Goal: Information Seeking & Learning: Check status

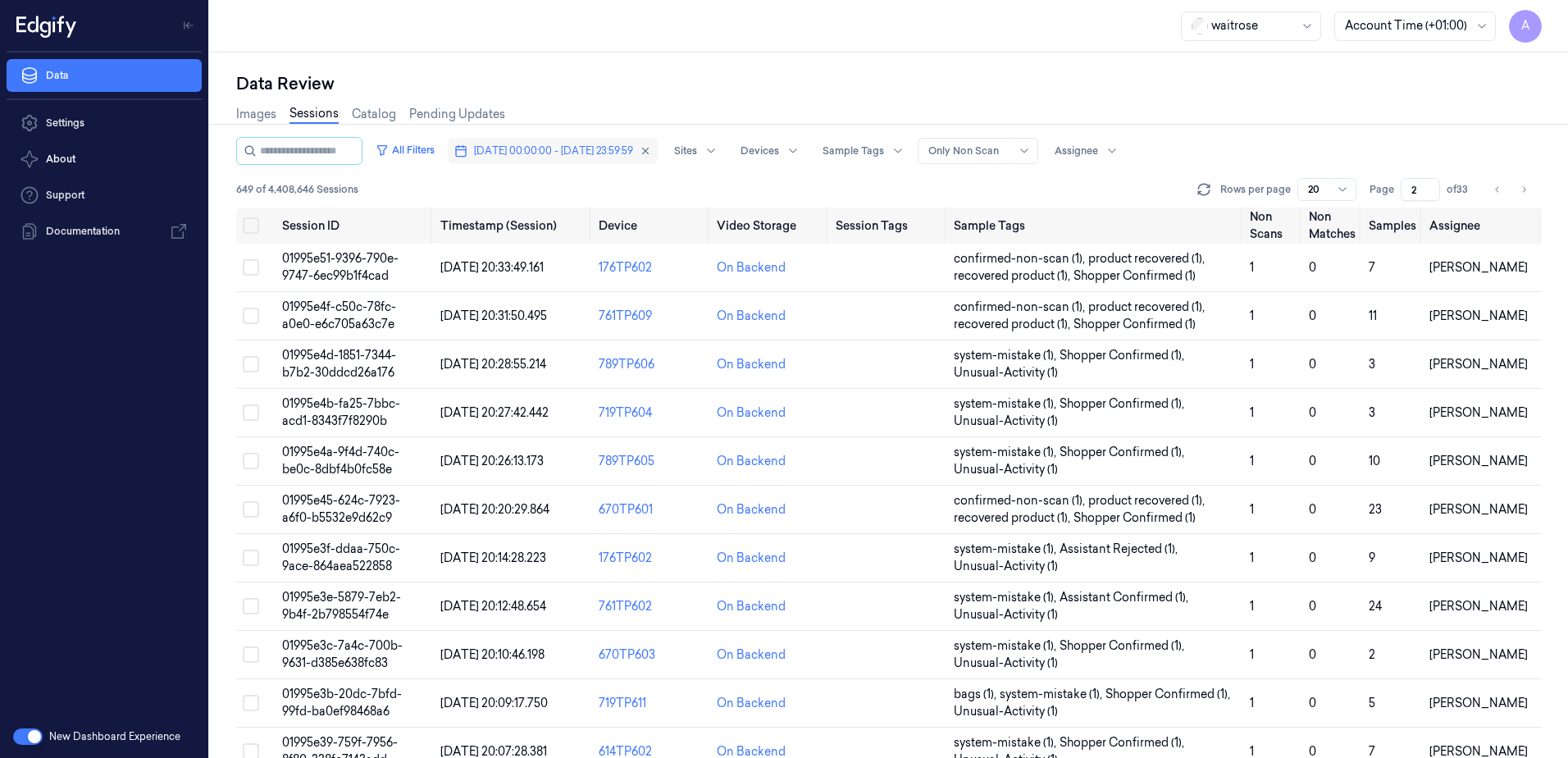
click at [553, 147] on span "[DATE] 00:00:00 - [DATE] 23:59:59" at bounding box center [553, 151] width 160 height 15
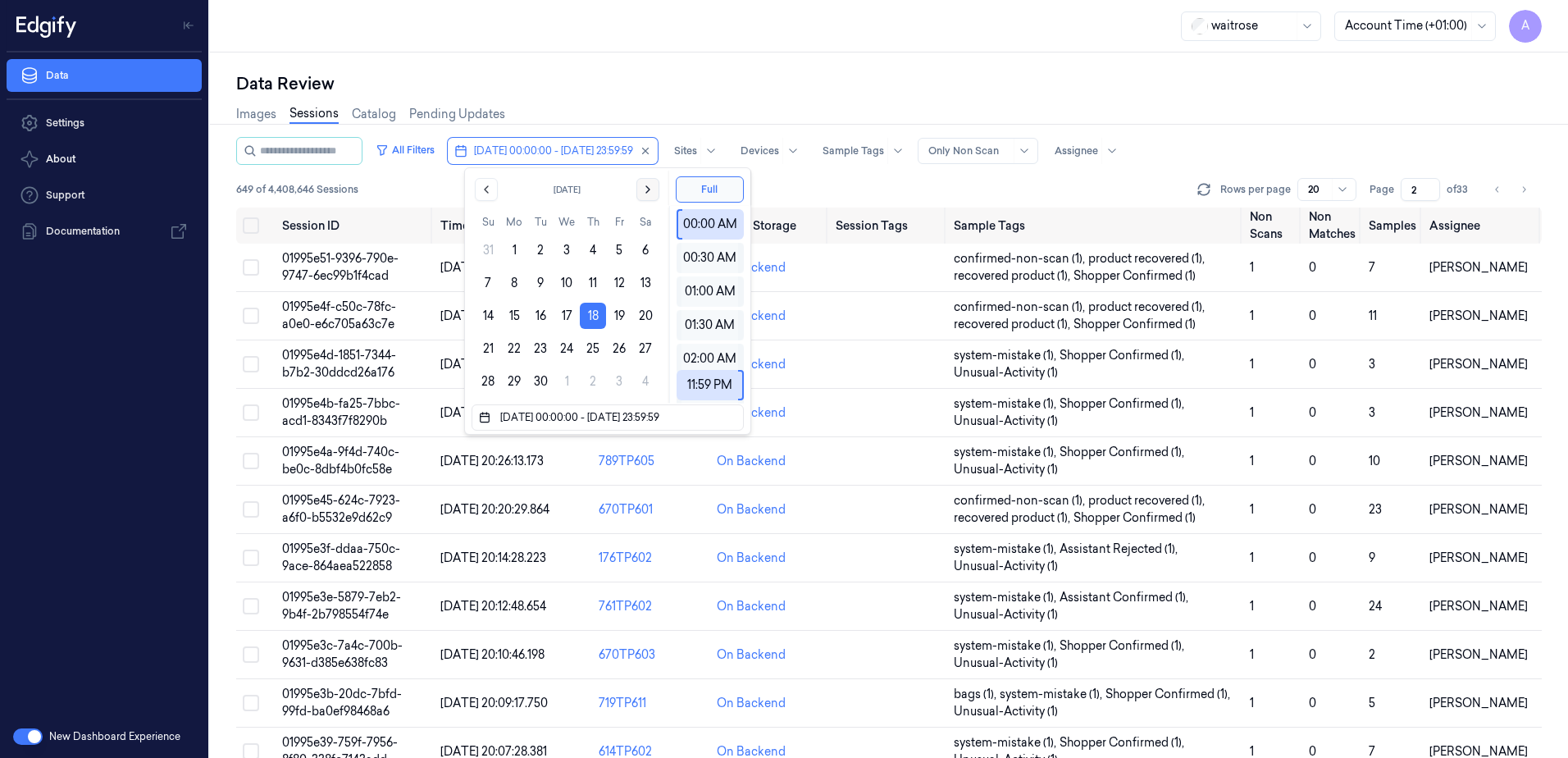
click at [654, 187] on icon "Go to the Next Month" at bounding box center [647, 189] width 13 height 13
click at [484, 308] on button "12" at bounding box center [488, 315] width 26 height 26
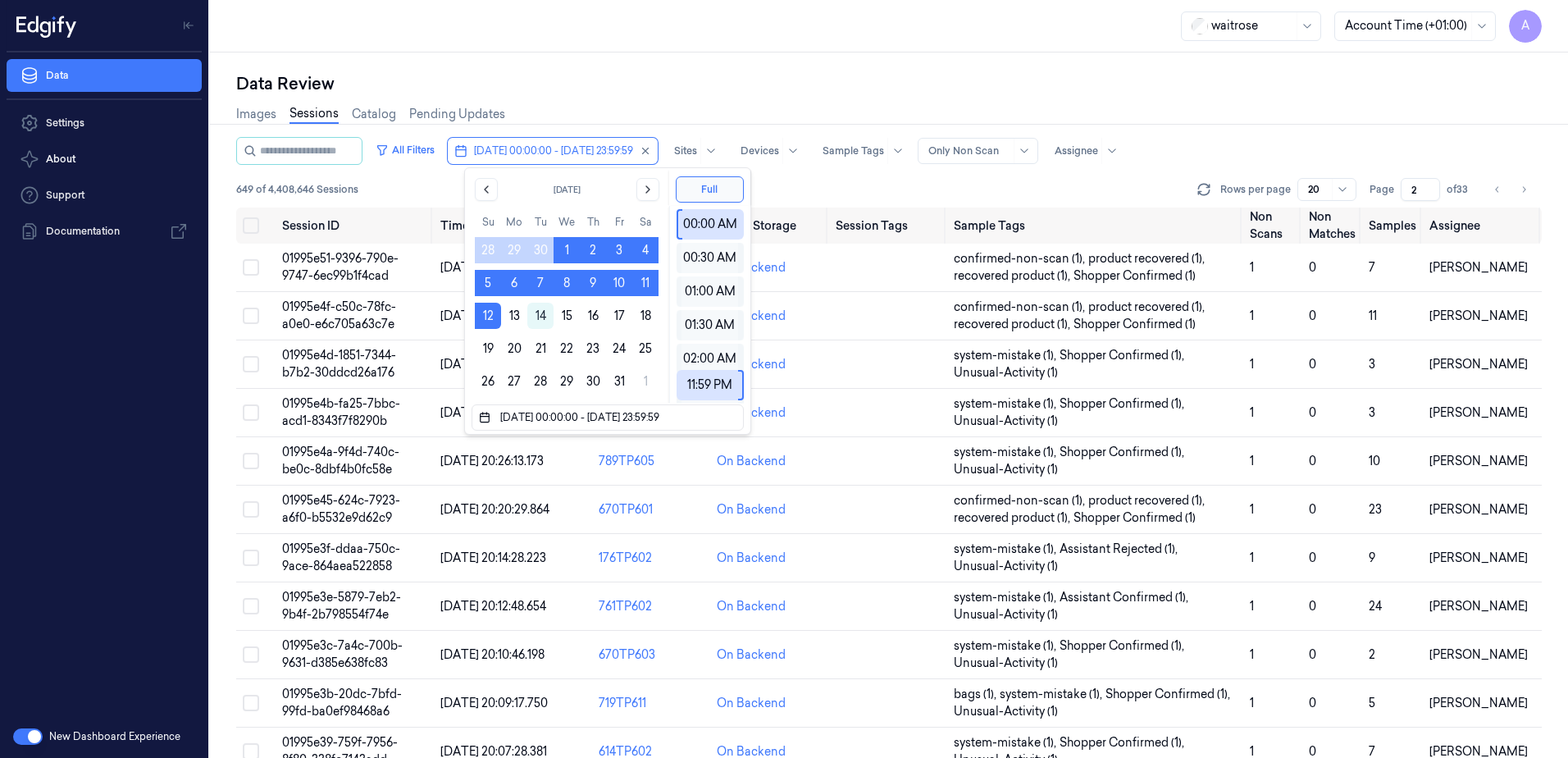
click at [484, 308] on button "12" at bounding box center [488, 315] width 26 height 26
type input "[DATE] 00:00:00 - [DATE] 23:59:59"
click at [694, 94] on div "Data Review" at bounding box center [888, 83] width 1305 height 23
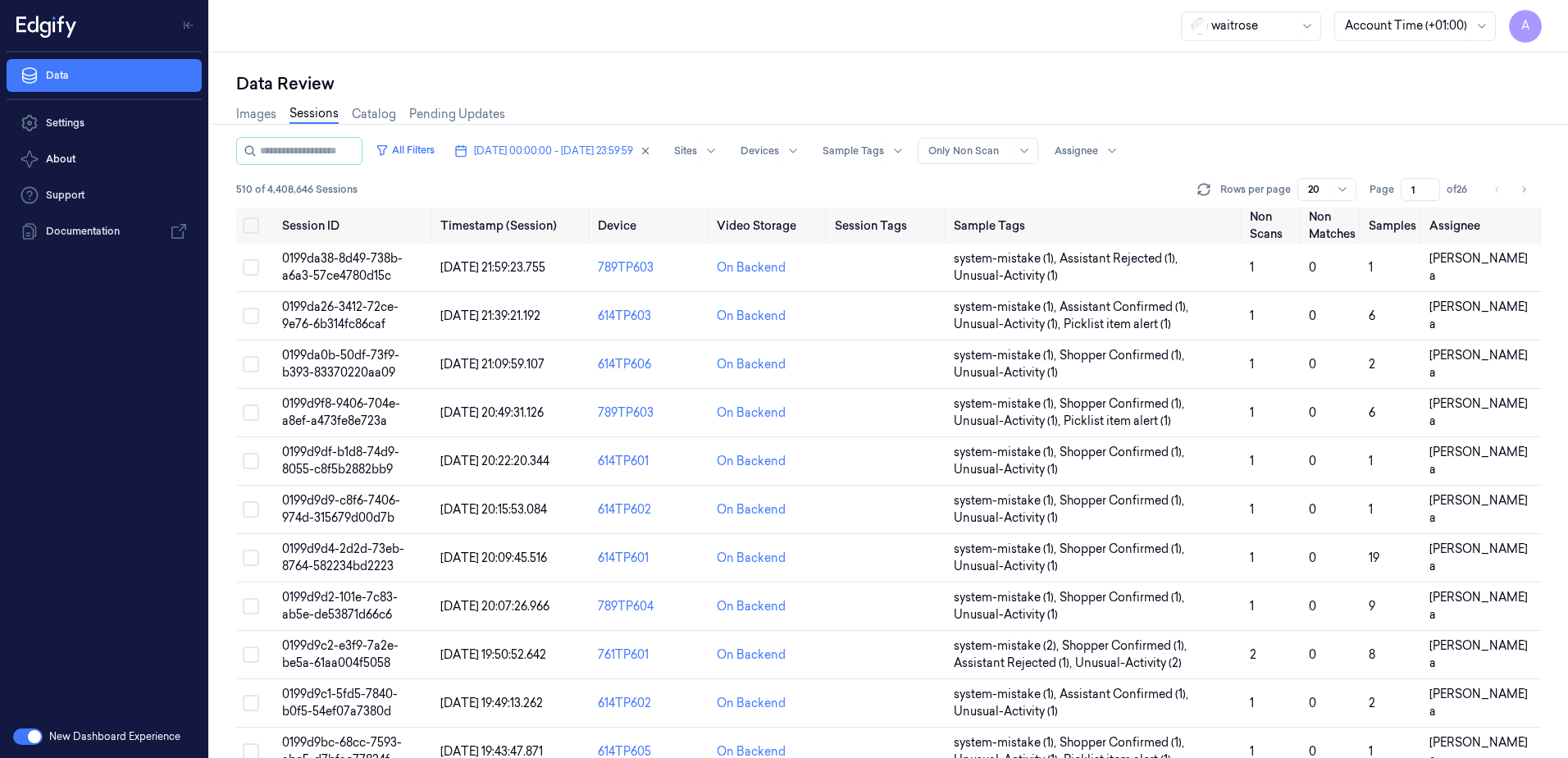
drag, startPoint x: 1417, startPoint y: 190, endPoint x: 1400, endPoint y: 196, distance: 18.0
click at [1400, 196] on div "Page 1 of 26" at bounding box center [1421, 189] width 103 height 23
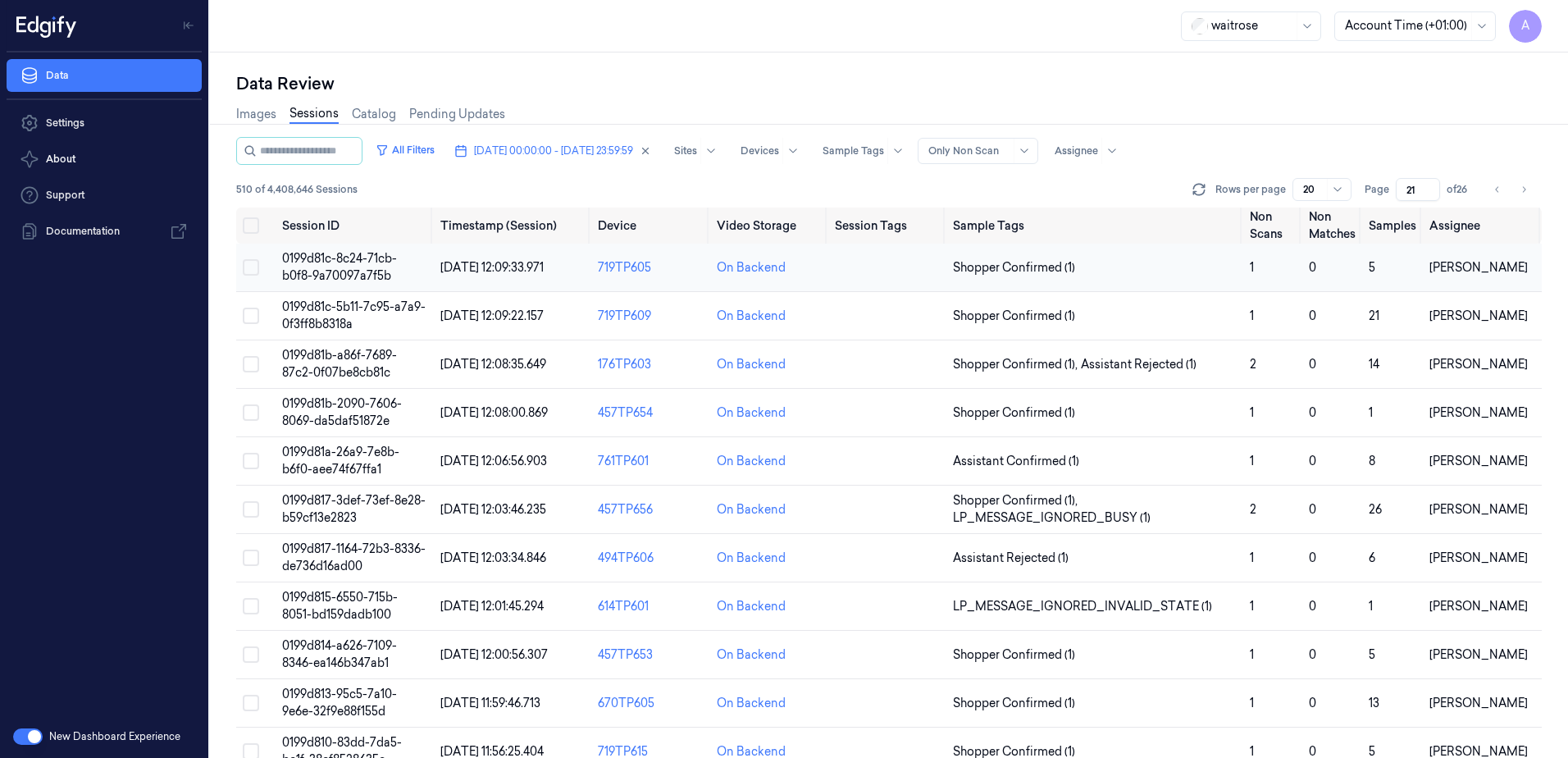
type input "21"
click at [352, 262] on span "0199d81c-8c24-71cb-b0f8-9a70097a7f5b" at bounding box center [340, 267] width 115 height 32
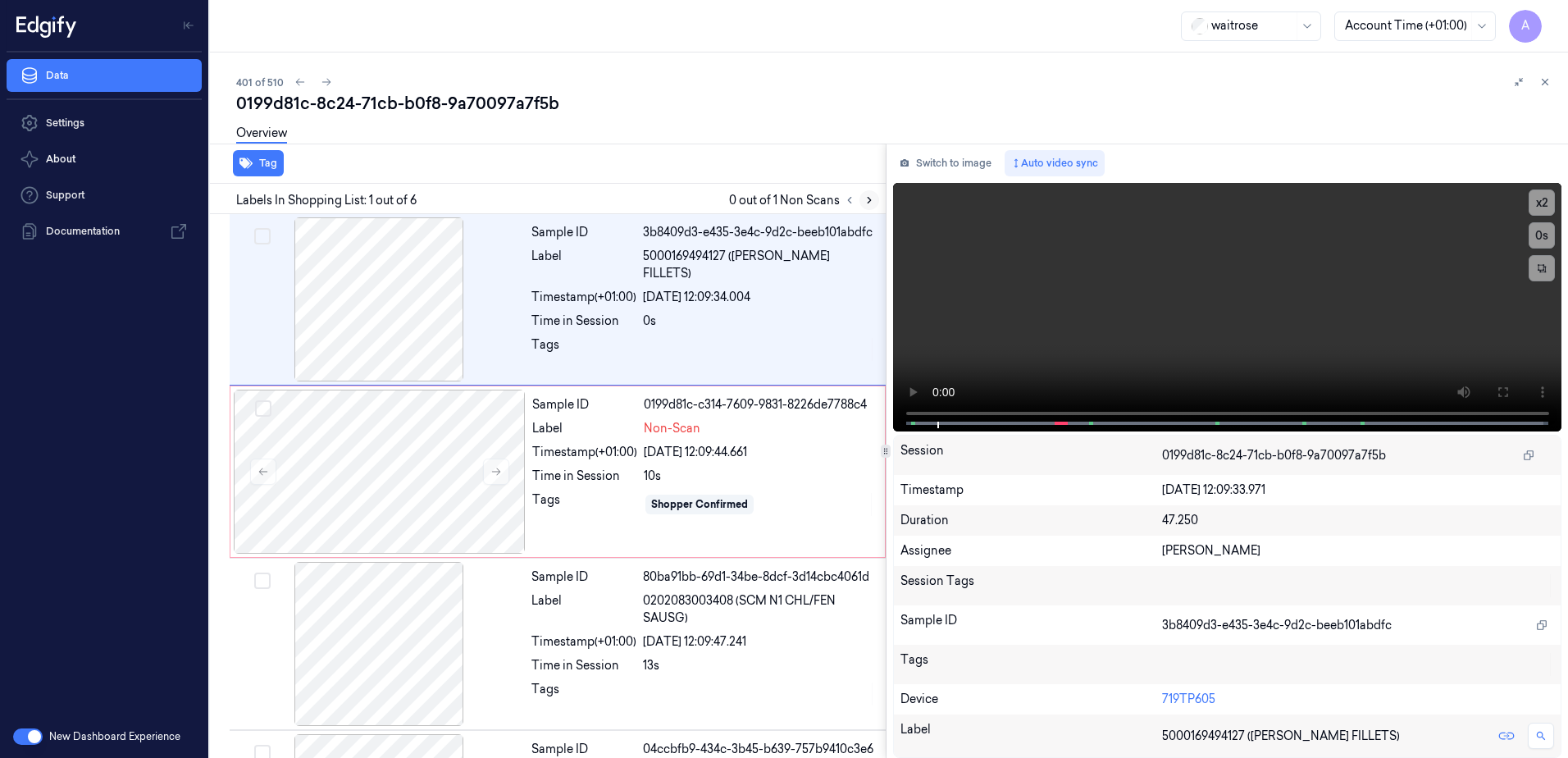
click at [863, 198] on icon at bounding box center [869, 200] width 12 height 12
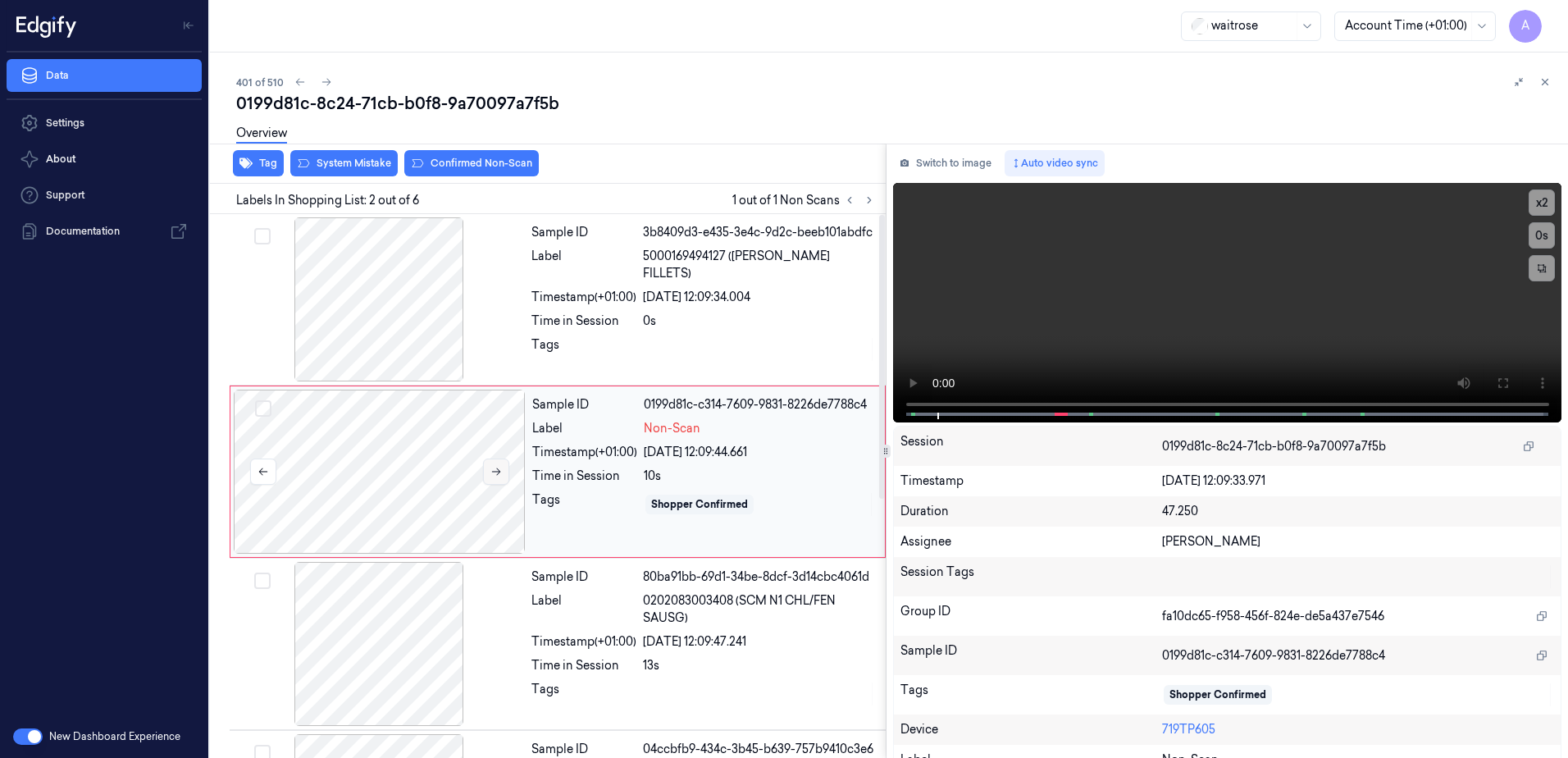
click at [507, 475] on button at bounding box center [496, 472] width 26 height 26
click at [496, 482] on button at bounding box center [496, 472] width 26 height 26
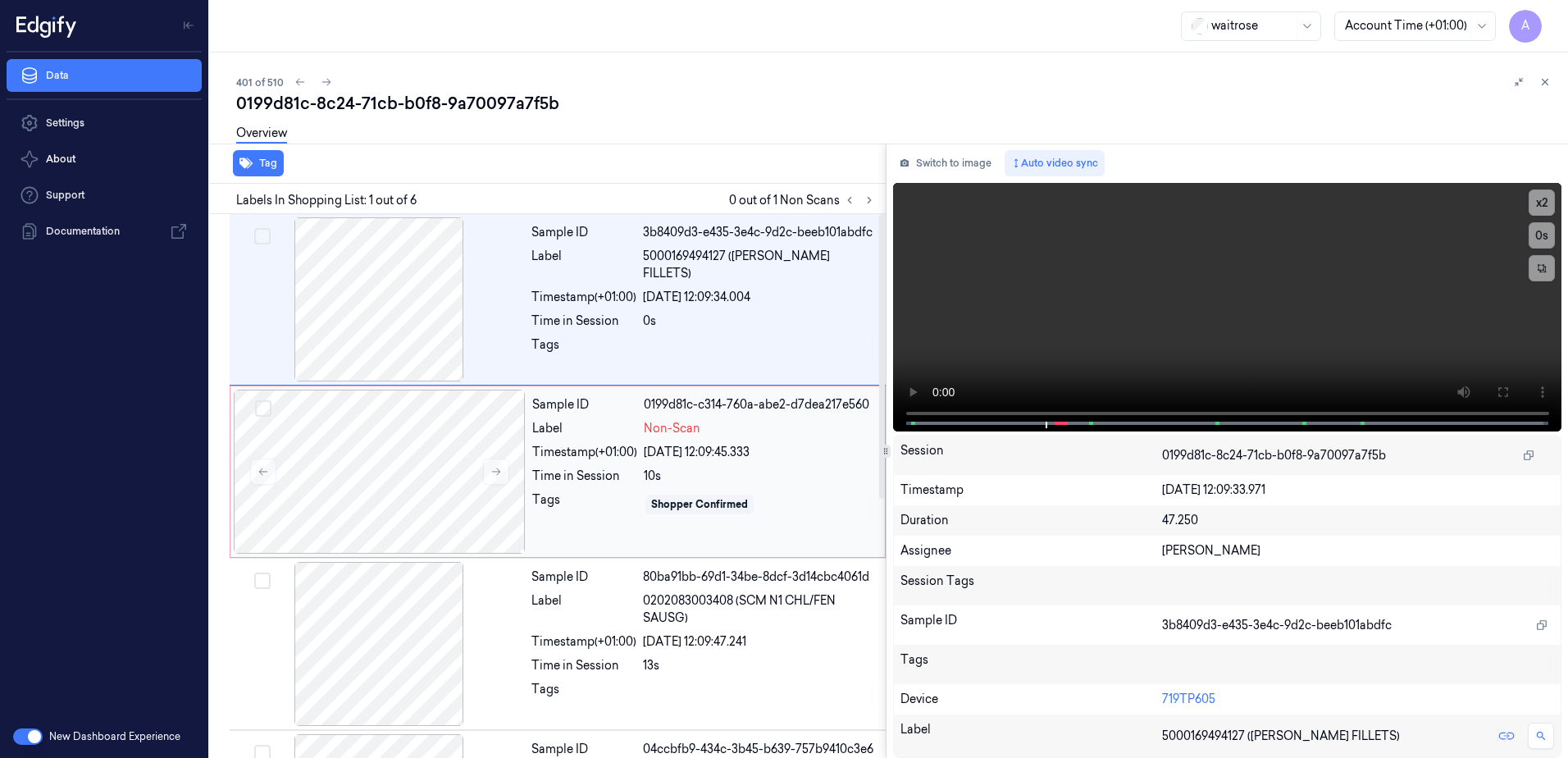
click at [865, 418] on div "Tag Labels In Shopping List: 1 out of 6 0 out of 1 Non Scans Sample ID 3b8409d3…" at bounding box center [885, 451] width 1365 height 614
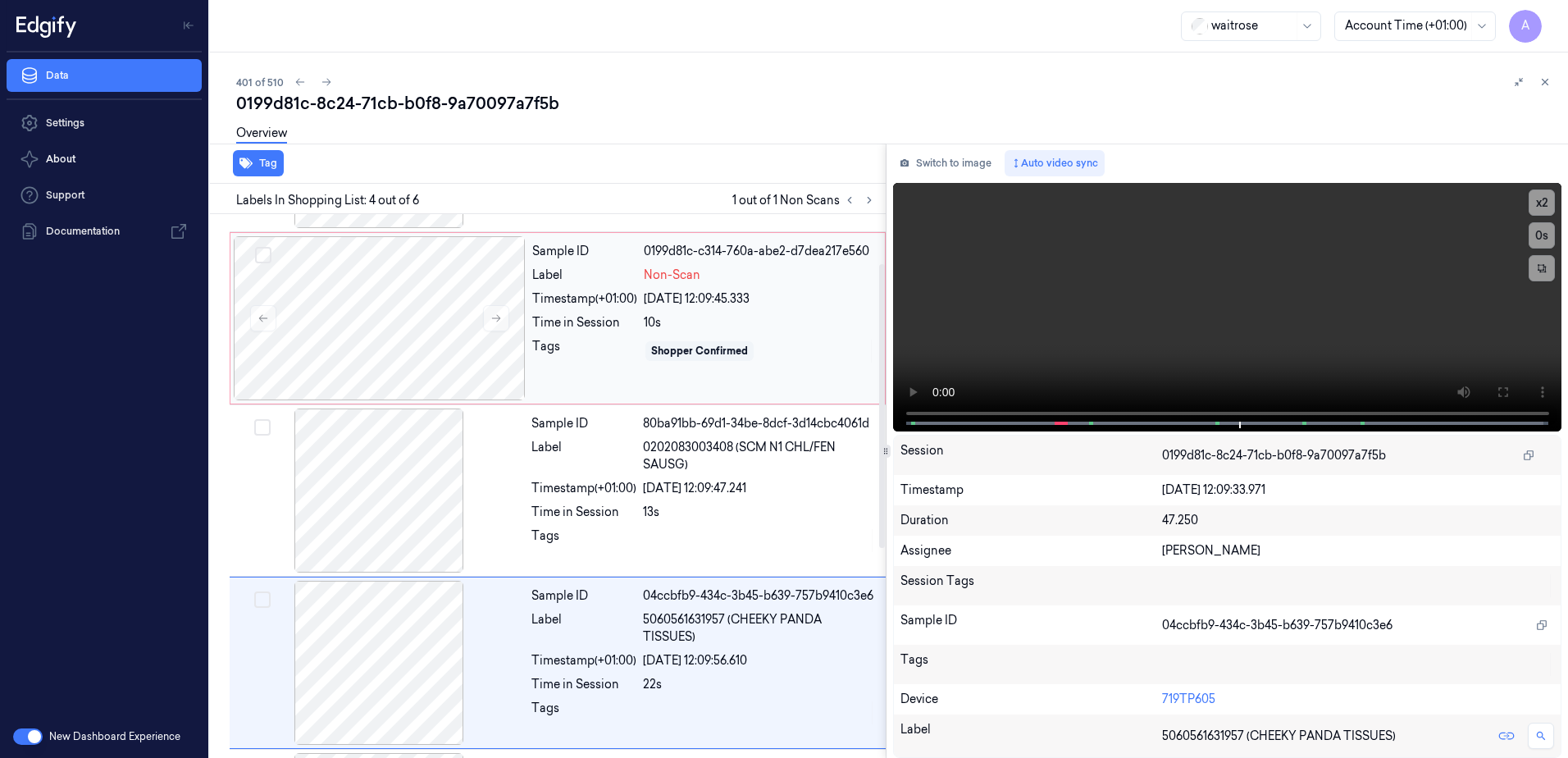
scroll to position [2, 0]
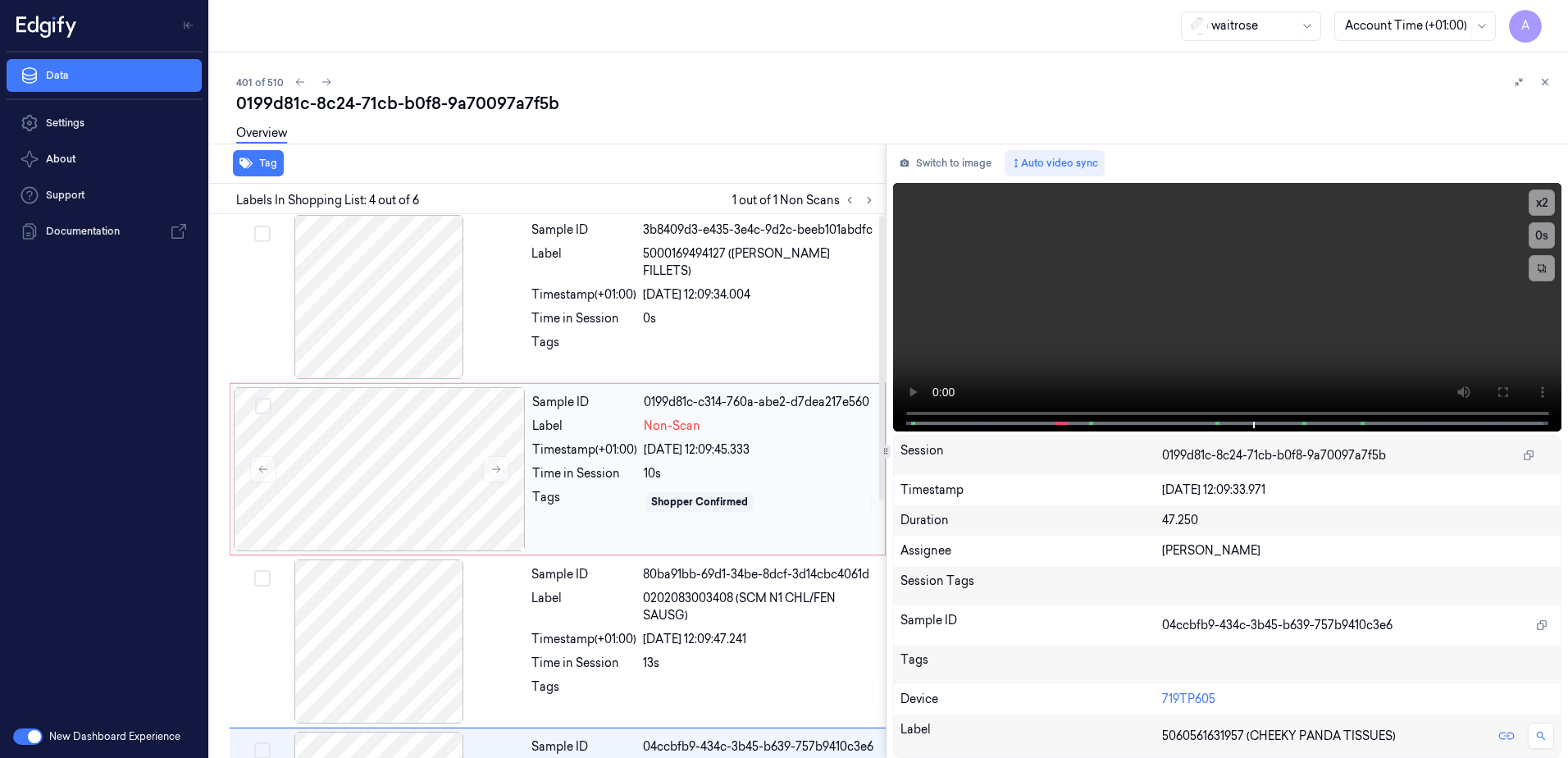
click at [597, 477] on div "Time in Session" at bounding box center [585, 473] width 105 height 17
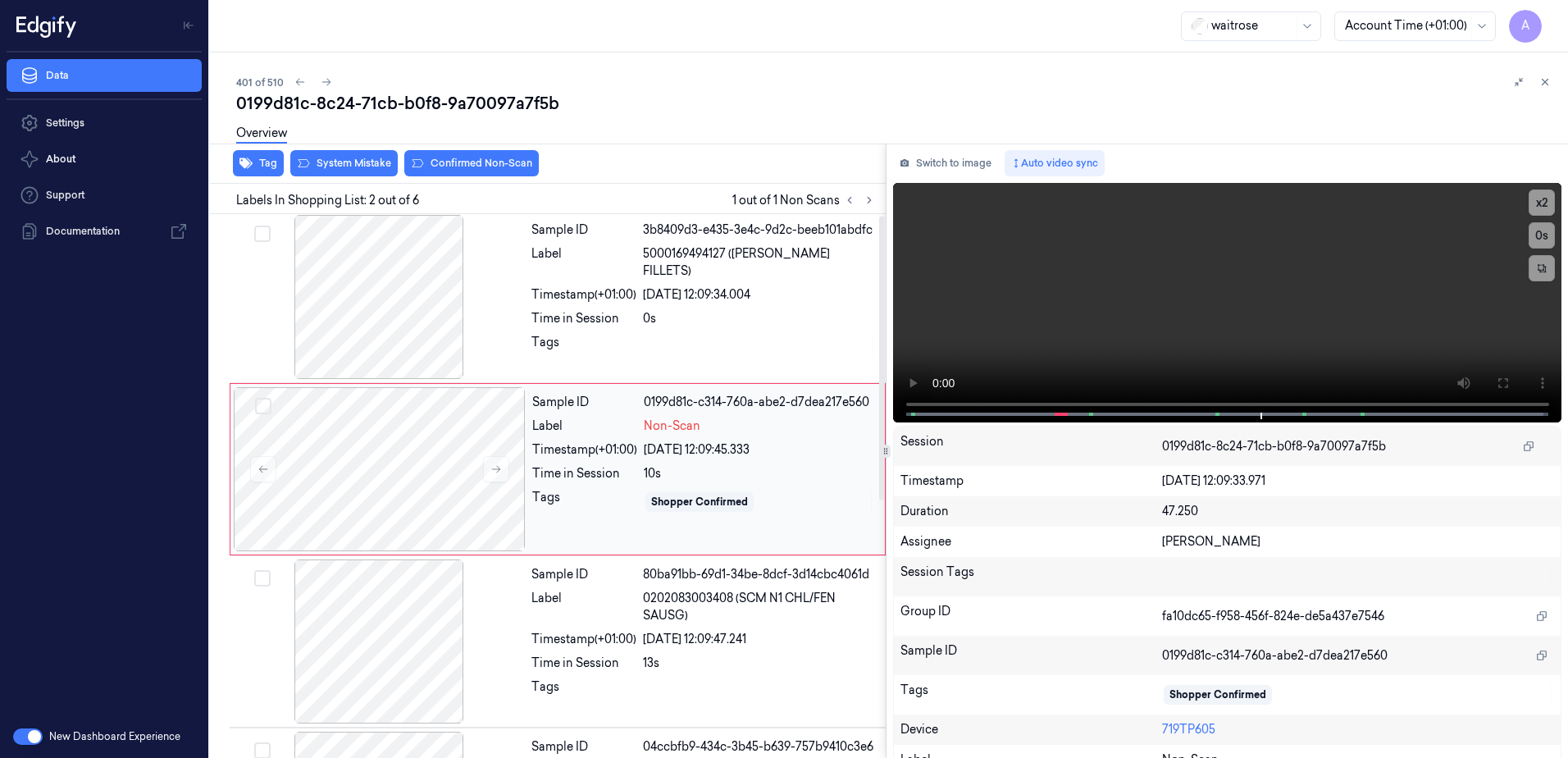
scroll to position [0, 0]
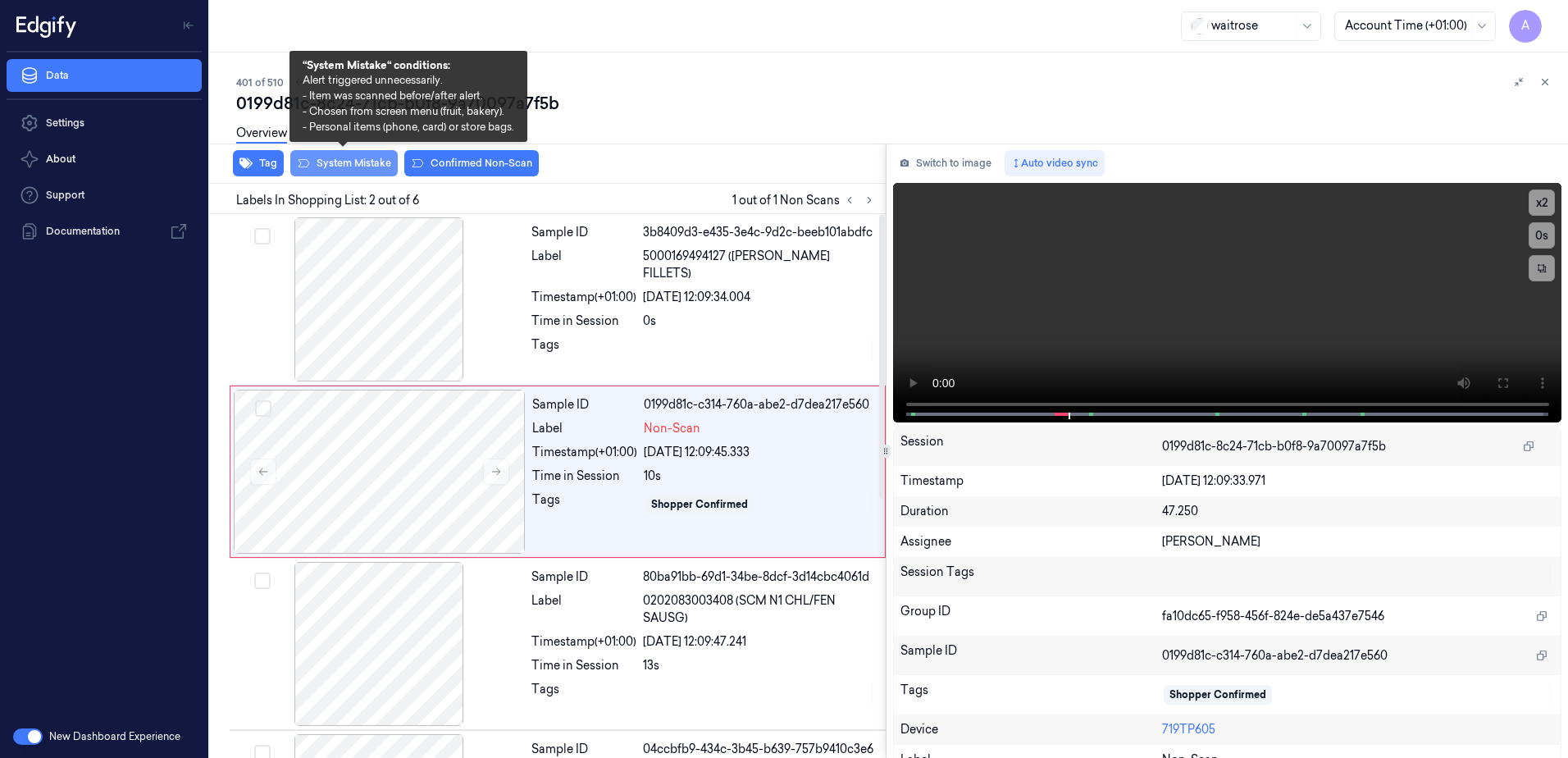
click at [330, 159] on button "System Mistake" at bounding box center [344, 162] width 107 height 26
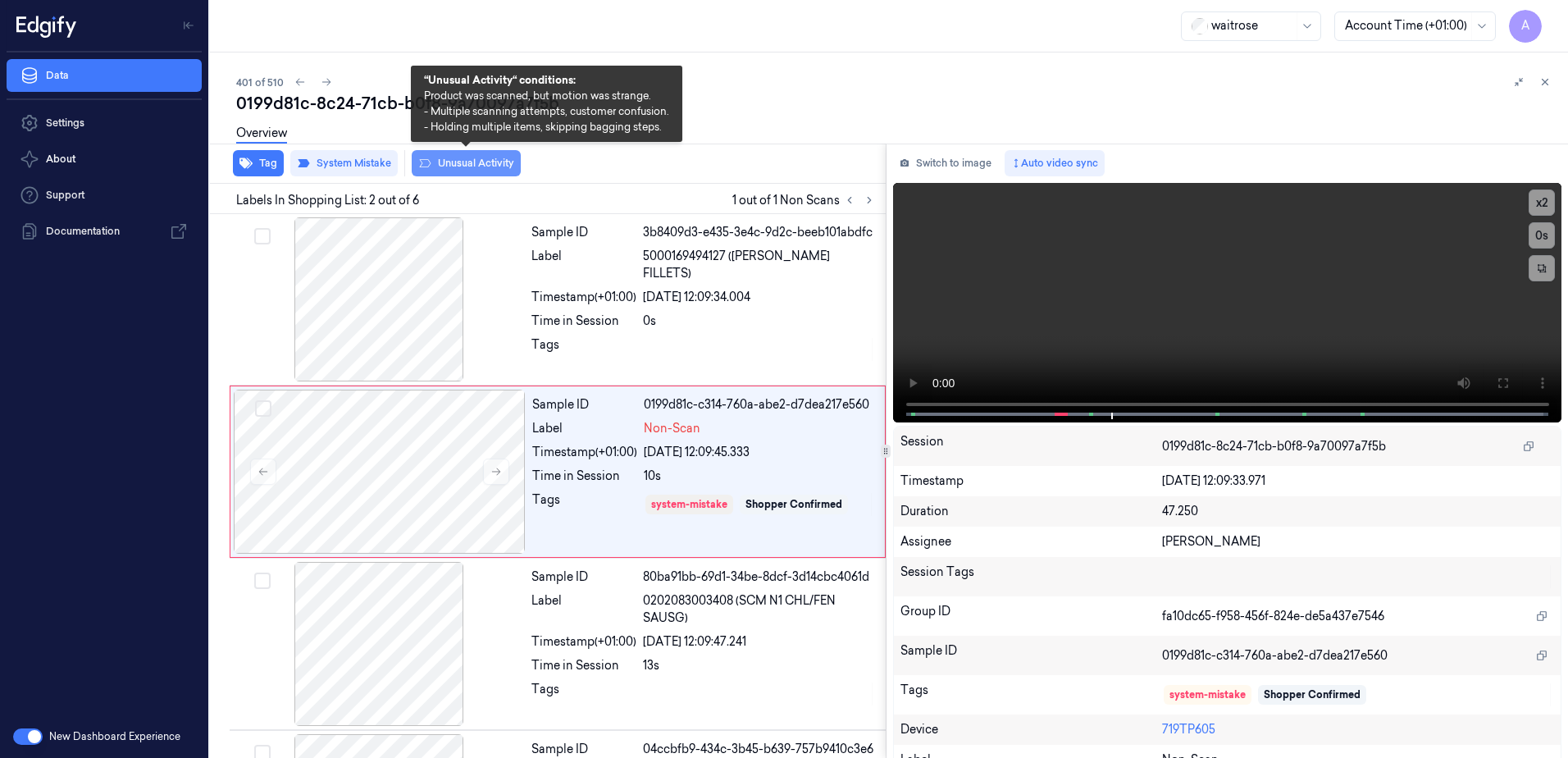
click at [467, 164] on button "Unusual Activity" at bounding box center [466, 162] width 109 height 26
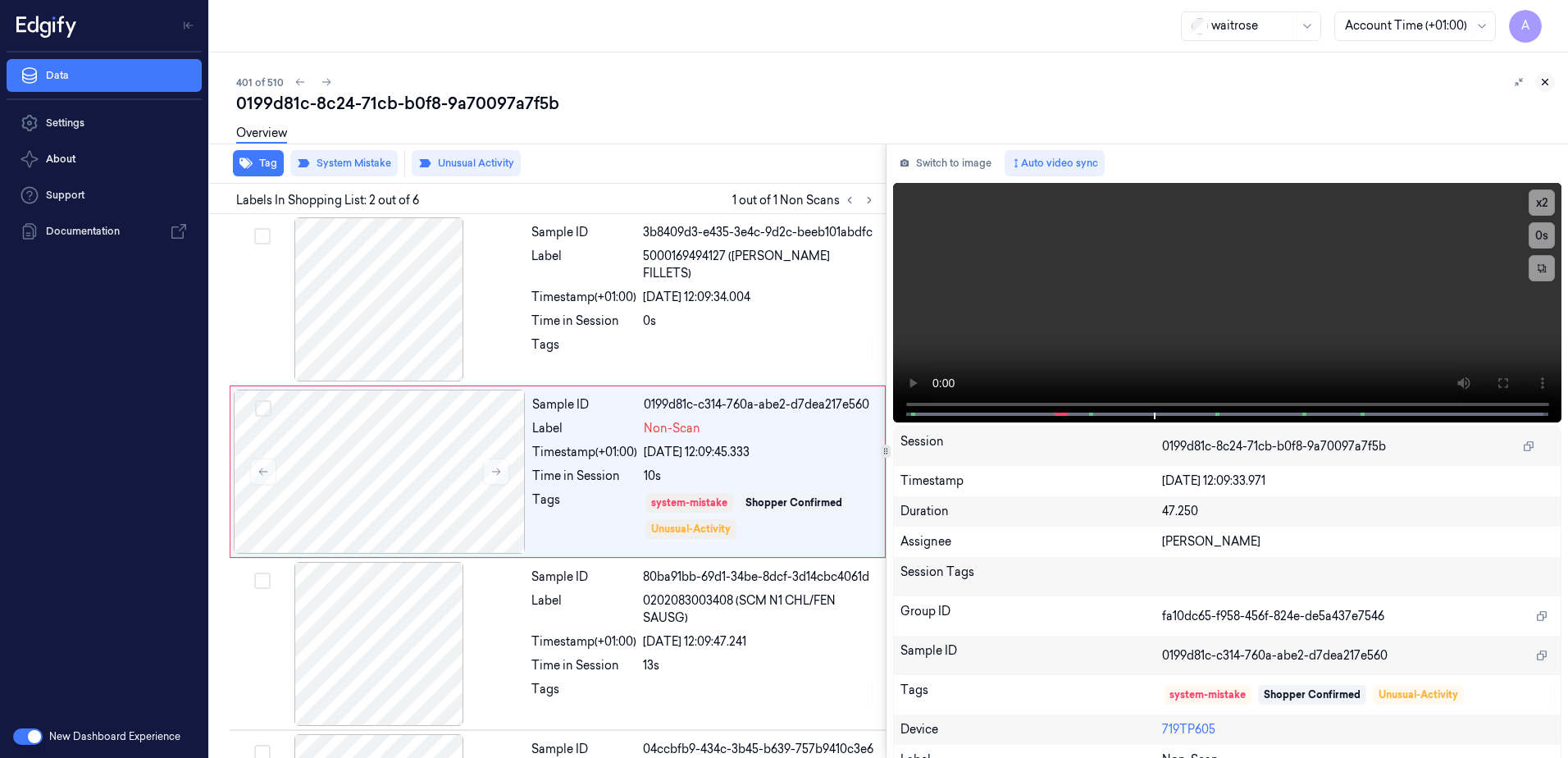
click at [1546, 83] on icon at bounding box center [1546, 82] width 6 height 6
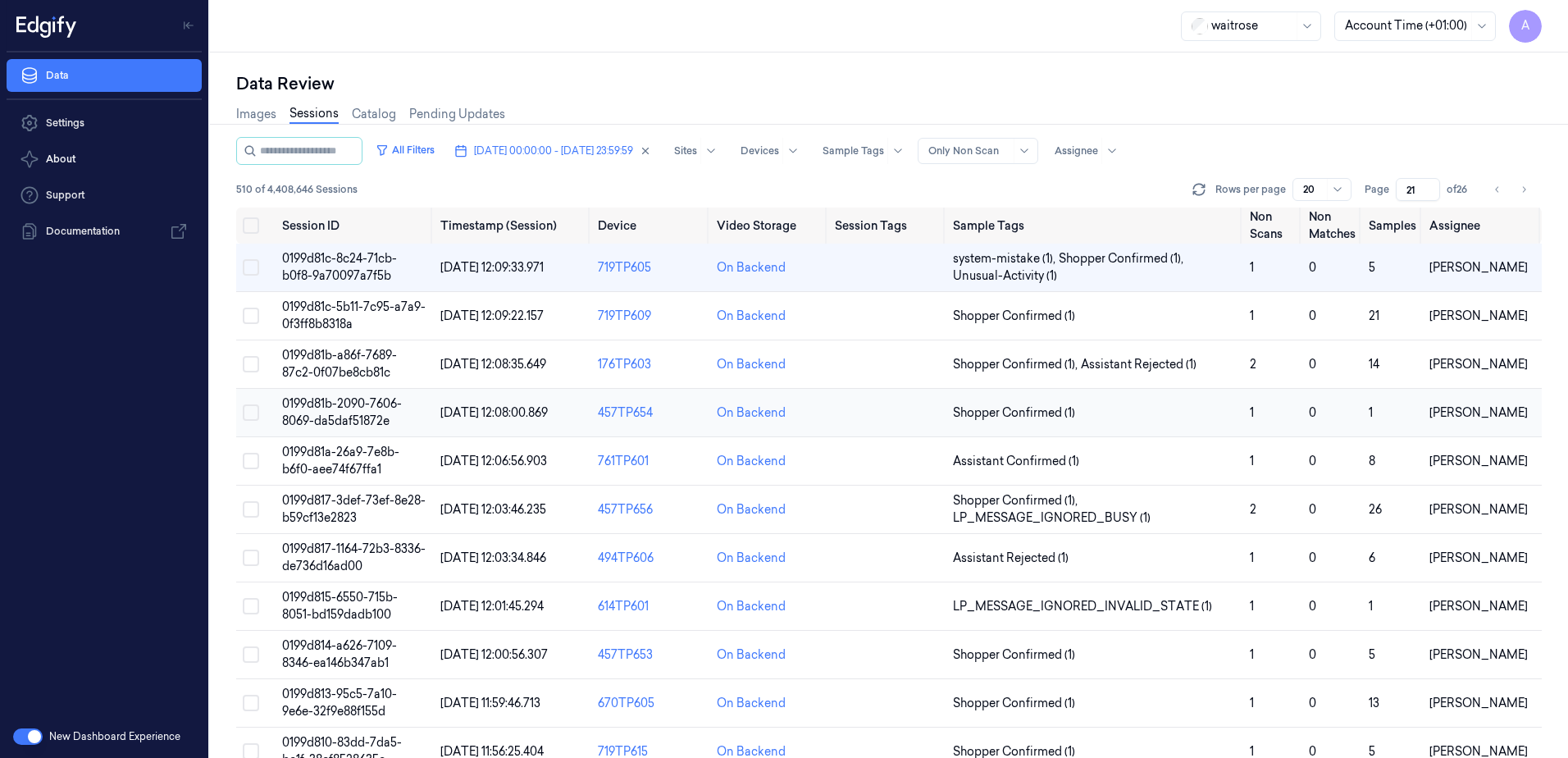
click at [335, 411] on td "0199d81b-2090-7606-8069-da5daf51872e" at bounding box center [355, 412] width 159 height 49
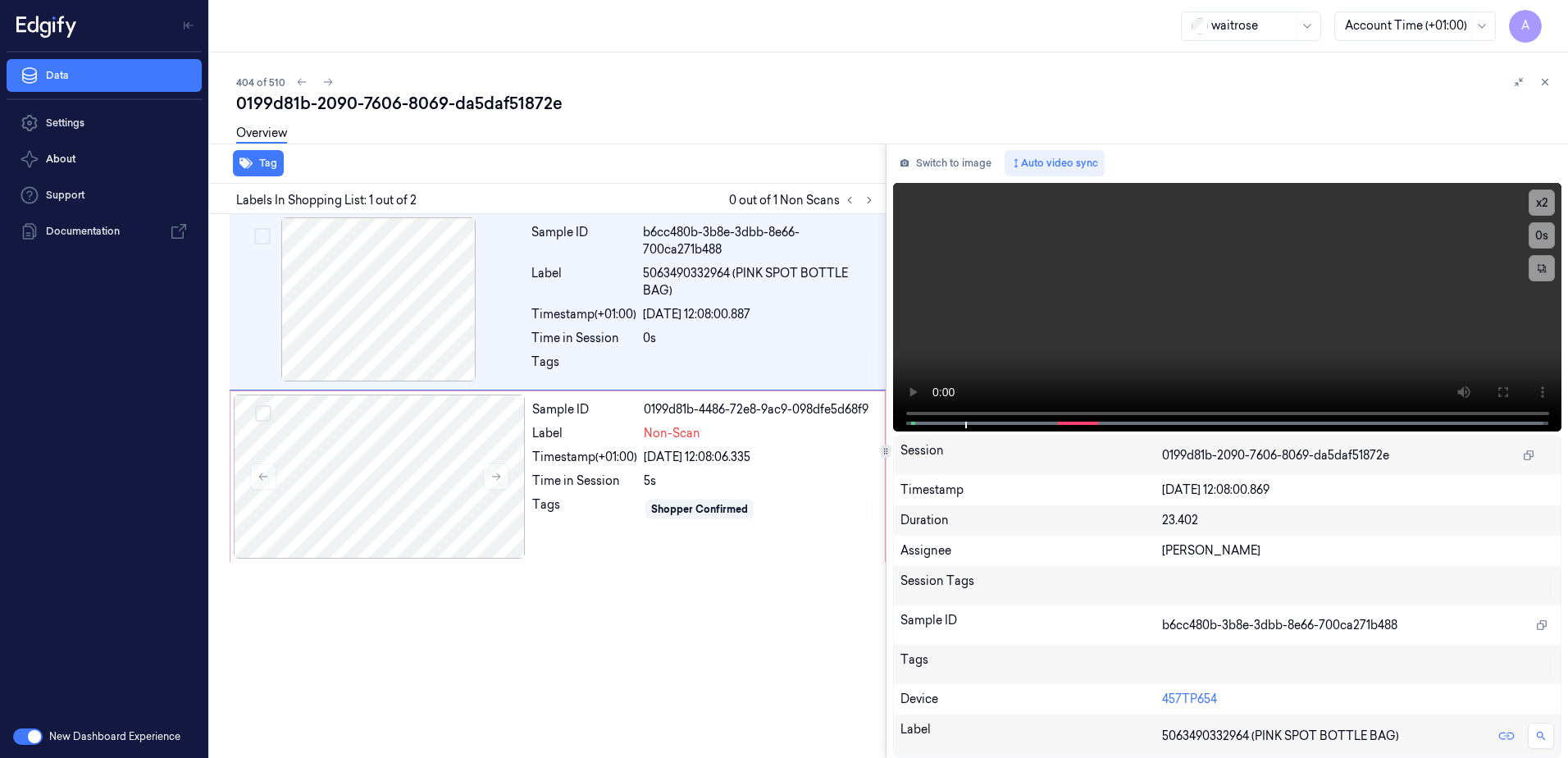
click at [880, 207] on div "Labels In Shopping List: 1 out of 2 0 out of 1 Non Scans" at bounding box center [544, 198] width 682 height 31
click at [865, 202] on icon at bounding box center [869, 200] width 12 height 12
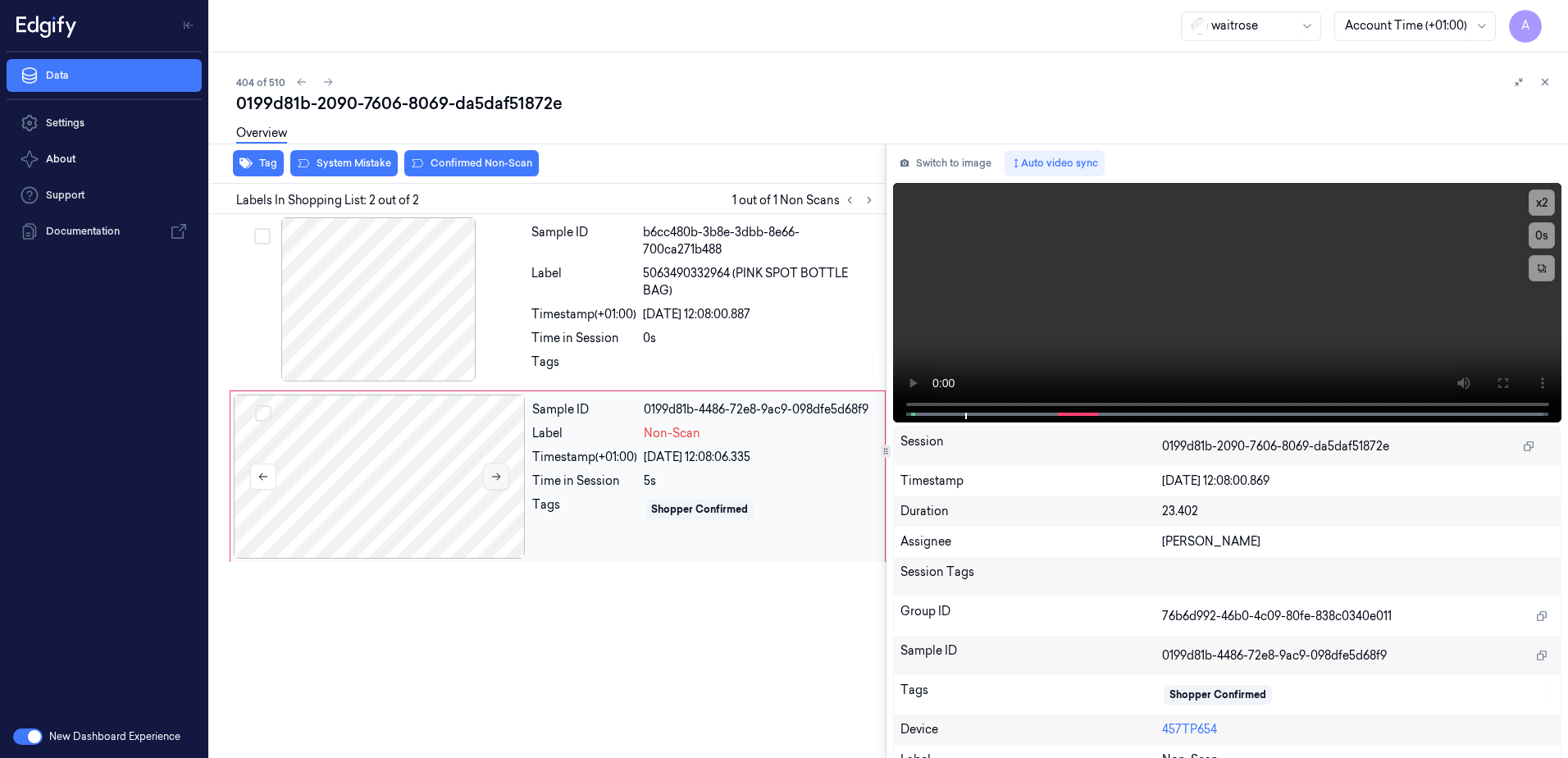
click at [496, 486] on button at bounding box center [496, 477] width 26 height 26
click at [496, 476] on icon at bounding box center [497, 477] width 12 height 12
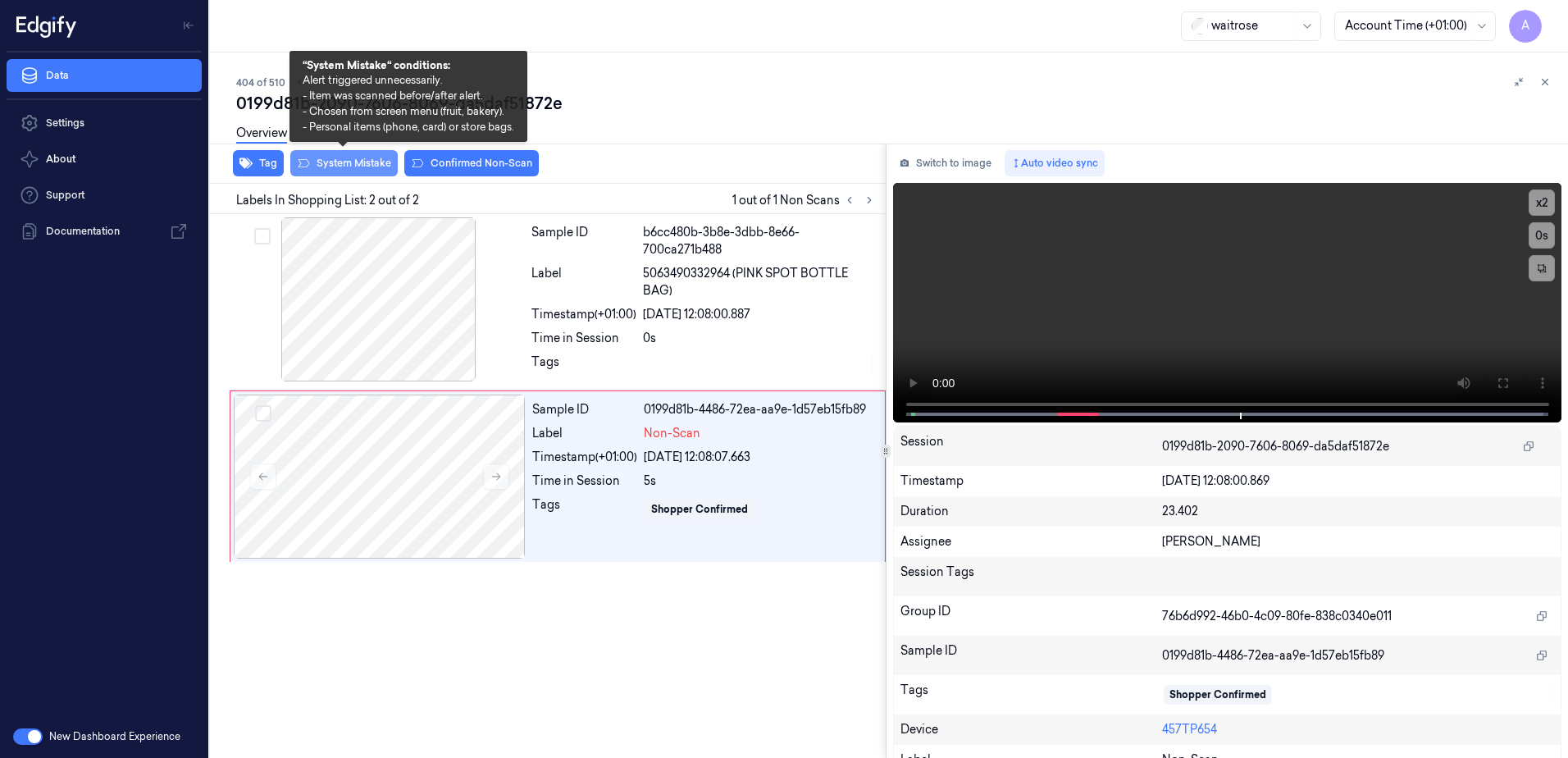
click at [339, 168] on button "System Mistake" at bounding box center [344, 162] width 107 height 26
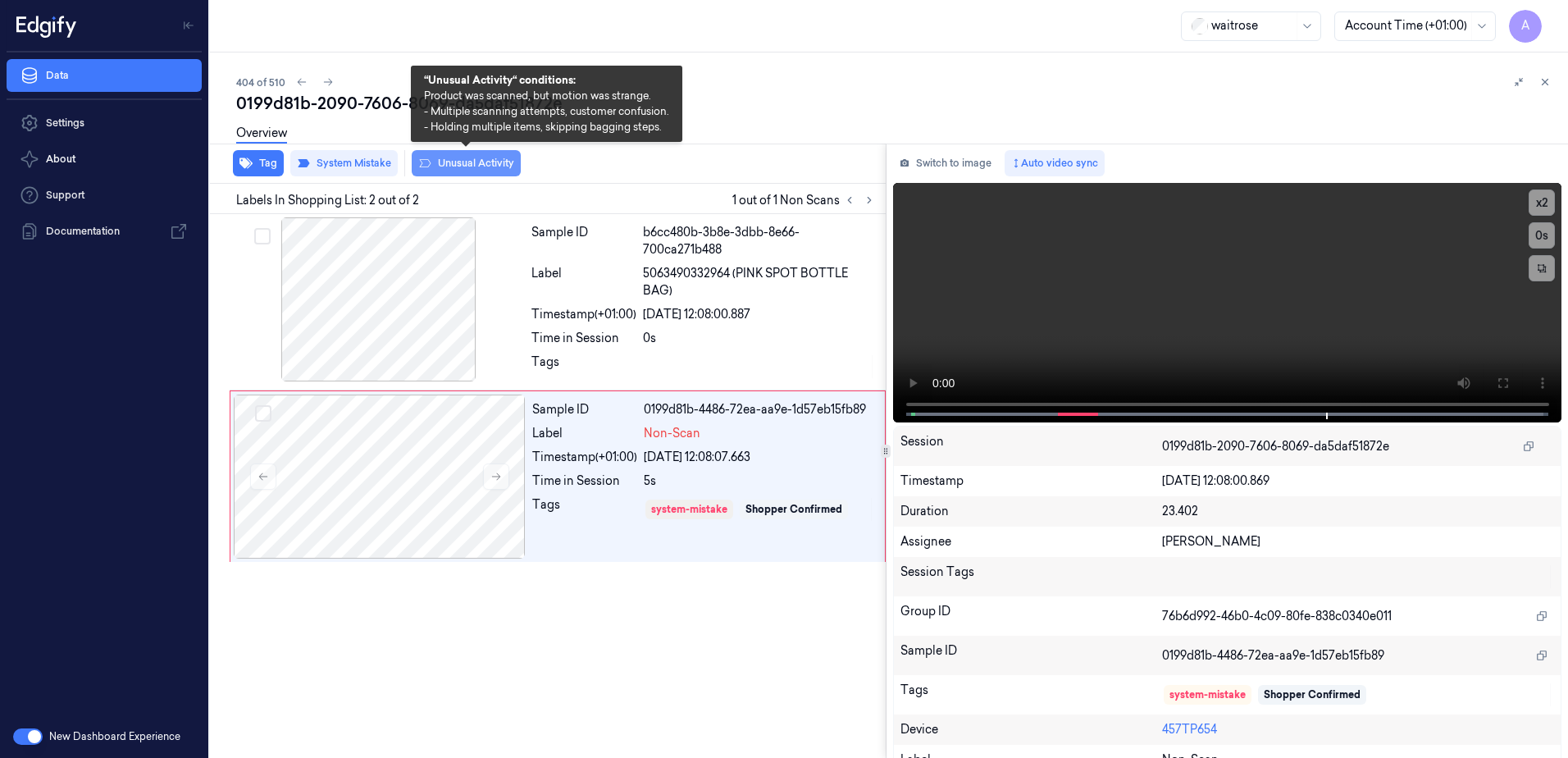
click at [479, 167] on button "Unusual Activity" at bounding box center [466, 162] width 109 height 26
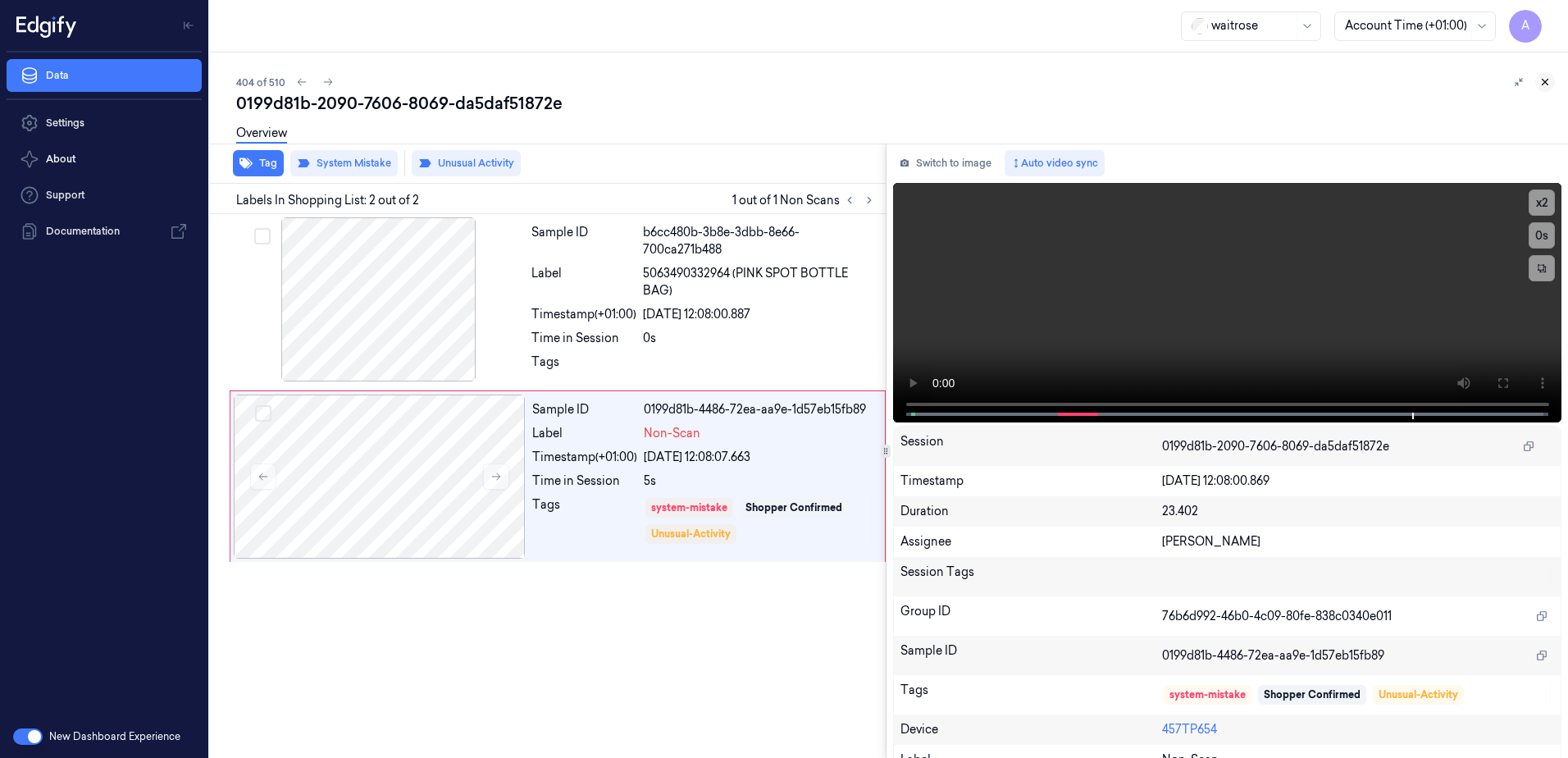
click at [1543, 88] on button at bounding box center [1545, 82] width 20 height 20
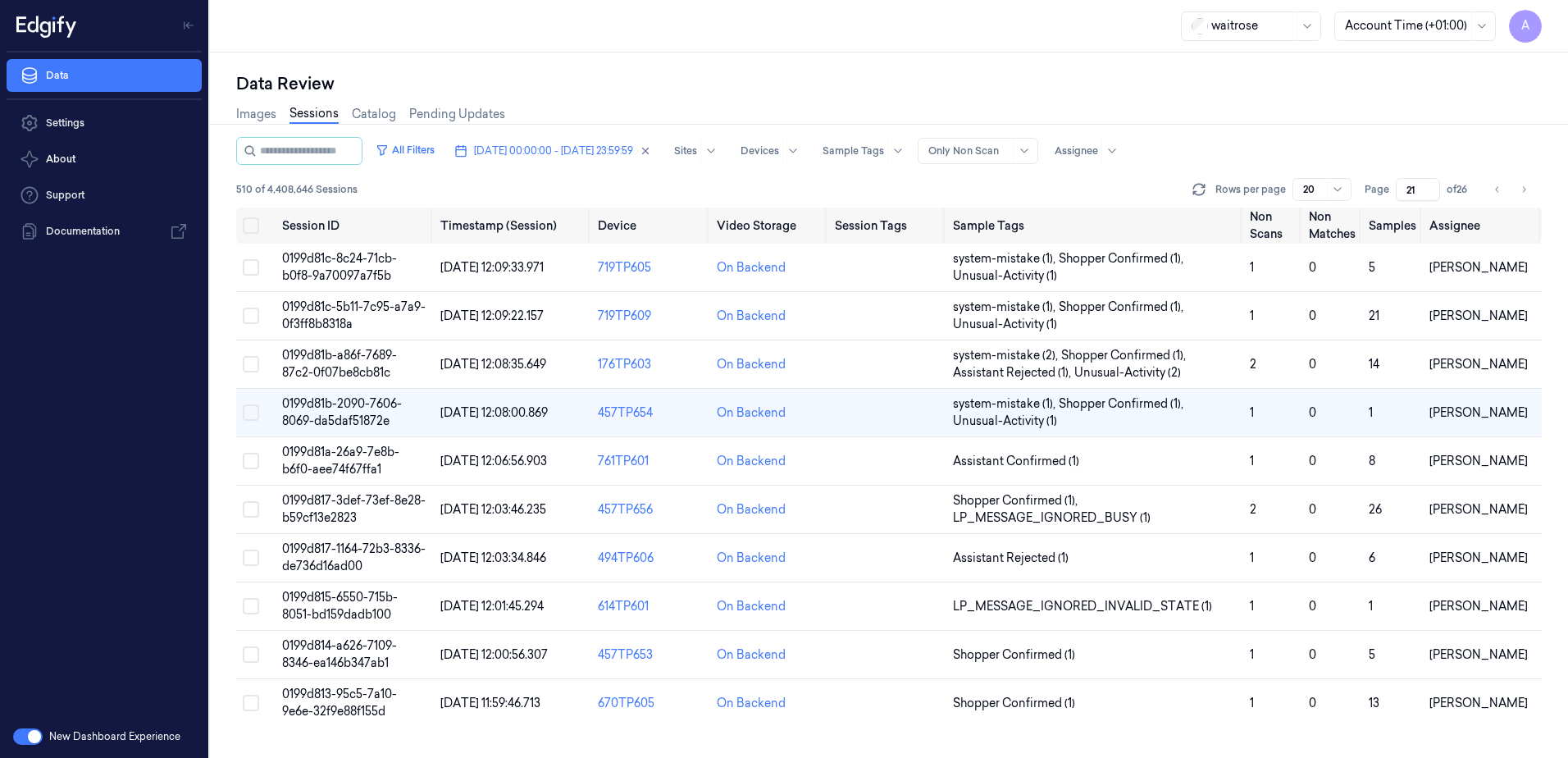
scroll to position [67, 0]
click at [315, 549] on span "0199d817-1164-72b3-8336-de736d16ad00" at bounding box center [354, 557] width 144 height 32
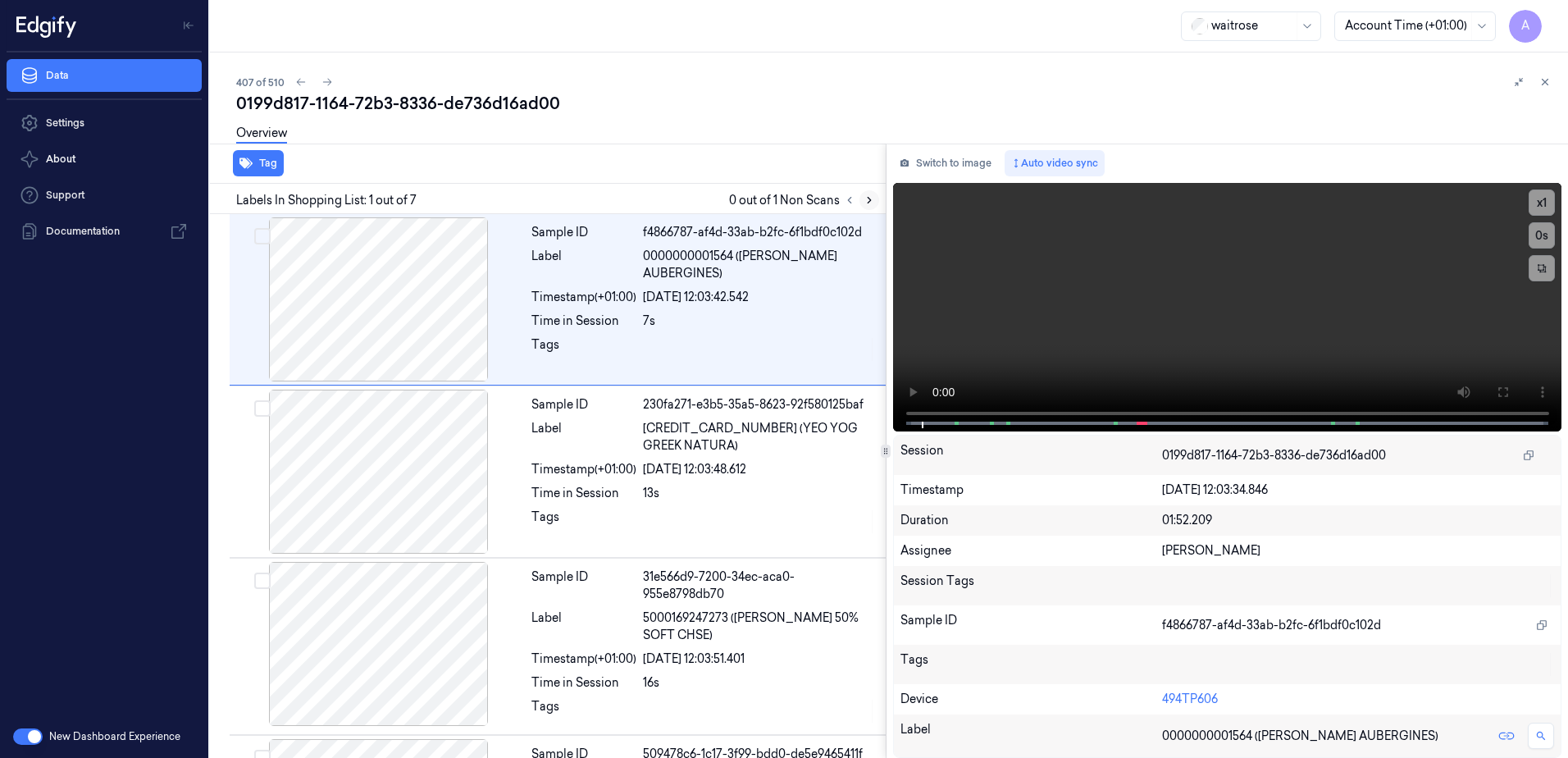
click at [866, 192] on button at bounding box center [869, 200] width 20 height 20
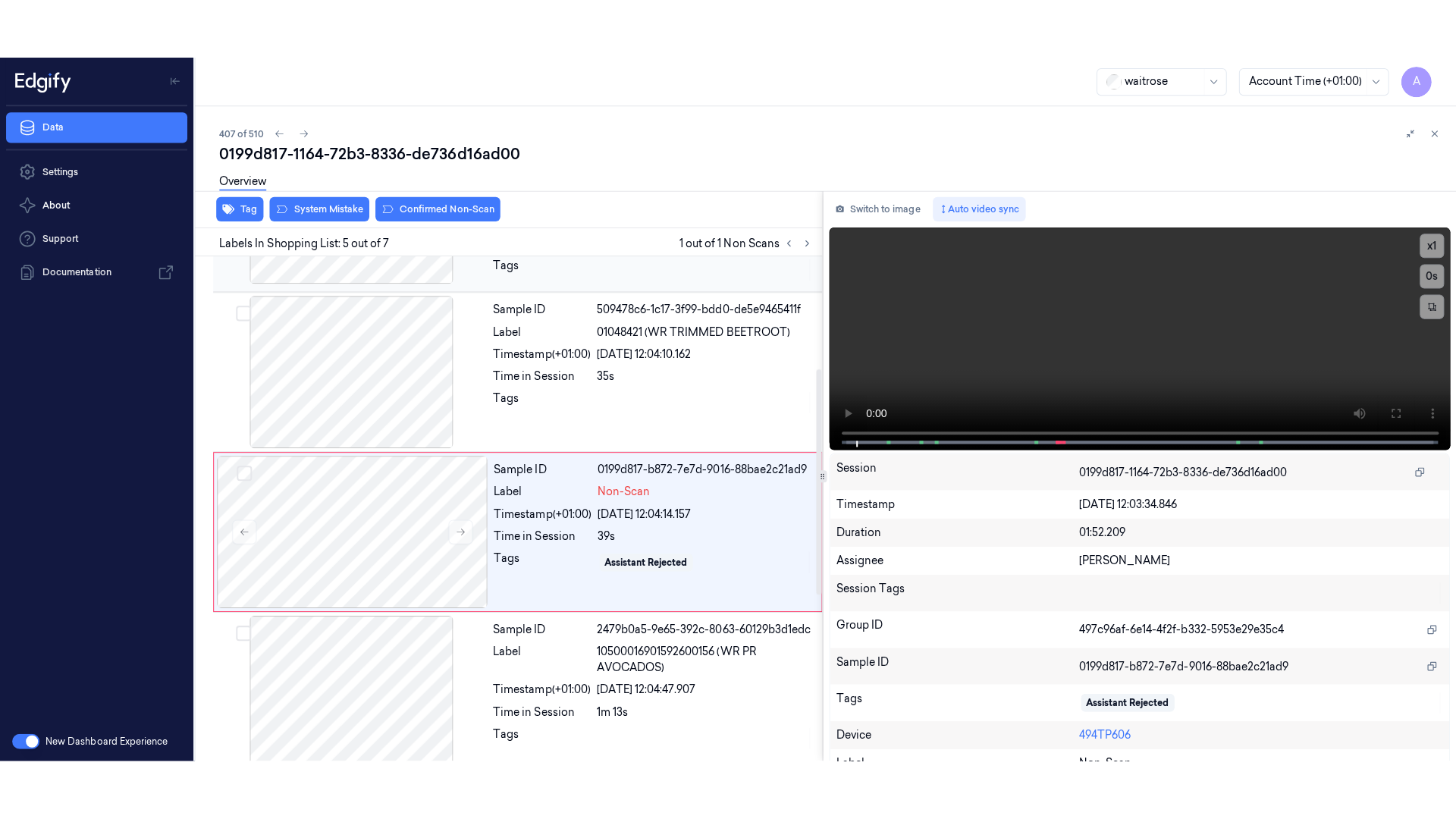
scroll to position [469, 0]
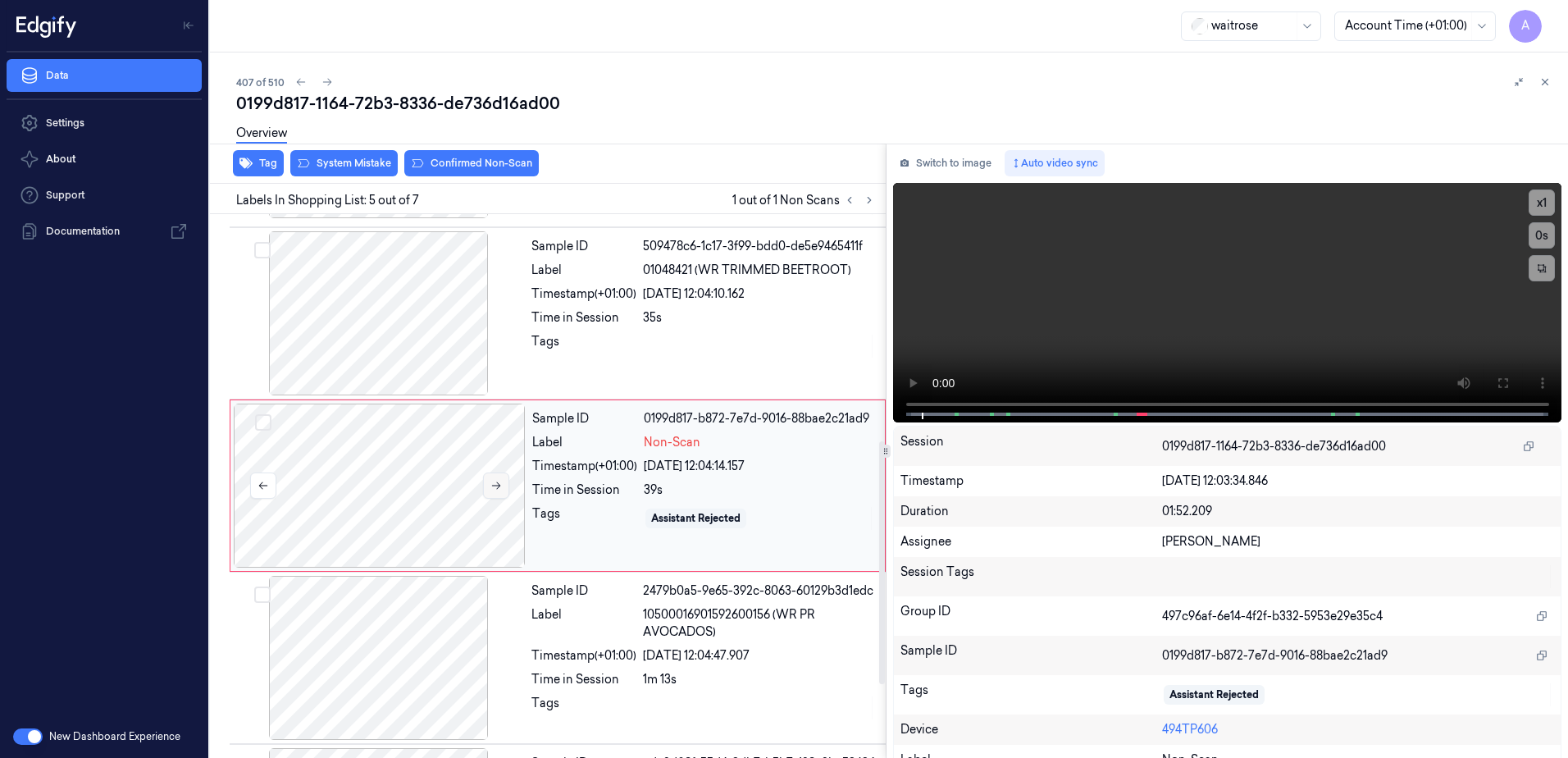
click at [501, 483] on icon at bounding box center [497, 486] width 12 height 12
click at [497, 488] on icon at bounding box center [497, 486] width 9 height 7
click at [496, 485] on icon at bounding box center [497, 486] width 12 height 12
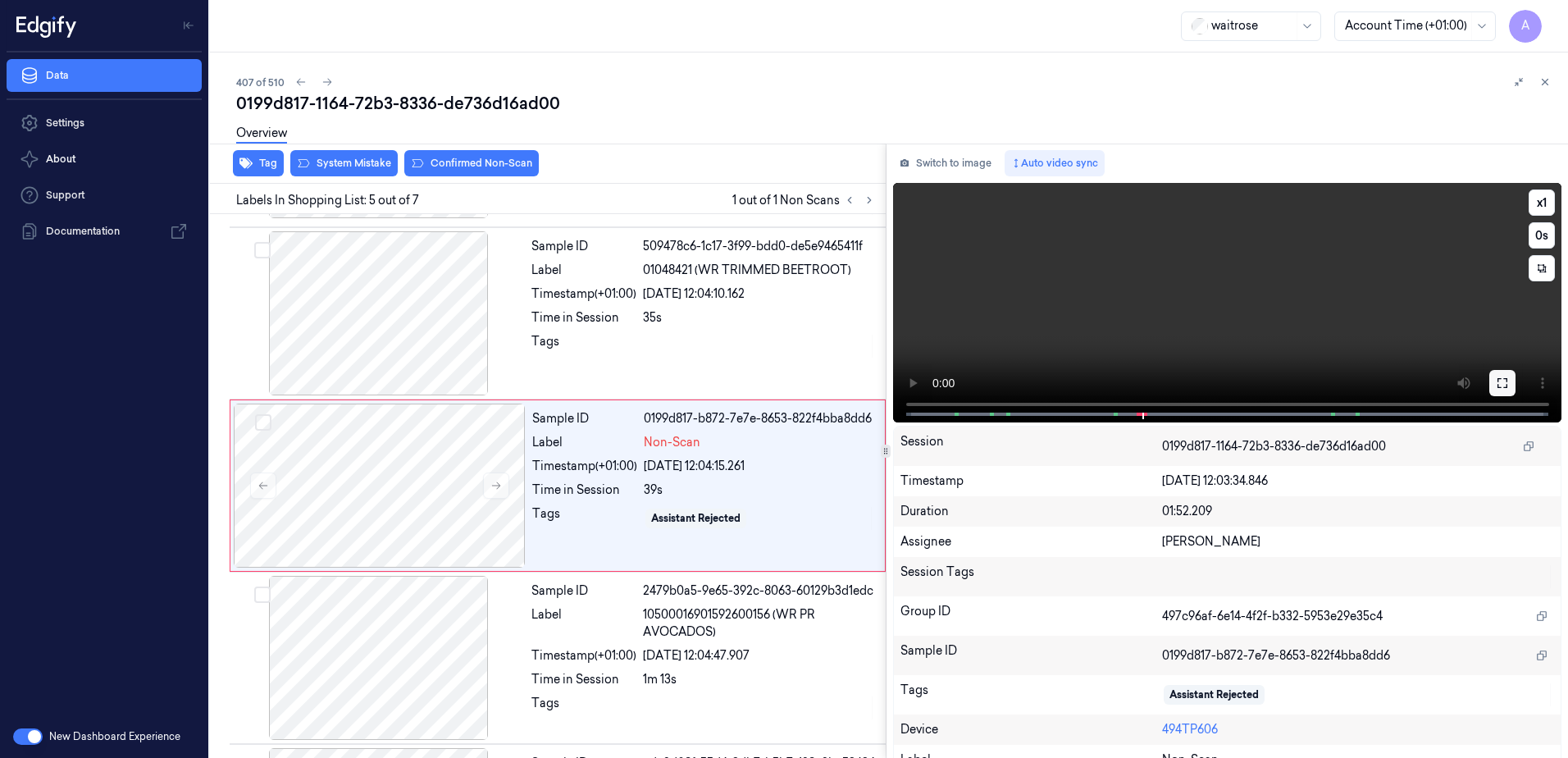
click at [1496, 382] on icon at bounding box center [1502, 382] width 13 height 13
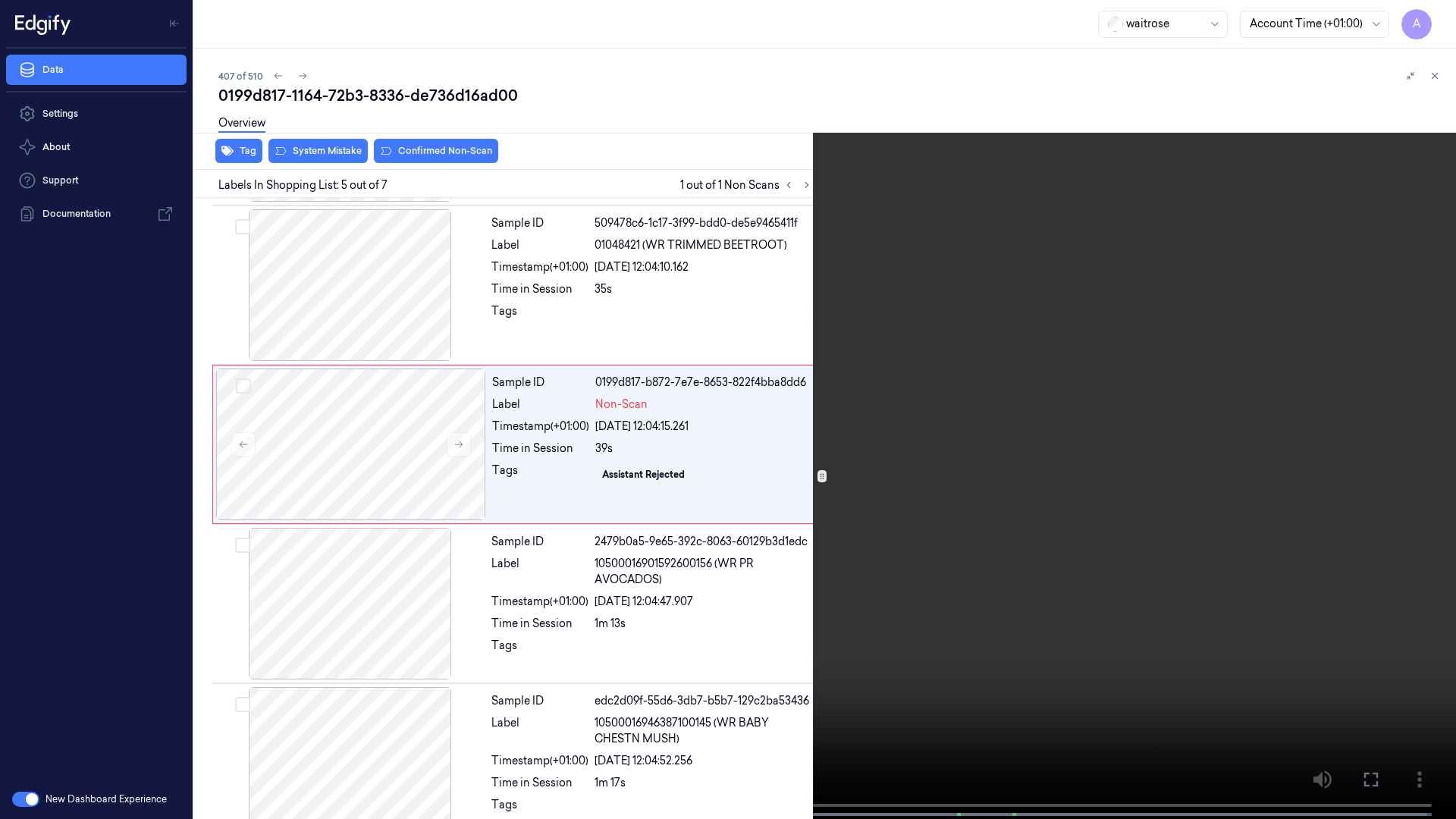
click at [897, 383] on video at bounding box center [728, 410] width 1456 height 822
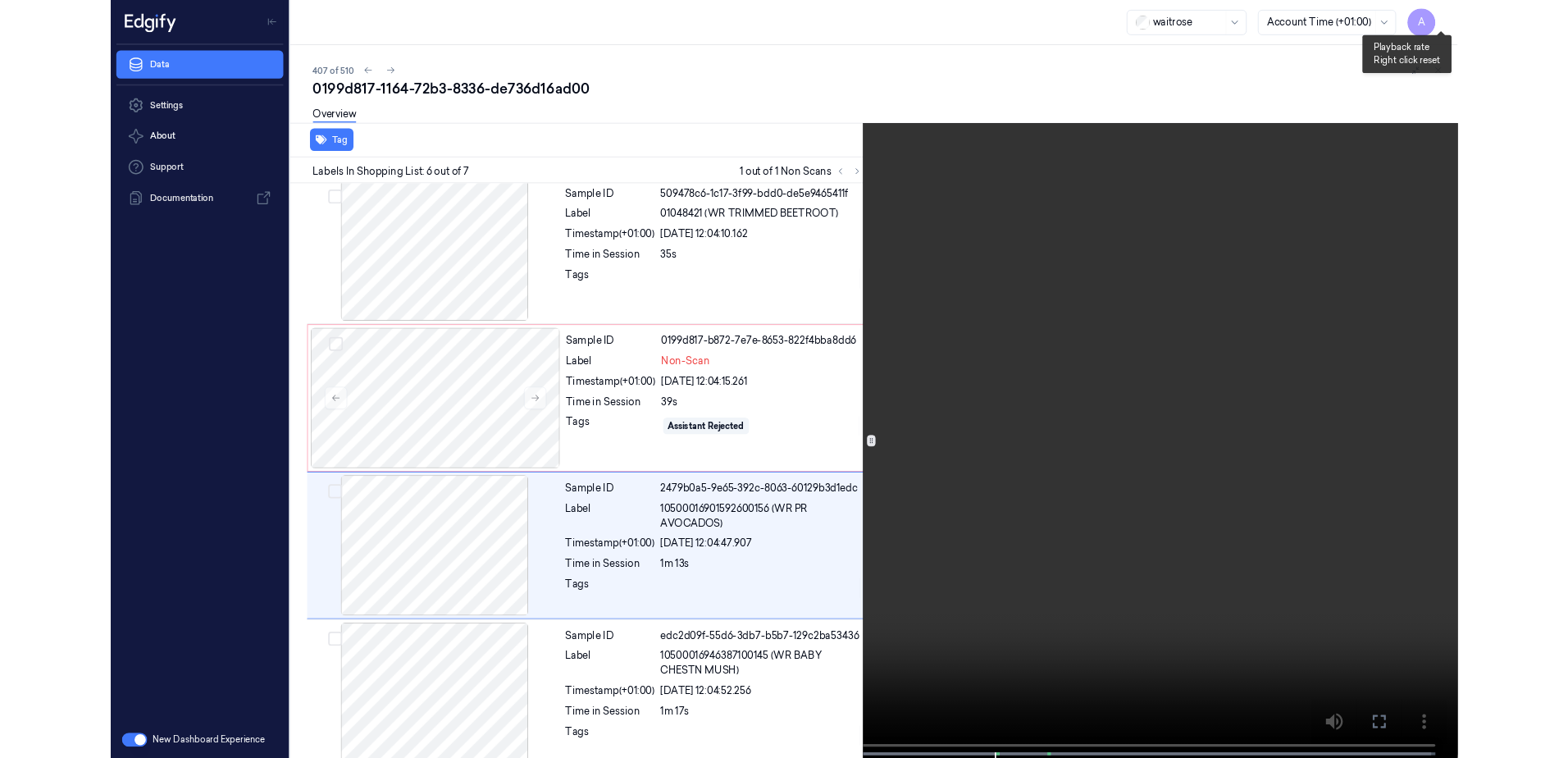
scroll to position [539, 0]
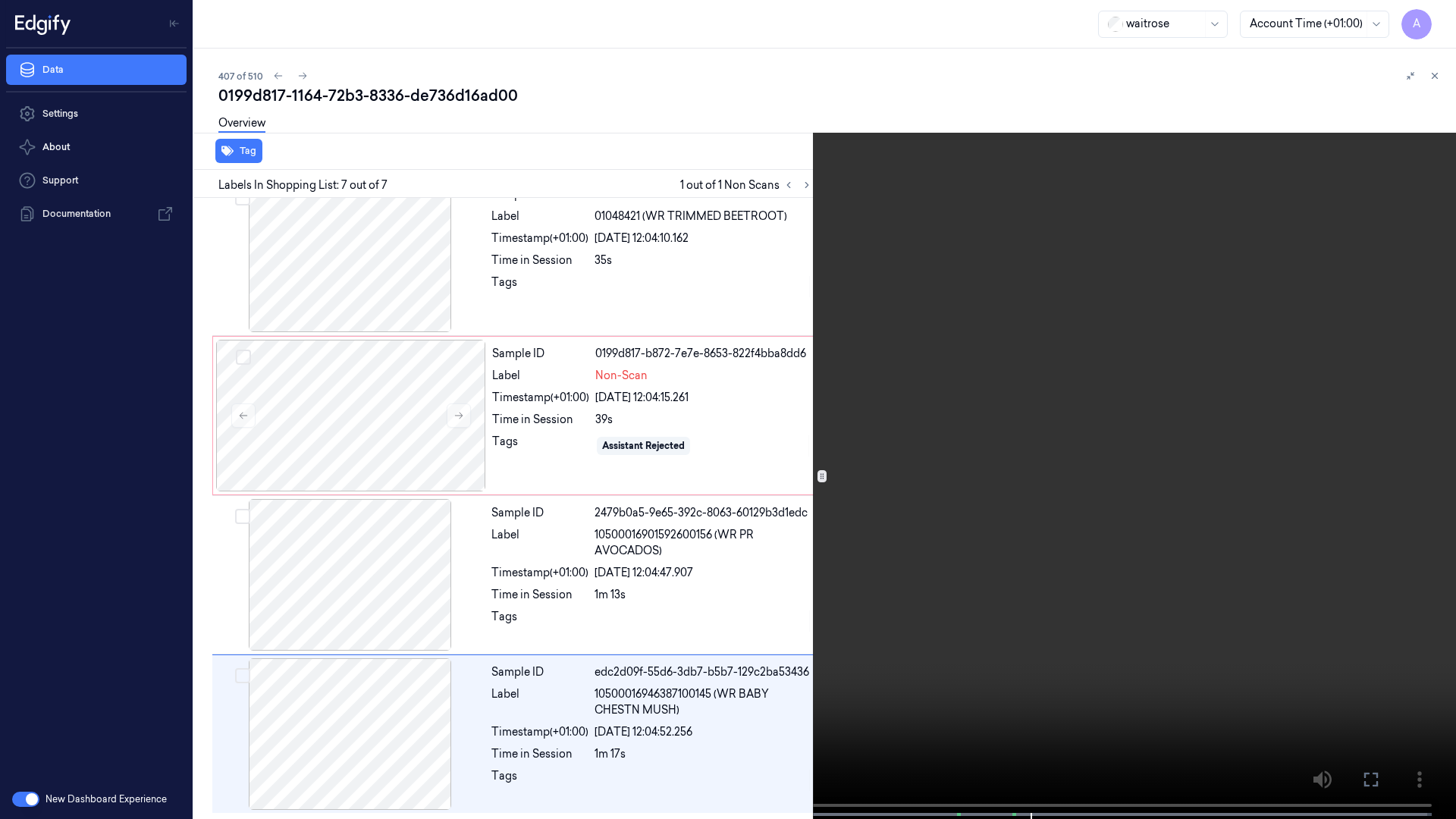
click at [0, 0] on button at bounding box center [0, 0] width 0 height 0
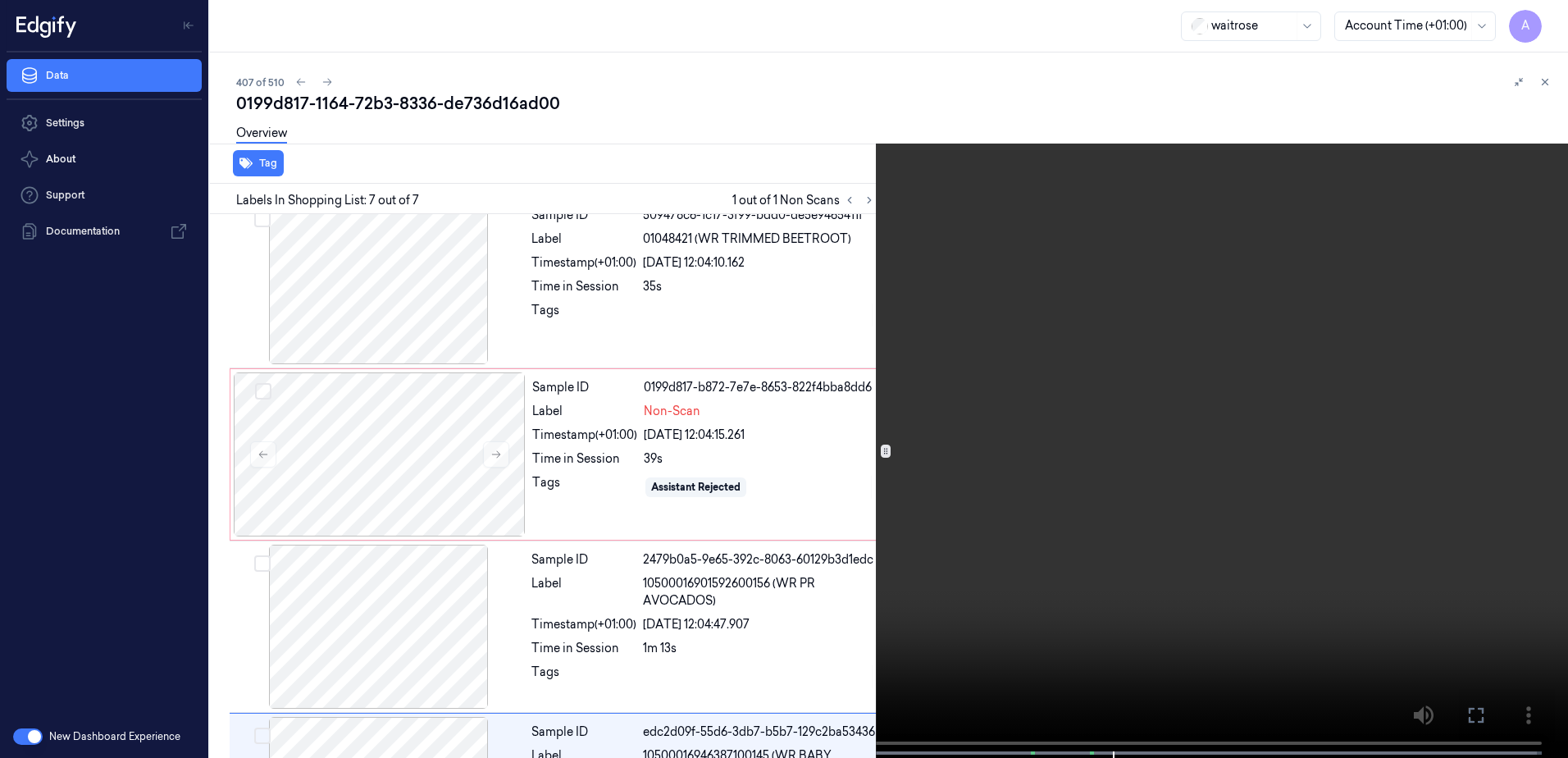
scroll to position [544, 0]
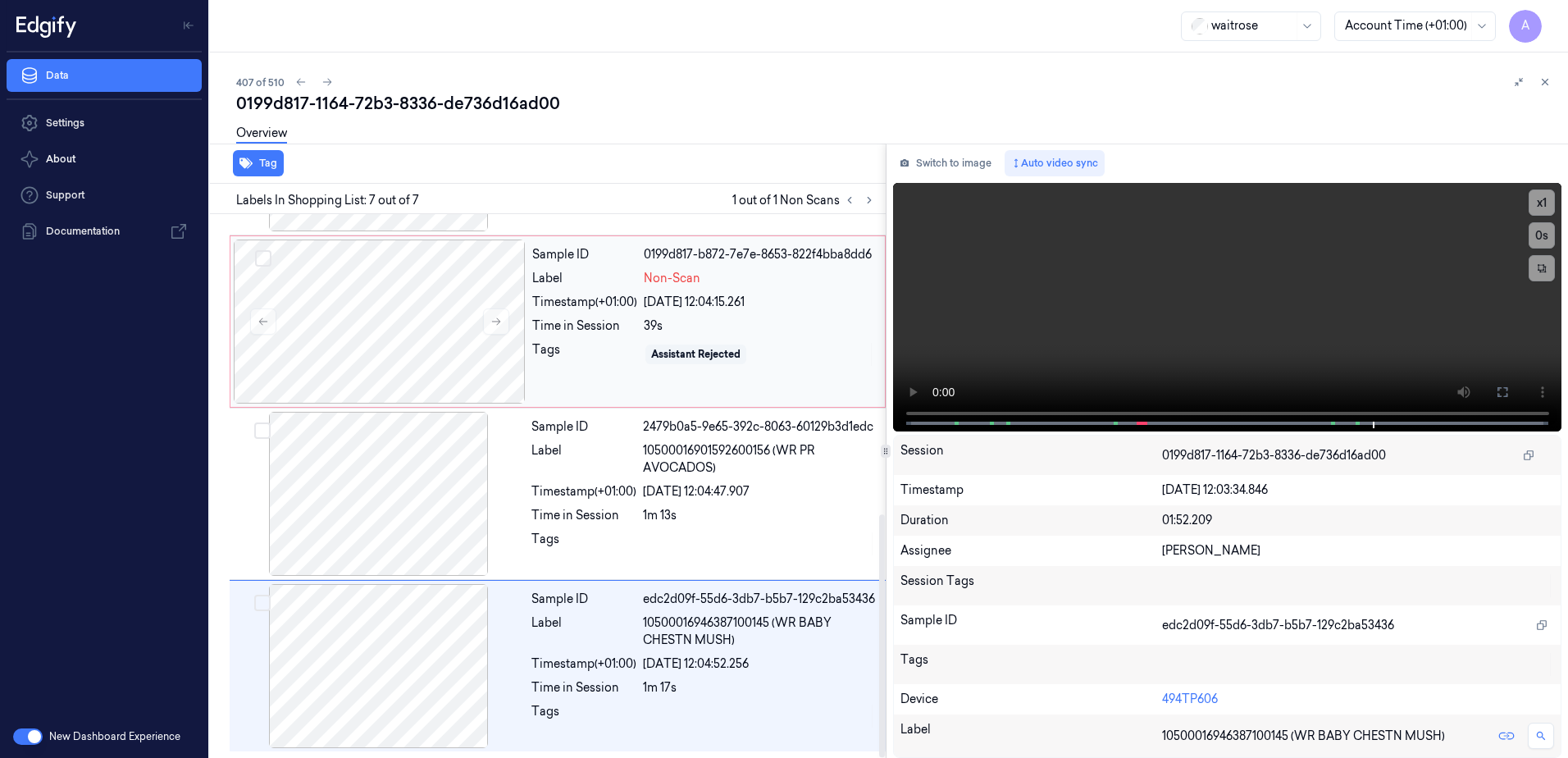
click at [573, 348] on div "Tags" at bounding box center [585, 354] width 105 height 26
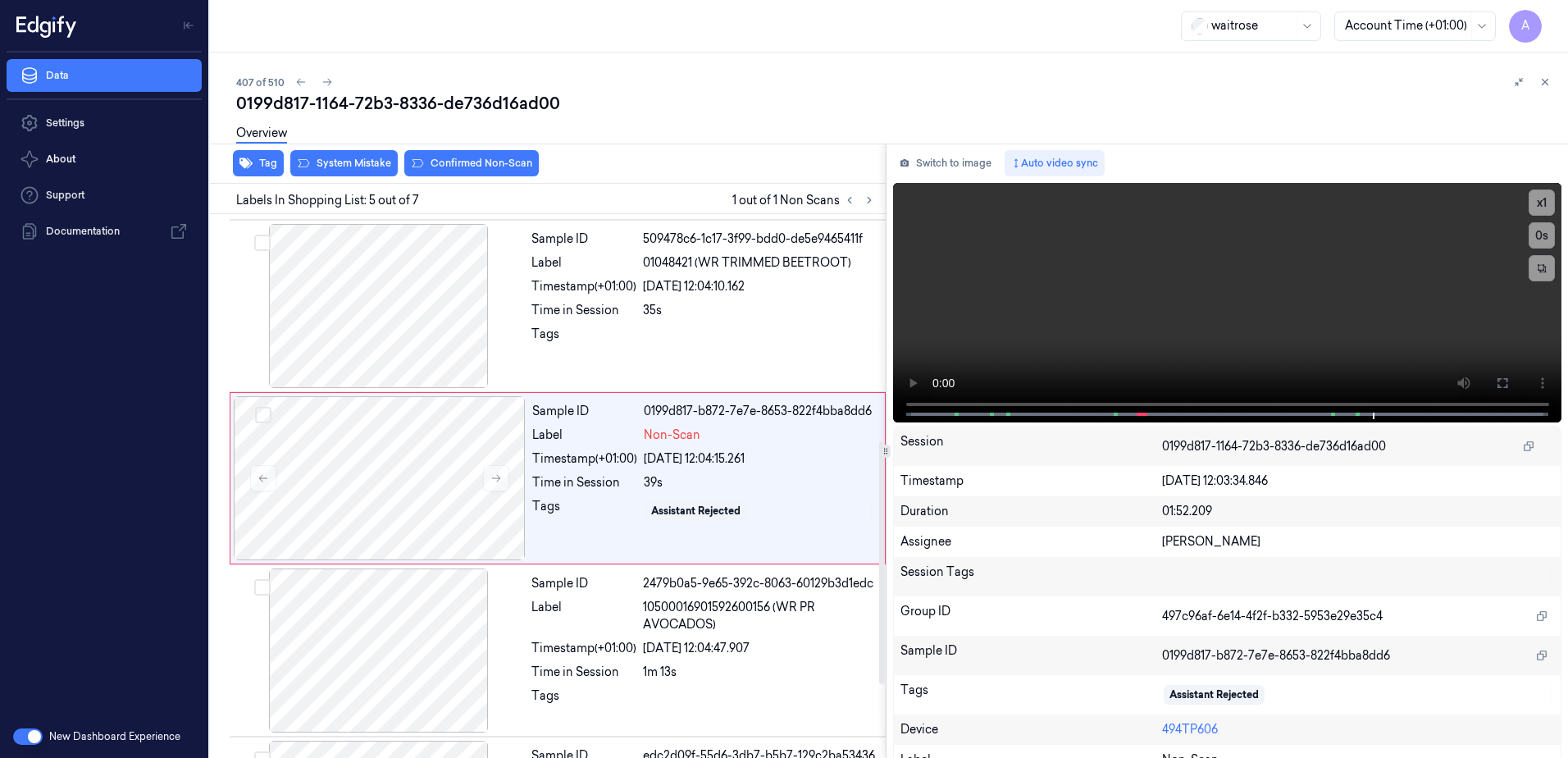
scroll to position [507, 0]
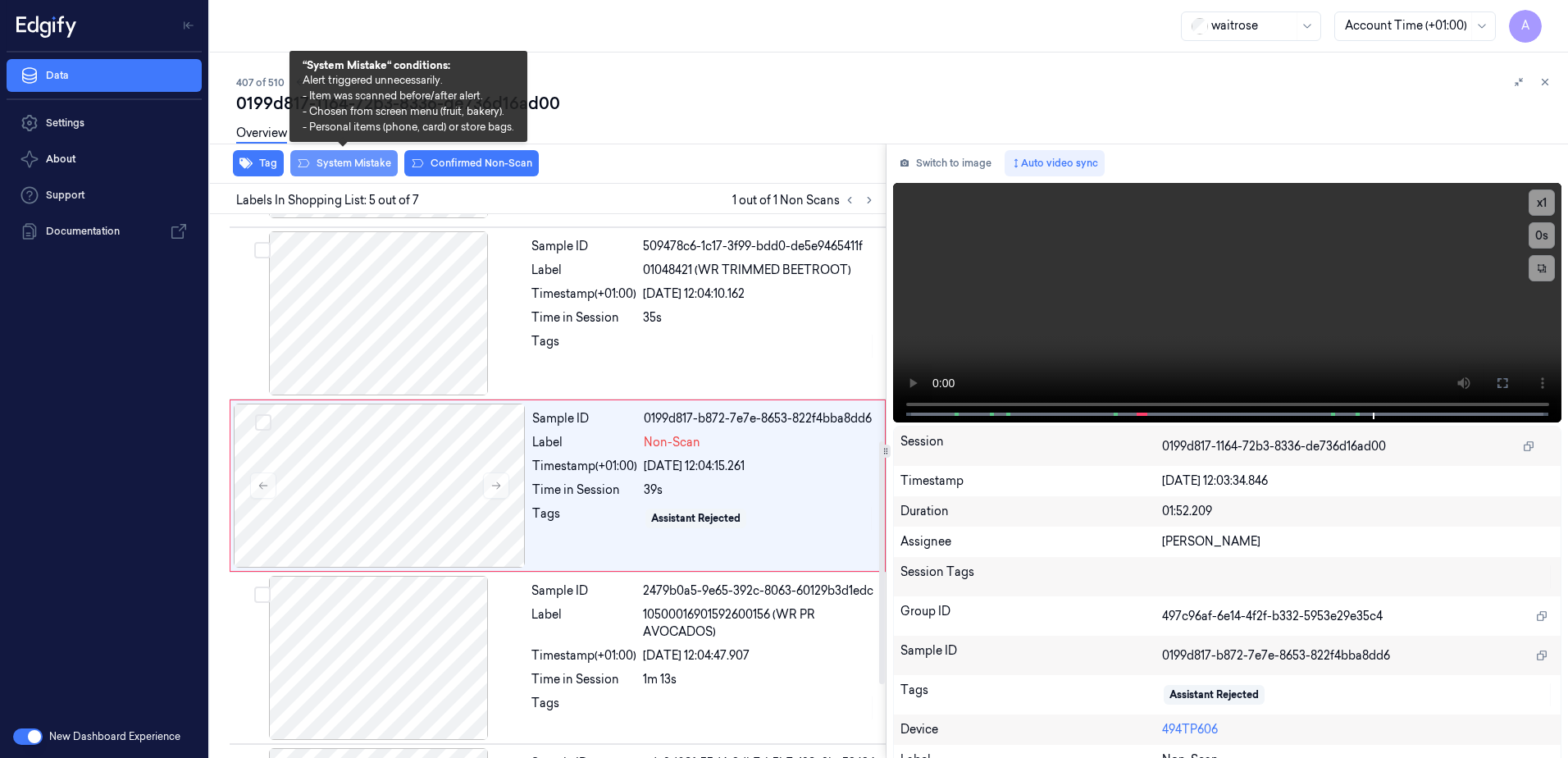
click at [324, 164] on button "System Mistake" at bounding box center [344, 162] width 107 height 26
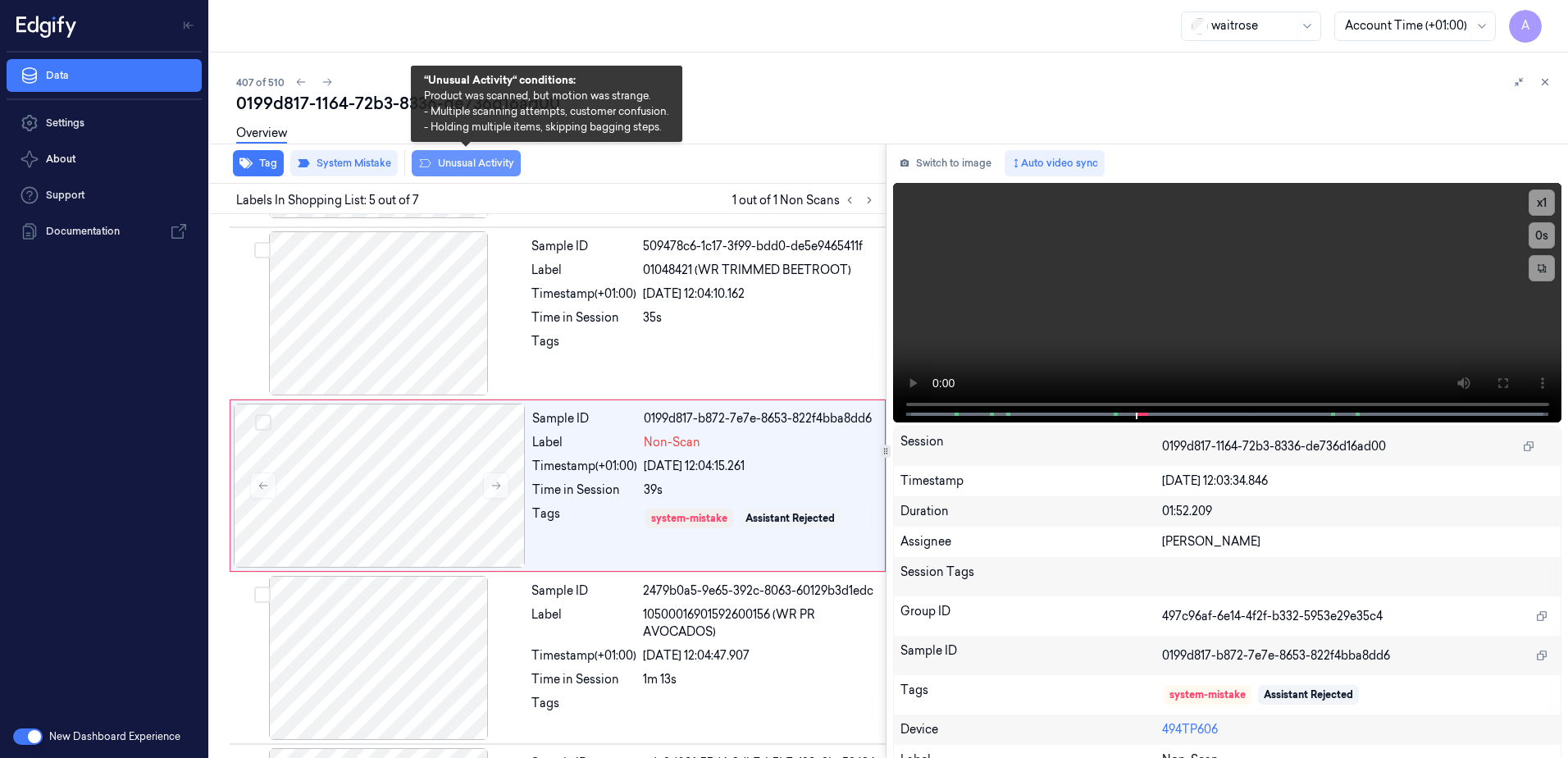
click at [455, 162] on button "Unusual Activity" at bounding box center [466, 162] width 109 height 26
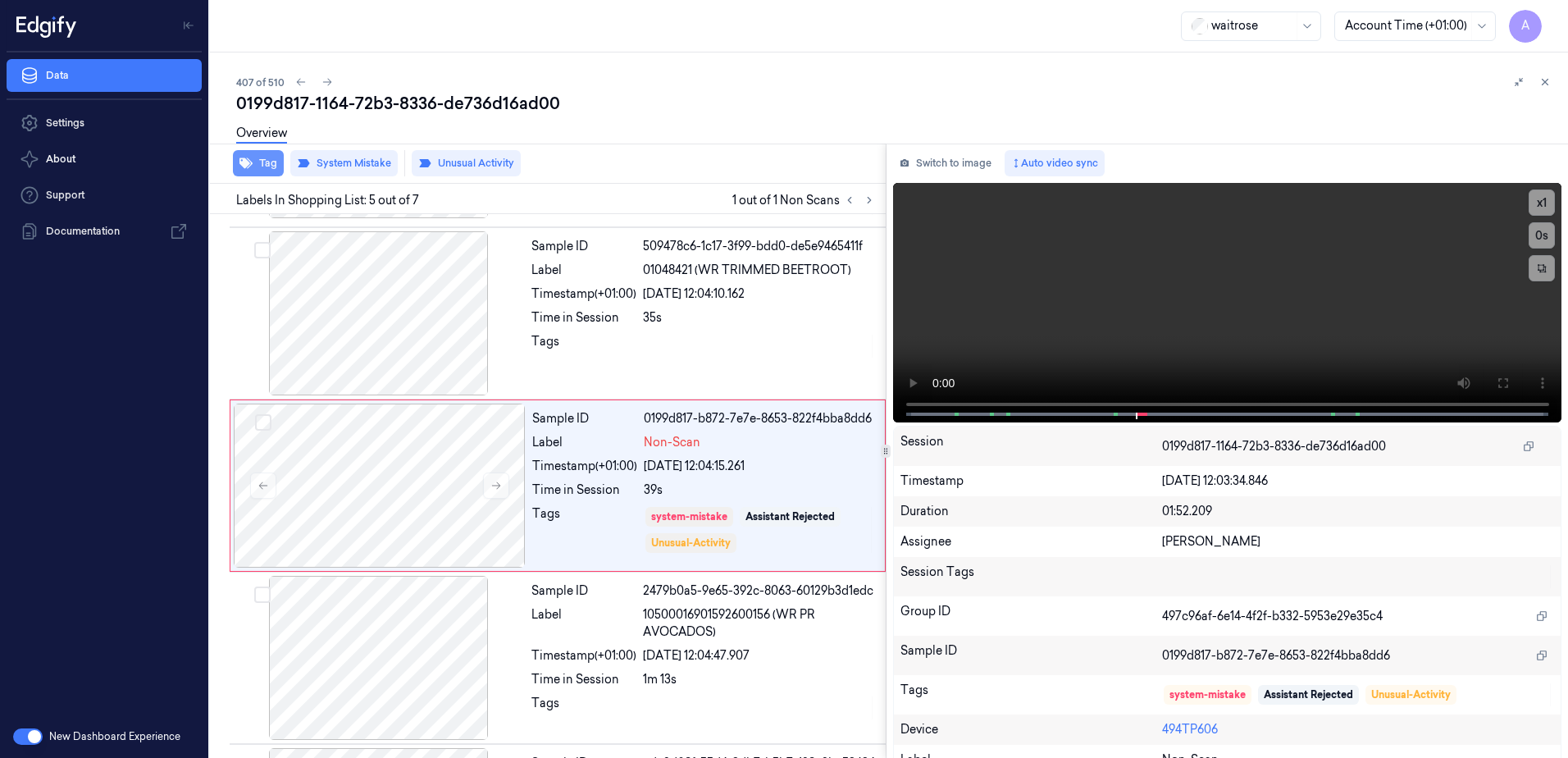
click at [263, 159] on button "Tag" at bounding box center [258, 162] width 51 height 26
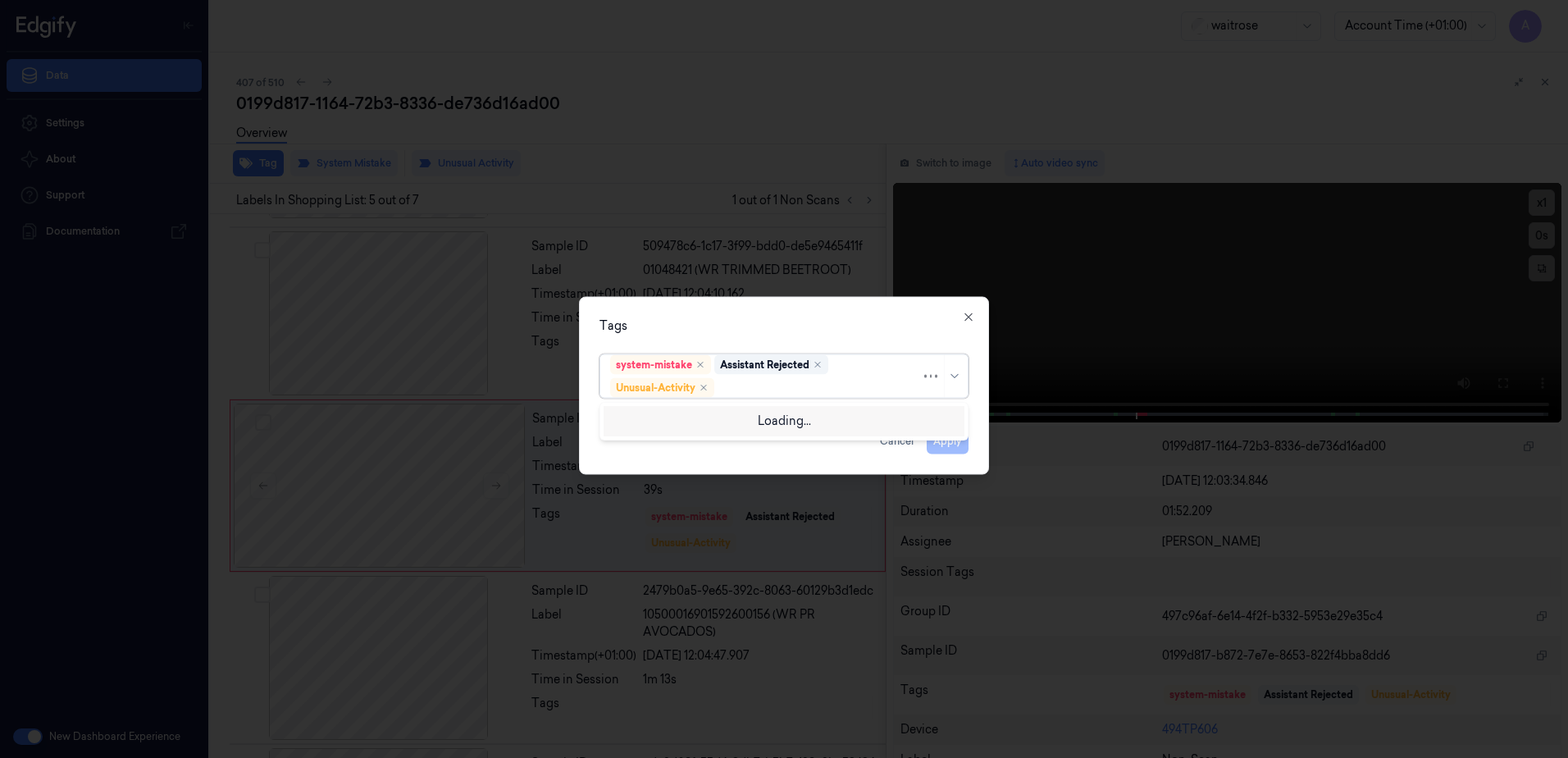
click at [766, 386] on div at bounding box center [819, 386] width 203 height 17
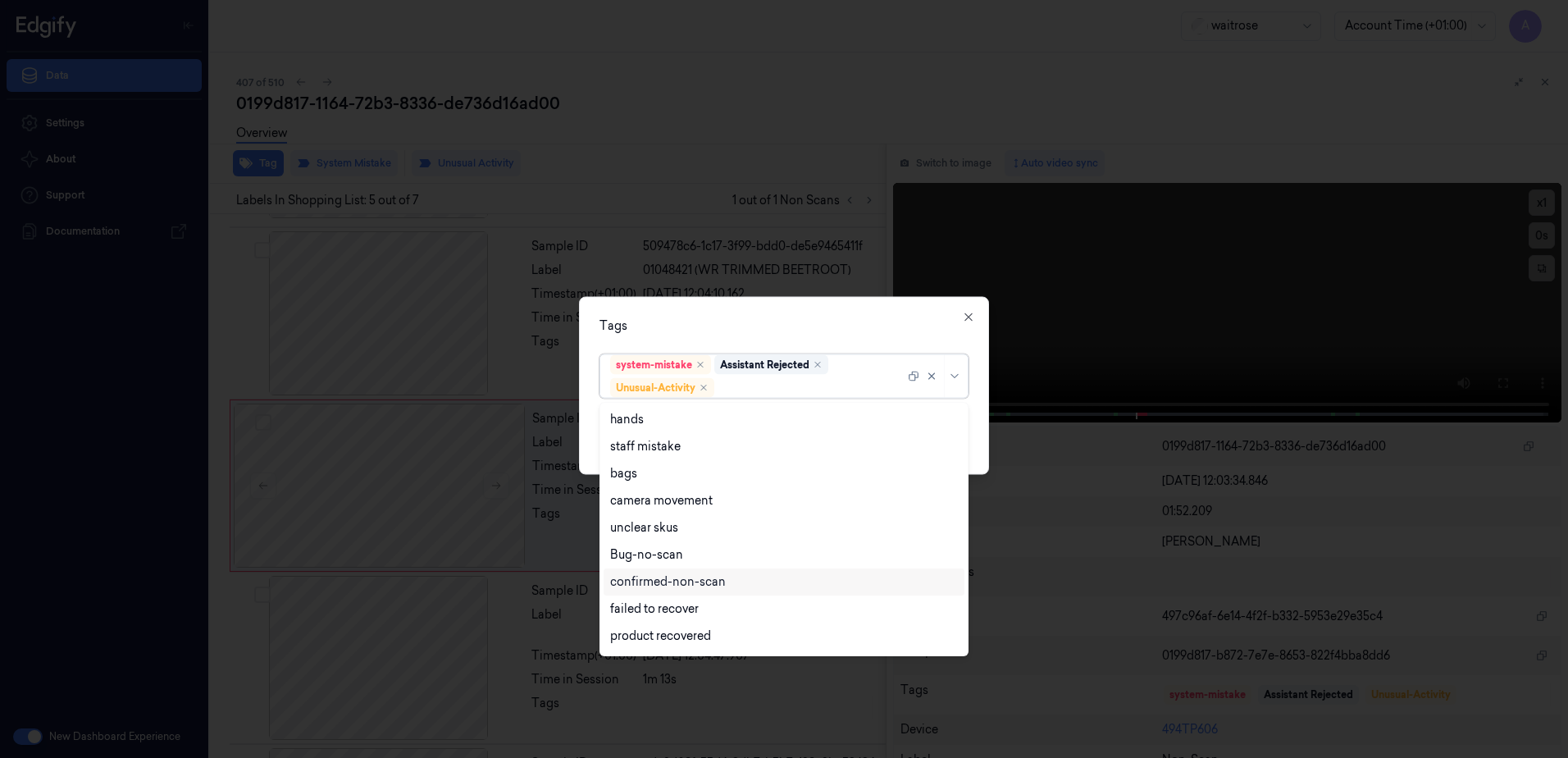
scroll to position [214, 0]
click at [686, 610] on div "Picklist item alert" at bounding box center [657, 610] width 94 height 17
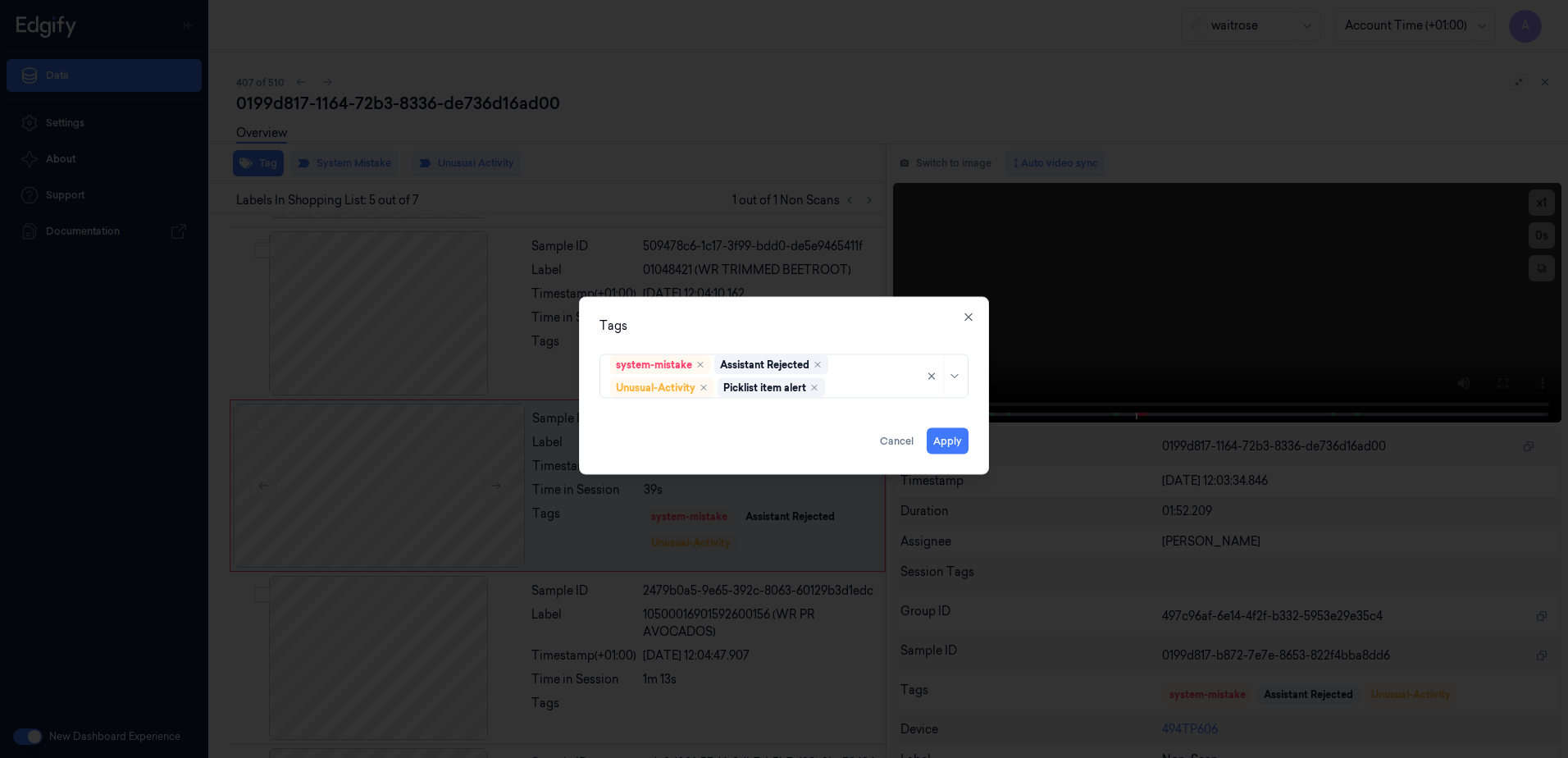
click at [842, 305] on div "Tags system-mistake Assistant Rejected Unusual-Activity Picklist item alert App…" at bounding box center [784, 386] width 410 height 178
click at [935, 437] on button "Apply" at bounding box center [948, 441] width 42 height 26
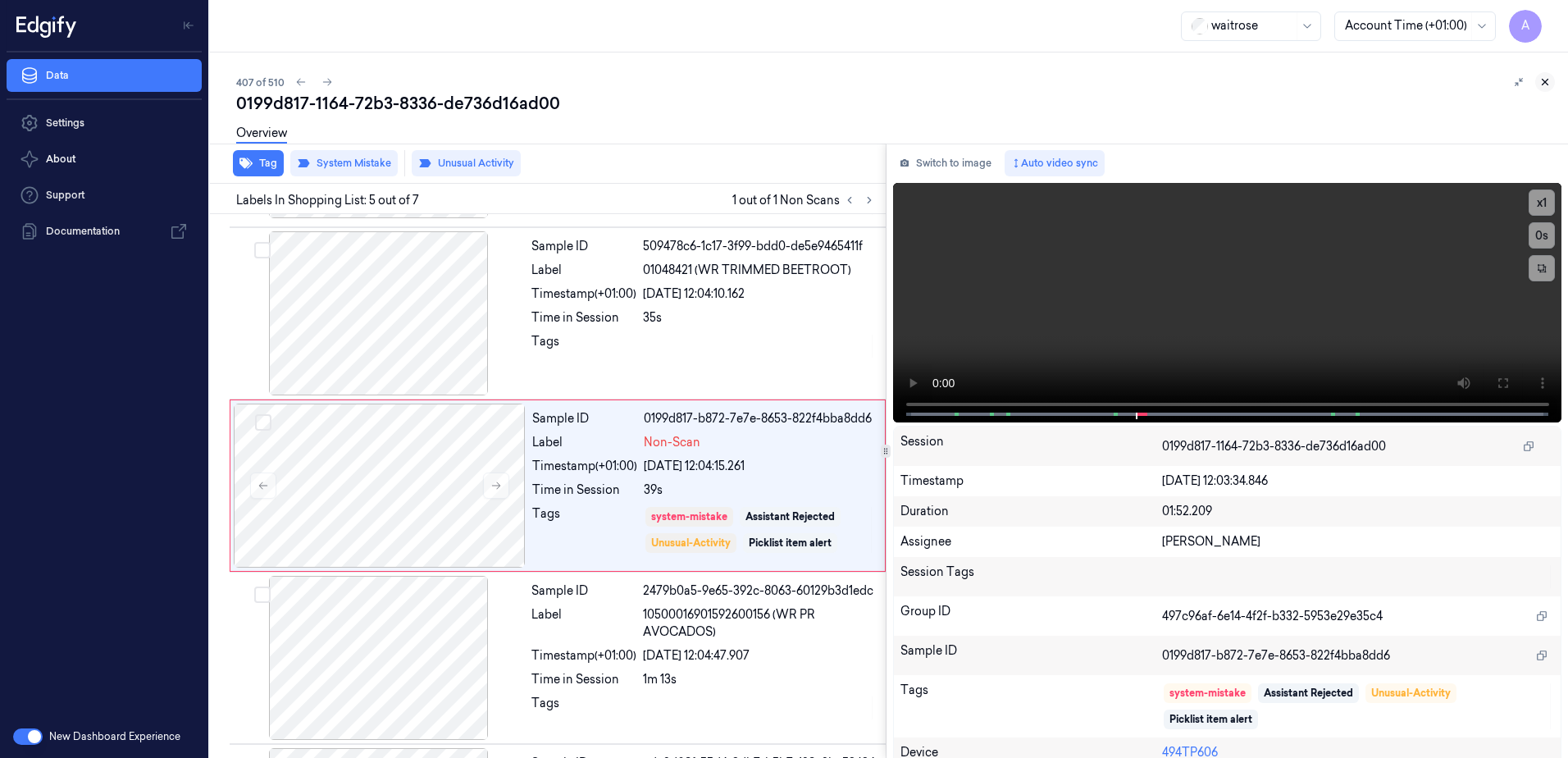
click at [1548, 79] on icon at bounding box center [1546, 82] width 6 height 6
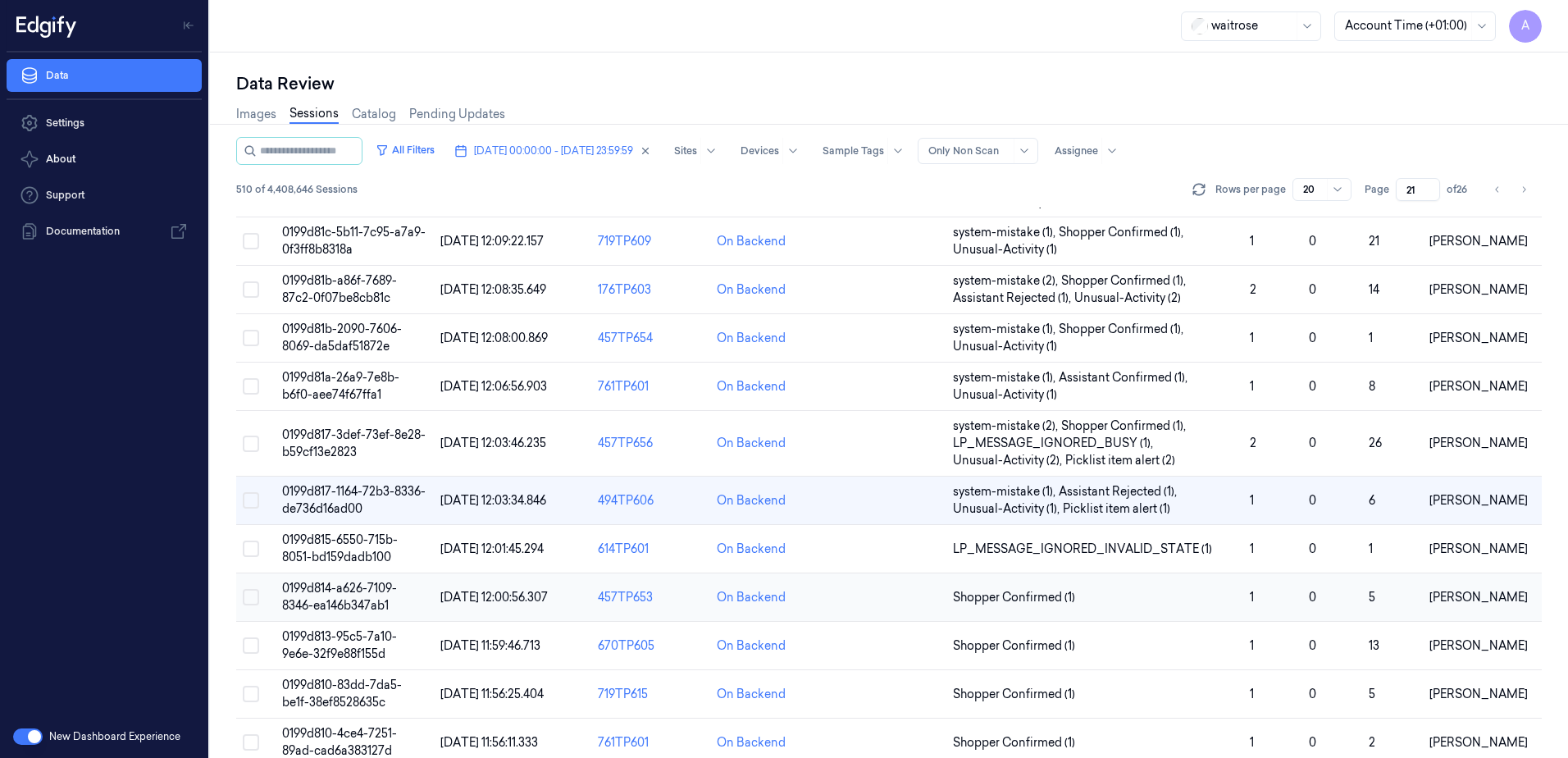
scroll to position [164, 0]
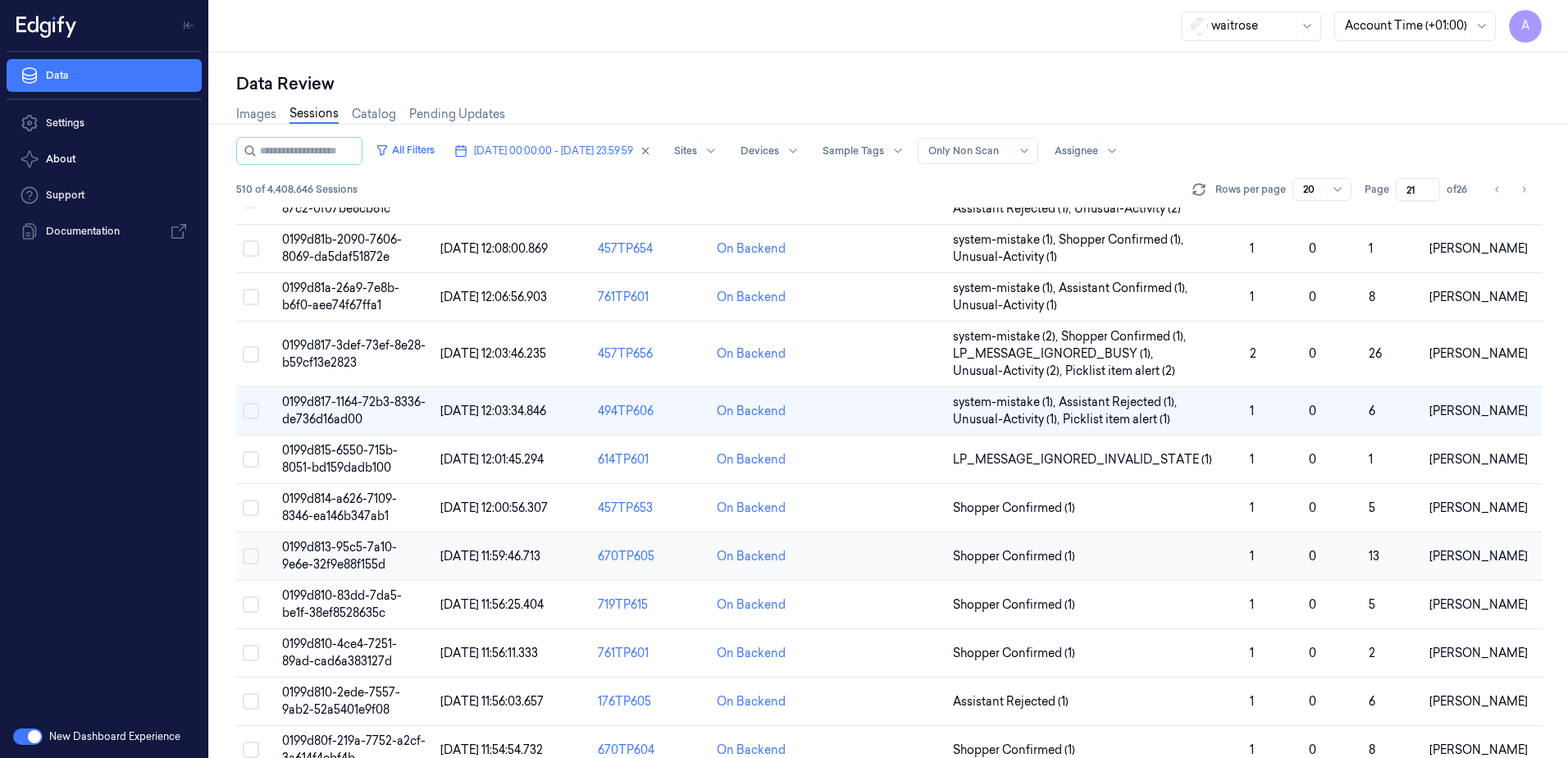
click at [363, 554] on span "0199d813-95c5-7a10-9e6e-32f9e88f155d" at bounding box center [340, 555] width 115 height 32
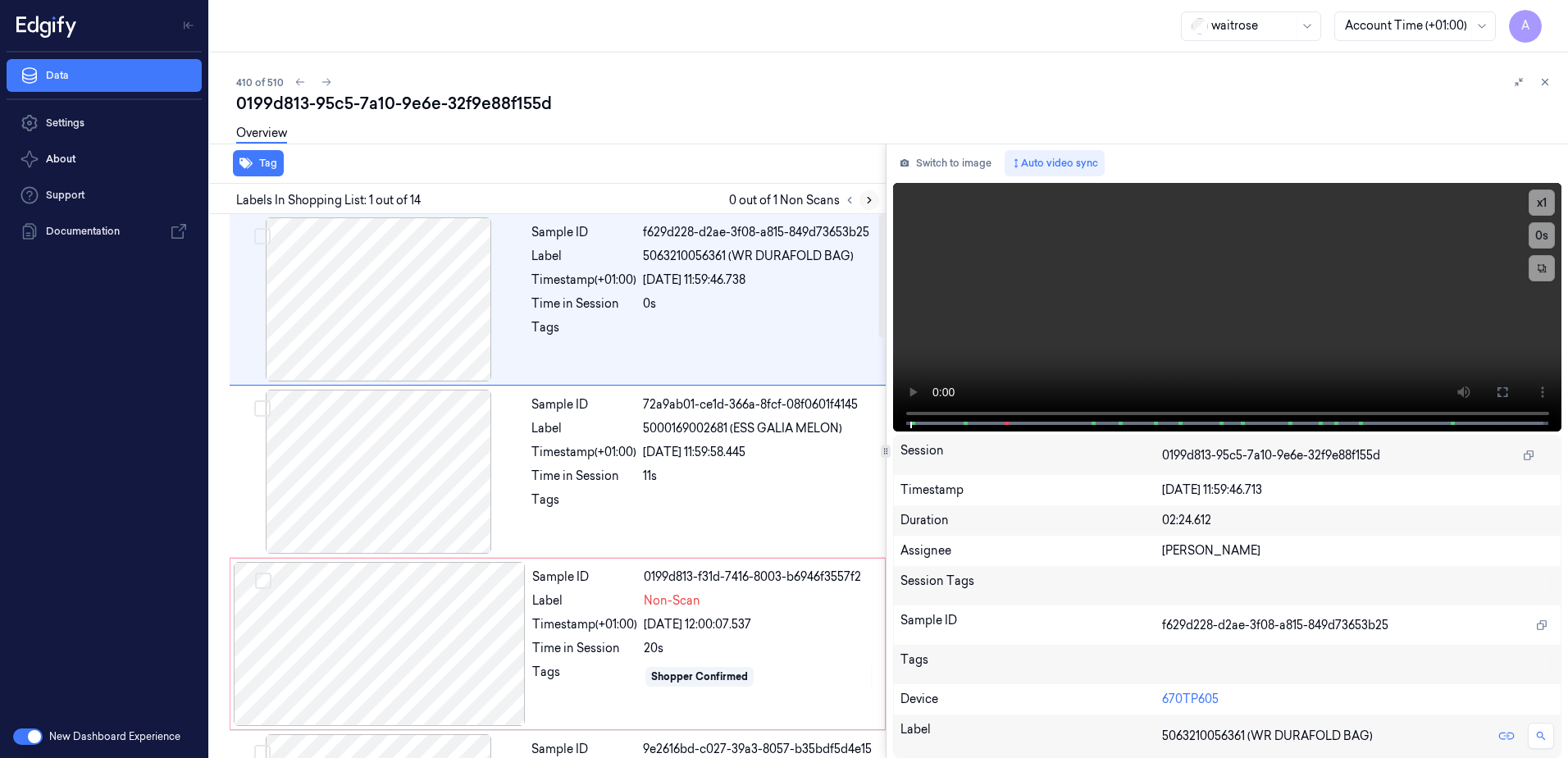
click at [868, 190] on button at bounding box center [869, 200] width 20 height 20
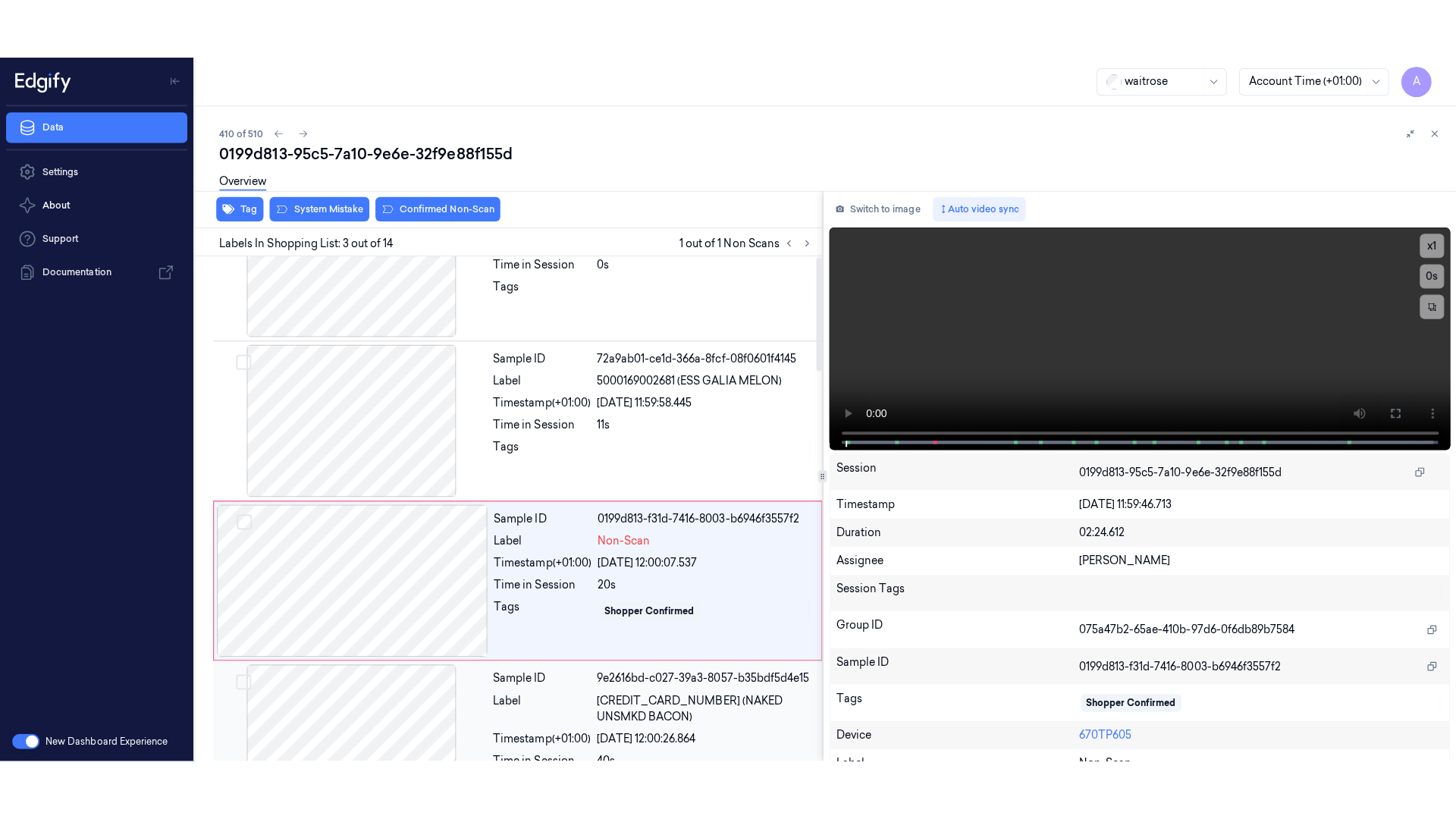
scroll to position [147, 0]
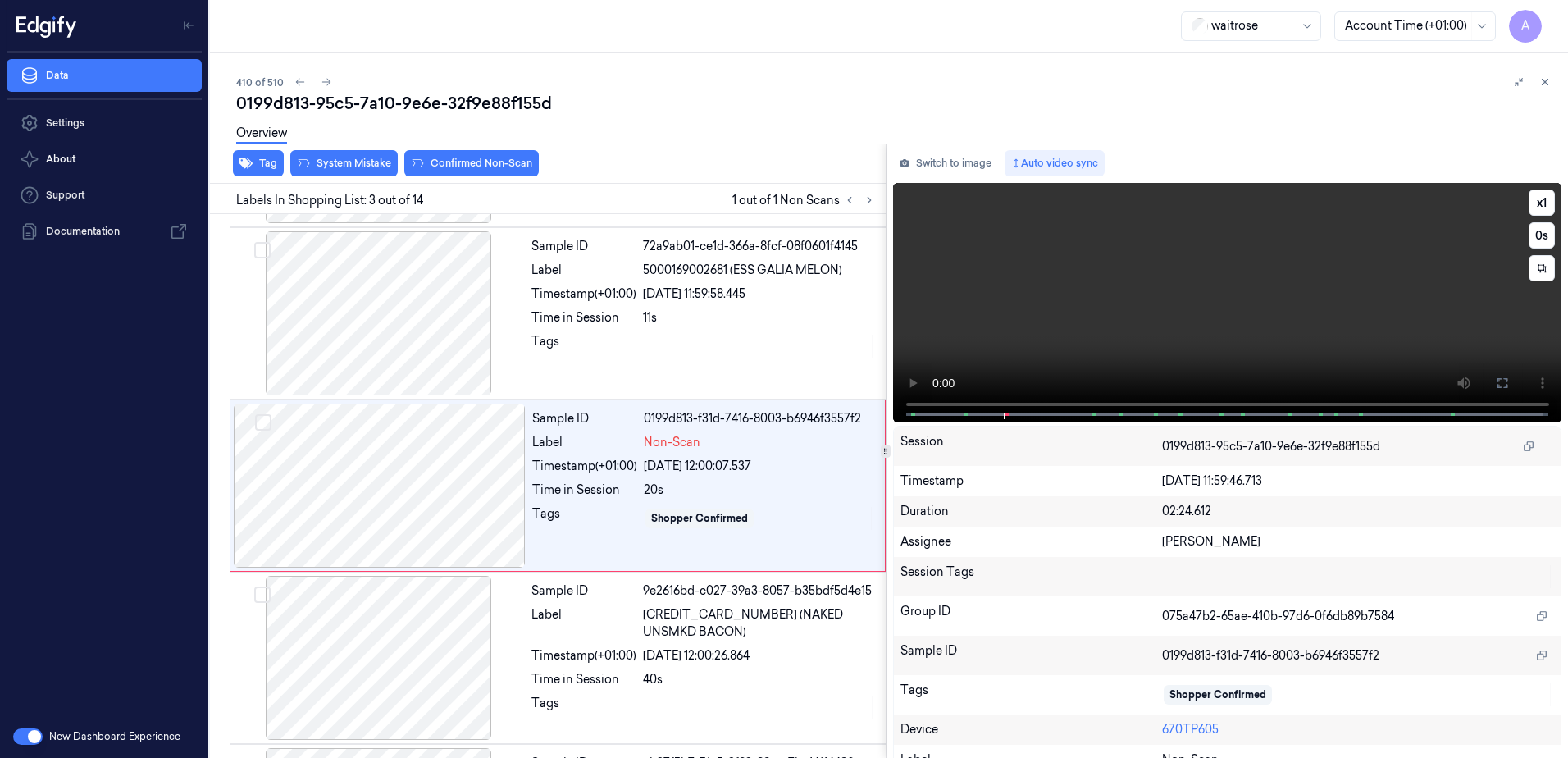
click at [962, 413] on div "x 1 0 s 5000169002681 (ESS GALIA MELON)" at bounding box center [1227, 301] width 669 height 236
click at [1502, 379] on icon at bounding box center [1503, 382] width 10 height 10
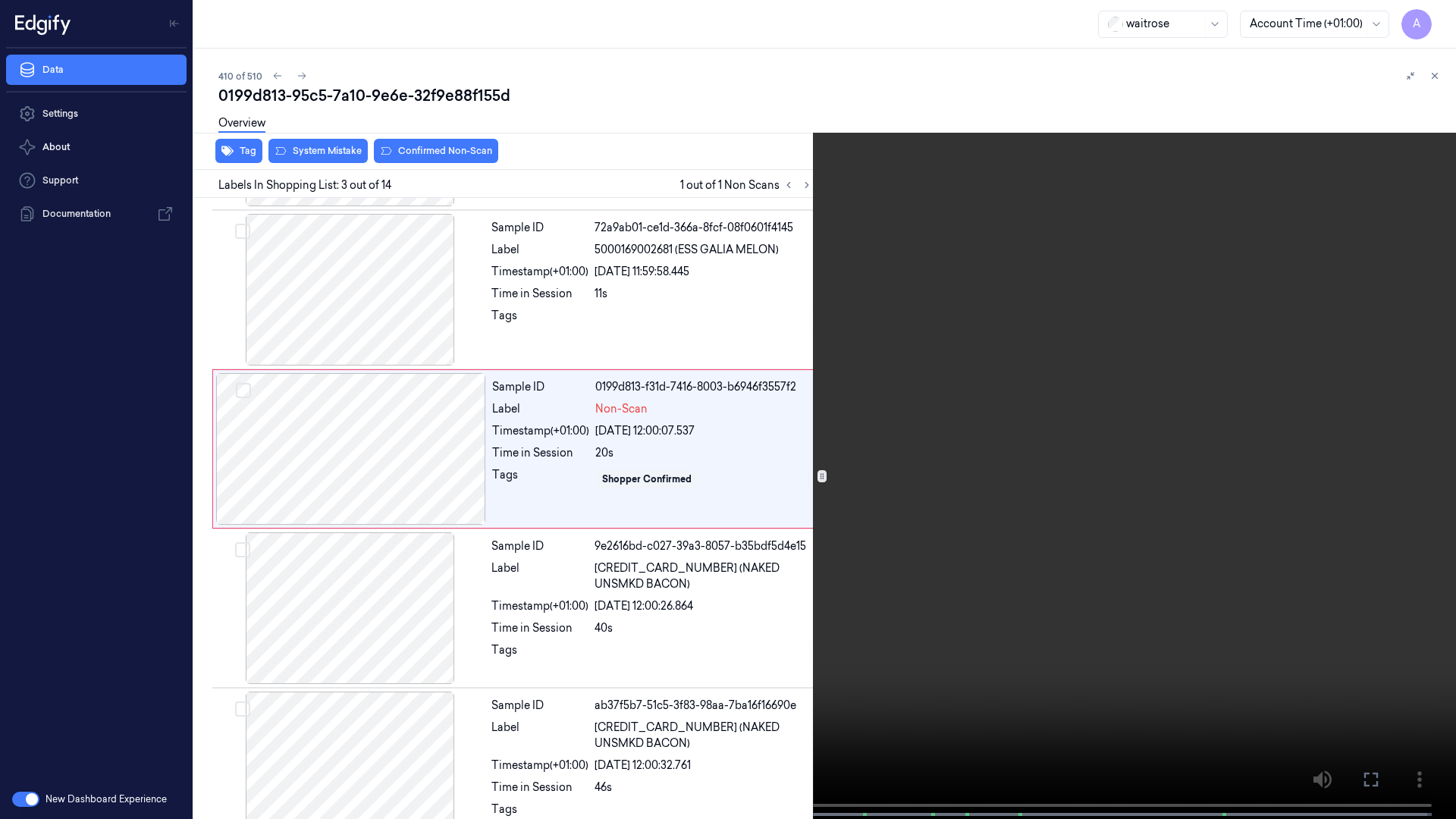
click at [874, 458] on video at bounding box center [728, 410] width 1456 height 822
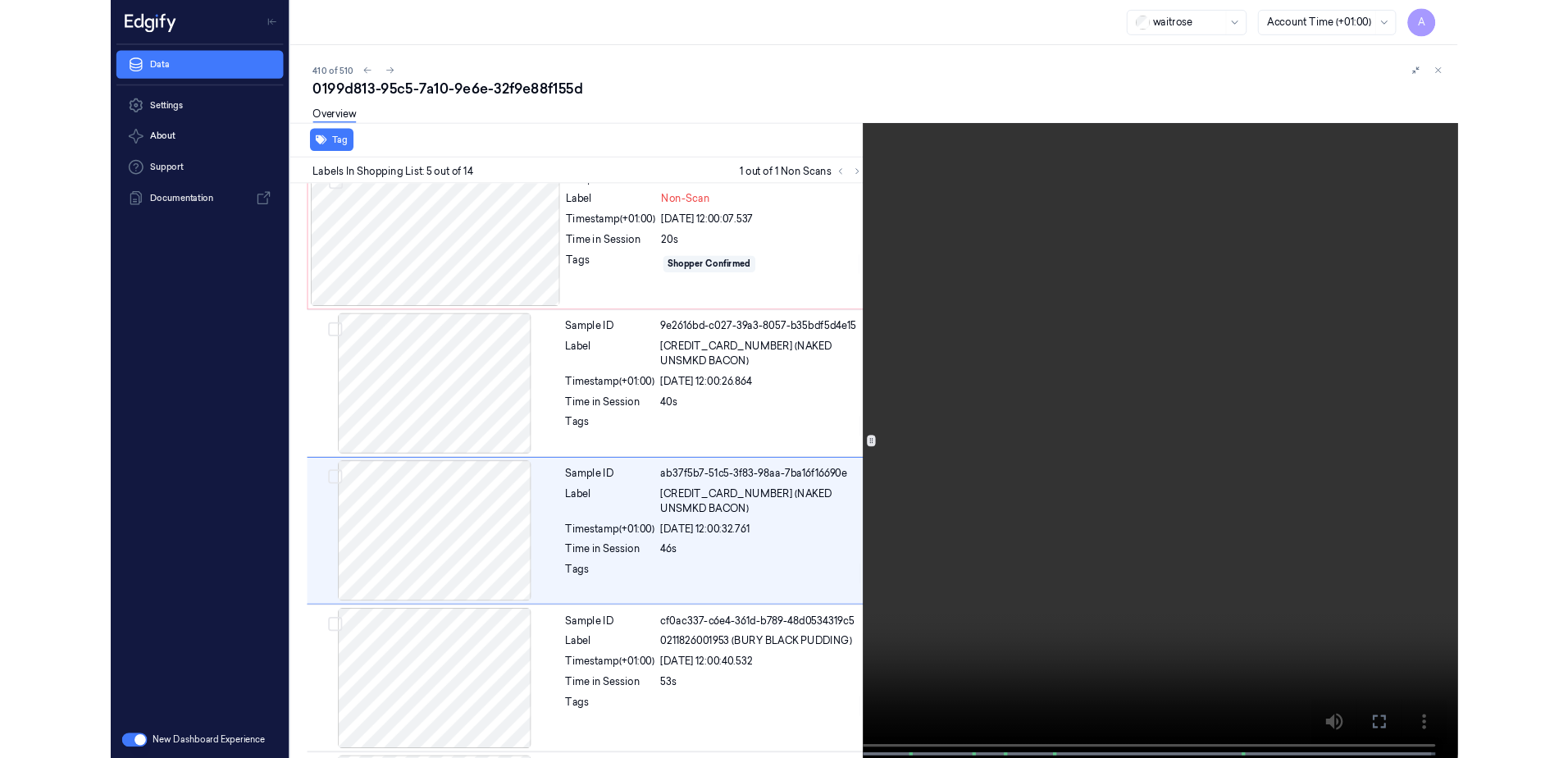
scroll to position [439, 0]
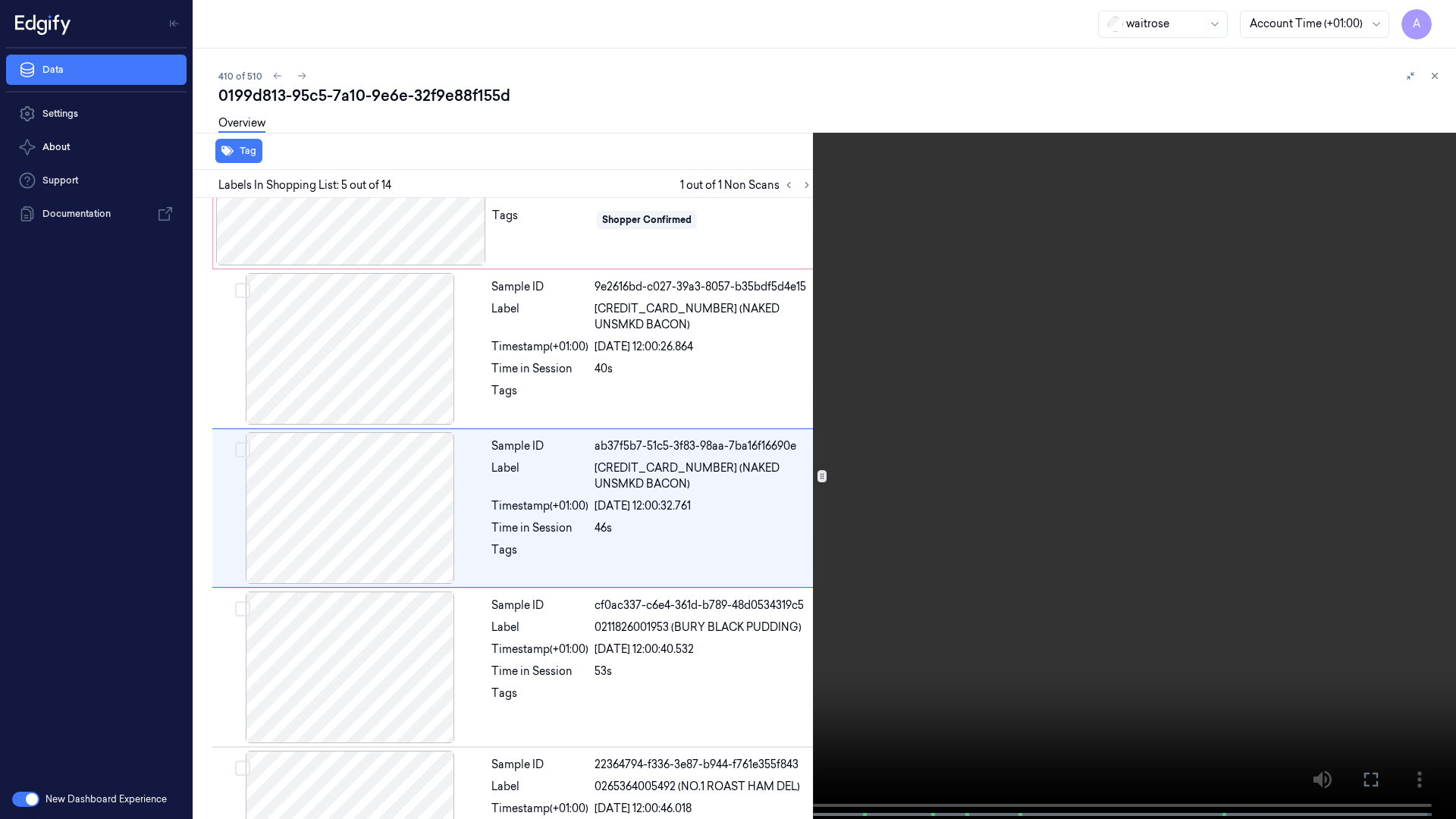
click at [0, 0] on icon at bounding box center [0, 0] width 0 height 0
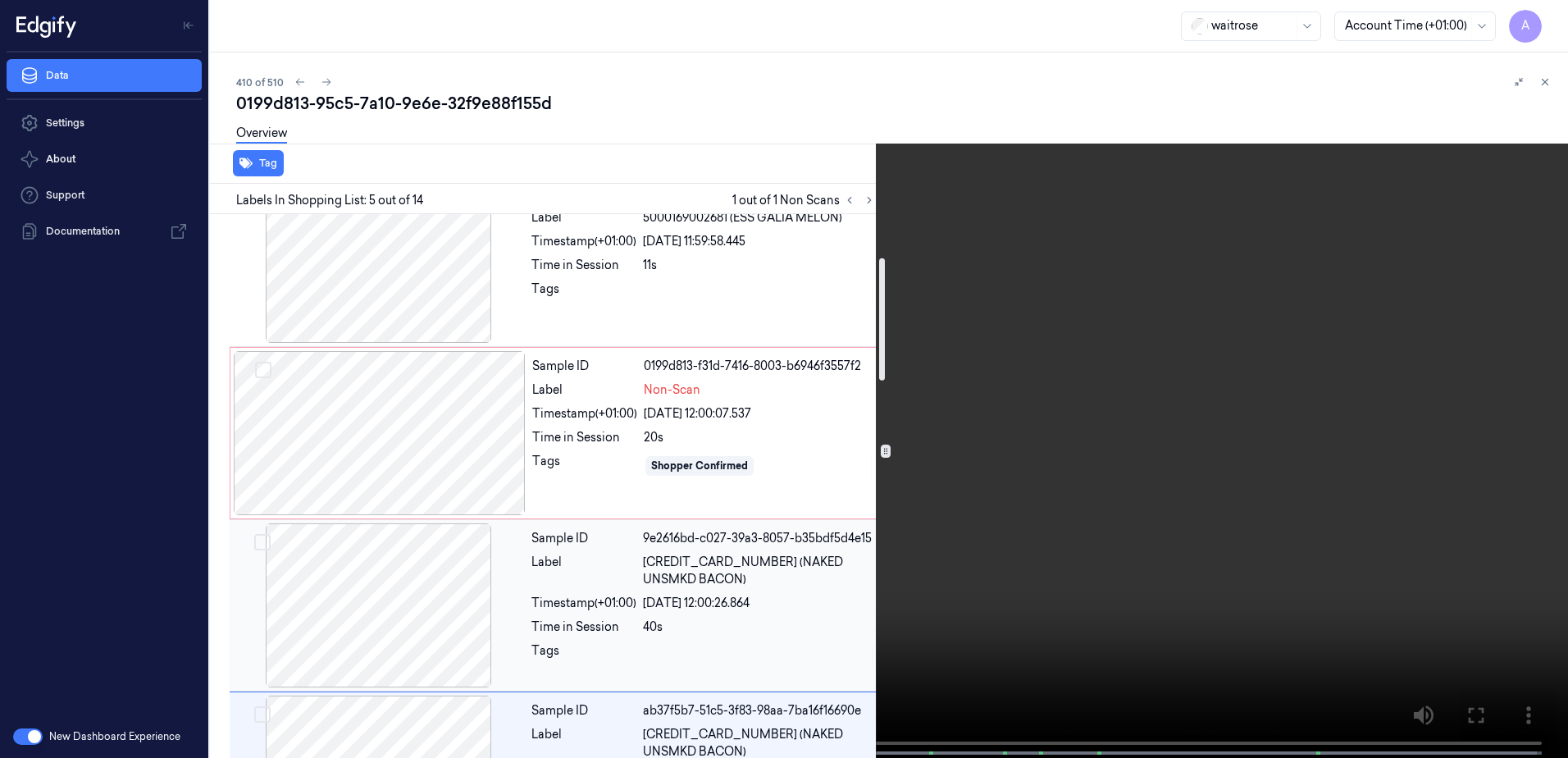
scroll to position [192, 0]
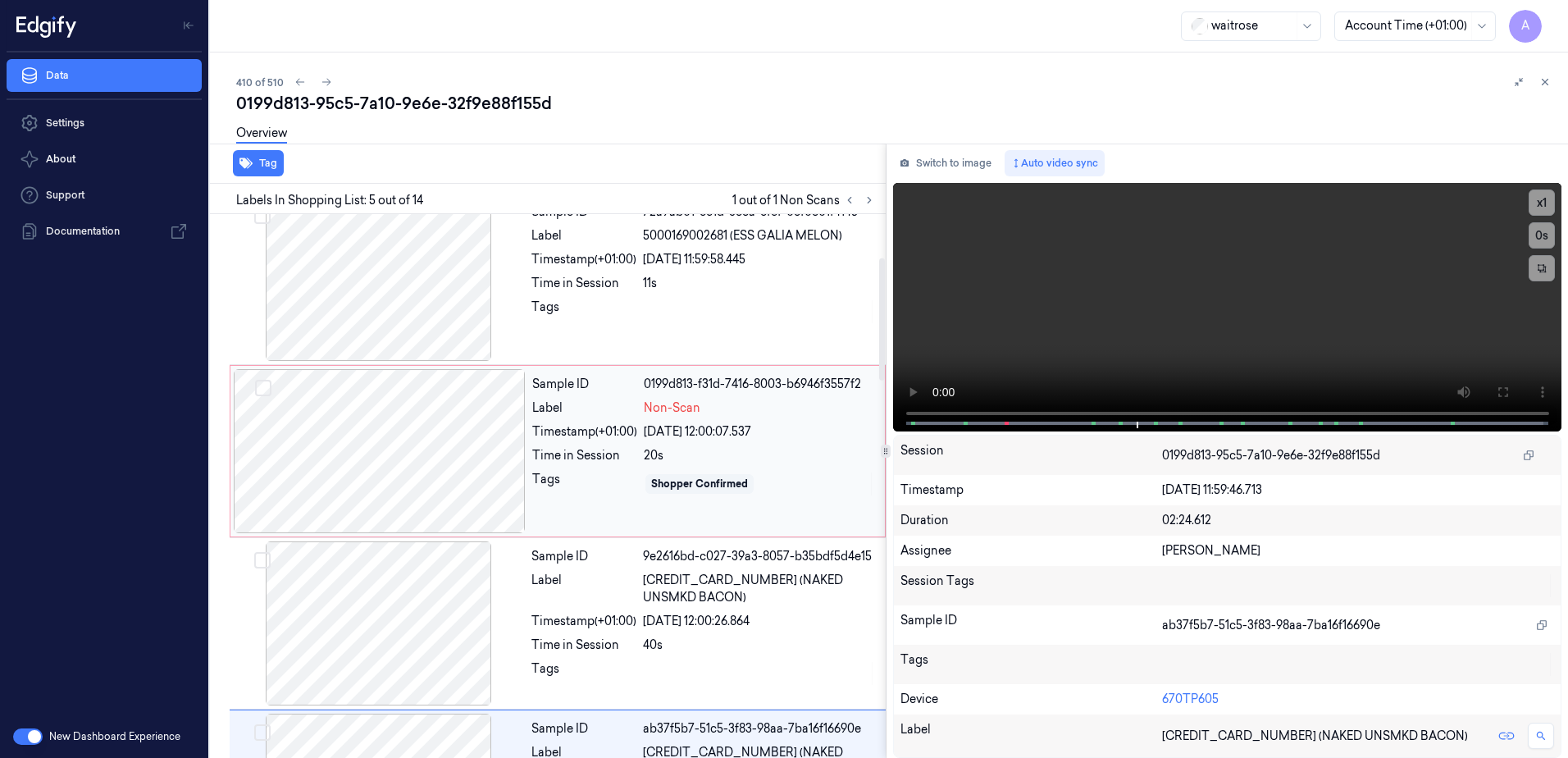
click at [576, 509] on div "Sample ID 0199d813-f31d-7416-8003-b6946f3557f2 Label Non-Scan Timestamp (+01:00…" at bounding box center [703, 451] width 356 height 164
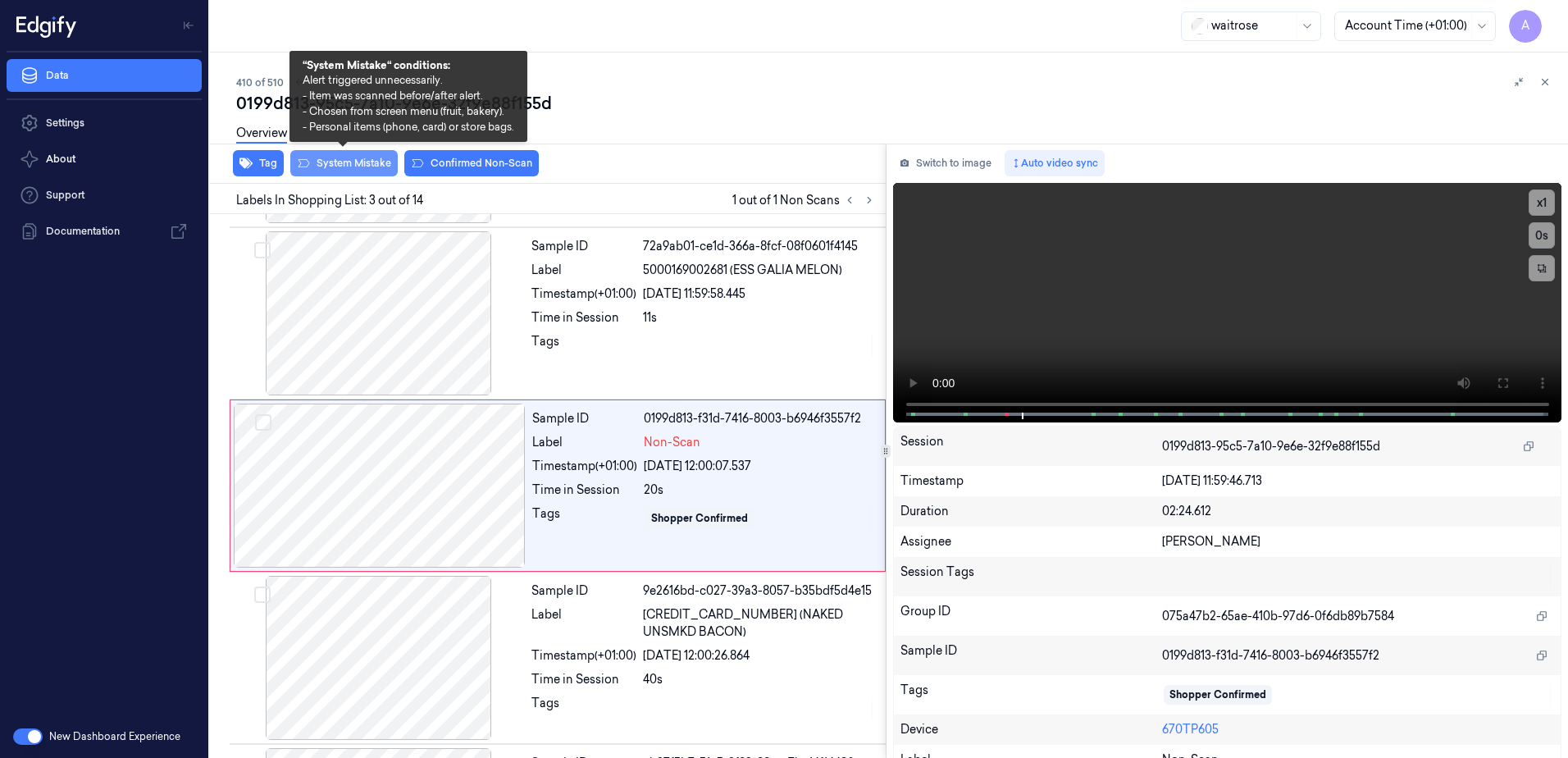
click at [348, 168] on button "System Mistake" at bounding box center [344, 162] width 107 height 26
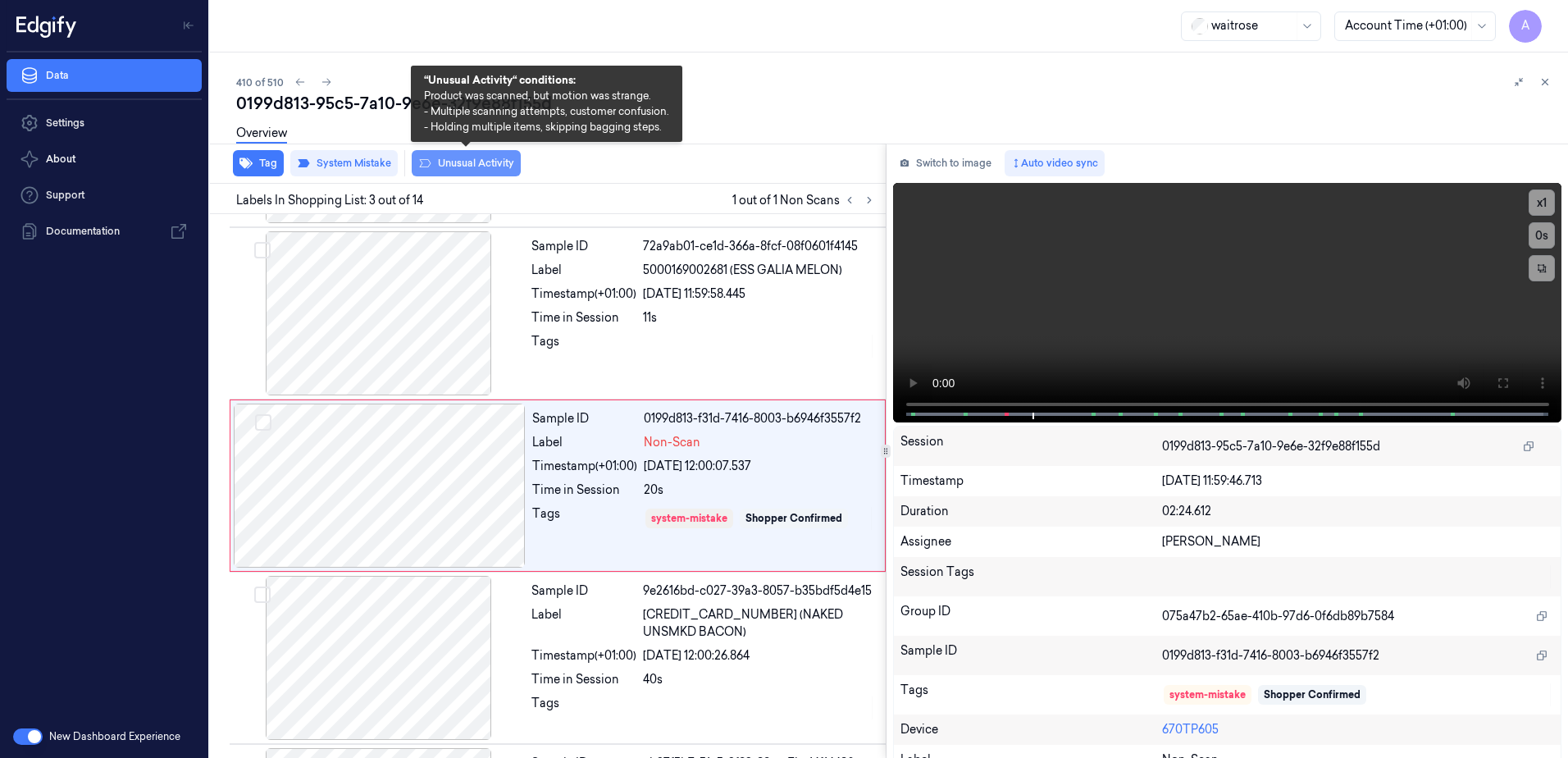
click at [475, 172] on button "Unusual Activity" at bounding box center [466, 162] width 109 height 26
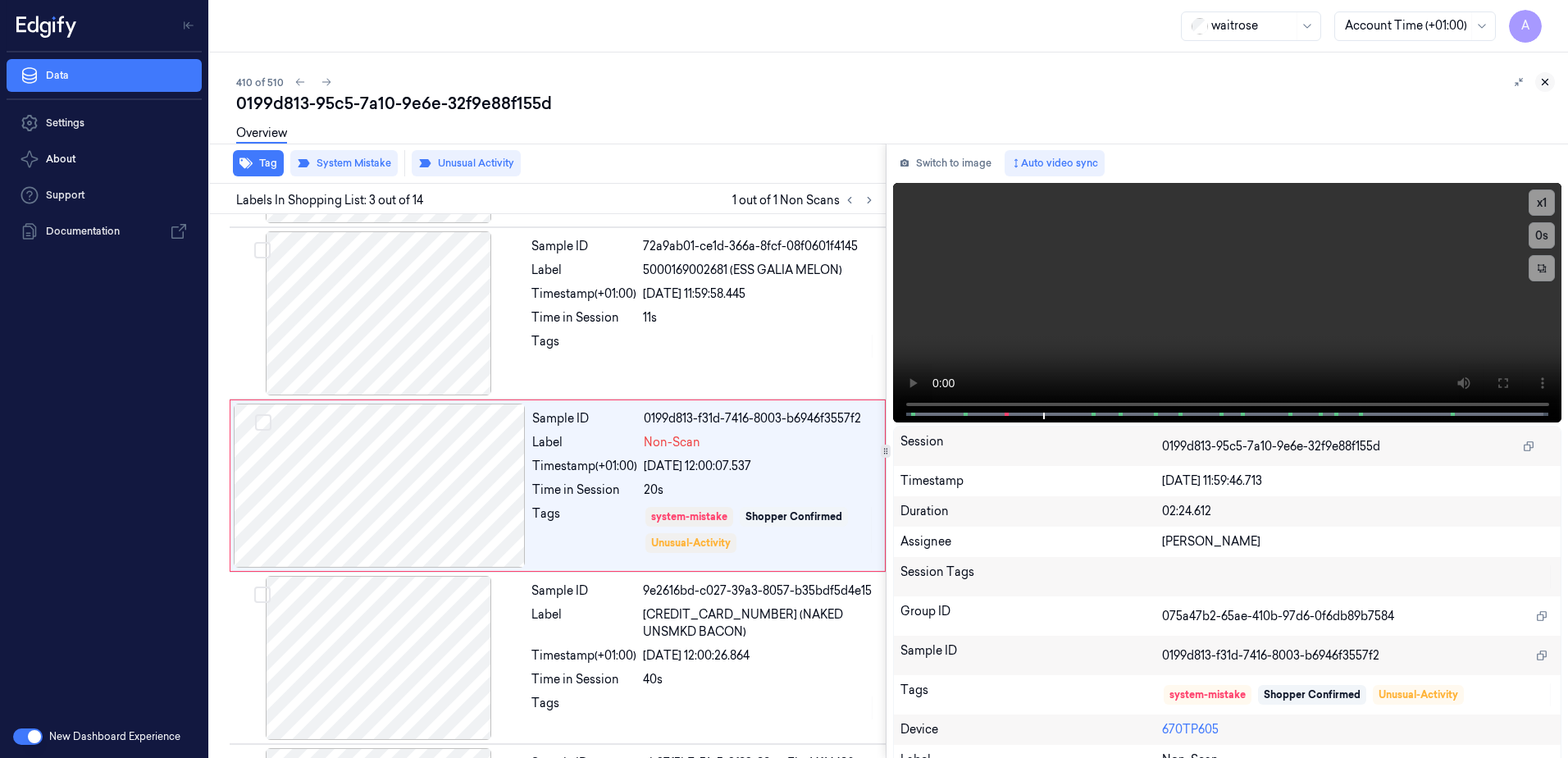
click at [1540, 86] on icon at bounding box center [1545, 82] width 12 height 12
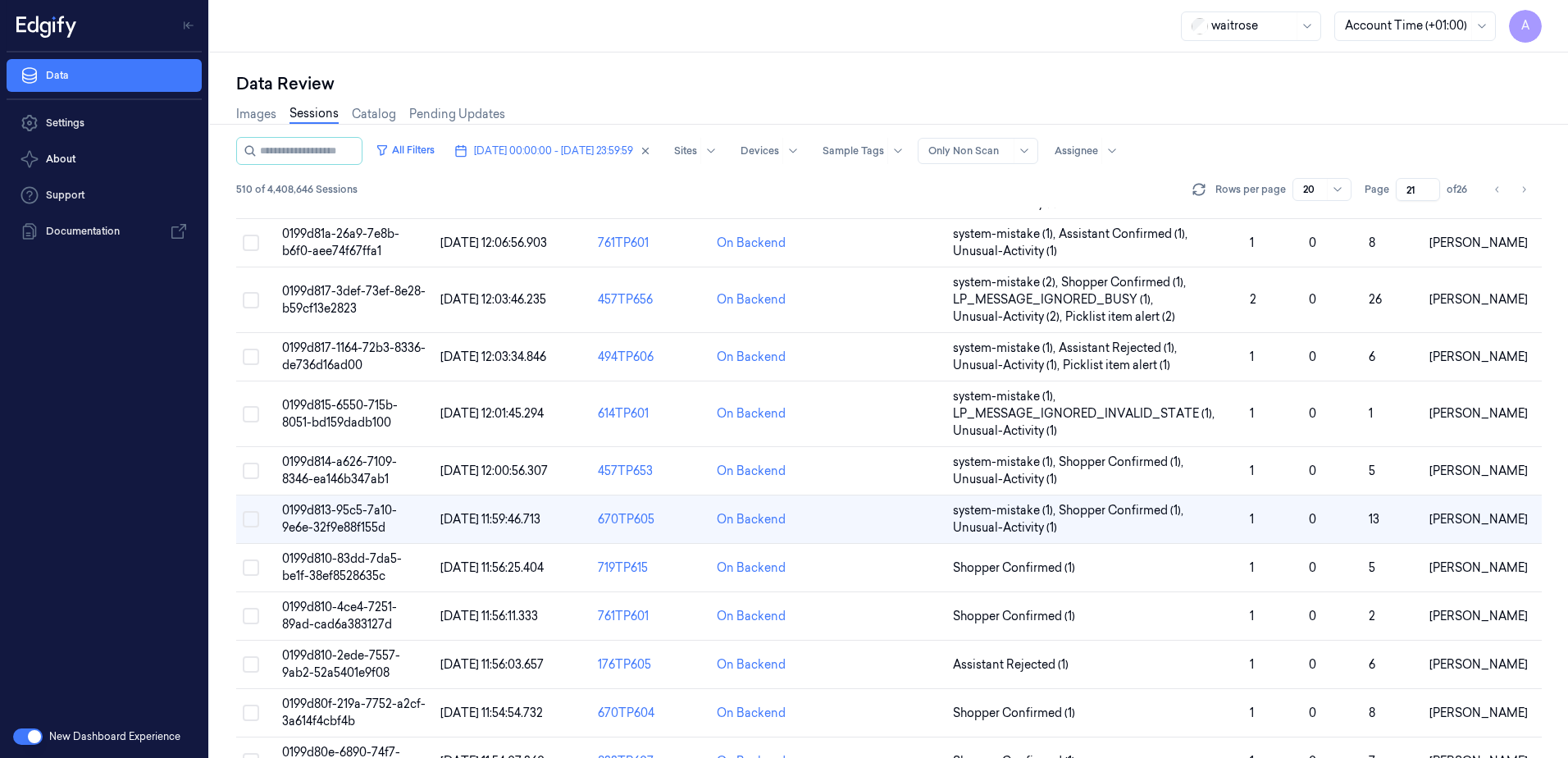
scroll to position [246, 0]
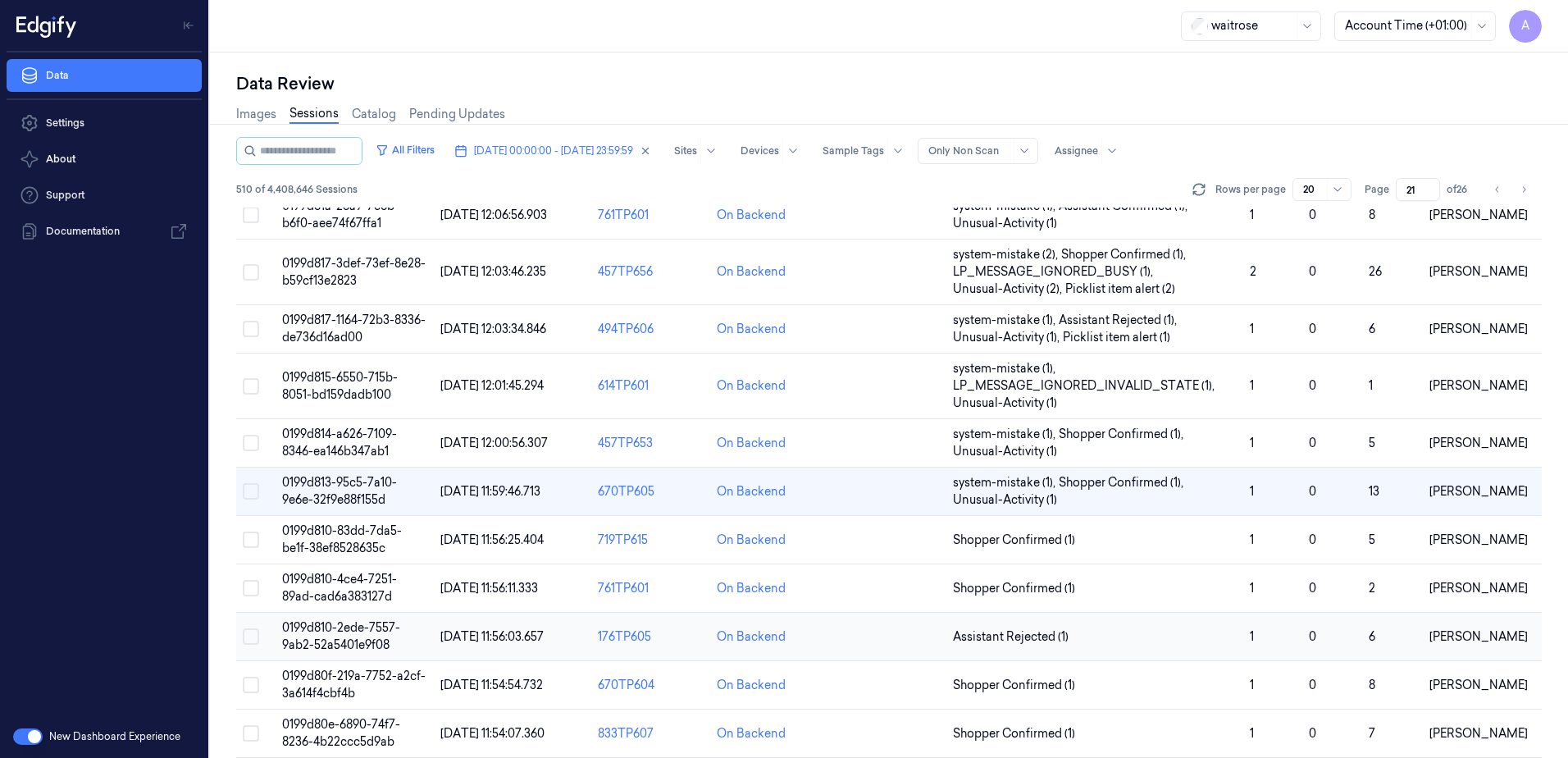
click at [332, 641] on span "0199d810-2ede-7557-9ab2-52a5401e9f08" at bounding box center [341, 636] width 118 height 32
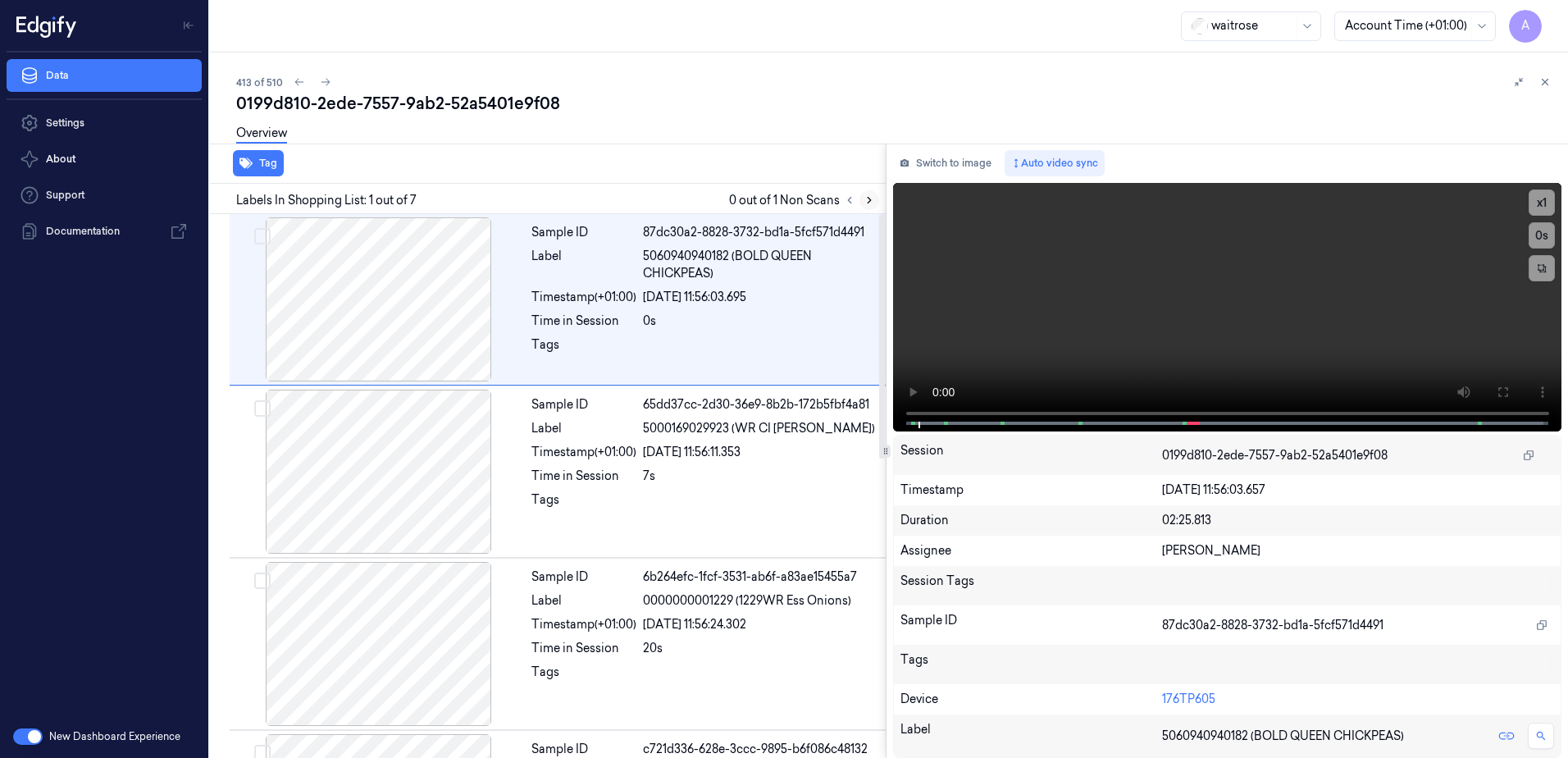
click at [863, 201] on icon at bounding box center [869, 200] width 12 height 12
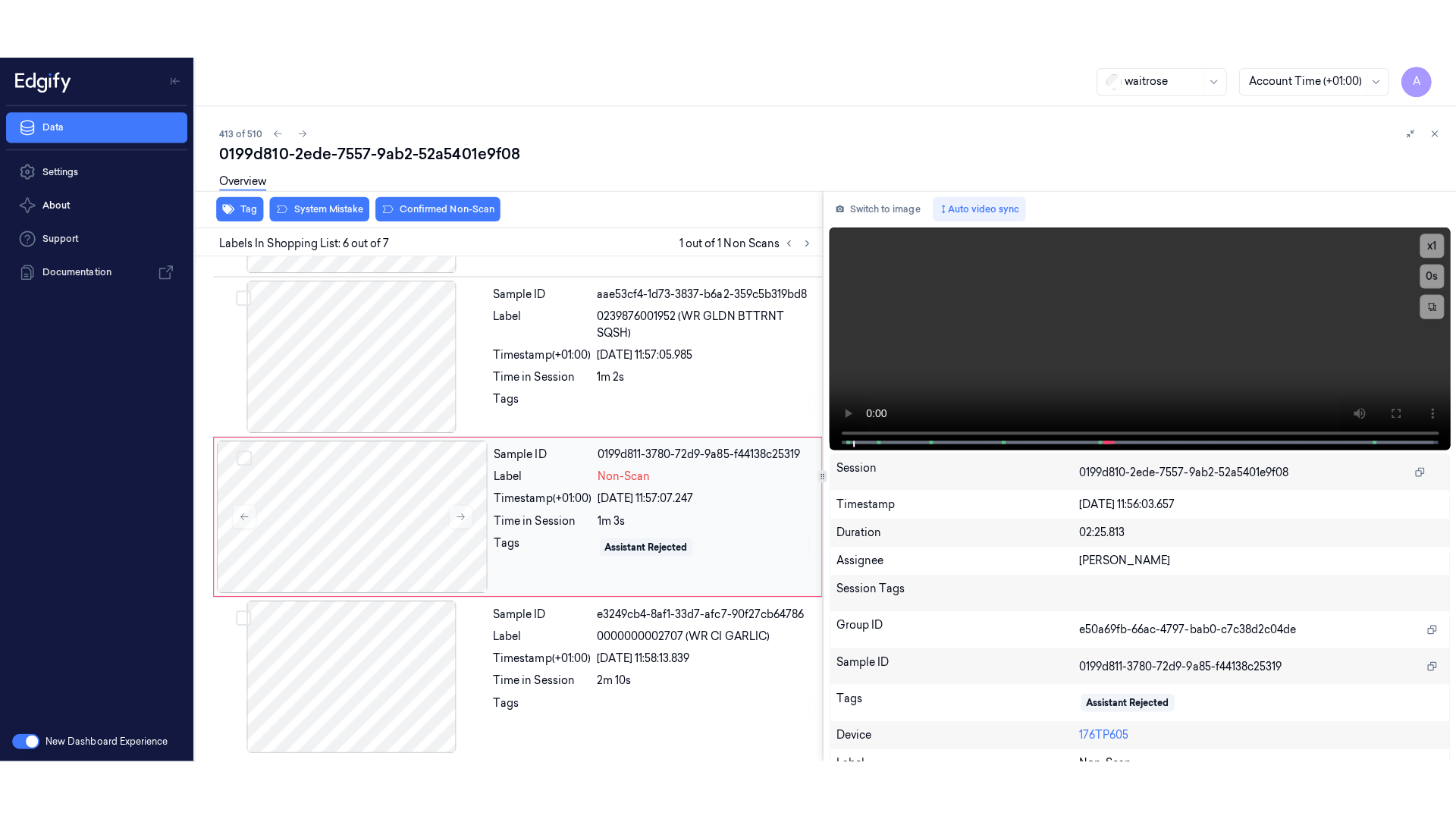
scroll to position [617, 0]
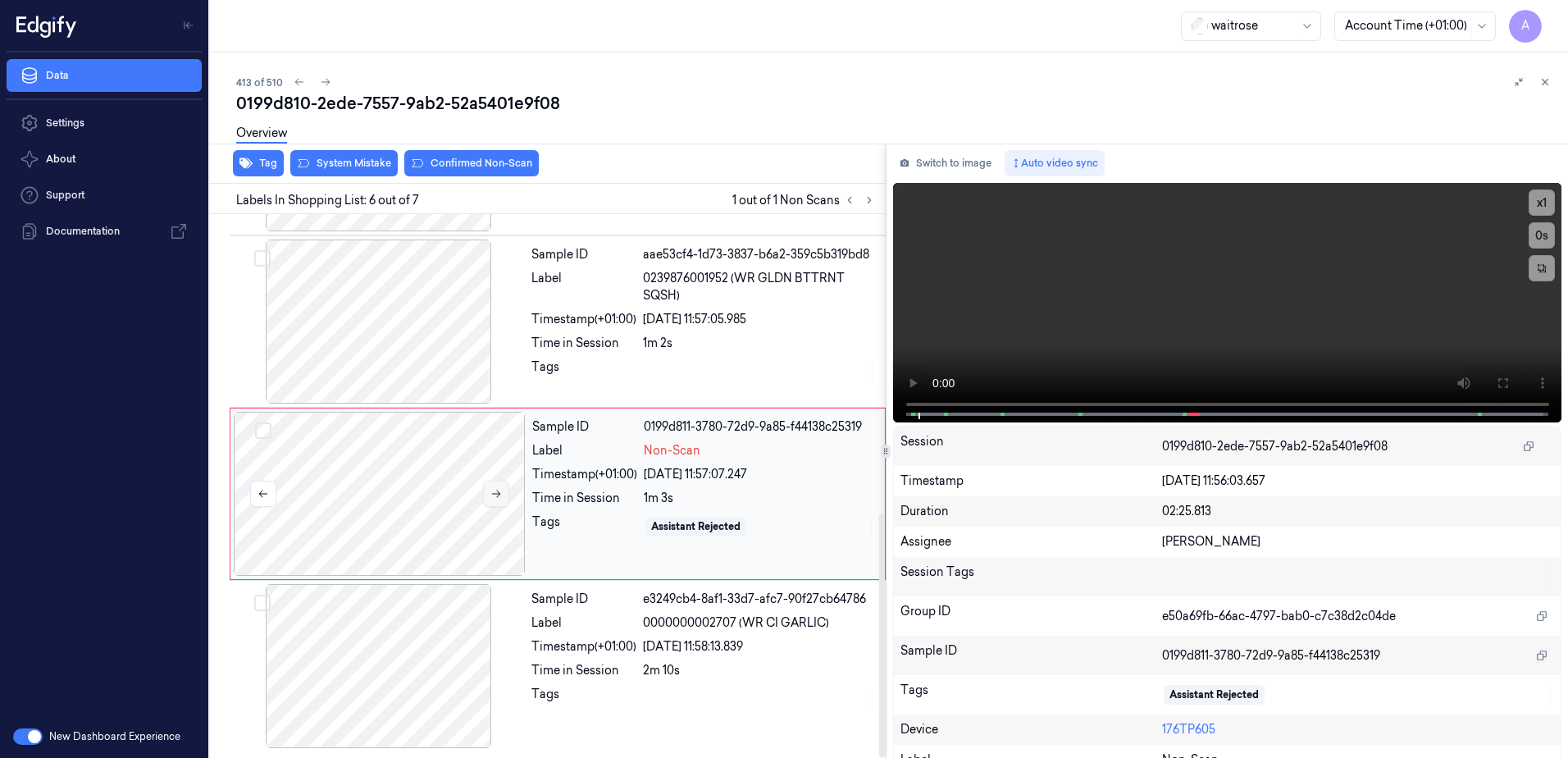
click at [493, 496] on icon at bounding box center [497, 493] width 12 height 12
click at [497, 493] on icon at bounding box center [497, 493] width 9 height 7
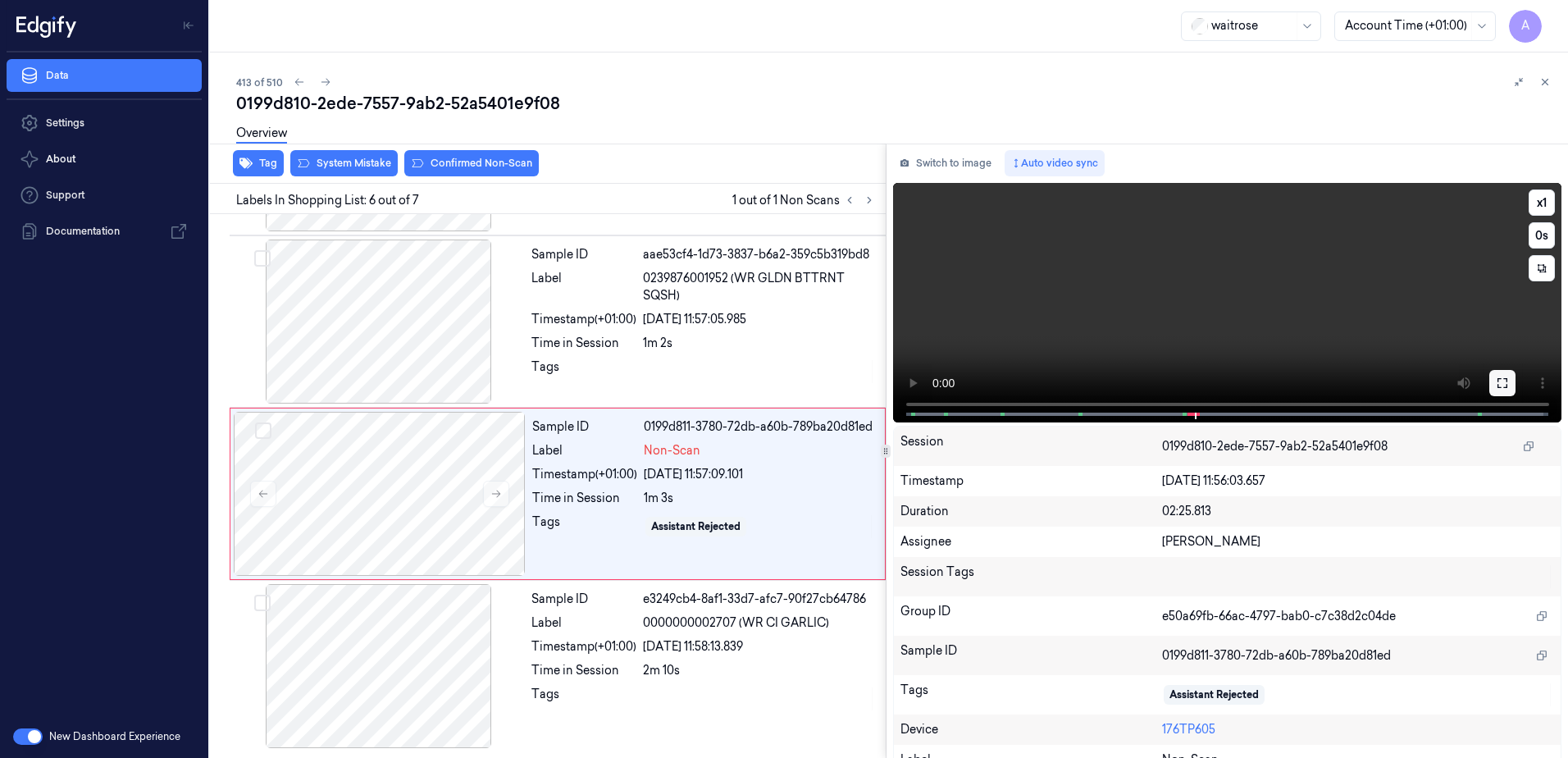
click at [1501, 394] on button at bounding box center [1503, 382] width 26 height 26
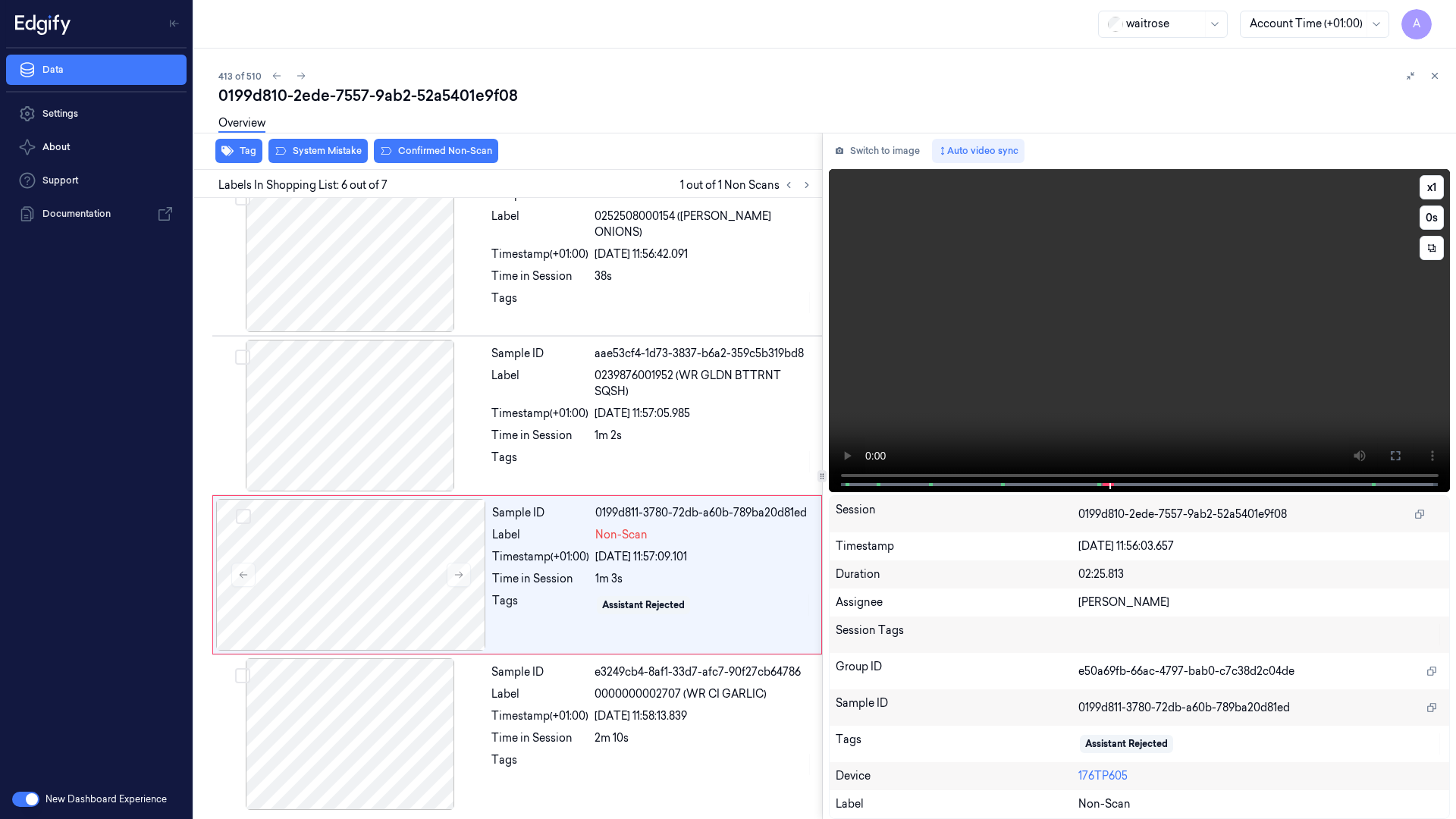
scroll to position [498, 0]
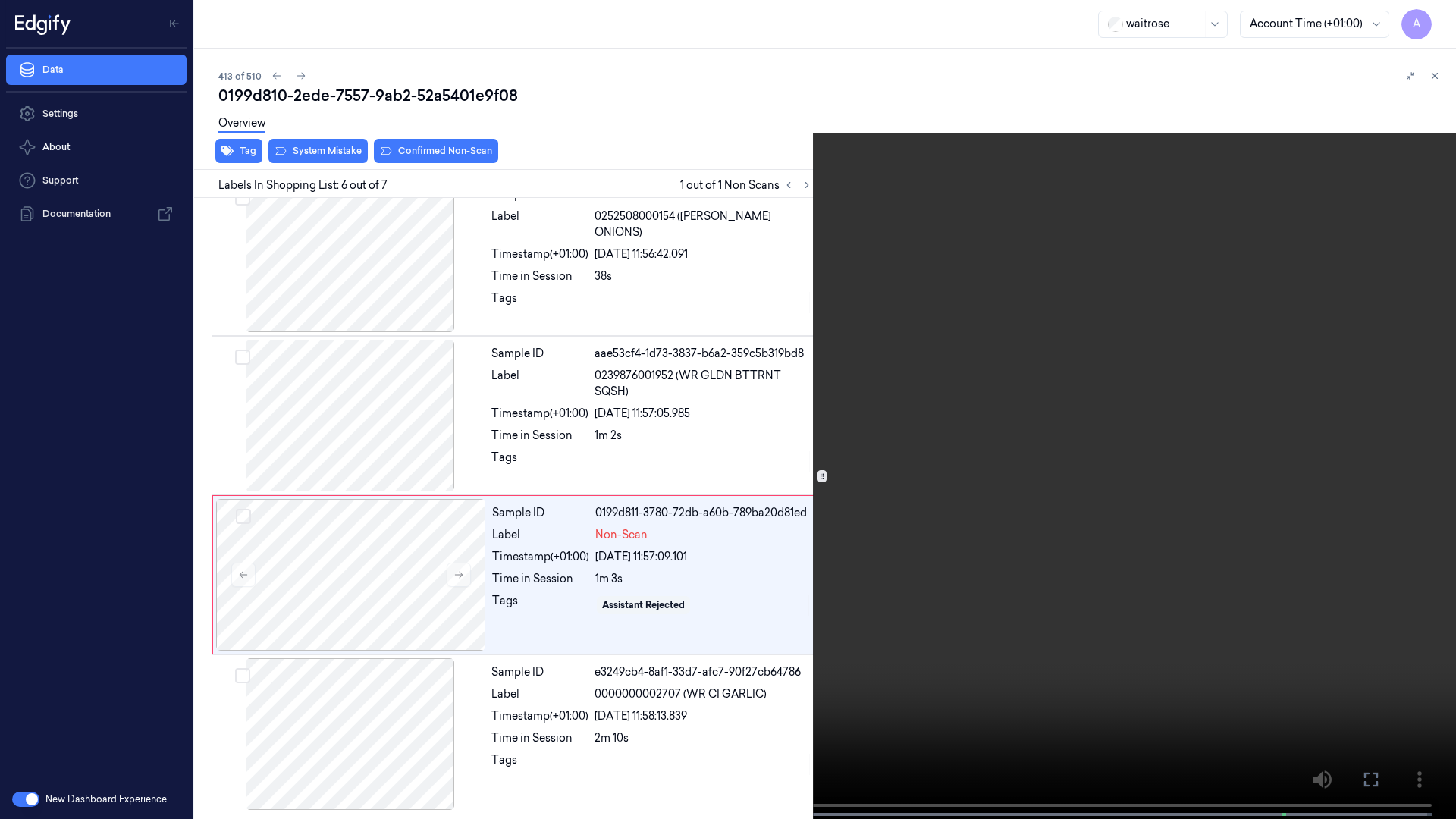
click at [1144, 439] on video at bounding box center [728, 410] width 1456 height 822
click at [0, 0] on icon at bounding box center [0, 0] width 0 height 0
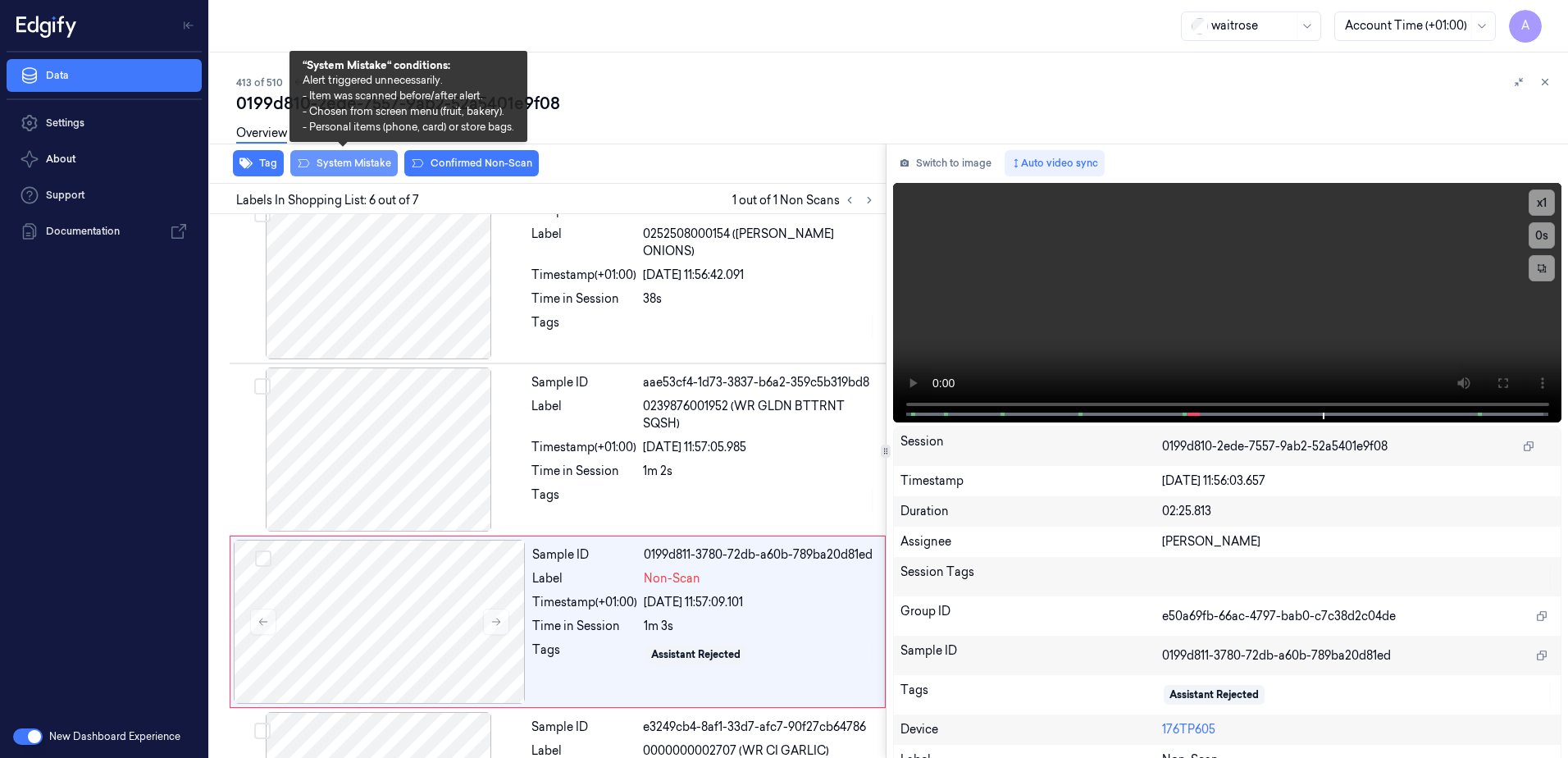
click at [345, 163] on button "System Mistake" at bounding box center [344, 162] width 107 height 26
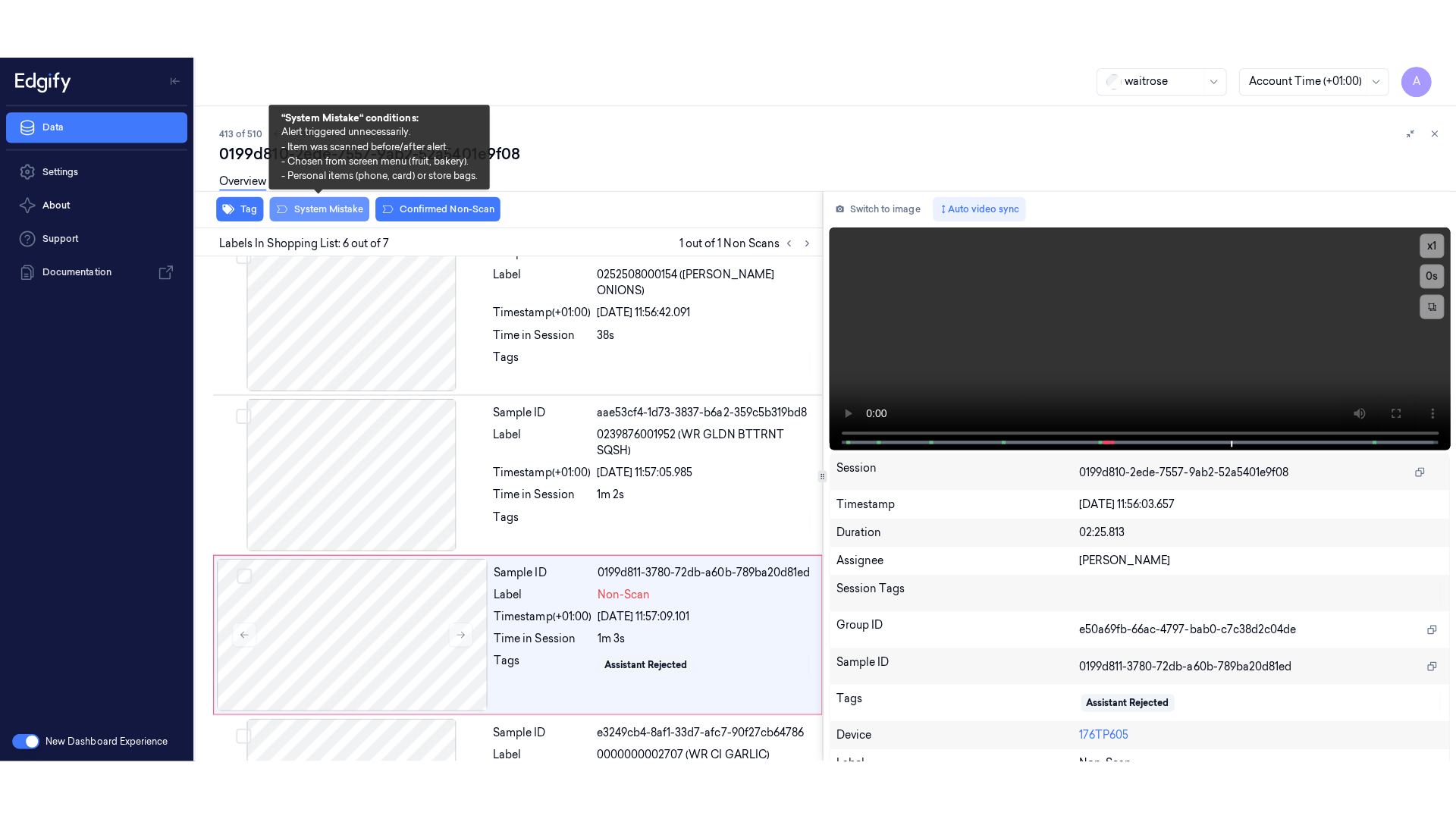
scroll to position [617, 0]
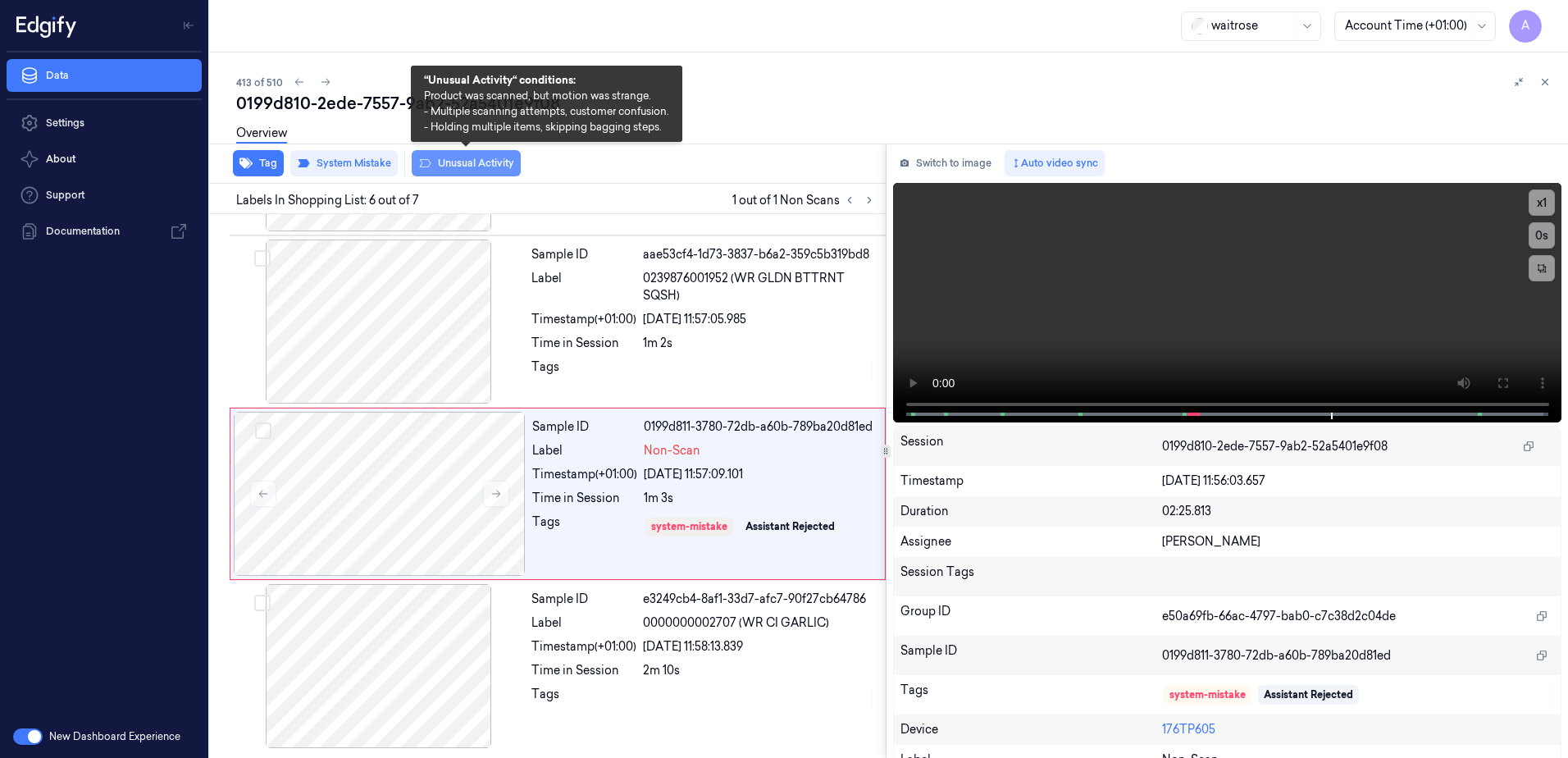
click at [443, 161] on button "Unusual Activity" at bounding box center [466, 162] width 109 height 26
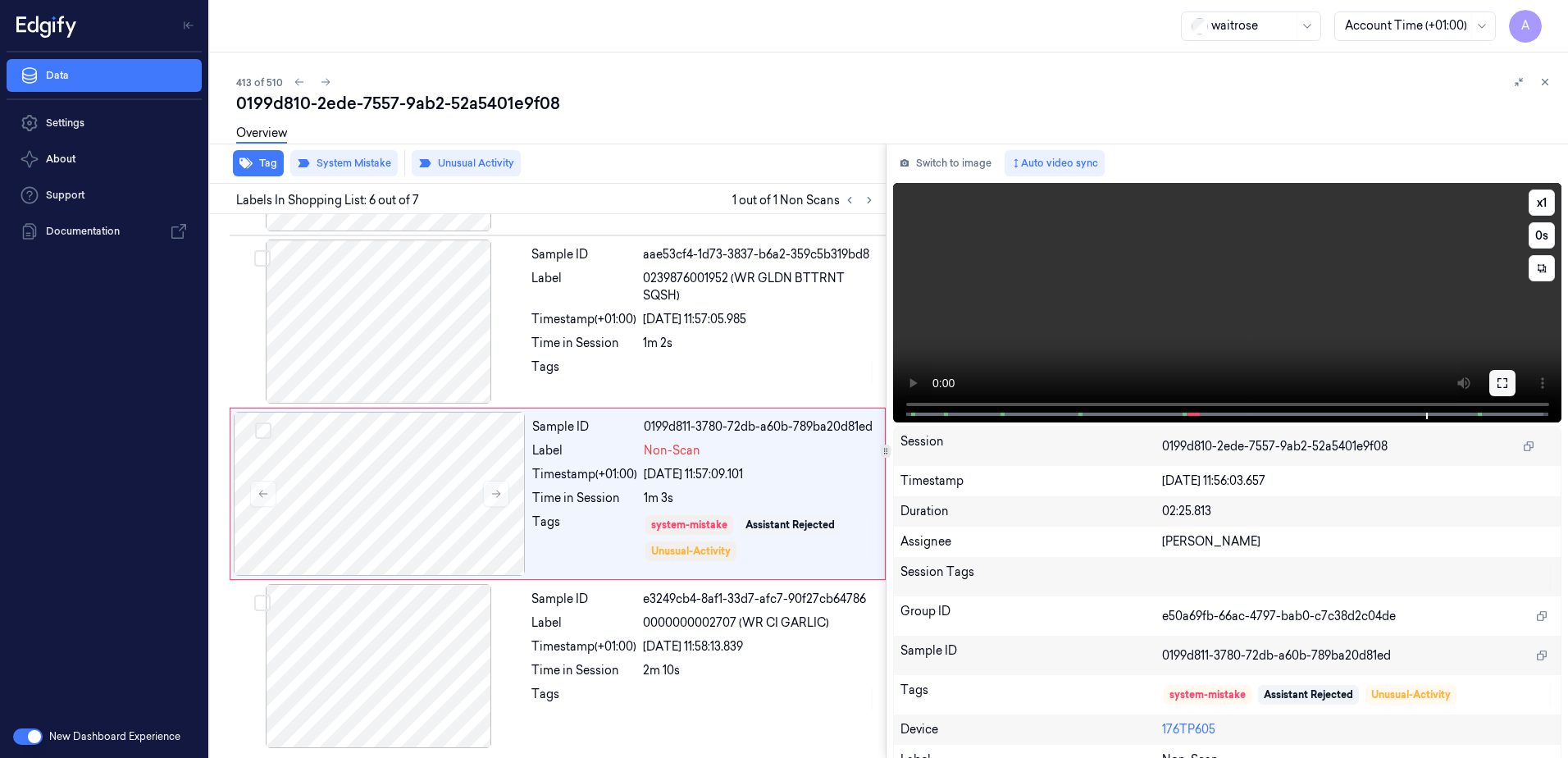
click at [1490, 379] on button at bounding box center [1503, 382] width 26 height 26
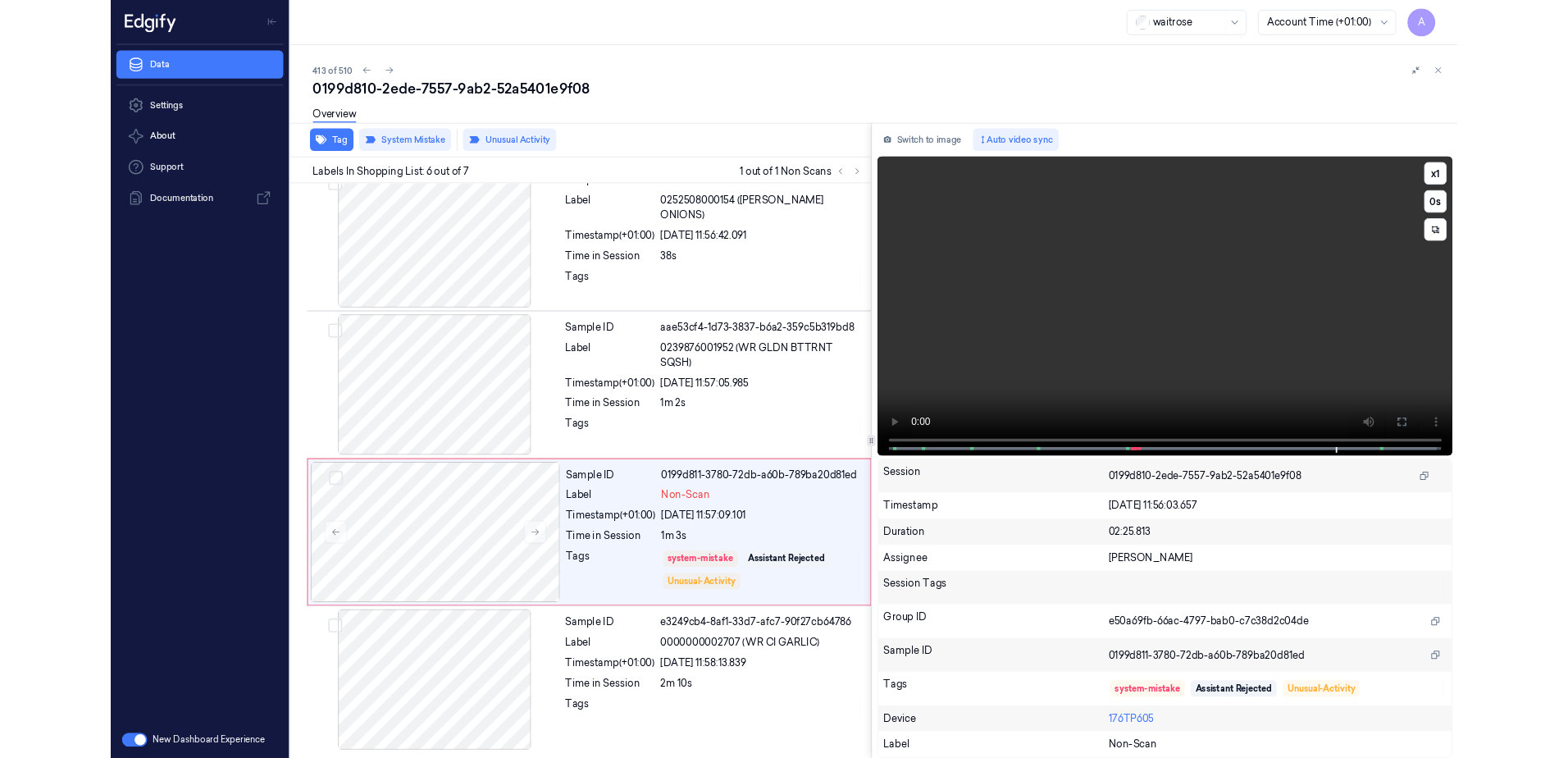
scroll to position [539, 0]
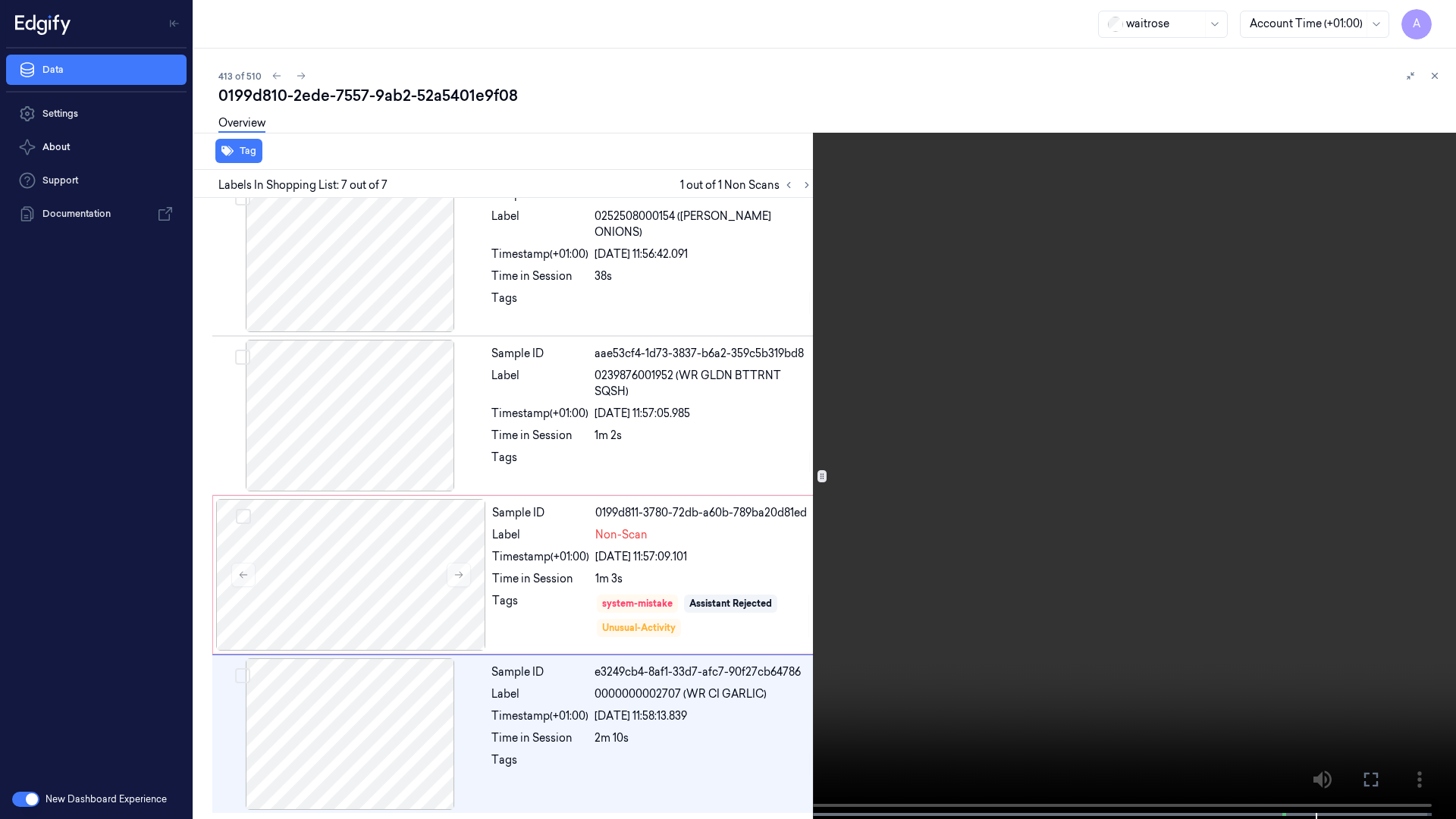
click at [0, 0] on icon at bounding box center [0, 0] width 0 height 0
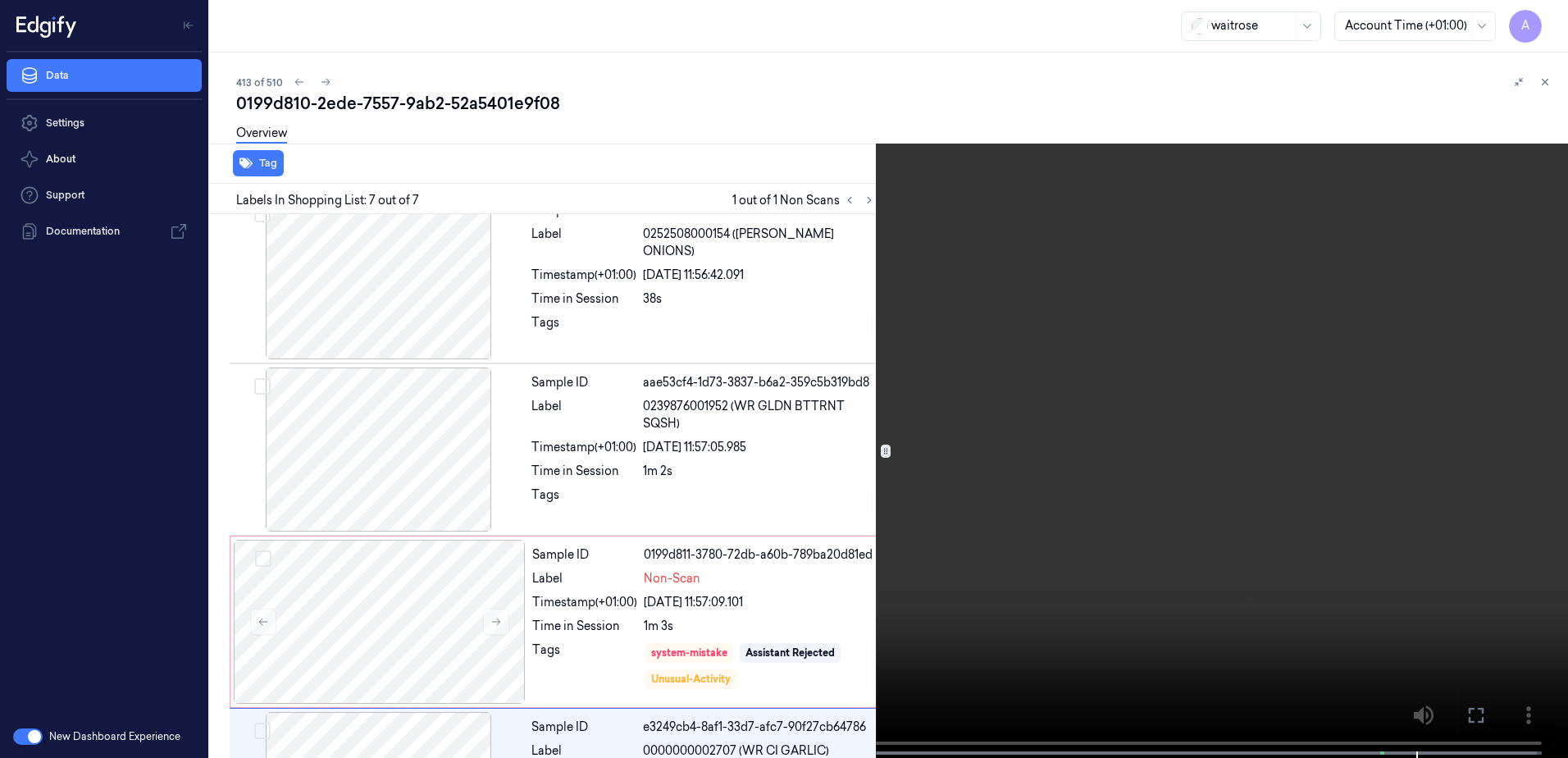
scroll to position [667, 0]
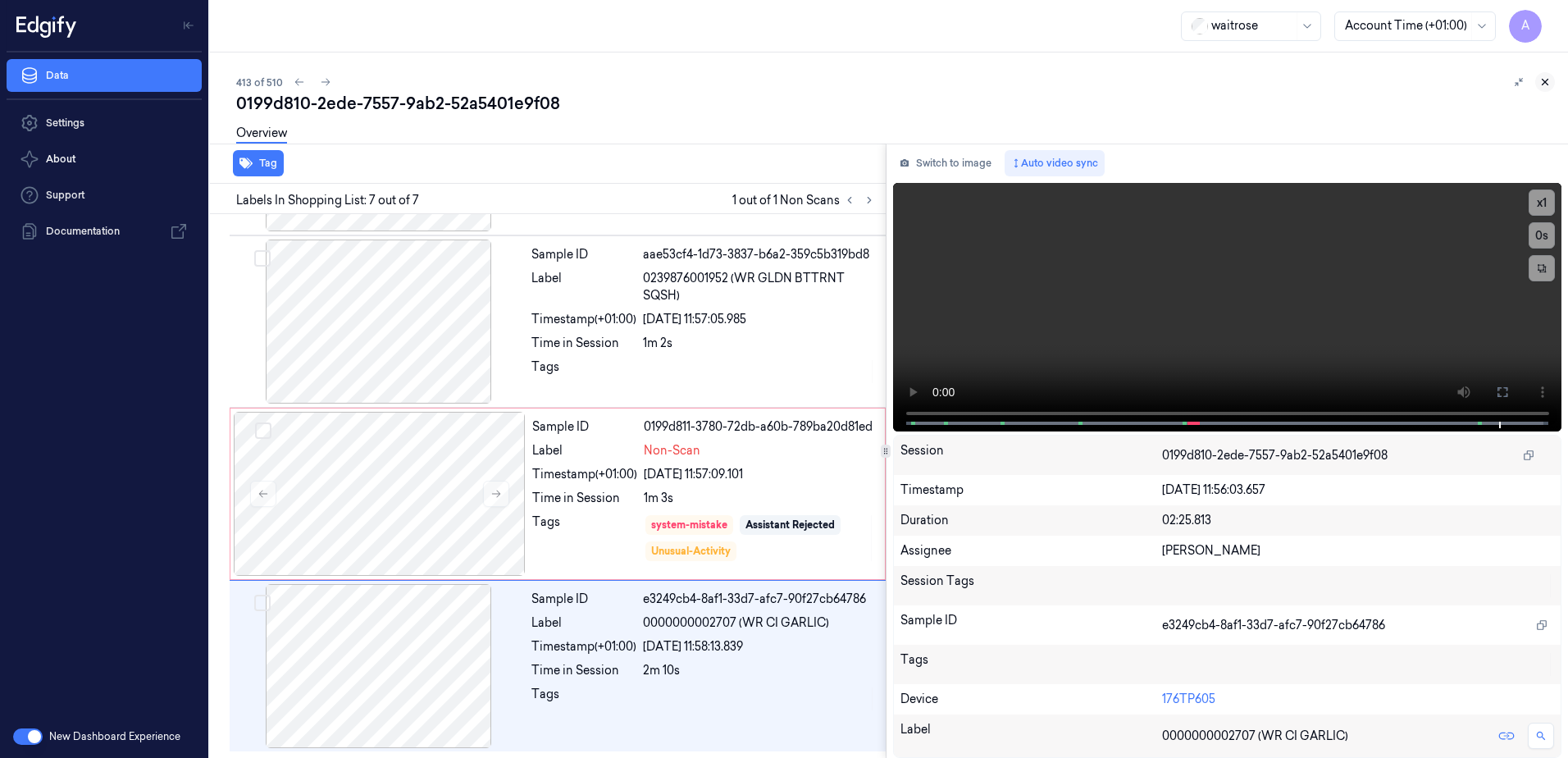
click at [1547, 82] on icon at bounding box center [1545, 82] width 12 height 12
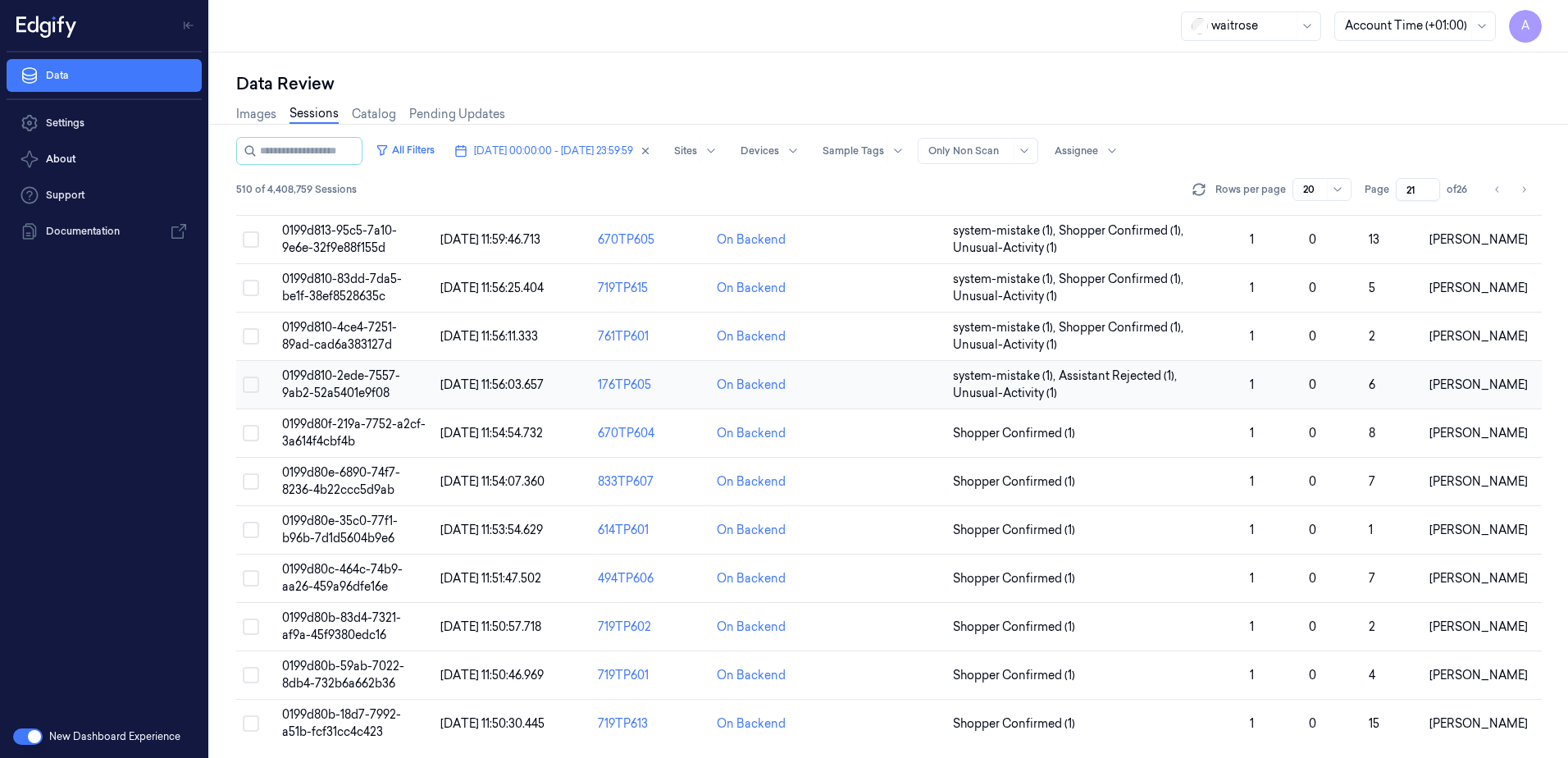
scroll to position [500, 0]
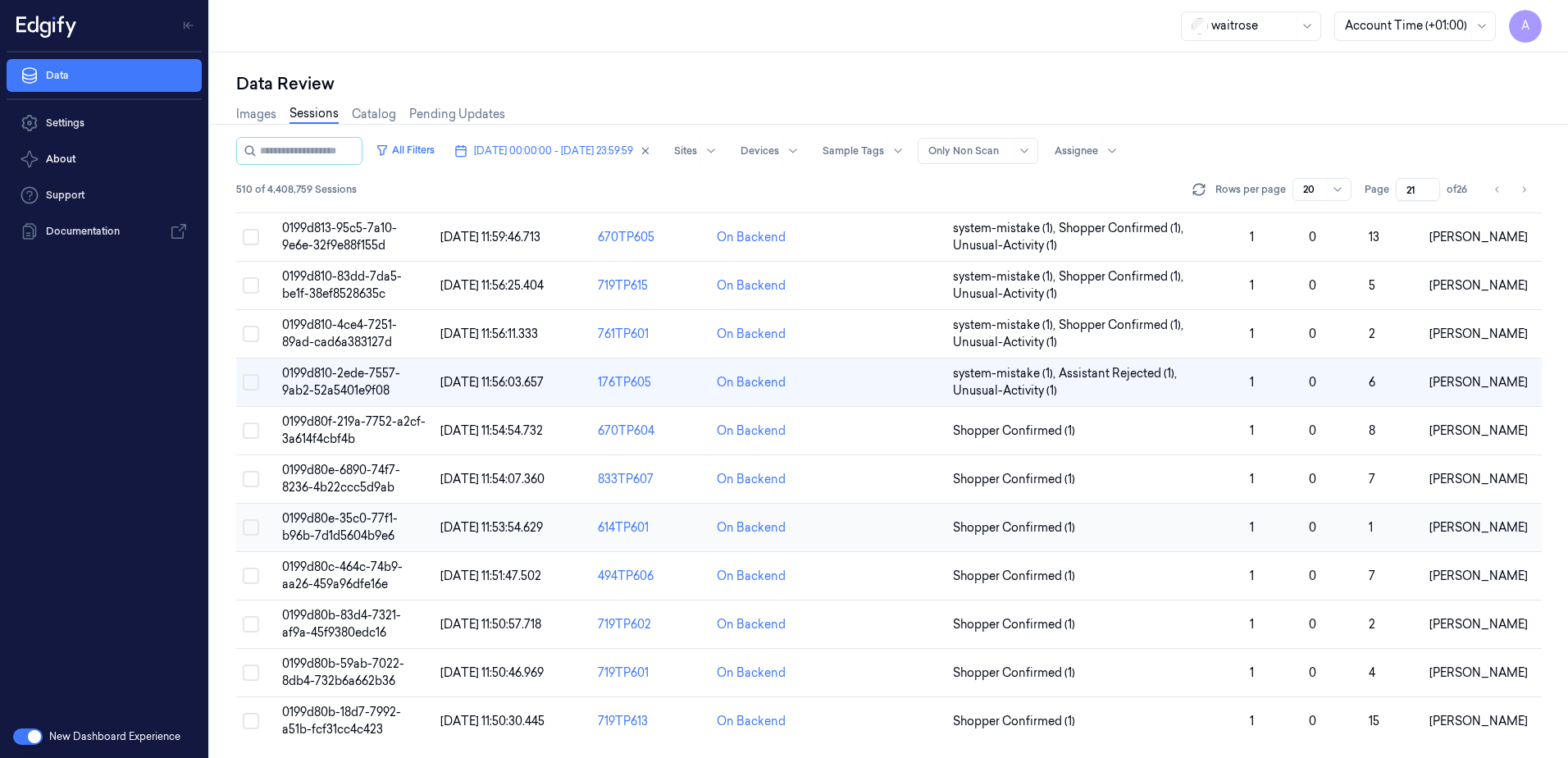
click at [336, 522] on span "0199d80e-35c0-77f1-b96b-7d1d5604b9e6" at bounding box center [340, 527] width 116 height 32
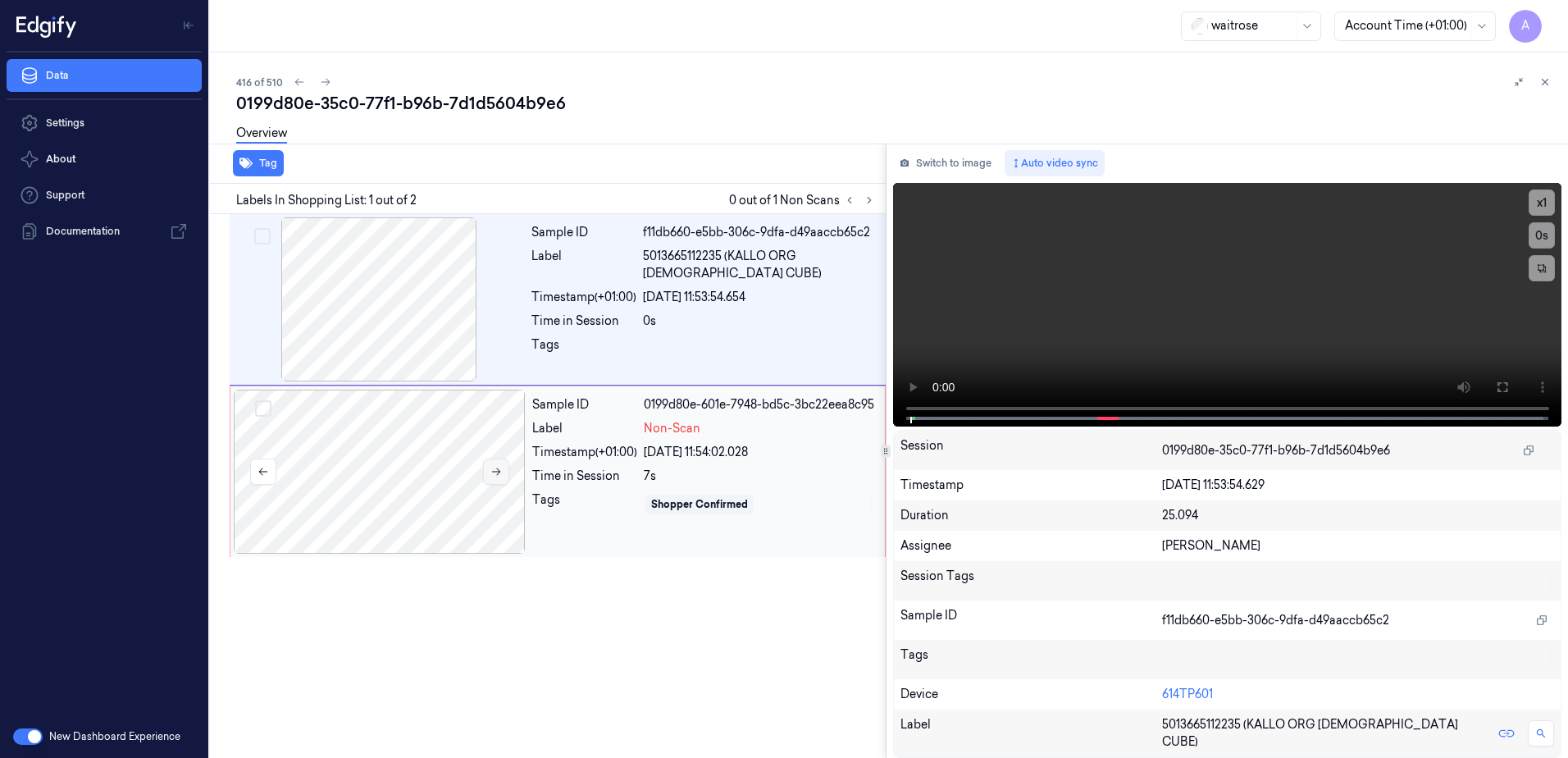
click at [504, 483] on button at bounding box center [496, 472] width 26 height 26
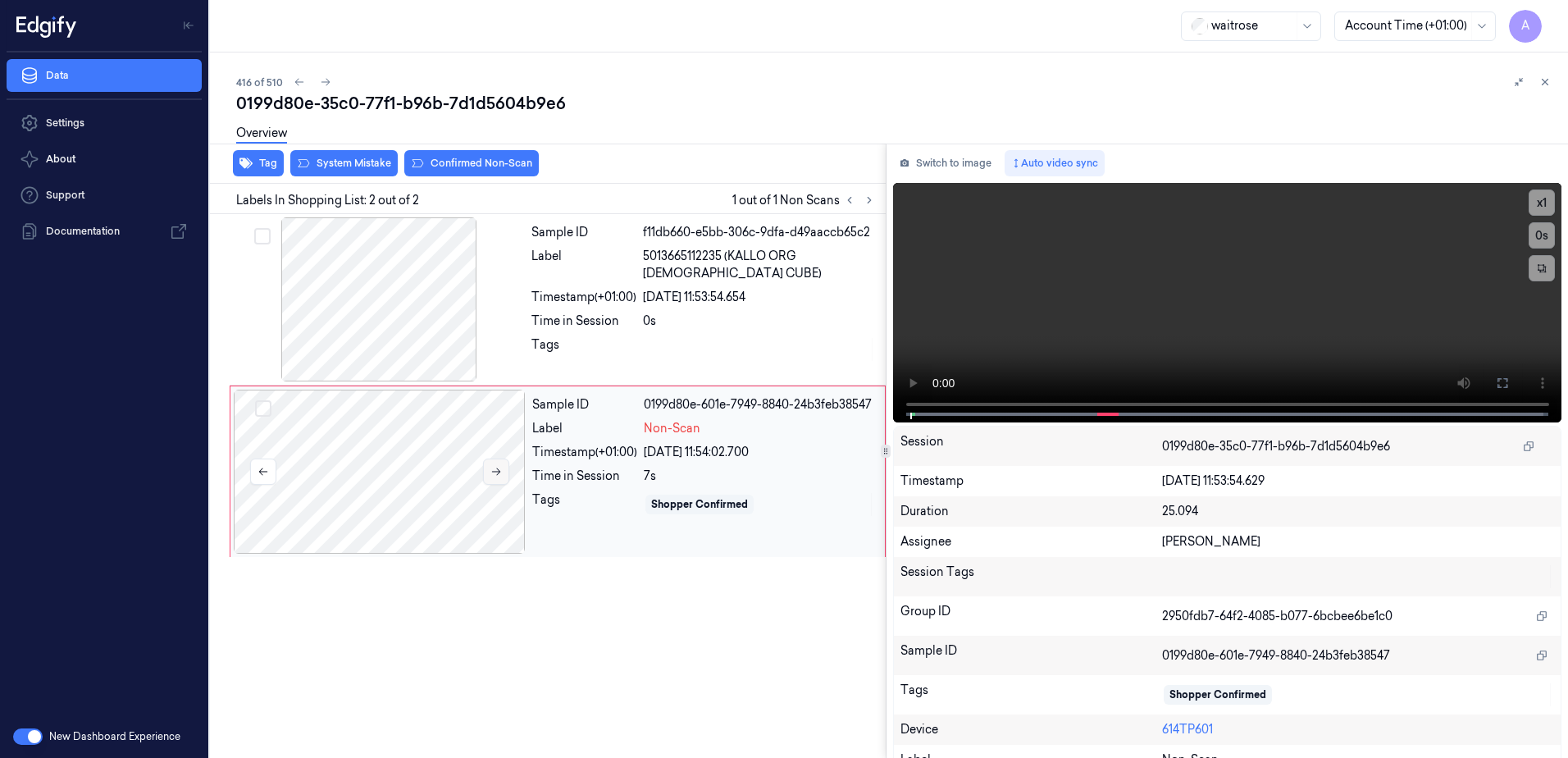
click at [500, 477] on icon at bounding box center [497, 472] width 12 height 12
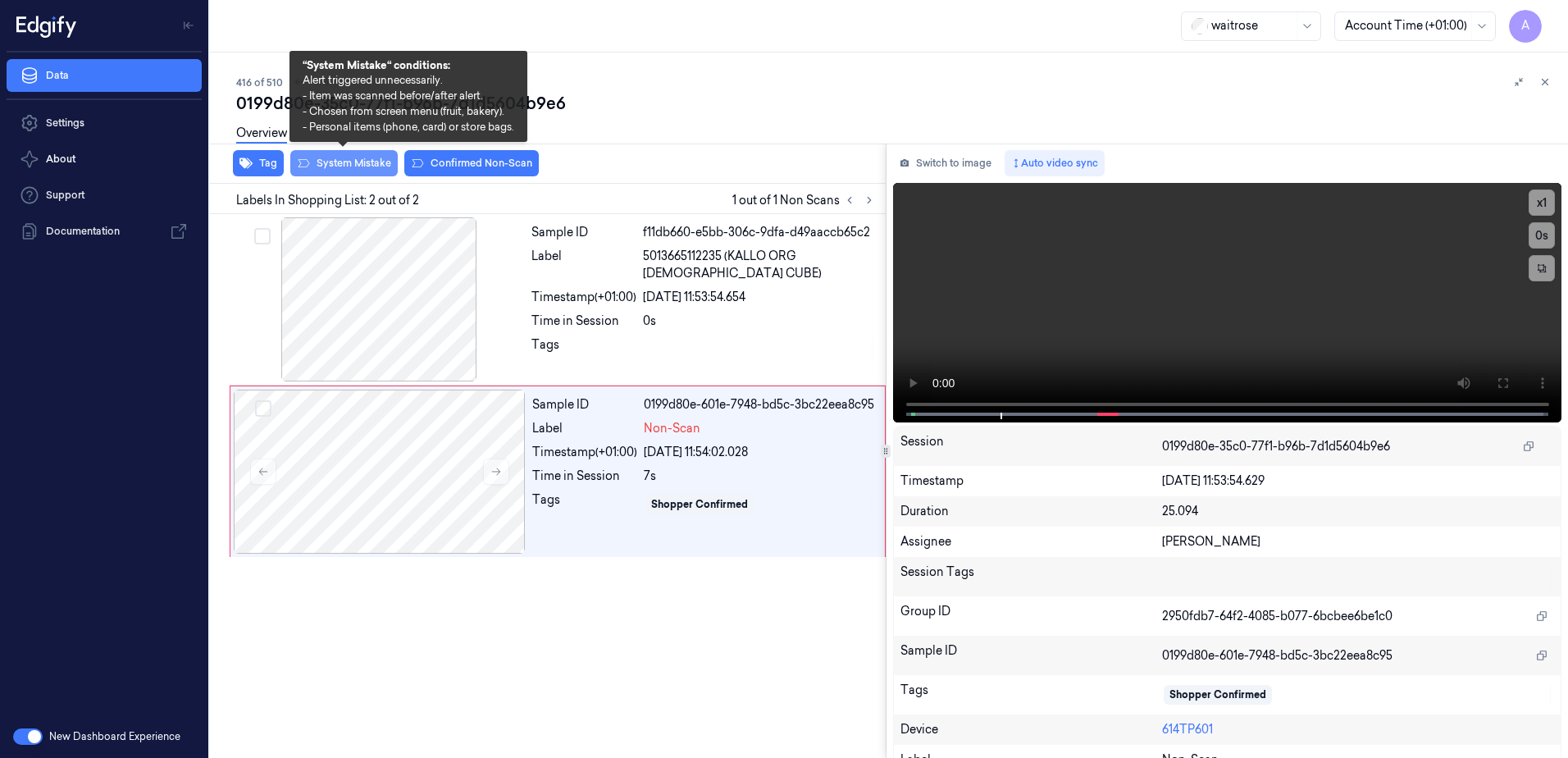
click at [326, 168] on button "System Mistake" at bounding box center [344, 162] width 107 height 26
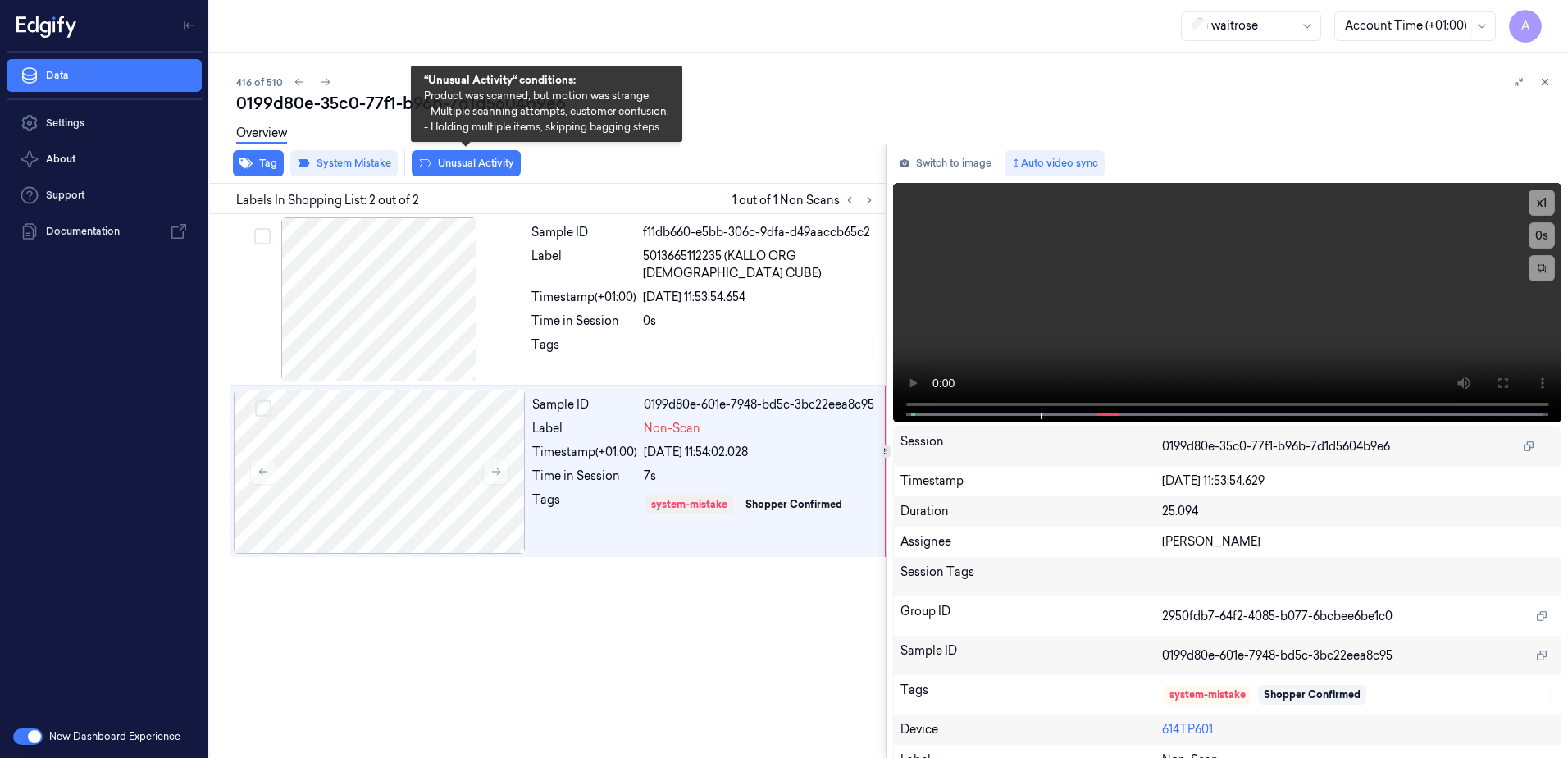
click at [458, 171] on button "Unusual Activity" at bounding box center [466, 162] width 109 height 26
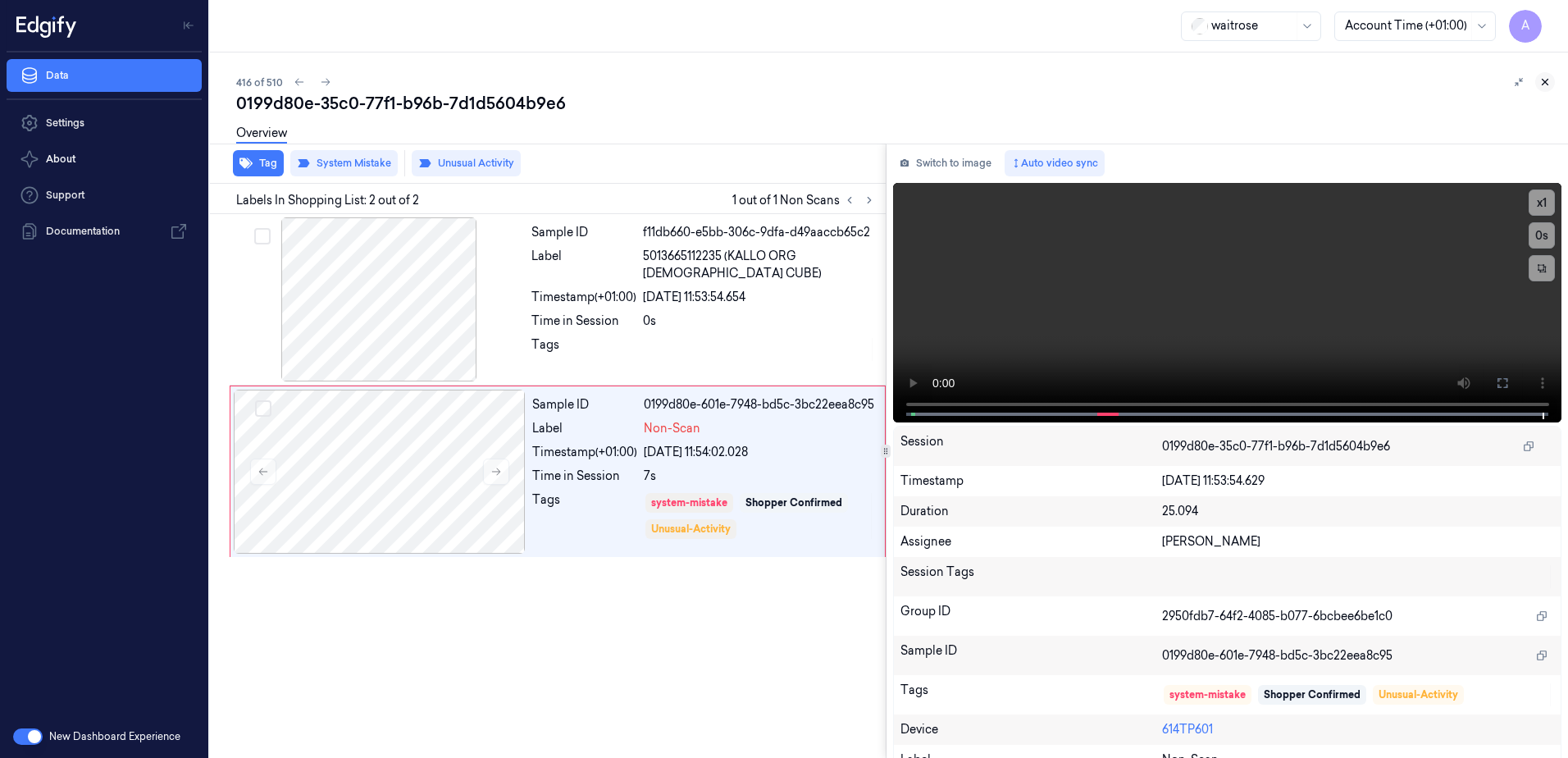
click at [1545, 85] on icon at bounding box center [1545, 82] width 12 height 12
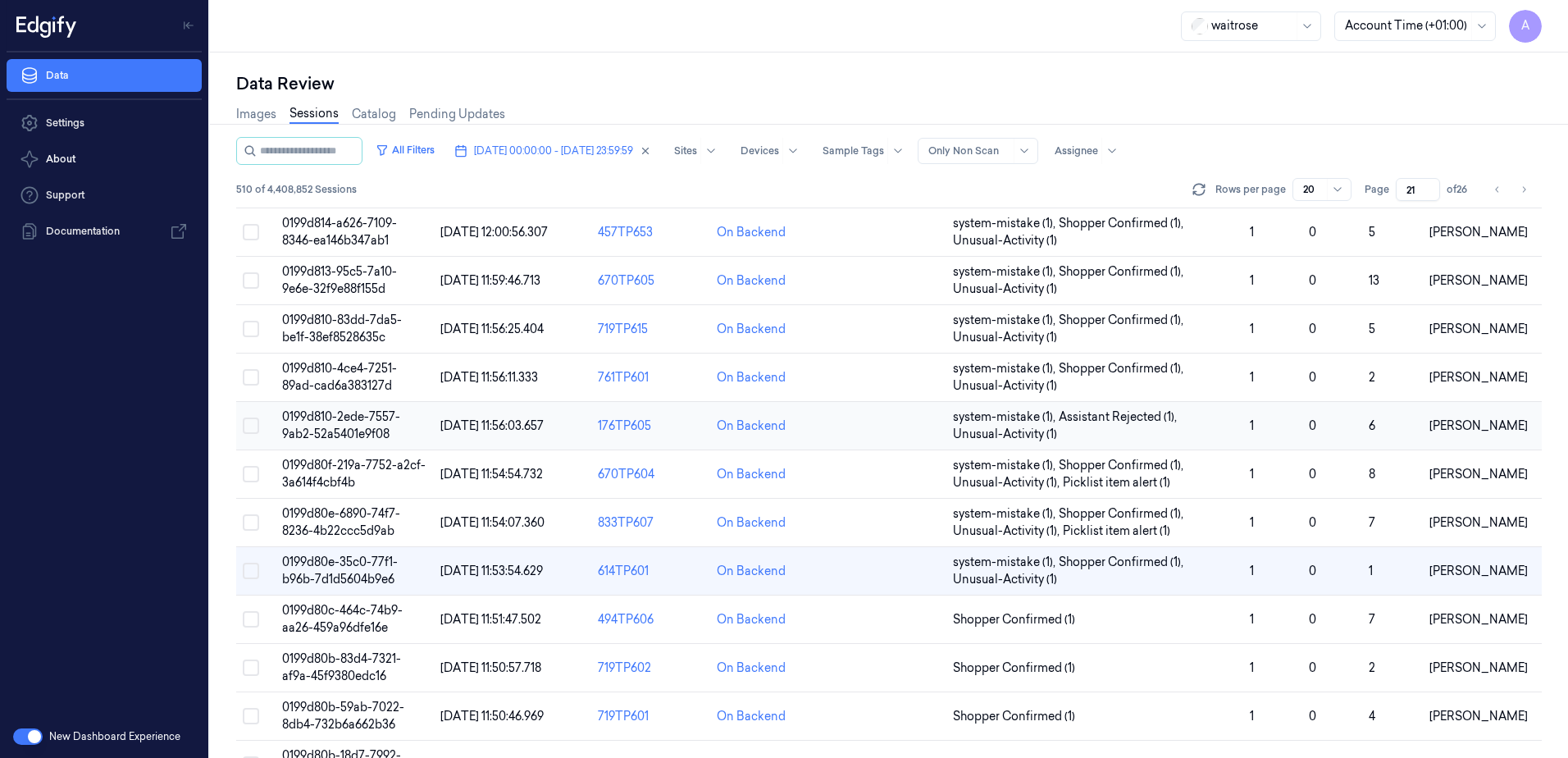
scroll to position [500, 0]
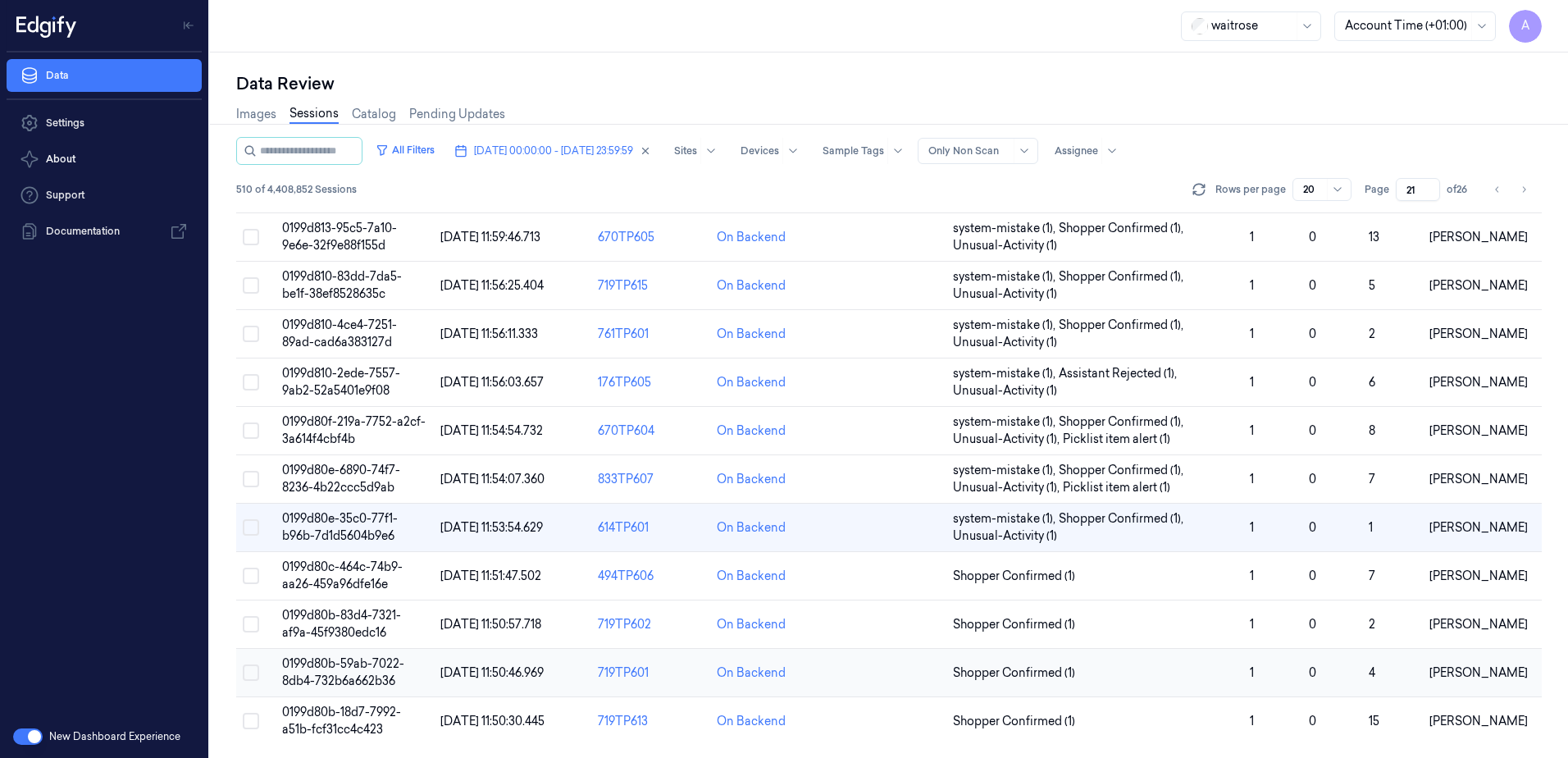
click at [321, 675] on span "0199d80b-59ab-7022-8db4-732b6a662b36" at bounding box center [343, 672] width 122 height 32
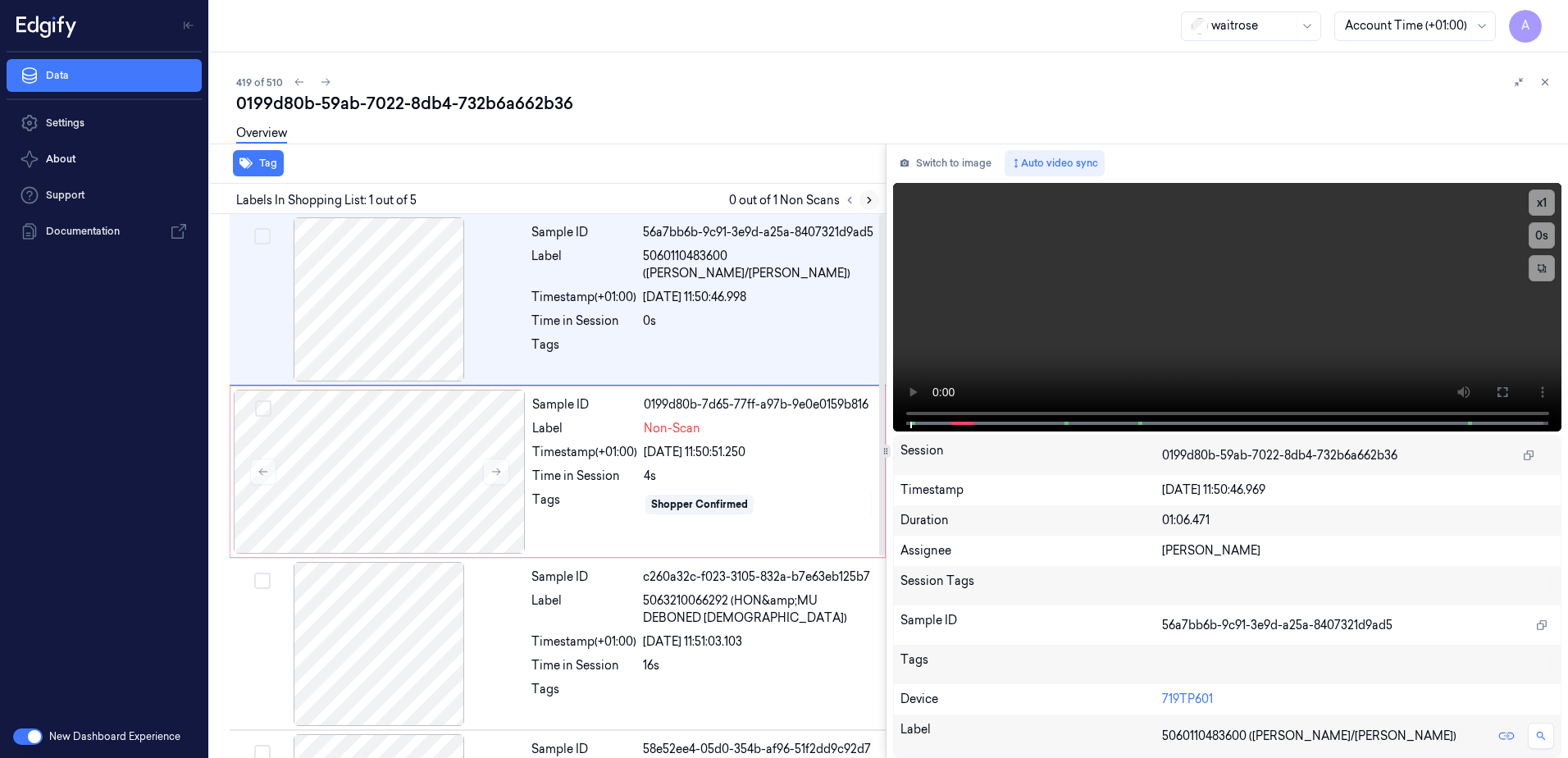
click at [865, 197] on icon at bounding box center [869, 200] width 12 height 12
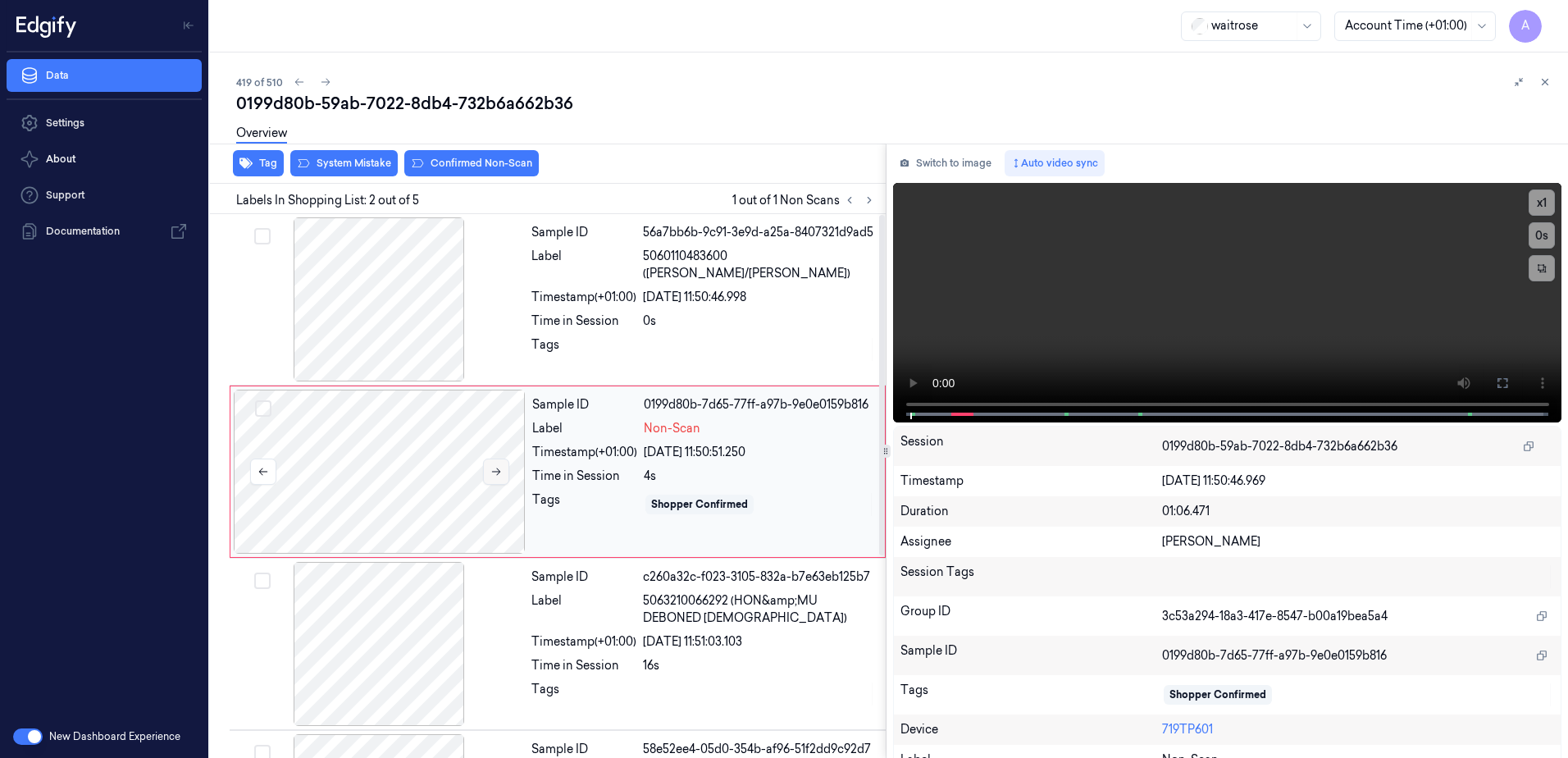
click at [494, 468] on icon at bounding box center [497, 472] width 12 height 12
click at [497, 478] on button at bounding box center [496, 472] width 26 height 26
click at [1116, 323] on video at bounding box center [1227, 303] width 669 height 240
click at [488, 480] on button at bounding box center [496, 472] width 26 height 26
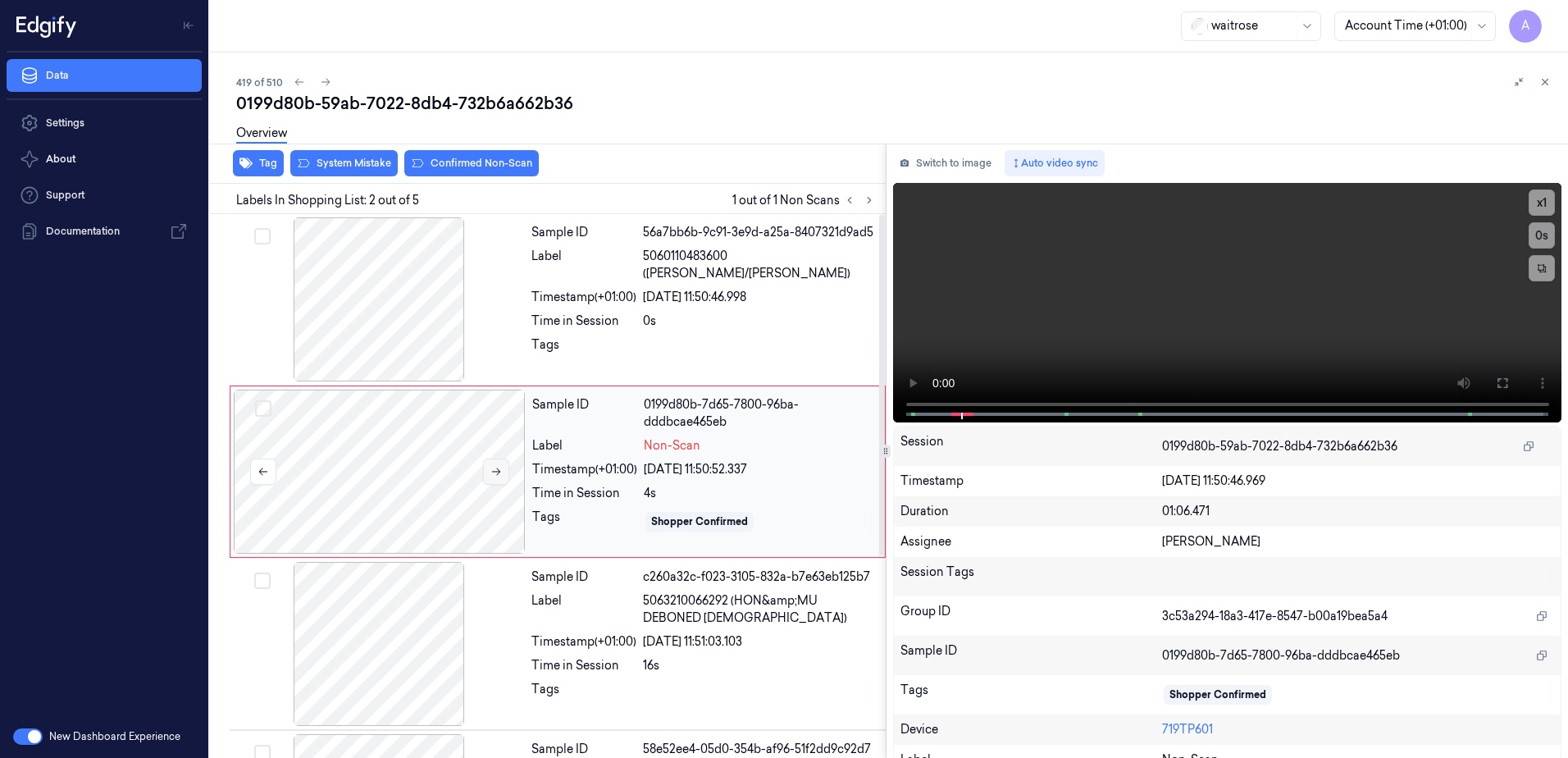
click at [488, 480] on button at bounding box center [496, 472] width 26 height 26
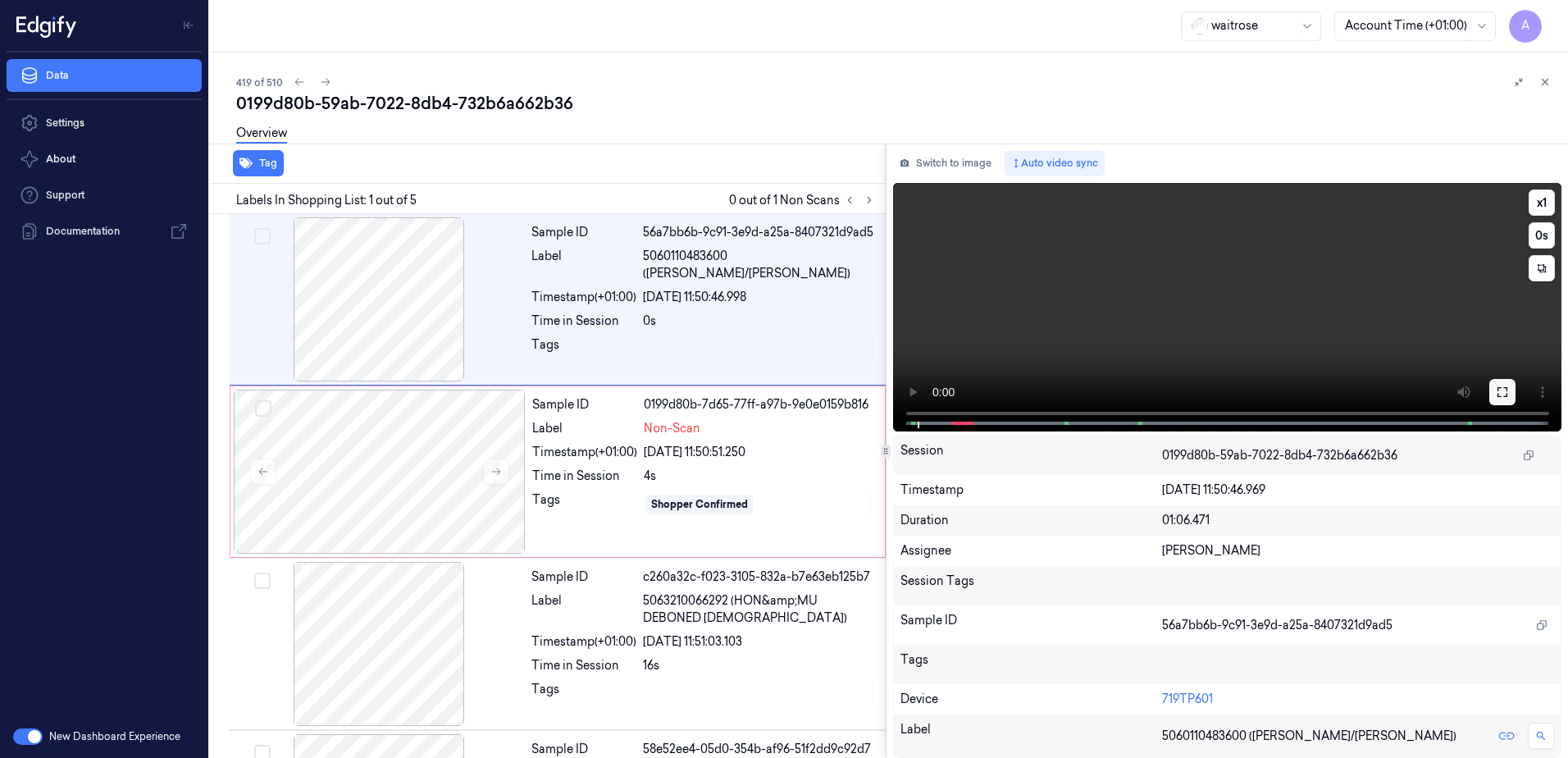
click at [1492, 390] on button at bounding box center [1503, 391] width 26 height 26
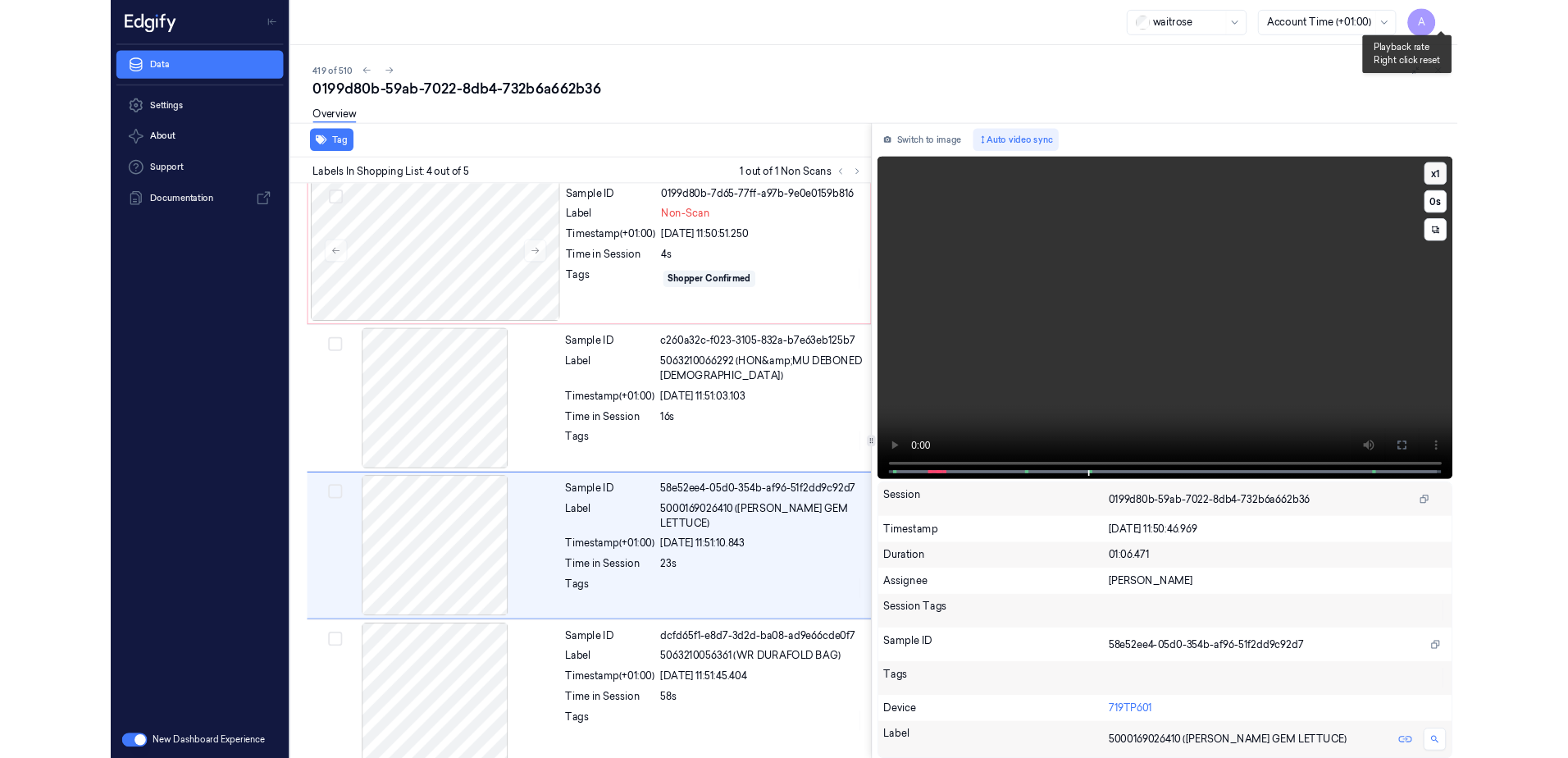
scroll to position [194, 0]
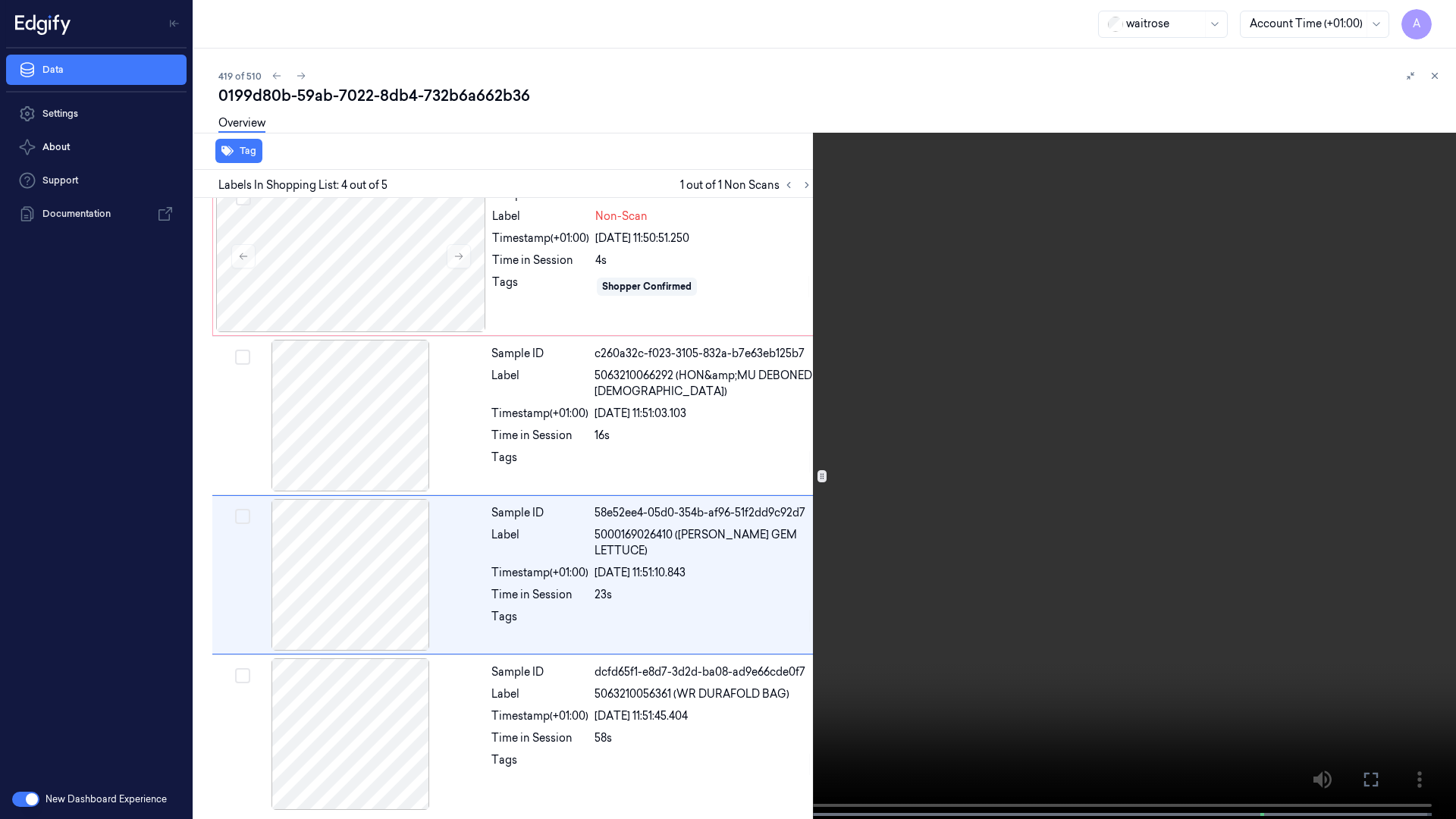
click at [0, 0] on icon at bounding box center [0, 0] width 0 height 0
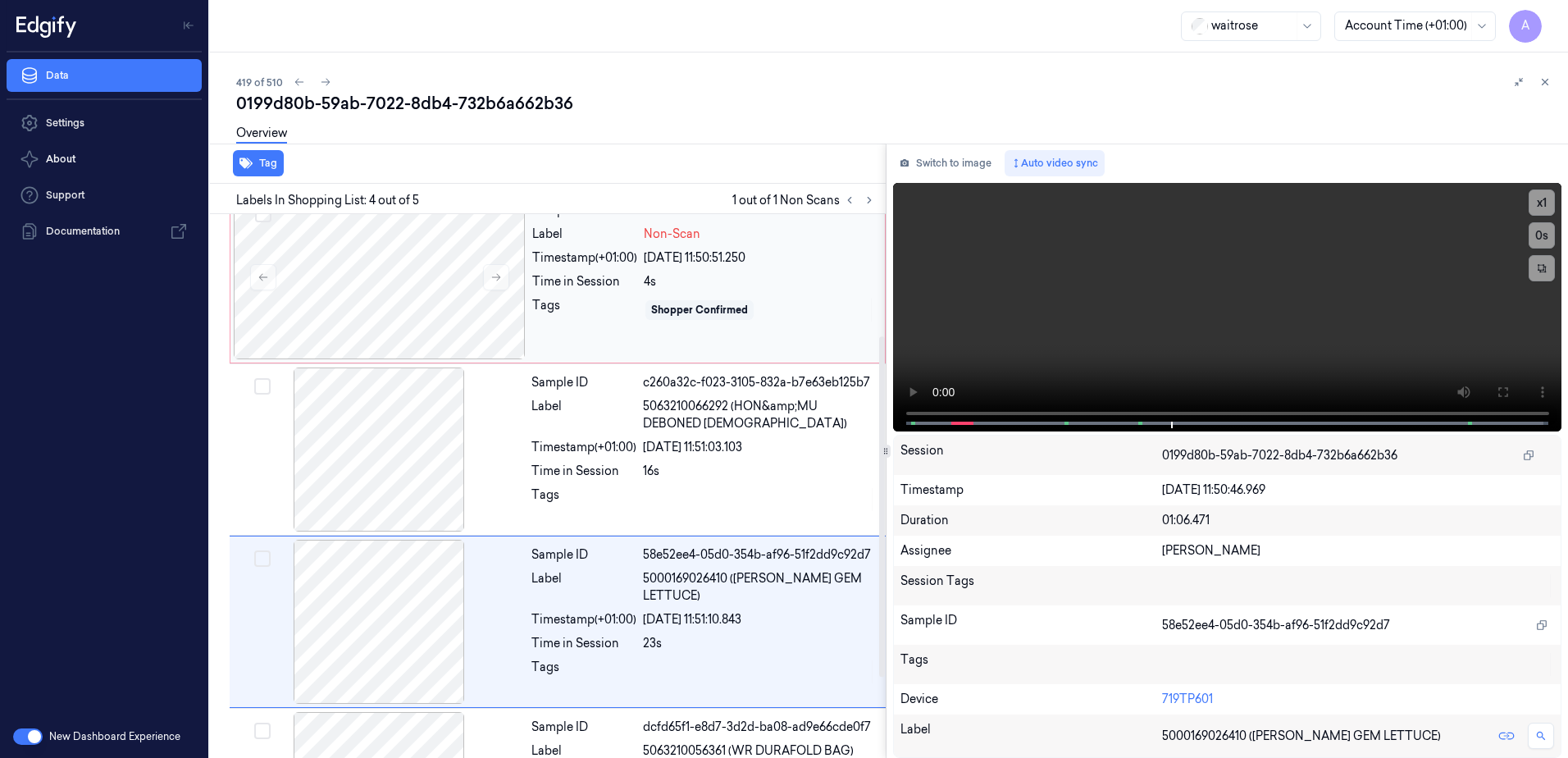
click at [813, 330] on div "Sample ID 0199d80b-7d65-77ff-a97b-9e0e0159b816 Label Non-Scan Timestamp (+01:00…" at bounding box center [703, 277] width 356 height 164
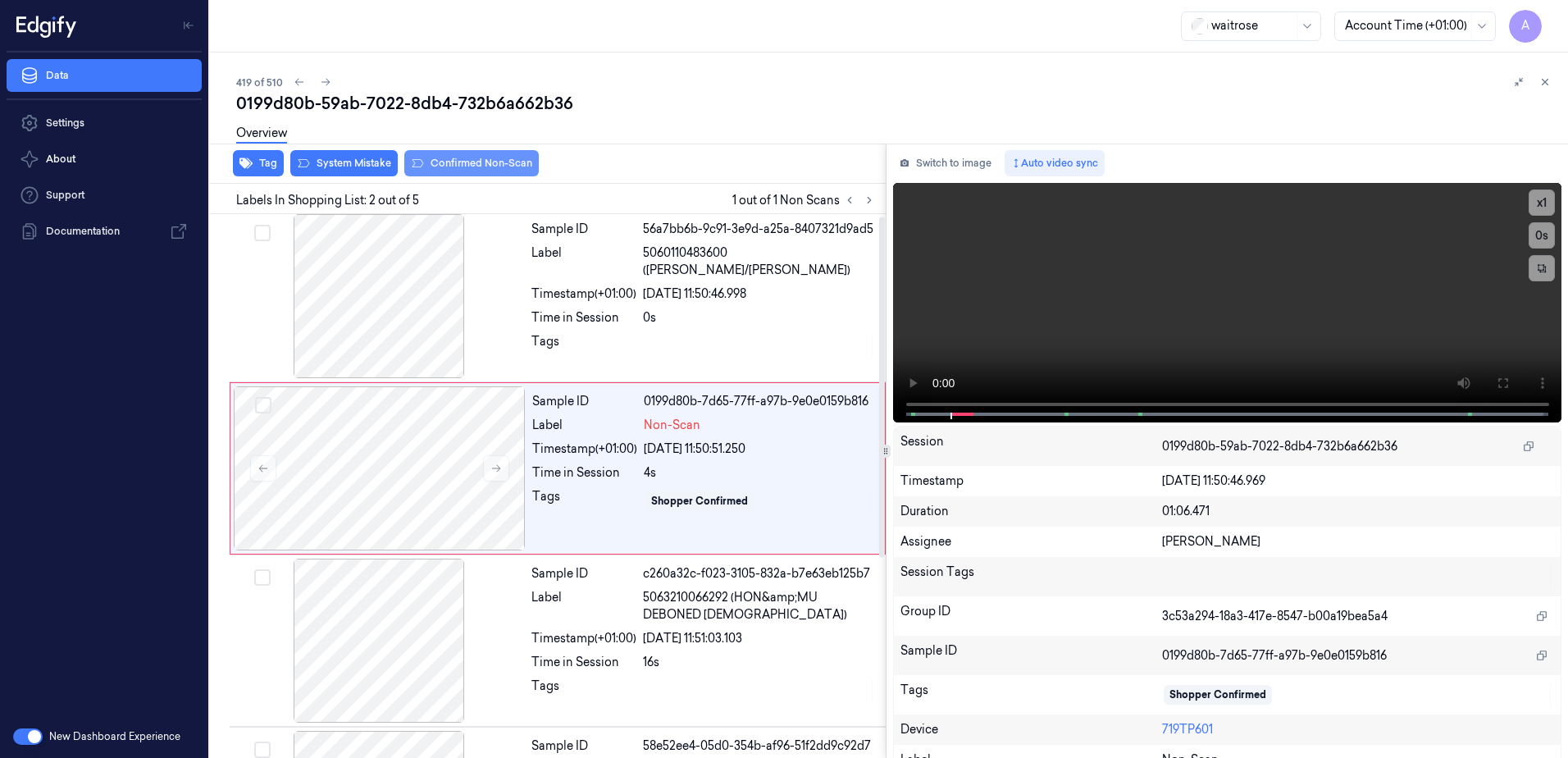
scroll to position [0, 0]
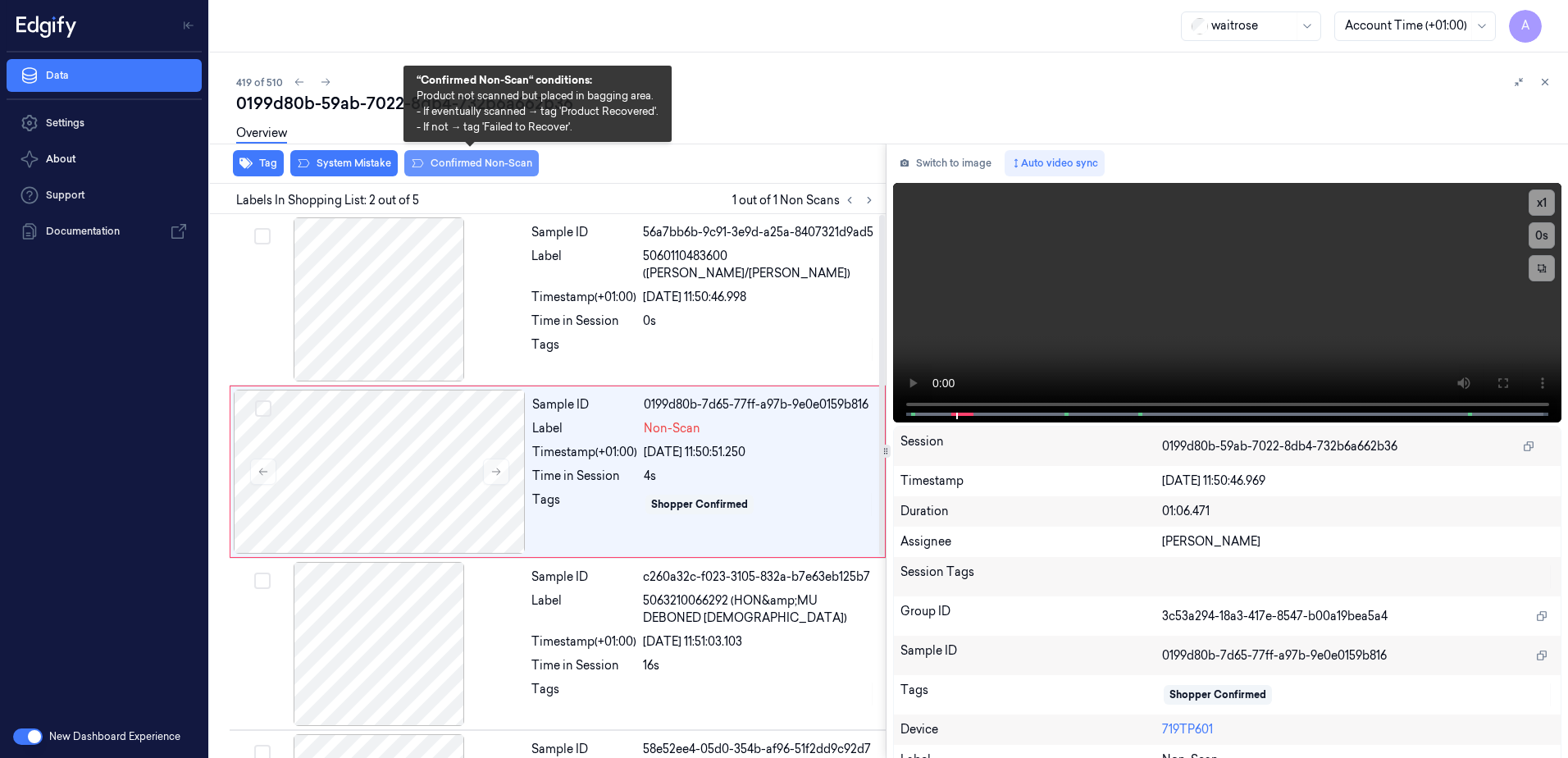
click at [488, 166] on button "Confirmed Non-Scan" at bounding box center [472, 162] width 135 height 26
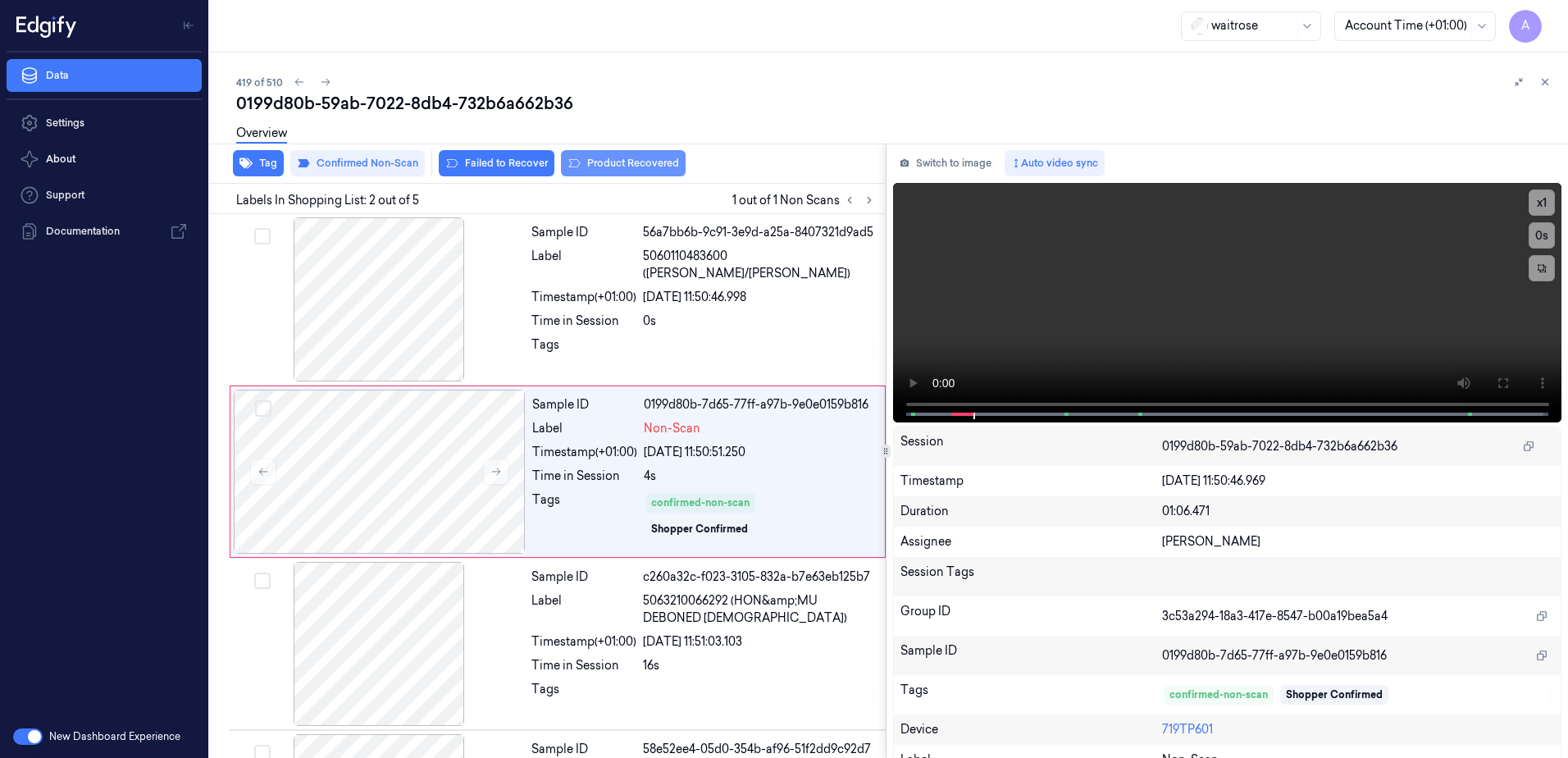
click at [583, 166] on button "Product Recovered" at bounding box center [623, 162] width 125 height 26
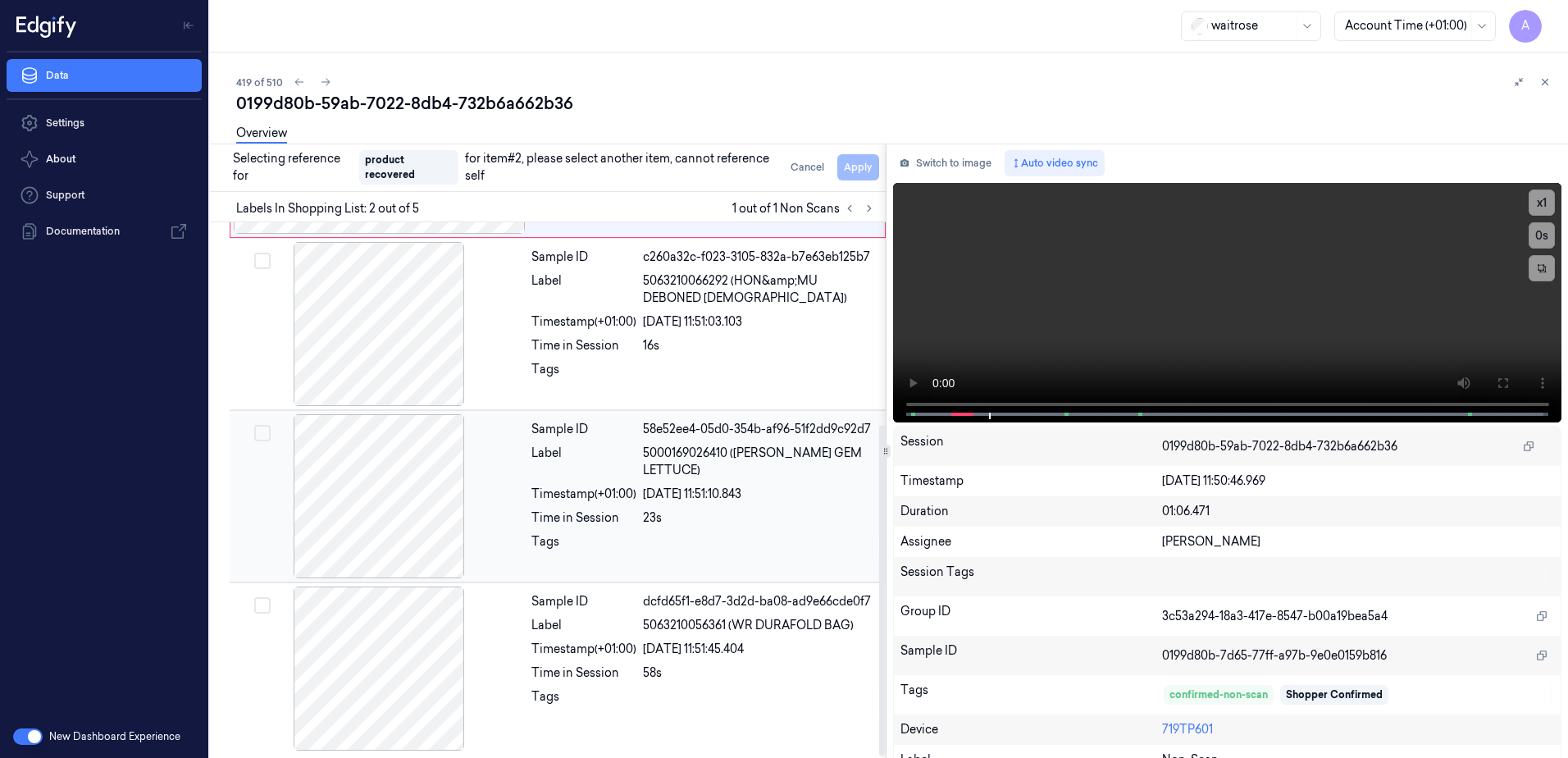
click at [751, 535] on div at bounding box center [759, 546] width 233 height 26
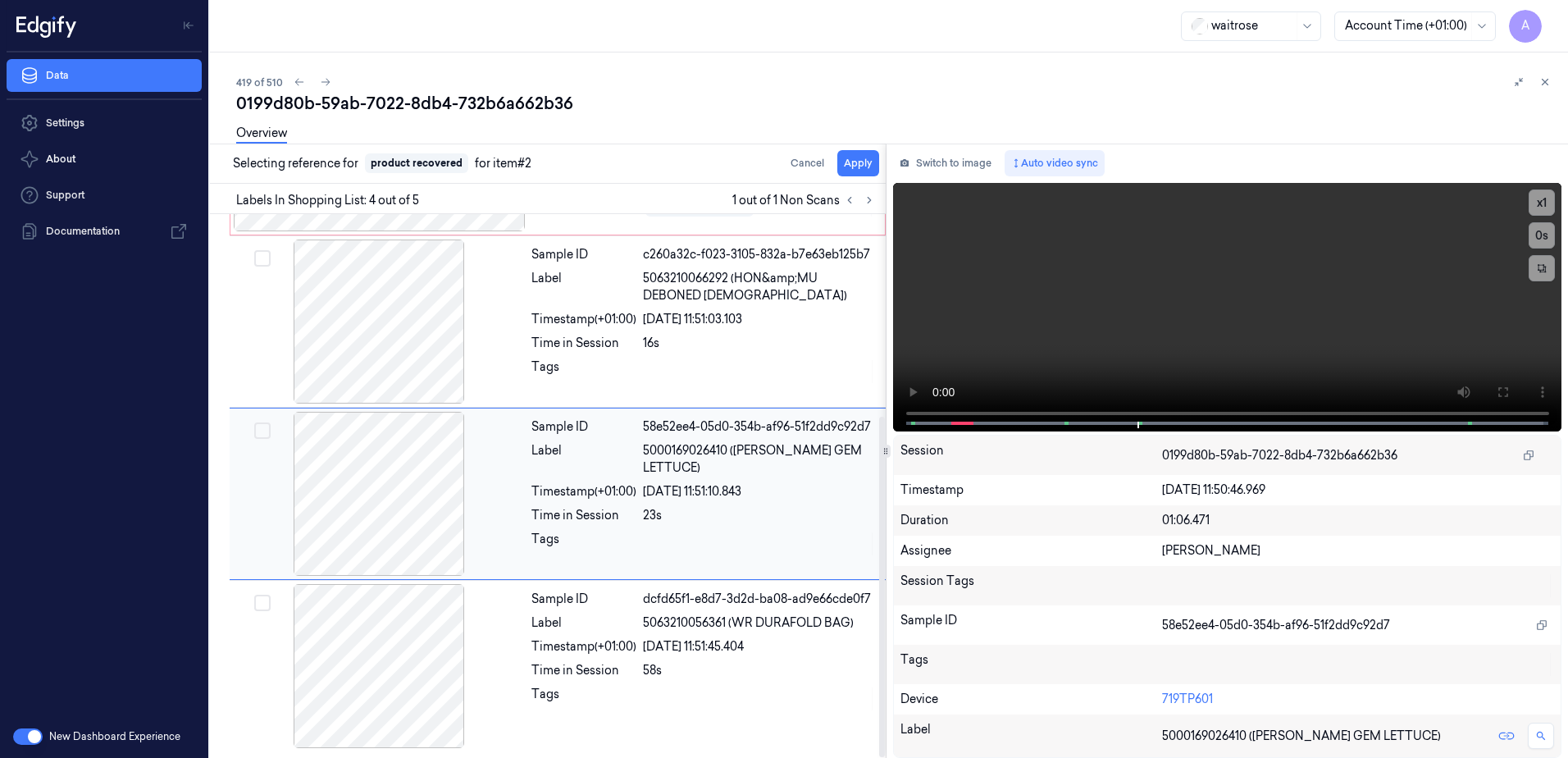
scroll to position [322, 0]
click at [851, 167] on button "Apply" at bounding box center [858, 162] width 42 height 26
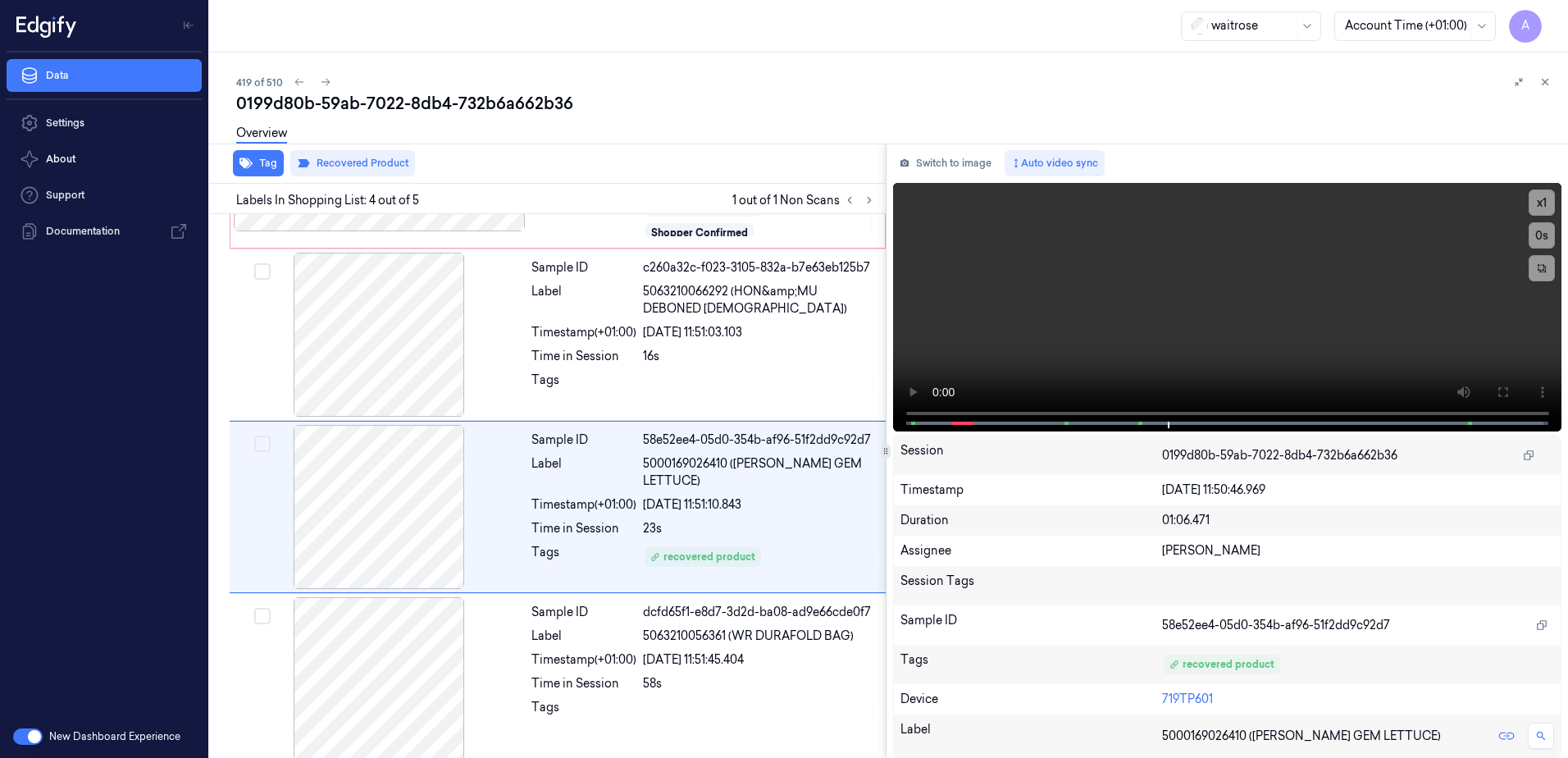
scroll to position [335, 0]
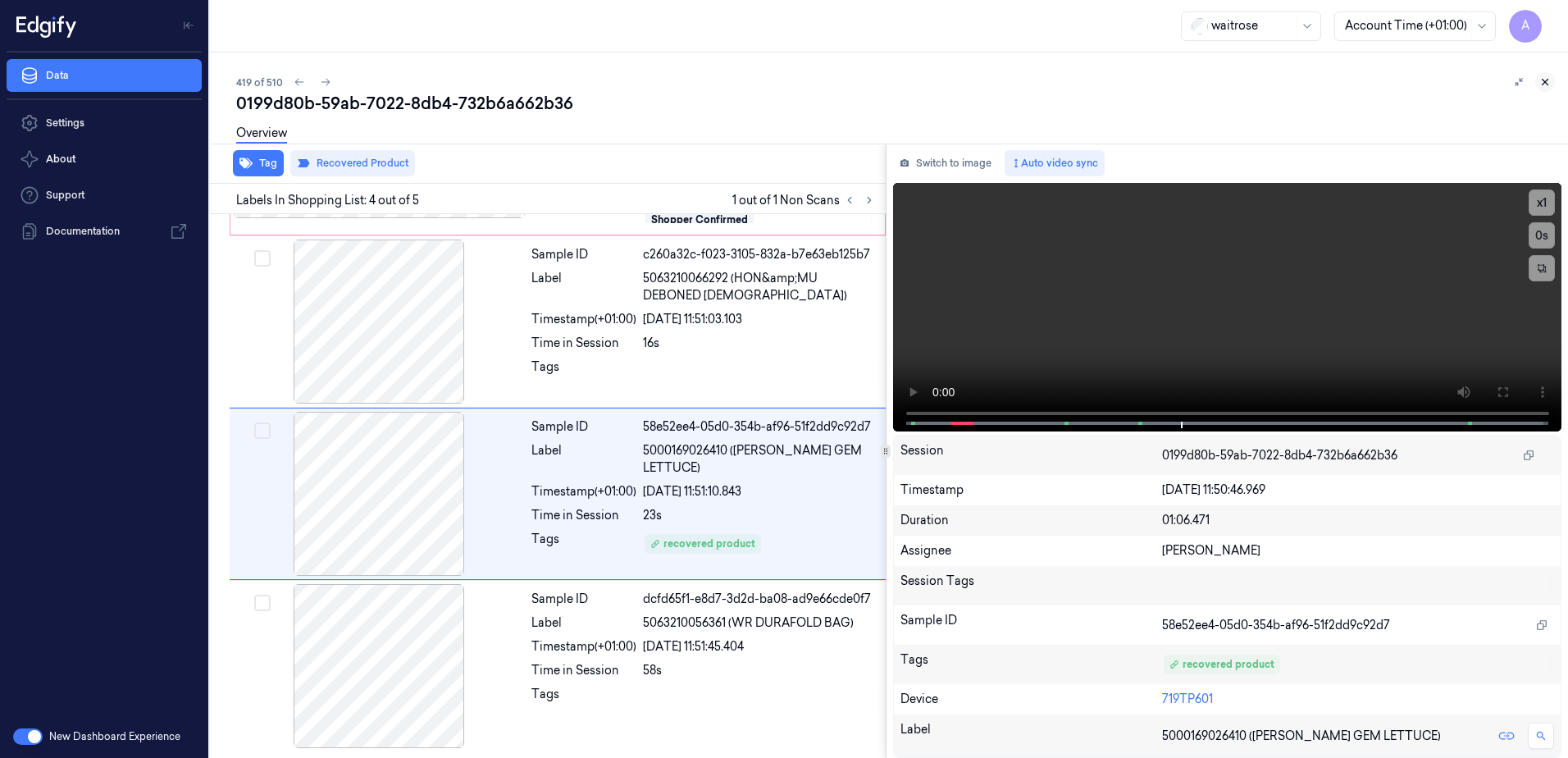
click at [1546, 83] on icon at bounding box center [1546, 82] width 6 height 6
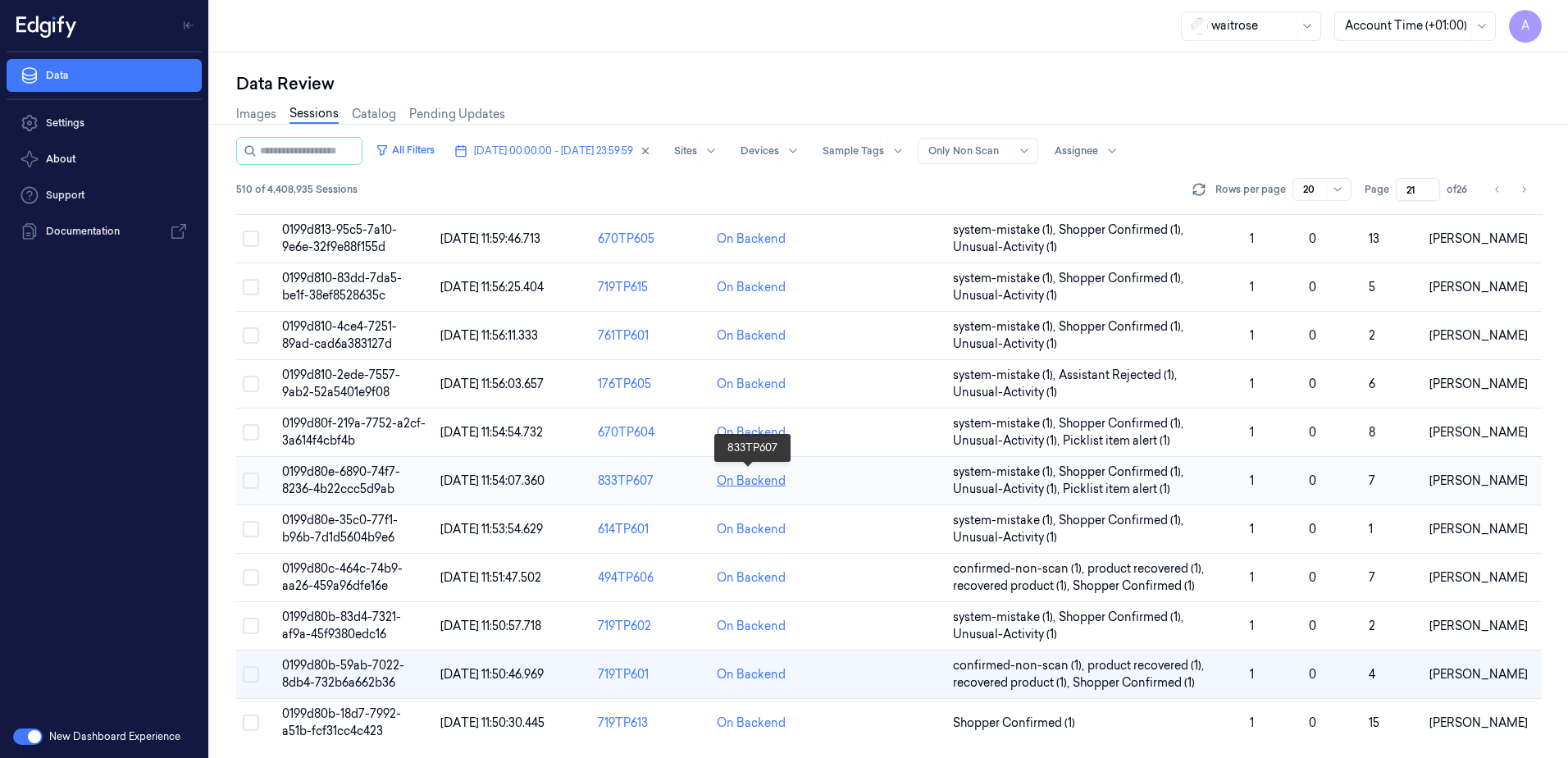
scroll to position [500, 0]
drag, startPoint x: 1417, startPoint y: 187, endPoint x: 1389, endPoint y: 200, distance: 30.9
click at [1389, 200] on div "Page 21 of 26" at bounding box center [1418, 189] width 108 height 23
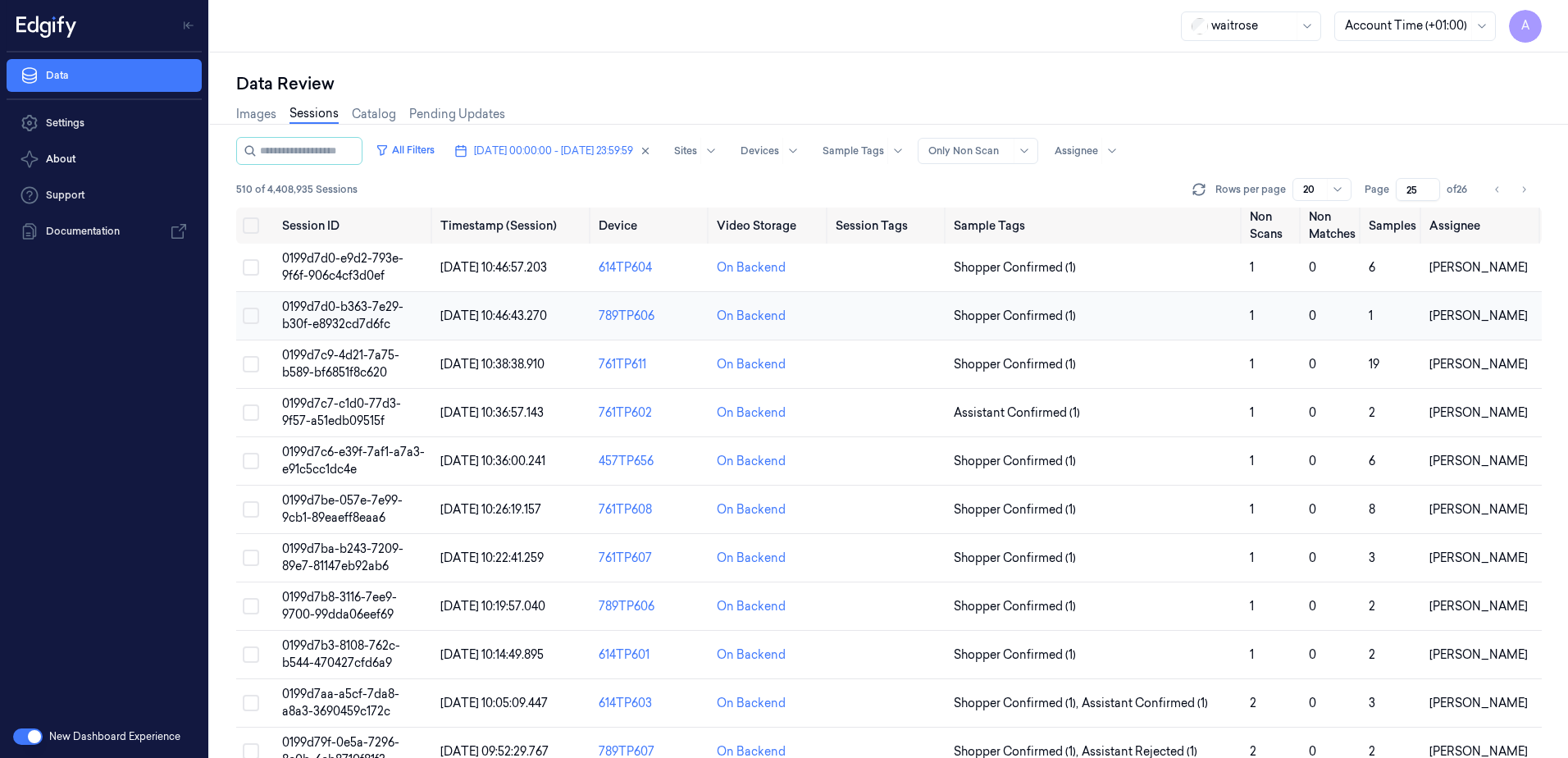
type input "25"
click at [332, 309] on span "0199d7d0-b363-7e29-b30f-e8932cd7d6fc" at bounding box center [343, 315] width 121 height 32
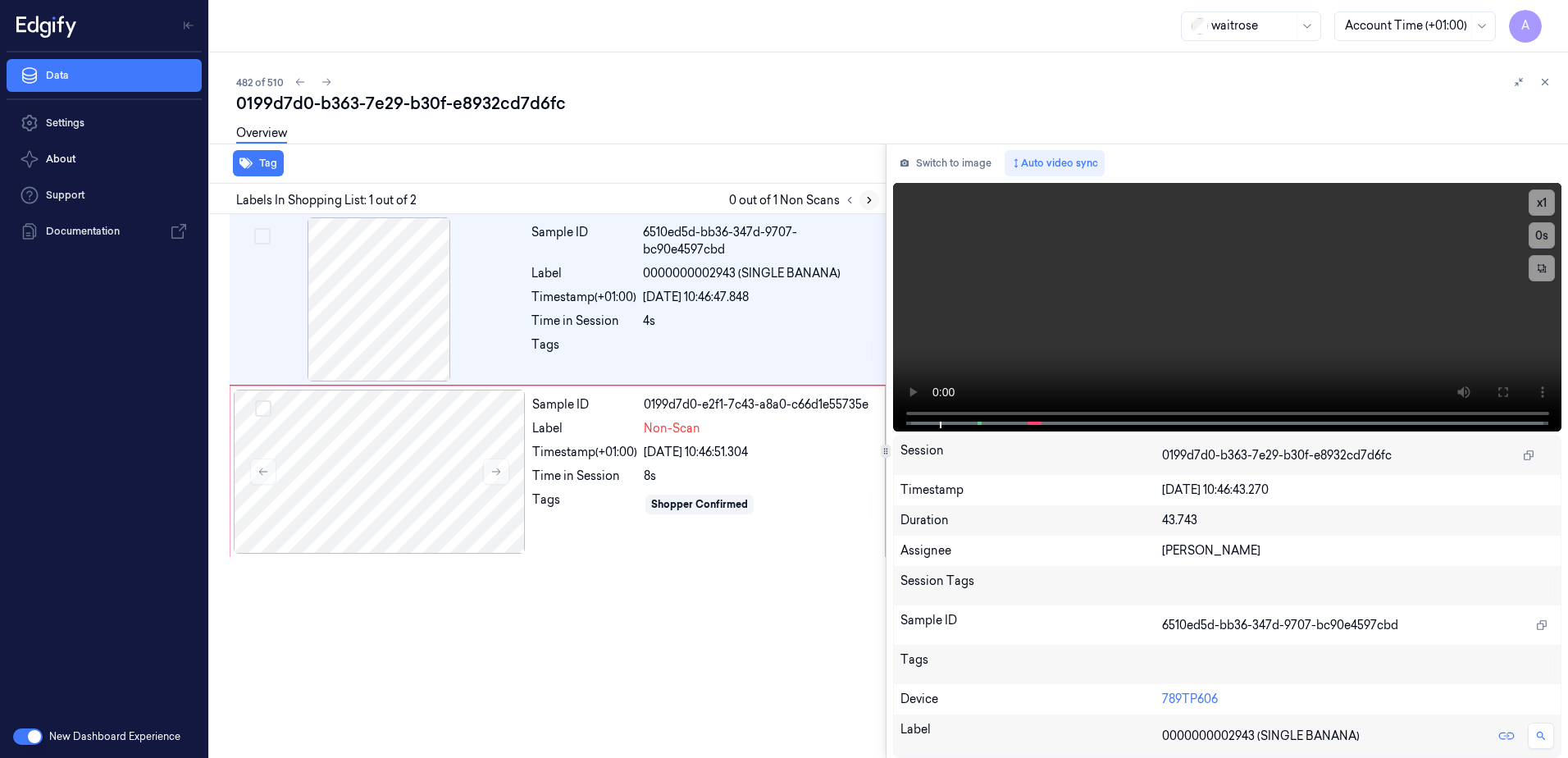
click at [869, 205] on icon at bounding box center [869, 200] width 12 height 12
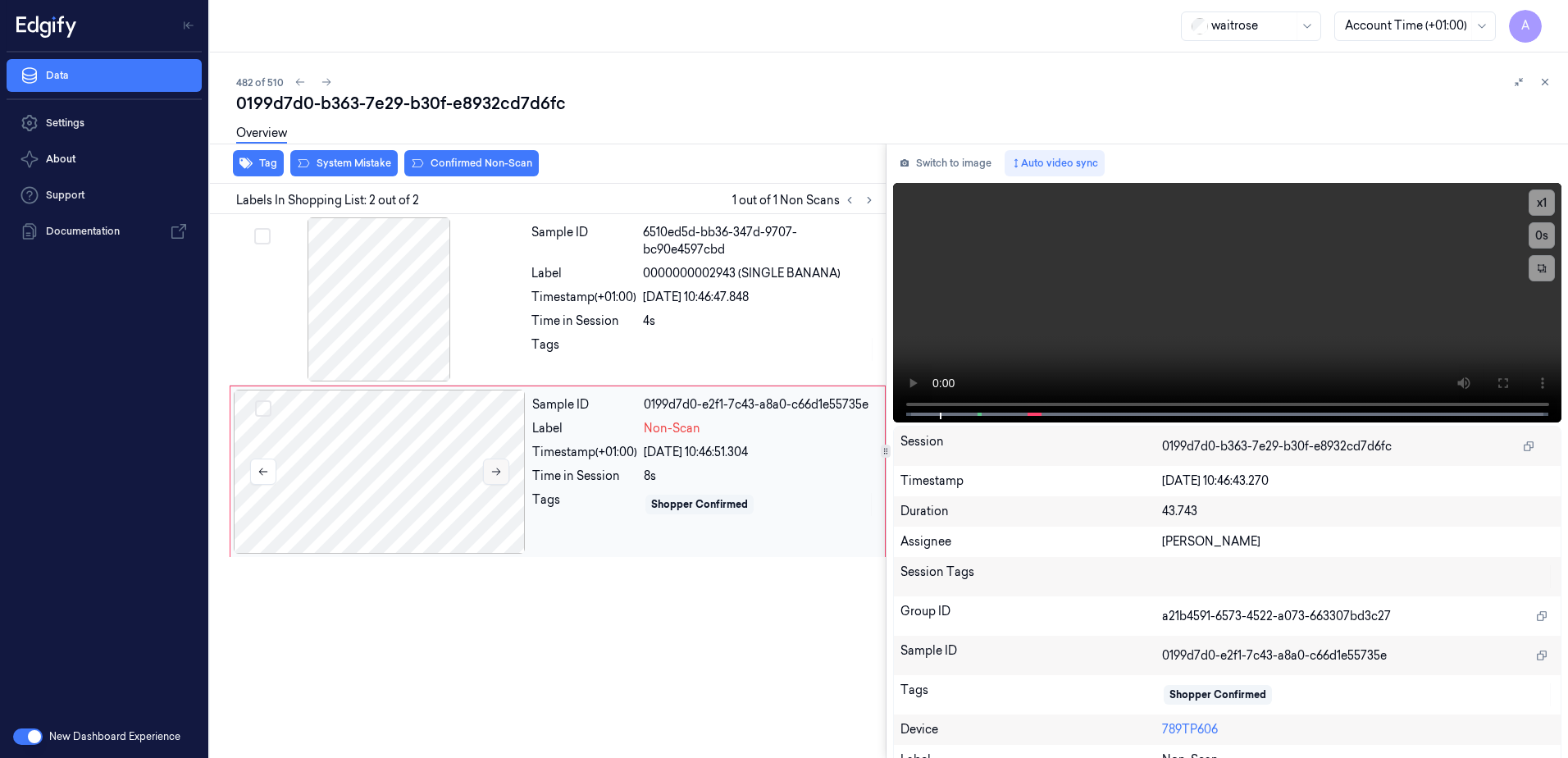
click at [493, 473] on icon at bounding box center [497, 472] width 12 height 12
click at [504, 479] on button at bounding box center [496, 472] width 26 height 26
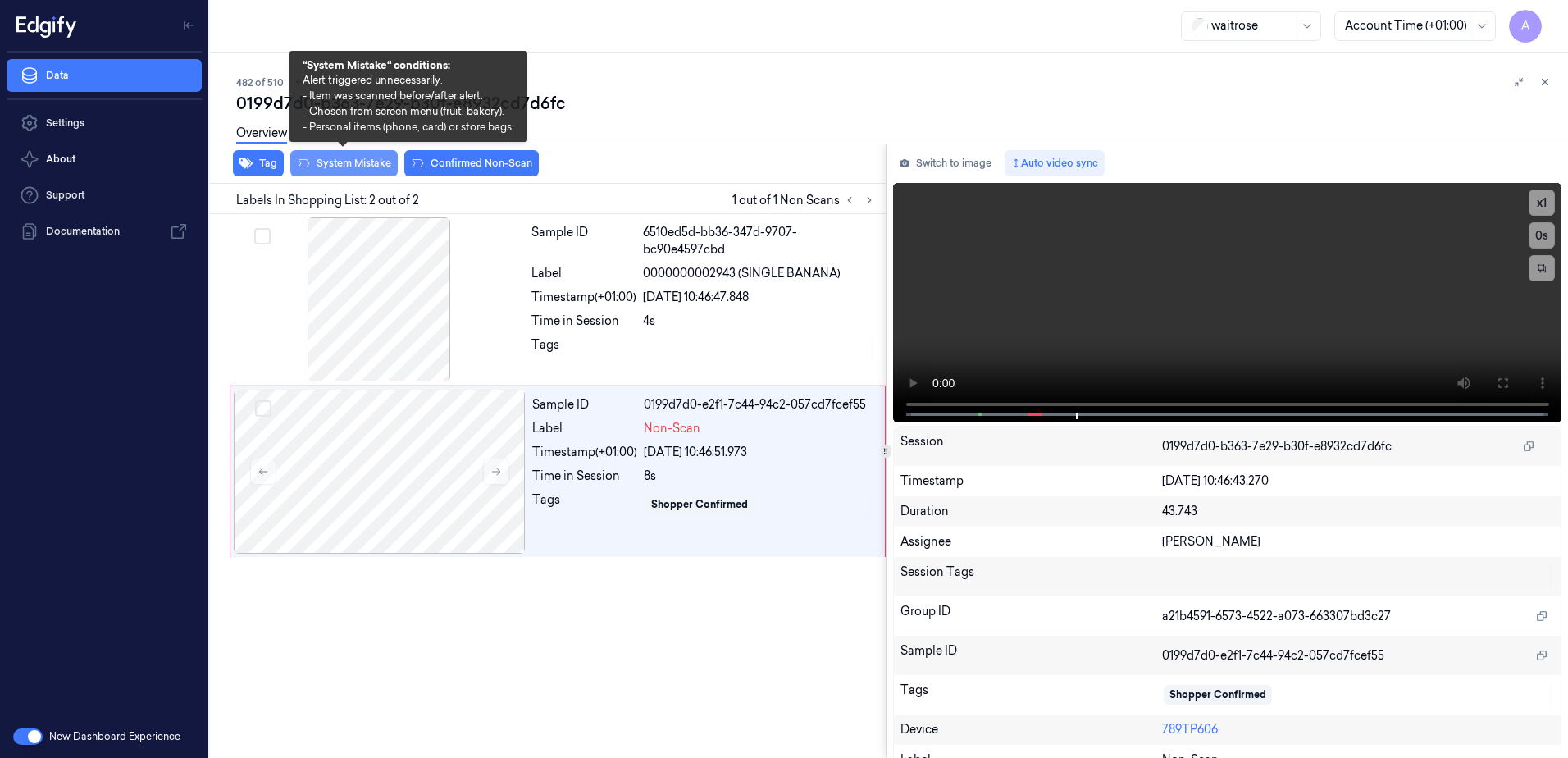
click at [323, 159] on button "System Mistake" at bounding box center [344, 162] width 107 height 26
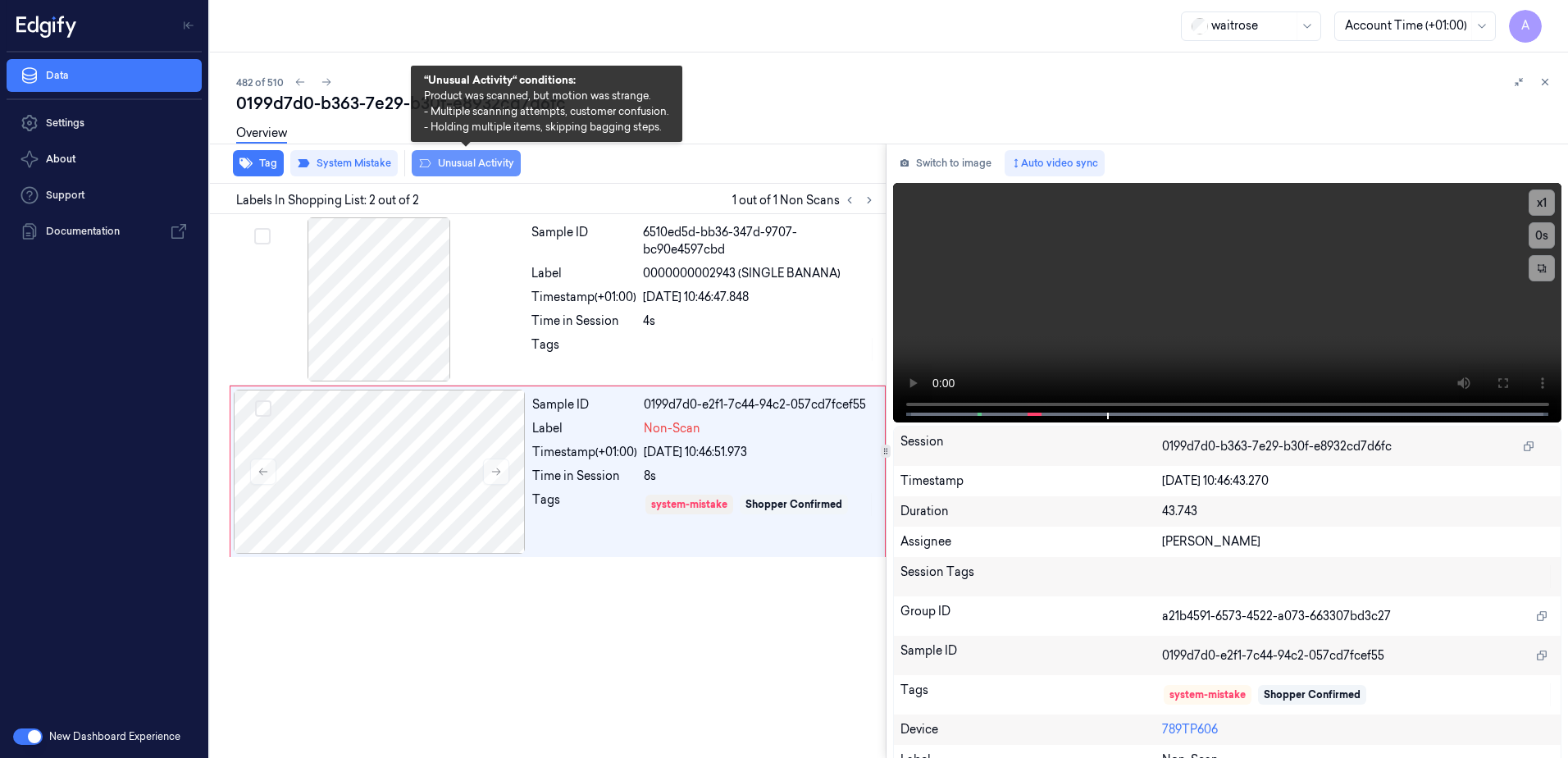
click at [476, 163] on button "Unusual Activity" at bounding box center [466, 162] width 109 height 26
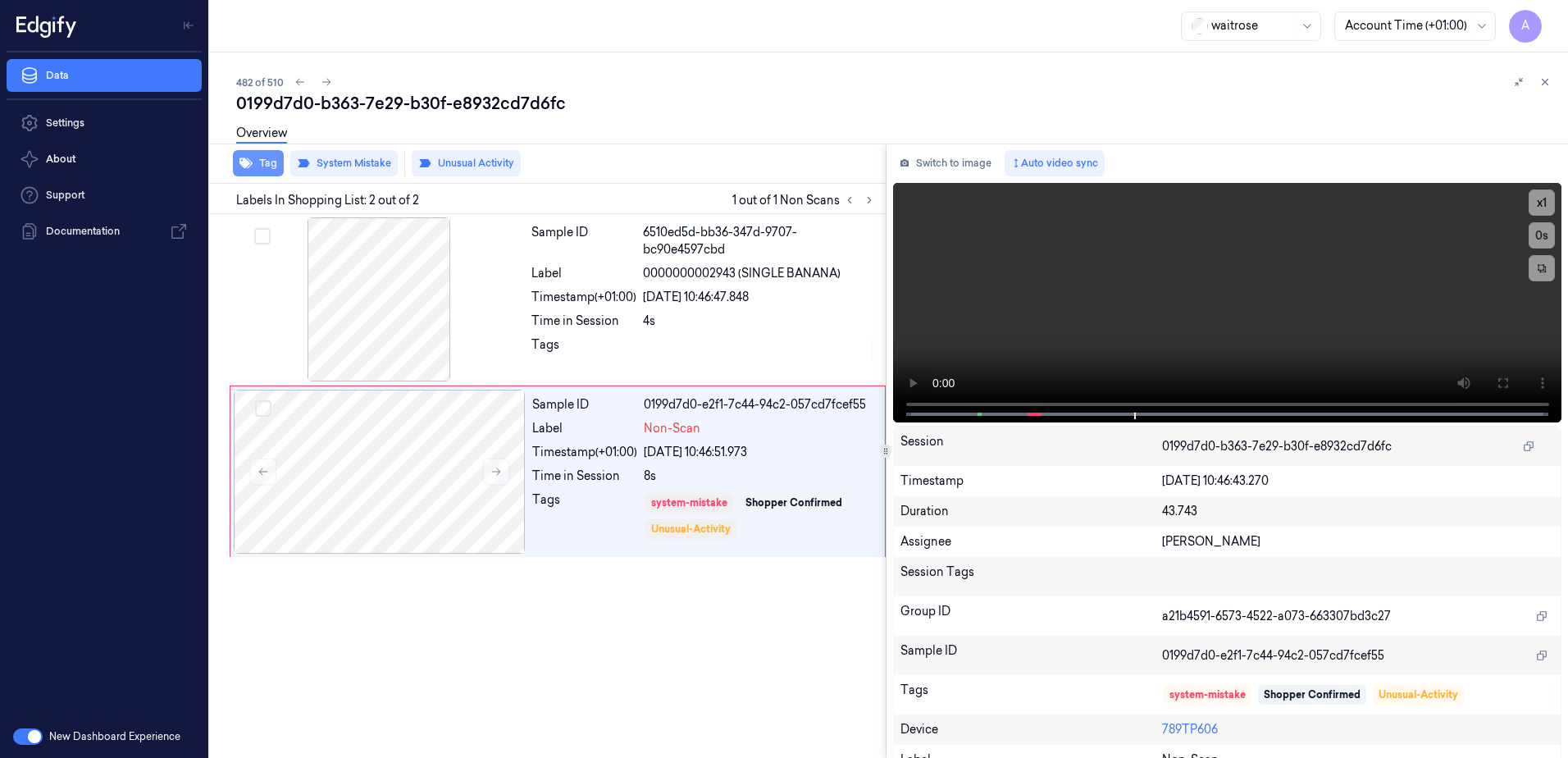
click at [267, 160] on button "Tag" at bounding box center [258, 162] width 51 height 26
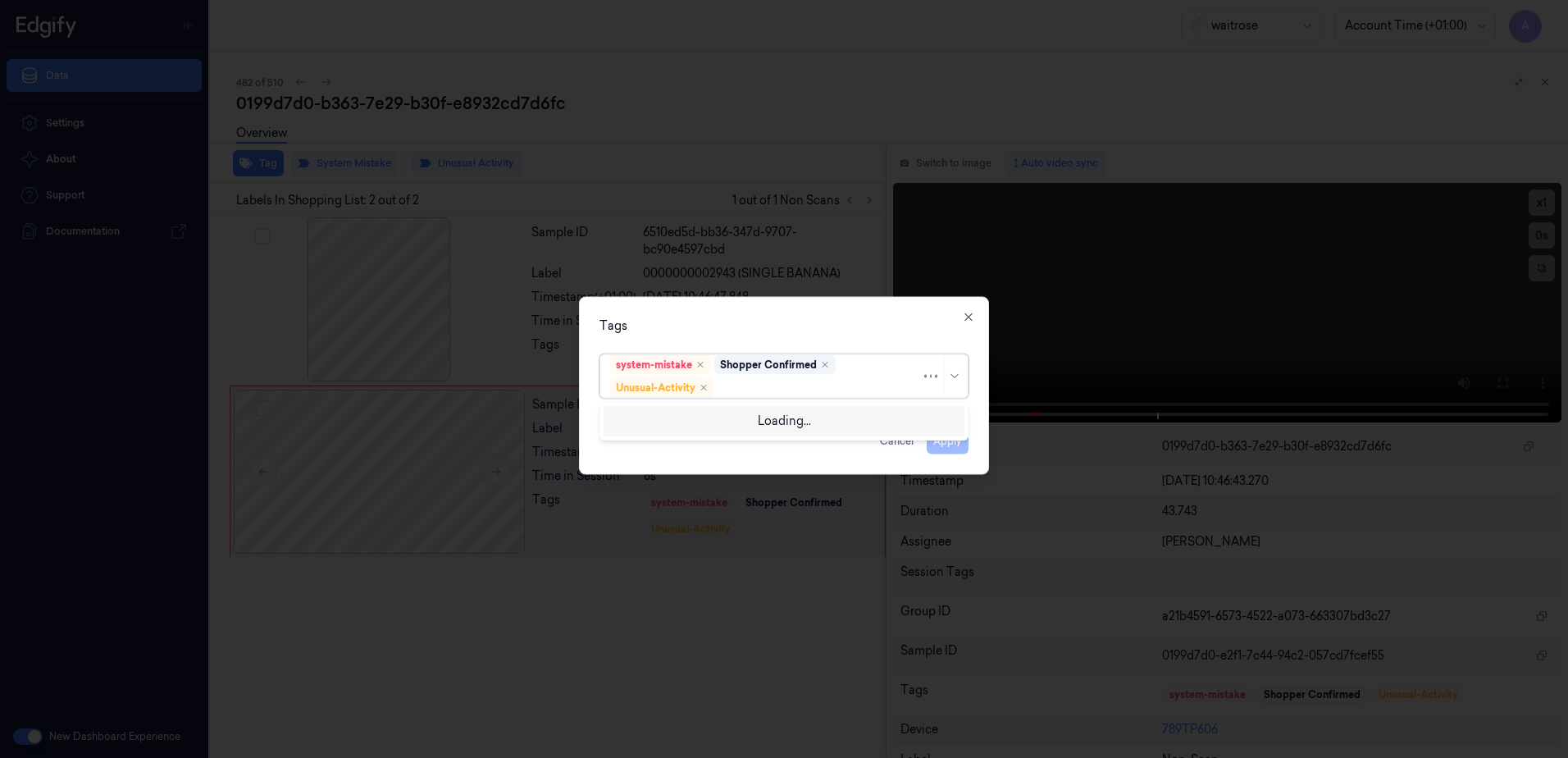
click at [745, 382] on div at bounding box center [819, 386] width 203 height 17
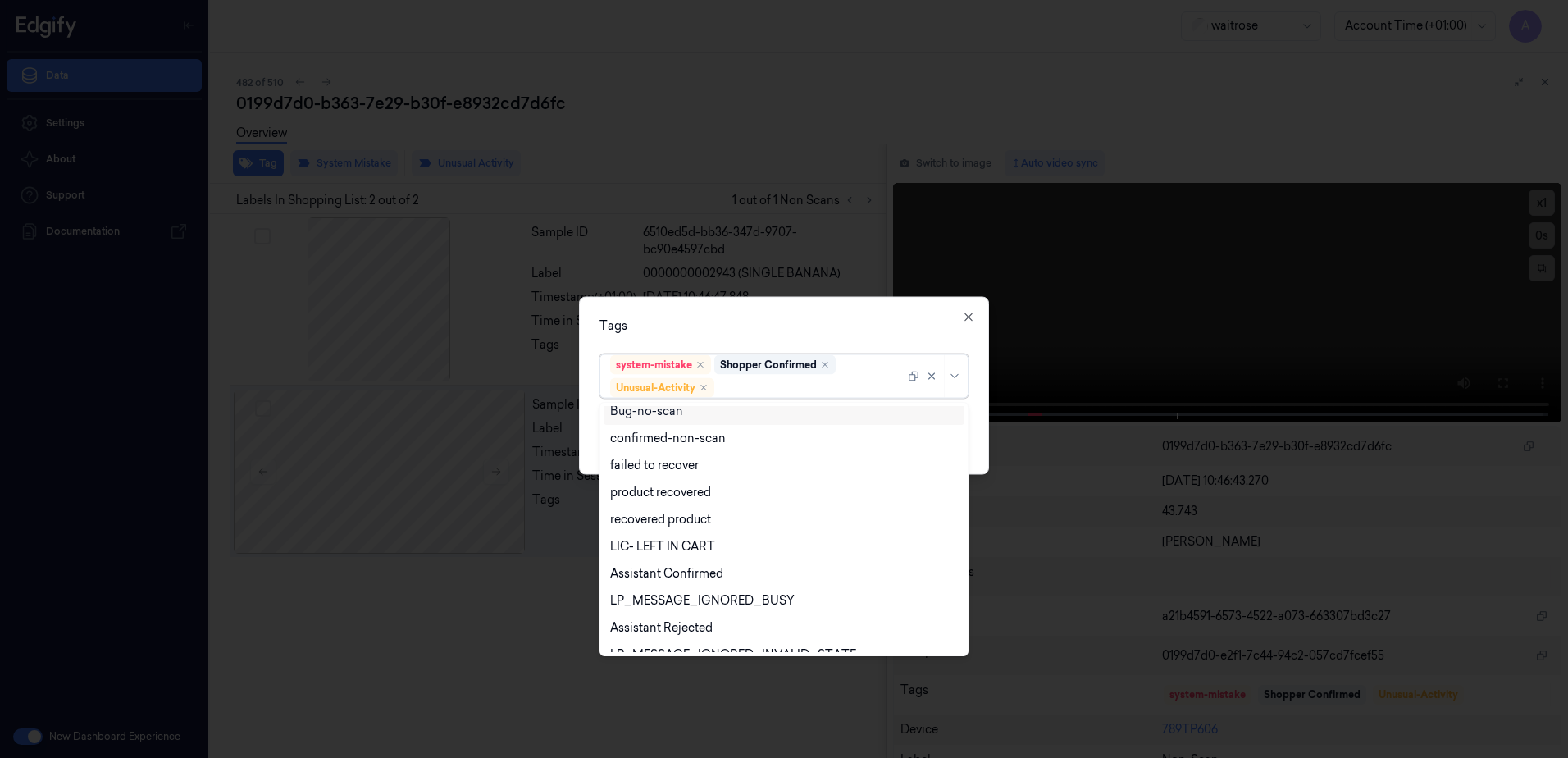
scroll to position [214, 0]
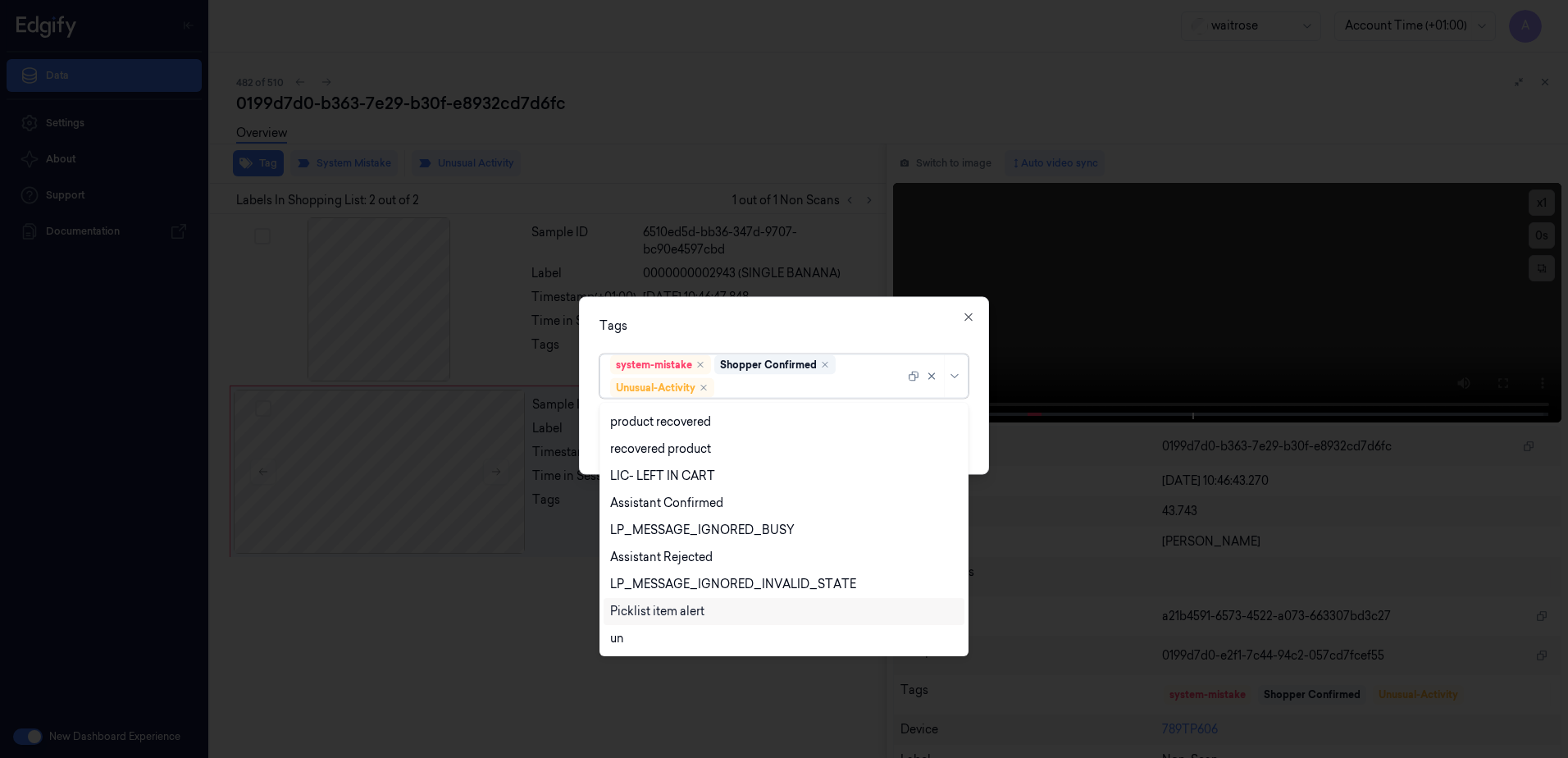
click at [690, 606] on div "Picklist item alert" at bounding box center [657, 610] width 94 height 17
click at [849, 323] on div "Tags" at bounding box center [784, 325] width 369 height 17
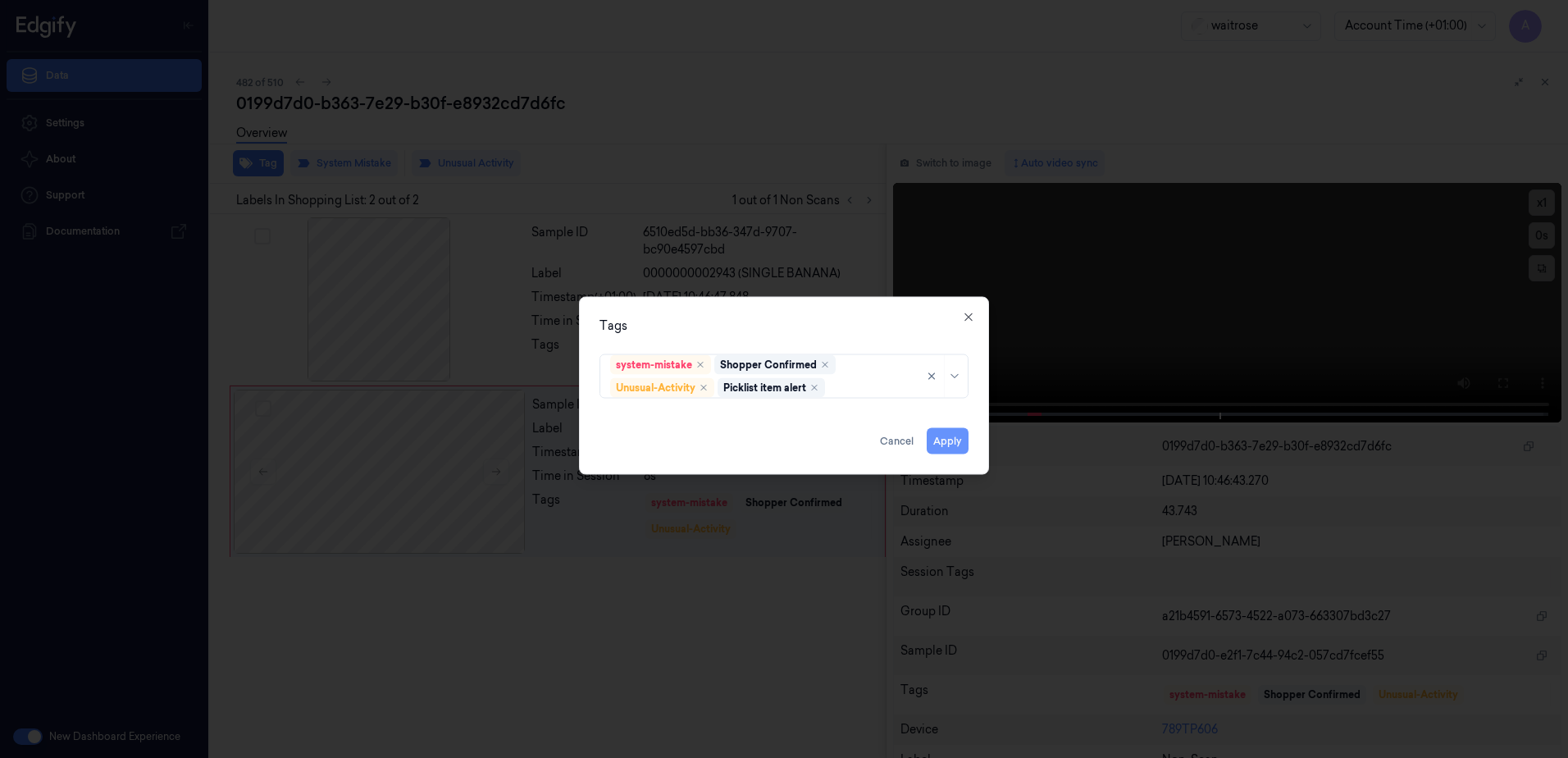
click at [952, 441] on button "Apply" at bounding box center [948, 441] width 42 height 26
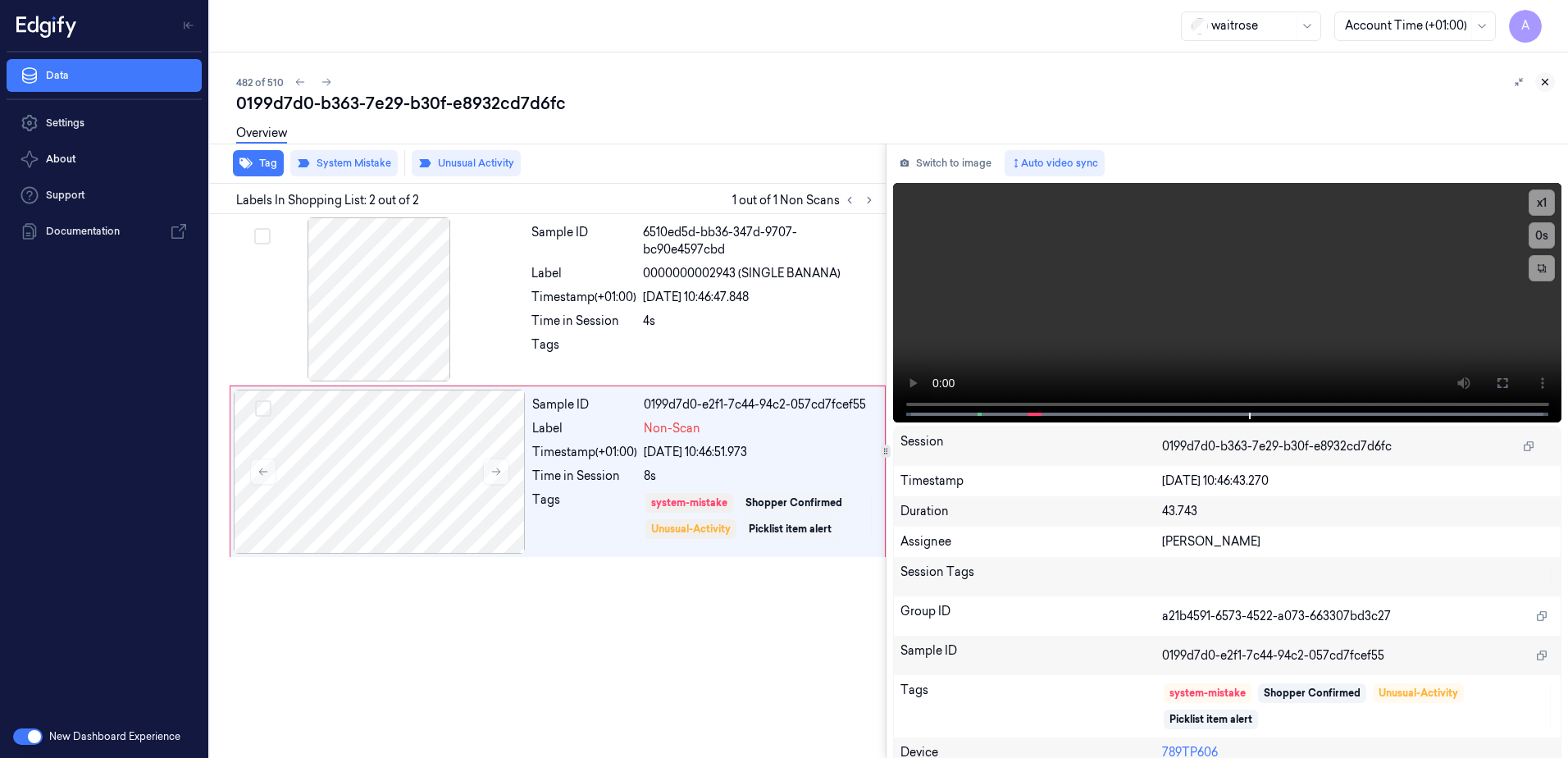
click at [1545, 87] on icon at bounding box center [1545, 82] width 12 height 12
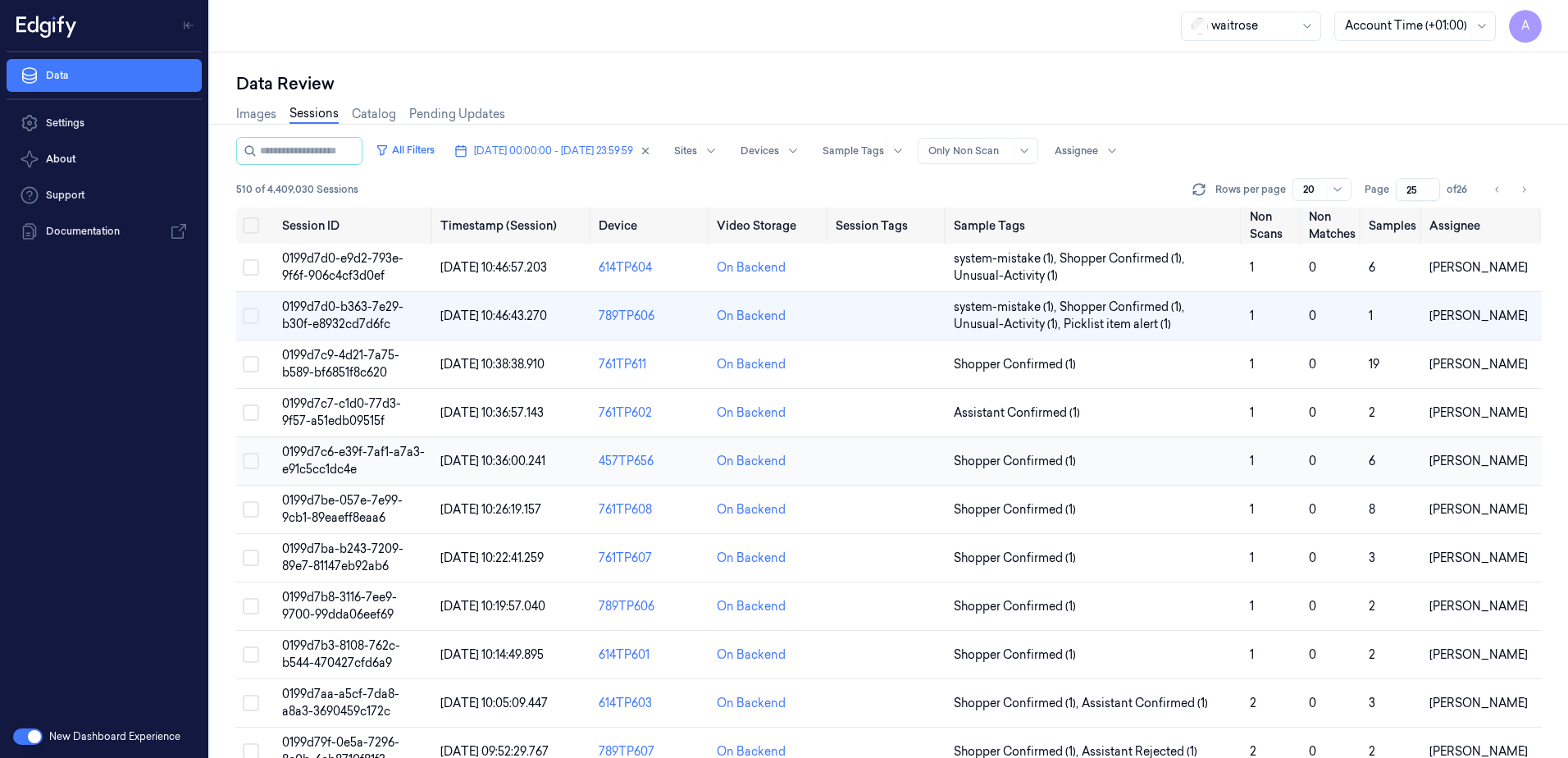
click at [324, 458] on span "0199d7c6-e39f-7af1-a7a3-e91c5cc1dc4e" at bounding box center [354, 461] width 143 height 32
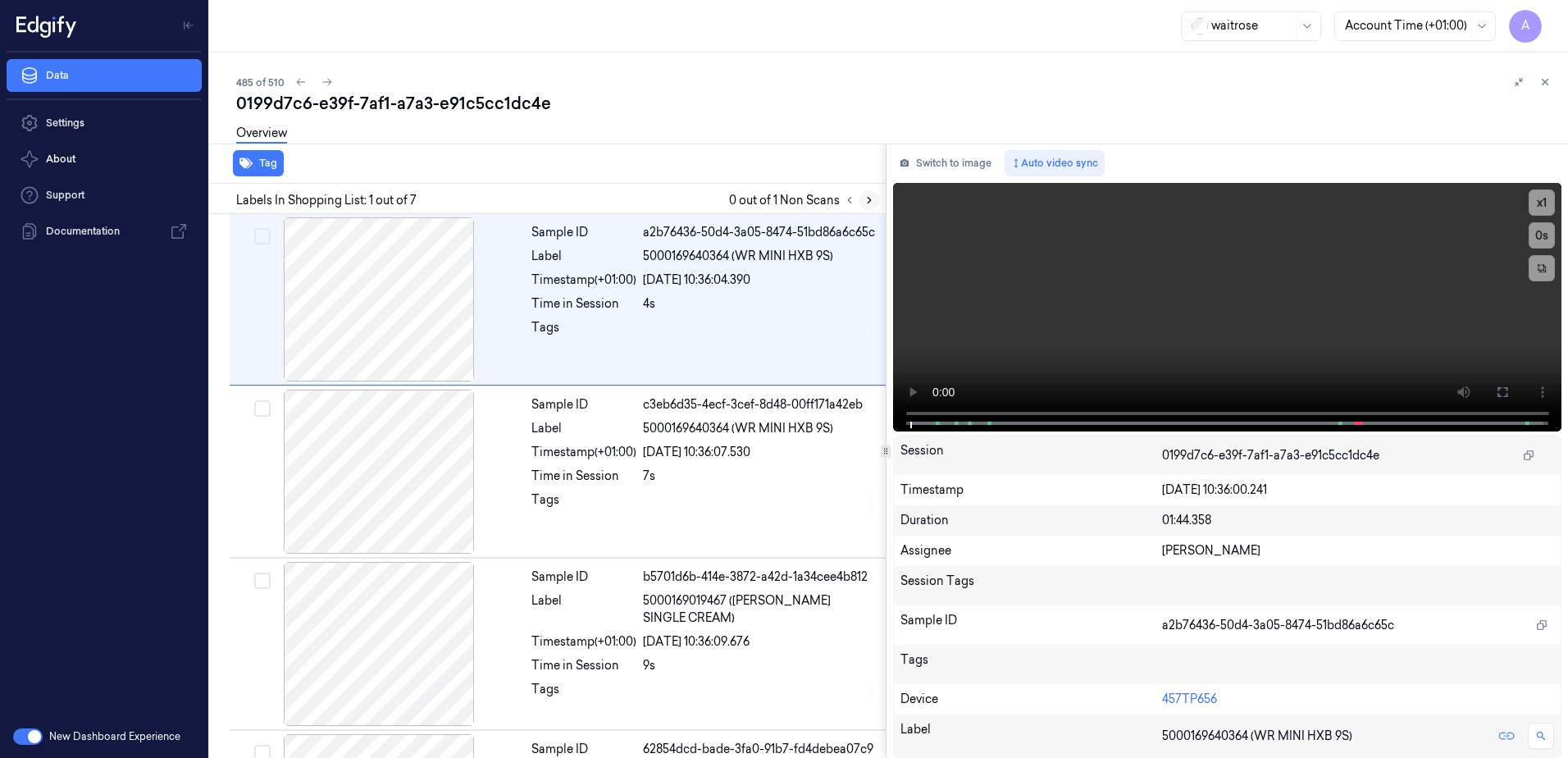
click at [873, 203] on icon at bounding box center [869, 200] width 12 height 12
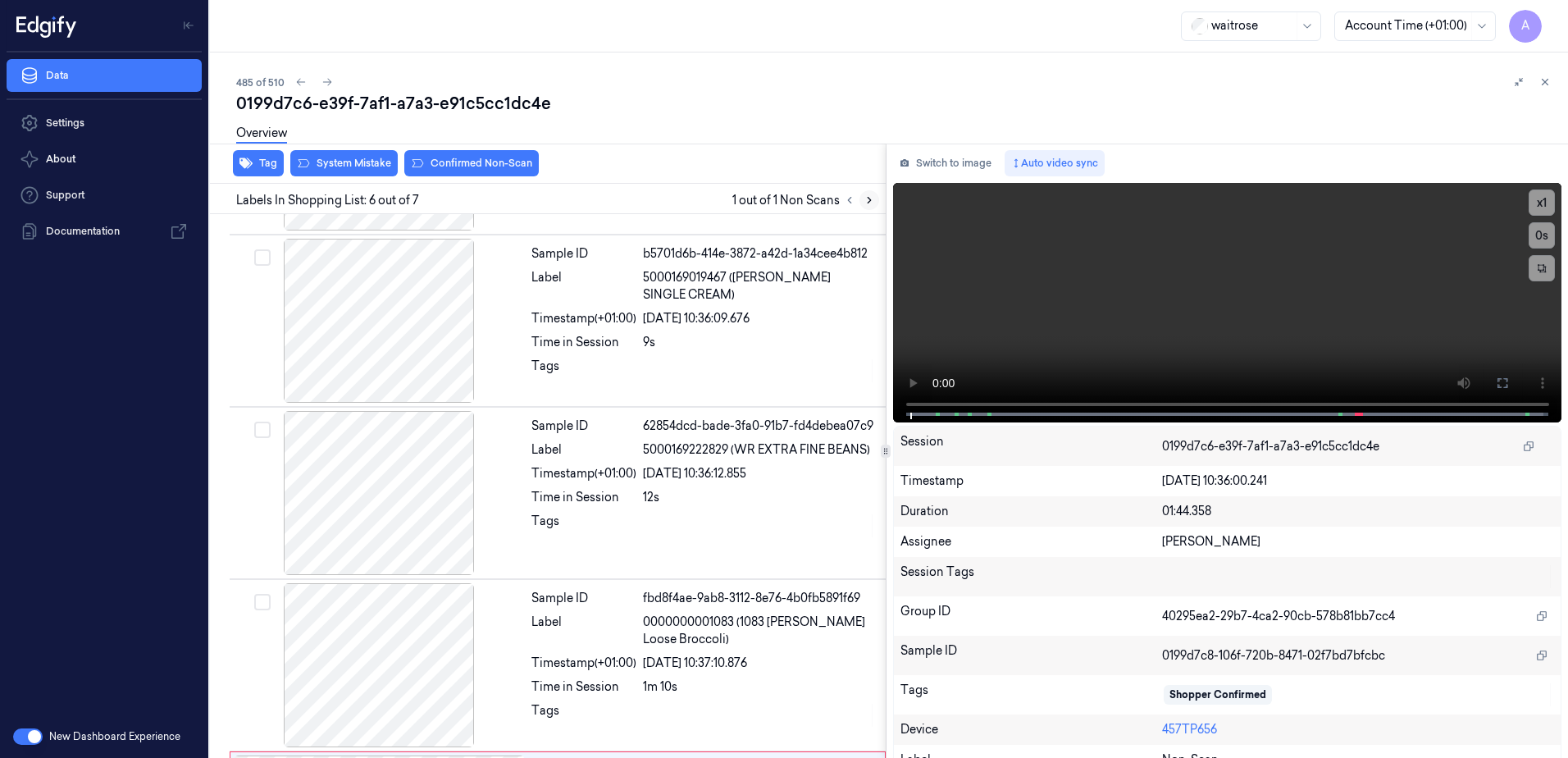
scroll to position [667, 0]
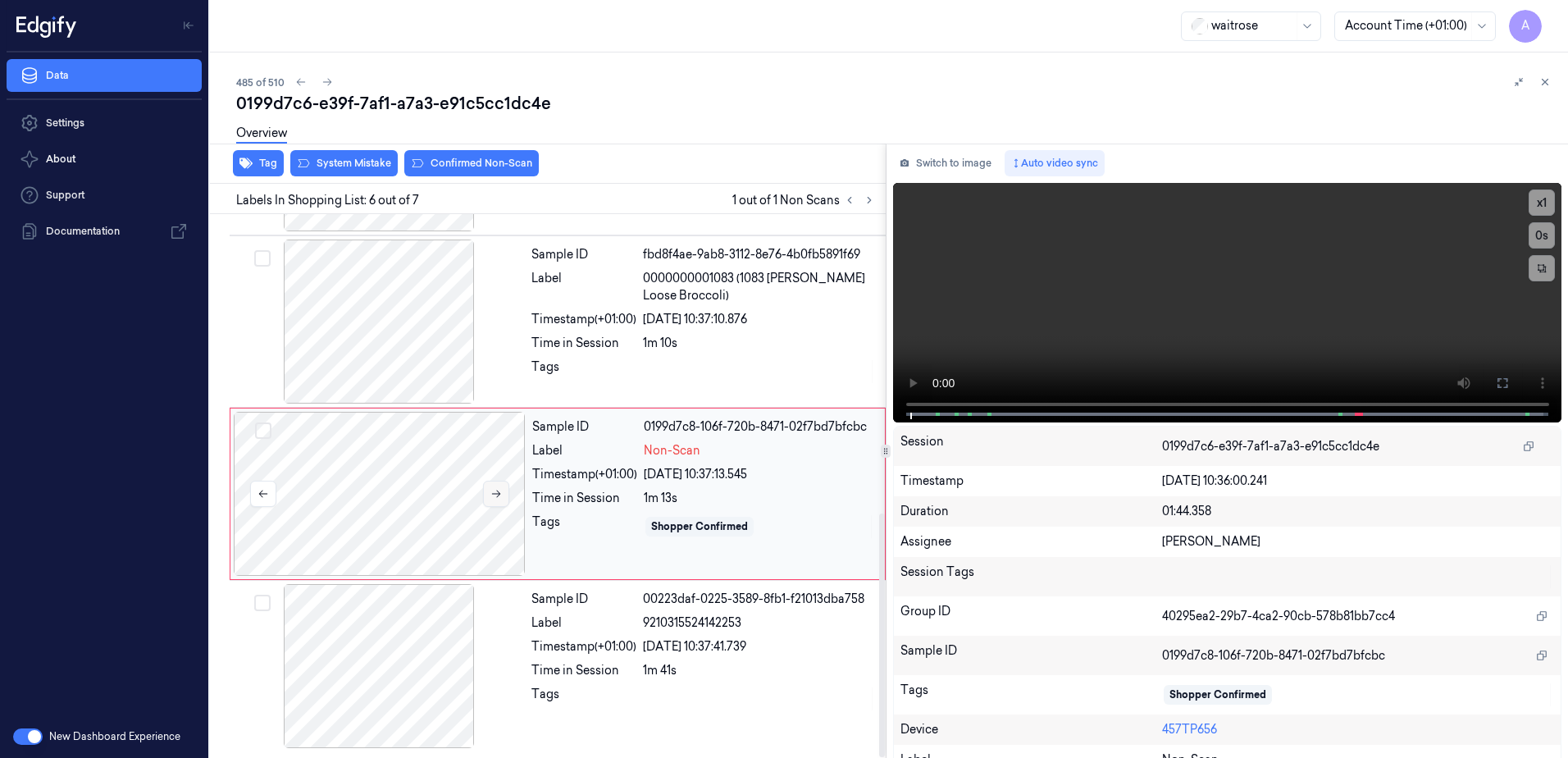
click at [492, 502] on button at bounding box center [496, 493] width 26 height 26
click at [497, 495] on icon at bounding box center [497, 493] width 12 height 12
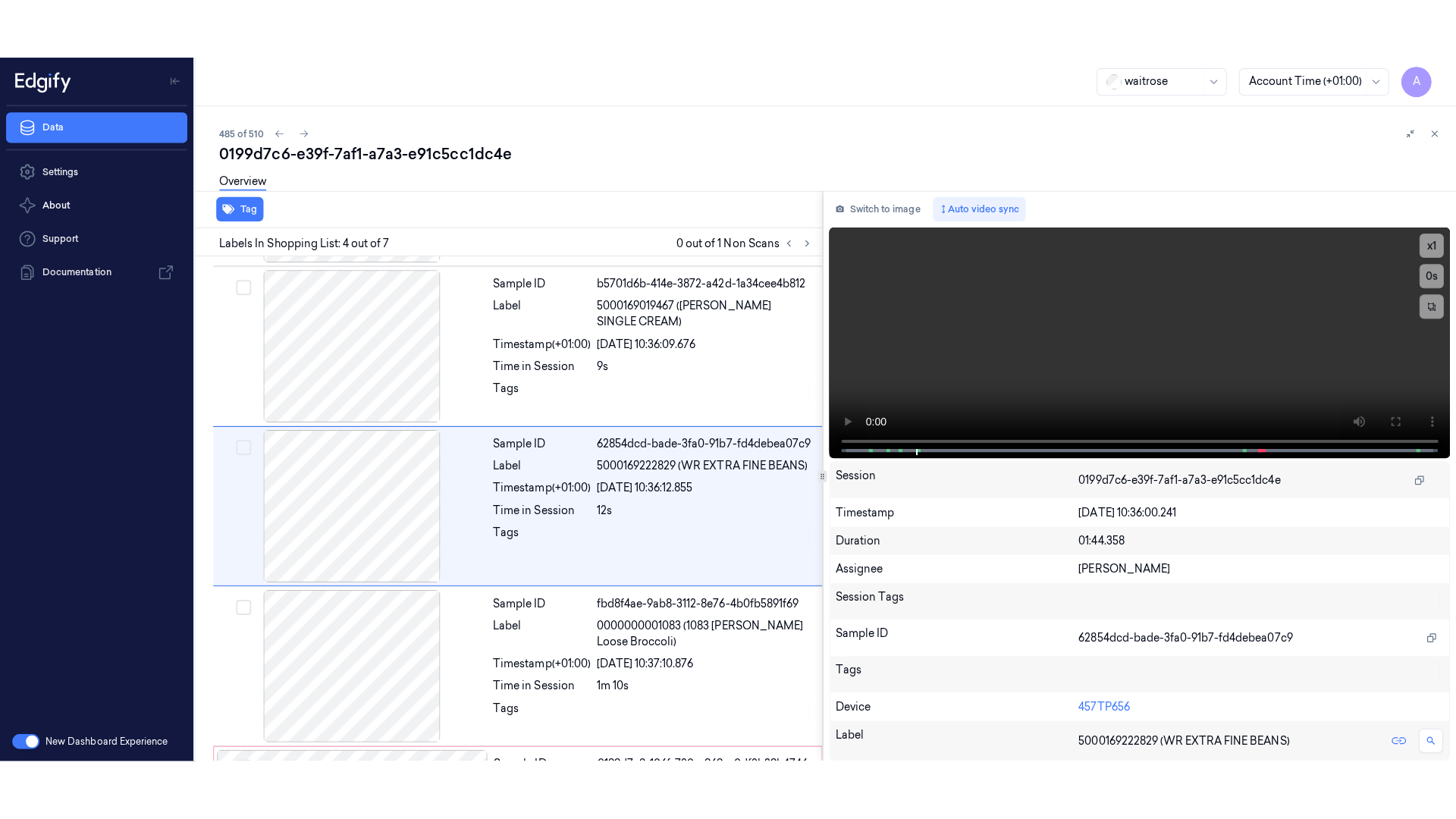
scroll to position [305, 0]
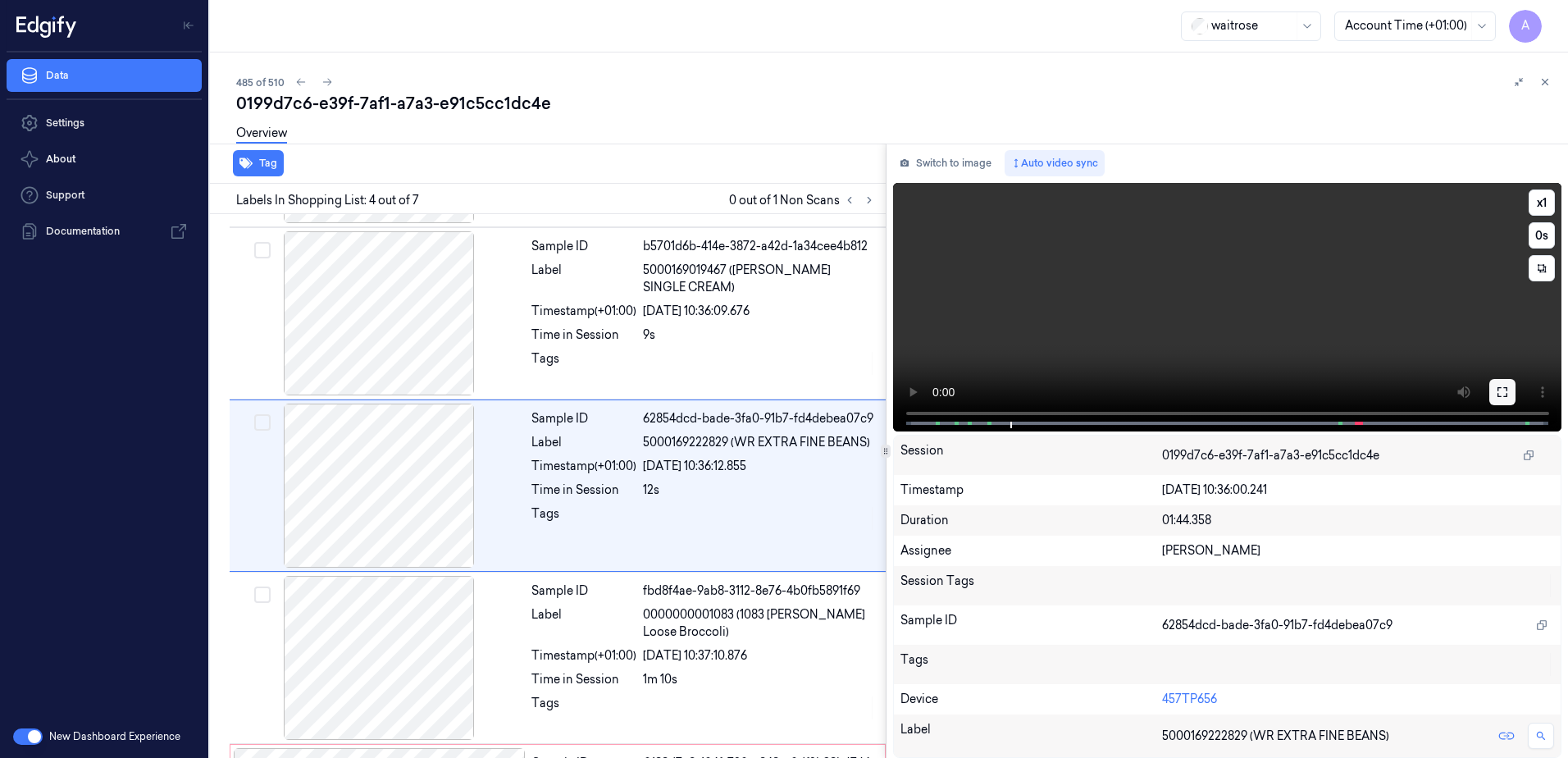
click at [1501, 393] on icon at bounding box center [1502, 391] width 13 height 13
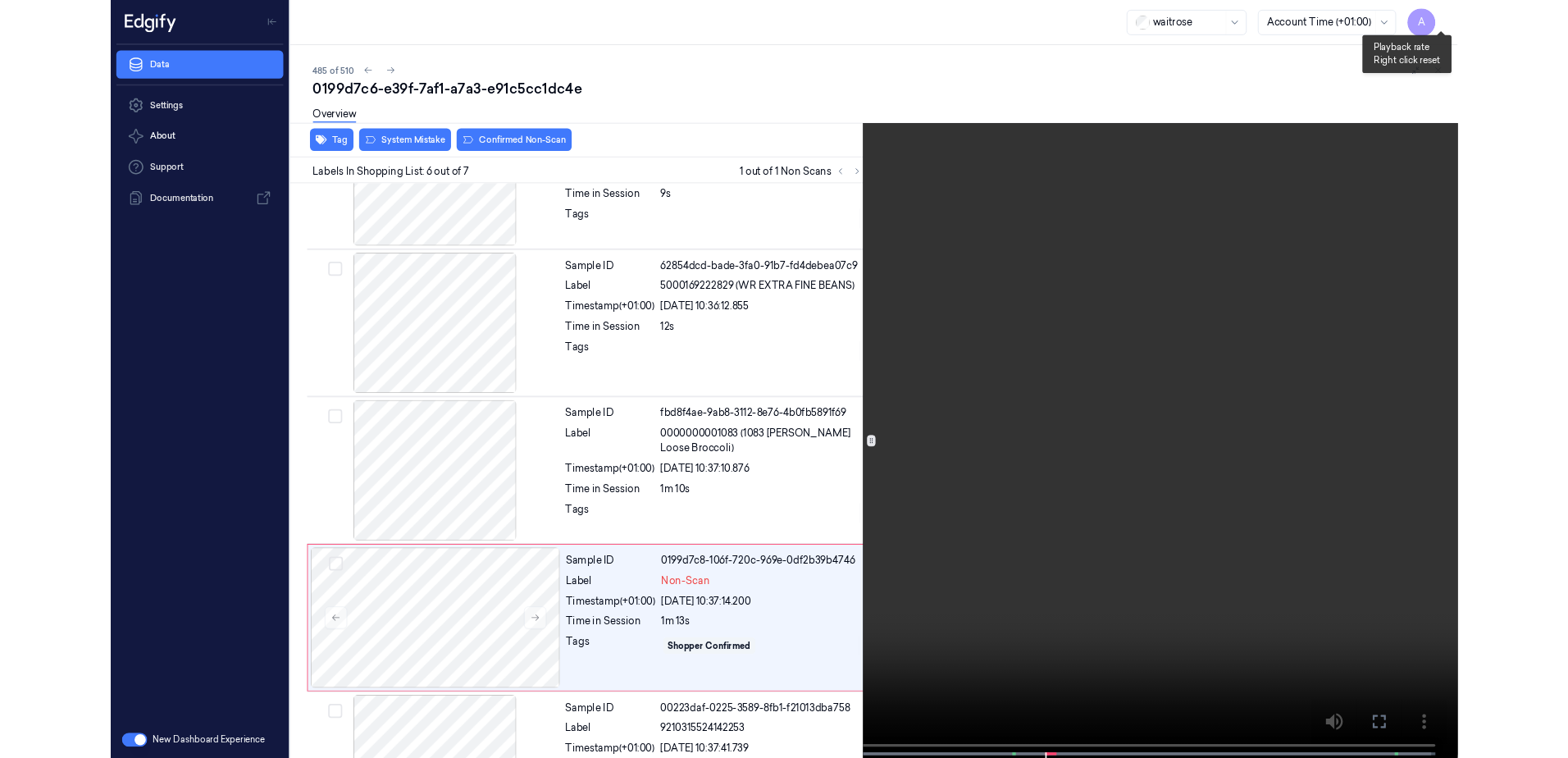
scroll to position [539, 0]
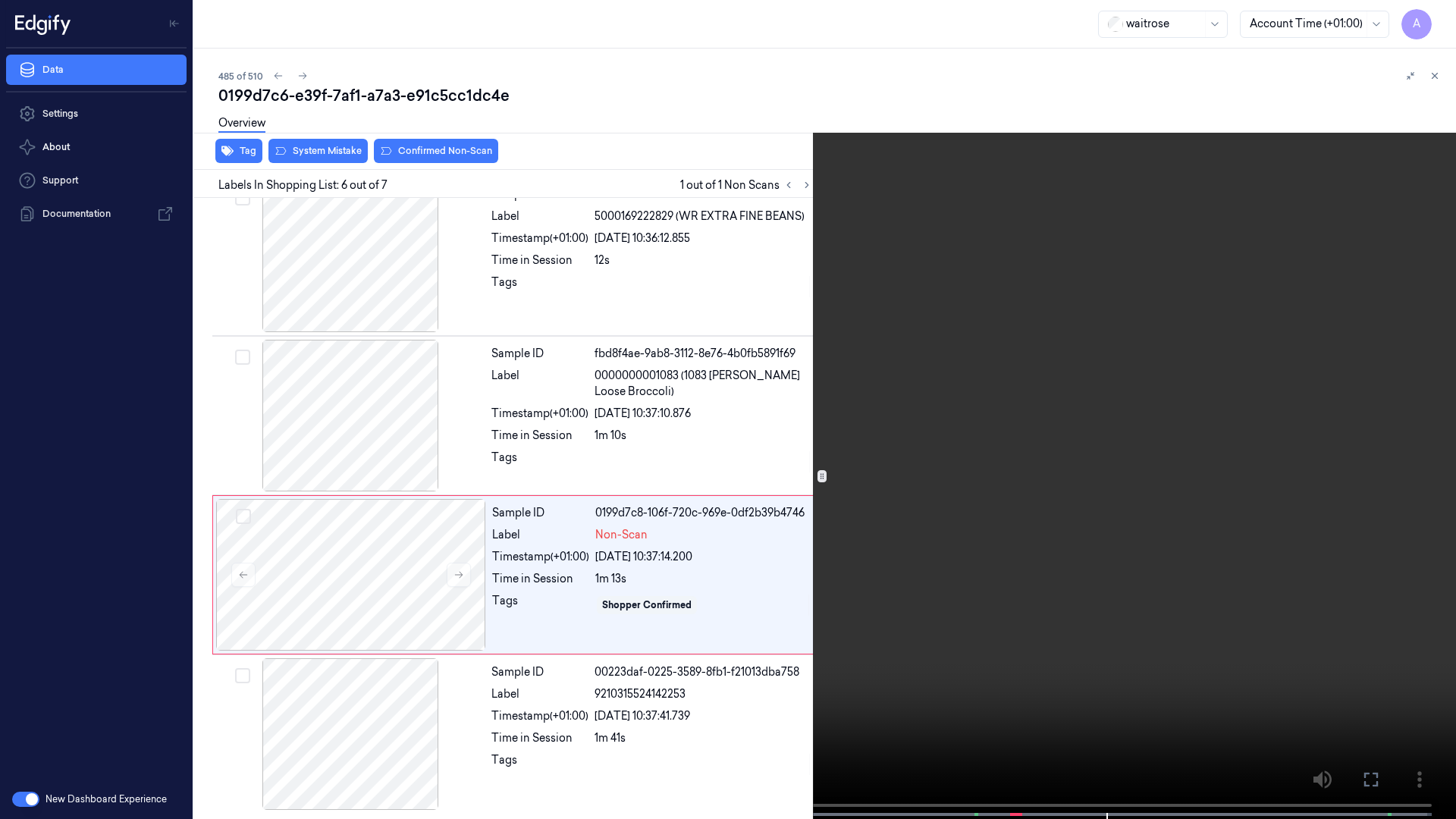
click at [0, 0] on icon at bounding box center [0, 0] width 0 height 0
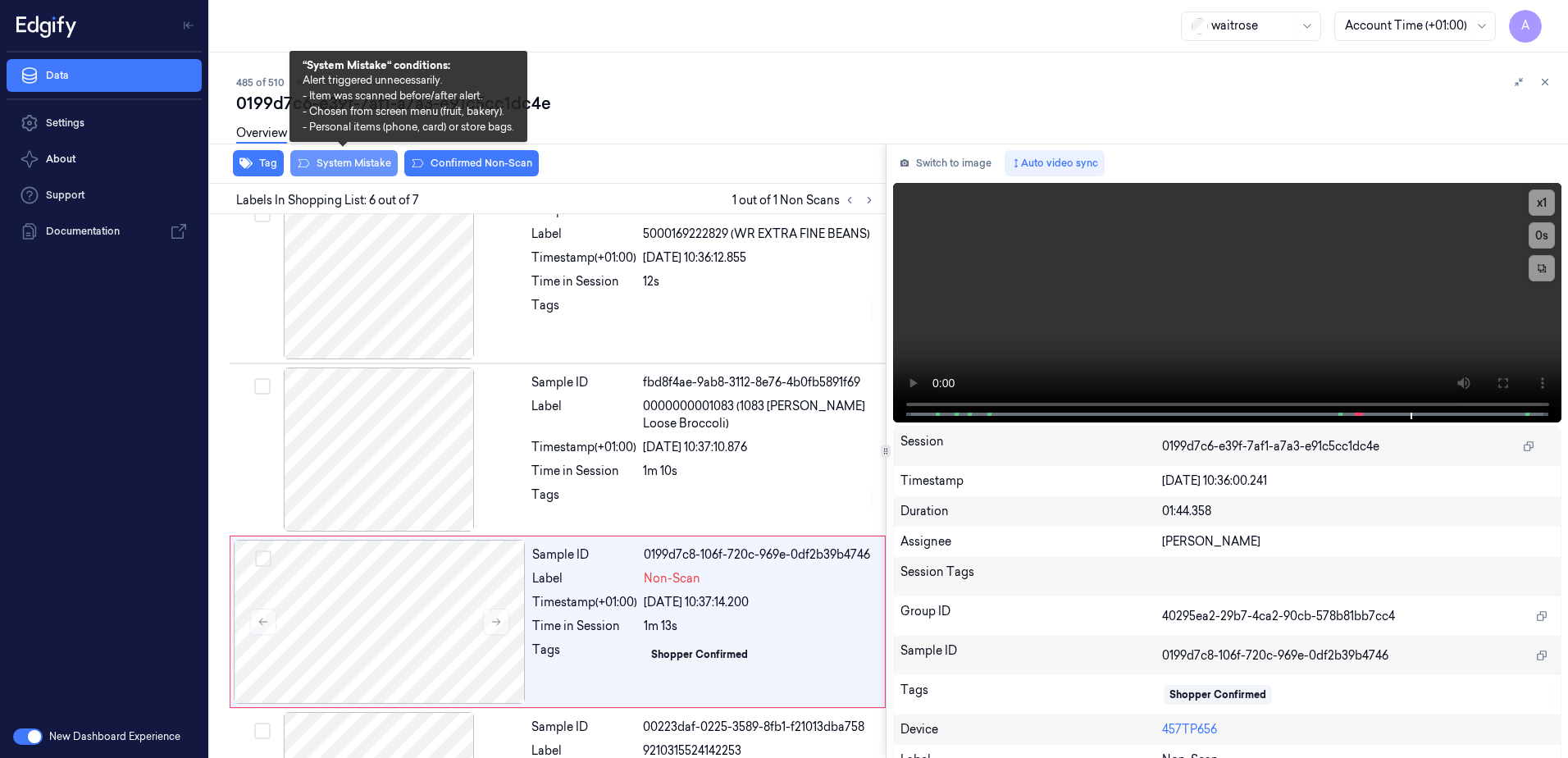
click at [333, 167] on button "System Mistake" at bounding box center [344, 162] width 107 height 26
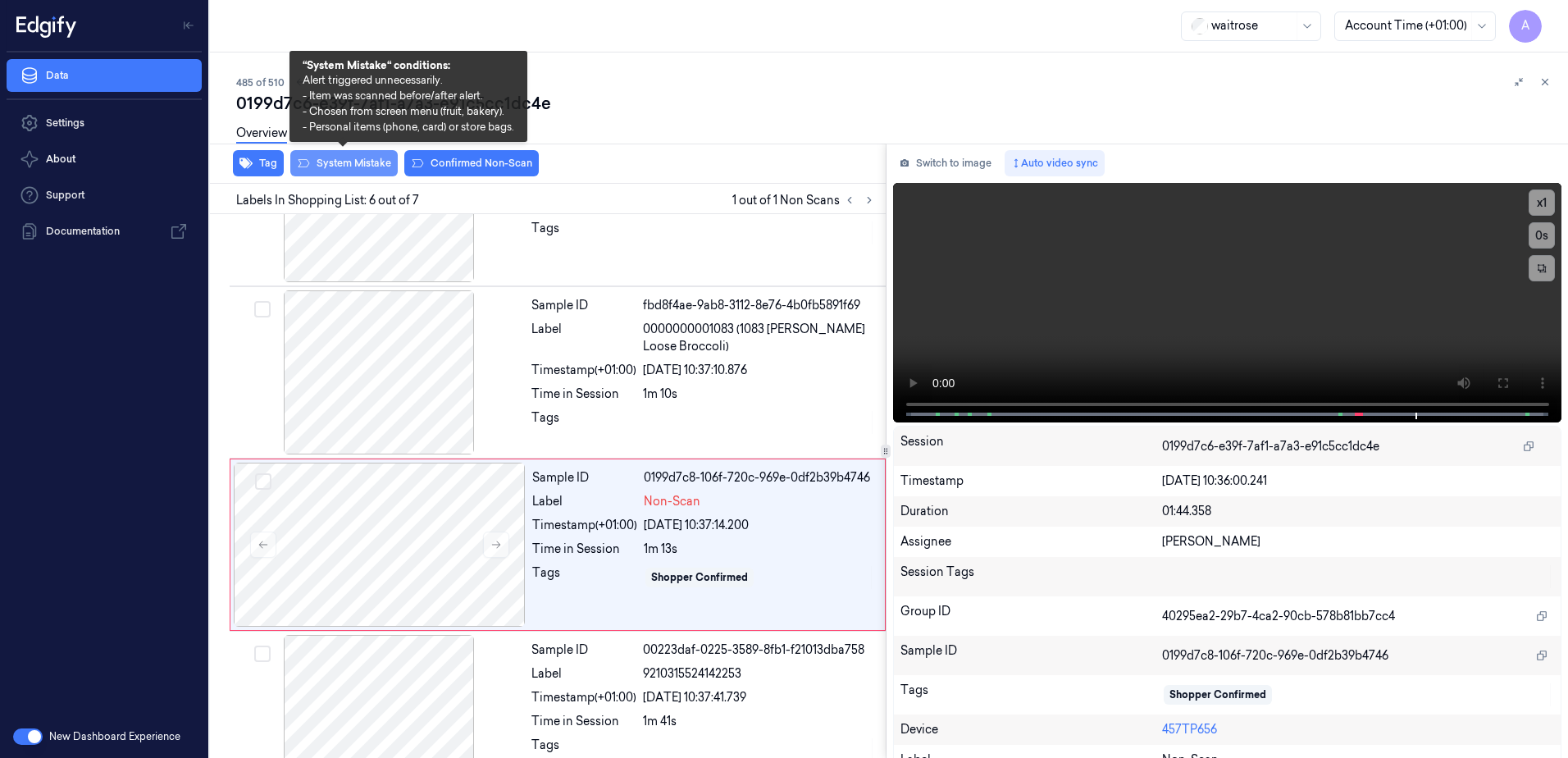
scroll to position [667, 0]
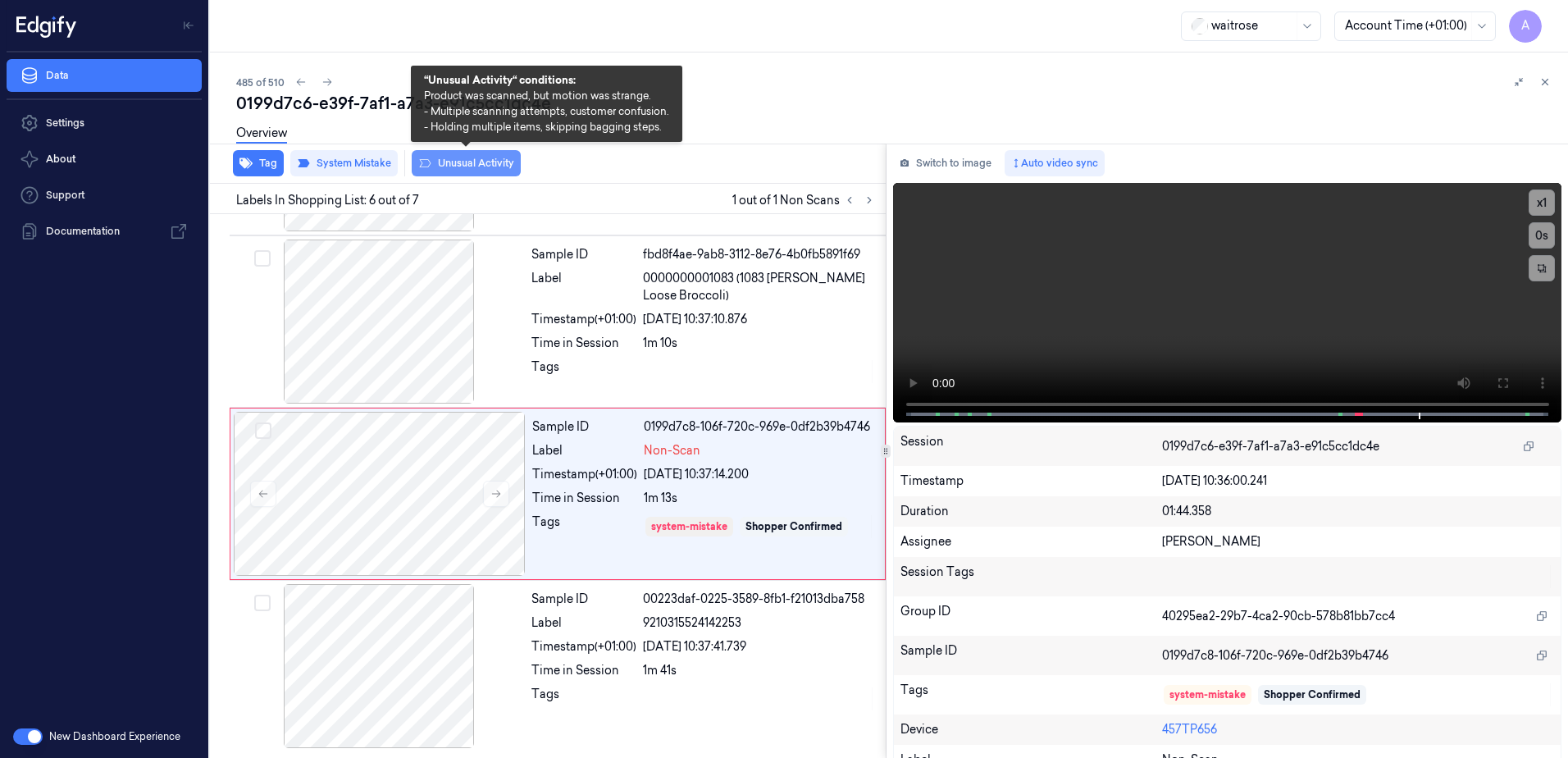
click at [487, 170] on button "Unusual Activity" at bounding box center [466, 162] width 109 height 26
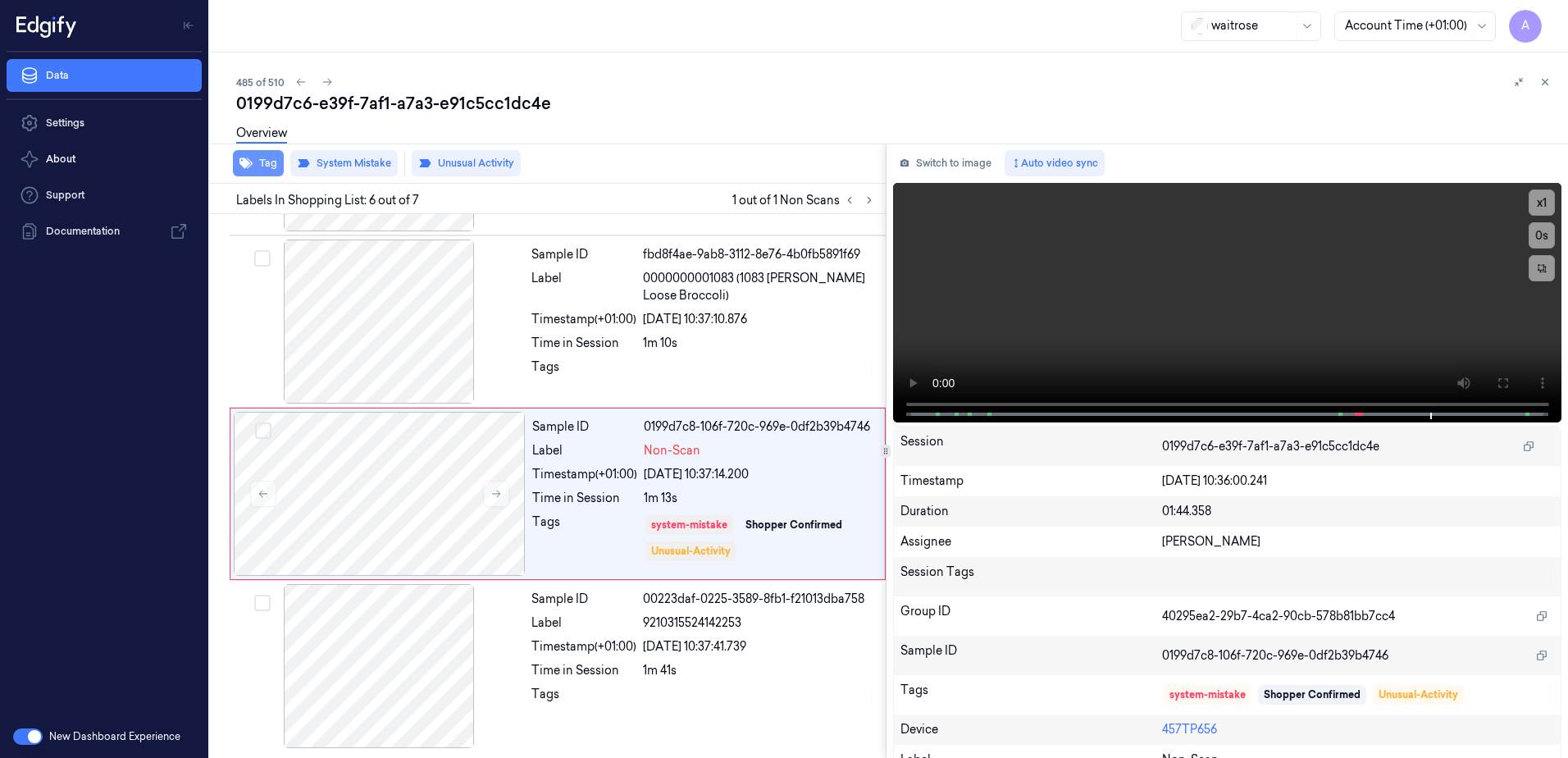
click at [257, 162] on button "Tag" at bounding box center [258, 162] width 51 height 26
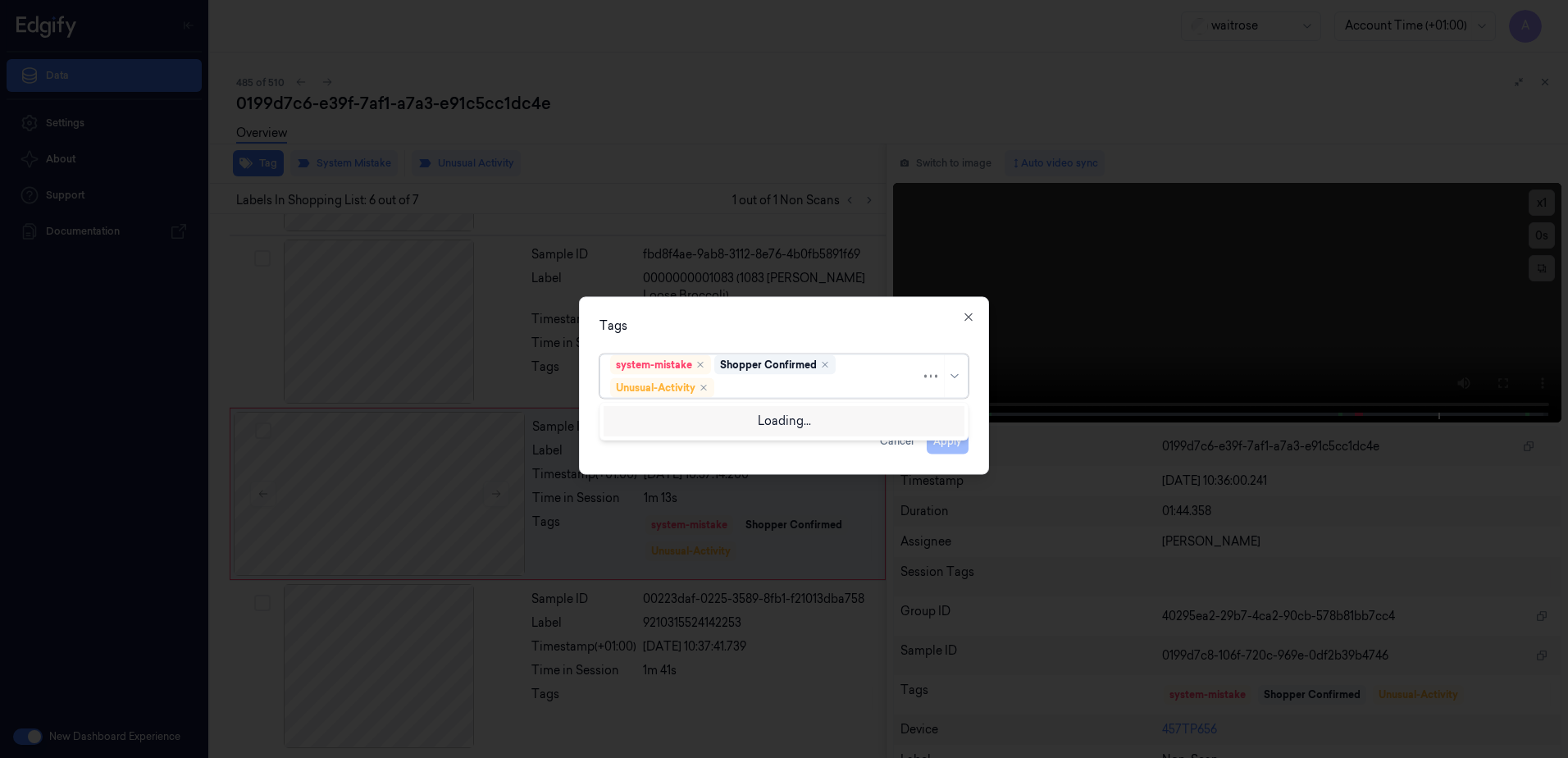
click at [752, 389] on div at bounding box center [819, 386] width 203 height 17
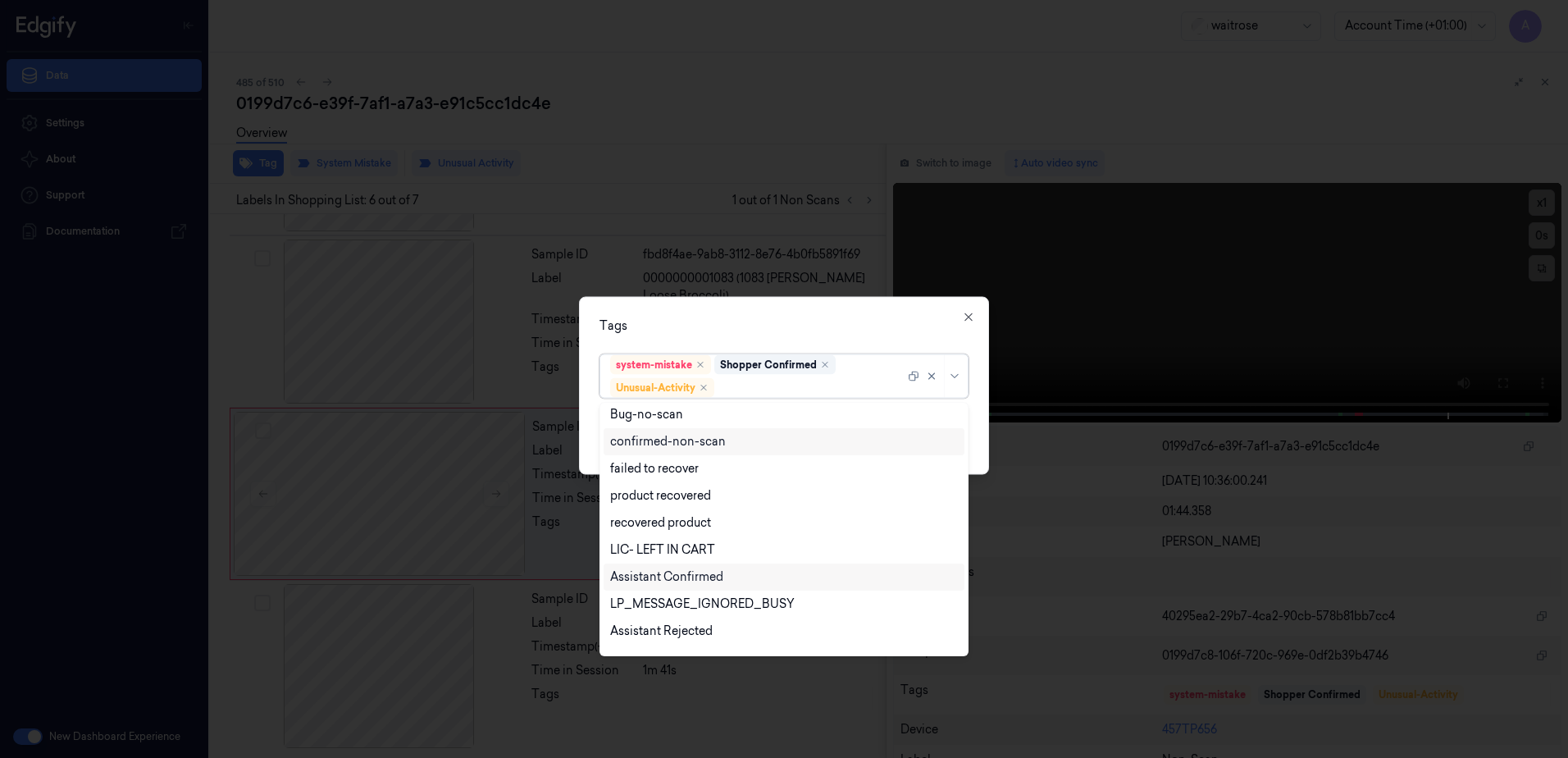
scroll to position [214, 0]
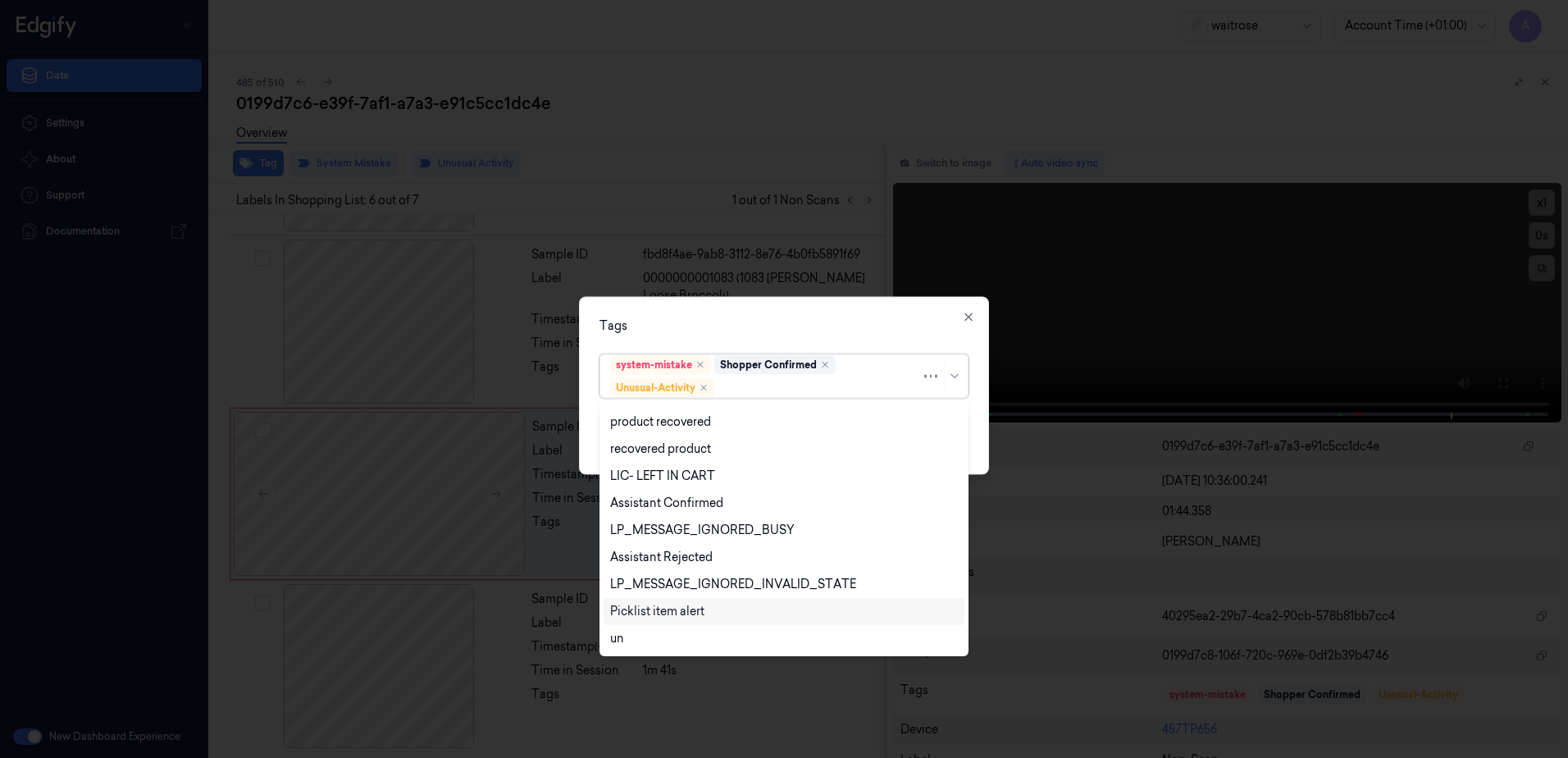
click at [683, 605] on div "Picklist item alert" at bounding box center [657, 610] width 94 height 17
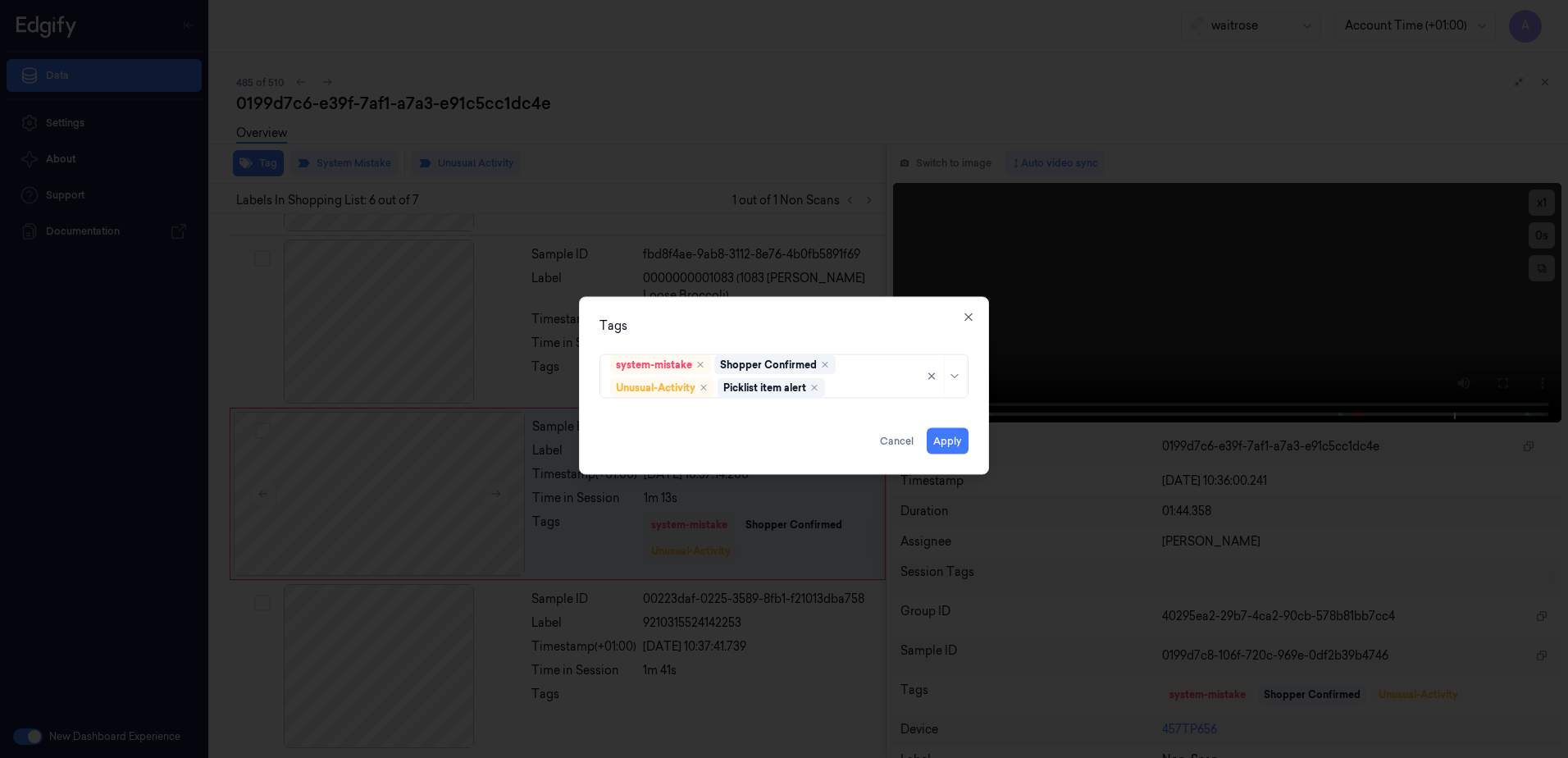
click at [823, 318] on div "Tags" at bounding box center [784, 325] width 369 height 17
click at [937, 449] on button "Apply" at bounding box center [948, 441] width 42 height 26
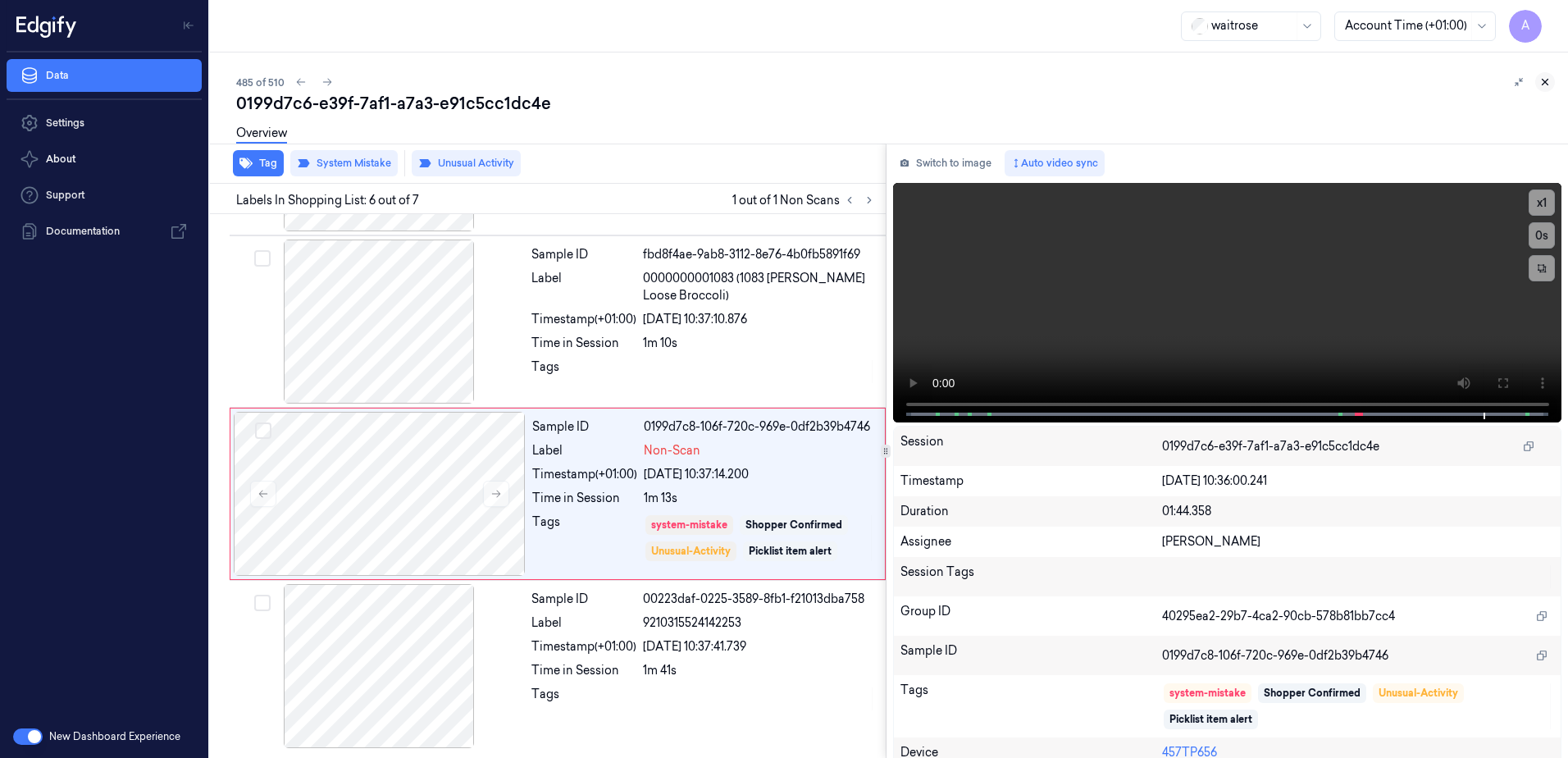
click at [1553, 79] on button at bounding box center [1545, 82] width 20 height 20
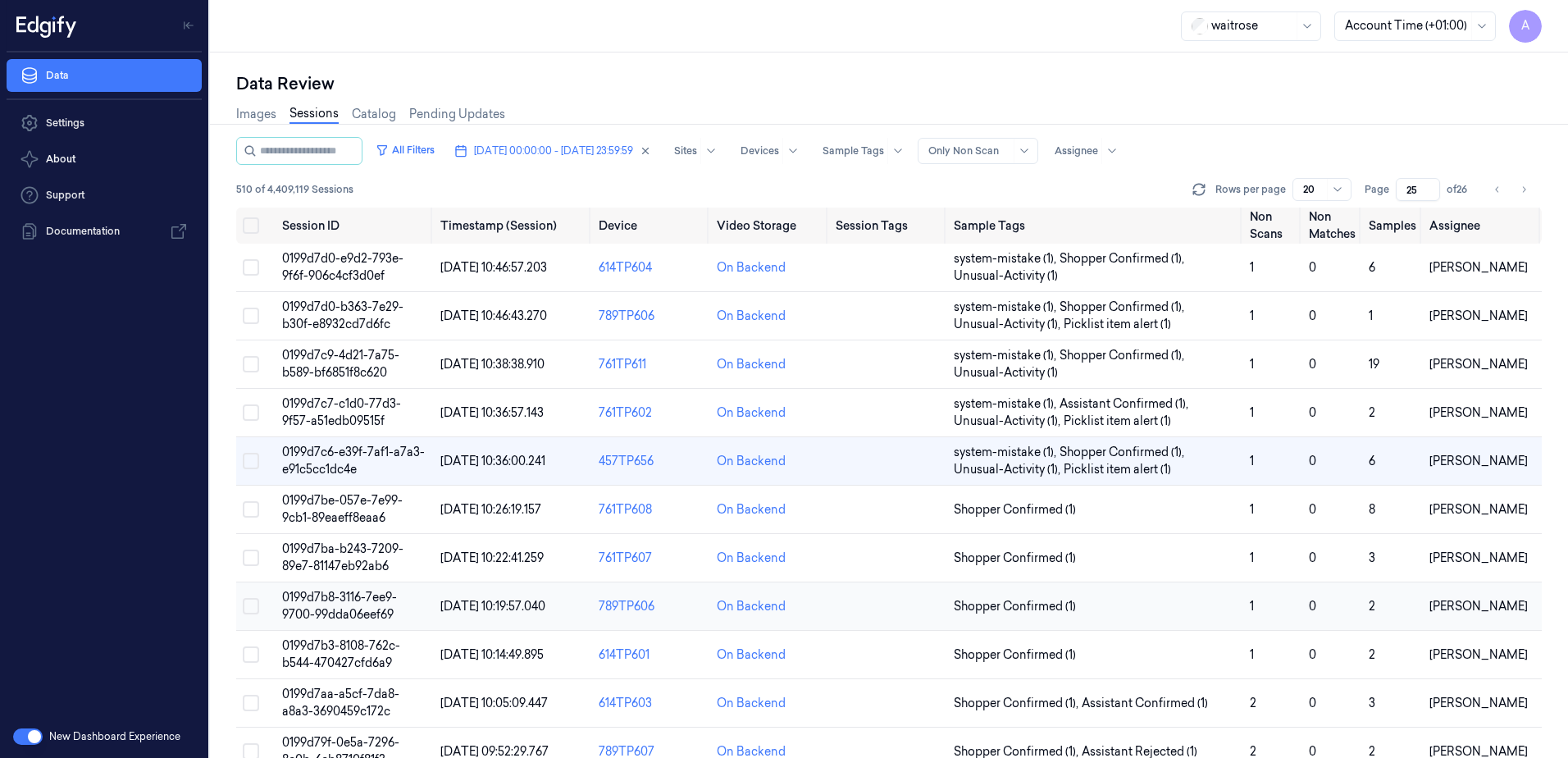
click at [328, 596] on span "0199d7b8-3116-7ee9-9700-99dda06eef69" at bounding box center [340, 605] width 115 height 32
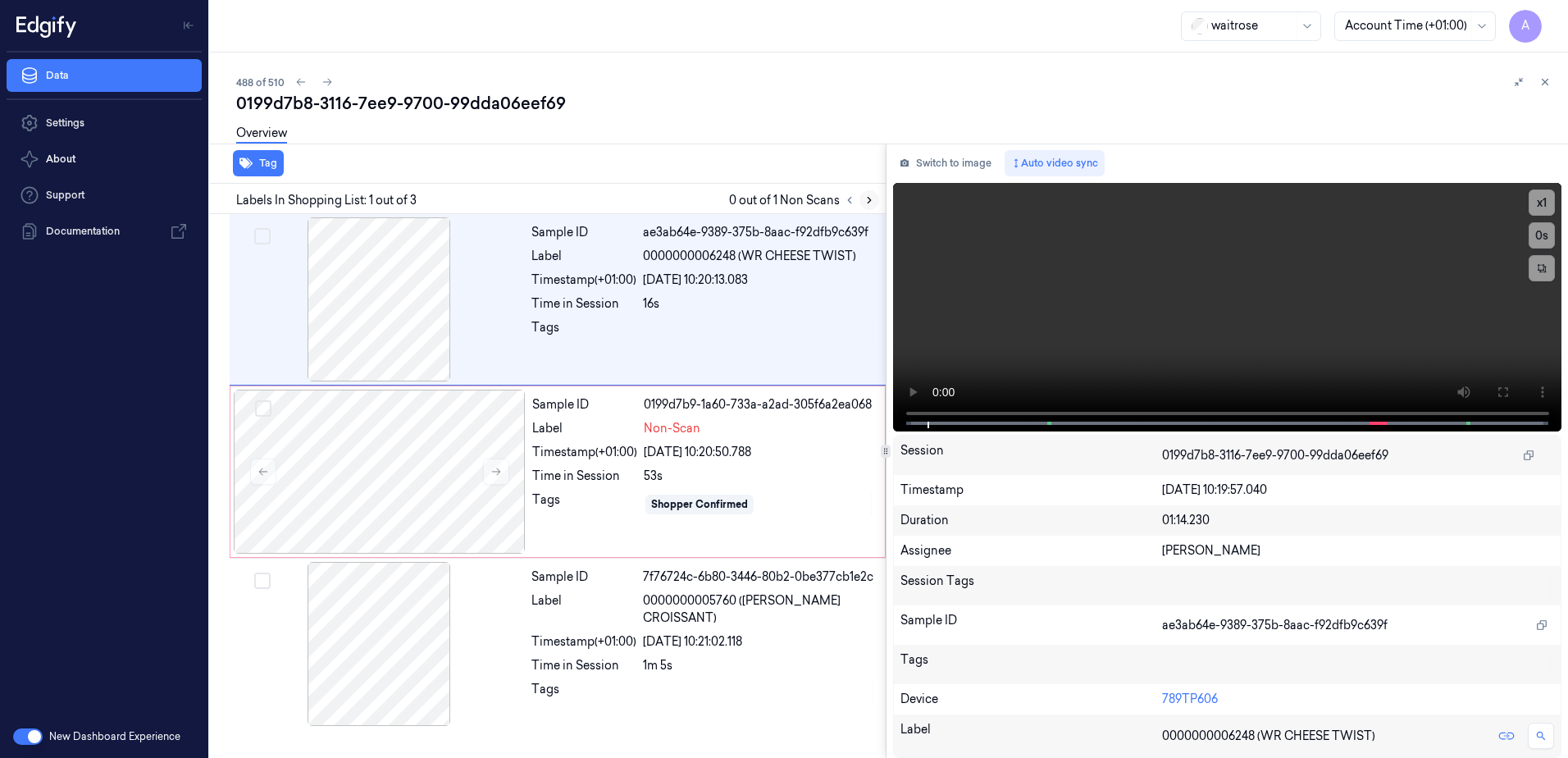
click at [873, 199] on icon at bounding box center [869, 200] width 12 height 12
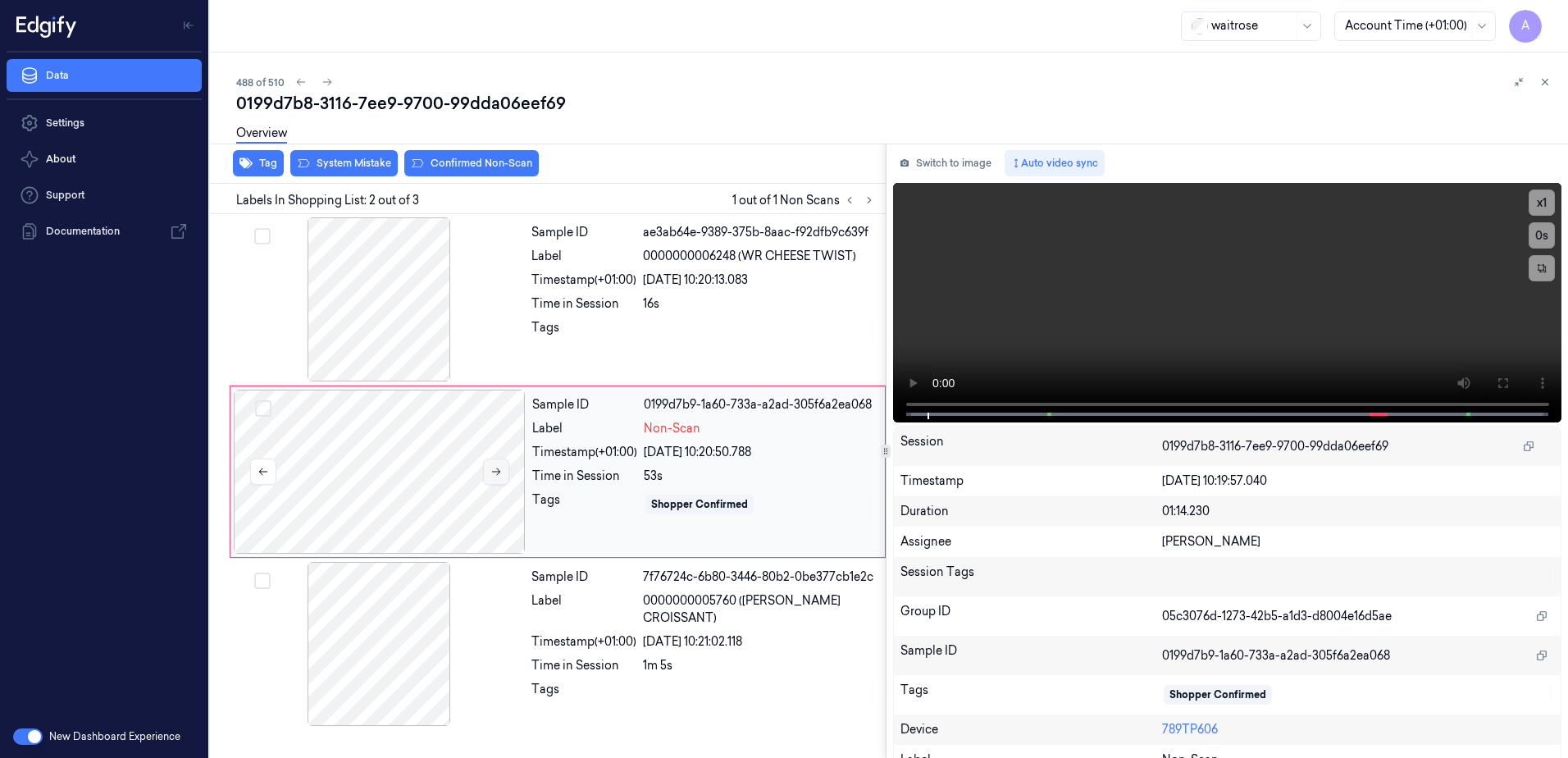
click at [489, 471] on button at bounding box center [496, 472] width 26 height 26
click at [505, 477] on button at bounding box center [496, 472] width 26 height 26
click at [502, 475] on icon at bounding box center [497, 472] width 12 height 12
drag, startPoint x: 1492, startPoint y: 376, endPoint x: 1471, endPoint y: 446, distance: 73.1
click at [1492, 376] on button at bounding box center [1503, 382] width 26 height 26
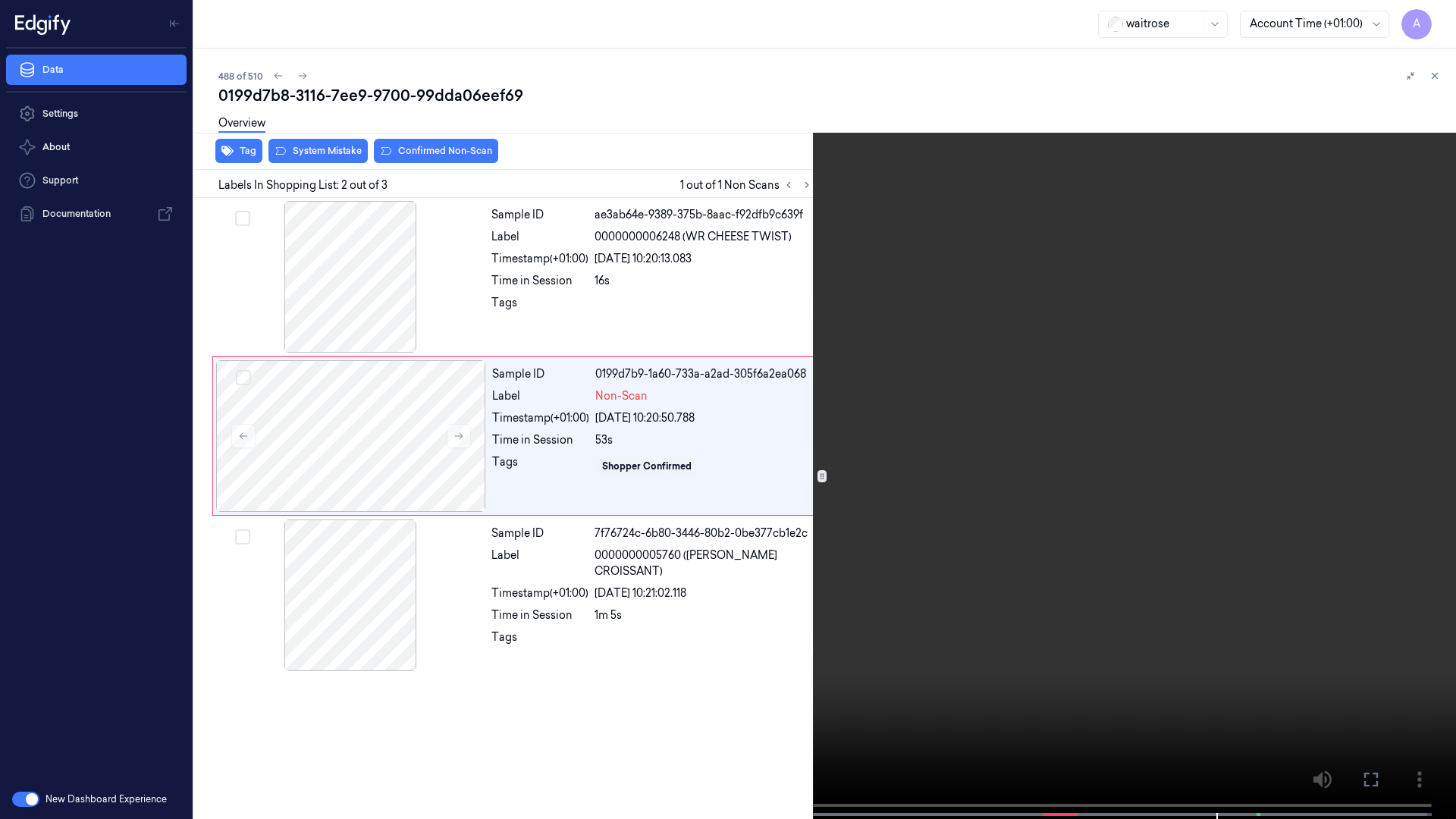
click at [0, 0] on button at bounding box center [0, 0] width 0 height 0
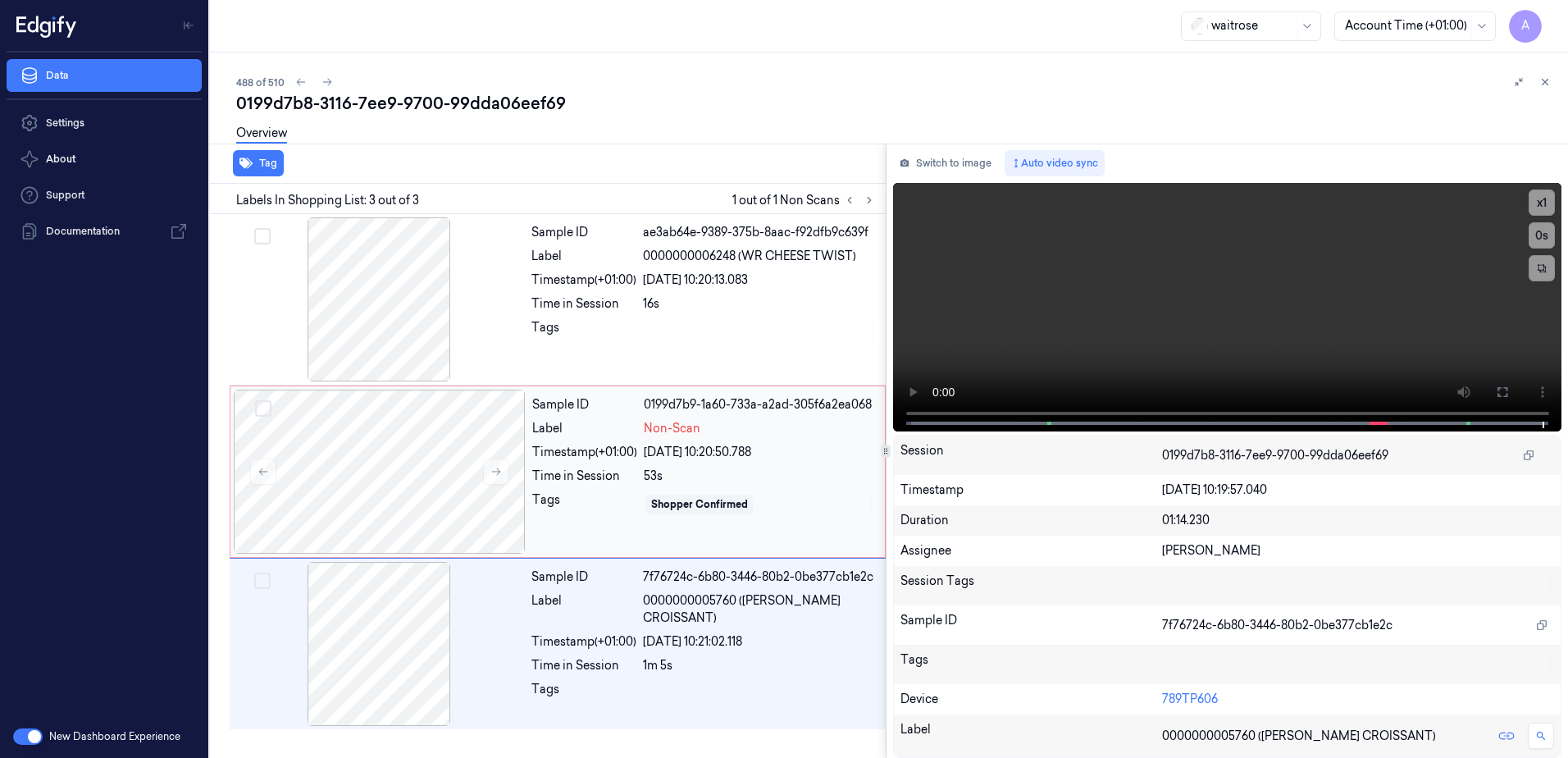
click at [591, 535] on div "Sample ID 0199d7b9-1a60-733a-a2ad-305f6a2ea068 Label Non-Scan Timestamp (+01:00…" at bounding box center [703, 472] width 356 height 164
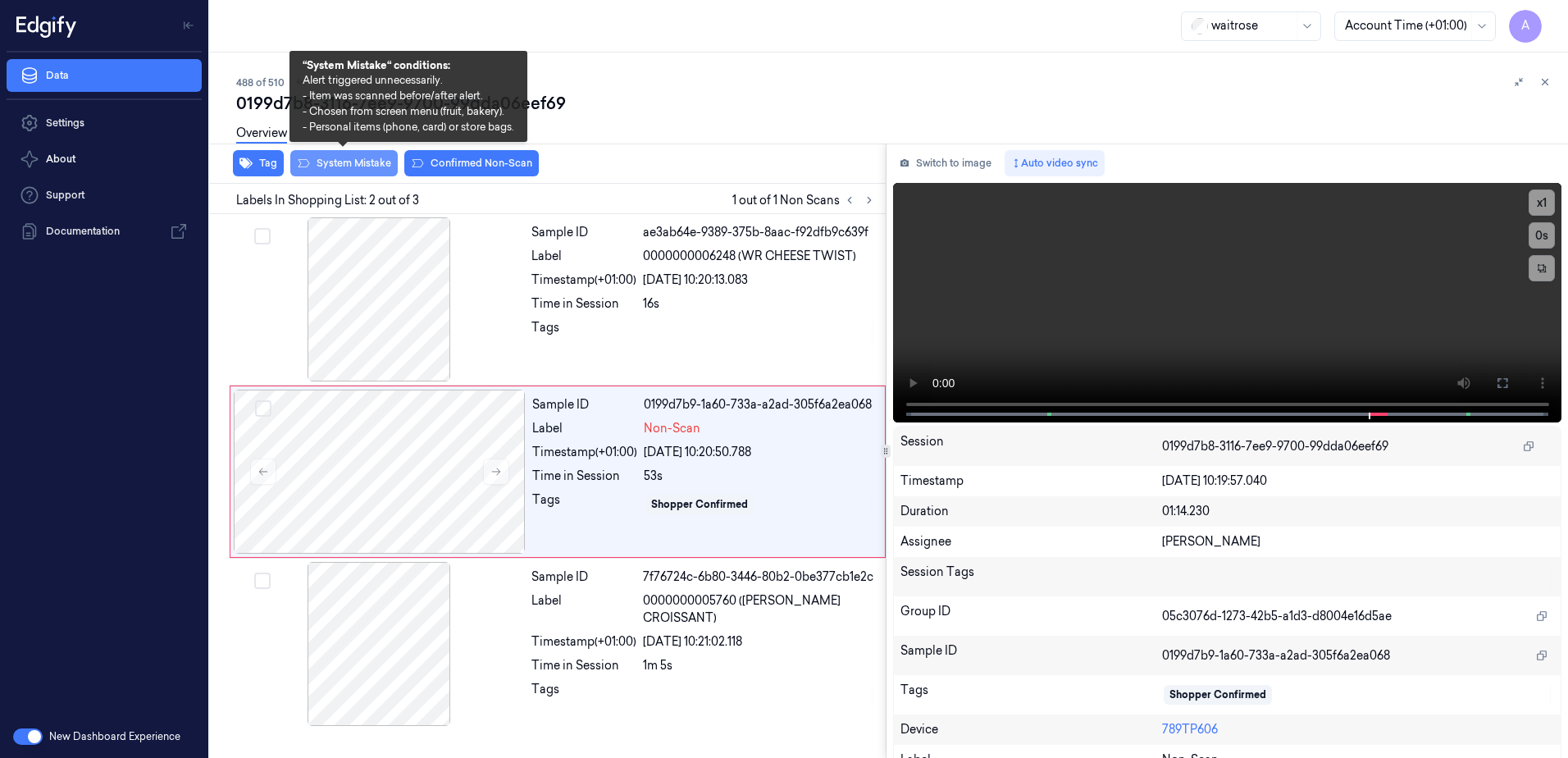
click at [352, 168] on button "System Mistake" at bounding box center [344, 162] width 107 height 26
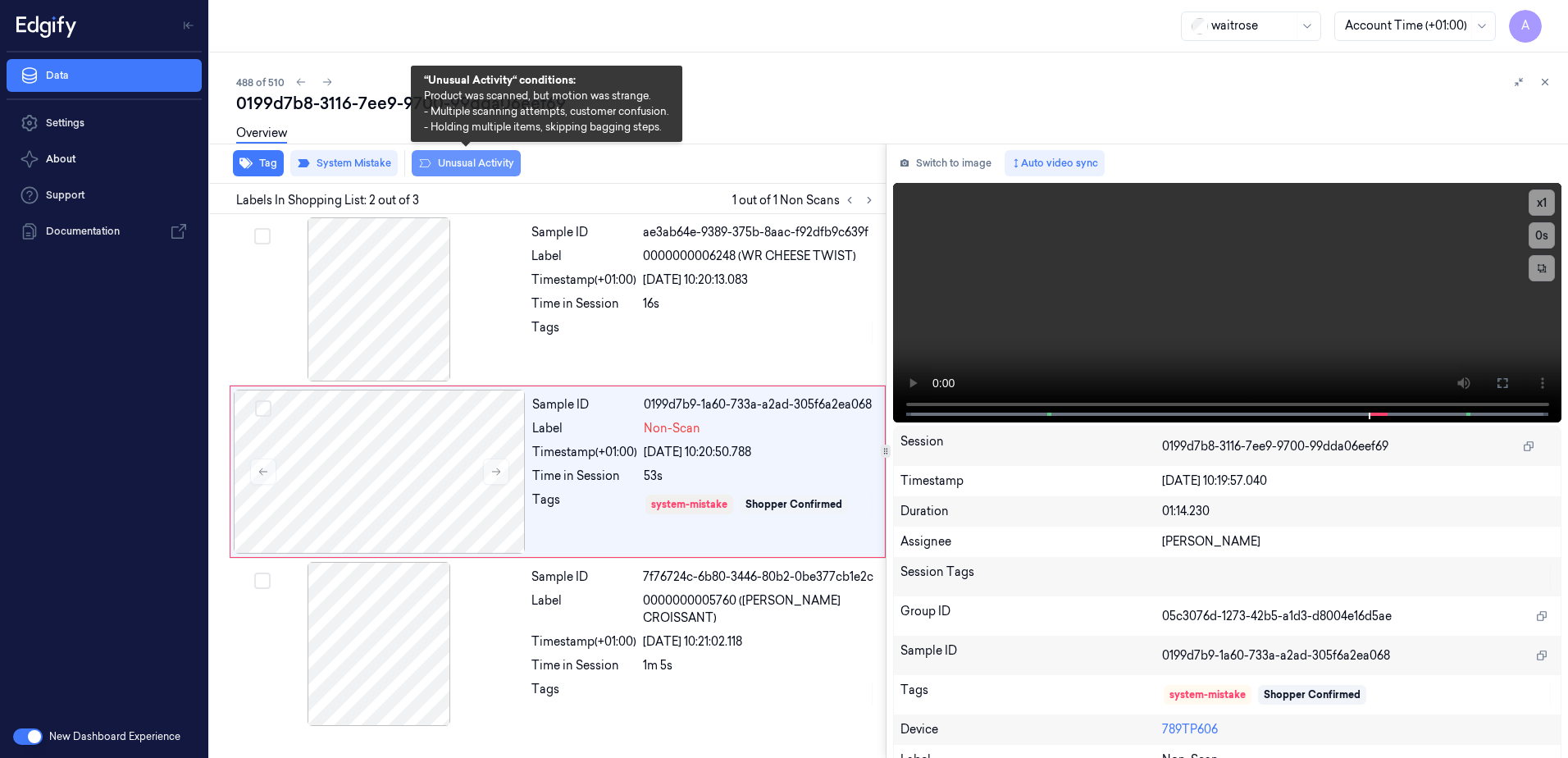
click at [467, 174] on button "Unusual Activity" at bounding box center [466, 162] width 109 height 26
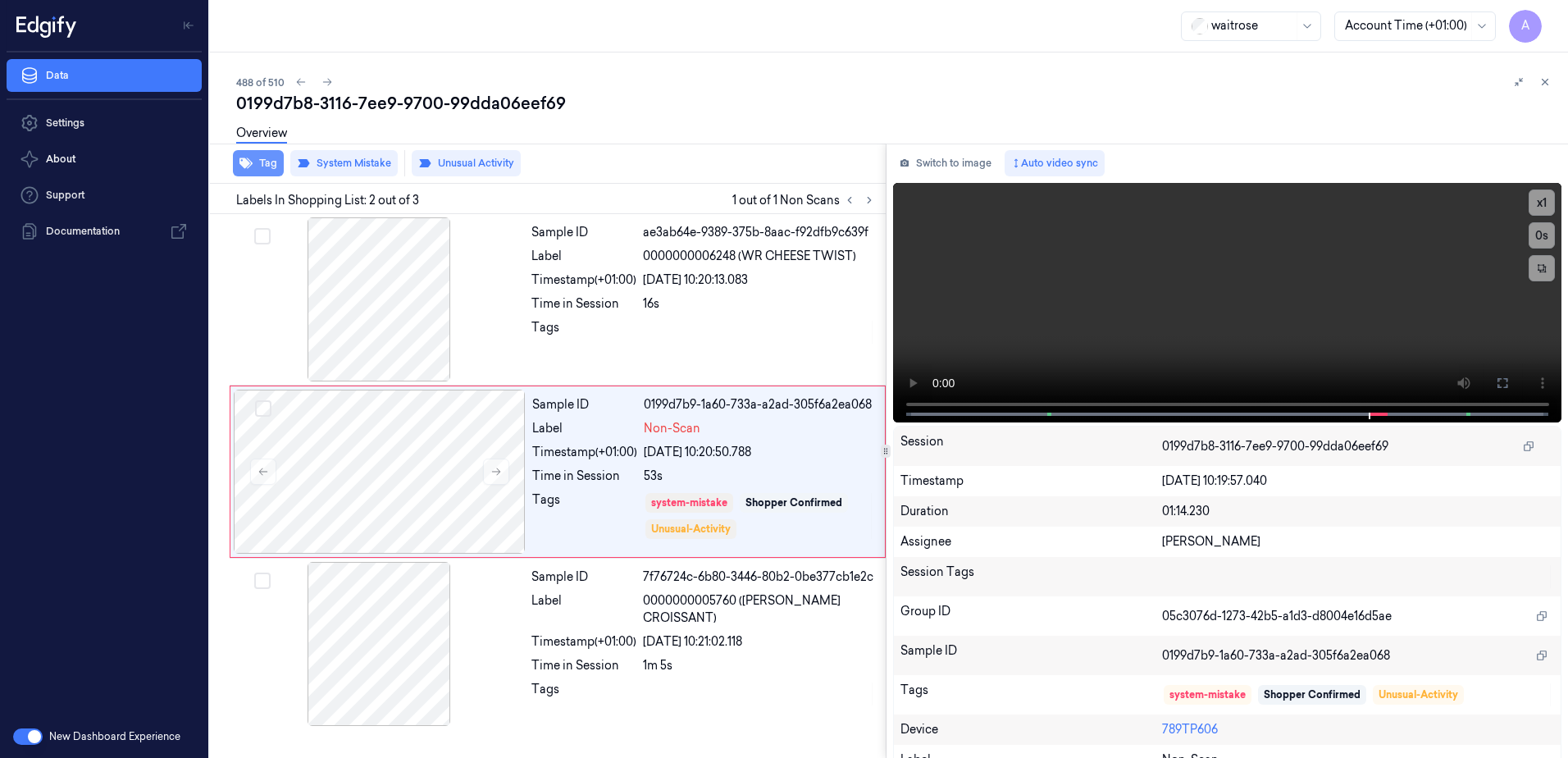
click at [251, 164] on icon "button" at bounding box center [246, 163] width 13 height 11
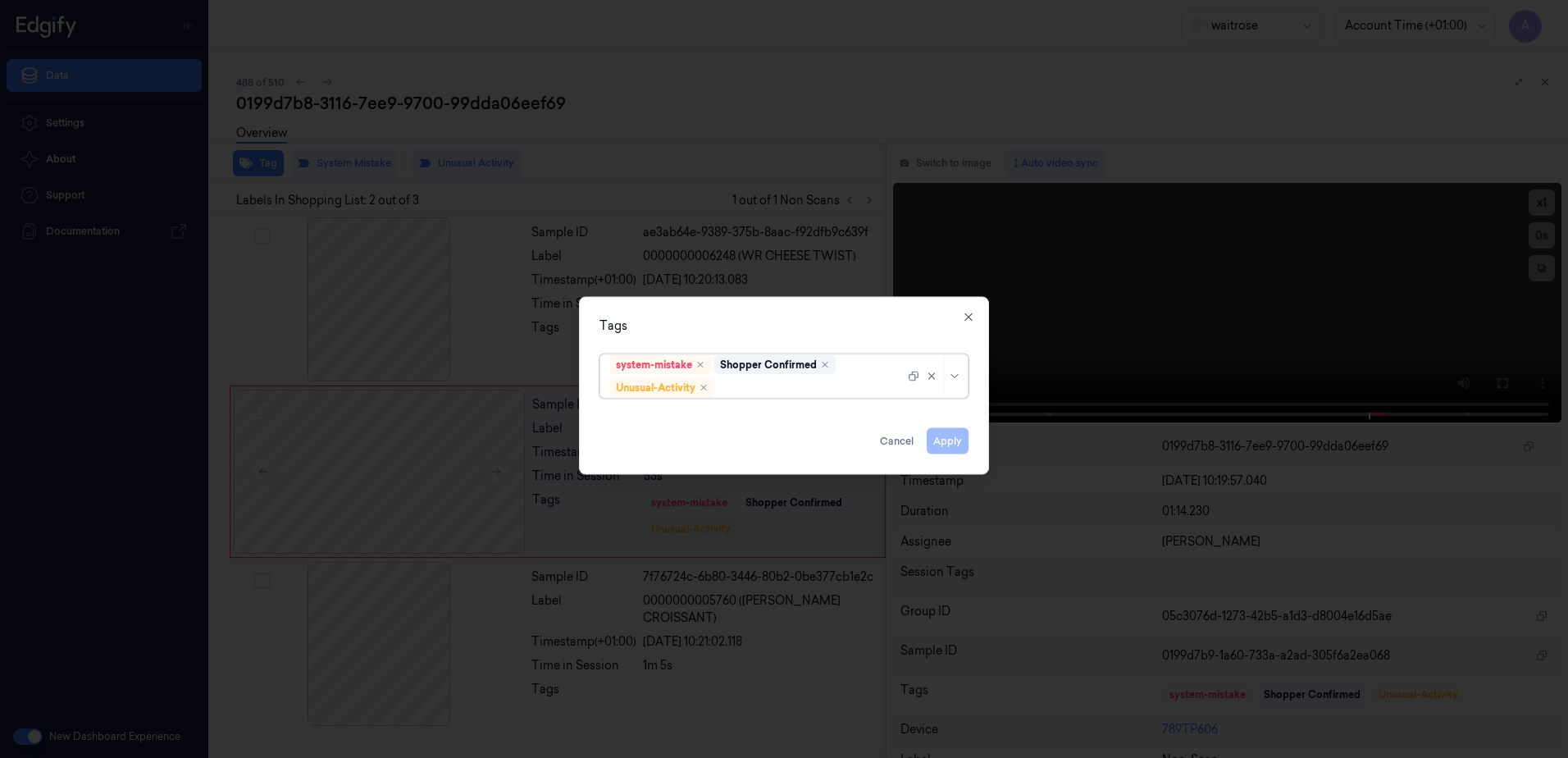
click at [739, 387] on div at bounding box center [811, 386] width 187 height 17
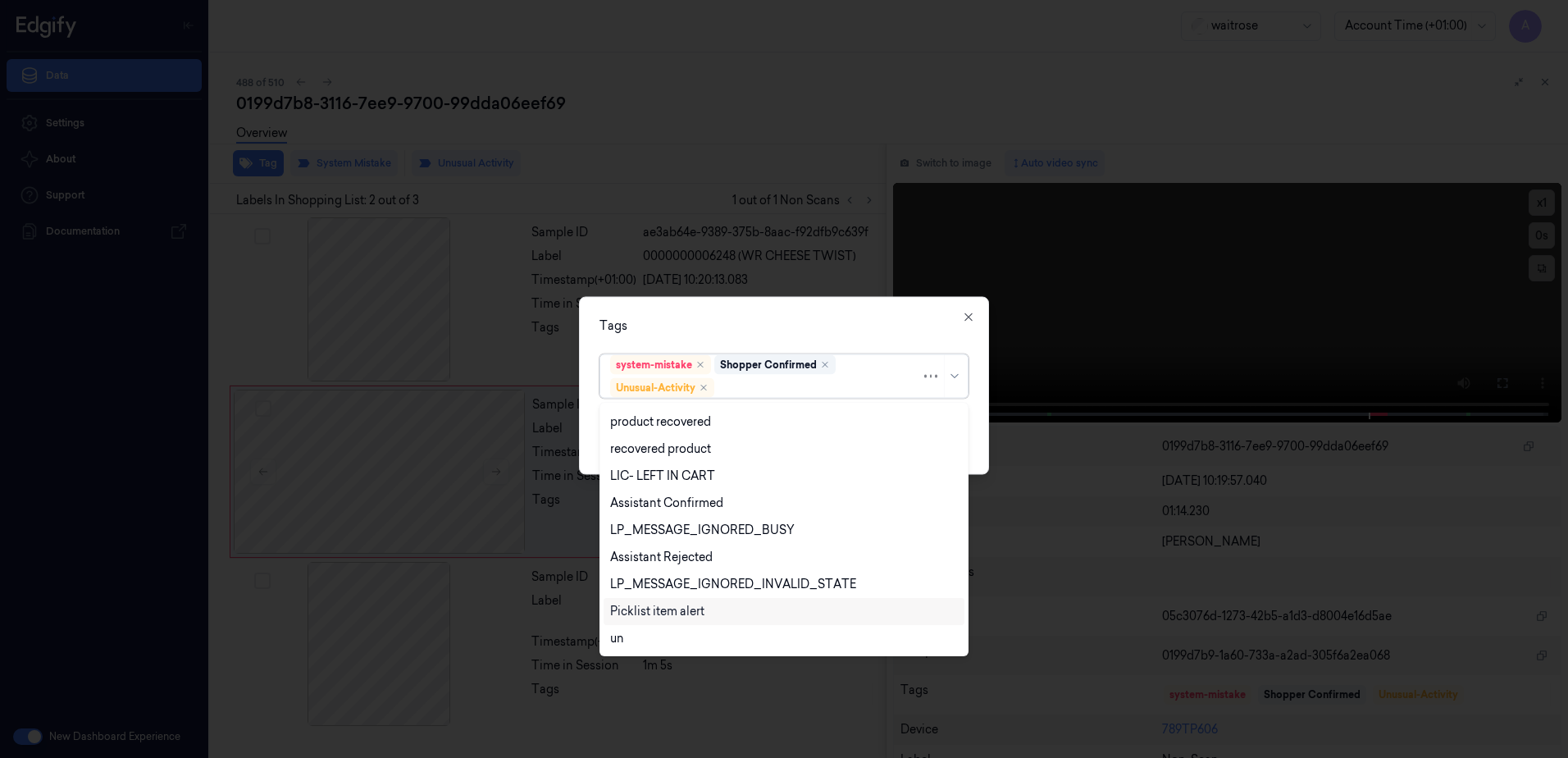
click at [701, 610] on div "Picklist item alert" at bounding box center [657, 610] width 94 height 17
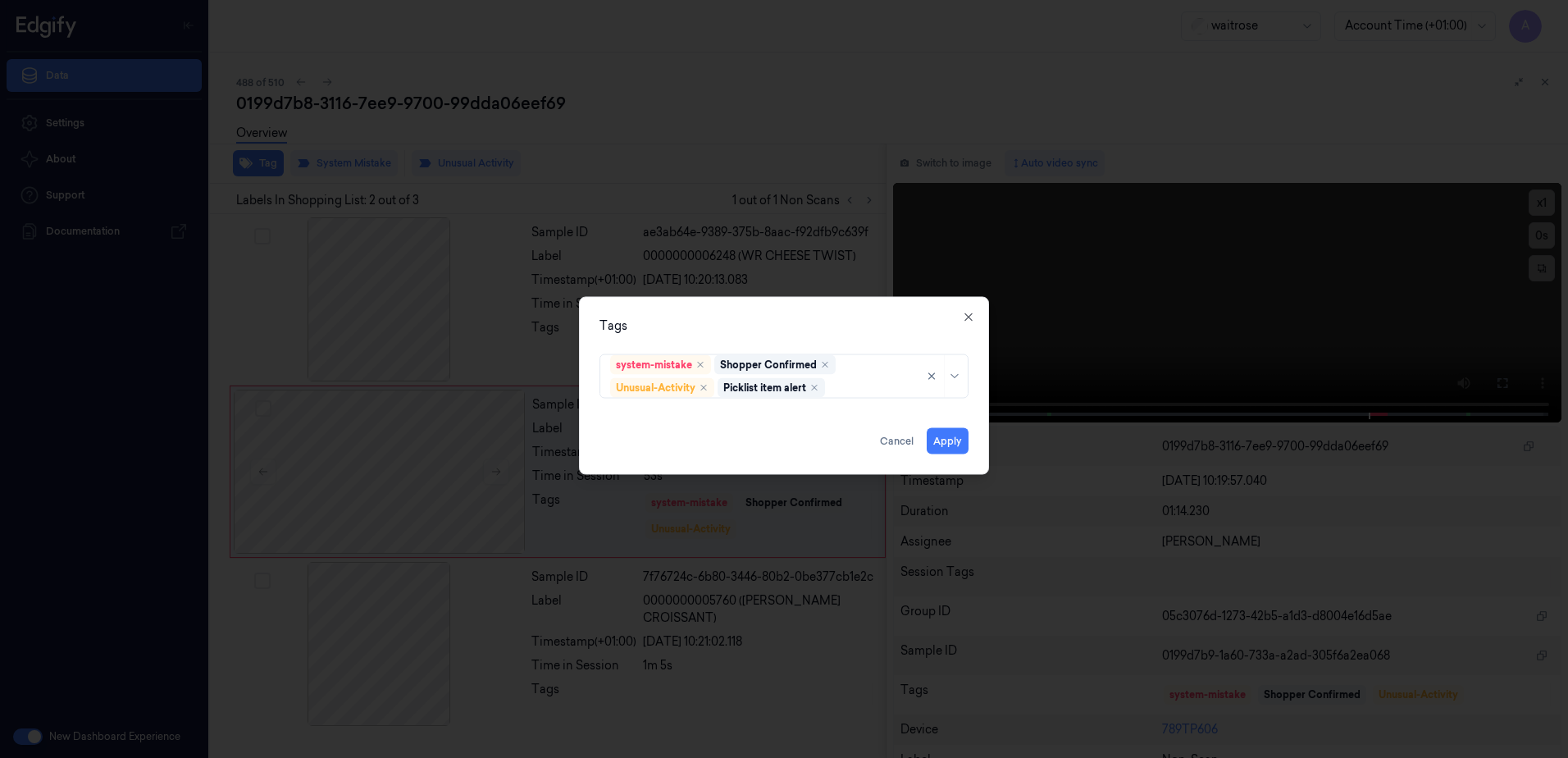
click at [782, 322] on div "Tags" at bounding box center [784, 325] width 369 height 17
click at [956, 445] on button "Apply" at bounding box center [948, 441] width 42 height 26
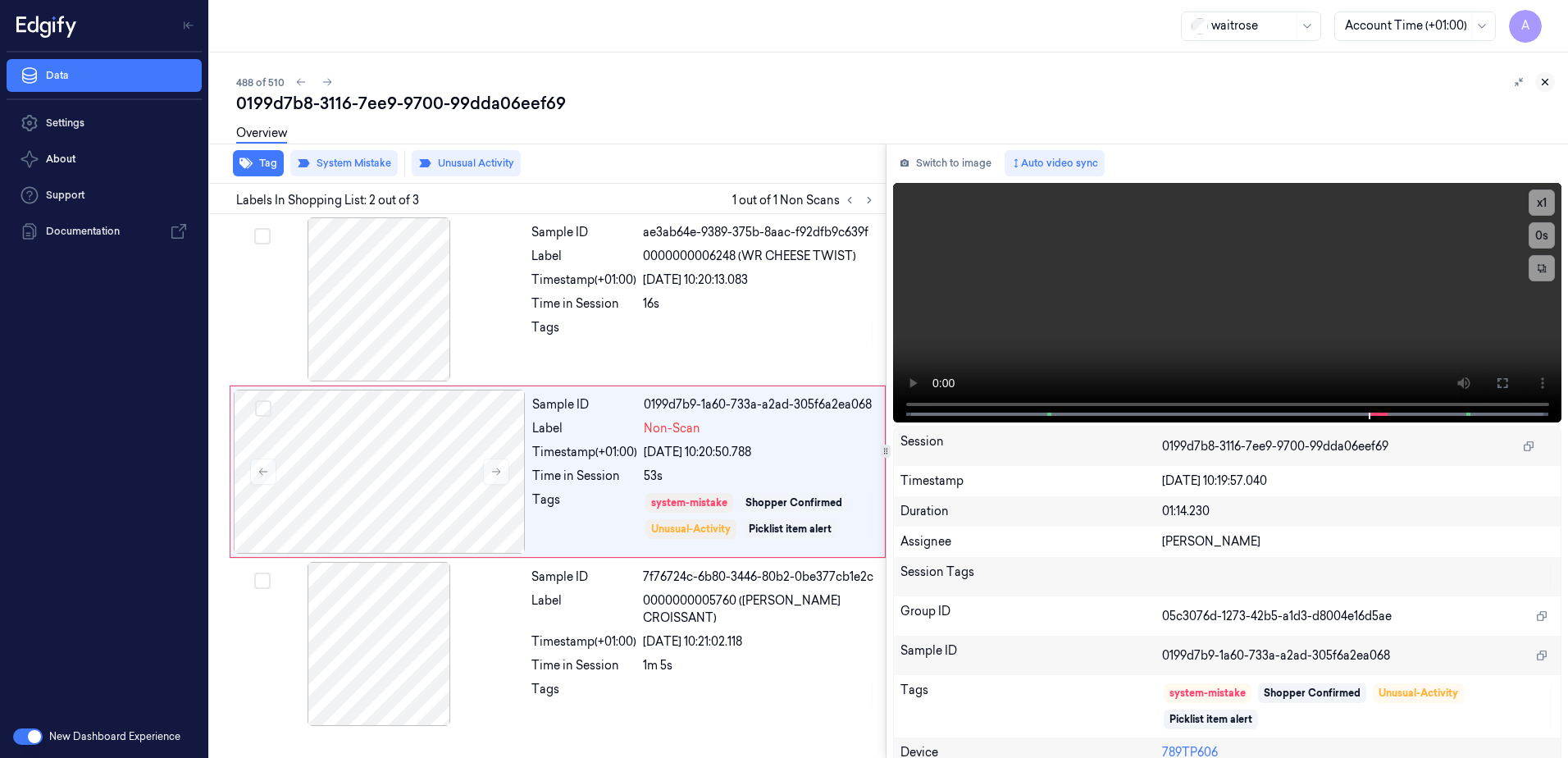
click at [1544, 78] on icon at bounding box center [1545, 82] width 12 height 12
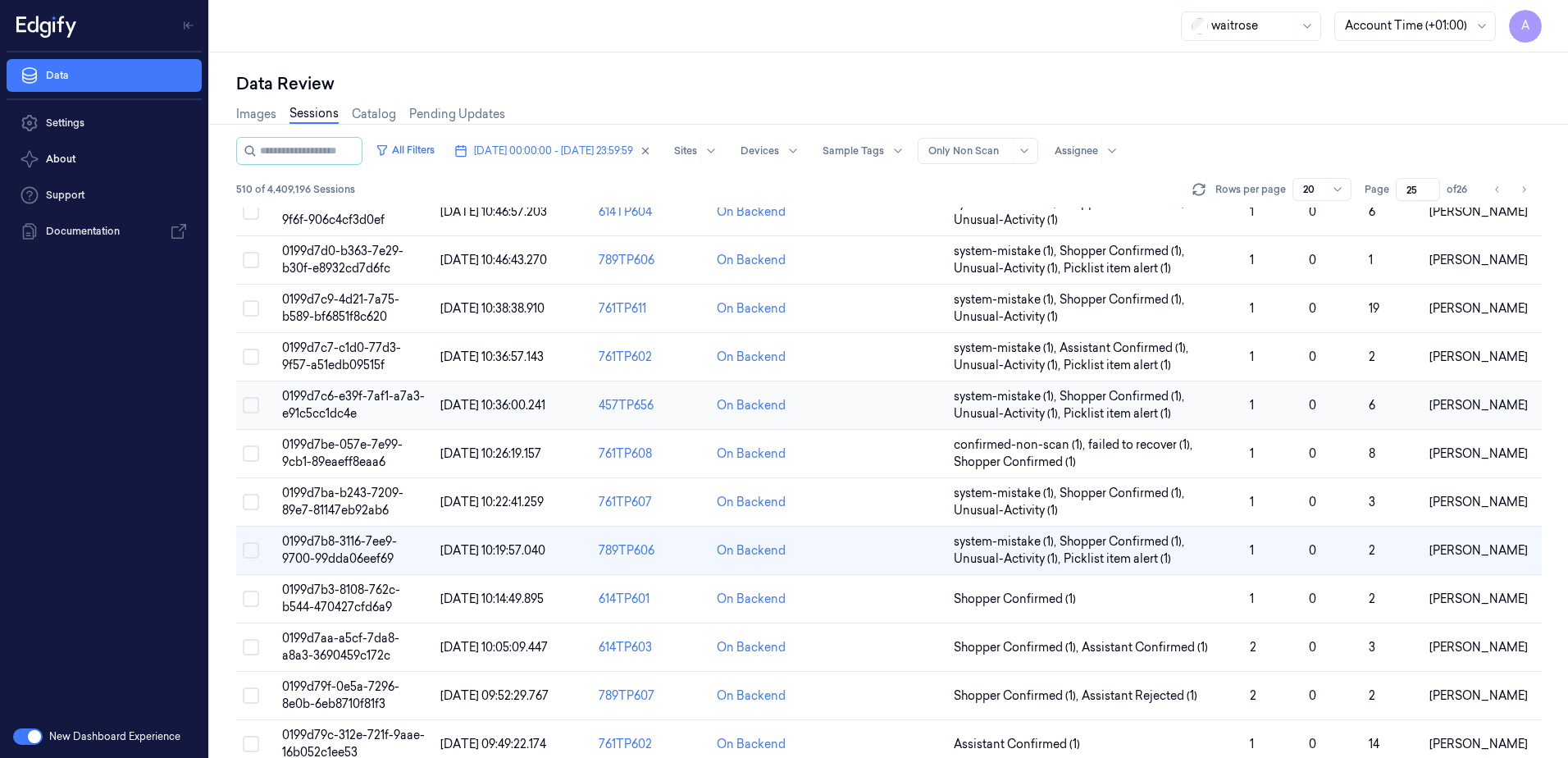
scroll to position [82, 0]
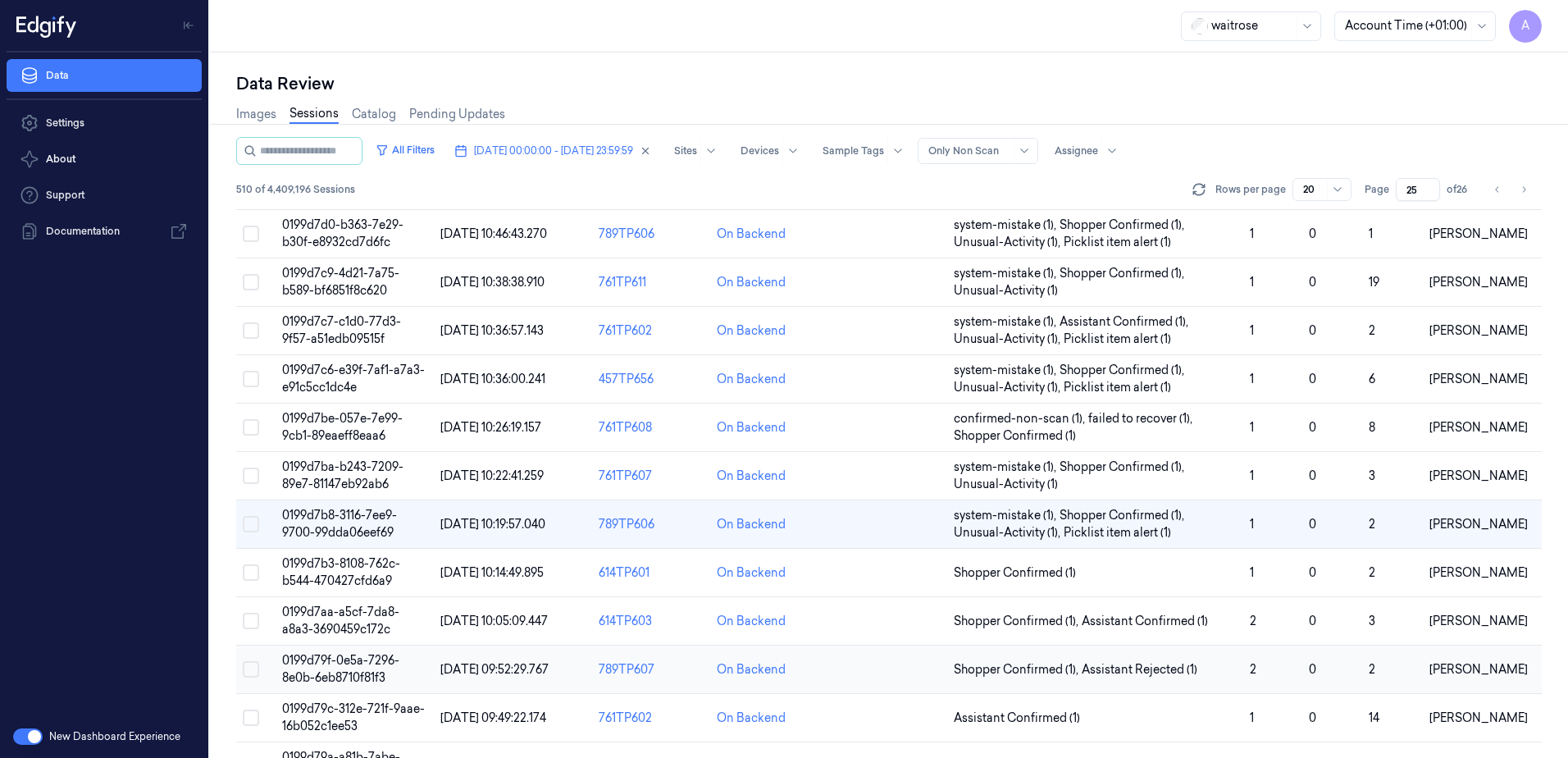
click at [364, 674] on span "0199d79f-0e5a-7296-8e0b-6eb8710f81f3" at bounding box center [341, 669] width 117 height 32
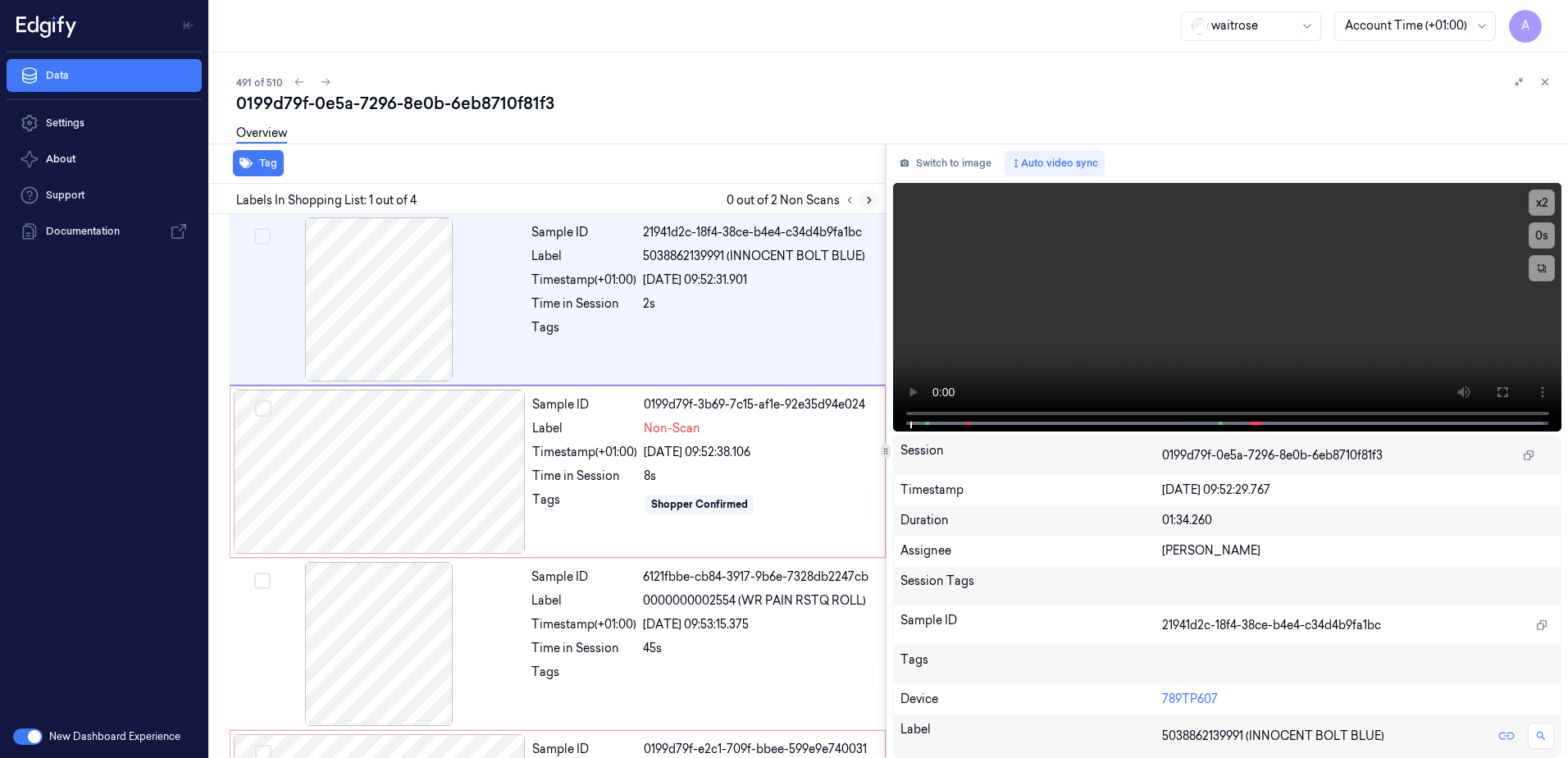
click at [859, 198] on button at bounding box center [869, 200] width 20 height 20
click at [858, 501] on div "Shopper Confirmed" at bounding box center [759, 504] width 231 height 26
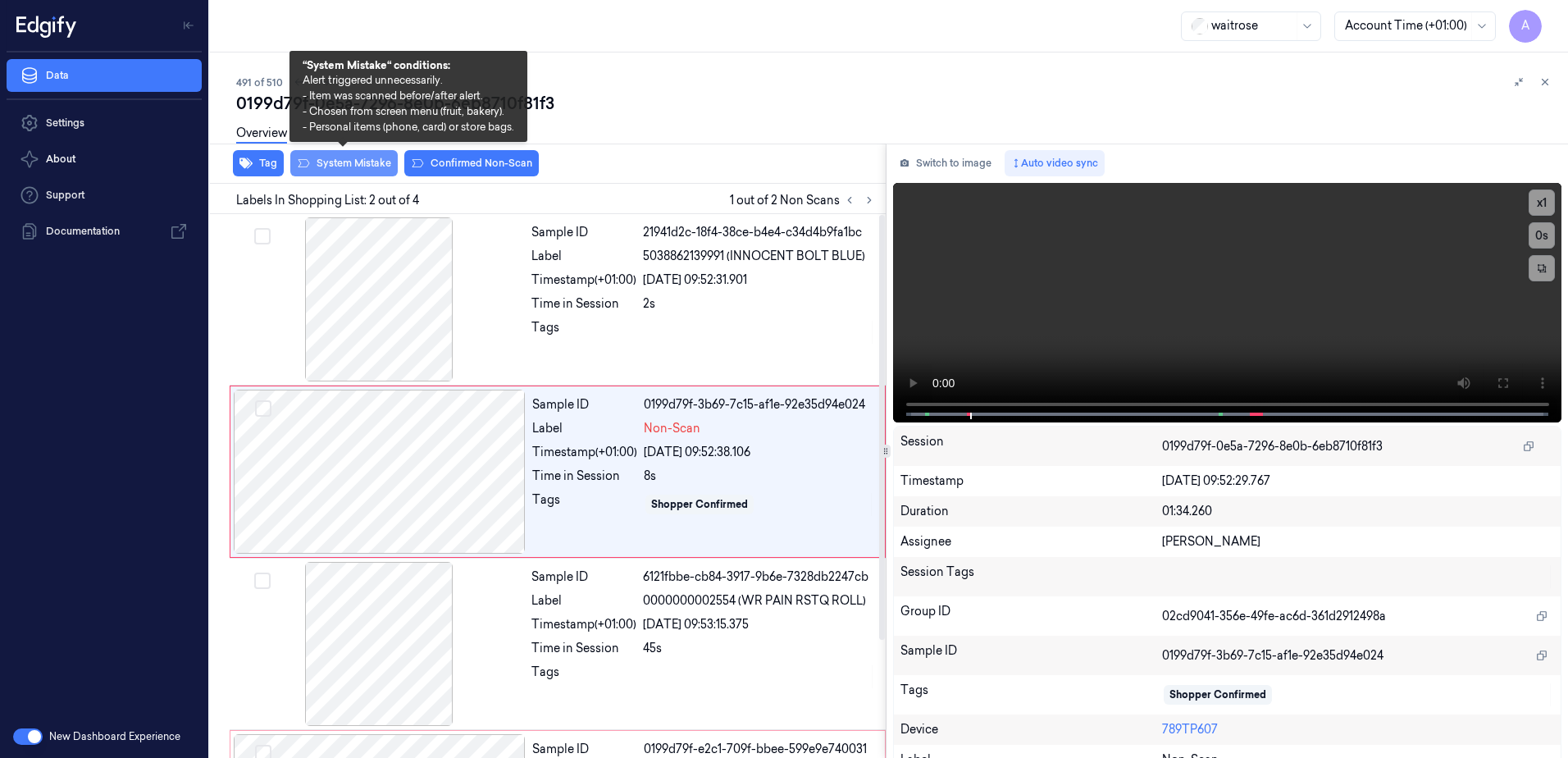
click at [327, 170] on button "System Mistake" at bounding box center [344, 162] width 107 height 26
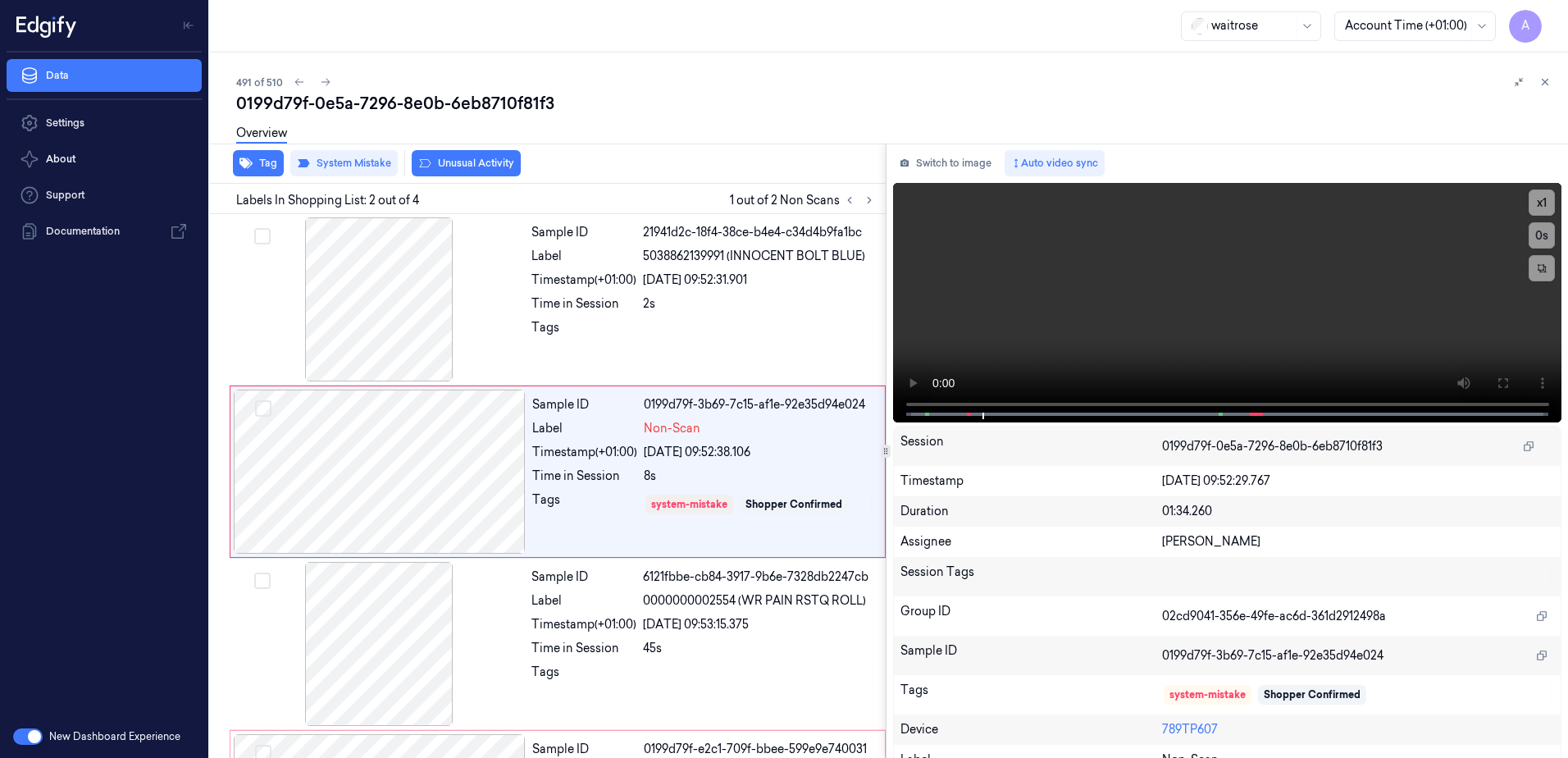
click at [471, 167] on button "Unusual Activity" at bounding box center [466, 162] width 109 height 26
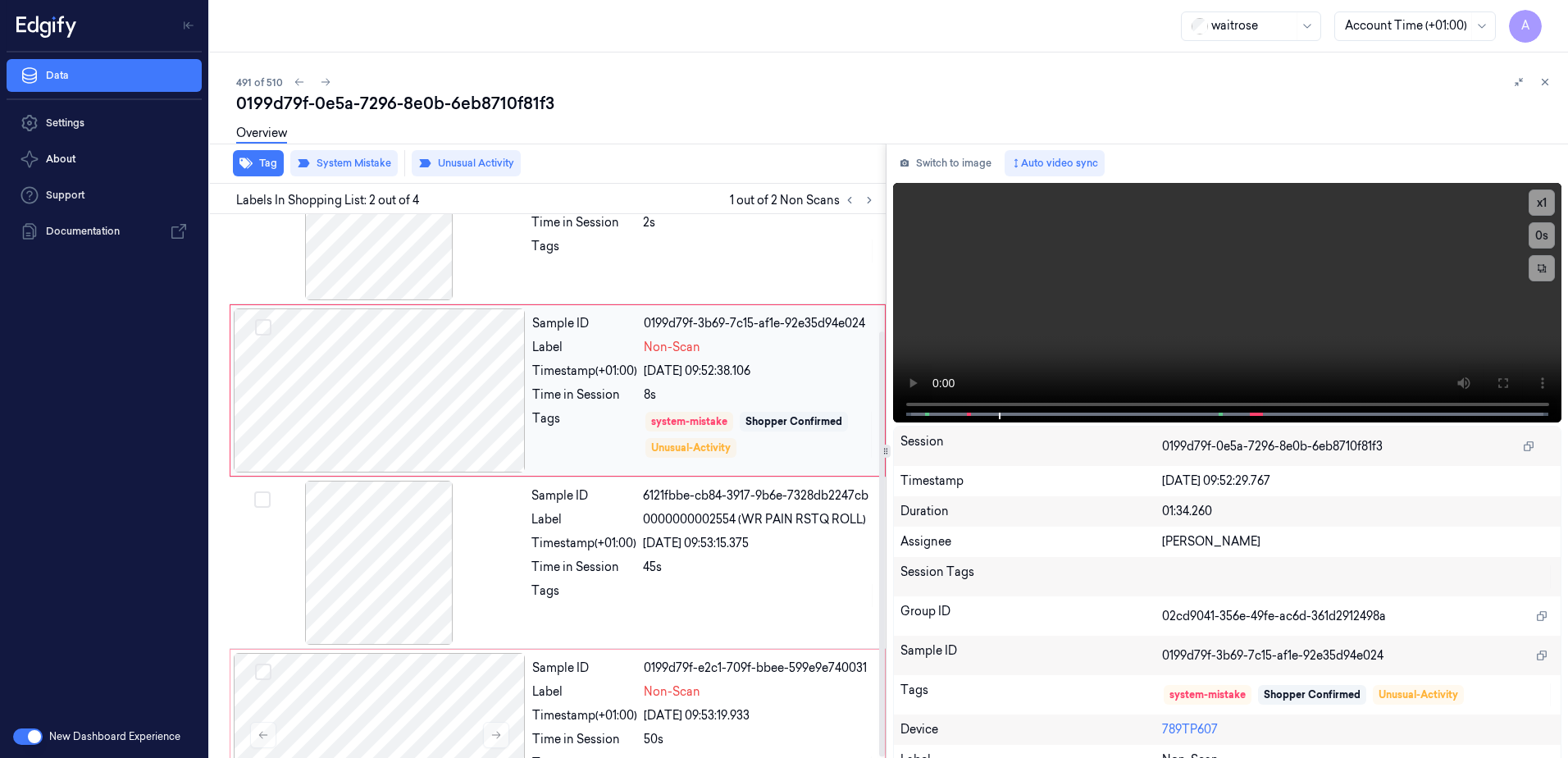
scroll to position [150, 0]
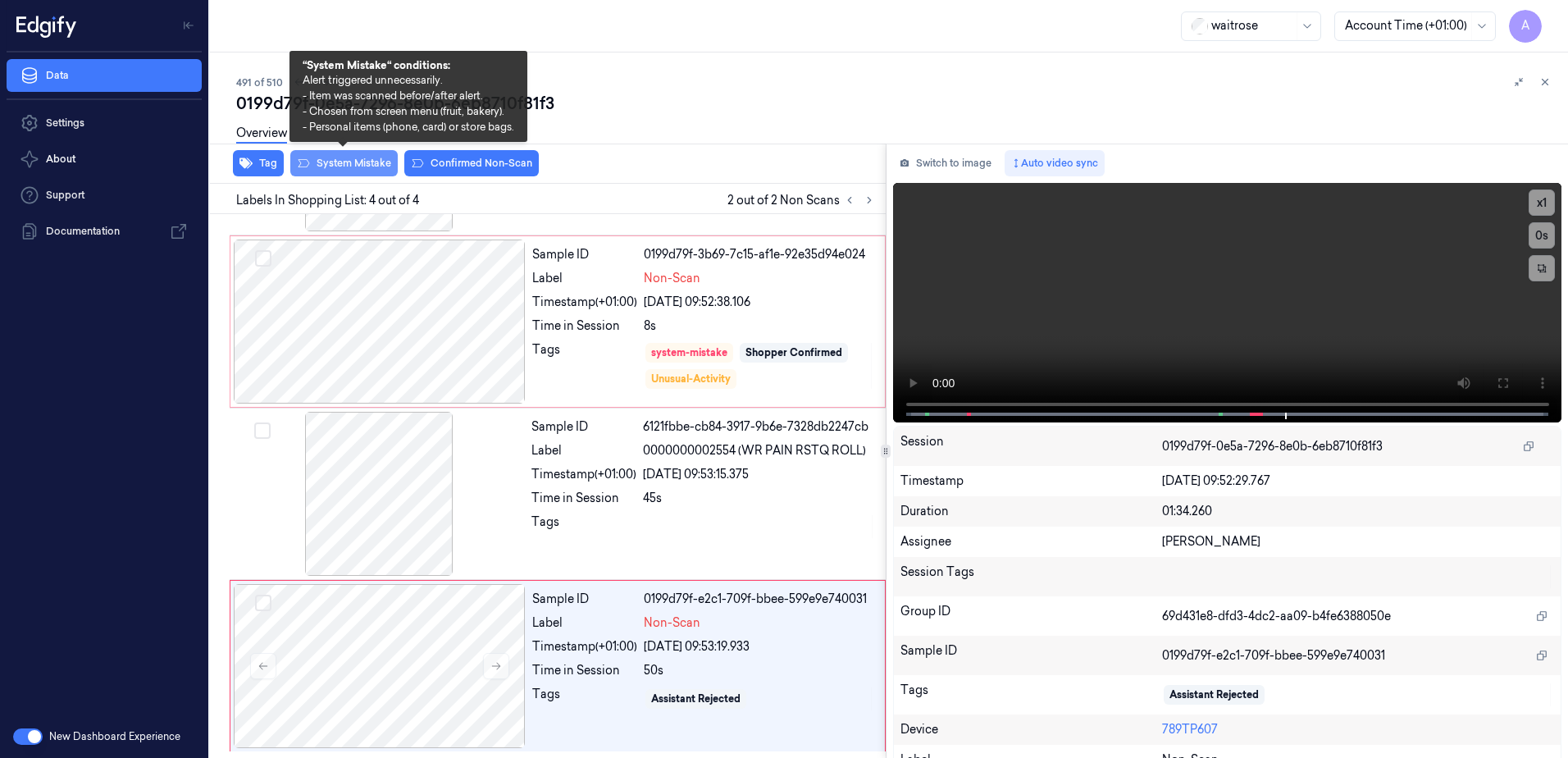
click at [340, 172] on button "System Mistake" at bounding box center [344, 162] width 107 height 26
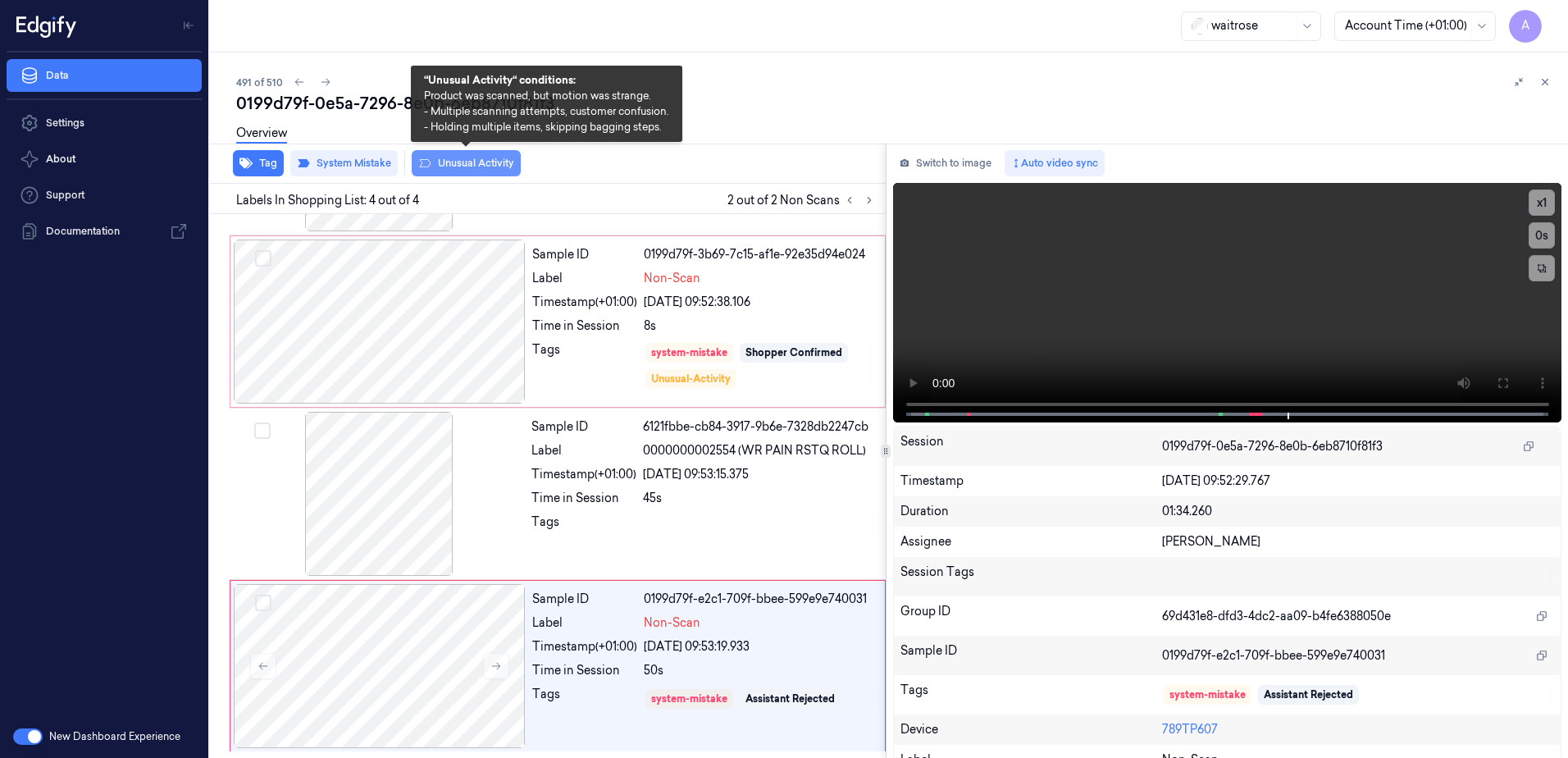
click at [489, 169] on button "Unusual Activity" at bounding box center [466, 162] width 109 height 26
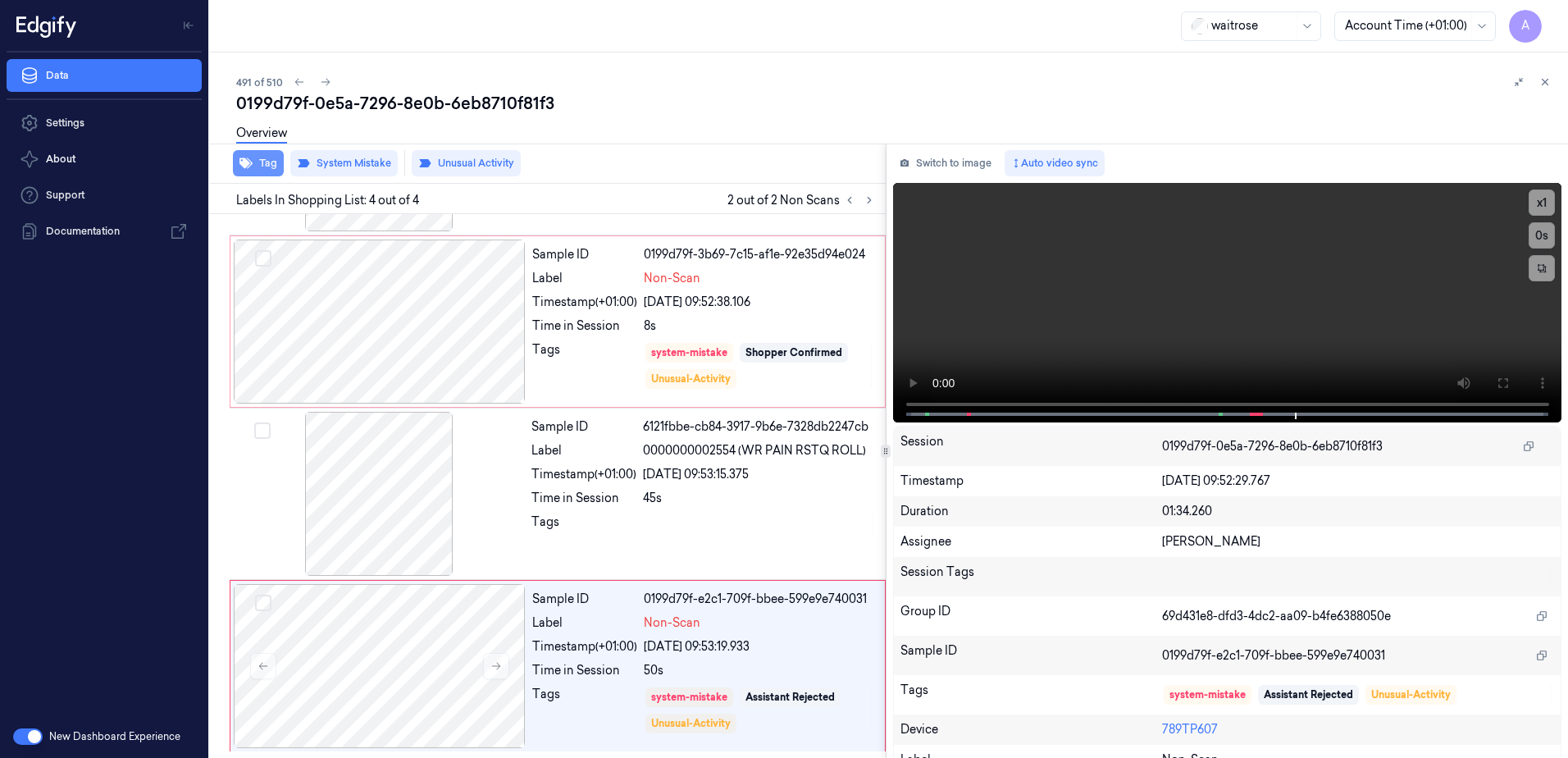
click at [265, 168] on button "Tag" at bounding box center [258, 162] width 51 height 26
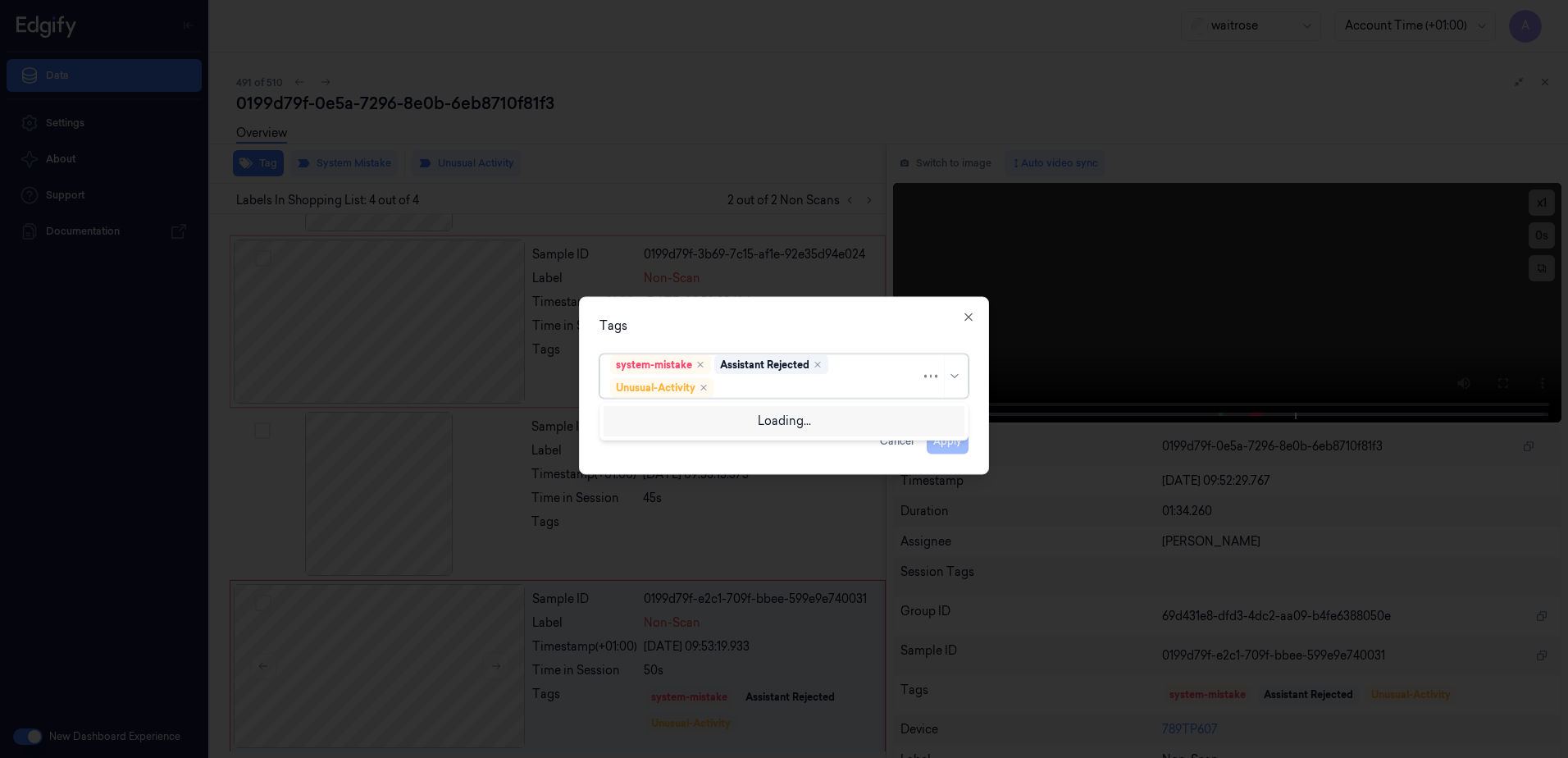
click at [758, 379] on div at bounding box center [819, 386] width 203 height 17
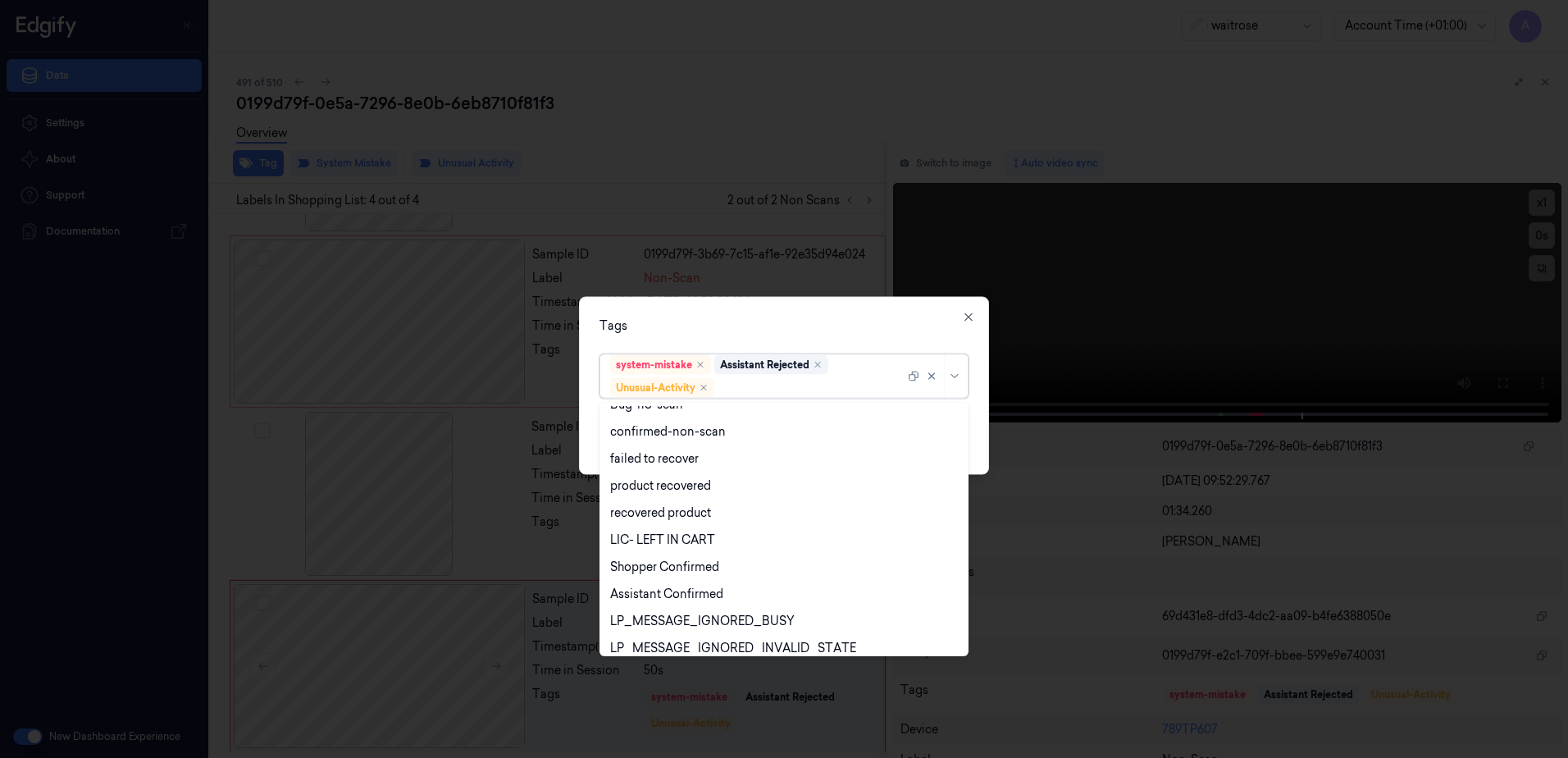
scroll to position [214, 0]
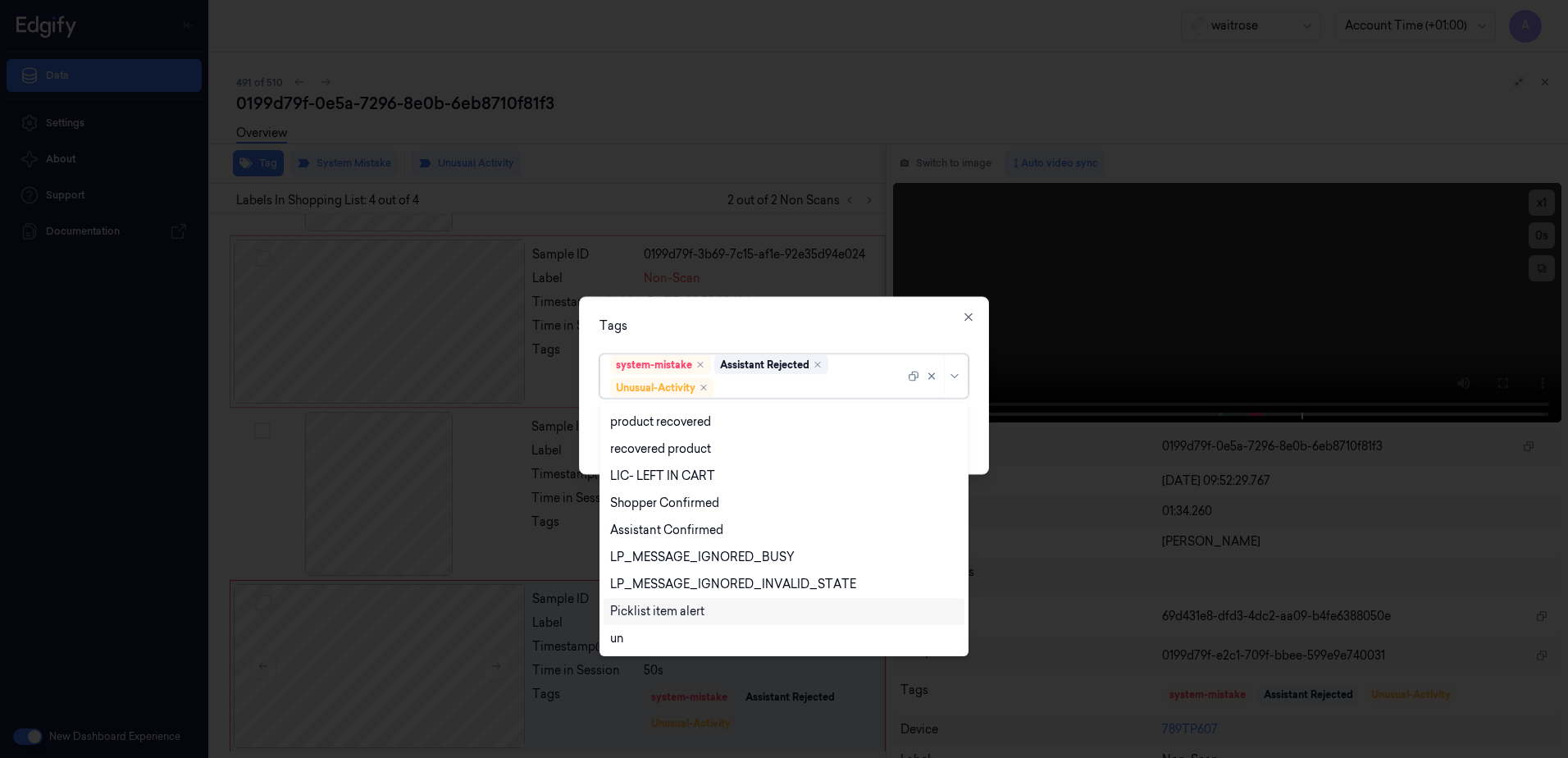
click at [705, 609] on div "Picklist item alert" at bounding box center [784, 610] width 348 height 17
click at [765, 326] on div "Tags" at bounding box center [784, 325] width 369 height 17
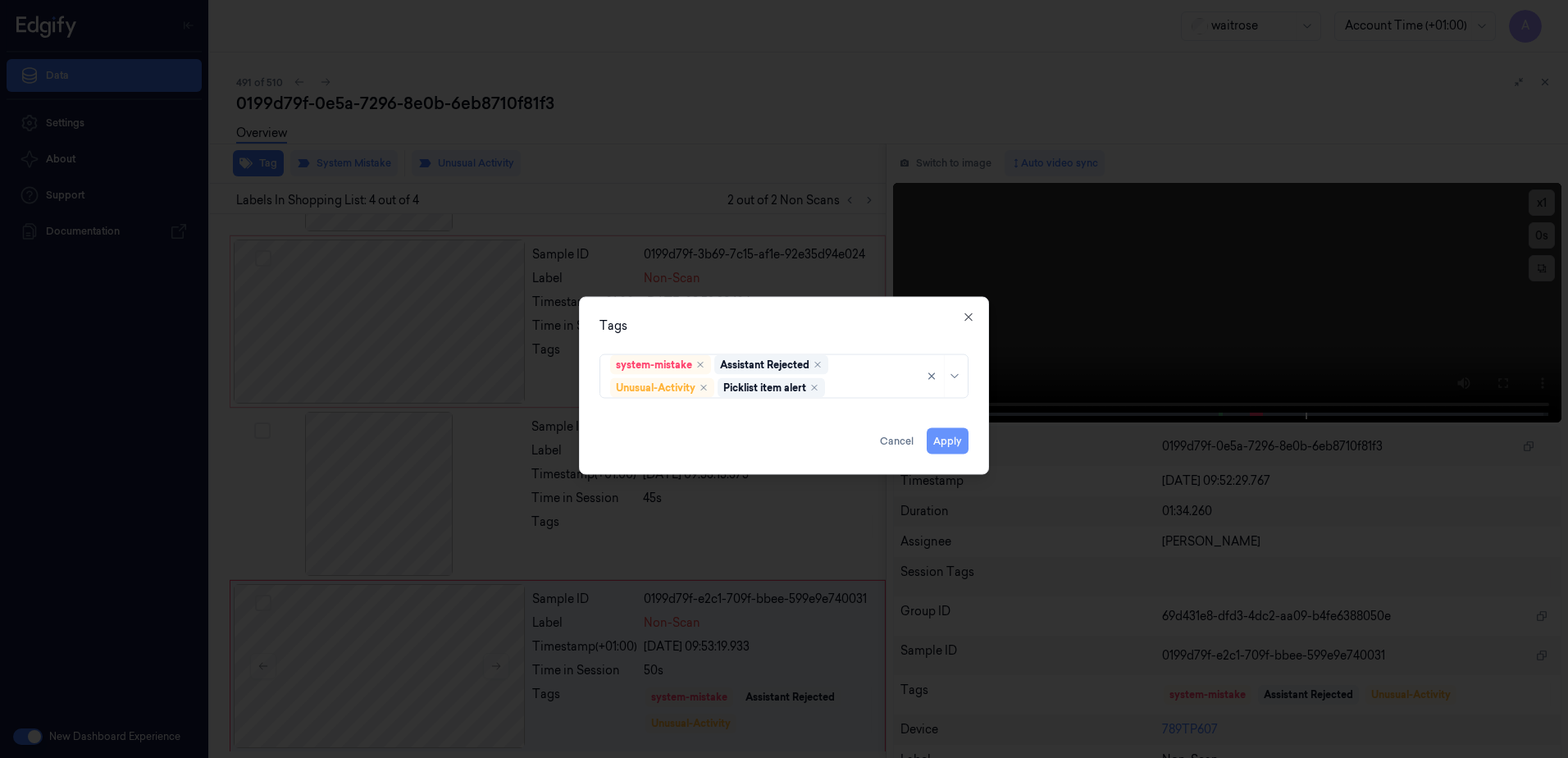
click at [944, 442] on button "Apply" at bounding box center [948, 441] width 42 height 26
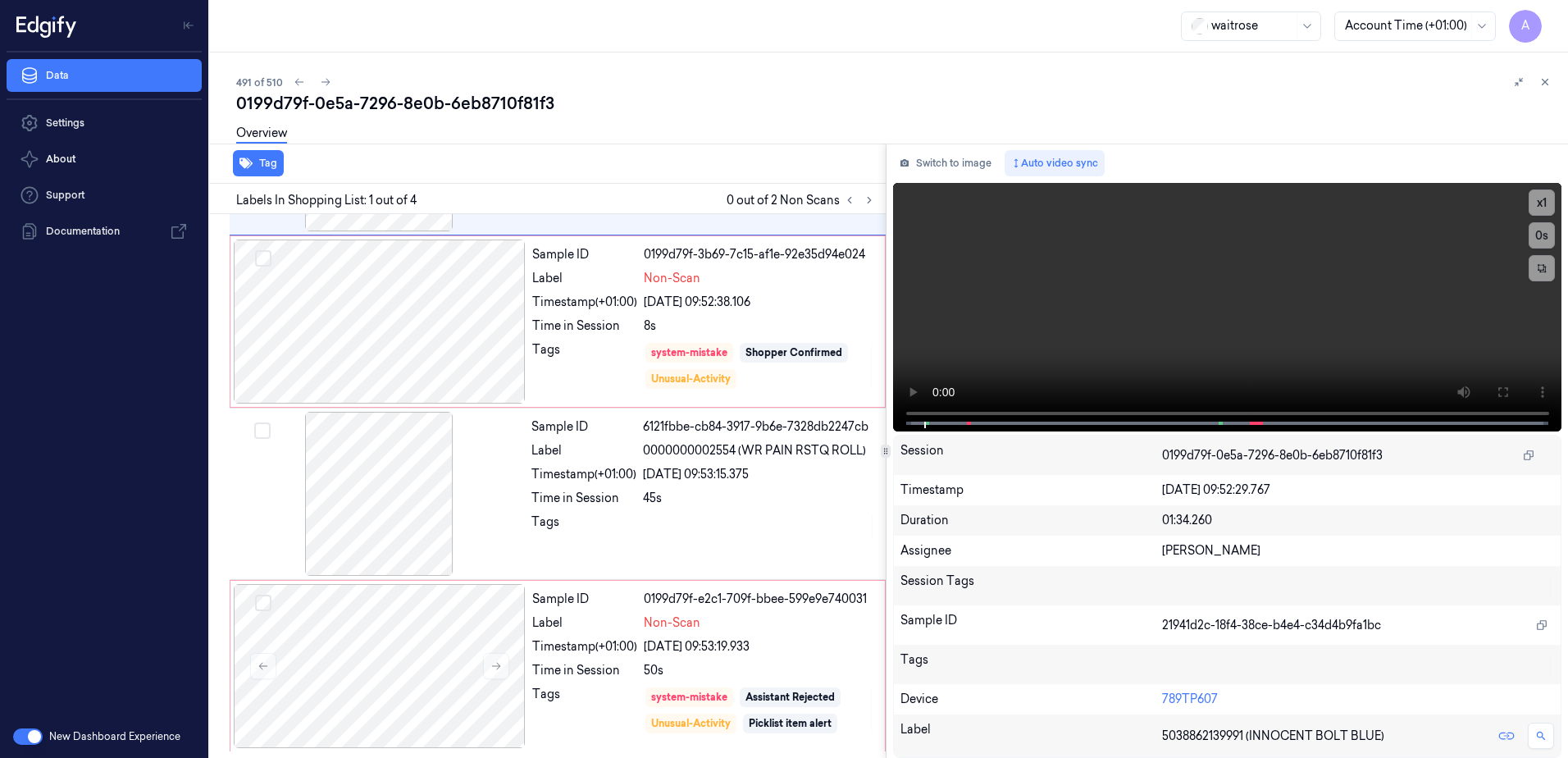
scroll to position [0, 0]
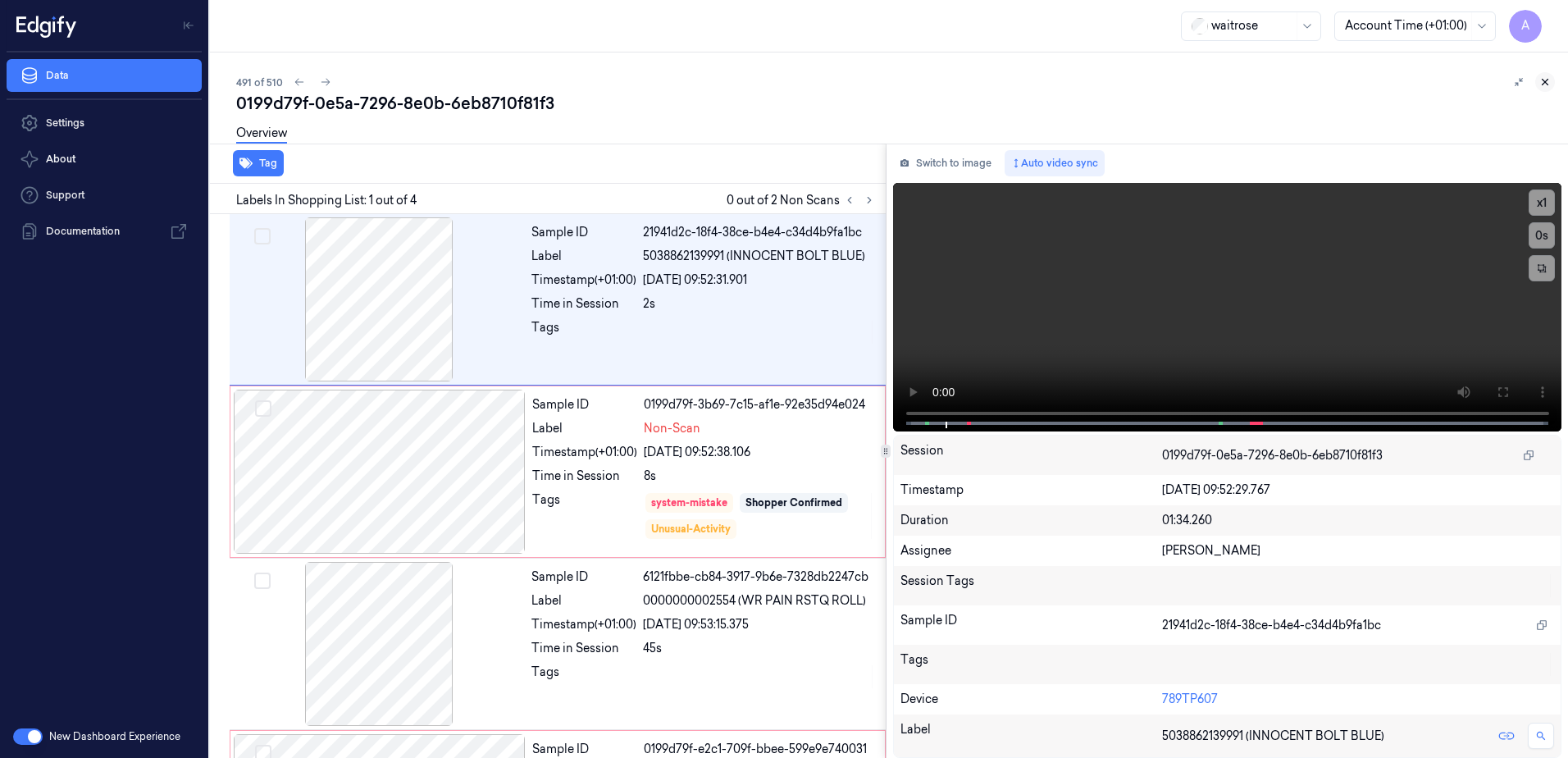
click at [1538, 79] on button at bounding box center [1545, 82] width 20 height 20
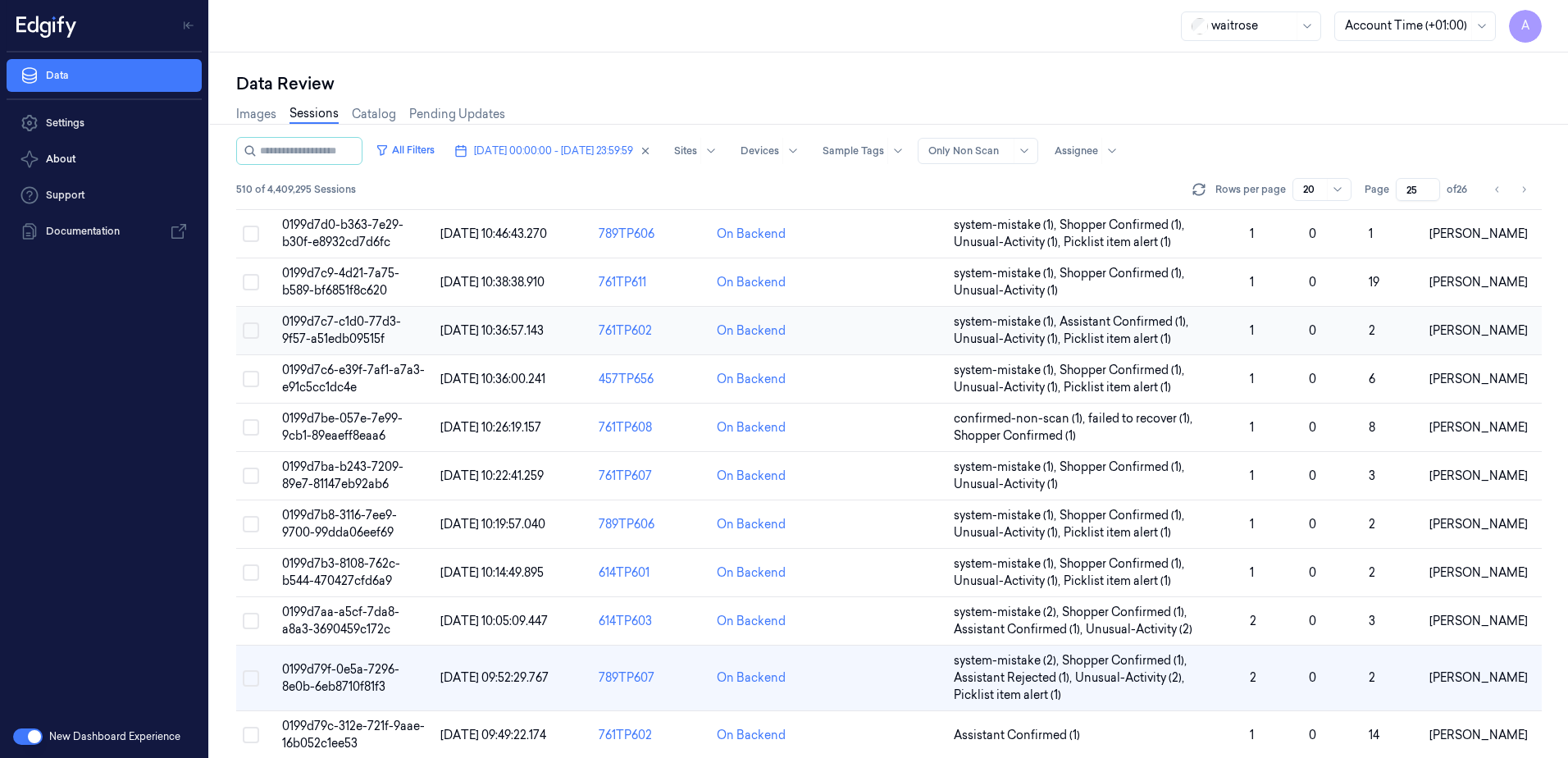
scroll to position [246, 0]
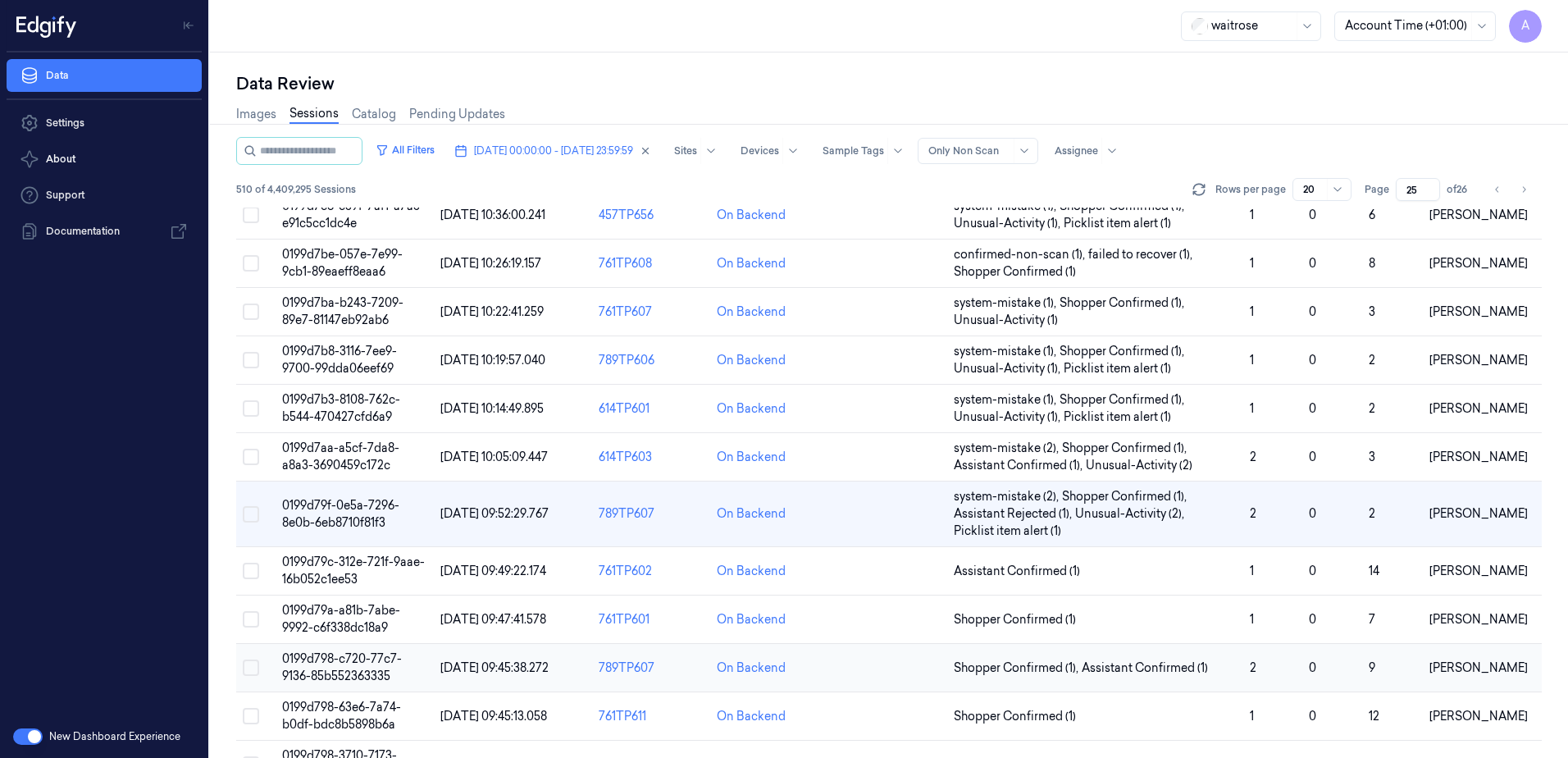
click at [339, 663] on span "0199d798-c720-77c7-9136-85b552363335" at bounding box center [342, 667] width 120 height 32
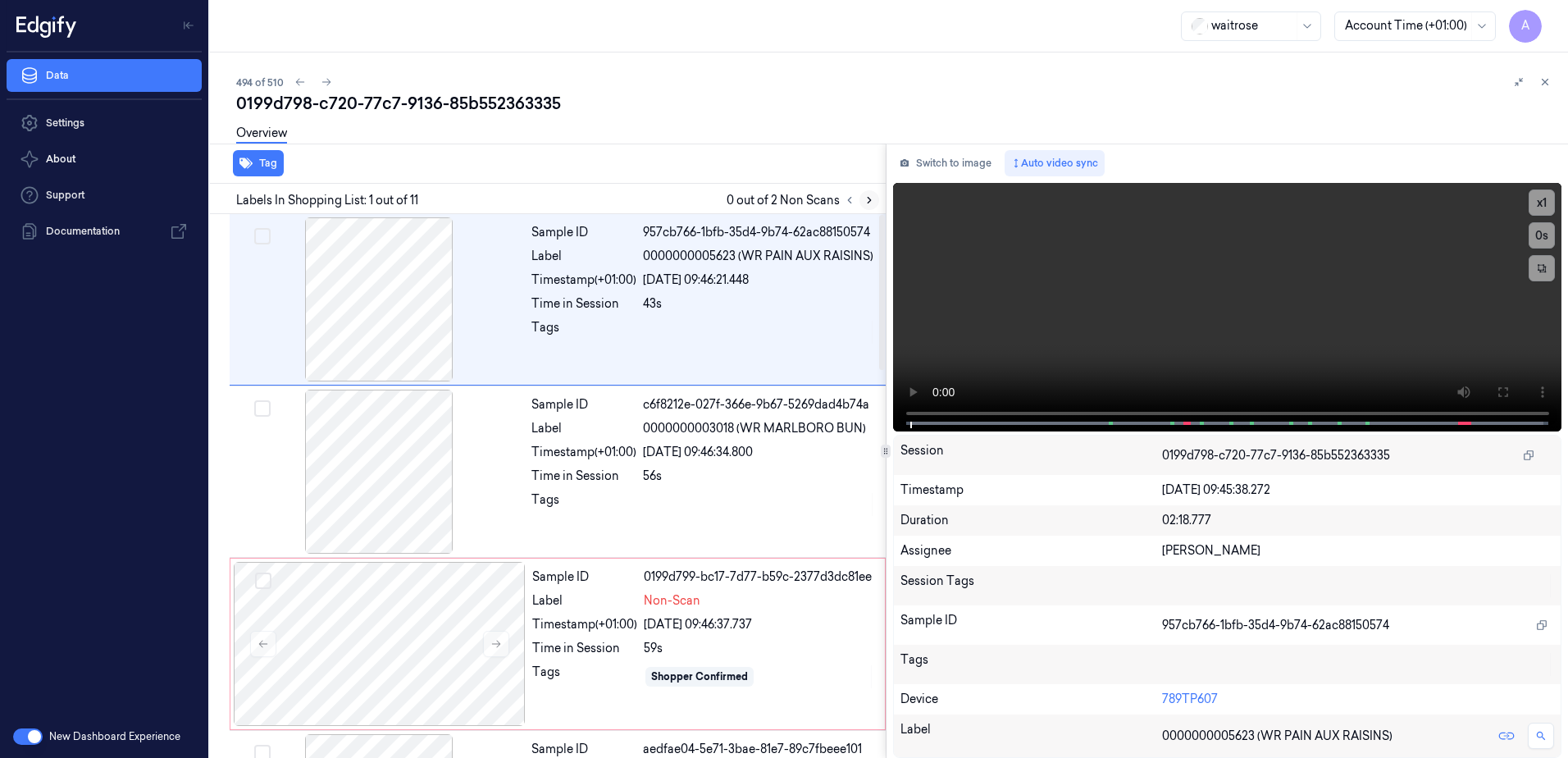
click at [870, 197] on icon at bounding box center [869, 200] width 12 height 12
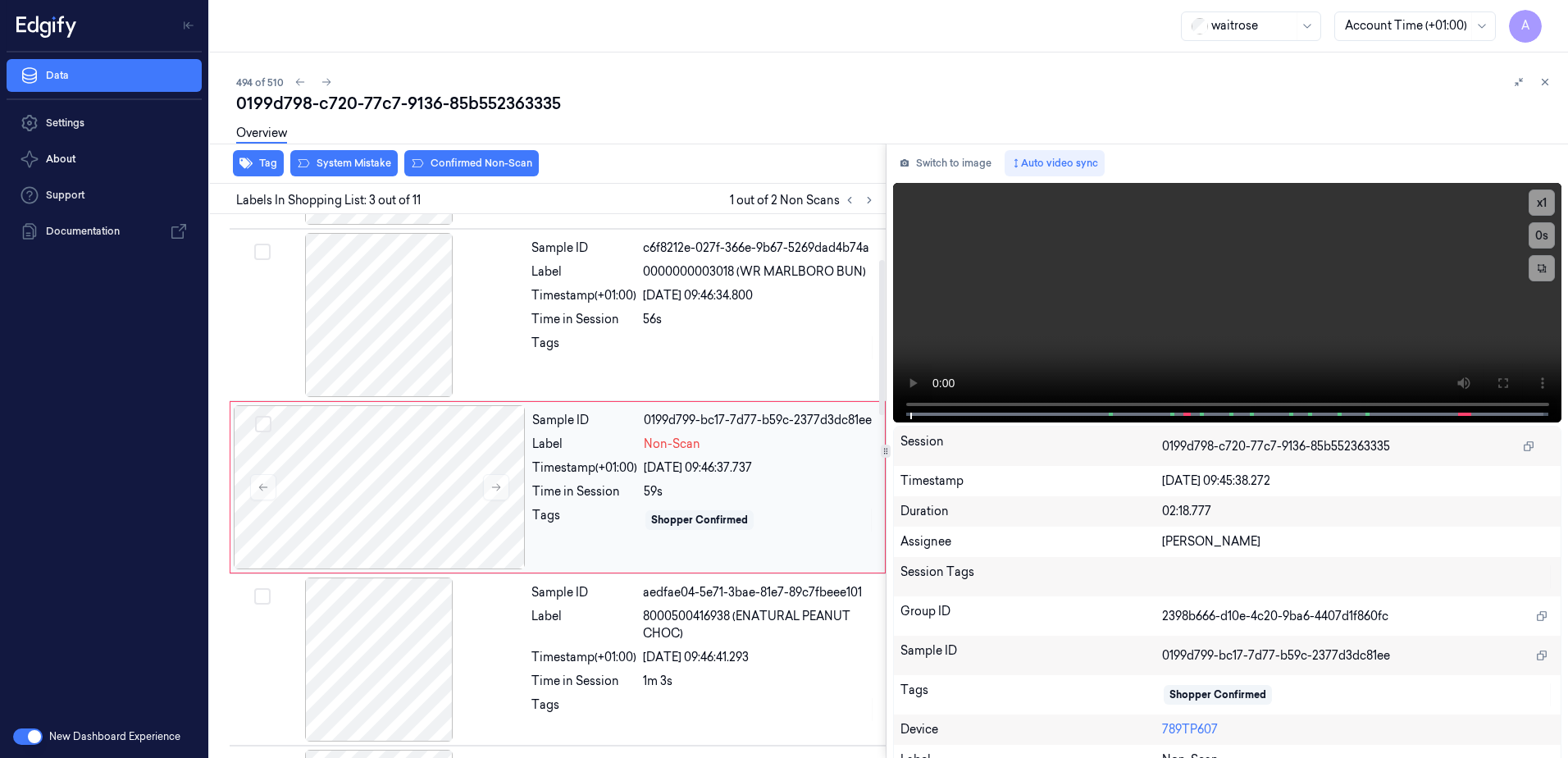
scroll to position [159, 0]
click at [491, 486] on icon at bounding box center [497, 486] width 12 height 12
click at [496, 490] on icon at bounding box center [497, 486] width 12 height 12
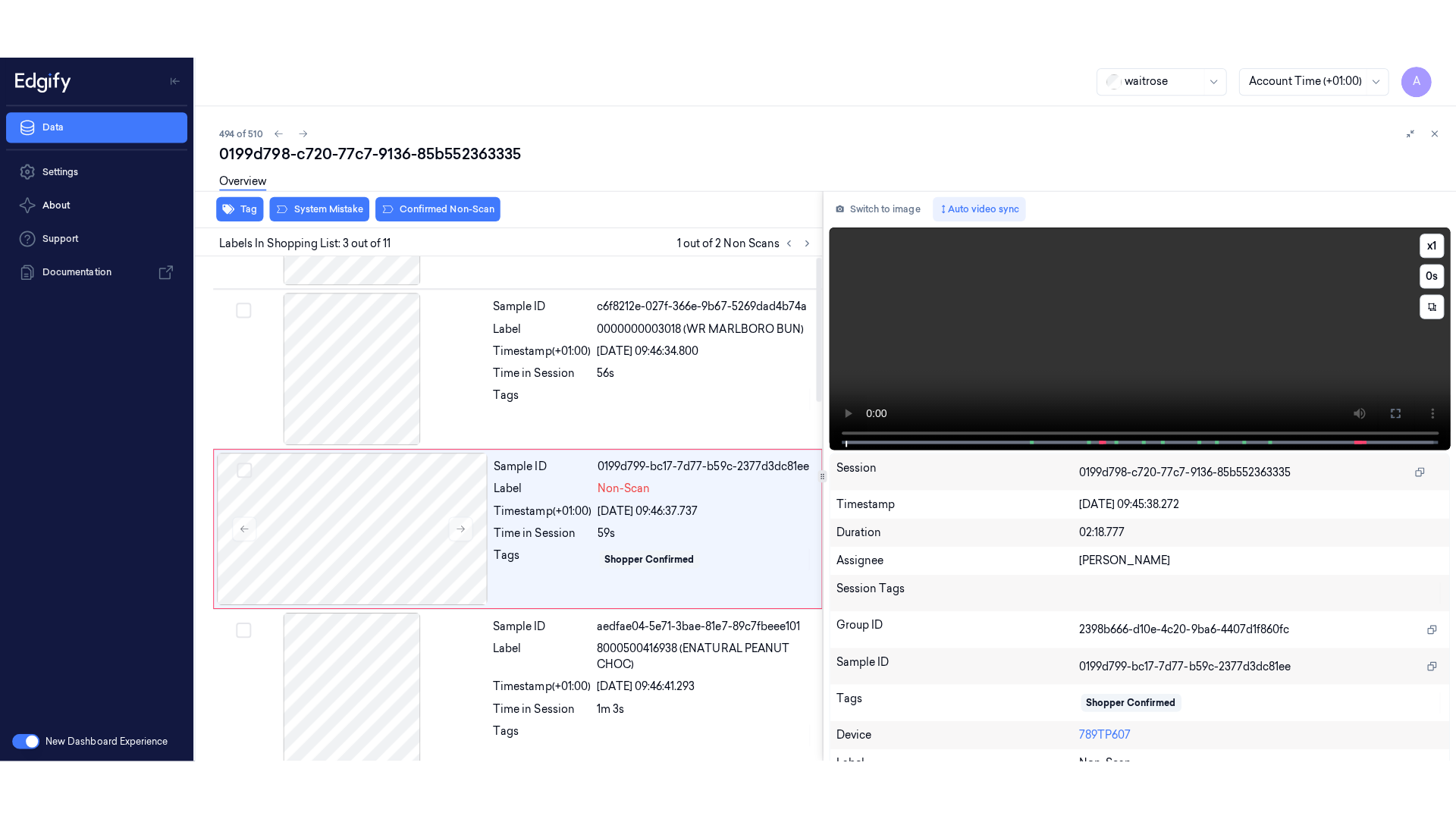
scroll to position [0, 0]
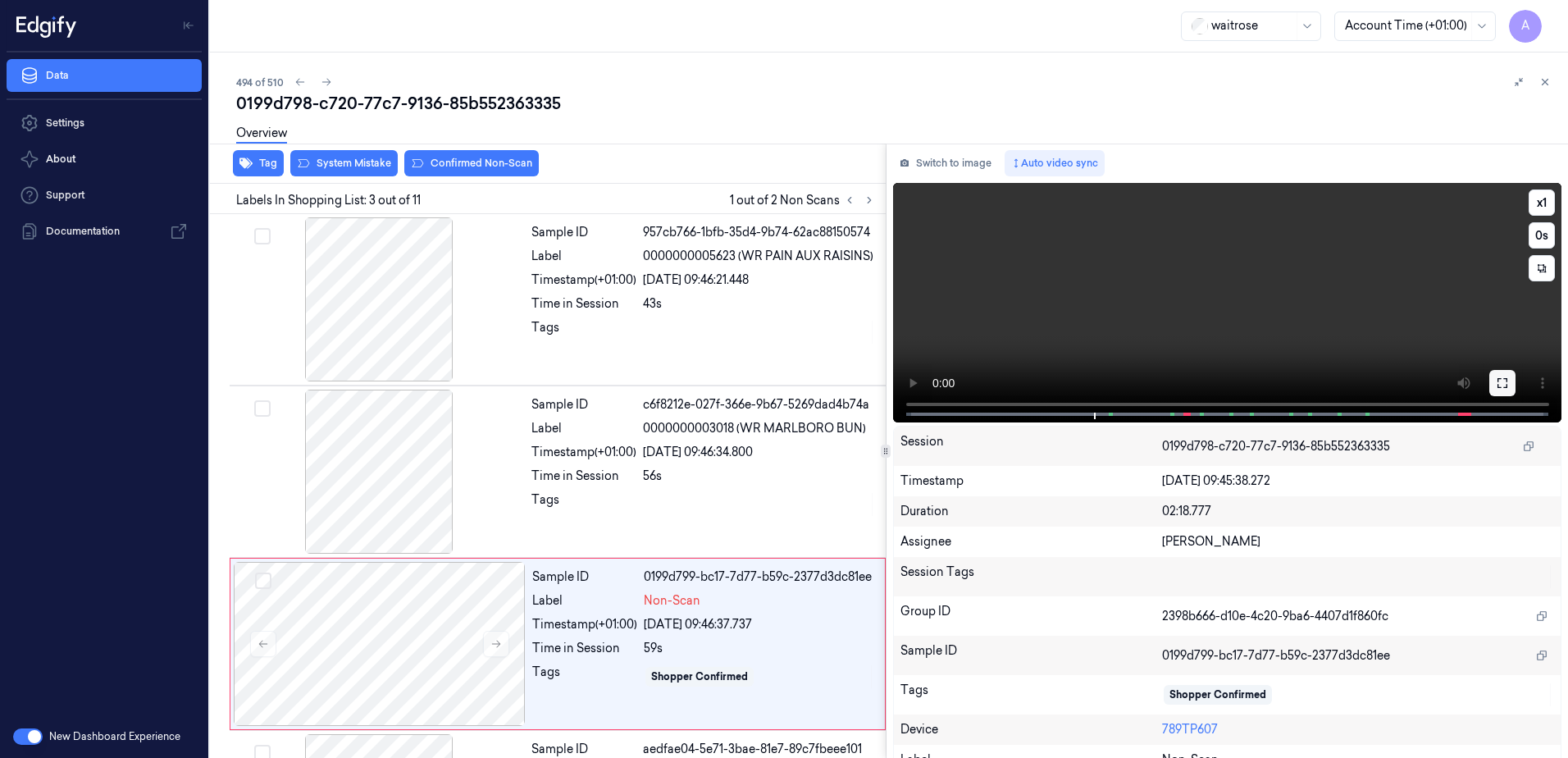
click at [1496, 382] on icon at bounding box center [1502, 382] width 13 height 13
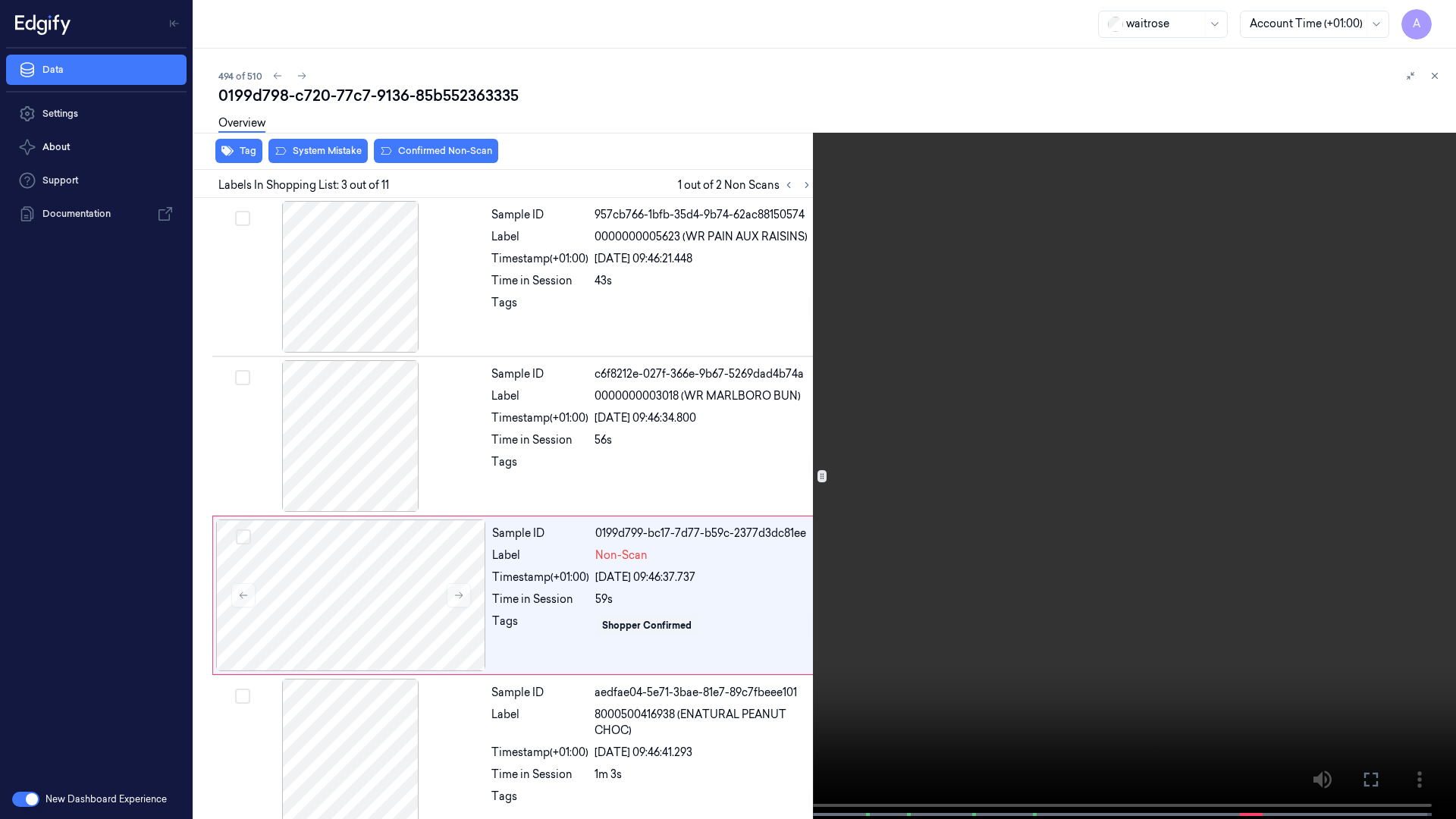
click at [1005, 400] on video at bounding box center [728, 410] width 1456 height 822
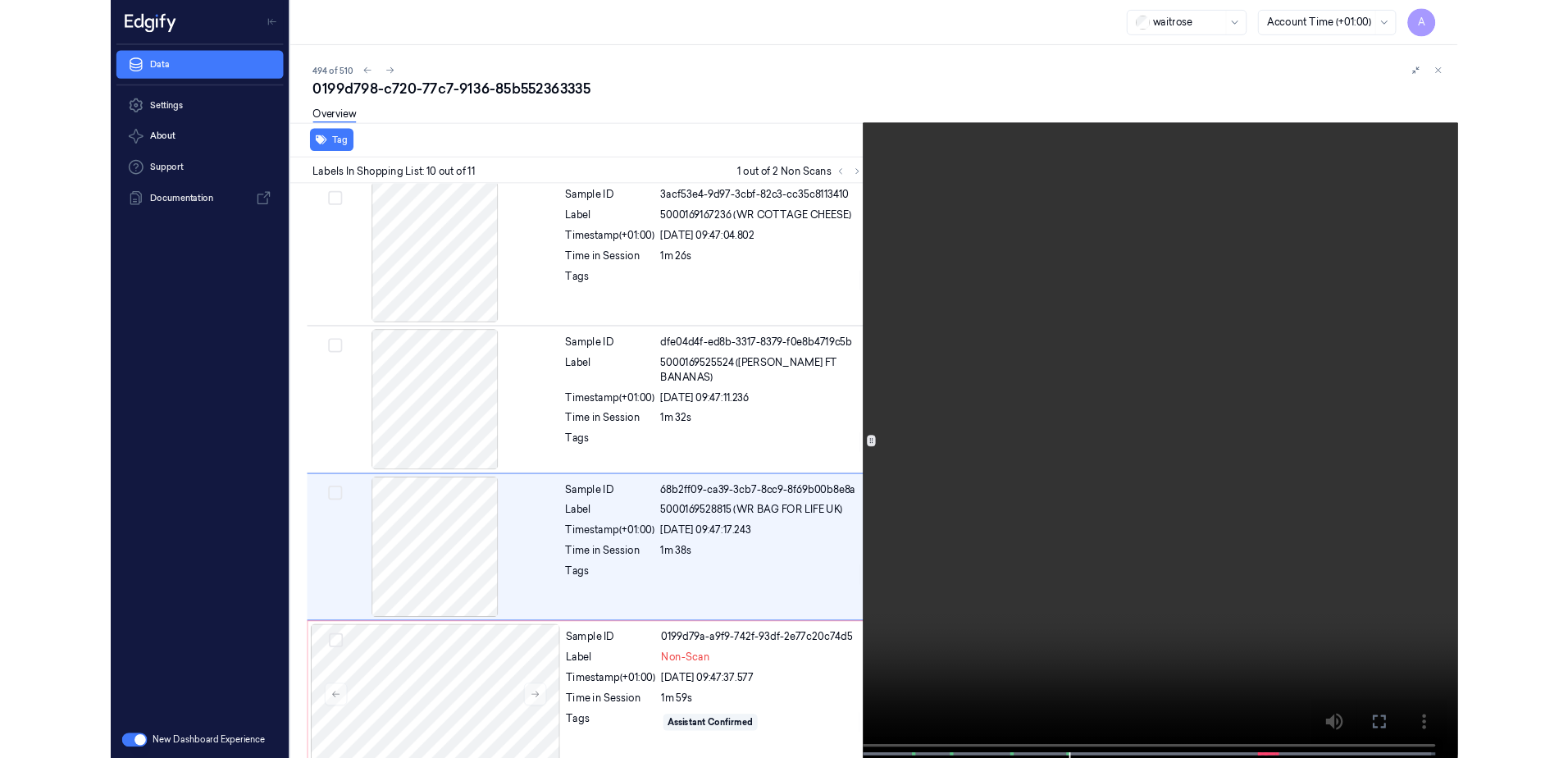
scroll to position [1228, 0]
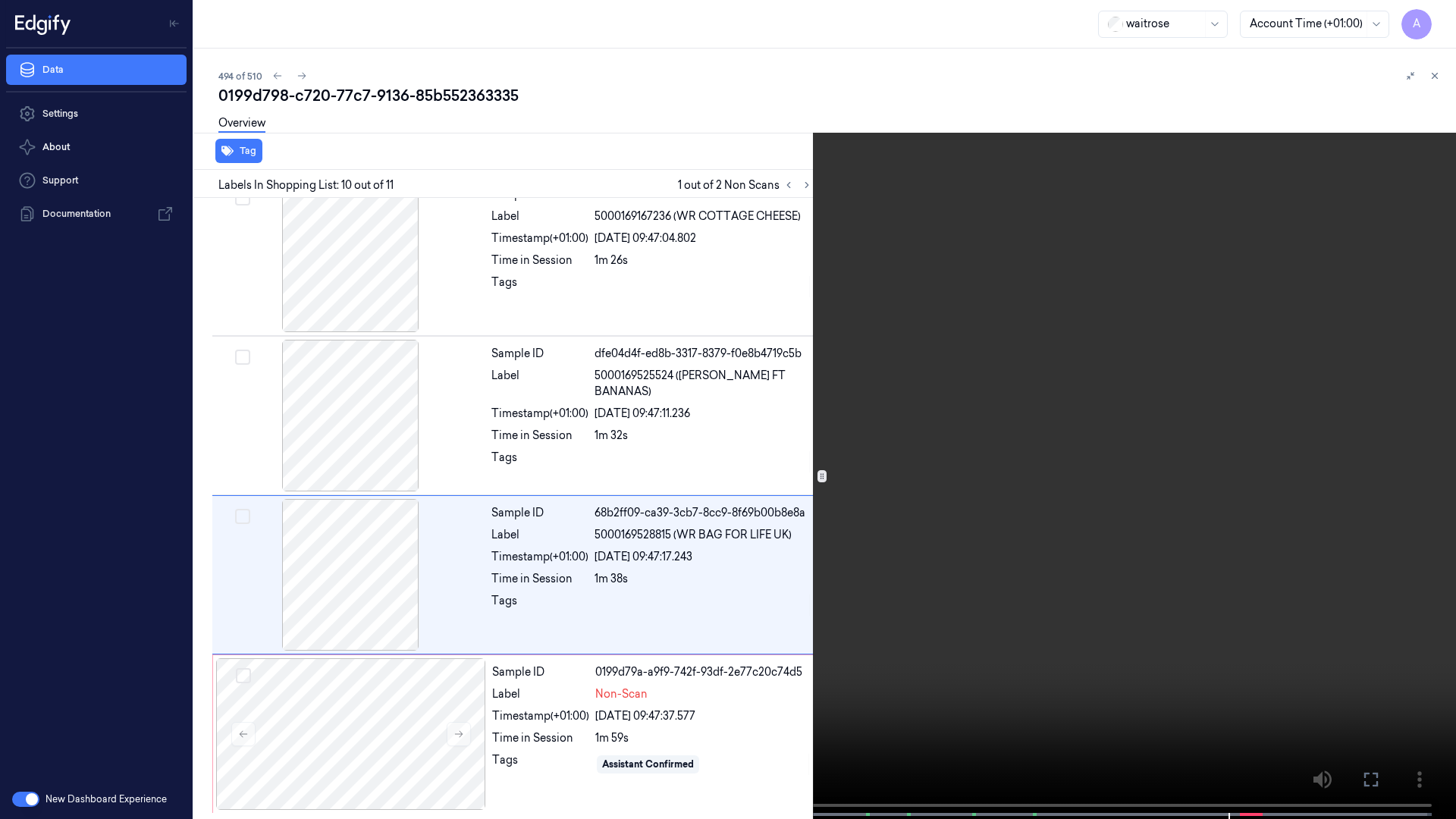
click at [0, 0] on icon at bounding box center [0, 0] width 0 height 0
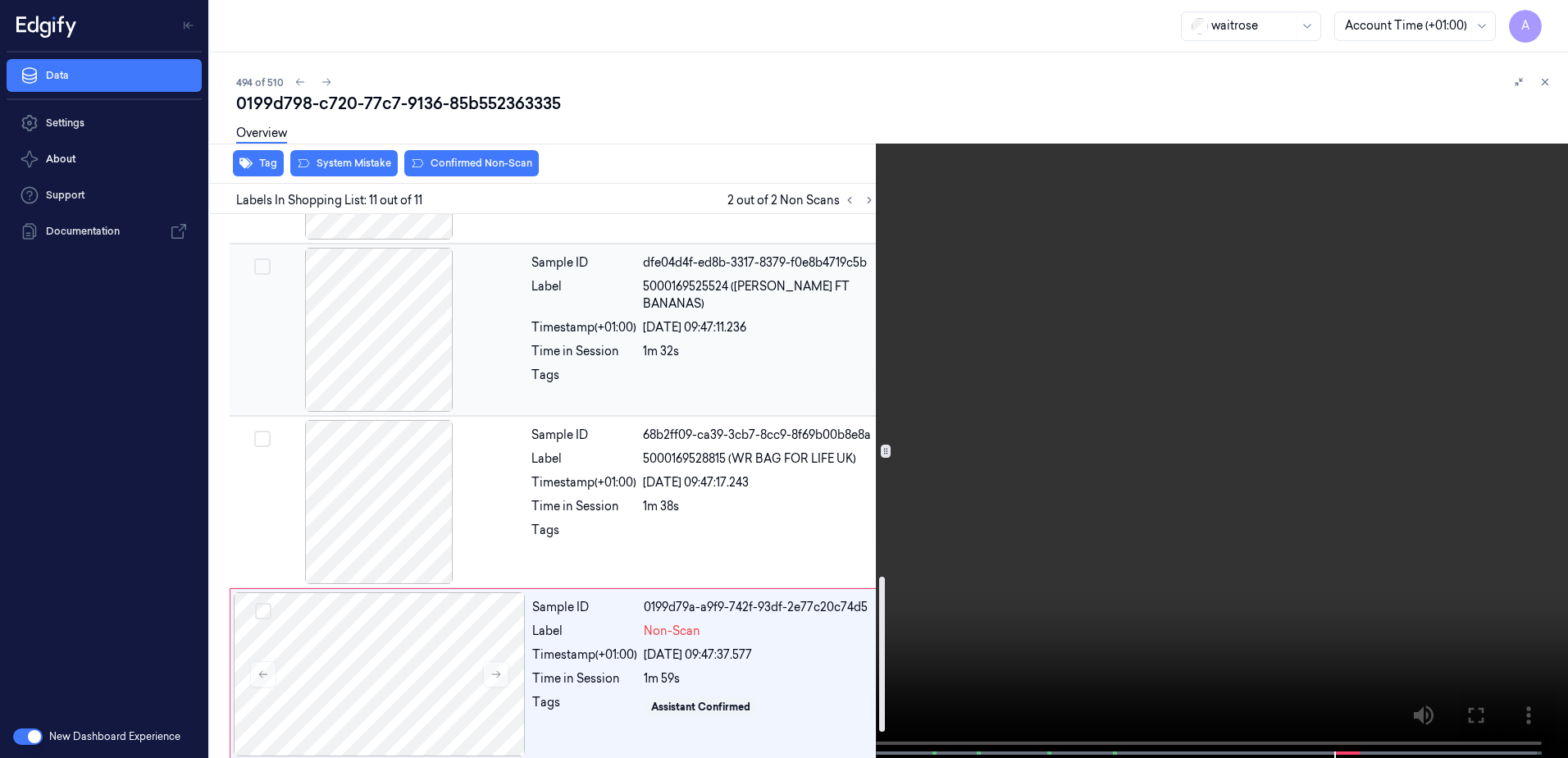
scroll to position [1355, 0]
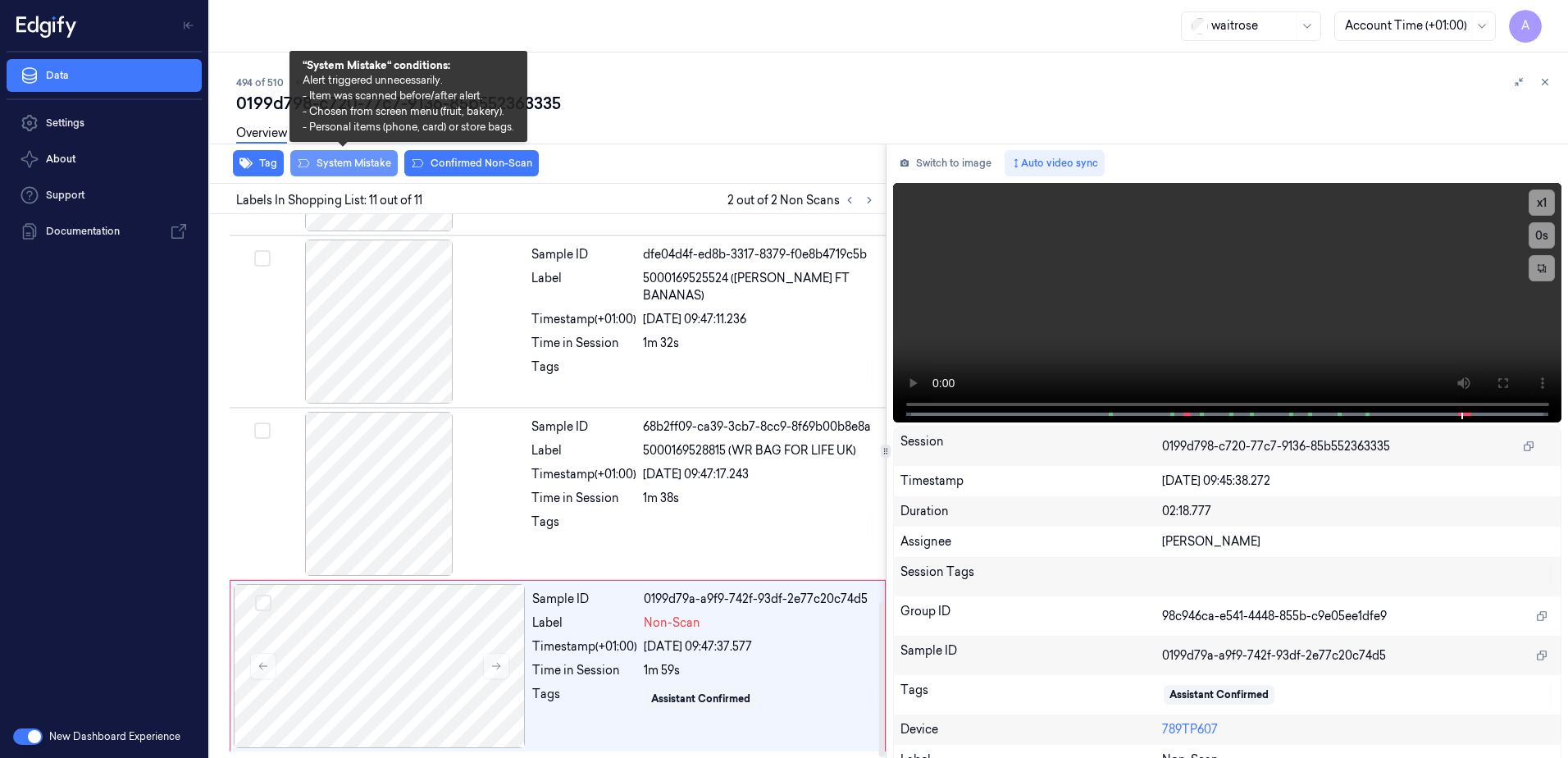
click at [350, 169] on button "System Mistake" at bounding box center [344, 162] width 107 height 26
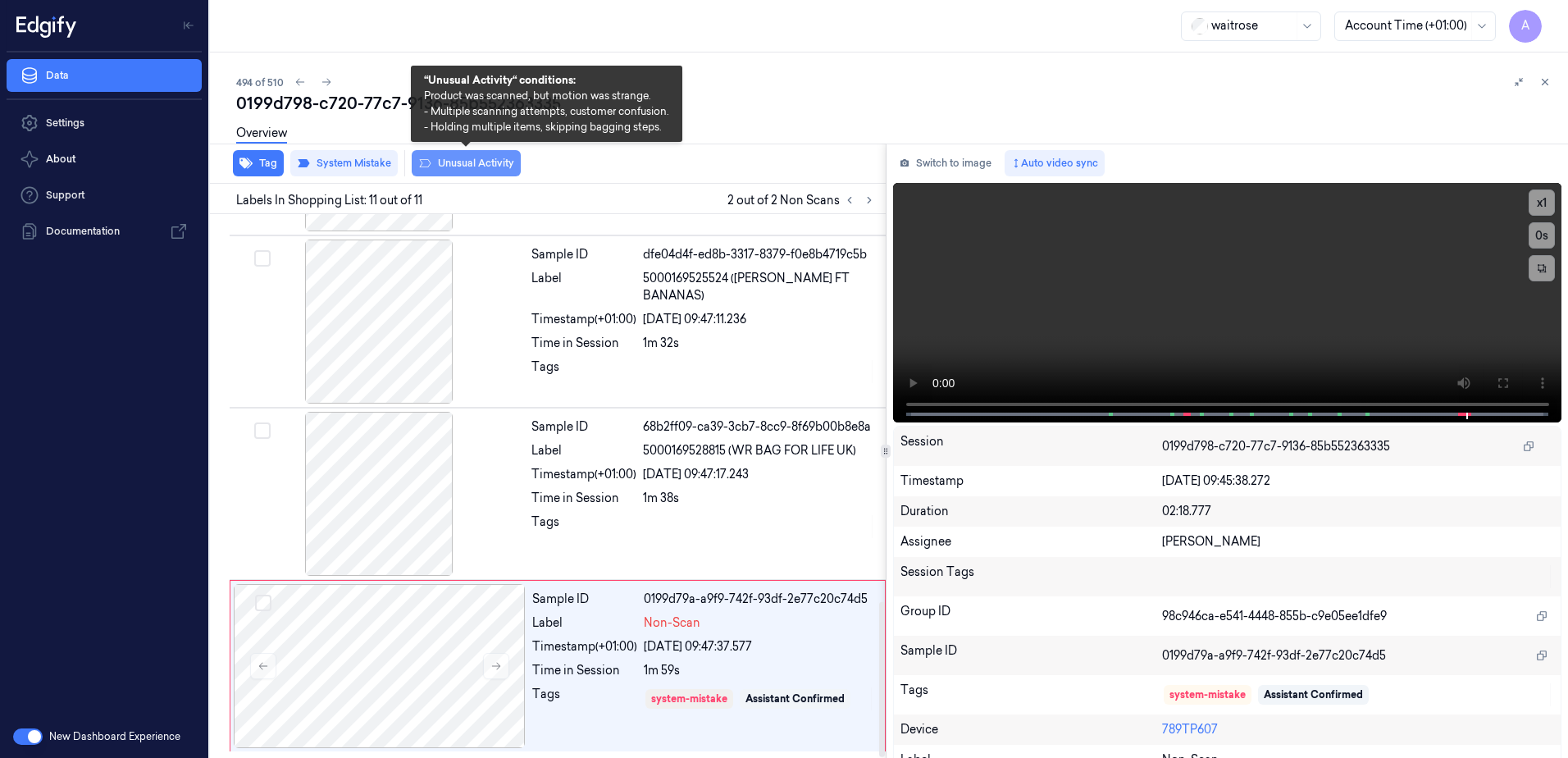
click at [464, 168] on button "Unusual Activity" at bounding box center [466, 162] width 109 height 26
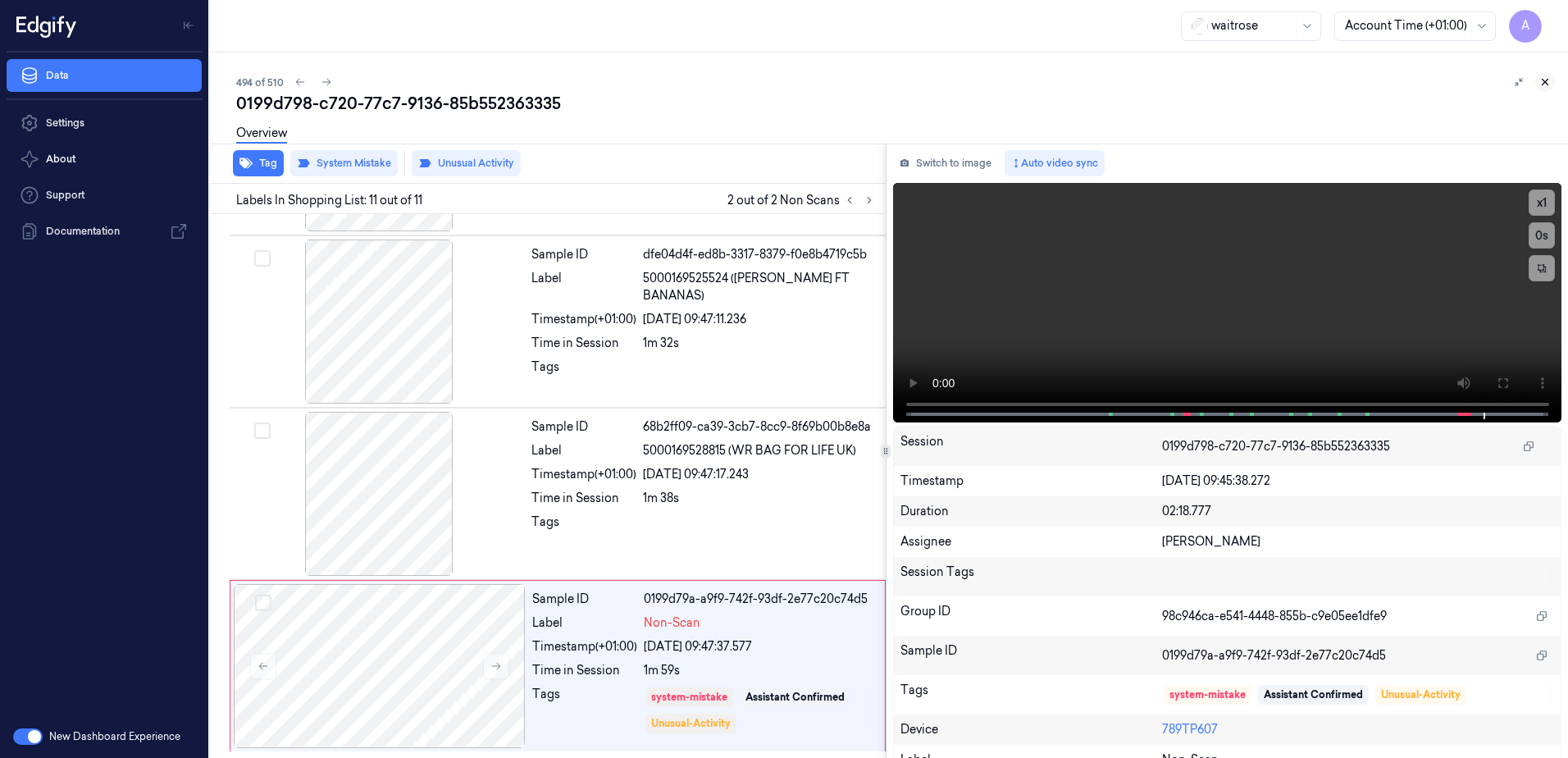
click at [1547, 85] on icon at bounding box center [1545, 82] width 12 height 12
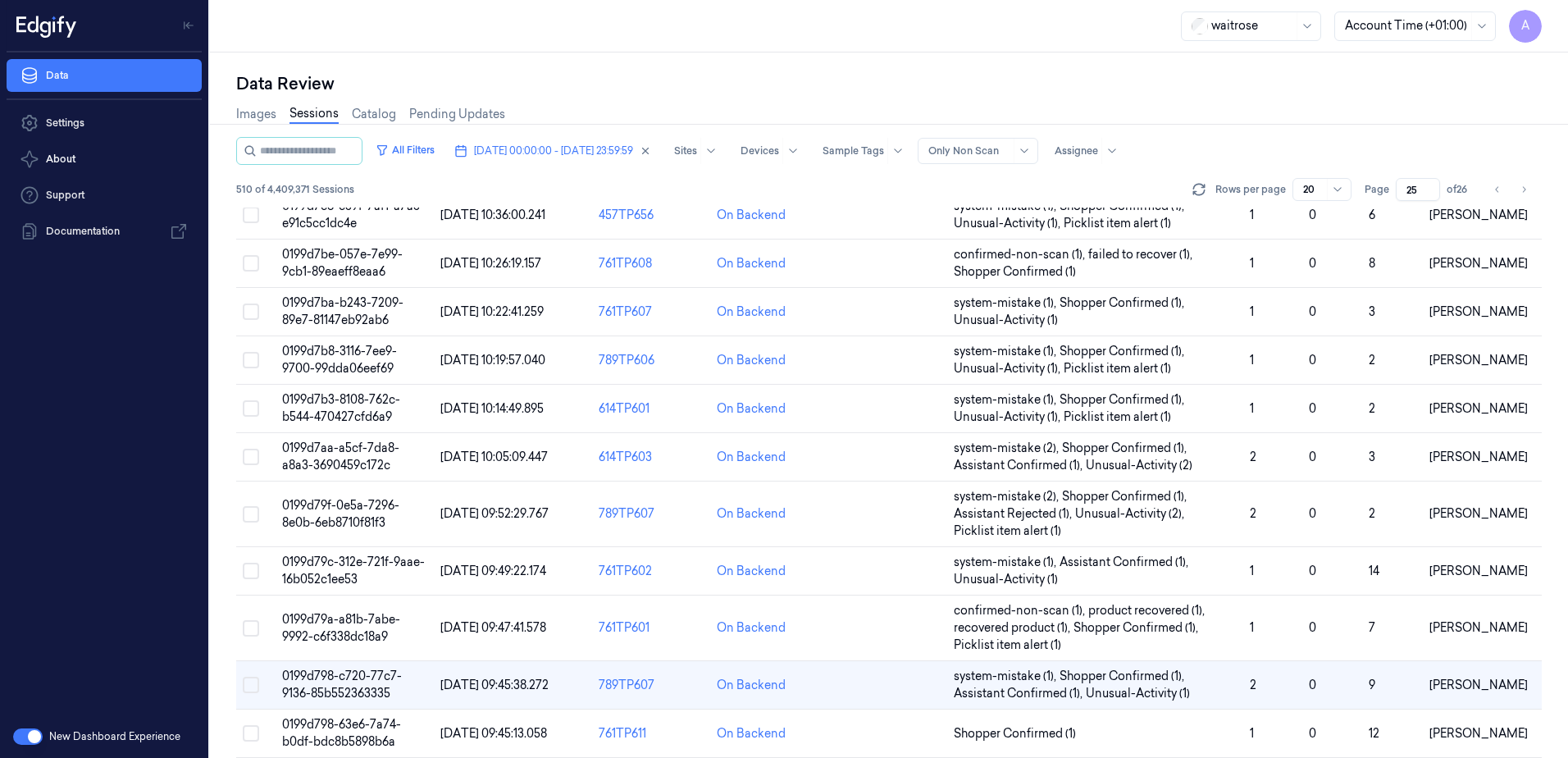
scroll to position [492, 0]
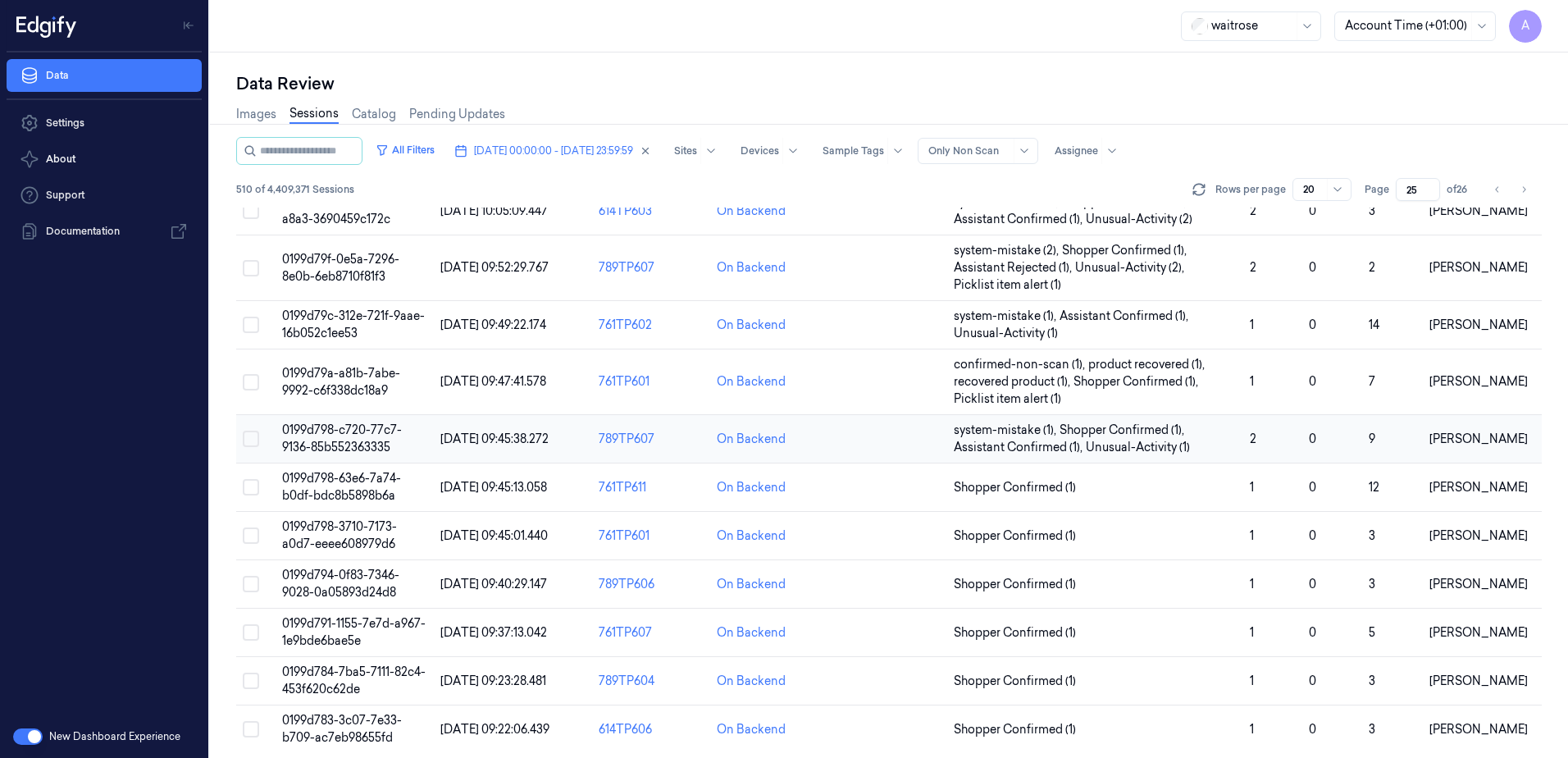
click at [372, 440] on span "0199d798-c720-77c7-9136-85b552363335" at bounding box center [342, 438] width 120 height 32
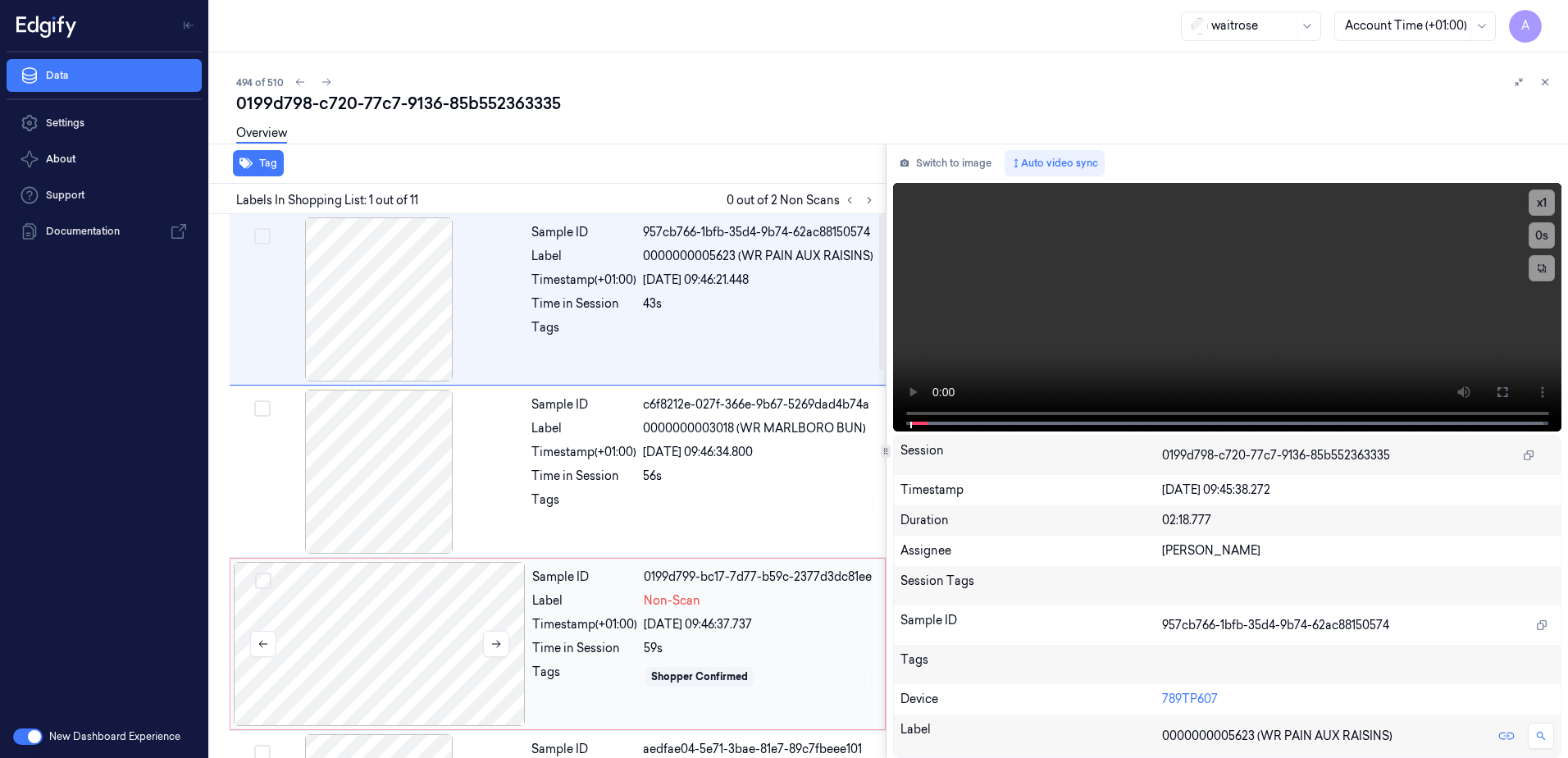
click at [364, 655] on div at bounding box center [380, 644] width 292 height 164
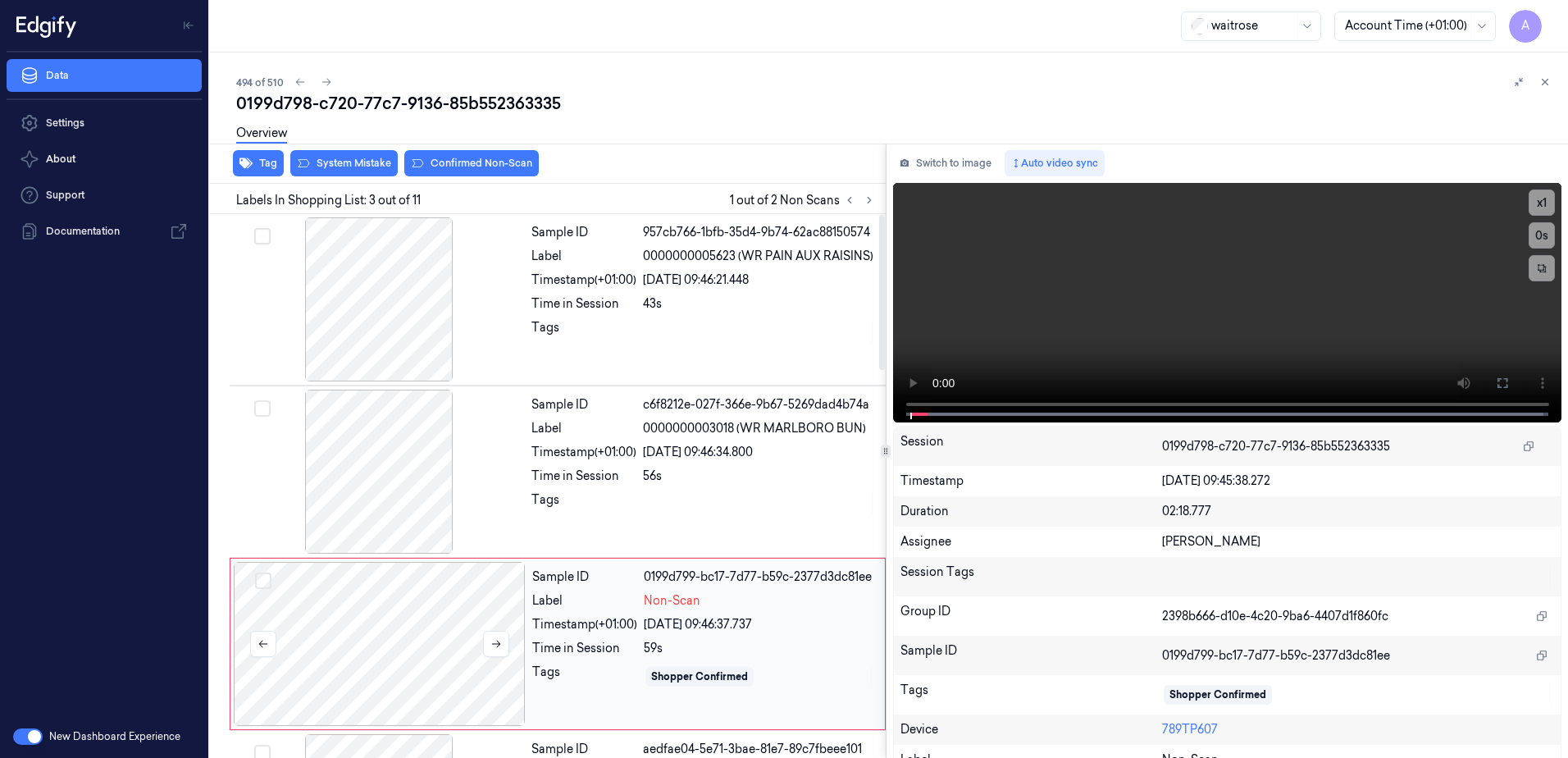
scroll to position [159, 0]
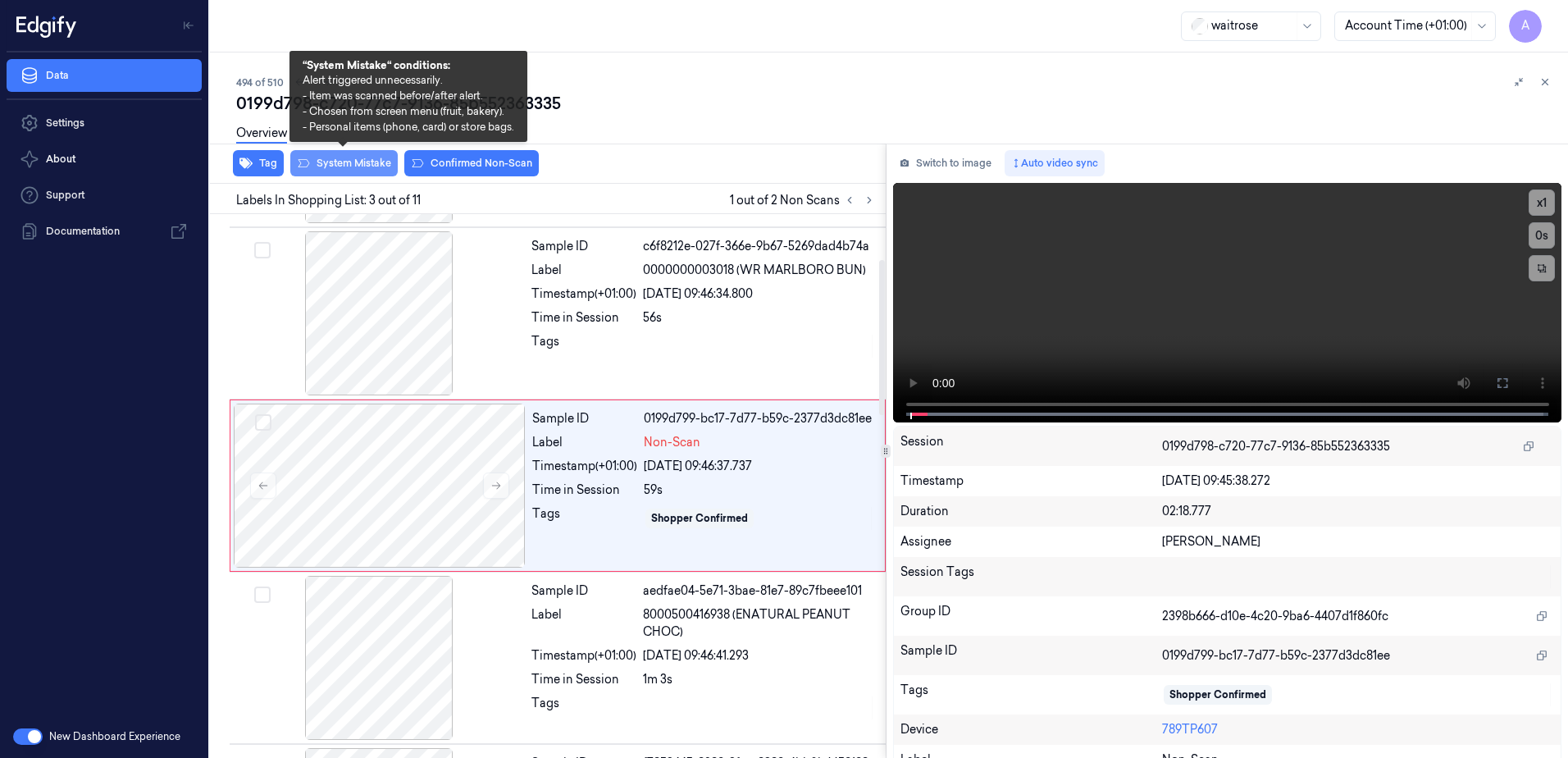
click at [349, 161] on button "System Mistake" at bounding box center [344, 162] width 107 height 26
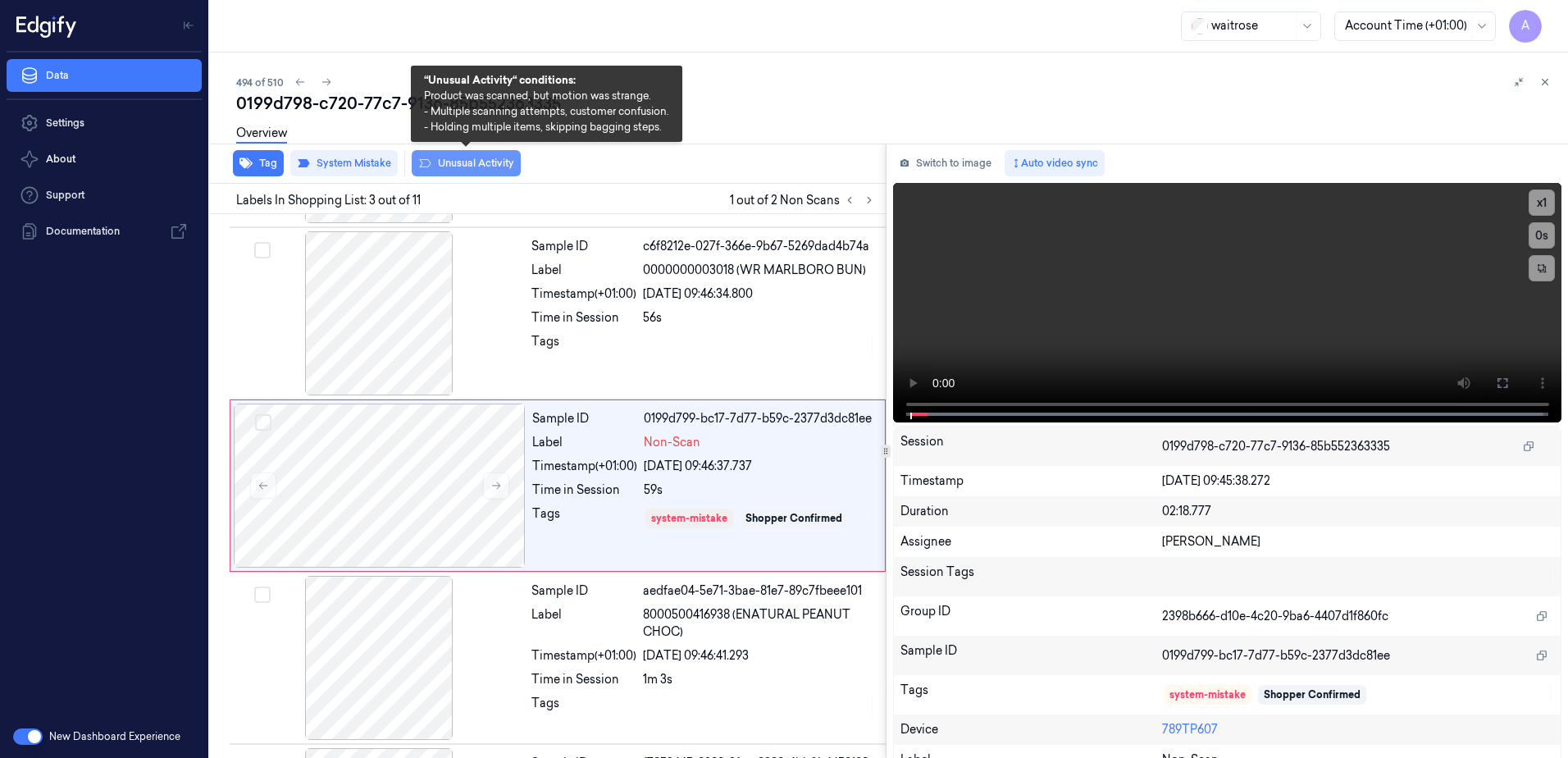
click at [466, 162] on button "Unusual Activity" at bounding box center [466, 162] width 109 height 26
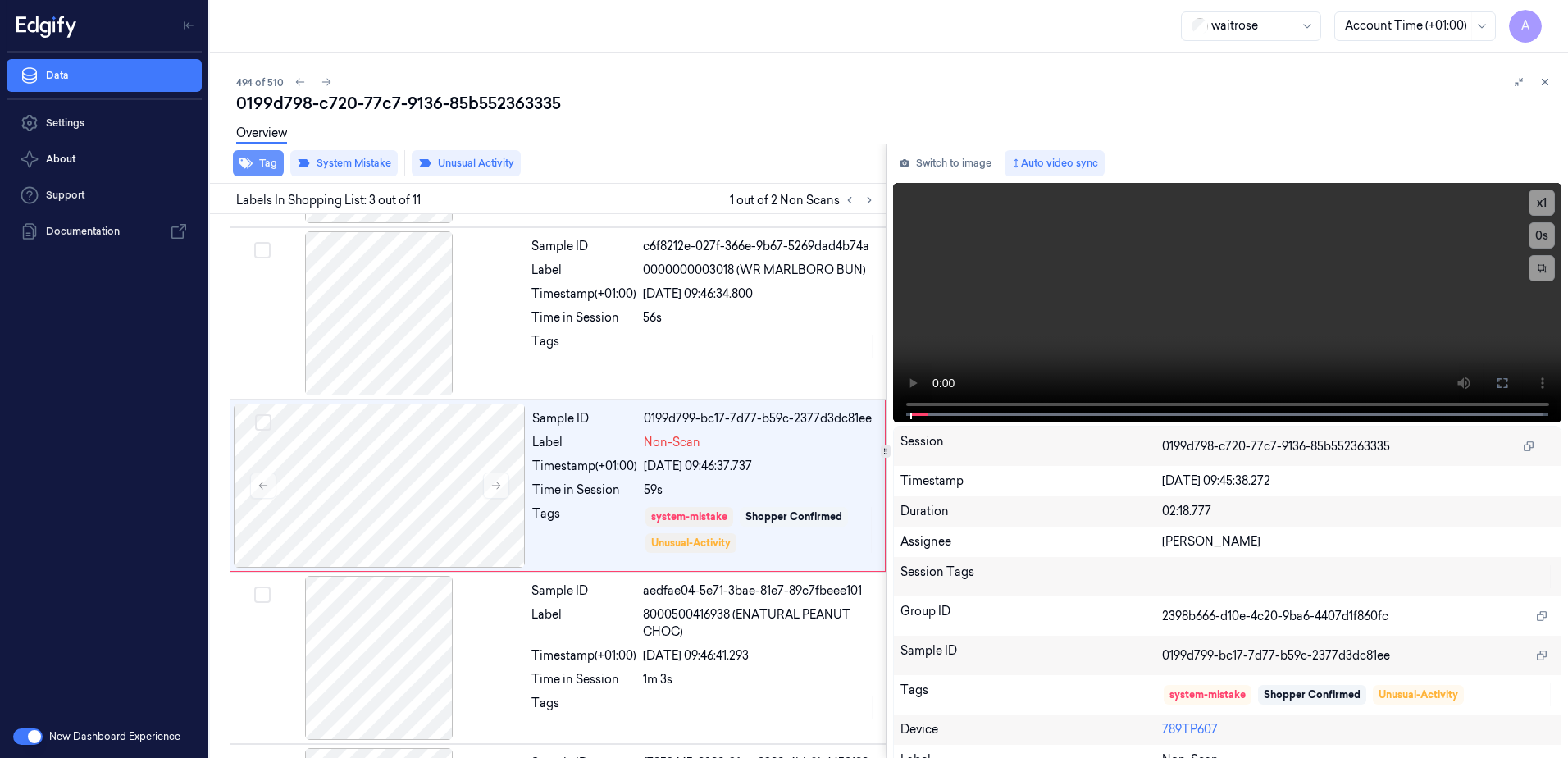
click at [253, 164] on button "Tag" at bounding box center [258, 162] width 51 height 26
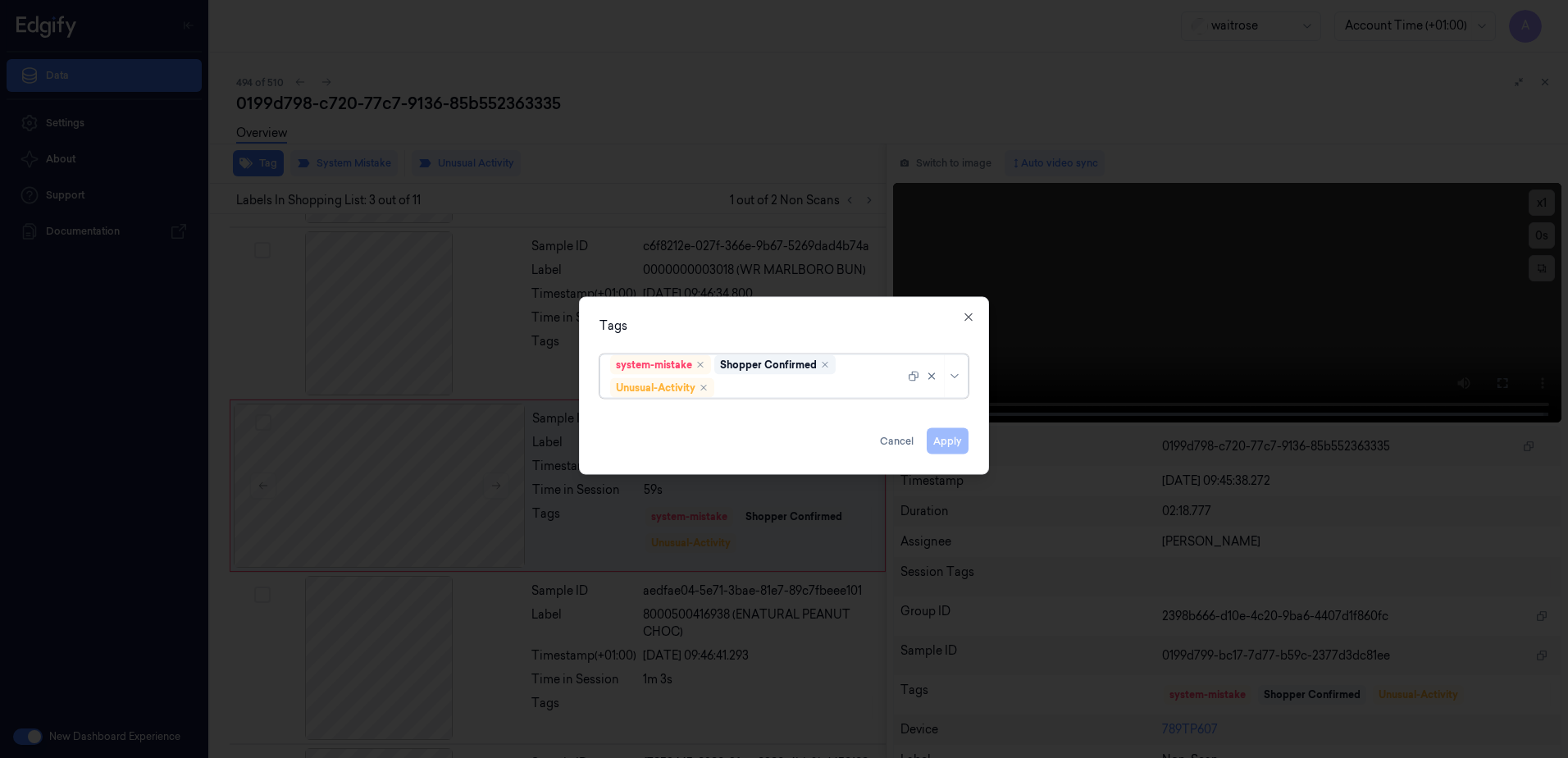
click at [757, 391] on div at bounding box center [811, 386] width 187 height 17
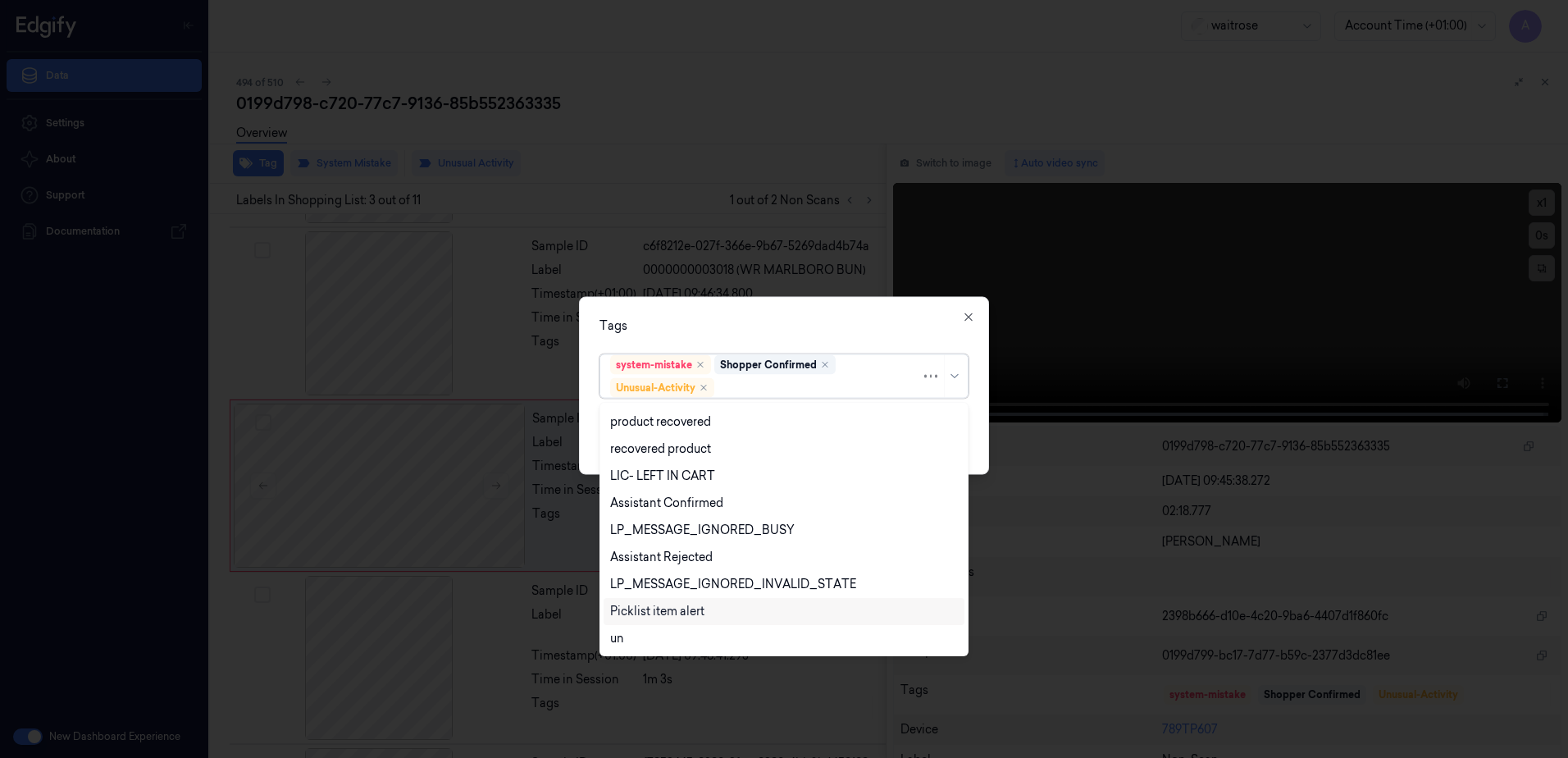
click at [700, 607] on div "Picklist item alert" at bounding box center [657, 610] width 94 height 17
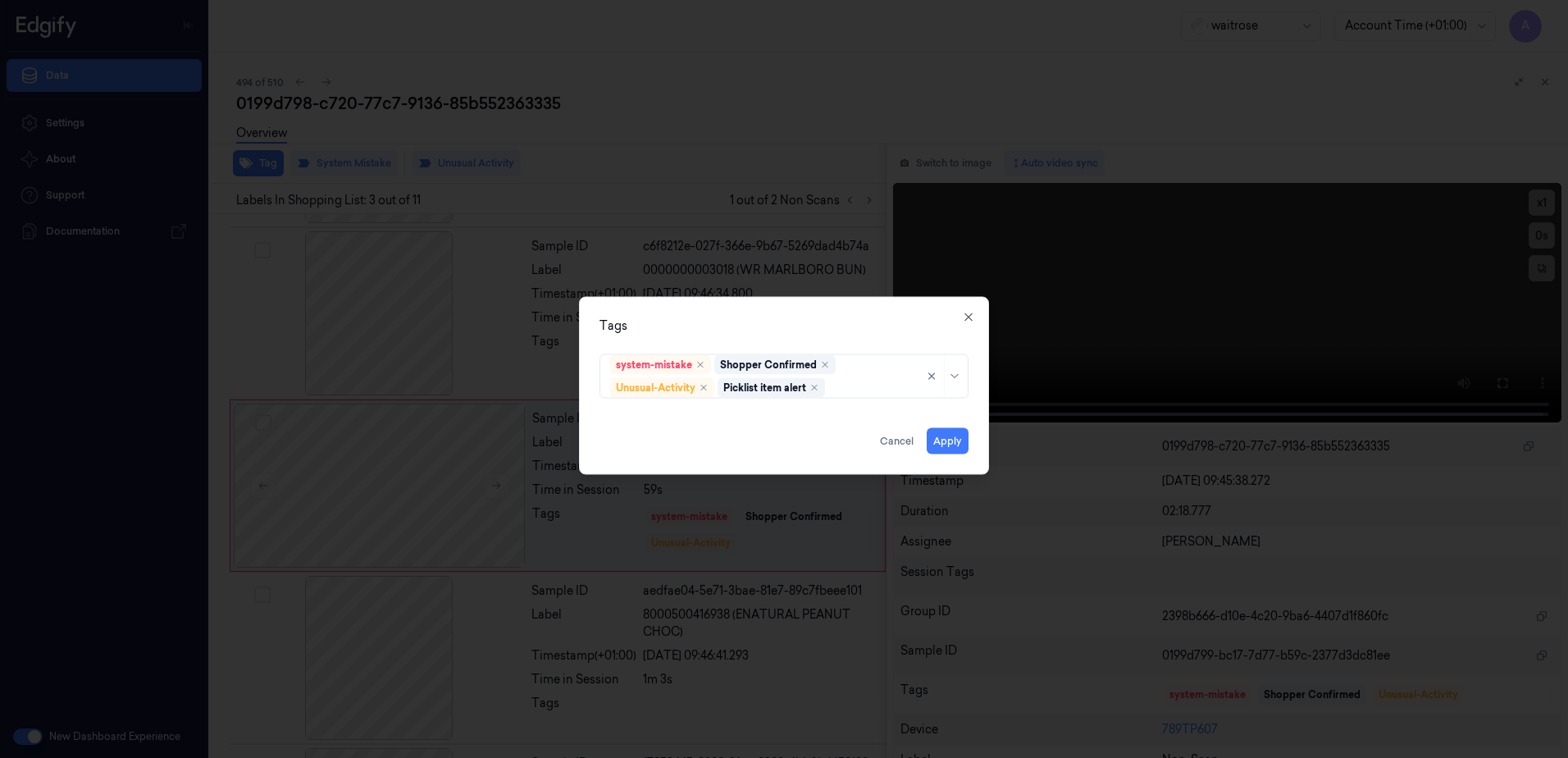
click at [839, 326] on div "Tags" at bounding box center [784, 325] width 369 height 17
click at [949, 450] on button "Apply" at bounding box center [948, 441] width 42 height 26
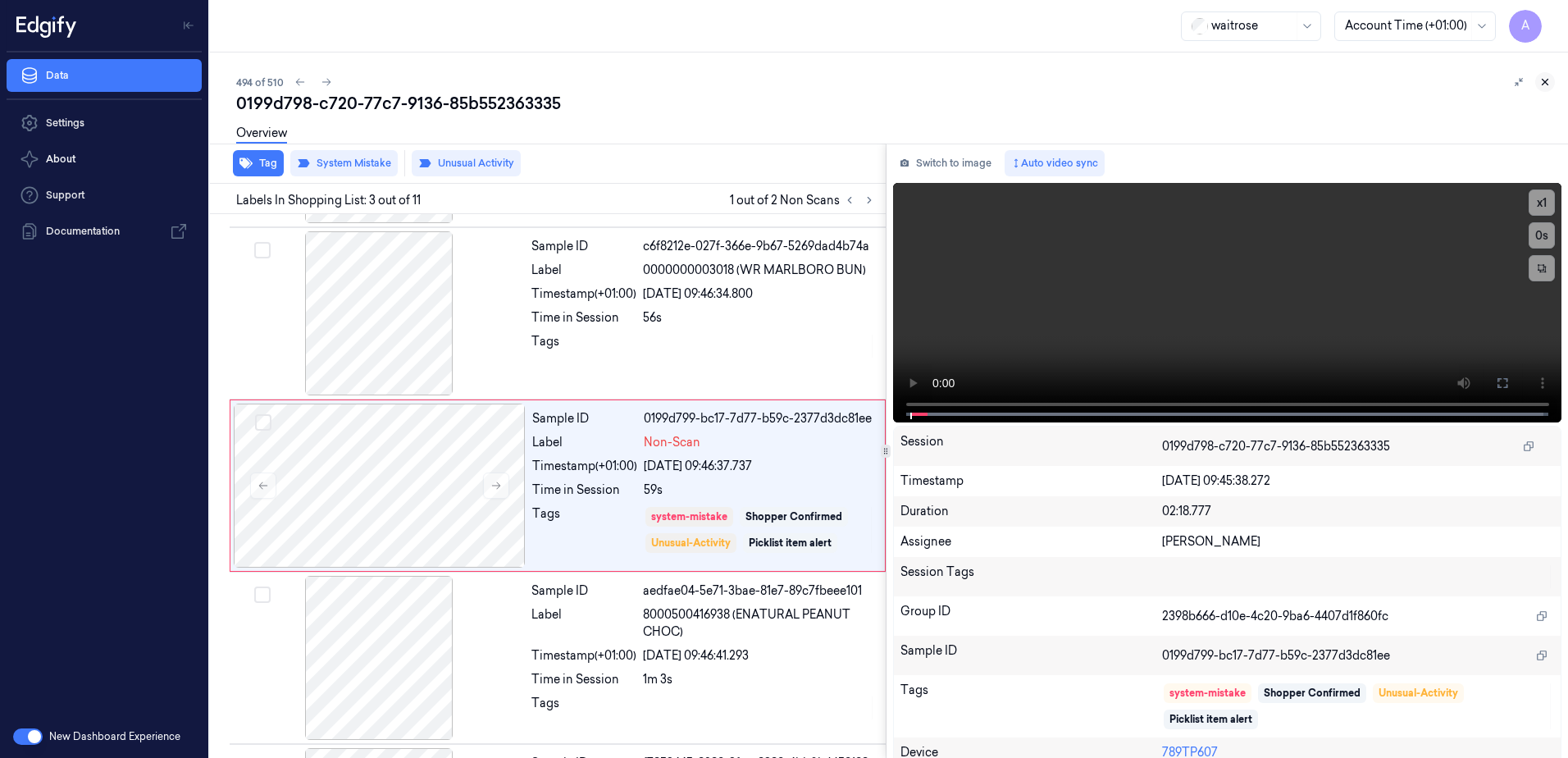
click at [1544, 84] on icon at bounding box center [1545, 82] width 12 height 12
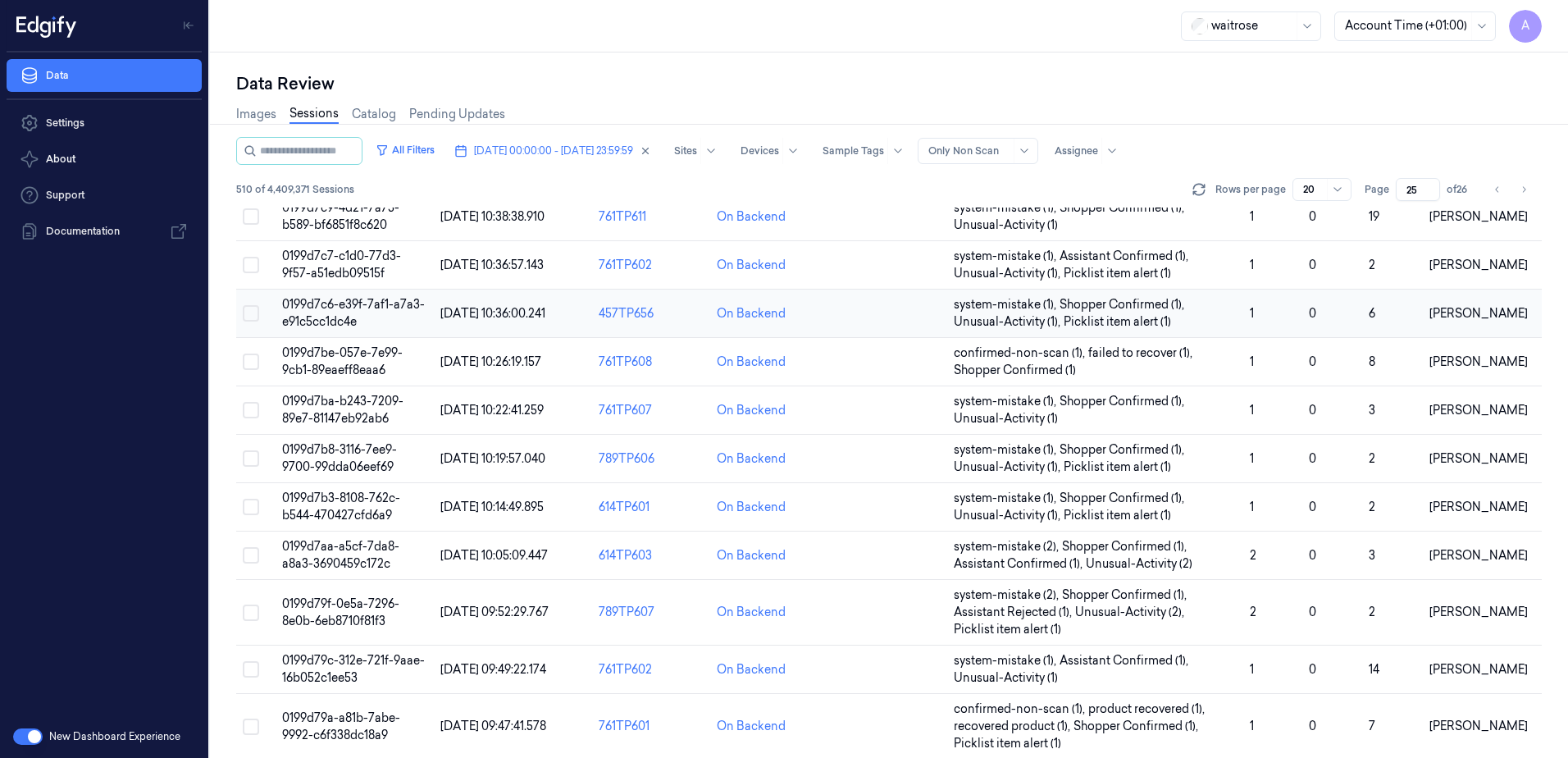
scroll to position [410, 0]
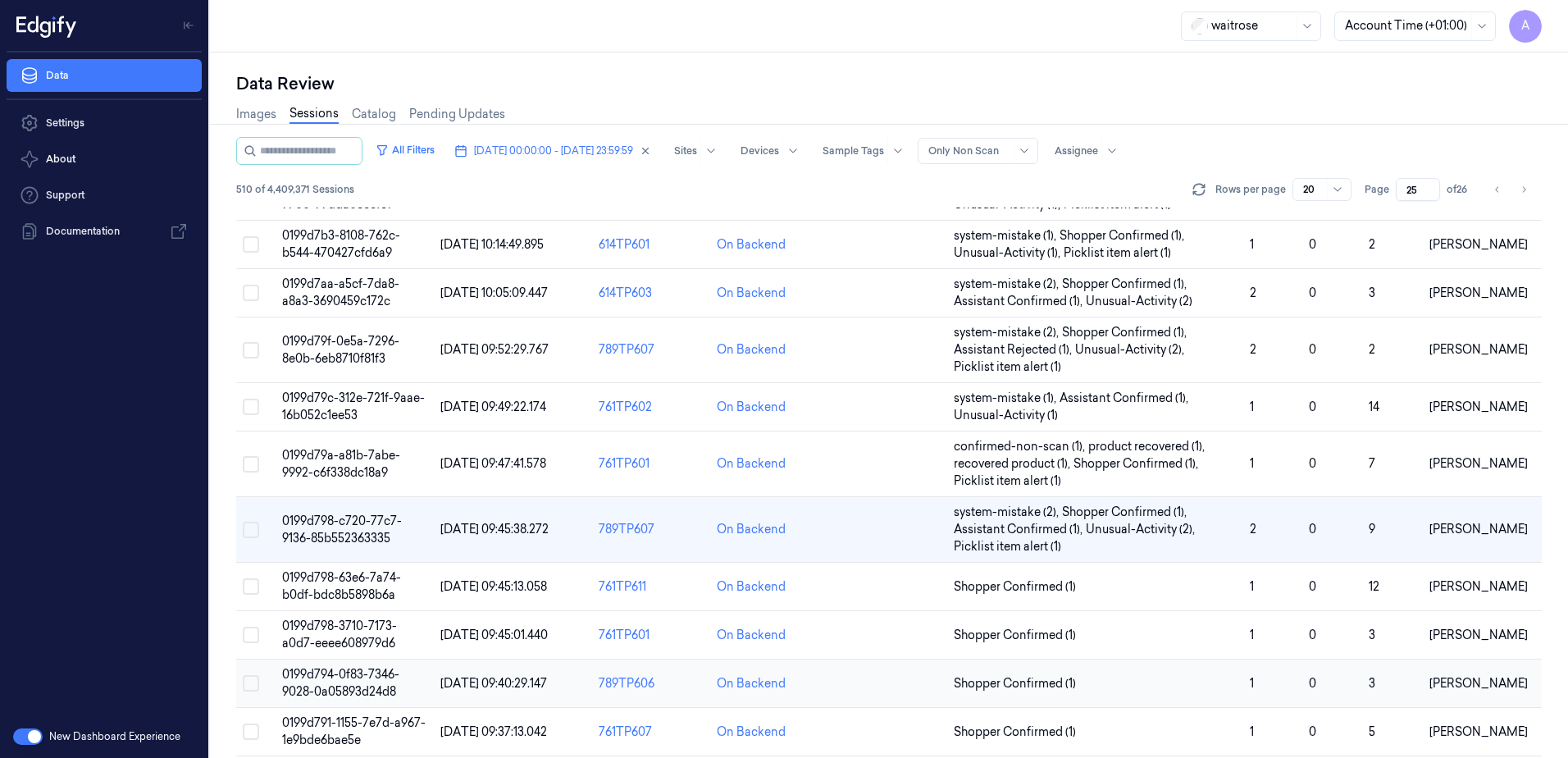
click at [334, 678] on span "0199d794-0f83-7346-9028-0a05893d24d8" at bounding box center [341, 683] width 117 height 32
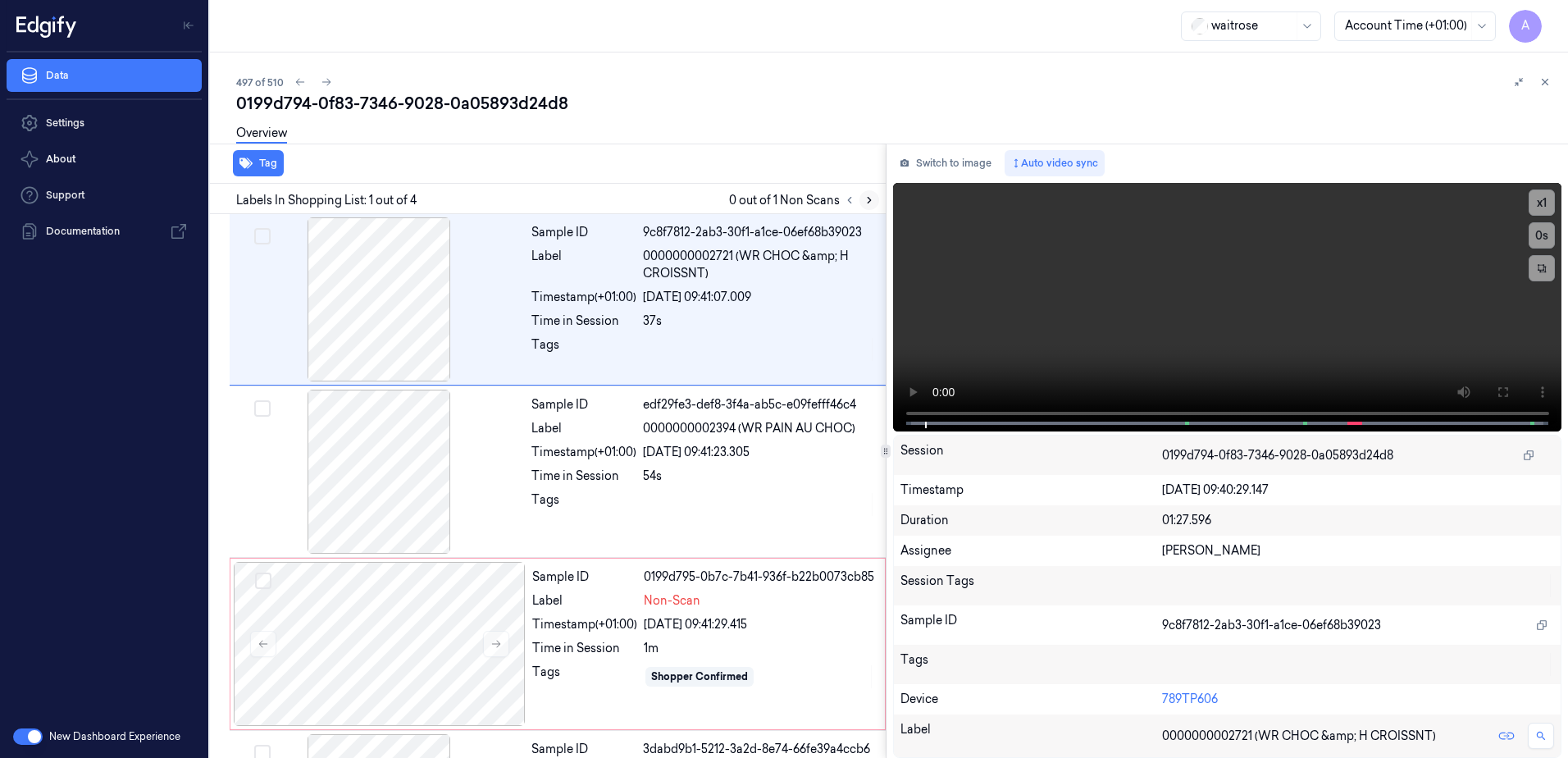
click at [875, 202] on button at bounding box center [869, 200] width 20 height 20
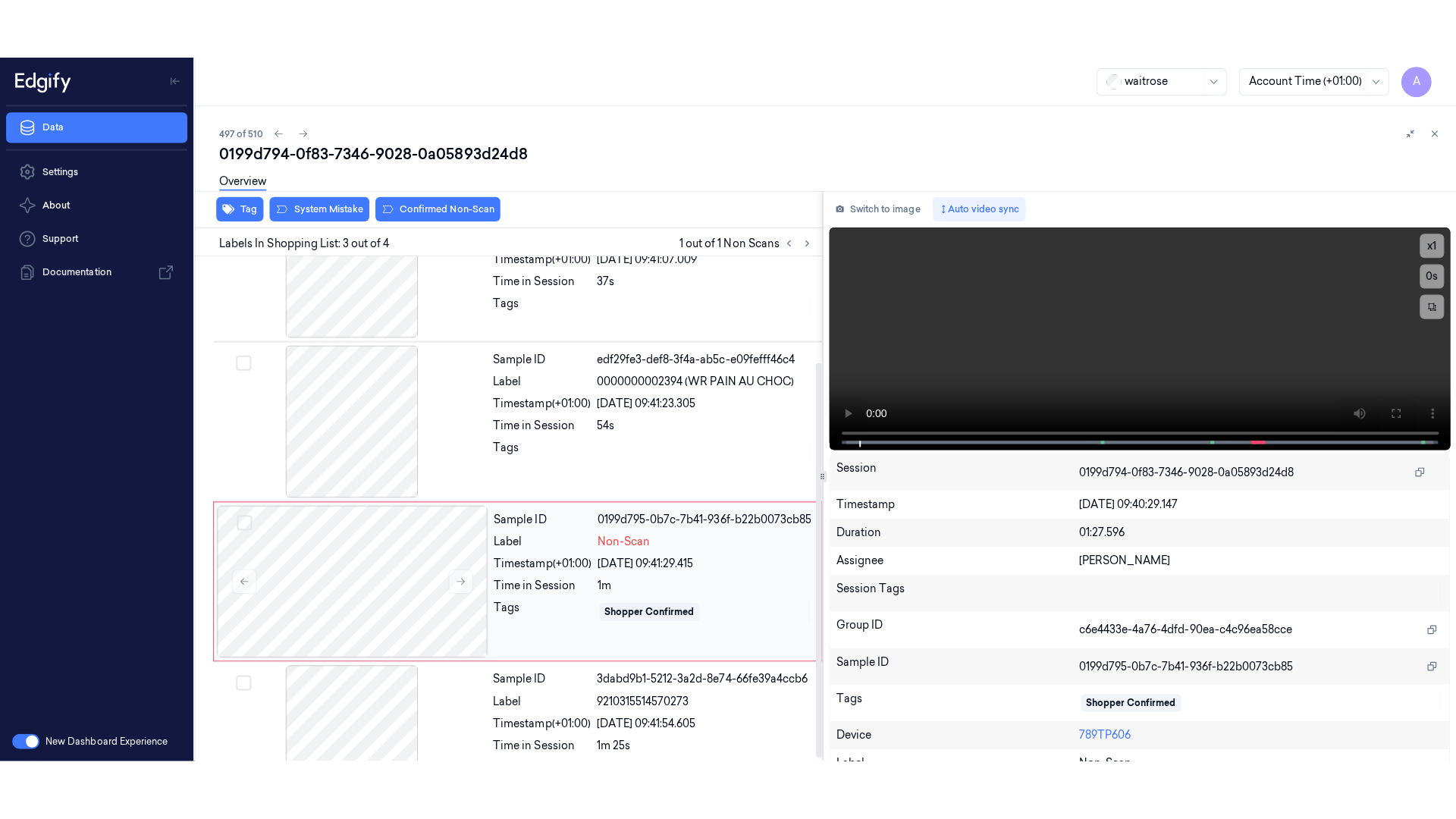
scroll to position [138, 0]
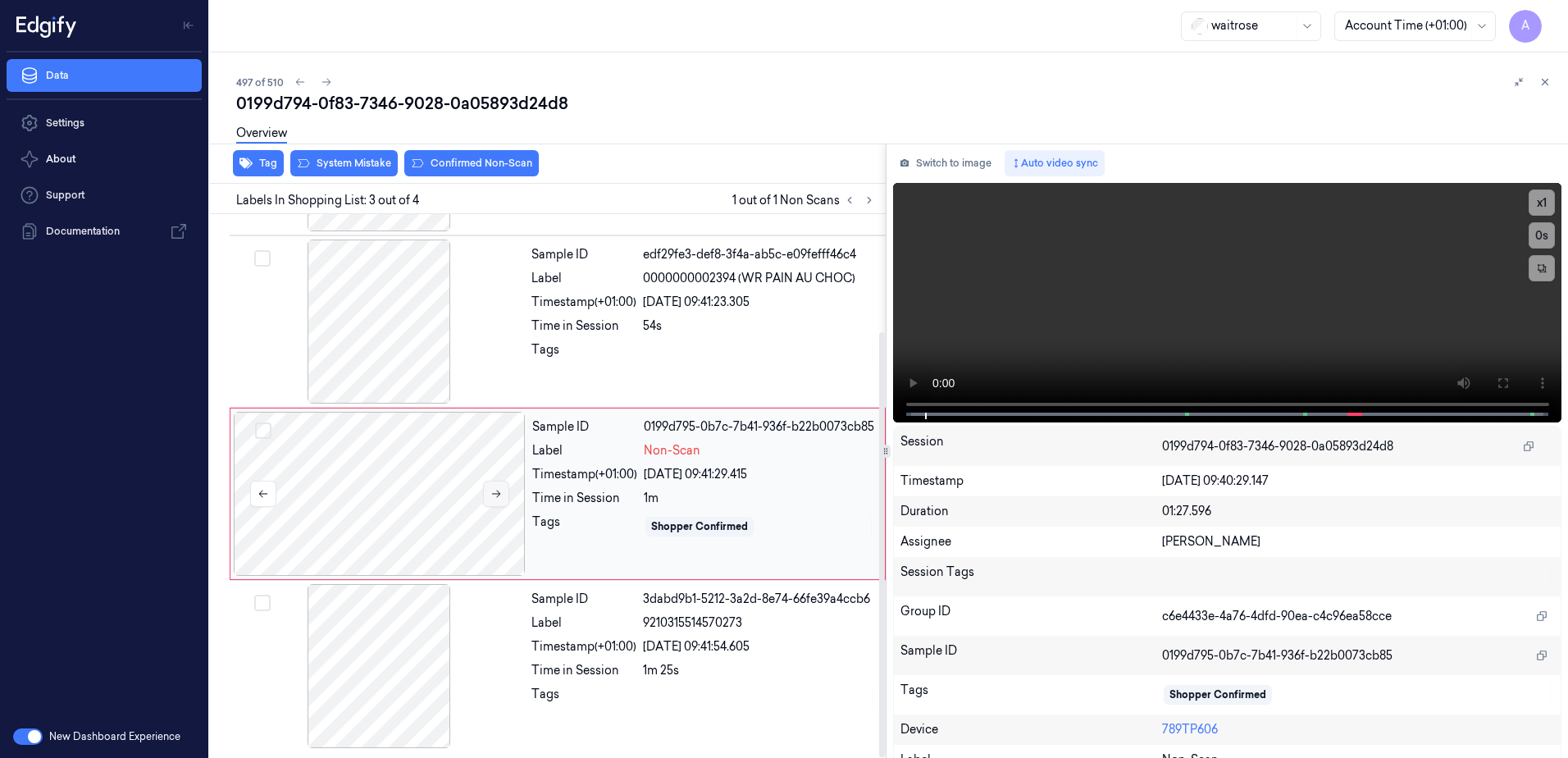
click at [506, 496] on button at bounding box center [496, 493] width 26 height 26
click at [496, 494] on icon at bounding box center [497, 493] width 12 height 12
click at [1500, 380] on icon at bounding box center [1502, 382] width 13 height 13
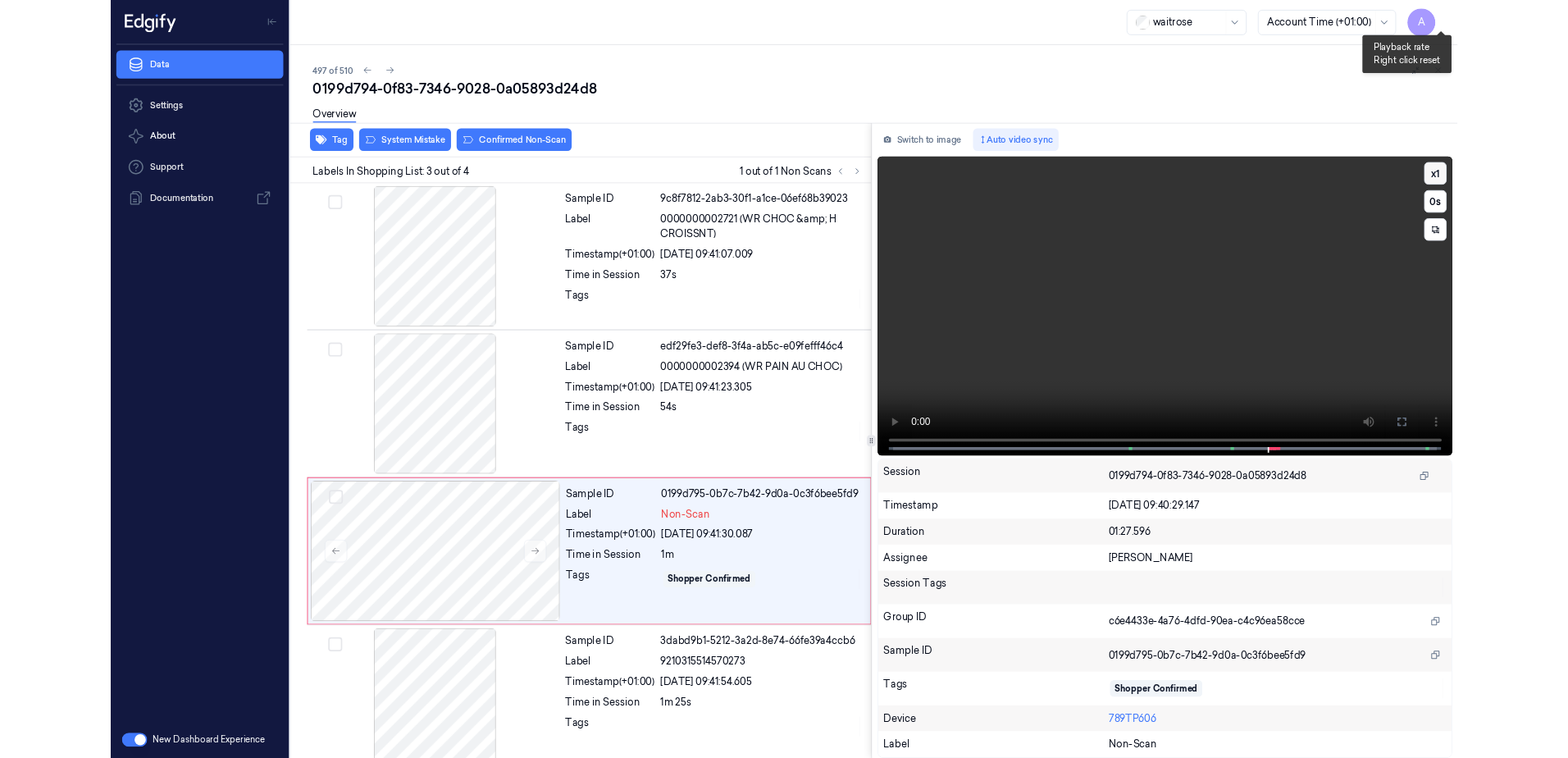
scroll to position [22, 0]
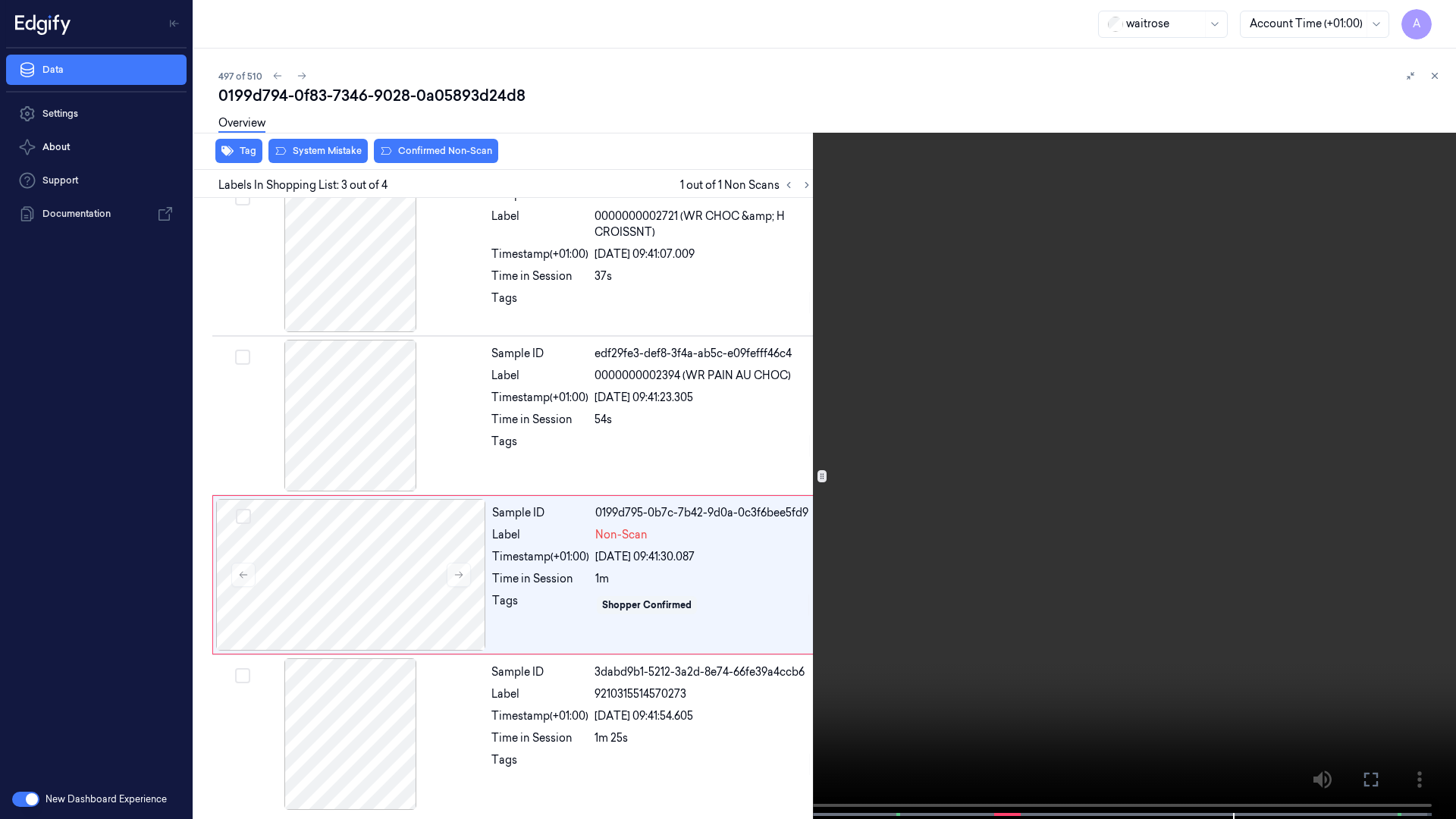
click at [0, 0] on button at bounding box center [0, 0] width 0 height 0
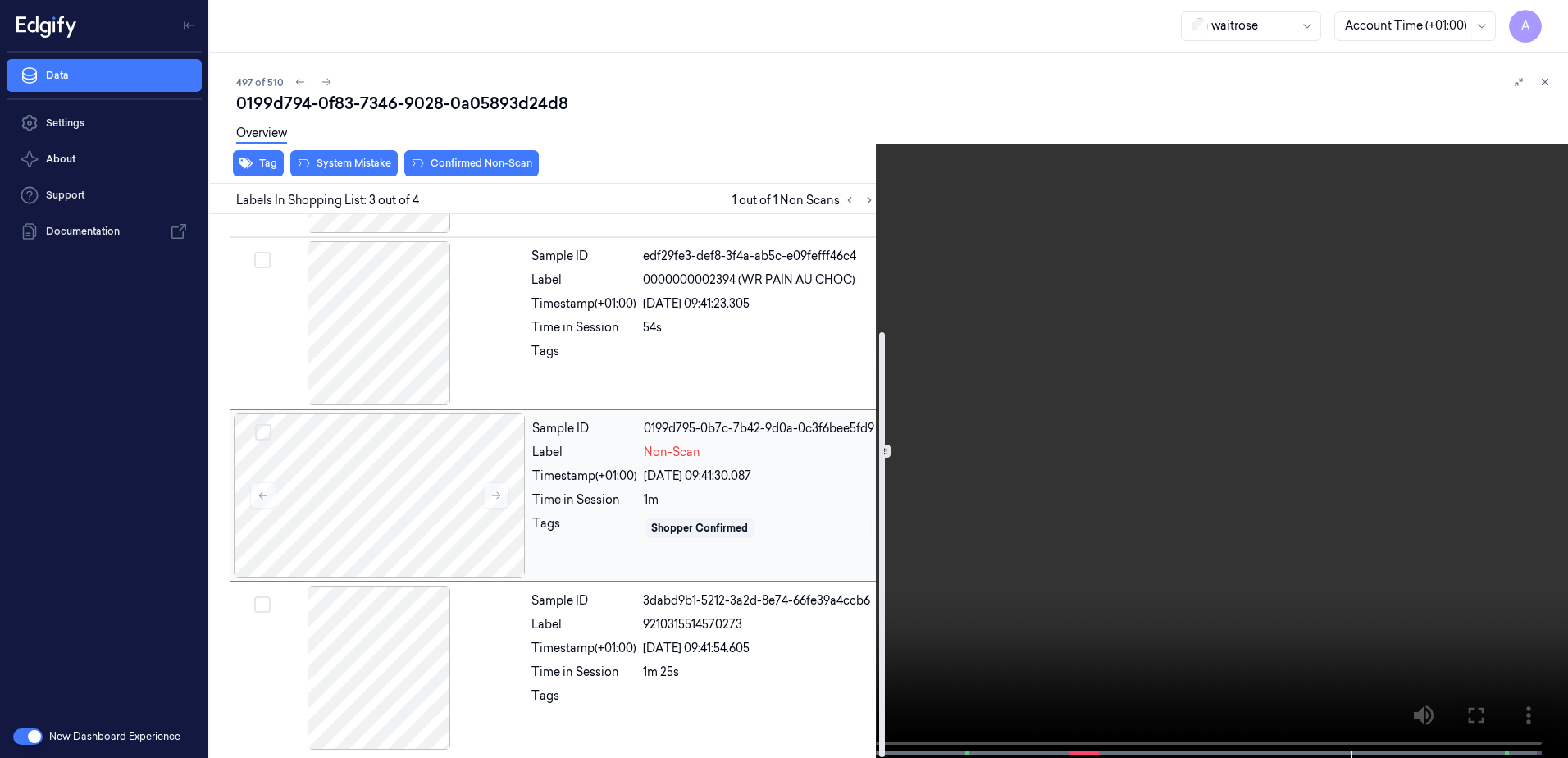
scroll to position [150, 0]
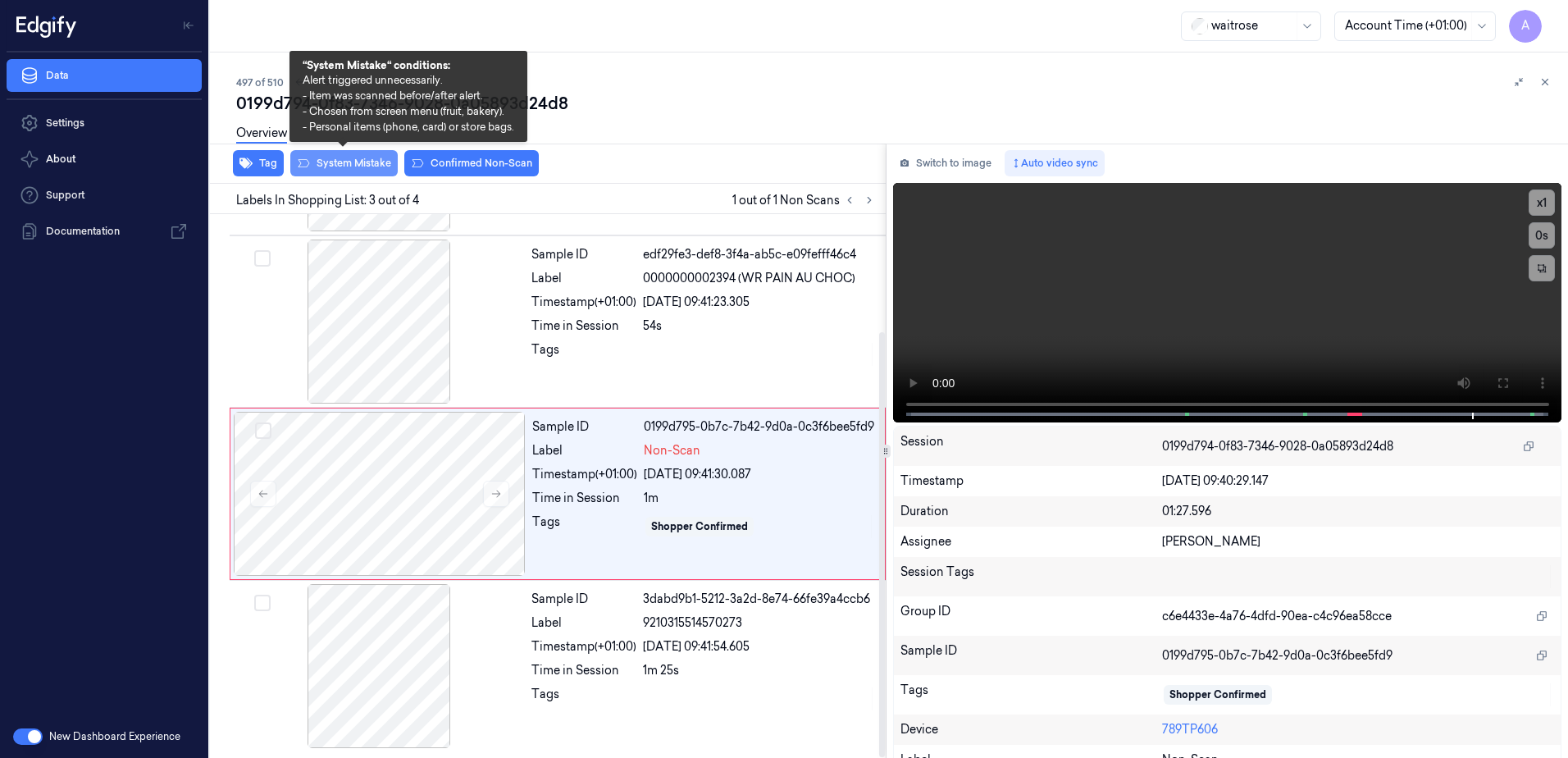
click at [340, 173] on button "System Mistake" at bounding box center [344, 162] width 107 height 26
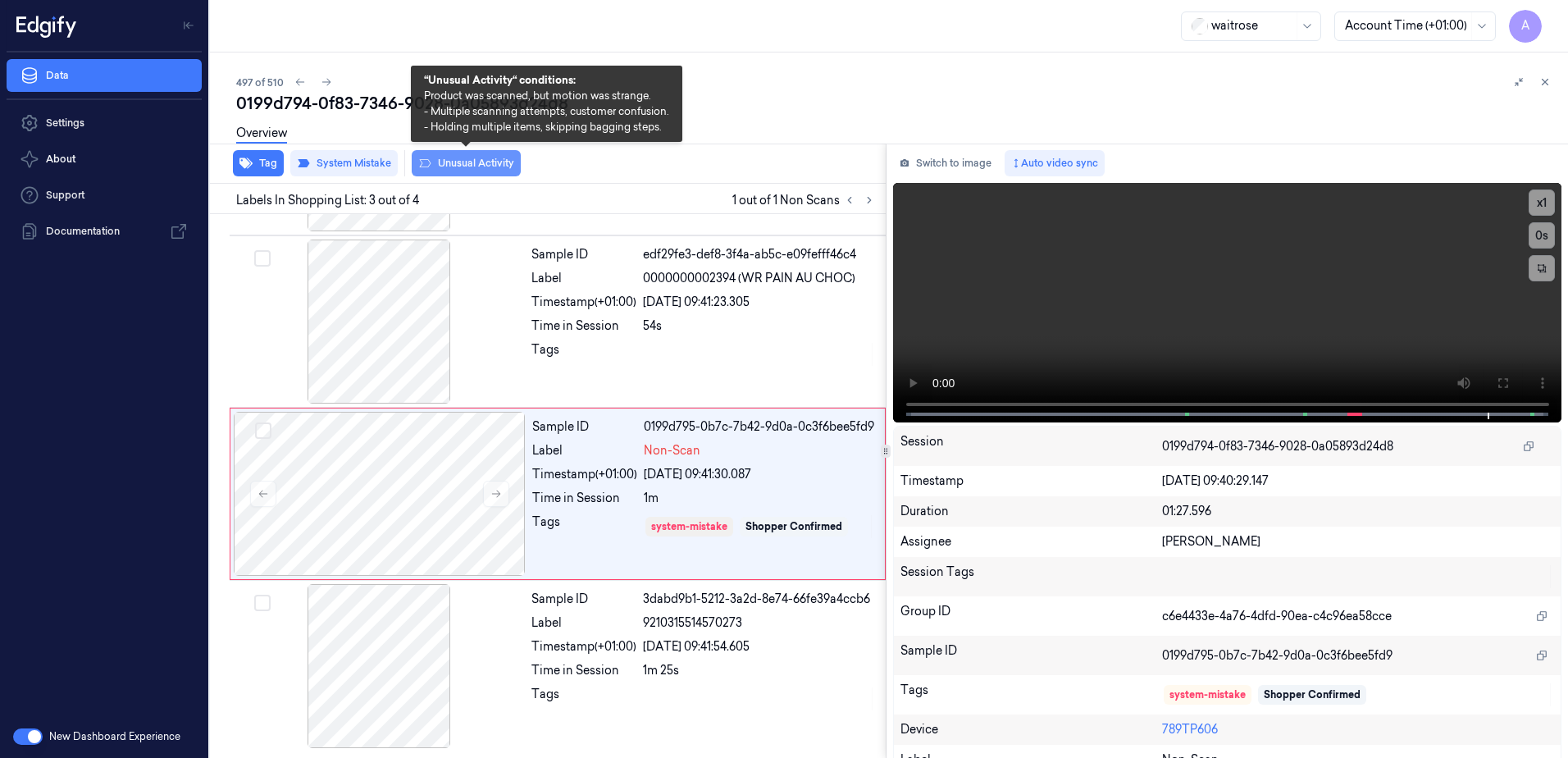
click at [454, 168] on button "Unusual Activity" at bounding box center [466, 162] width 109 height 26
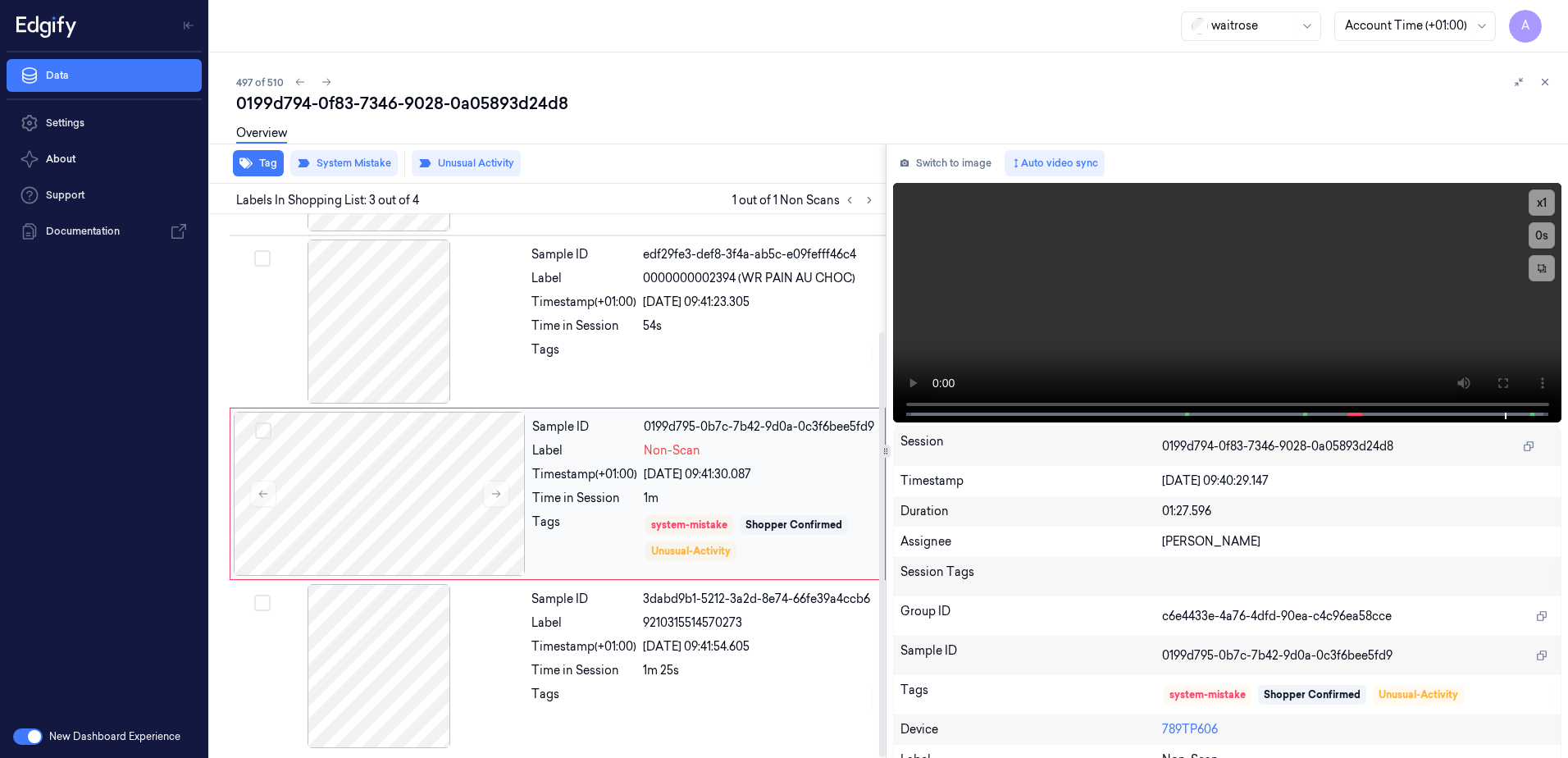
click at [600, 529] on div "Tags" at bounding box center [585, 538] width 105 height 50
click at [260, 160] on button "Tag" at bounding box center [258, 162] width 51 height 26
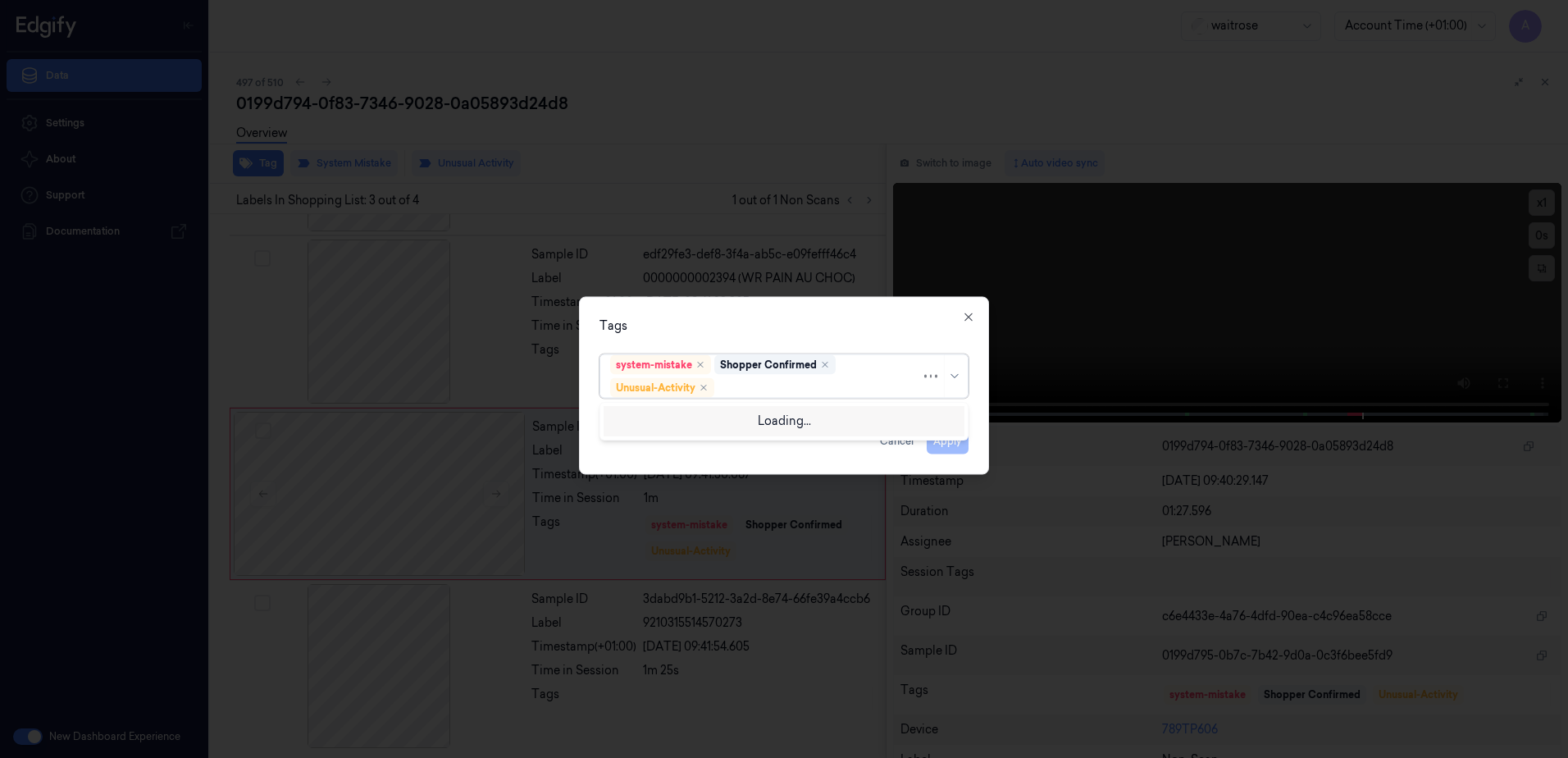
click at [749, 379] on div at bounding box center [819, 386] width 203 height 17
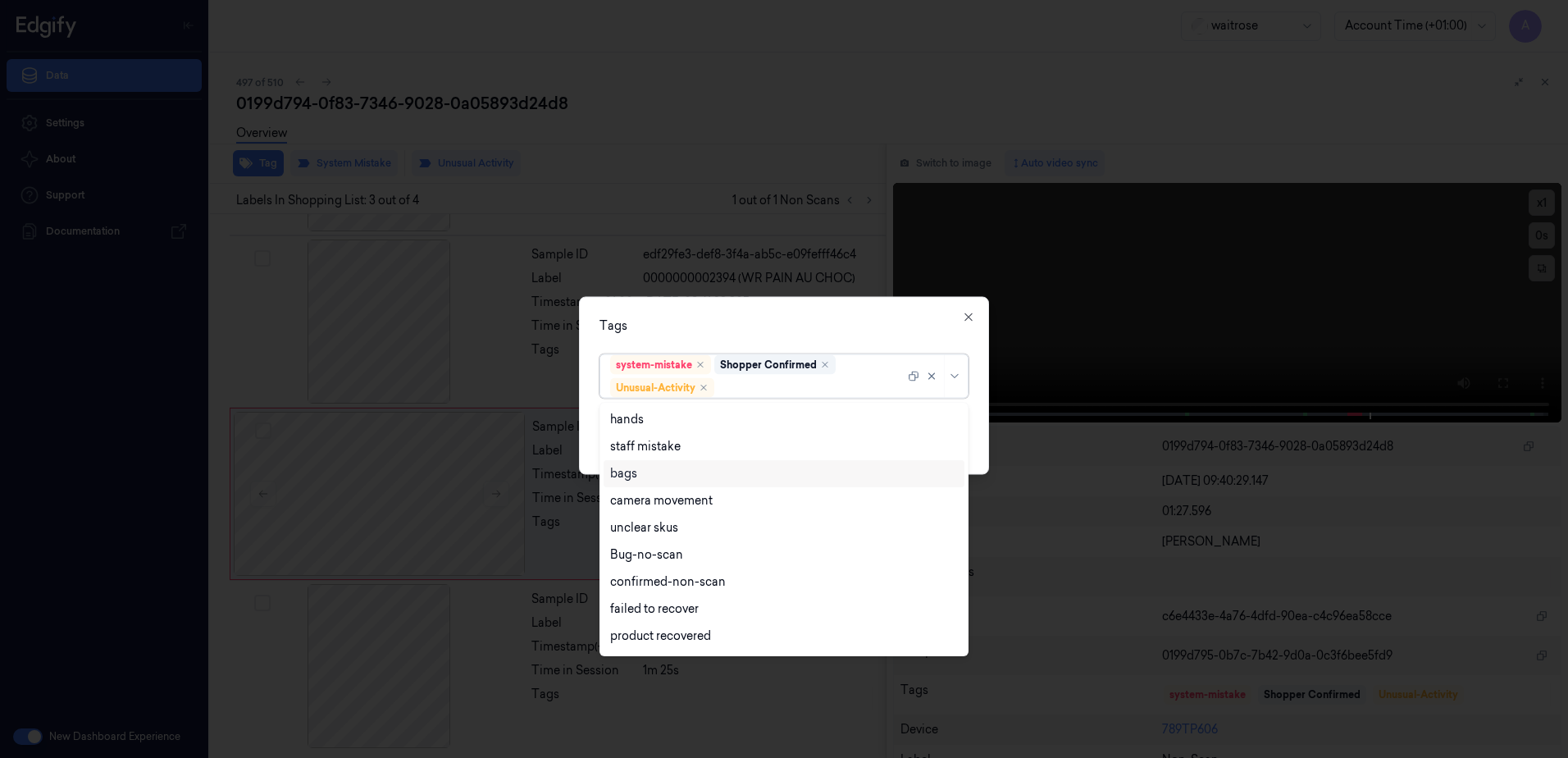
scroll to position [214, 0]
click at [692, 611] on div "Picklist item alert" at bounding box center [657, 610] width 94 height 17
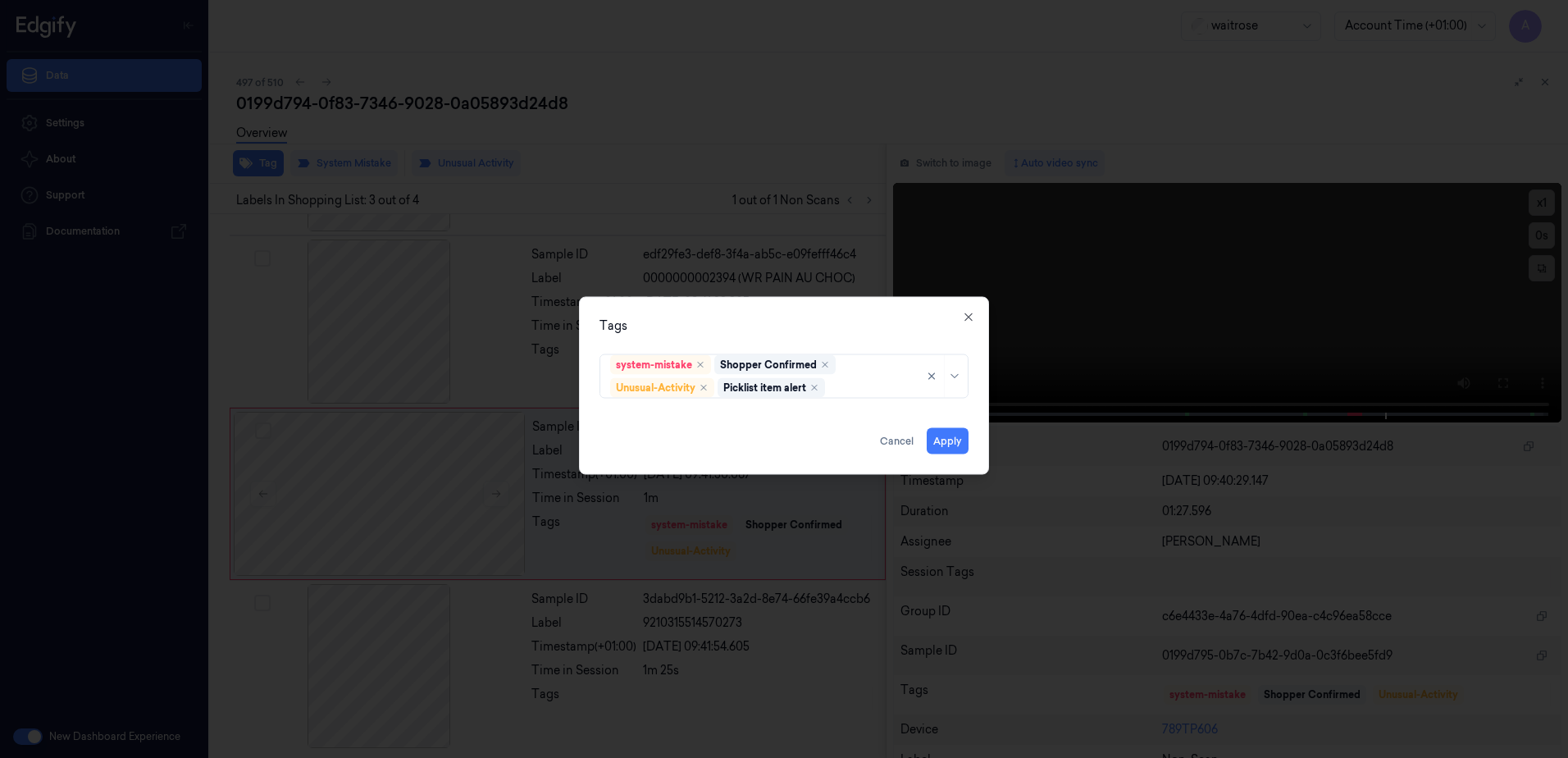
click at [818, 335] on div "Tags system-mistake Shopper Confirmed Unusual-Activity Picklist item alert Appl…" at bounding box center [784, 386] width 410 height 178
click at [952, 452] on button "Apply" at bounding box center [948, 441] width 42 height 26
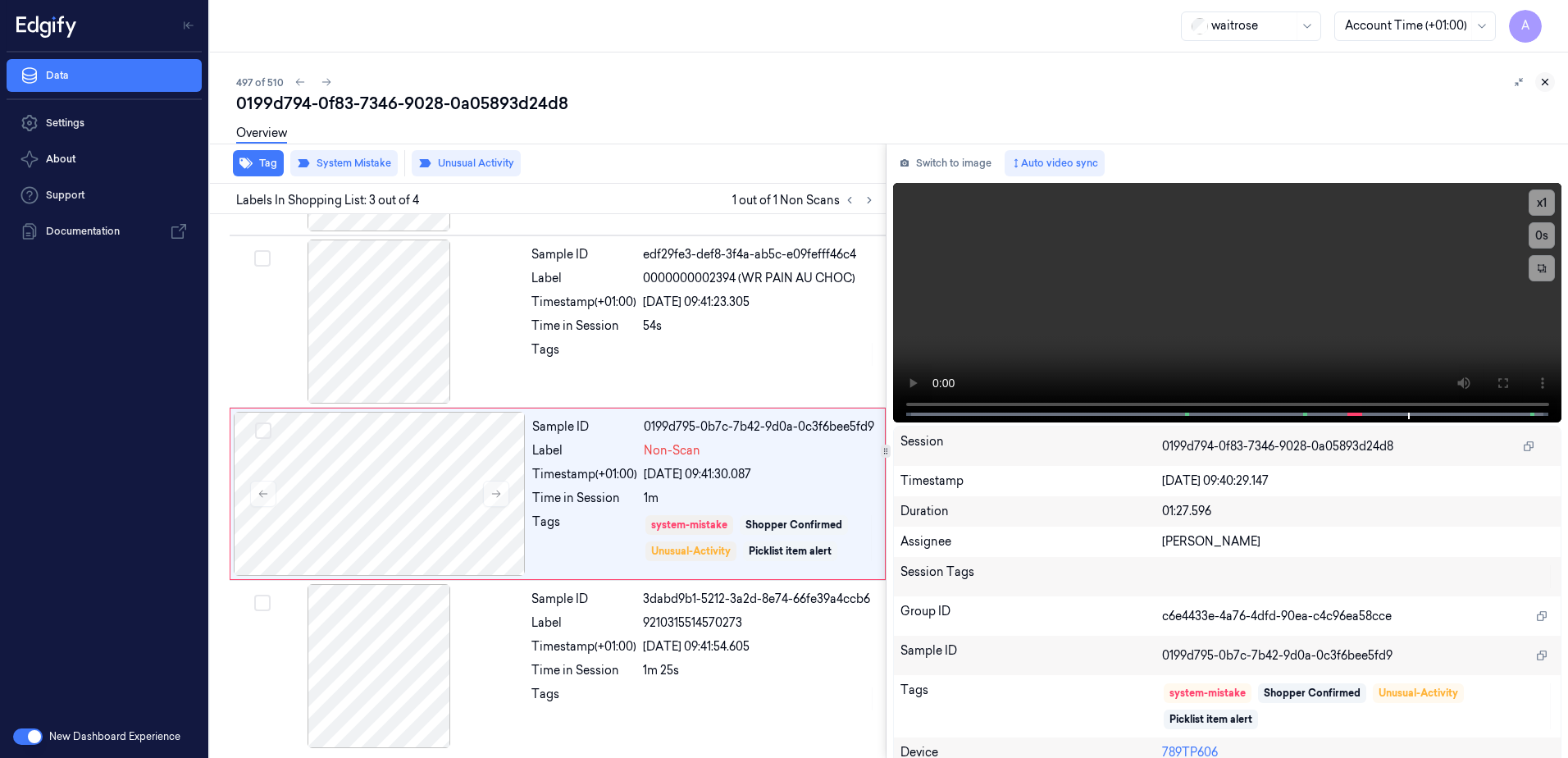
click at [1548, 83] on icon at bounding box center [1545, 82] width 12 height 12
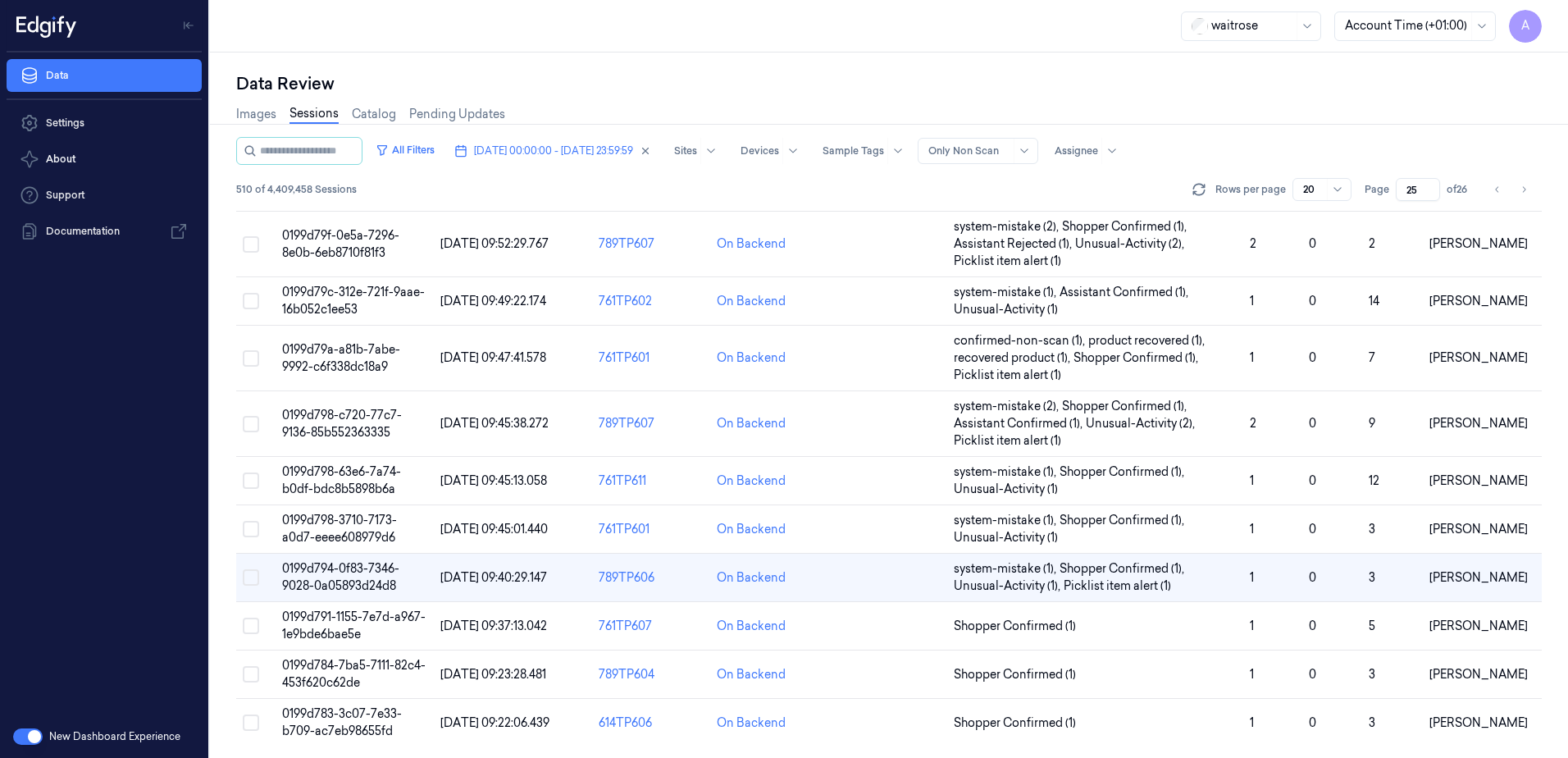
scroll to position [517, 0]
click at [345, 708] on span "0199d783-3c07-7e33-b709-ac7eb98655fd" at bounding box center [342, 720] width 120 height 32
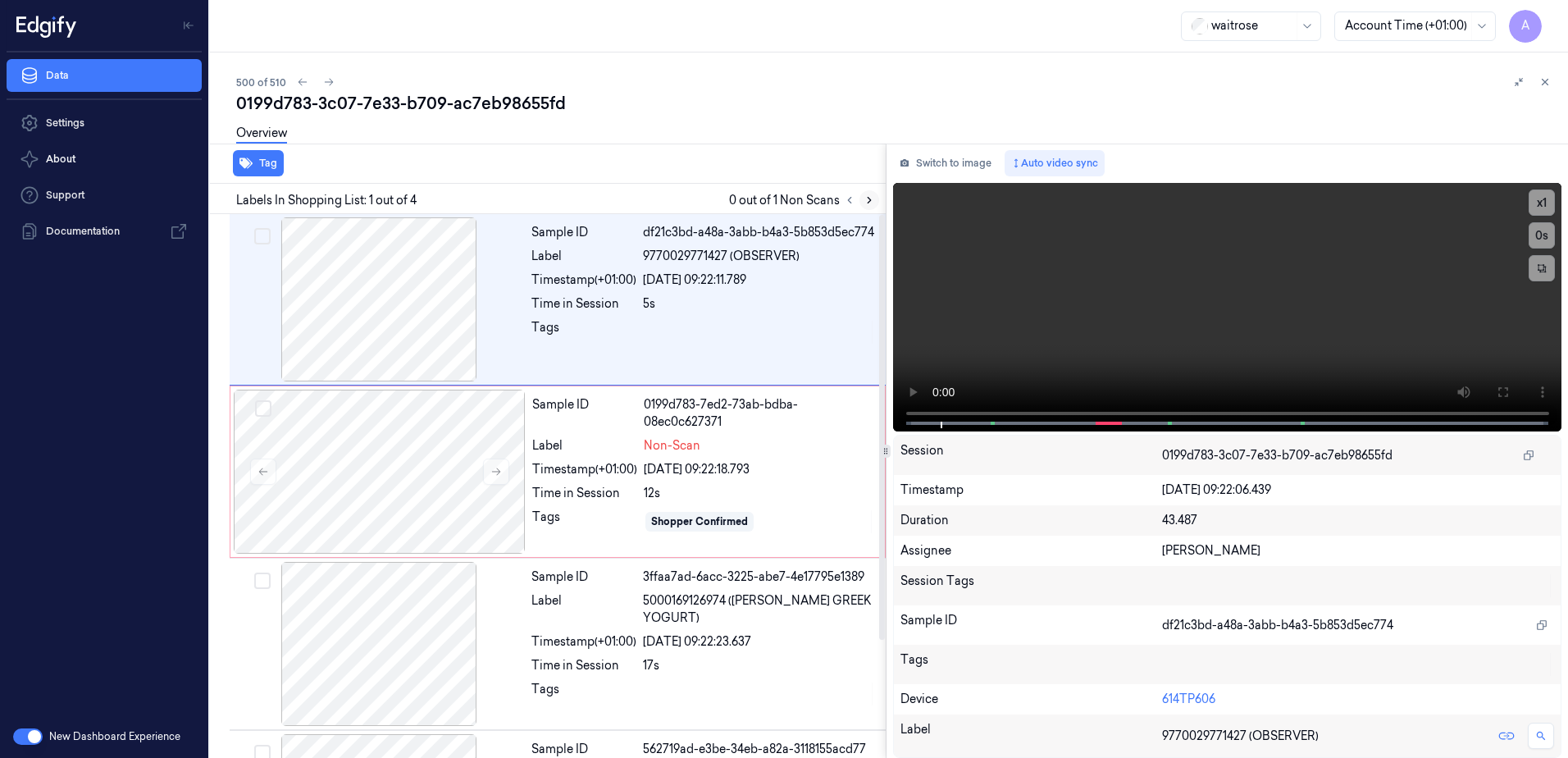
click at [864, 194] on icon at bounding box center [869, 200] width 12 height 12
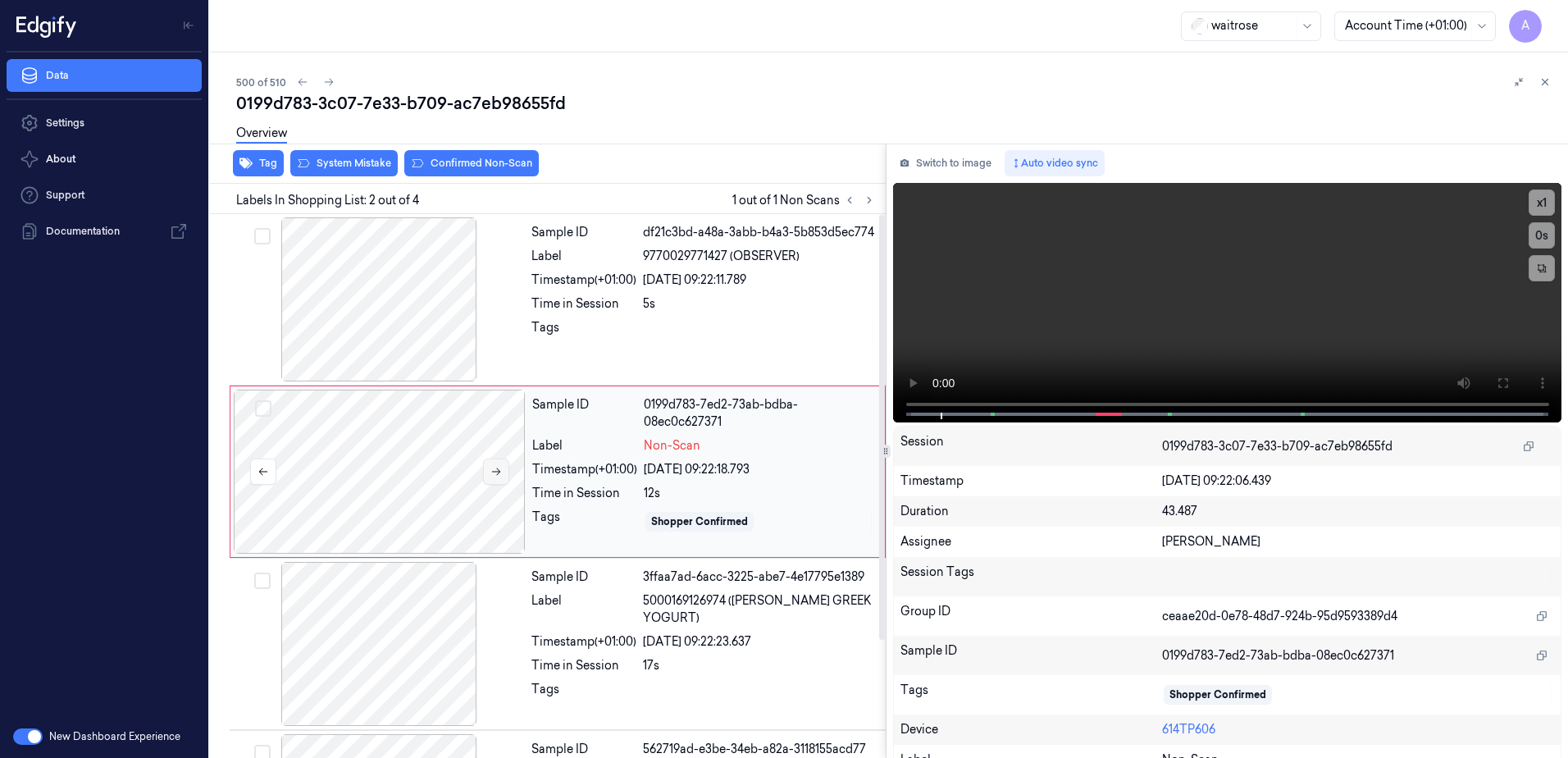
click at [504, 477] on button at bounding box center [496, 472] width 26 height 26
click at [493, 478] on button at bounding box center [496, 472] width 26 height 26
click at [1504, 388] on button at bounding box center [1503, 382] width 26 height 26
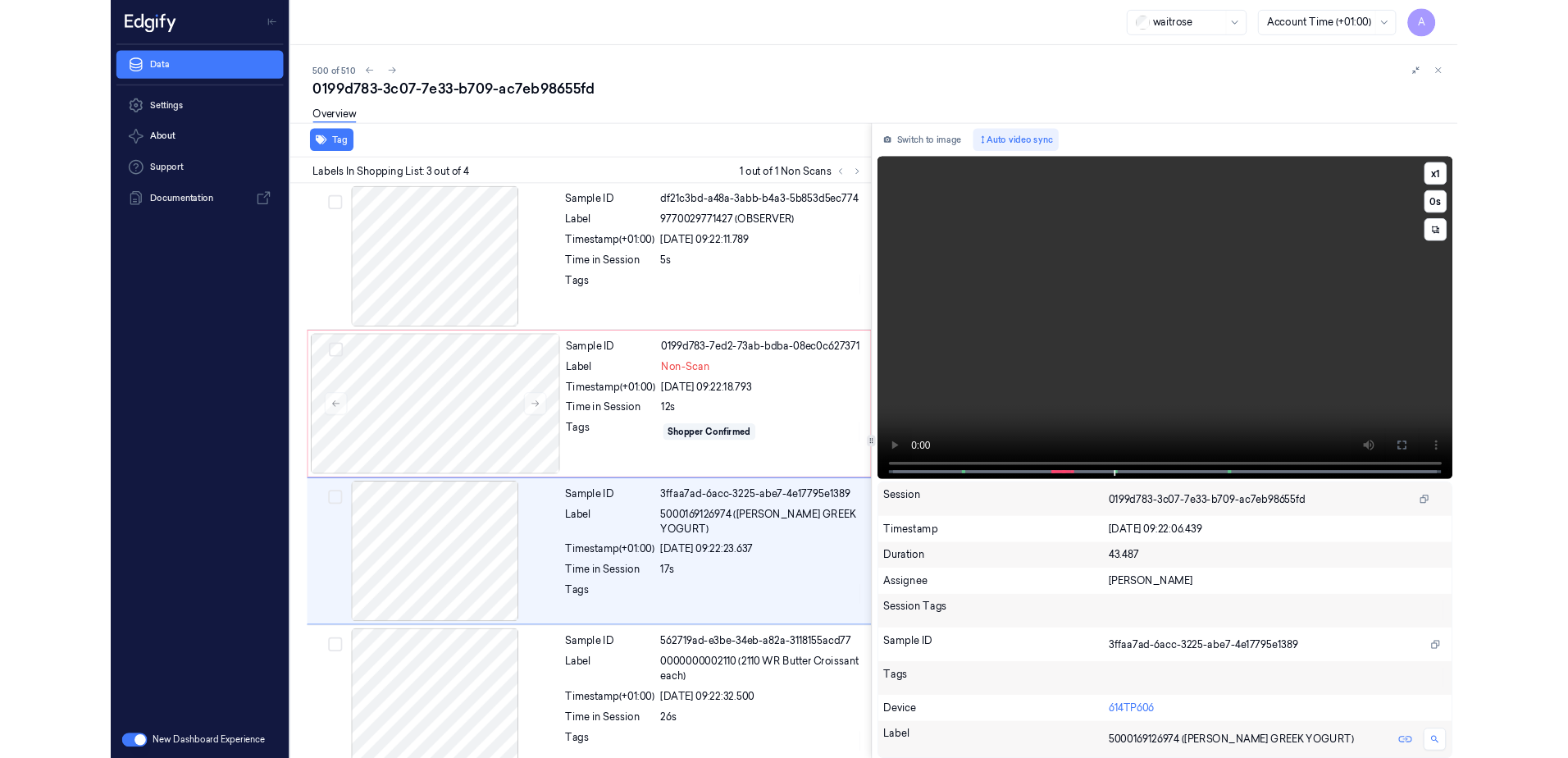
scroll to position [22, 0]
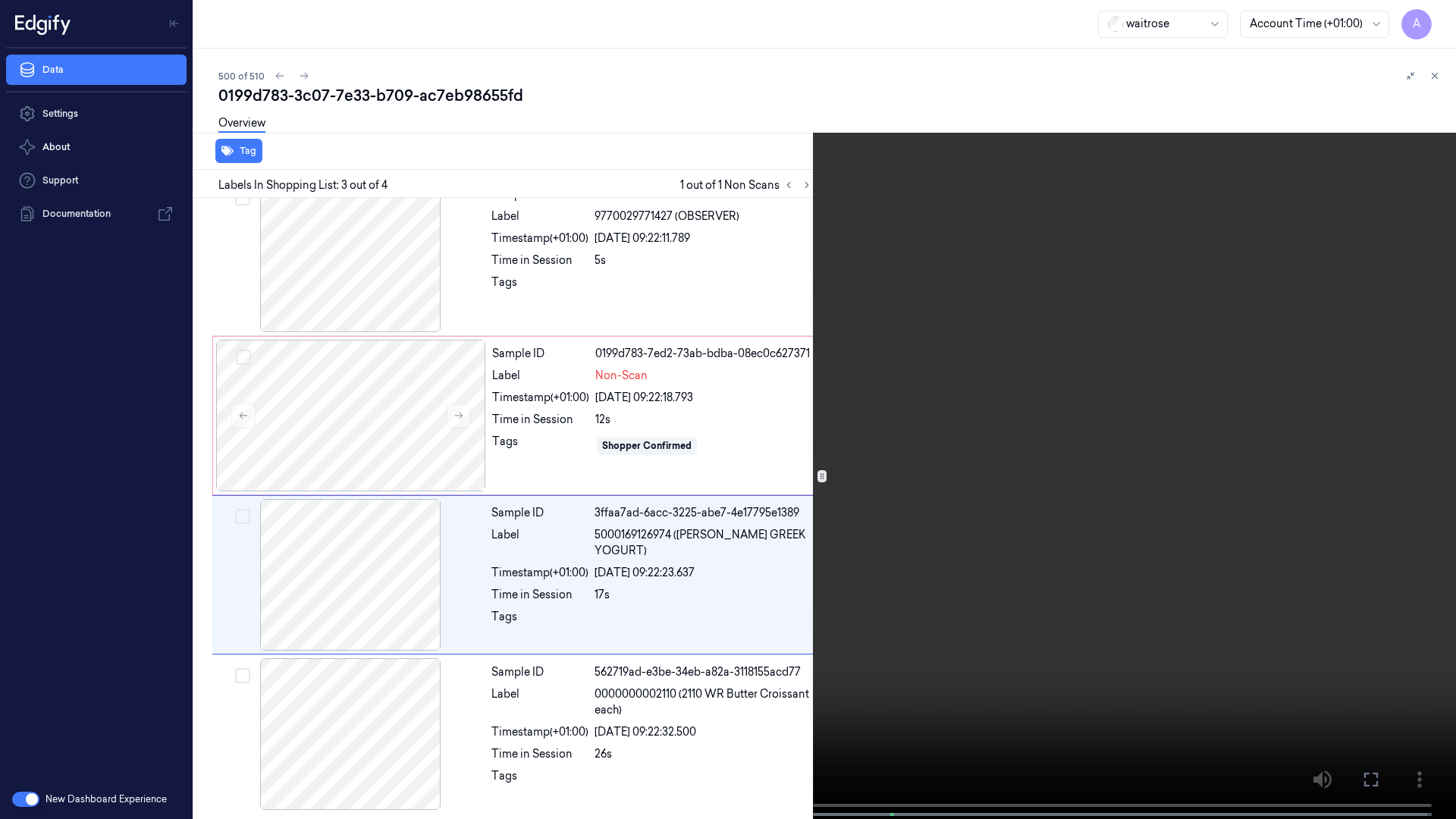
drag, startPoint x: 1368, startPoint y: 771, endPoint x: 1365, endPoint y: 693, distance: 78.1
click at [0, 0] on icon at bounding box center [0, 0] width 0 height 0
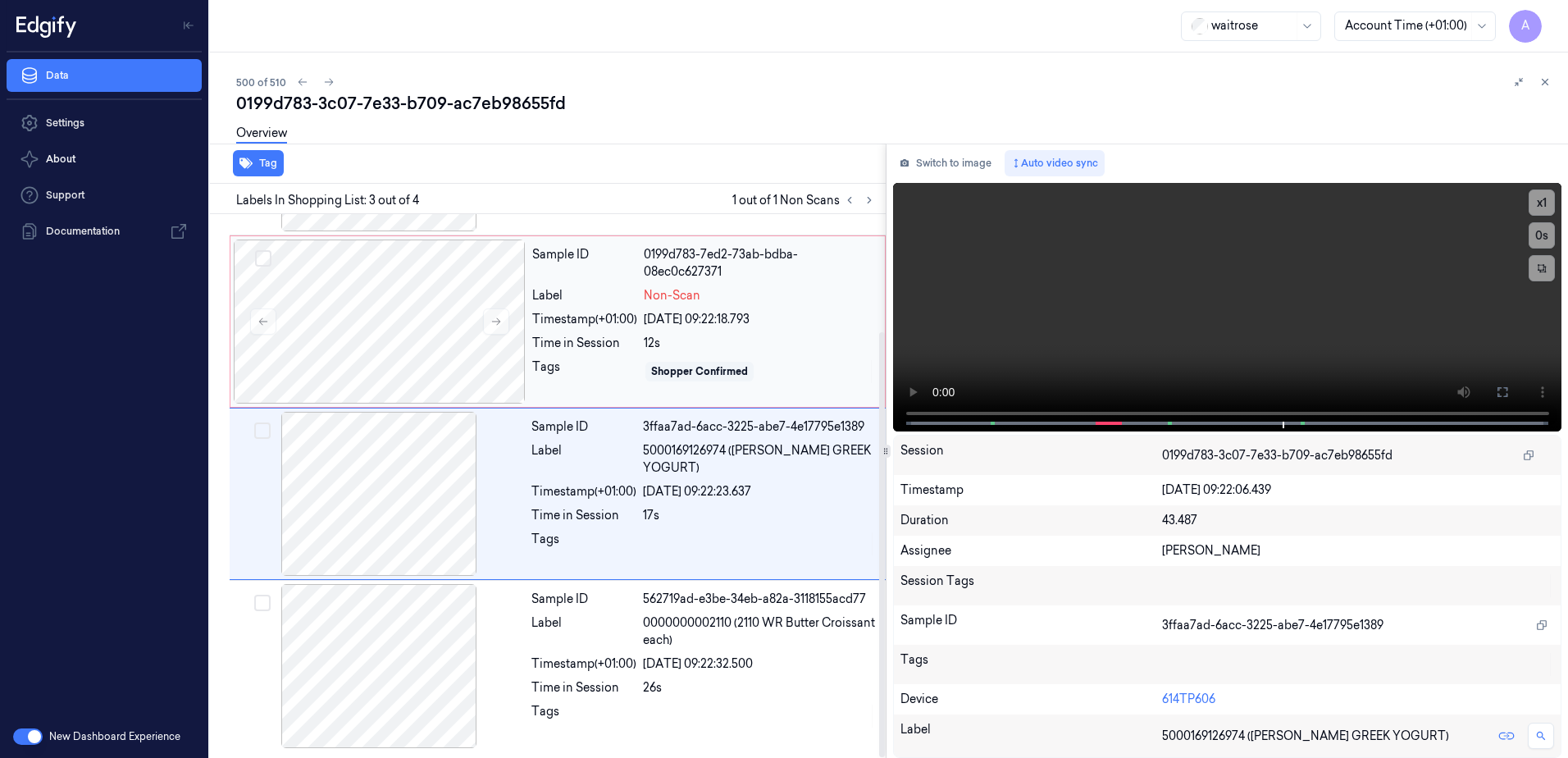
click at [834, 379] on div "Sample ID 0199d783-7ed2-73ab-bdba-08ec0c627371 Label Non-Scan Timestamp (+01:00…" at bounding box center [703, 322] width 356 height 164
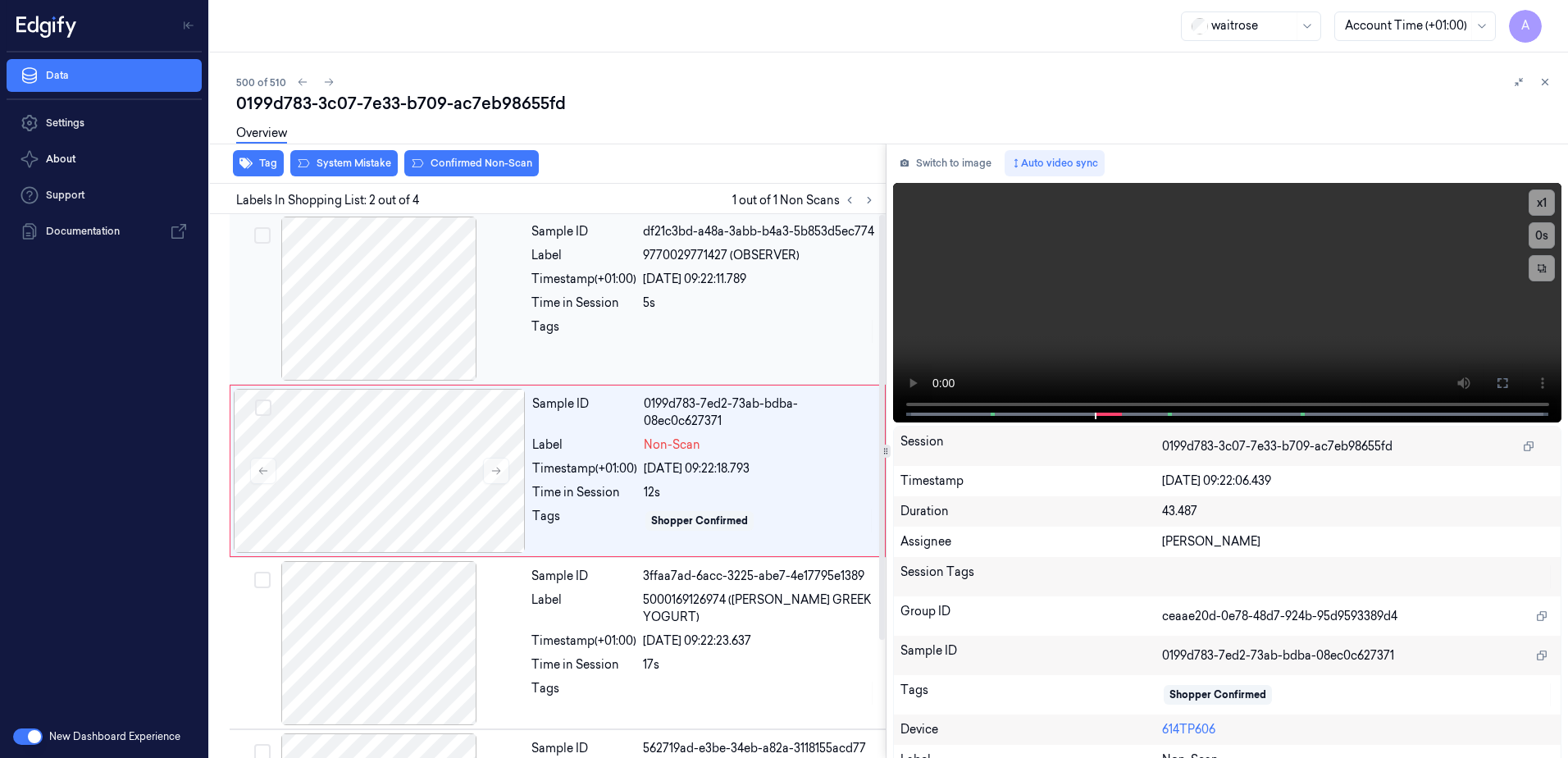
scroll to position [0, 0]
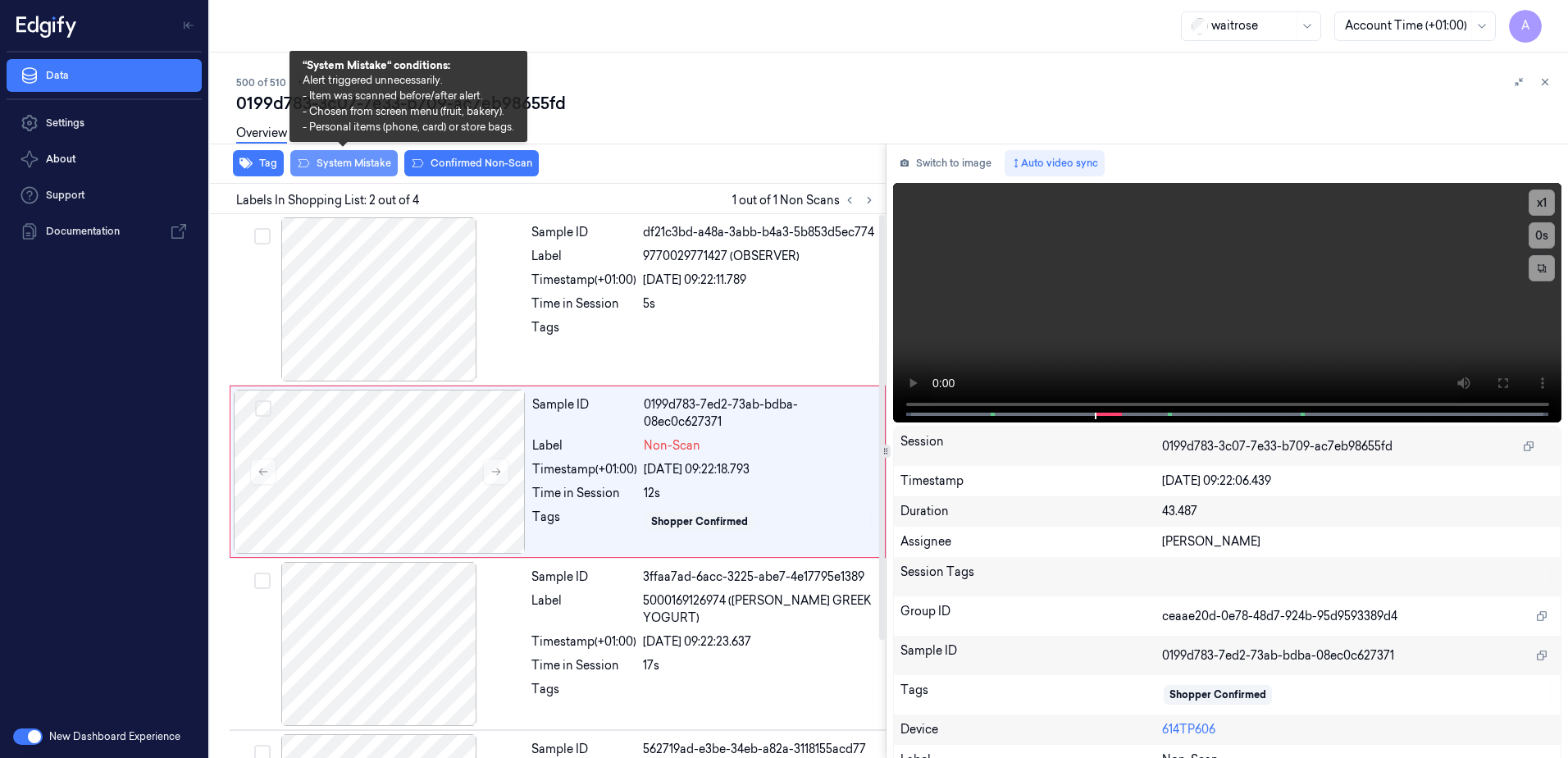
click at [336, 169] on button "System Mistake" at bounding box center [344, 162] width 107 height 26
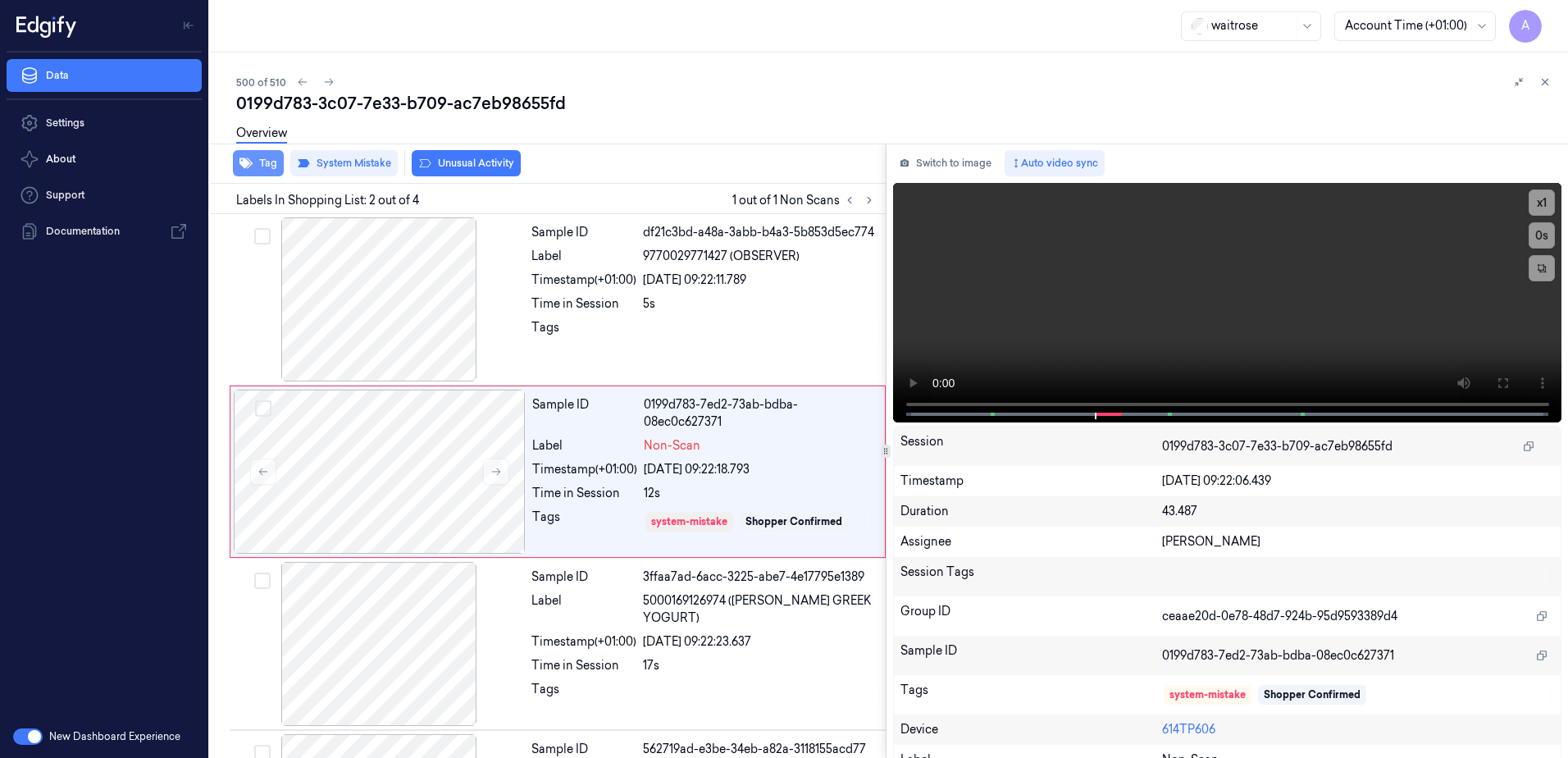
click at [263, 170] on button "Tag" at bounding box center [258, 162] width 51 height 26
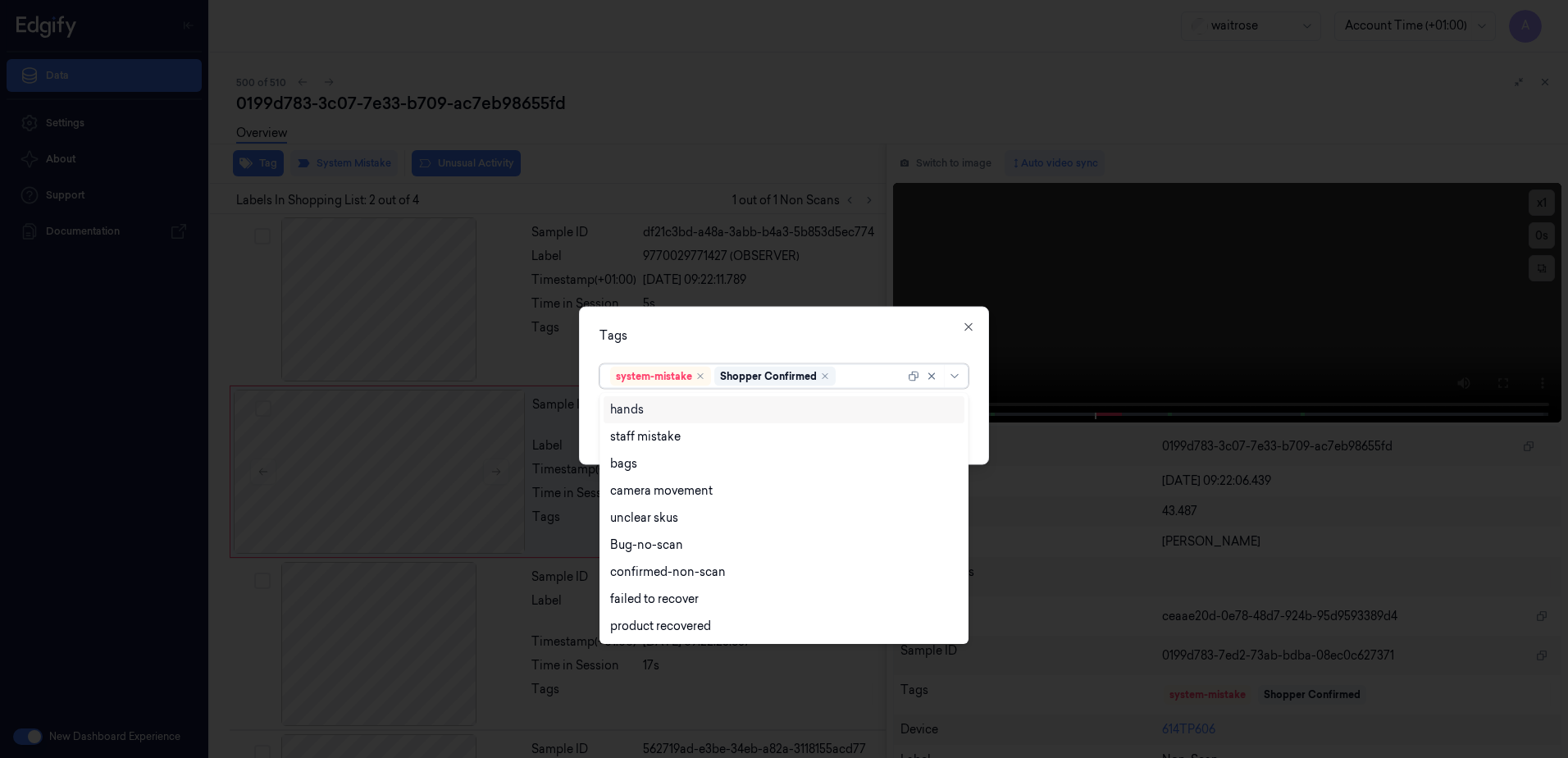
click at [849, 373] on div at bounding box center [872, 376] width 65 height 17
click at [678, 463] on div "bags" at bounding box center [784, 463] width 348 height 17
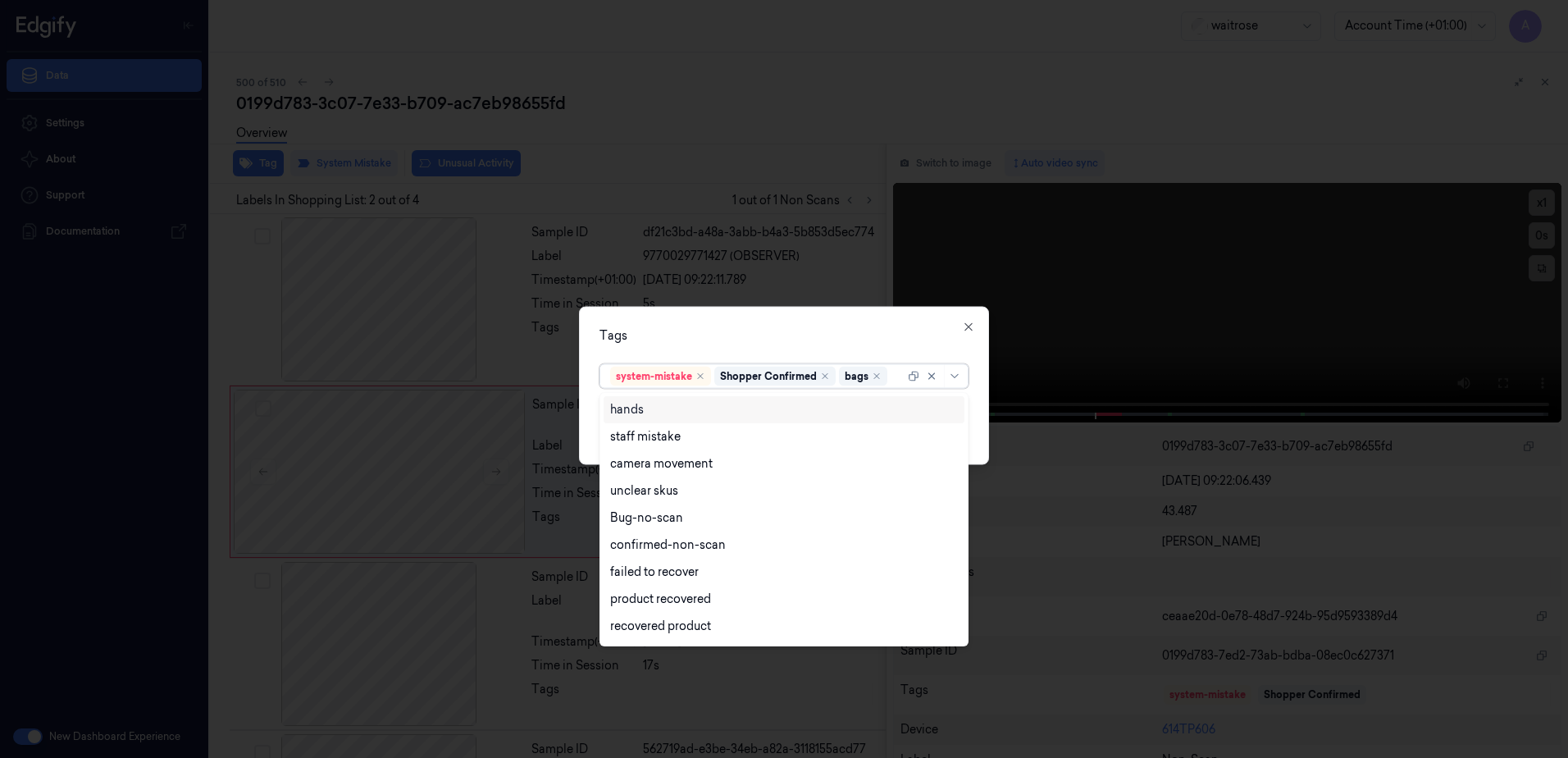
click at [781, 342] on div "Tags" at bounding box center [784, 335] width 369 height 17
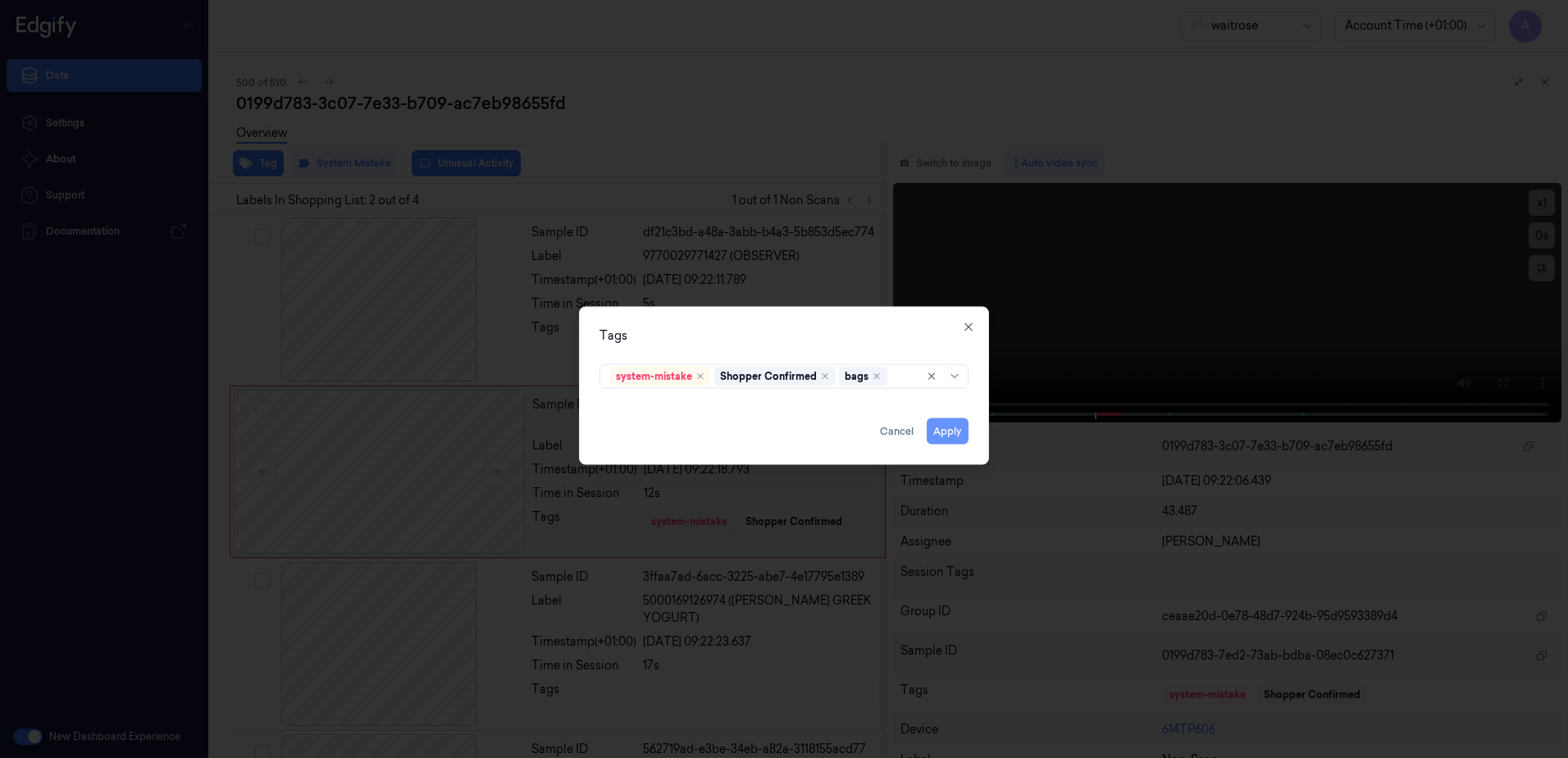
click at [936, 430] on button "Apply" at bounding box center [948, 431] width 42 height 26
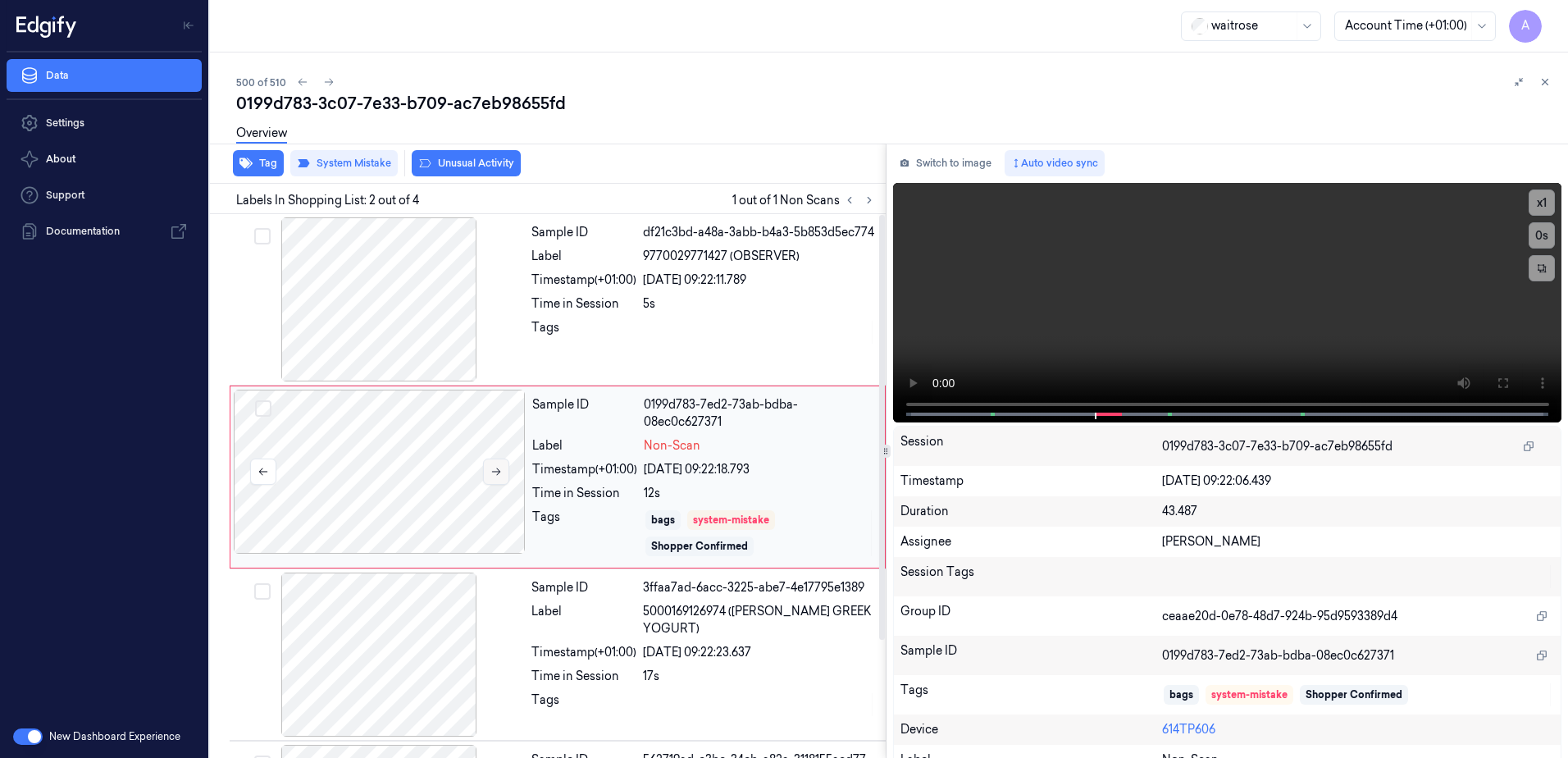
click at [501, 473] on icon at bounding box center [497, 472] width 12 height 12
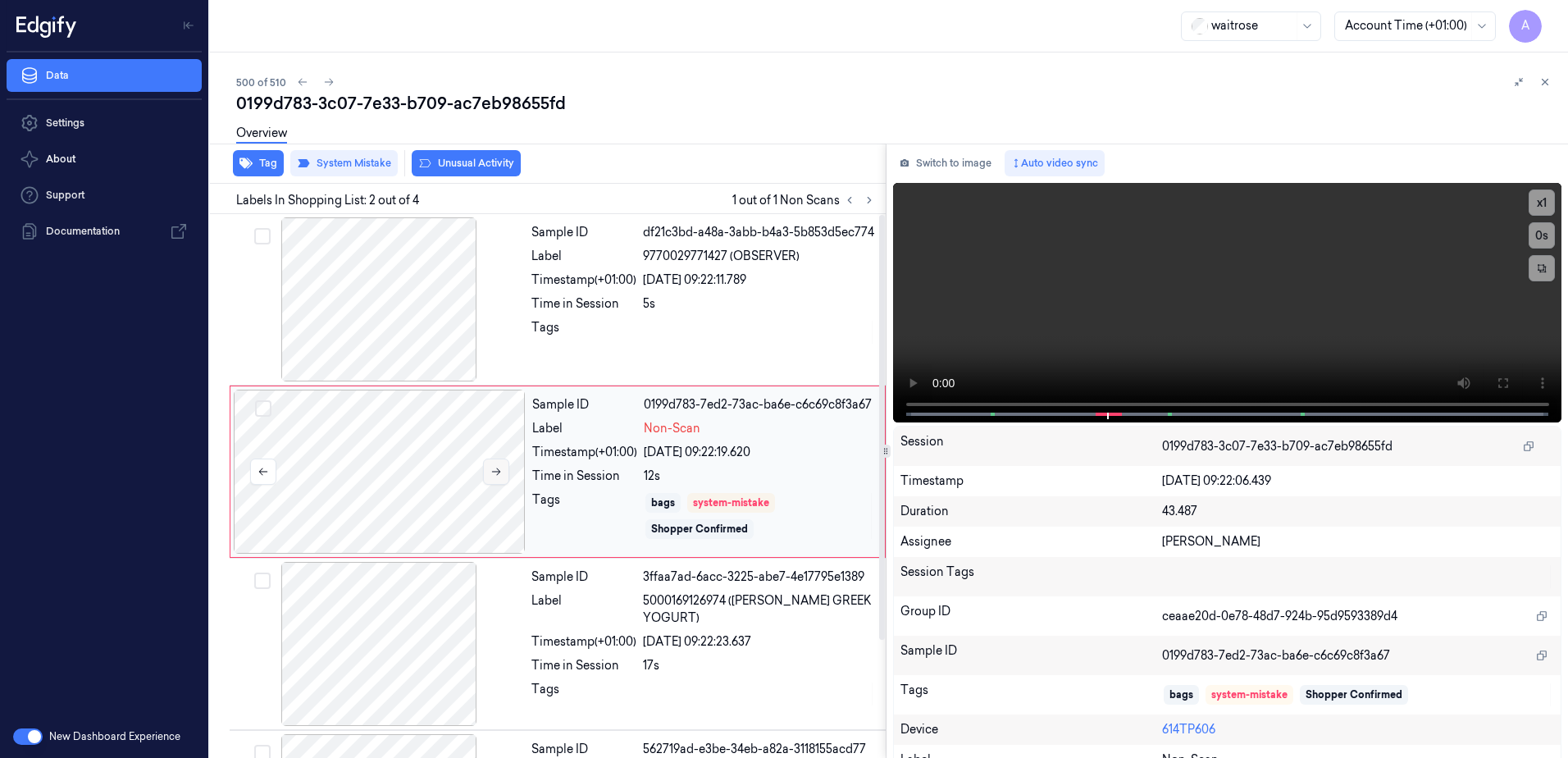
click at [501, 473] on icon at bounding box center [497, 472] width 12 height 12
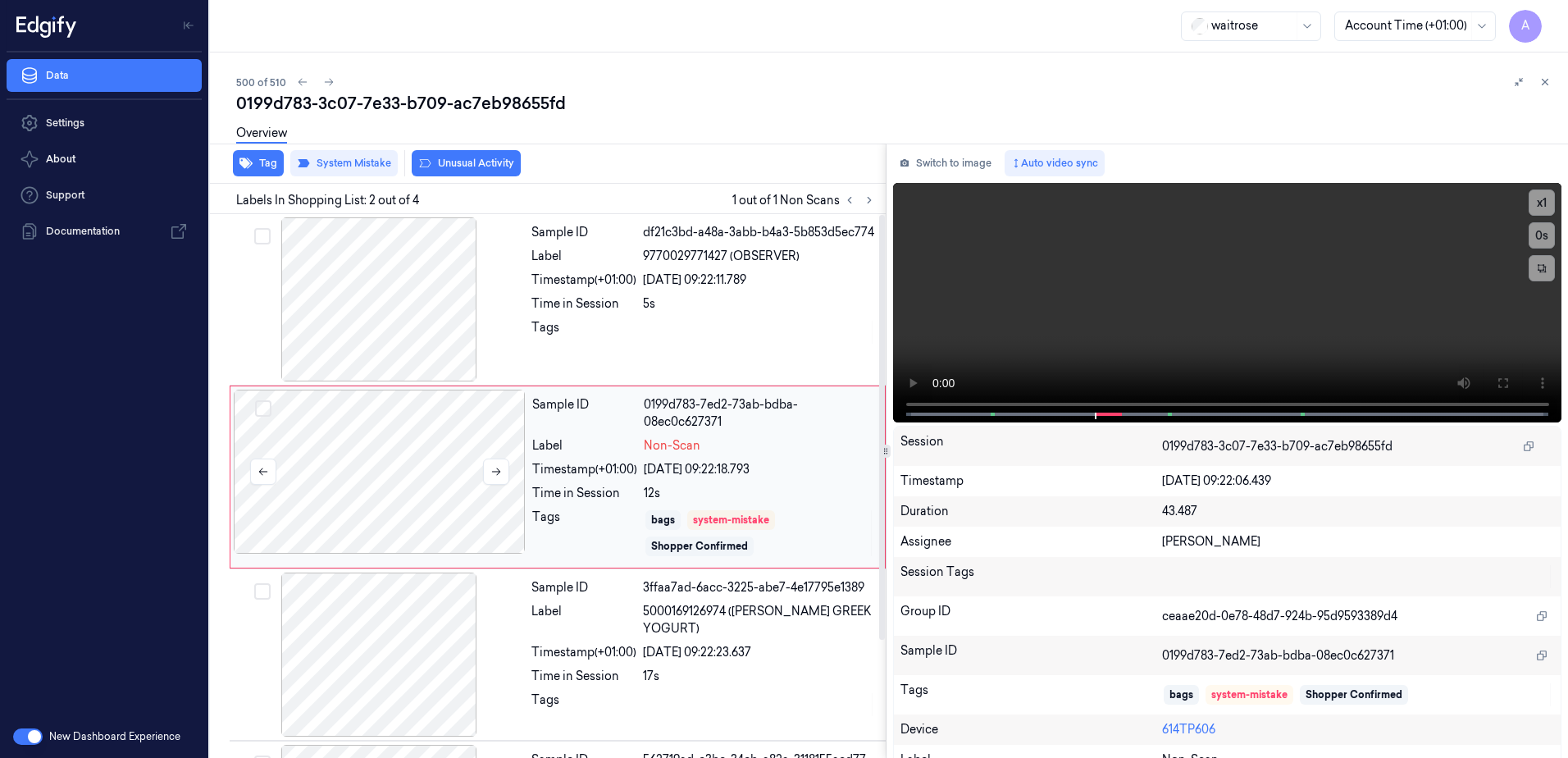
click at [509, 469] on div at bounding box center [380, 472] width 292 height 164
click at [492, 471] on icon at bounding box center [497, 472] width 12 height 12
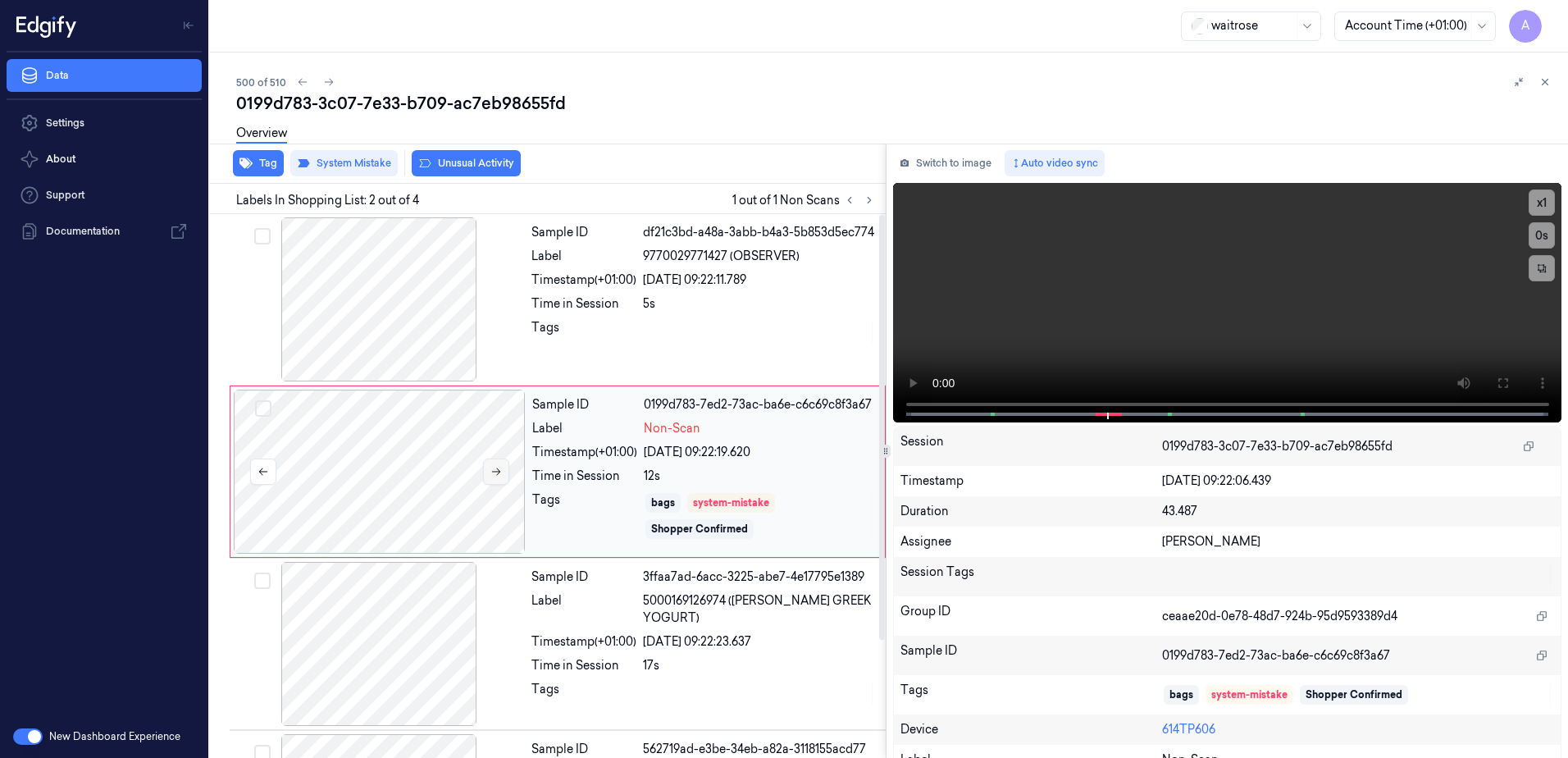
click at [492, 471] on icon at bounding box center [497, 472] width 12 height 12
click at [1550, 87] on icon at bounding box center [1545, 82] width 12 height 12
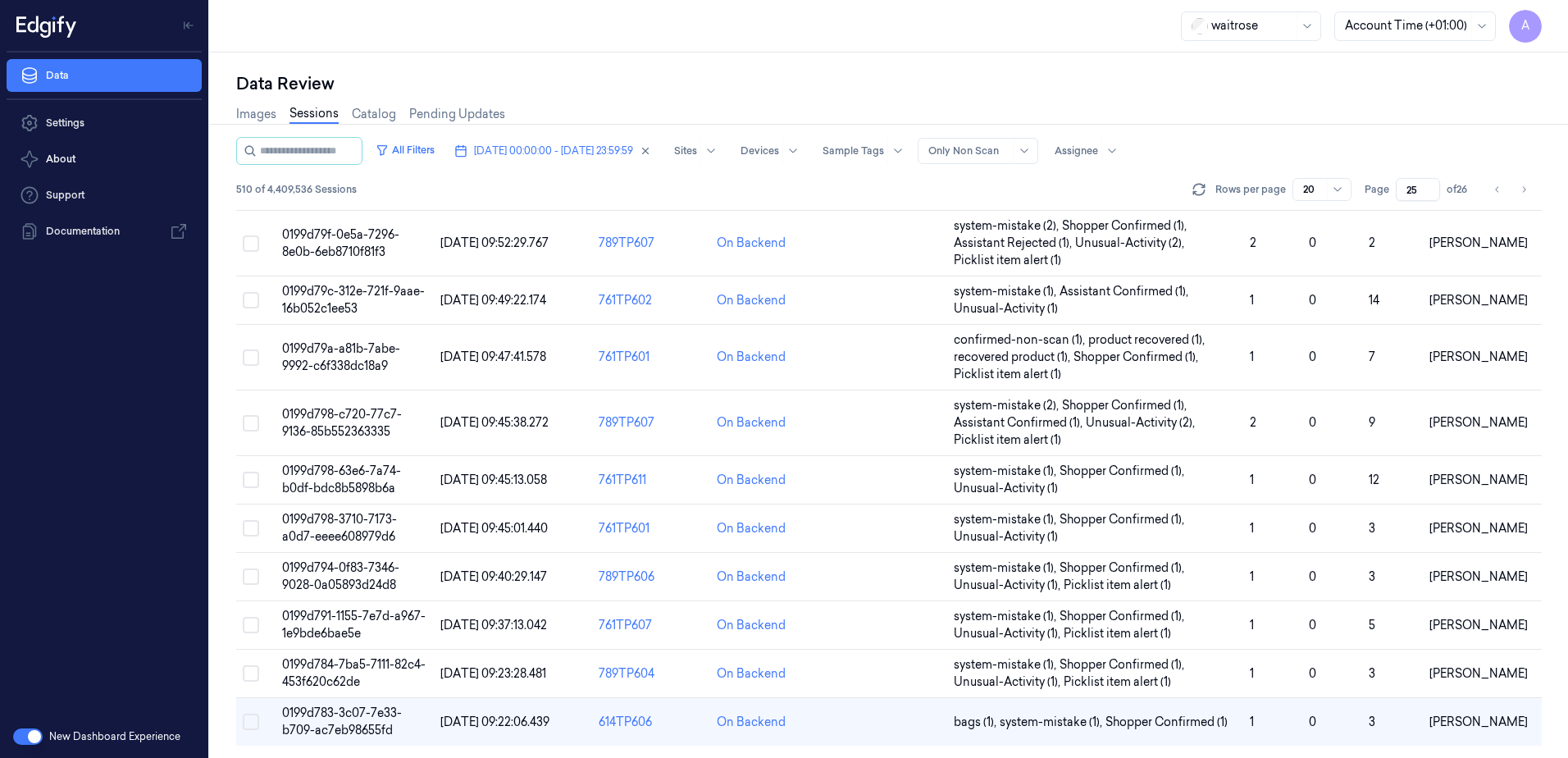
scroll to position [517, 0]
click at [633, 150] on span "[DATE] 00:00:00 - [DATE] 23:59:59" at bounding box center [553, 151] width 160 height 15
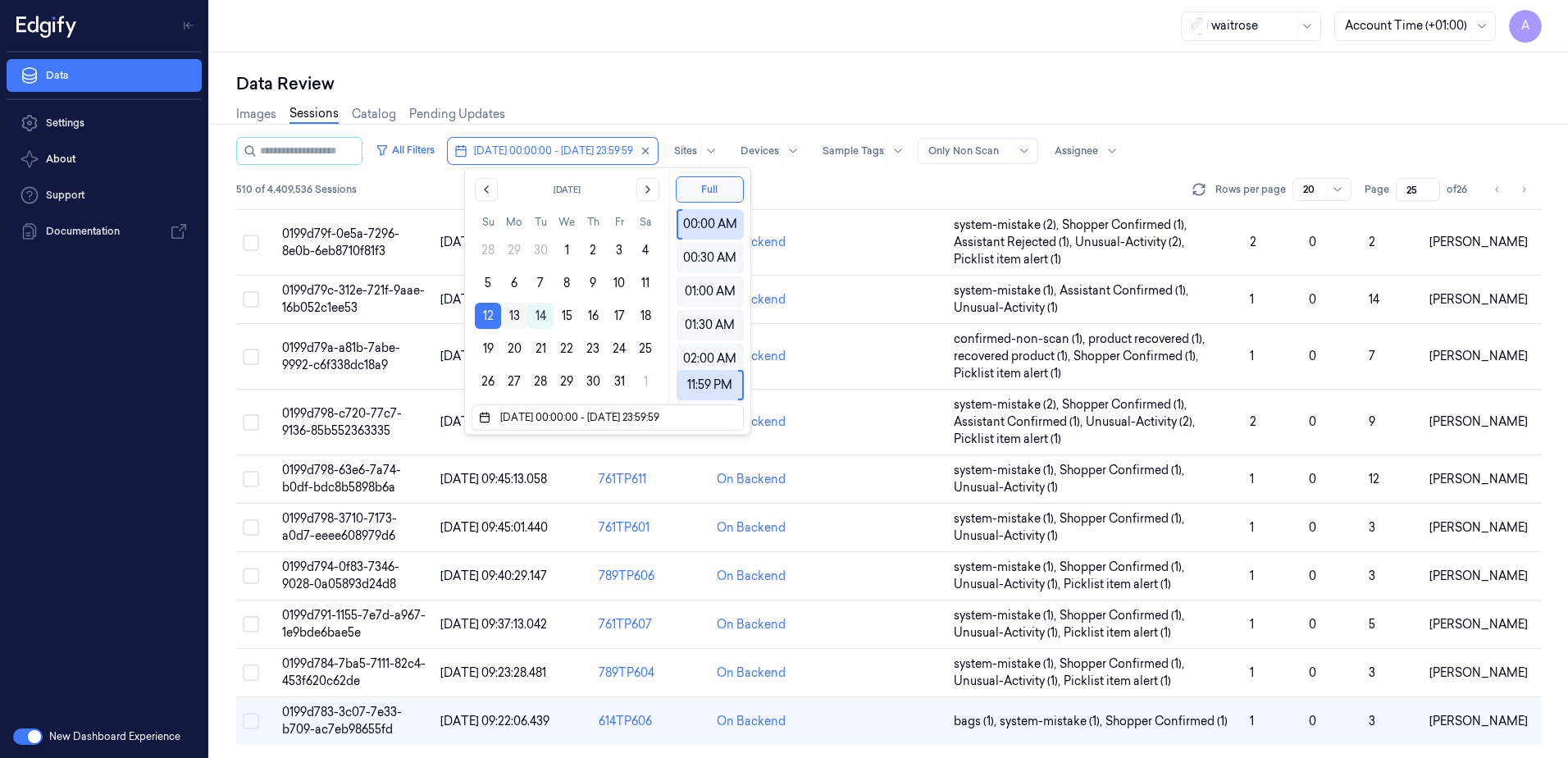
click at [516, 311] on button "13" at bounding box center [514, 315] width 26 height 26
type input "[DATE] 00:00:00 - [DATE] 23:59:59"
click at [676, 87] on div "Data Review" at bounding box center [888, 83] width 1305 height 23
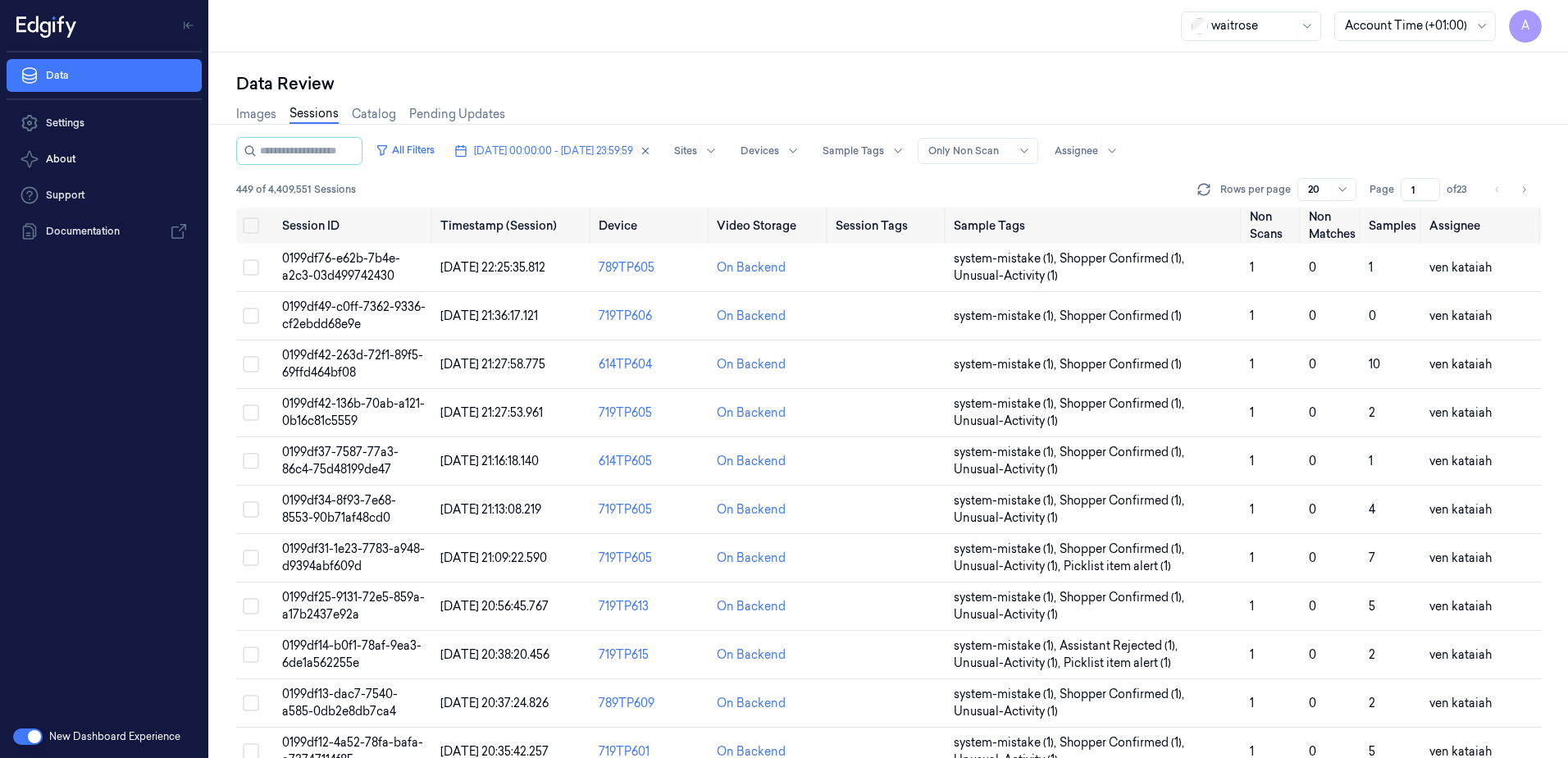
drag, startPoint x: 1415, startPoint y: 183, endPoint x: 1407, endPoint y: 195, distance: 14.4
click at [1407, 195] on input "1" at bounding box center [1420, 189] width 40 height 23
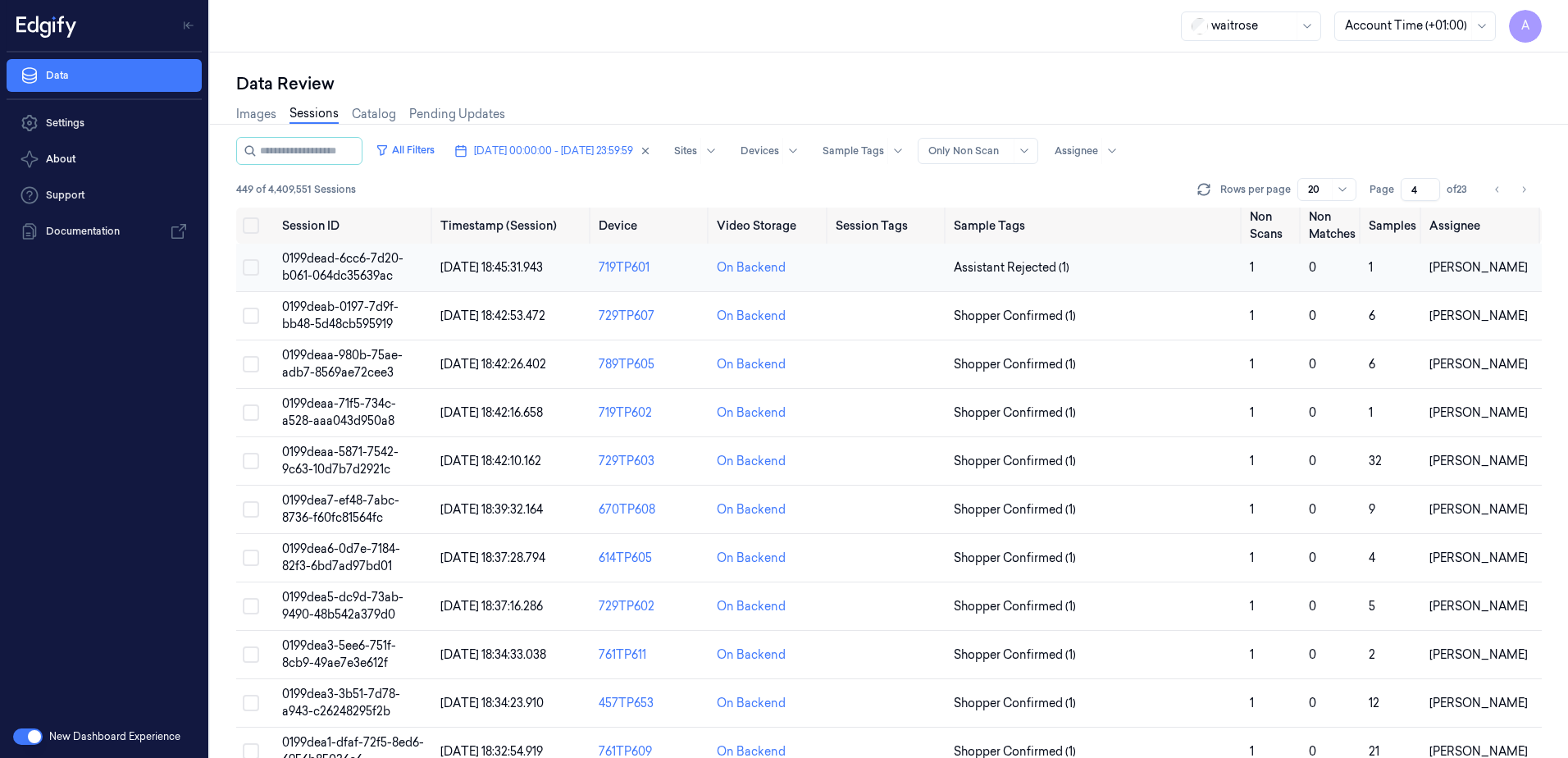
type input "4"
click at [340, 268] on td "0199dead-6cc6-7d20-b061-064dc35639ac" at bounding box center [355, 268] width 159 height 49
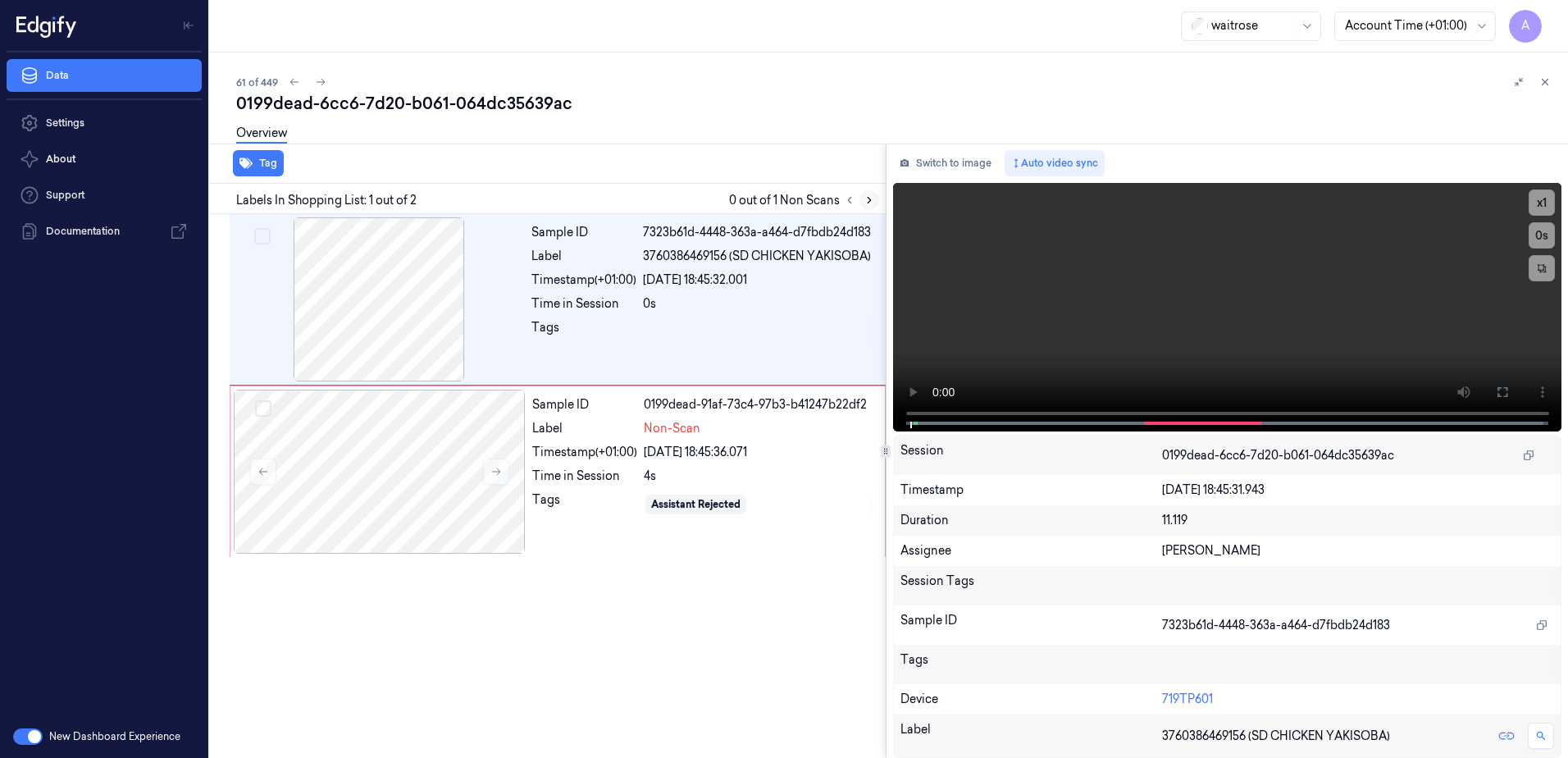
click at [868, 196] on icon at bounding box center [869, 200] width 12 height 12
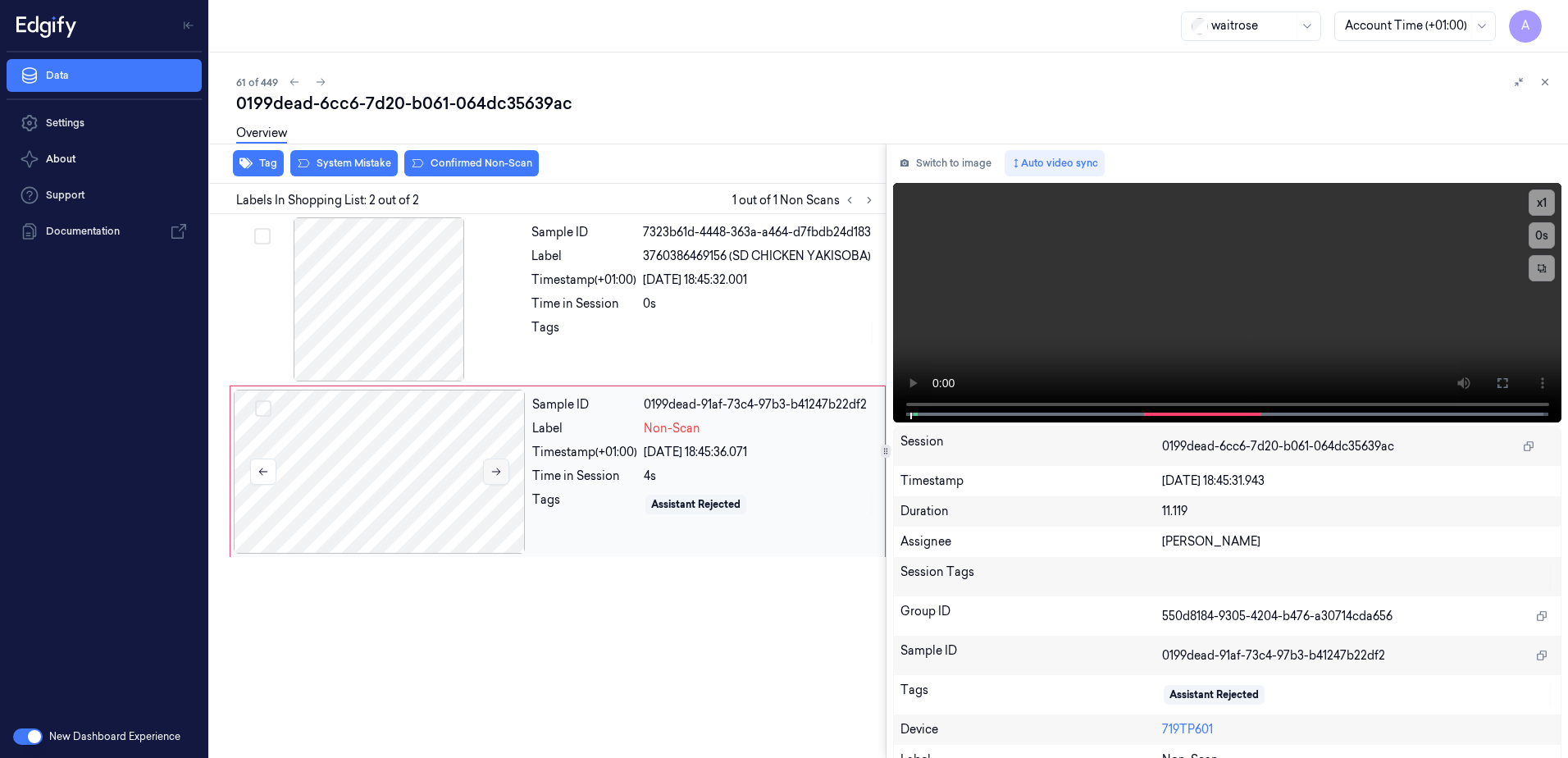
click at [495, 473] on icon at bounding box center [497, 472] width 12 height 12
click at [496, 468] on icon at bounding box center [497, 472] width 12 height 12
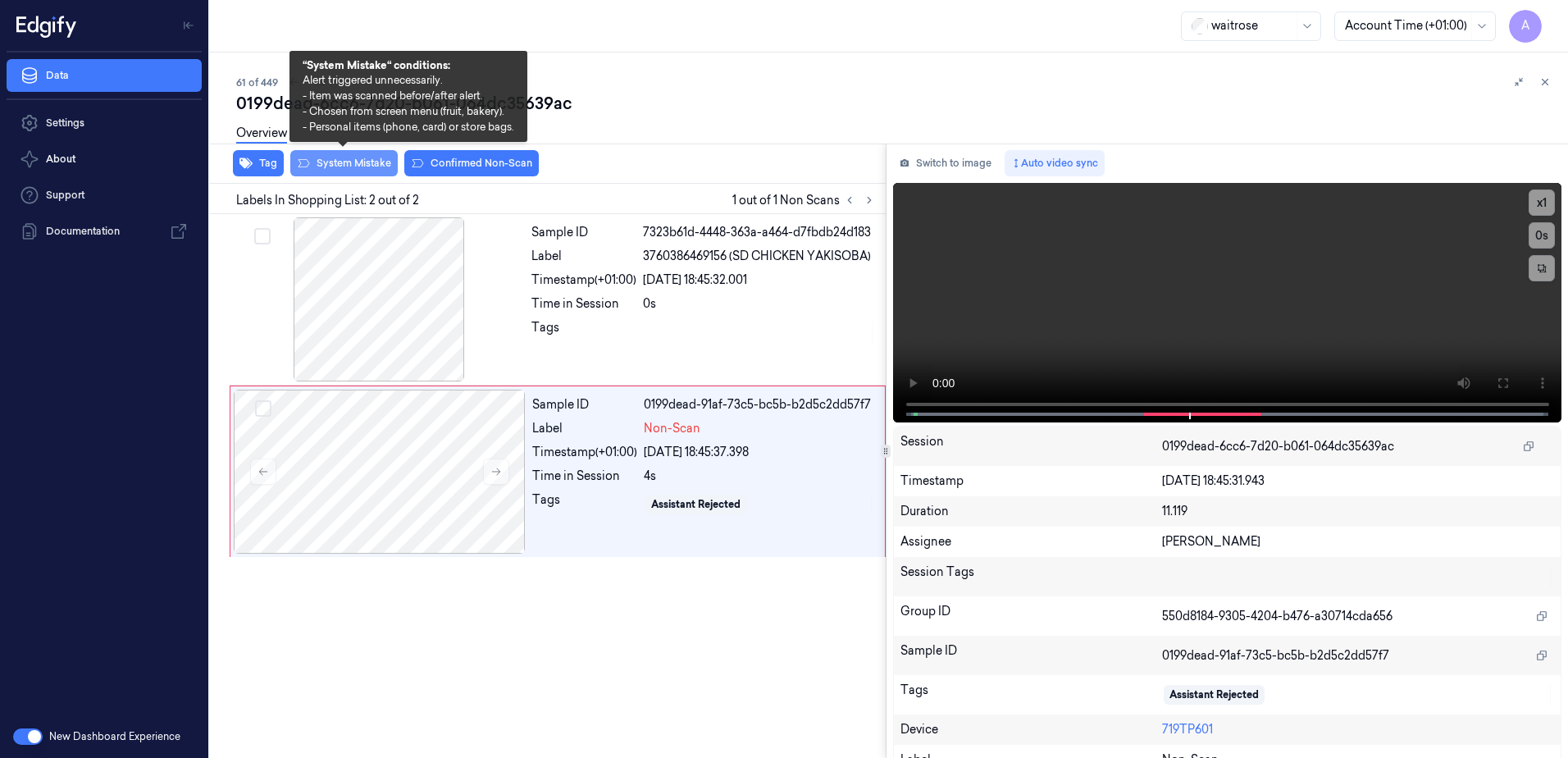
click at [351, 165] on button "System Mistake" at bounding box center [344, 162] width 107 height 26
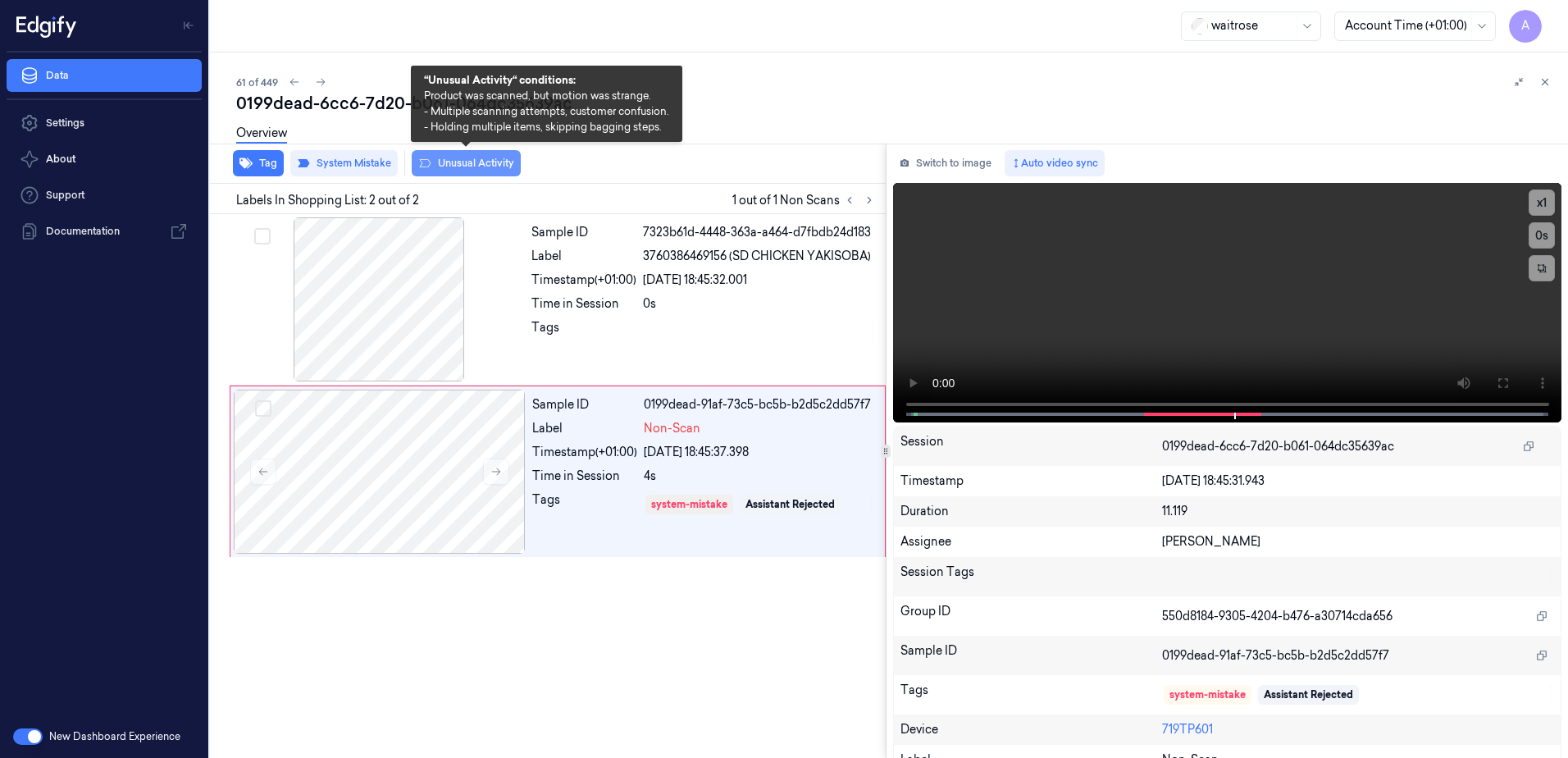
click at [451, 170] on button "Unusual Activity" at bounding box center [466, 162] width 109 height 26
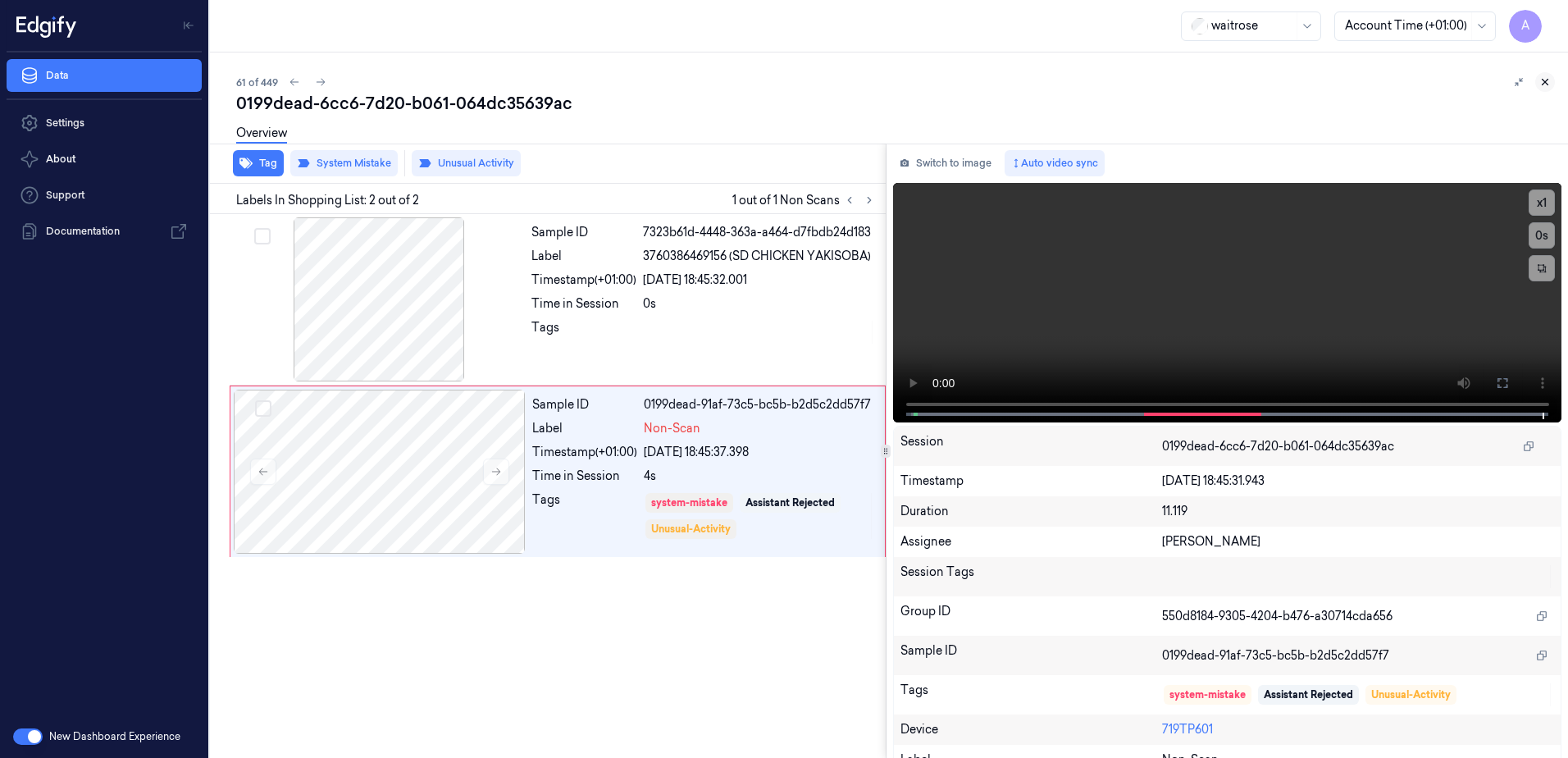
click at [1544, 78] on icon at bounding box center [1545, 82] width 12 height 12
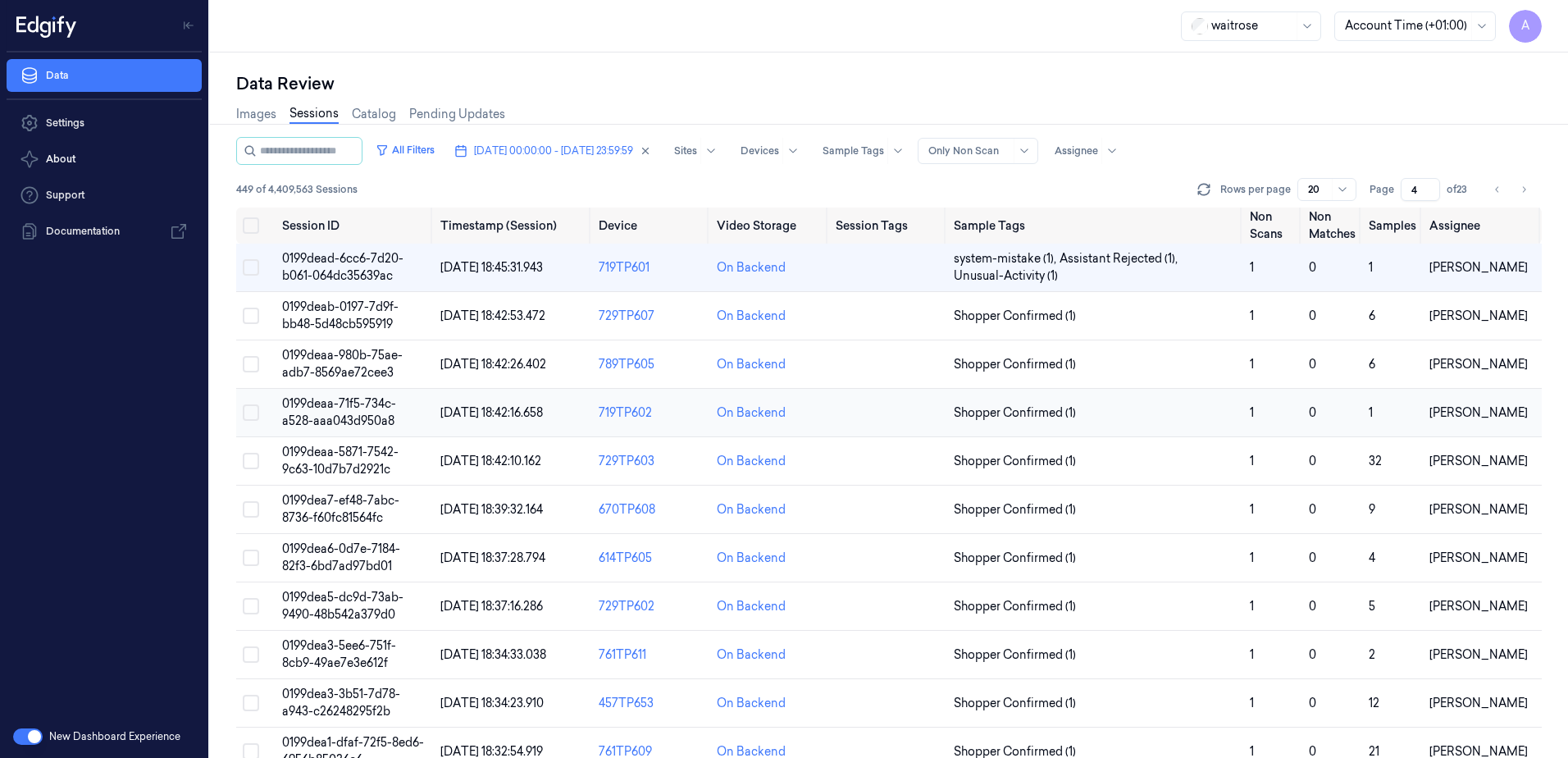
click at [325, 412] on td "0199deaa-71f5-734c-a528-aaa043d950a8" at bounding box center [355, 412] width 159 height 49
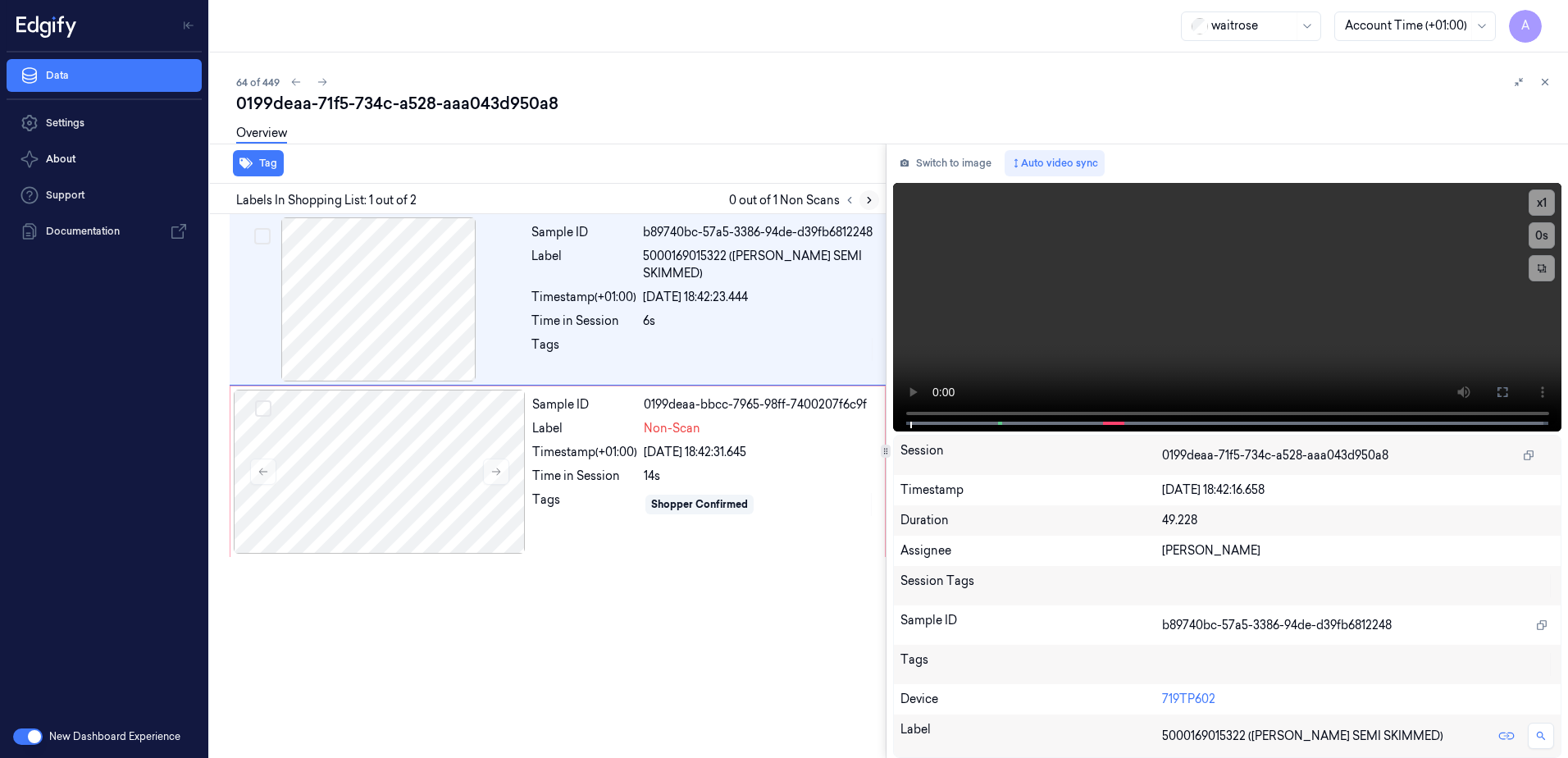
click at [866, 199] on icon at bounding box center [869, 200] width 12 height 12
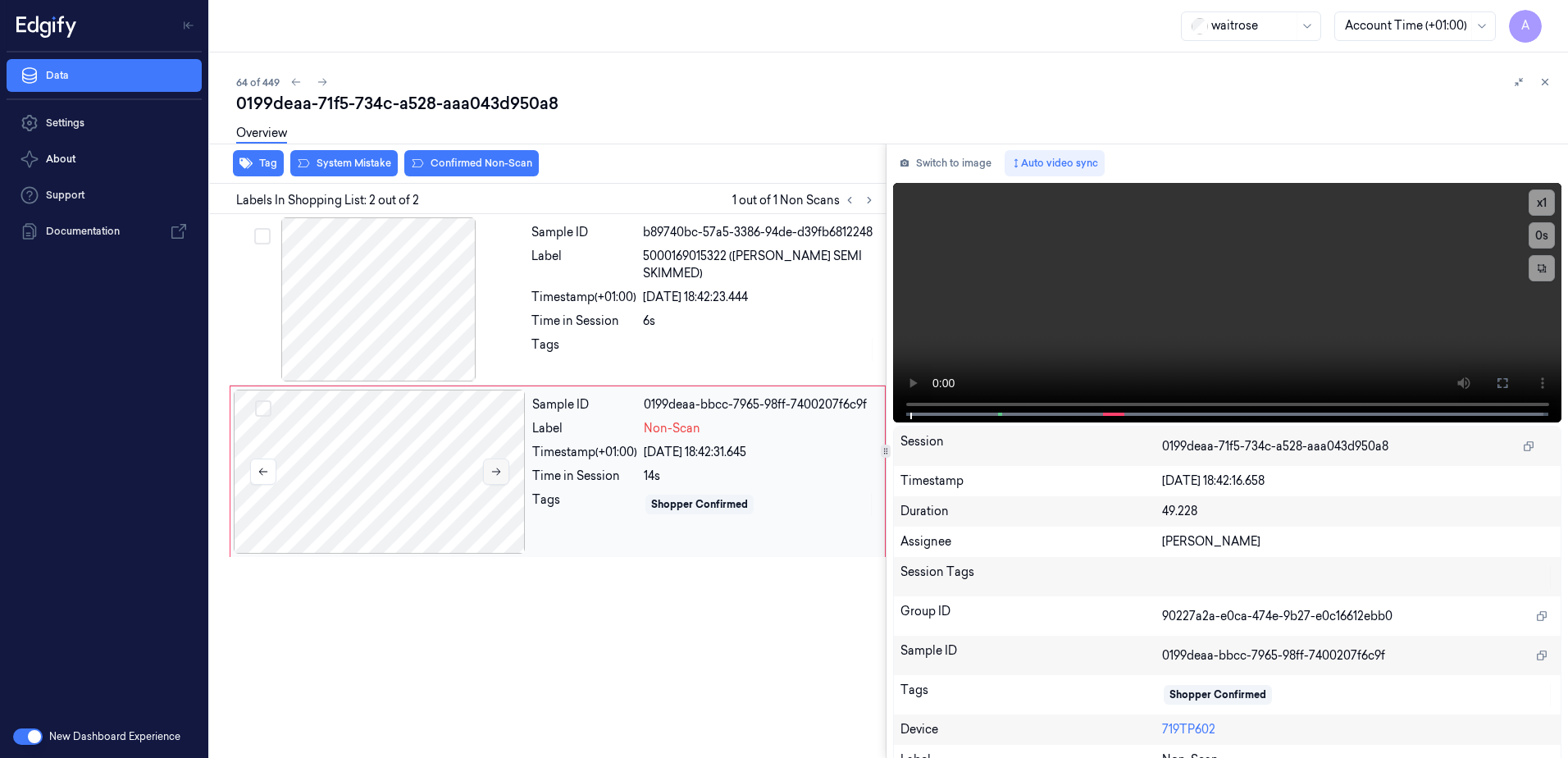
click at [494, 471] on icon at bounding box center [497, 472] width 12 height 12
click at [500, 479] on button at bounding box center [496, 472] width 26 height 26
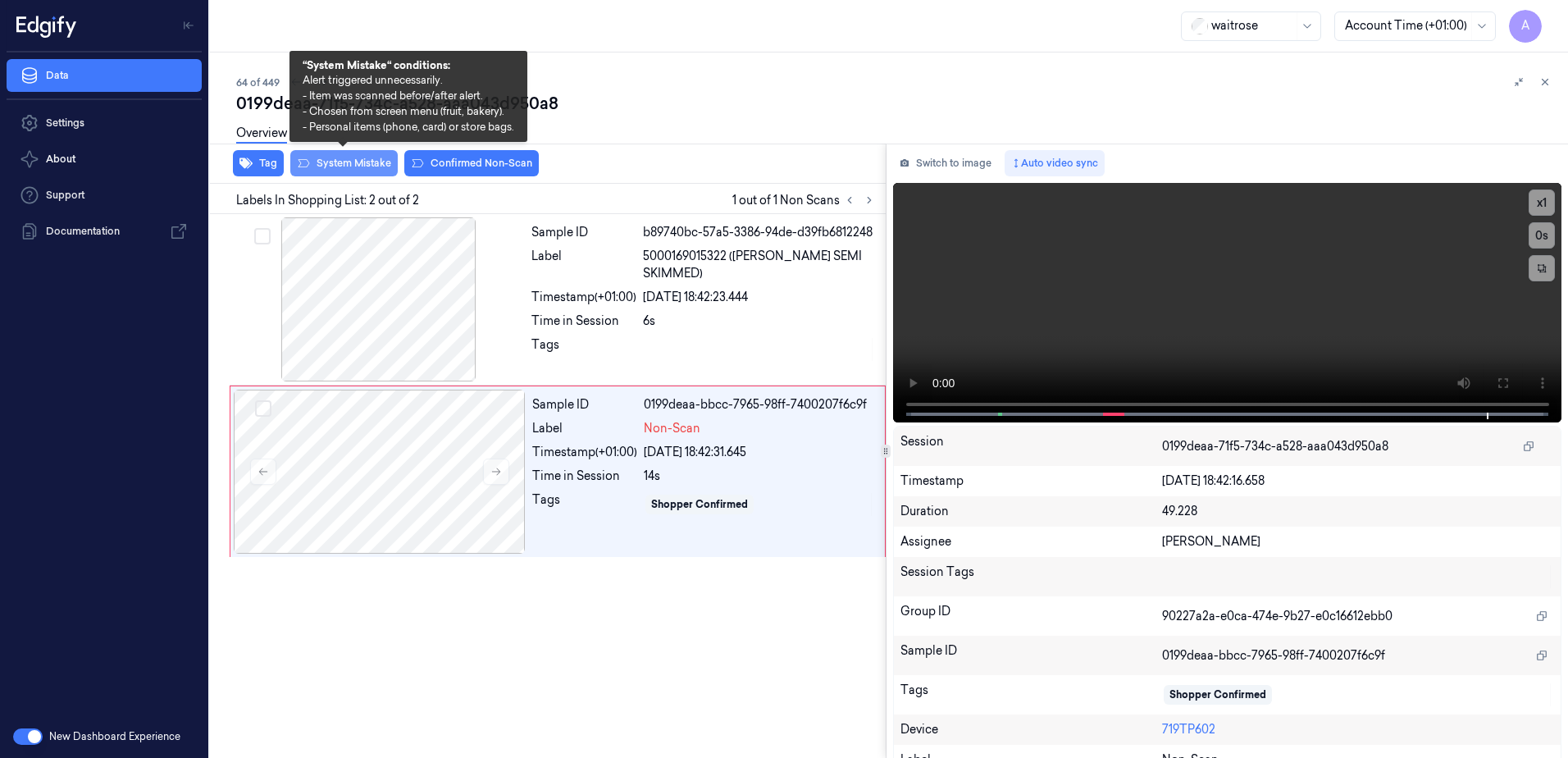
click at [345, 174] on button "System Mistake" at bounding box center [344, 162] width 107 height 26
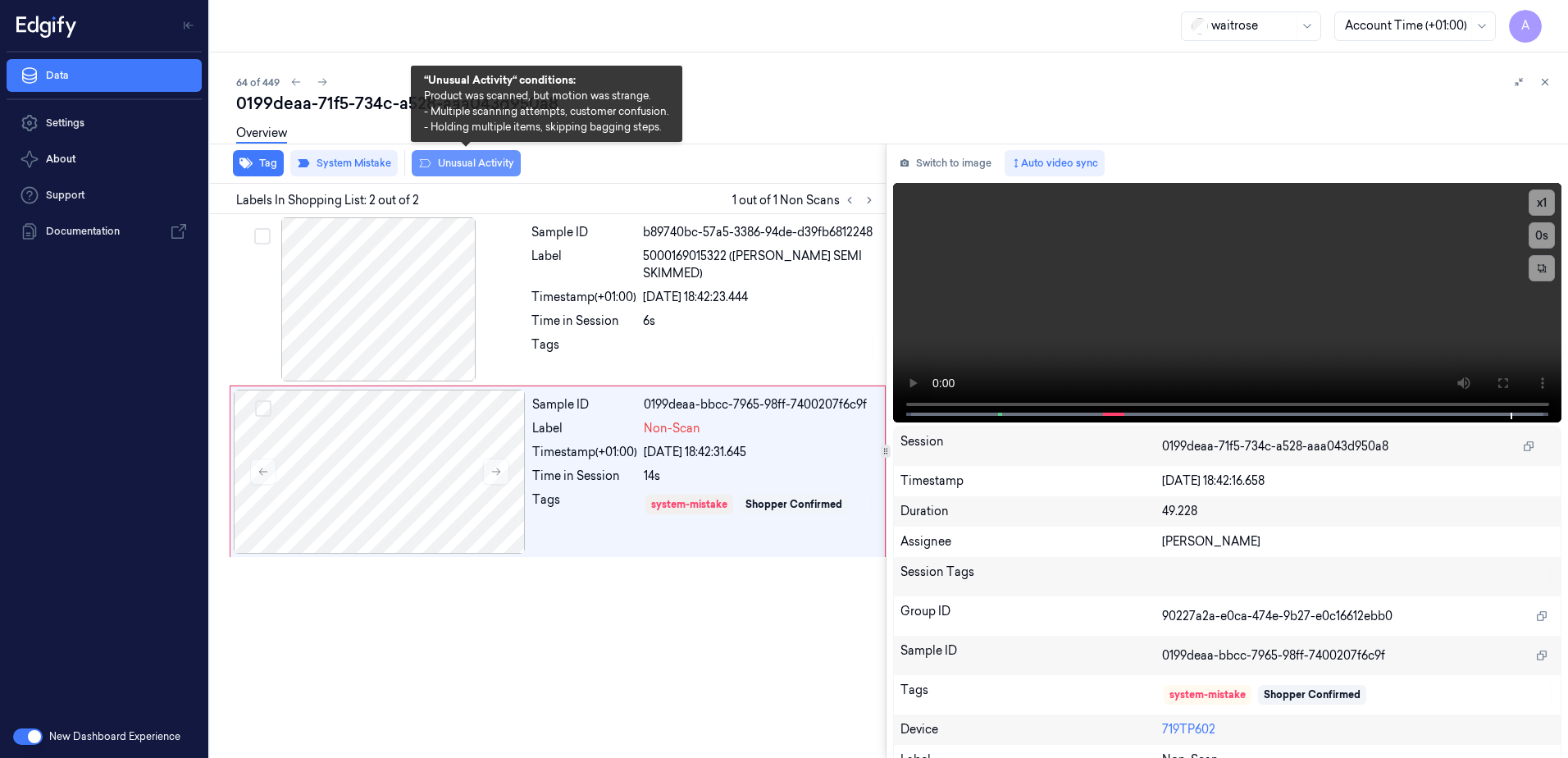
click at [440, 168] on button "Unusual Activity" at bounding box center [466, 162] width 109 height 26
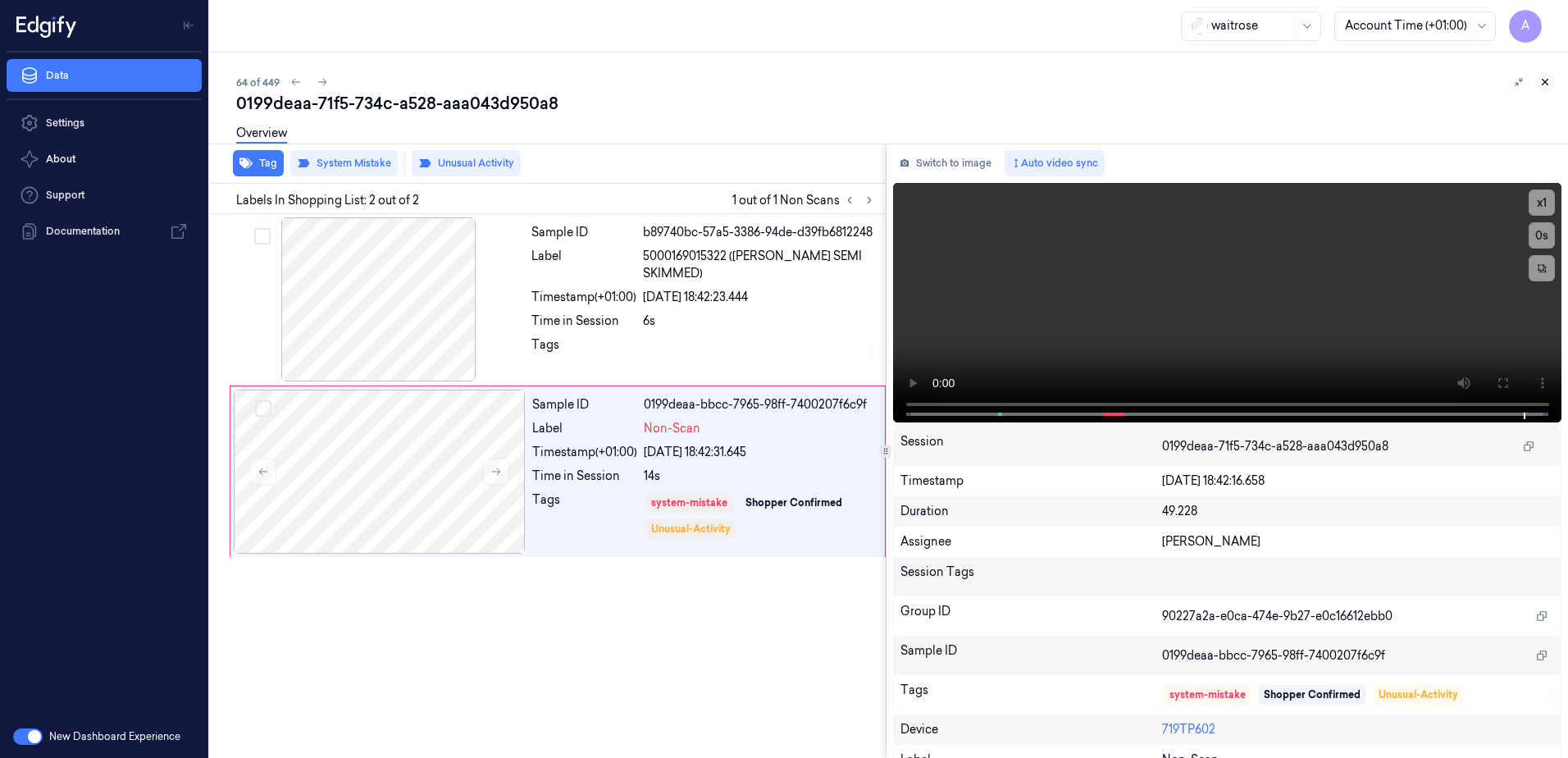
click at [1547, 86] on icon at bounding box center [1545, 82] width 12 height 12
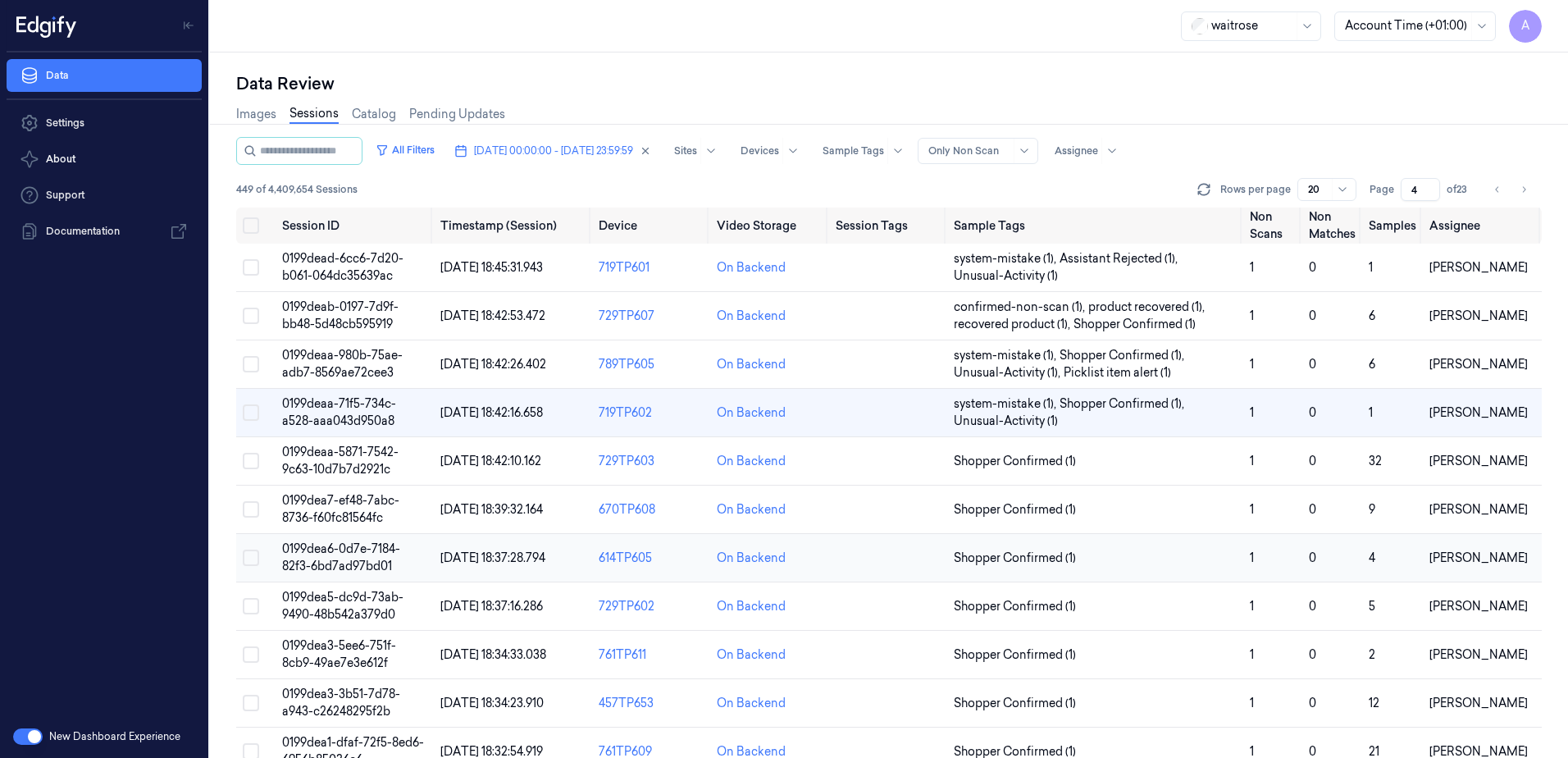
click at [329, 553] on span "0199dea6-0d7e-7184-82f3-6bd7ad97bd01" at bounding box center [341, 557] width 118 height 32
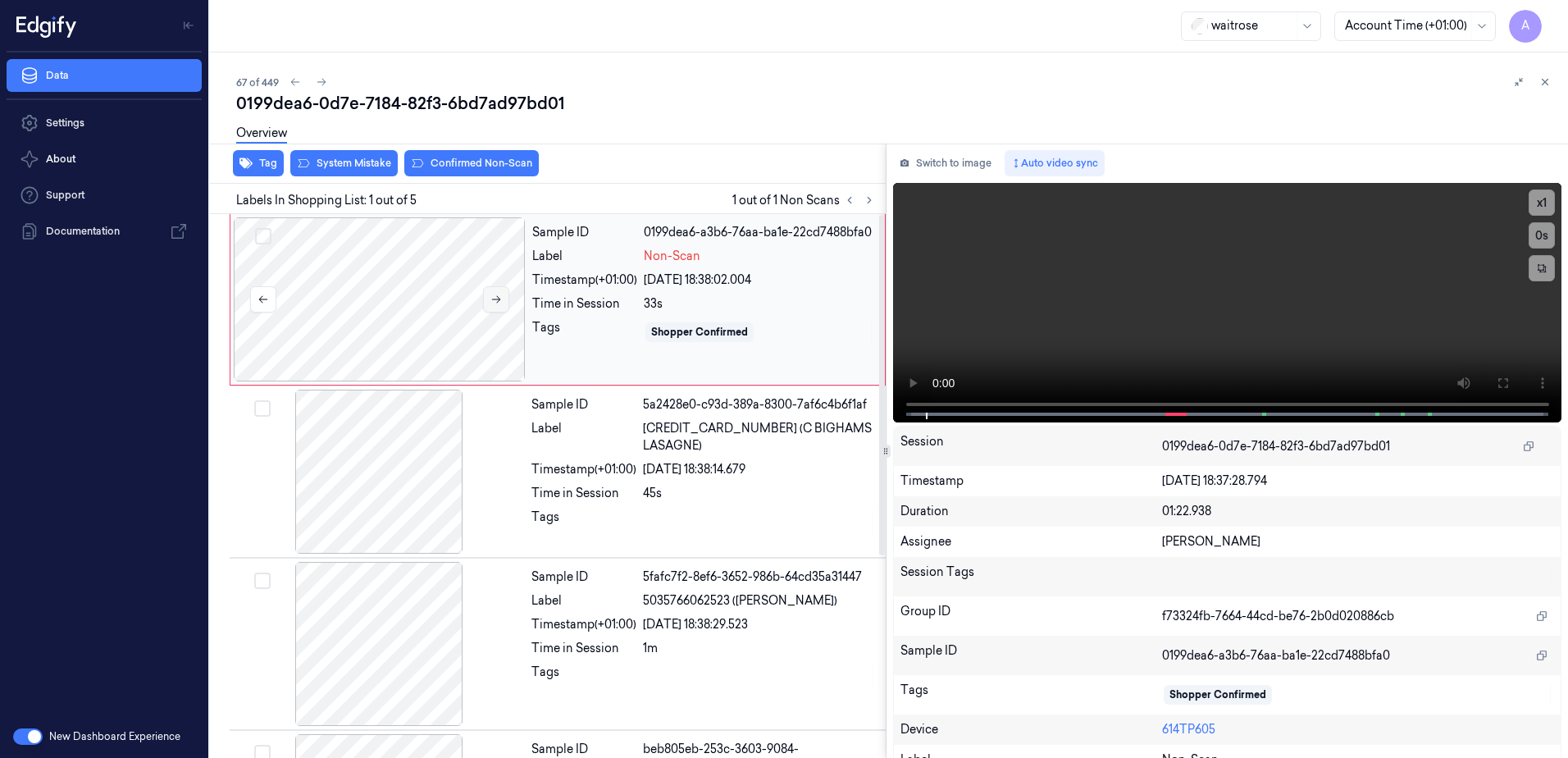
click at [502, 290] on button at bounding box center [496, 299] width 26 height 26
click at [483, 294] on button at bounding box center [496, 299] width 26 height 26
click at [1498, 385] on icon at bounding box center [1502, 382] width 13 height 13
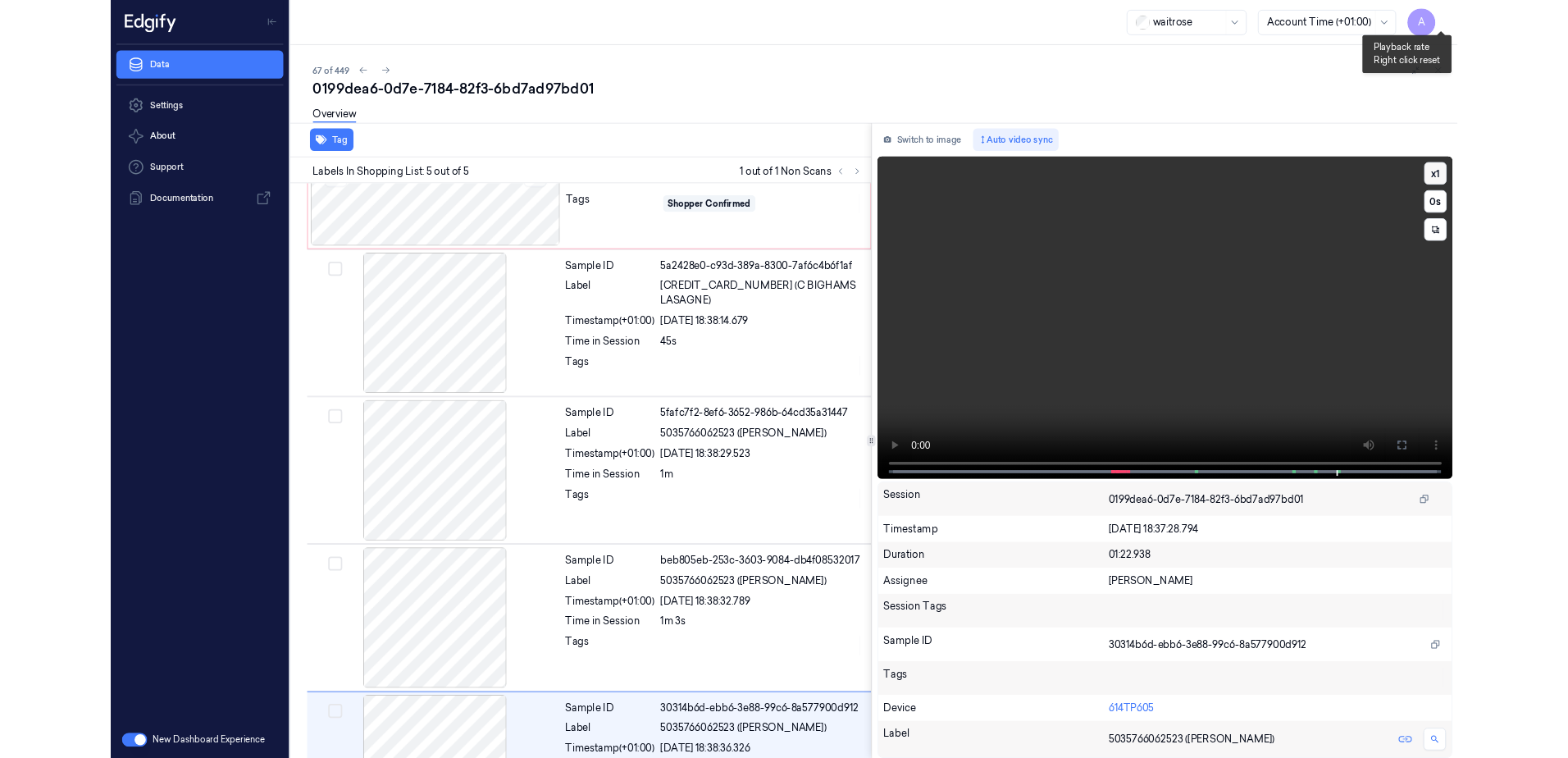
scroll to position [194, 0]
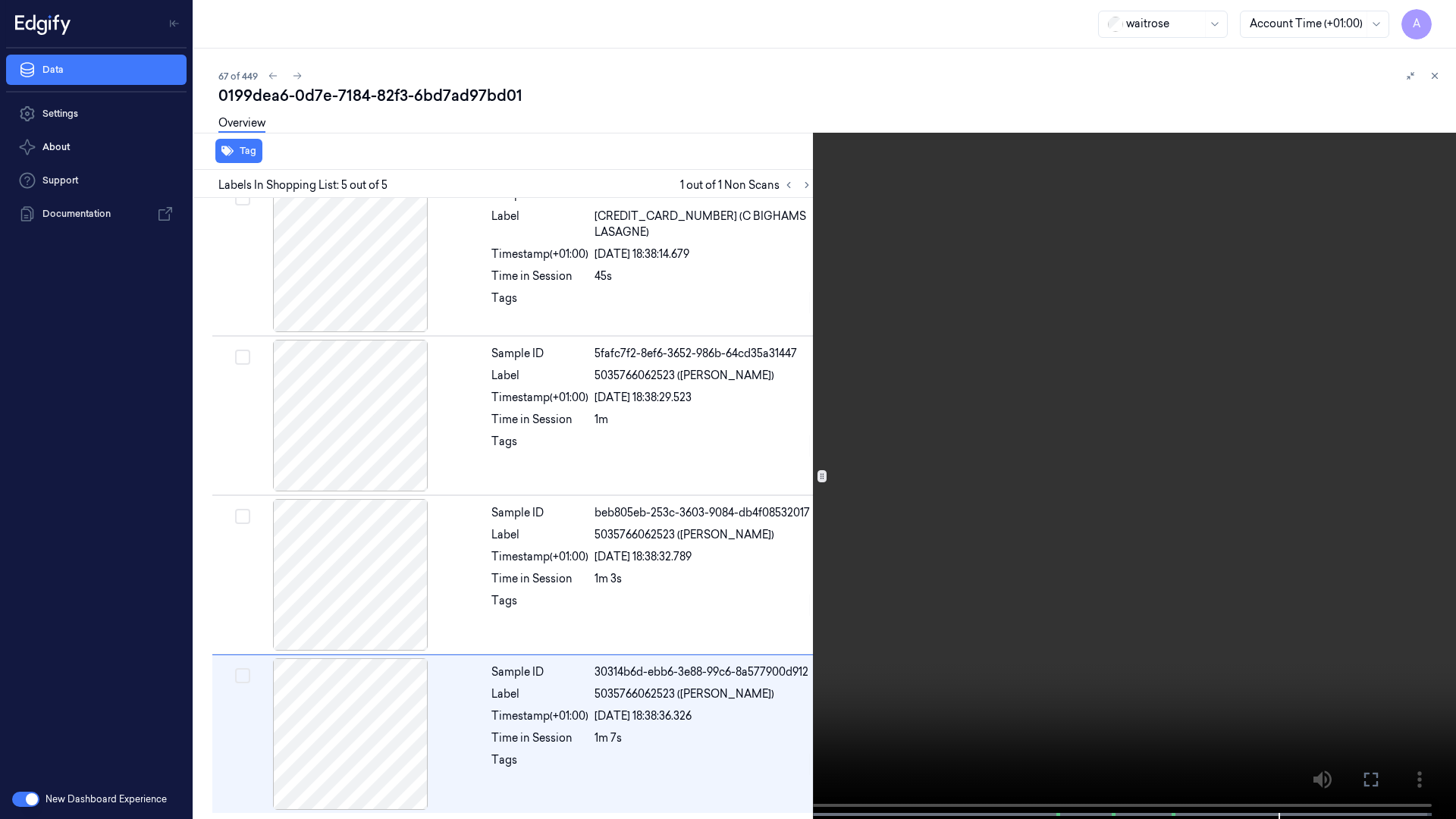
drag, startPoint x: 1369, startPoint y: 781, endPoint x: 1366, endPoint y: 700, distance: 81.1
click at [0, 0] on icon at bounding box center [0, 0] width 0 height 0
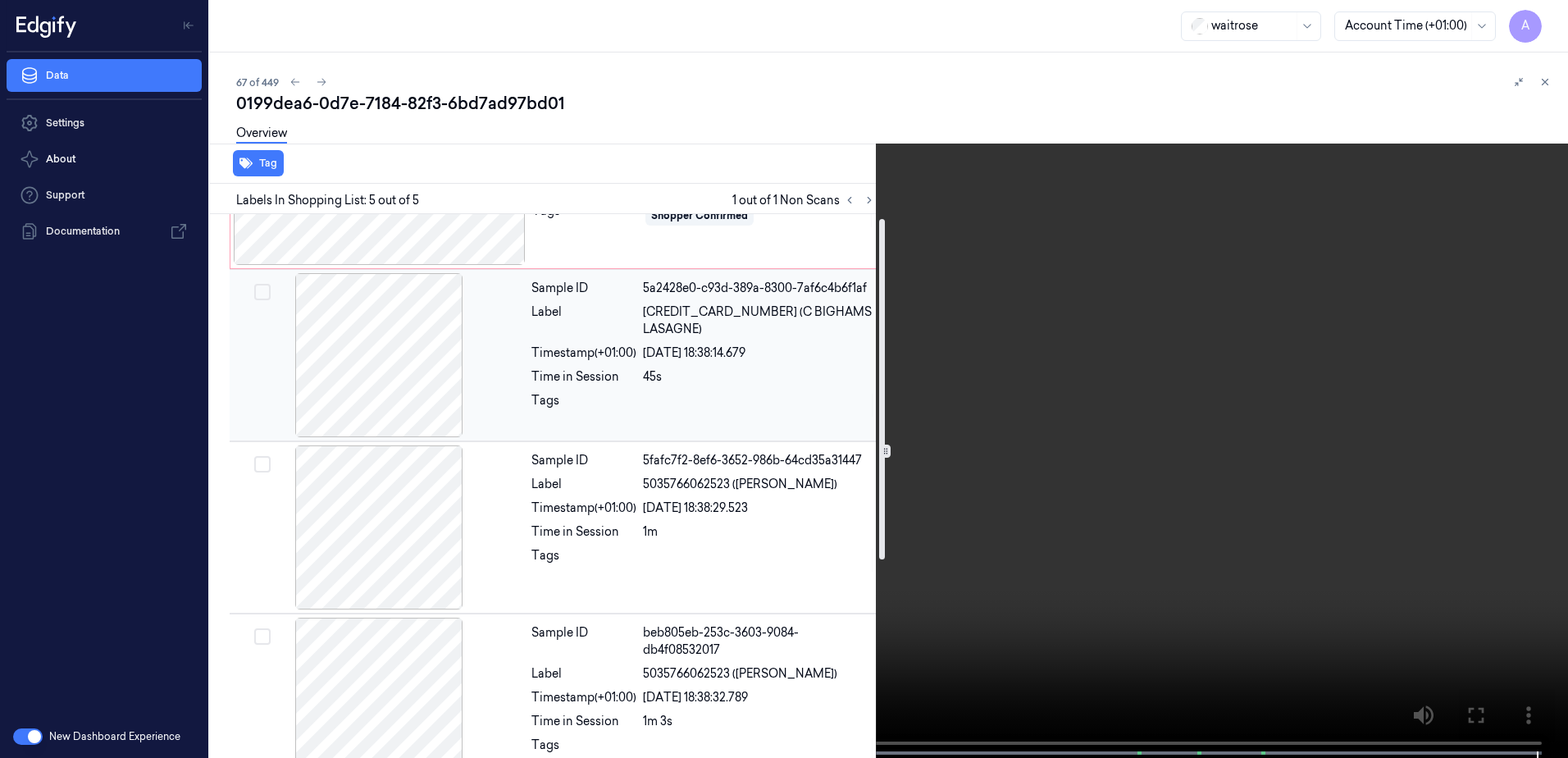
scroll to position [0, 0]
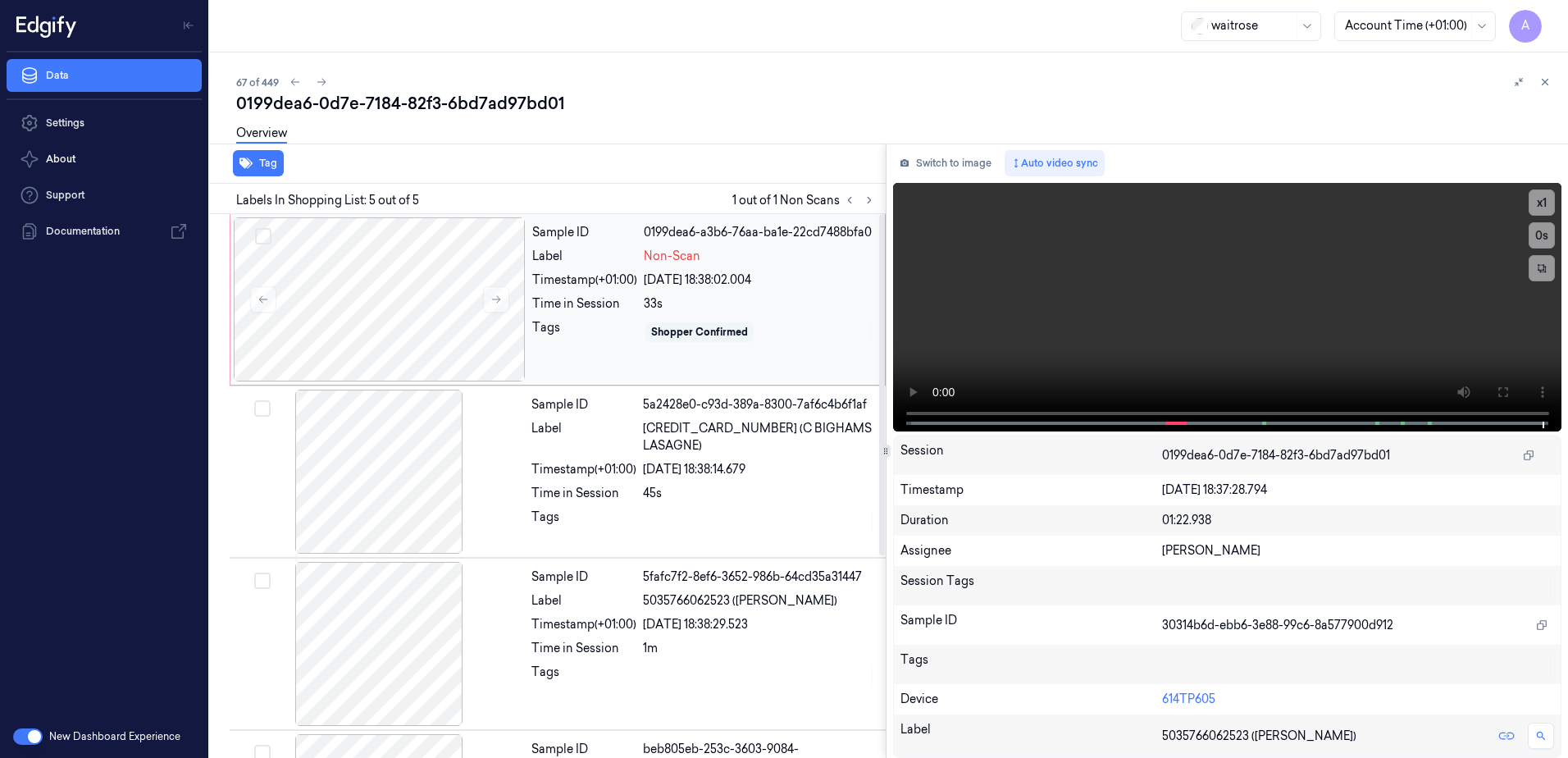
click at [711, 335] on div "Shopper Confirmed" at bounding box center [700, 332] width 97 height 15
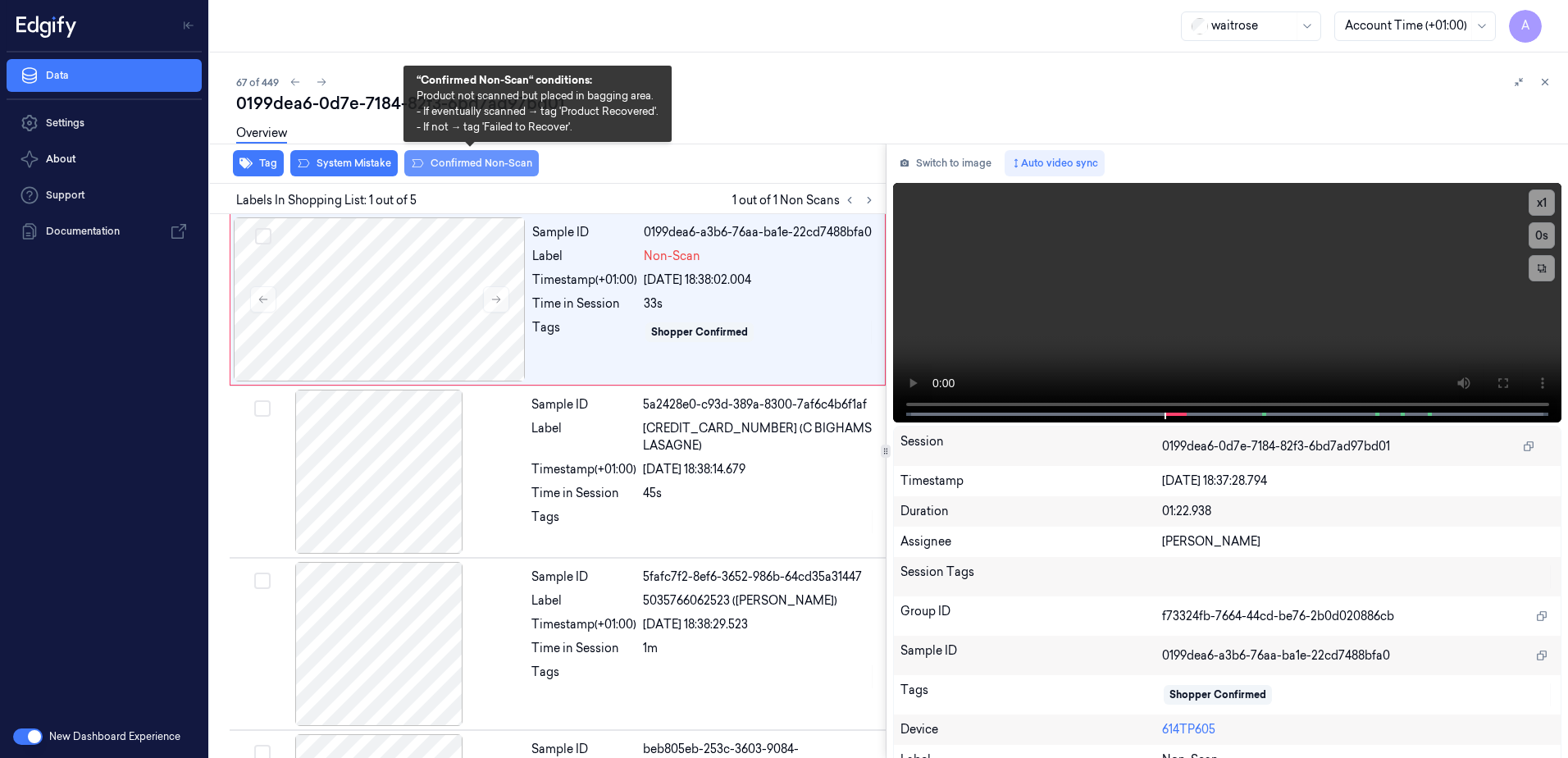
click at [447, 164] on button "Confirmed Non-Scan" at bounding box center [472, 162] width 135 height 26
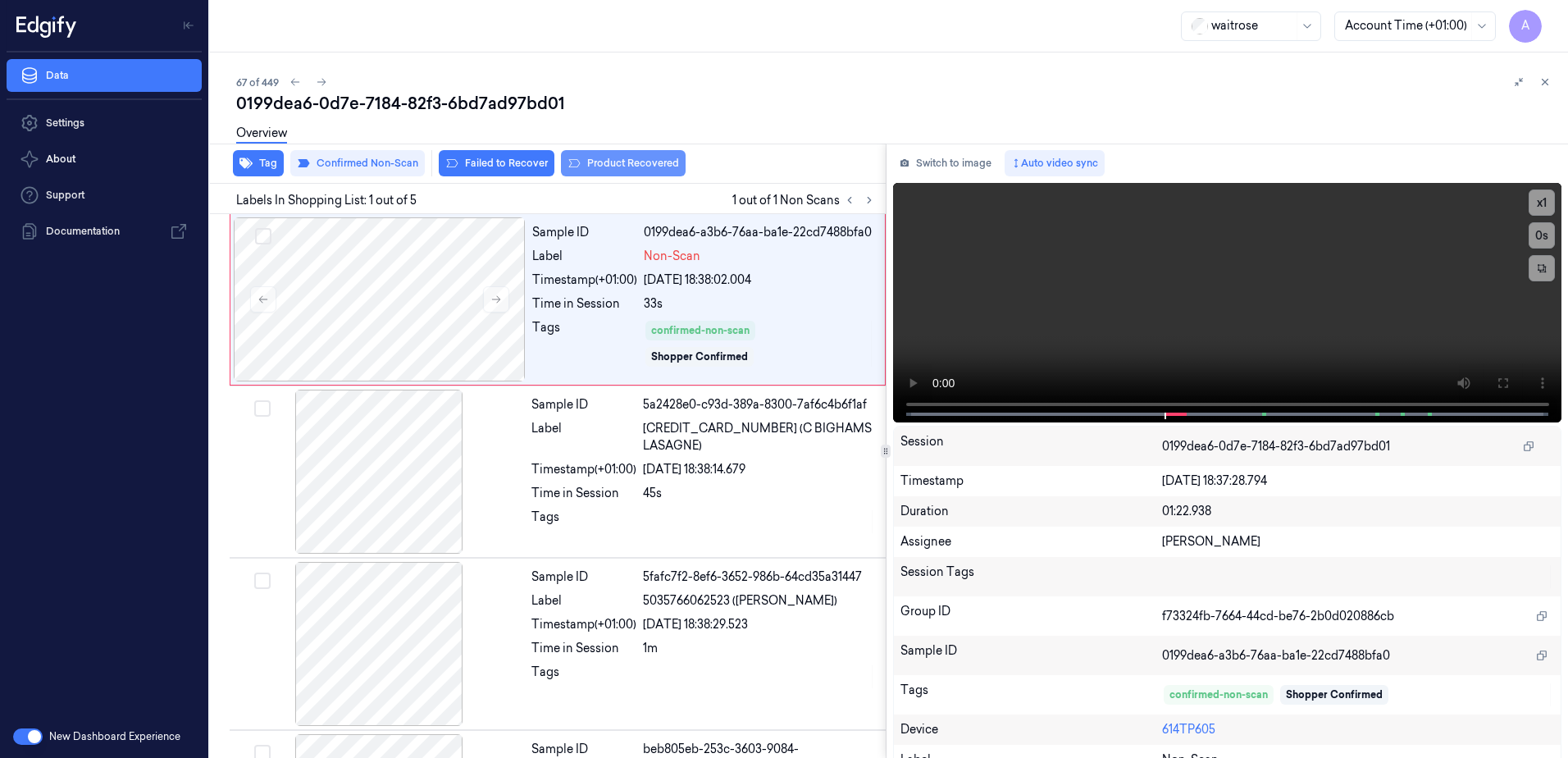
click at [663, 161] on button "Product Recovered" at bounding box center [623, 162] width 125 height 26
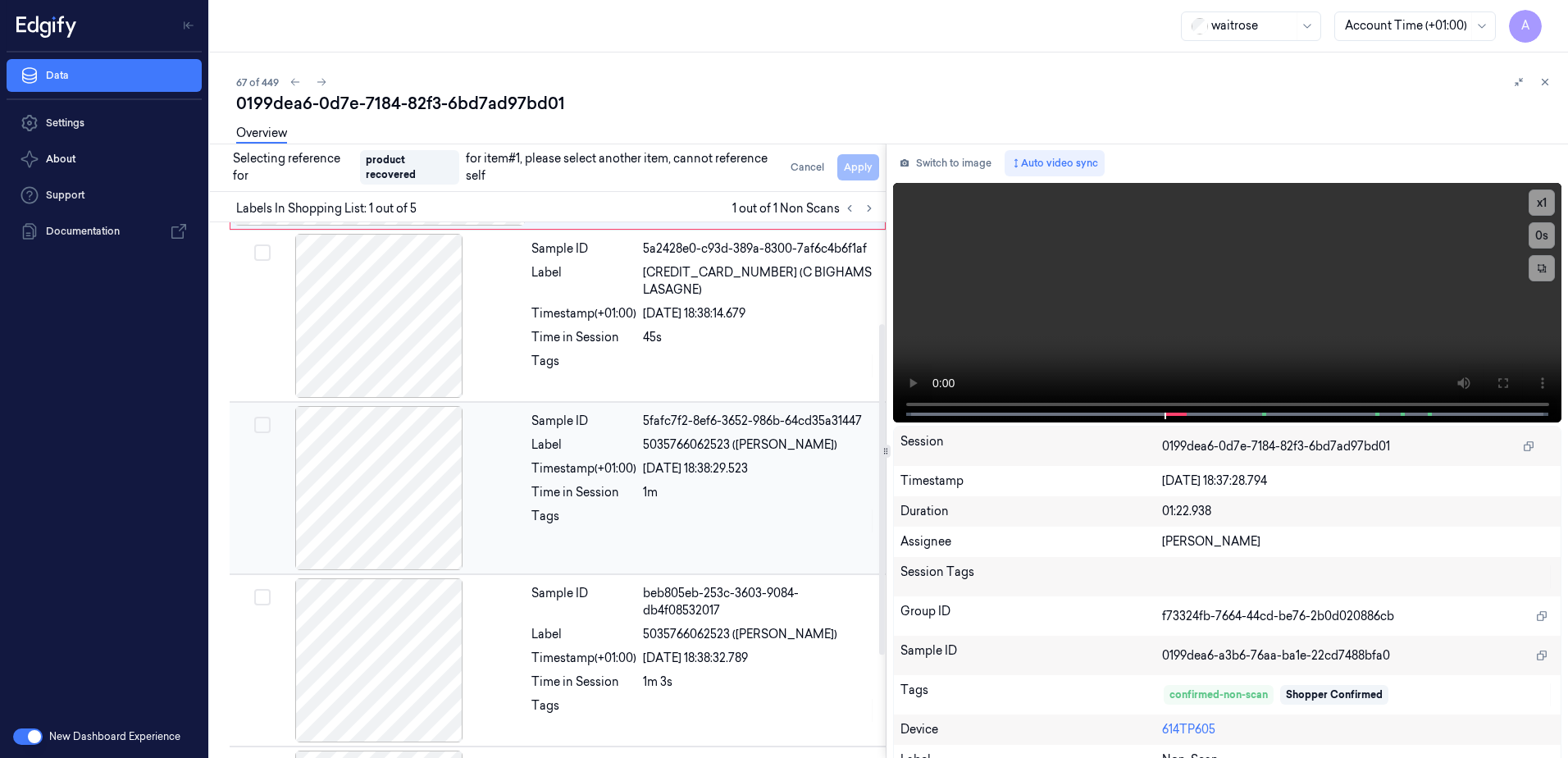
click at [731, 526] on div at bounding box center [759, 520] width 233 height 26
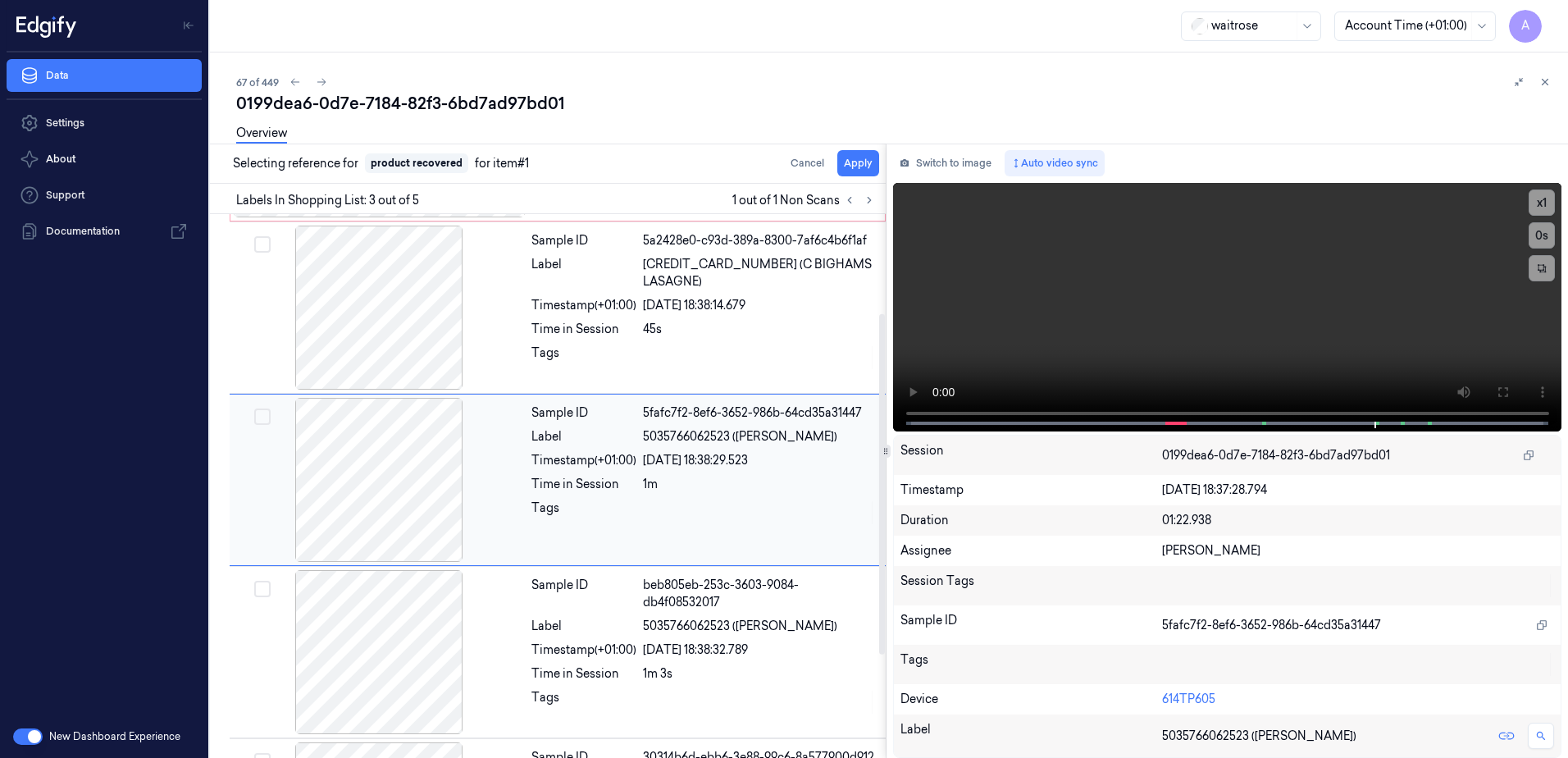
scroll to position [159, 0]
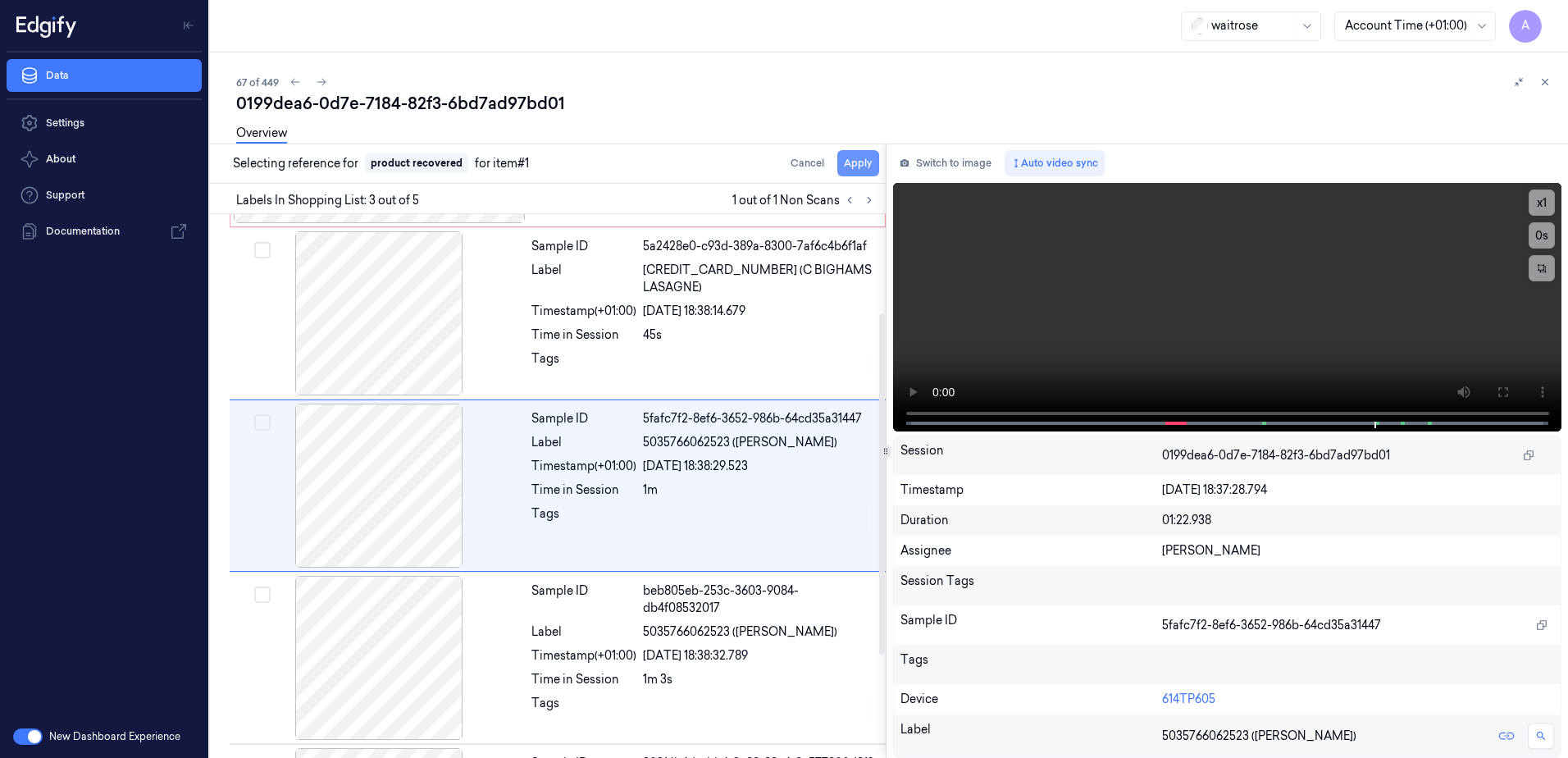
click at [846, 171] on button "Apply" at bounding box center [858, 162] width 42 height 26
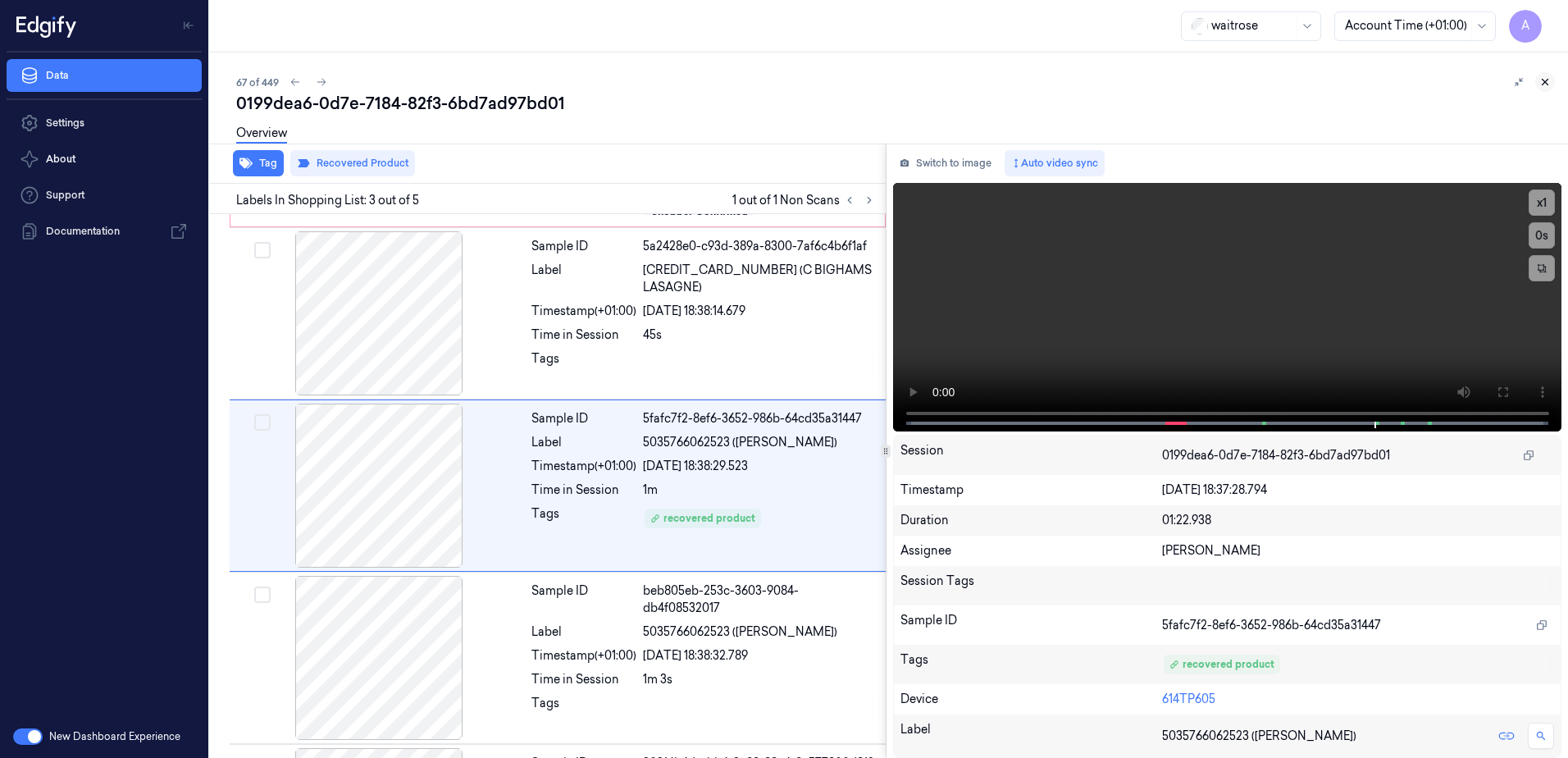
click at [1548, 84] on icon at bounding box center [1545, 82] width 12 height 12
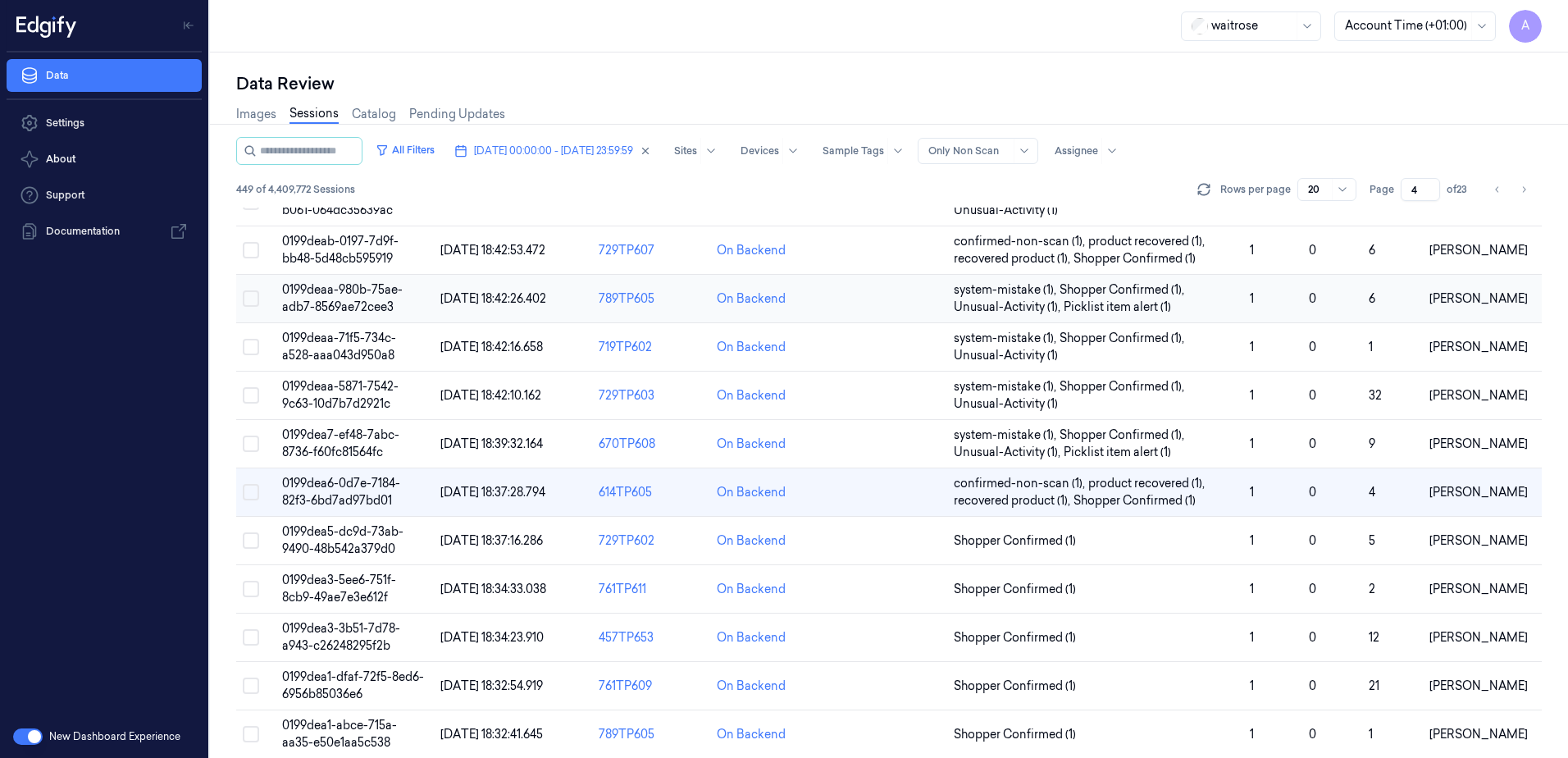
scroll to position [164, 0]
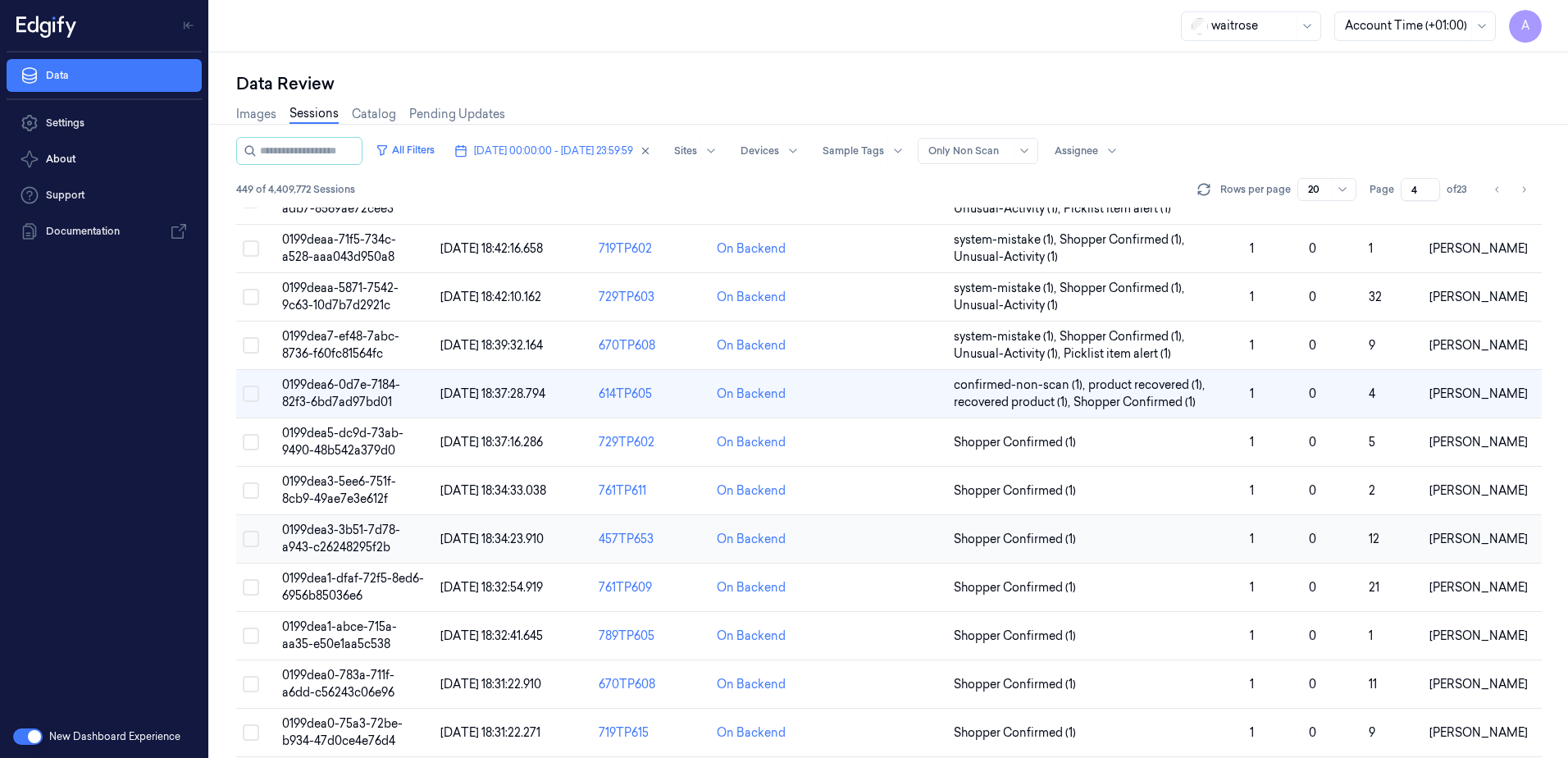
click at [350, 534] on span "0199dea3-3b51-7d78-a943-c26248295f2b" at bounding box center [341, 538] width 118 height 32
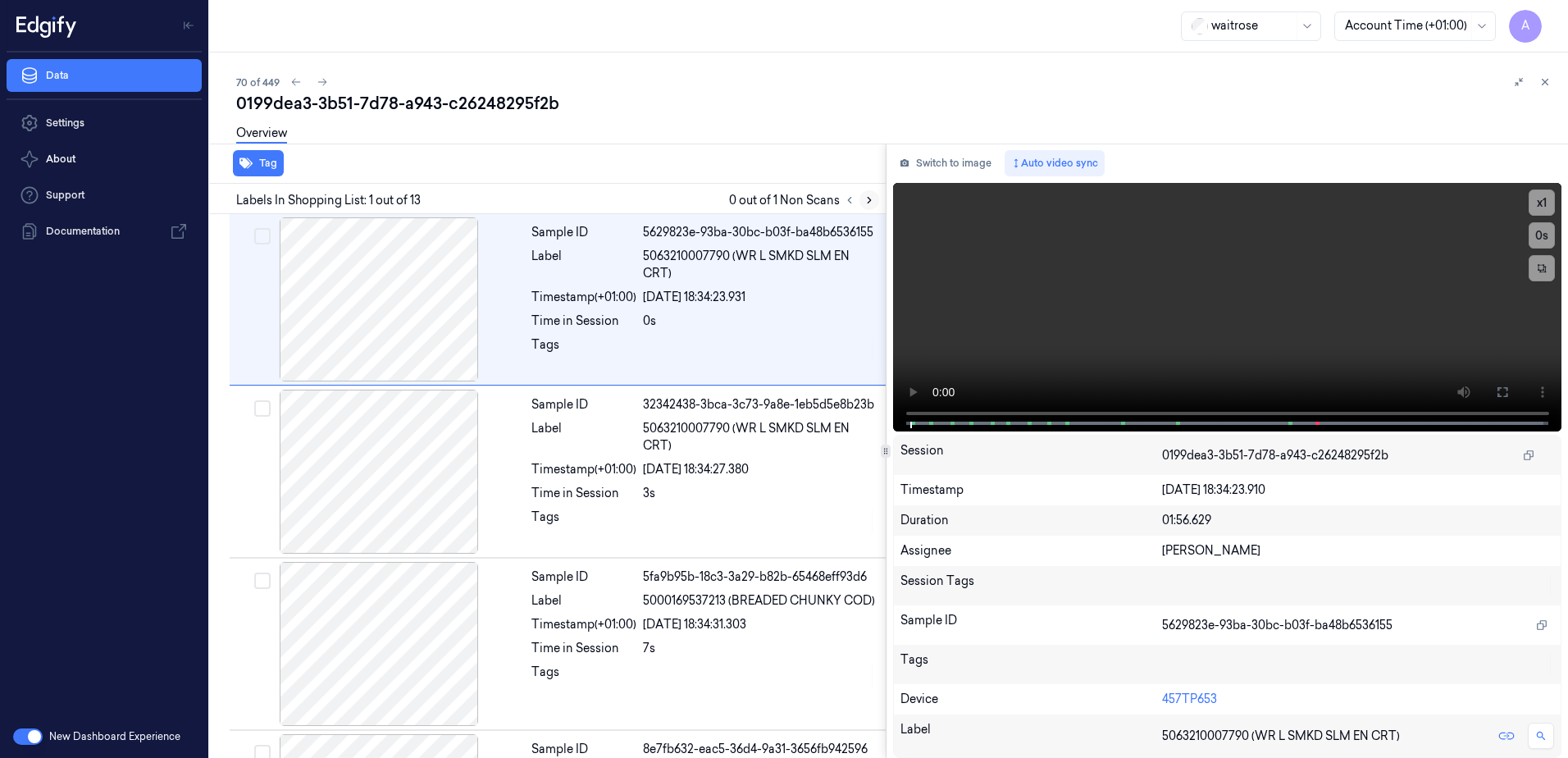
click at [868, 203] on icon at bounding box center [869, 200] width 3 height 6
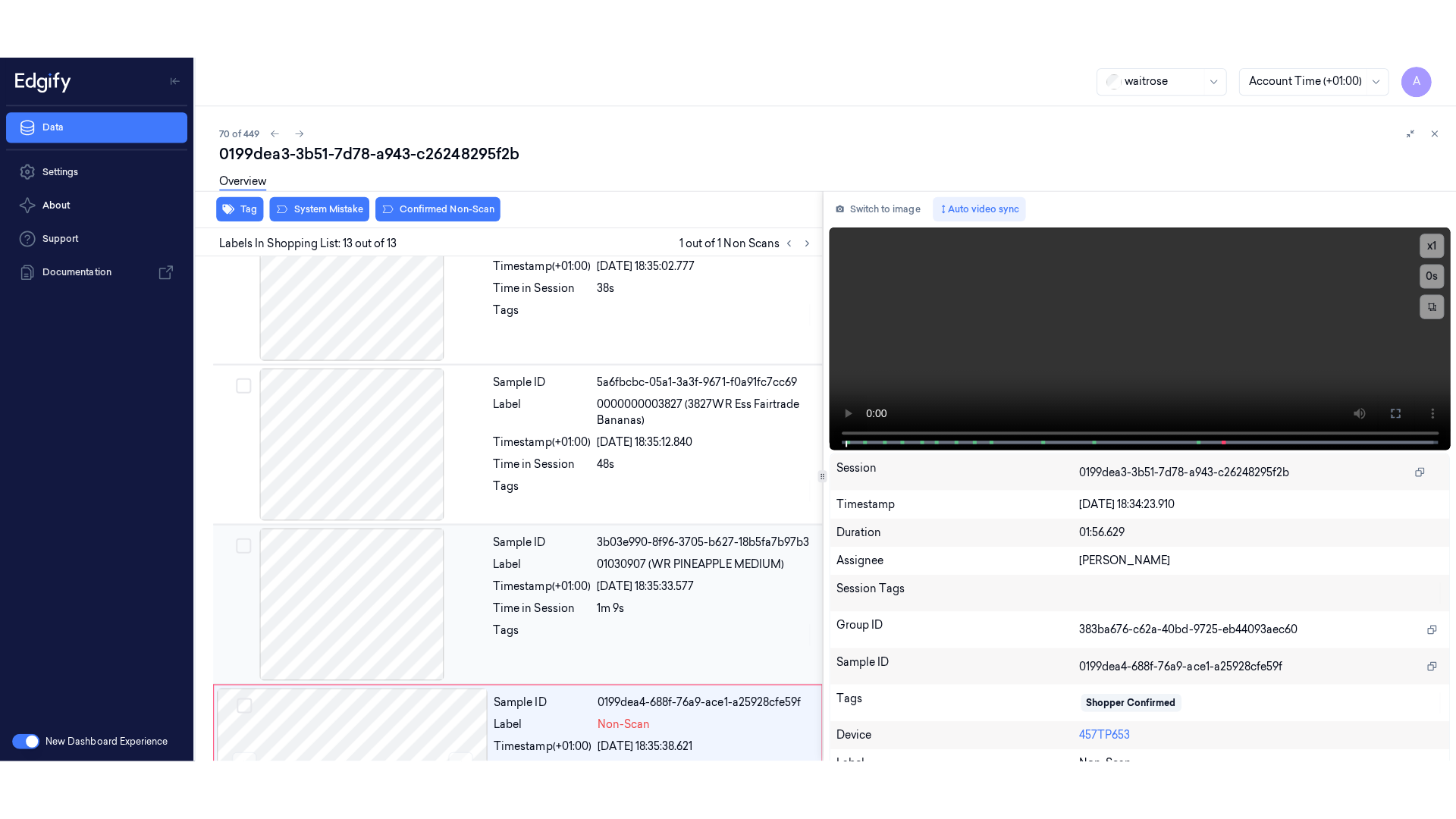
scroll to position [1571, 0]
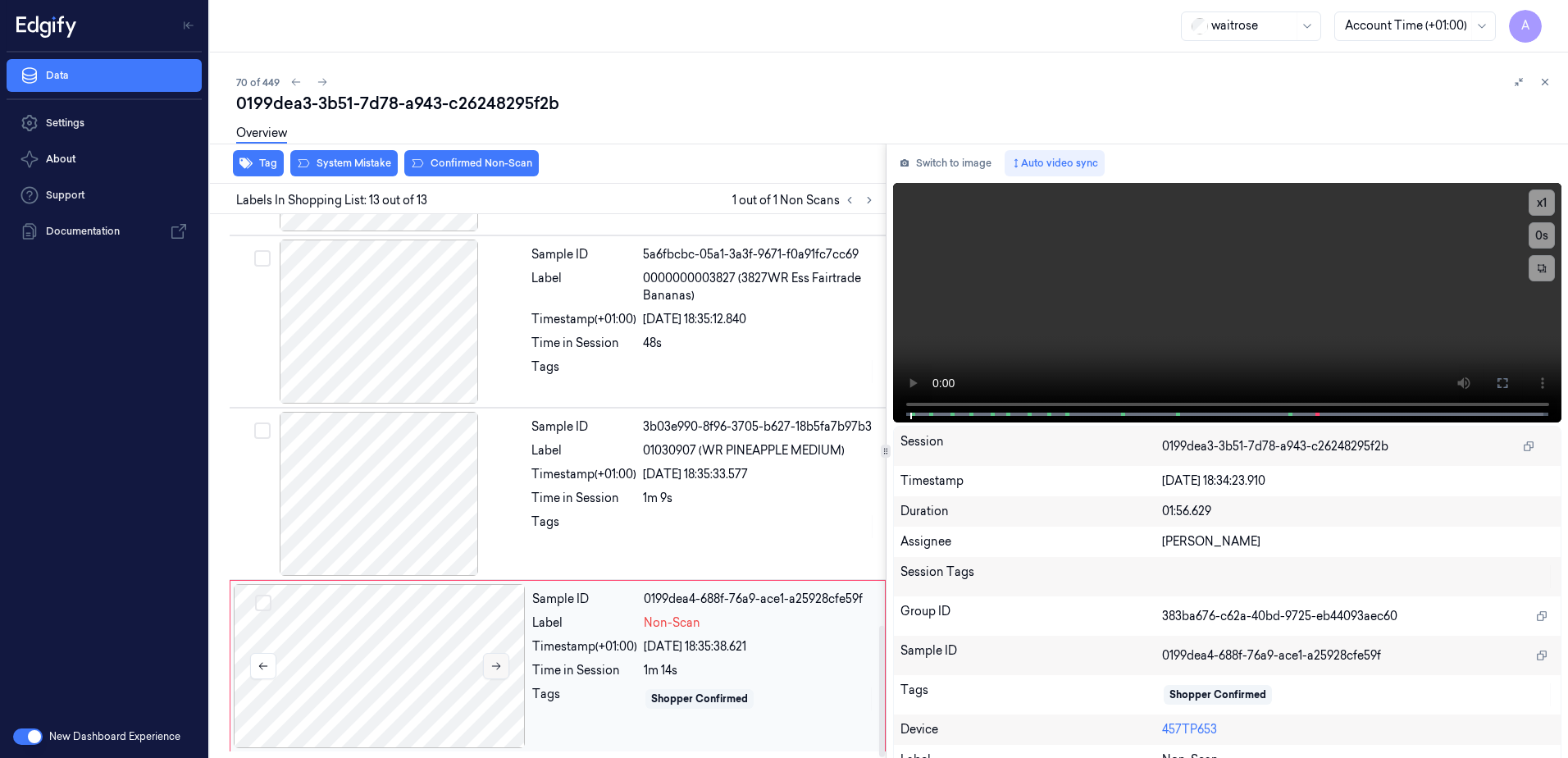
click at [496, 663] on icon at bounding box center [497, 666] width 12 height 12
click at [497, 668] on icon at bounding box center [497, 666] width 12 height 12
click at [1499, 386] on icon at bounding box center [1502, 382] width 13 height 13
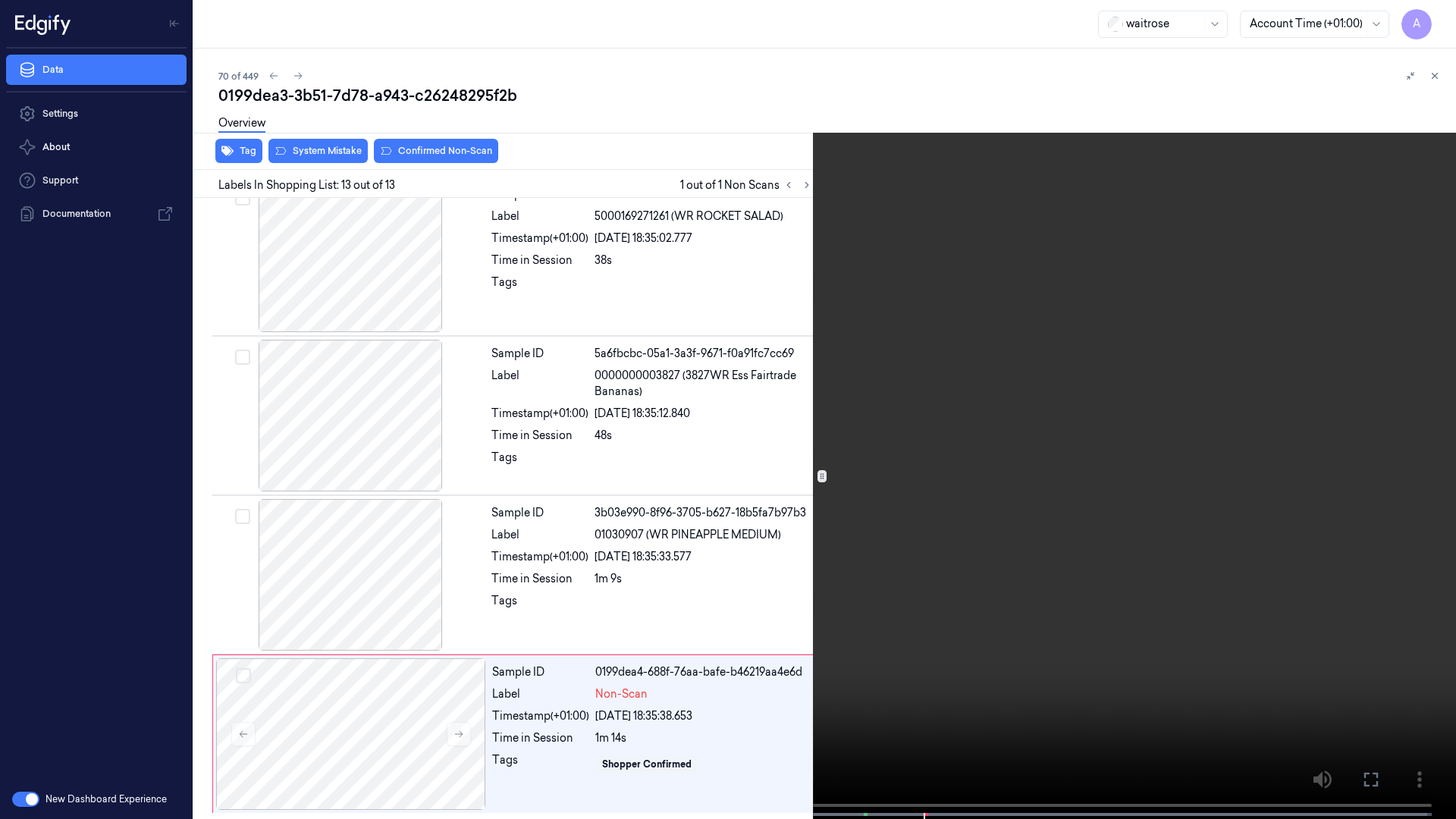
click at [990, 437] on video at bounding box center [728, 410] width 1456 height 822
click at [0, 0] on icon at bounding box center [0, 0] width 0 height 0
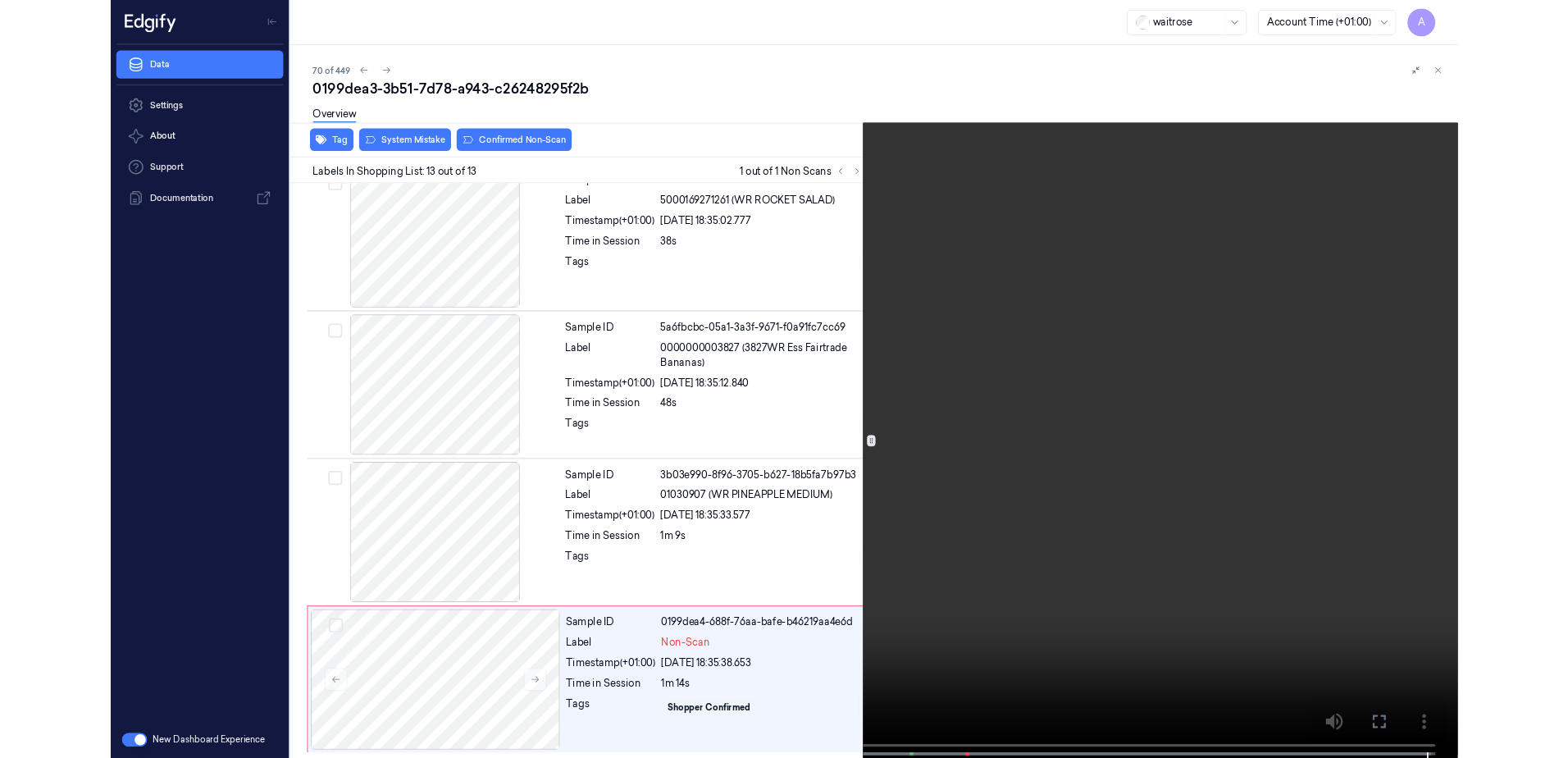
scroll to position [1699, 0]
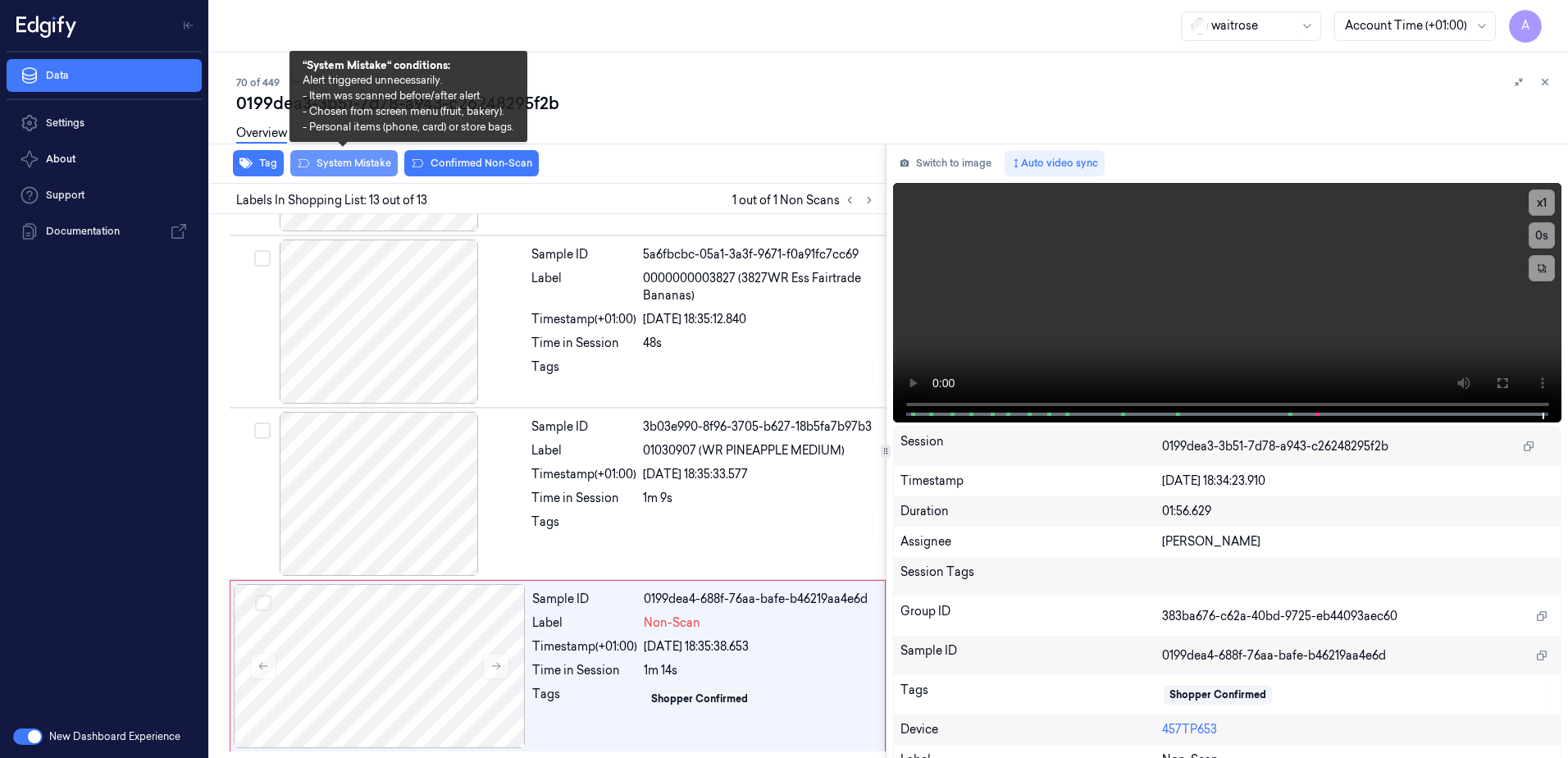
click at [344, 172] on button "System Mistake" at bounding box center [344, 162] width 107 height 26
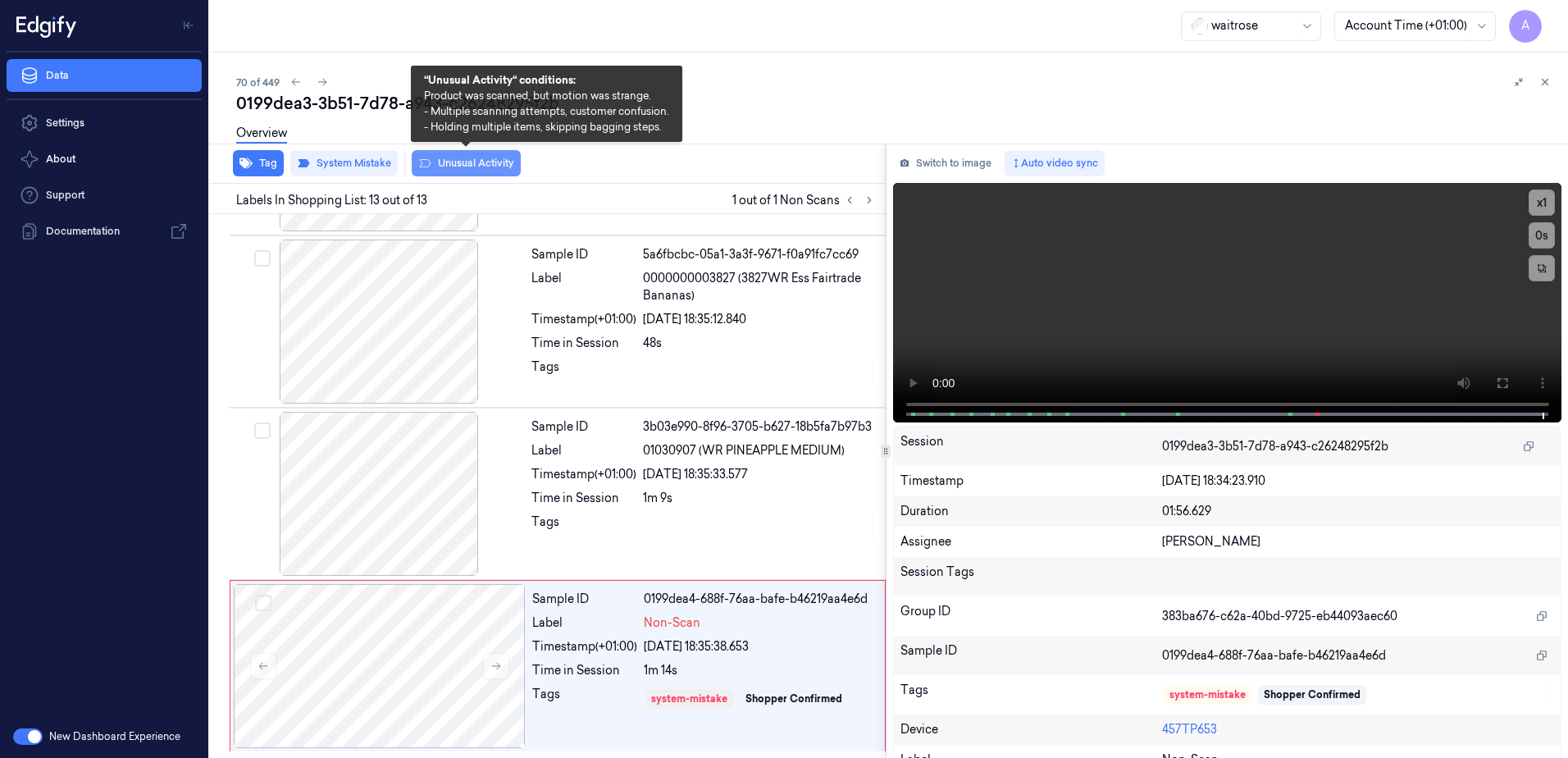
click at [477, 166] on button "Unusual Activity" at bounding box center [466, 162] width 109 height 26
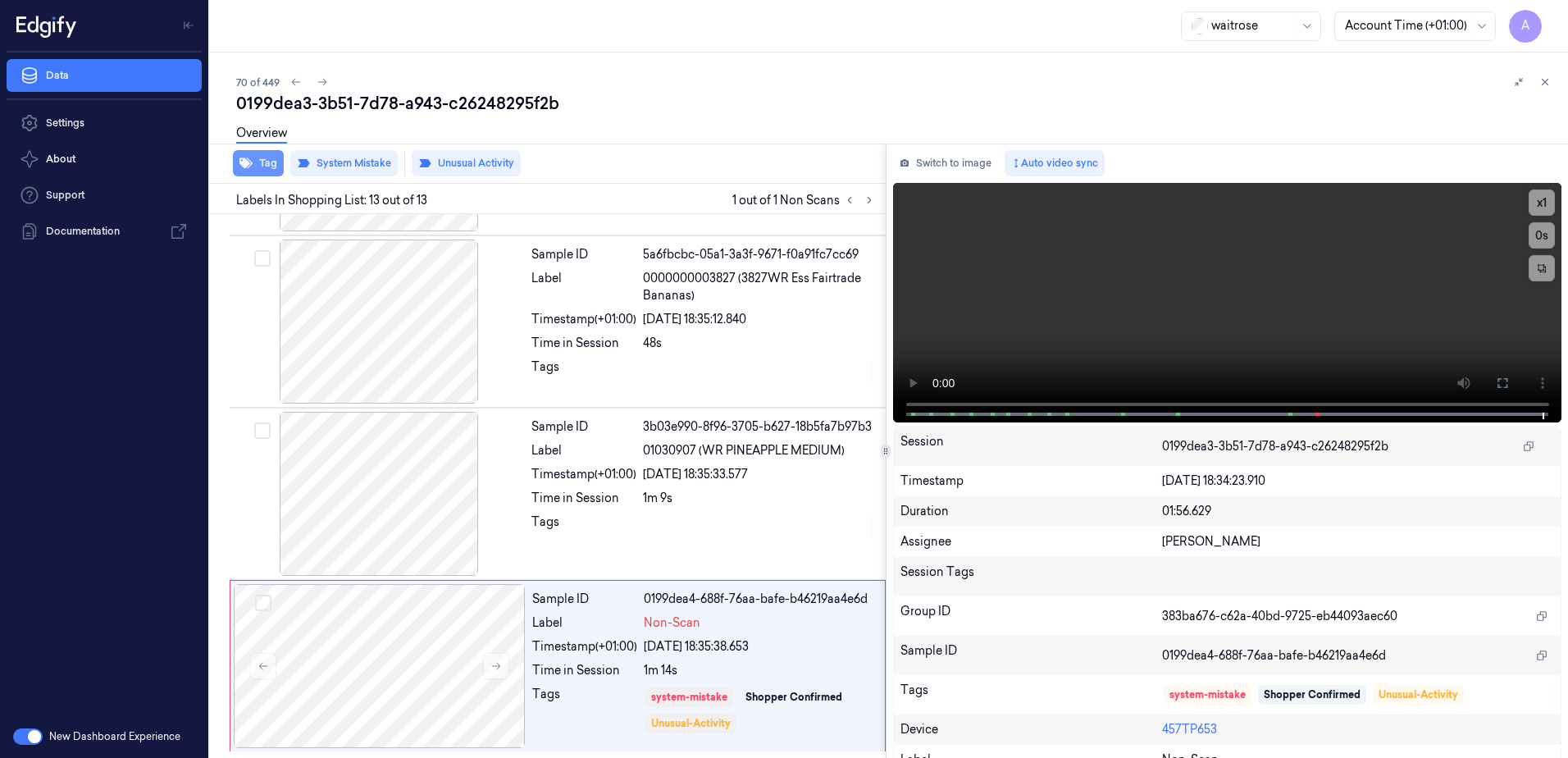
click at [260, 169] on button "Tag" at bounding box center [258, 162] width 51 height 26
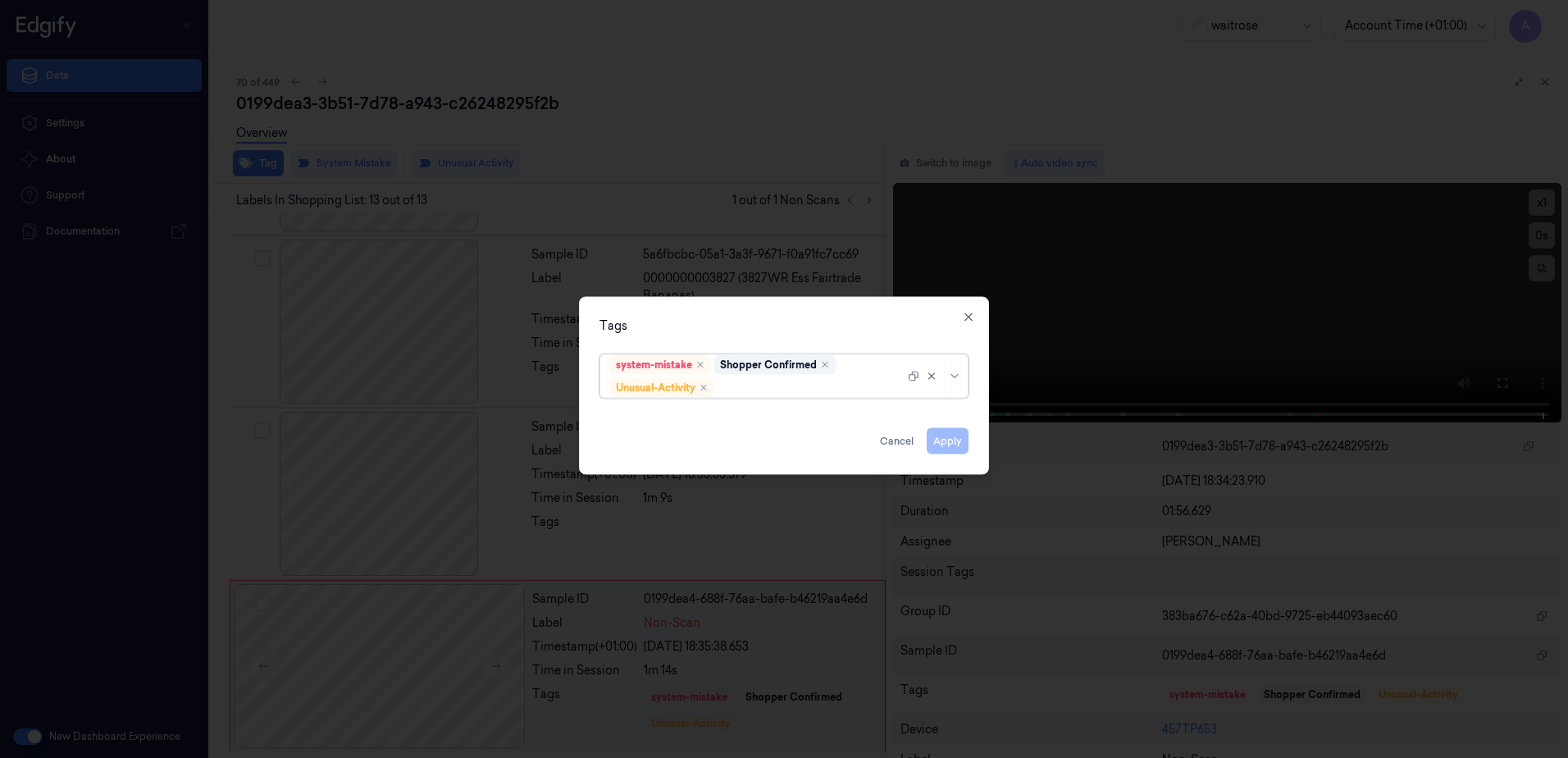
click at [773, 396] on div "system-mistake Shopper Confirmed Unusual-Activity" at bounding box center [757, 376] width 294 height 43
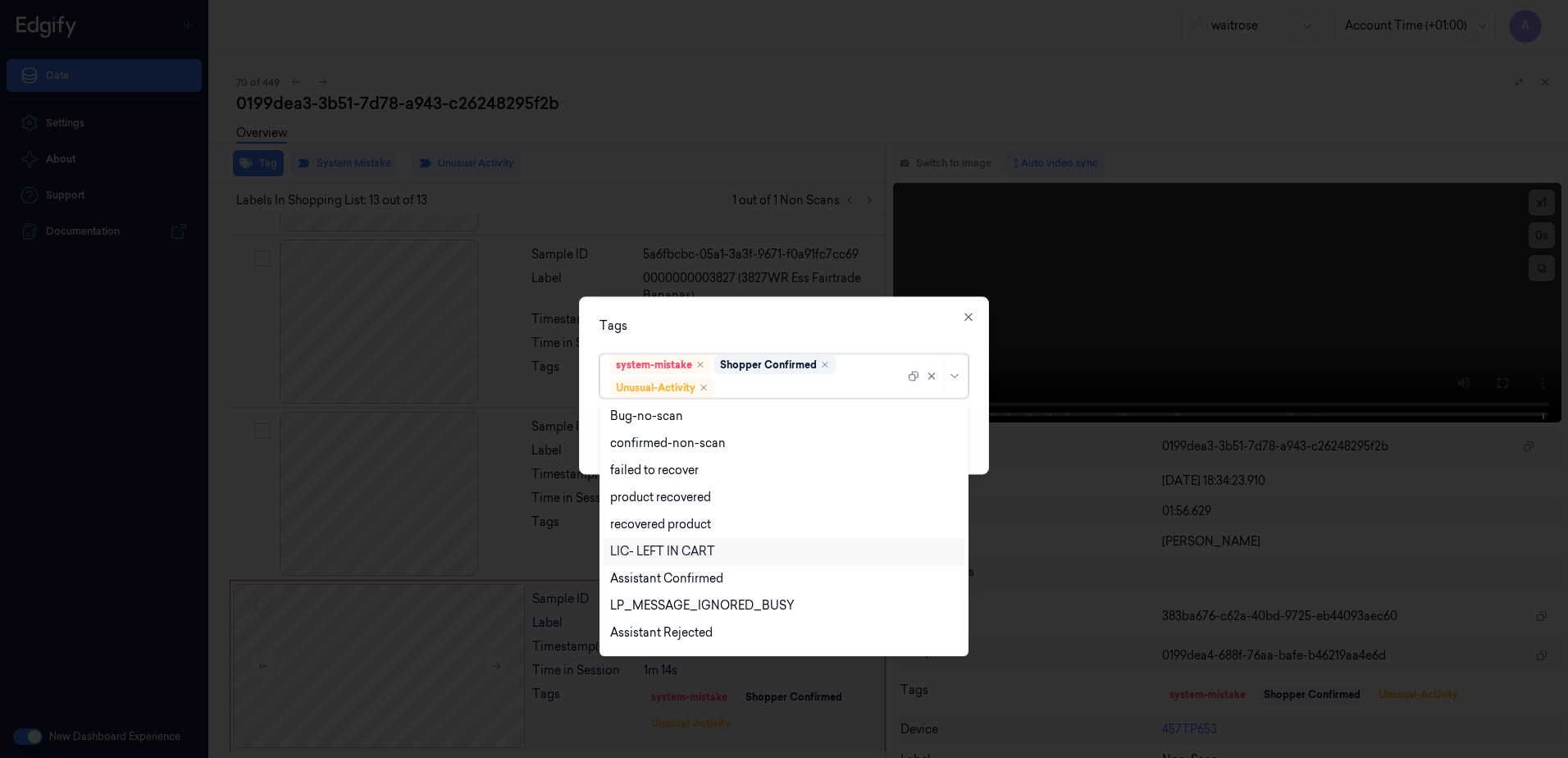
scroll to position [214, 0]
click at [711, 613] on div "Picklist item alert" at bounding box center [784, 610] width 348 height 17
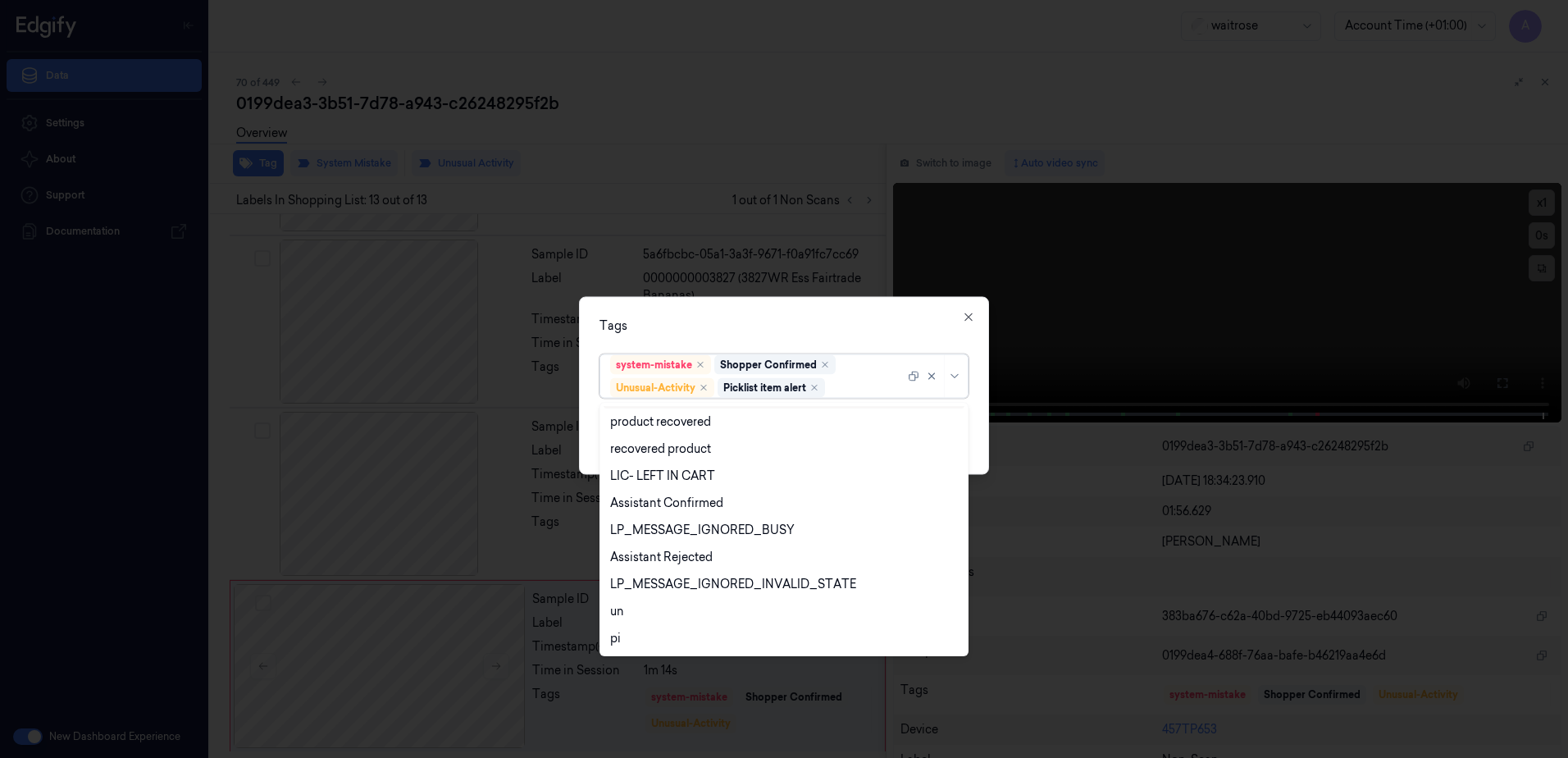
click at [812, 325] on div "Tags" at bounding box center [784, 325] width 369 height 17
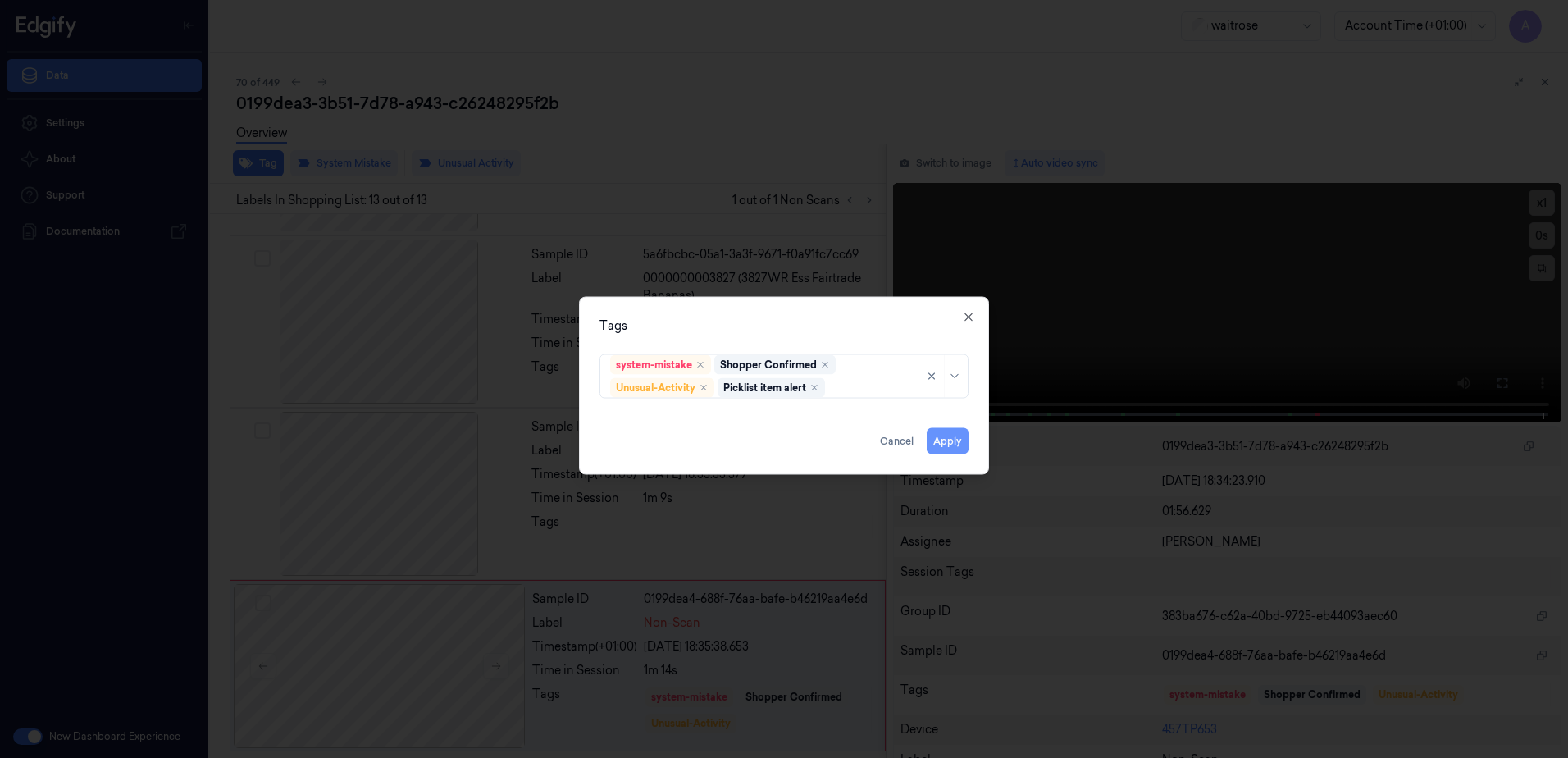
click at [942, 445] on button "Apply" at bounding box center [948, 441] width 42 height 26
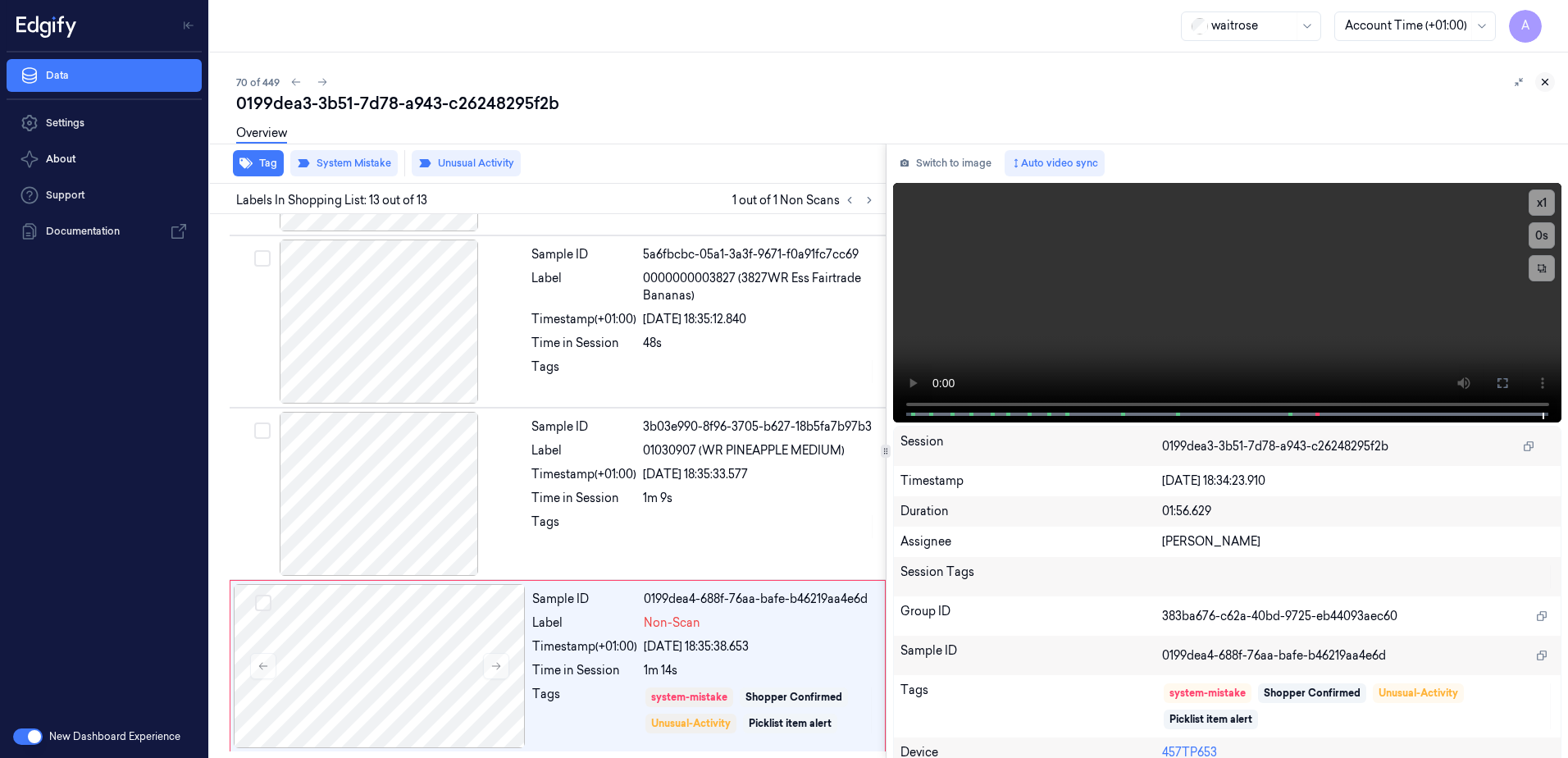
click at [1542, 88] on button at bounding box center [1545, 82] width 20 height 20
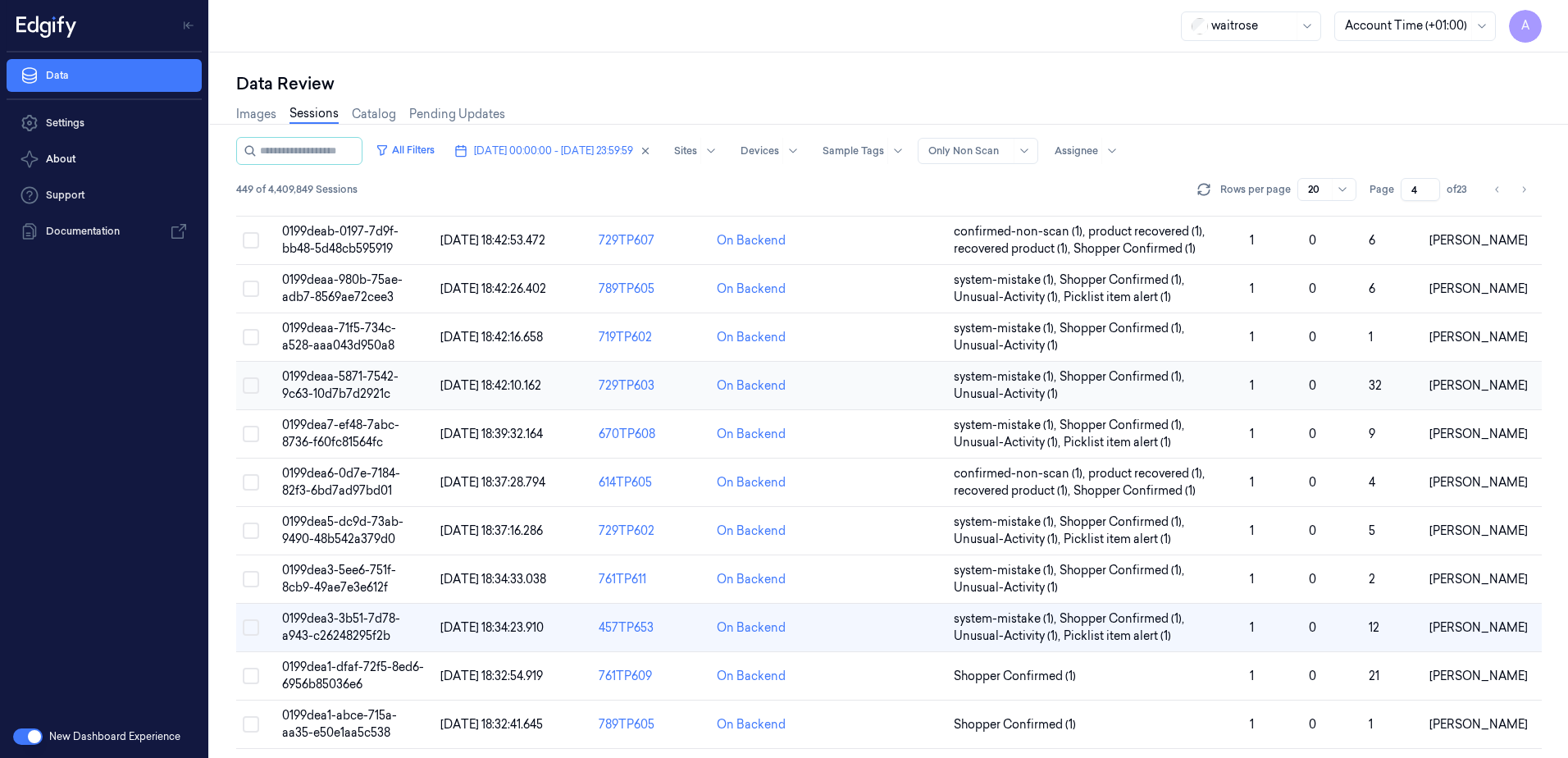
scroll to position [164, 0]
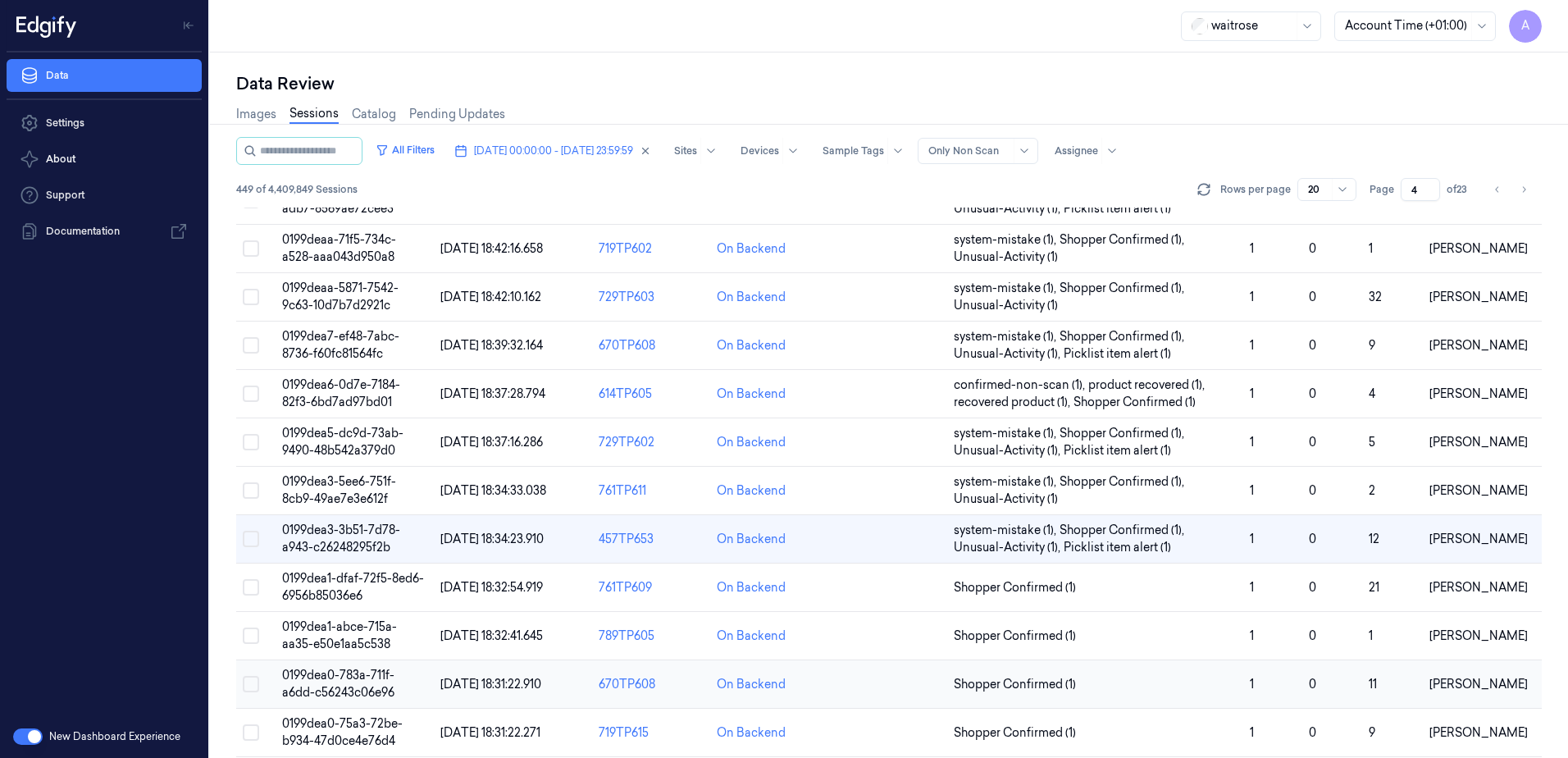
click at [312, 691] on span "0199dea0-783a-711f-a6dd-c56243c06e96" at bounding box center [338, 684] width 112 height 32
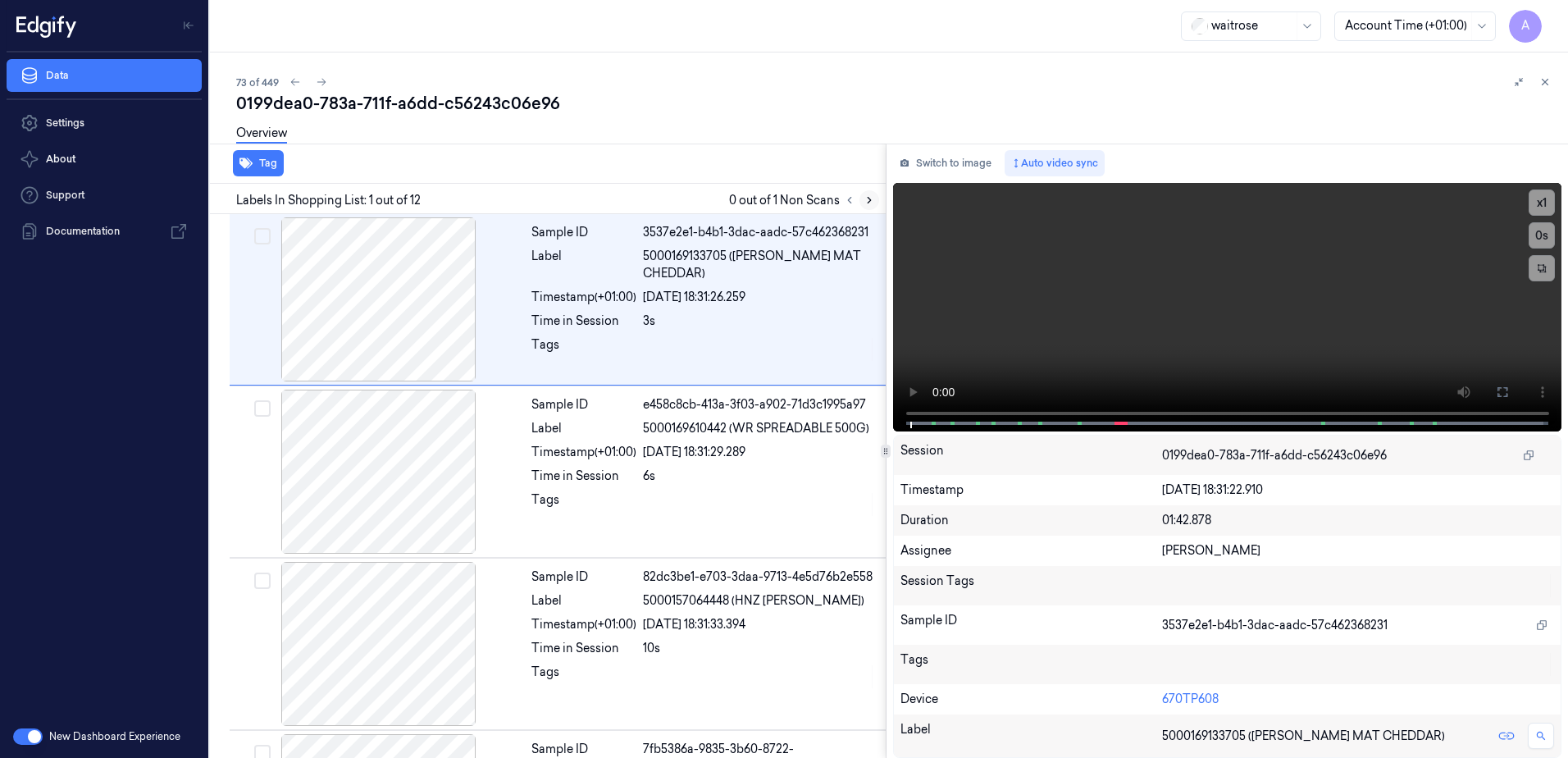
click at [866, 200] on icon at bounding box center [869, 200] width 12 height 12
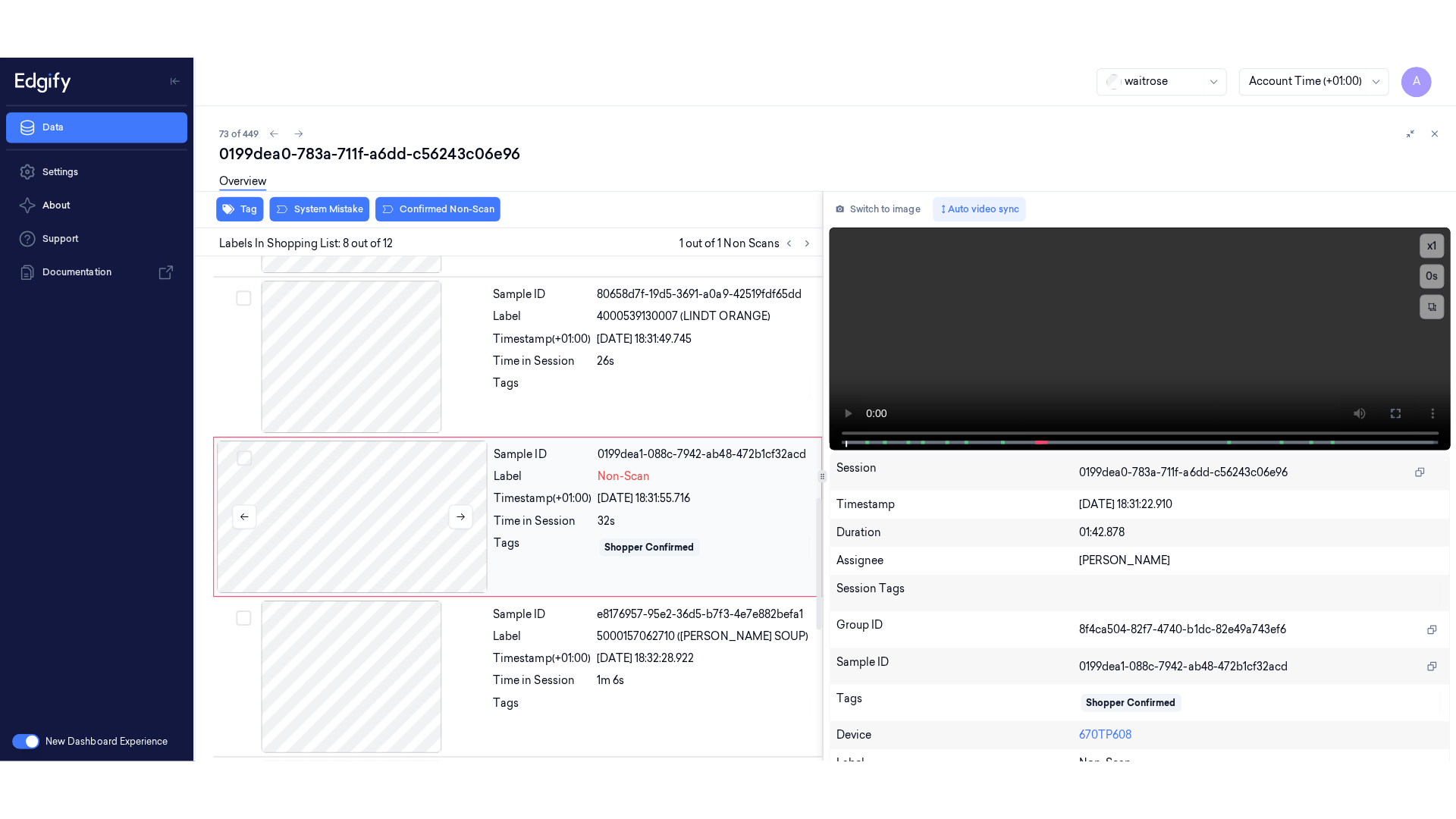
scroll to position [947, 0]
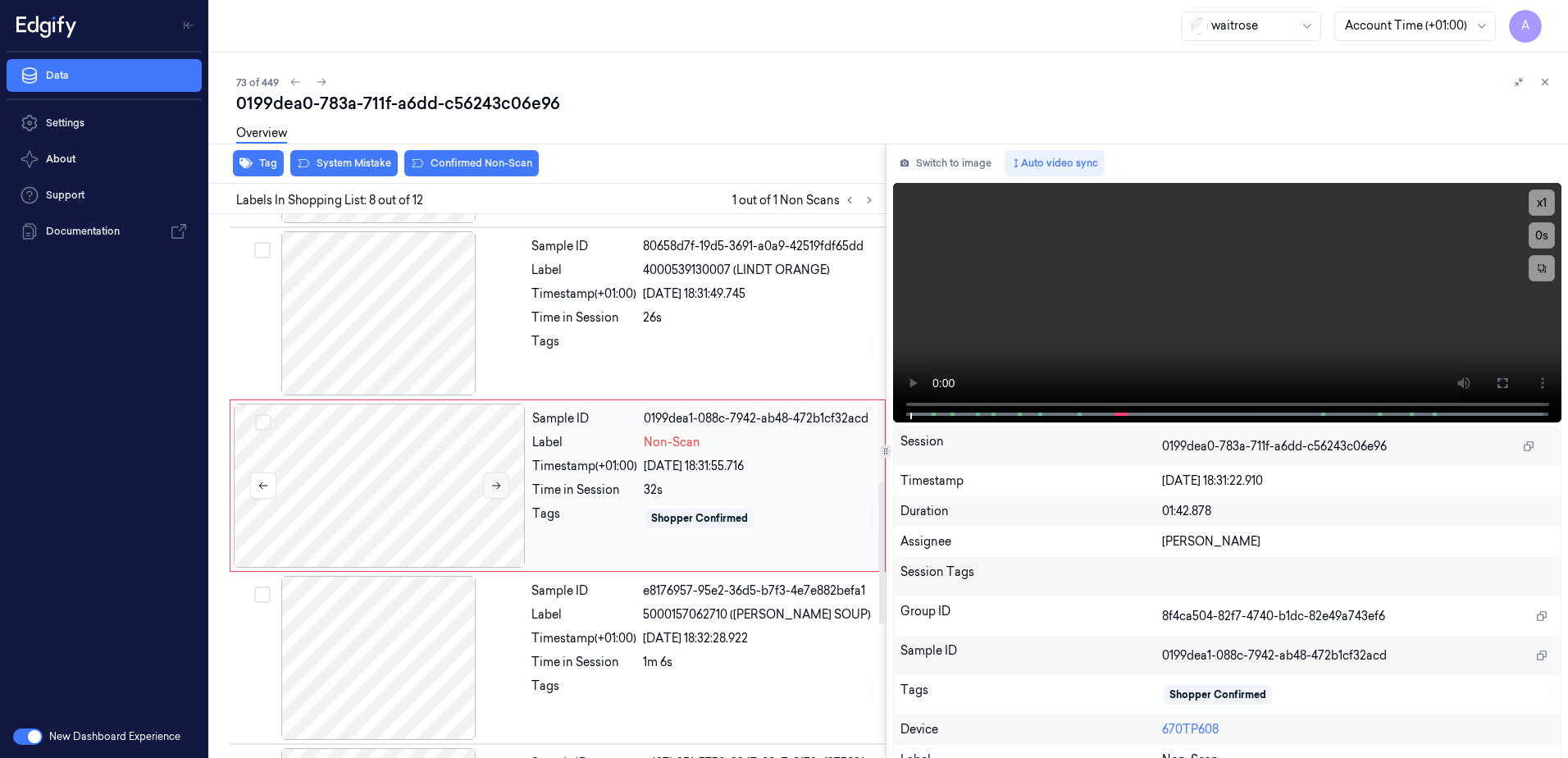
click at [500, 487] on icon at bounding box center [497, 486] width 12 height 12
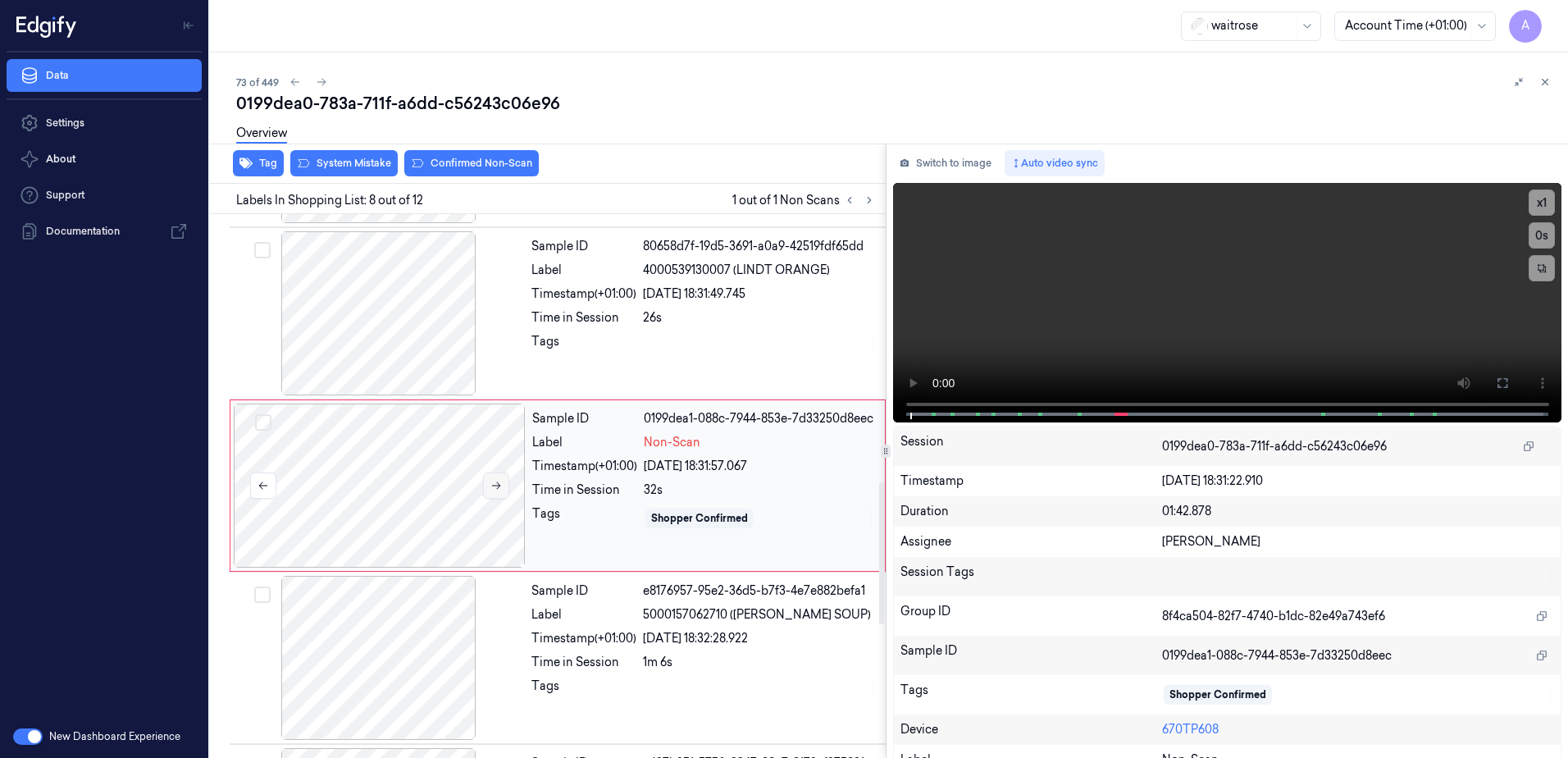
click at [500, 487] on icon at bounding box center [497, 486] width 12 height 12
click at [1490, 386] on button at bounding box center [1503, 382] width 26 height 26
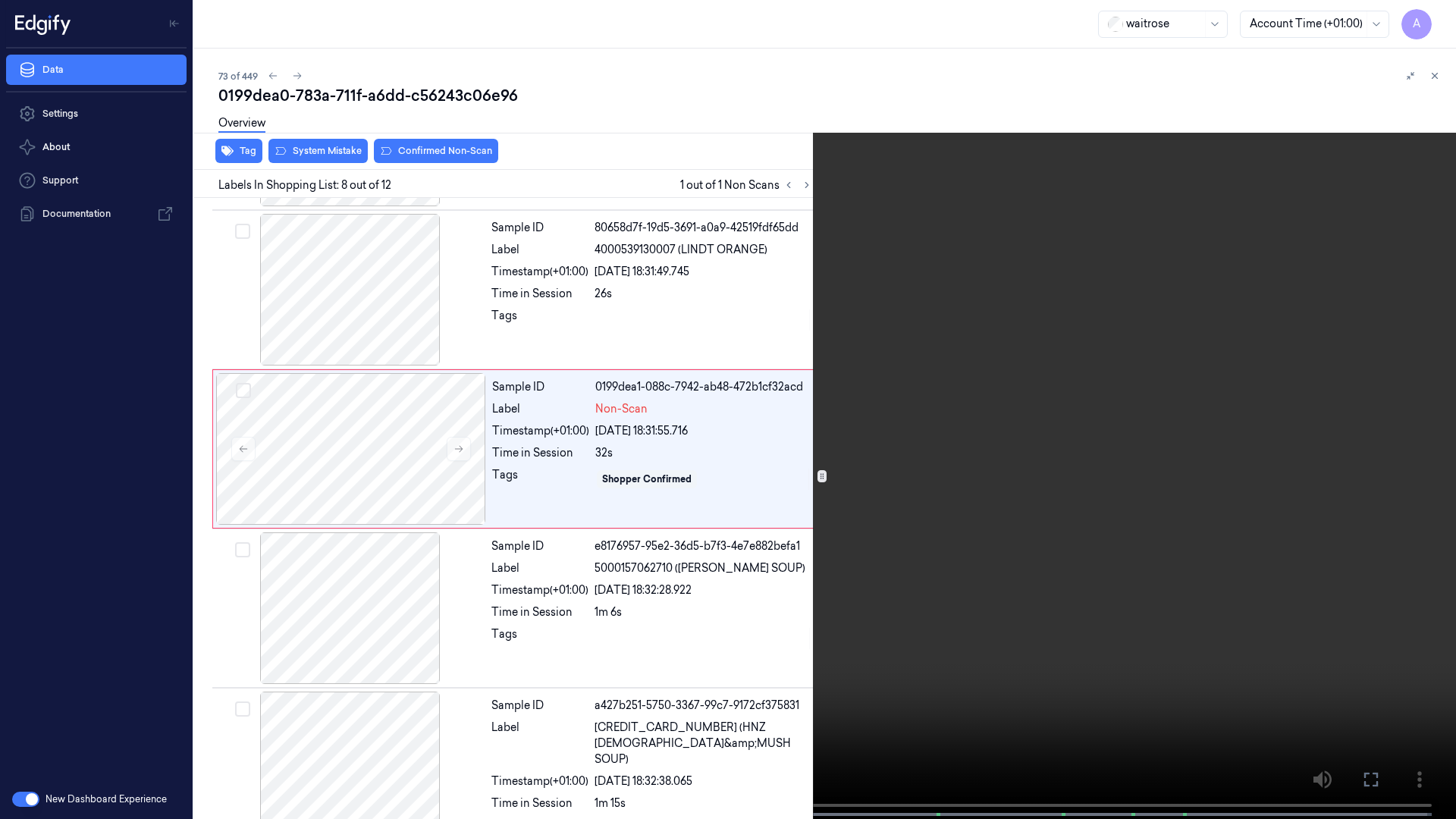
click at [1111, 455] on video at bounding box center [728, 410] width 1456 height 822
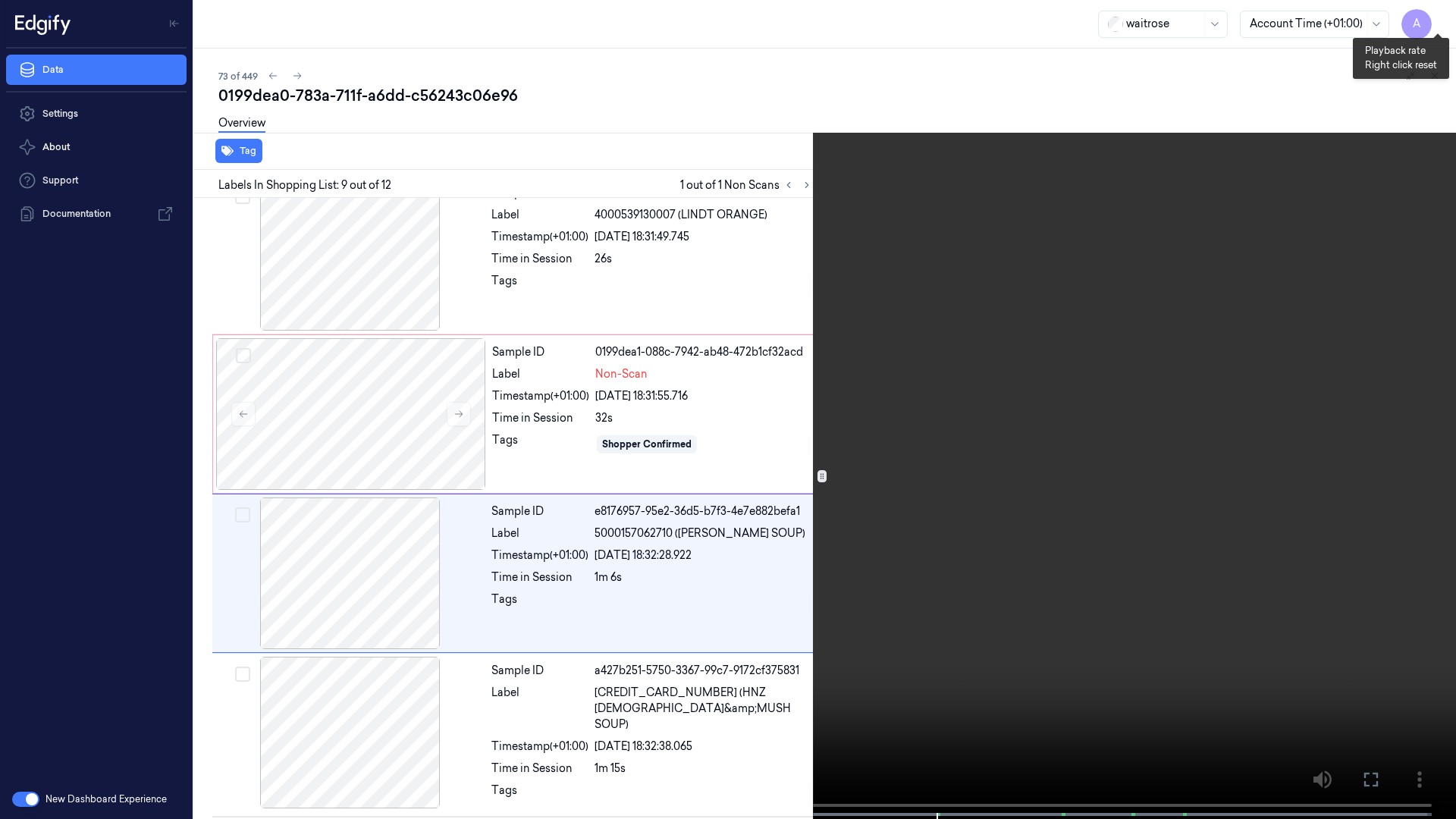
scroll to position [1043, 0]
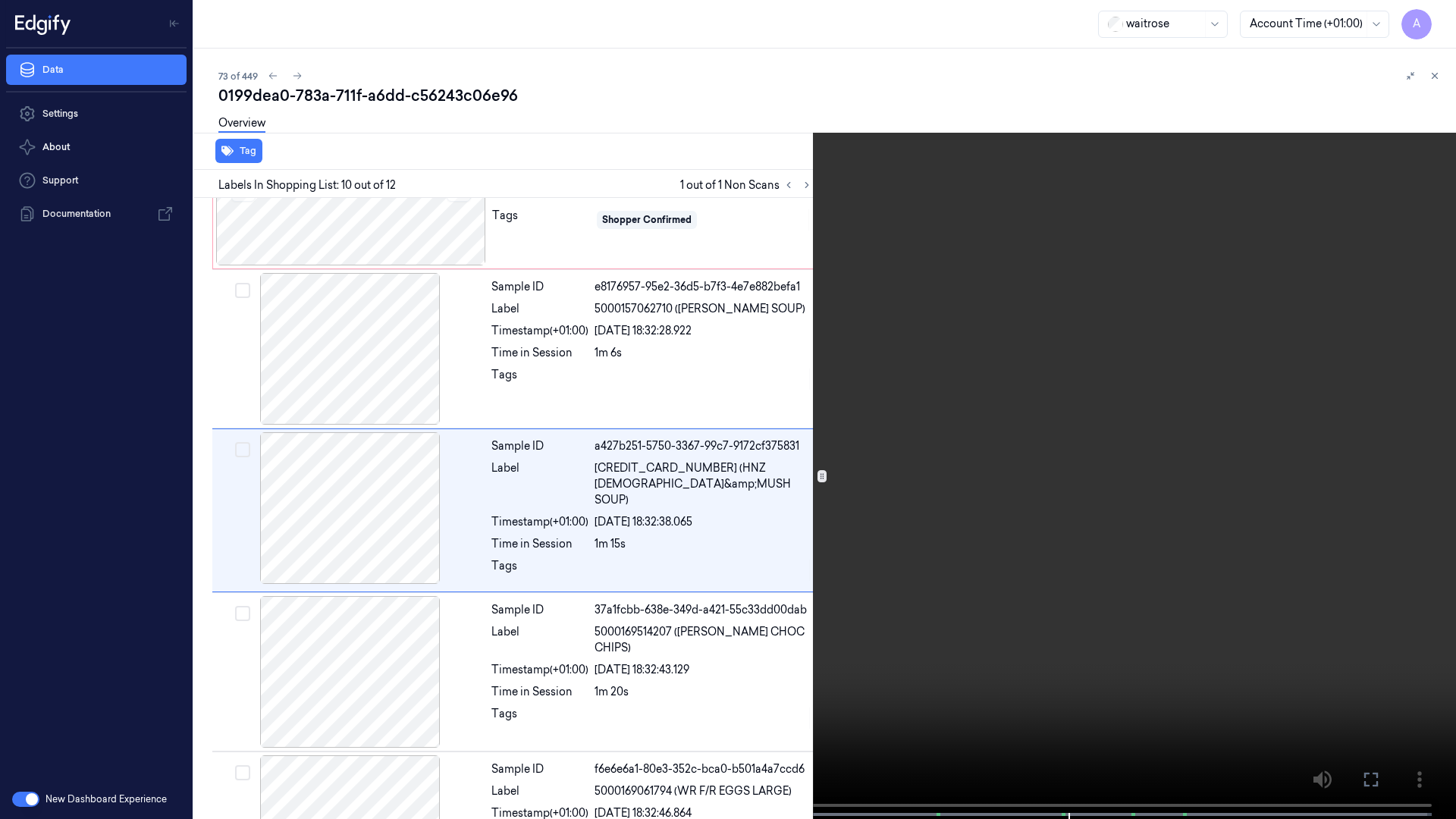
click at [0, 0] on icon at bounding box center [0, 0] width 0 height 0
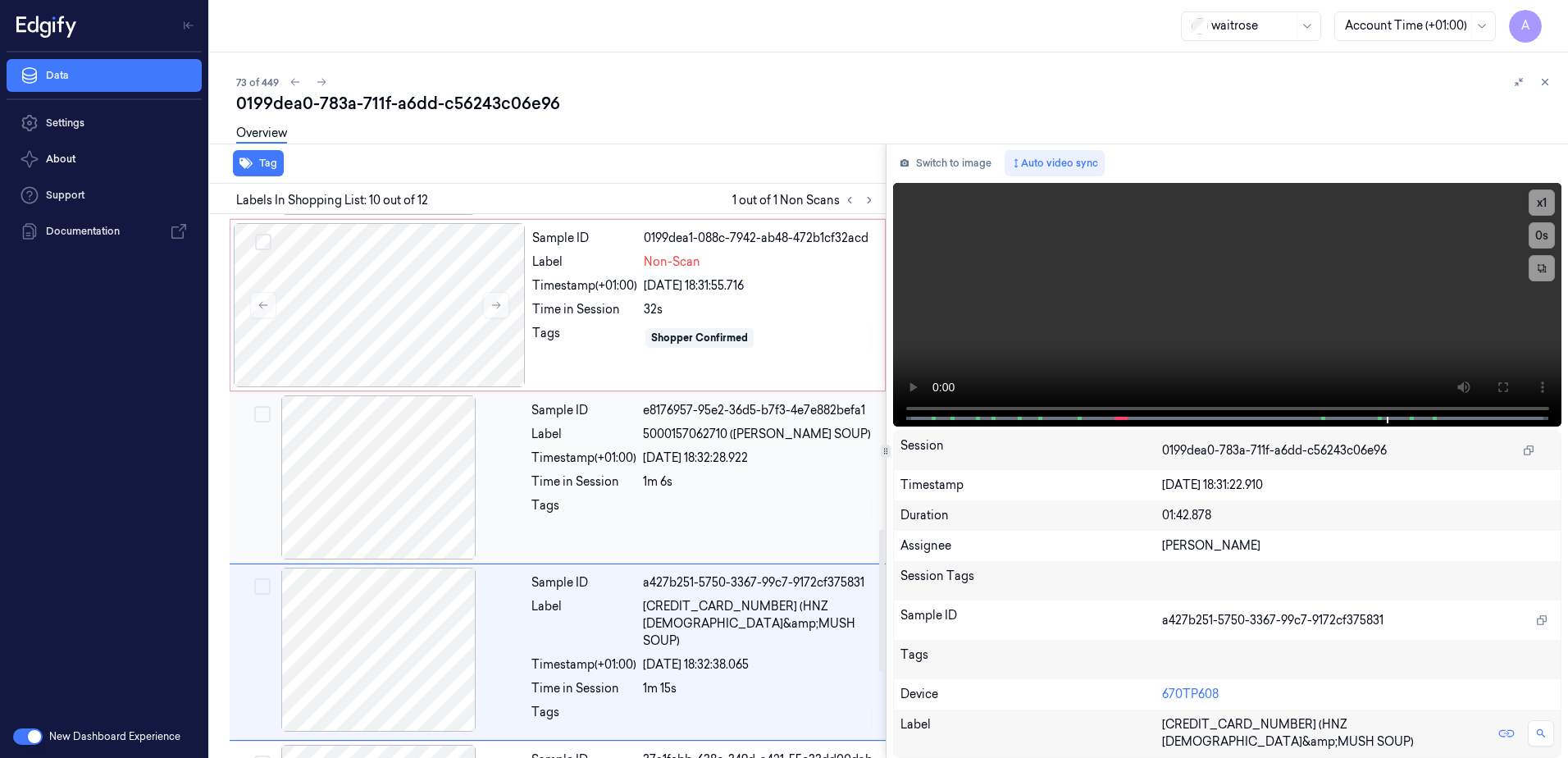
click at [723, 478] on div "1m 6s" at bounding box center [759, 481] width 233 height 17
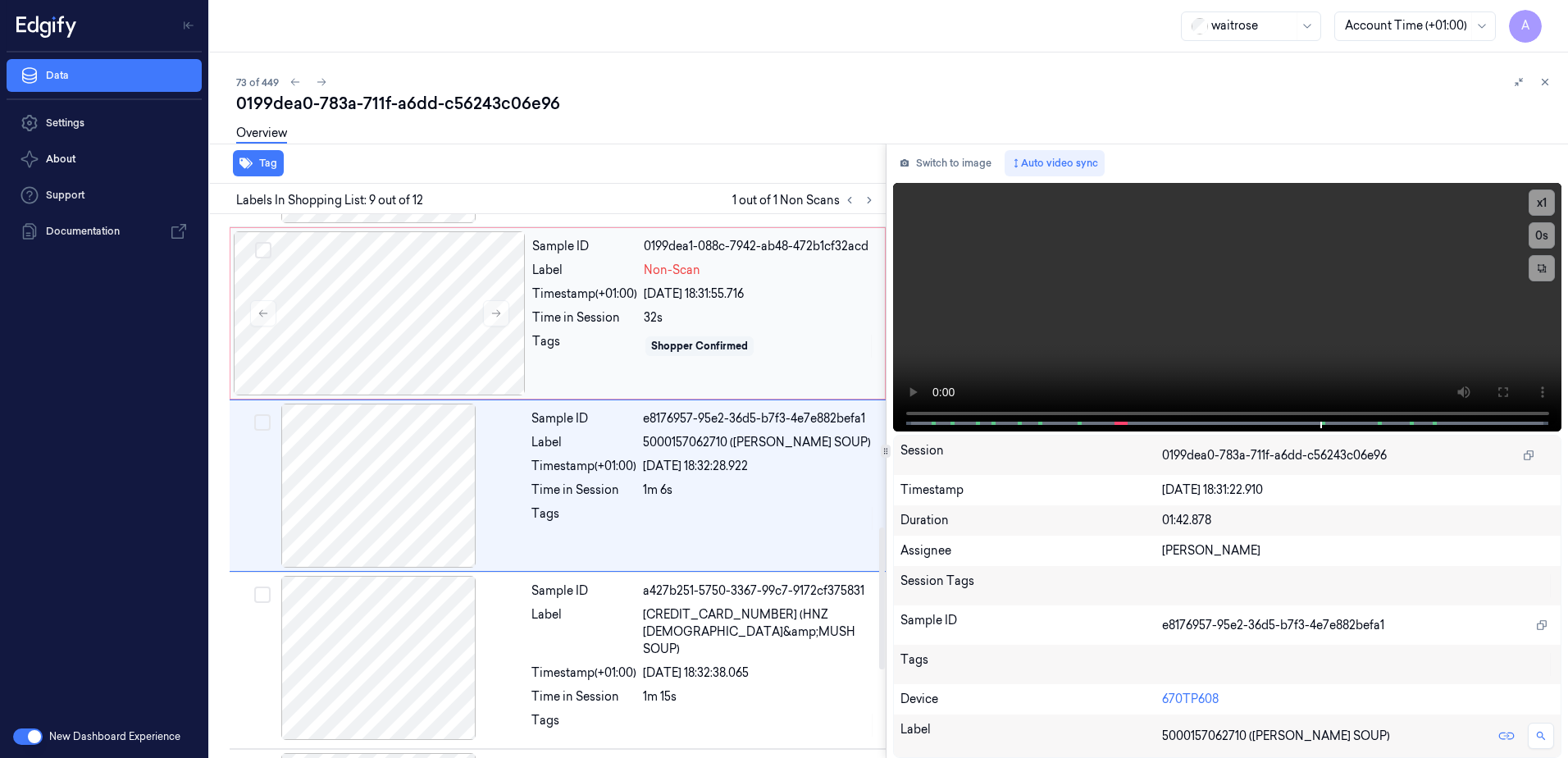
click at [583, 329] on div "Sample ID 0199dea1-088c-7942-ab48-472b1cf32acd Label Non-Scan Timestamp (+01:00…" at bounding box center [703, 313] width 356 height 164
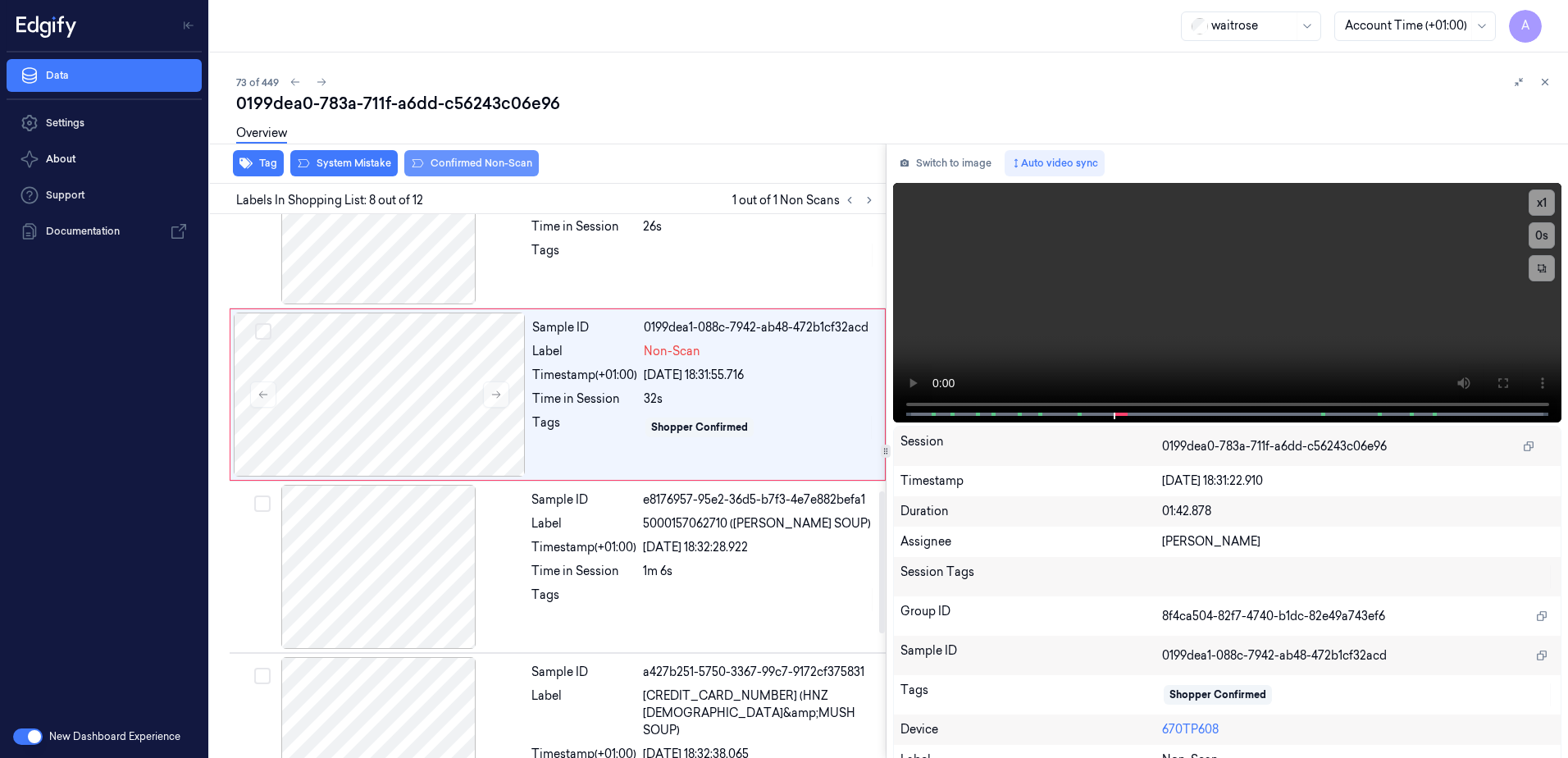
scroll to position [1025, 0]
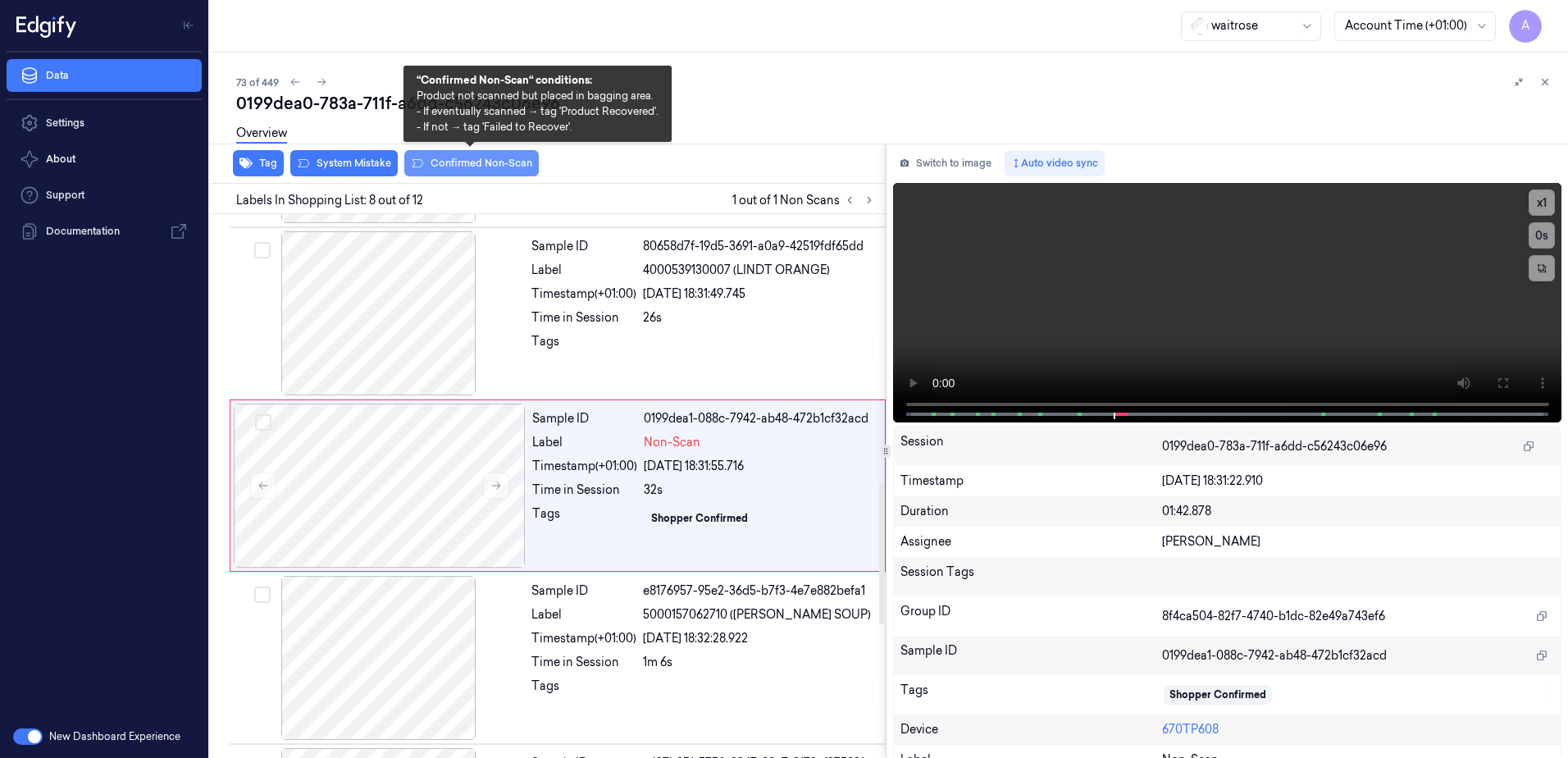
click at [464, 165] on button "Confirmed Non-Scan" at bounding box center [472, 162] width 135 height 26
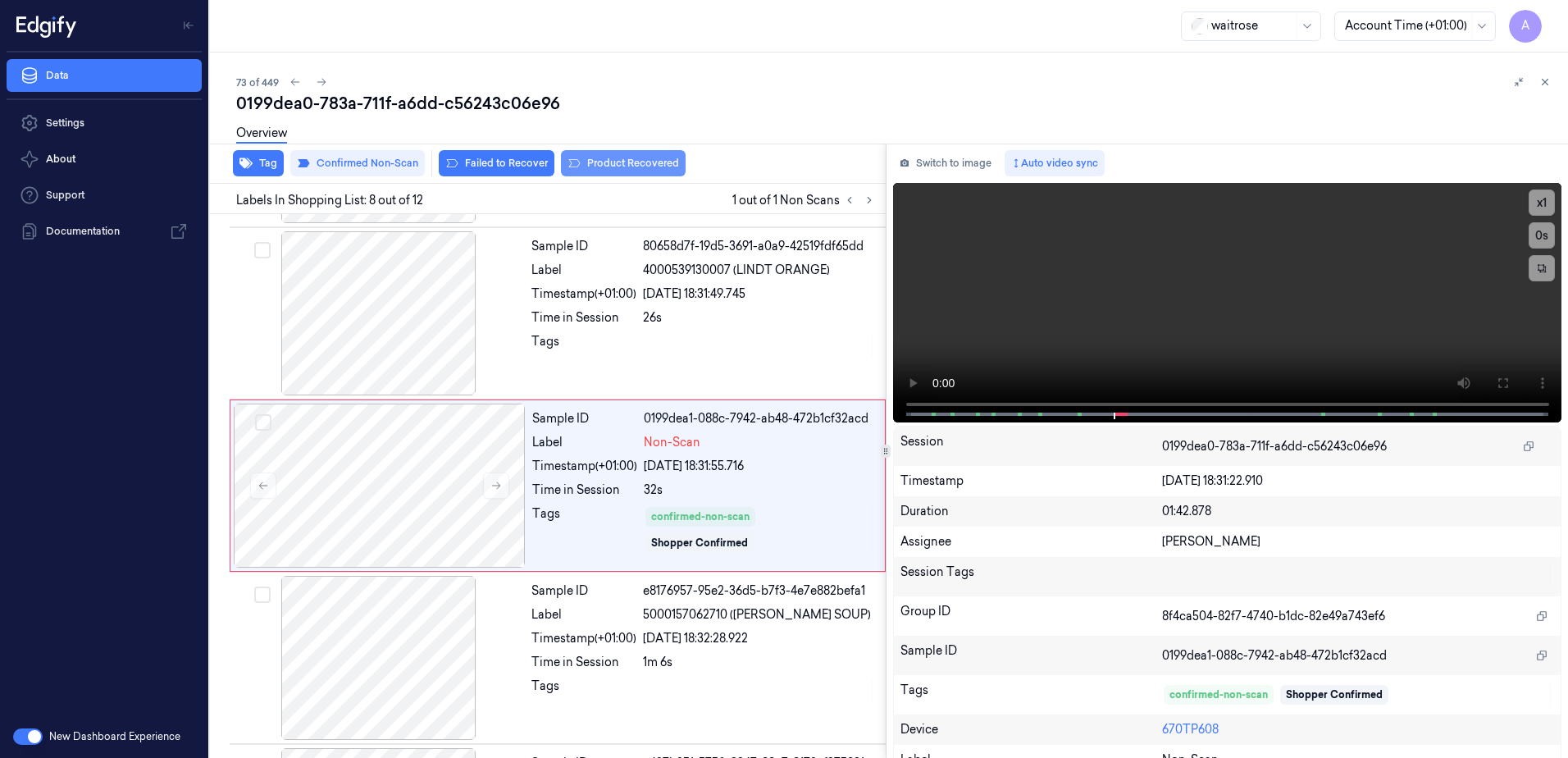
click at [610, 165] on button "Product Recovered" at bounding box center [623, 162] width 125 height 26
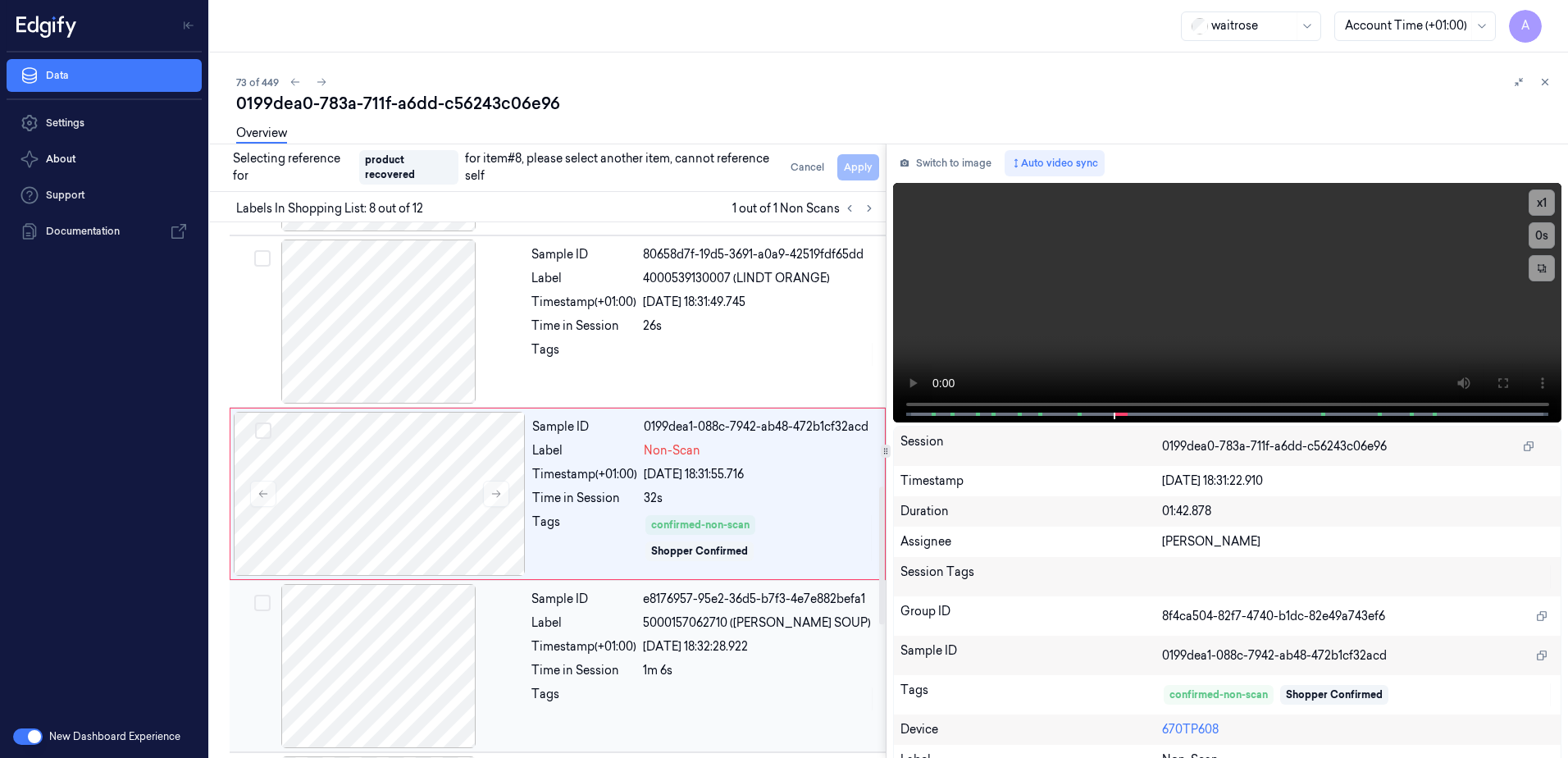
click at [797, 673] on div "1m 6s" at bounding box center [759, 670] width 233 height 17
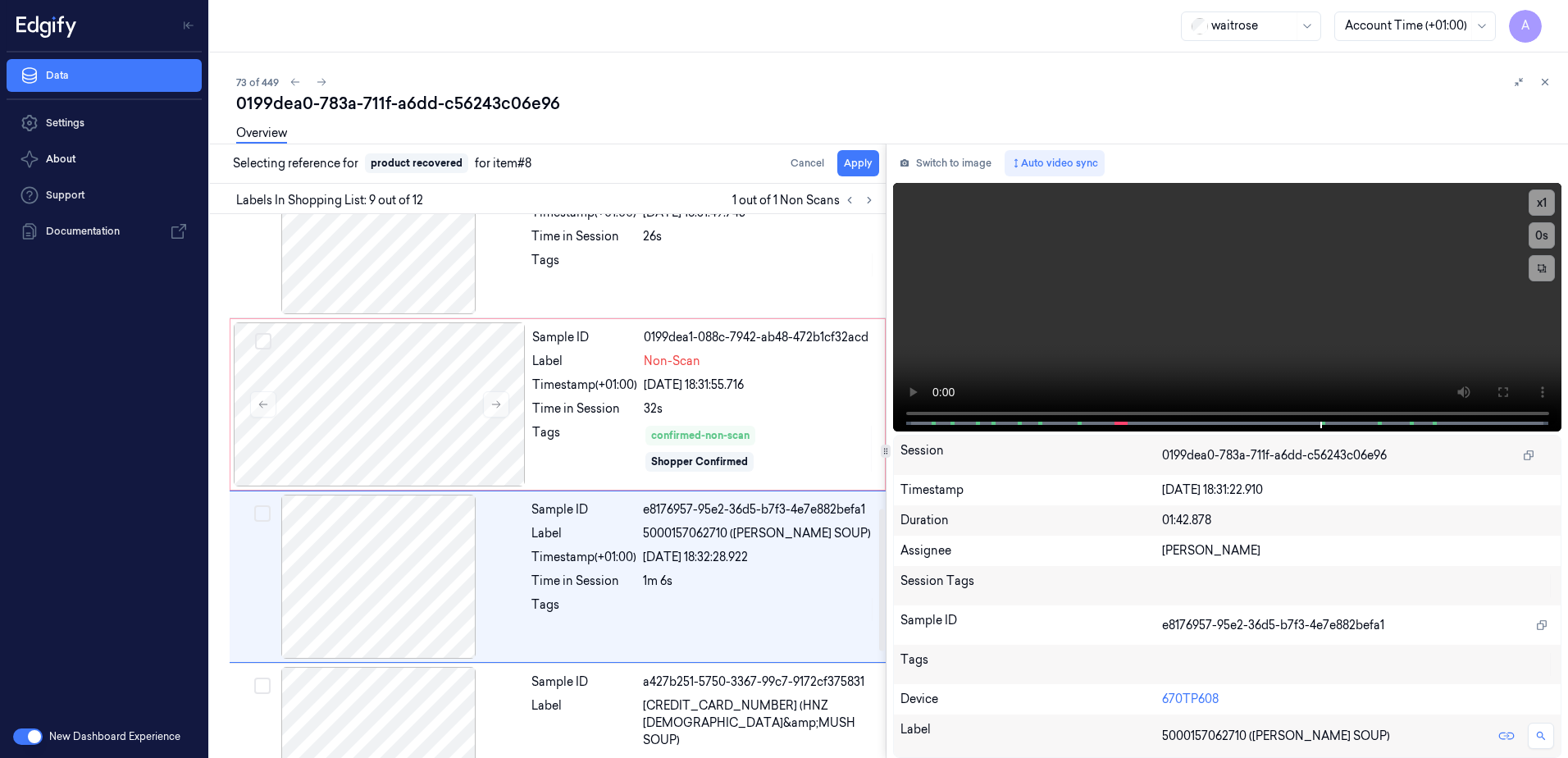
scroll to position [1196, 0]
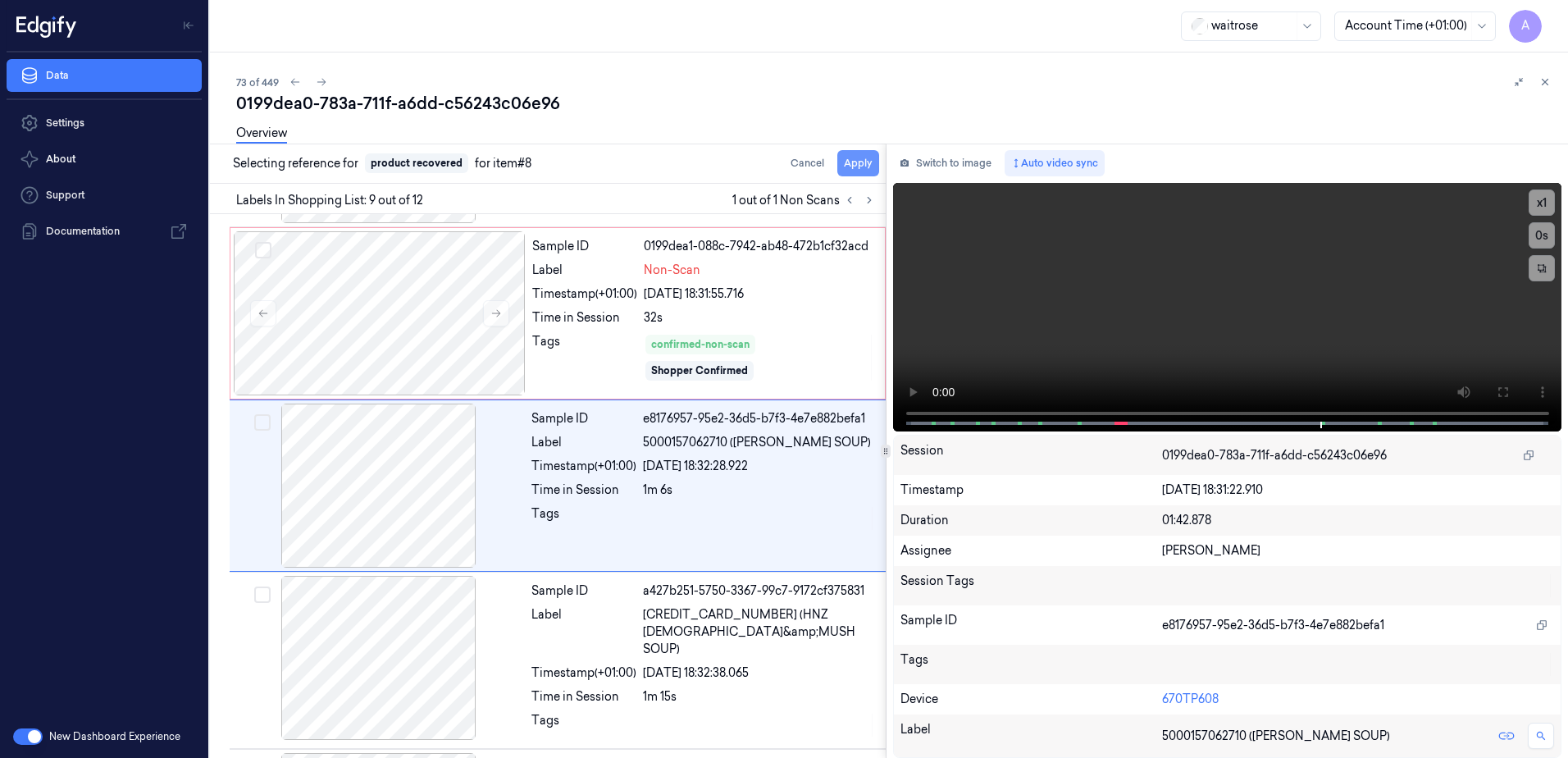
click at [854, 162] on button "Apply" at bounding box center [858, 162] width 42 height 26
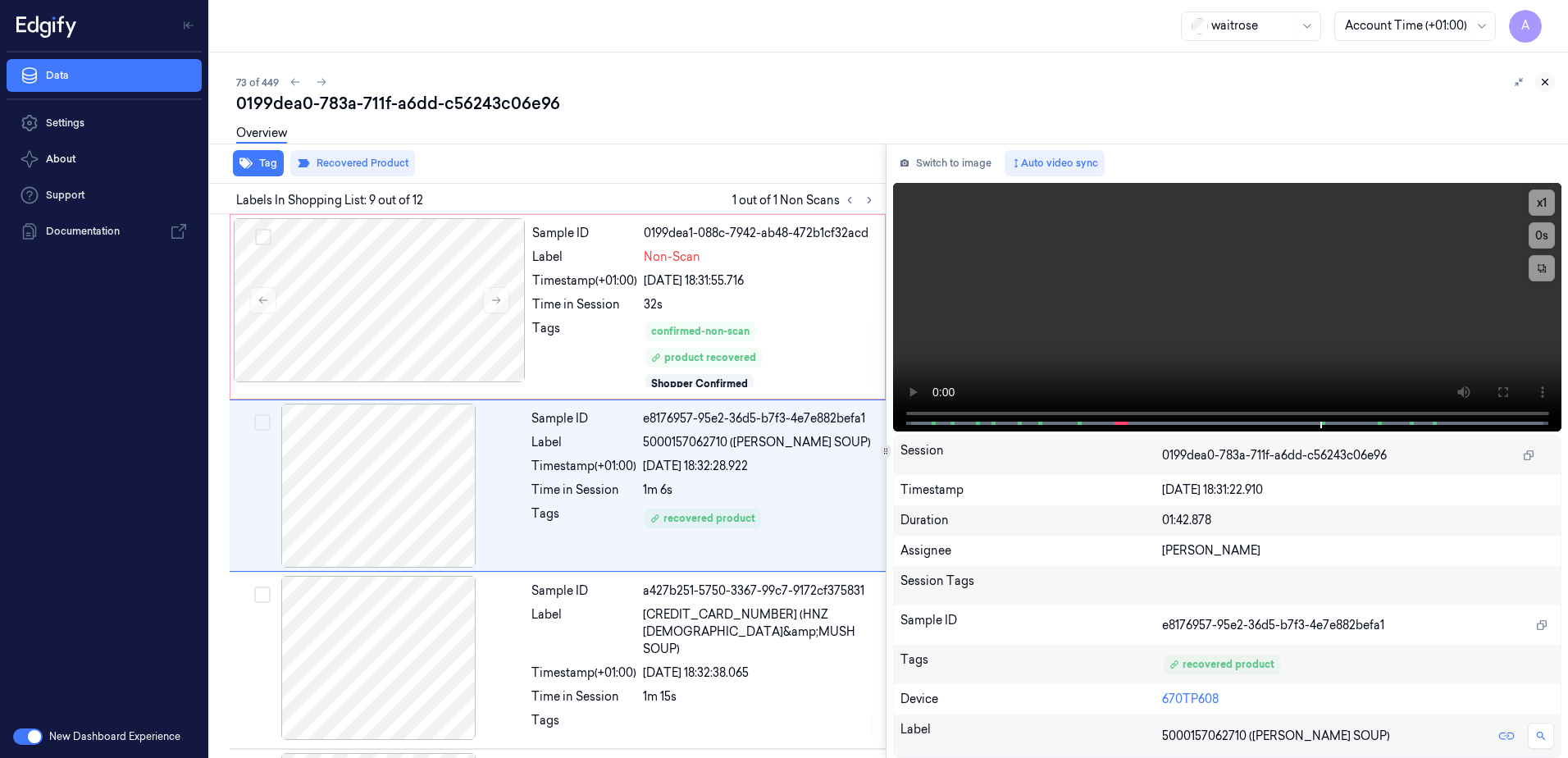
click at [1544, 81] on icon at bounding box center [1546, 82] width 6 height 6
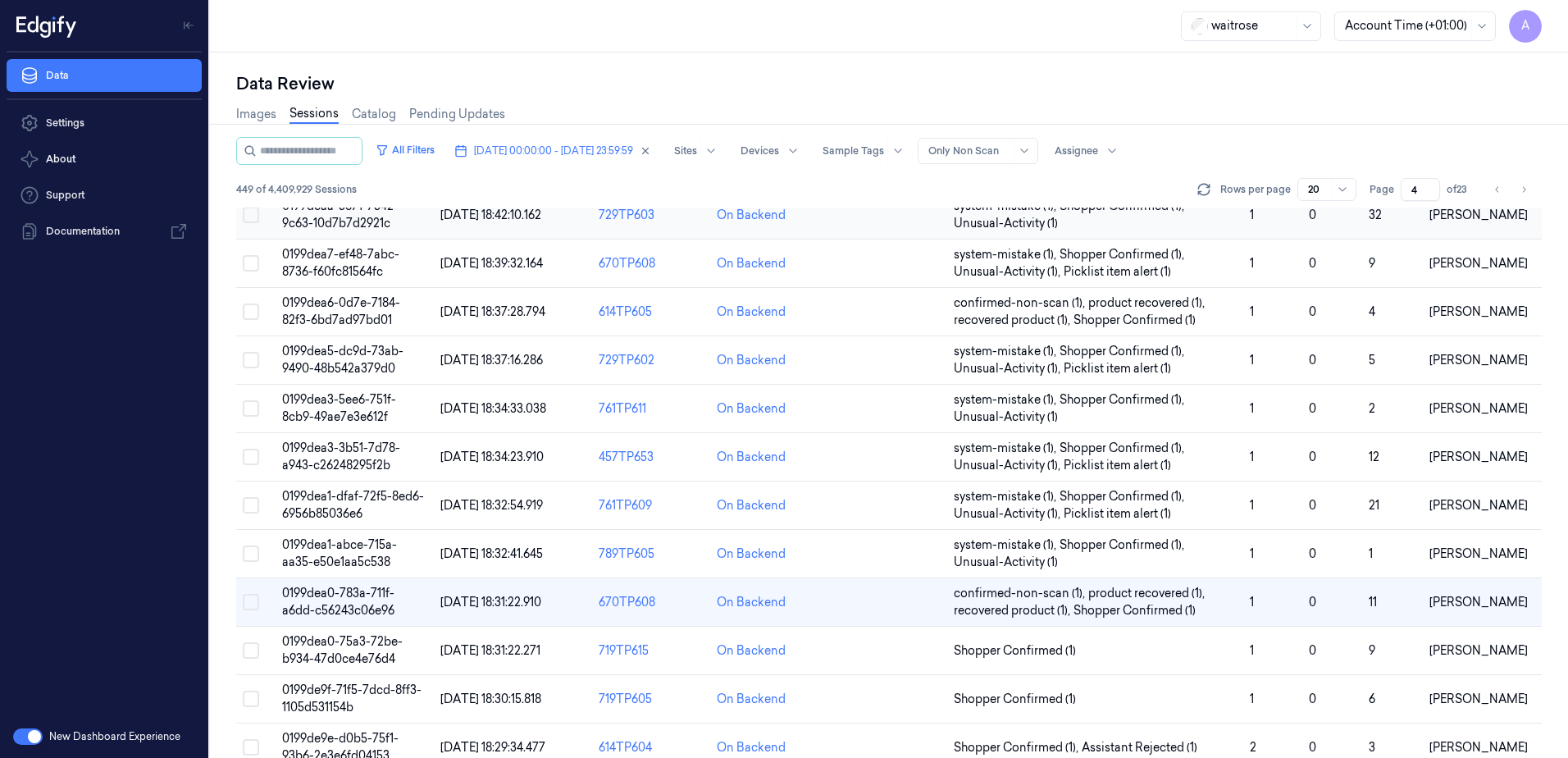
scroll to position [410, 0]
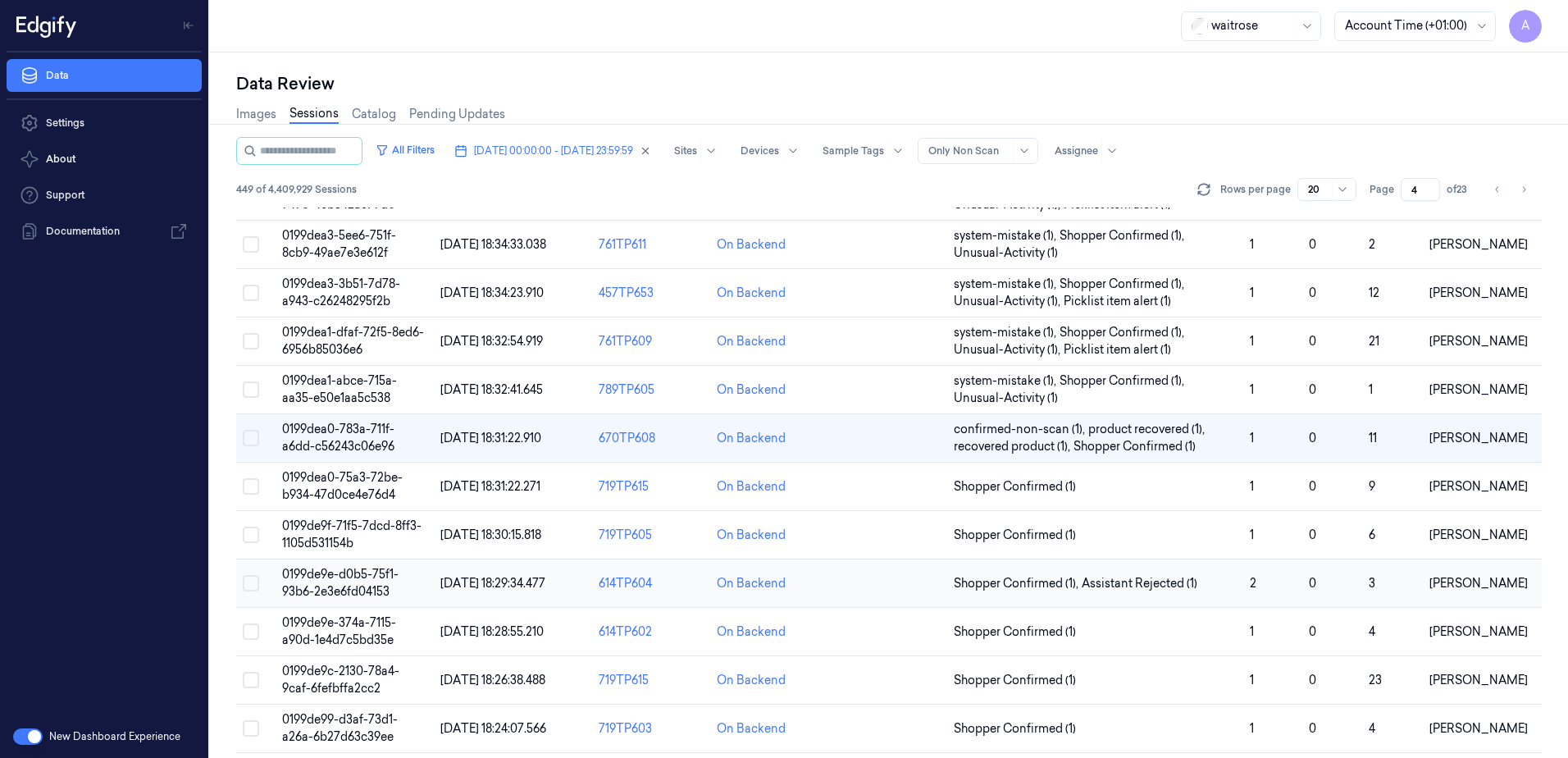
click at [344, 591] on span "0199de9e-d0b5-75f1-93b6-2e3e6fd04153" at bounding box center [341, 583] width 117 height 32
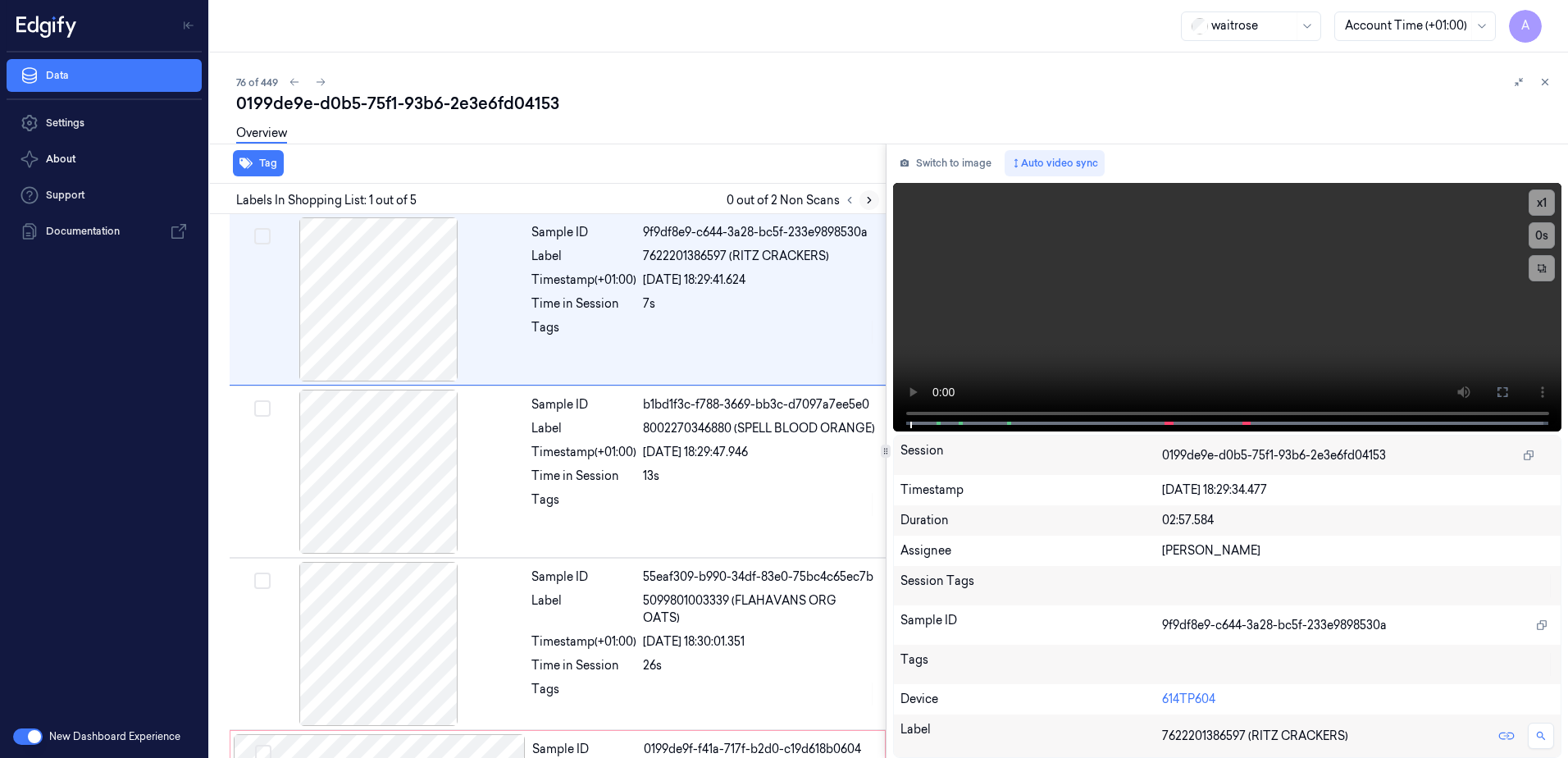
click at [870, 199] on icon at bounding box center [869, 200] width 3 height 6
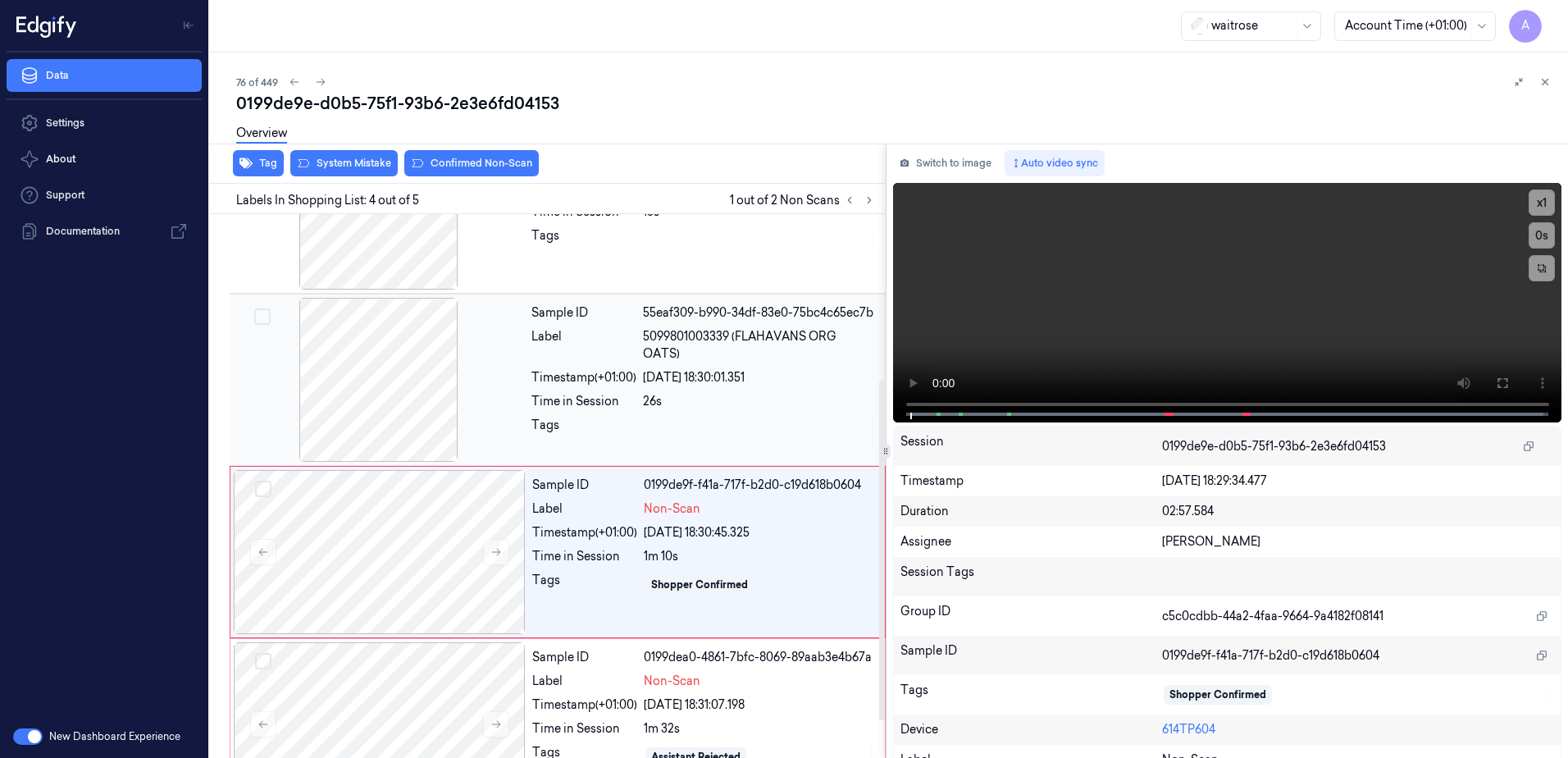
scroll to position [322, 0]
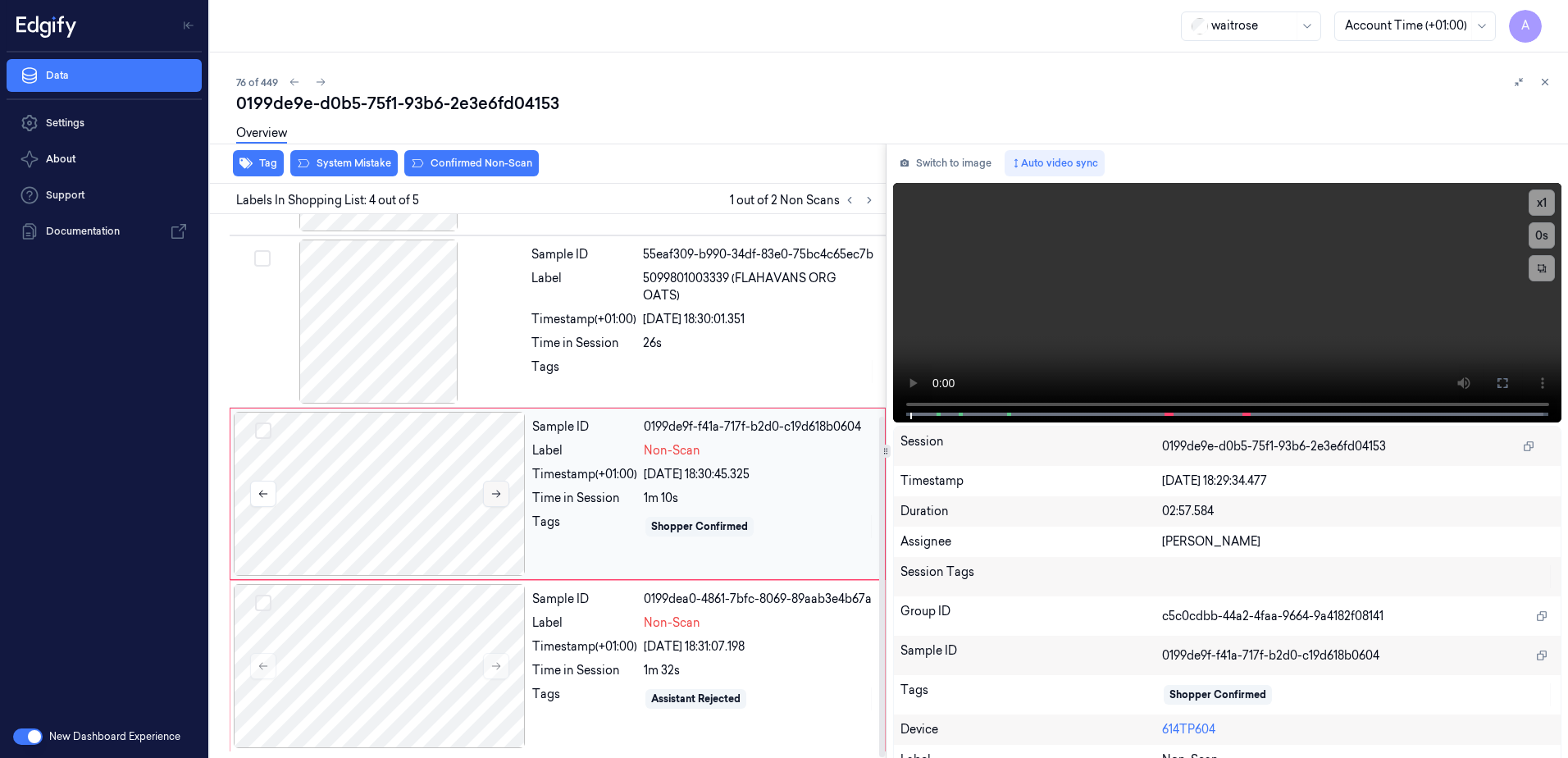
click at [504, 496] on button at bounding box center [496, 493] width 26 height 26
click at [502, 498] on icon at bounding box center [497, 493] width 12 height 12
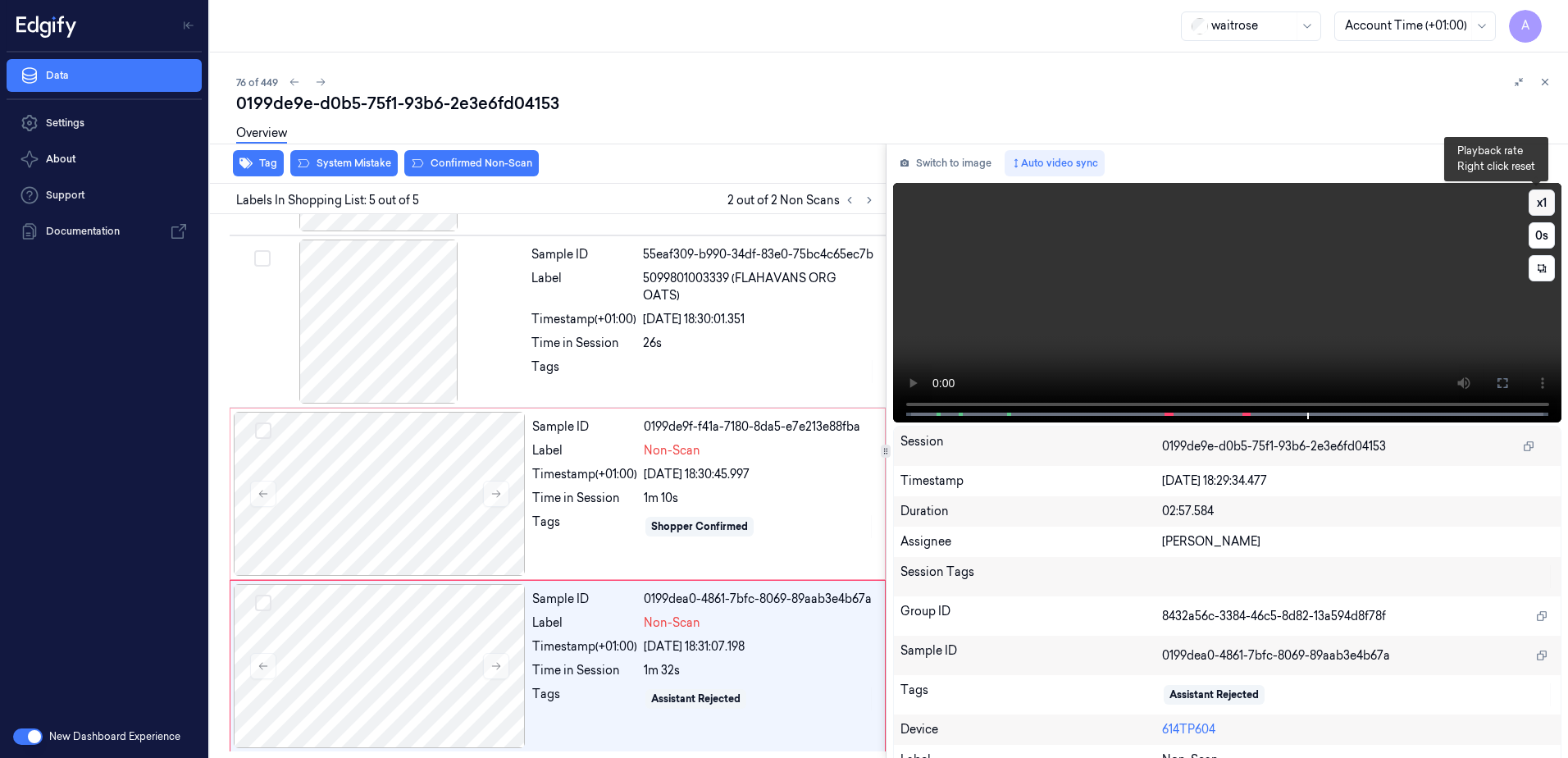
click at [1537, 201] on button "x 1" at bounding box center [1541, 202] width 26 height 26
click at [824, 492] on div "1m 10s" at bounding box center [759, 497] width 231 height 17
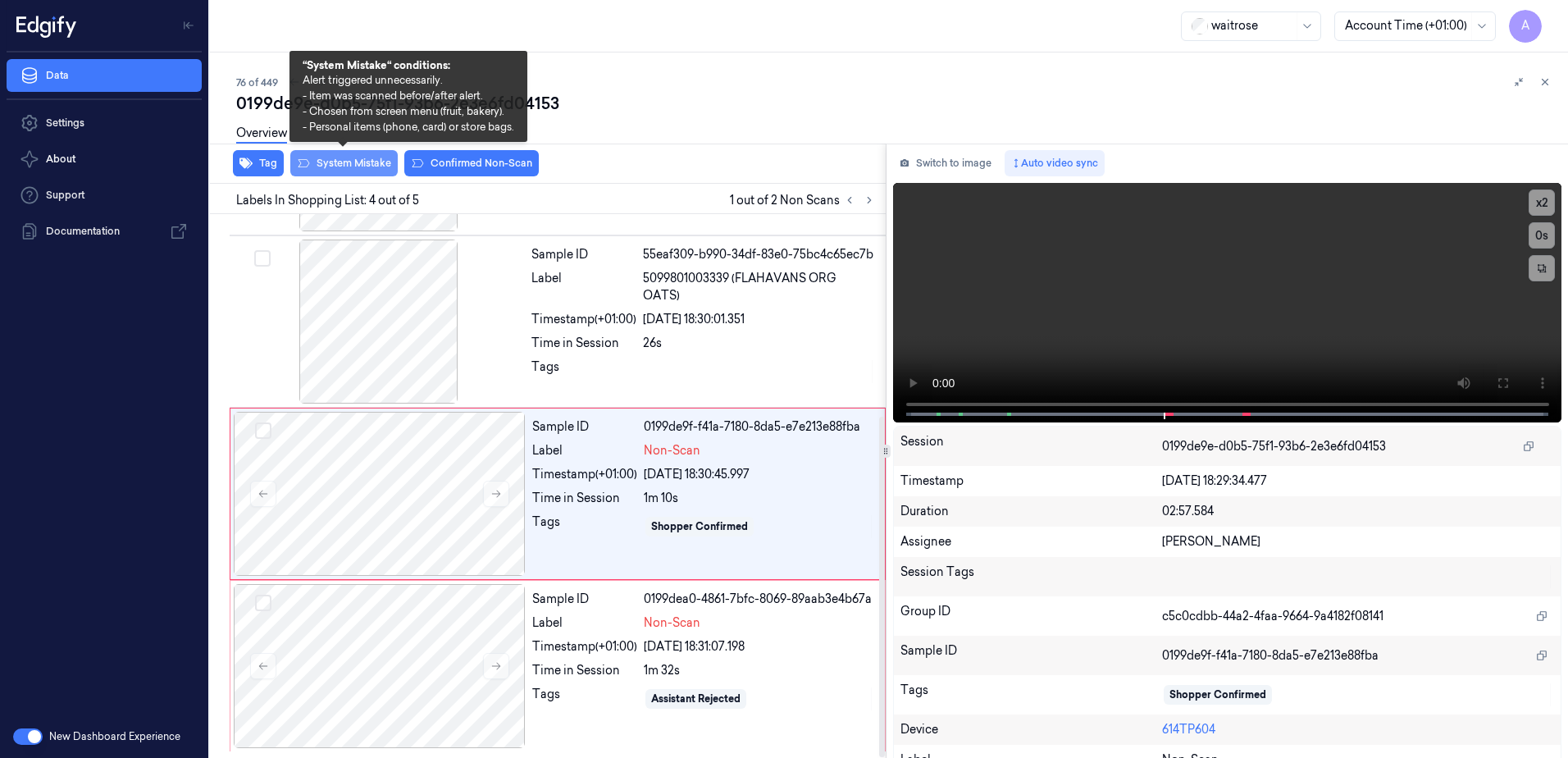
click at [335, 167] on button "System Mistake" at bounding box center [344, 162] width 107 height 26
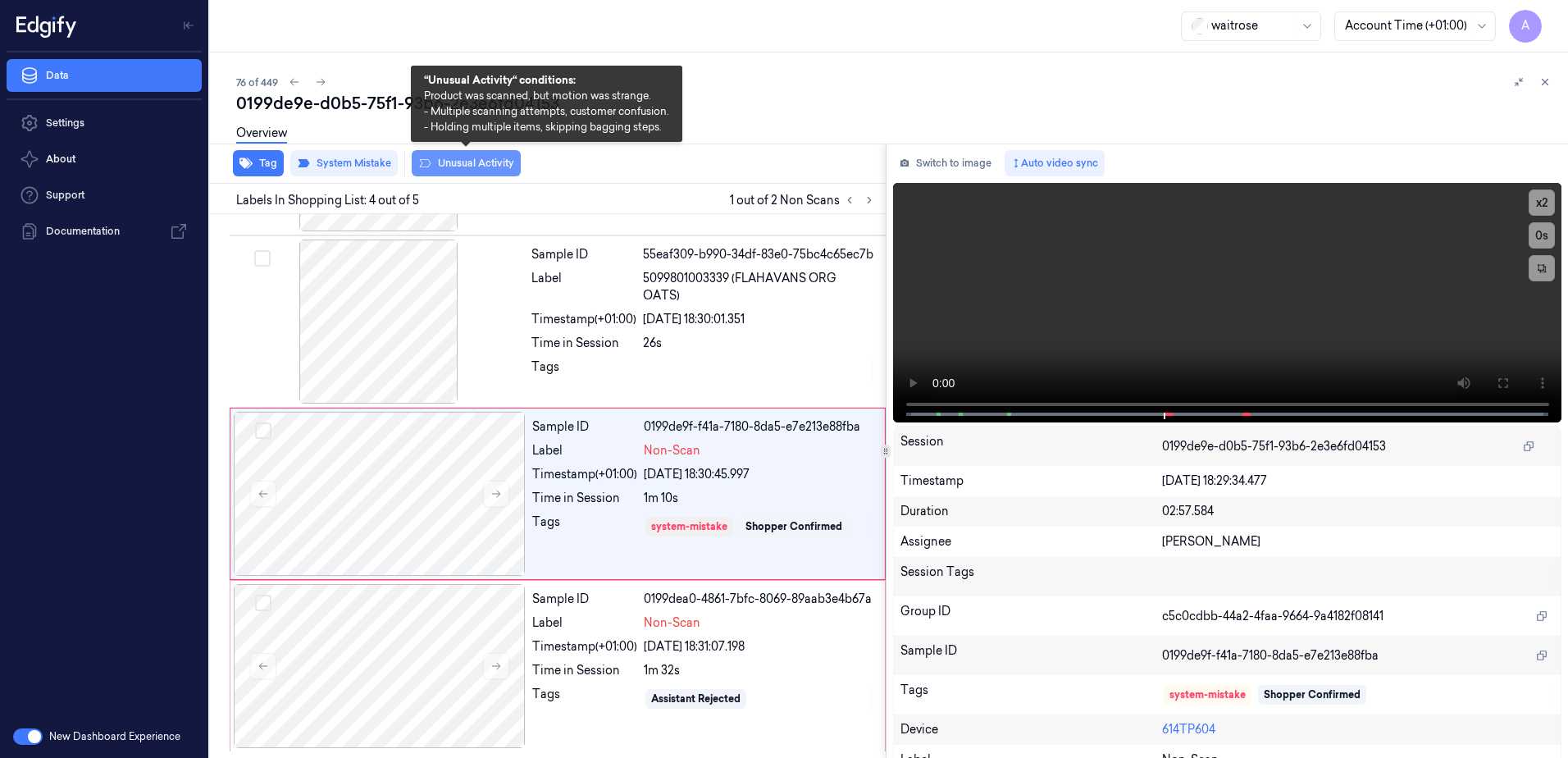
click at [488, 174] on button "Unusual Activity" at bounding box center [466, 162] width 109 height 26
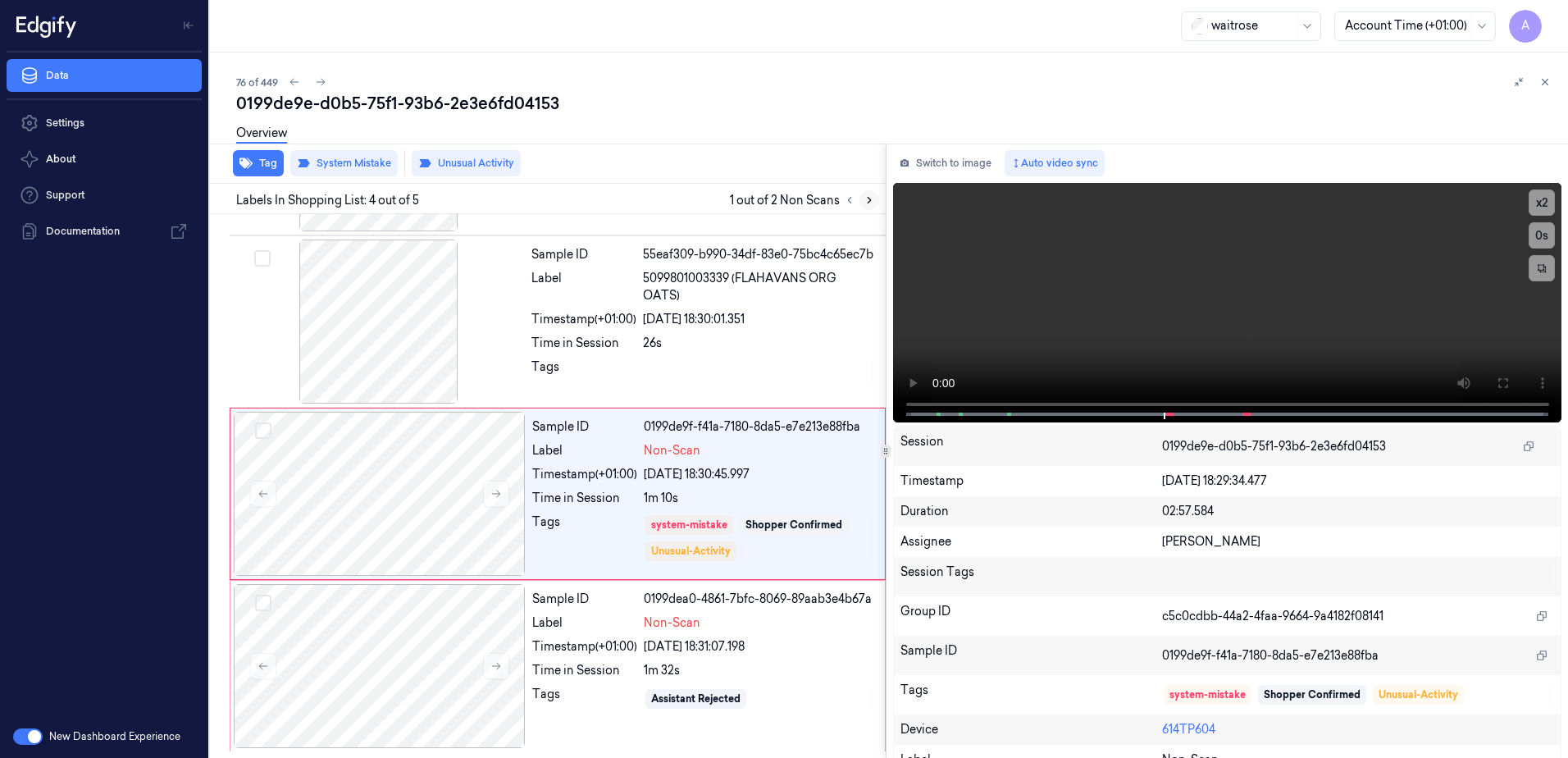
click at [865, 202] on icon at bounding box center [869, 200] width 12 height 12
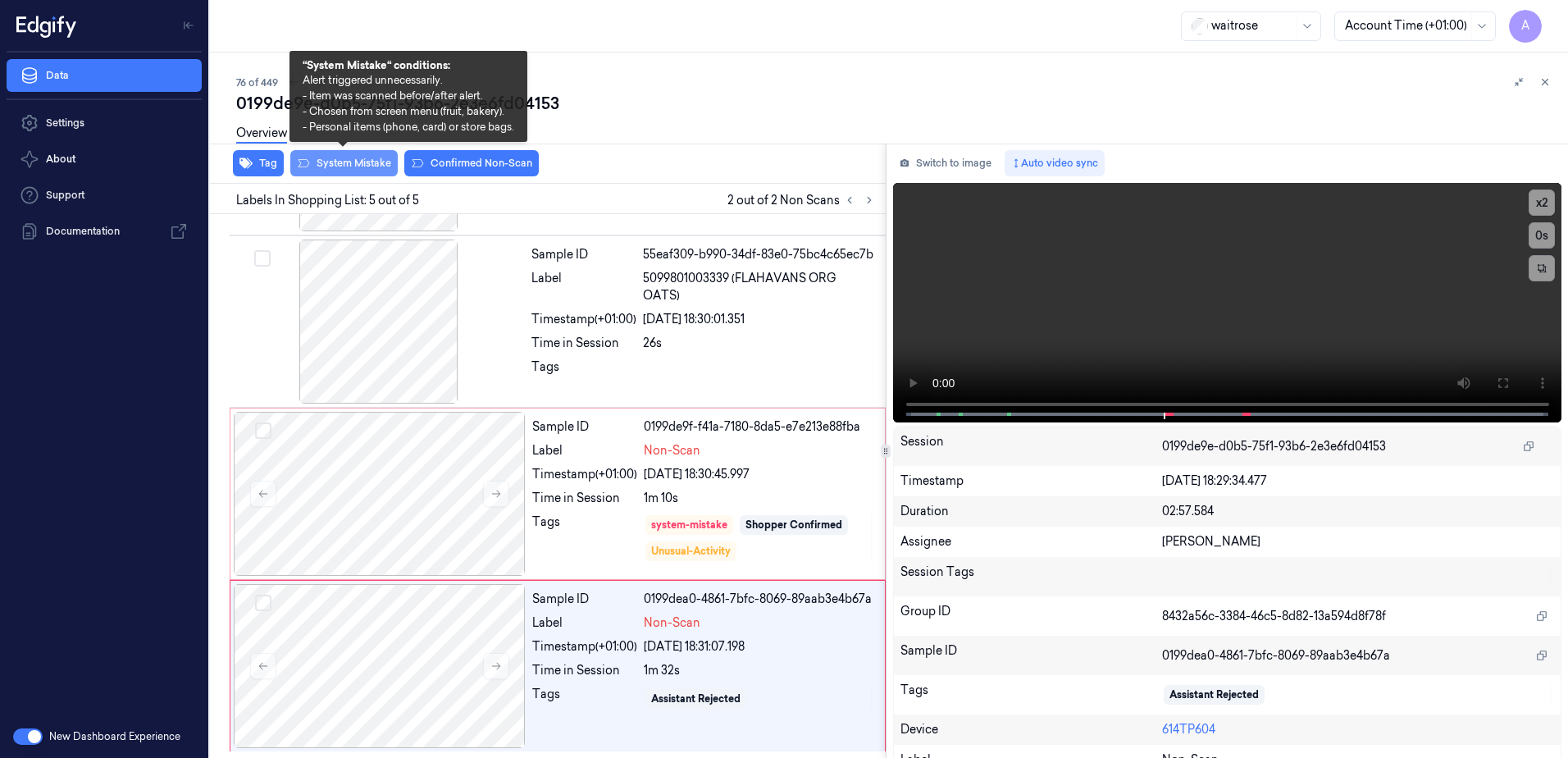
click at [335, 166] on button "System Mistake" at bounding box center [344, 162] width 107 height 26
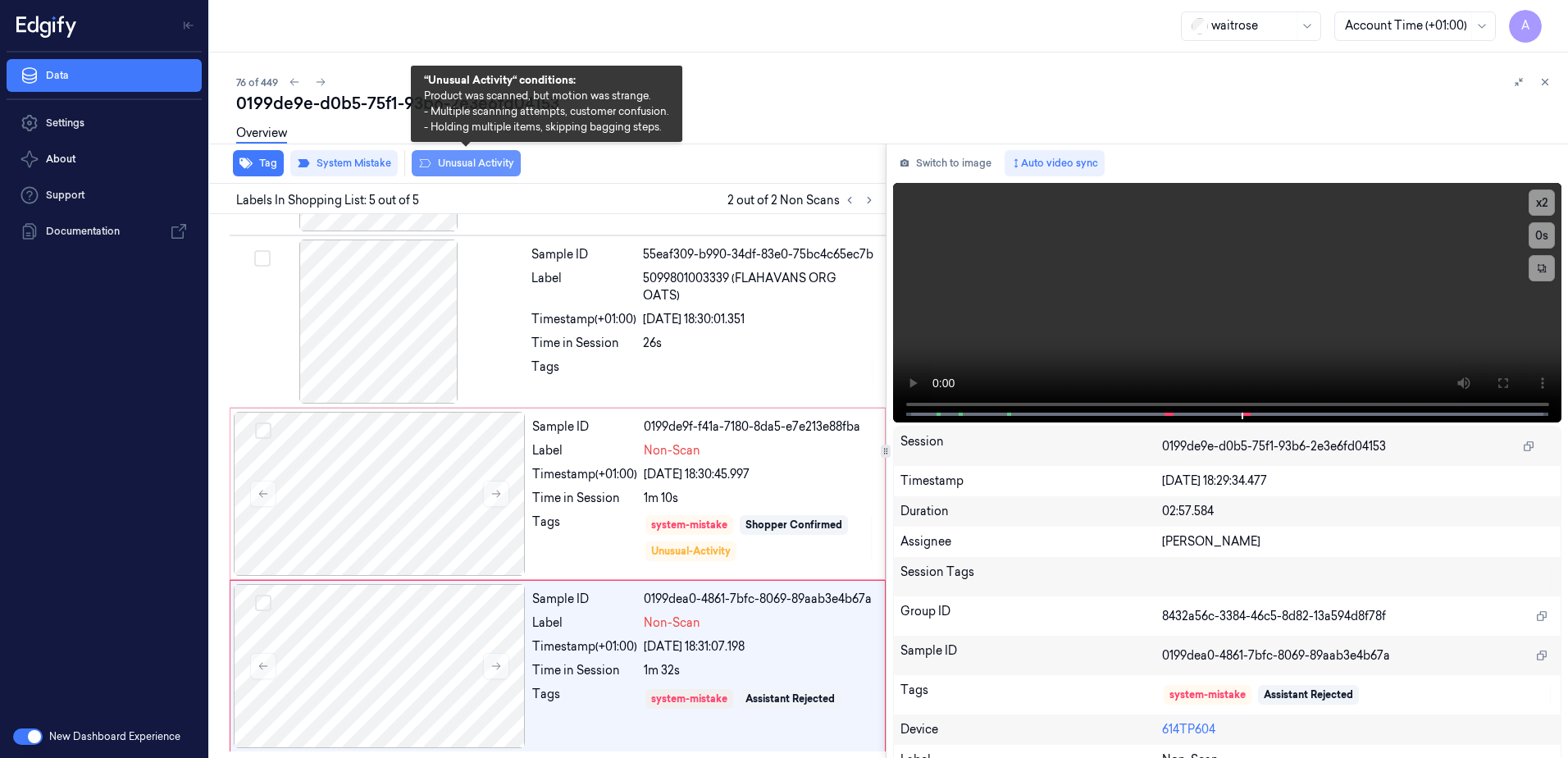
click at [451, 168] on button "Unusual Activity" at bounding box center [466, 162] width 109 height 26
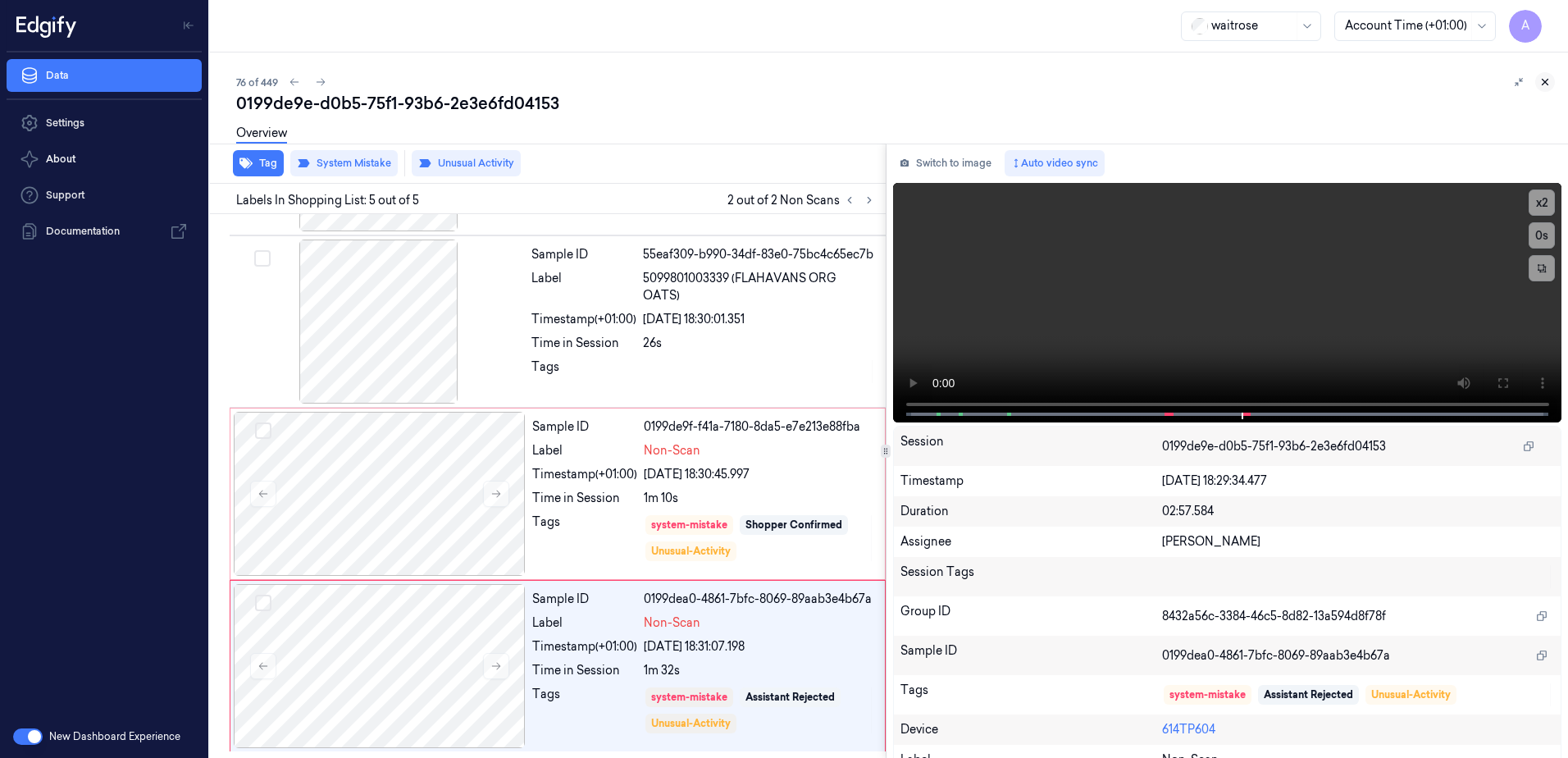
click at [1546, 88] on button at bounding box center [1545, 82] width 20 height 20
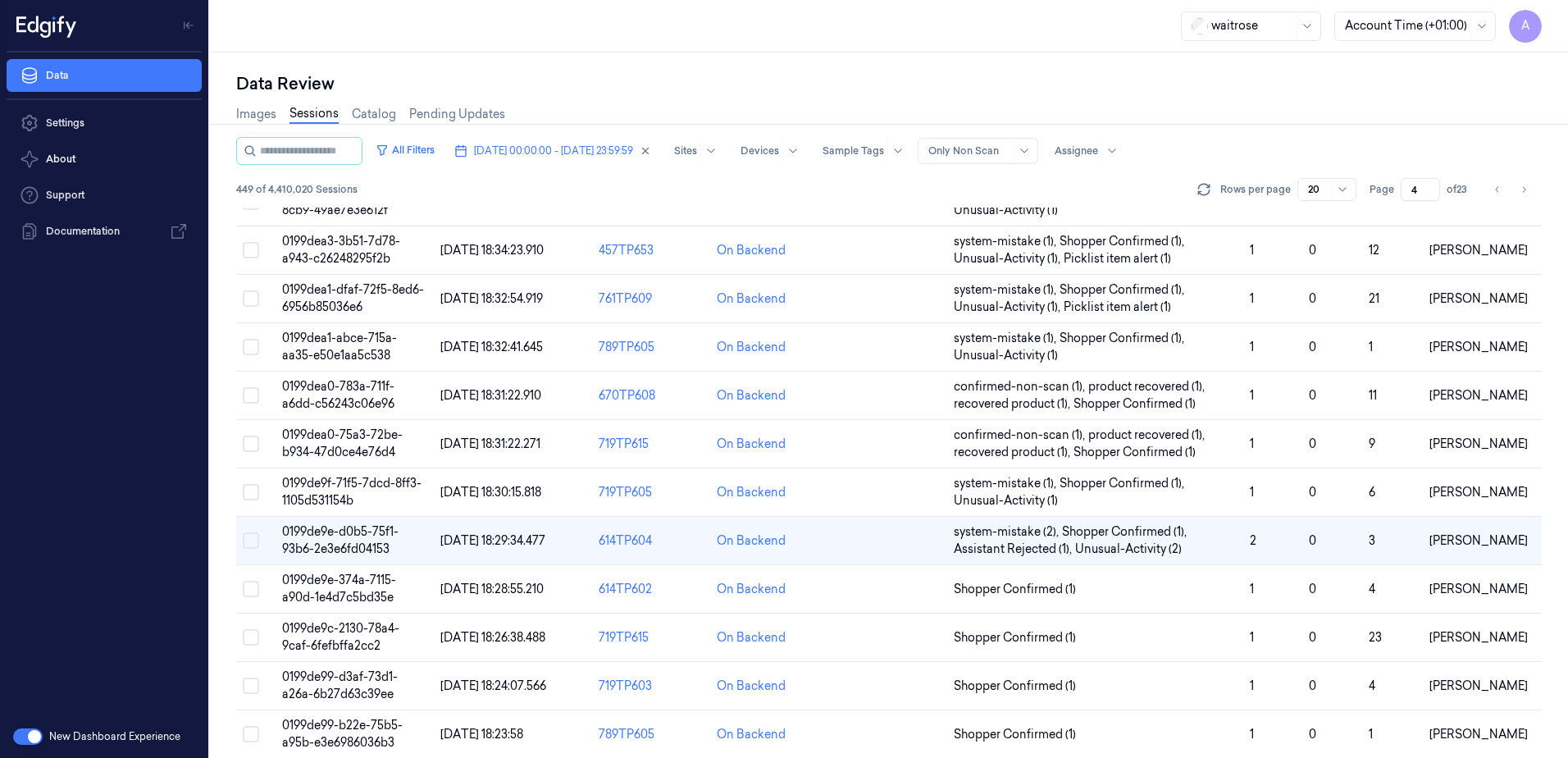
scroll to position [466, 0]
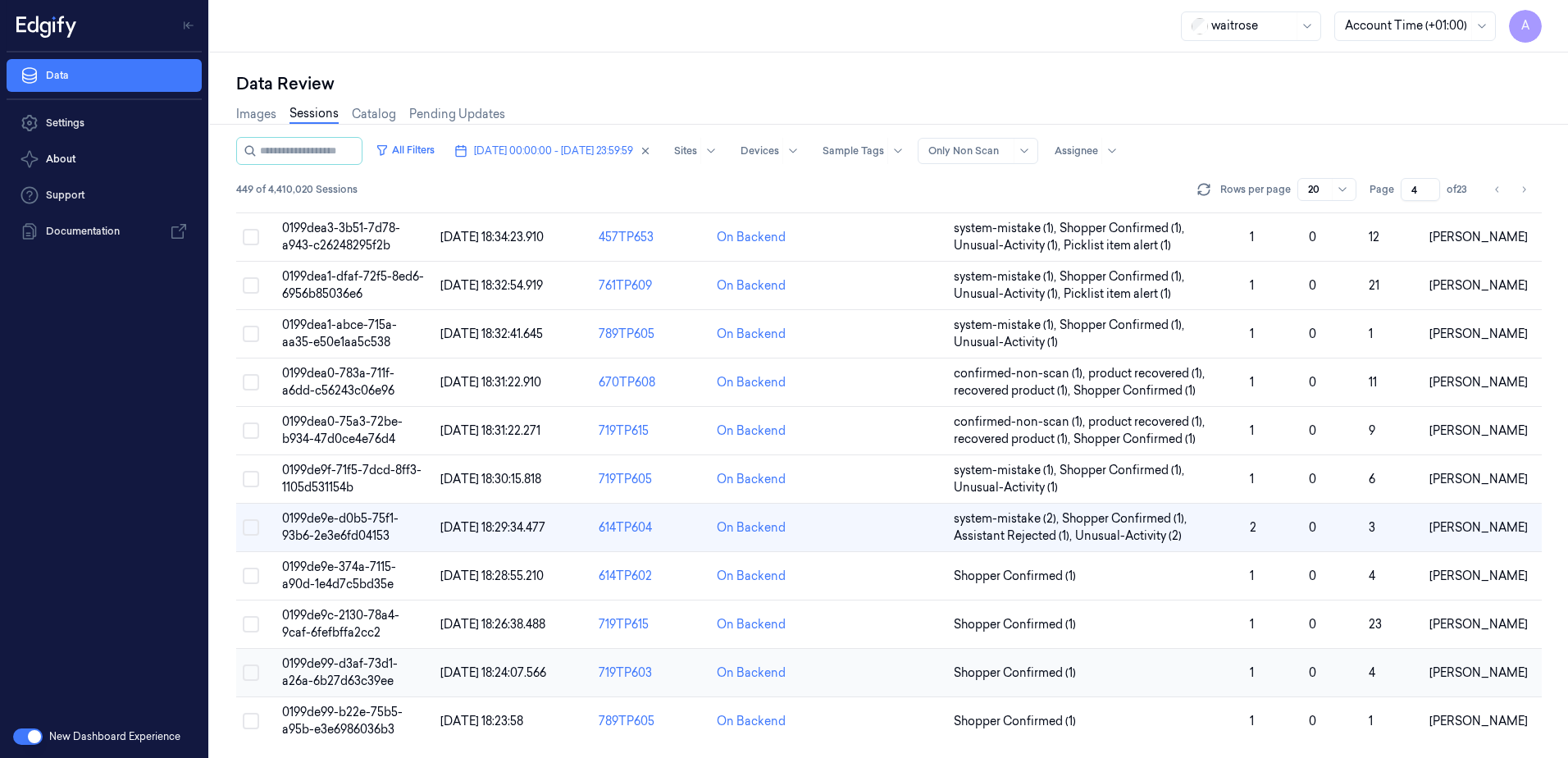
click at [339, 674] on span "0199de99-d3af-73d1-a26a-6b27d63c39ee" at bounding box center [340, 672] width 116 height 32
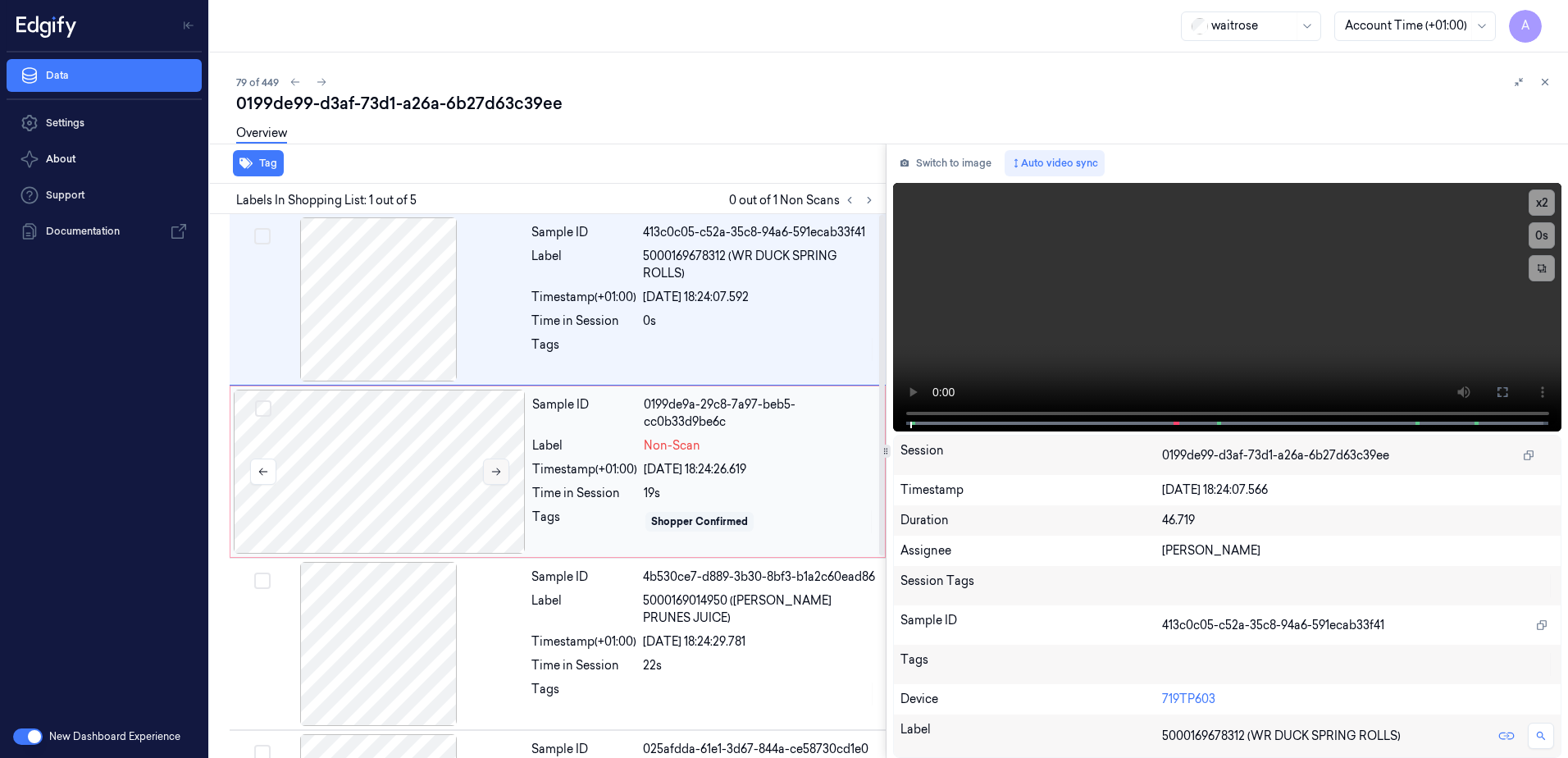
click at [491, 472] on icon at bounding box center [497, 472] width 12 height 12
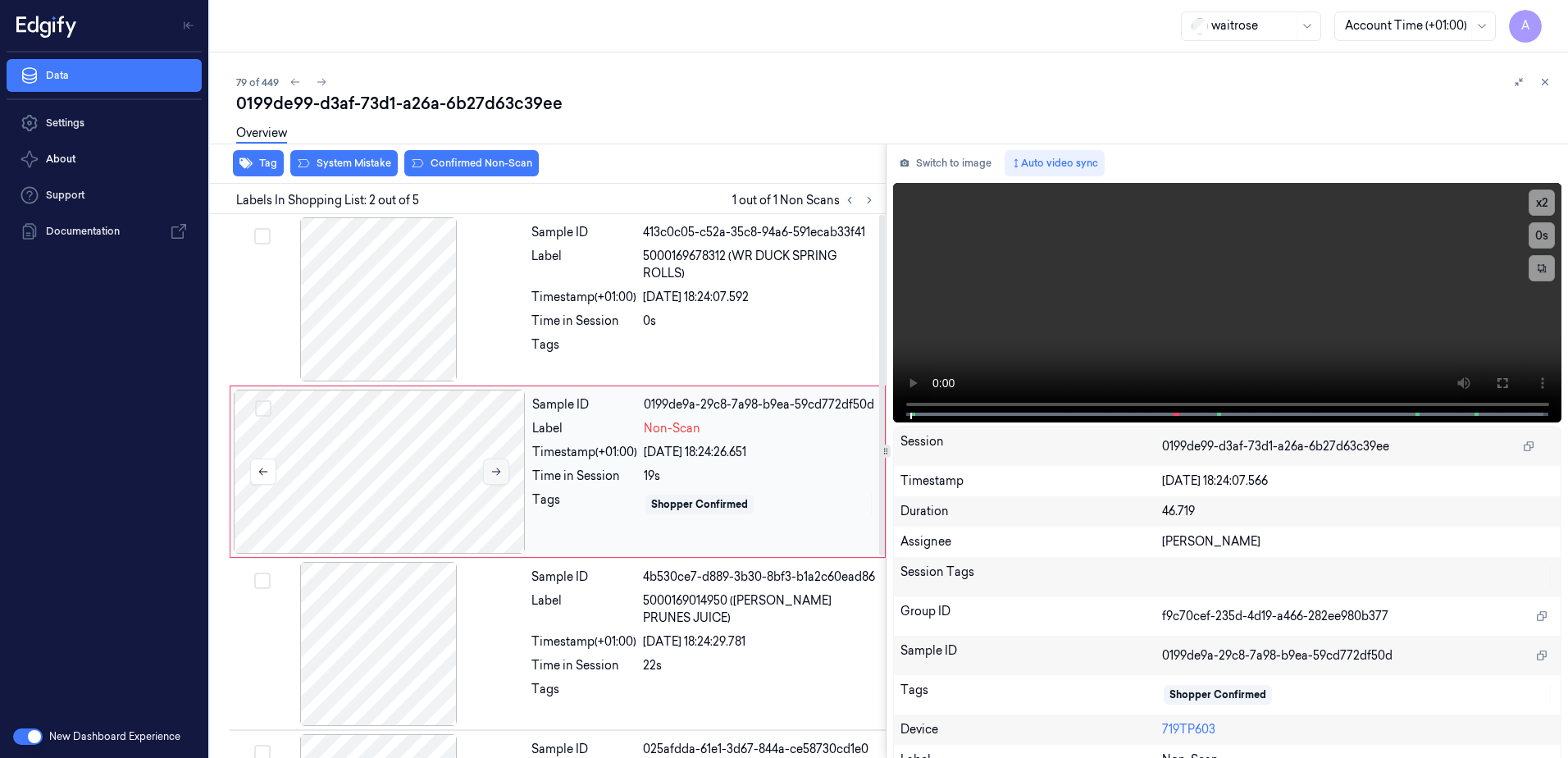
click at [493, 476] on icon at bounding box center [497, 472] width 12 height 12
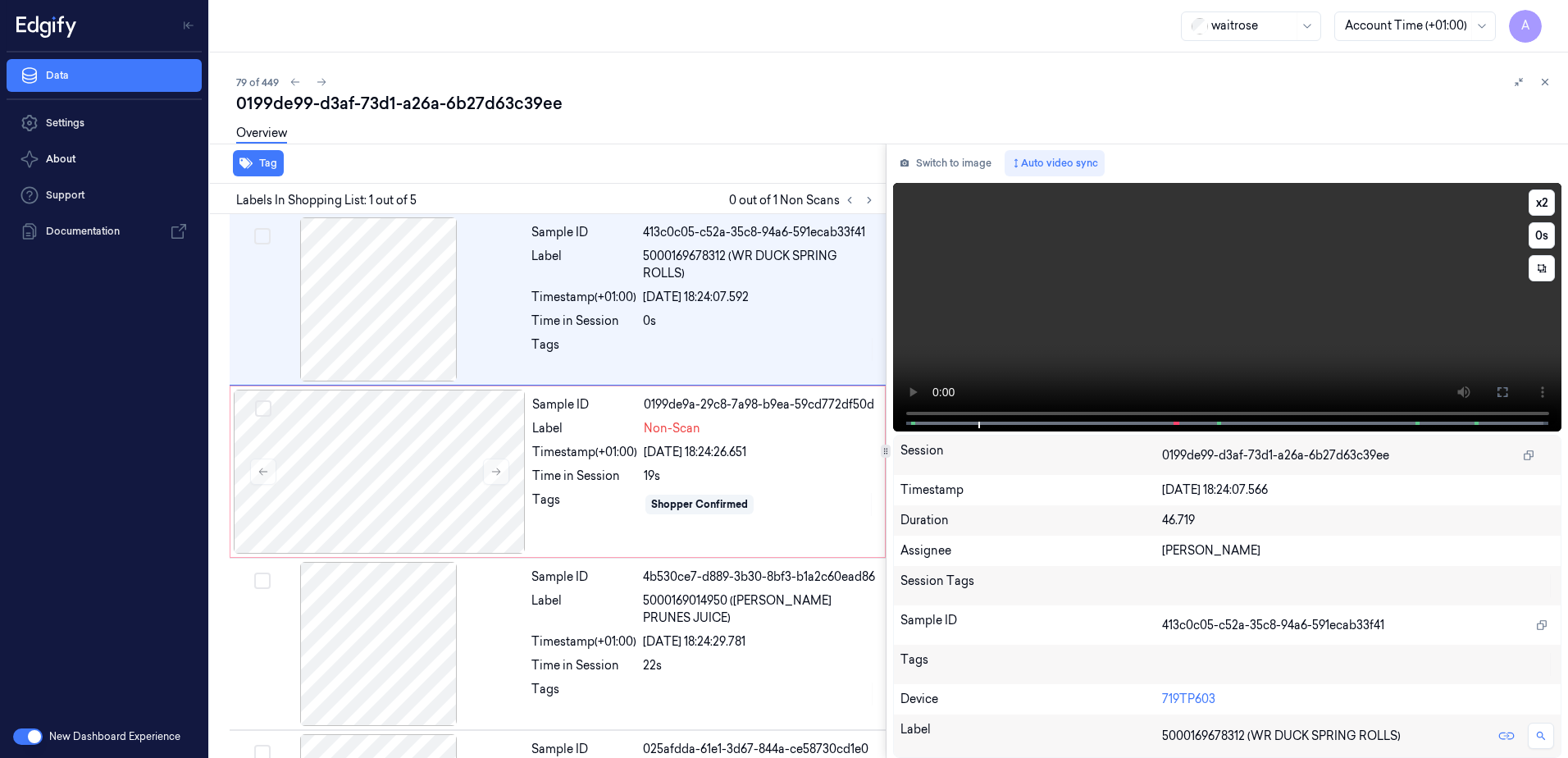
drag, startPoint x: 1548, startPoint y: 188, endPoint x: 1173, endPoint y: 323, distance: 398.6
click at [1173, 323] on video at bounding box center [1227, 307] width 669 height 249
click at [1262, 314] on video at bounding box center [1227, 307] width 669 height 249
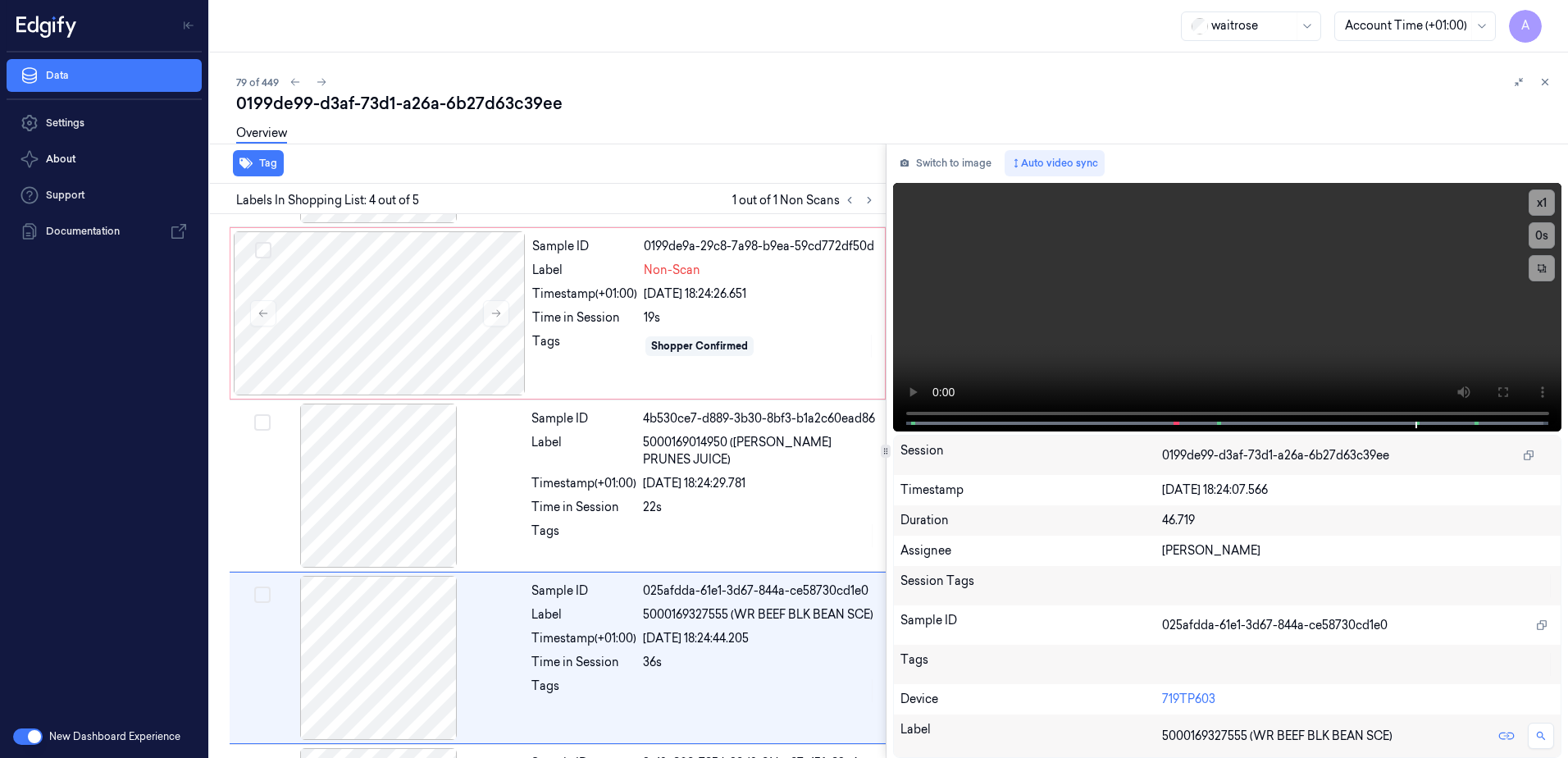
scroll to position [322, 0]
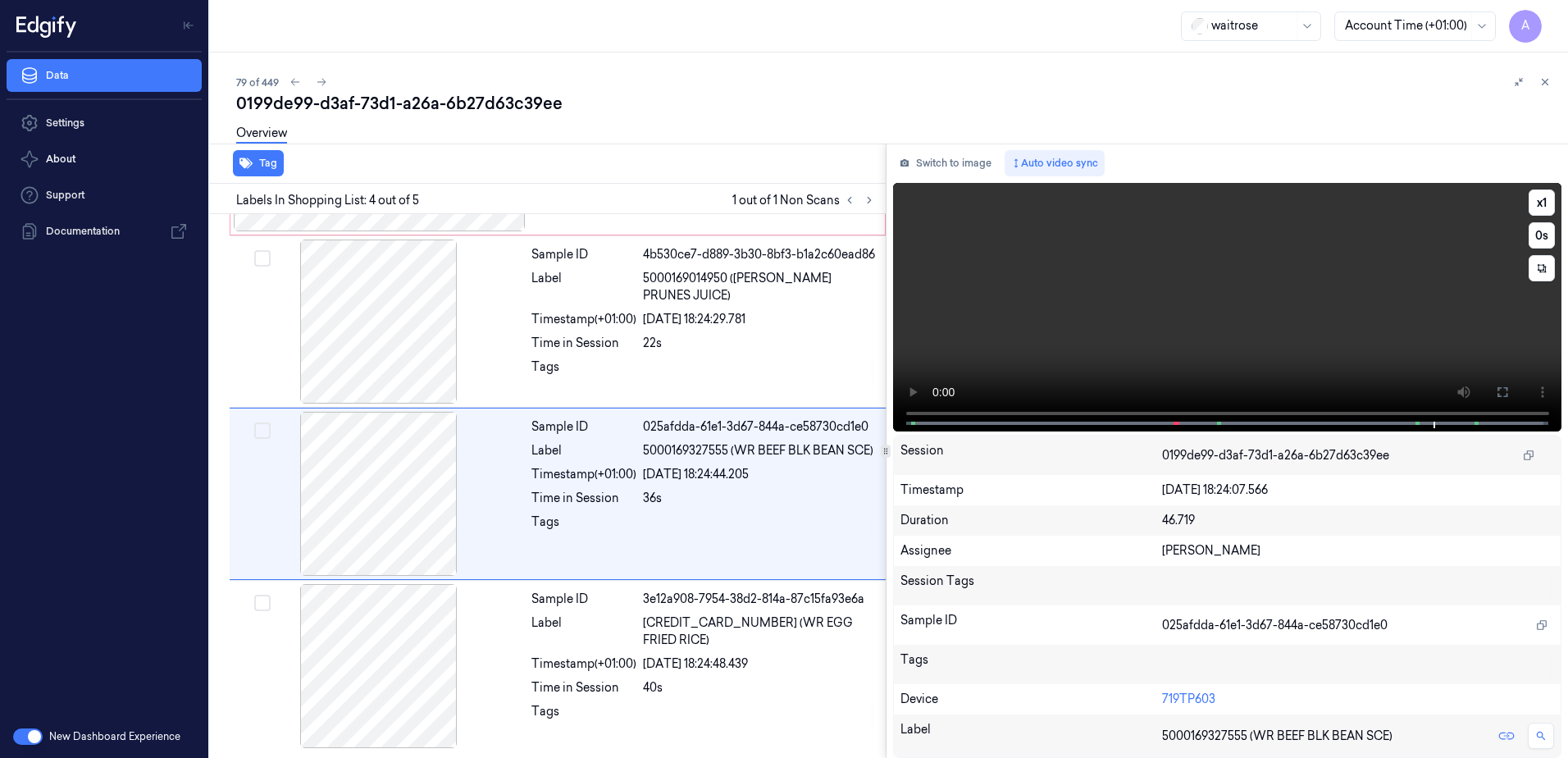
click at [1203, 372] on video at bounding box center [1227, 307] width 669 height 249
click at [1189, 330] on video at bounding box center [1227, 307] width 669 height 249
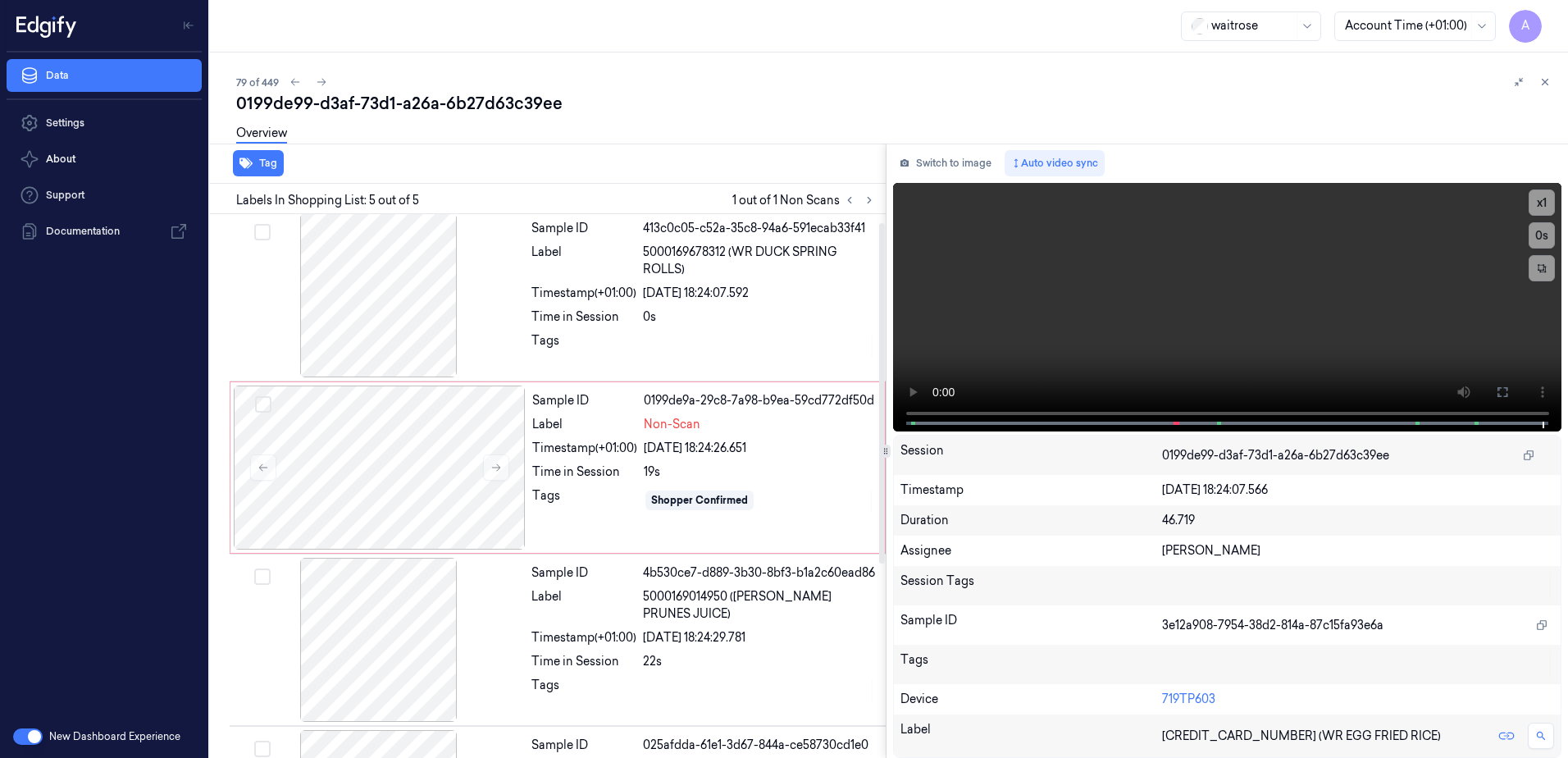
scroll to position [0, 0]
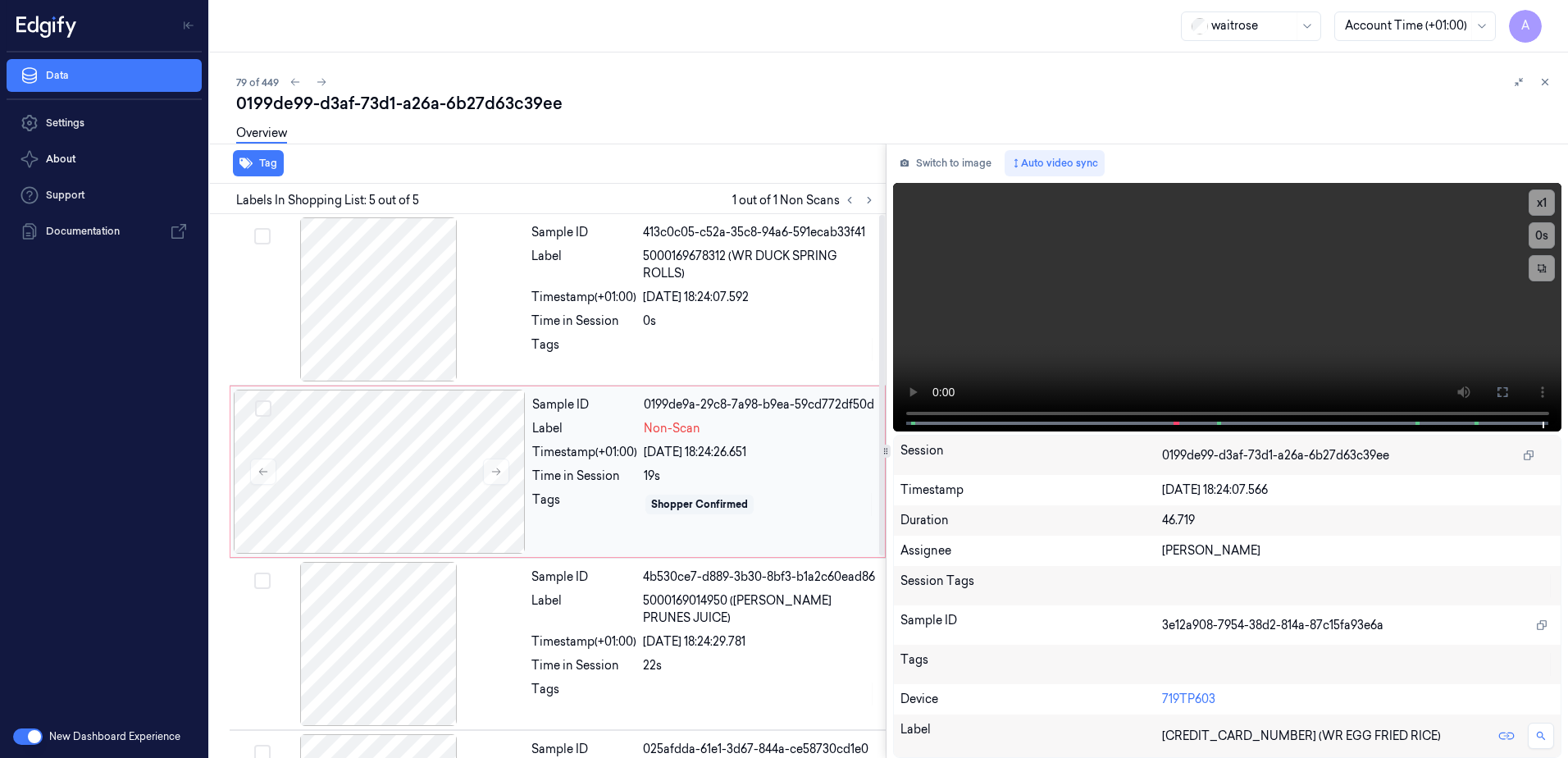
click at [773, 480] on div "19s" at bounding box center [759, 476] width 231 height 17
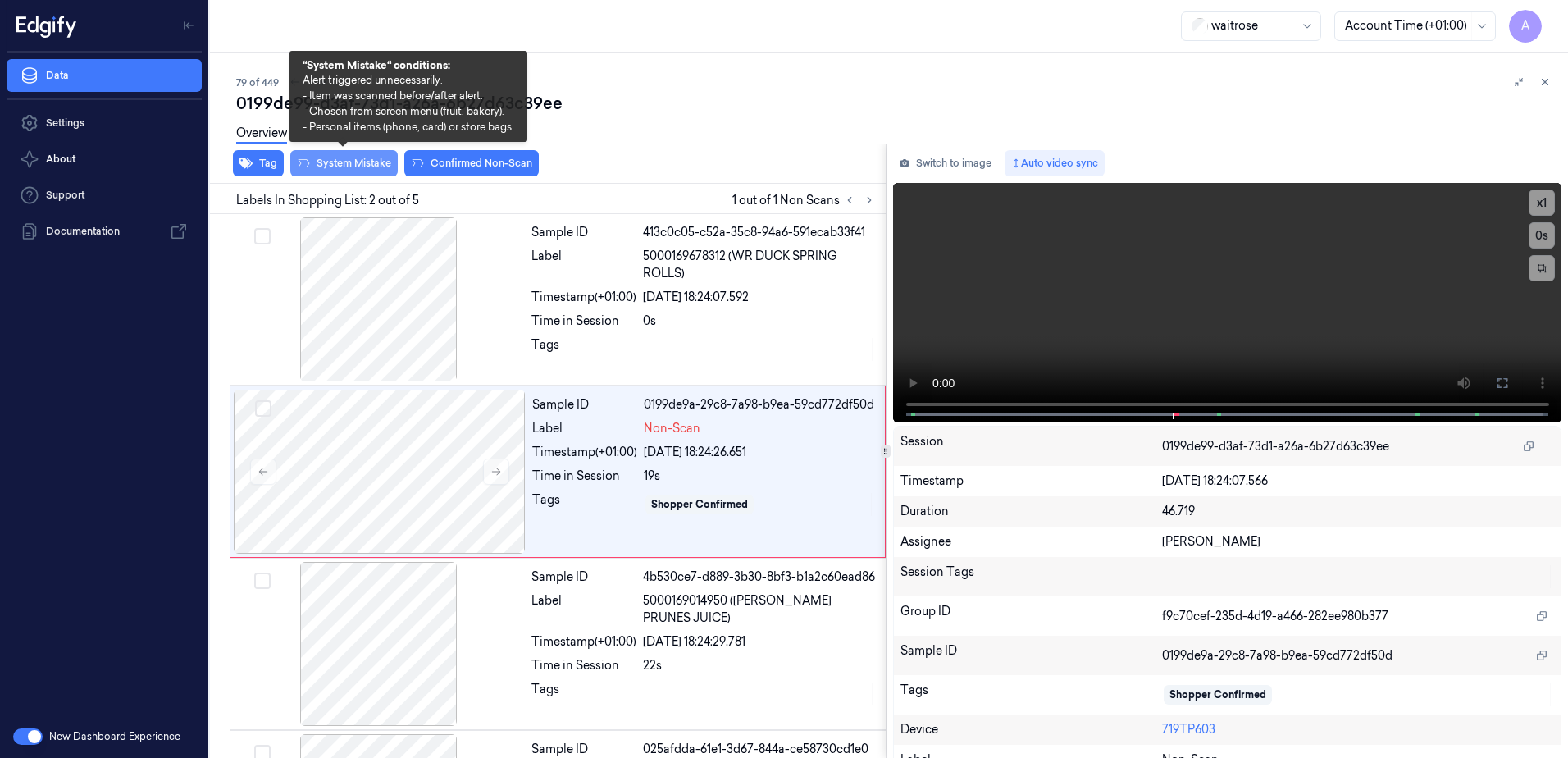
click at [348, 167] on button "System Mistake" at bounding box center [344, 162] width 107 height 26
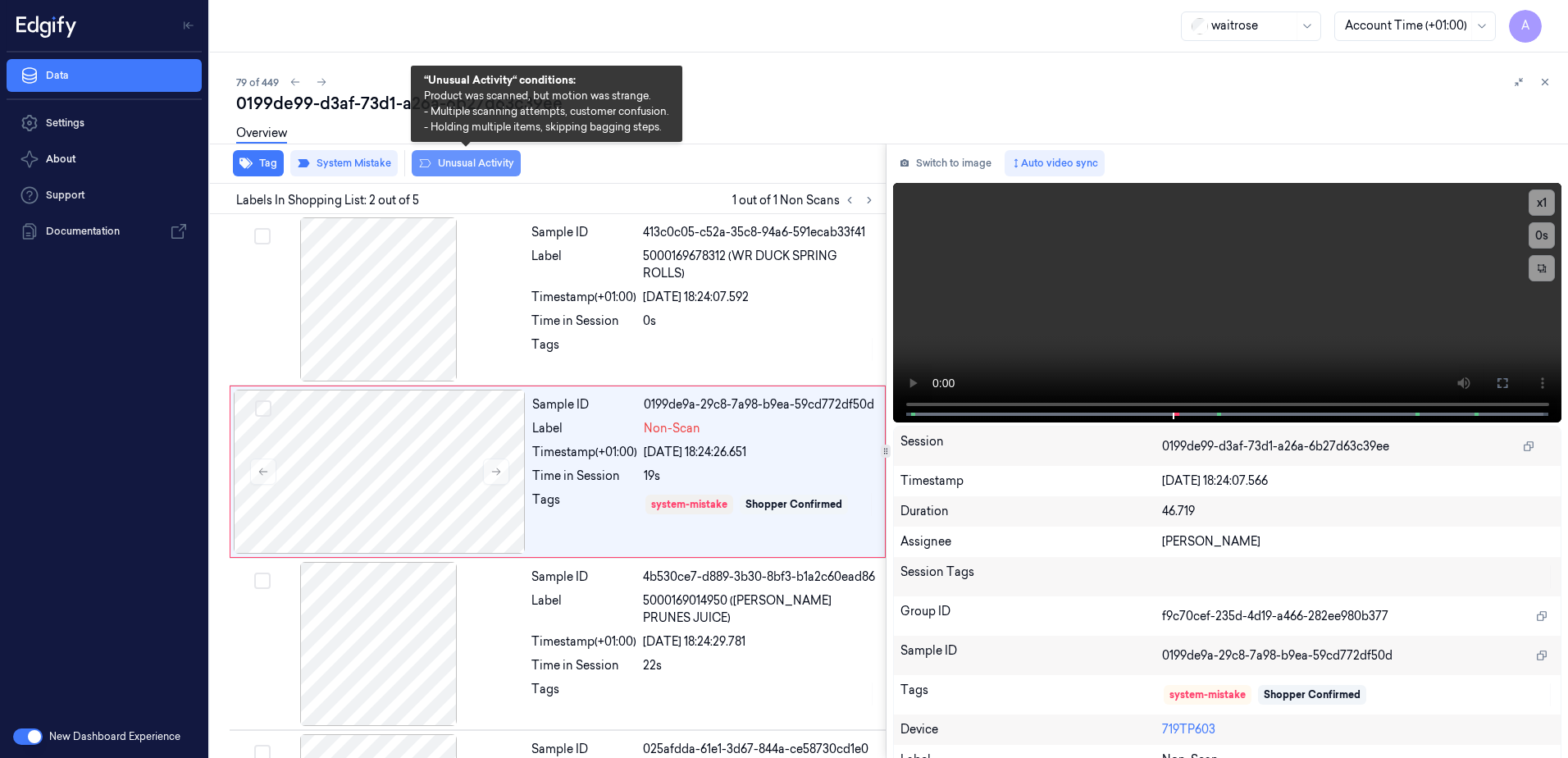
click at [454, 169] on button "Unusual Activity" at bounding box center [466, 162] width 109 height 26
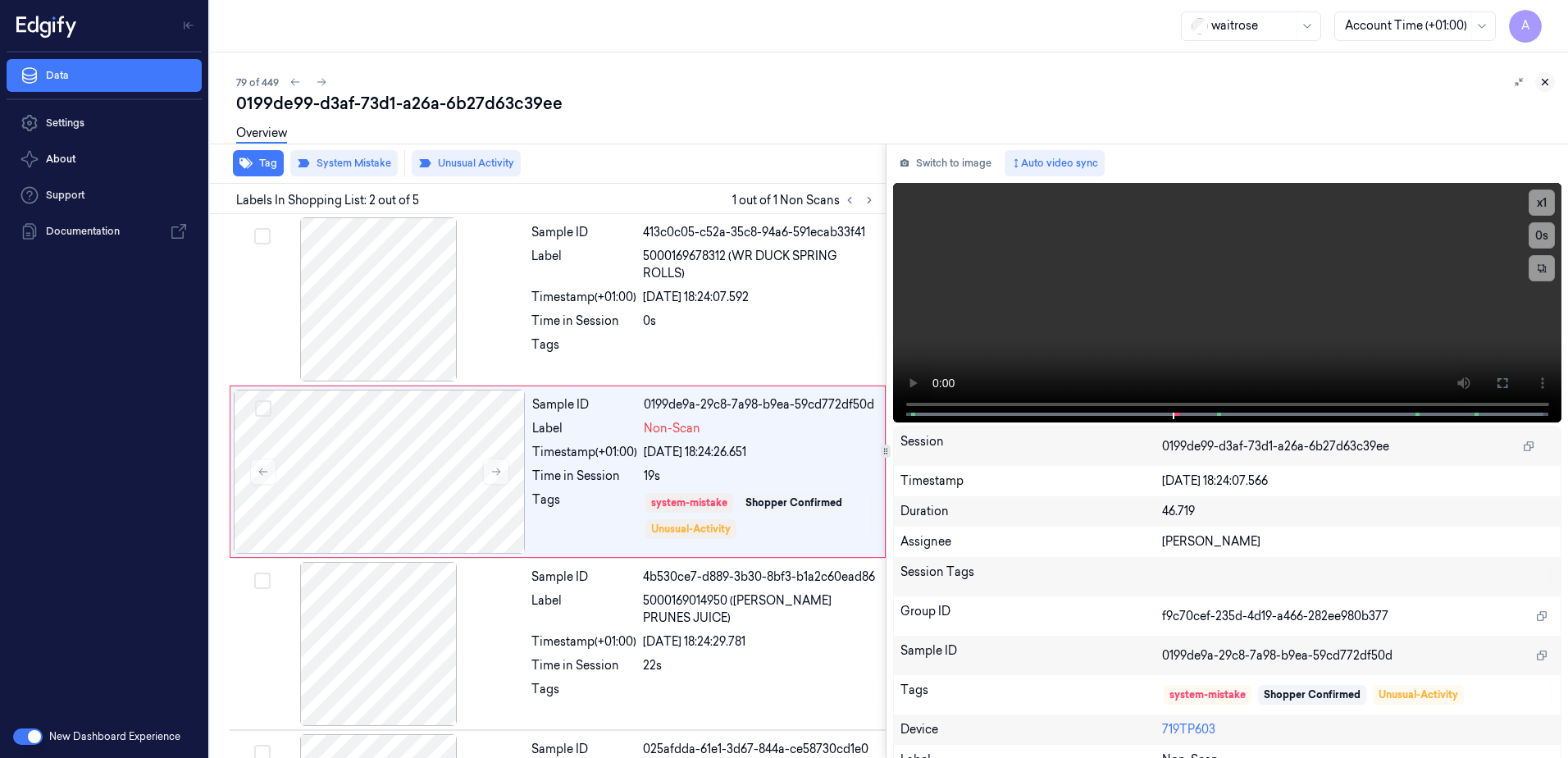
click at [1543, 80] on icon at bounding box center [1546, 82] width 6 height 6
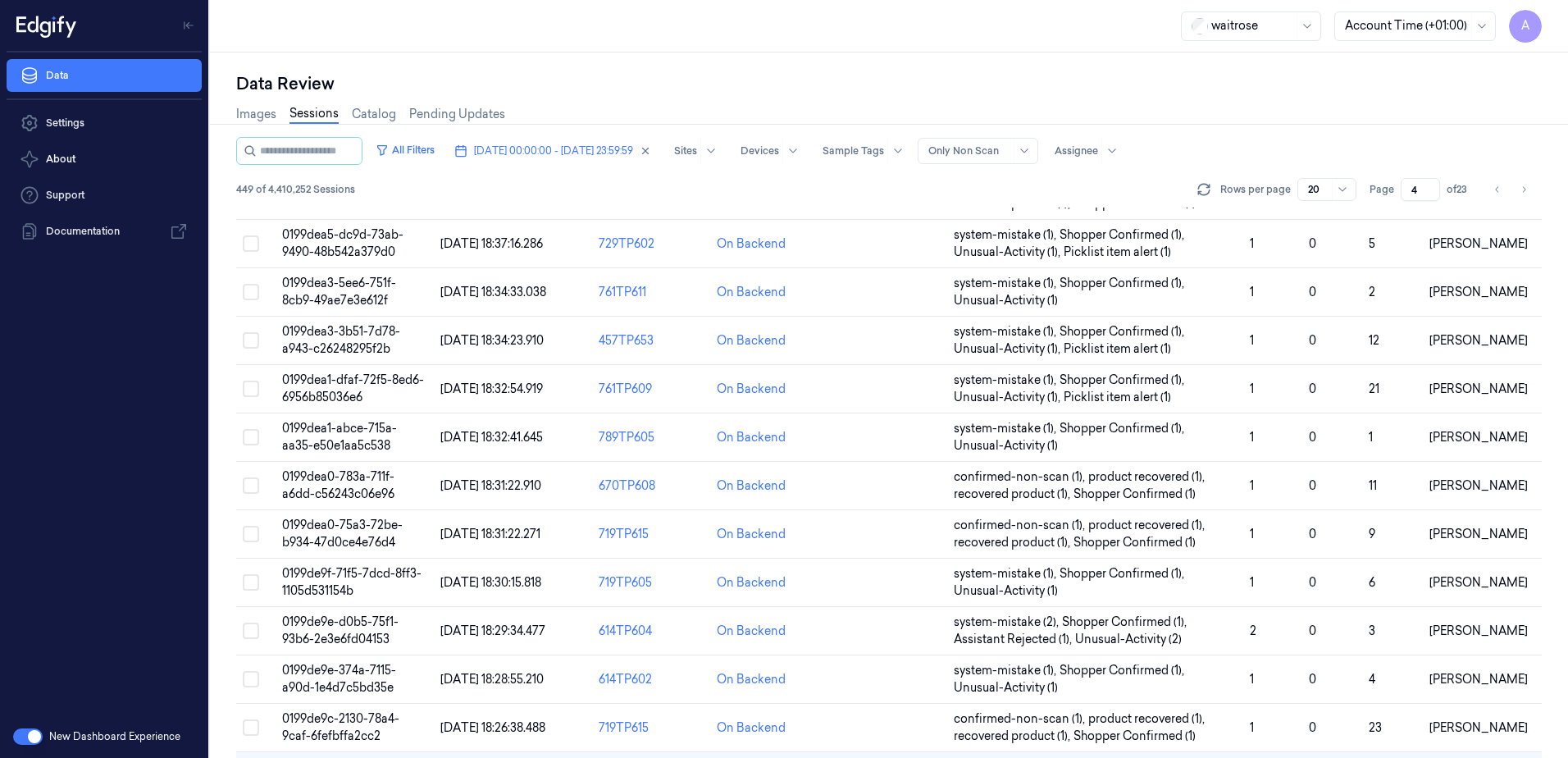
scroll to position [466, 0]
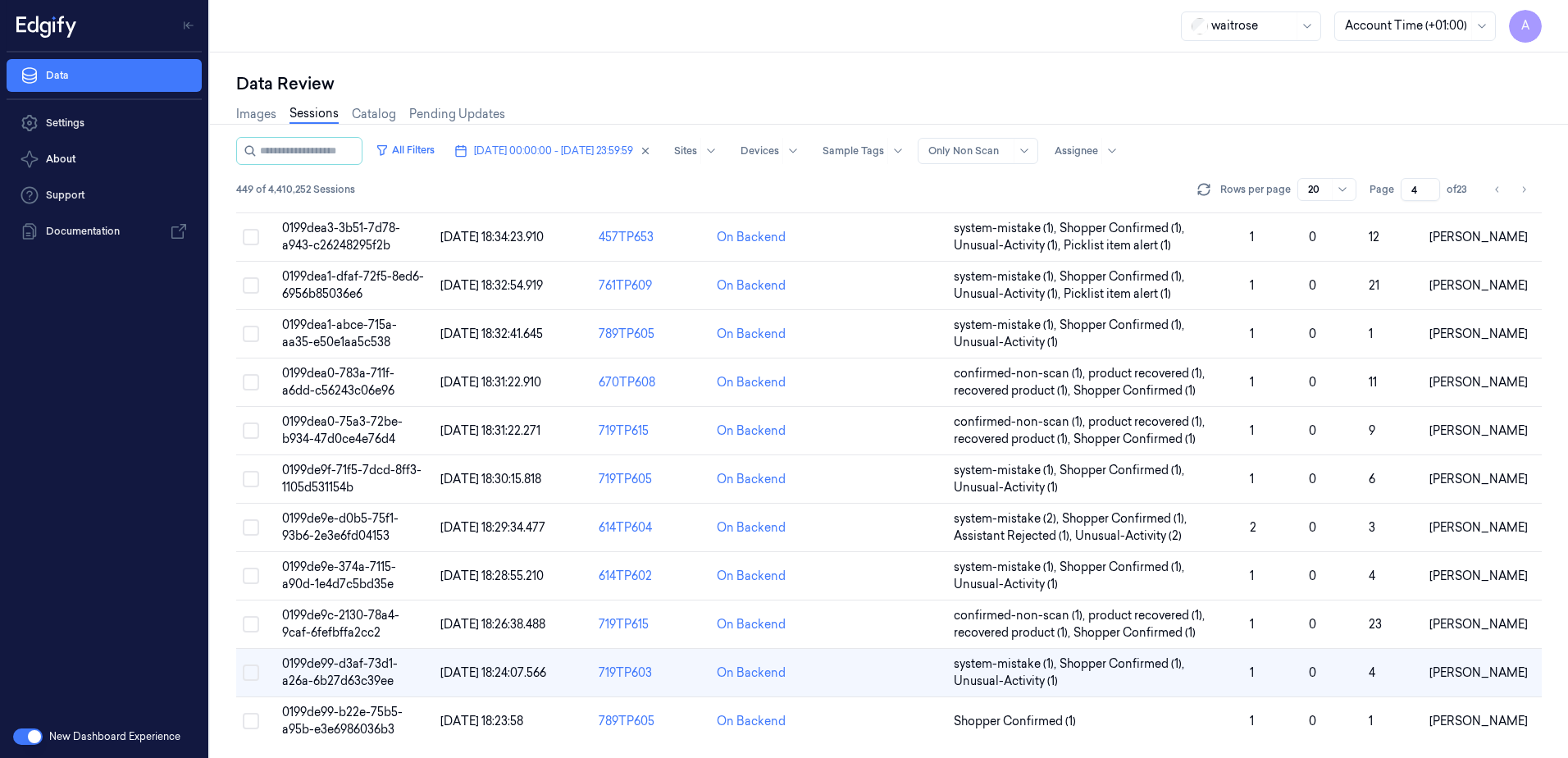
drag, startPoint x: 1421, startPoint y: 187, endPoint x: 1396, endPoint y: 200, distance: 28.2
click at [1396, 200] on div "Page 4 of 23" at bounding box center [1421, 189] width 103 height 23
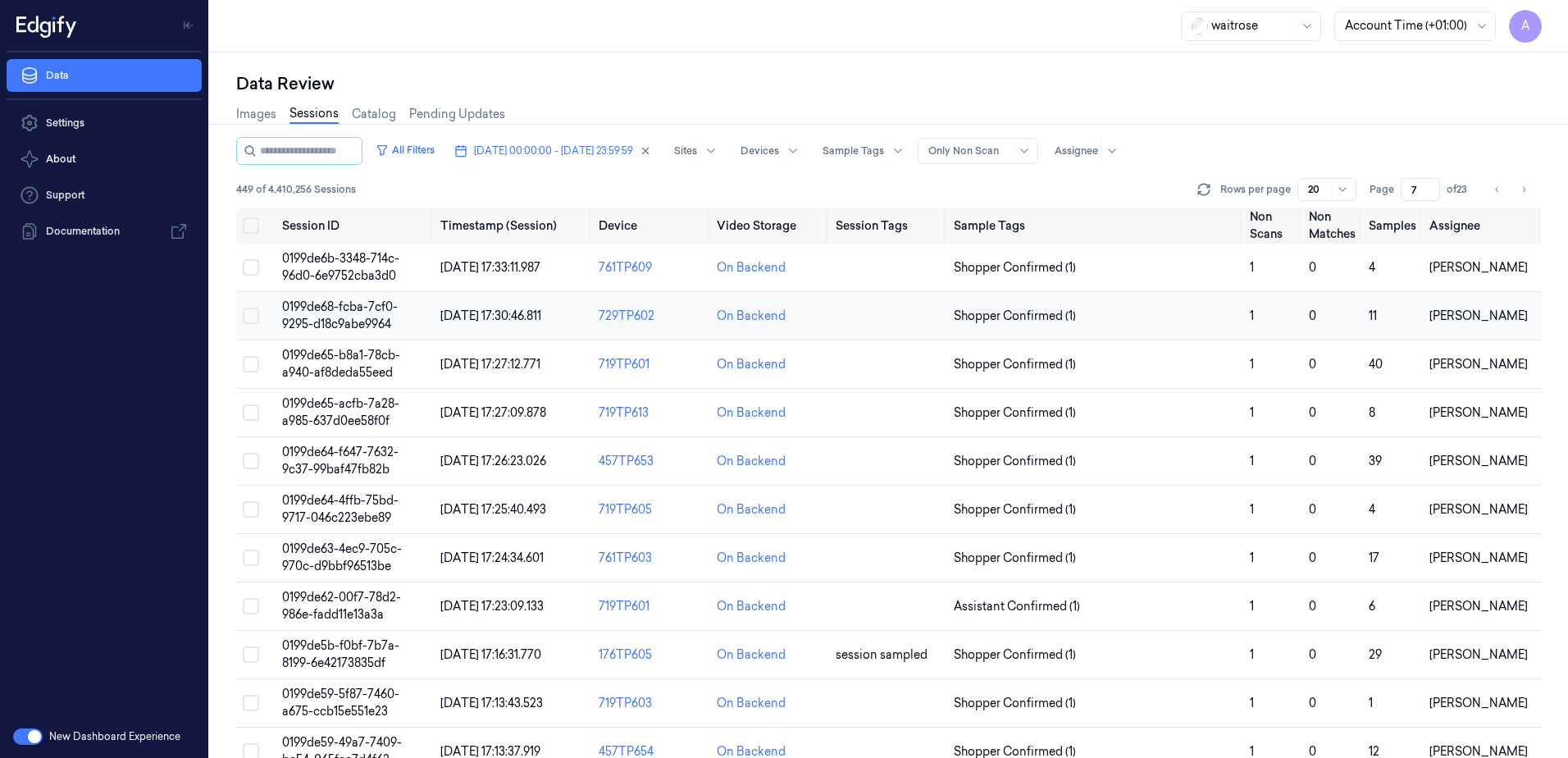
type input "7"
click at [345, 316] on span "0199de68-fcba-7cf0-9295-d18c9abe9964" at bounding box center [340, 315] width 116 height 32
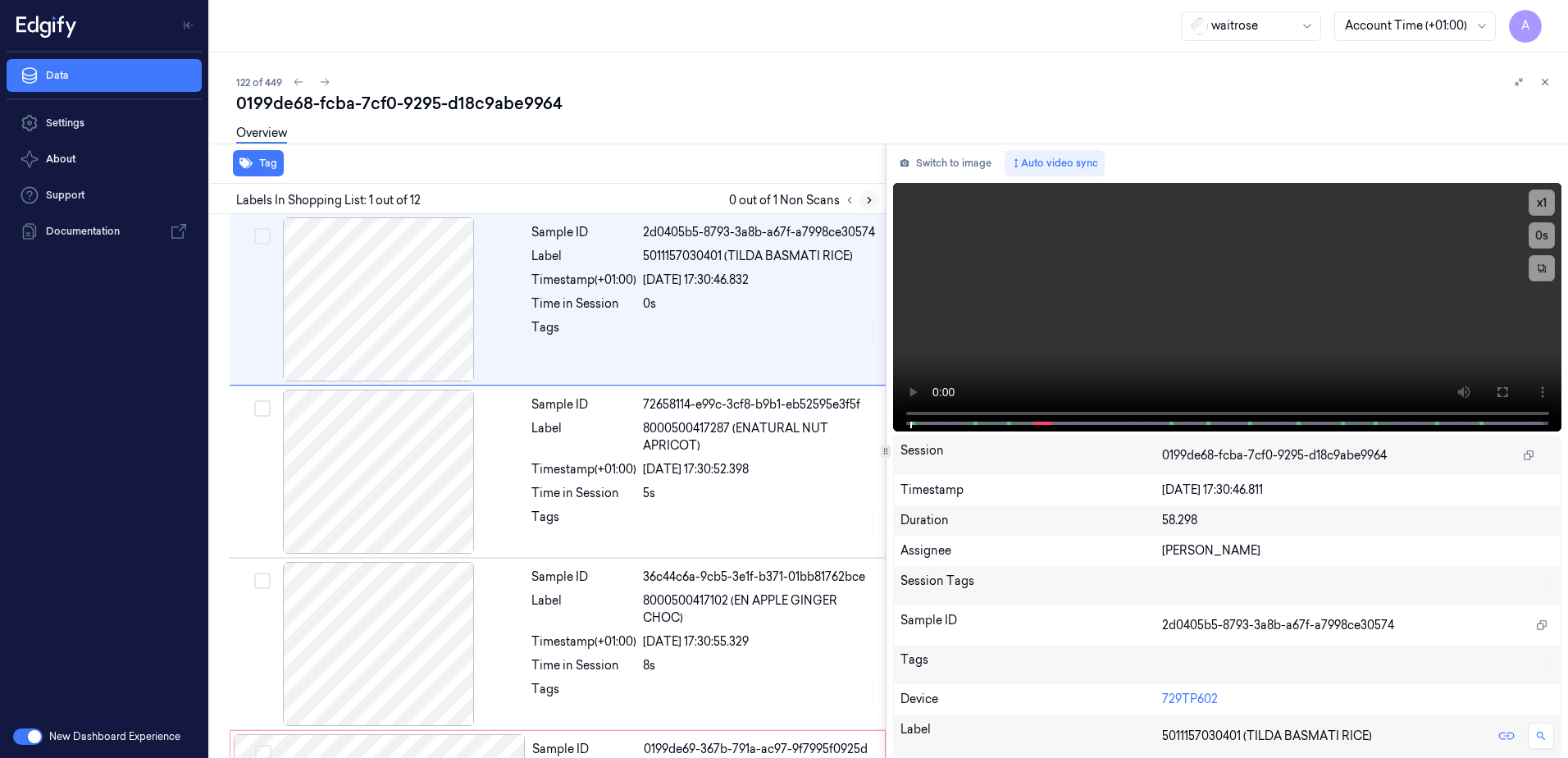
click at [860, 202] on button at bounding box center [869, 200] width 20 height 20
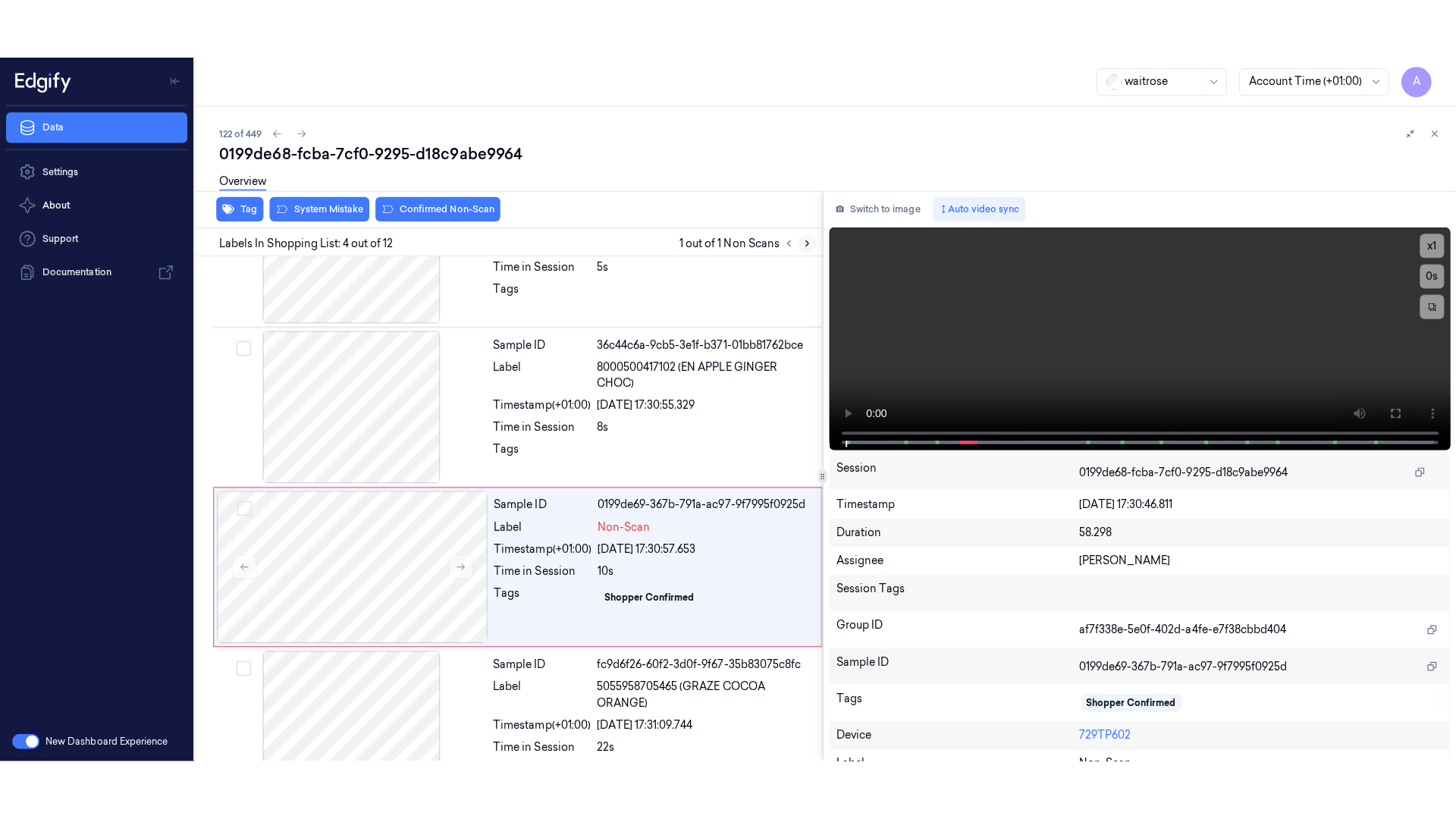
scroll to position [305, 0]
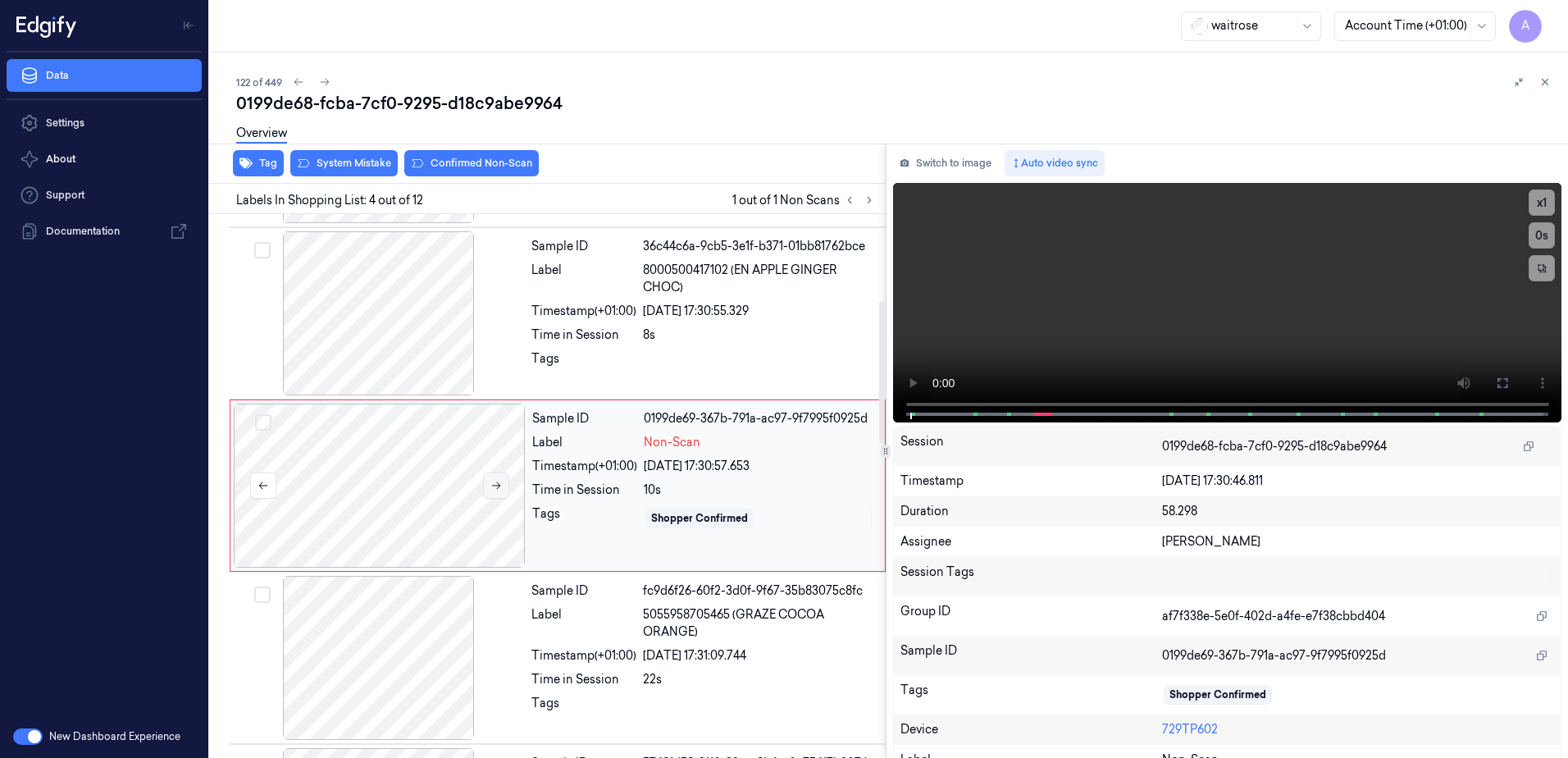
click at [496, 487] on icon at bounding box center [497, 486] width 12 height 12
click at [499, 490] on icon at bounding box center [497, 486] width 12 height 12
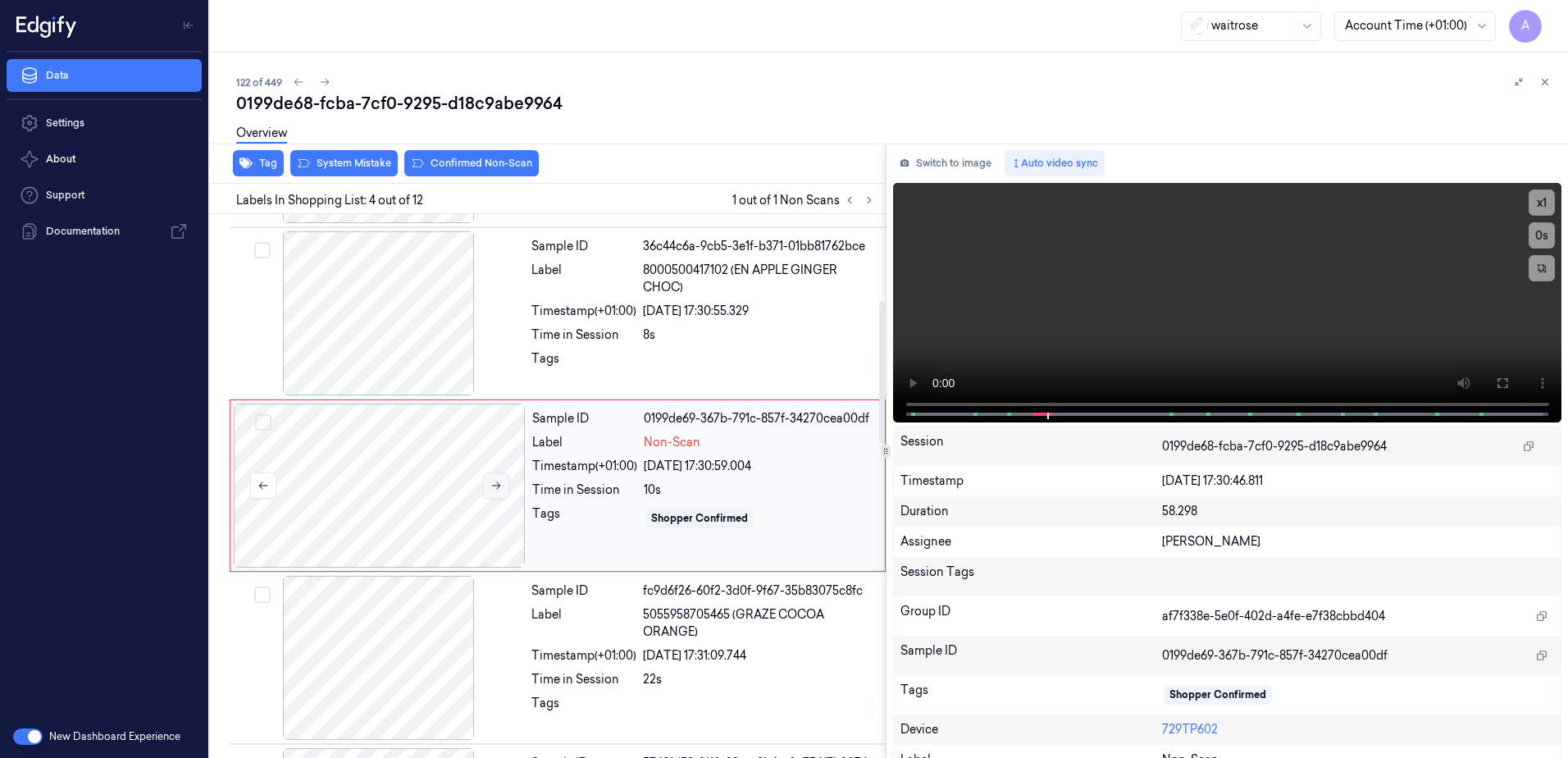
click at [499, 490] on icon at bounding box center [497, 486] width 12 height 12
click at [498, 488] on icon at bounding box center [497, 486] width 12 height 12
click at [493, 485] on icon at bounding box center [497, 486] width 12 height 12
click at [1496, 383] on icon at bounding box center [1502, 382] width 13 height 13
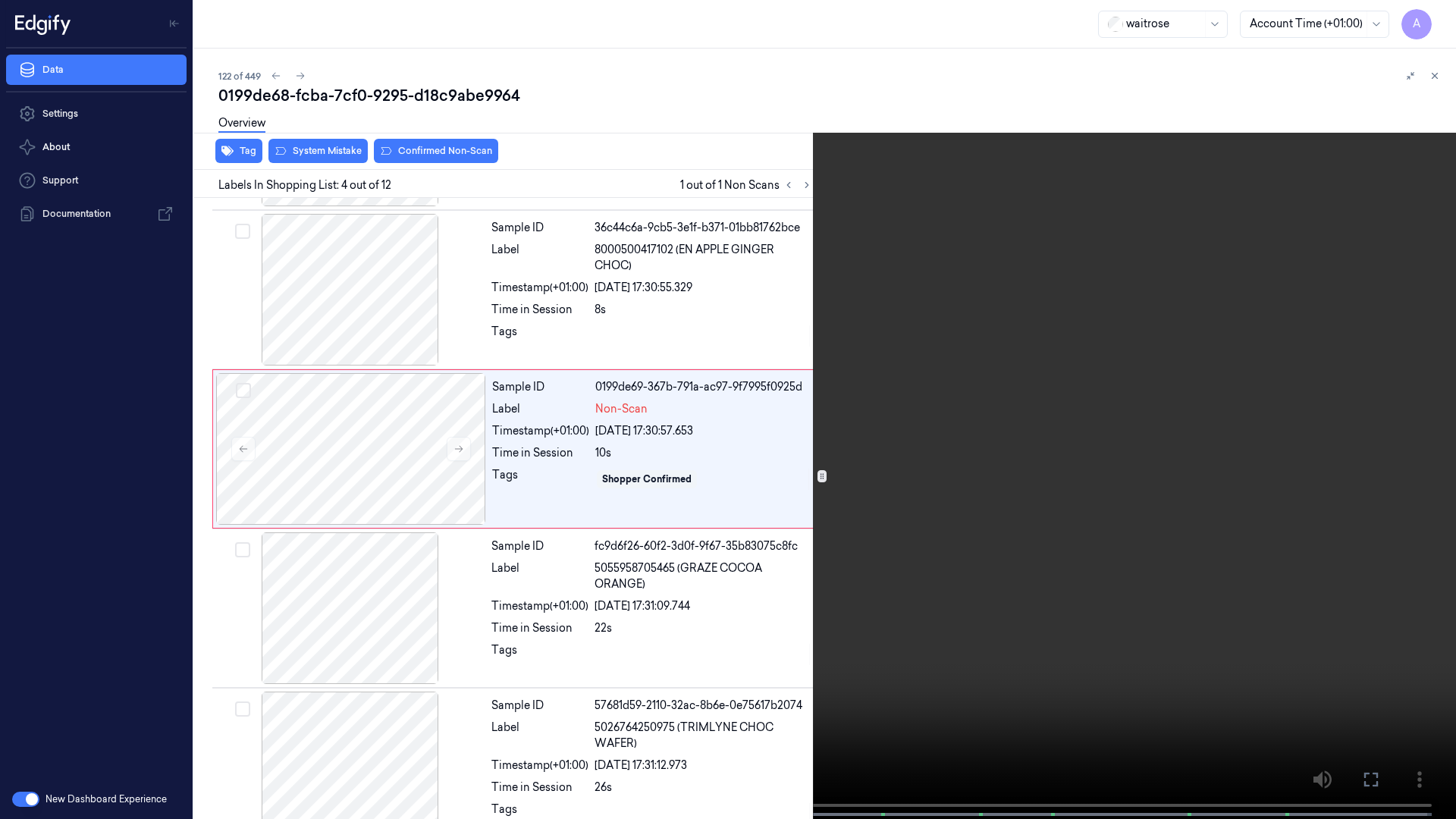
click at [1104, 434] on video at bounding box center [728, 410] width 1456 height 822
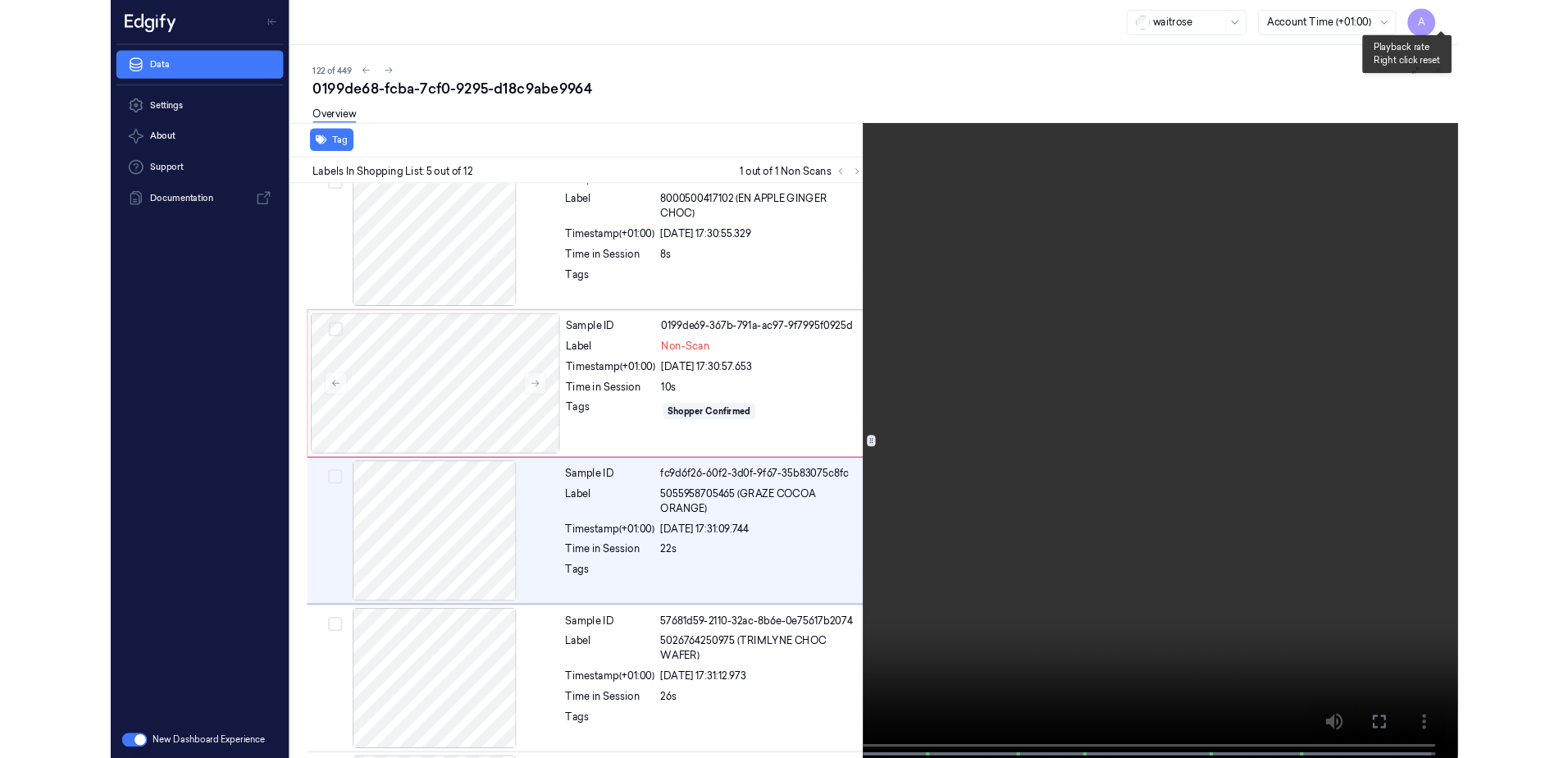
scroll to position [439, 0]
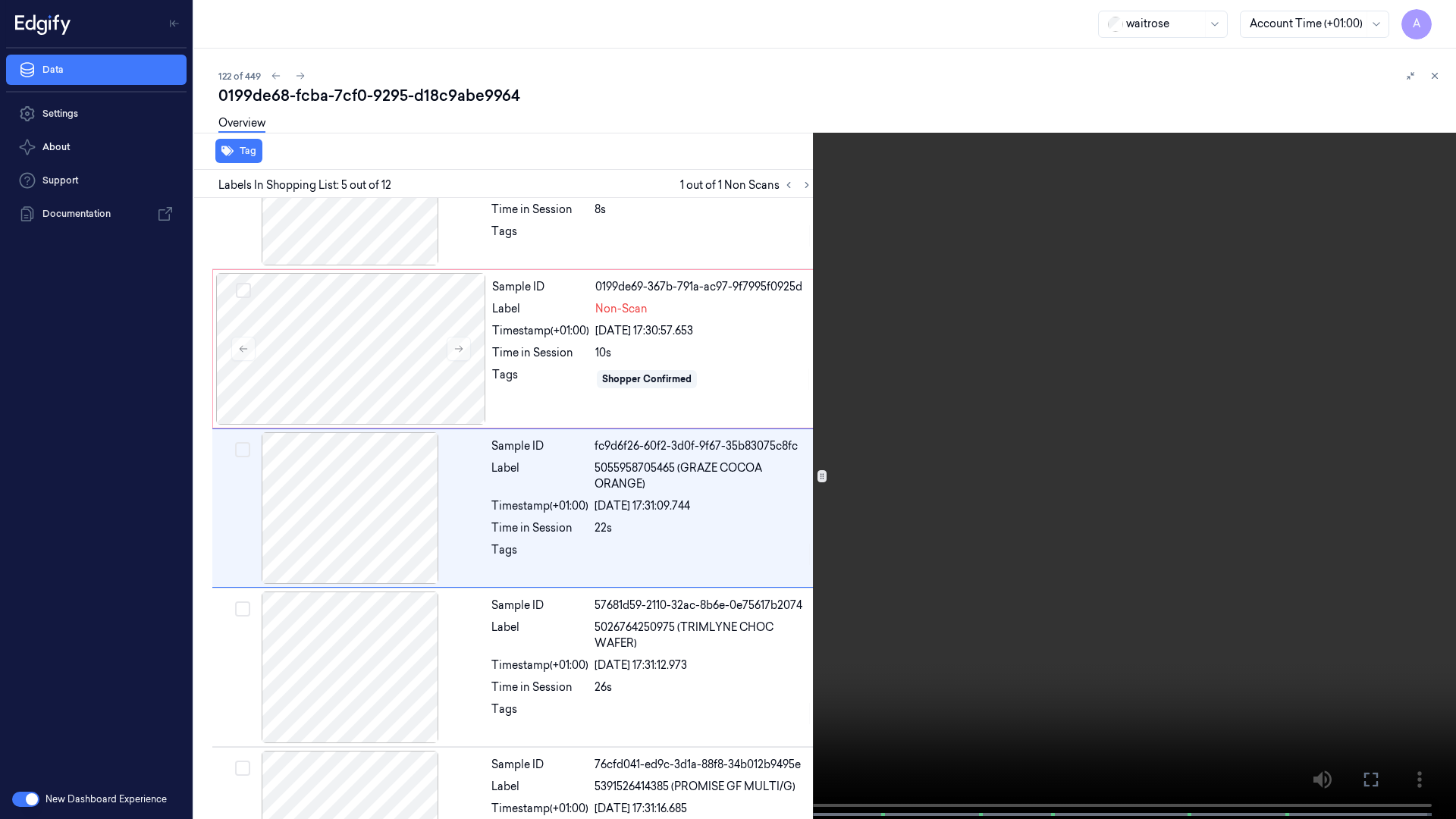
click at [0, 0] on button at bounding box center [0, 0] width 0 height 0
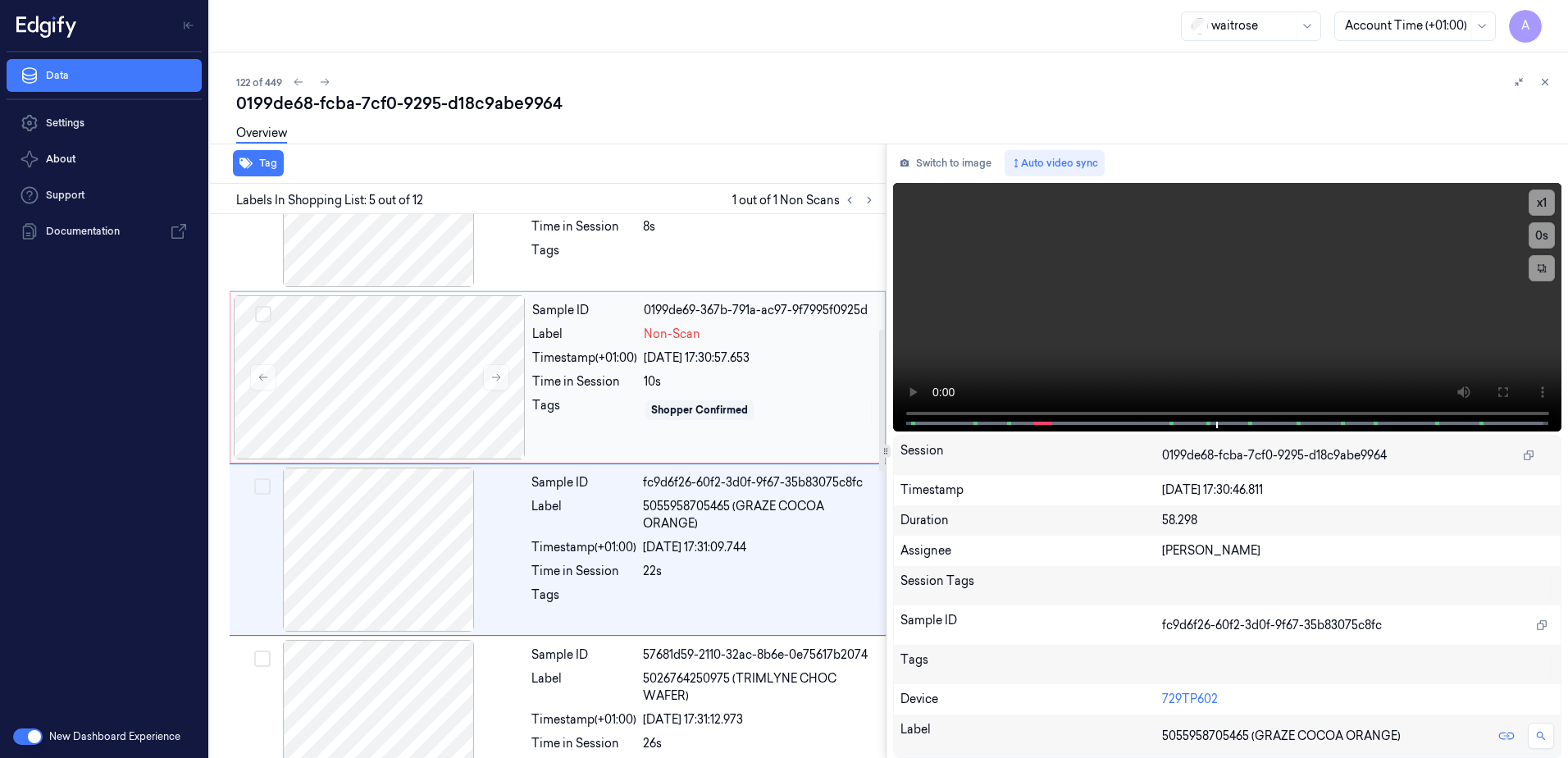
click at [729, 463] on div "Sample ID 0199de69-367b-791a-ac97-9f7995f0925d Label Non-Scan Timestamp (+01:00…" at bounding box center [558, 378] width 656 height 172
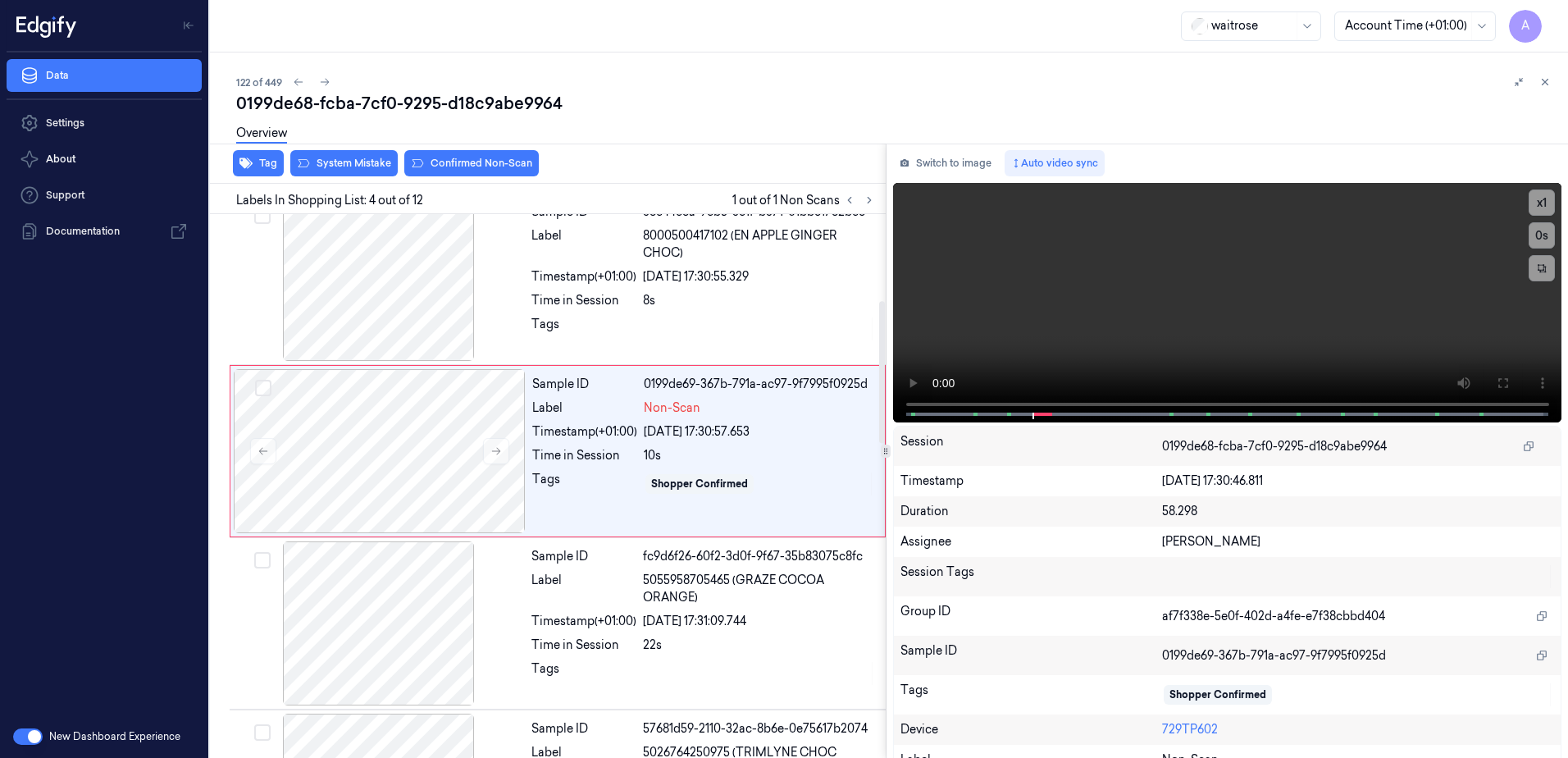
scroll to position [330, 0]
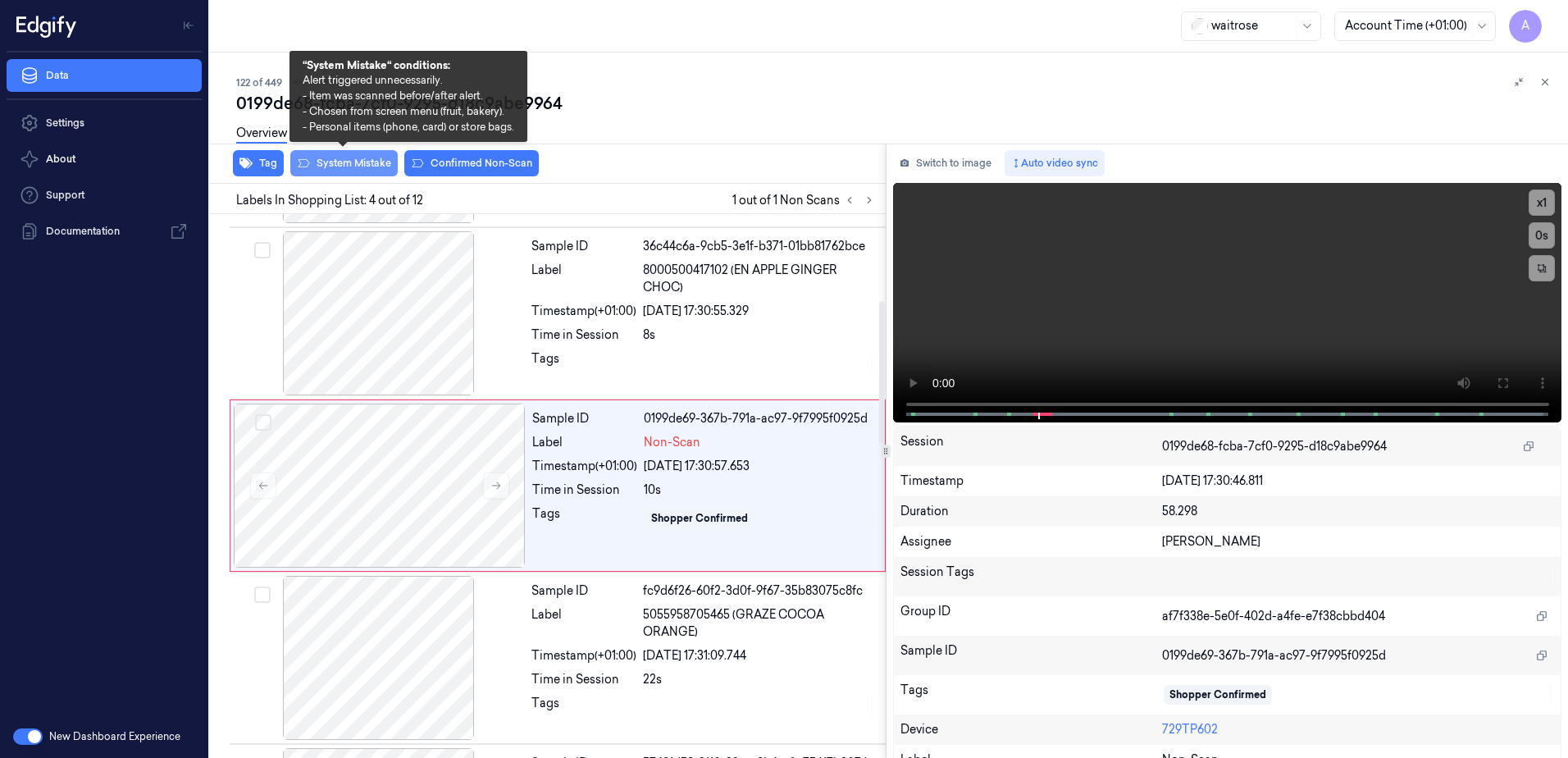
click at [368, 160] on button "System Mistake" at bounding box center [344, 162] width 107 height 26
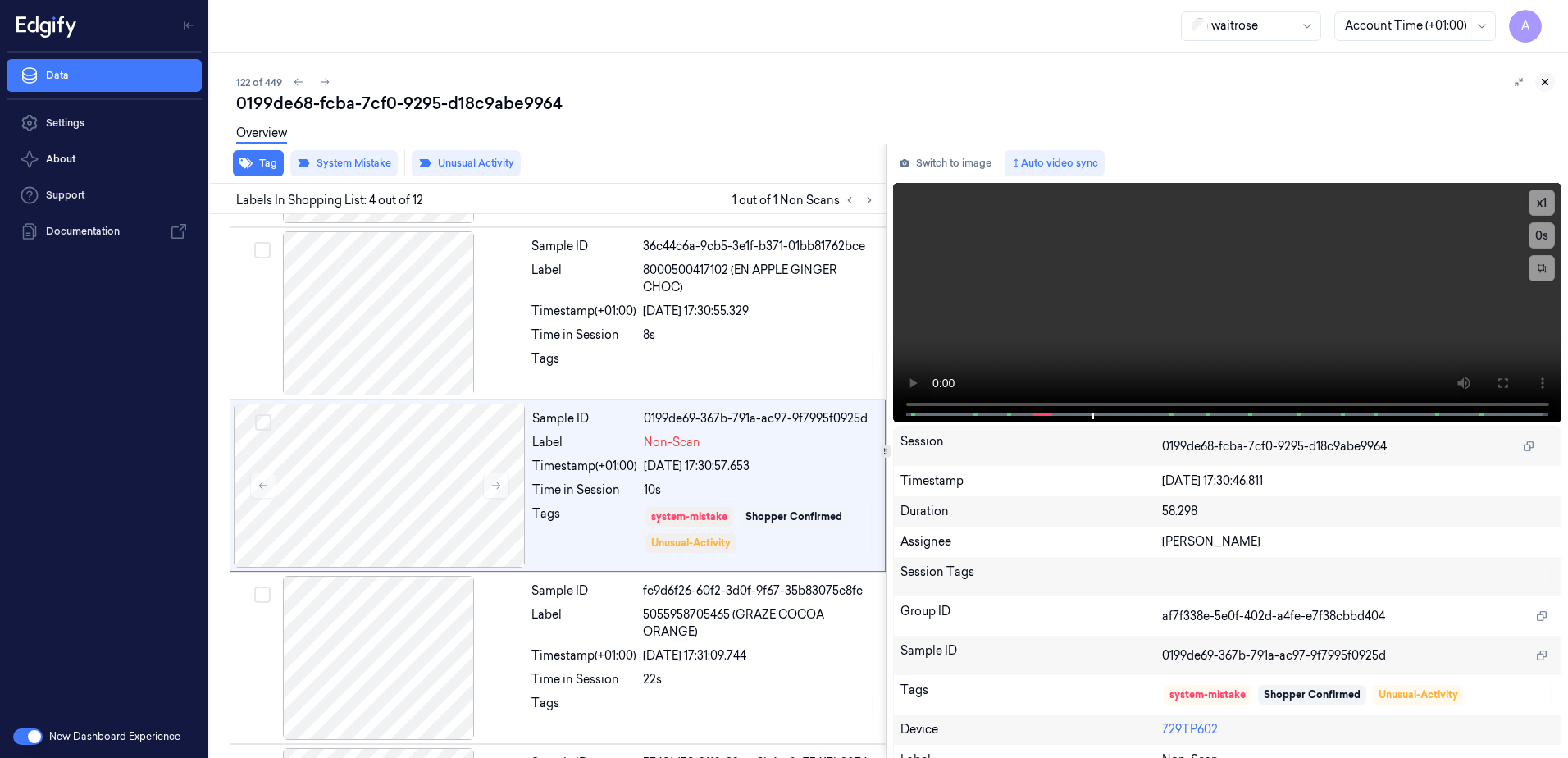
click at [1551, 84] on button at bounding box center [1545, 82] width 20 height 20
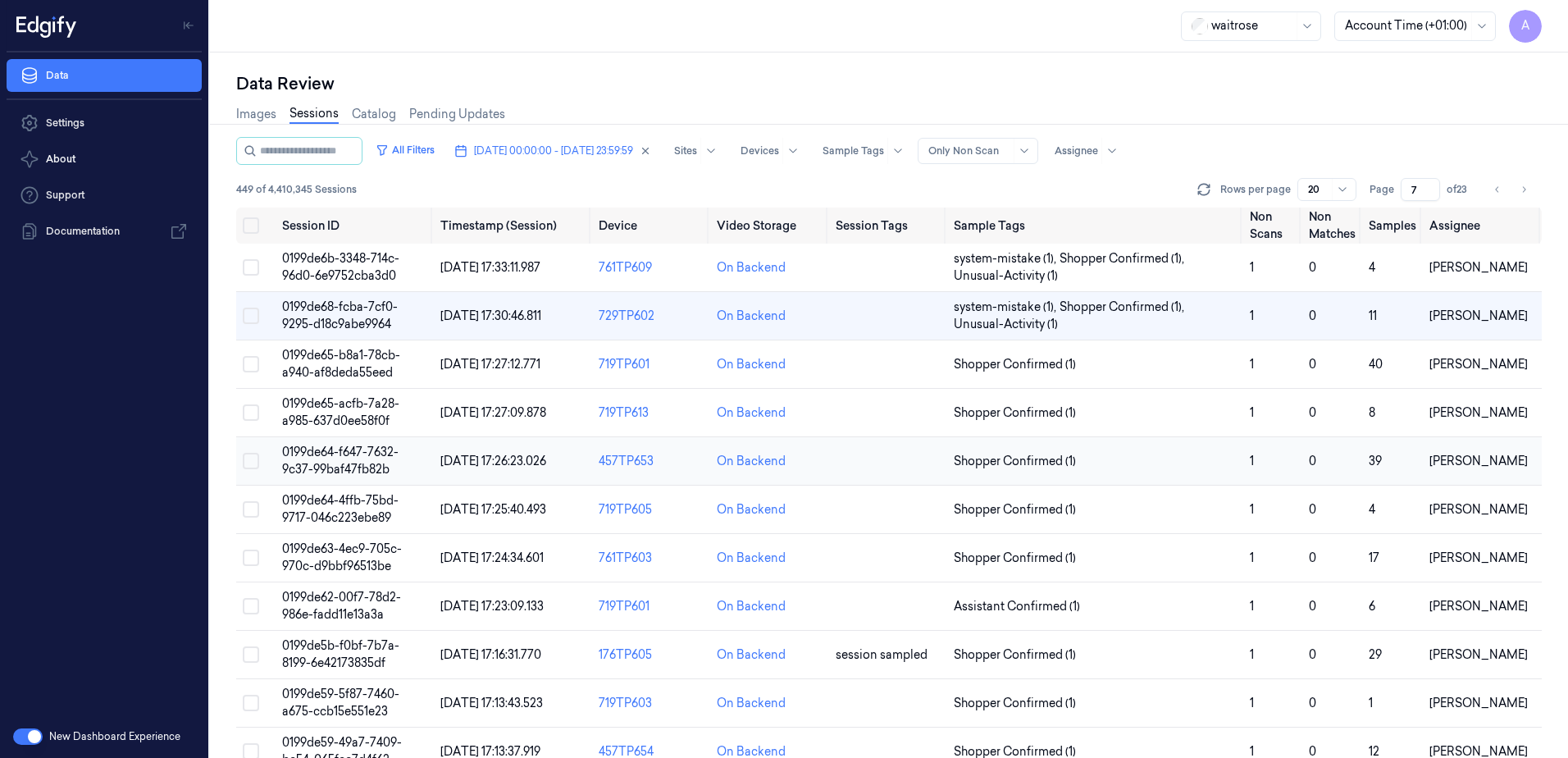
click at [327, 464] on span "0199de64-f647-7632-9c37-99baf47fb82b" at bounding box center [341, 461] width 117 height 32
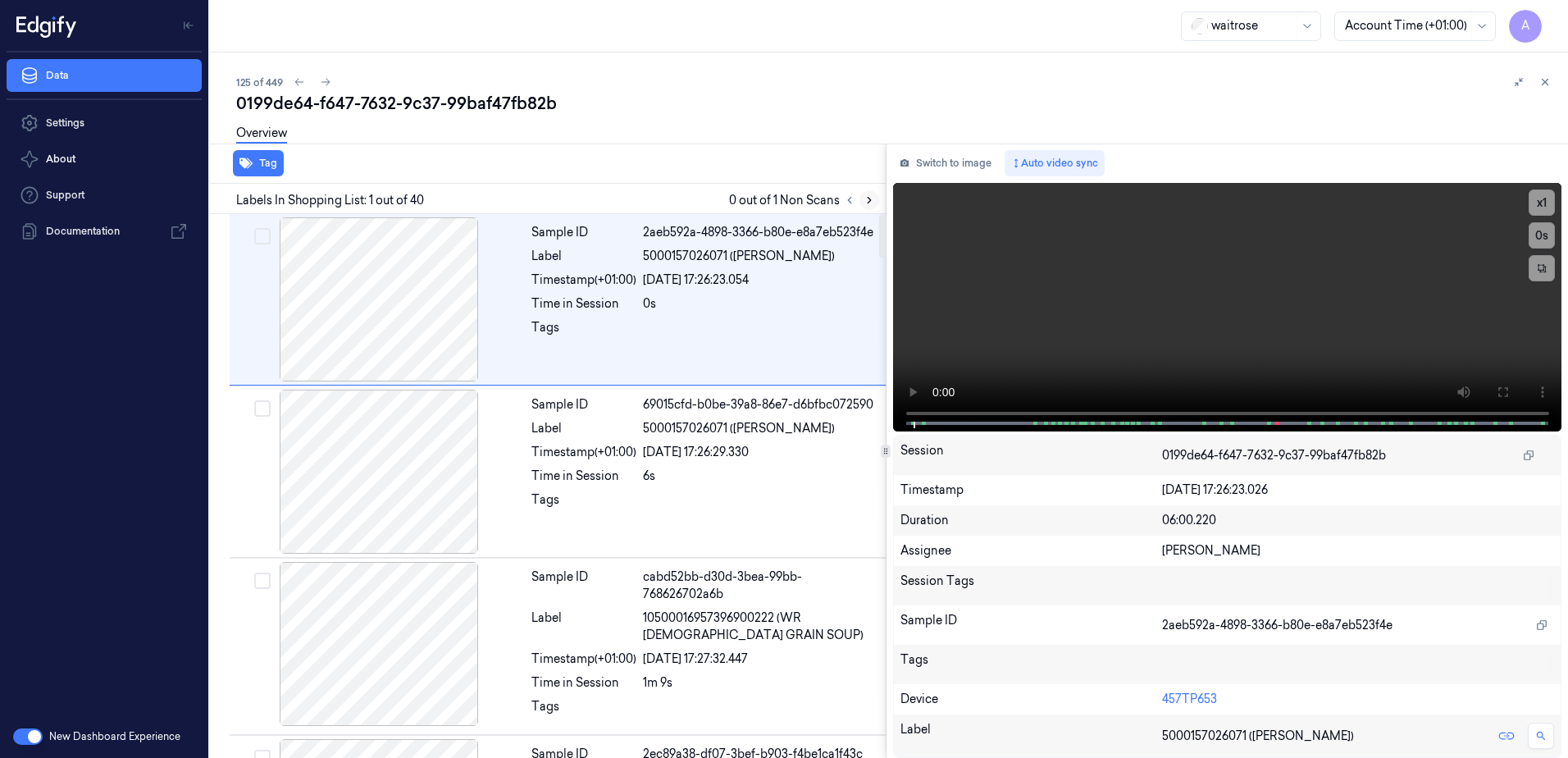
click at [865, 200] on icon at bounding box center [869, 200] width 12 height 12
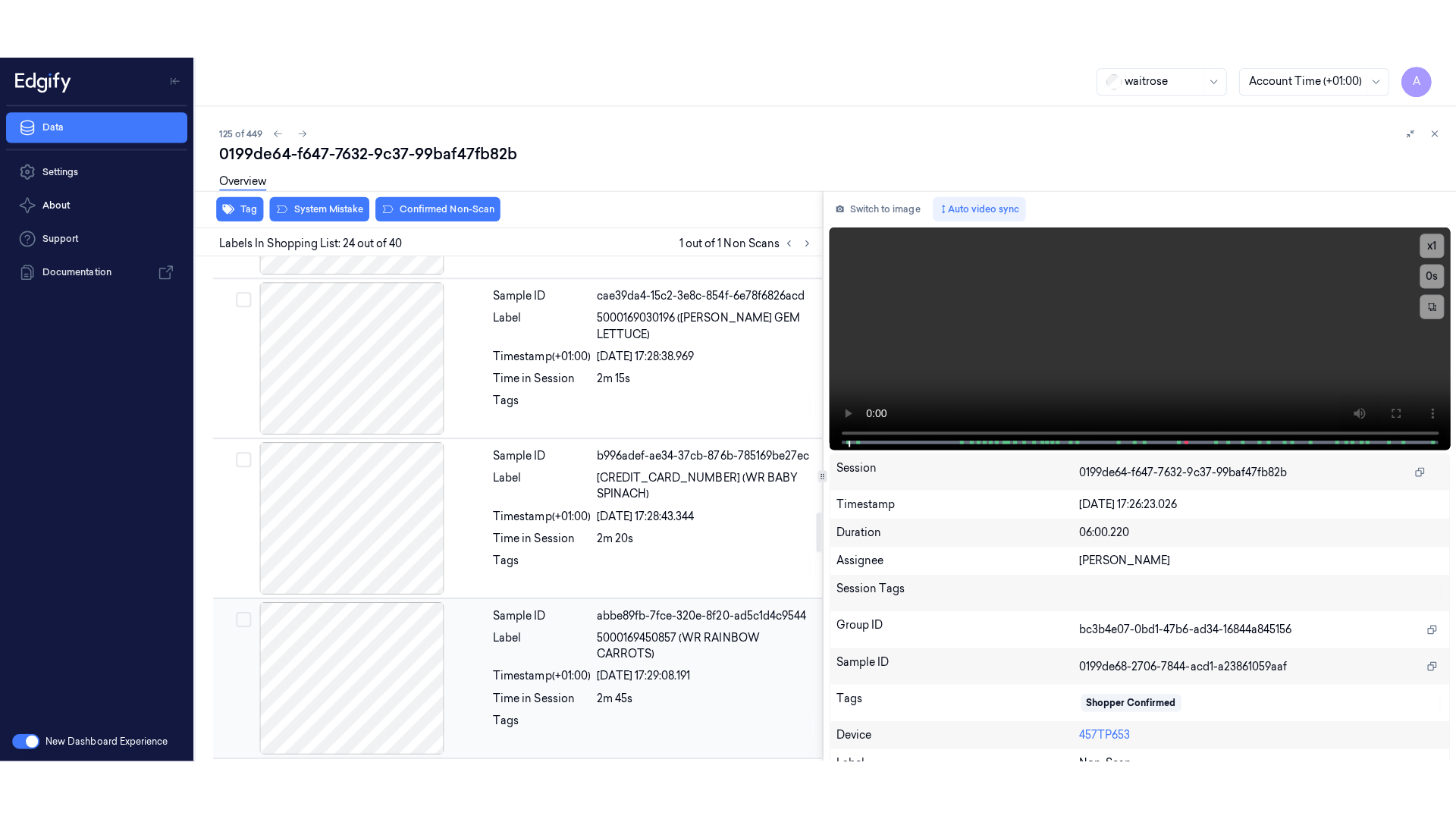
scroll to position [3499, 0]
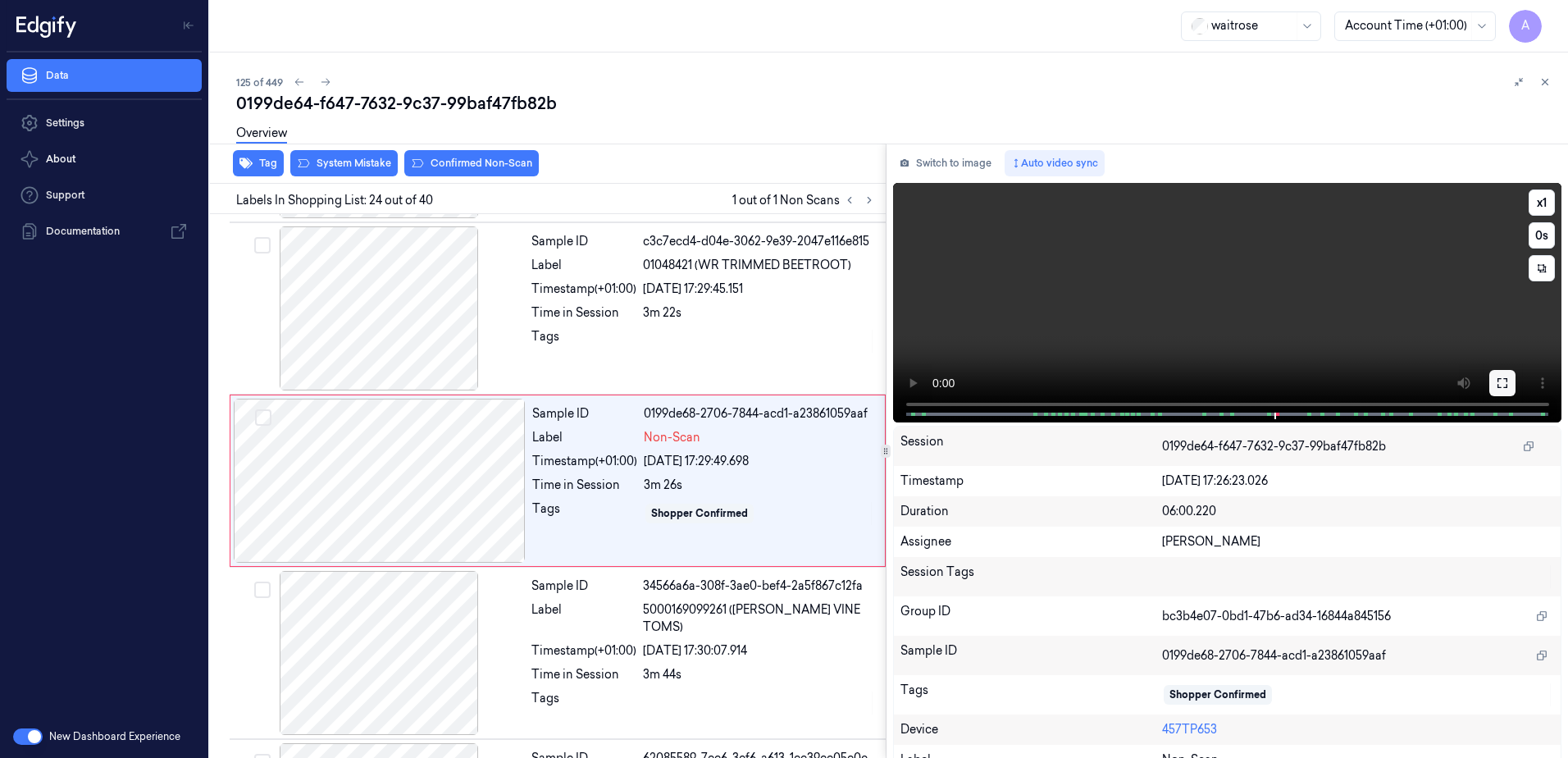
click at [1491, 389] on button at bounding box center [1503, 382] width 26 height 26
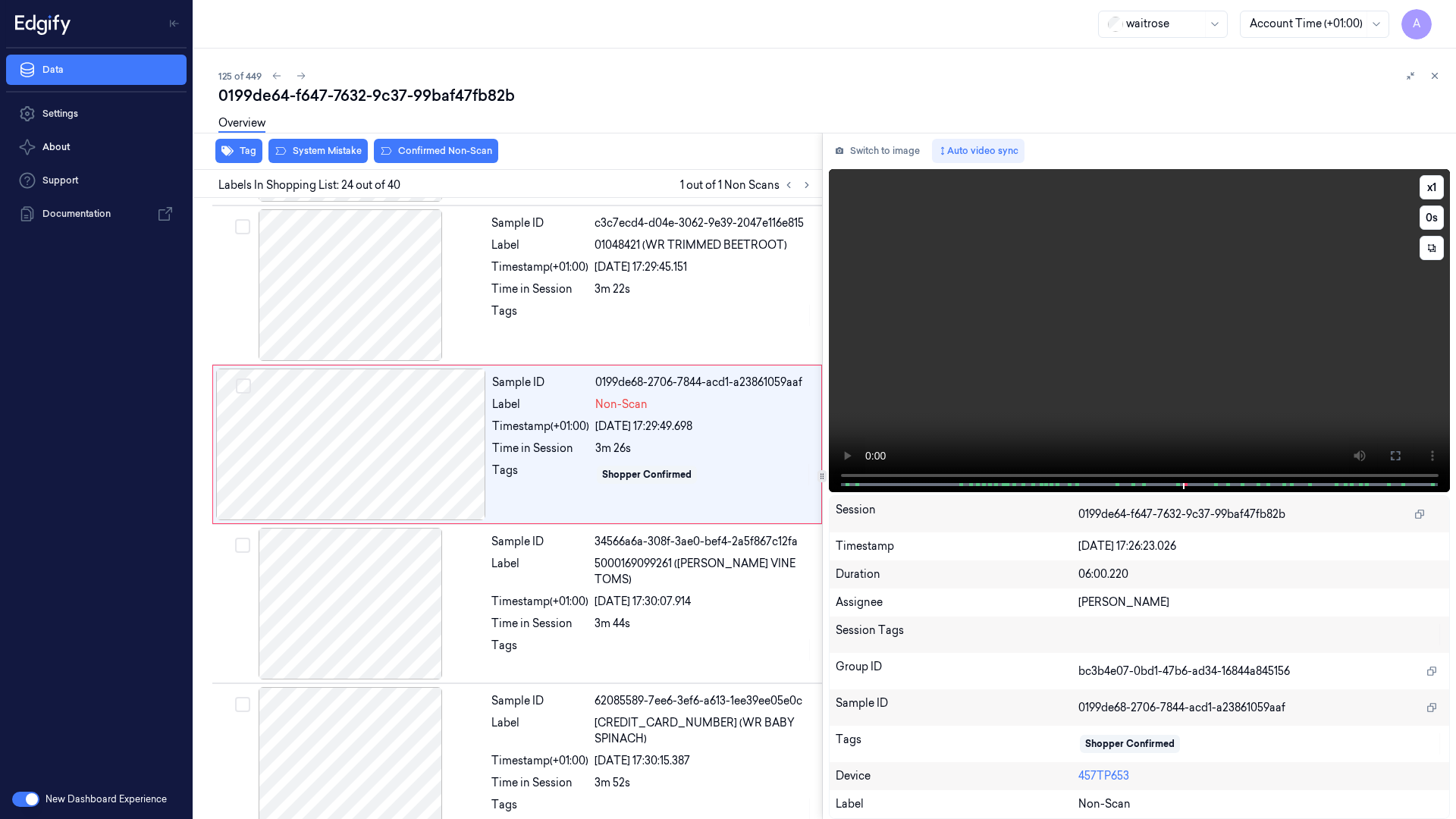
scroll to position [3494, 0]
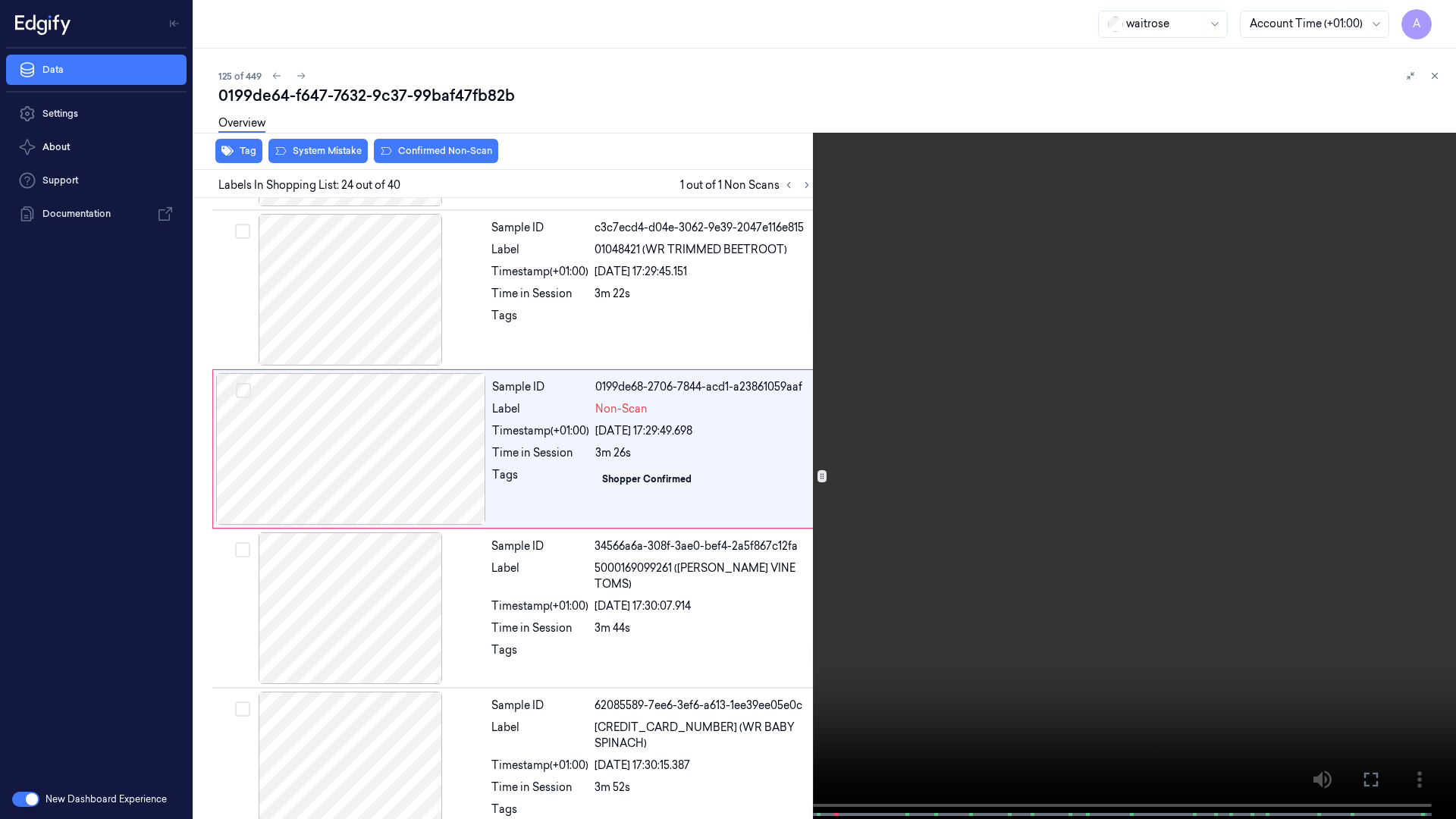
click at [1024, 455] on video at bounding box center [728, 410] width 1456 height 822
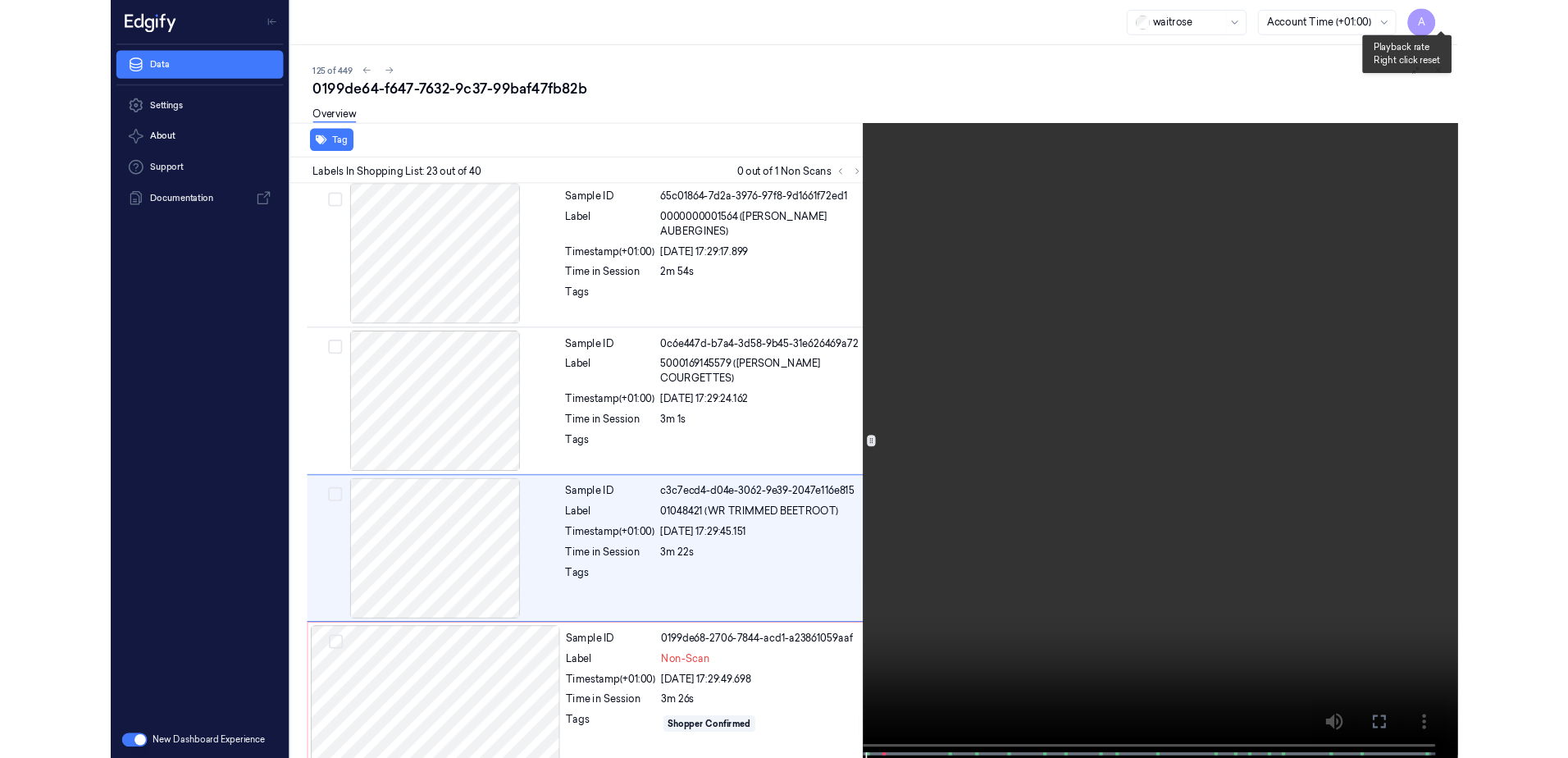
scroll to position [3543, 0]
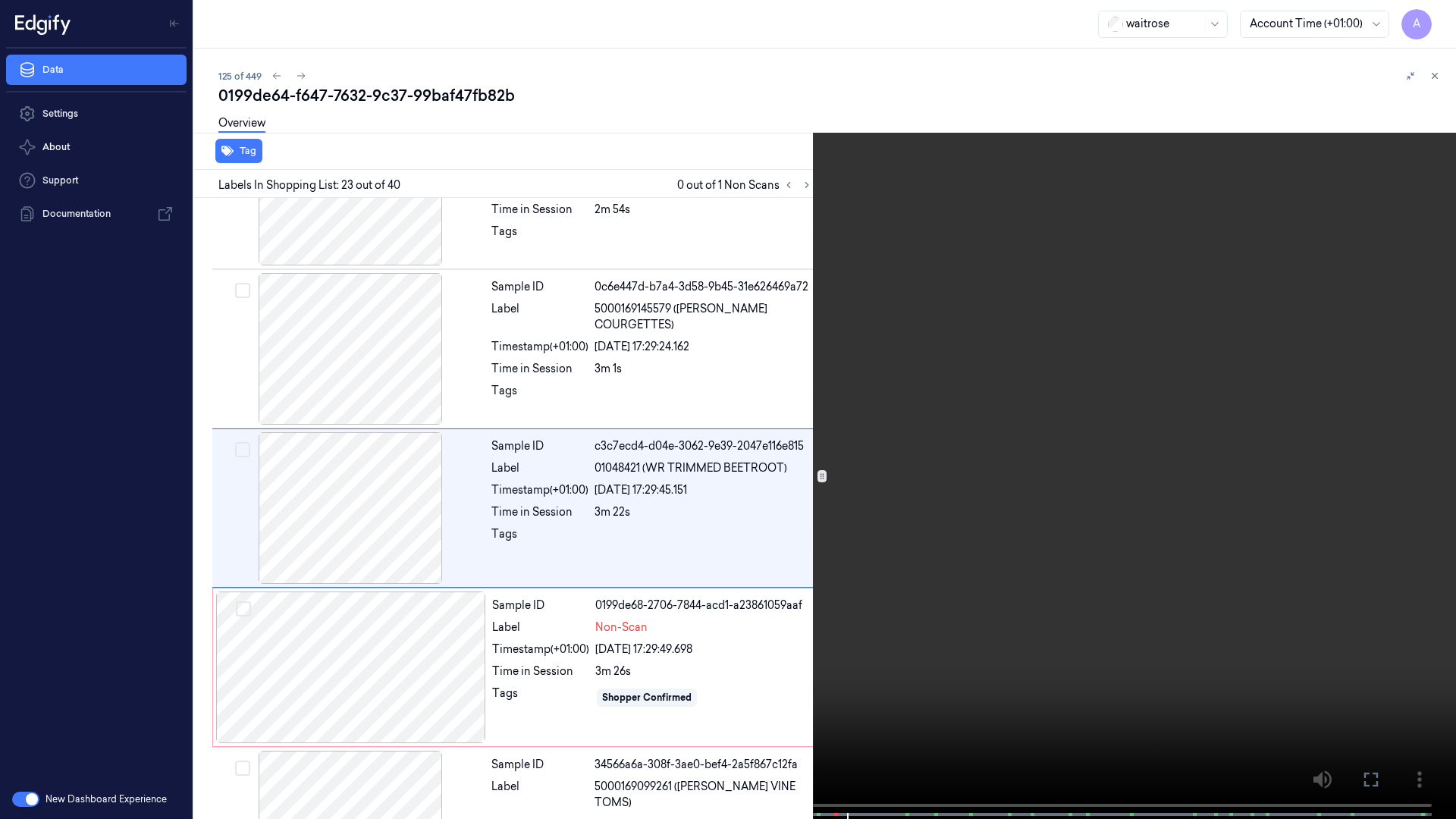
click at [0, 0] on icon at bounding box center [0, 0] width 0 height 0
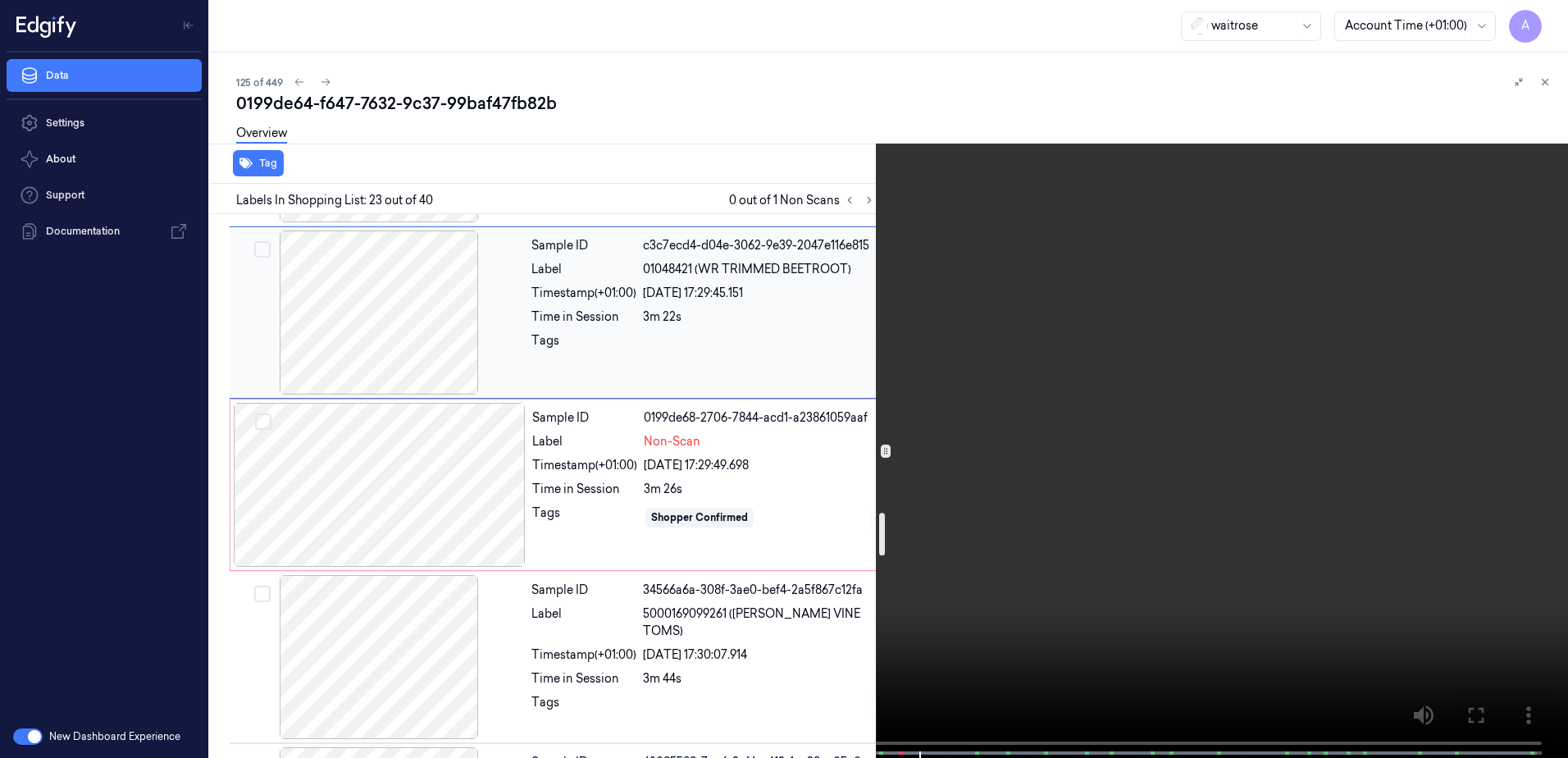
scroll to position [3794, 0]
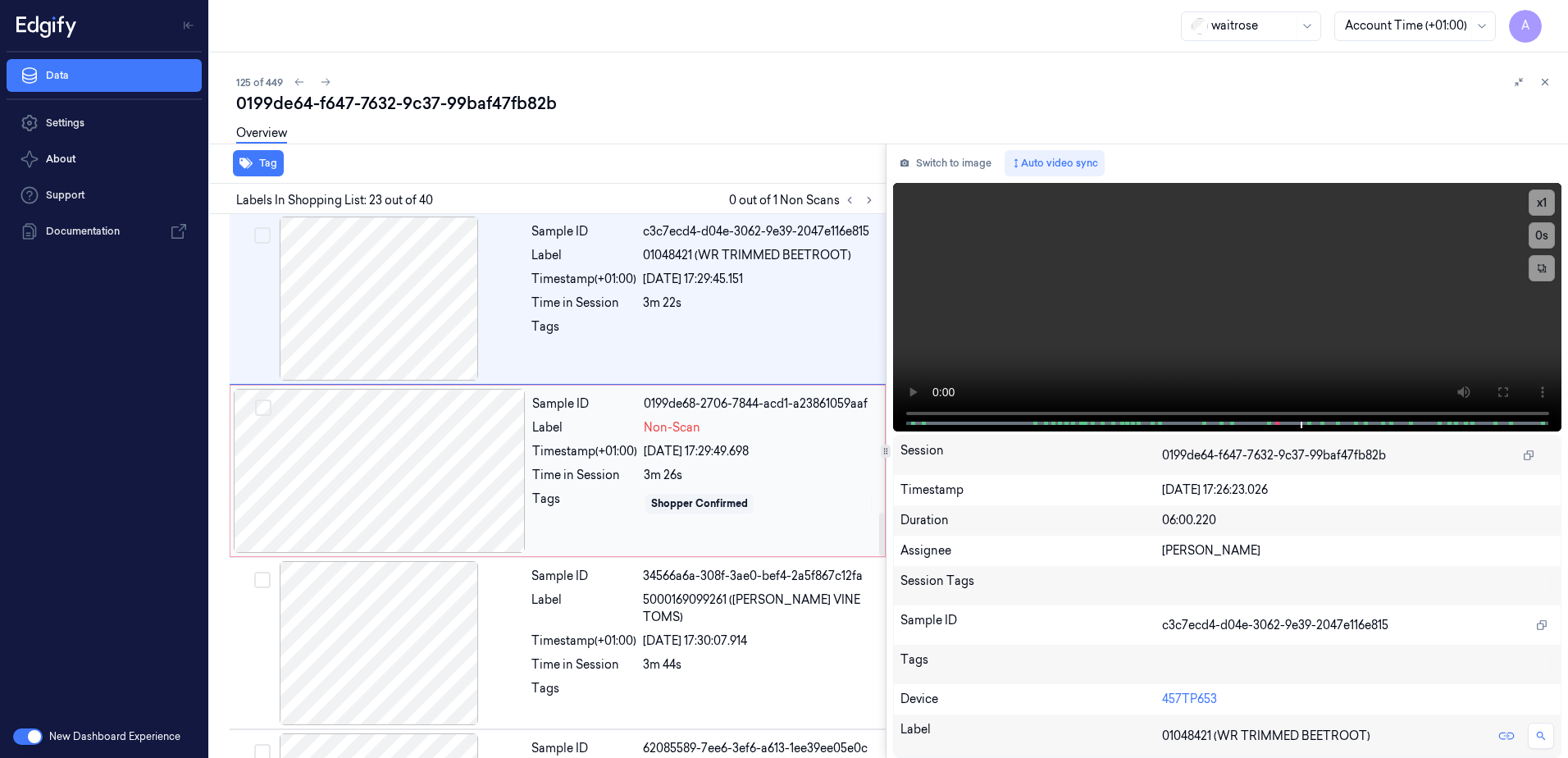
click at [779, 527] on div "Sample ID 0199de68-2706-7844-acd1-a23861059aaf Label Non-Scan Timestamp (+01:00…" at bounding box center [703, 471] width 356 height 164
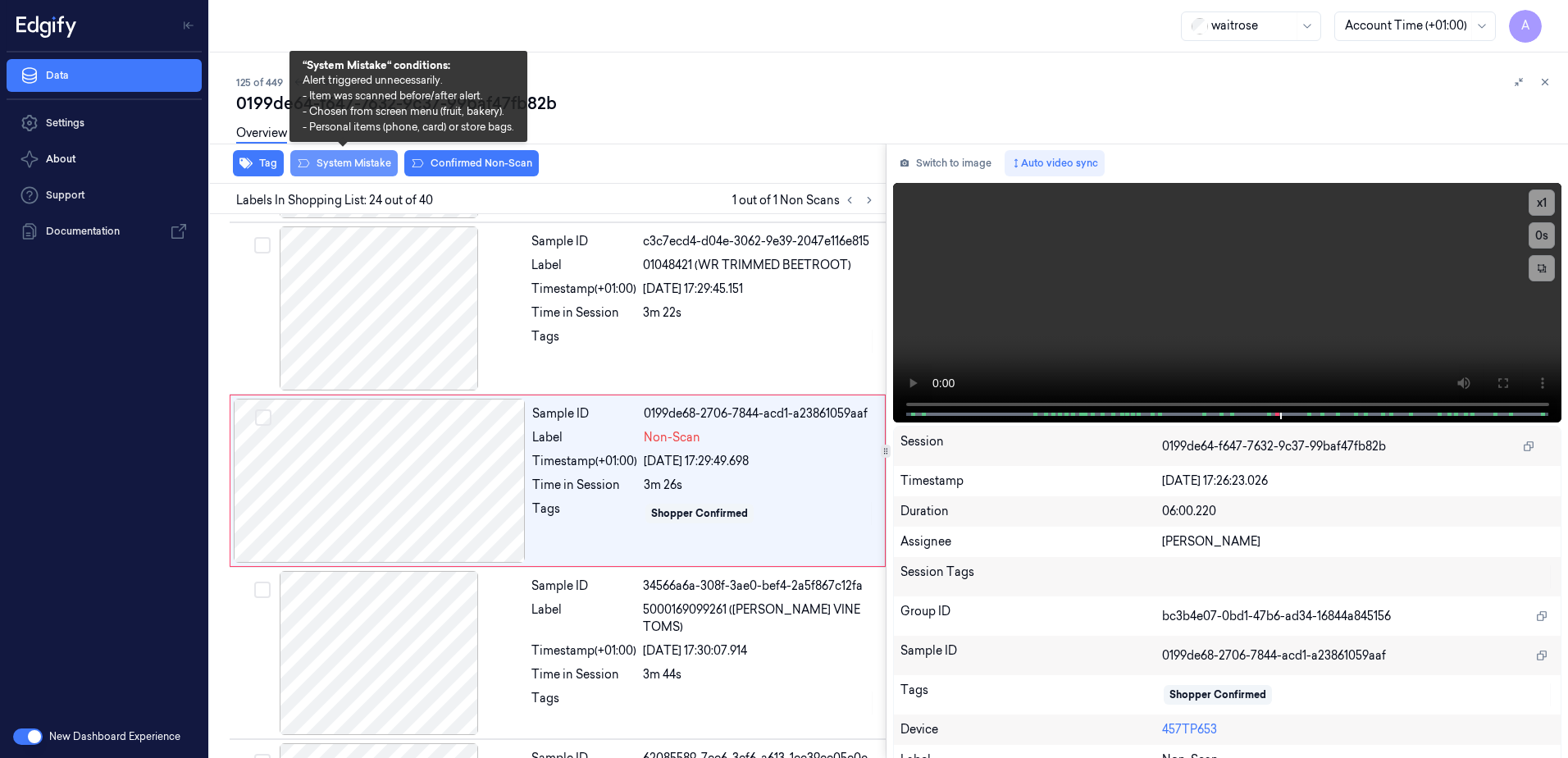
click at [347, 174] on button "System Mistake" at bounding box center [344, 162] width 107 height 26
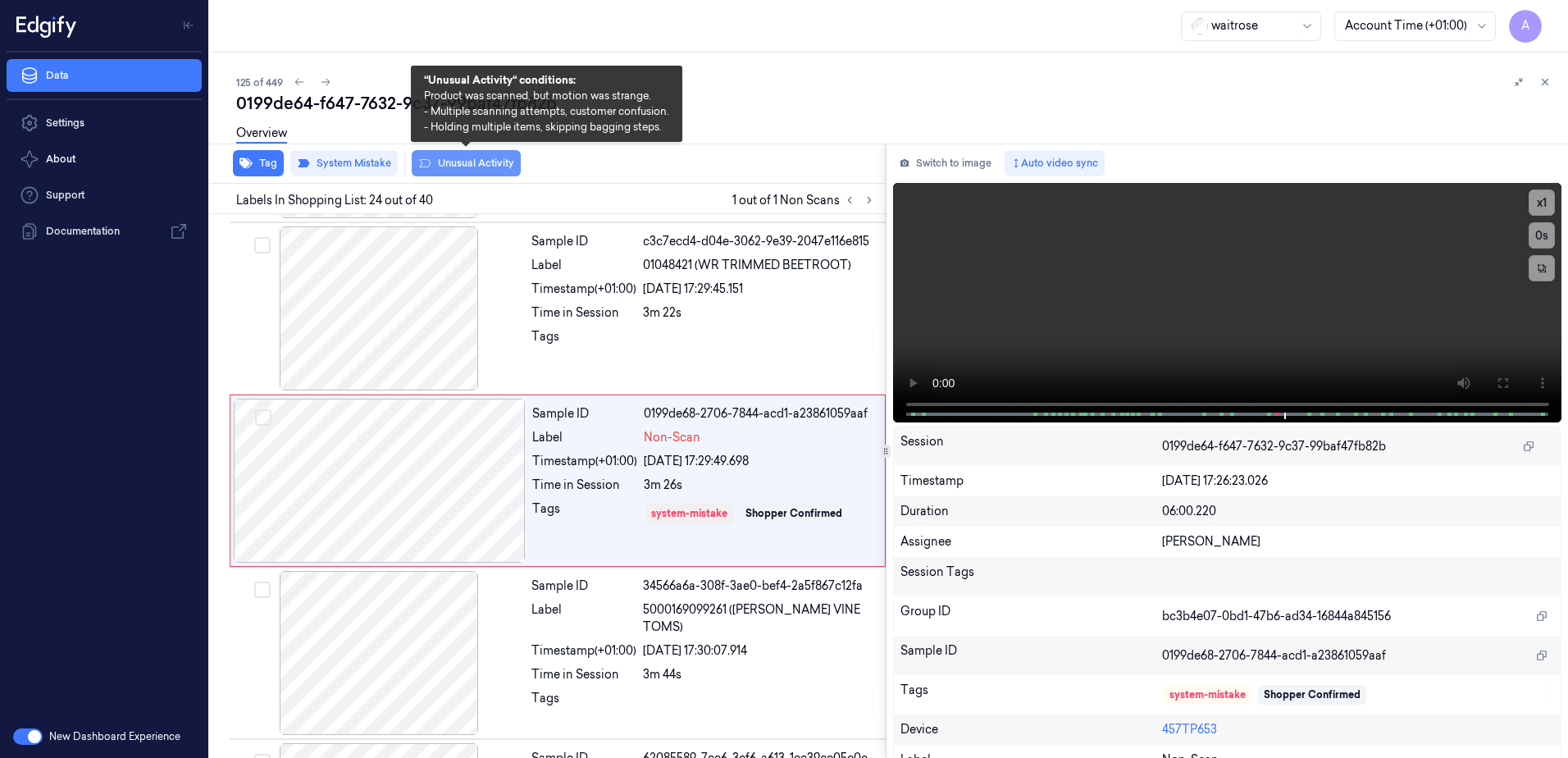
click at [456, 160] on button "Unusual Activity" at bounding box center [466, 162] width 109 height 26
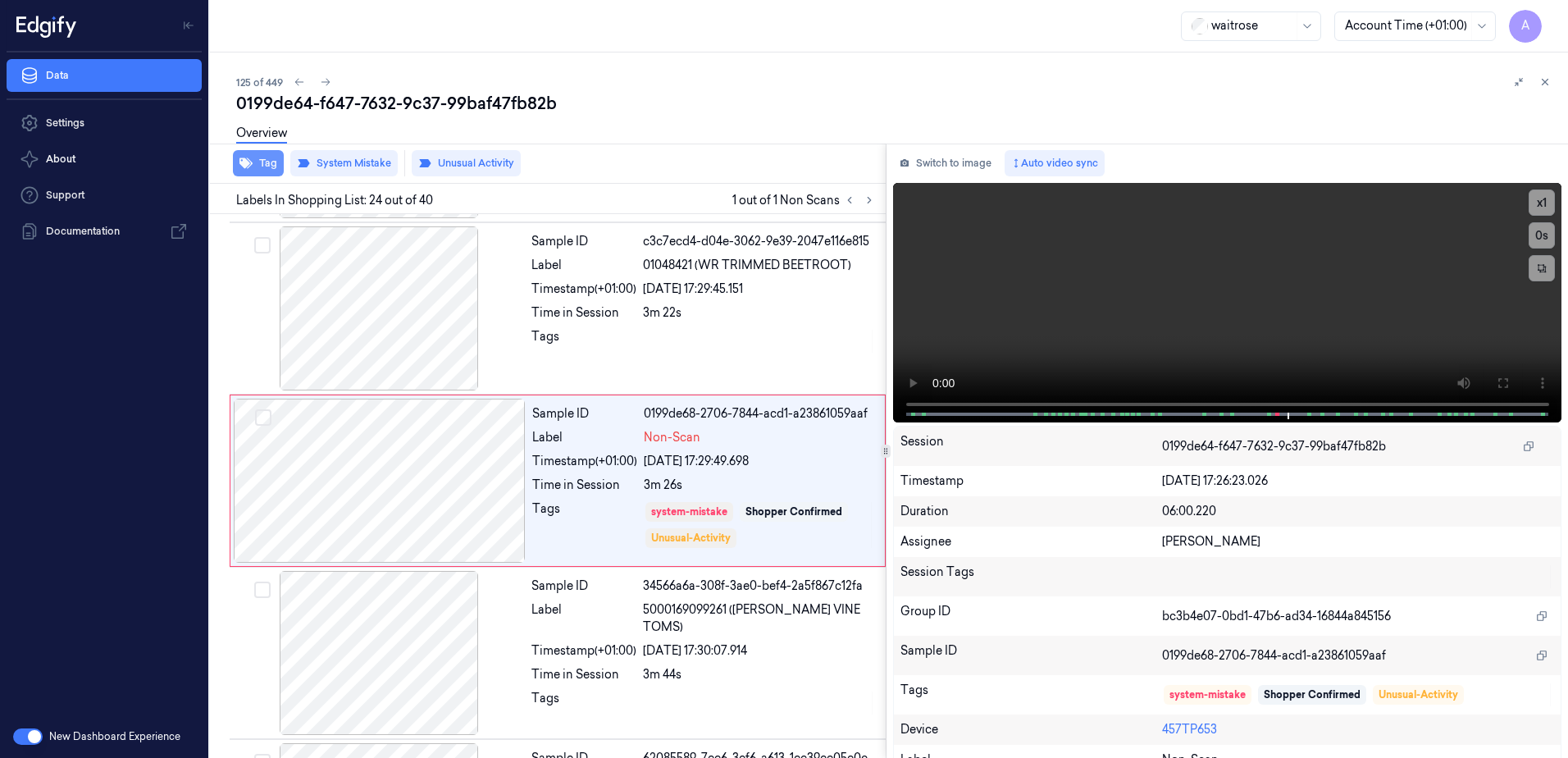
click at [274, 170] on button "Tag" at bounding box center [258, 162] width 51 height 26
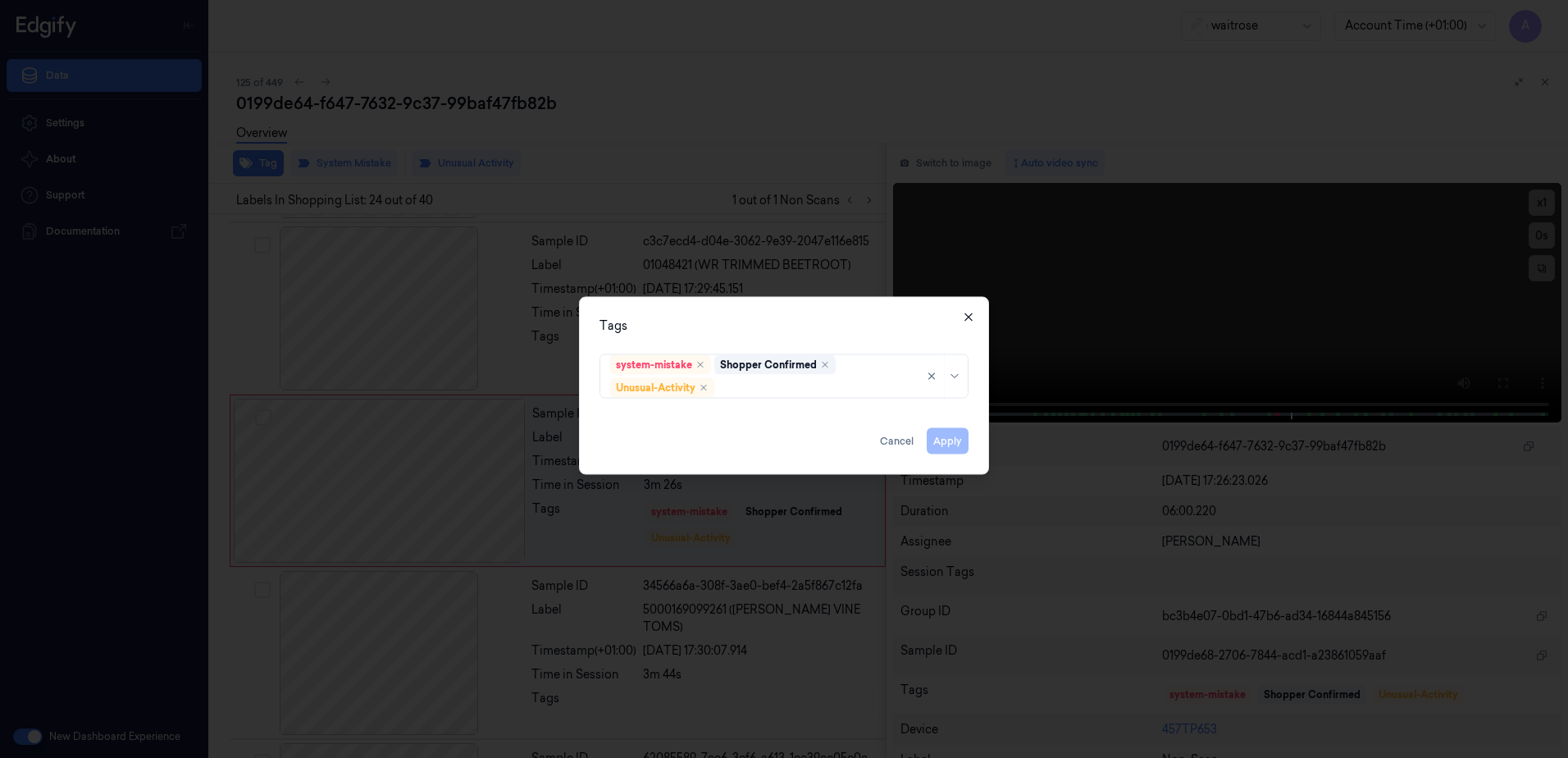
click at [970, 316] on icon "button" at bounding box center [967, 316] width 7 height 7
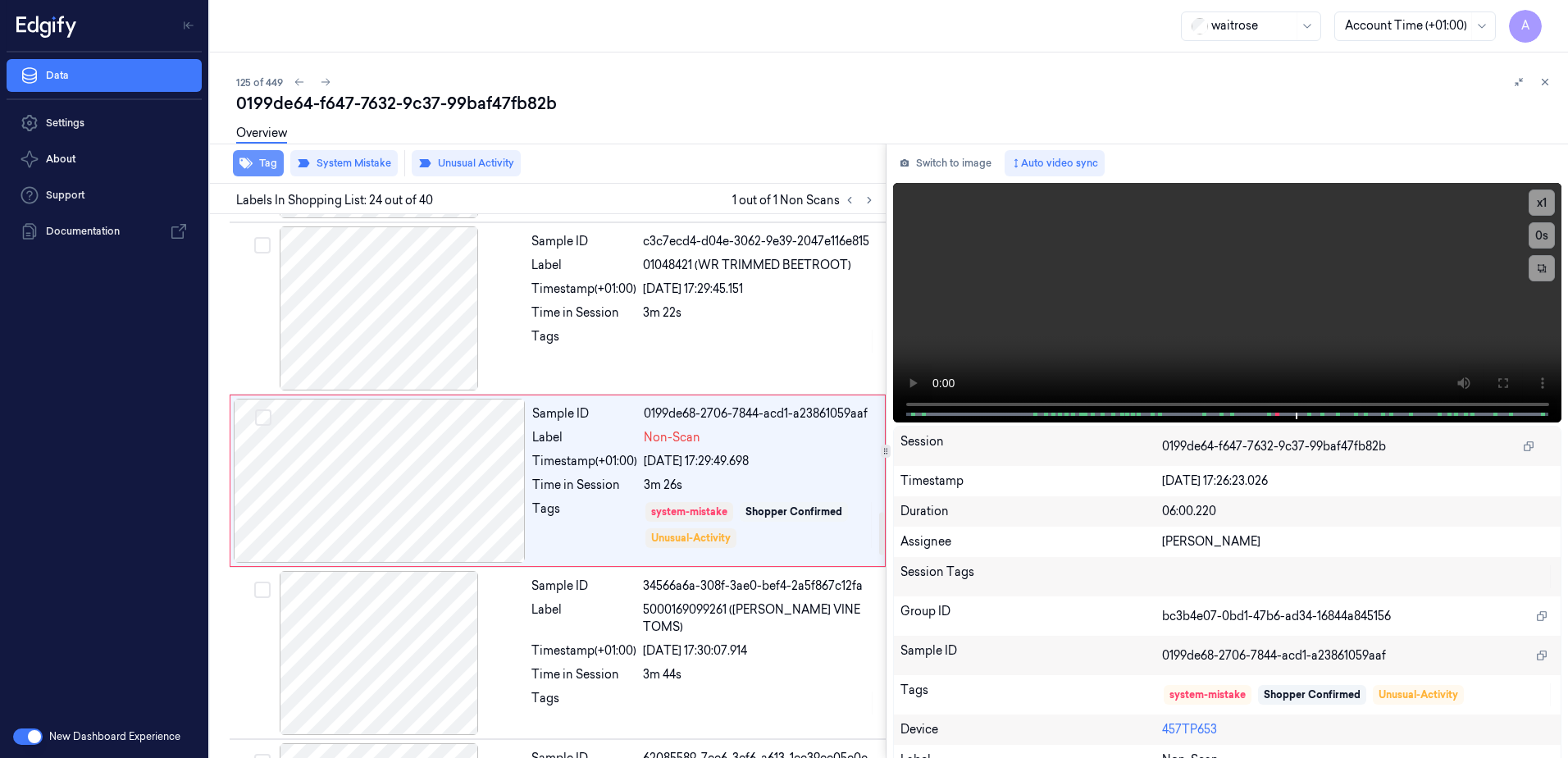
click at [262, 173] on button "Tag" at bounding box center [258, 162] width 51 height 26
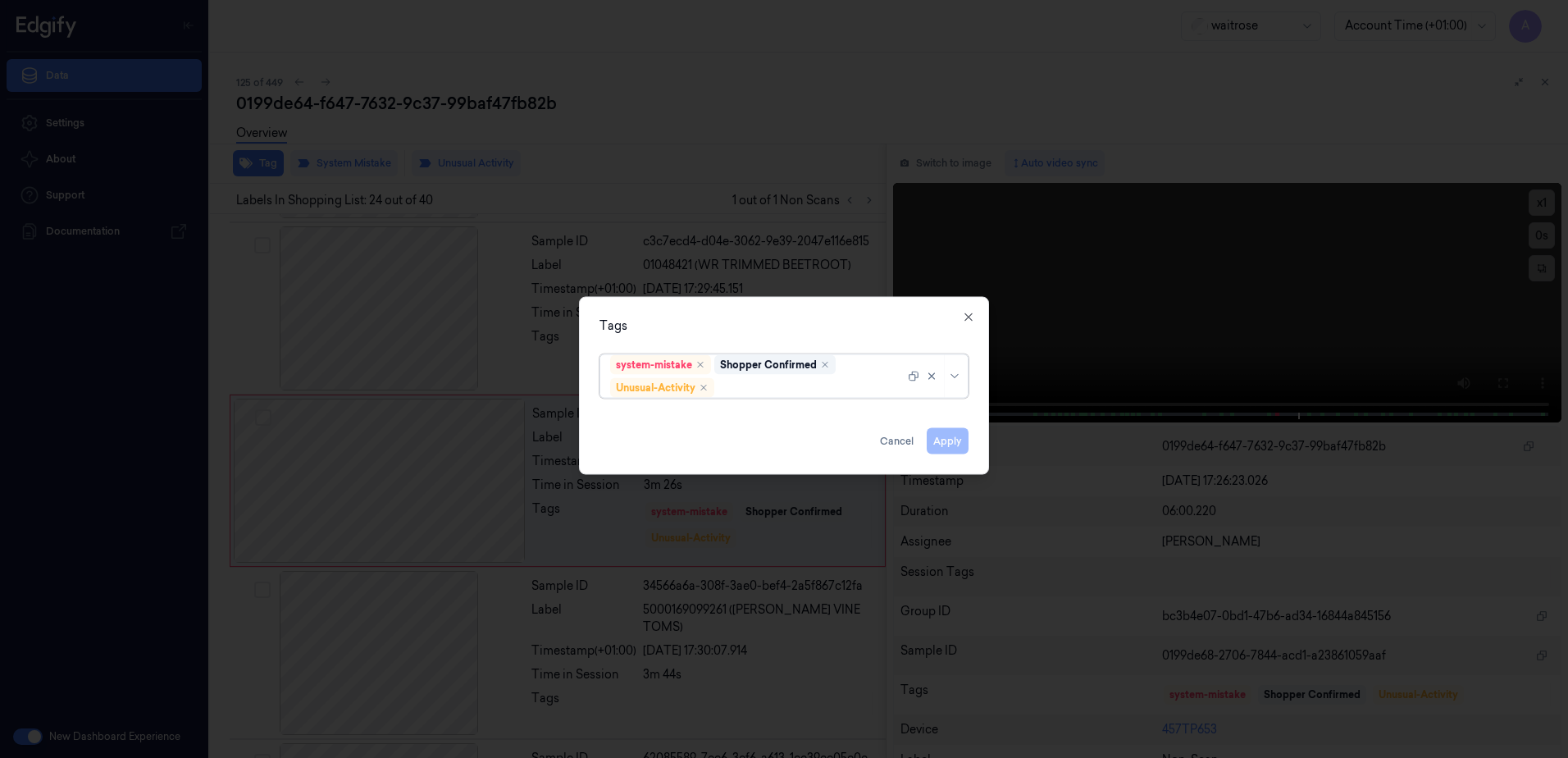
click at [737, 394] on div at bounding box center [811, 386] width 187 height 17
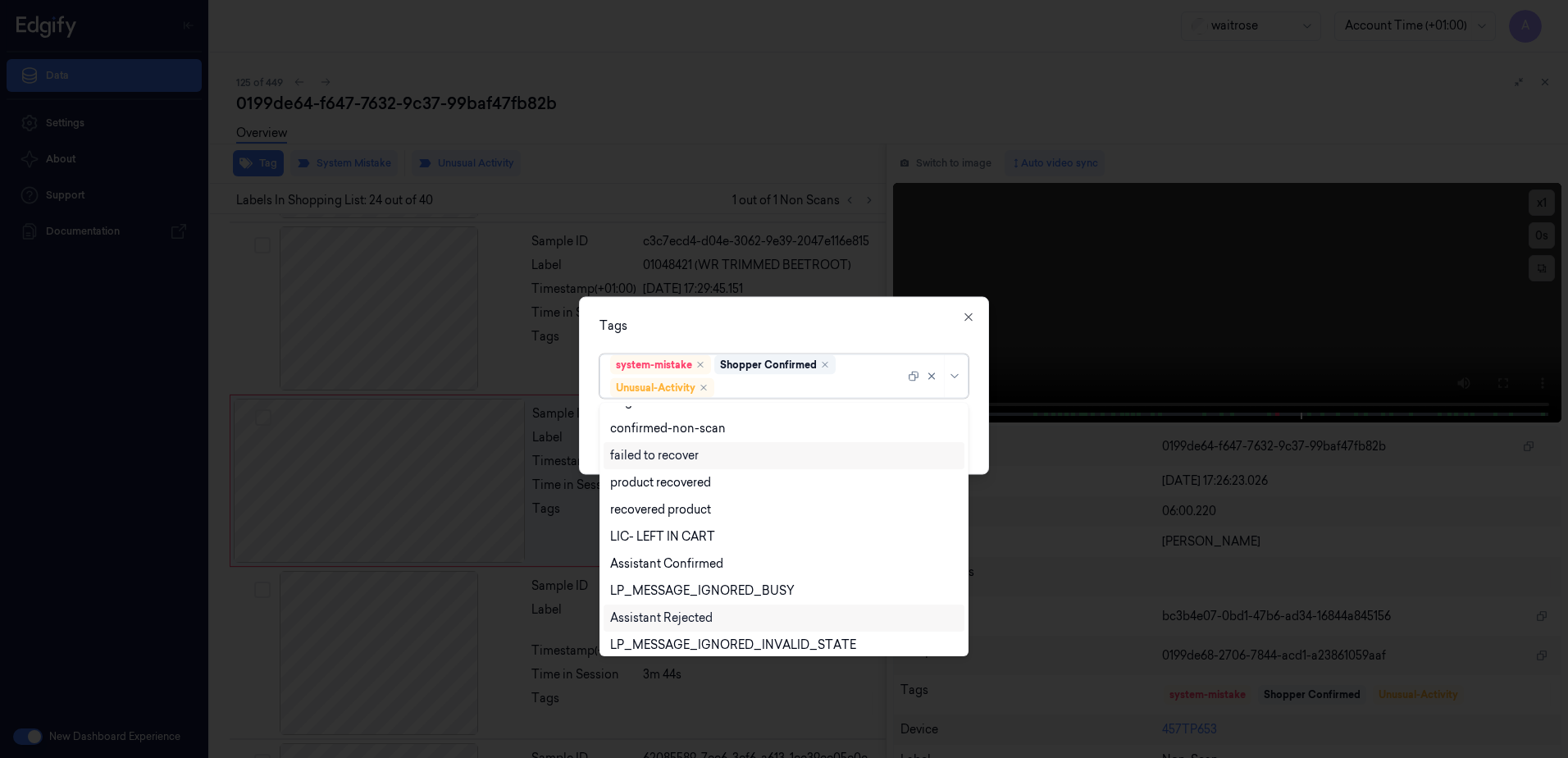
scroll to position [214, 0]
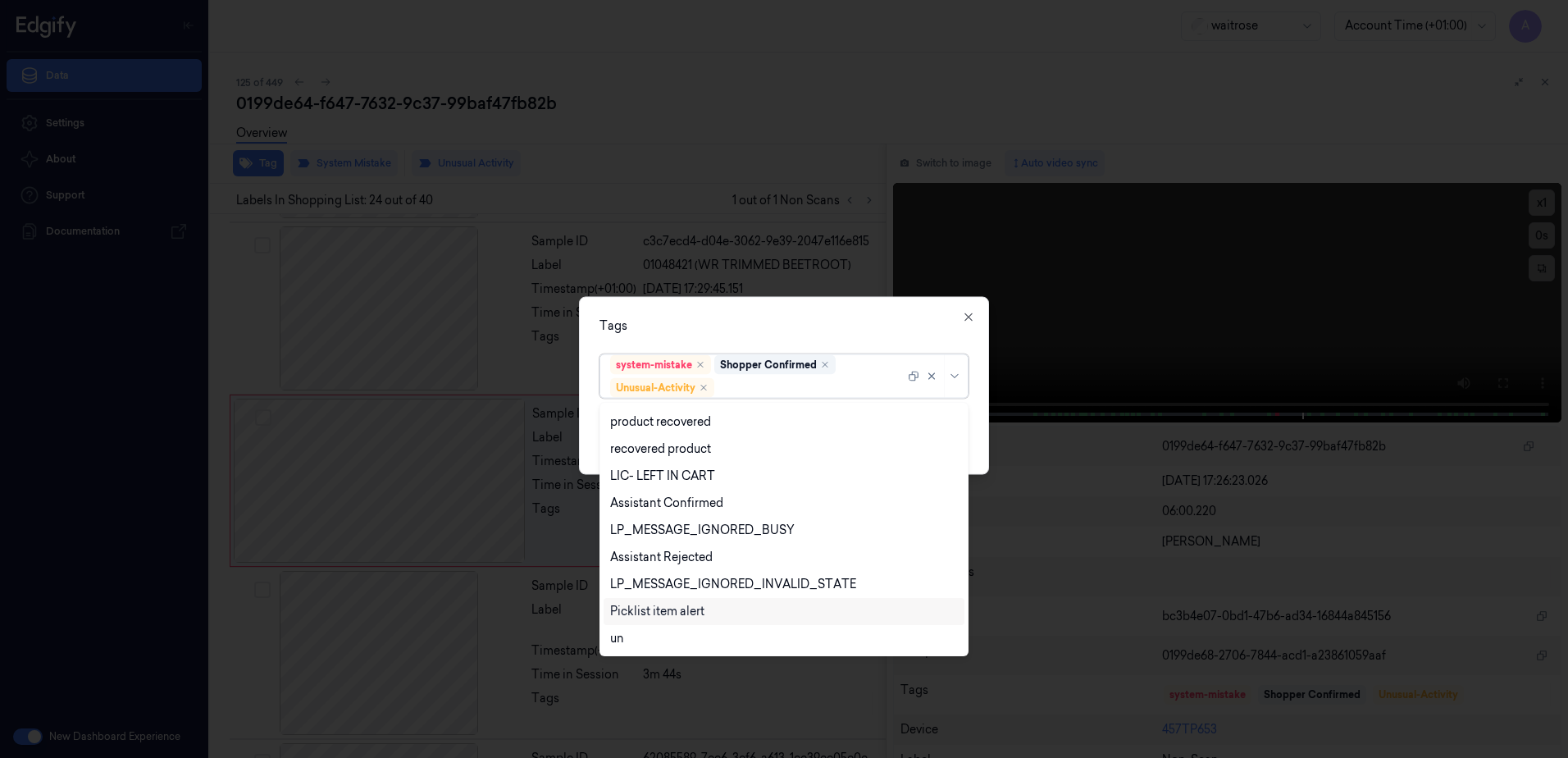
click at [660, 606] on div "Picklist item alert" at bounding box center [657, 610] width 94 height 17
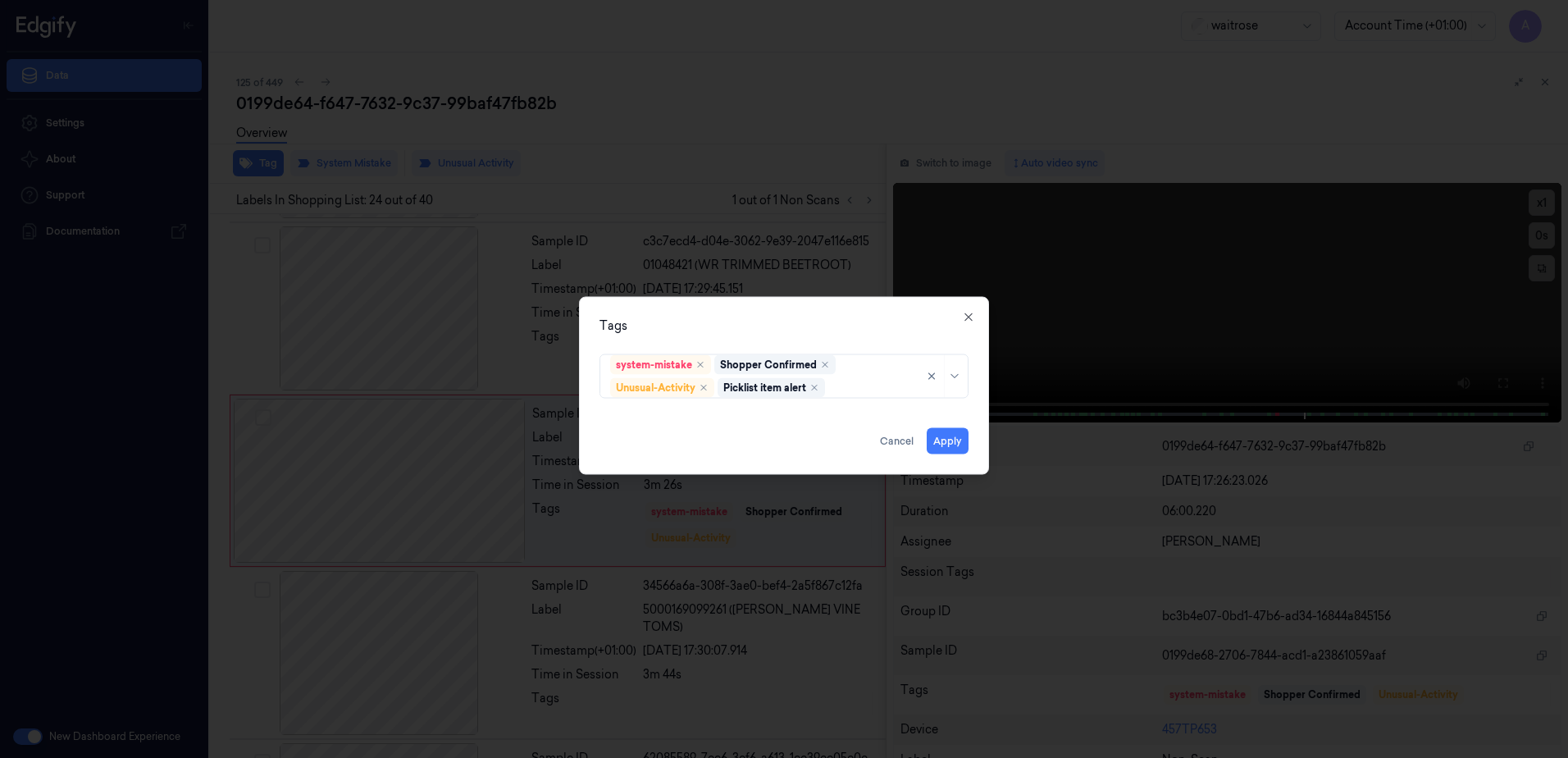
click at [832, 330] on div "Tags" at bounding box center [784, 325] width 369 height 17
click at [950, 435] on button "Apply" at bounding box center [948, 441] width 42 height 26
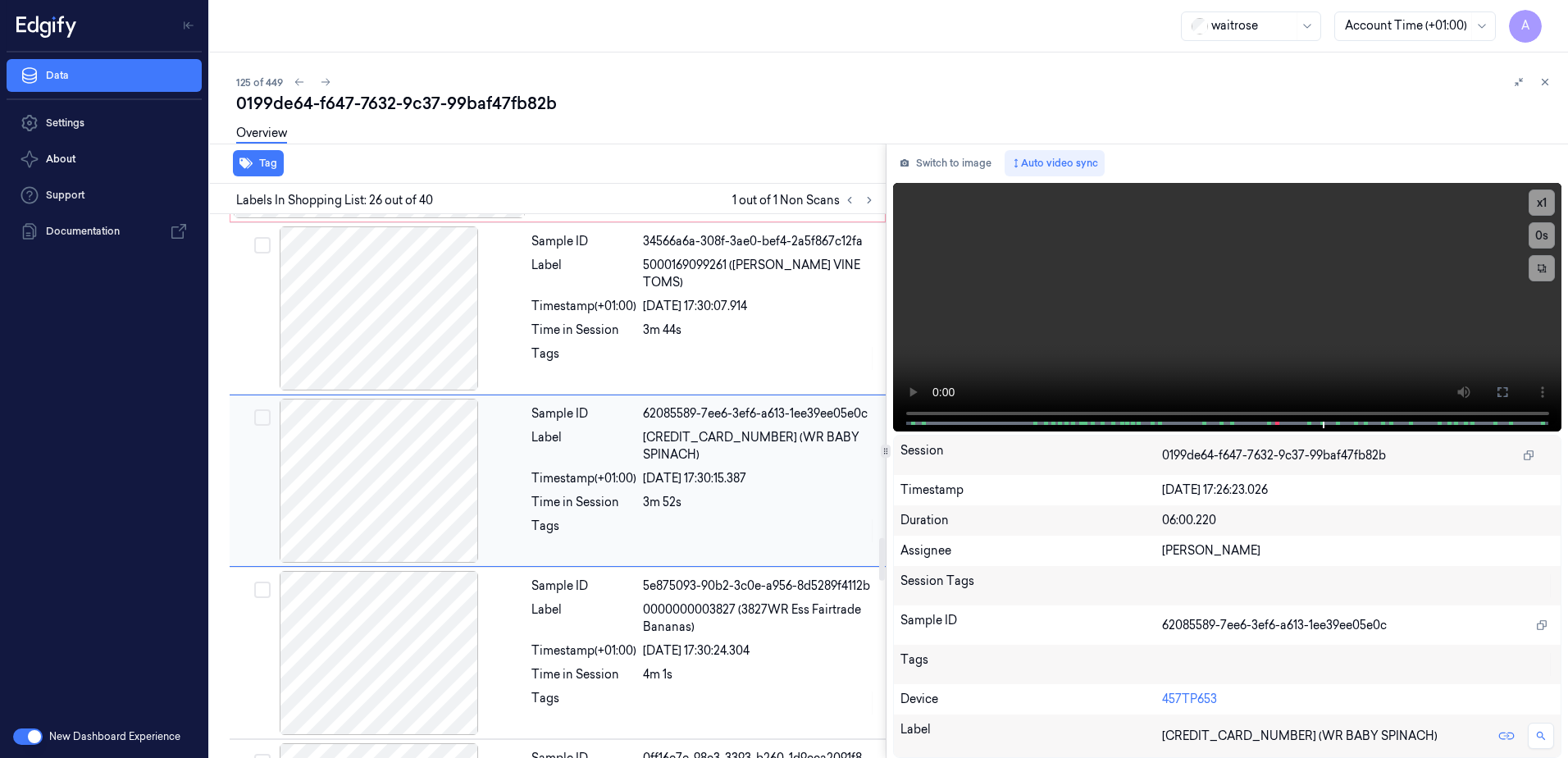
scroll to position [3882, 0]
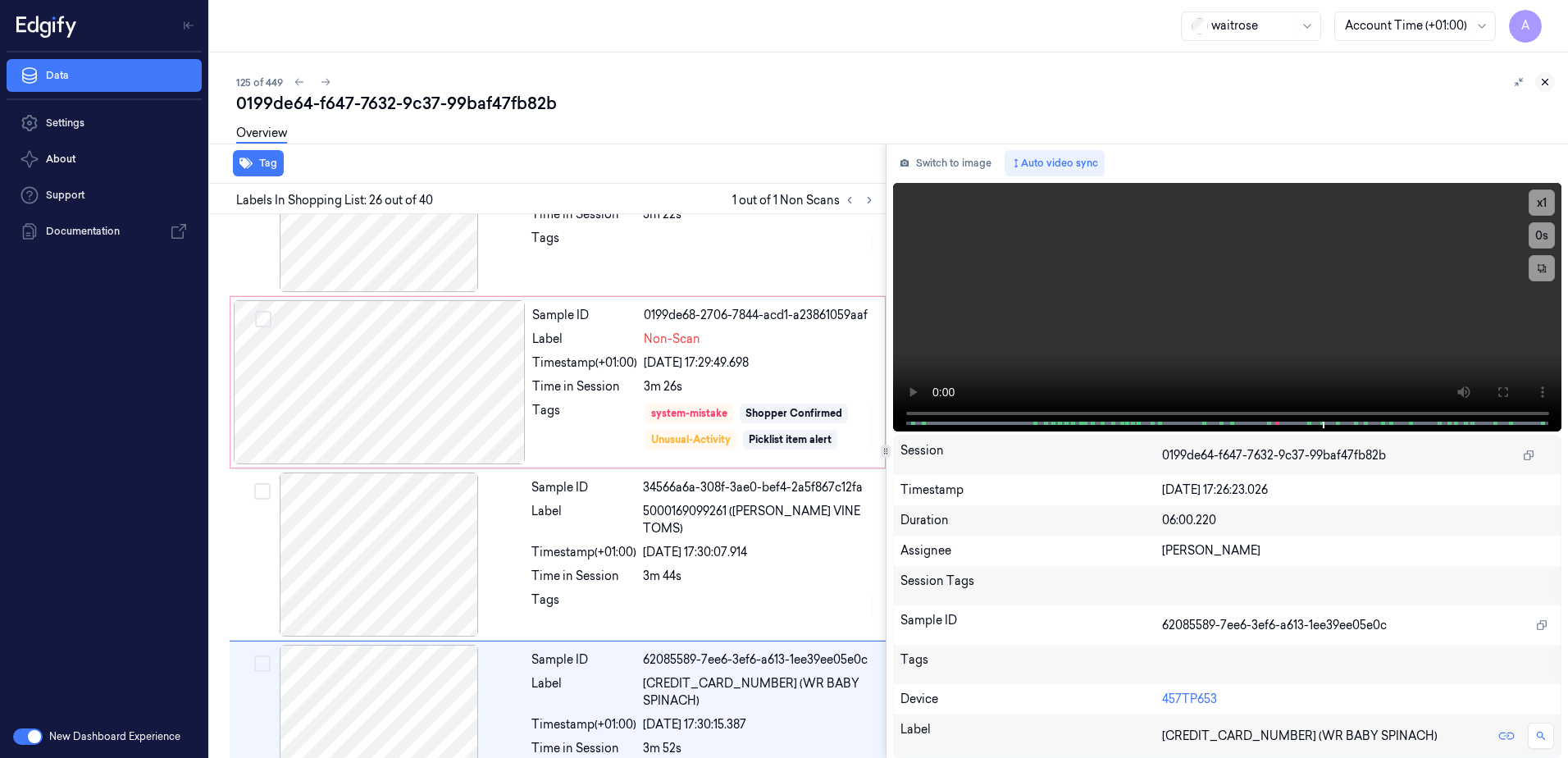
click at [1539, 86] on icon at bounding box center [1545, 82] width 12 height 12
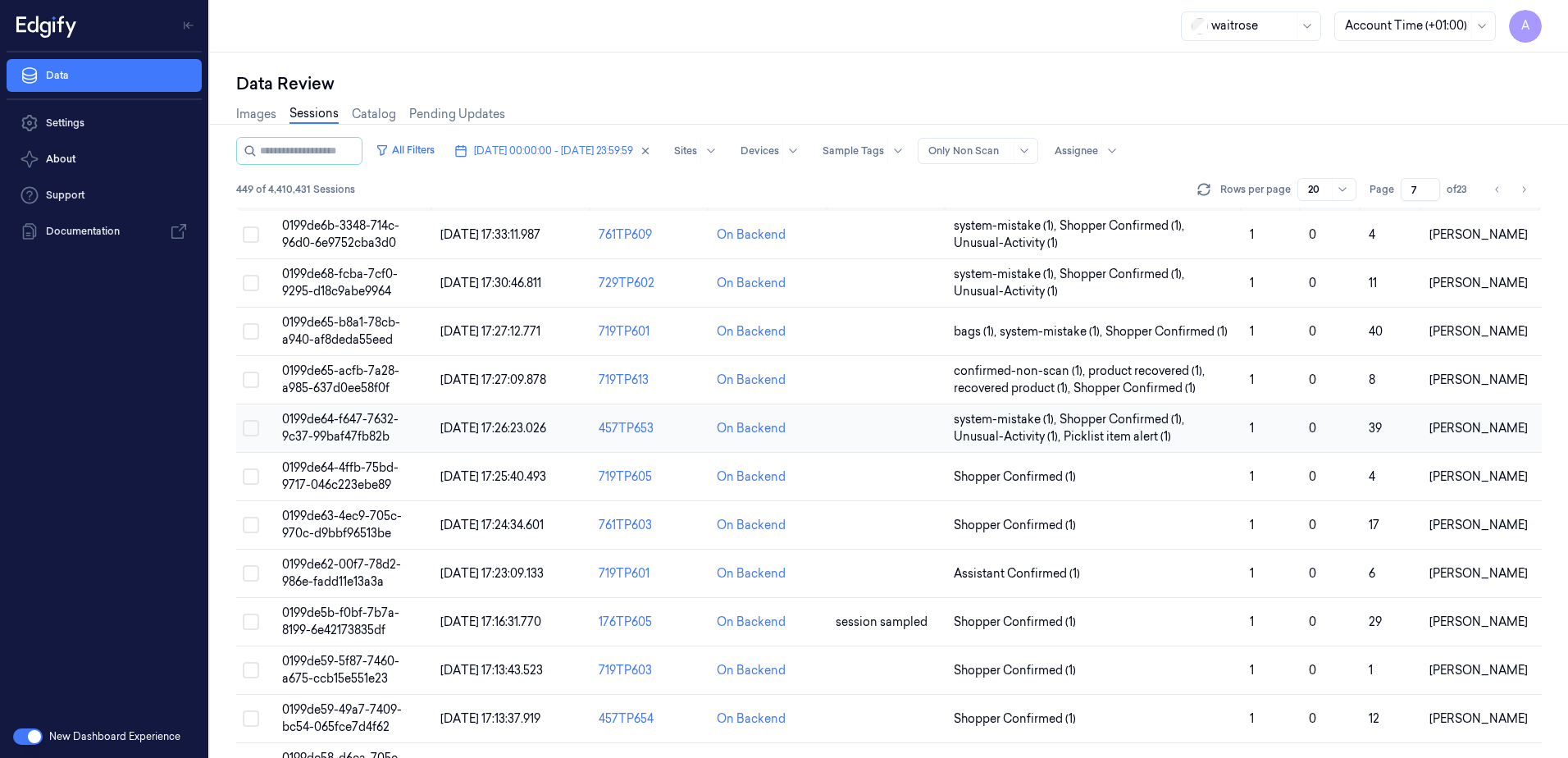
scroll to position [82, 0]
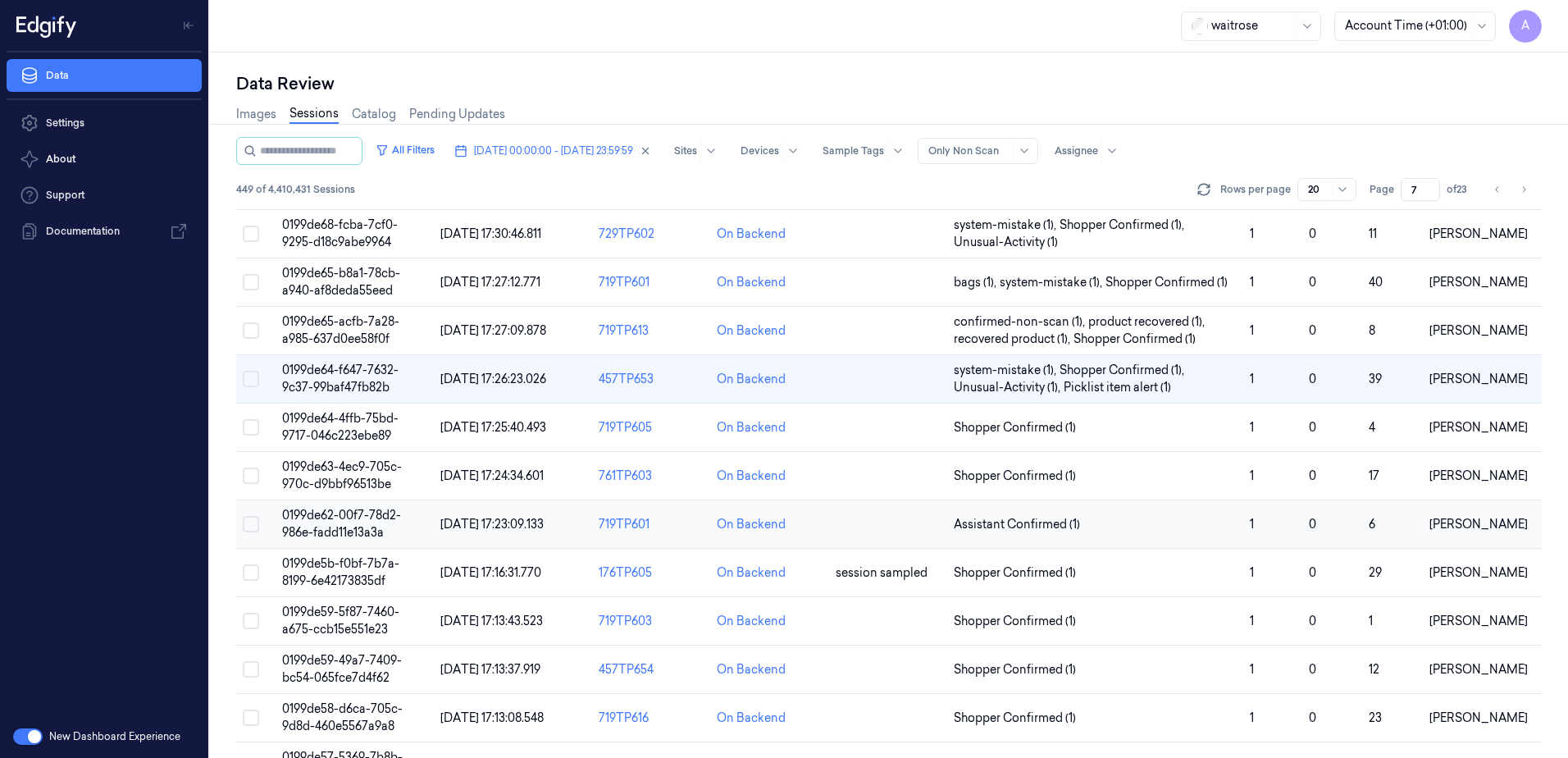
click at [337, 516] on span "0199de62-00f7-78d2-986e-fadd11e13a3a" at bounding box center [342, 523] width 119 height 32
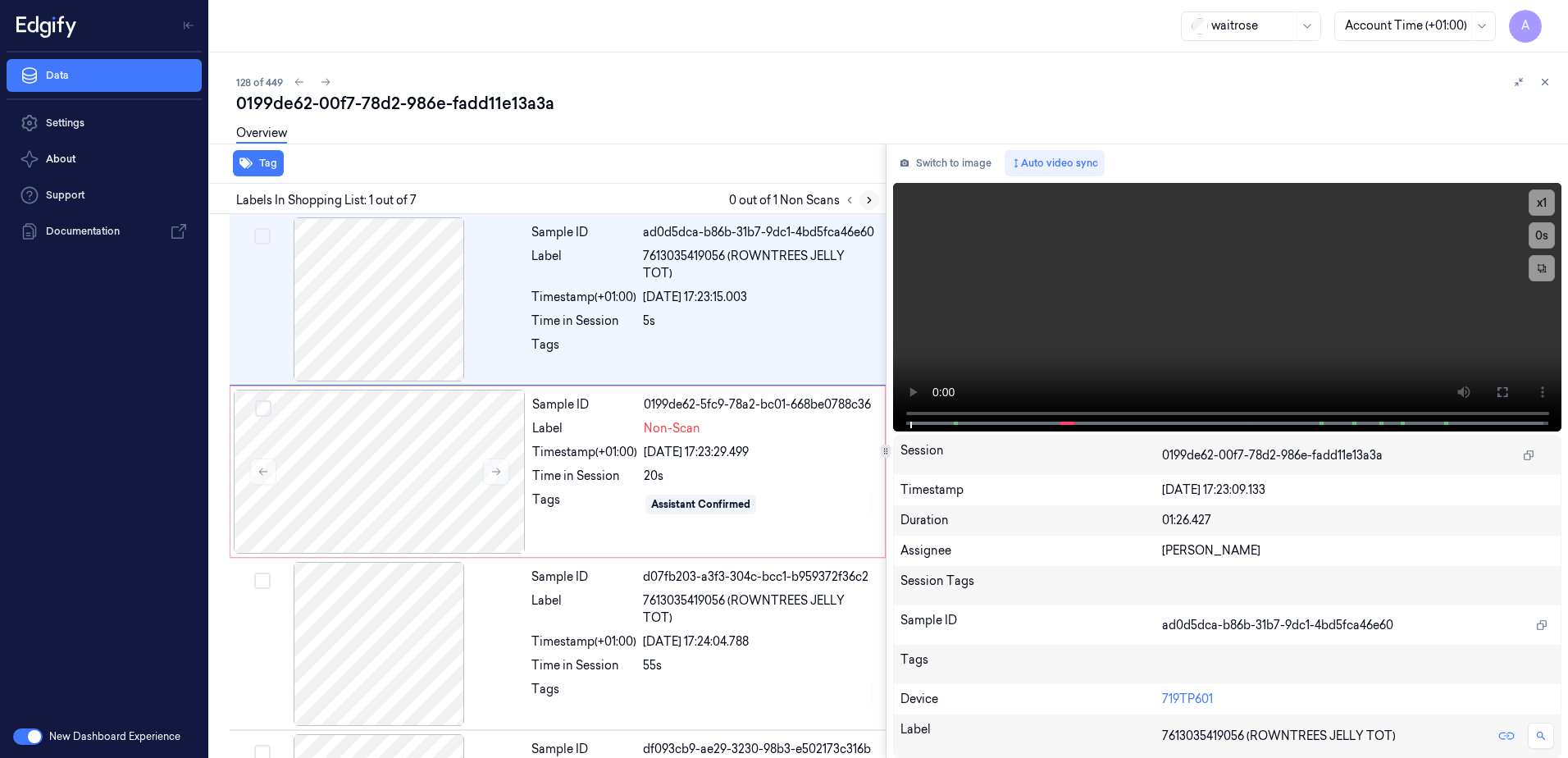
click at [872, 197] on icon at bounding box center [869, 200] width 12 height 12
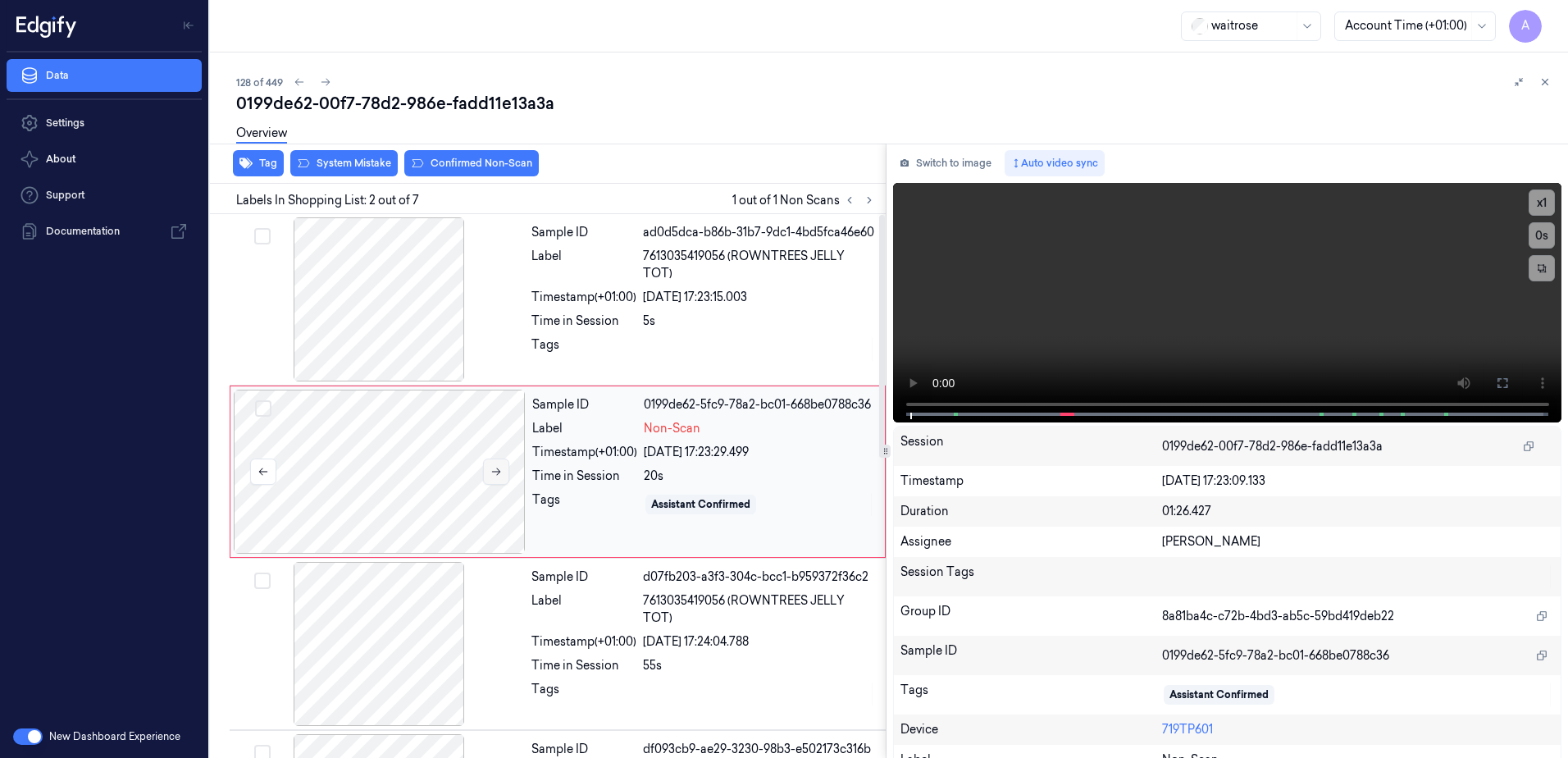
click at [488, 480] on button at bounding box center [496, 472] width 26 height 26
click at [496, 480] on button at bounding box center [496, 472] width 26 height 26
click at [1509, 387] on button at bounding box center [1503, 382] width 26 height 26
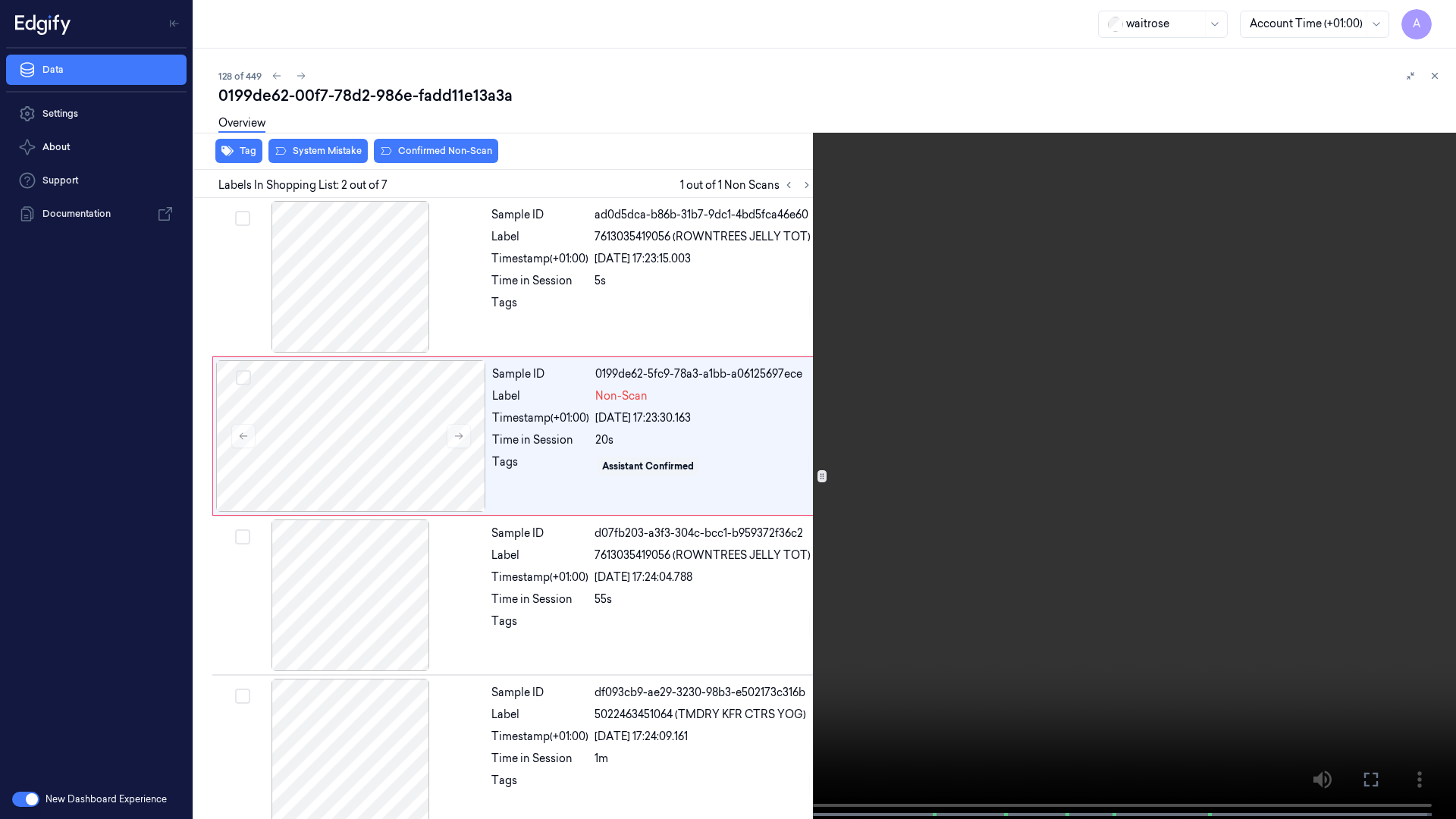
click at [1190, 446] on video at bounding box center [728, 410] width 1456 height 822
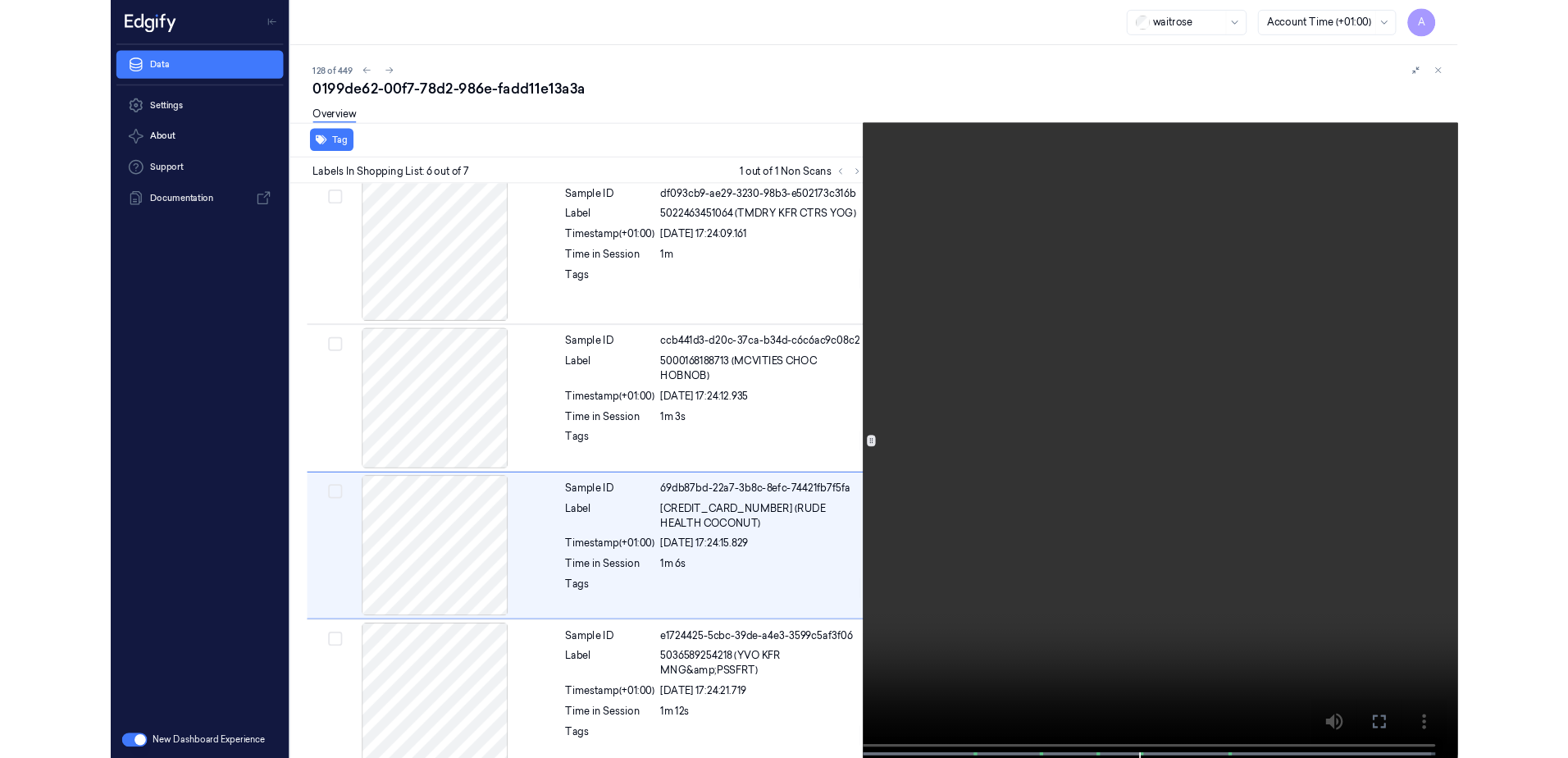
scroll to position [539, 0]
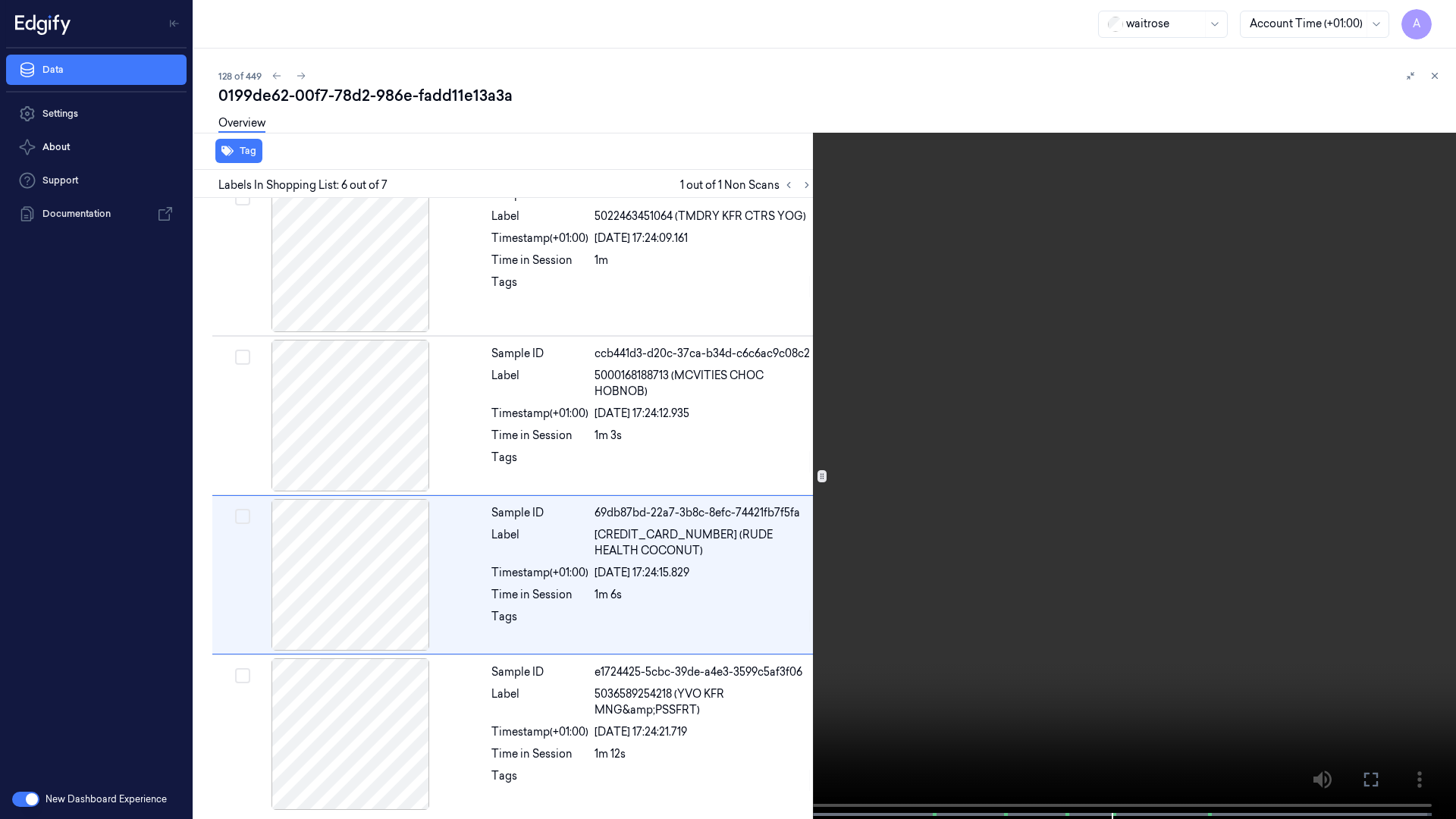
click at [0, 0] on button at bounding box center [0, 0] width 0 height 0
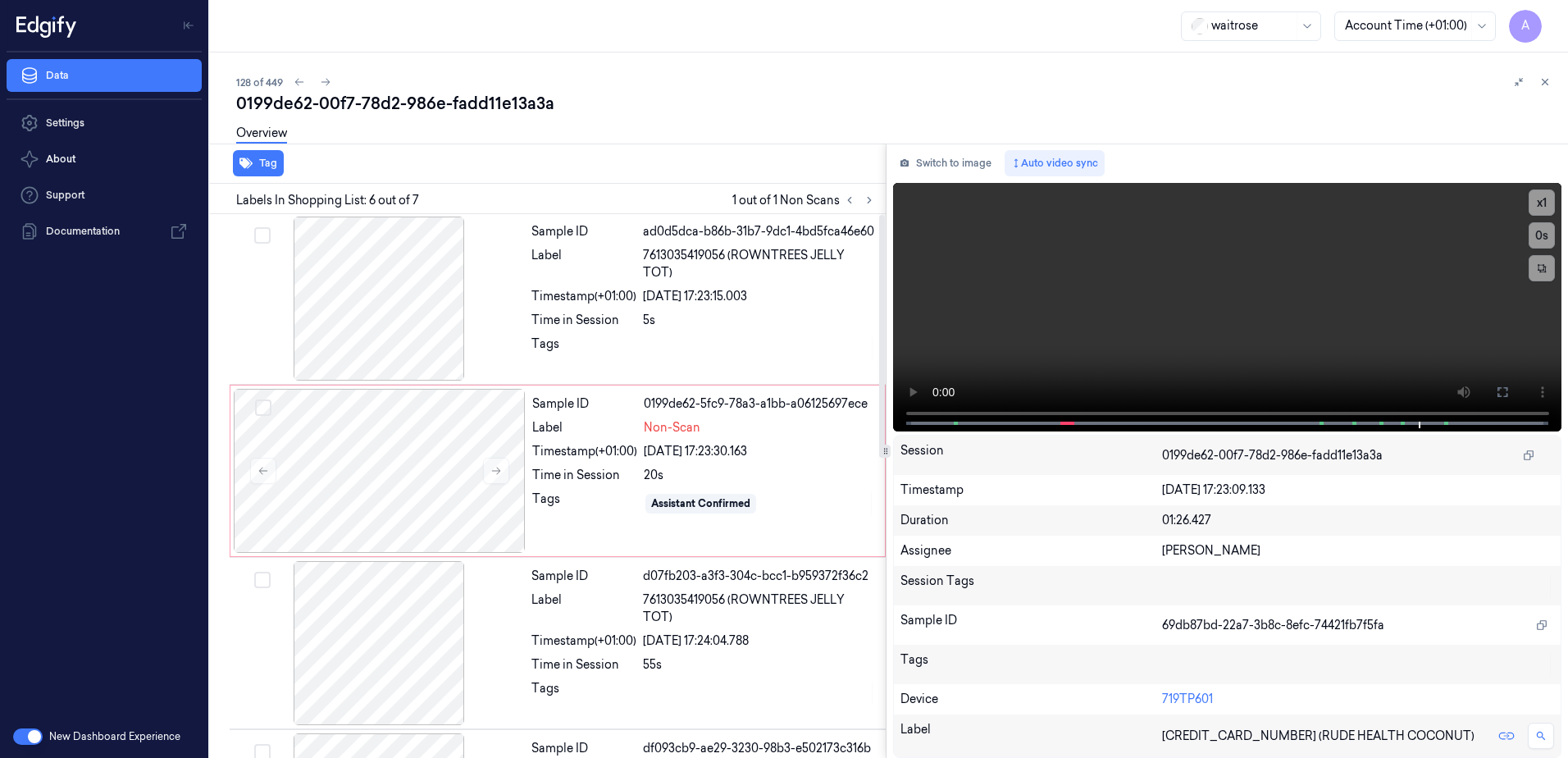
scroll to position [0, 0]
click at [639, 519] on div "Sample ID 0199de62-5fc9-78a3-a1bb-a06125697ece Label Non-Scan Timestamp (+01:00…" at bounding box center [703, 472] width 356 height 164
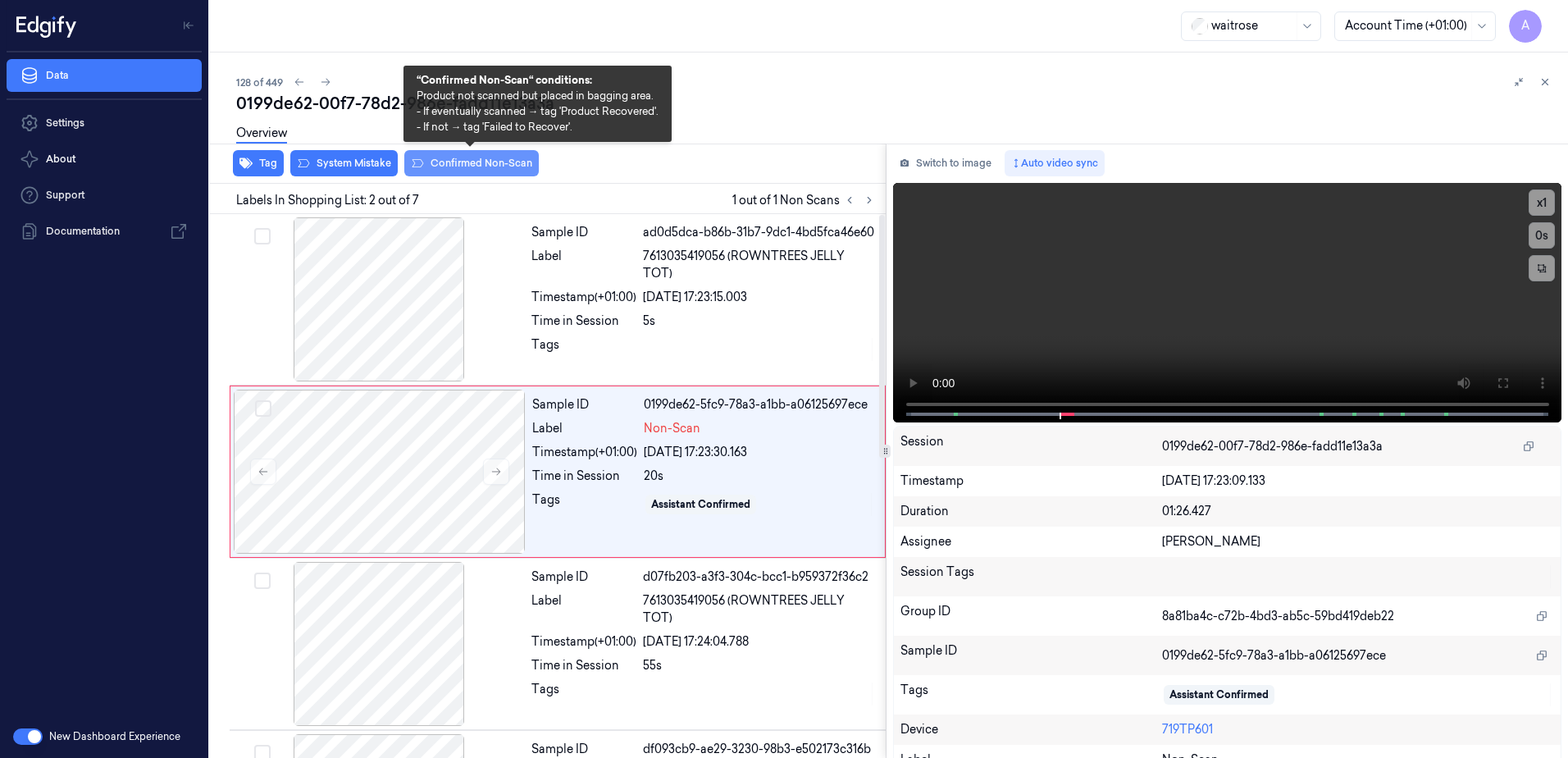
click at [460, 169] on button "Confirmed Non-Scan" at bounding box center [472, 162] width 135 height 26
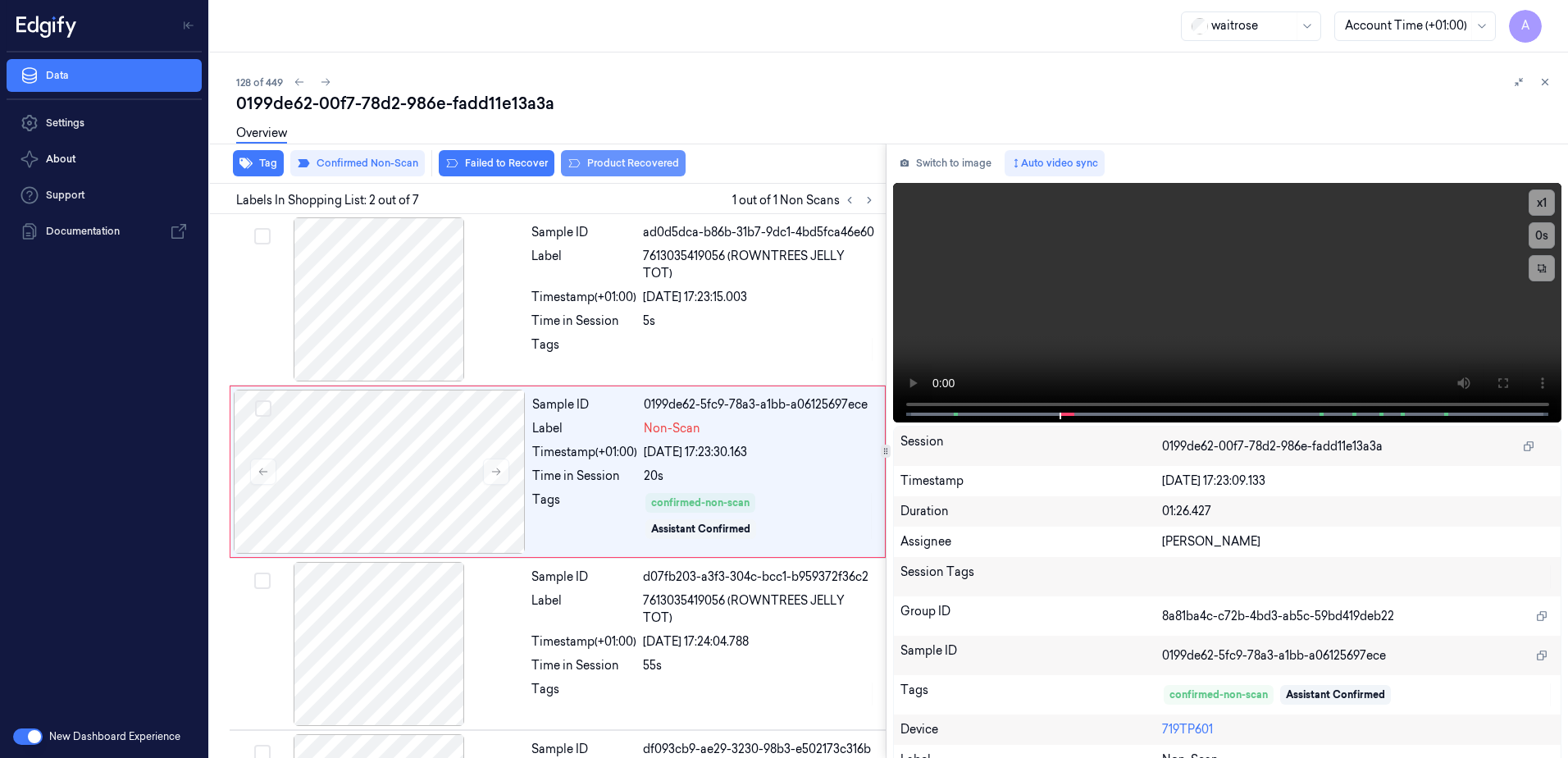
click at [589, 164] on button "Product Recovered" at bounding box center [623, 162] width 125 height 26
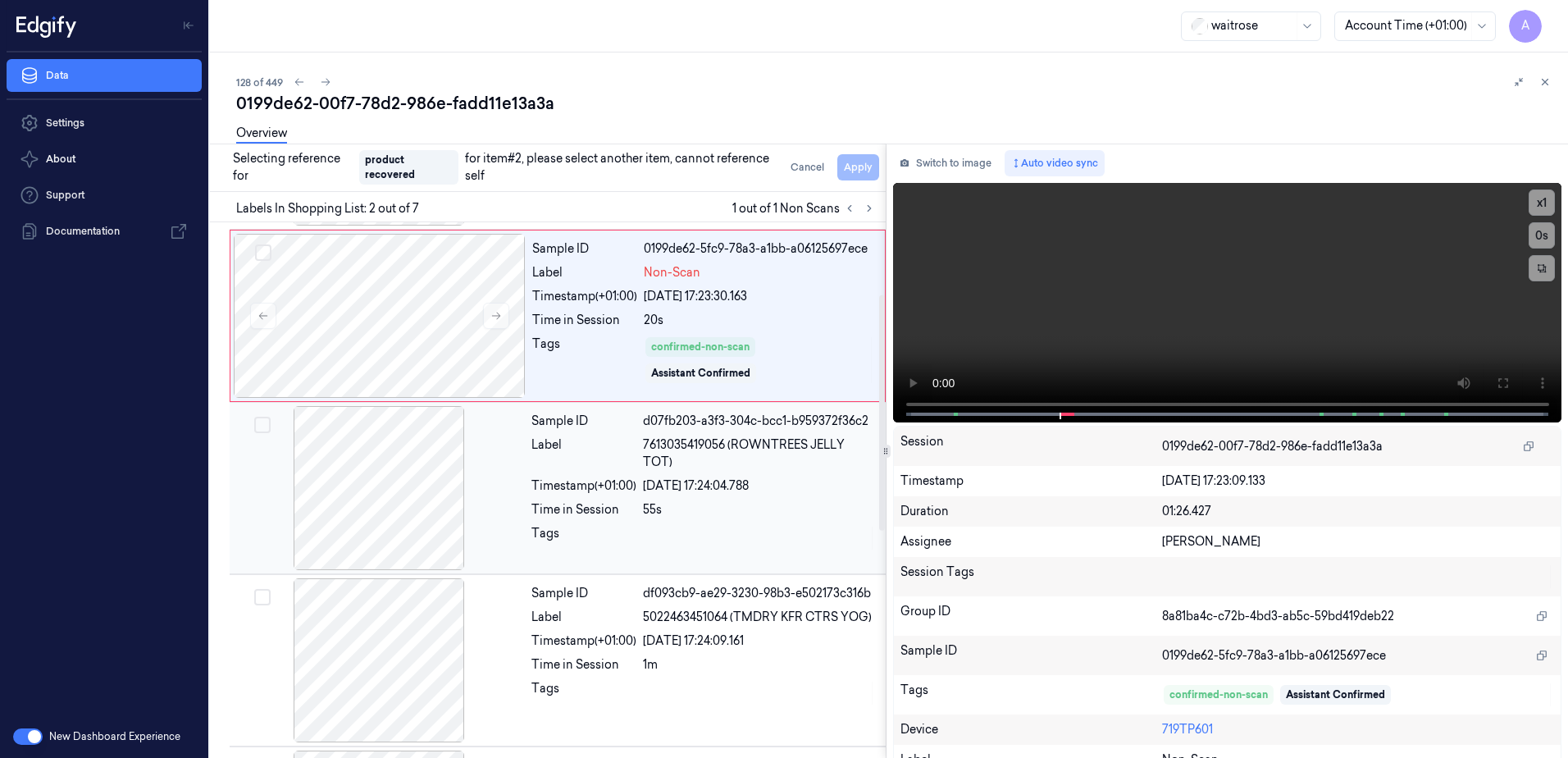
click at [806, 521] on div "Sample ID d07fb203-a3f3-304c-bcc1-b959372f36c2 Label 7613035419056 (ROWNTREES J…" at bounding box center [704, 488] width 358 height 164
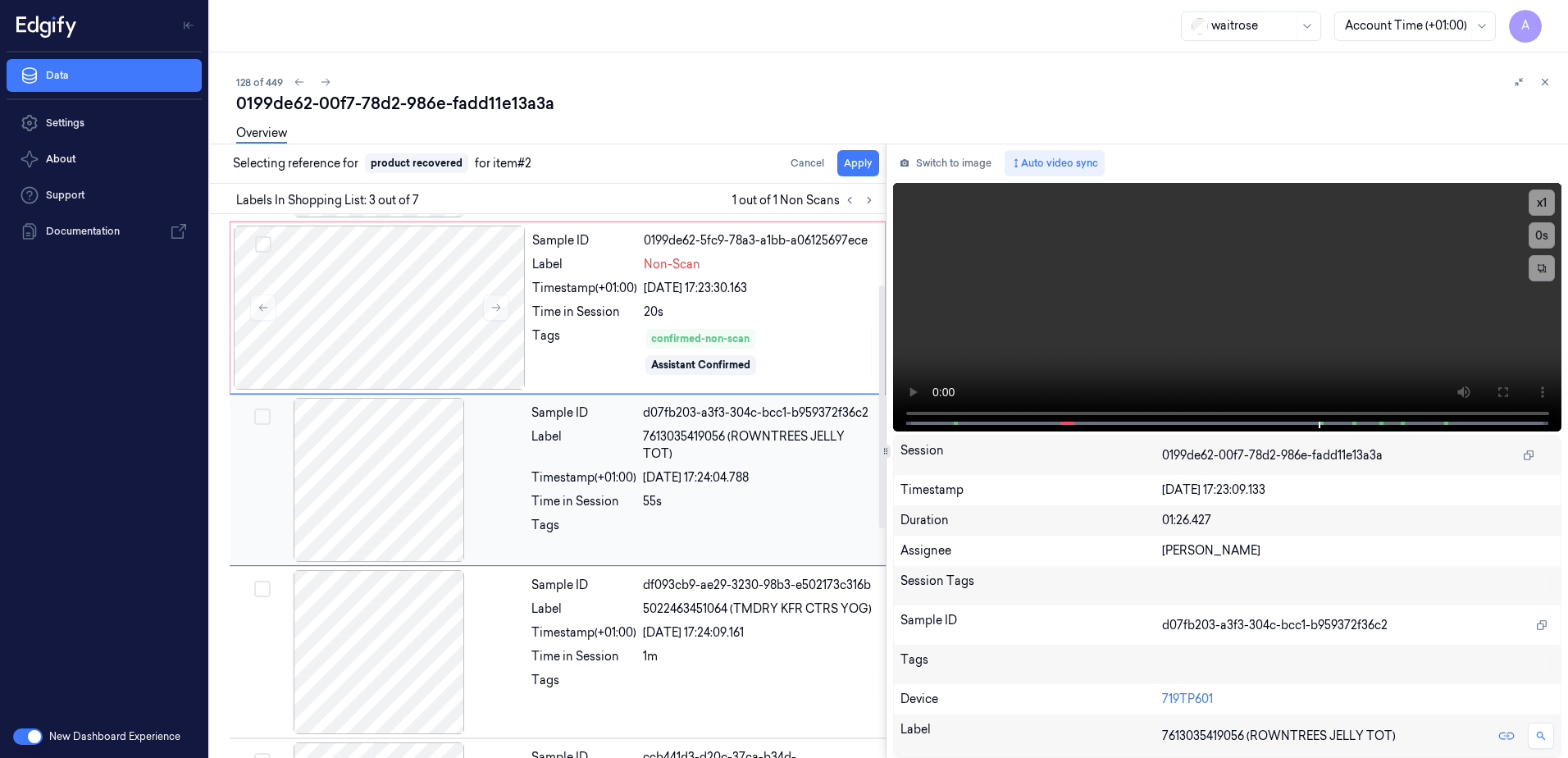
scroll to position [159, 0]
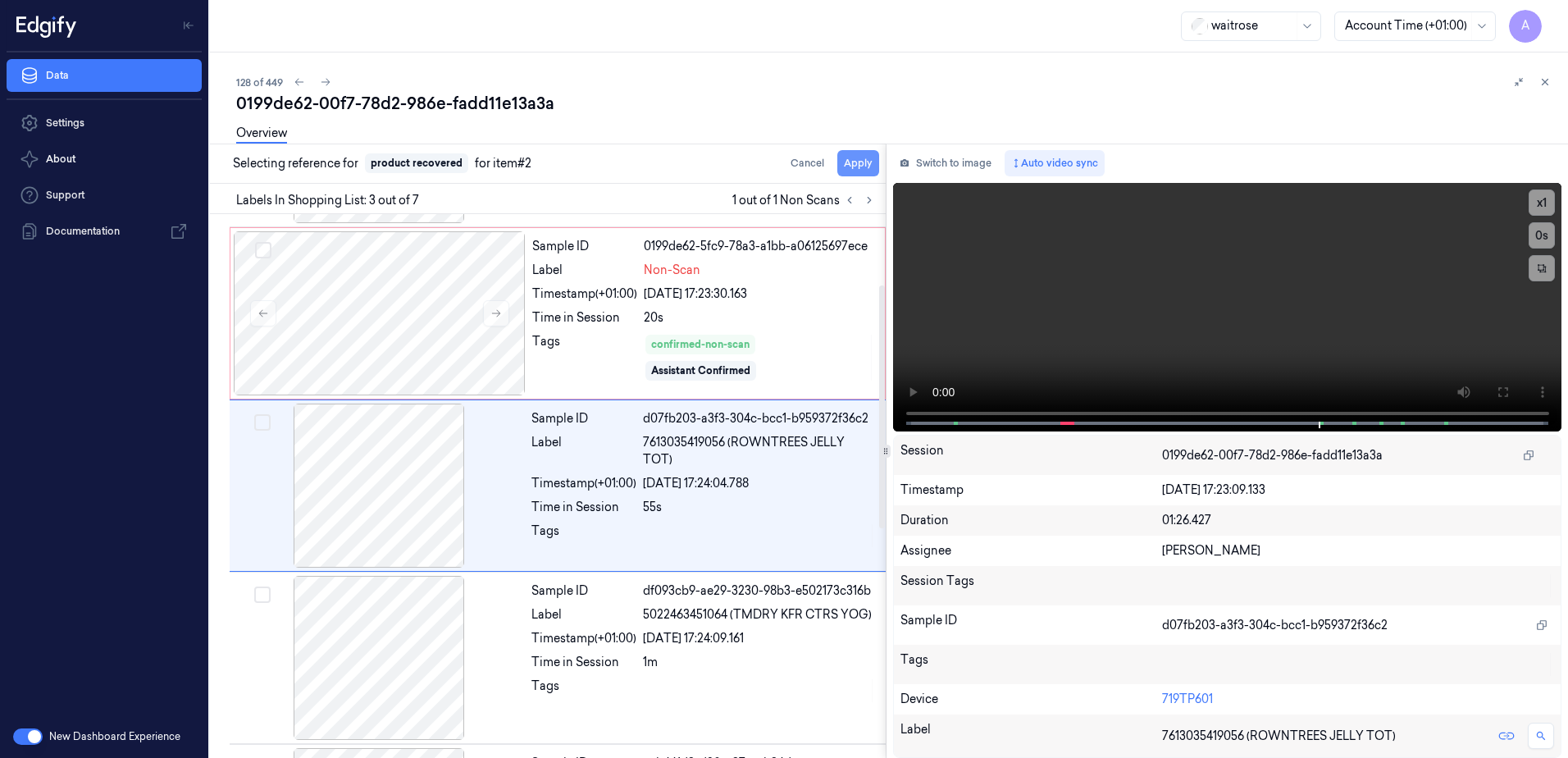
click at [851, 160] on button "Apply" at bounding box center [858, 162] width 42 height 26
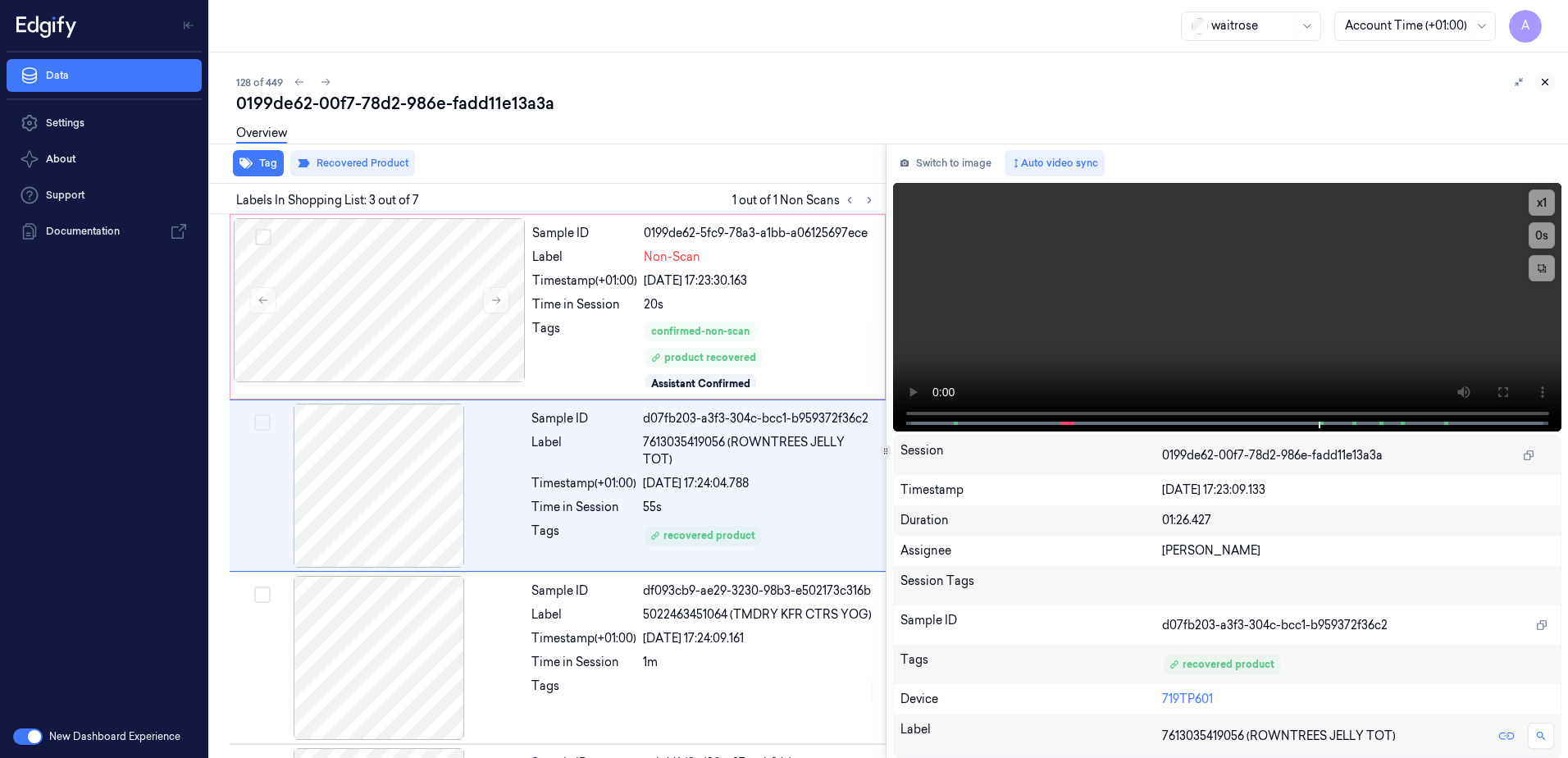
click at [1550, 80] on icon at bounding box center [1545, 82] width 12 height 12
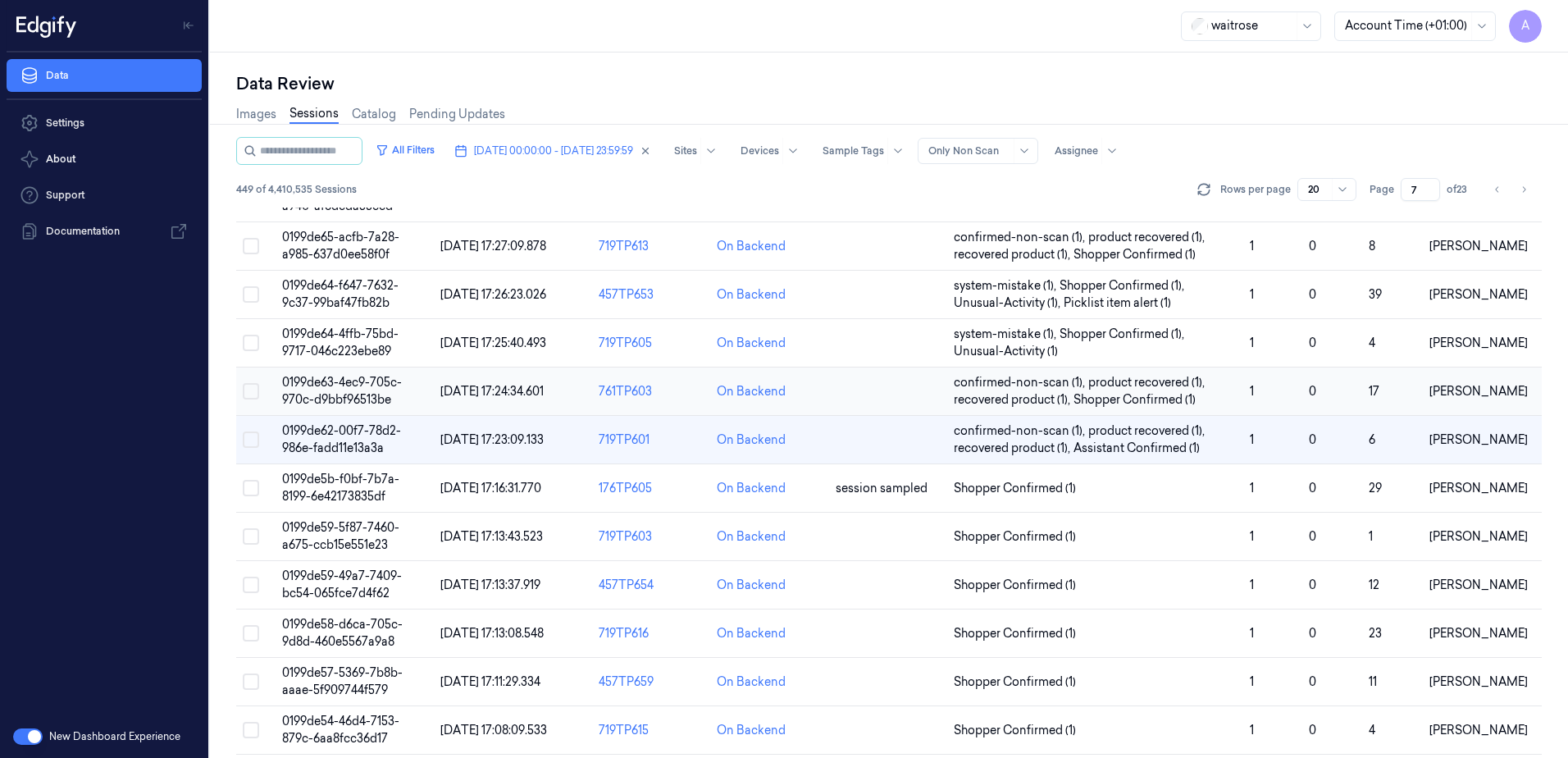
scroll to position [249, 0]
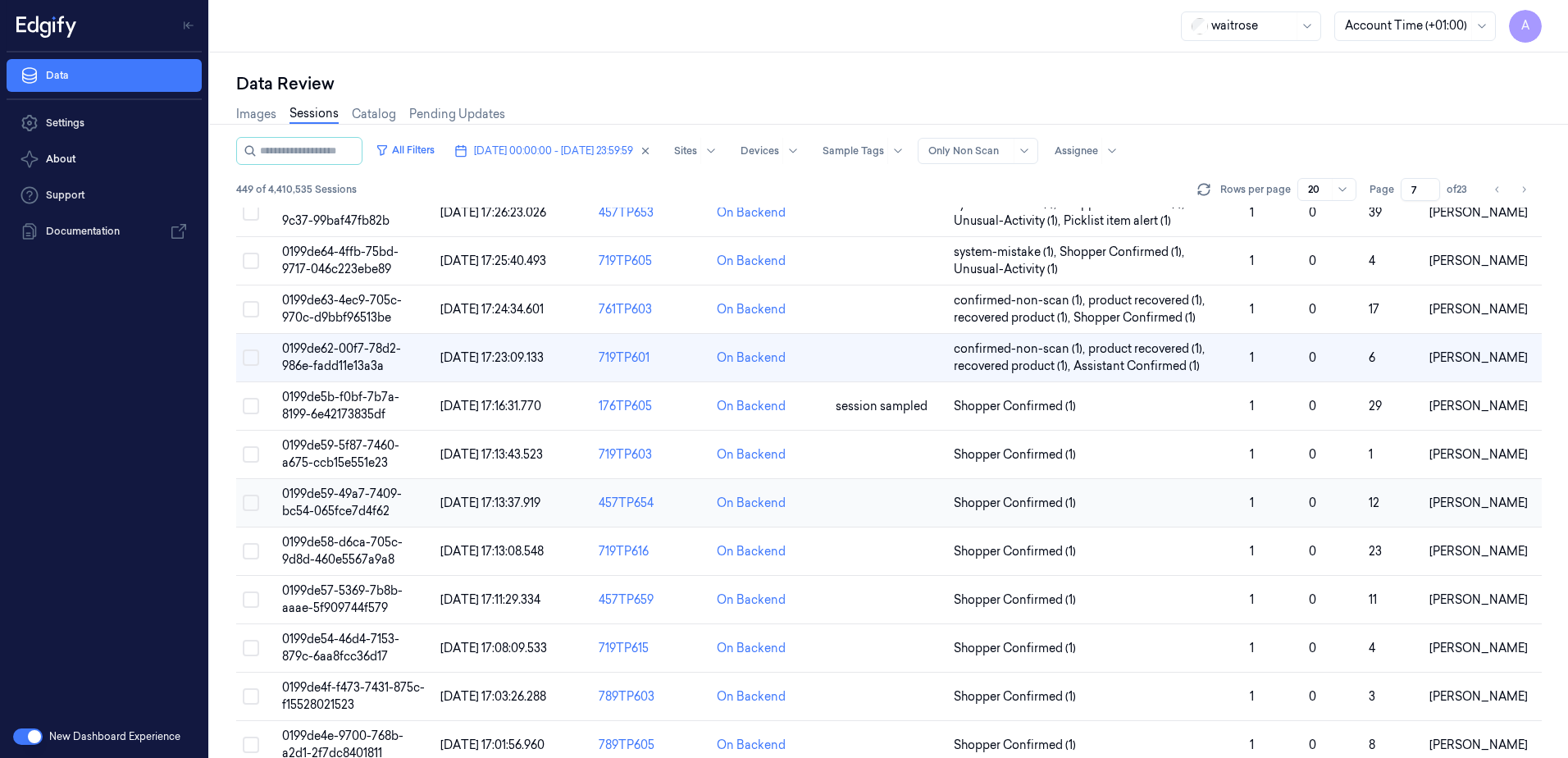
click at [352, 501] on td "0199de59-49a7-7409-bc54-065fce7d4f62" at bounding box center [355, 502] width 159 height 49
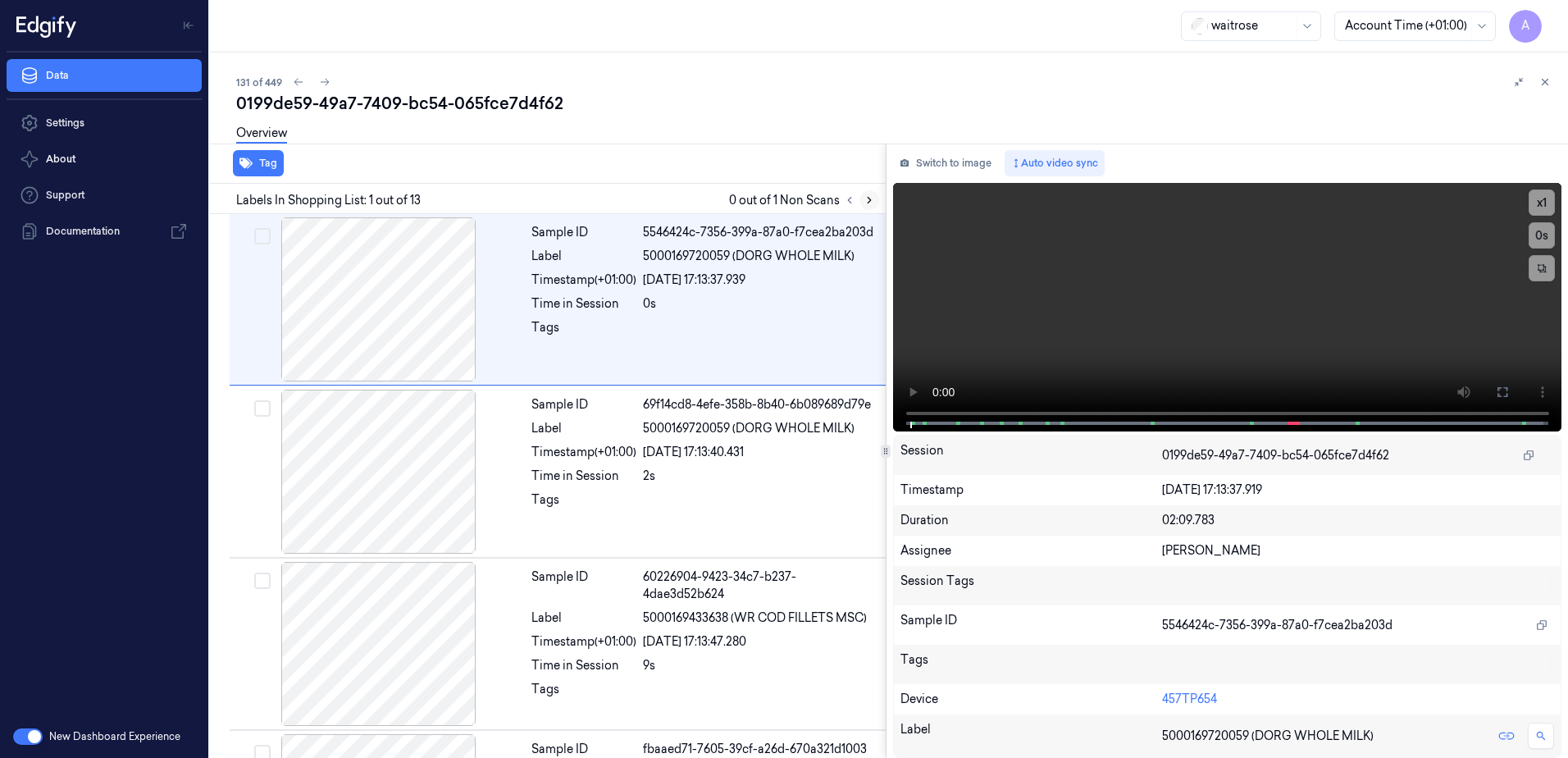
click at [868, 194] on icon at bounding box center [869, 200] width 12 height 12
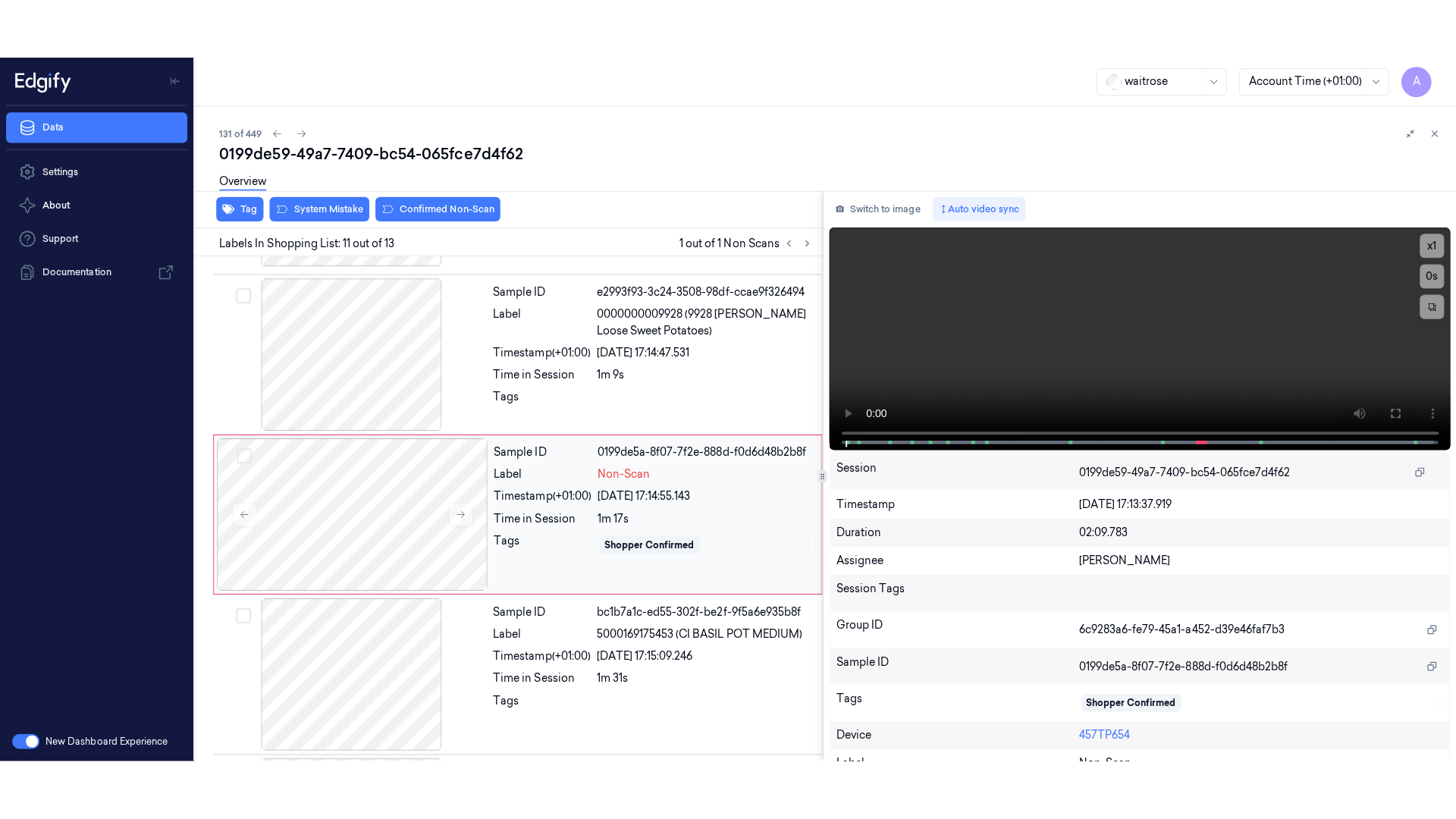
scroll to position [1420, 0]
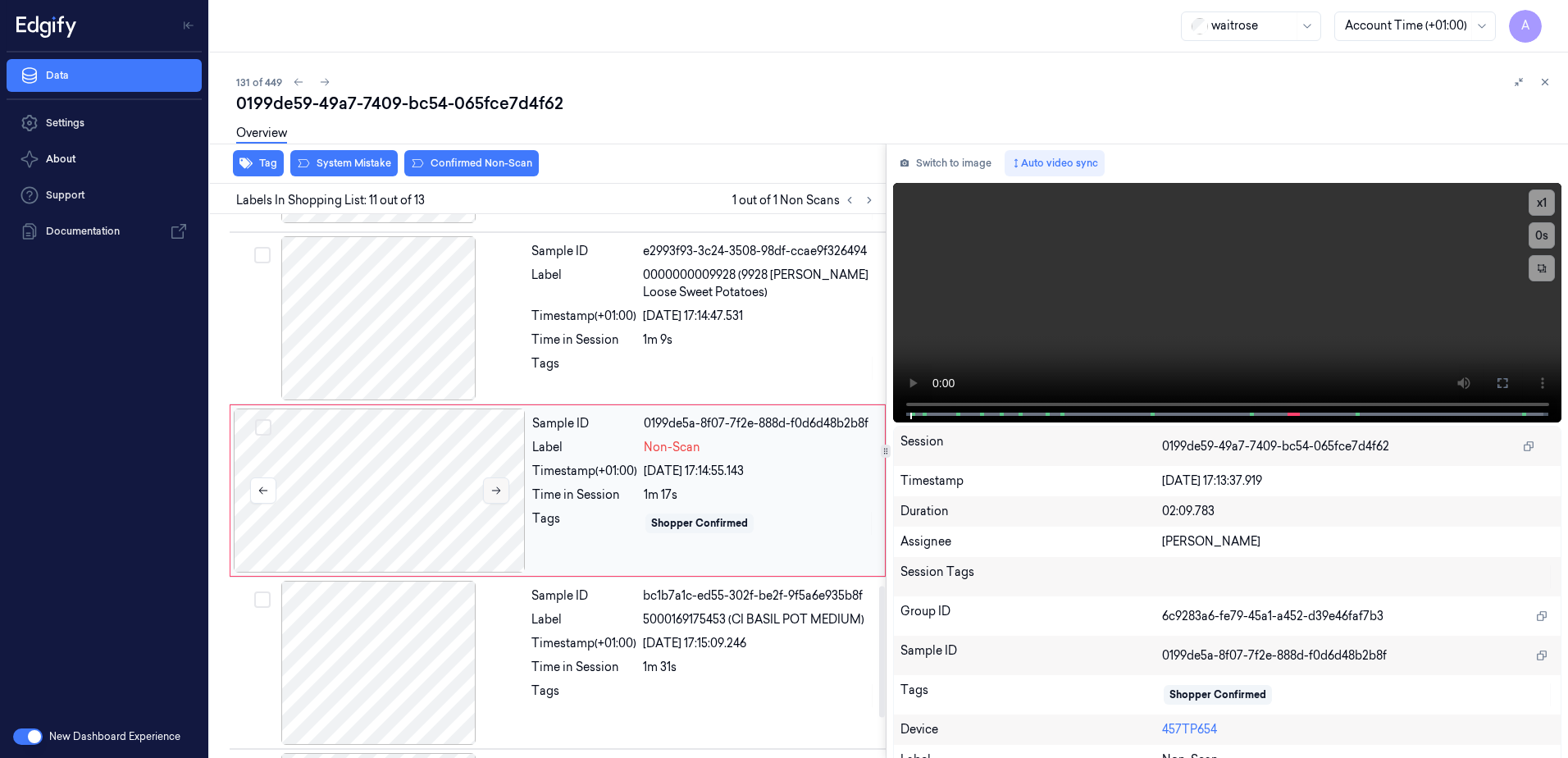
click at [493, 491] on button at bounding box center [496, 490] width 26 height 26
click at [498, 487] on icon at bounding box center [497, 490] width 12 height 12
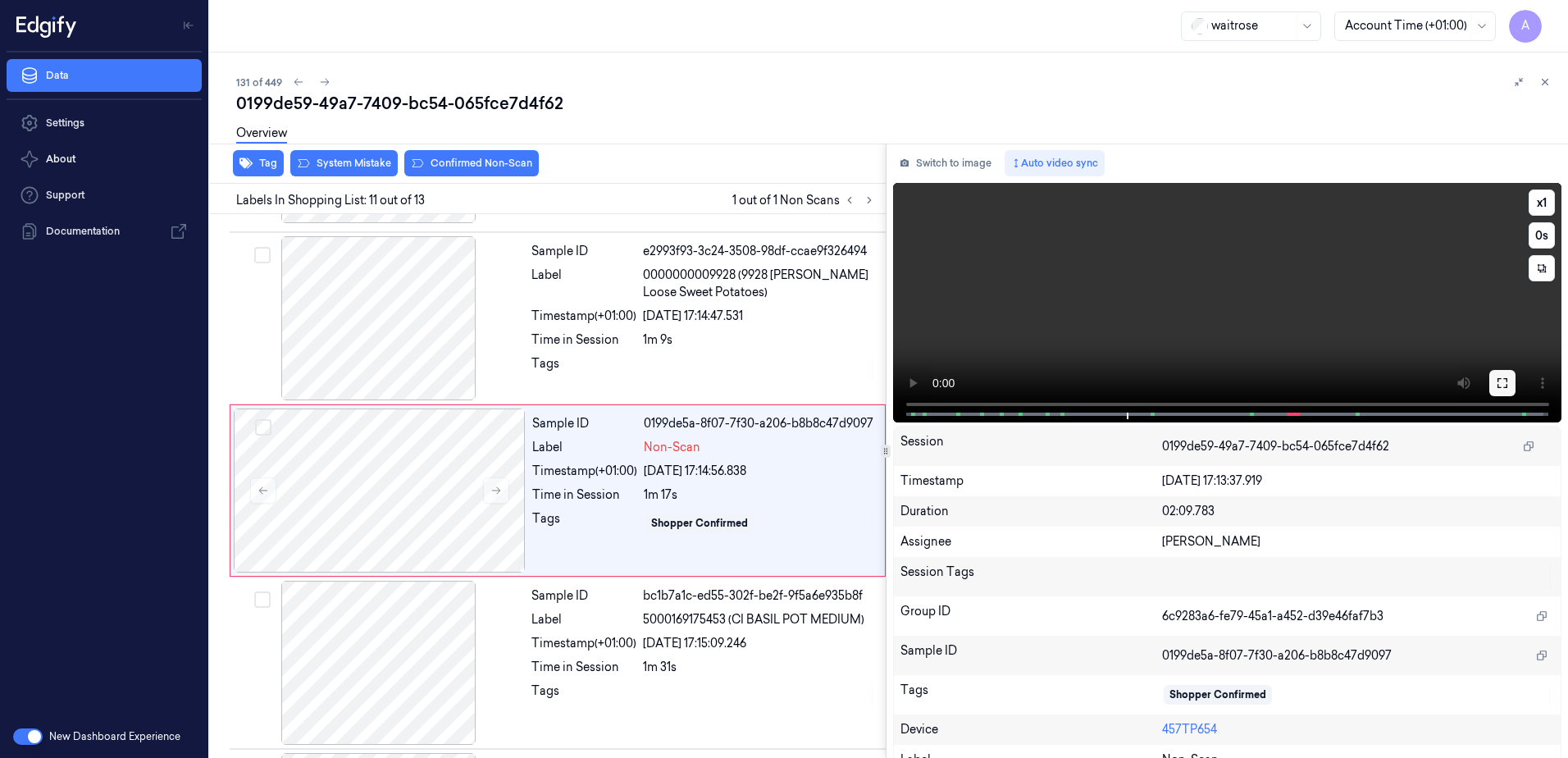
click at [1496, 388] on icon at bounding box center [1502, 382] width 13 height 13
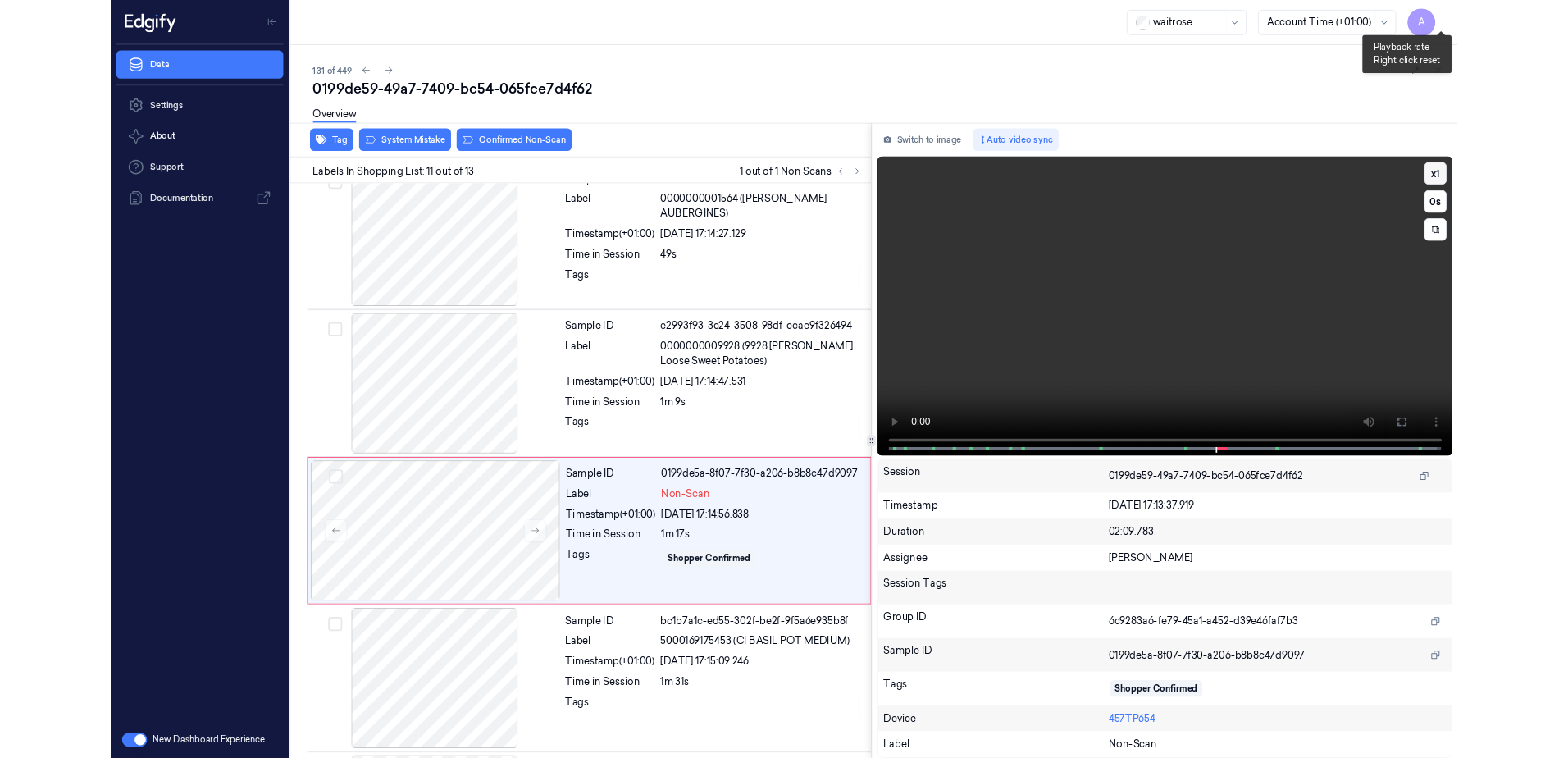
scroll to position [1471, 0]
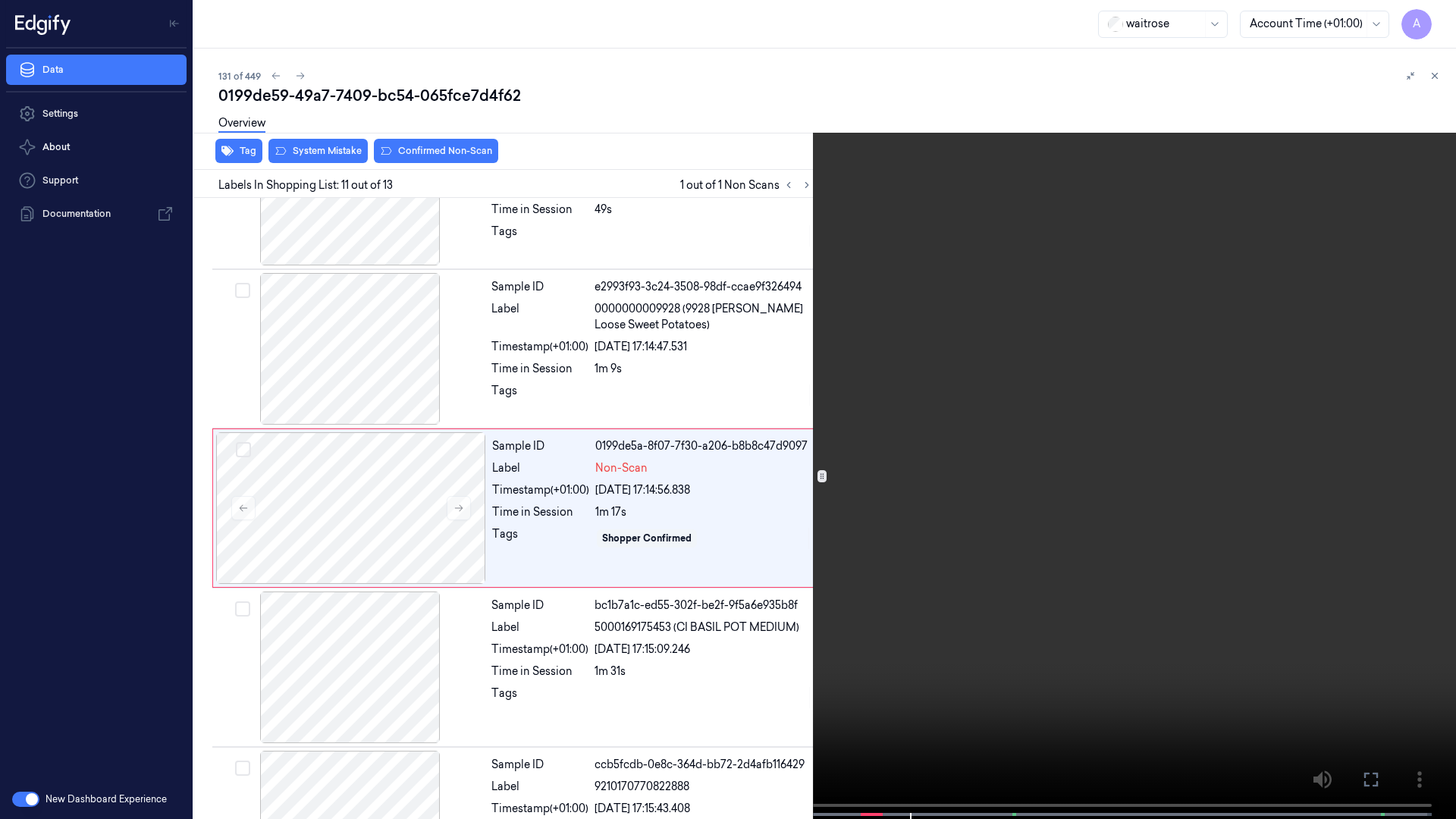
click at [0, 0] on button at bounding box center [0, 0] width 0 height 0
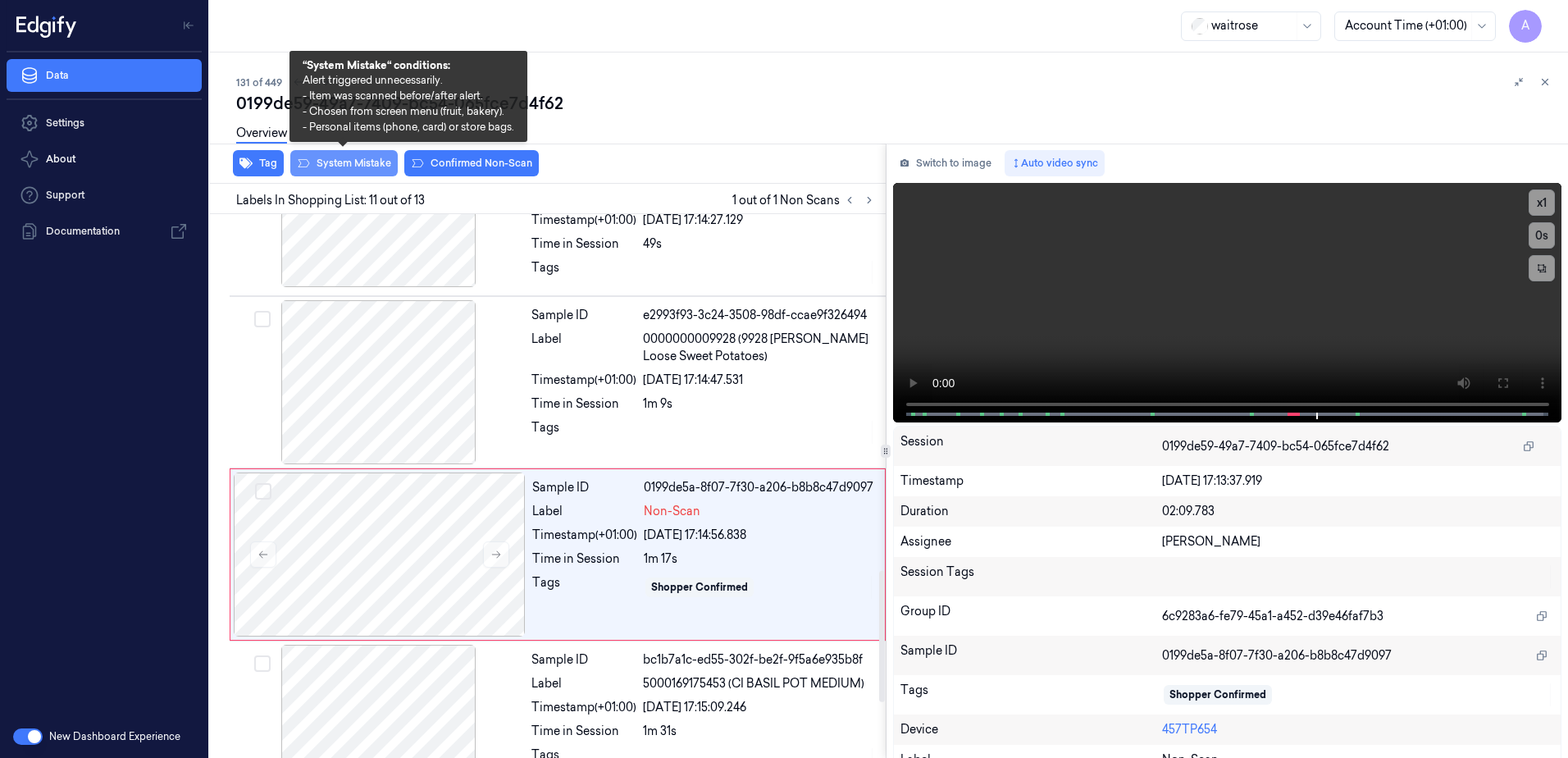
click at [330, 167] on button "System Mistake" at bounding box center [344, 162] width 107 height 26
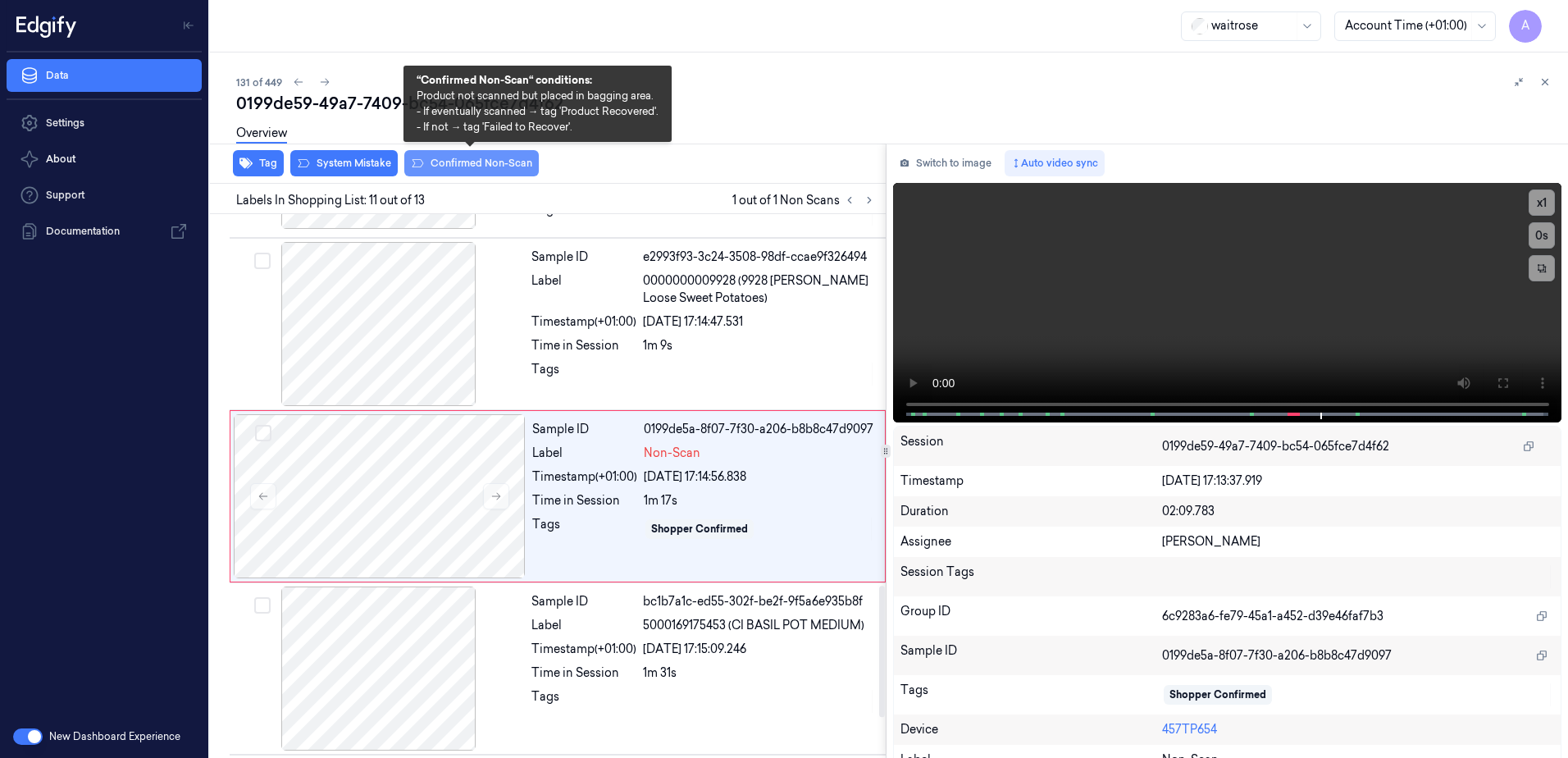
scroll to position [1536, 0]
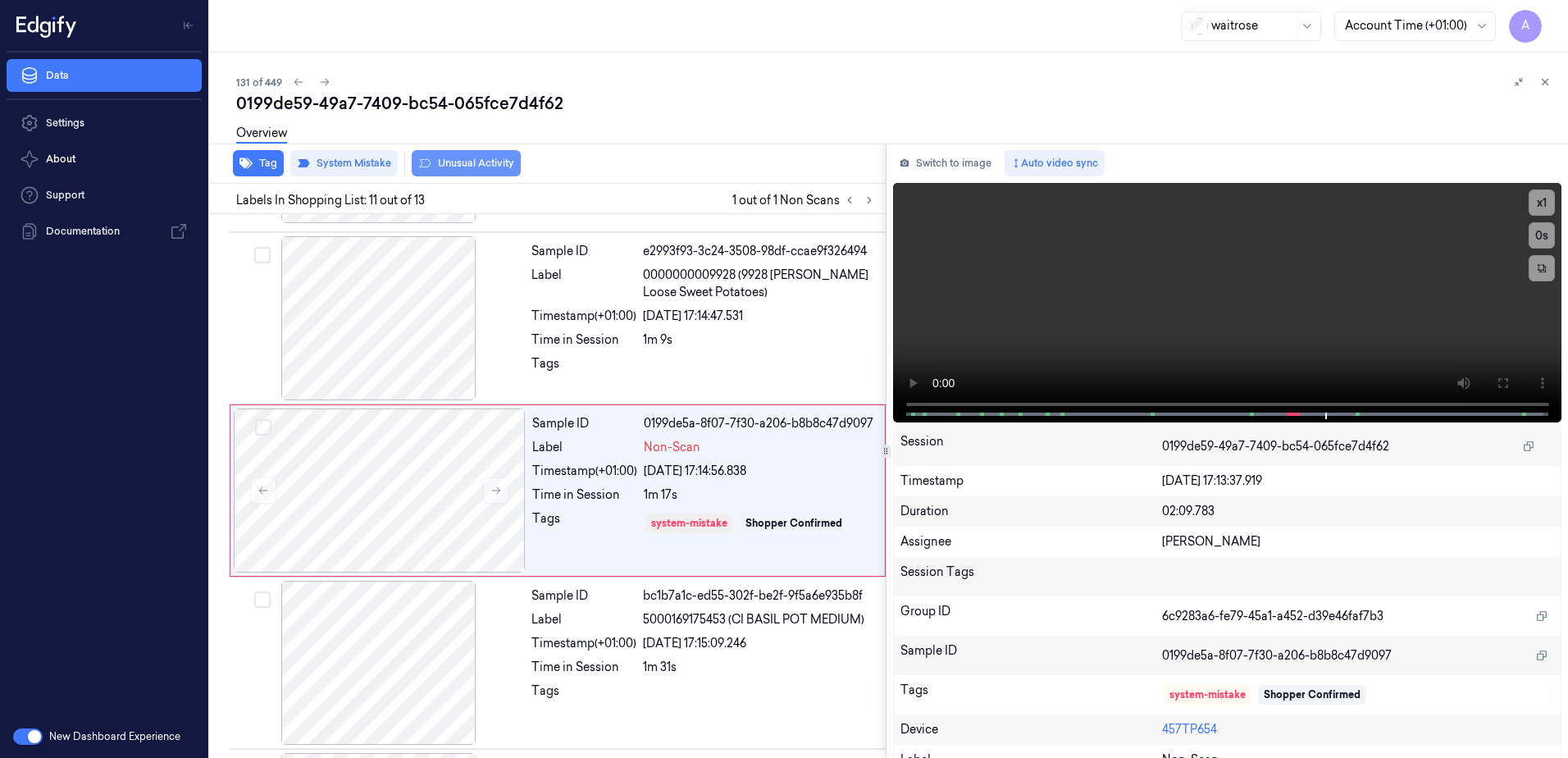
click at [469, 162] on button "Unusual Activity" at bounding box center [466, 162] width 109 height 26
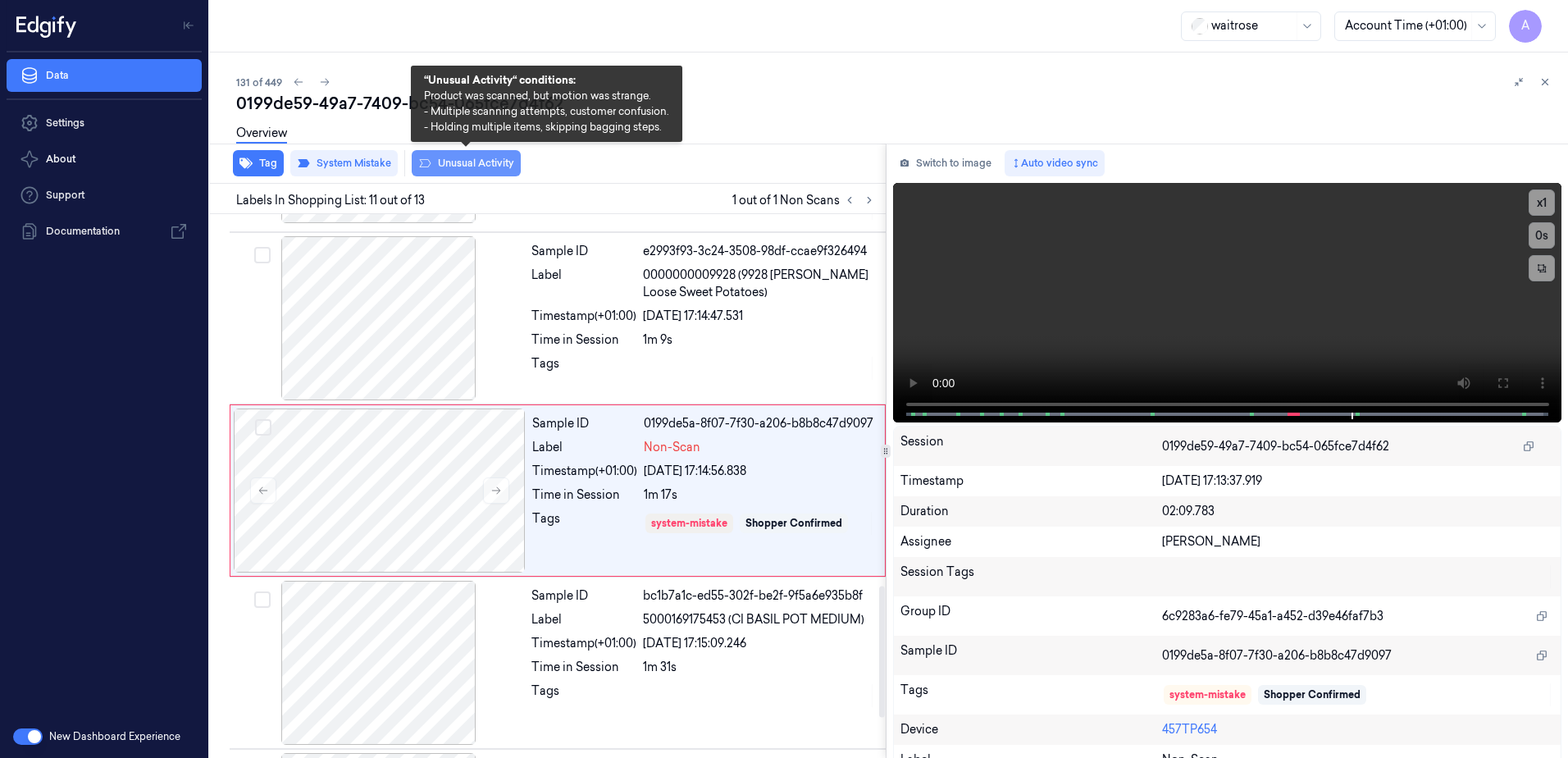
click at [475, 168] on button "Unusual Activity" at bounding box center [466, 162] width 109 height 26
click at [455, 168] on button "Unusual Activity" at bounding box center [466, 162] width 109 height 26
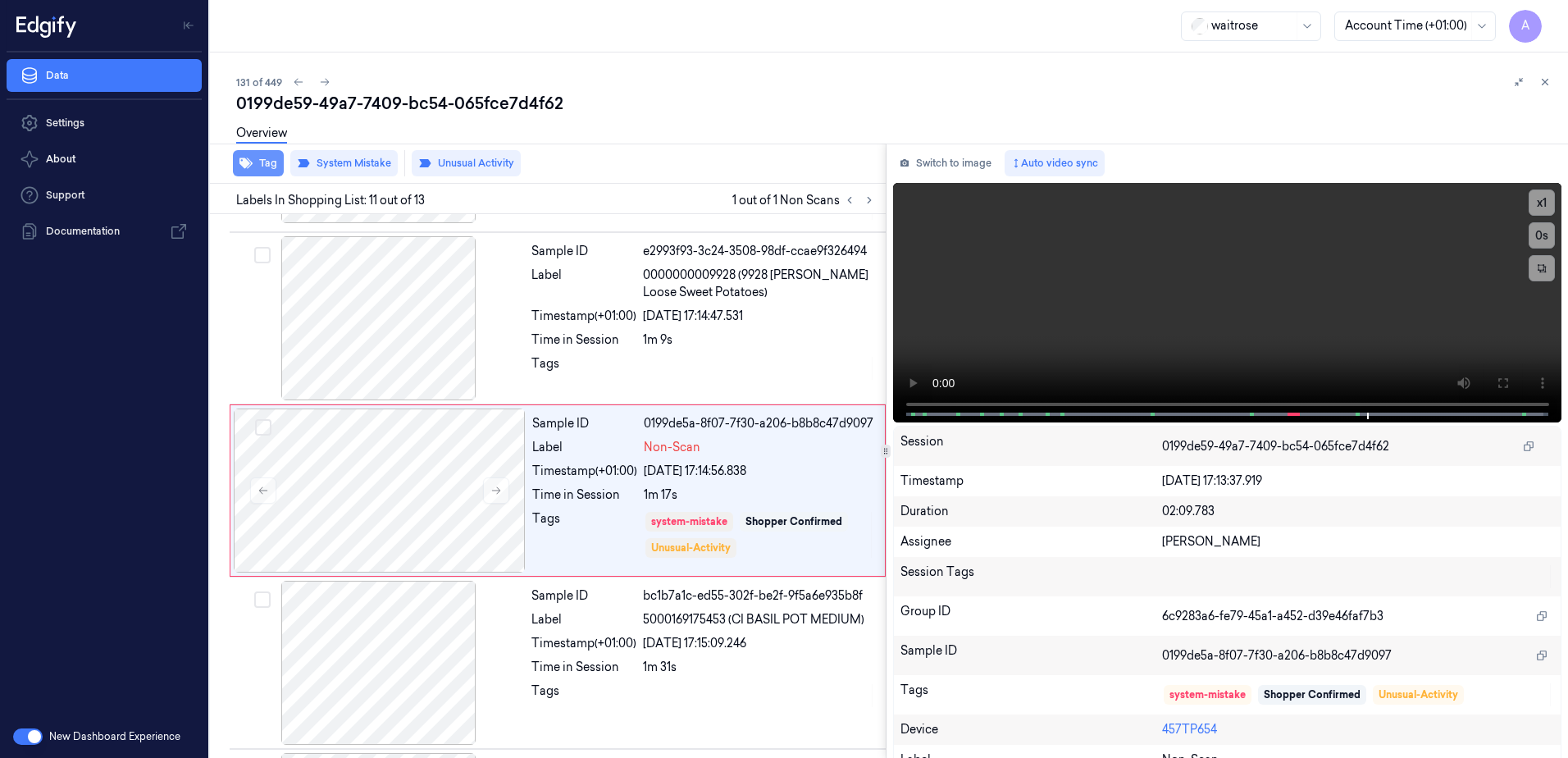
click at [257, 161] on button "Tag" at bounding box center [258, 162] width 51 height 26
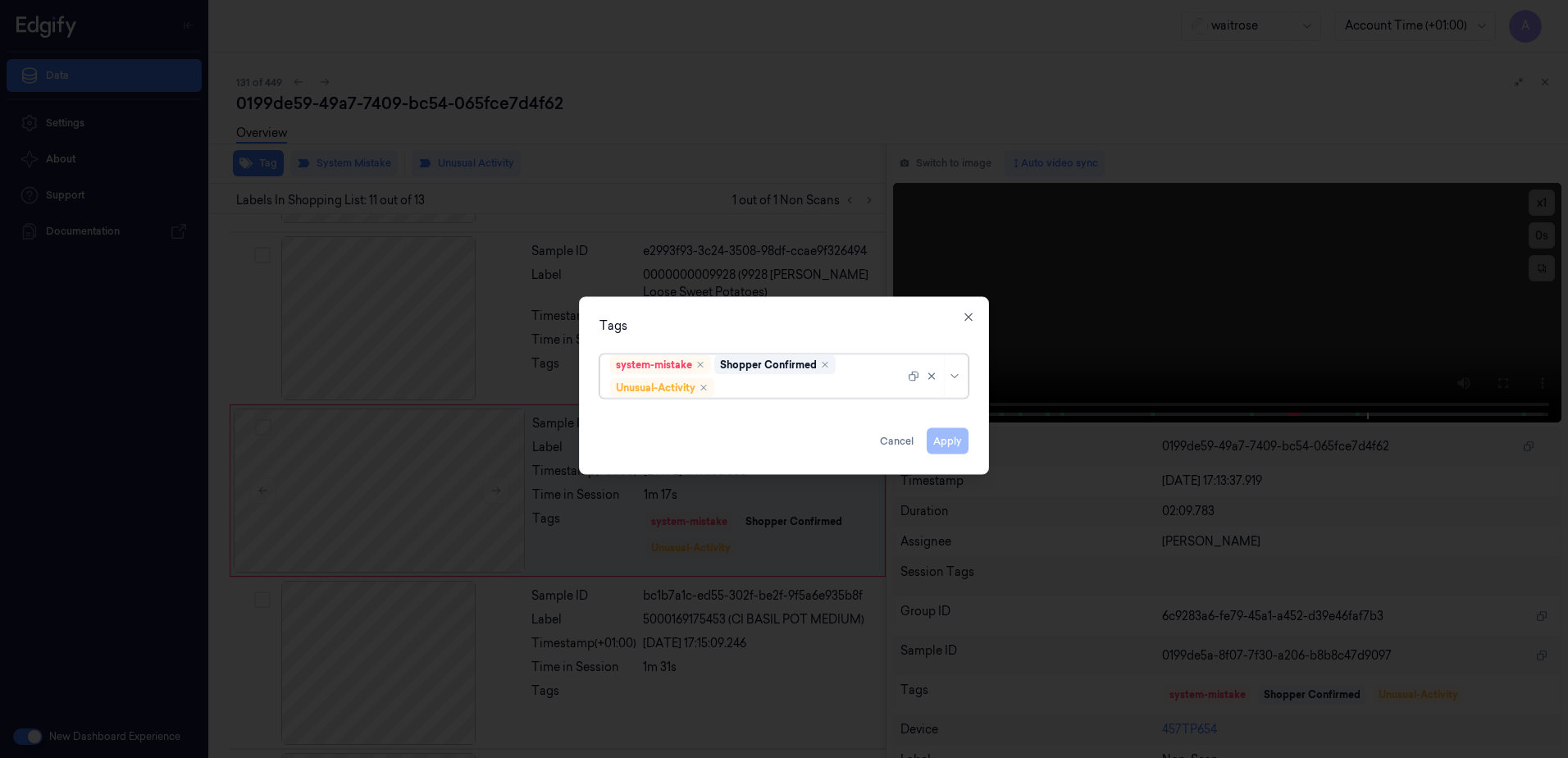
click at [749, 390] on div at bounding box center [811, 386] width 187 height 17
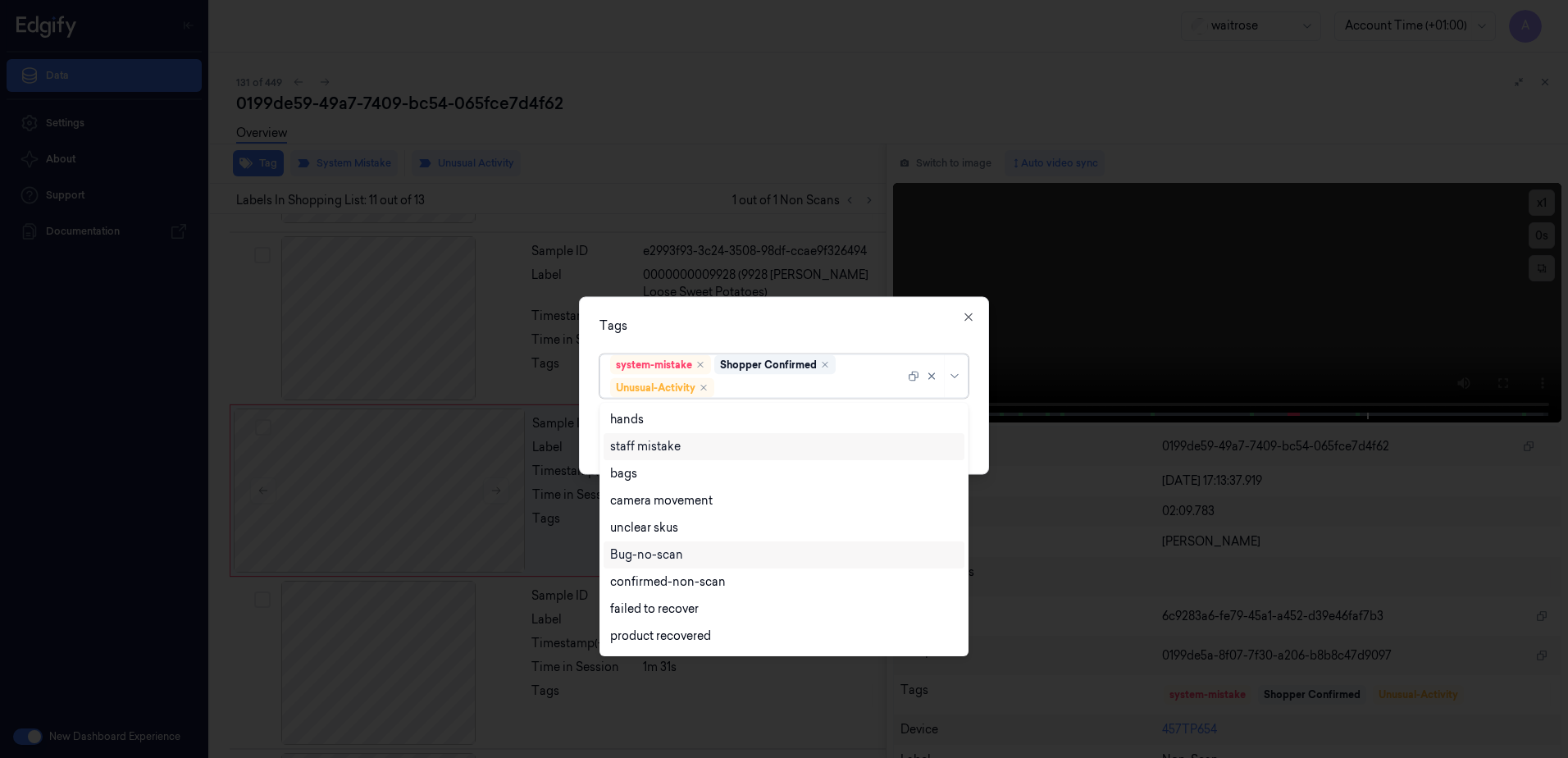
scroll to position [214, 0]
click at [678, 598] on div "Picklist item alert" at bounding box center [784, 610] width 361 height 27
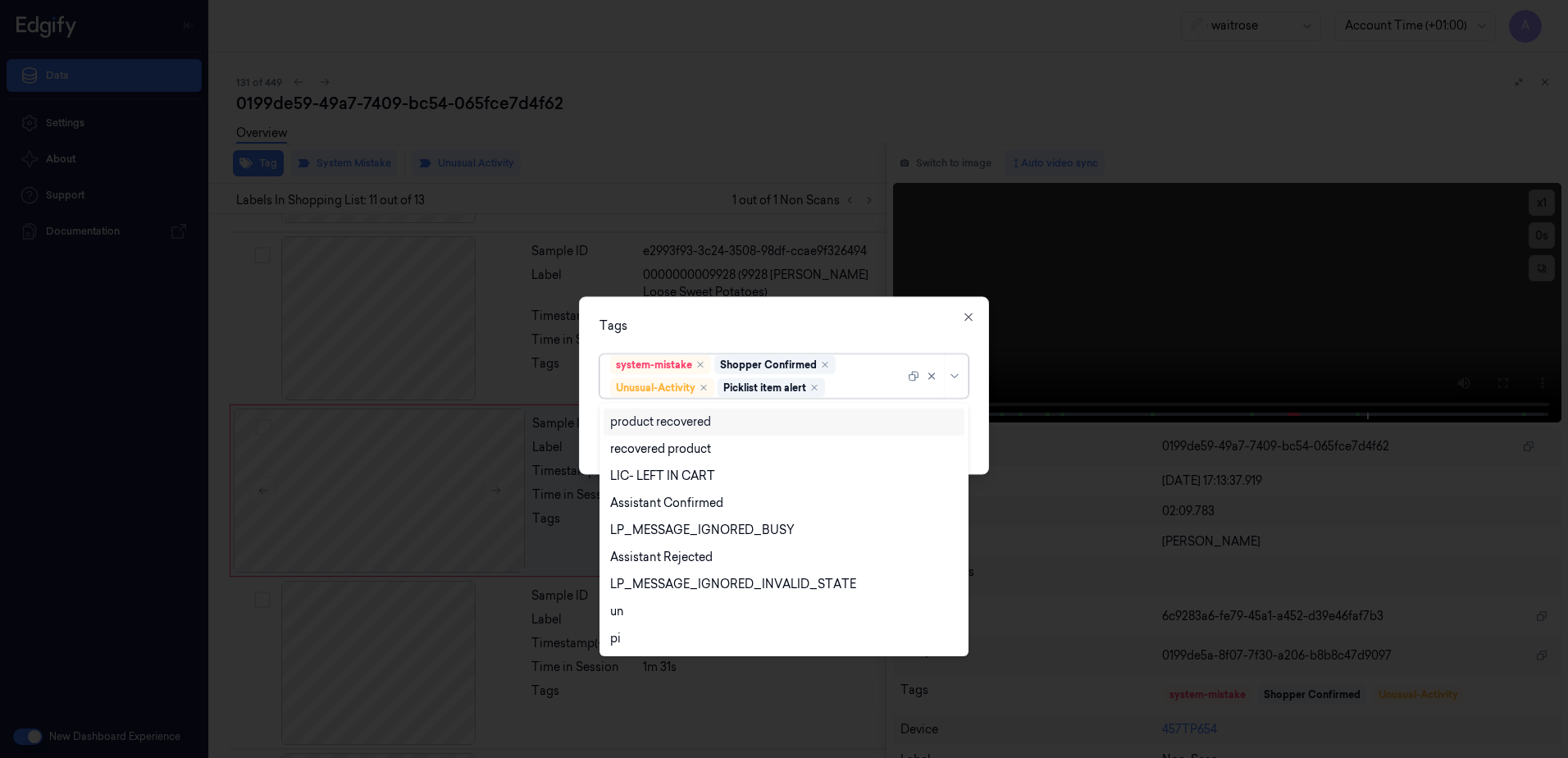
click at [812, 302] on div "Tags option Picklist item alert, selected. 20 results available. Use Up and Dow…" at bounding box center [784, 386] width 410 height 178
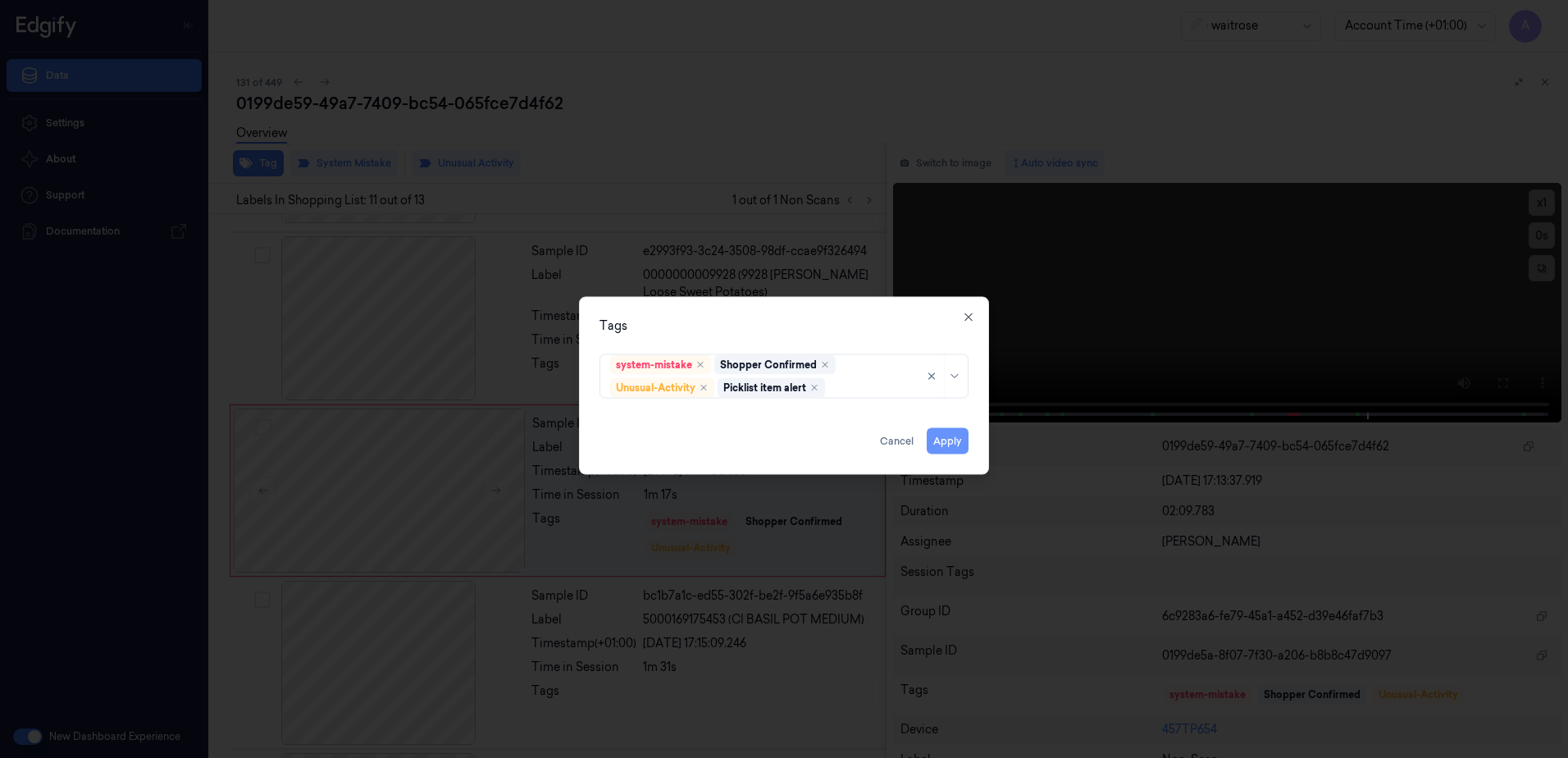
click at [953, 440] on button "Apply" at bounding box center [948, 441] width 42 height 26
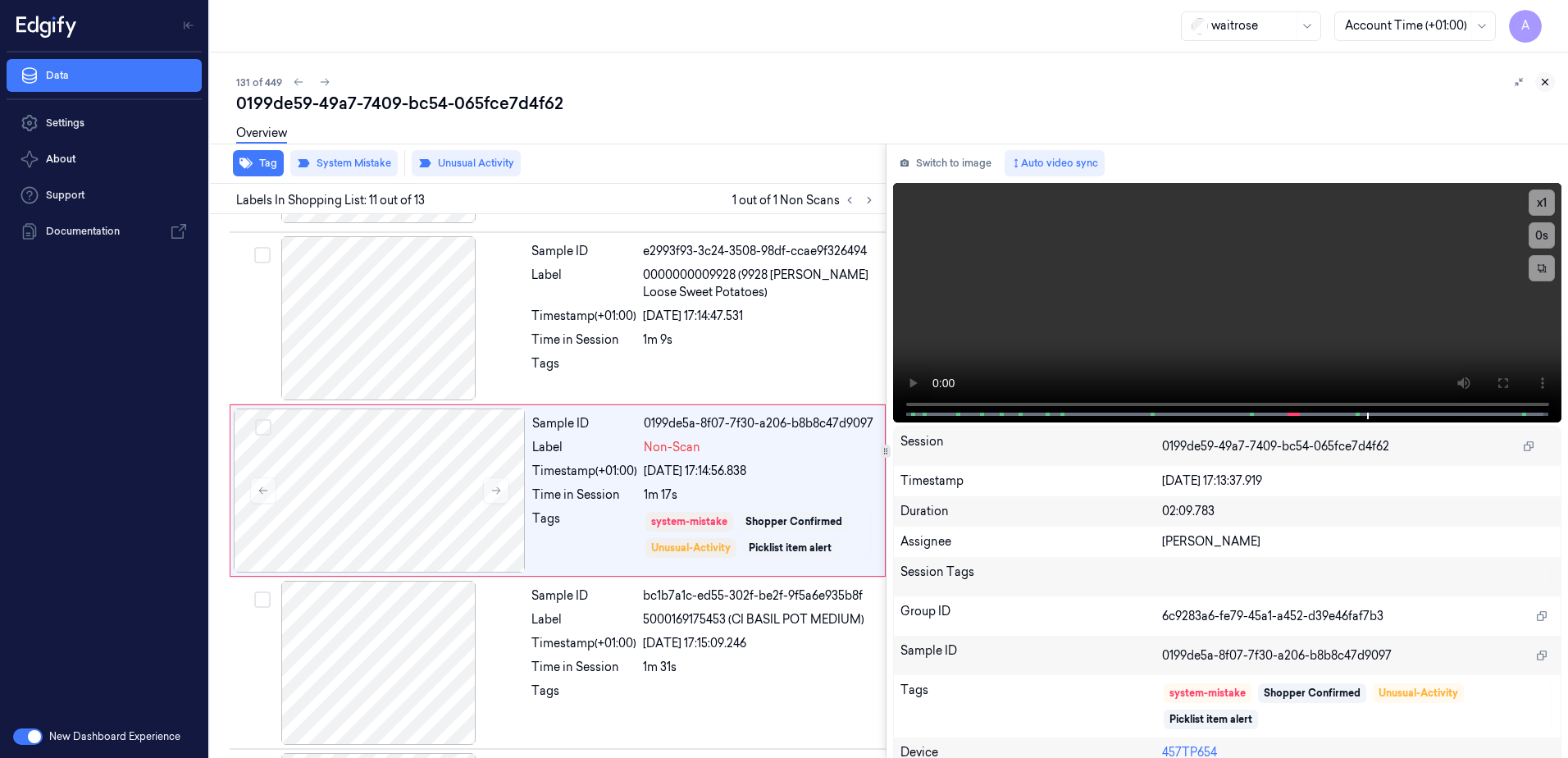
click at [1550, 90] on button at bounding box center [1545, 82] width 20 height 20
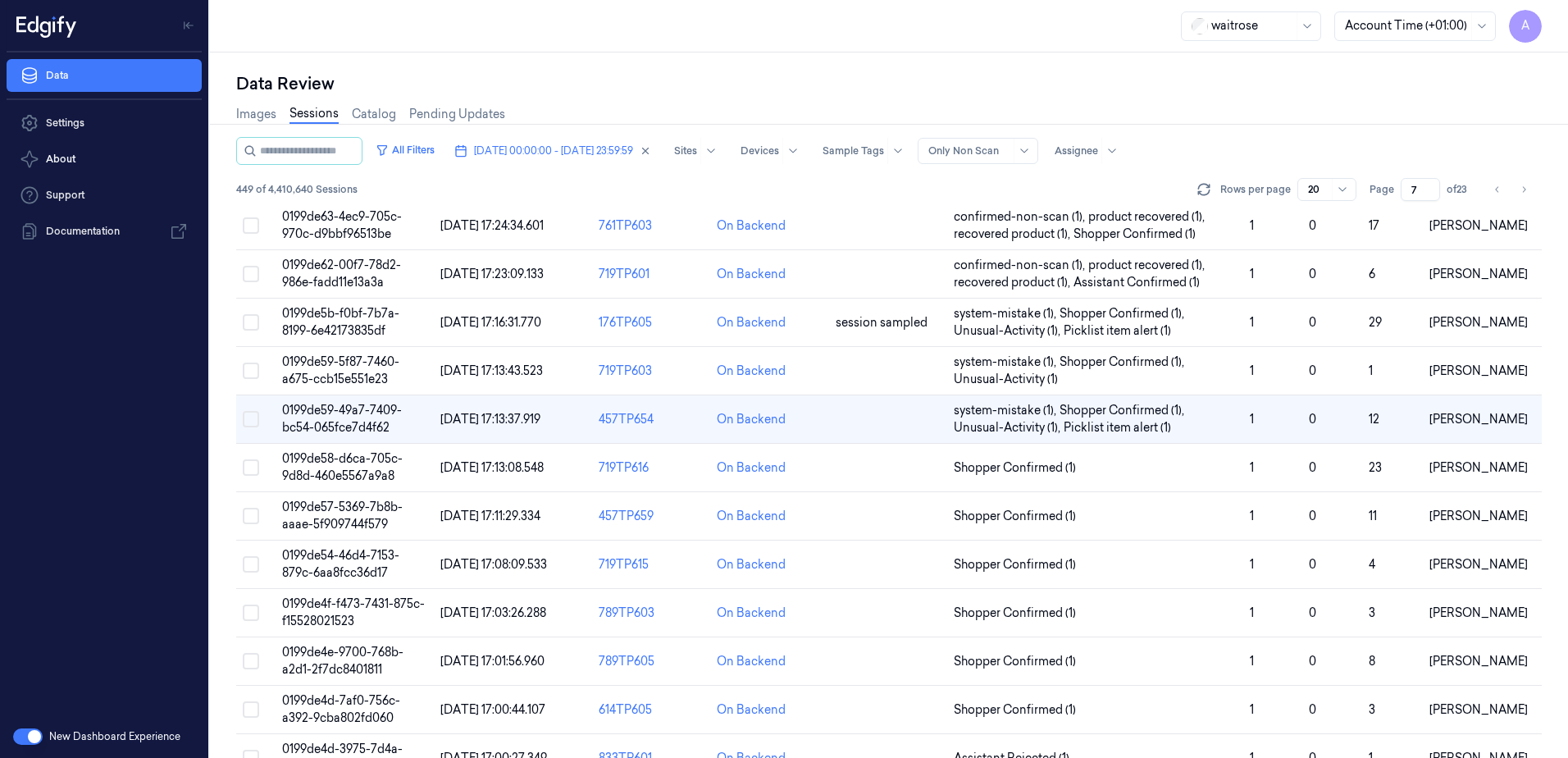
scroll to position [410, 0]
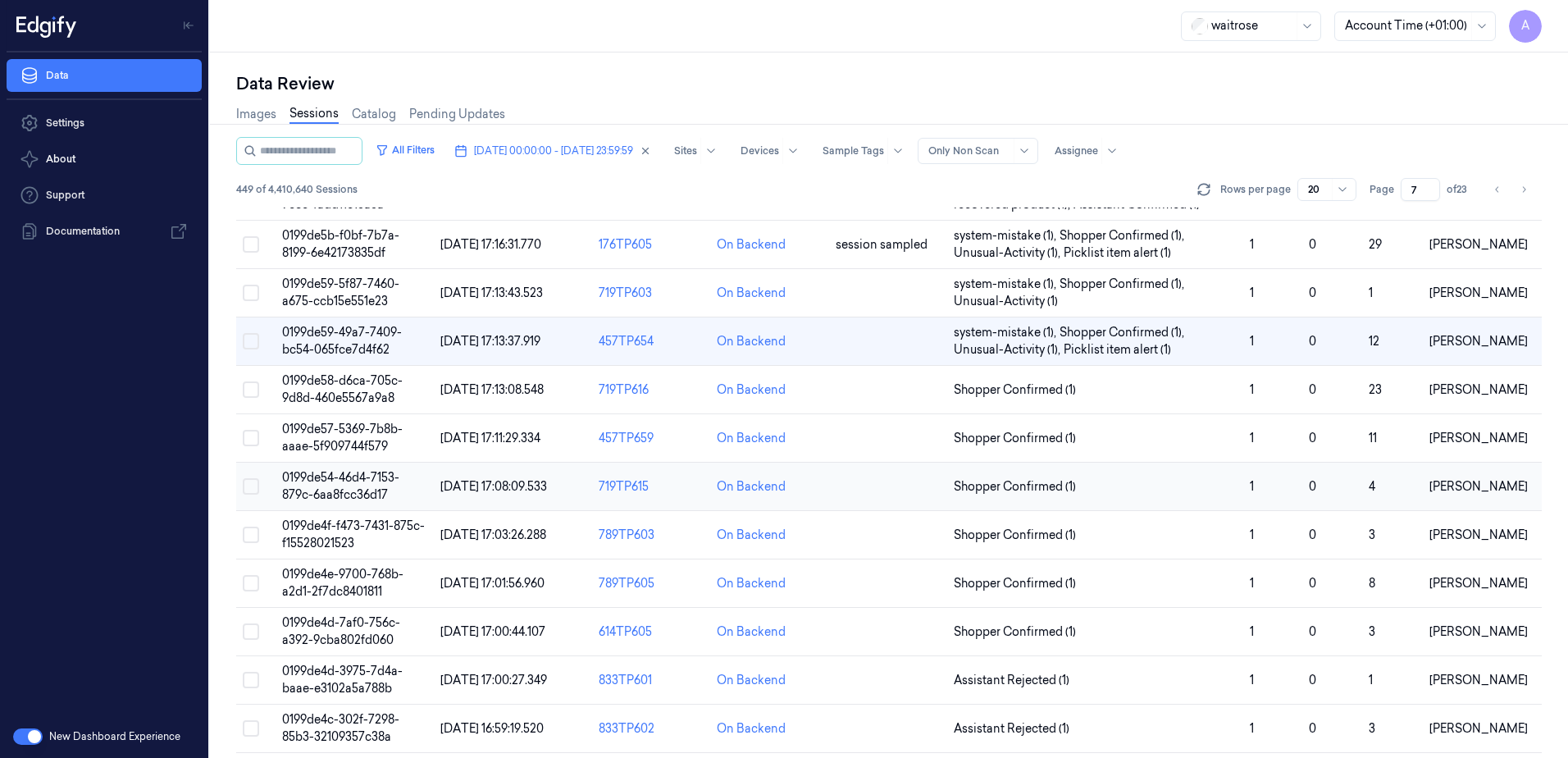
click at [346, 483] on span "0199de54-46d4-7153-879c-6aa8fcc36d17" at bounding box center [341, 486] width 117 height 32
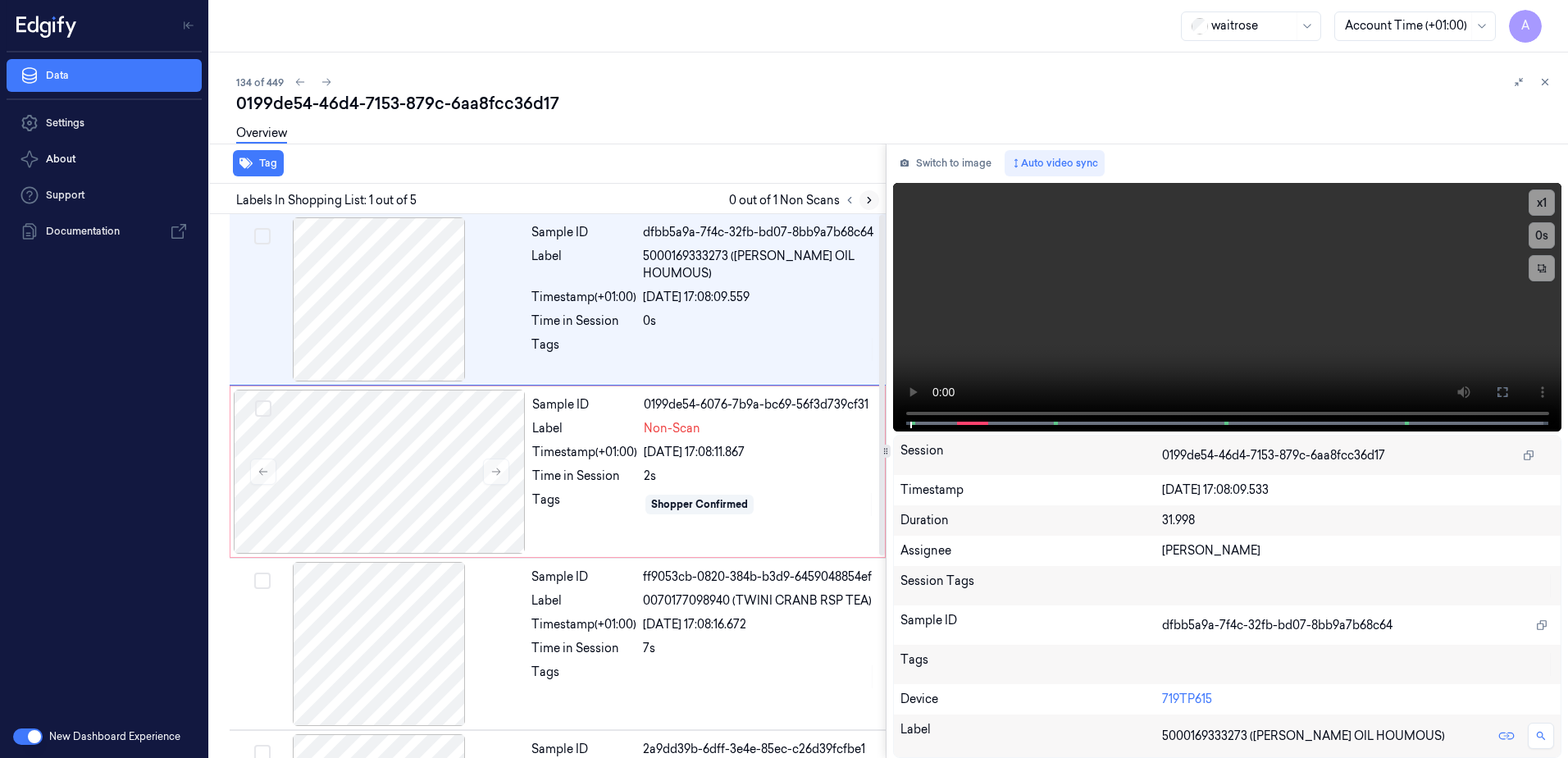
click at [859, 201] on button at bounding box center [869, 200] width 20 height 20
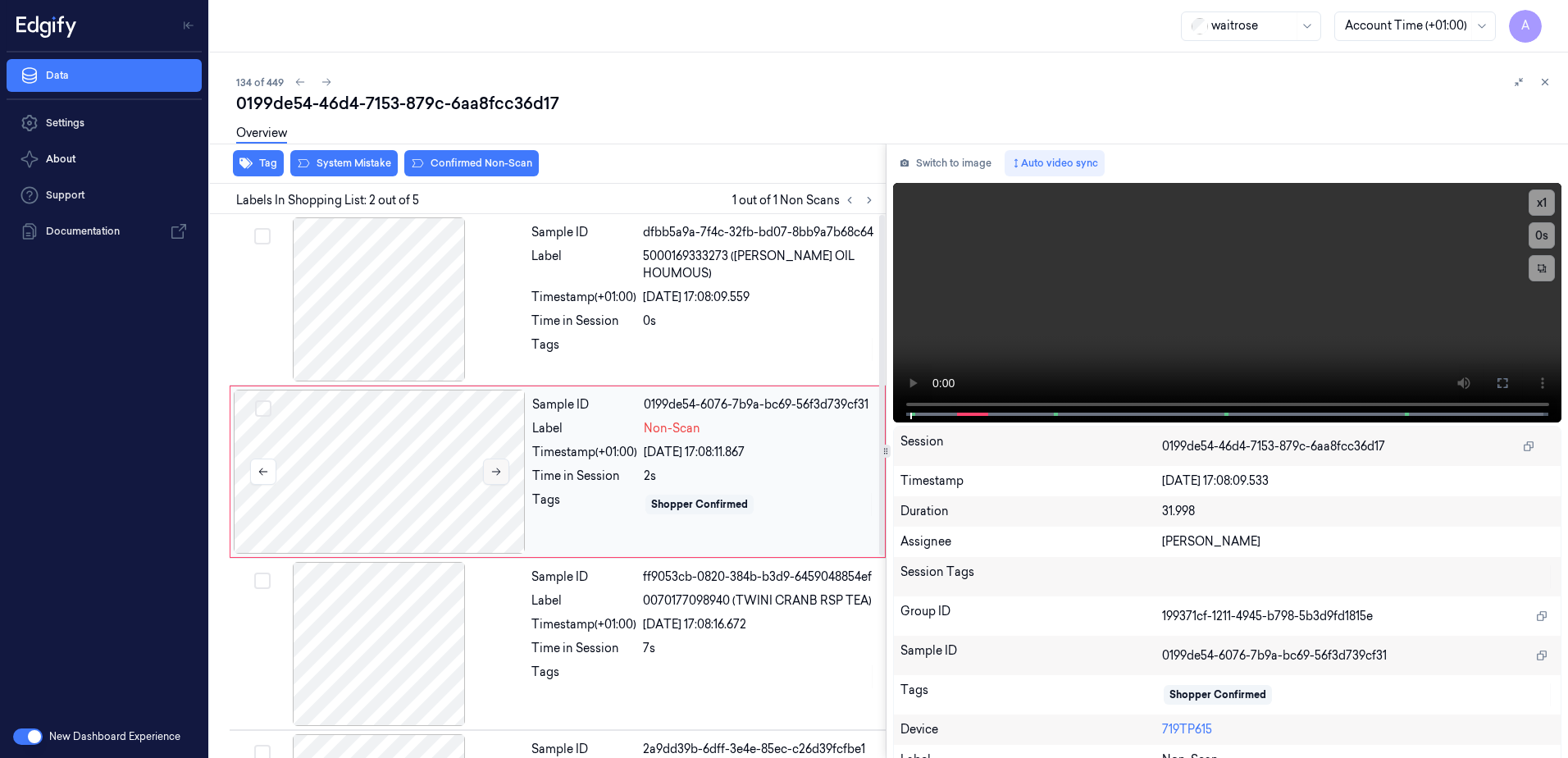
click at [493, 474] on icon at bounding box center [497, 472] width 12 height 12
click at [491, 472] on icon at bounding box center [497, 472] width 12 height 12
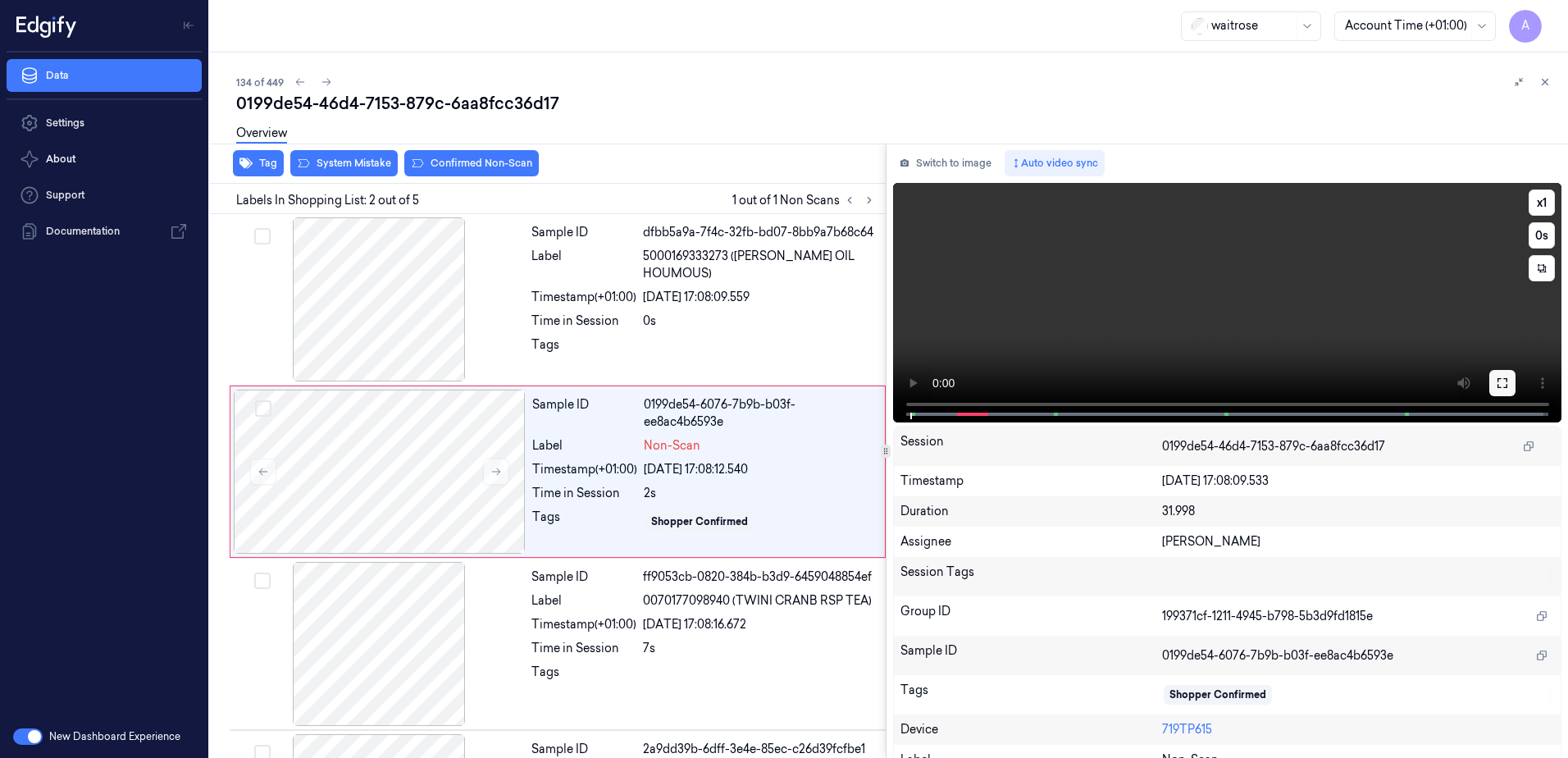
click at [1500, 384] on icon at bounding box center [1502, 382] width 13 height 13
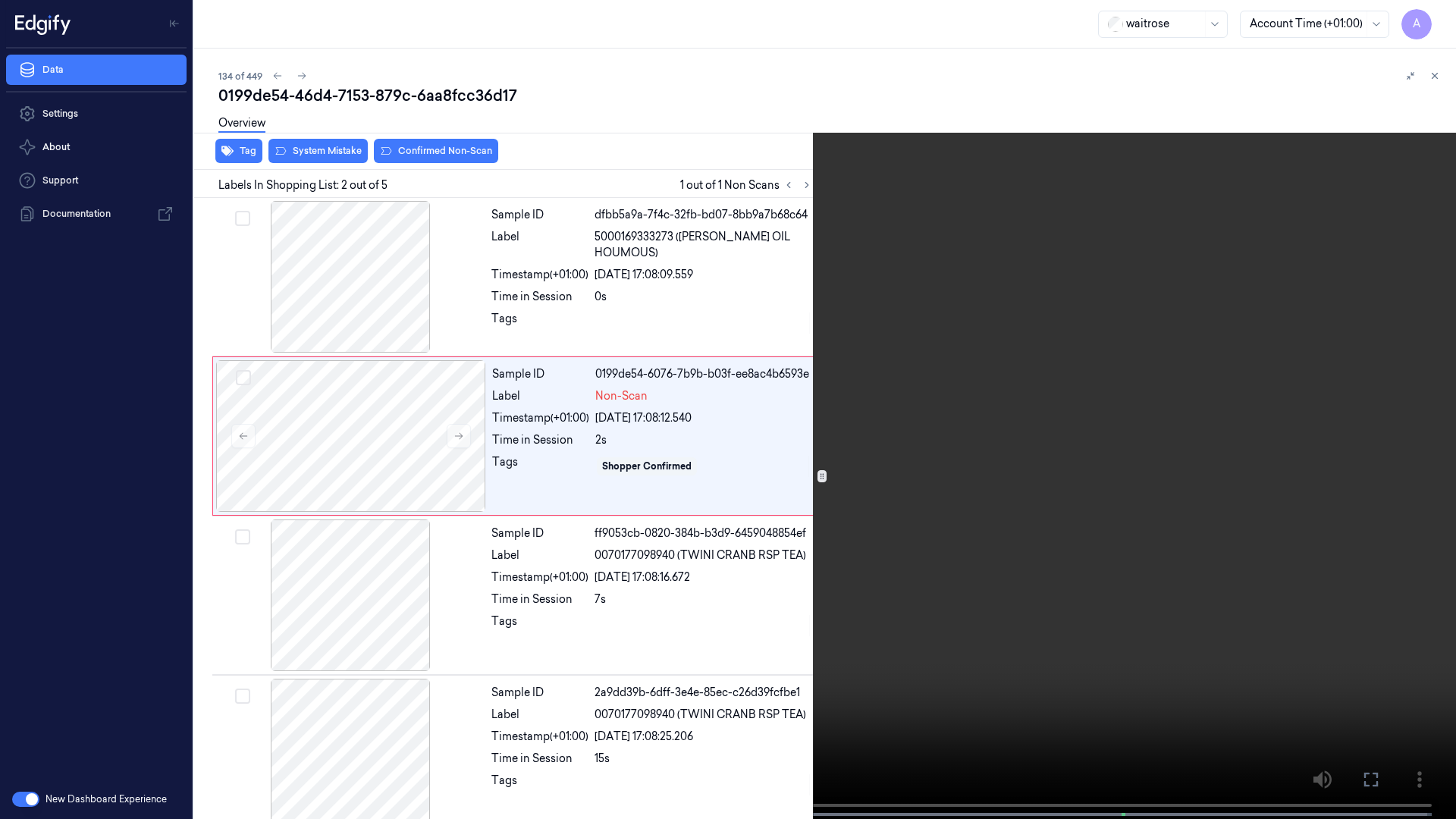
click at [1087, 440] on video at bounding box center [728, 410] width 1456 height 822
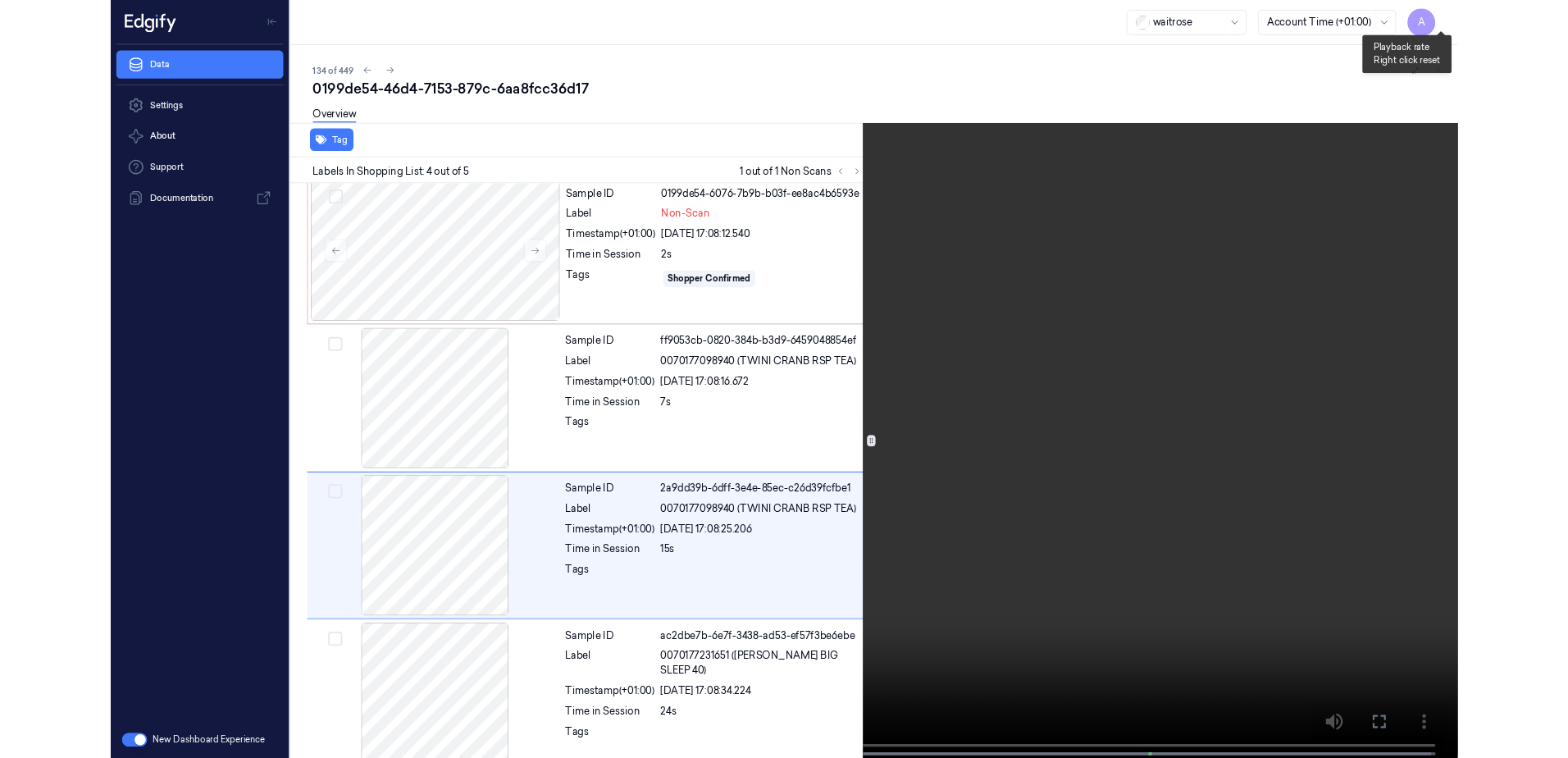
scroll to position [194, 0]
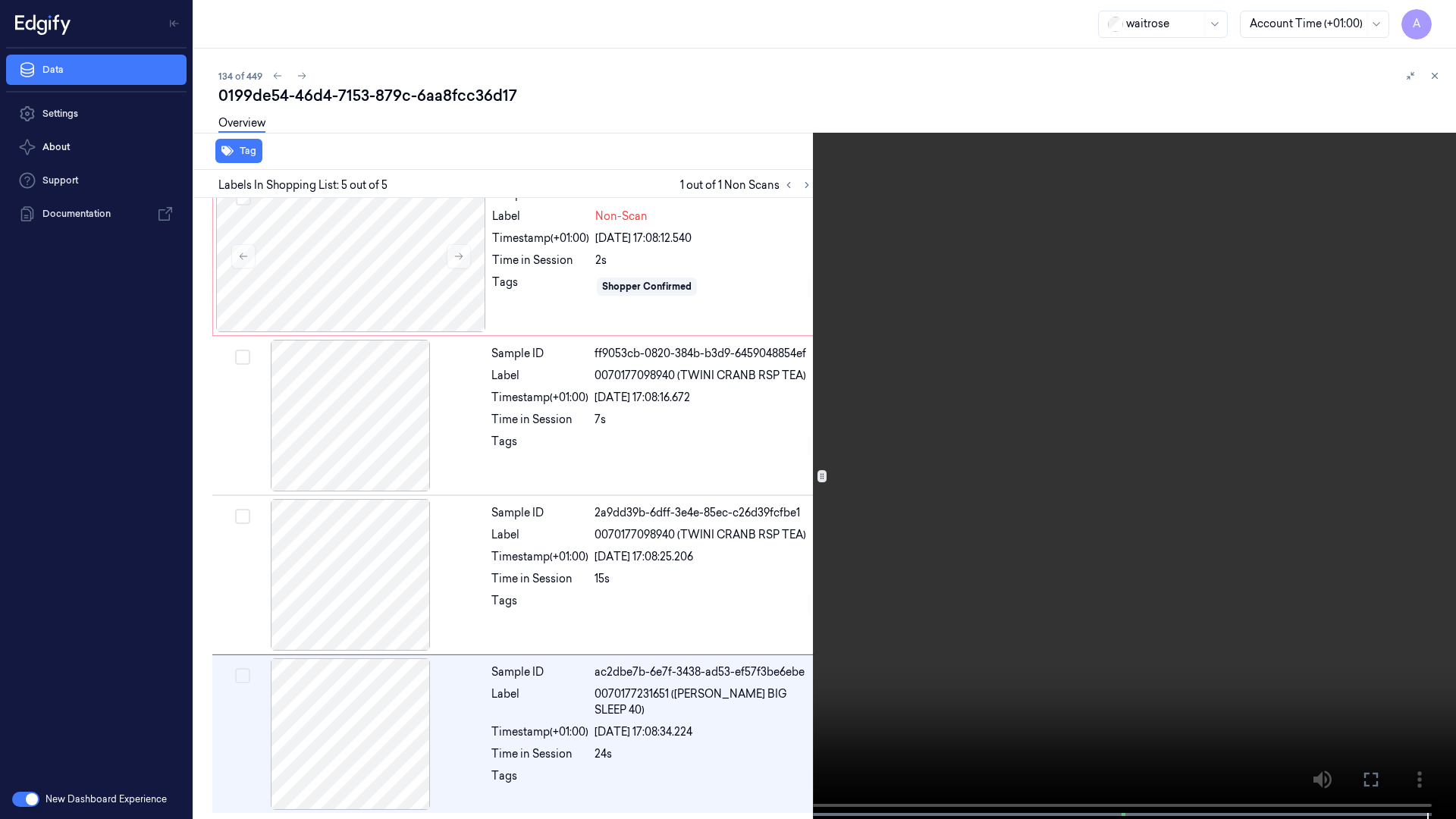
click at [0, 0] on button at bounding box center [0, 0] width 0 height 0
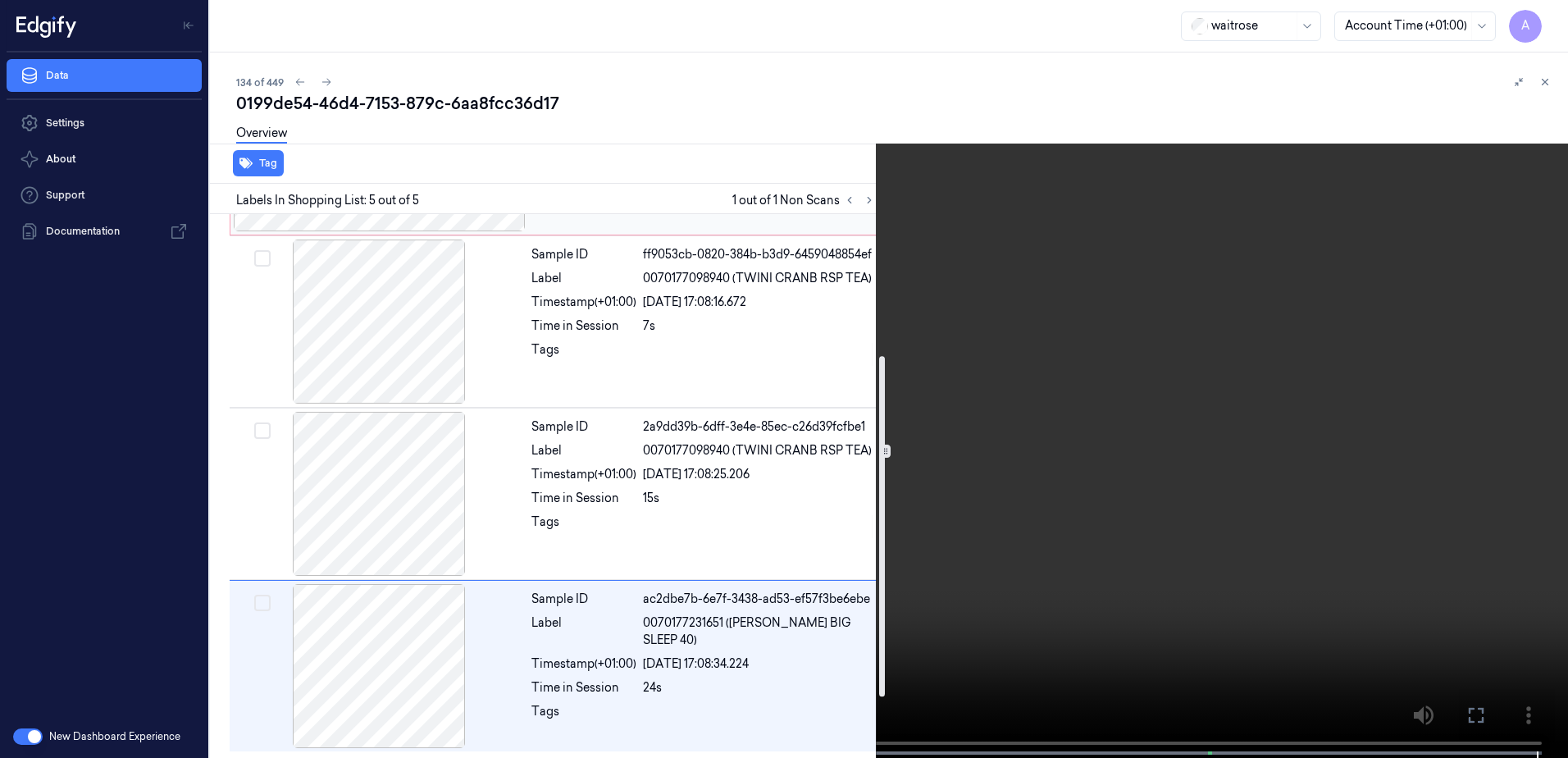
scroll to position [0, 0]
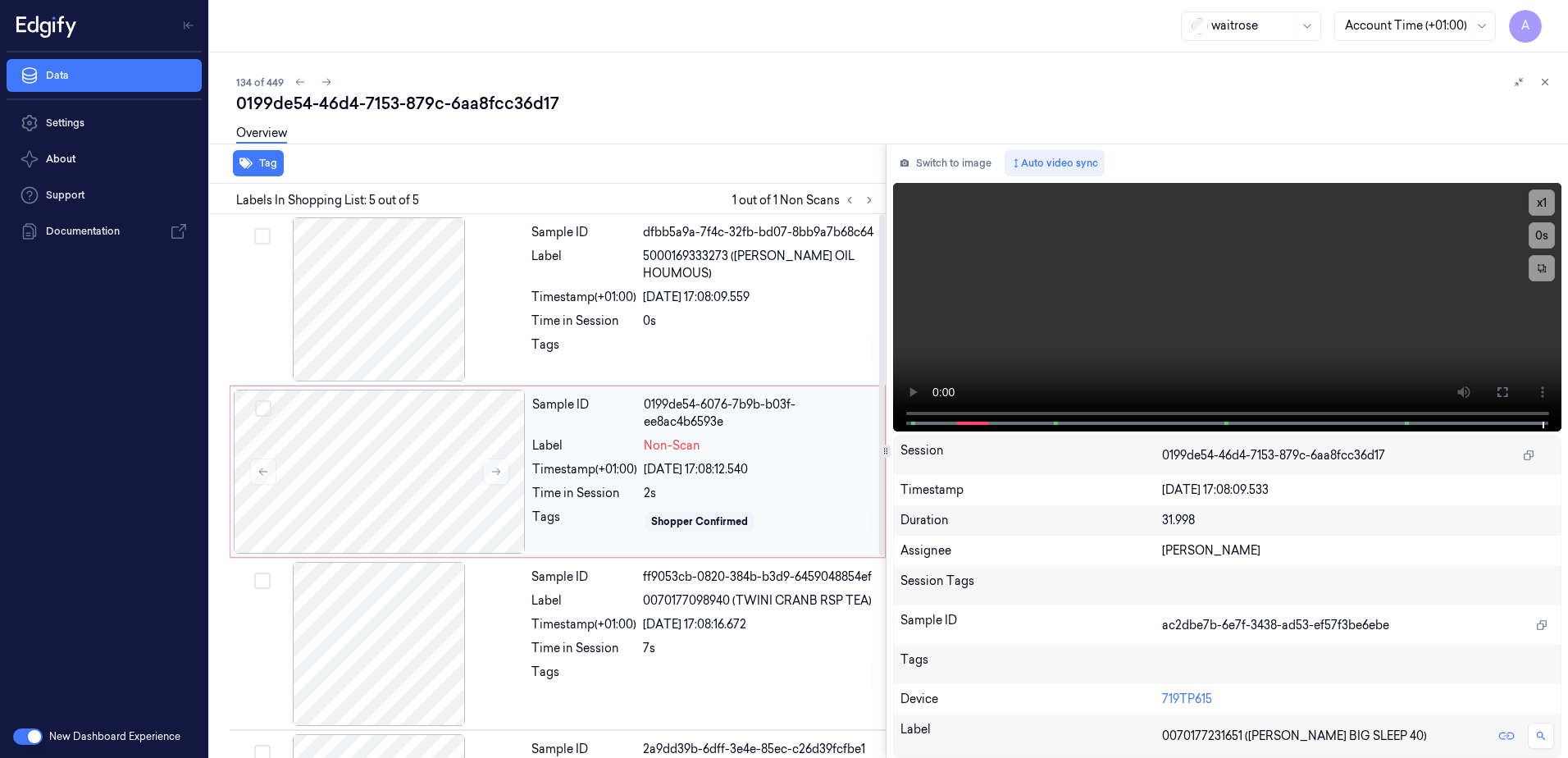
click at [785, 456] on div "Sample ID 0199de54-6076-7b9b-b03f-ee8ac4b6593e Label Non-Scan Timestamp (+01:00…" at bounding box center [703, 472] width 356 height 164
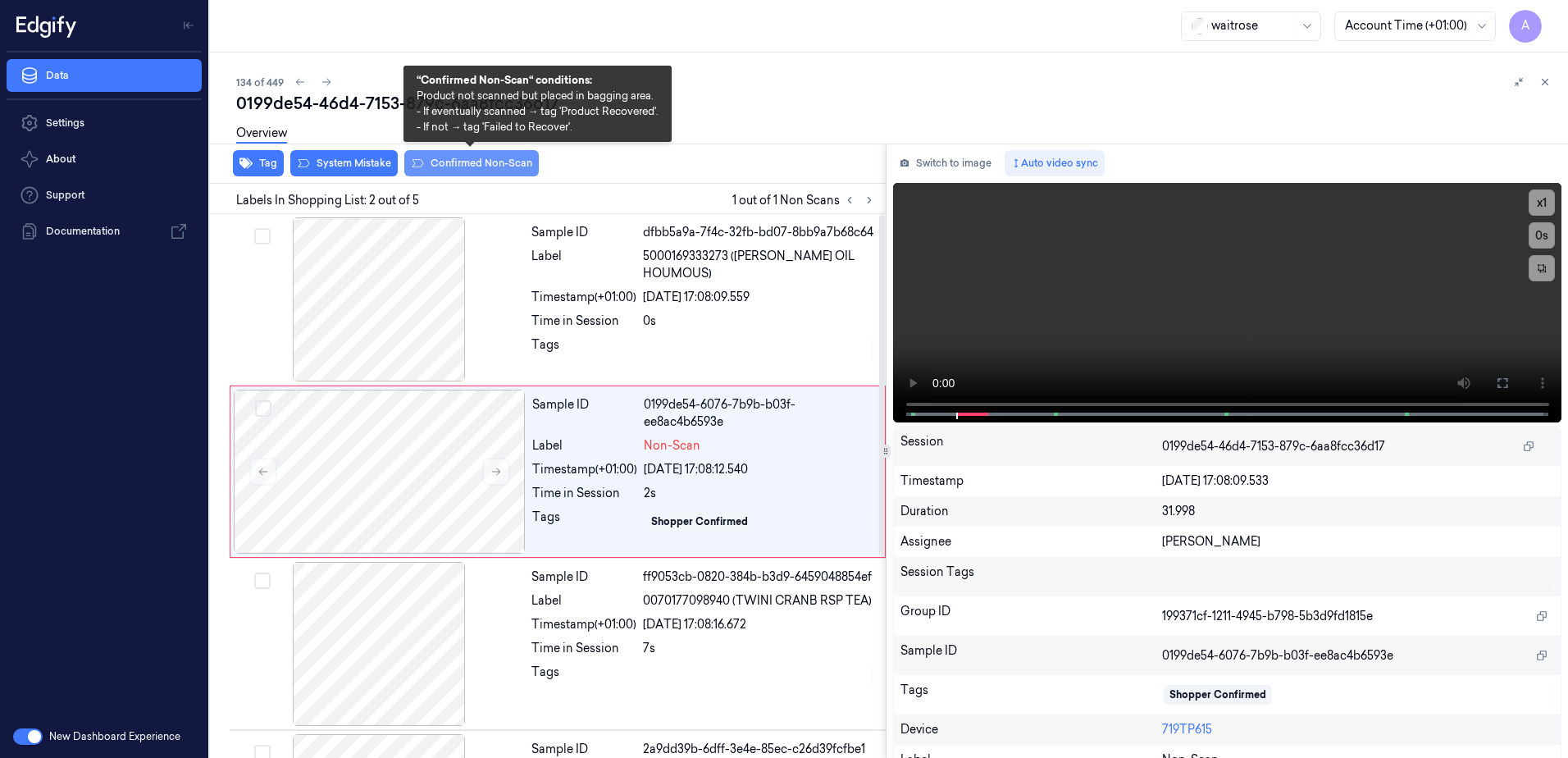
click at [448, 167] on button "Confirmed Non-Scan" at bounding box center [472, 162] width 135 height 26
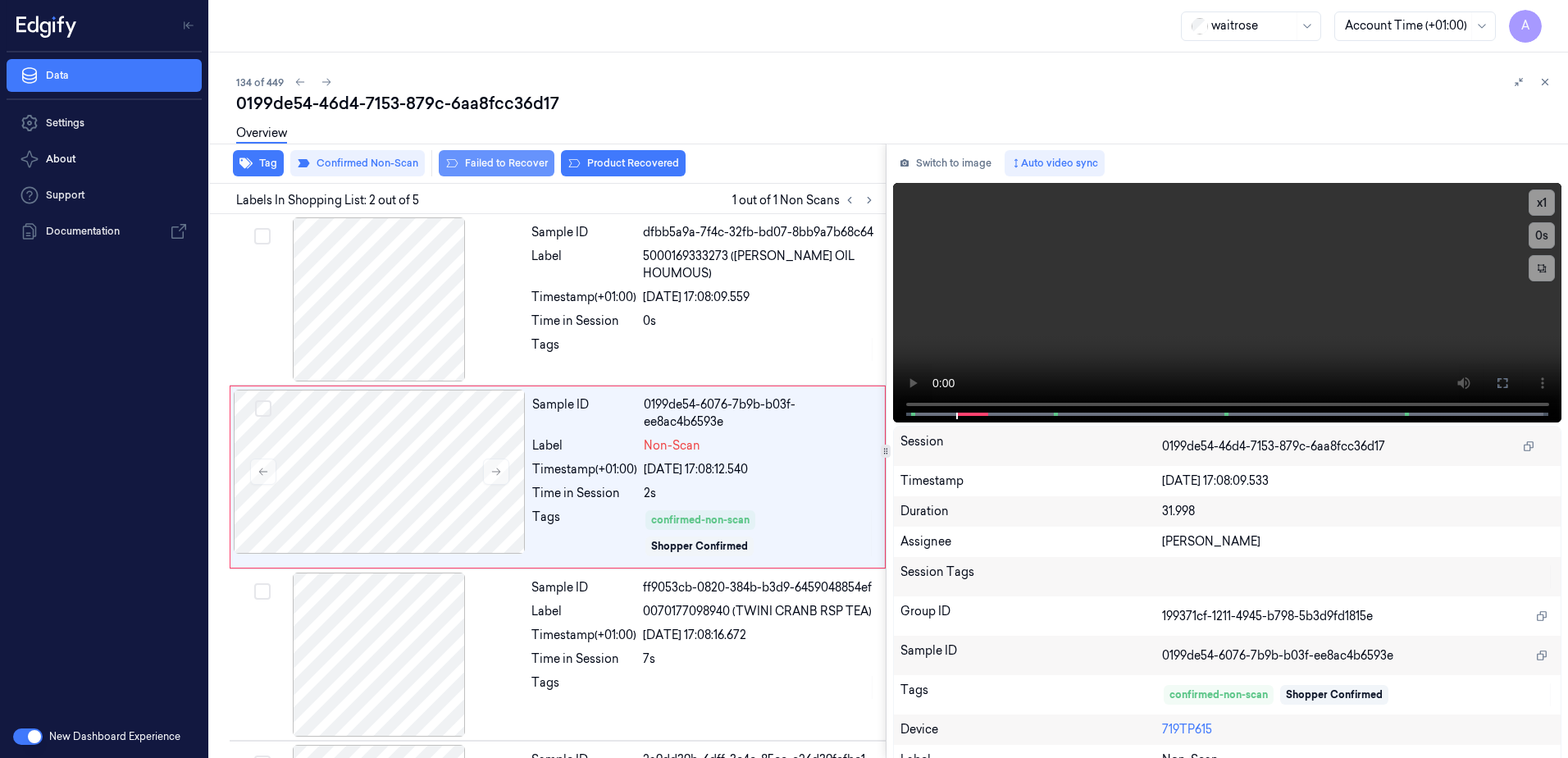
click at [509, 168] on button "Failed to Recover" at bounding box center [497, 162] width 116 height 26
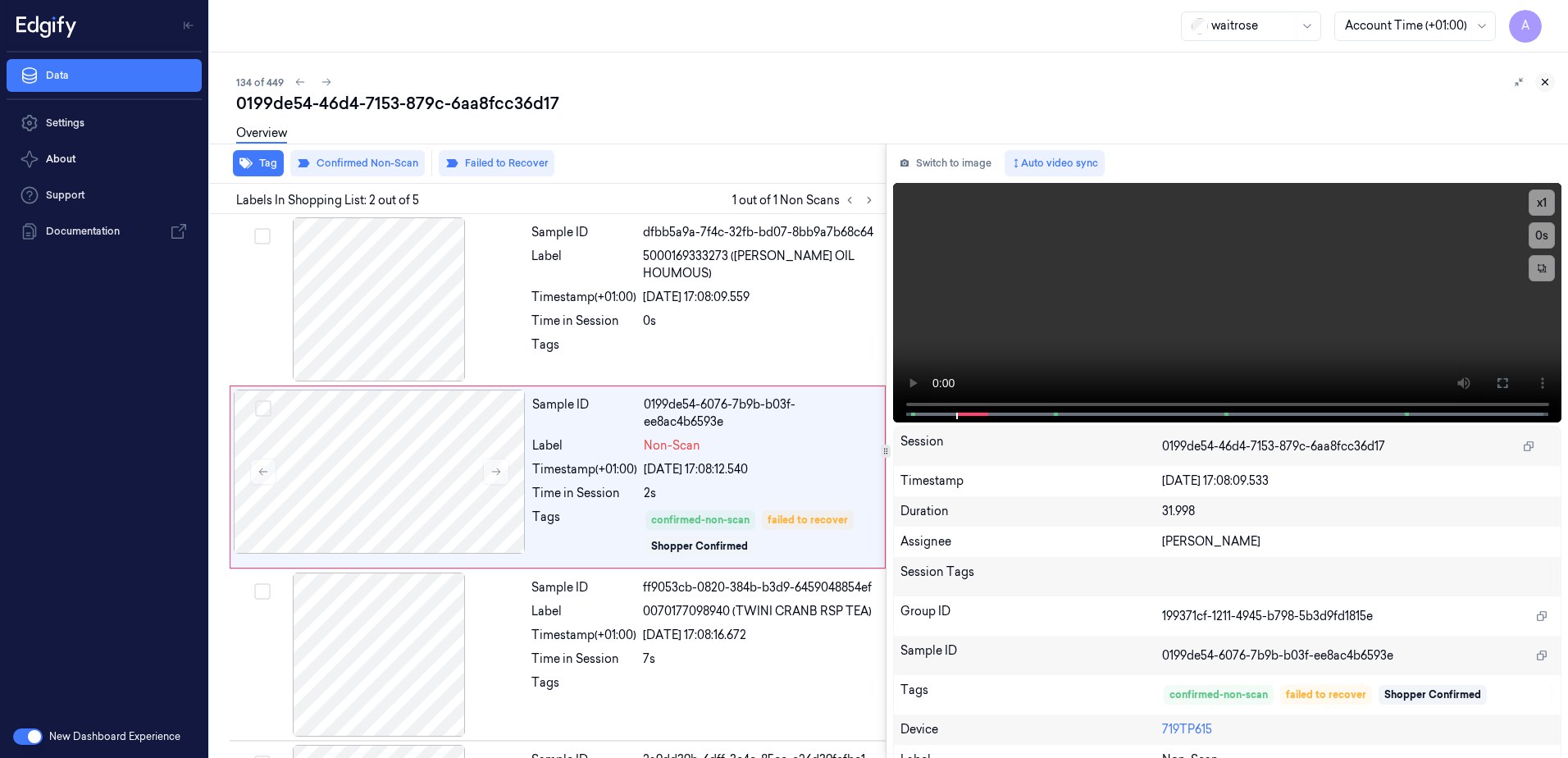
click at [1544, 77] on icon at bounding box center [1545, 82] width 12 height 12
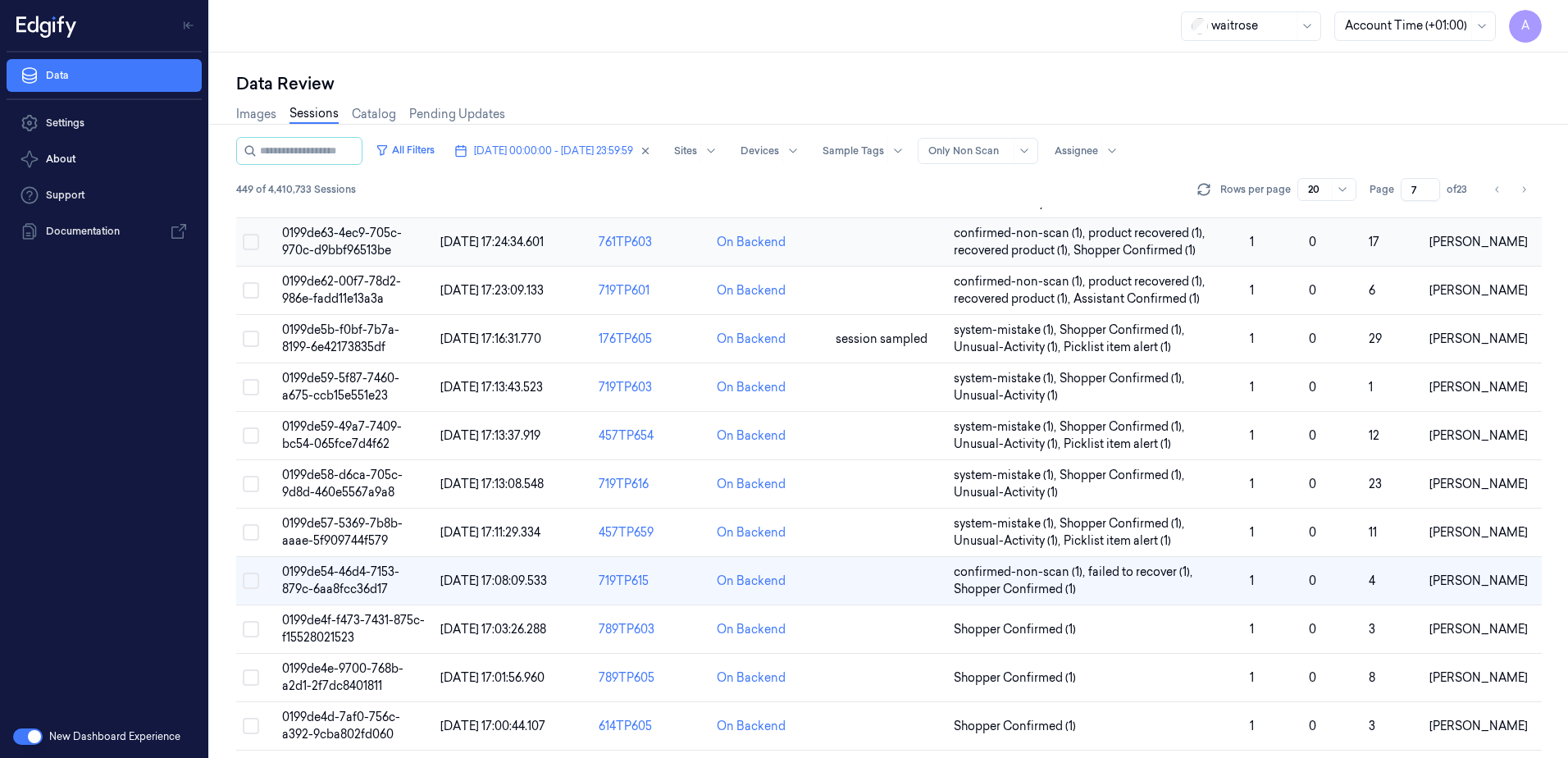
scroll to position [466, 0]
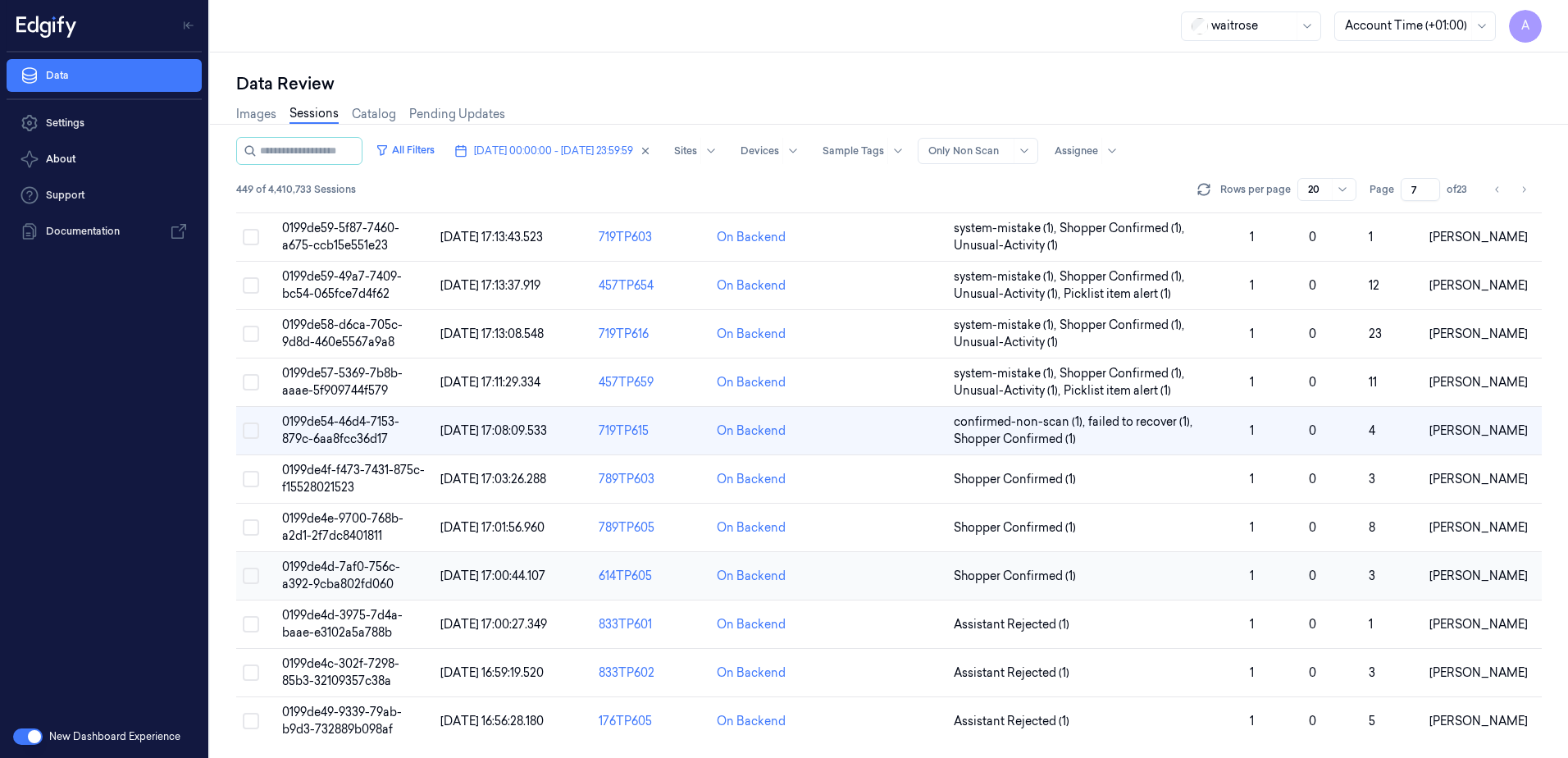
click at [321, 570] on span "0199de4d-7af0-756c-a392-9cba802fd060" at bounding box center [341, 575] width 118 height 32
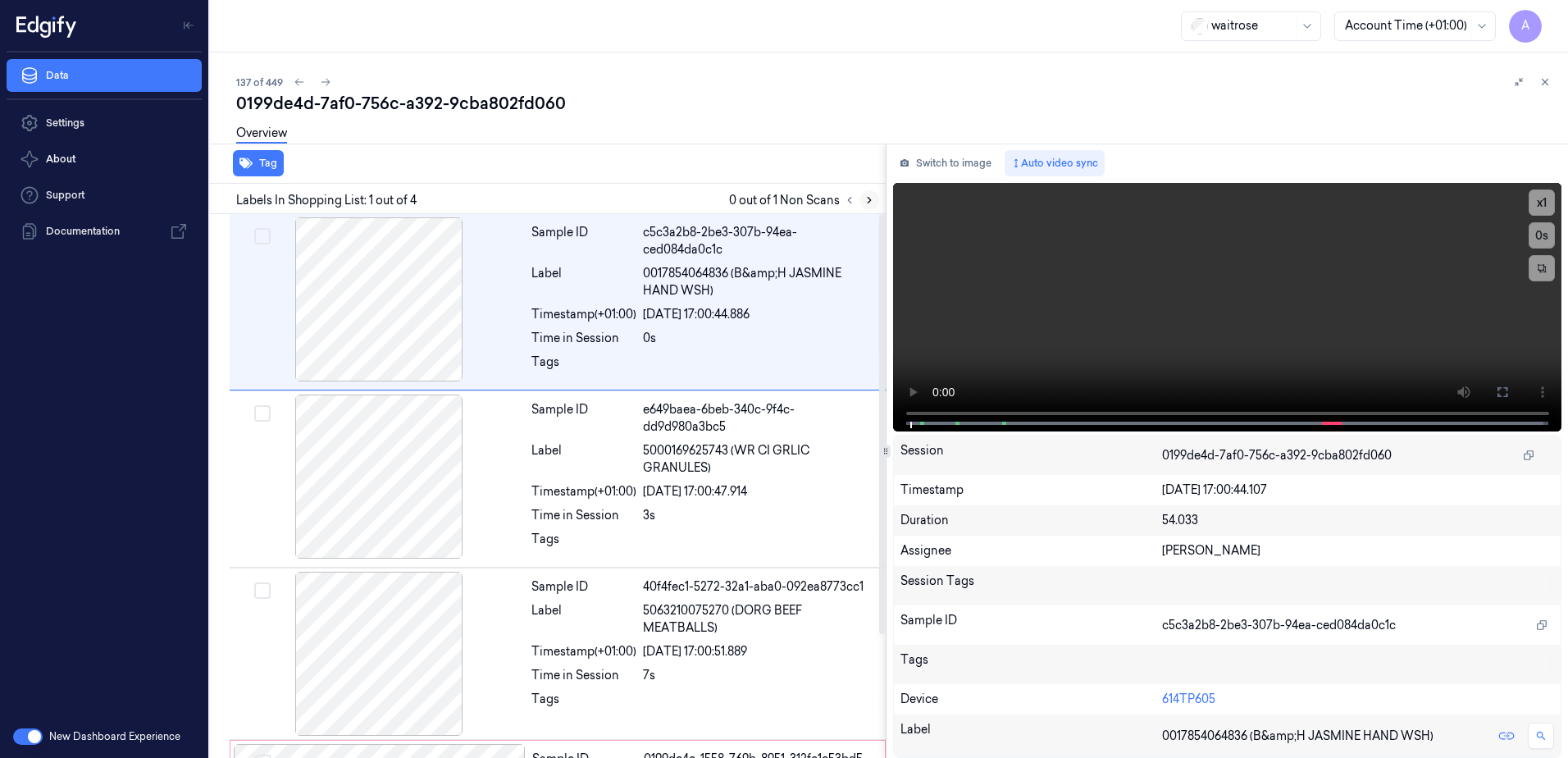
click at [867, 202] on icon at bounding box center [869, 200] width 12 height 12
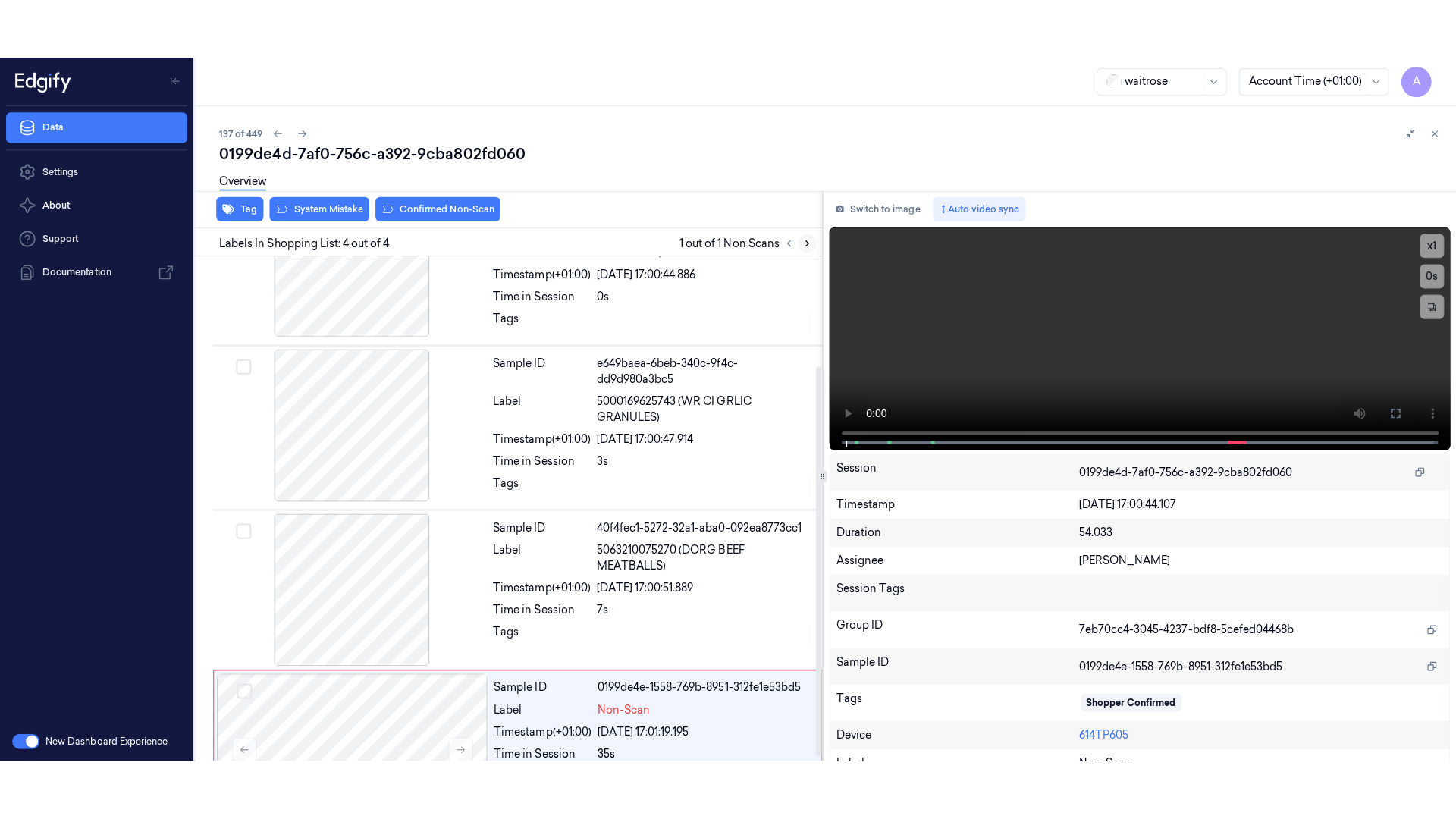
scroll to position [147, 0]
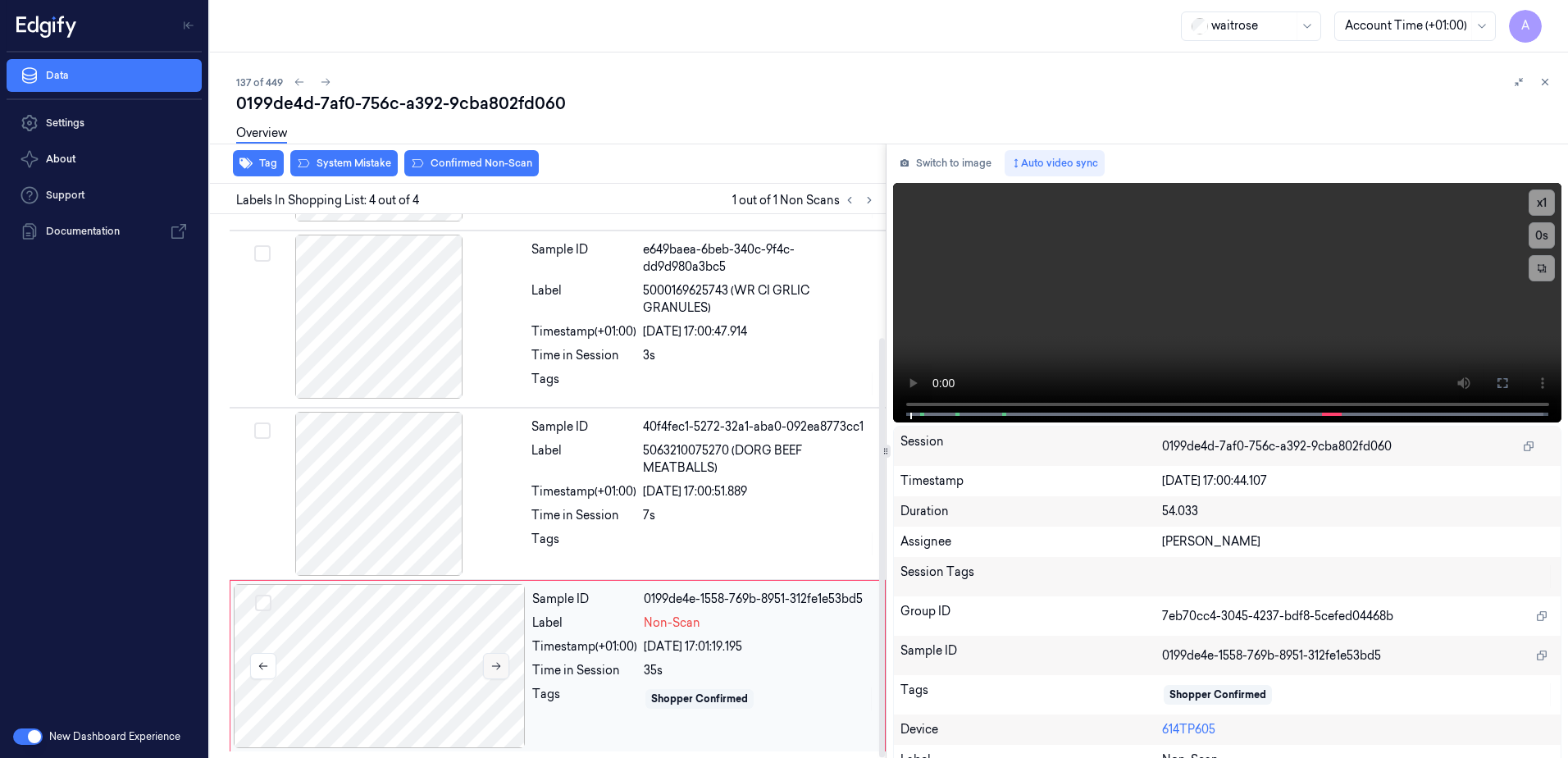
click at [496, 664] on icon at bounding box center [497, 666] width 12 height 12
click at [499, 670] on icon at bounding box center [497, 666] width 12 height 12
click at [1490, 373] on button at bounding box center [1503, 382] width 26 height 26
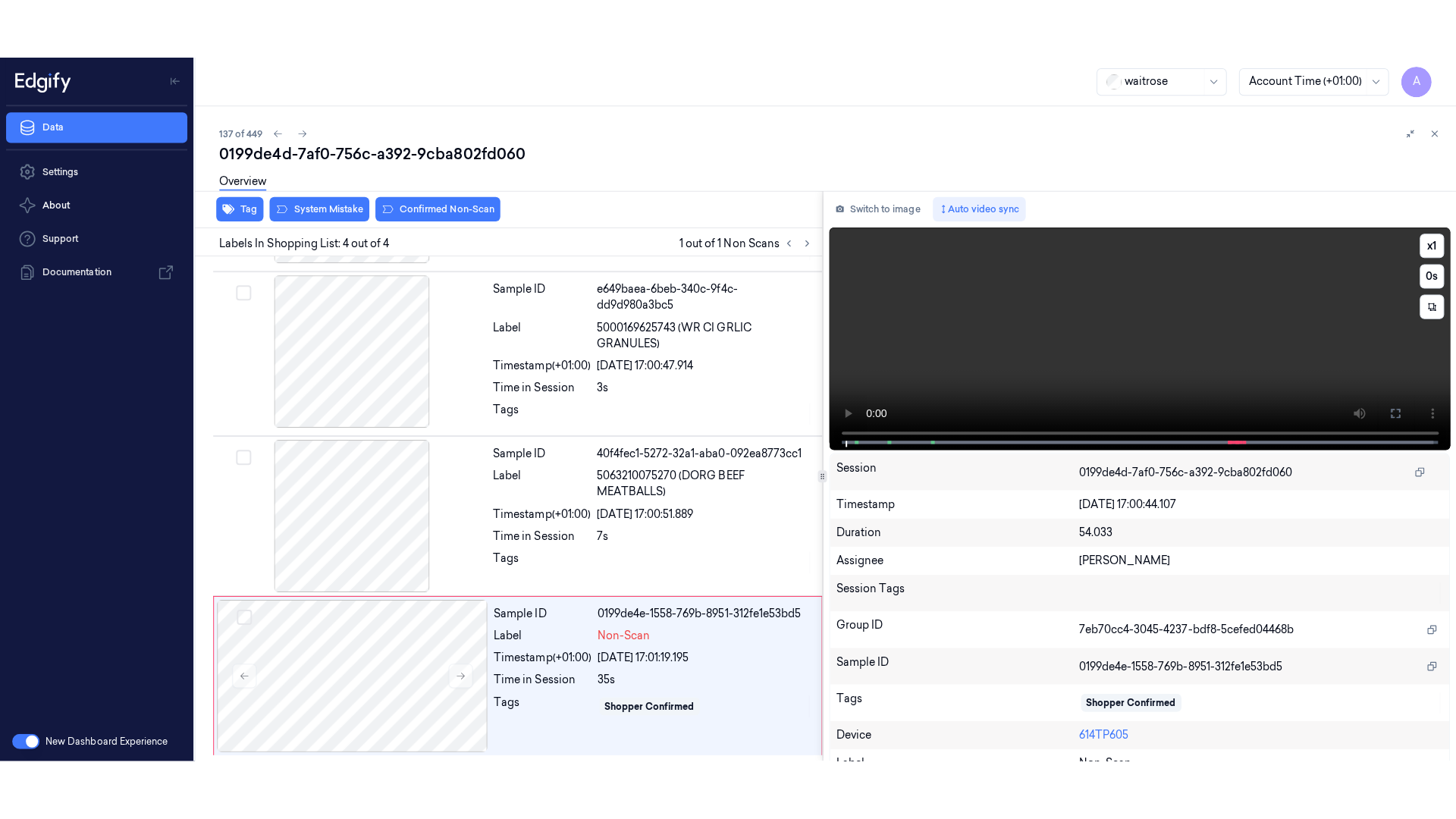
scroll to position [25, 0]
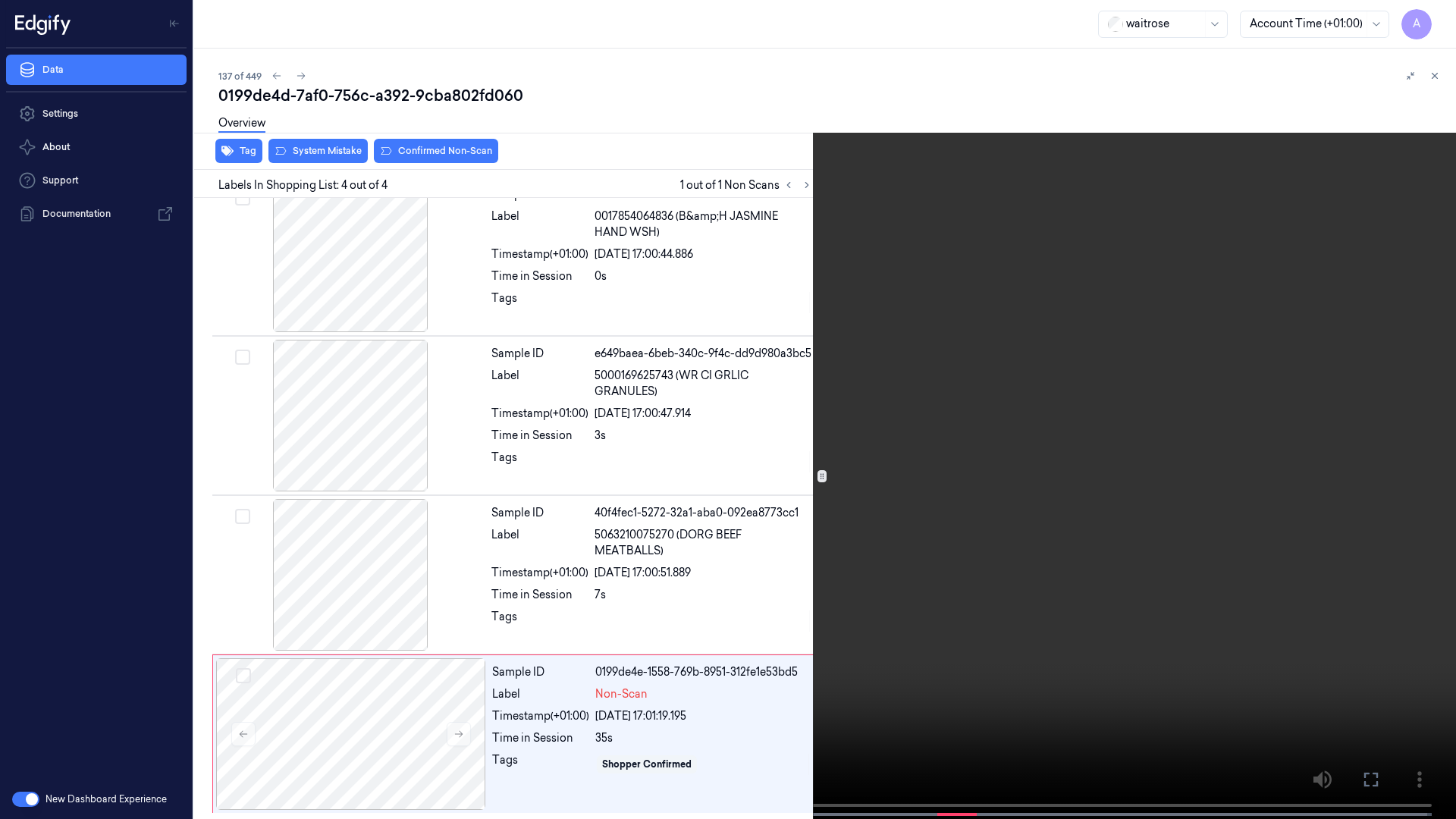
click at [1019, 443] on video at bounding box center [728, 410] width 1456 height 822
click at [1051, 554] on video at bounding box center [728, 410] width 1456 height 822
click at [0, 0] on icon at bounding box center [0, 0] width 0 height 0
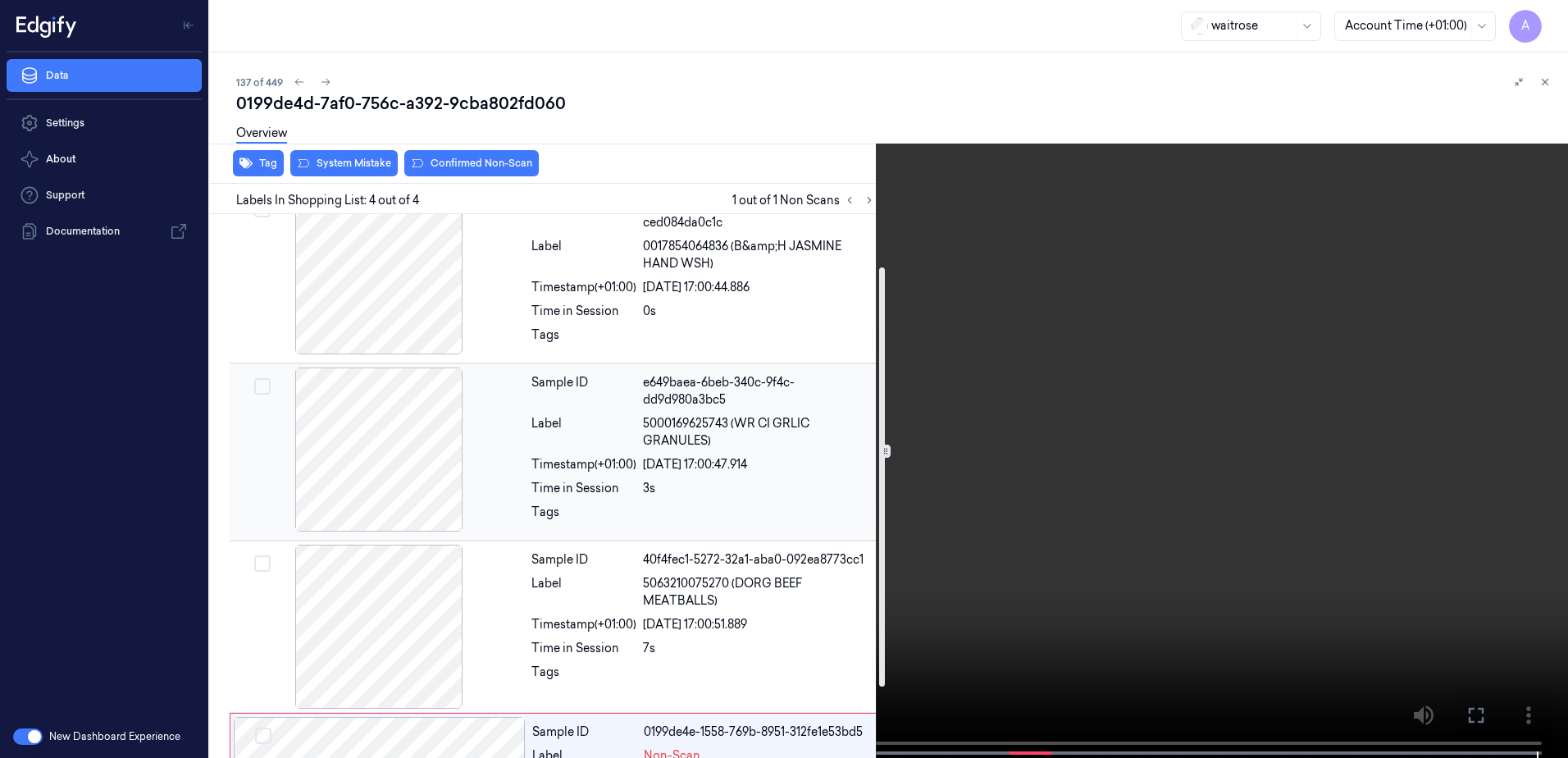
scroll to position [160, 0]
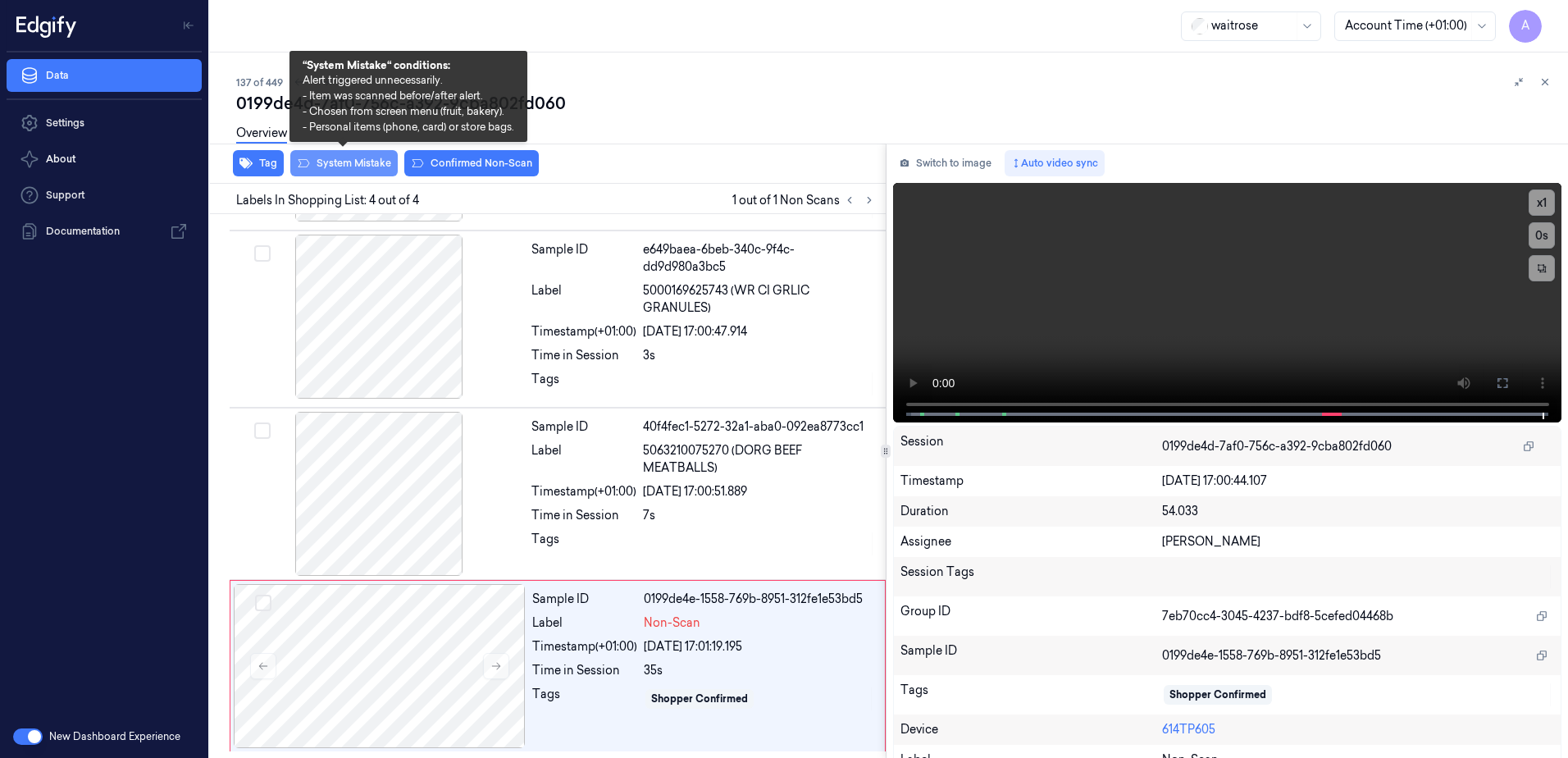
click at [339, 164] on button "System Mistake" at bounding box center [344, 162] width 107 height 26
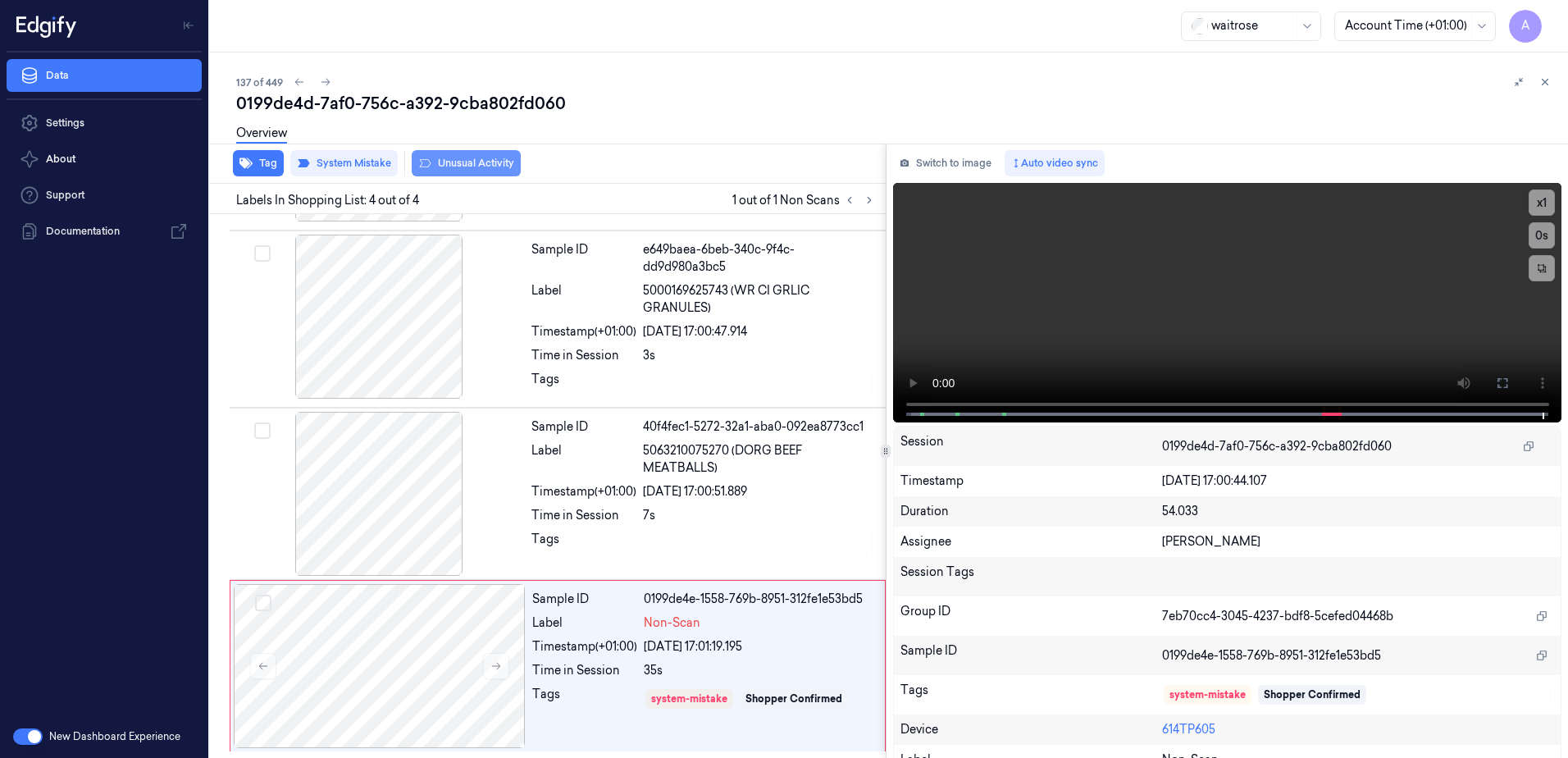
click at [467, 160] on button "Unusual Activity" at bounding box center [466, 162] width 109 height 26
click at [1552, 91] on div at bounding box center [1532, 82] width 46 height 20
click at [1548, 85] on icon at bounding box center [1545, 82] width 12 height 12
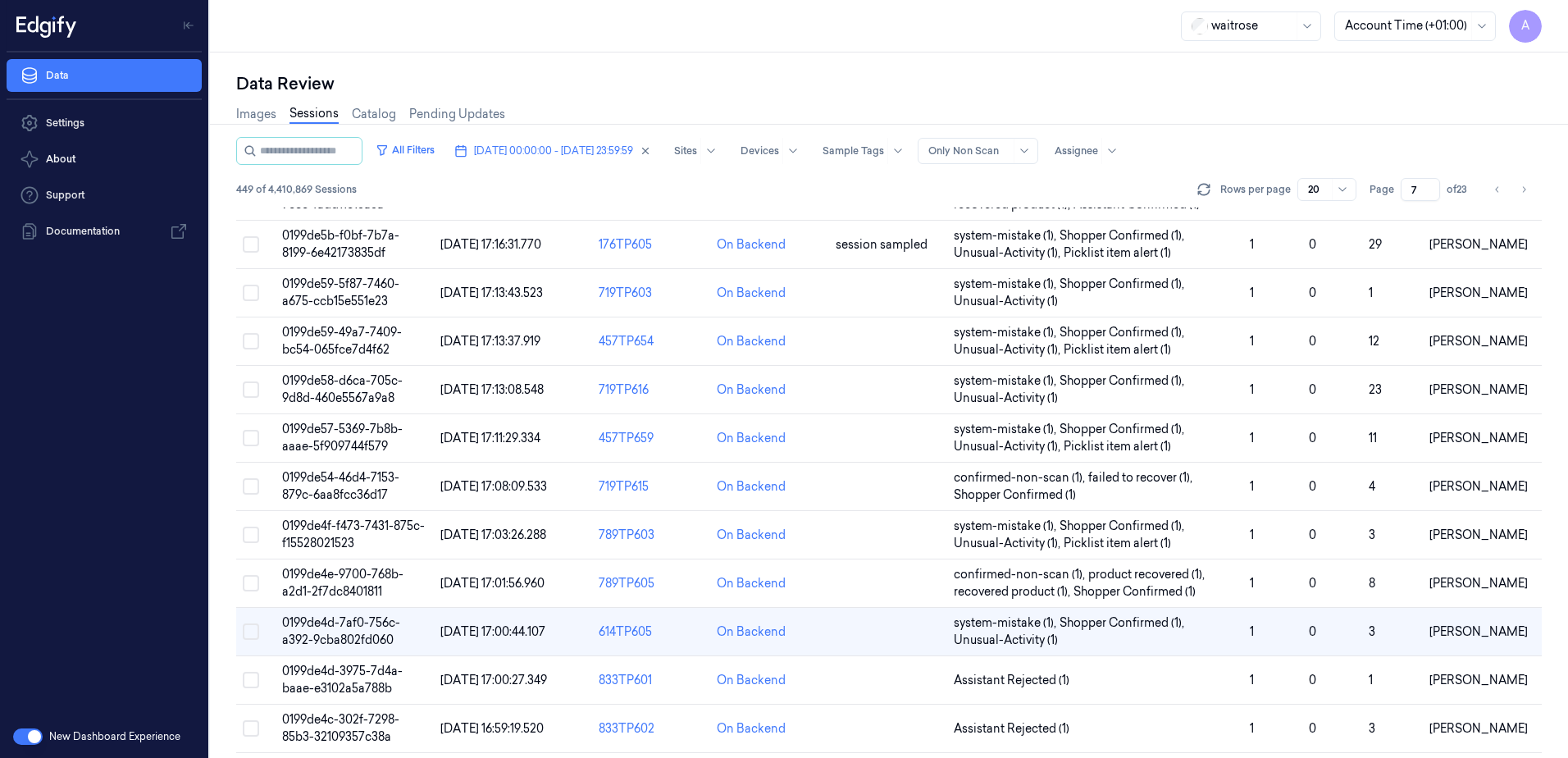
scroll to position [466, 0]
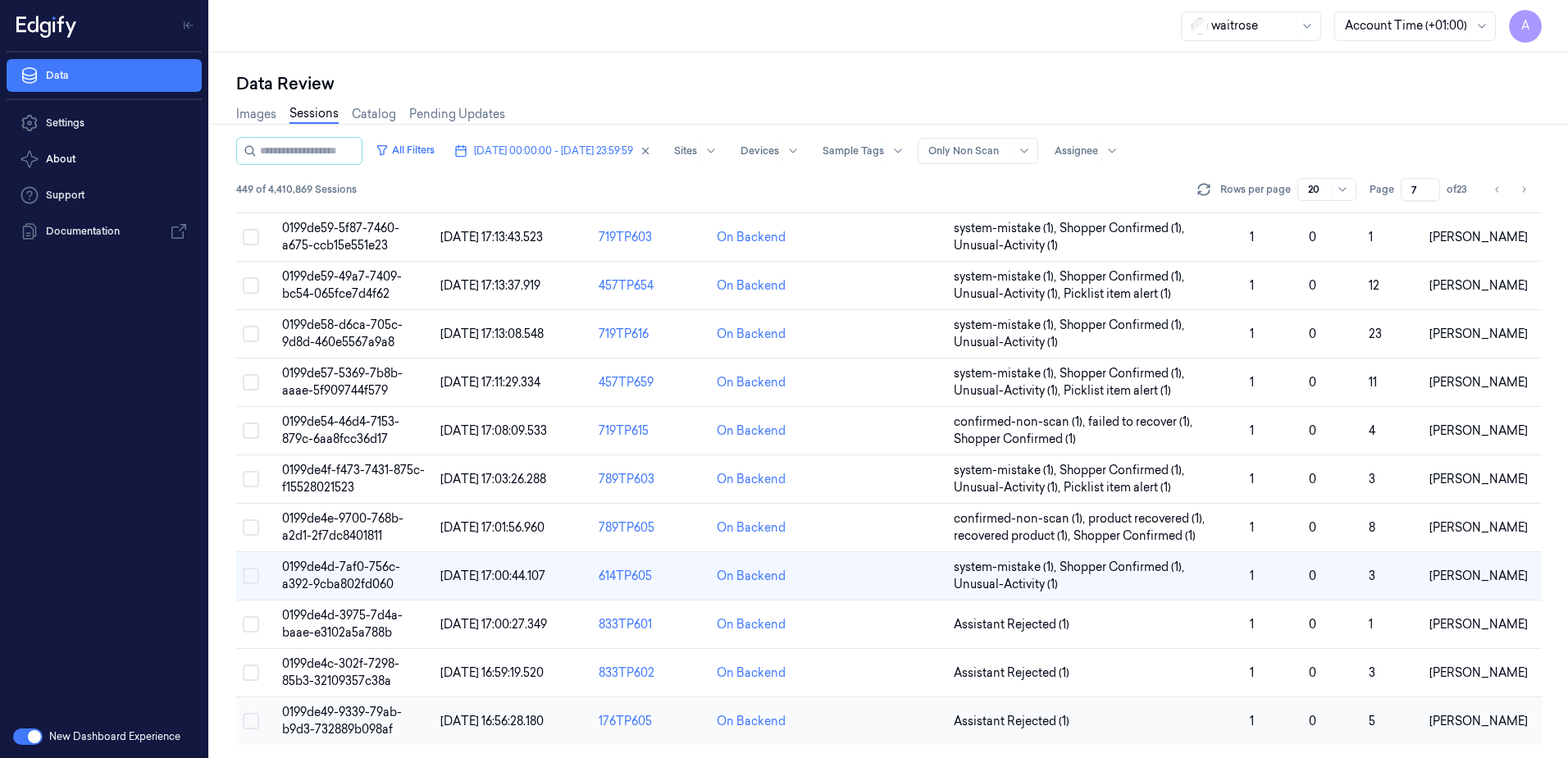
click at [330, 711] on span "0199de49-9339-79ab-b9d3-732889b098af" at bounding box center [342, 720] width 120 height 32
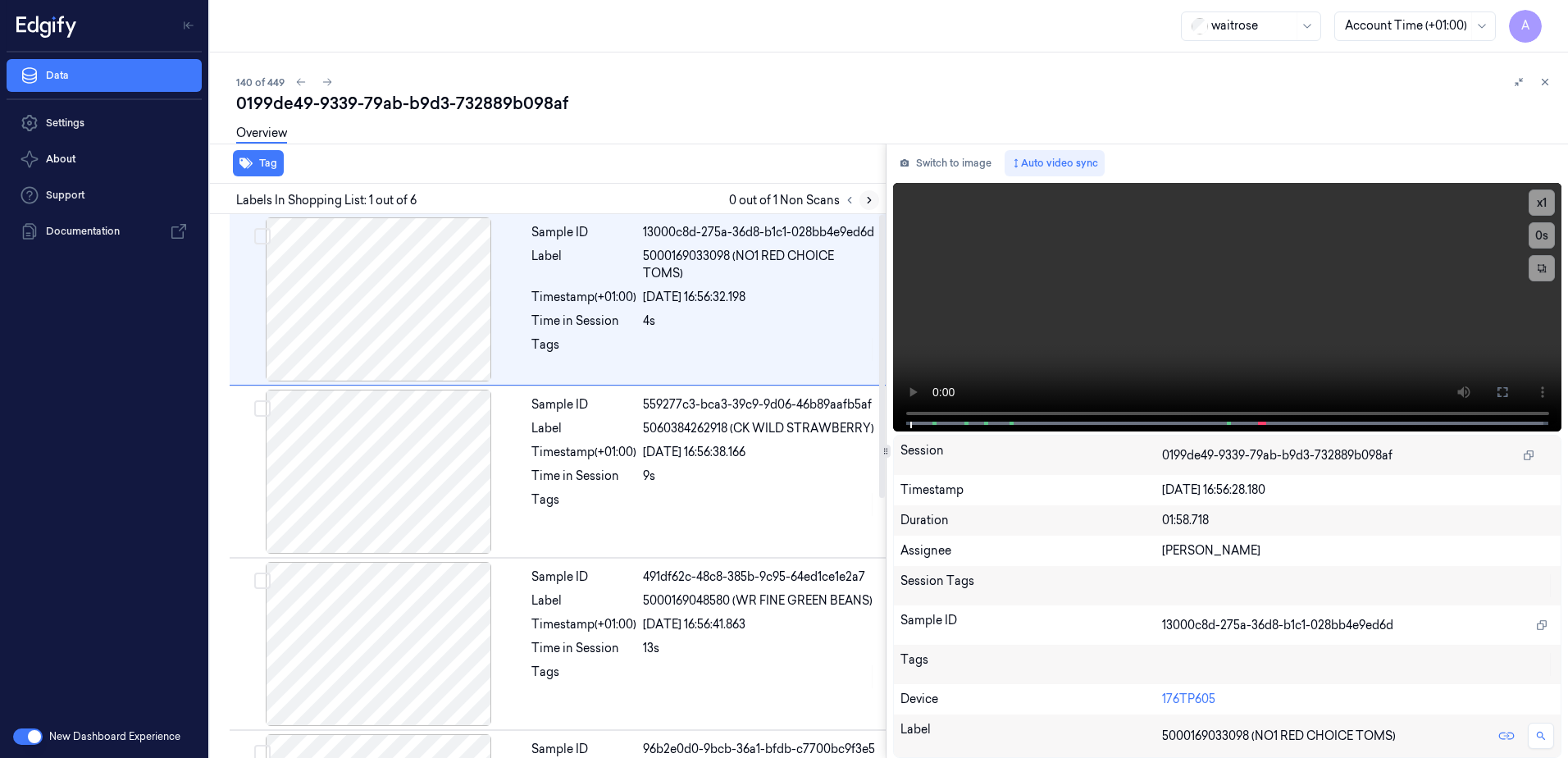
click at [870, 202] on icon at bounding box center [869, 200] width 12 height 12
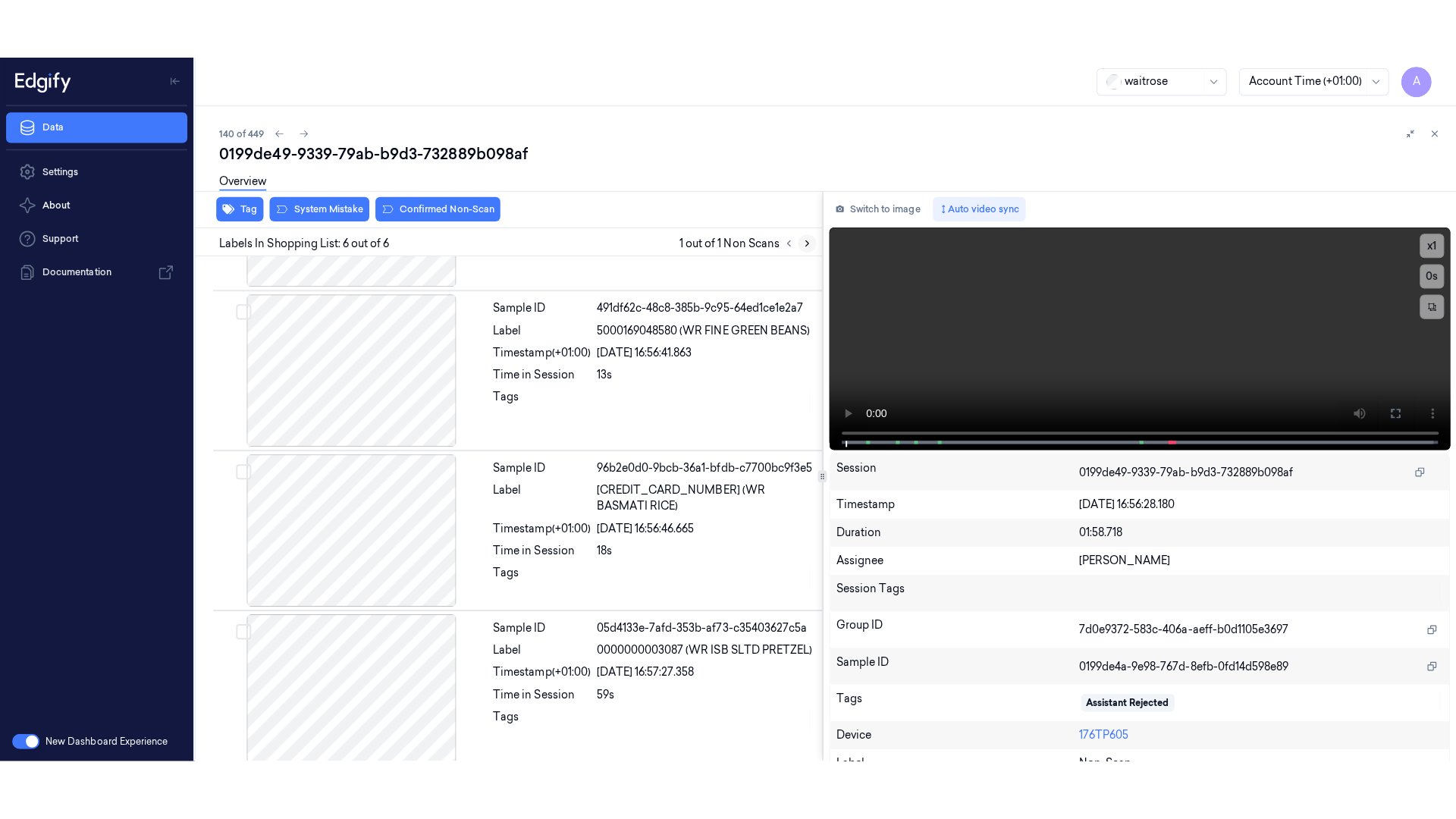
scroll to position [462, 0]
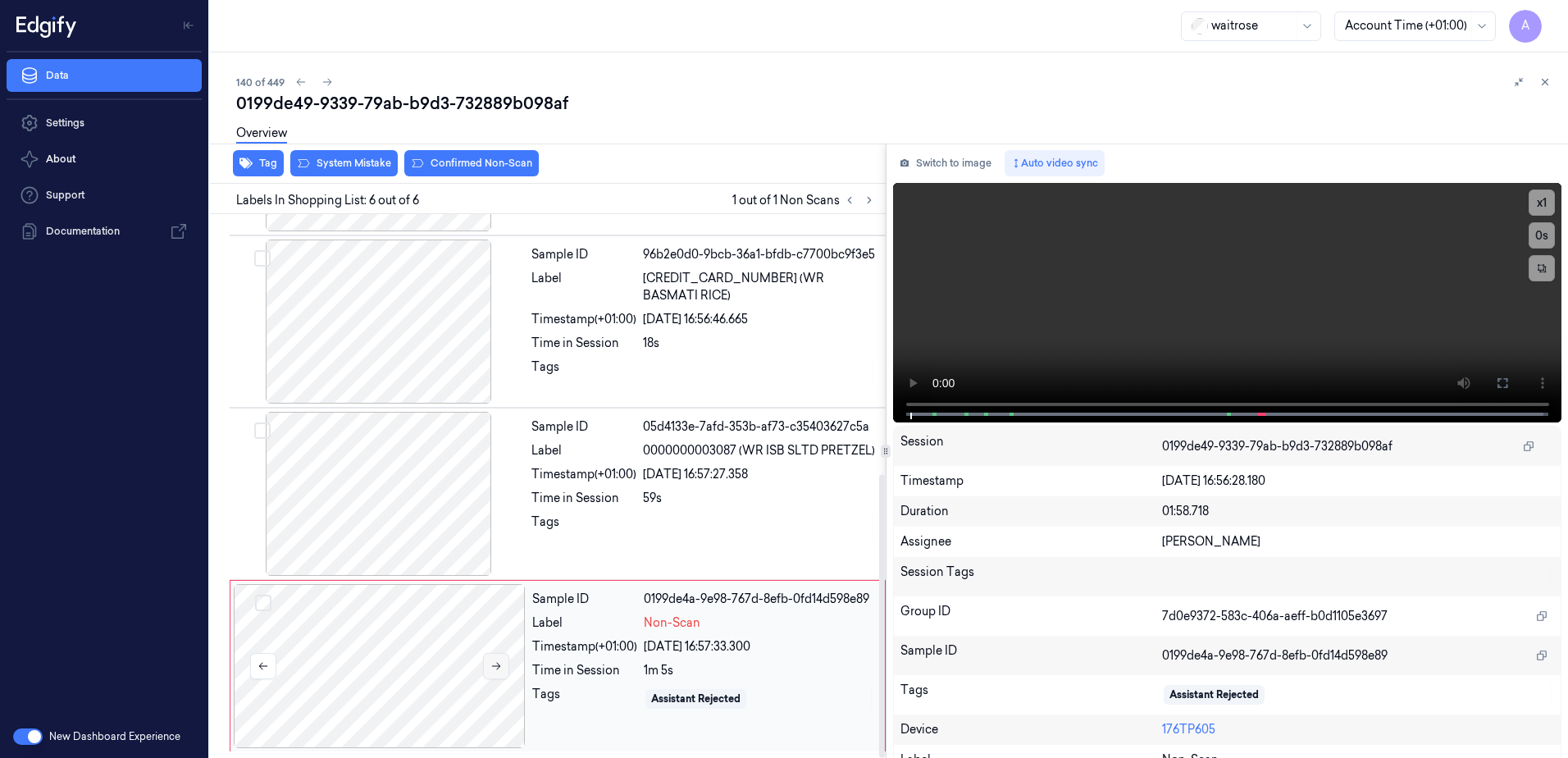
click at [492, 670] on icon at bounding box center [497, 666] width 12 height 12
click at [503, 669] on button at bounding box center [496, 666] width 26 height 26
click at [1502, 390] on button at bounding box center [1503, 382] width 26 height 26
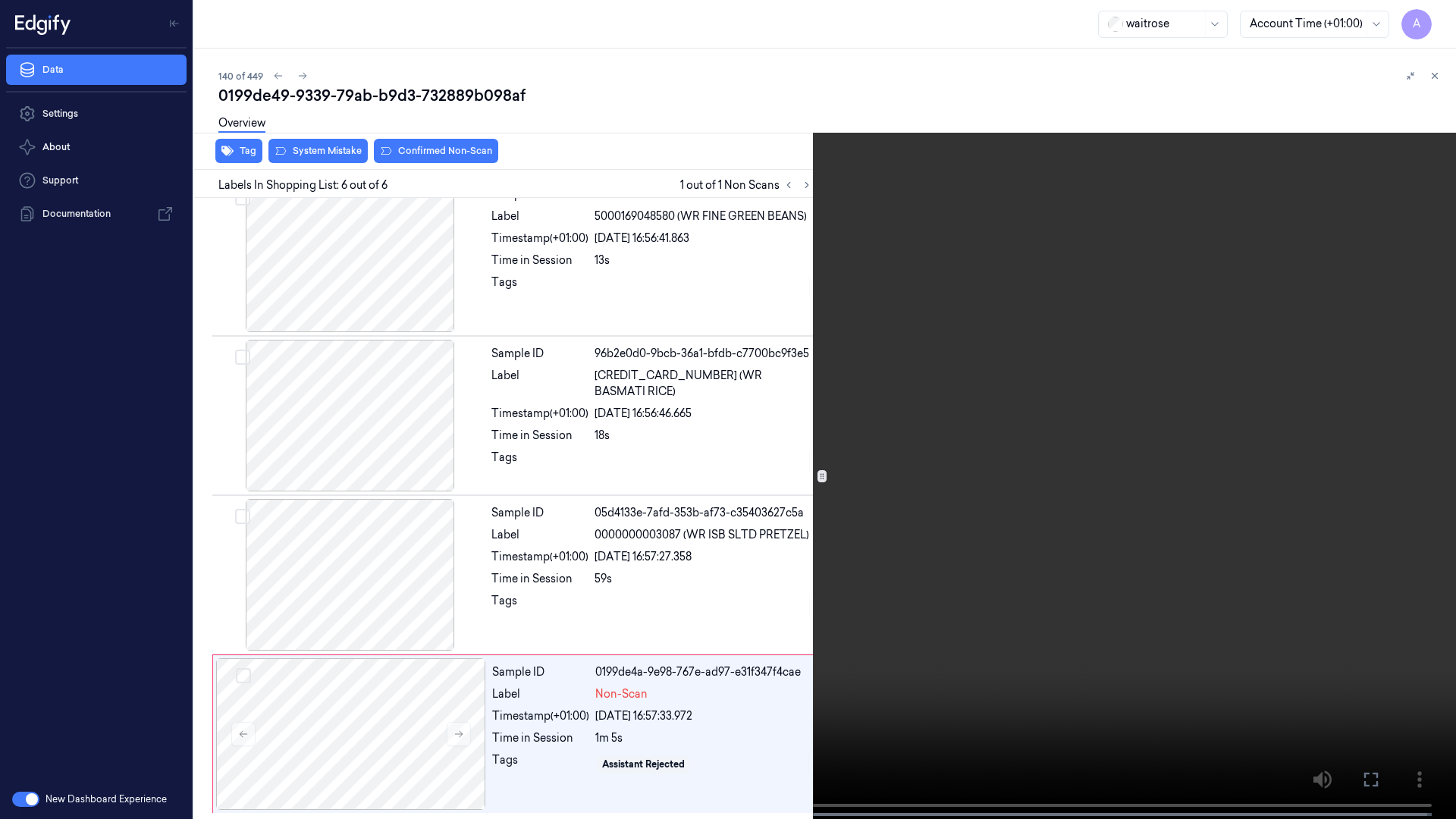
click at [784, 367] on video at bounding box center [728, 410] width 1456 height 822
click at [0, 0] on icon at bounding box center [0, 0] width 0 height 0
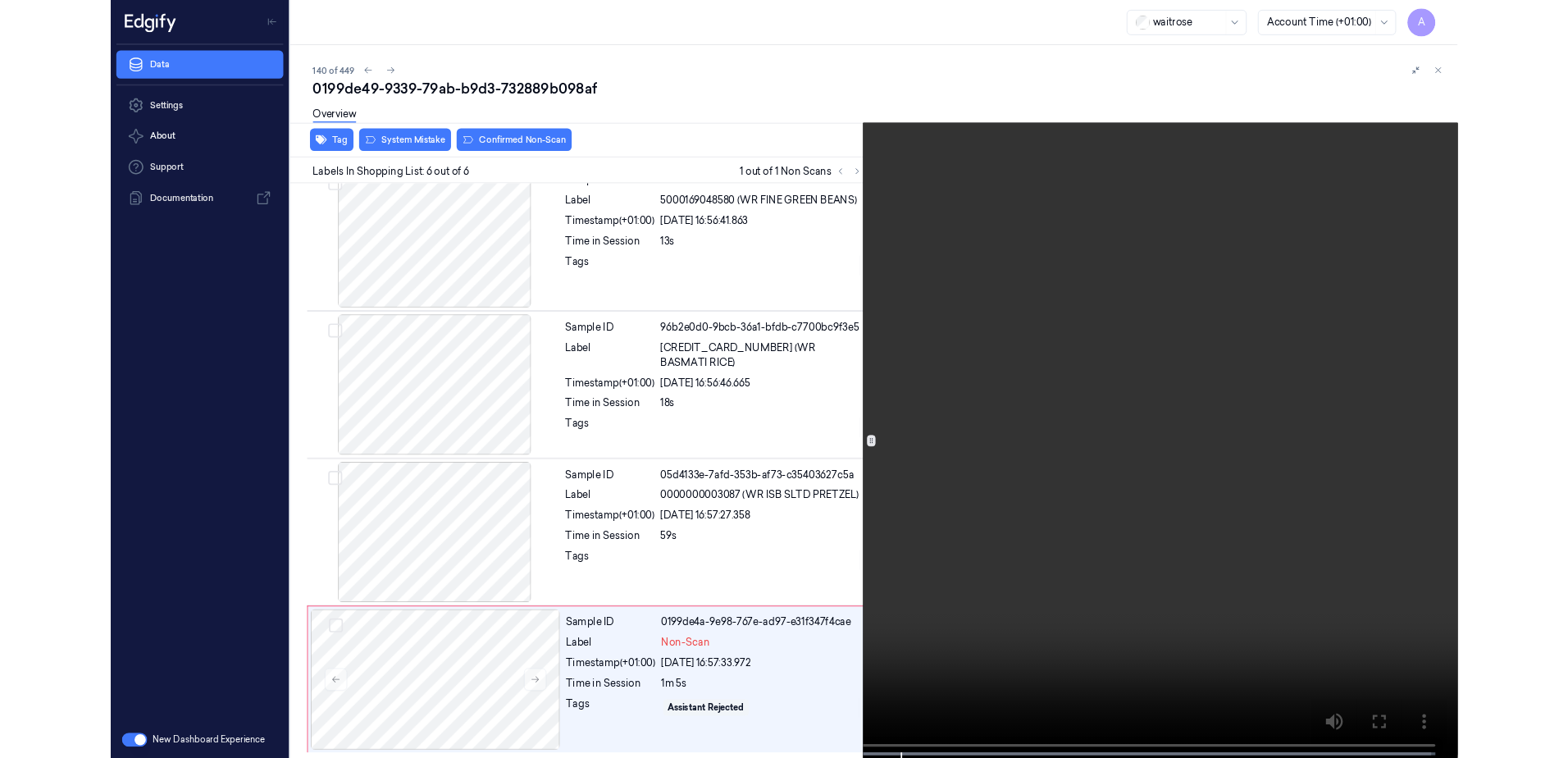
scroll to position [499, 0]
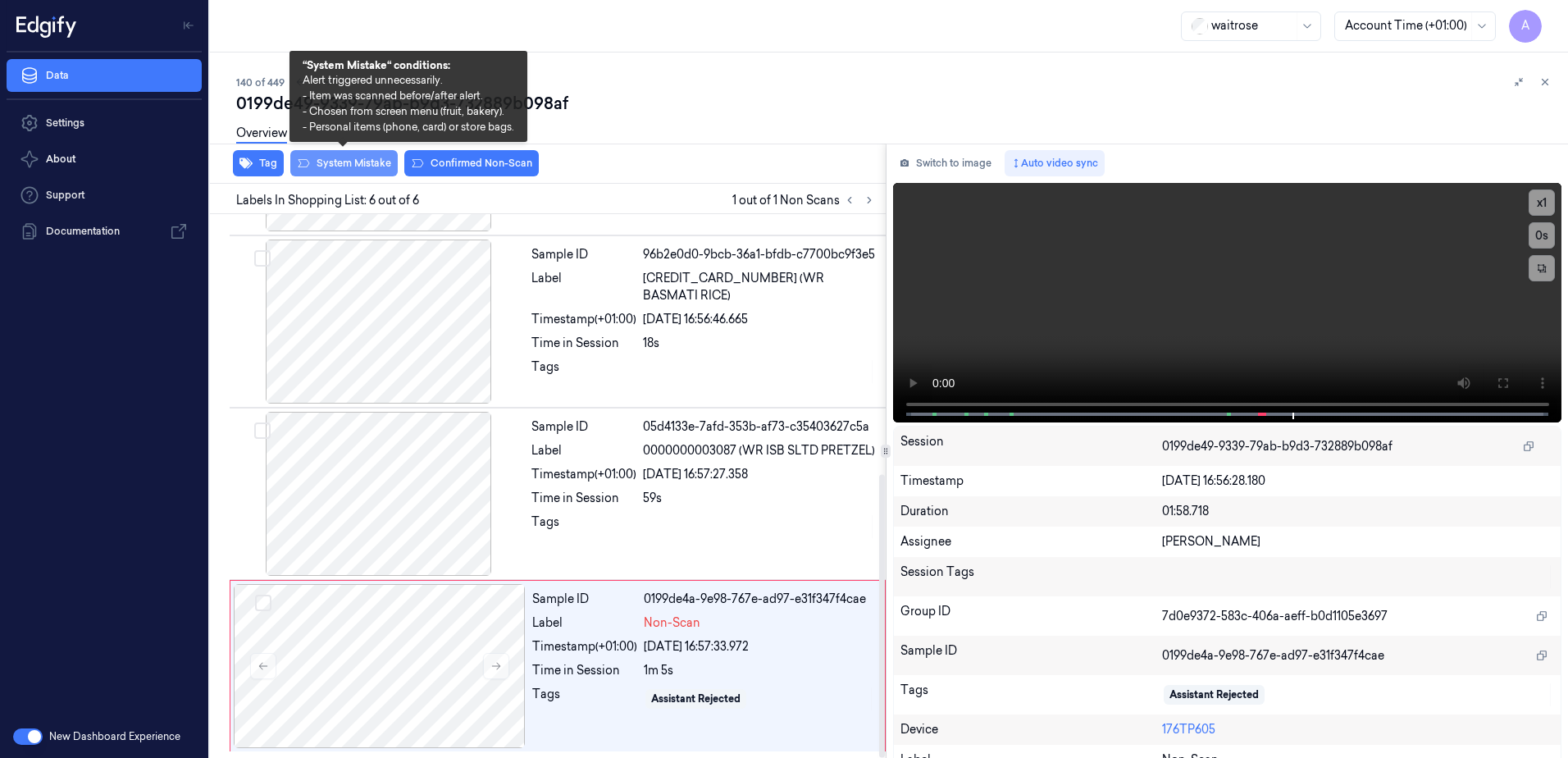
click at [333, 167] on button "System Mistake" at bounding box center [344, 162] width 107 height 26
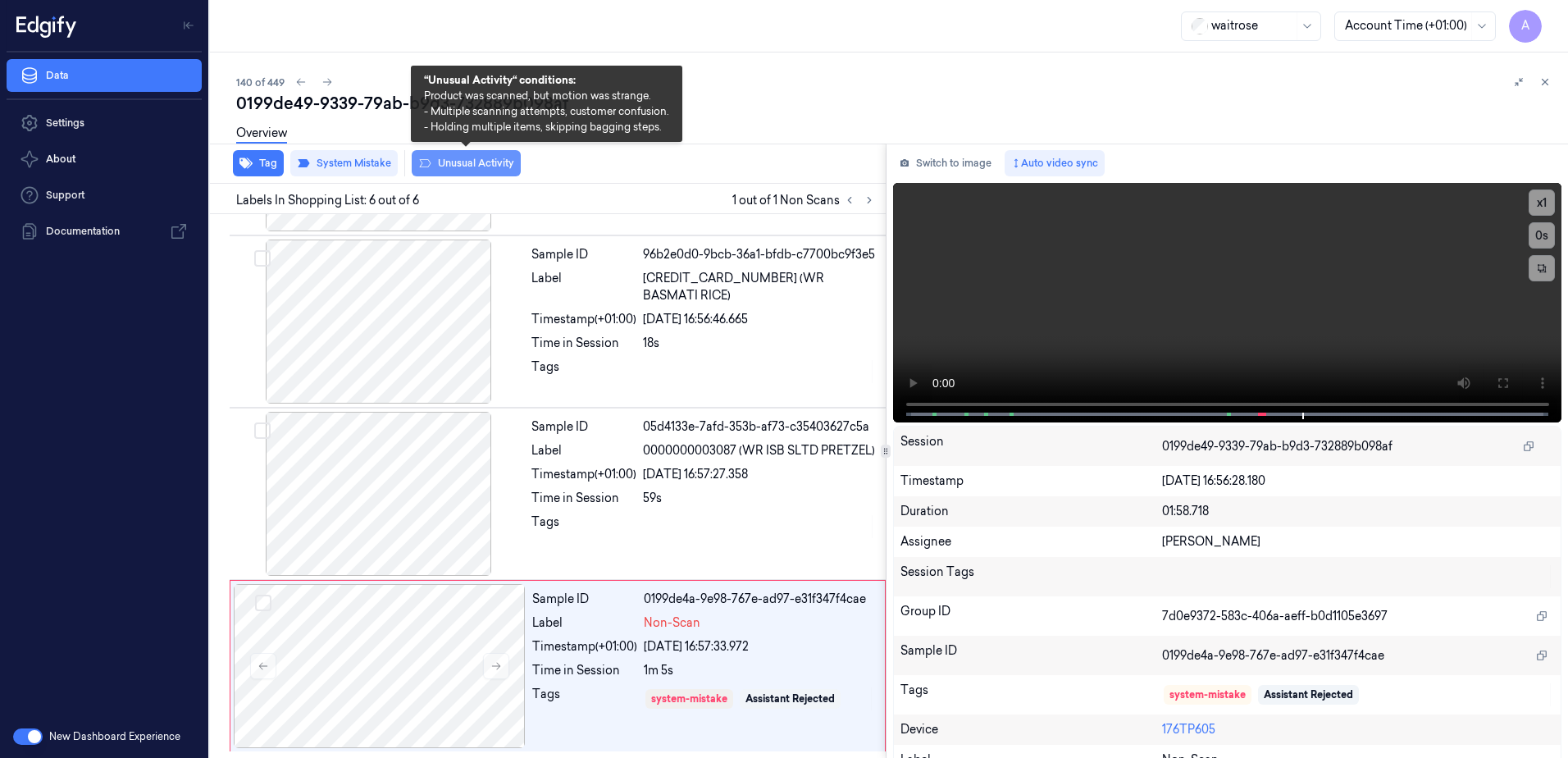
click at [445, 168] on button "Unusual Activity" at bounding box center [466, 162] width 109 height 26
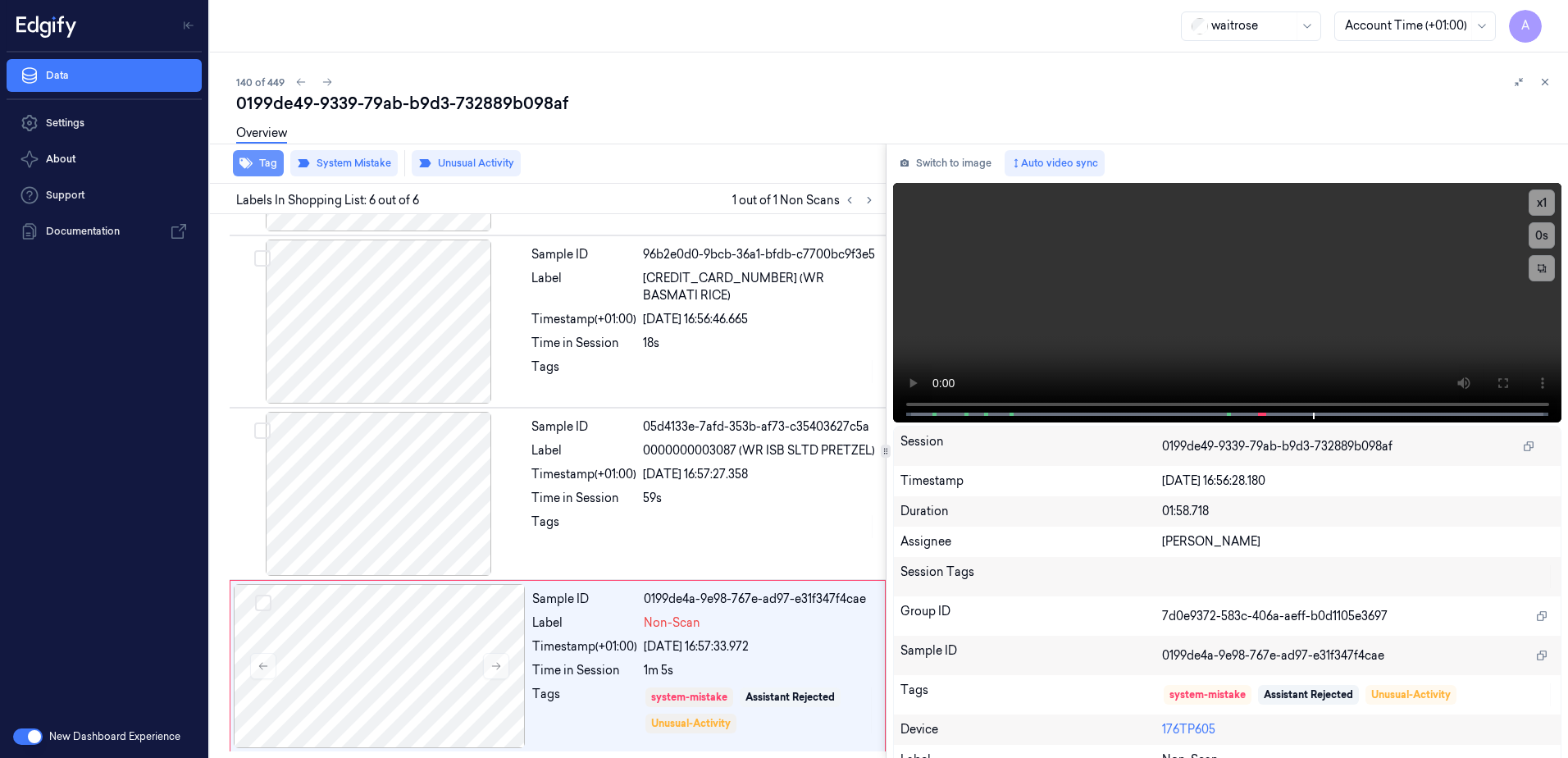
click at [255, 164] on button "Tag" at bounding box center [258, 162] width 51 height 26
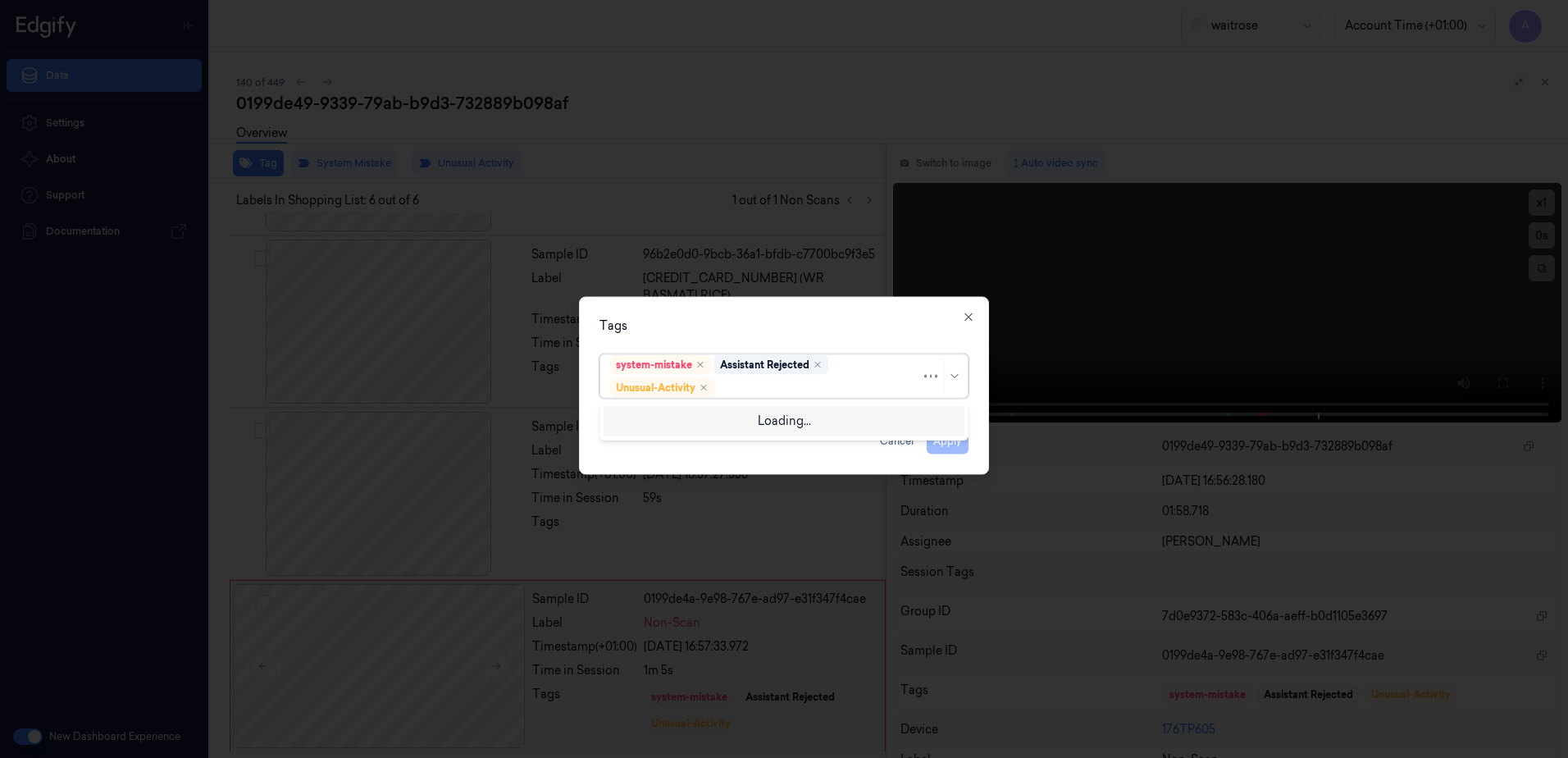
click at [766, 392] on div at bounding box center [819, 386] width 203 height 17
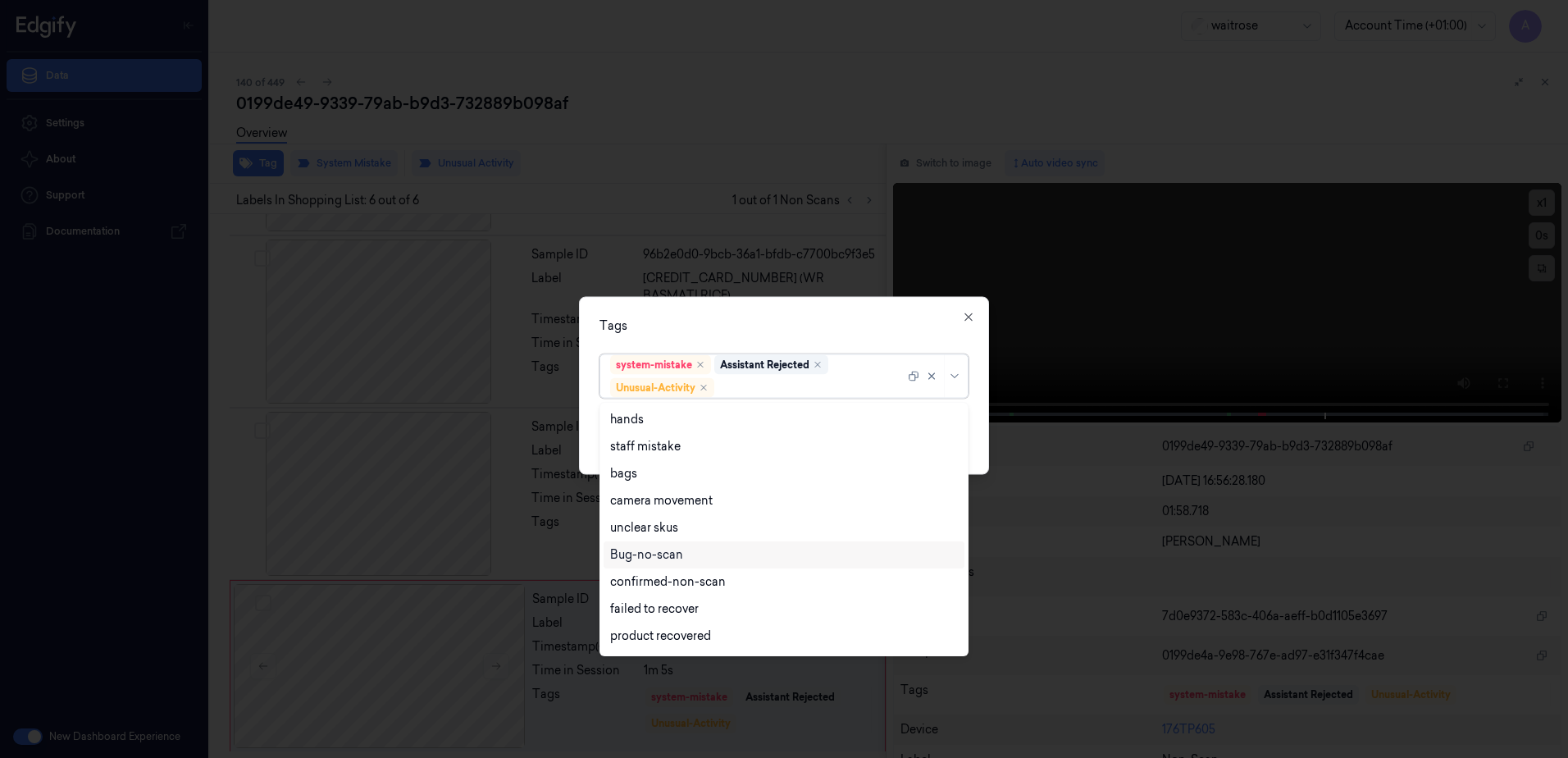
scroll to position [214, 0]
click at [706, 604] on div "Picklist item alert" at bounding box center [784, 610] width 348 height 17
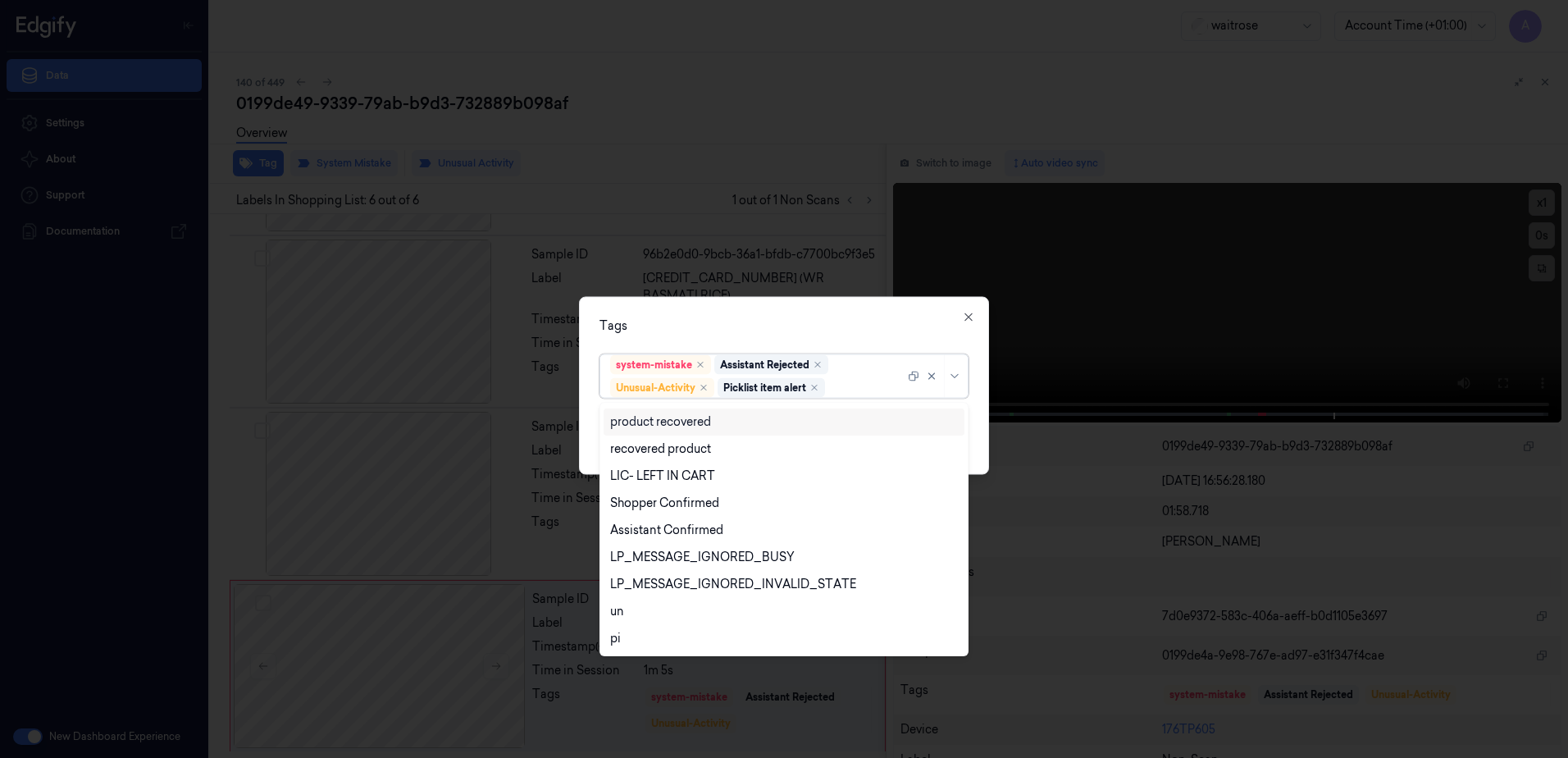
click at [842, 317] on div "Tags" at bounding box center [784, 325] width 369 height 17
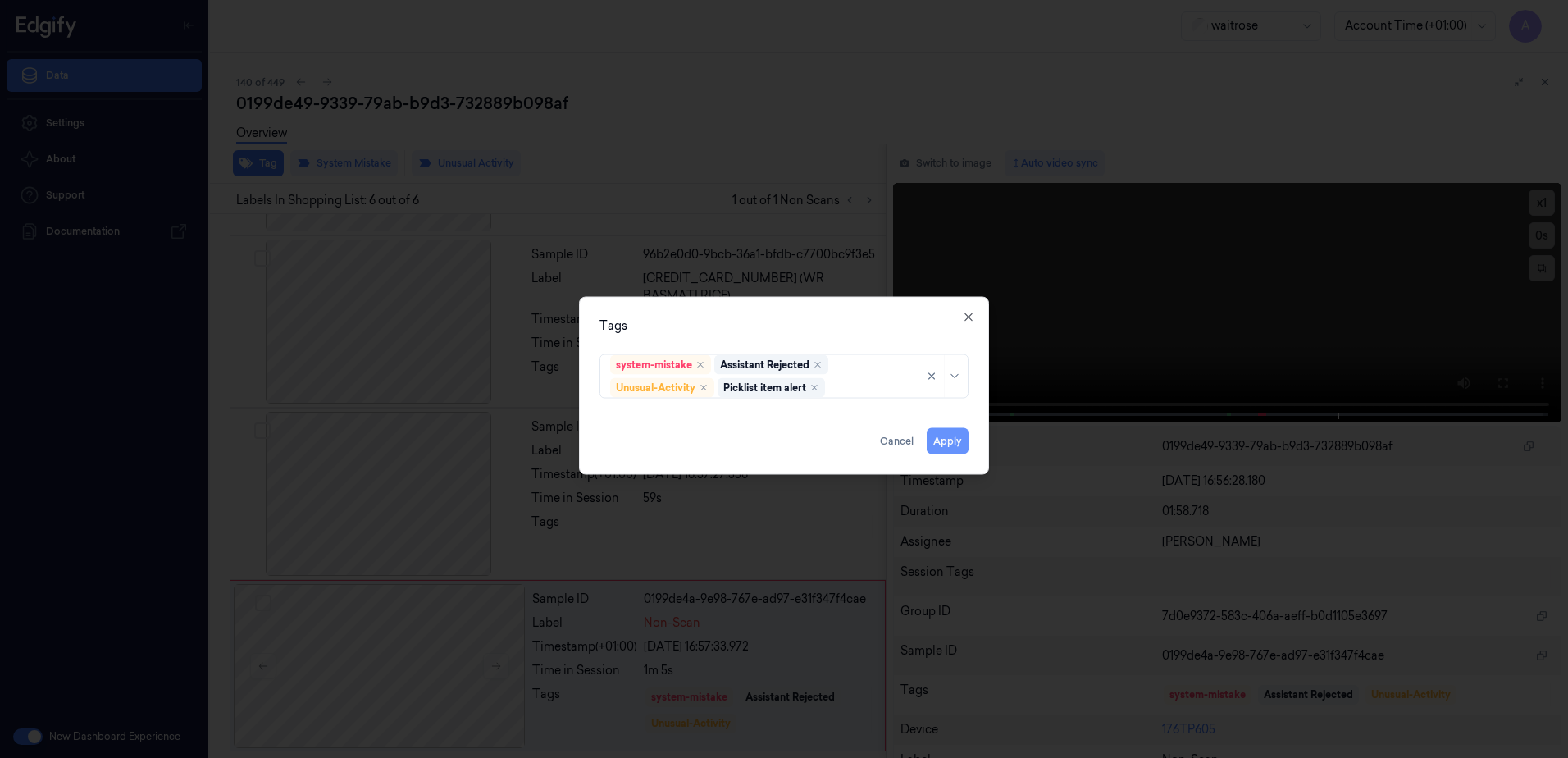
click at [941, 436] on button "Apply" at bounding box center [948, 441] width 42 height 26
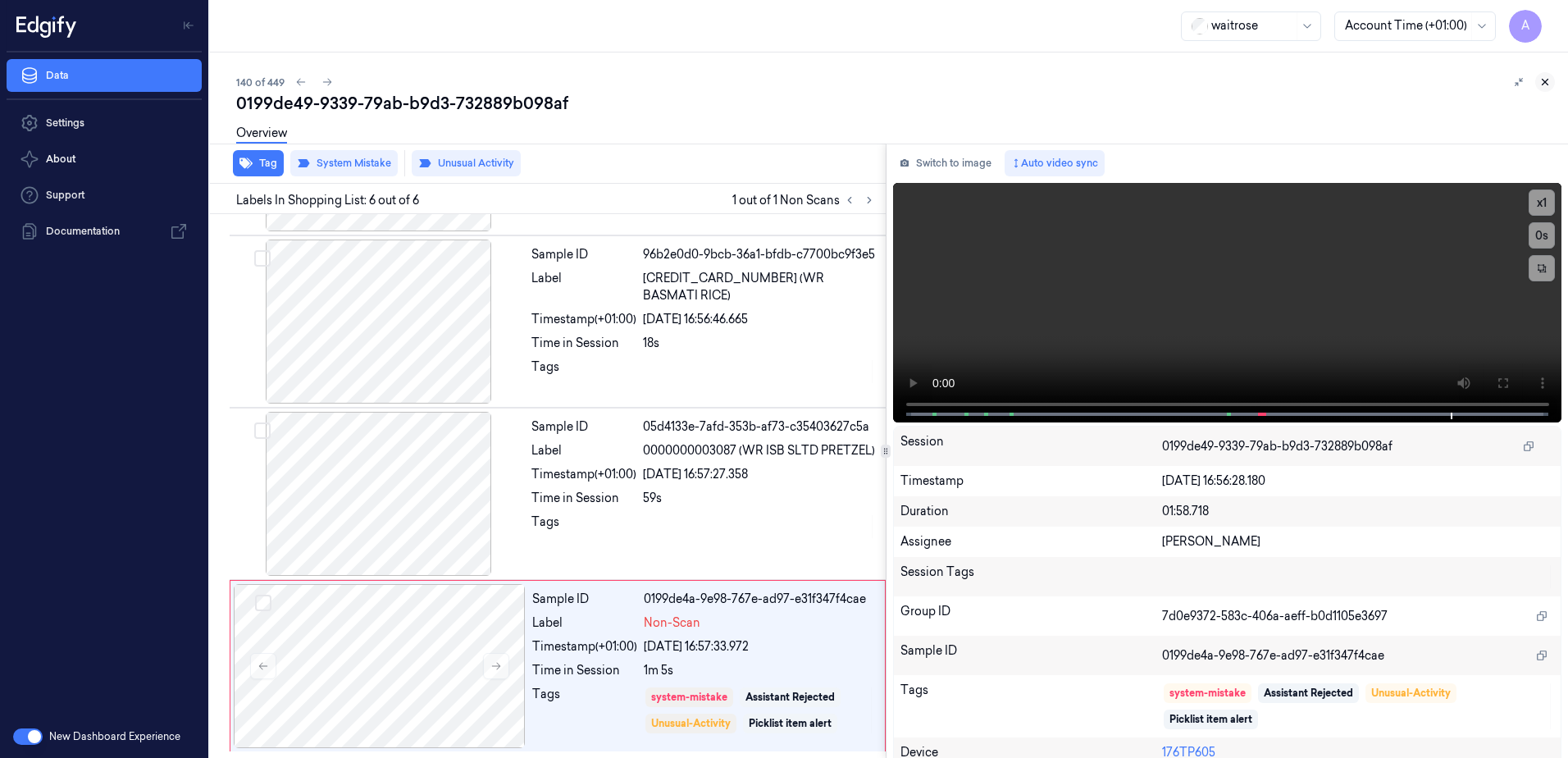
click at [1544, 81] on icon at bounding box center [1546, 82] width 6 height 6
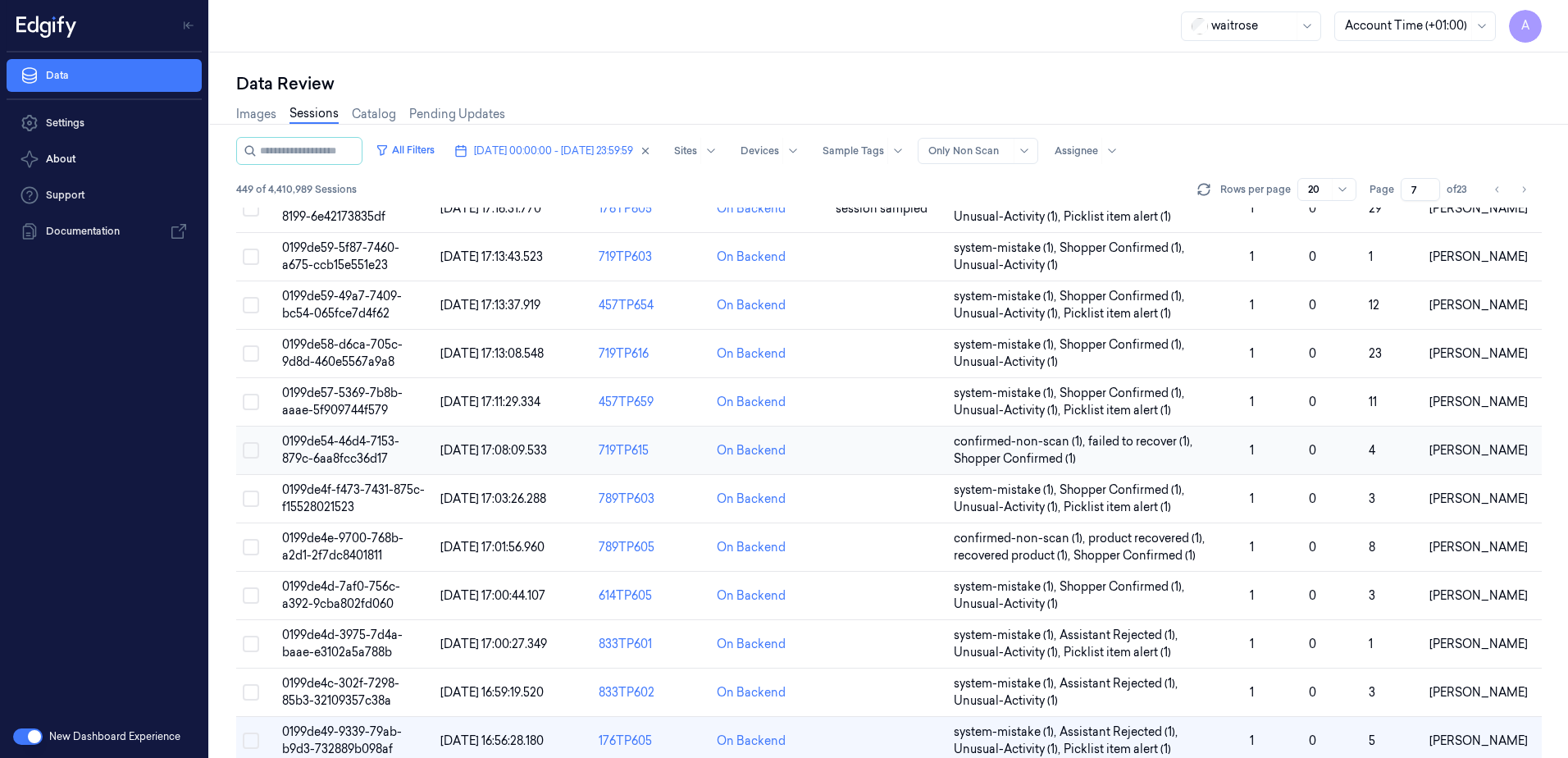
scroll to position [466, 0]
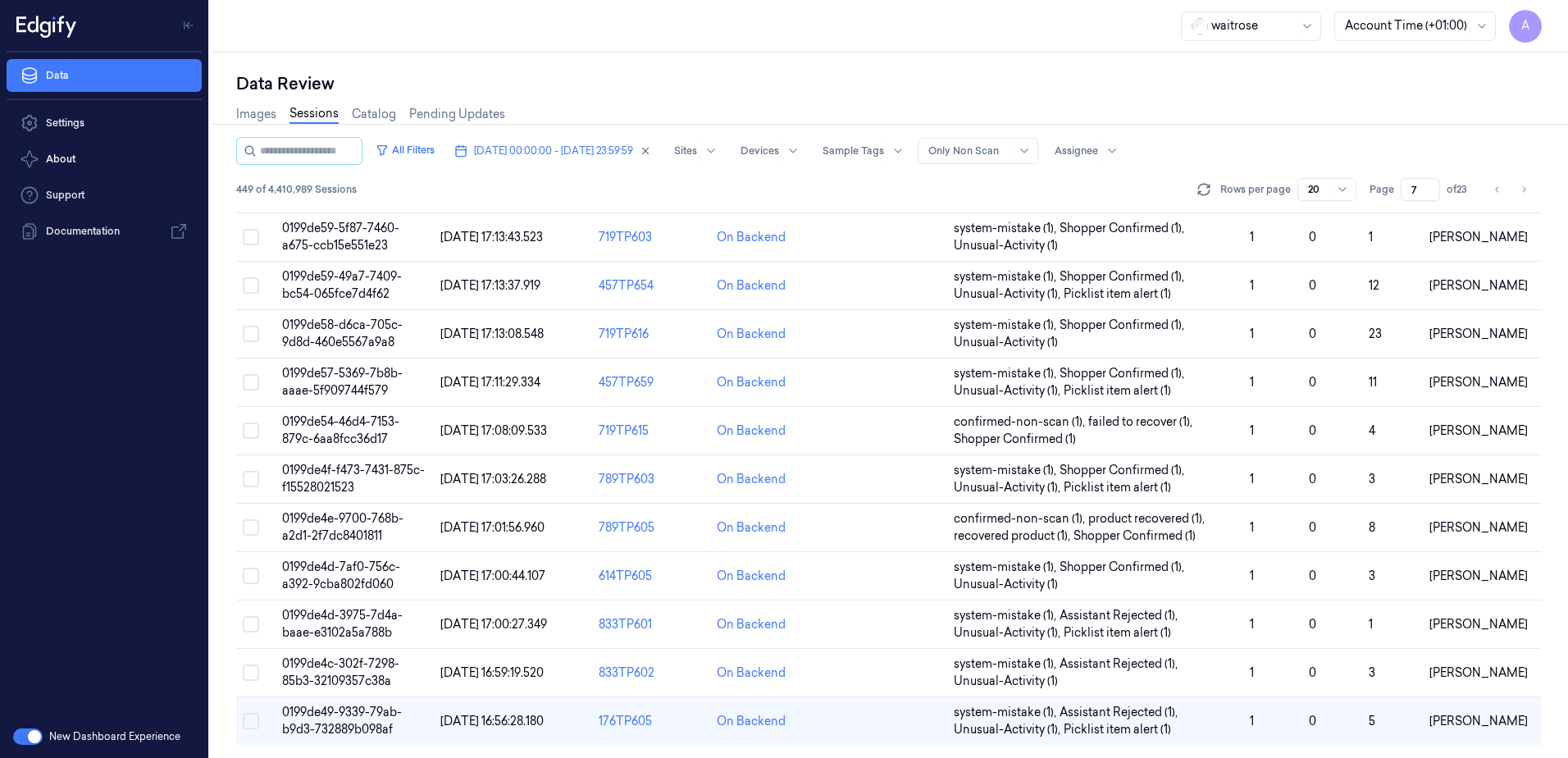
drag, startPoint x: 1418, startPoint y: 183, endPoint x: 1404, endPoint y: 192, distance: 16.6
click at [1404, 192] on input "7" at bounding box center [1420, 189] width 40 height 23
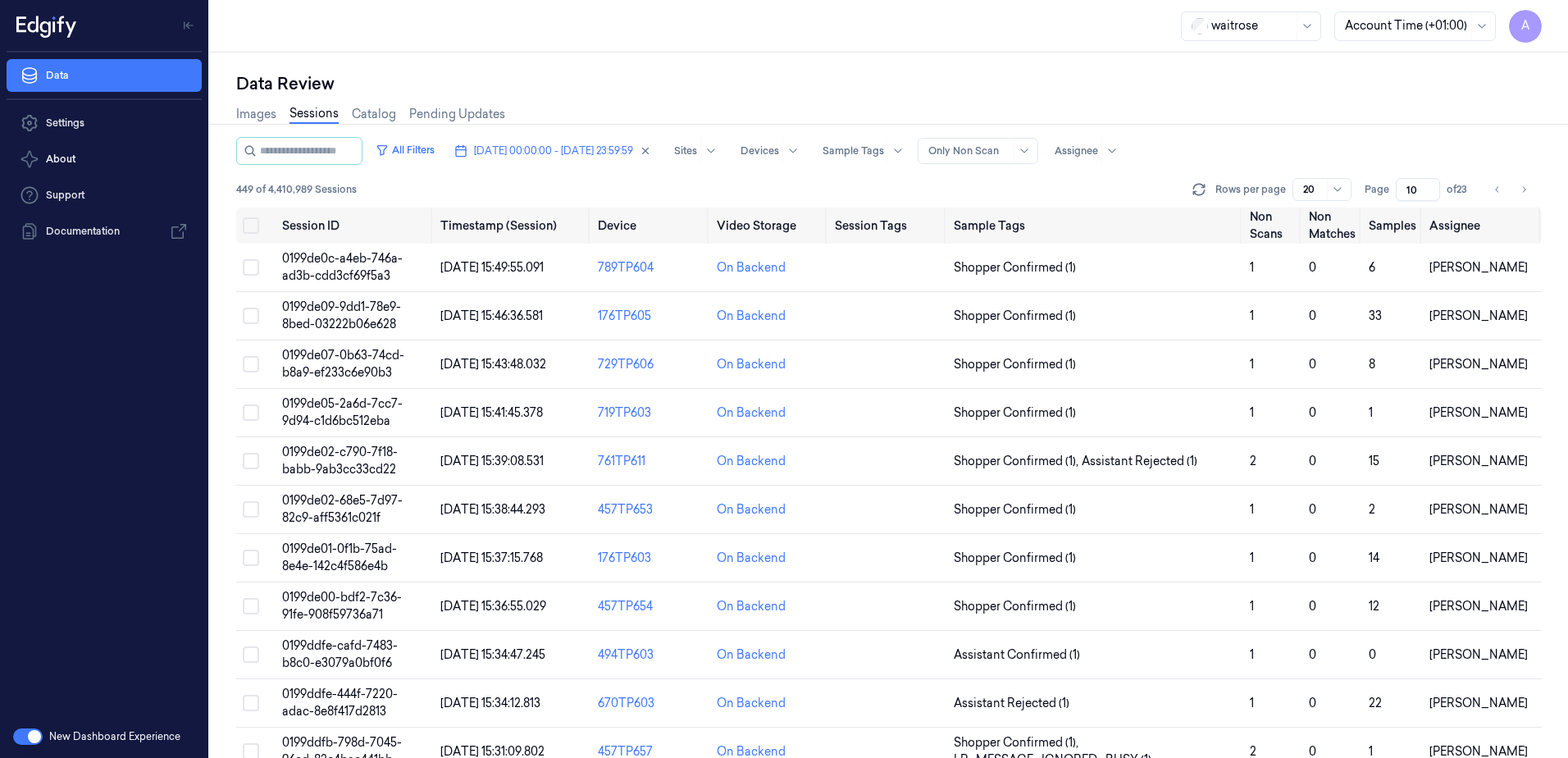
type input "10"
click at [354, 374] on span "0199de07-0b63-74cd-b8a9-ef233c6e90b3" at bounding box center [343, 364] width 122 height 32
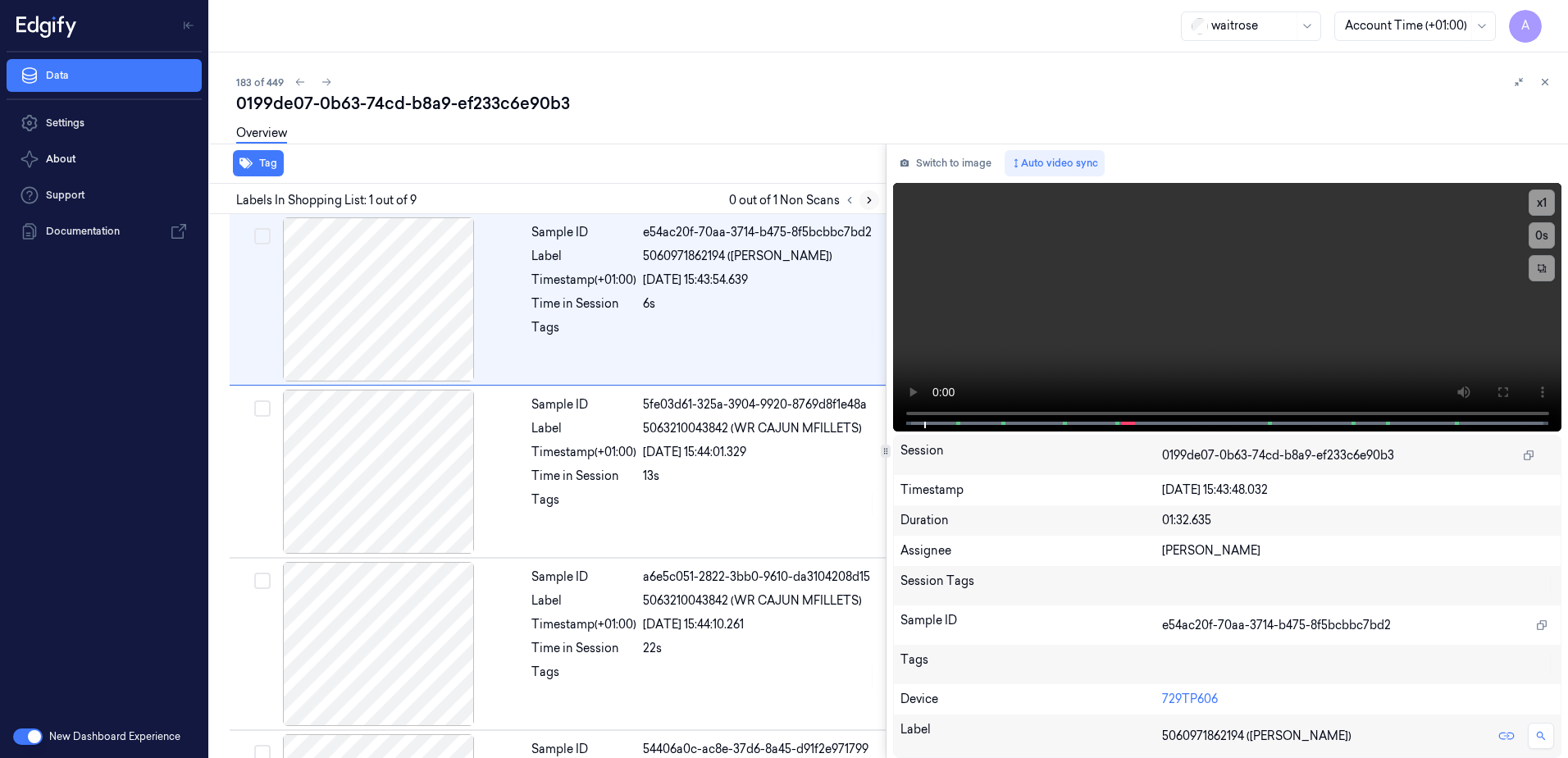
click at [867, 201] on icon at bounding box center [869, 200] width 12 height 12
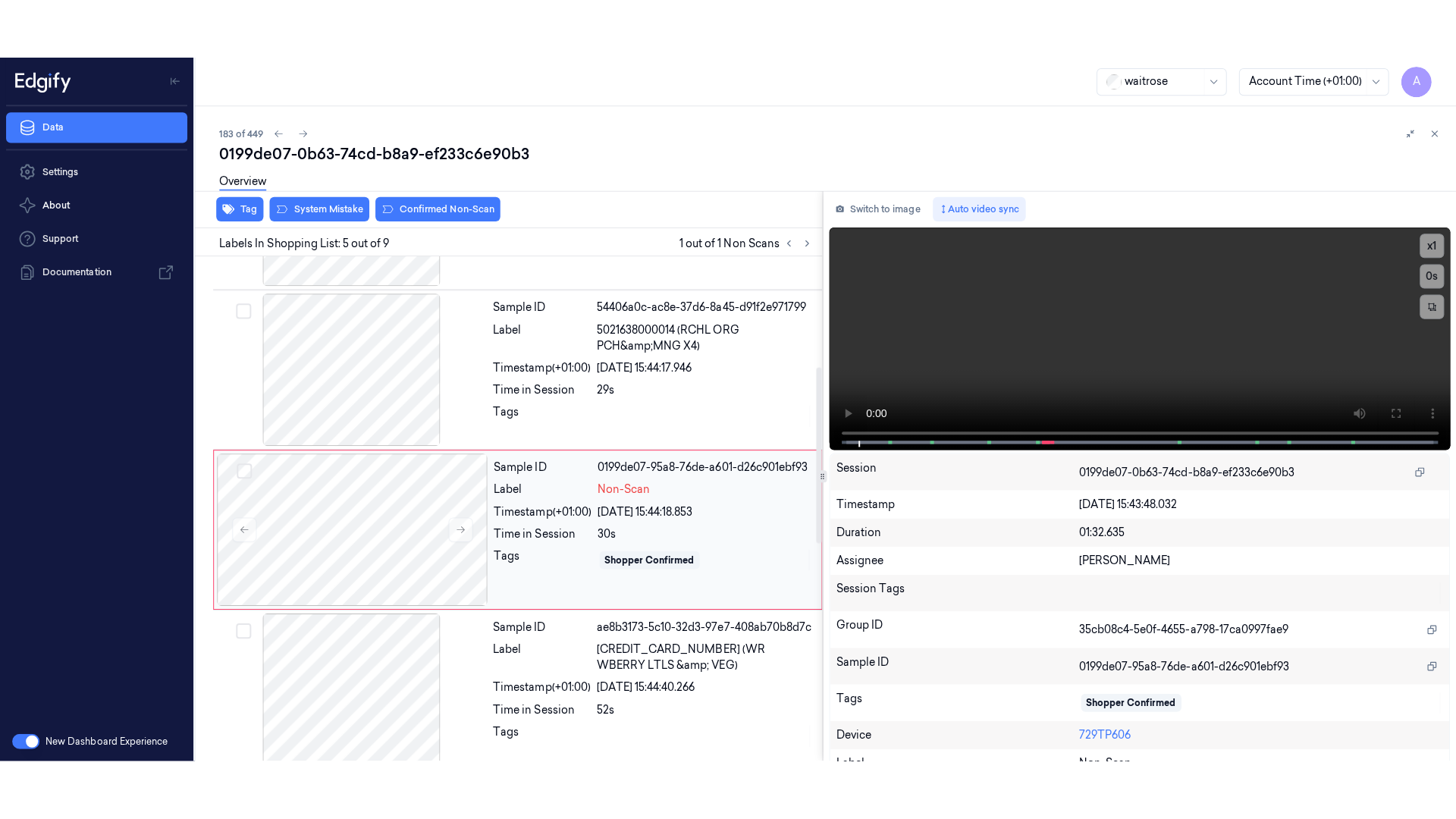
scroll to position [464, 0]
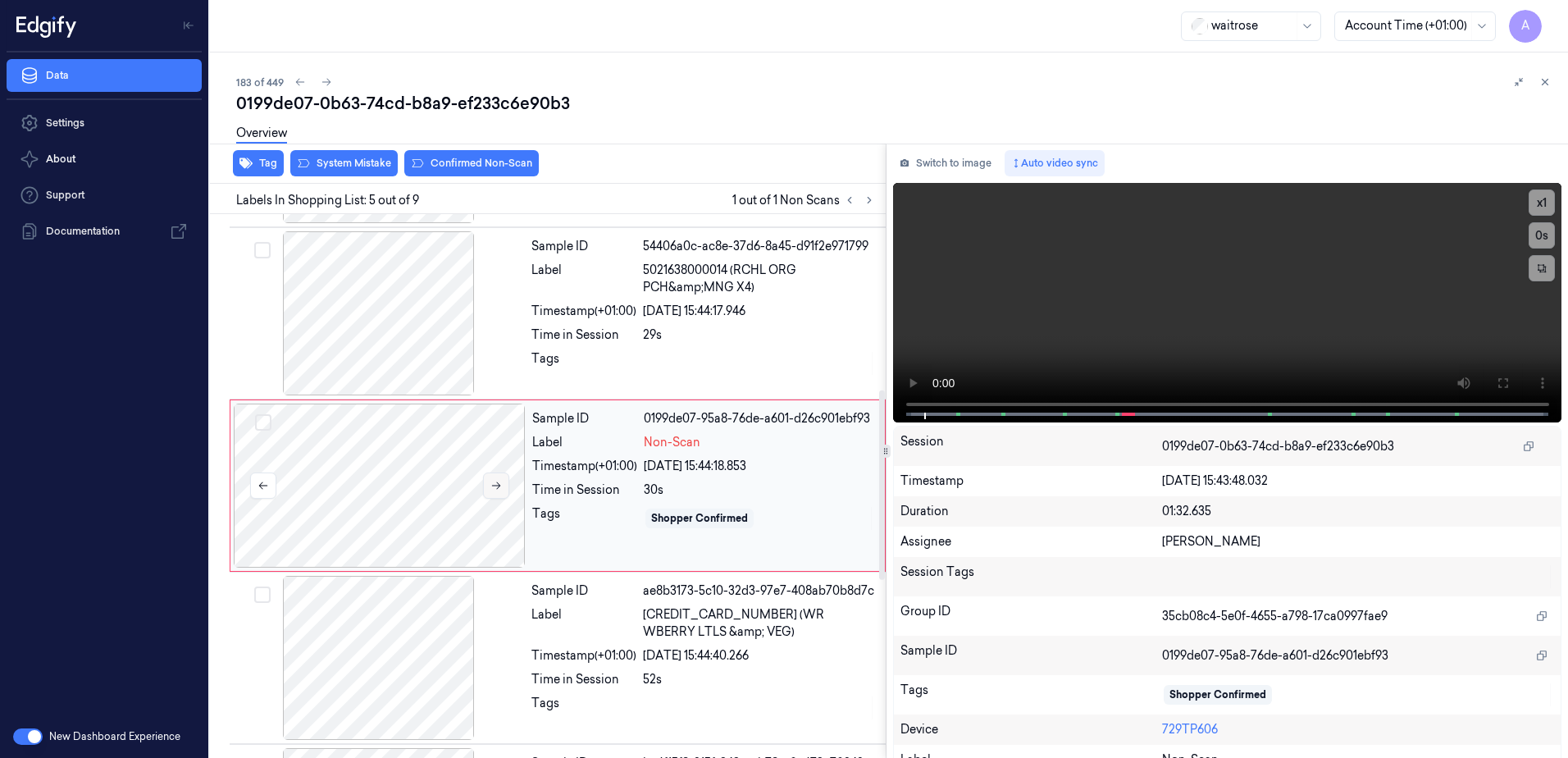
click at [497, 492] on button at bounding box center [496, 486] width 26 height 26
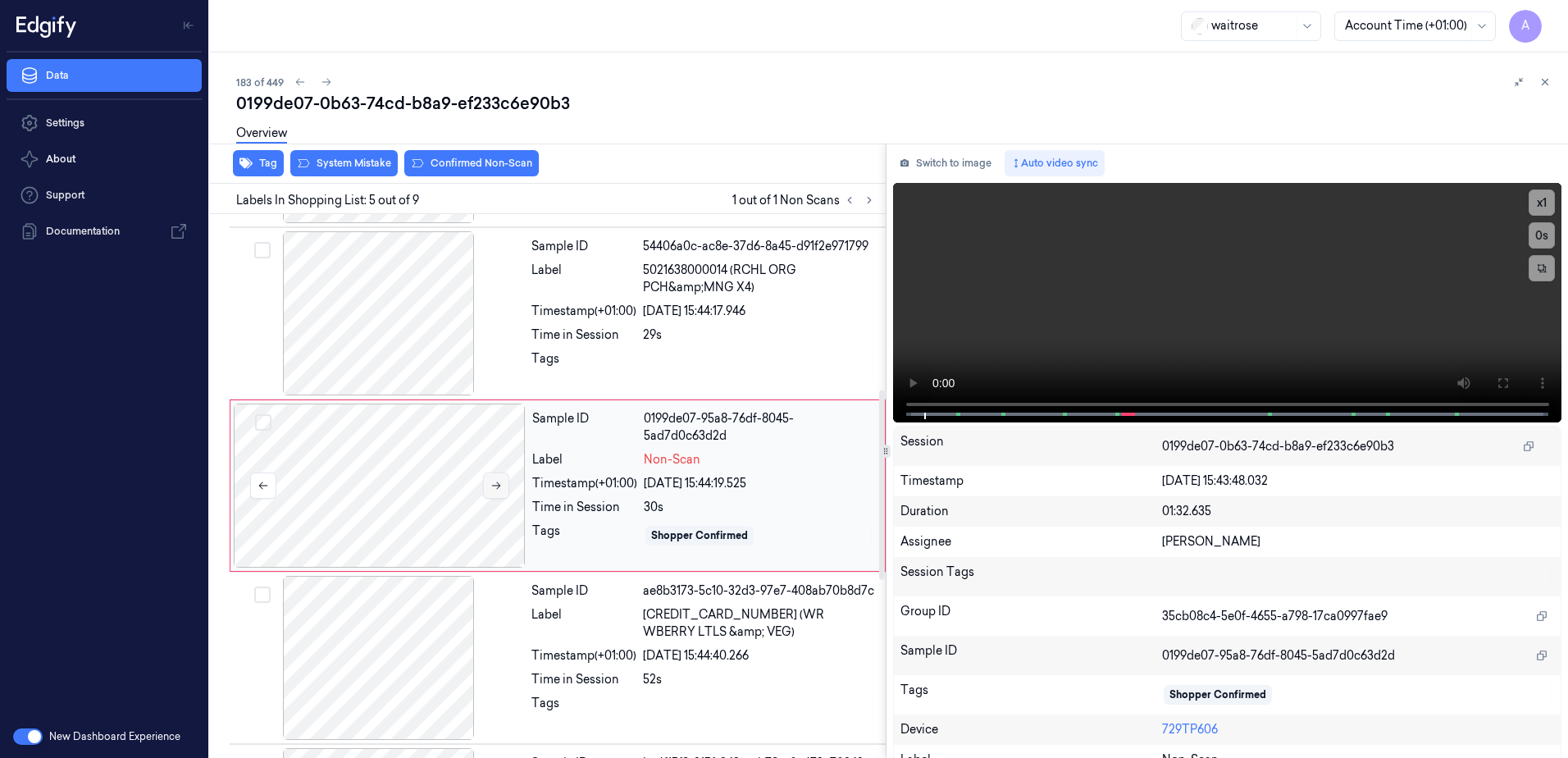
click at [497, 492] on button at bounding box center [496, 486] width 26 height 26
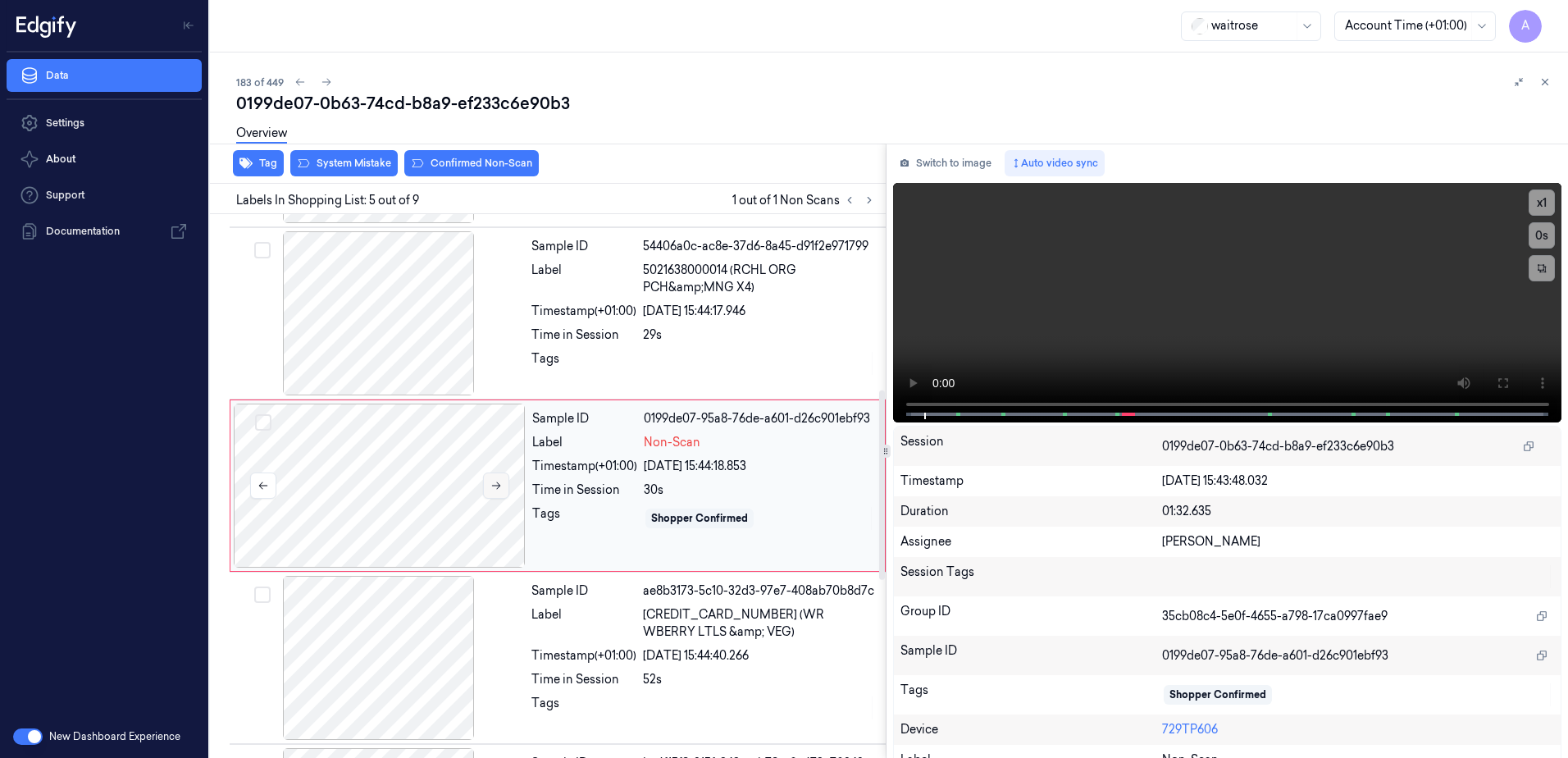
click at [497, 492] on button at bounding box center [496, 486] width 26 height 26
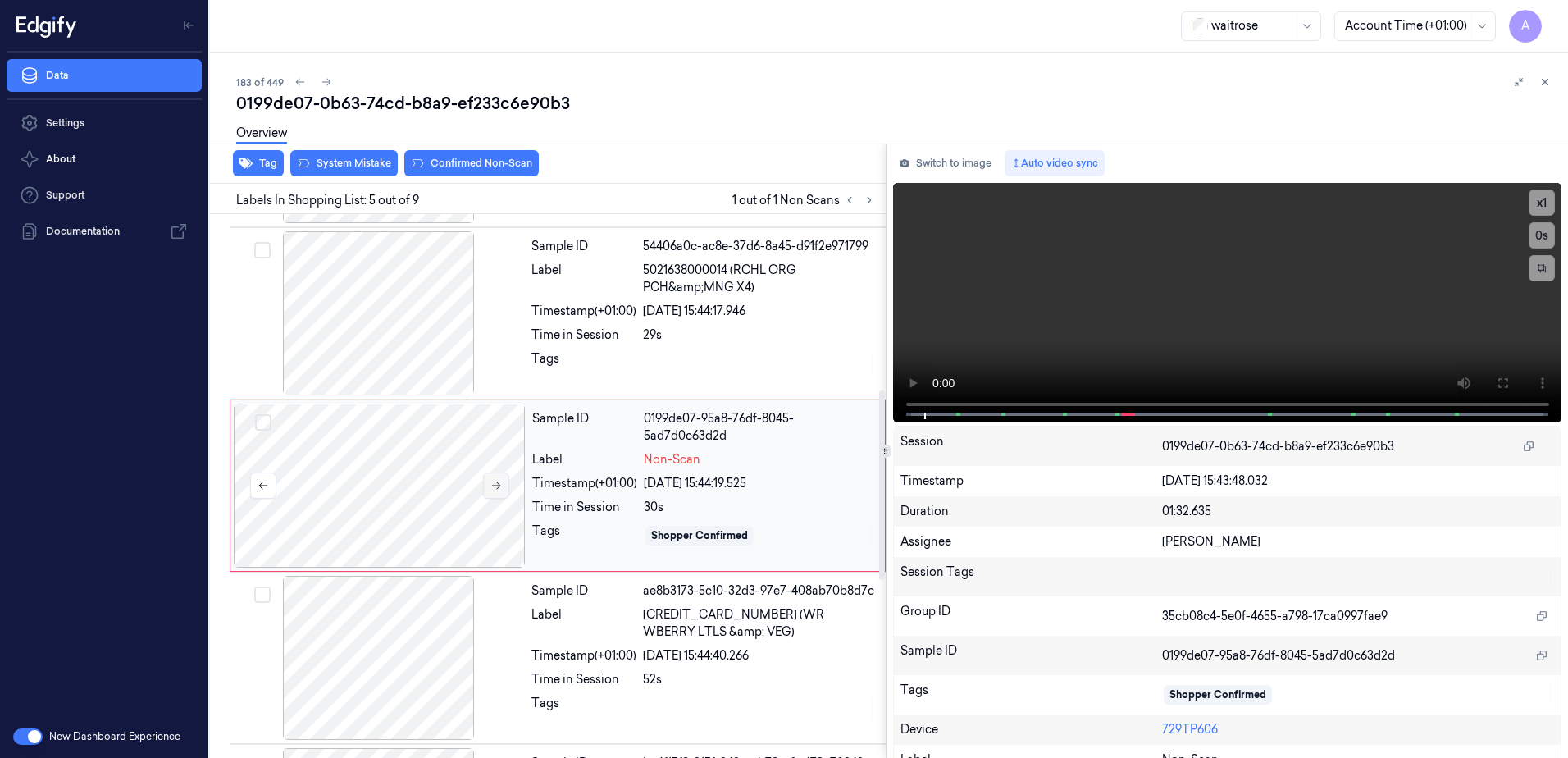
click at [497, 492] on button at bounding box center [496, 486] width 26 height 26
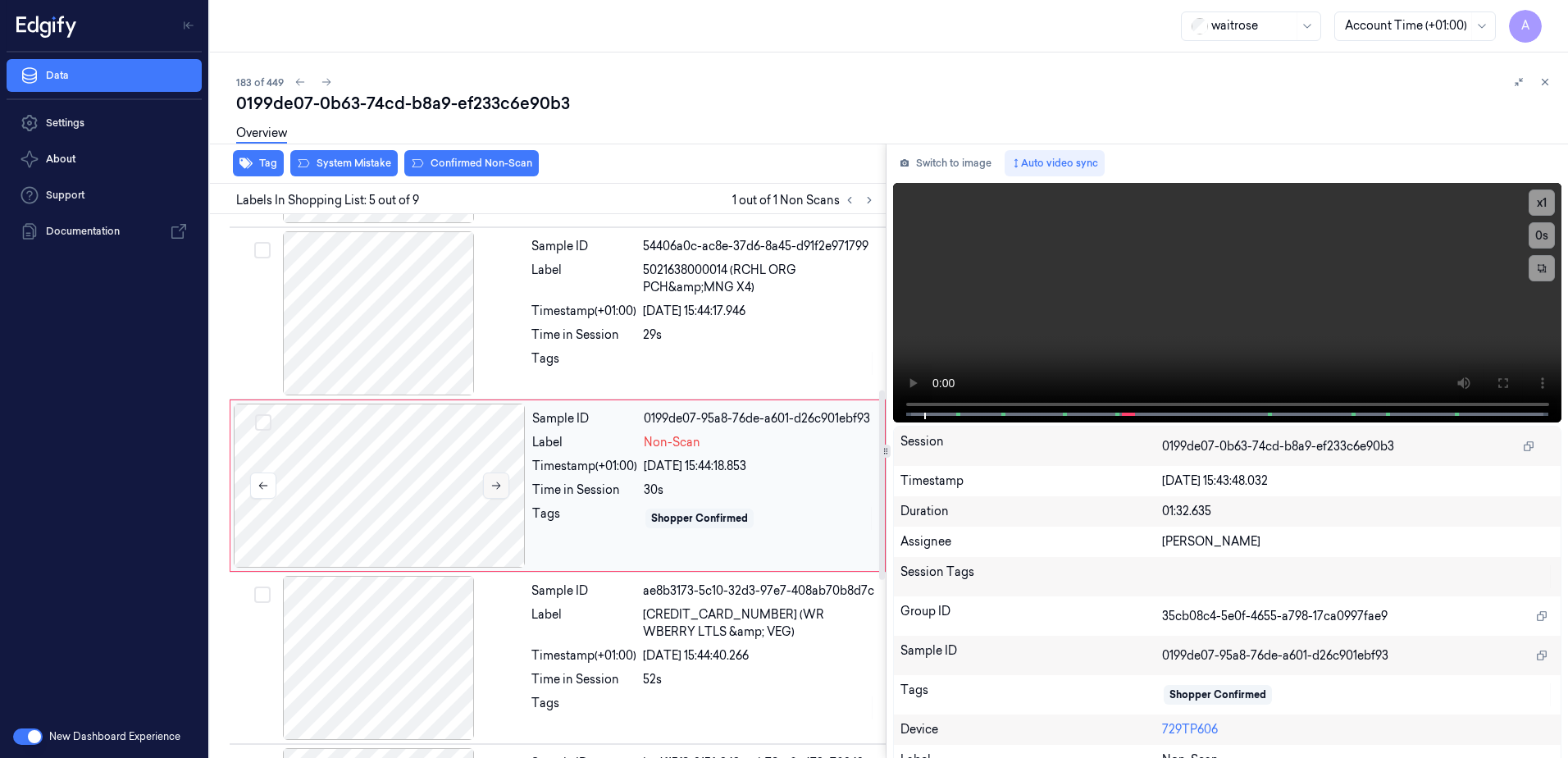
click at [497, 489] on icon at bounding box center [497, 486] width 12 height 12
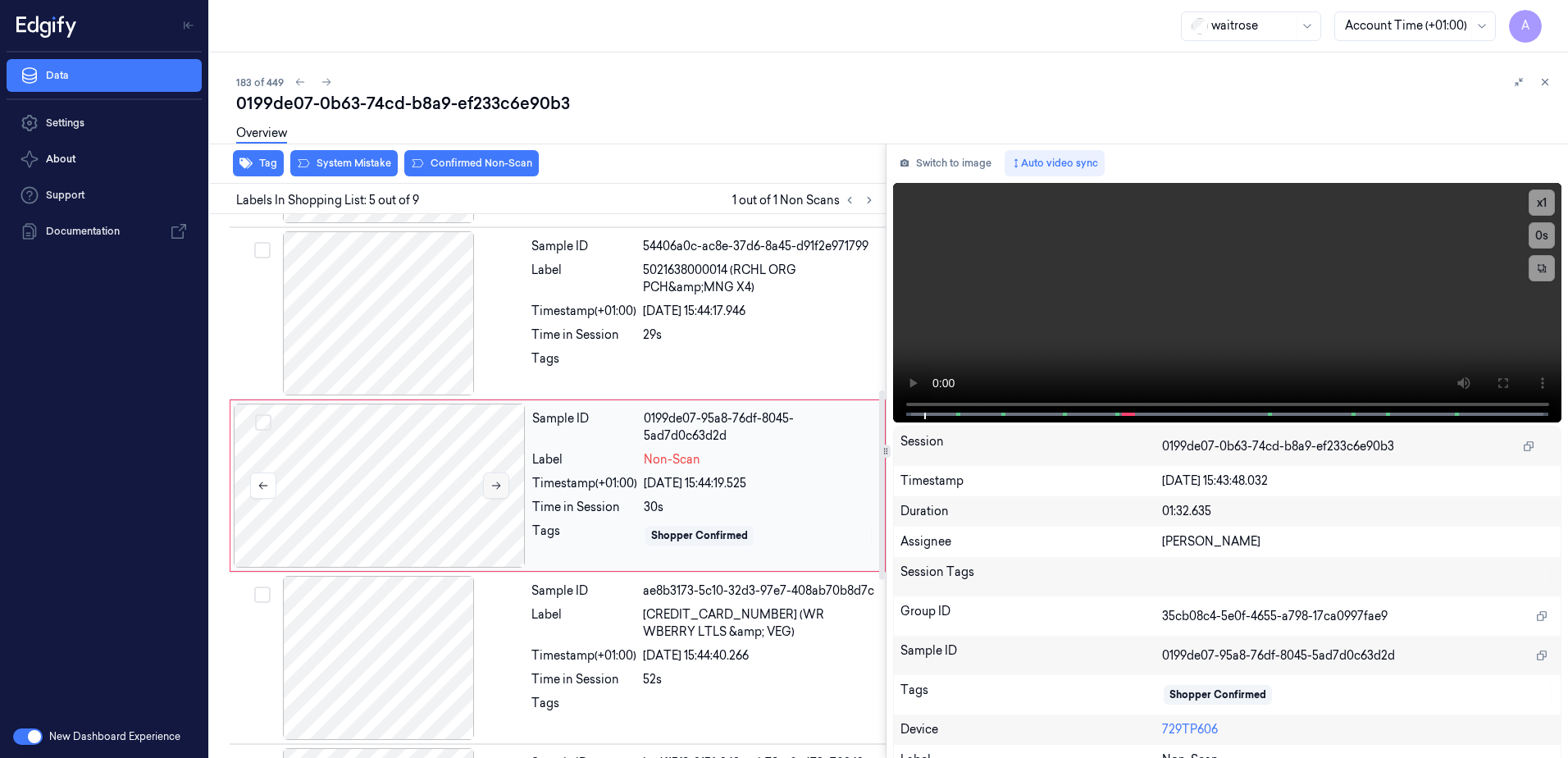
click at [497, 489] on icon at bounding box center [497, 486] width 12 height 12
click at [1498, 386] on icon at bounding box center [1503, 382] width 10 height 10
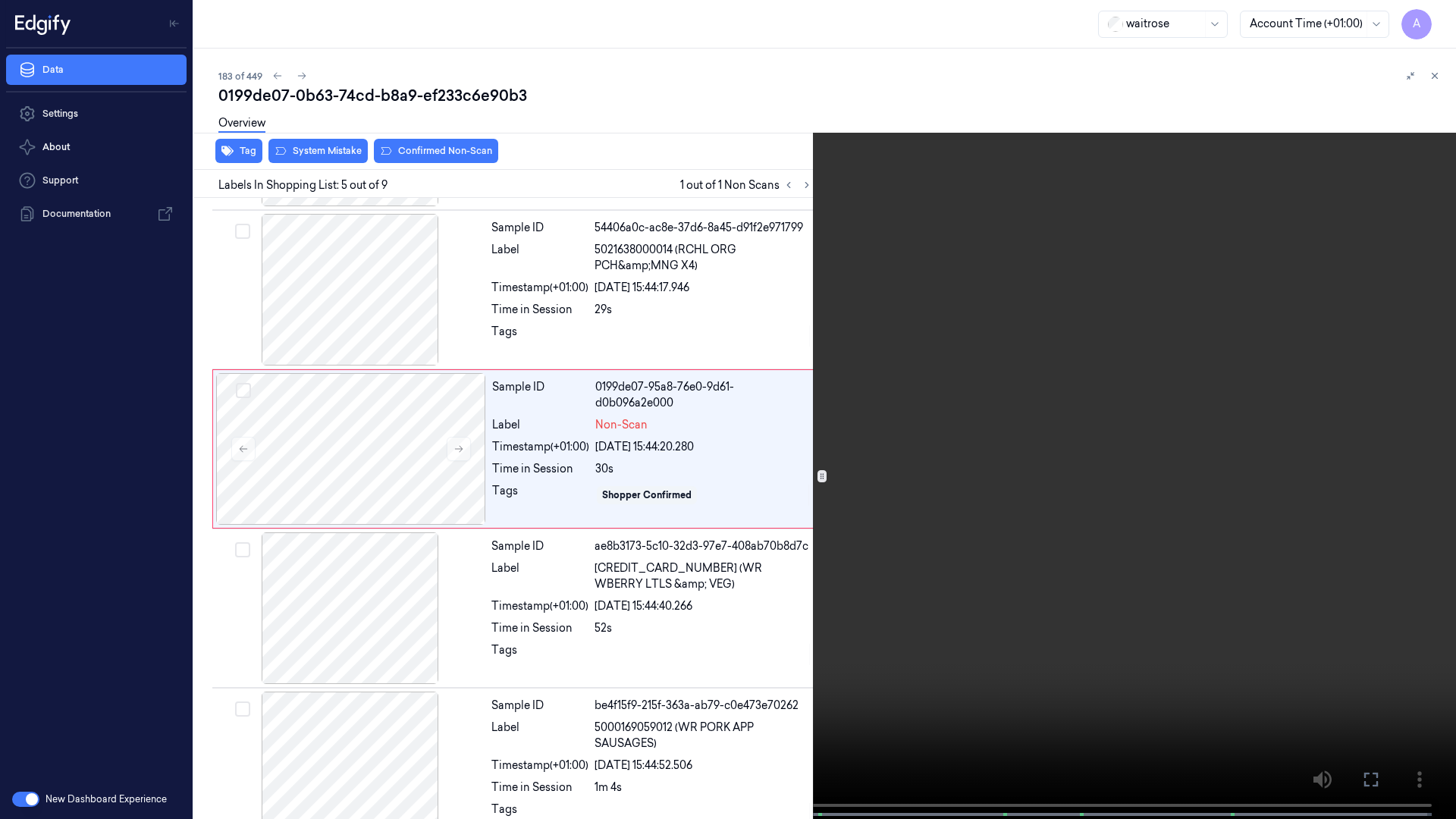
click at [950, 483] on video at bounding box center [728, 410] width 1456 height 822
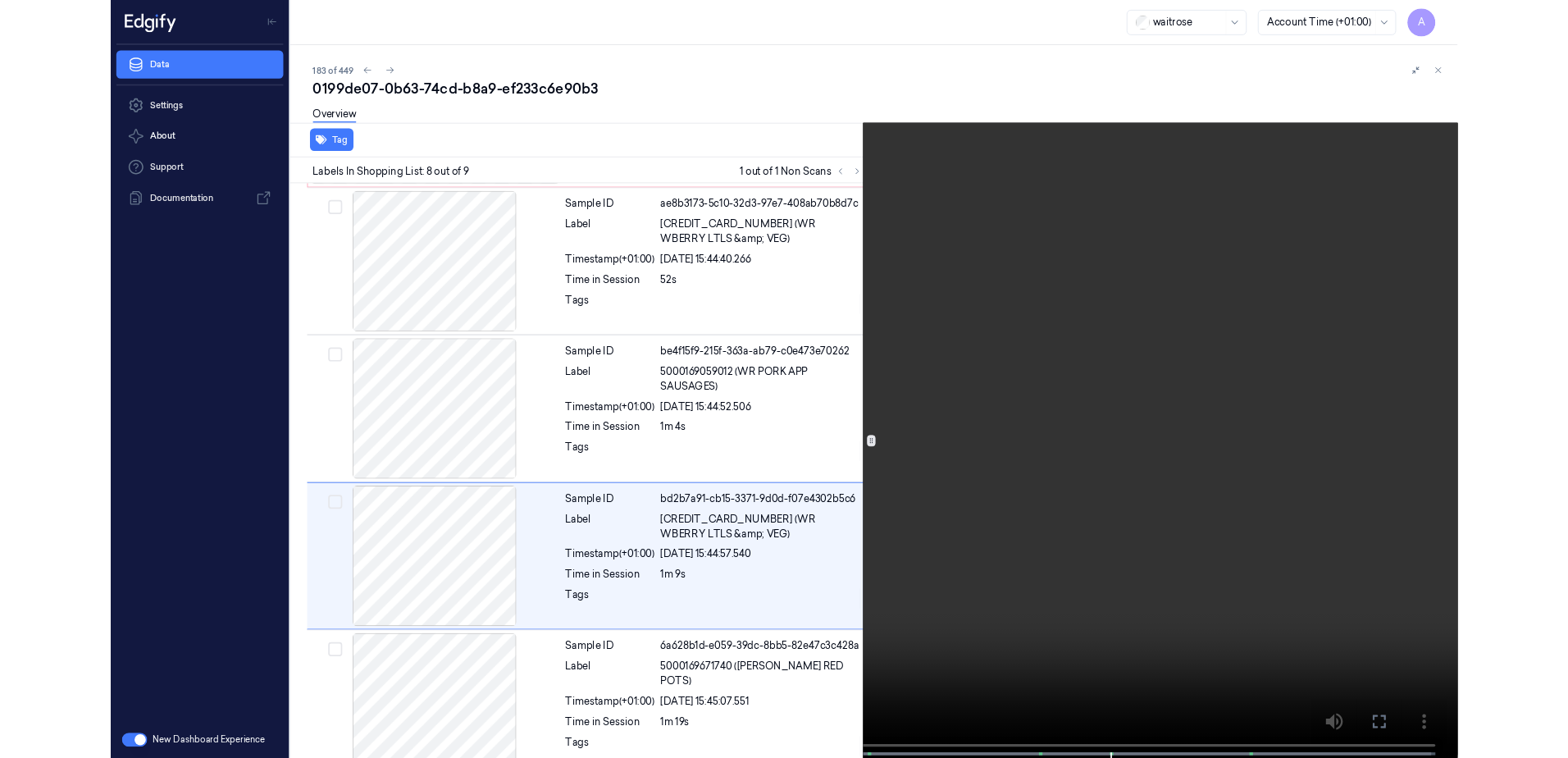
scroll to position [883, 0]
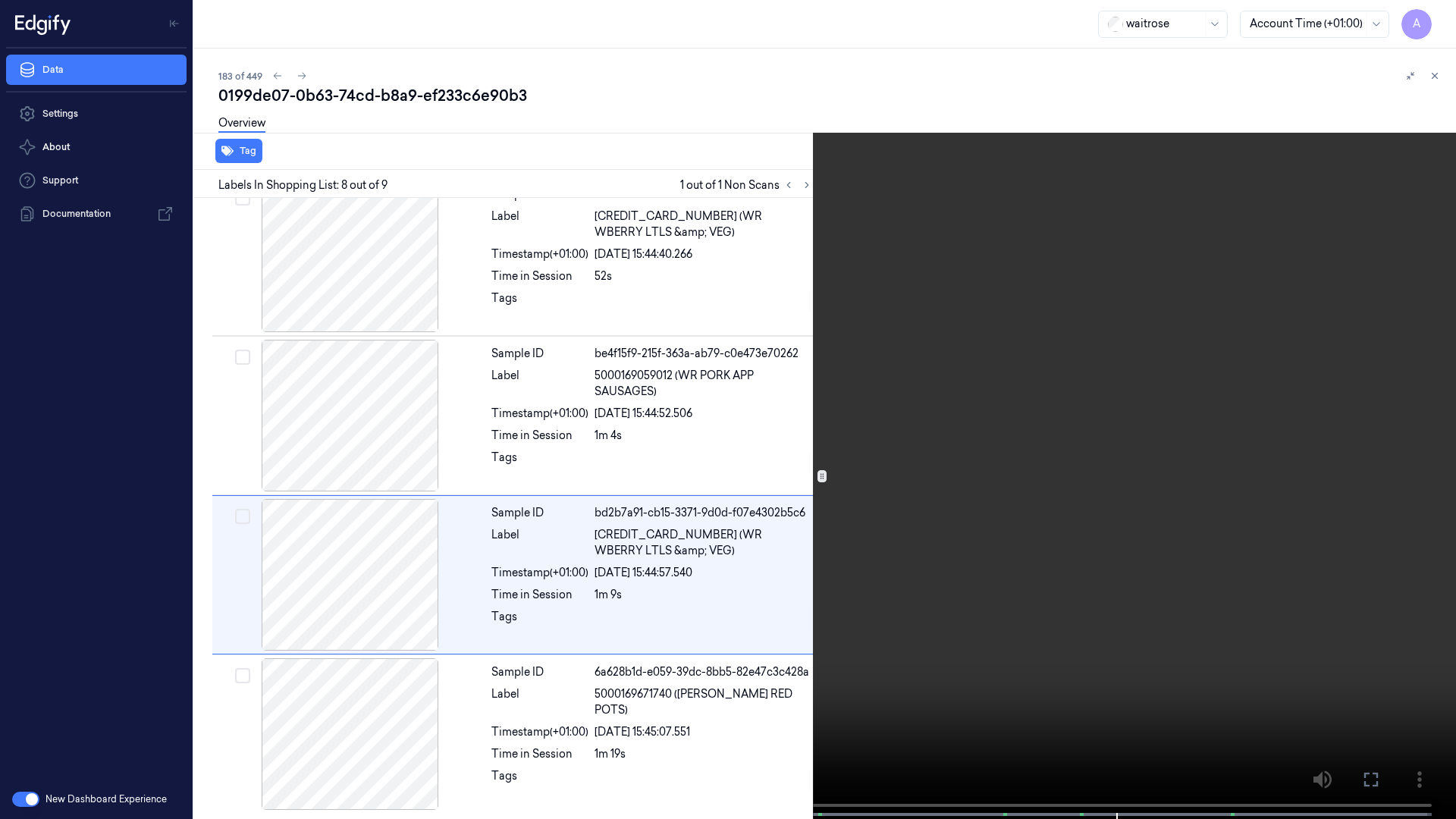
click at [0, 0] on button at bounding box center [0, 0] width 0 height 0
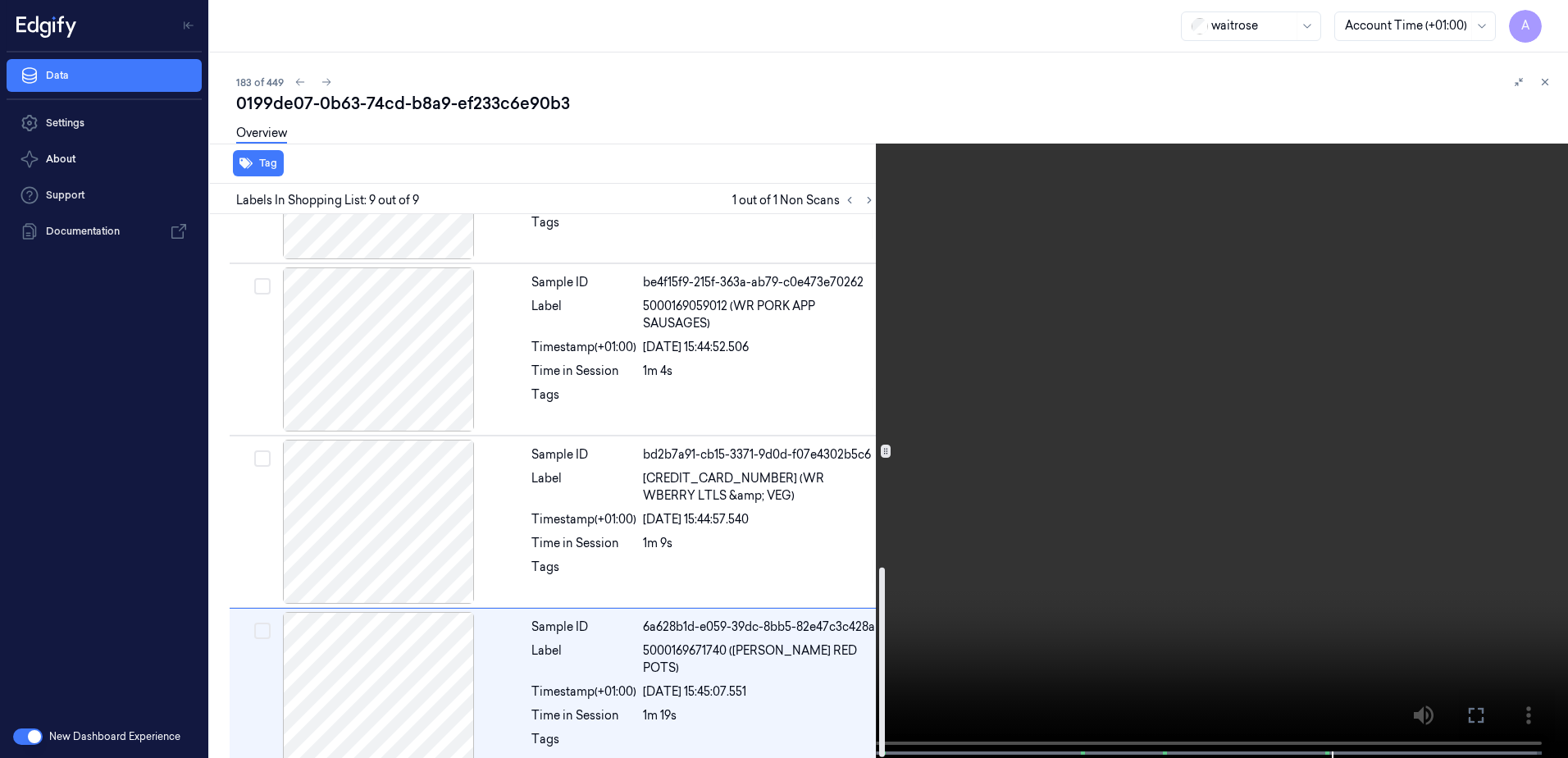
scroll to position [1011, 0]
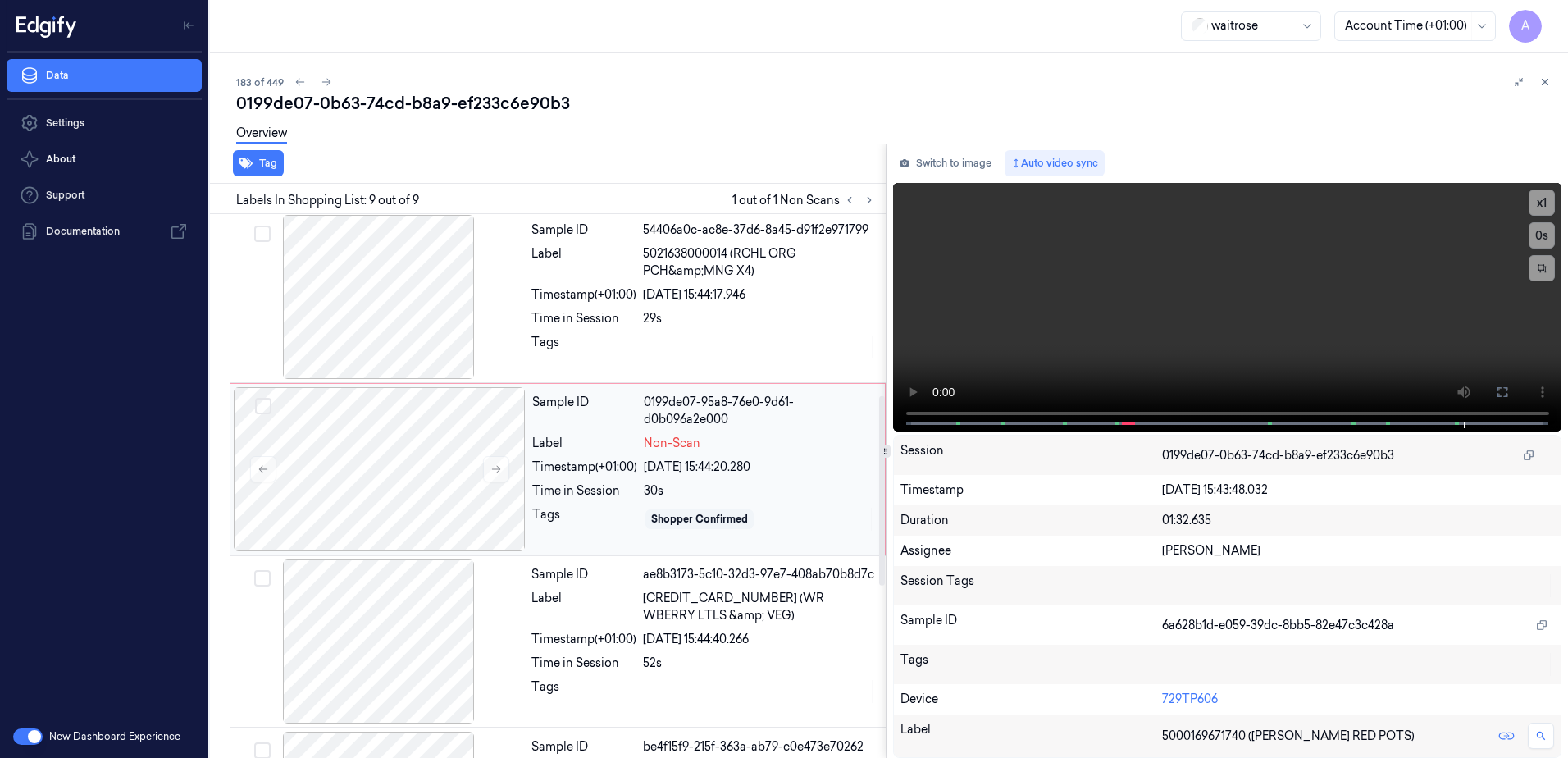
click at [760, 481] on div "Sample ID 0199de07-95a8-76e0-9d61-d0b096a2e000 Label Non-Scan Timestamp (+01:00…" at bounding box center [703, 470] width 356 height 164
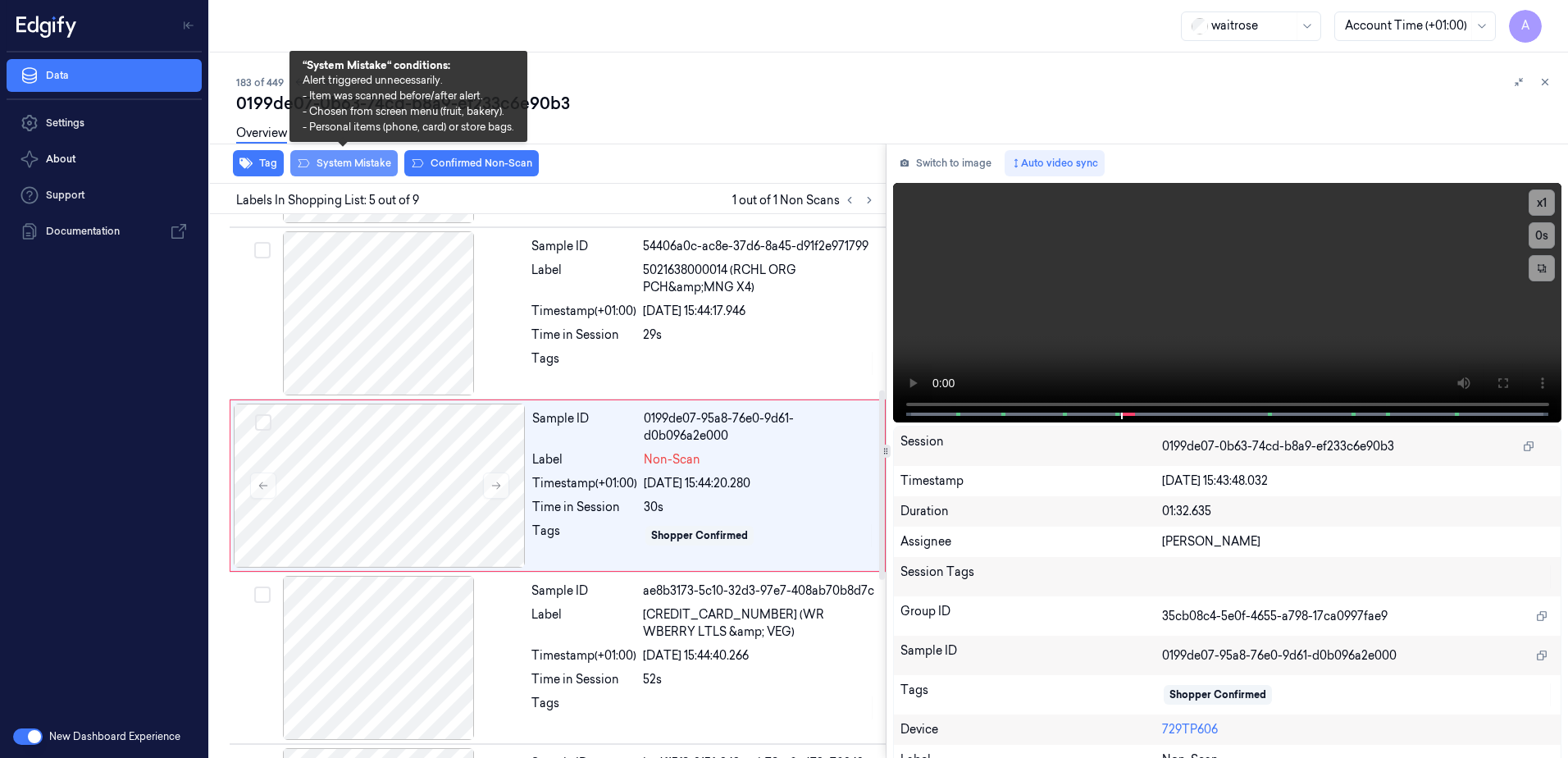
click at [345, 166] on button "System Mistake" at bounding box center [344, 162] width 107 height 26
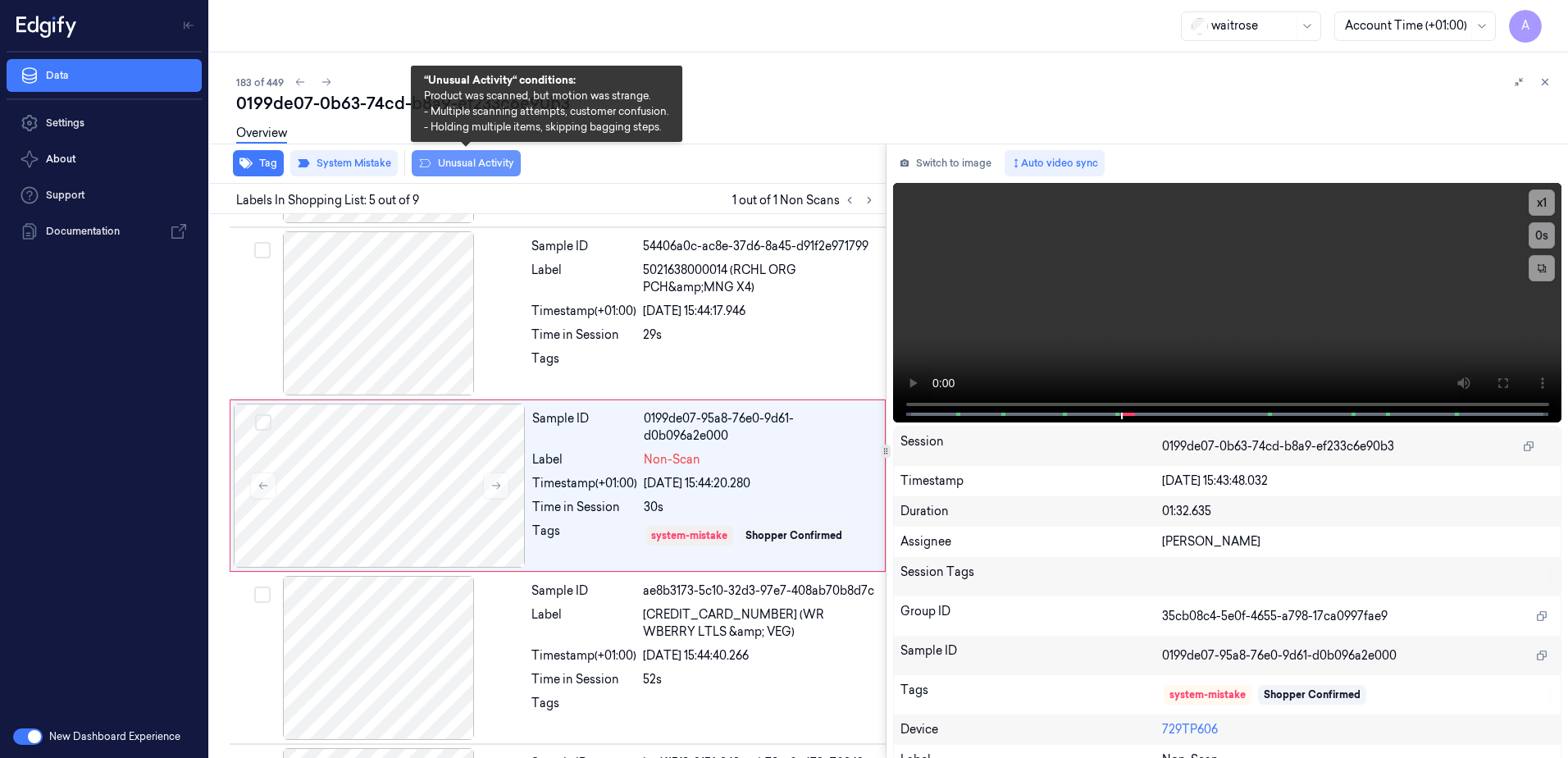
click at [450, 163] on button "Unusual Activity" at bounding box center [466, 162] width 109 height 26
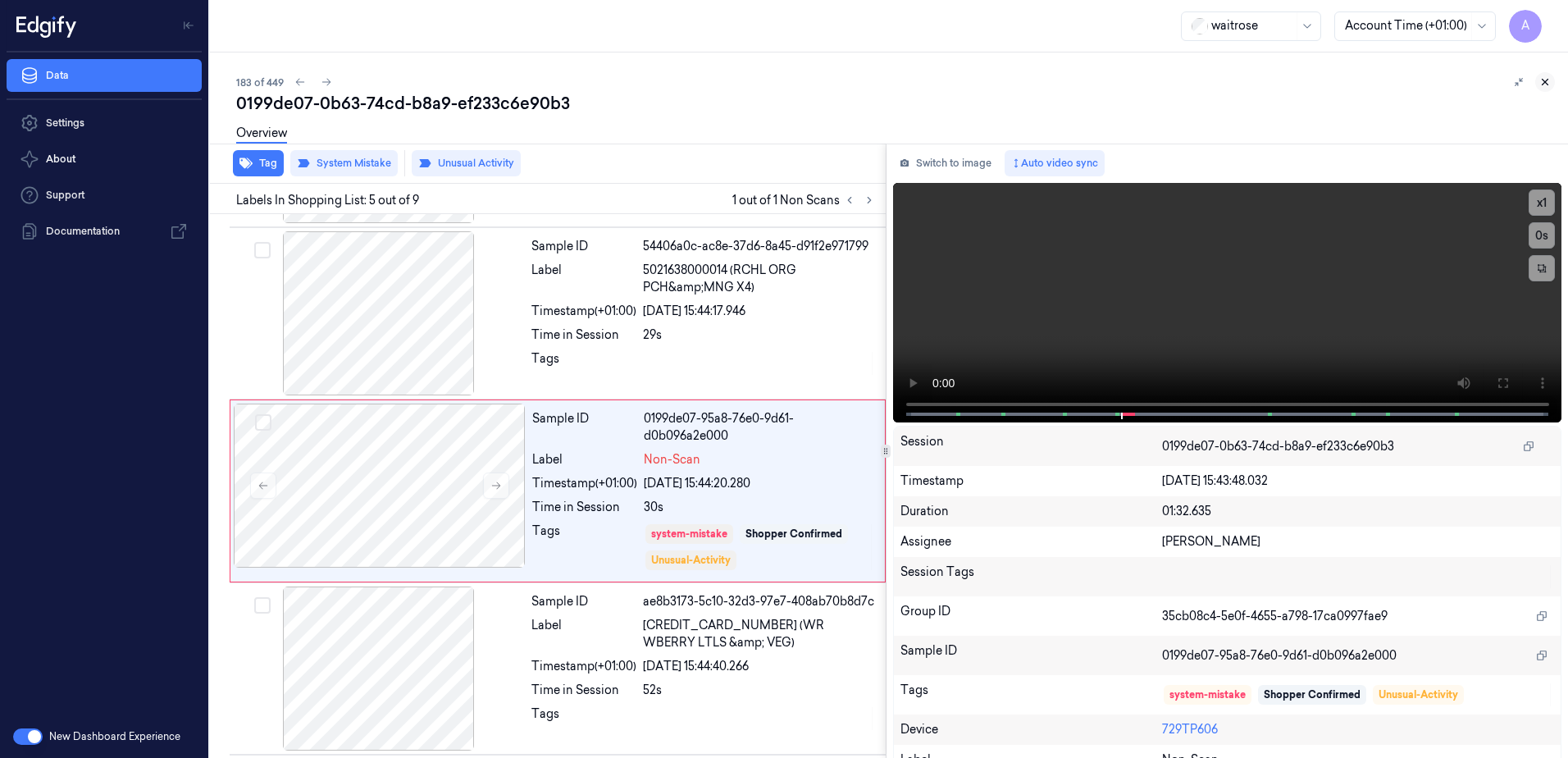
scroll to position [507, 0]
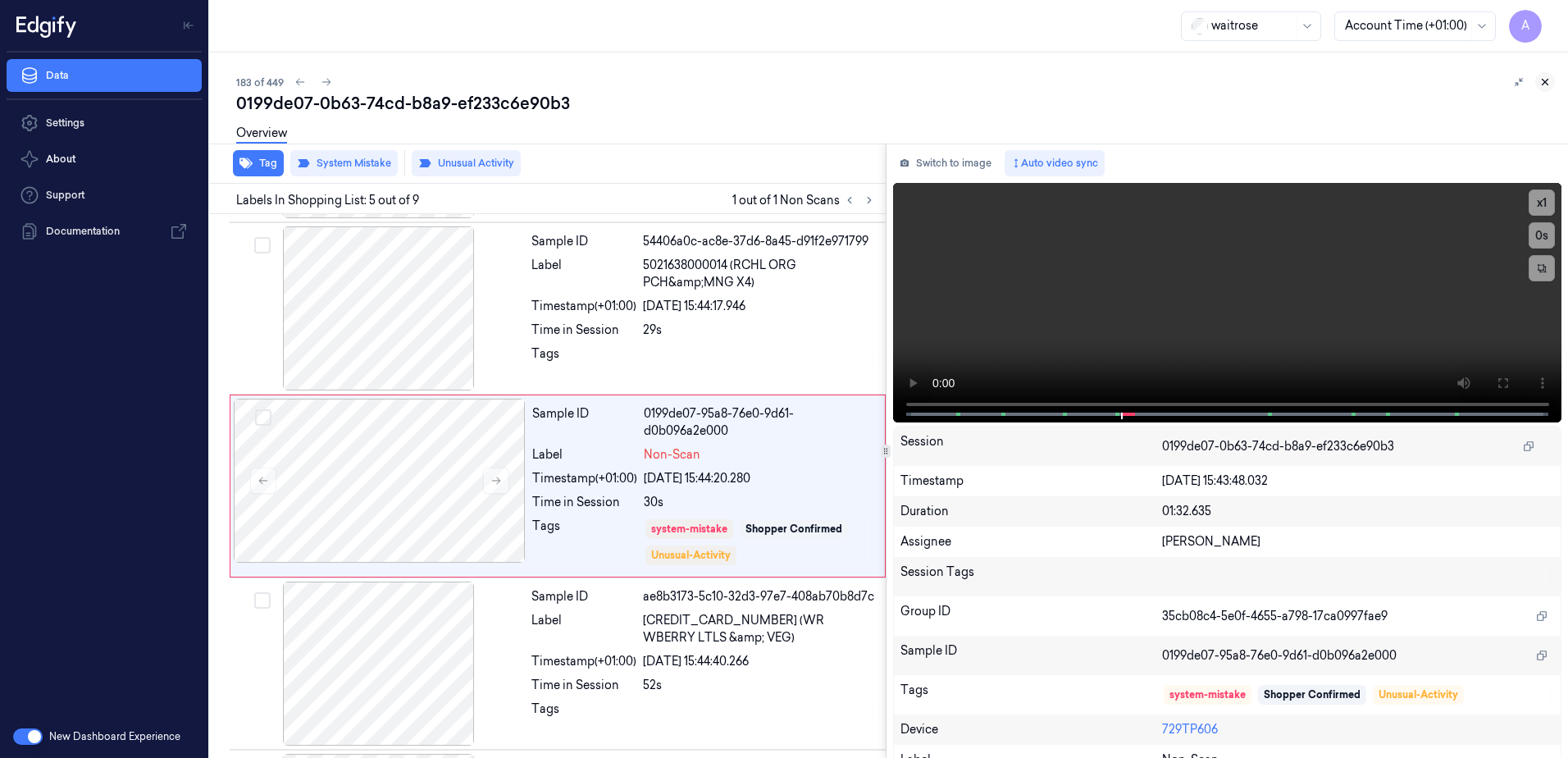
click at [1545, 84] on icon at bounding box center [1545, 82] width 12 height 12
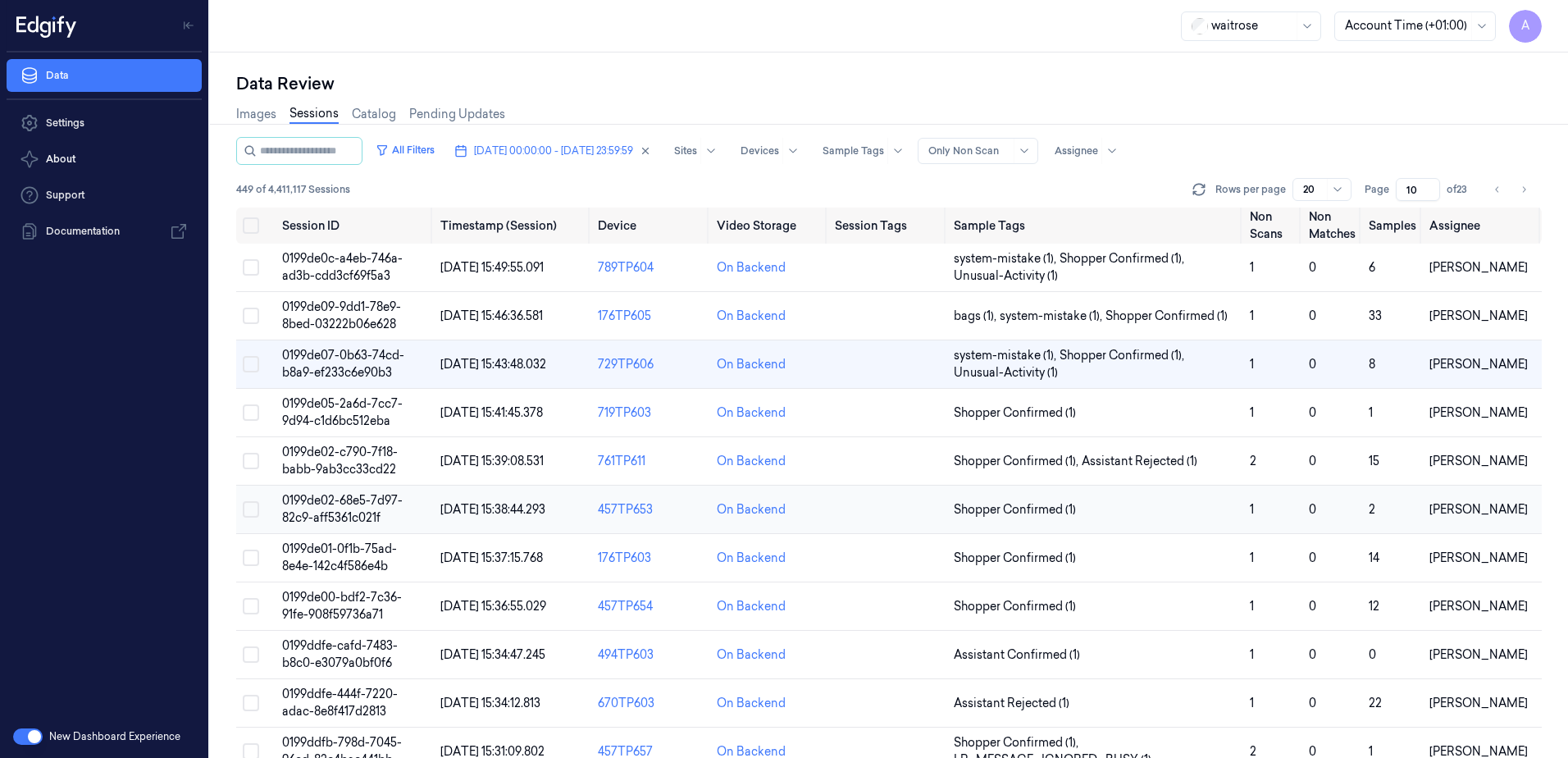
click at [337, 500] on span "0199de02-68e5-7d97-82c9-aff5361c021f" at bounding box center [343, 508] width 121 height 32
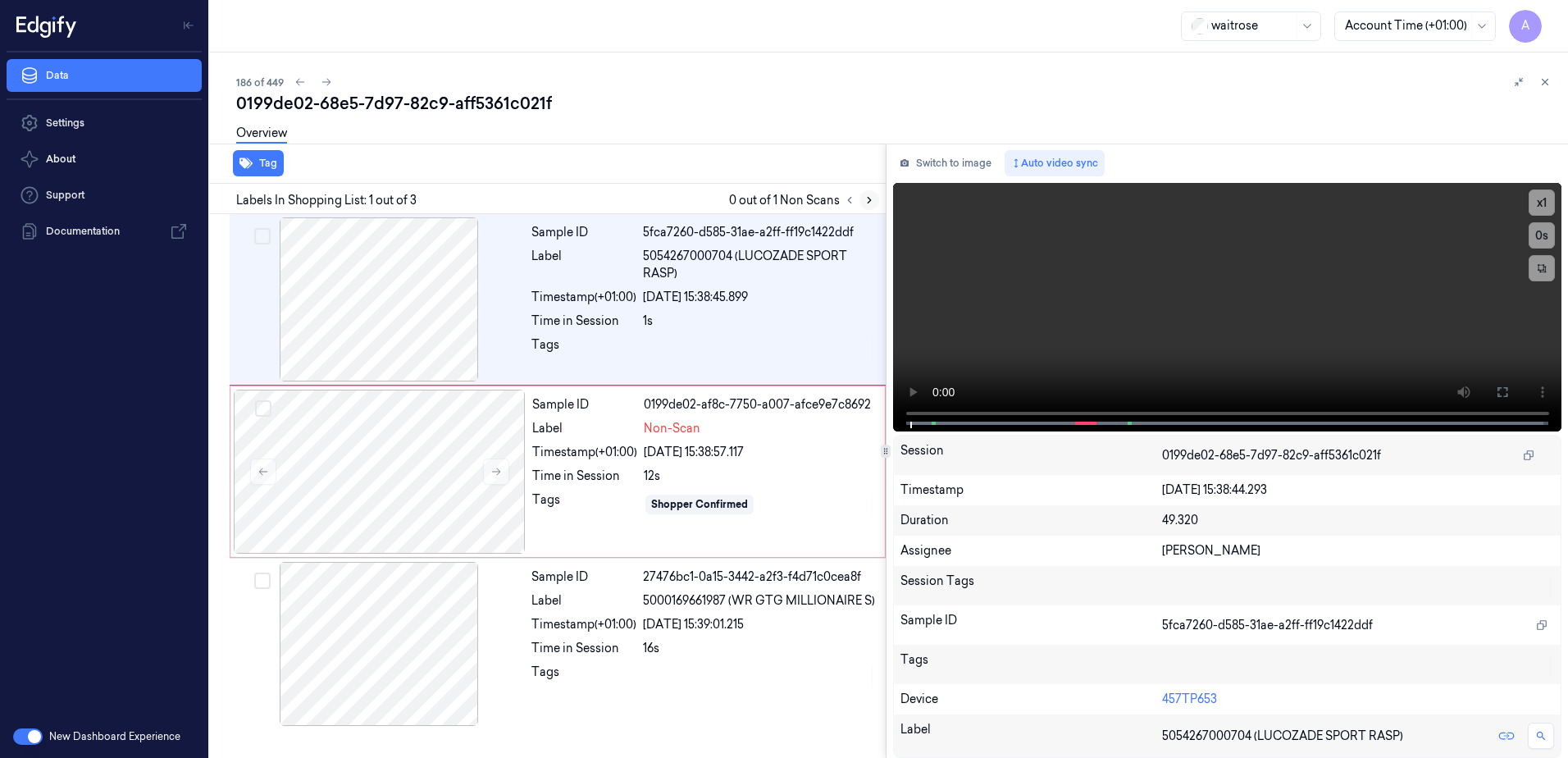
click at [872, 202] on icon at bounding box center [869, 200] width 12 height 12
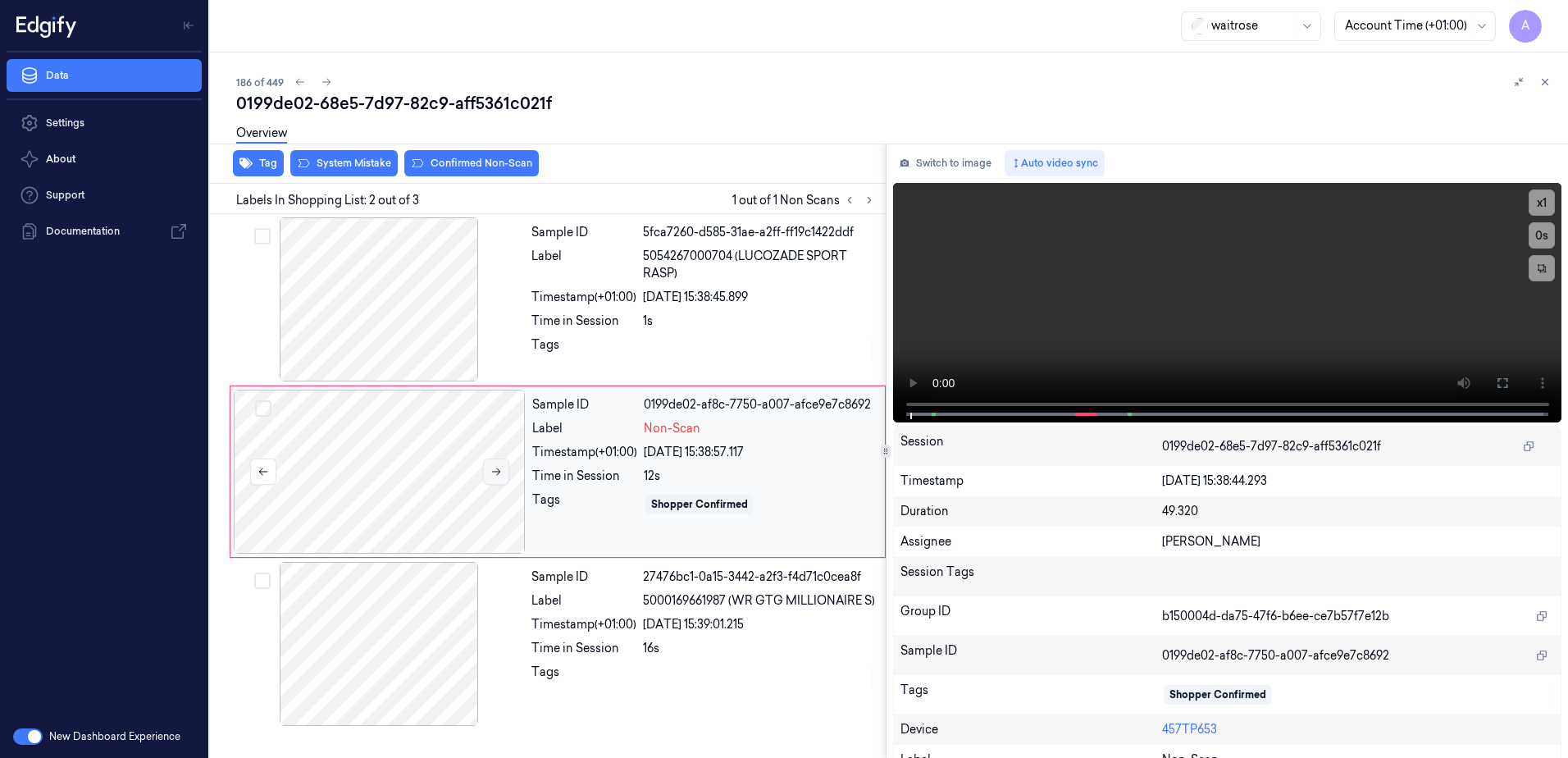
click at [493, 464] on button at bounding box center [496, 472] width 26 height 26
click at [502, 473] on icon at bounding box center [497, 472] width 12 height 12
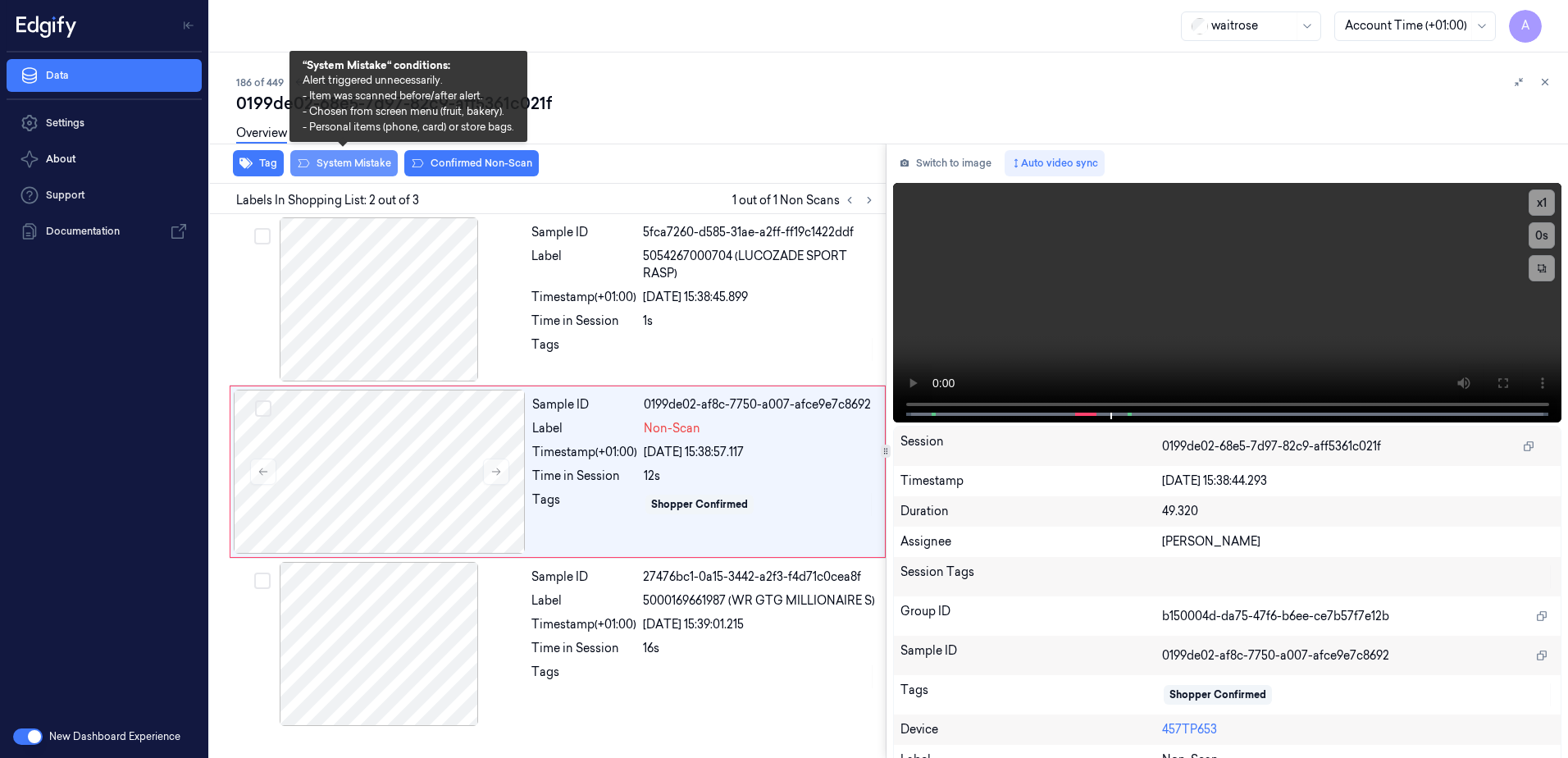
click at [342, 166] on button "System Mistake" at bounding box center [344, 162] width 107 height 26
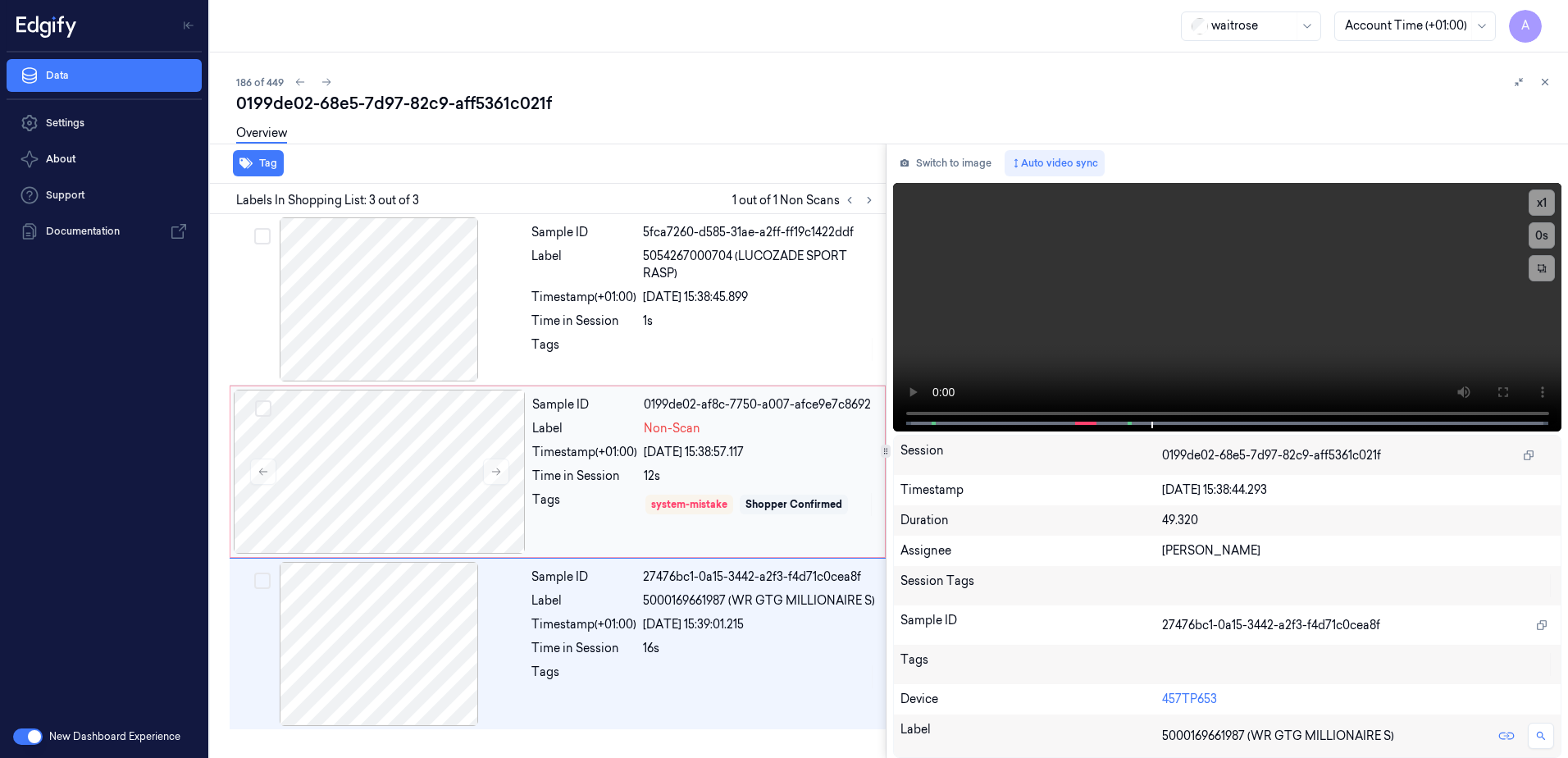
click at [616, 541] on div "Sample ID 0199de02-af8c-7750-a007-afce9e7c8692 Label Non-Scan Timestamp (+01:00…" at bounding box center [703, 472] width 356 height 164
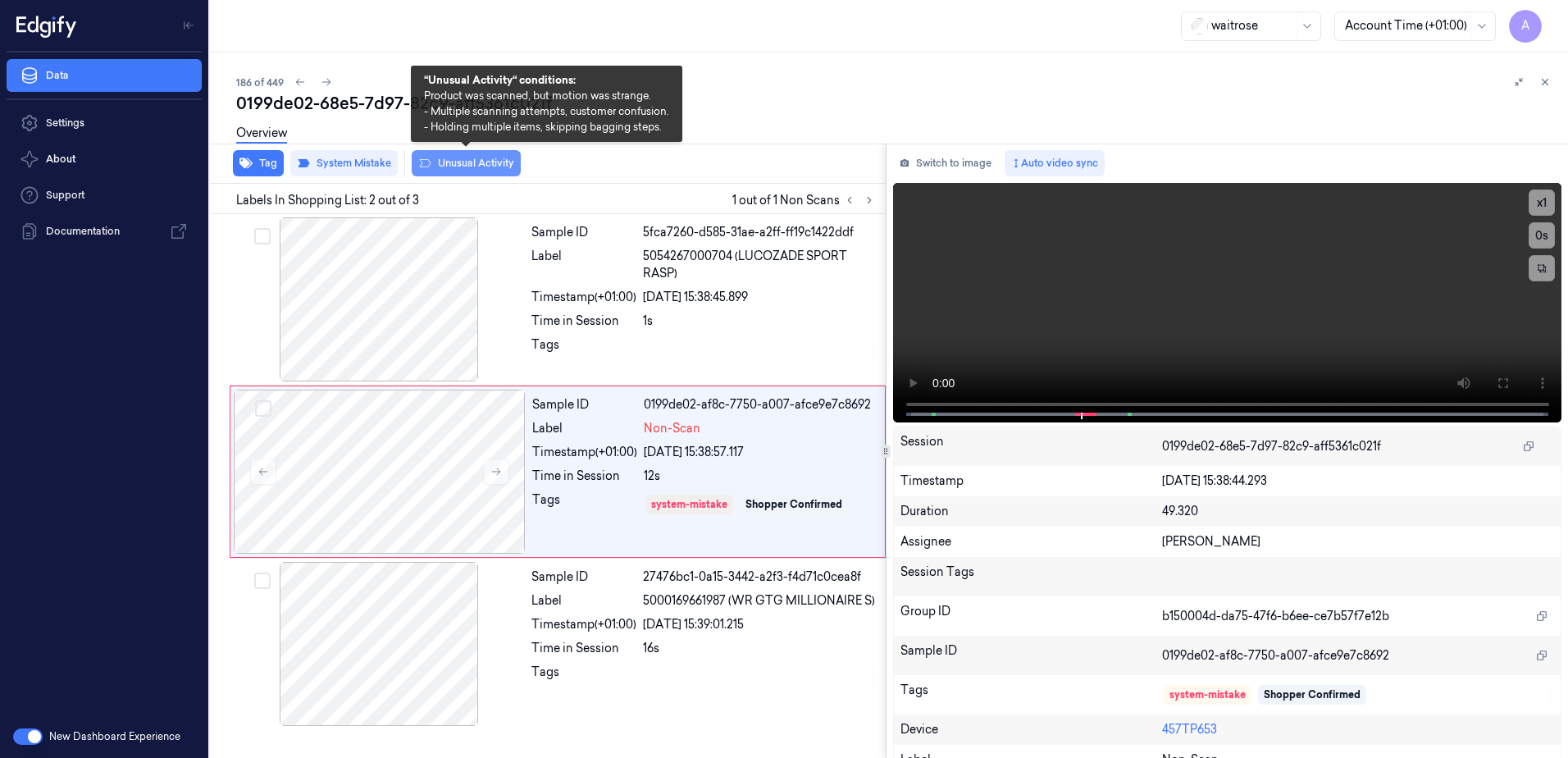
click at [464, 165] on button "Unusual Activity" at bounding box center [466, 162] width 109 height 26
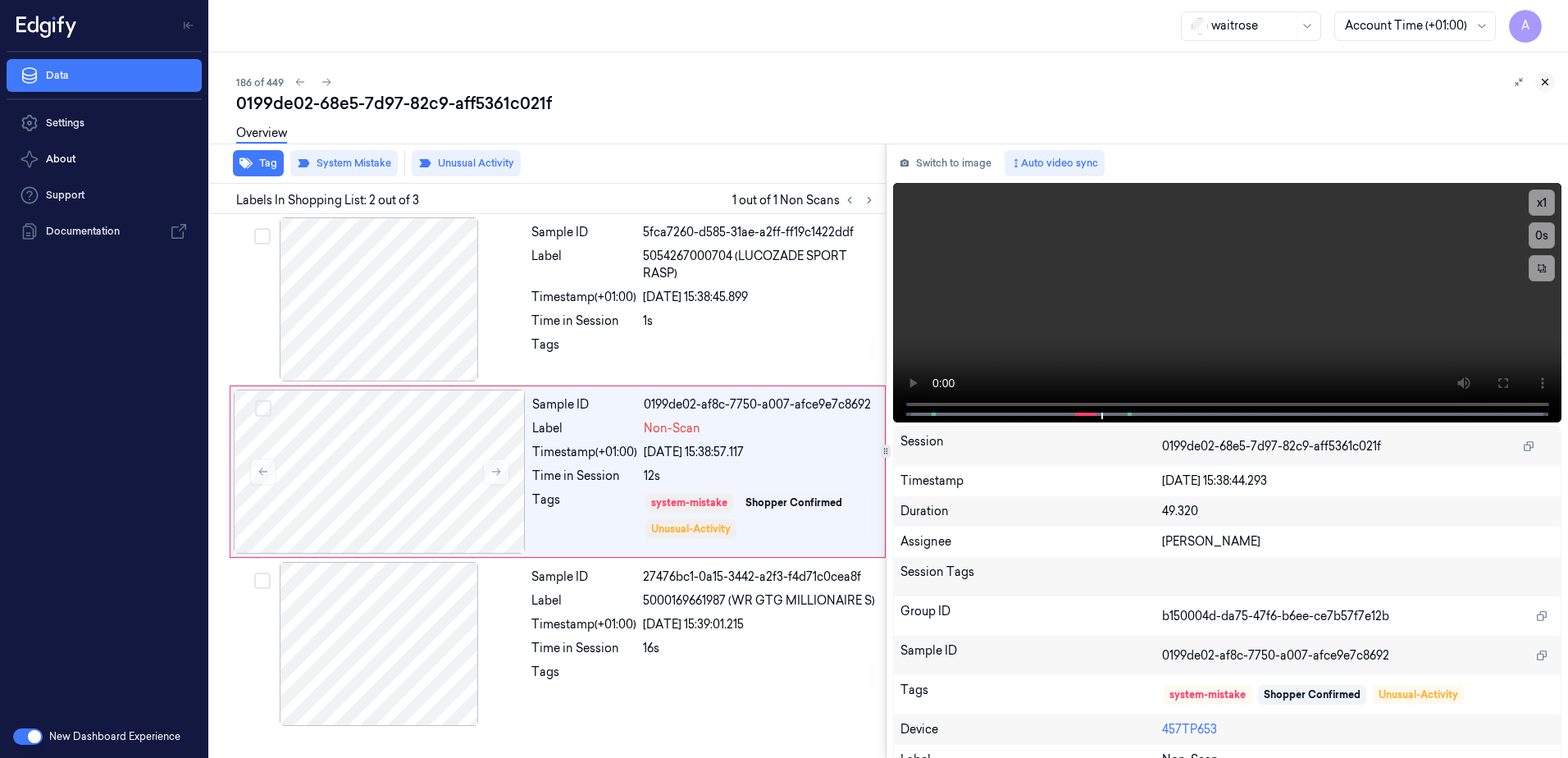
click at [1544, 85] on icon at bounding box center [1545, 82] width 12 height 12
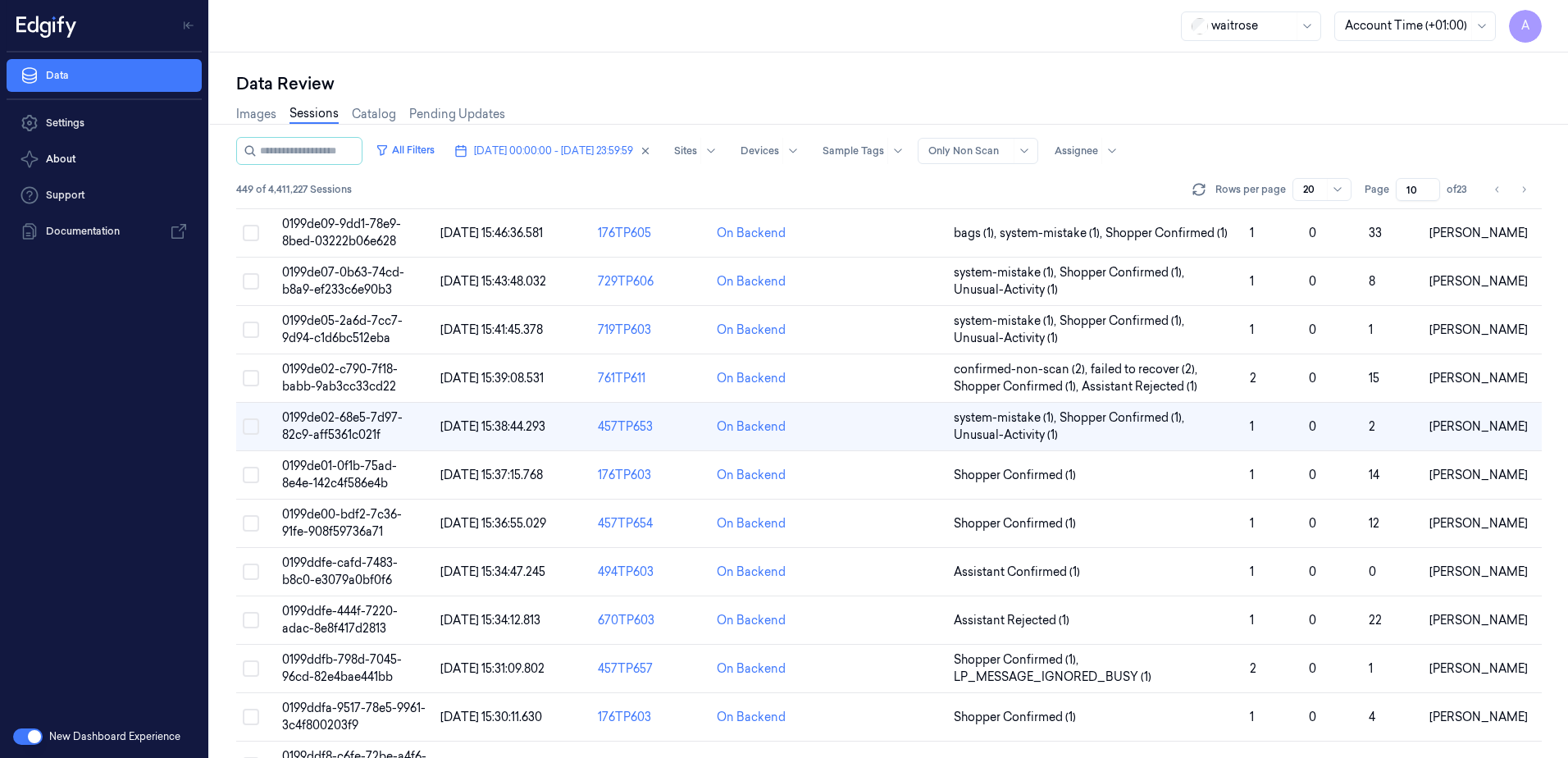
scroll to position [27, 0]
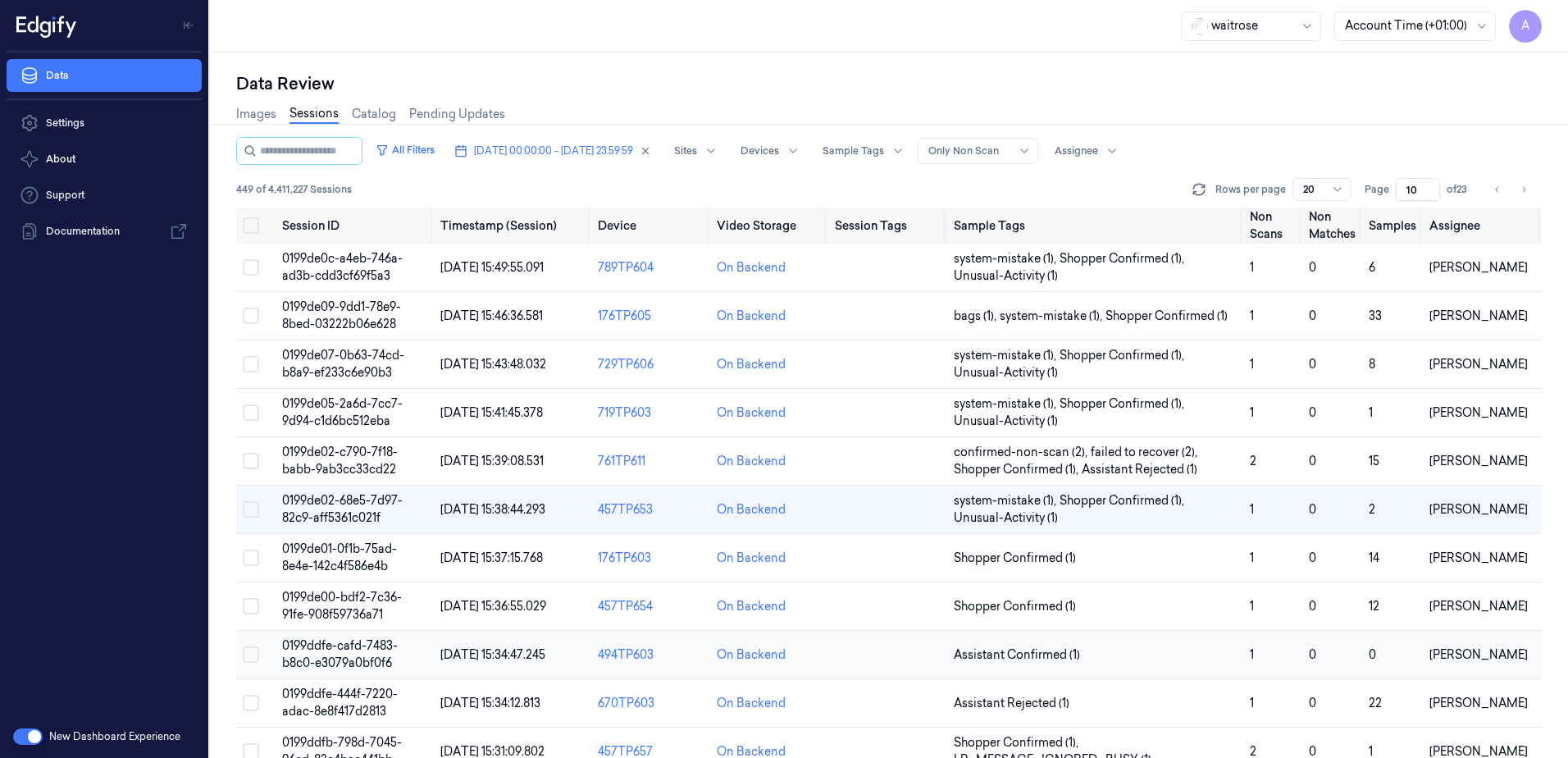
click at [337, 648] on span "0199ddfe-cafd-7483-b8c0-e3079a0bf0f6" at bounding box center [340, 654] width 116 height 32
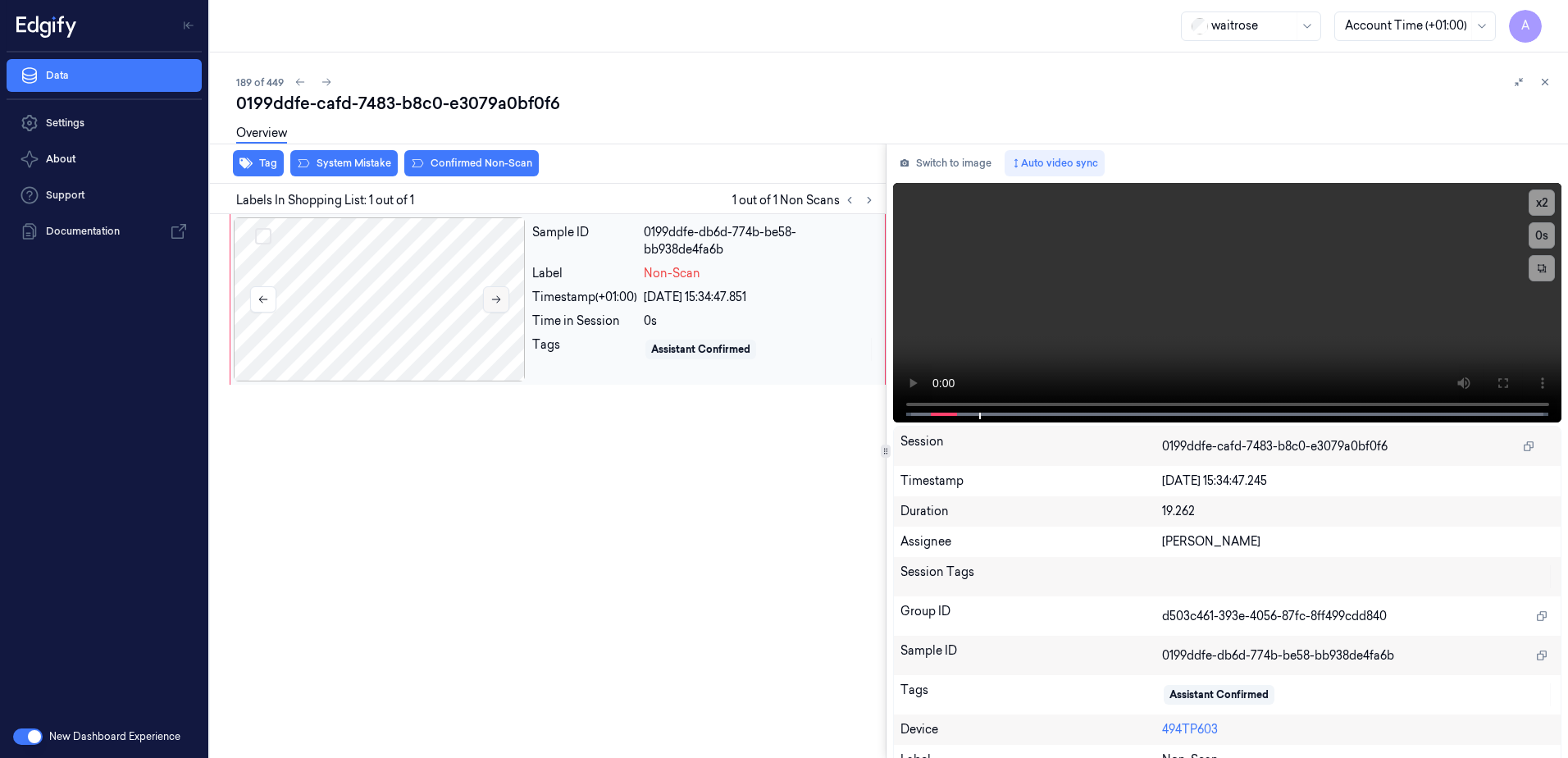
click at [499, 305] on button at bounding box center [496, 299] width 26 height 26
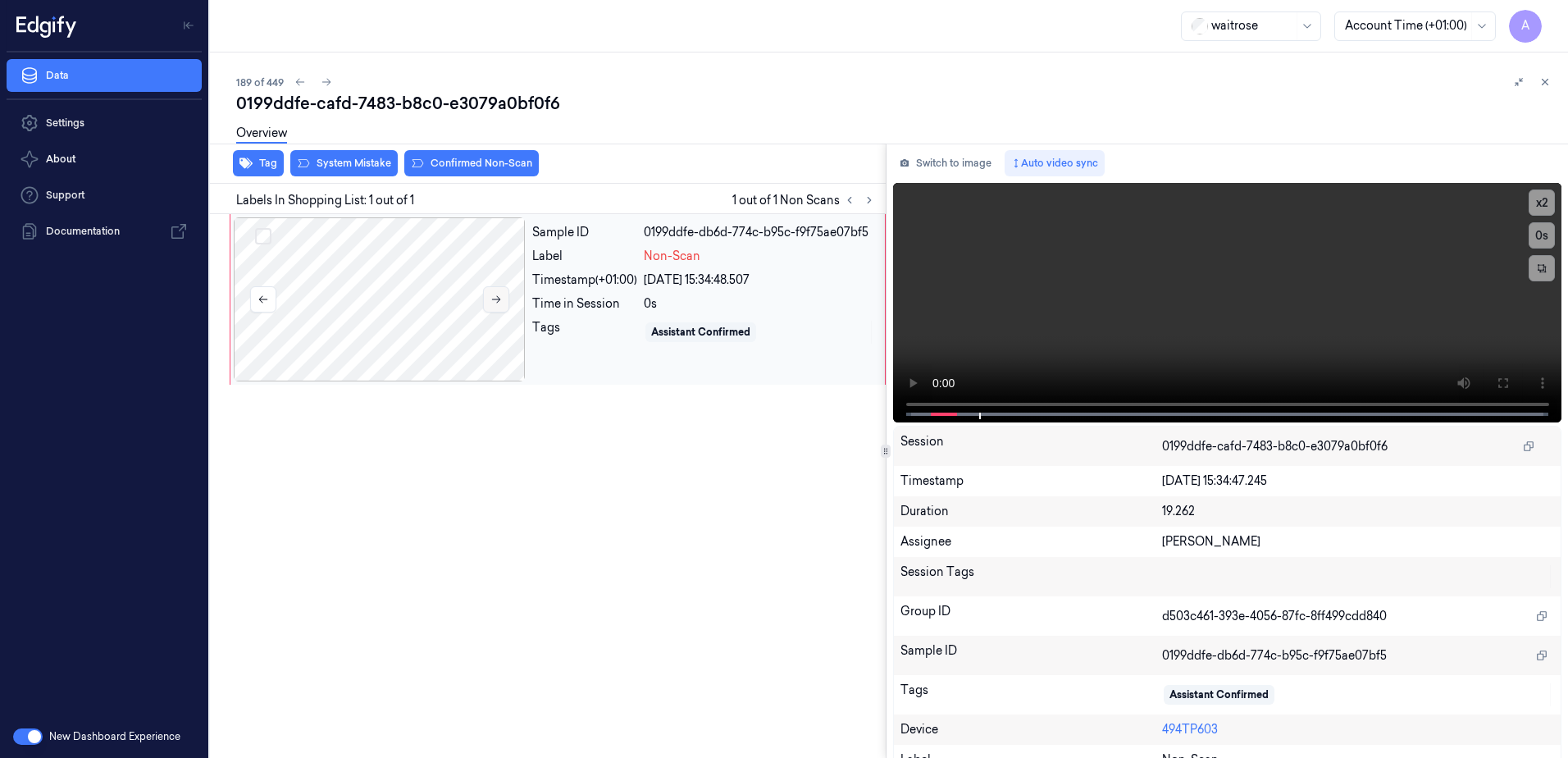
click at [493, 305] on button at bounding box center [496, 299] width 26 height 26
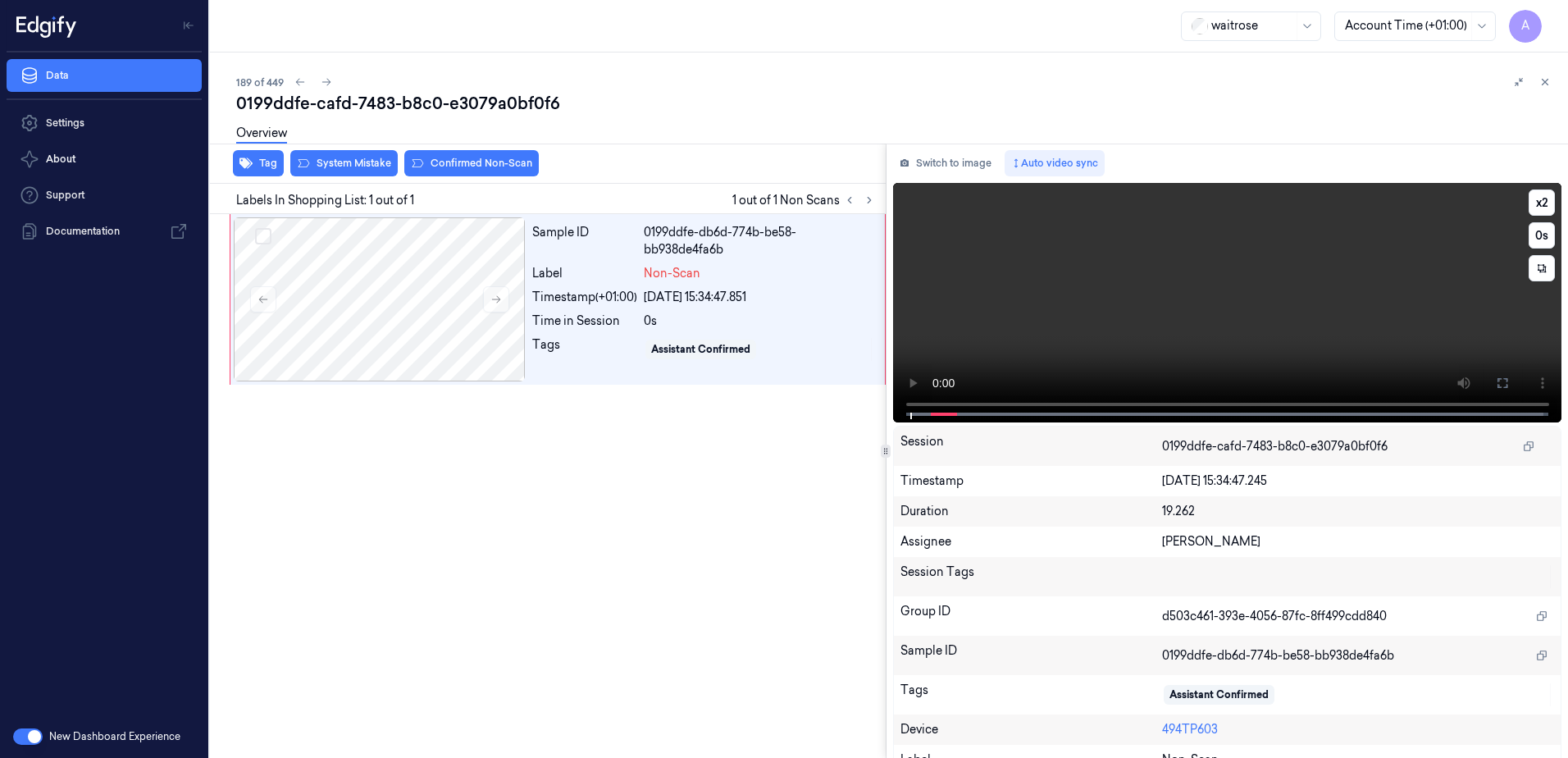
drag, startPoint x: 1495, startPoint y: 383, endPoint x: 1417, endPoint y: 471, distance: 117.6
click at [1496, 383] on icon at bounding box center [1502, 382] width 13 height 13
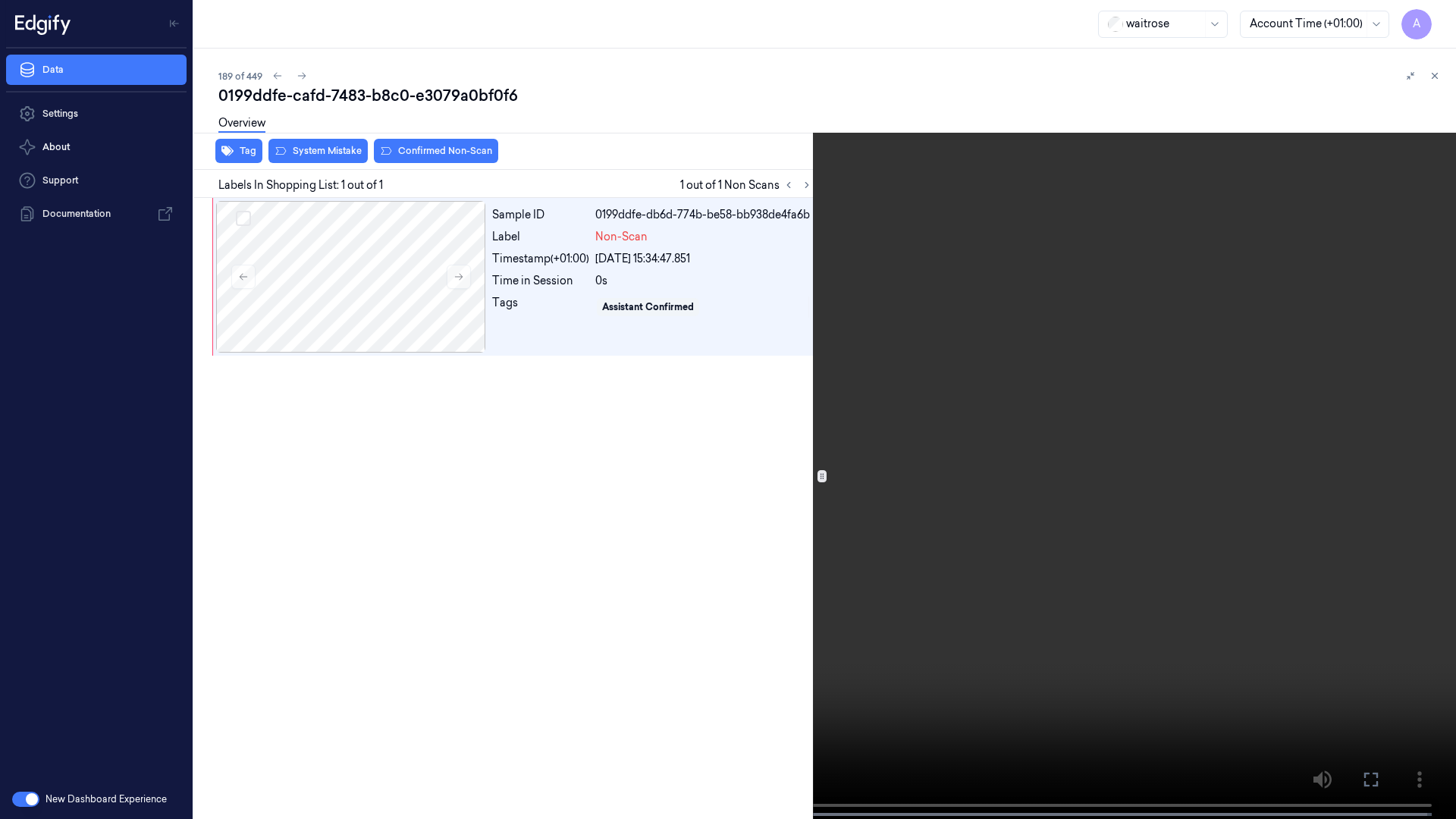
click at [1067, 437] on video at bounding box center [728, 410] width 1456 height 822
click at [0, 0] on icon at bounding box center [0, 0] width 0 height 0
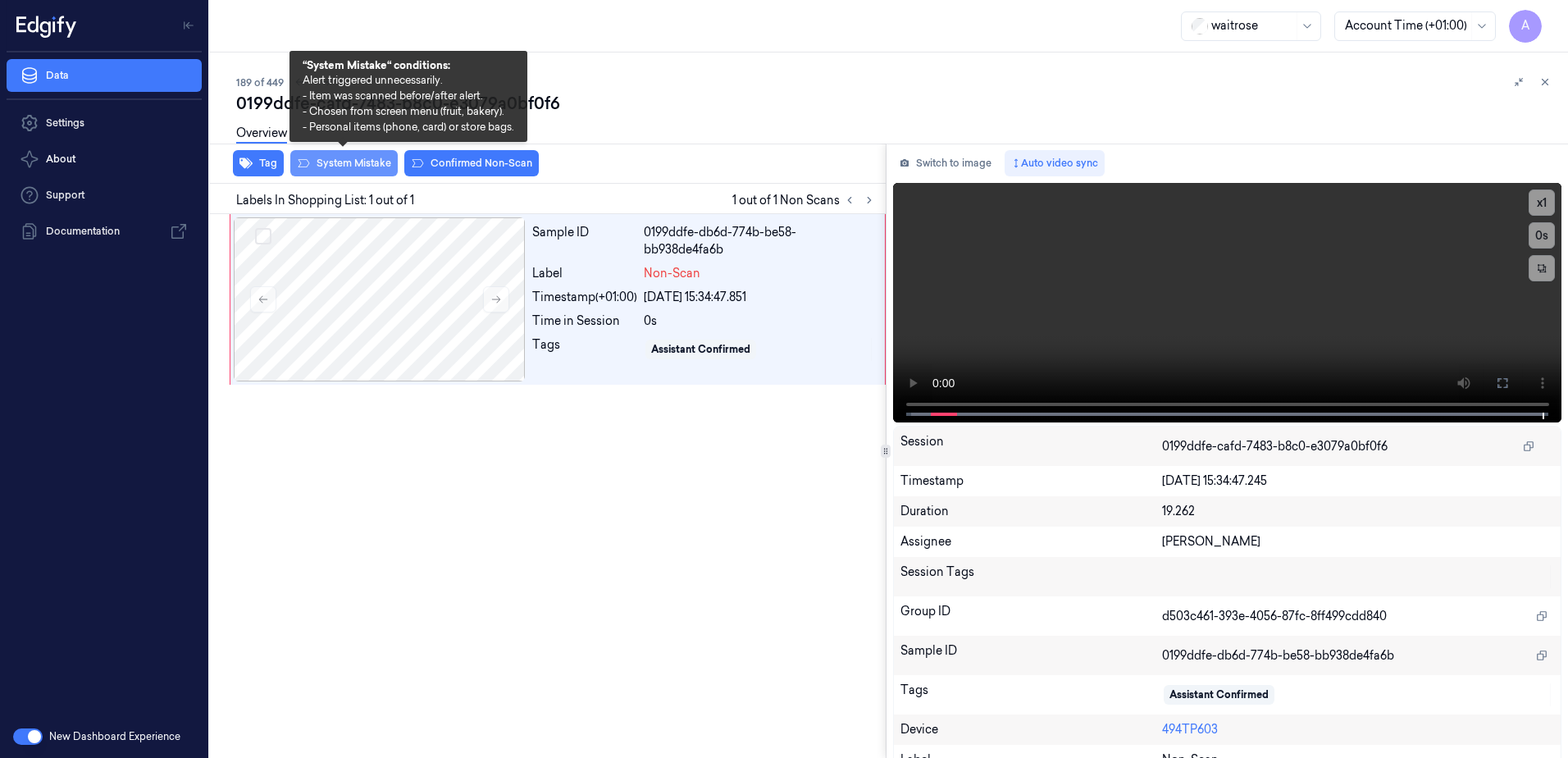
click at [326, 161] on button "System Mistake" at bounding box center [344, 162] width 107 height 26
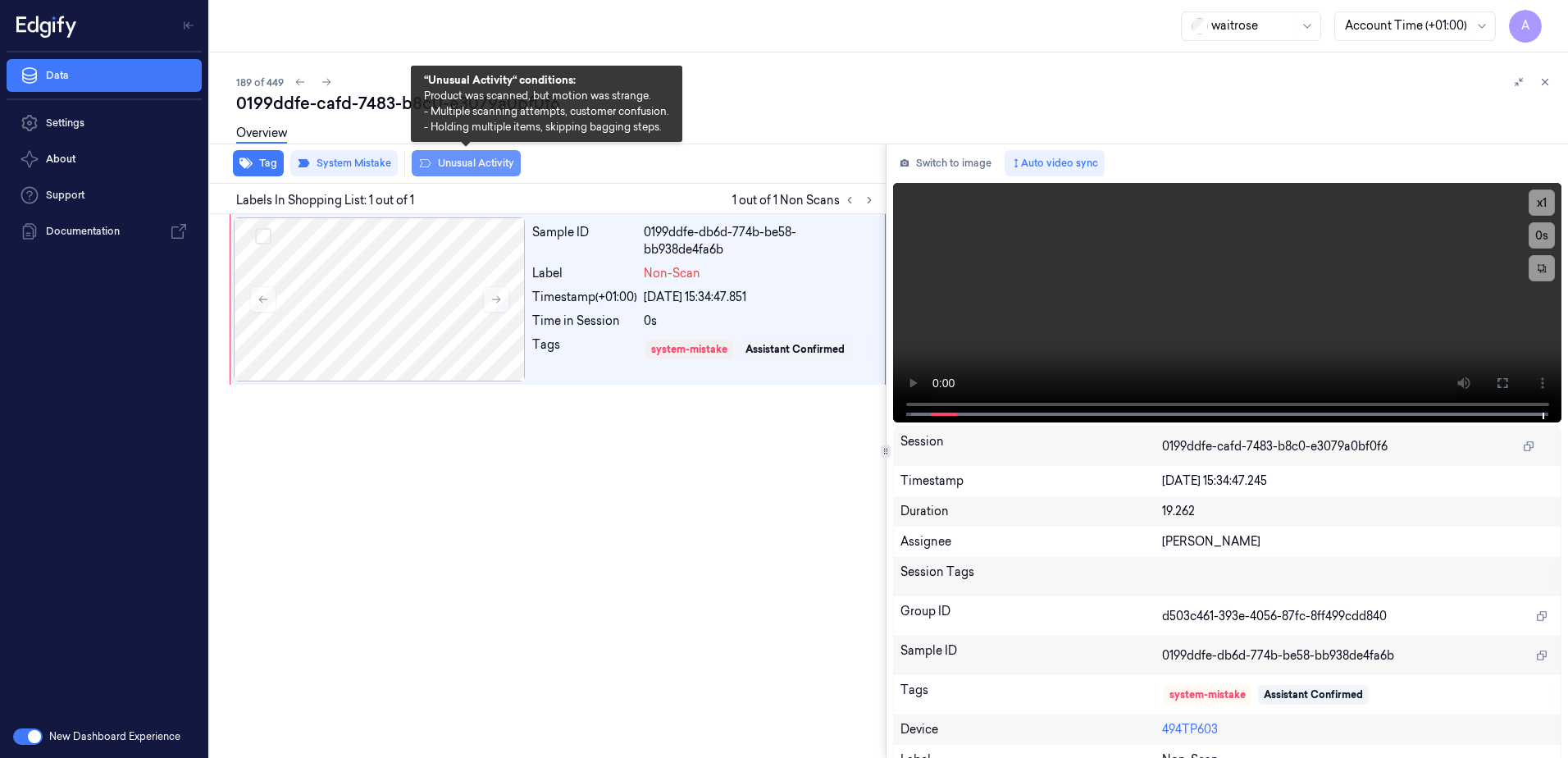
click at [461, 170] on button "Unusual Activity" at bounding box center [466, 162] width 109 height 26
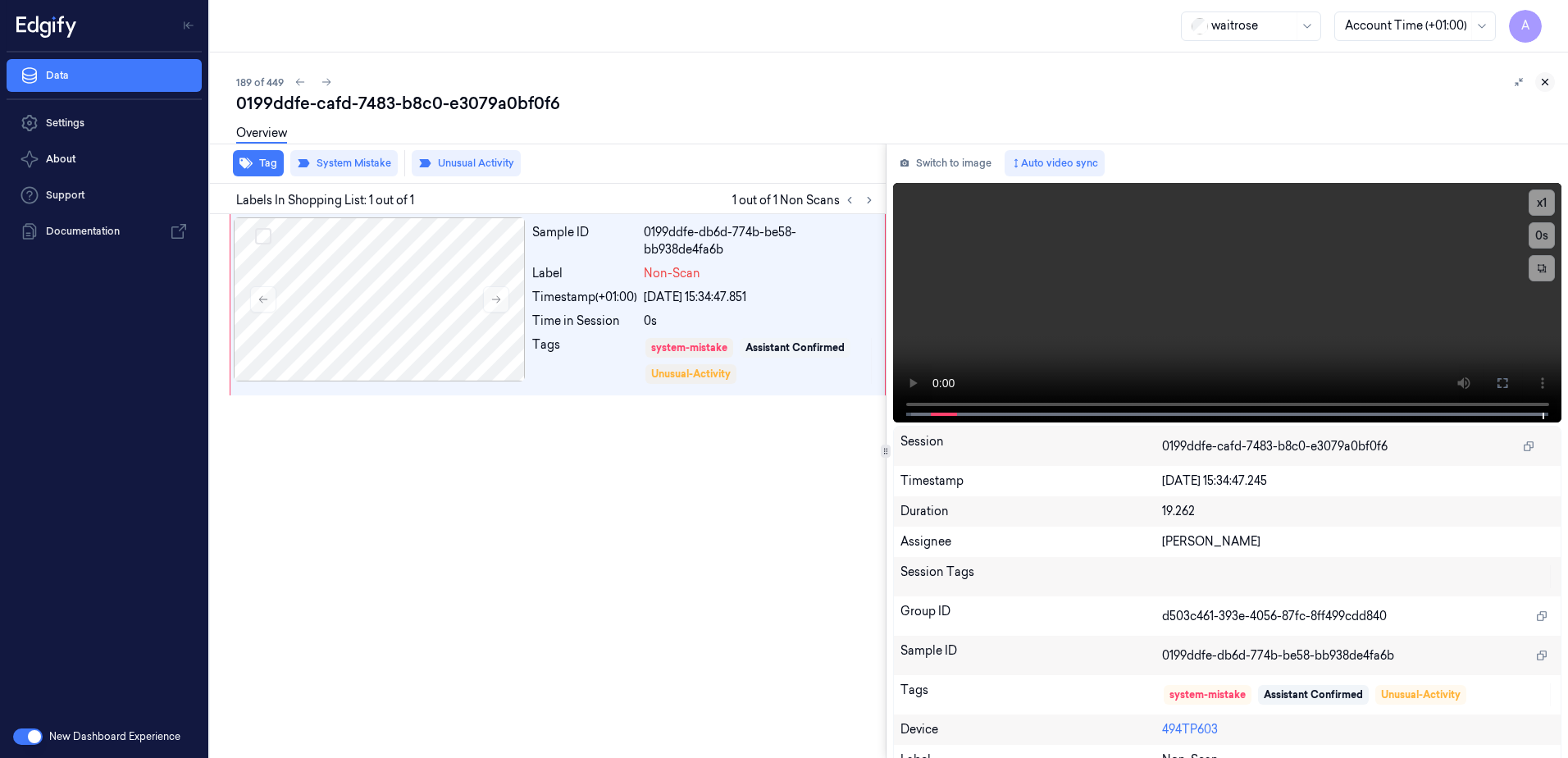
click at [1551, 88] on button at bounding box center [1545, 82] width 20 height 20
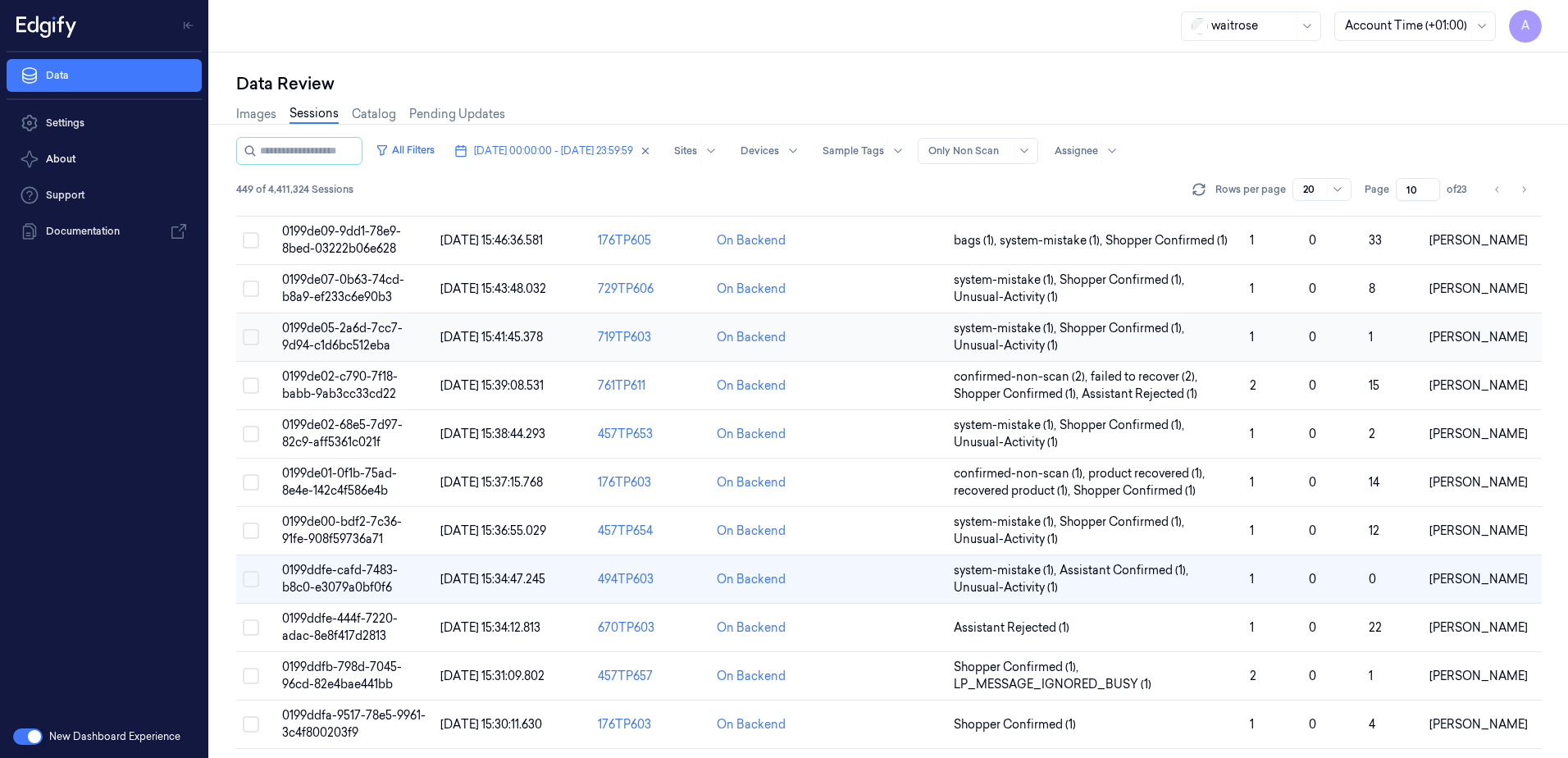
scroll to position [164, 0]
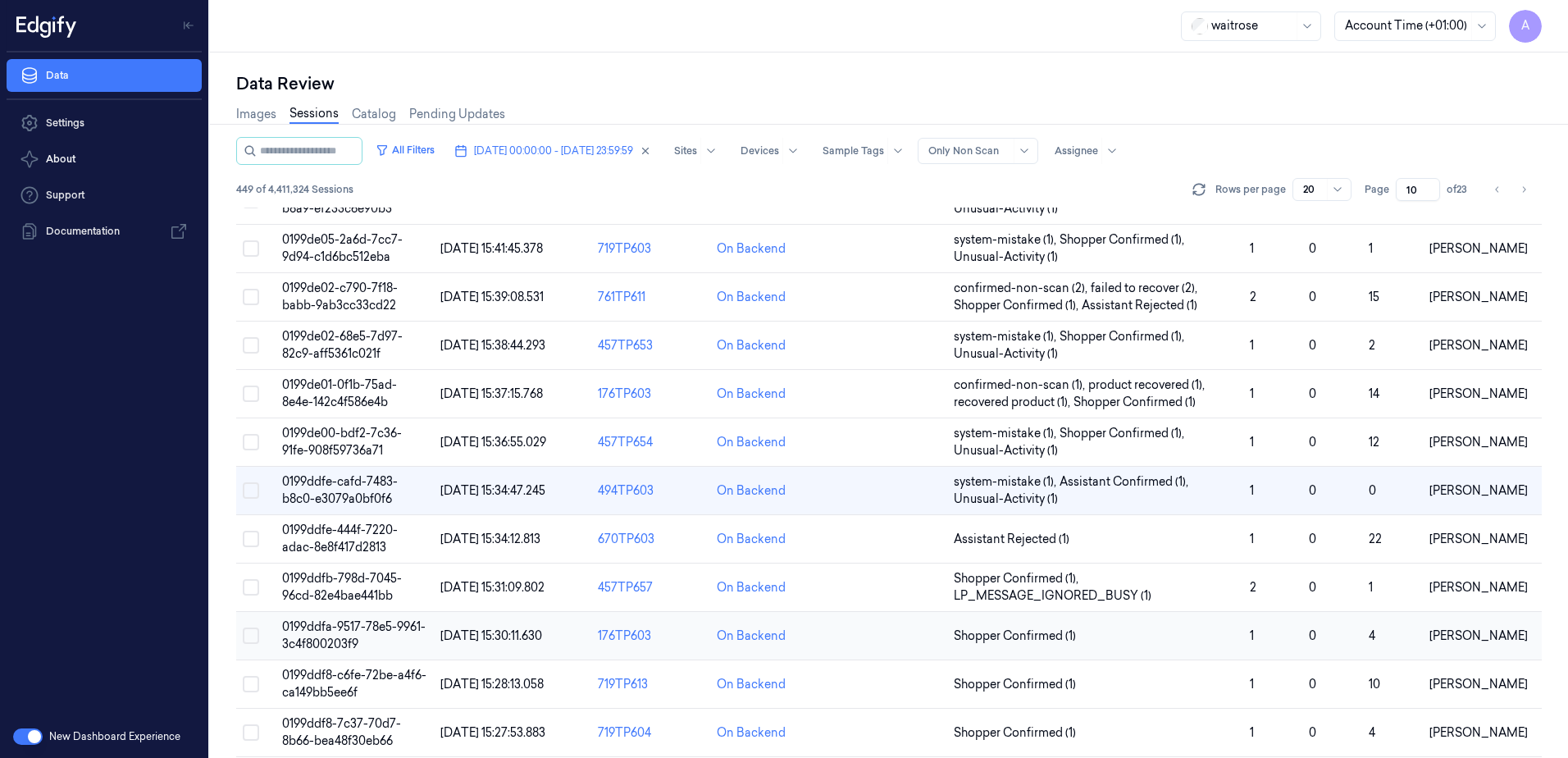
click at [337, 629] on span "0199ddfa-9517-78e5-9961-3c4f800203f9" at bounding box center [354, 635] width 144 height 32
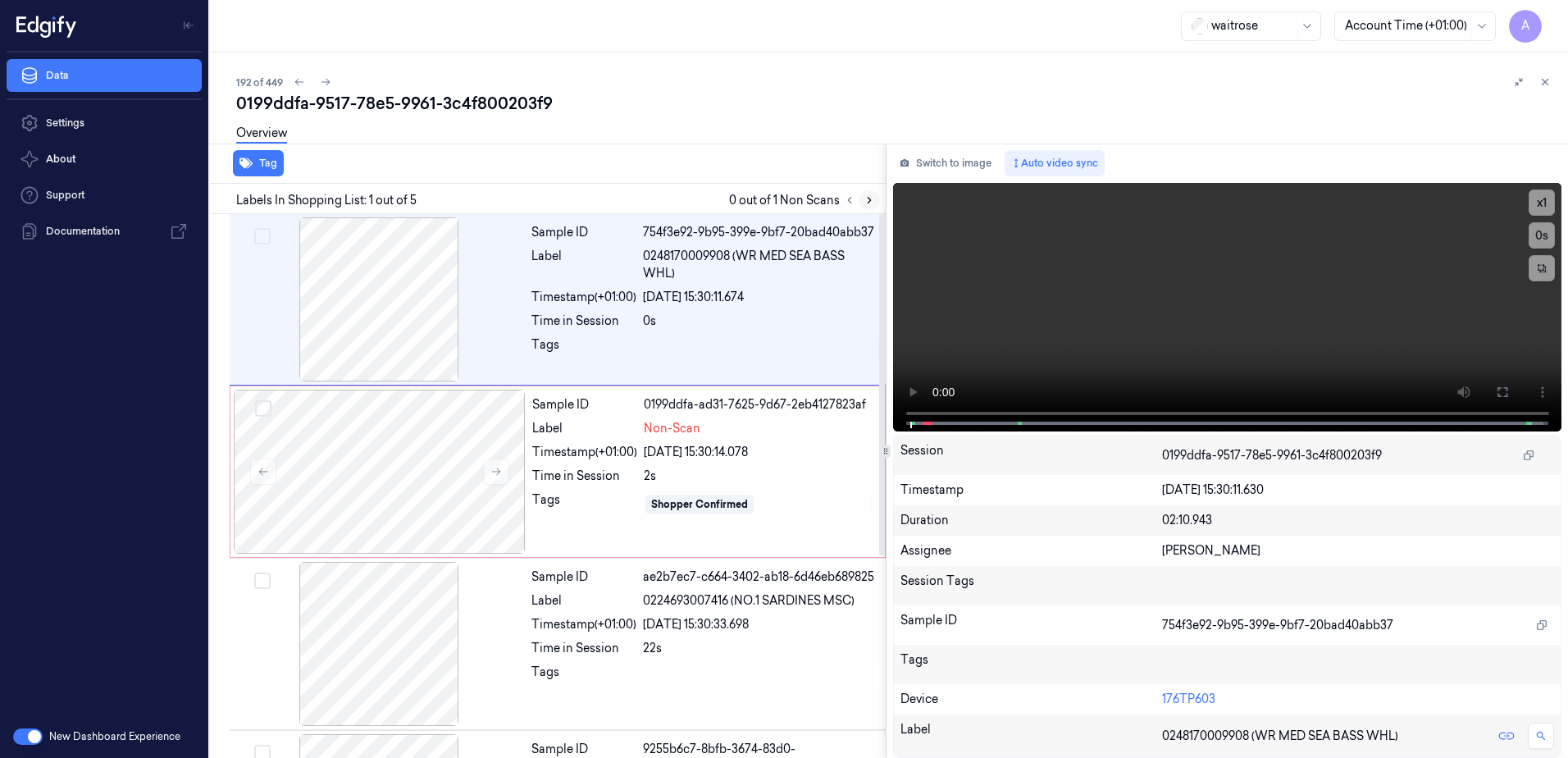
click at [866, 197] on icon at bounding box center [869, 200] width 12 height 12
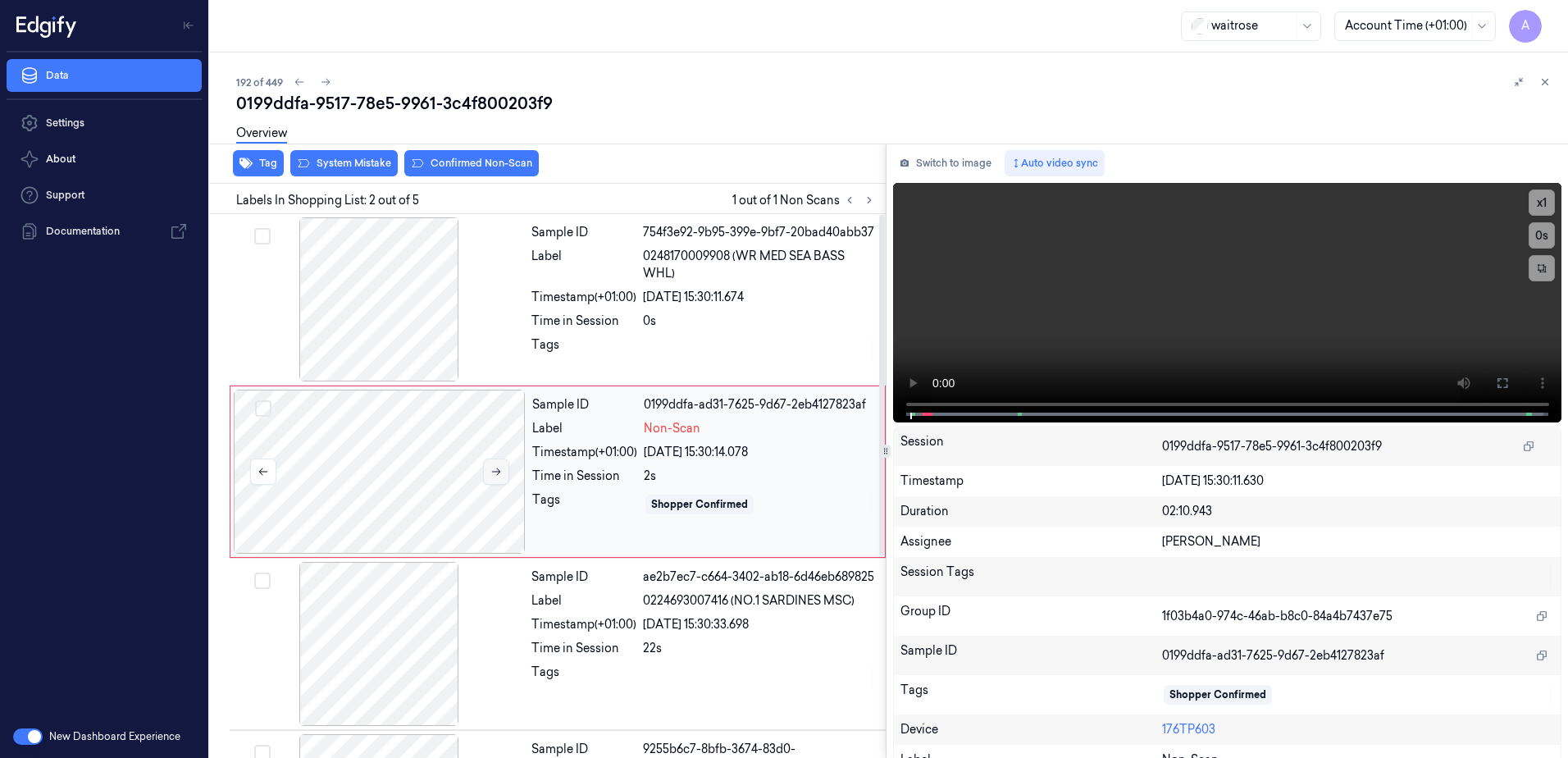
click at [486, 469] on button at bounding box center [496, 472] width 26 height 26
click at [494, 469] on icon at bounding box center [497, 472] width 12 height 12
click at [772, 519] on div "Sample ID 0199ddfa-ad31-7625-9d67-2eb4127823af Label Non-Scan Timestamp (+01:00…" at bounding box center [703, 472] width 356 height 164
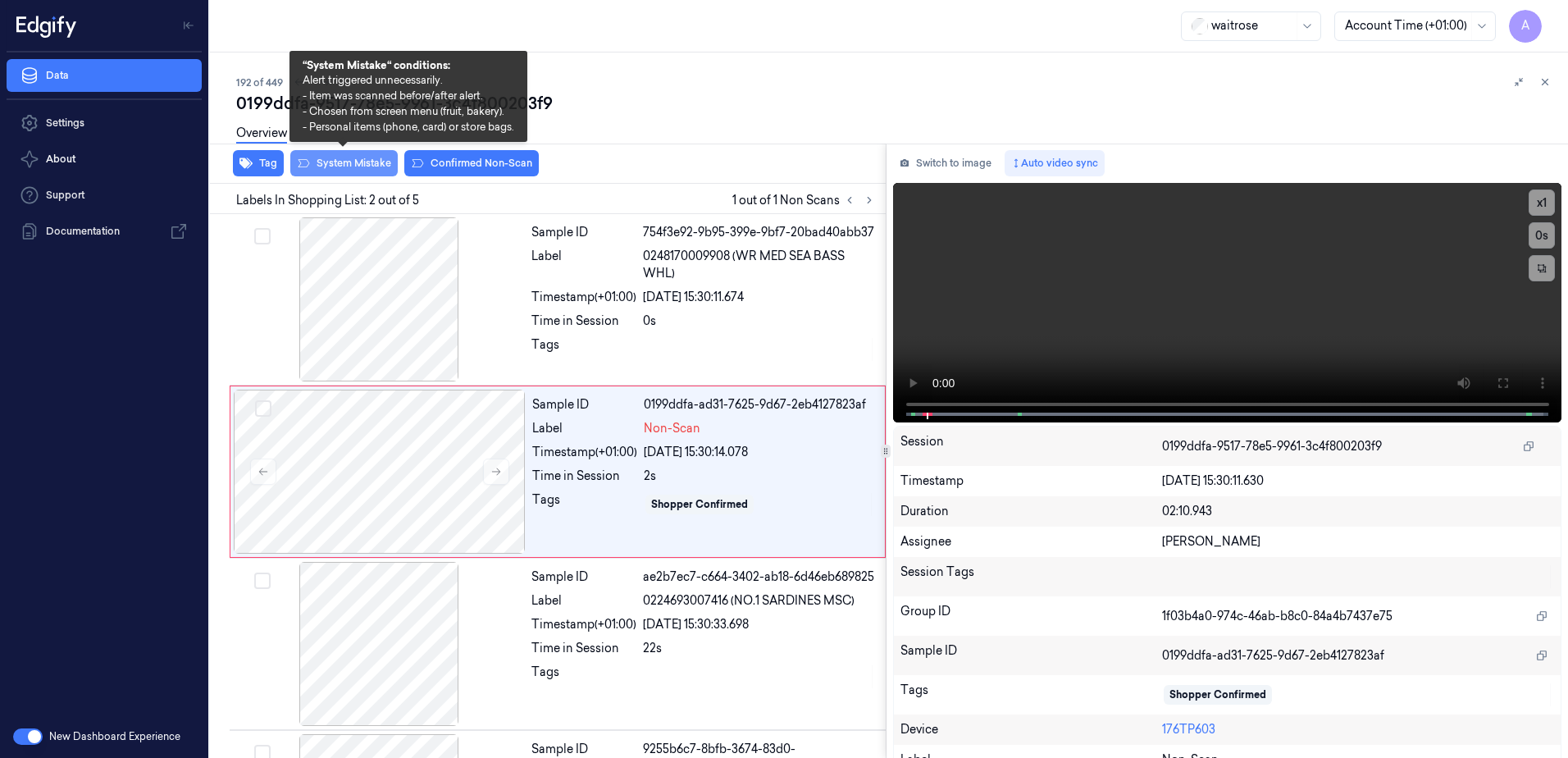
click at [328, 164] on button "System Mistake" at bounding box center [344, 162] width 107 height 26
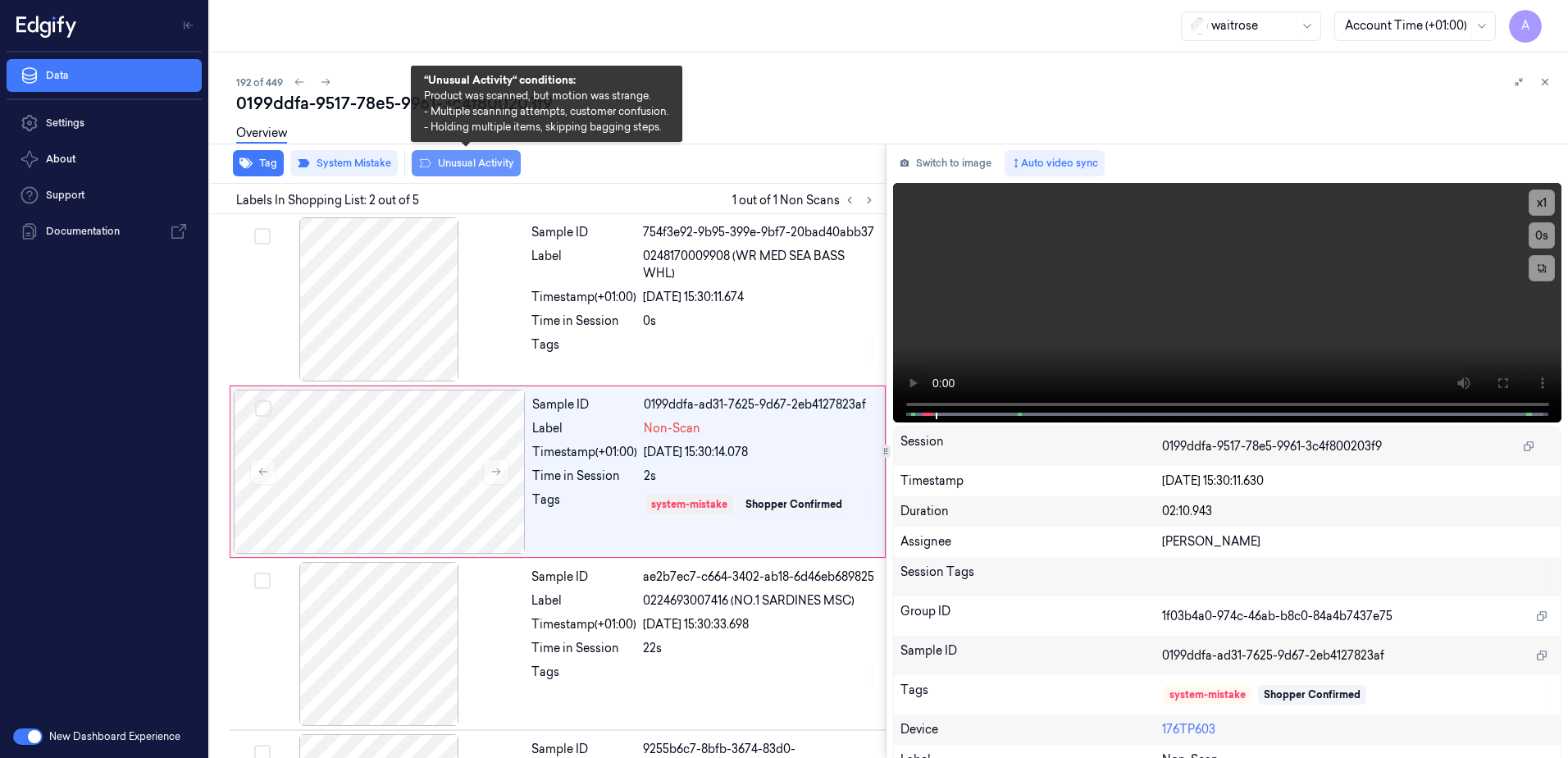
click at [473, 168] on button "Unusual Activity" at bounding box center [466, 162] width 109 height 26
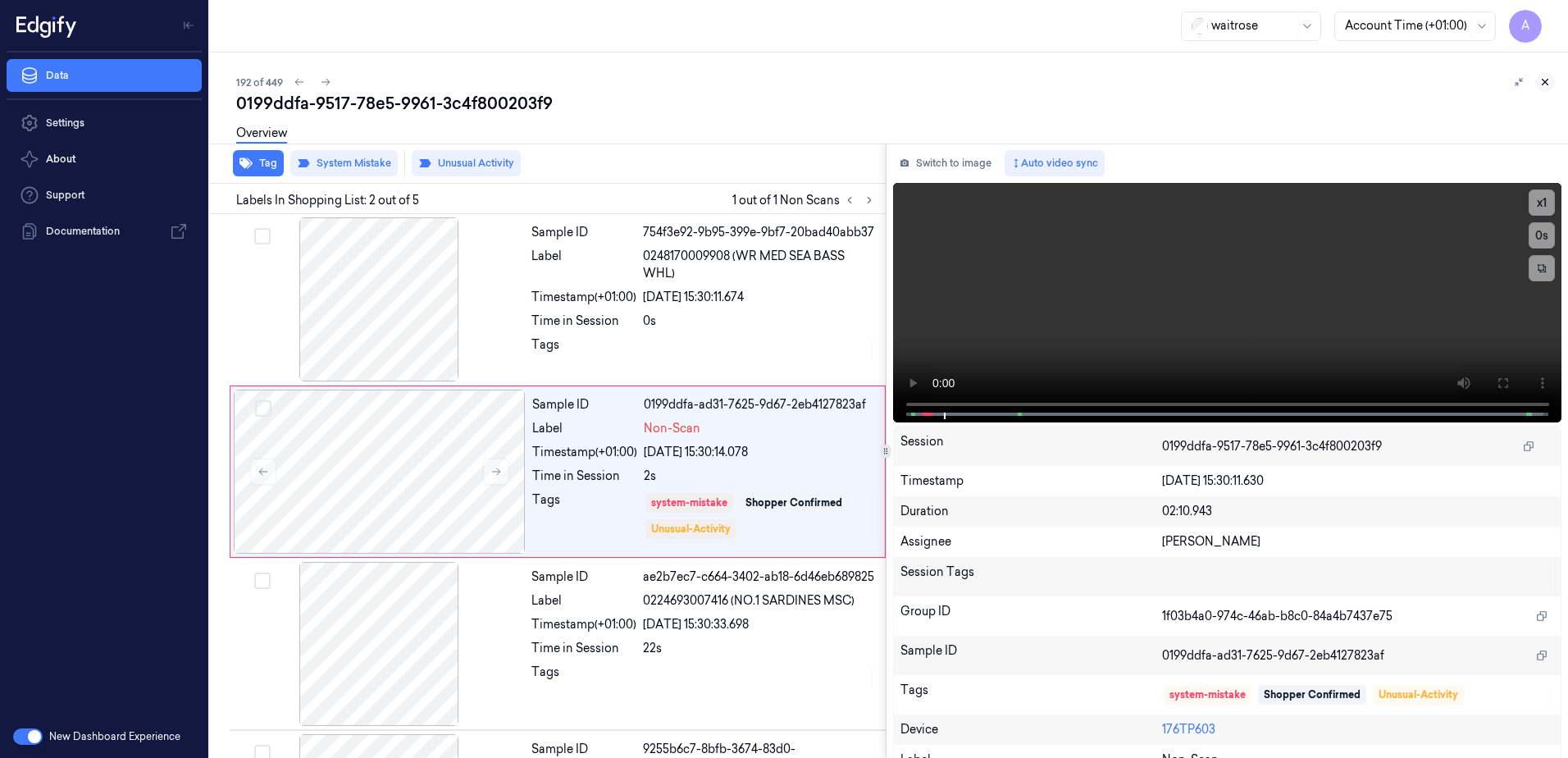
click at [1542, 83] on icon at bounding box center [1545, 82] width 12 height 12
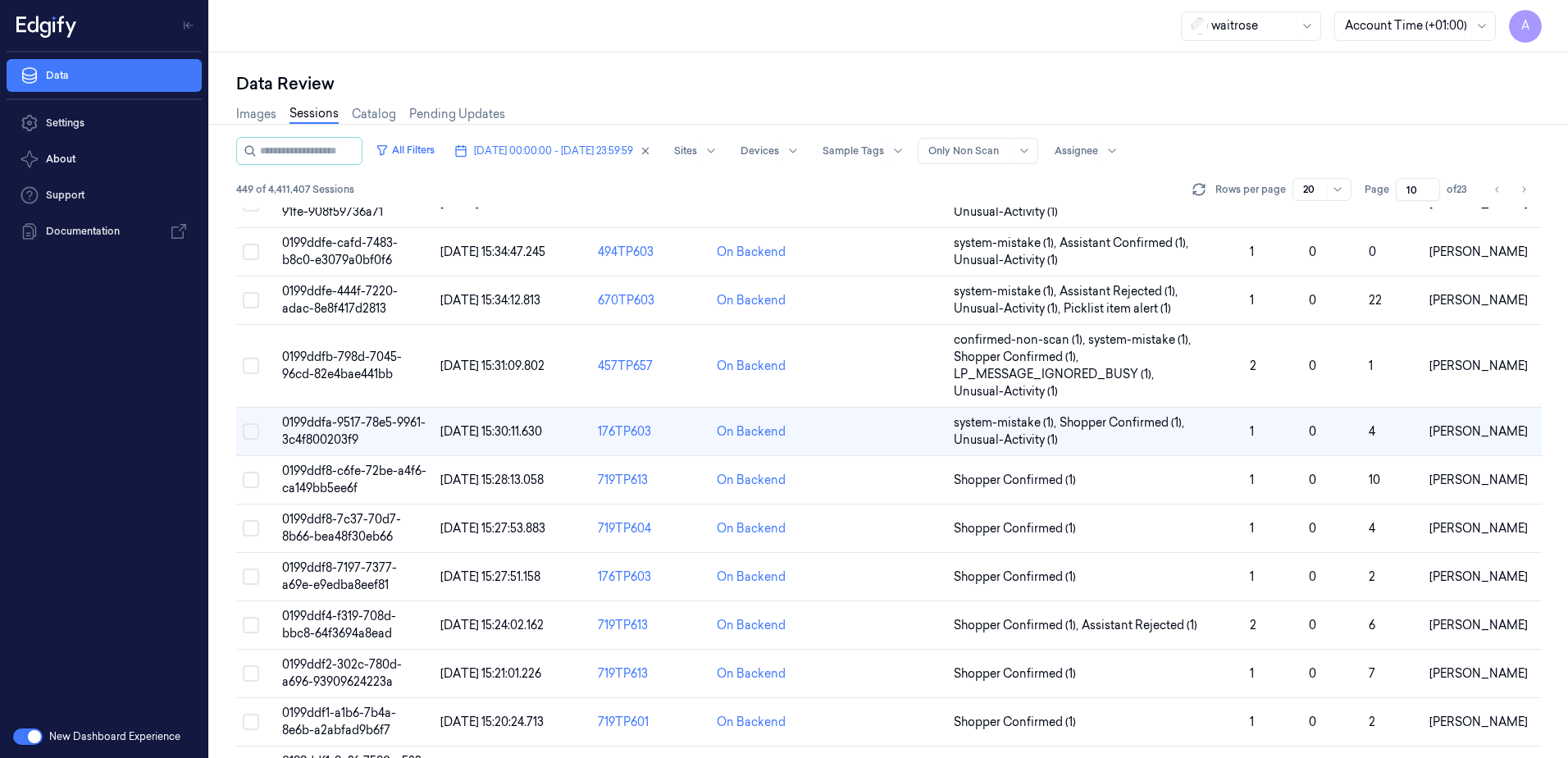
scroll to position [410, 0]
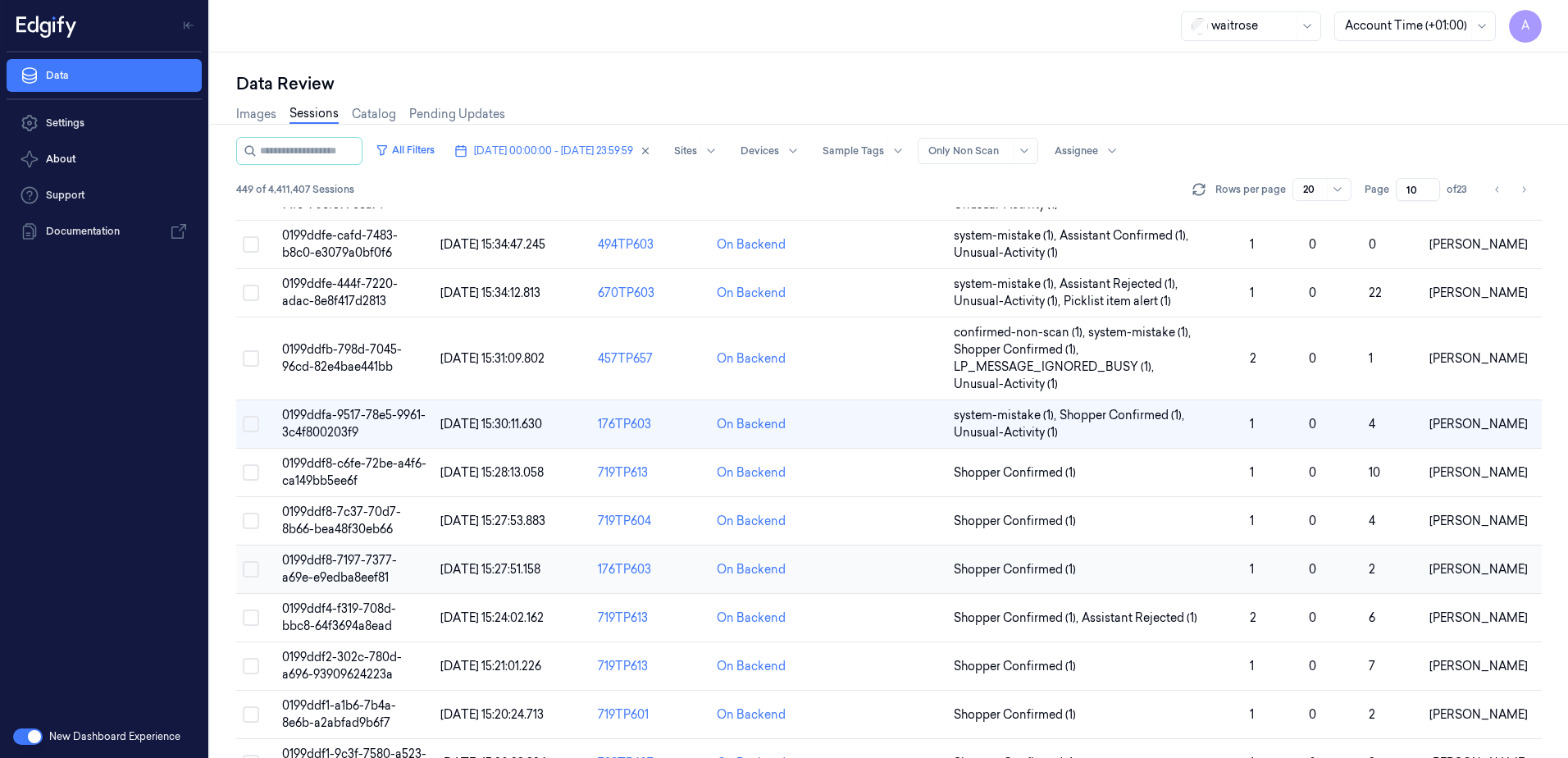
click at [346, 562] on span "0199ddf8-7197-7377-a69e-e9edba8eef81" at bounding box center [340, 569] width 115 height 32
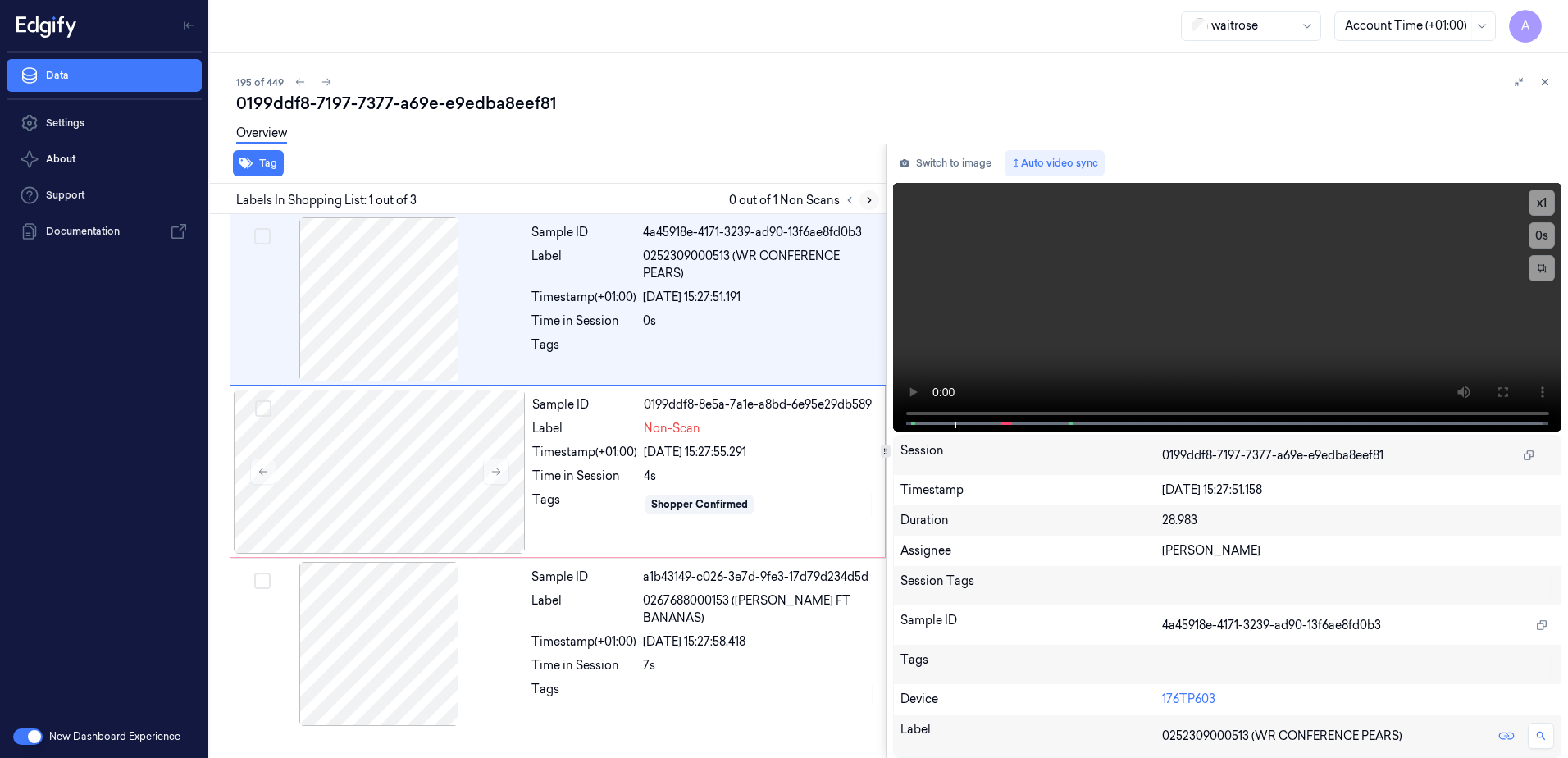
click at [862, 203] on button at bounding box center [869, 200] width 20 height 20
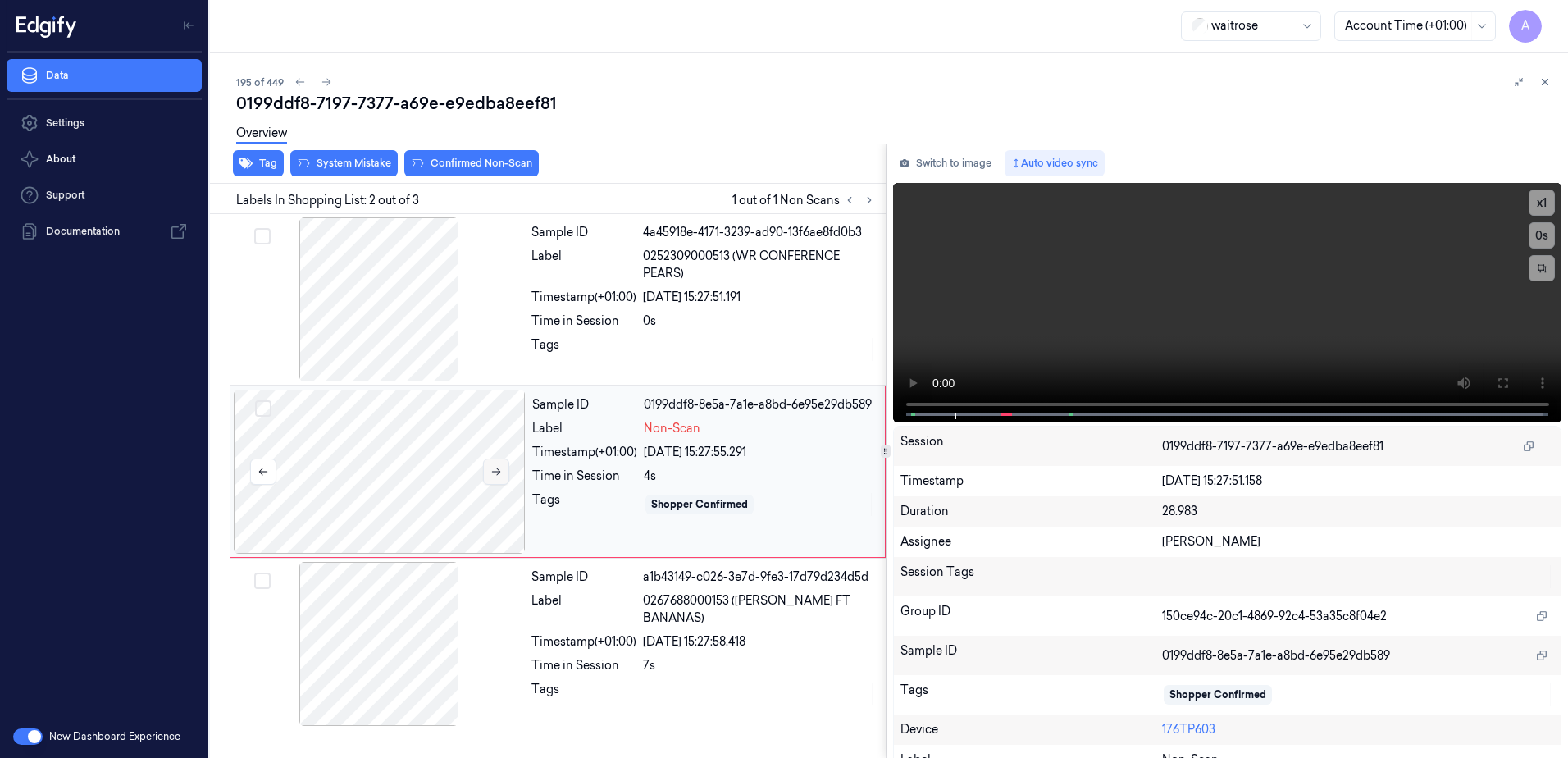
click at [493, 467] on icon at bounding box center [497, 472] width 12 height 12
click at [494, 476] on icon at bounding box center [497, 472] width 12 height 12
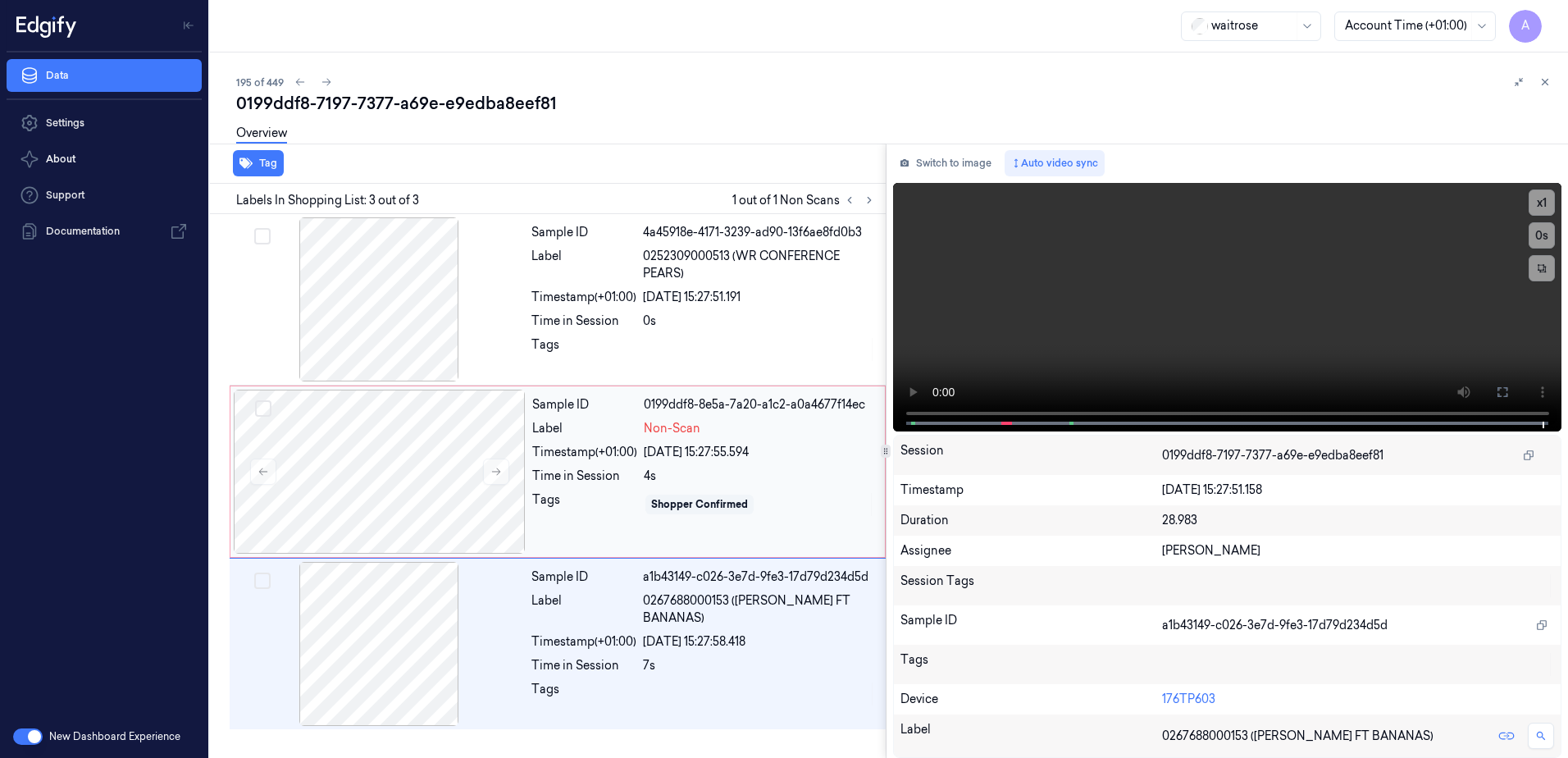
click at [798, 516] on div "Shopper Confirmed" at bounding box center [759, 504] width 231 height 26
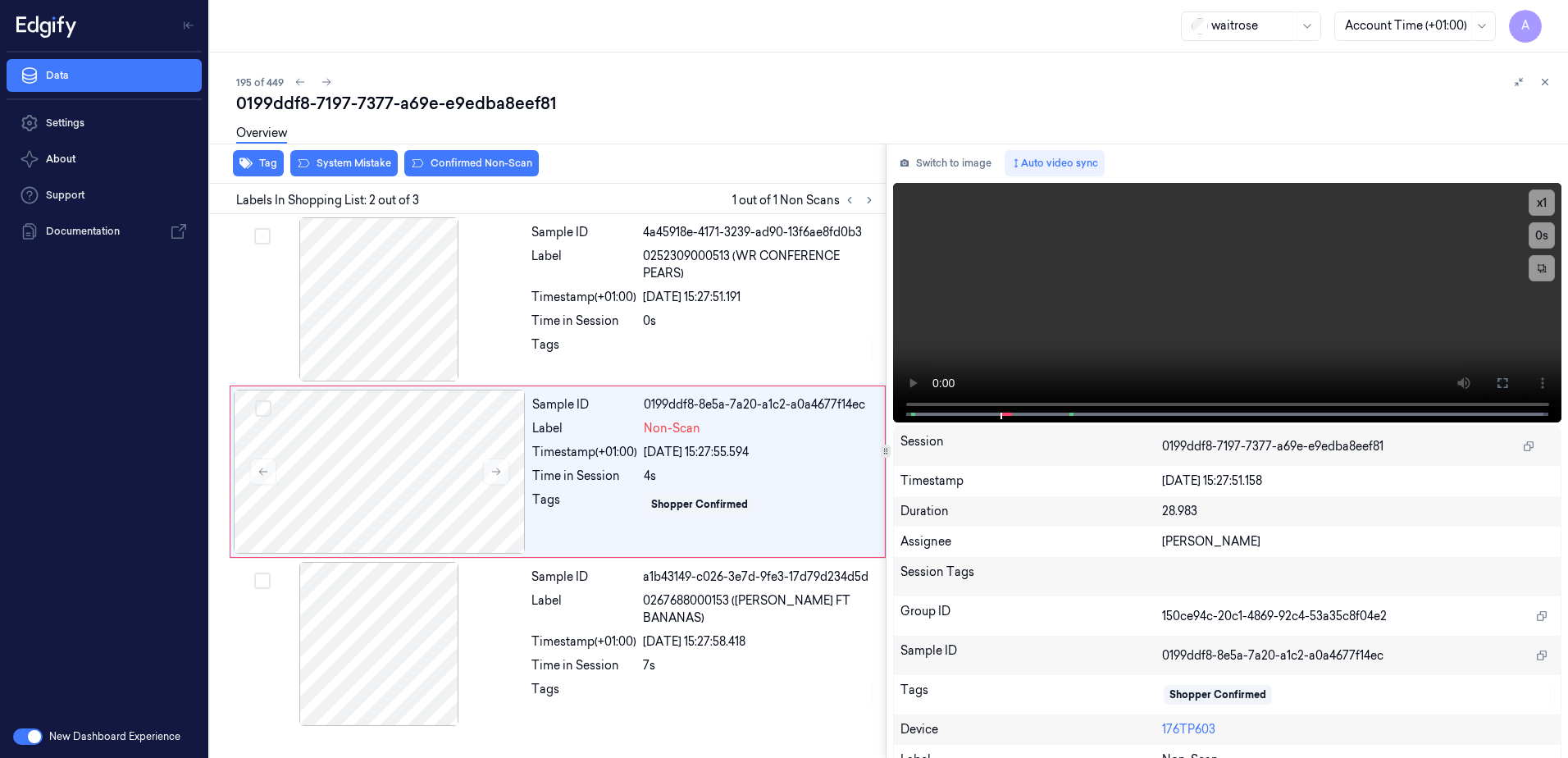
click at [339, 156] on div "Overview" at bounding box center [895, 136] width 1319 height 42
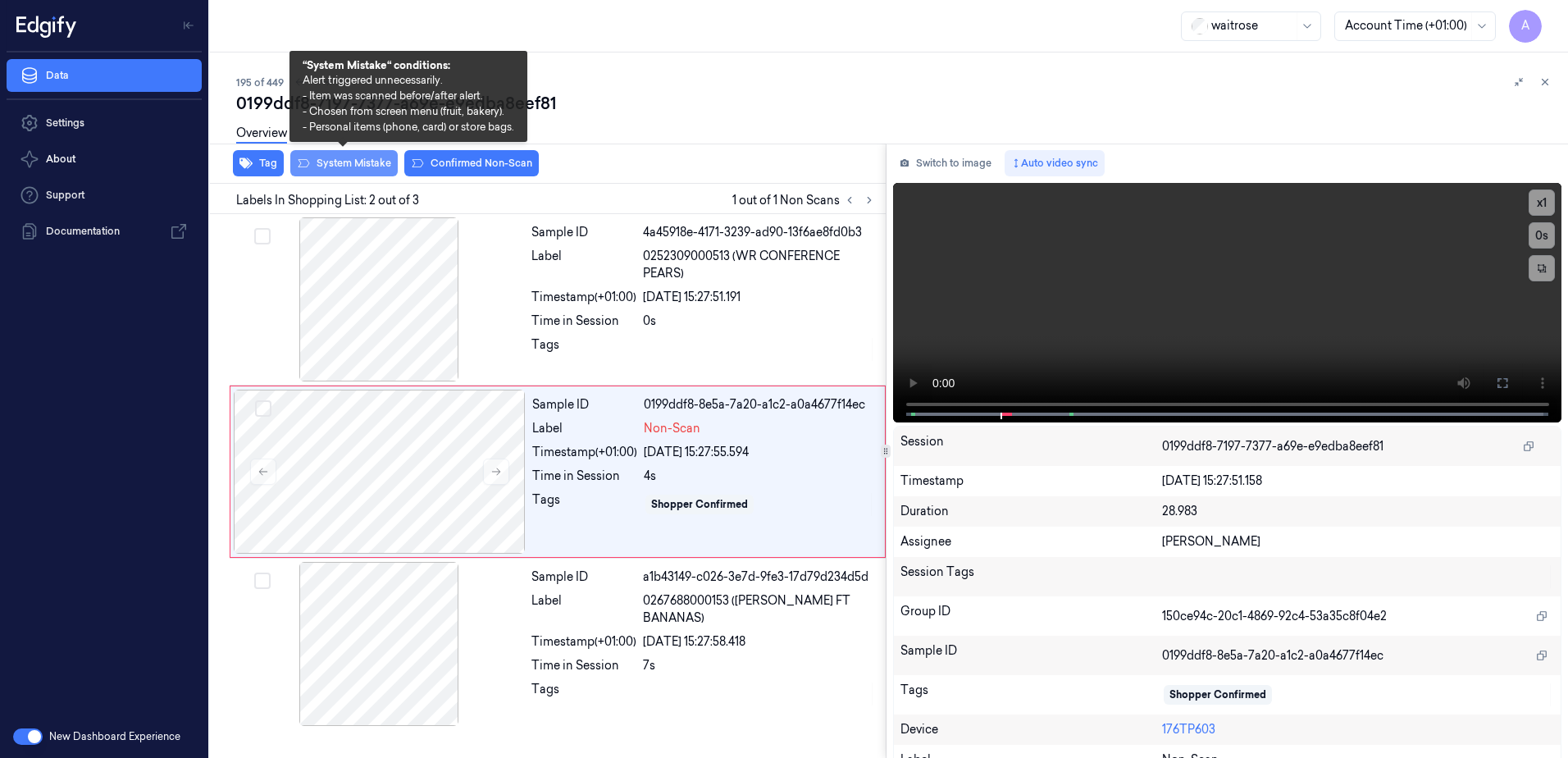
click at [336, 169] on button "System Mistake" at bounding box center [344, 162] width 107 height 26
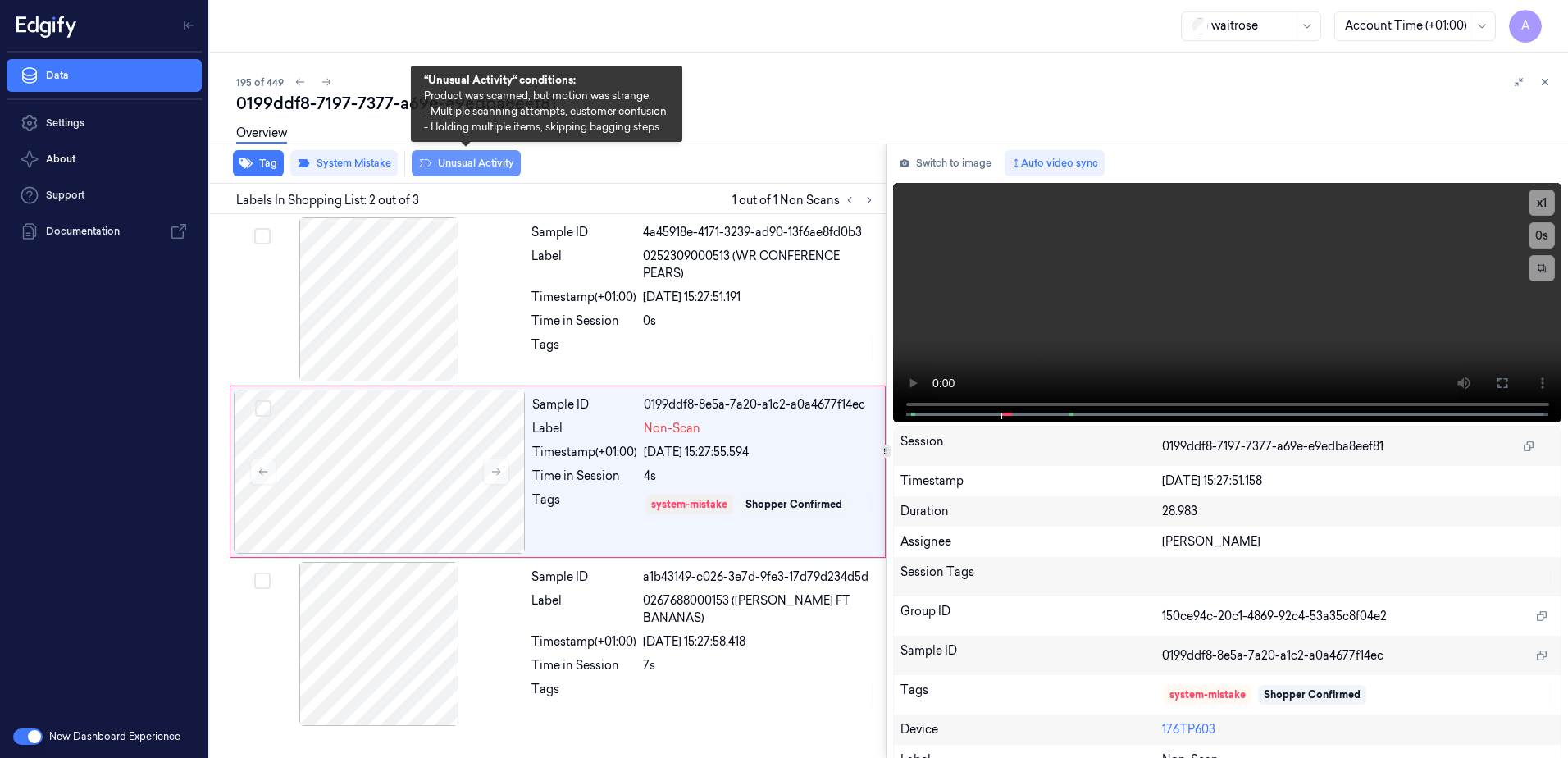
click at [469, 169] on button "Unusual Activity" at bounding box center [466, 162] width 109 height 26
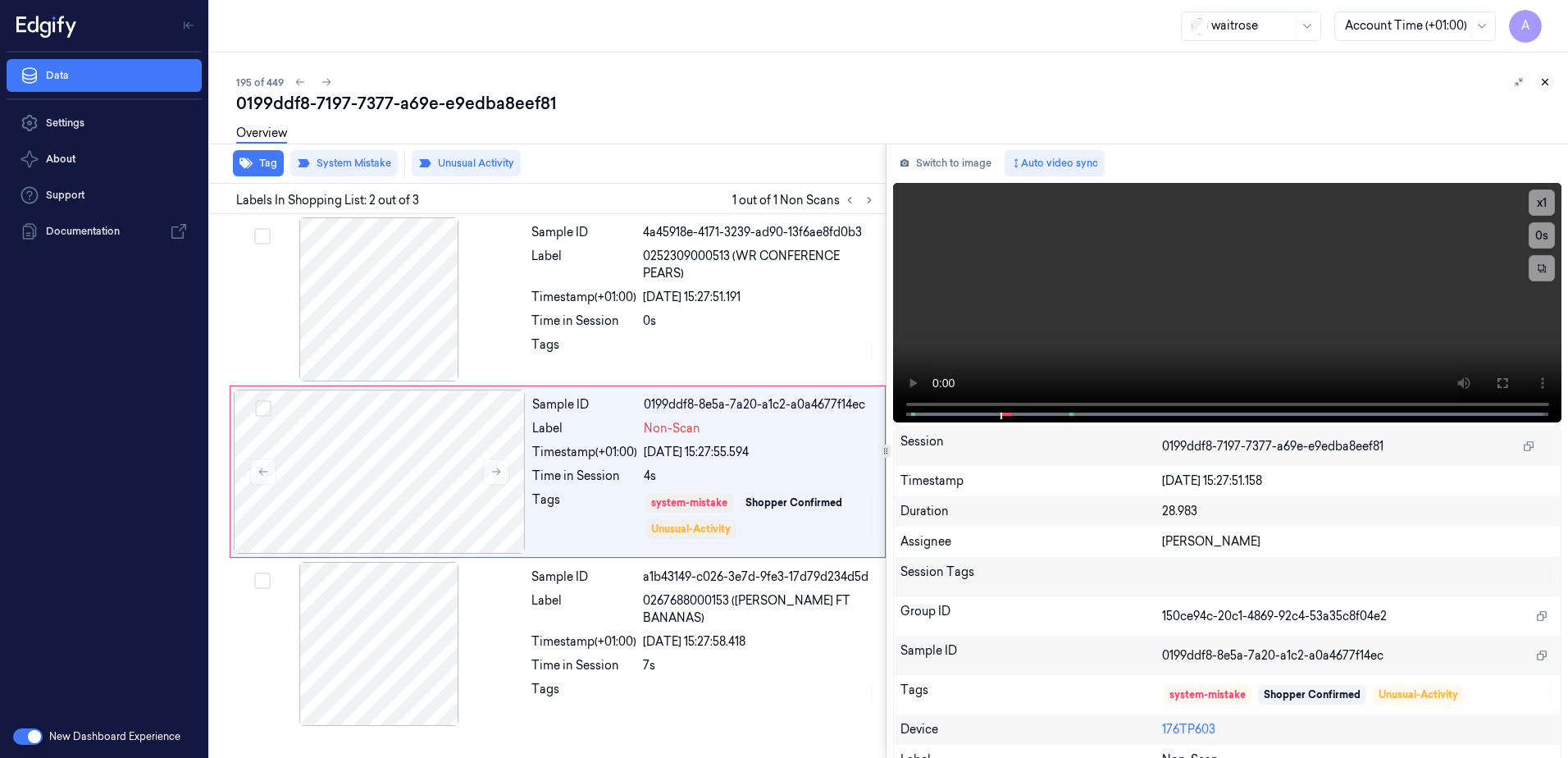
click at [1542, 90] on button at bounding box center [1545, 82] width 20 height 20
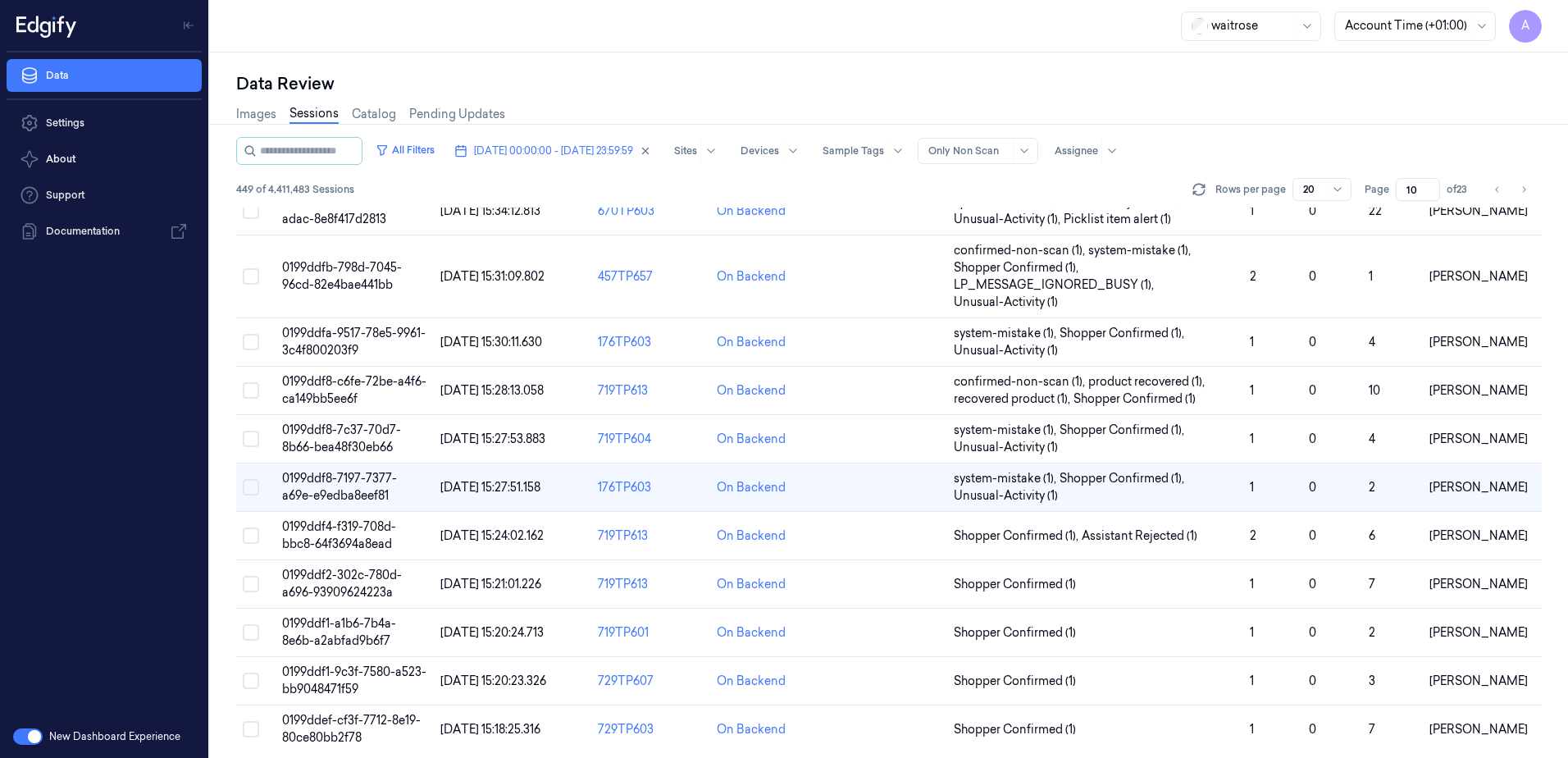
scroll to position [500, 0]
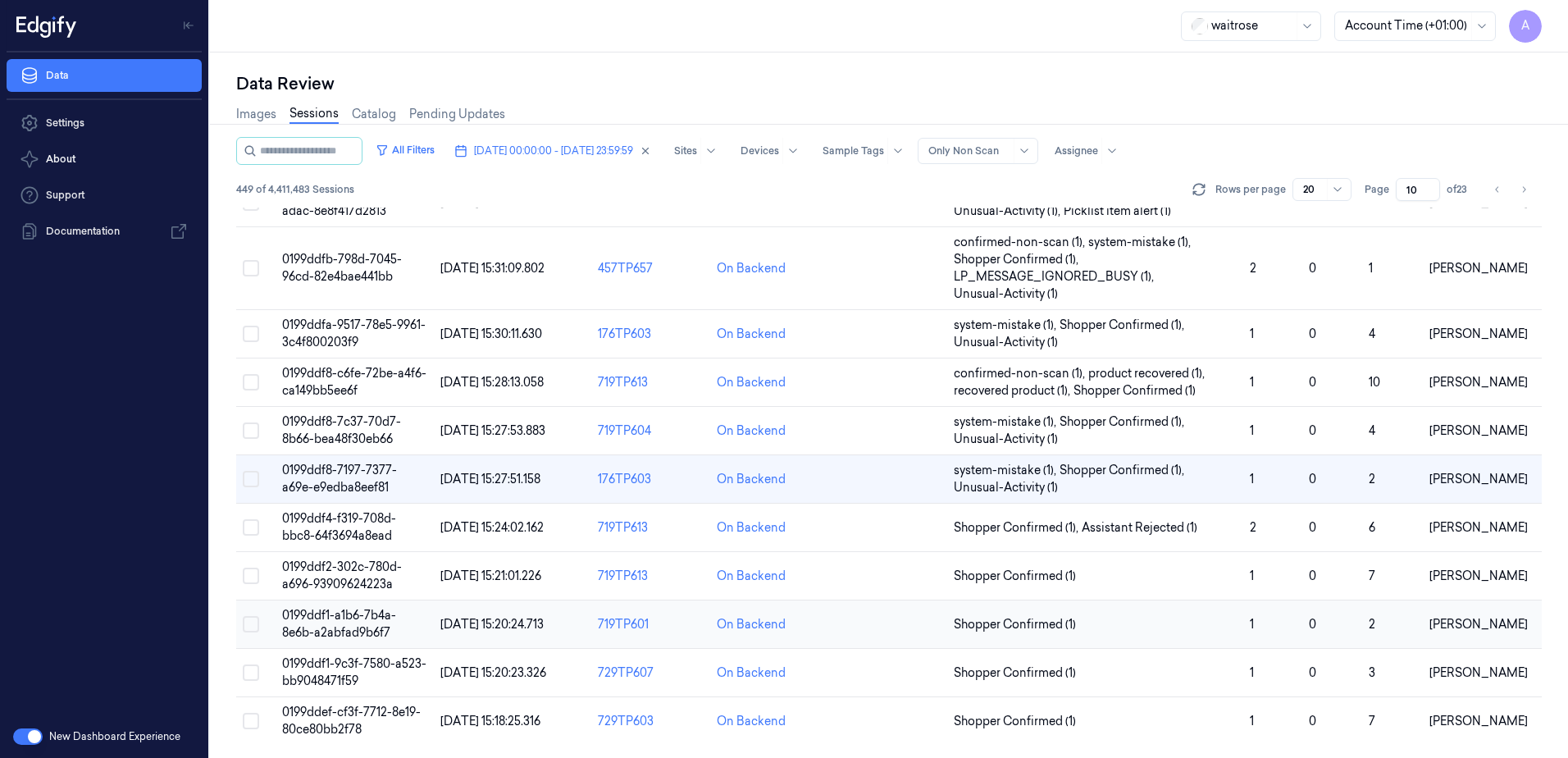
click at [331, 629] on span "0199ddf1-a1b6-7b4a-8e6b-a2abfad9b6f7" at bounding box center [339, 623] width 114 height 32
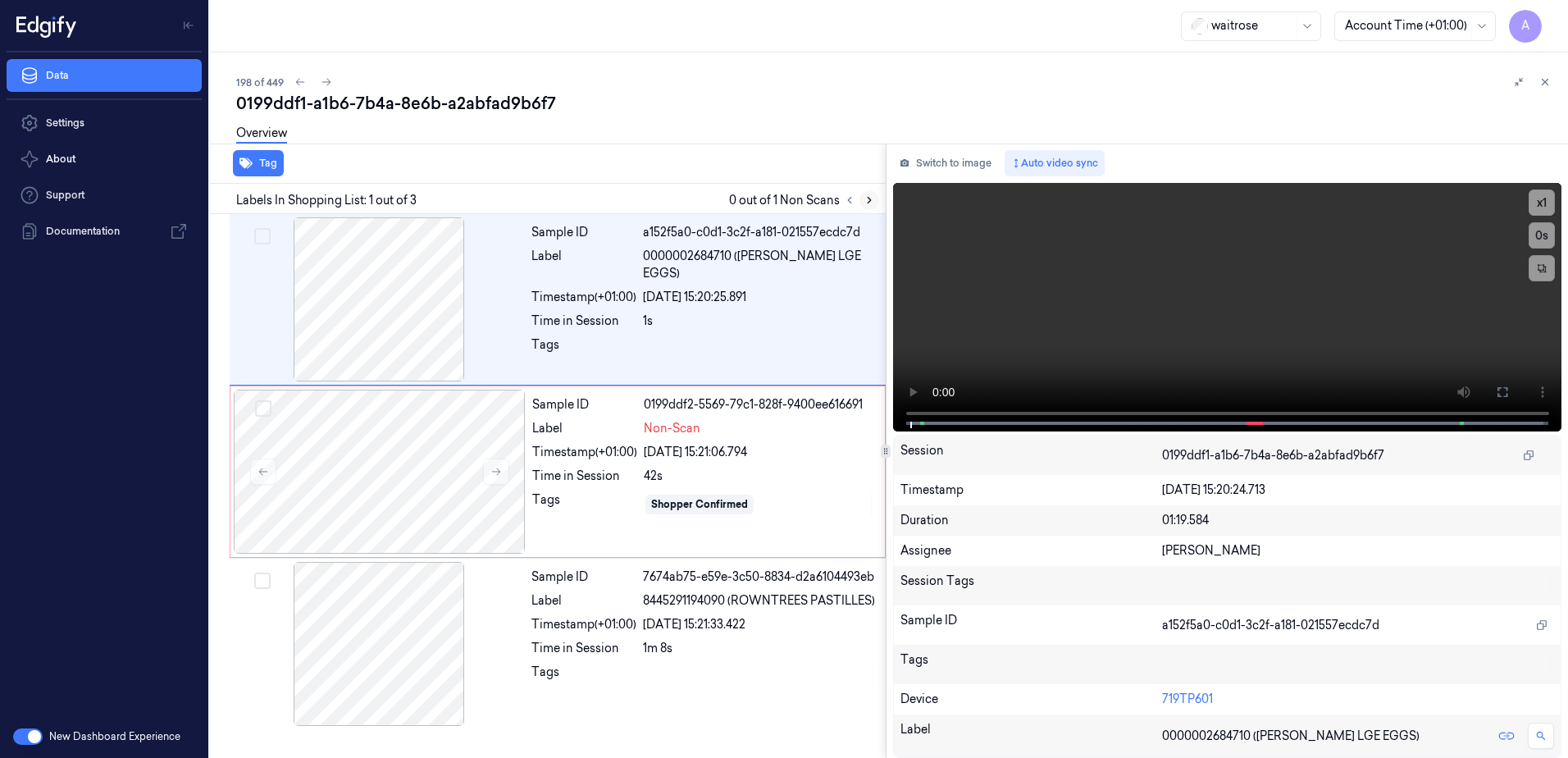
click at [874, 206] on button at bounding box center [869, 200] width 20 height 20
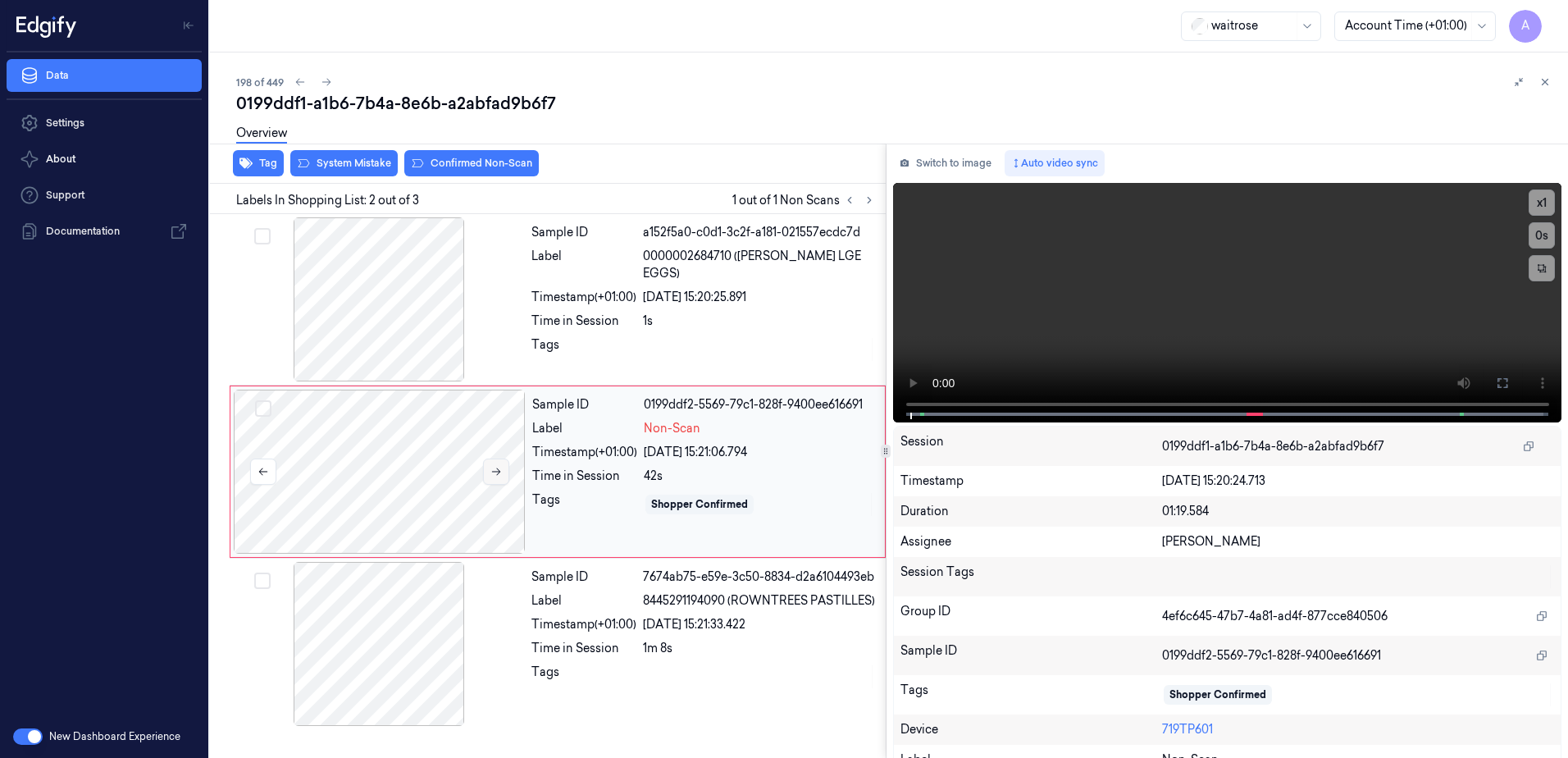
click at [506, 476] on button at bounding box center [496, 472] width 26 height 26
click at [490, 478] on button at bounding box center [496, 472] width 26 height 26
click at [488, 471] on button at bounding box center [496, 472] width 26 height 26
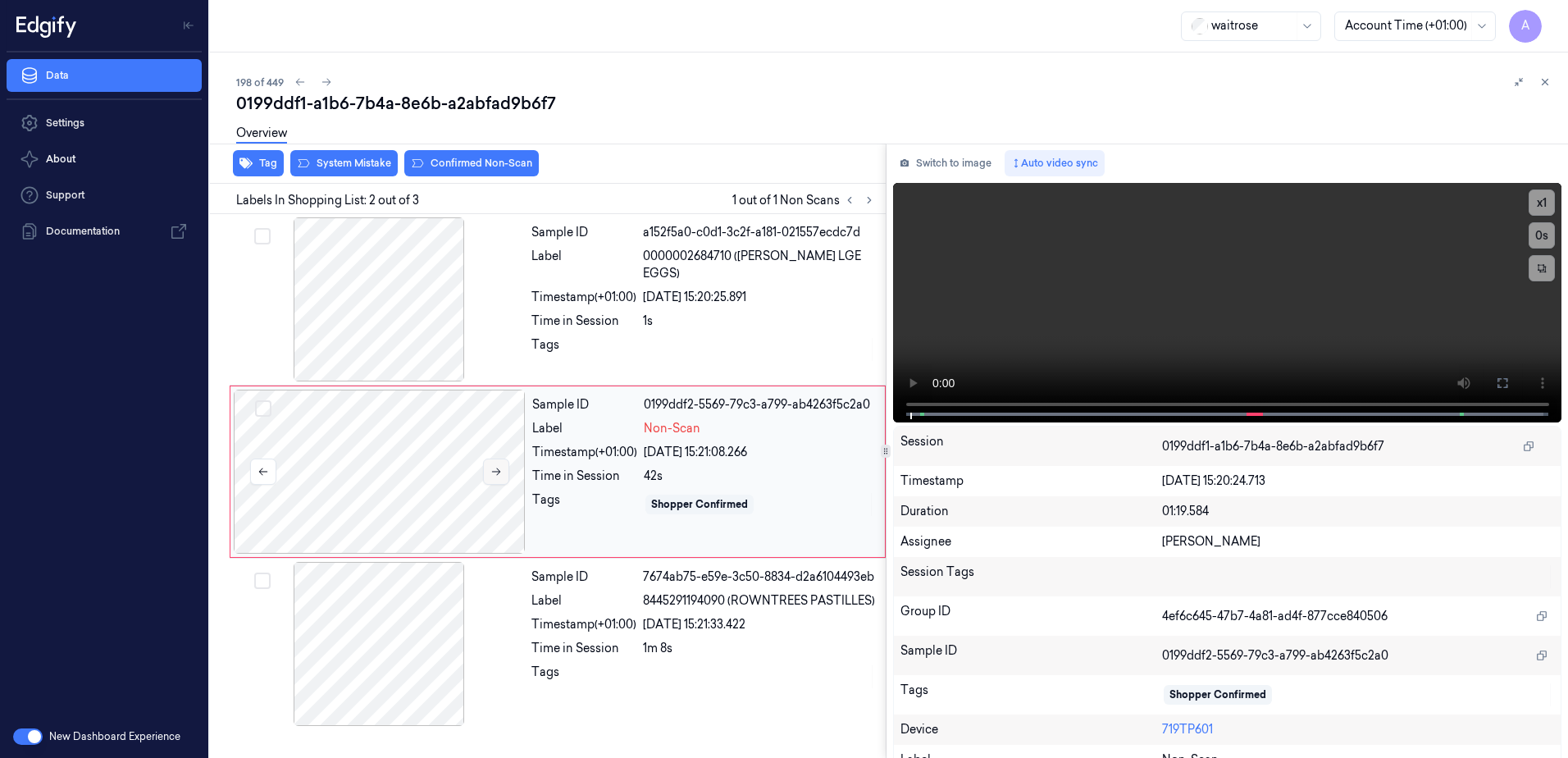
click at [491, 478] on button at bounding box center [496, 472] width 26 height 26
click at [496, 476] on icon at bounding box center [497, 472] width 12 height 12
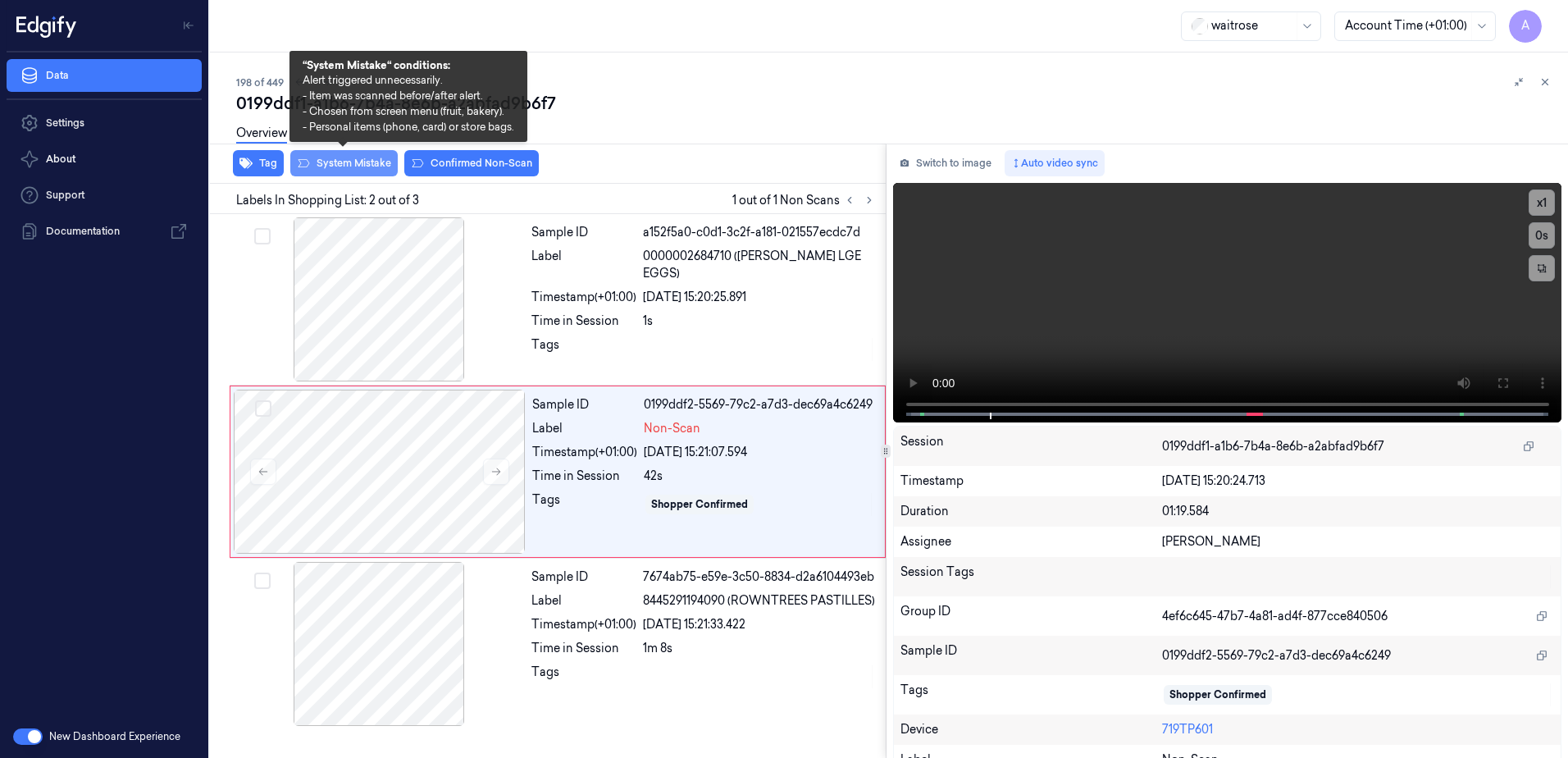
click at [344, 169] on button "System Mistake" at bounding box center [344, 162] width 107 height 26
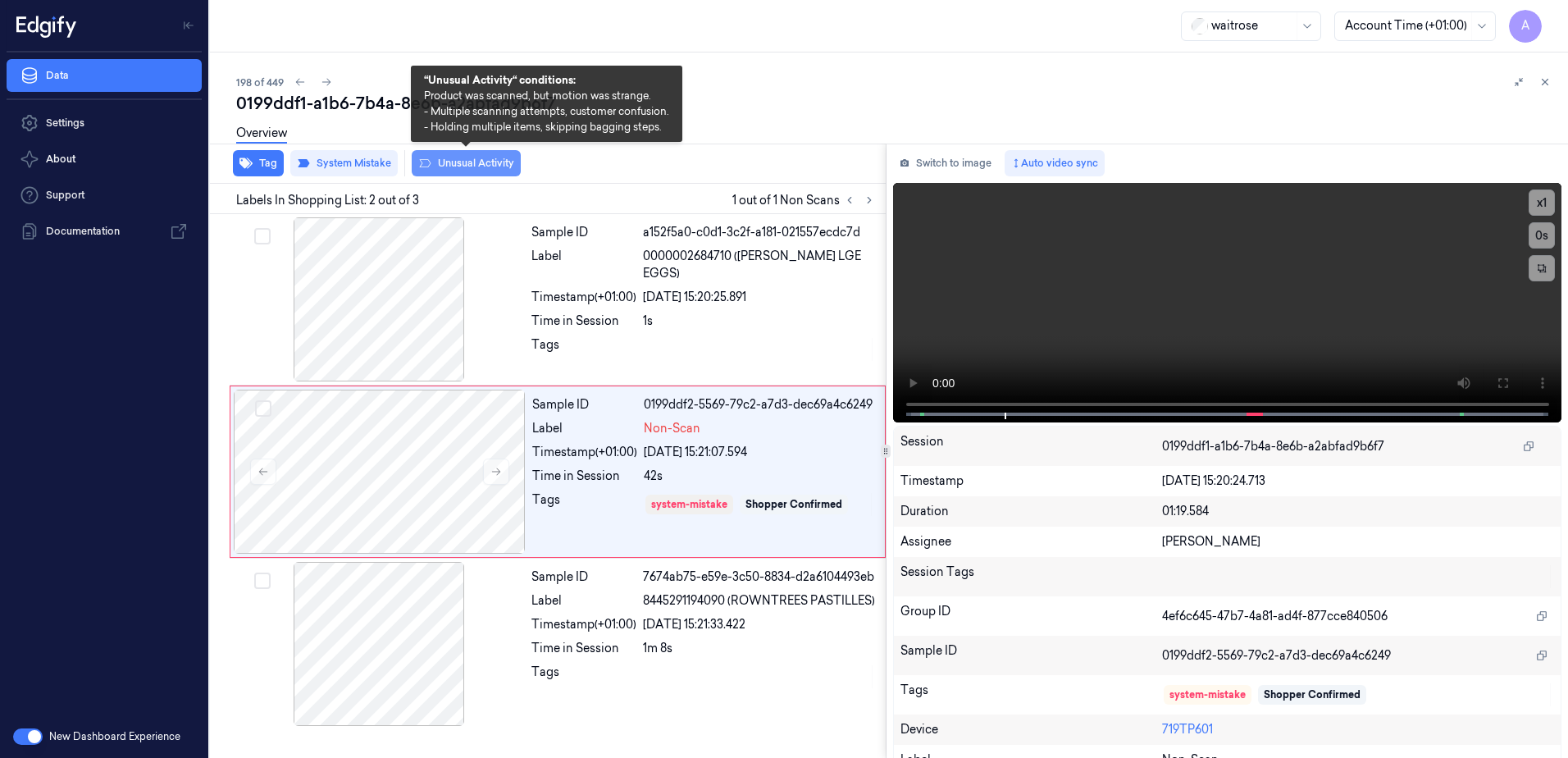
click at [453, 167] on button "Unusual Activity" at bounding box center [466, 162] width 109 height 26
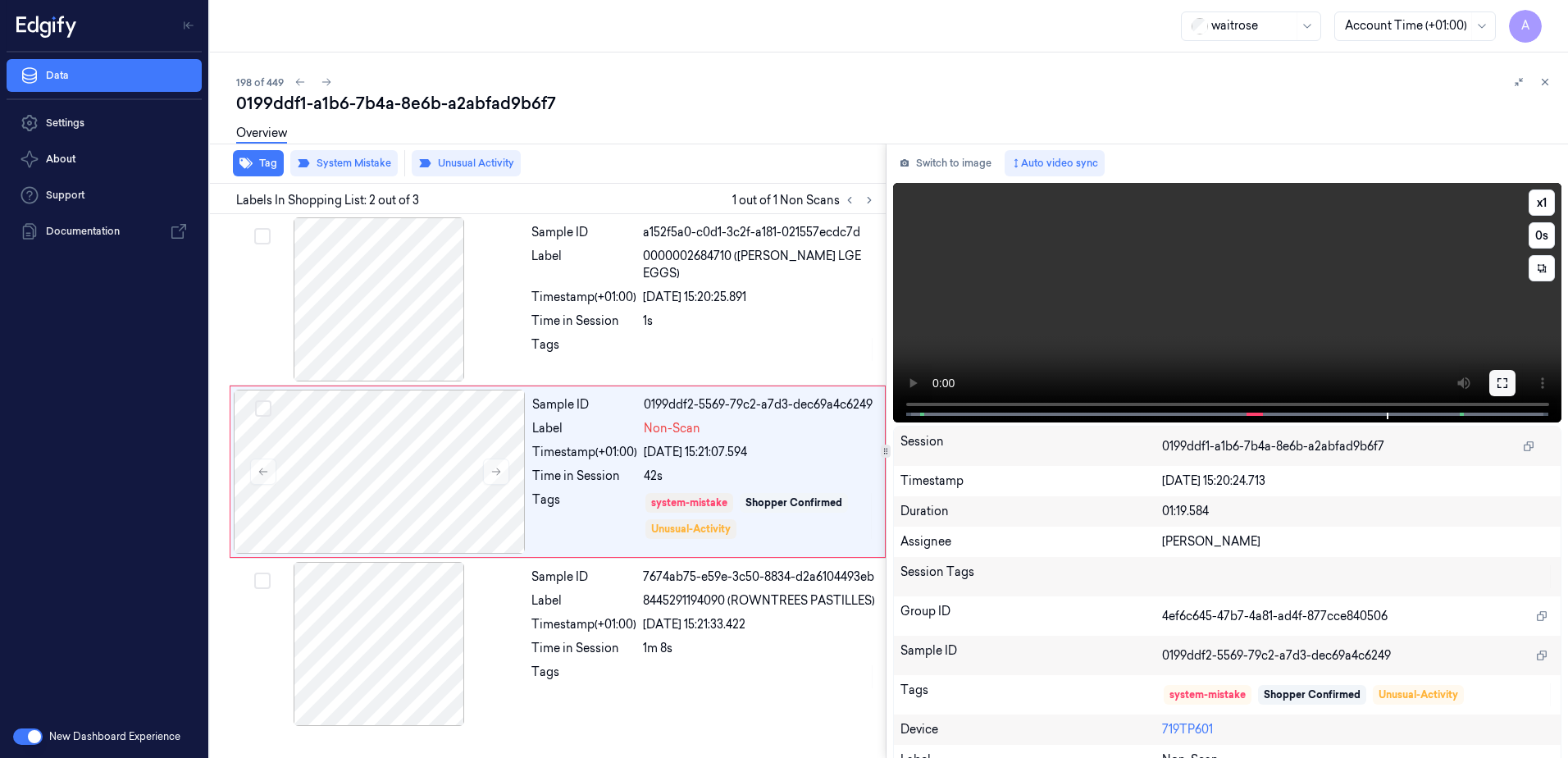
click at [1496, 383] on icon at bounding box center [1502, 382] width 13 height 13
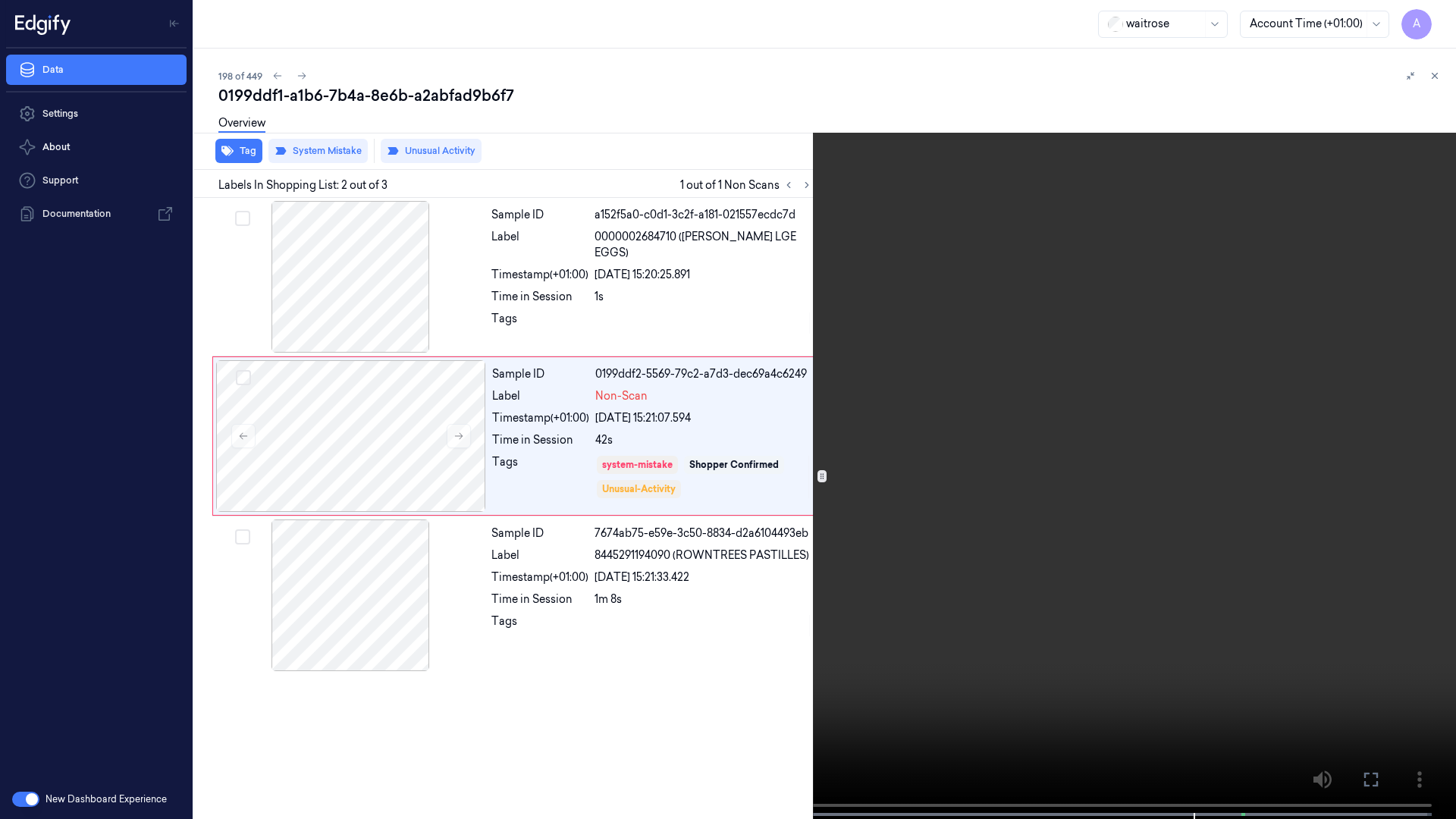
click at [0, 0] on button at bounding box center [0, 0] width 0 height 0
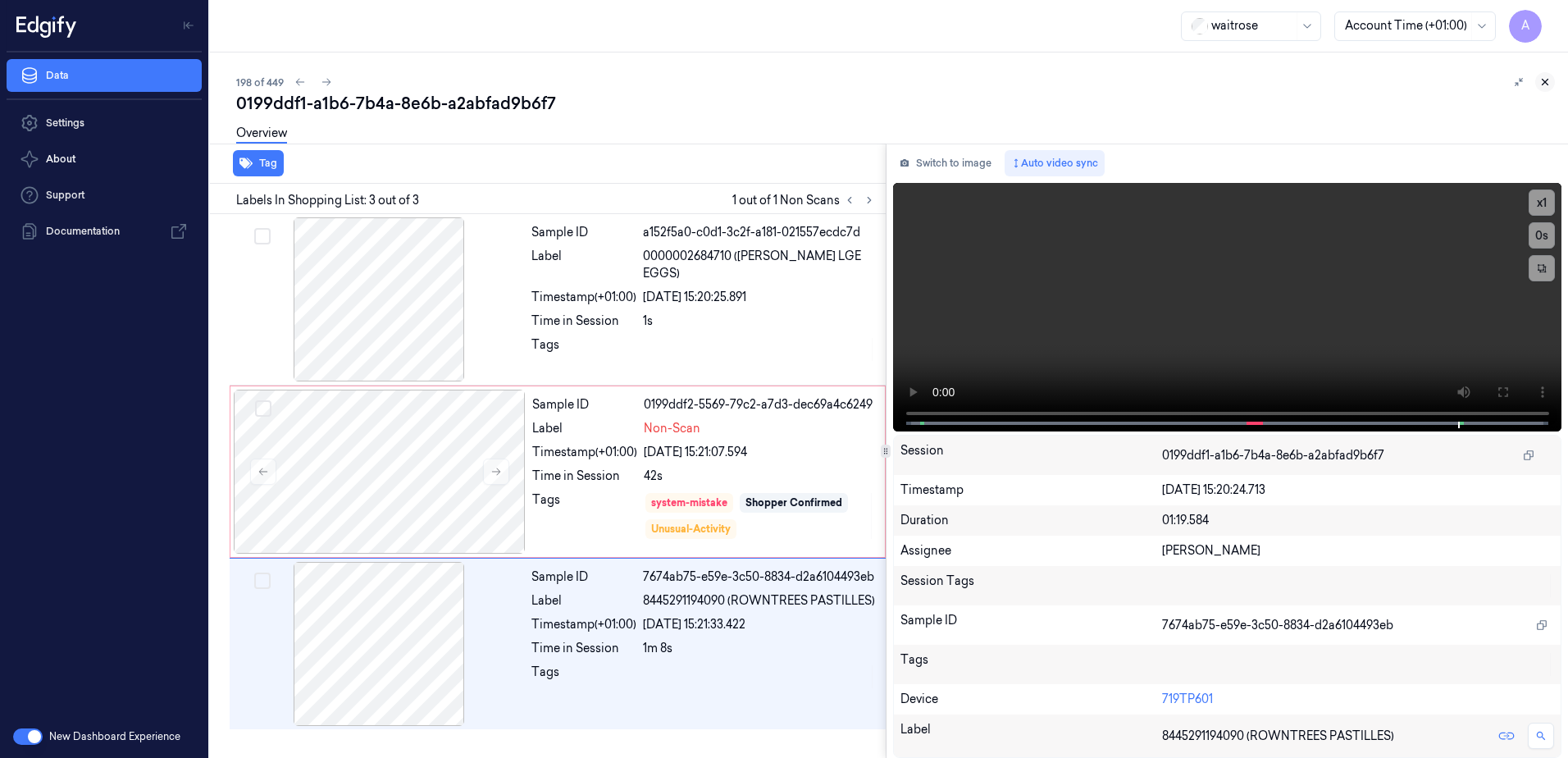
click at [1550, 78] on icon at bounding box center [1545, 82] width 12 height 12
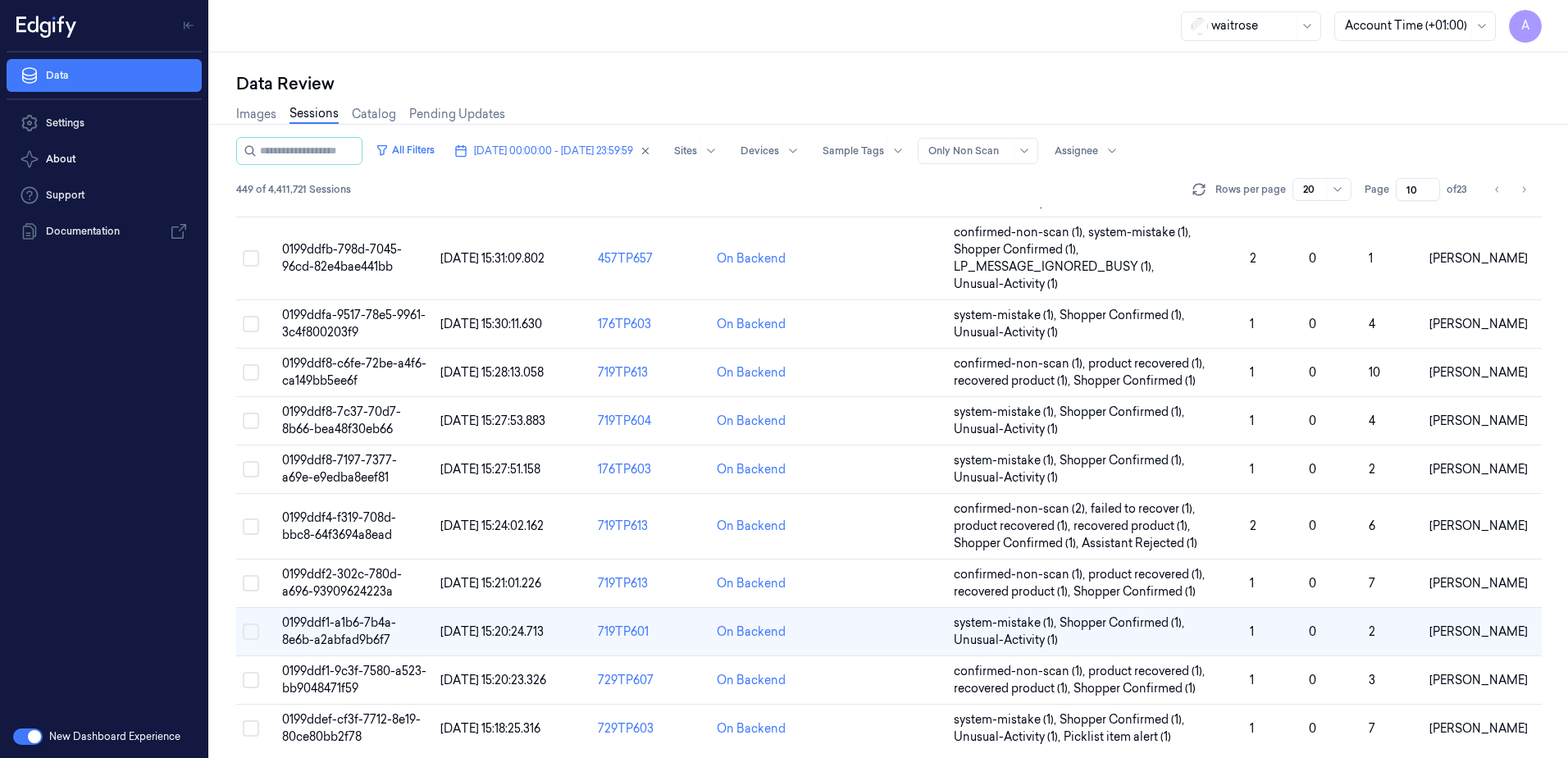
scroll to position [517, 0]
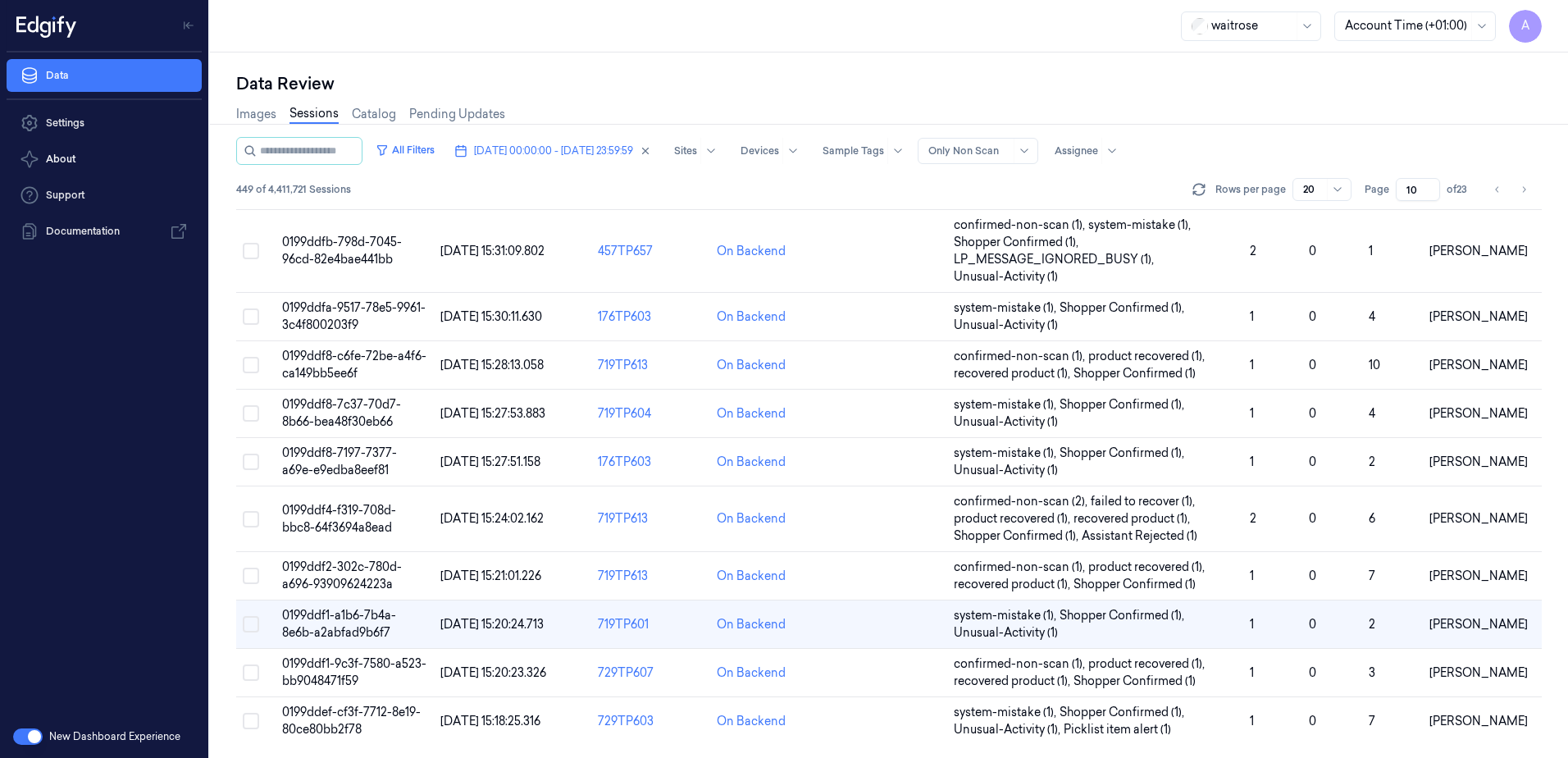
drag, startPoint x: 1421, startPoint y: 183, endPoint x: 1400, endPoint y: 191, distance: 22.5
click at [1400, 191] on input "10" at bounding box center [1417, 189] width 45 height 23
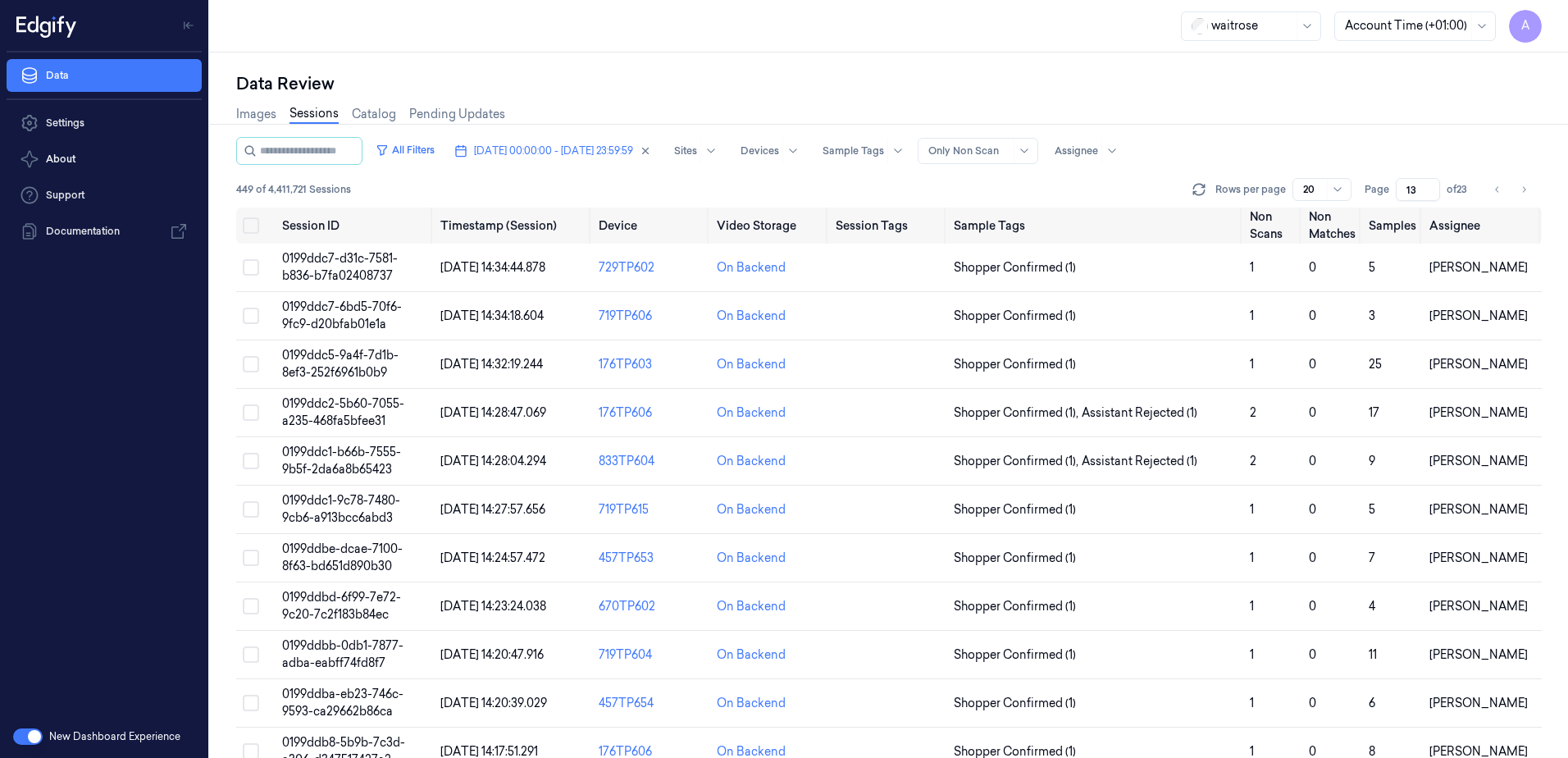
type input "13"
click at [338, 317] on span "0199ddc7-6bd5-70f6-9fc9-d20bfab01e1a" at bounding box center [342, 315] width 120 height 32
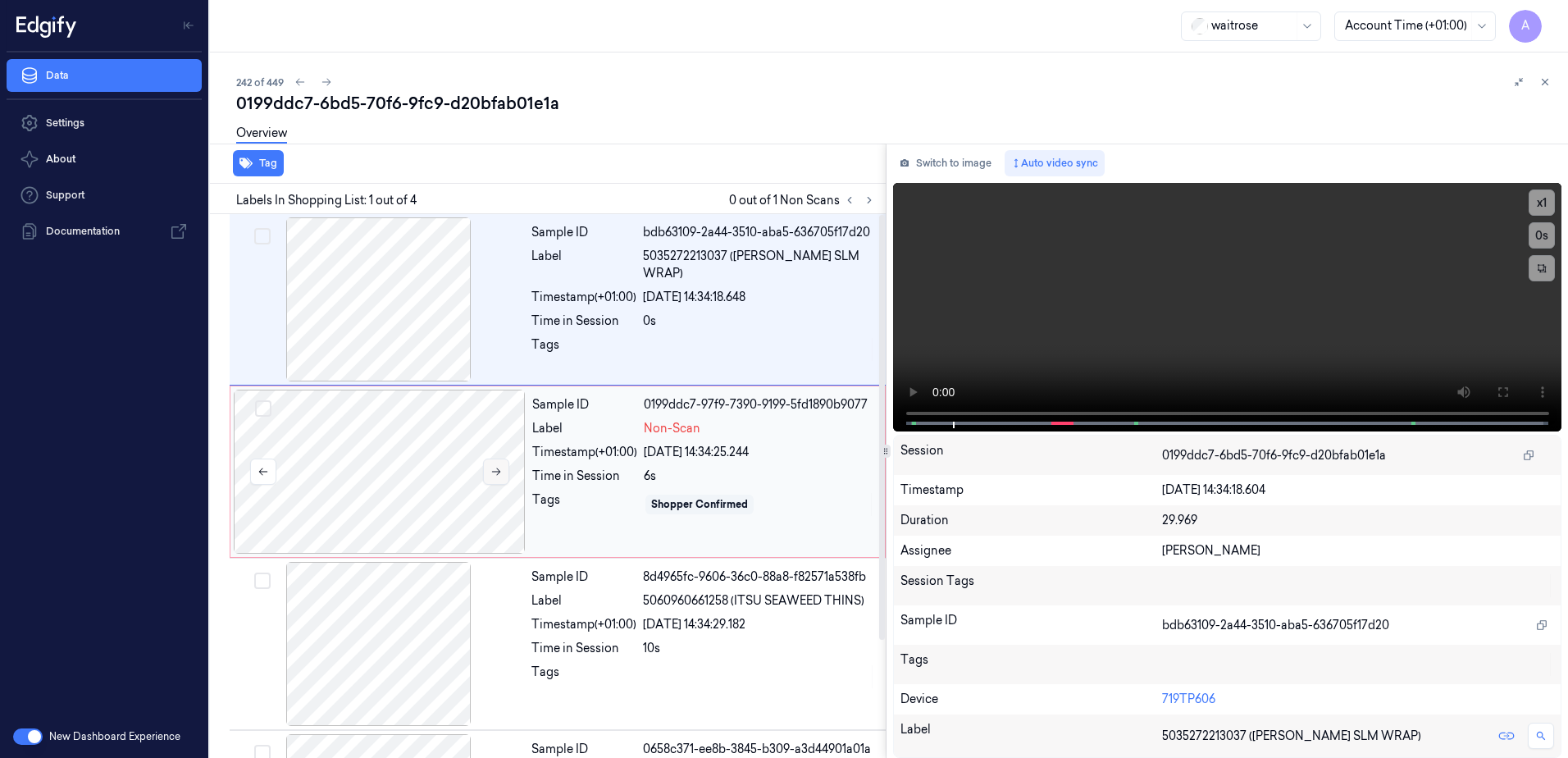
click at [491, 475] on icon at bounding box center [497, 472] width 12 height 12
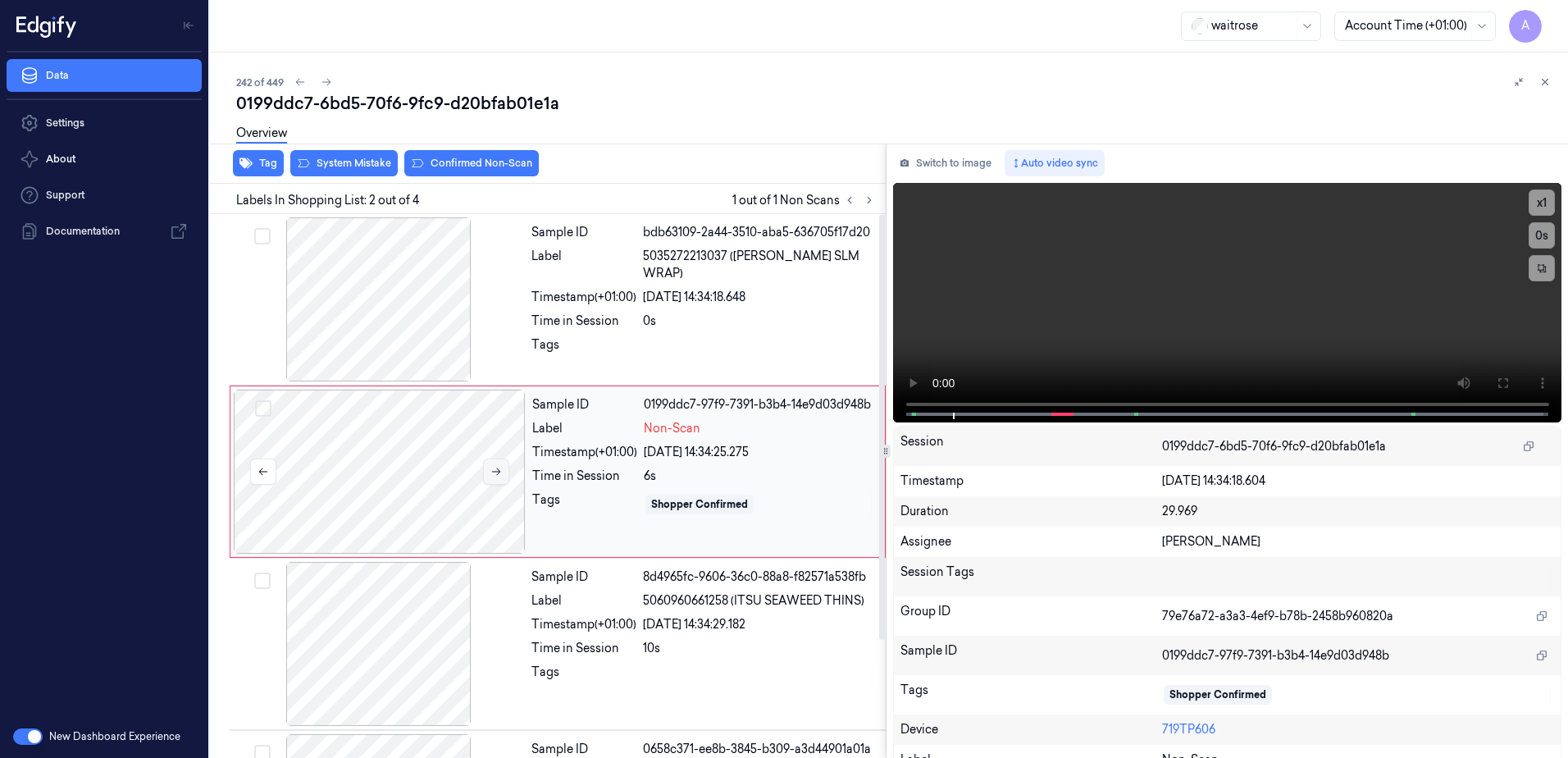
click at [489, 469] on button at bounding box center [496, 472] width 26 height 26
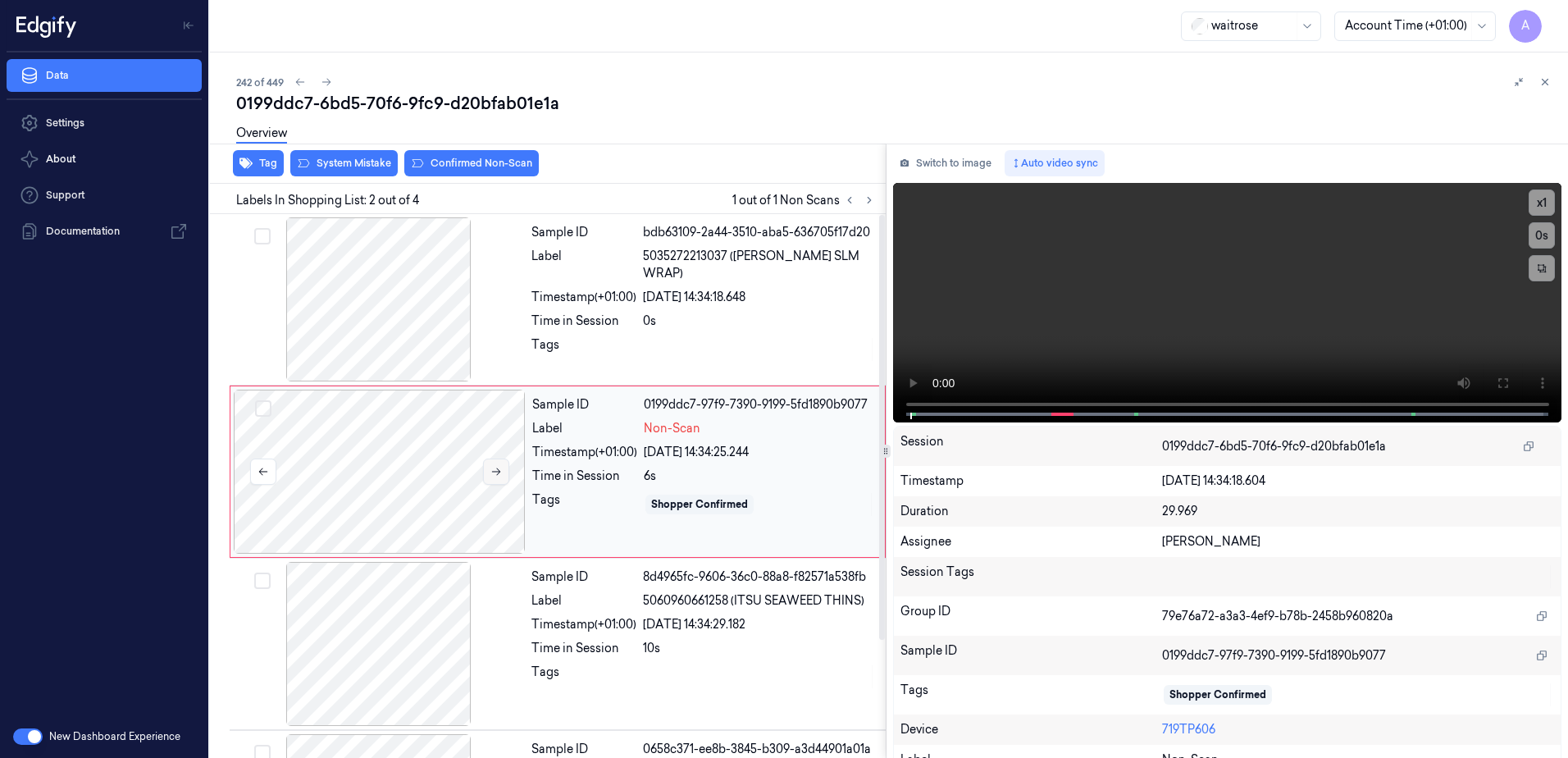
click at [486, 466] on button at bounding box center [496, 472] width 26 height 26
click at [506, 477] on button at bounding box center [496, 472] width 26 height 26
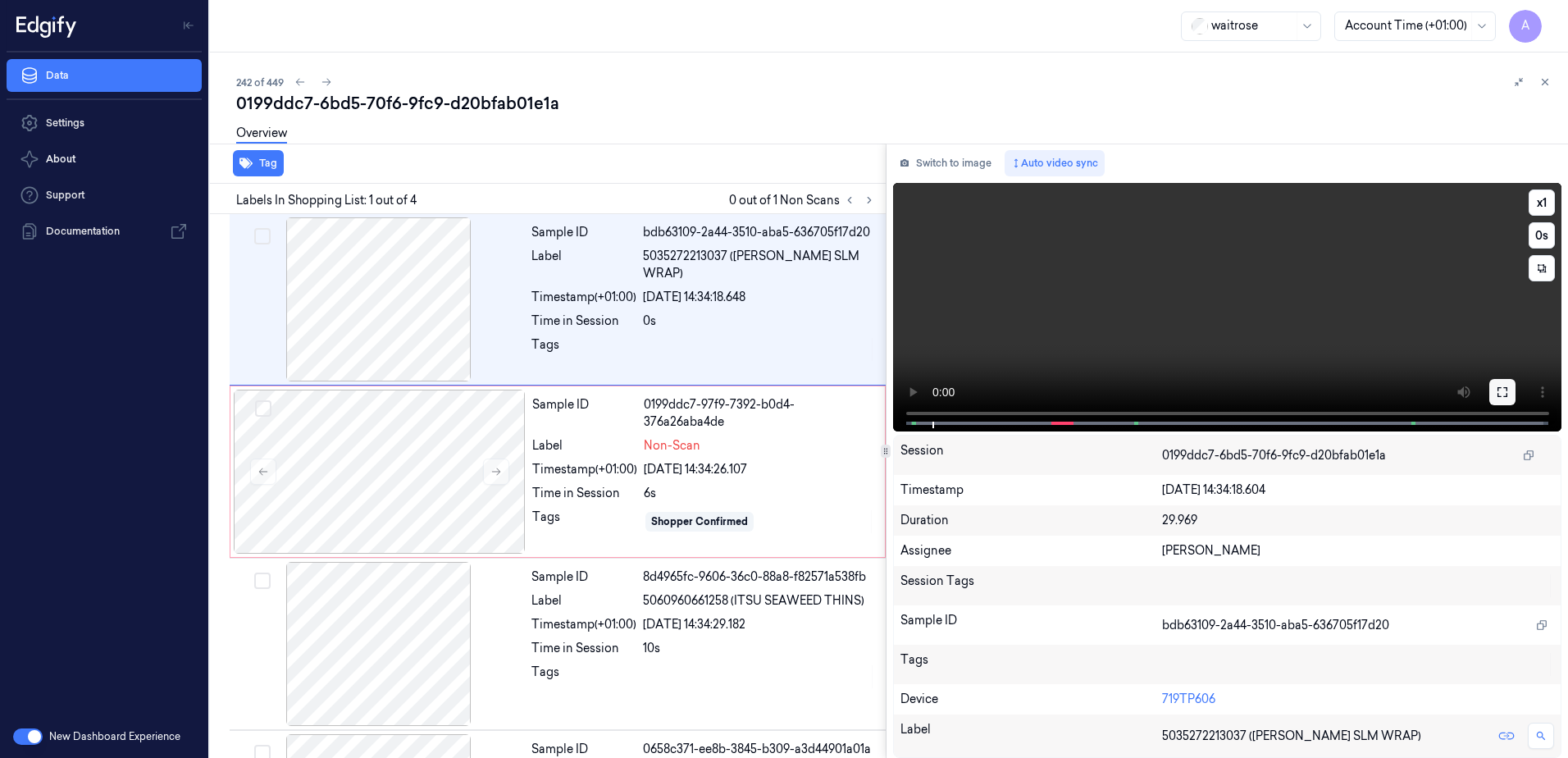
click at [1510, 396] on button at bounding box center [1503, 391] width 26 height 26
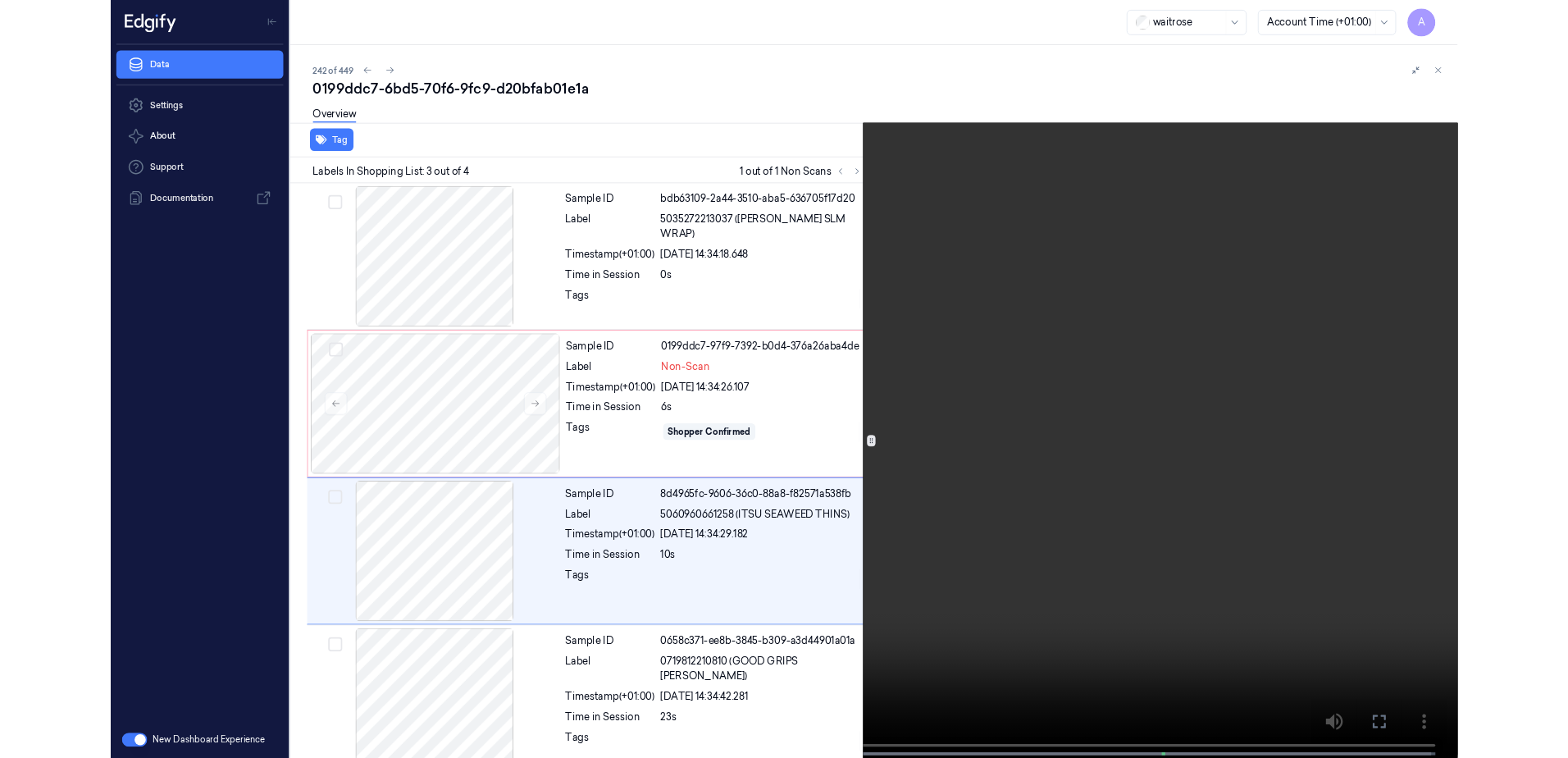
scroll to position [22, 0]
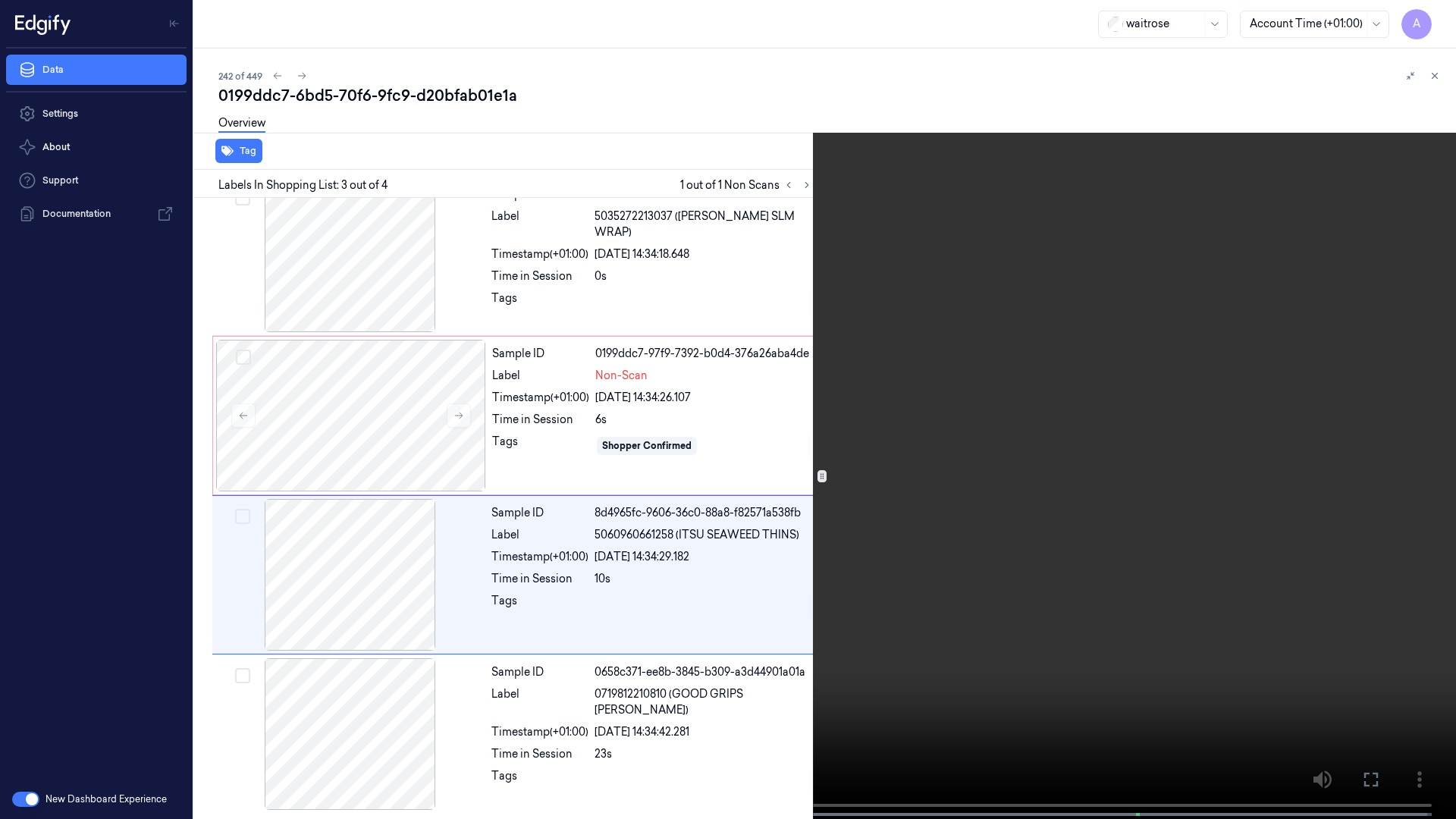
click at [0, 0] on icon at bounding box center [0, 0] width 0 height 0
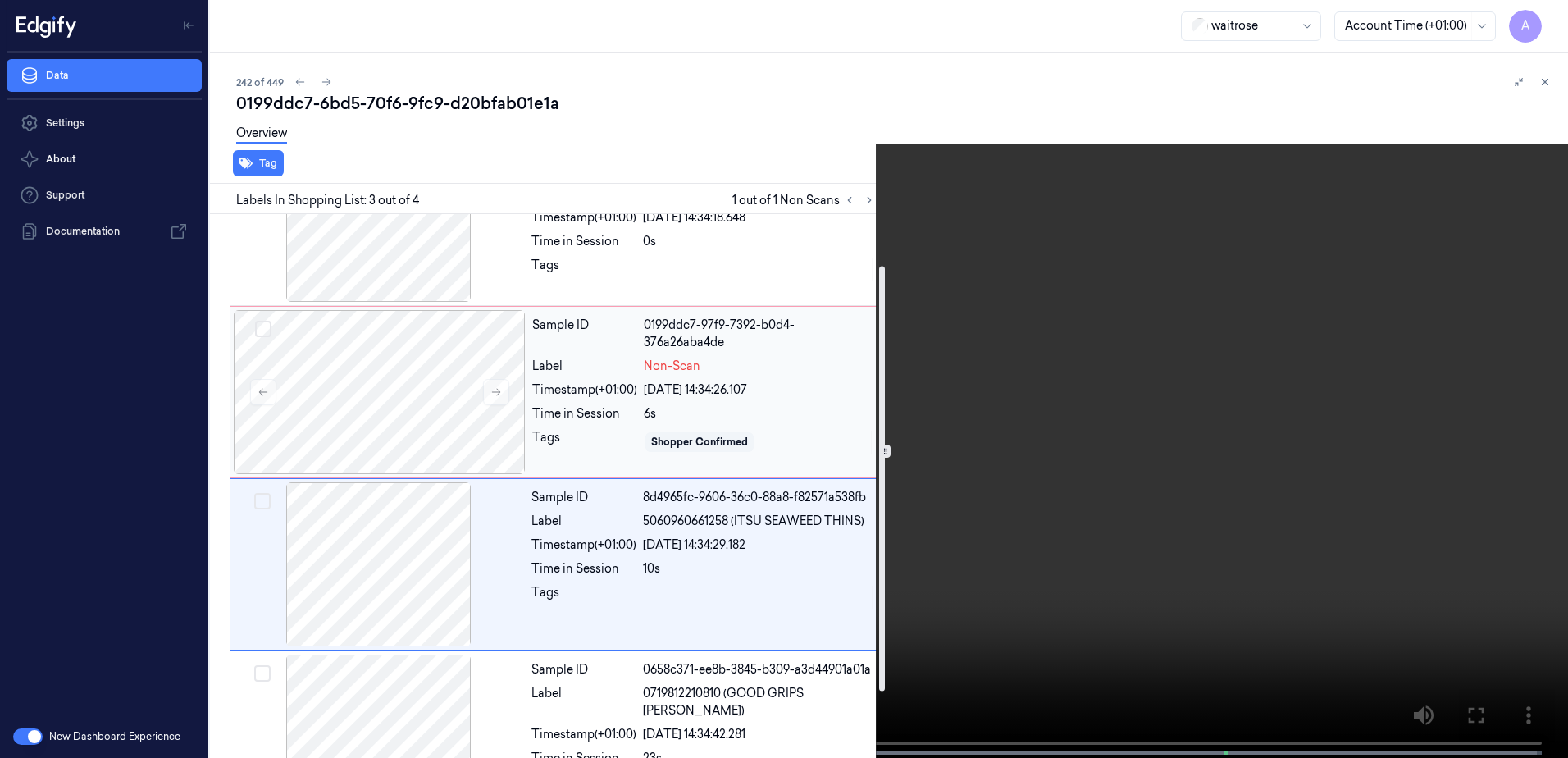
scroll to position [150, 0]
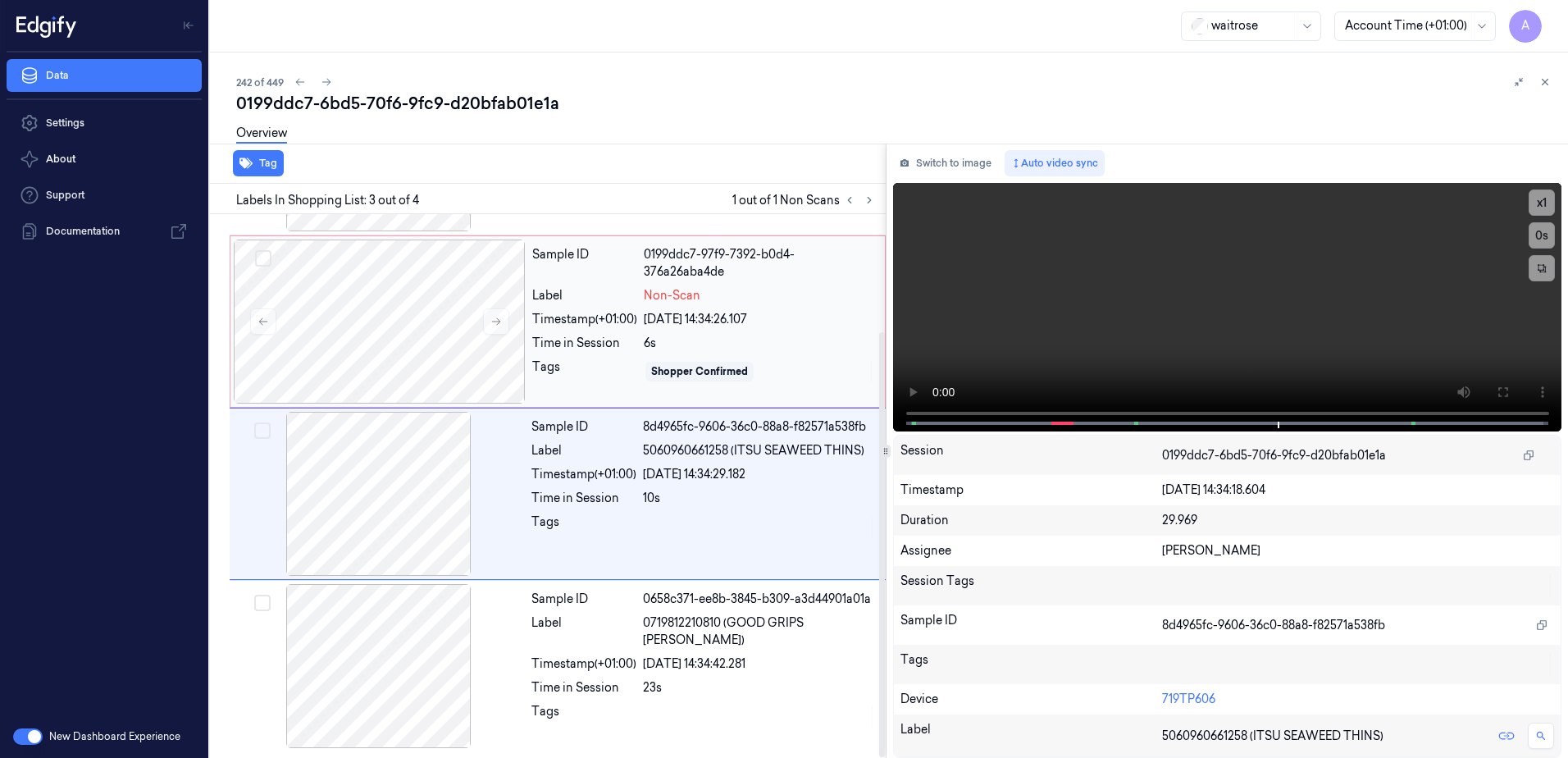
click at [780, 364] on div "Shopper Confirmed" at bounding box center [759, 372] width 231 height 26
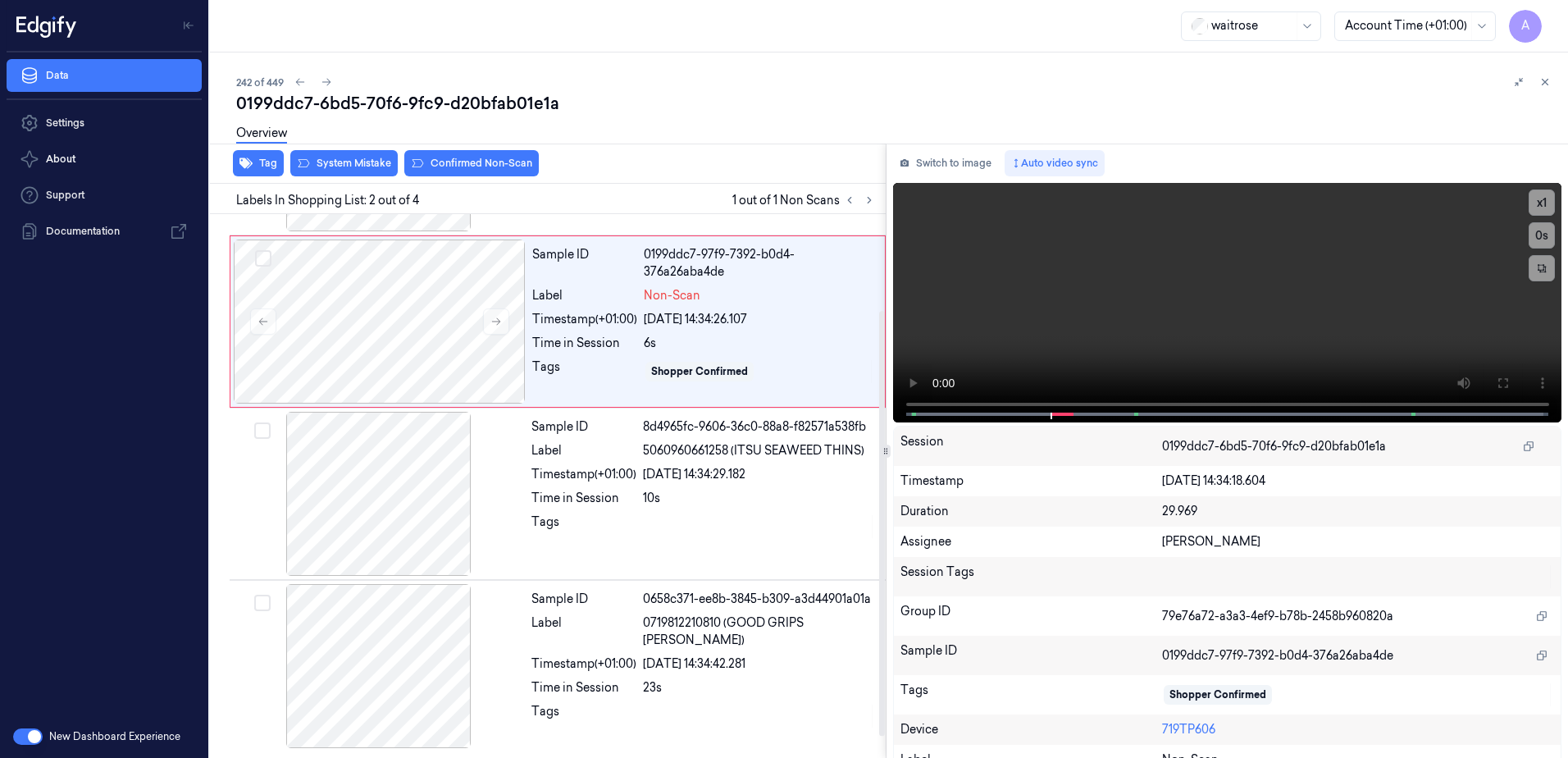
scroll to position [0, 0]
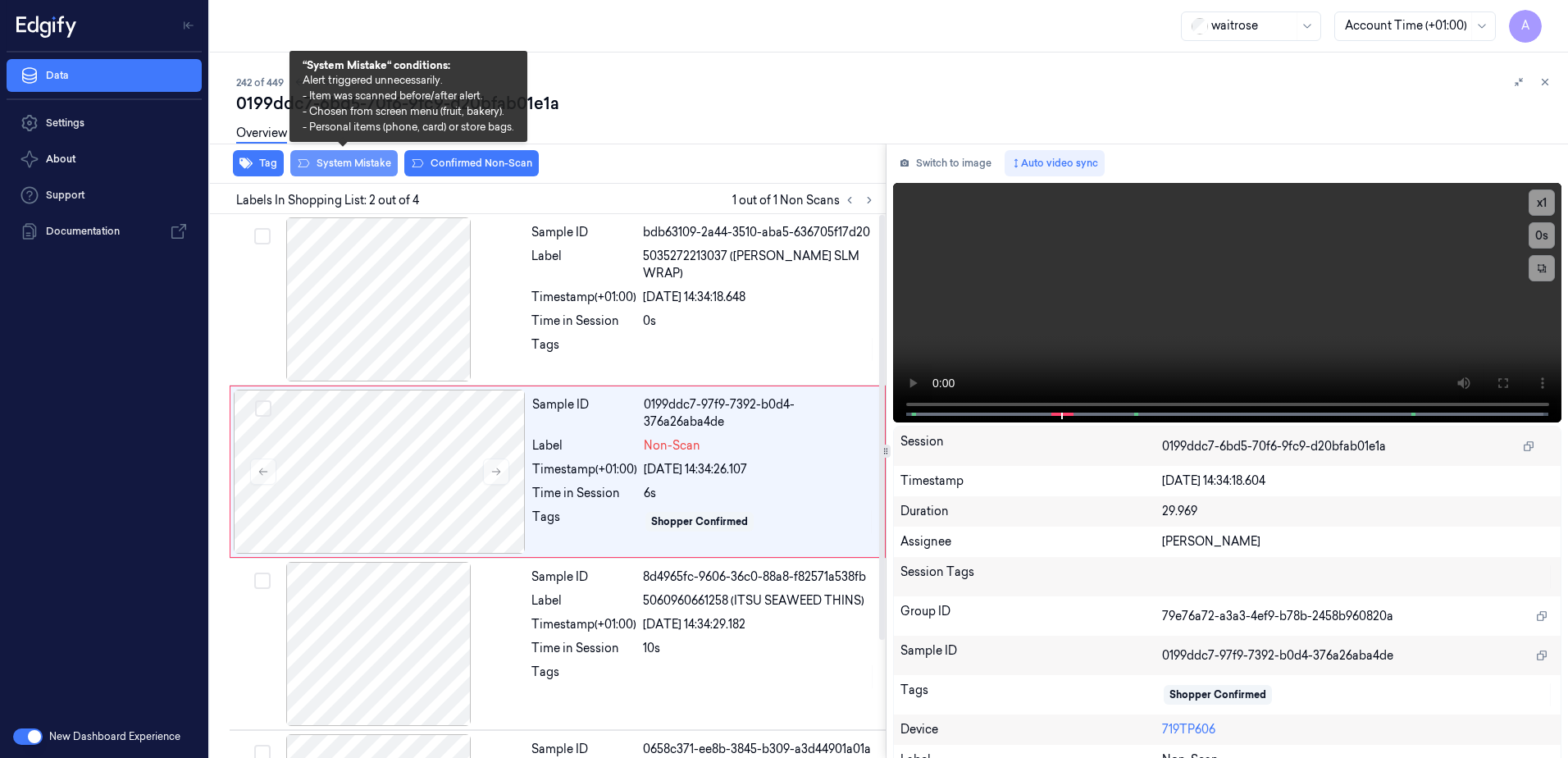
click at [345, 166] on button "System Mistake" at bounding box center [344, 162] width 107 height 26
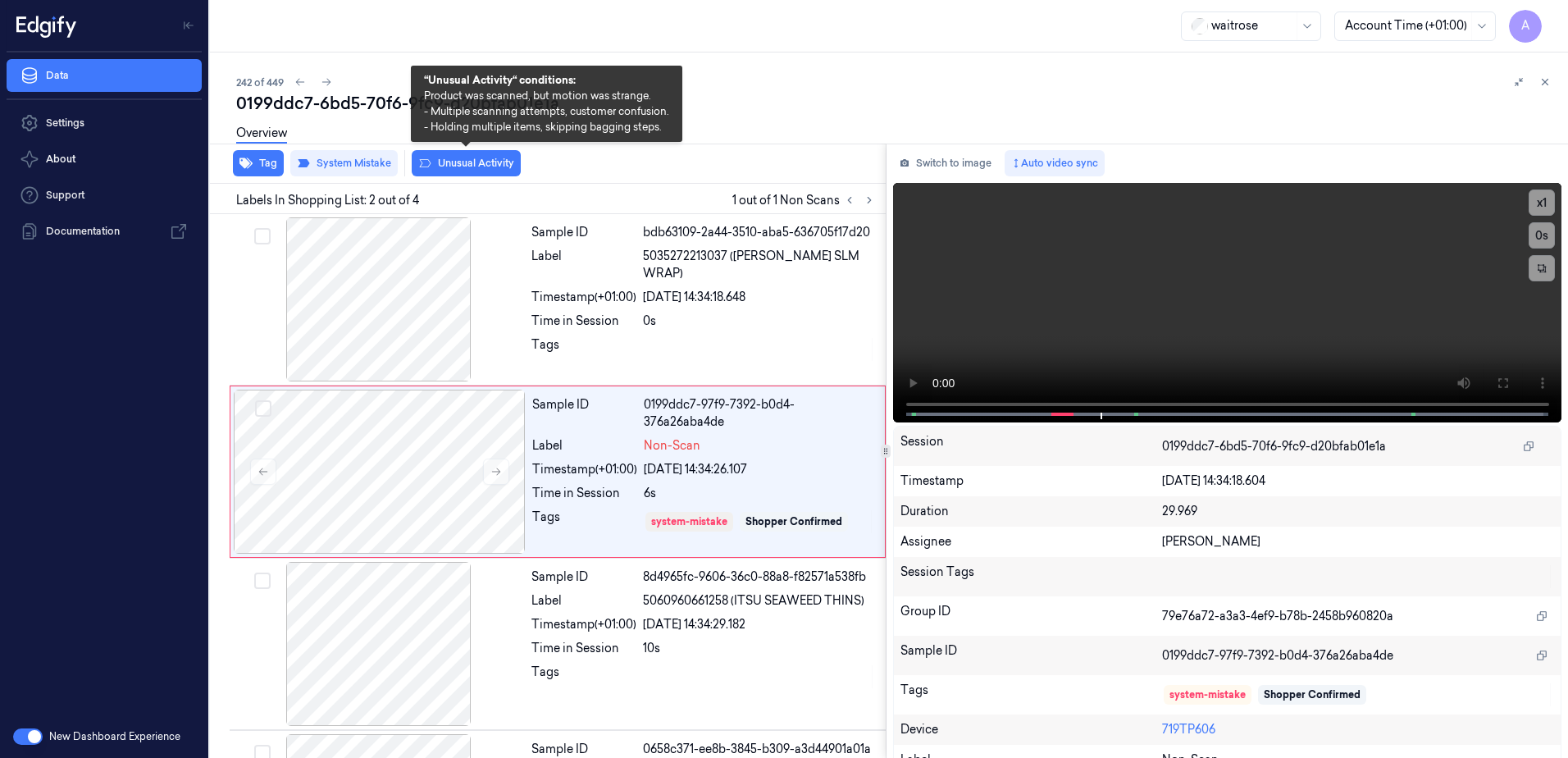
click at [456, 168] on button "Unusual Activity" at bounding box center [466, 162] width 109 height 26
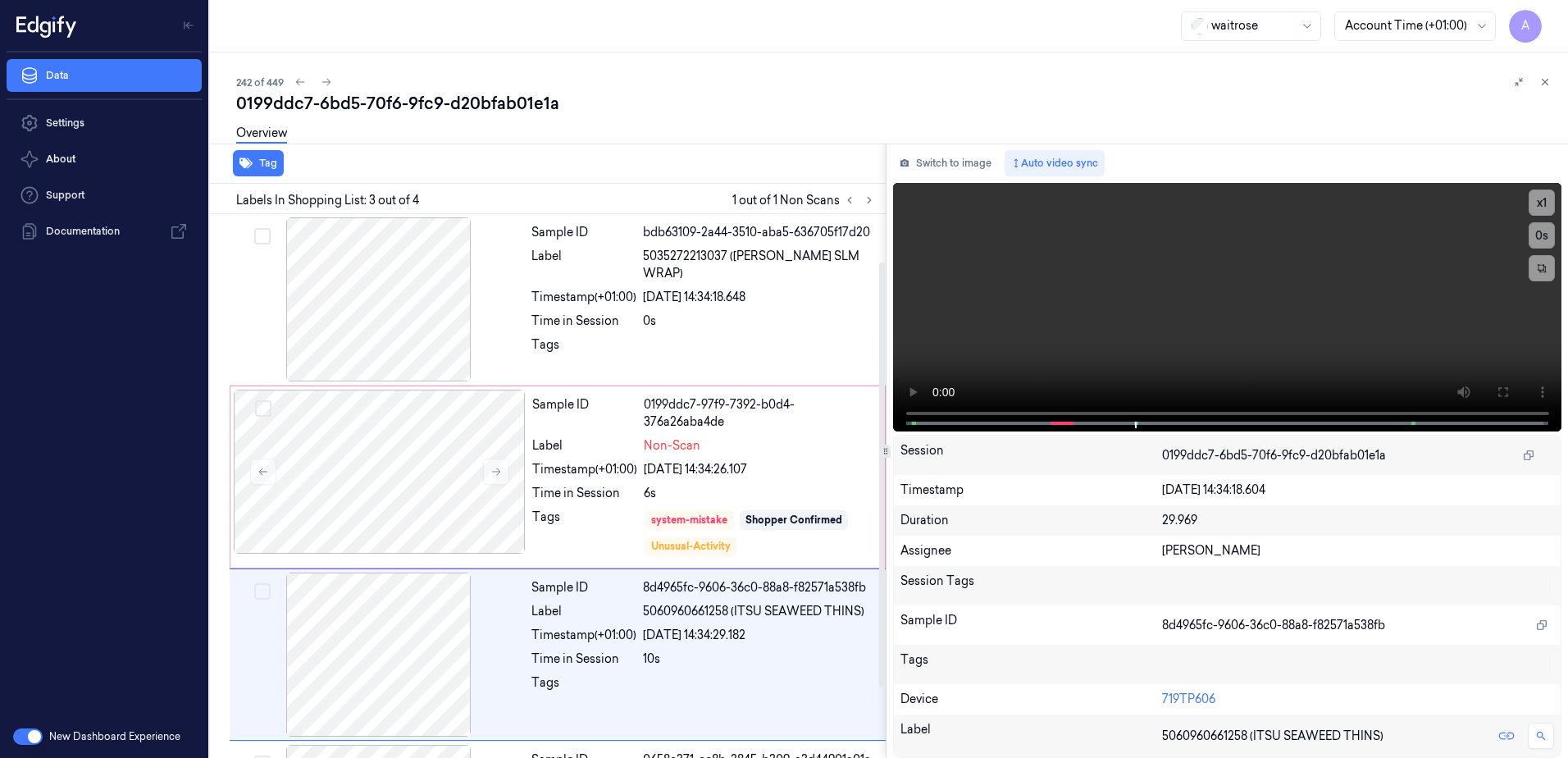
scroll to position [150, 0]
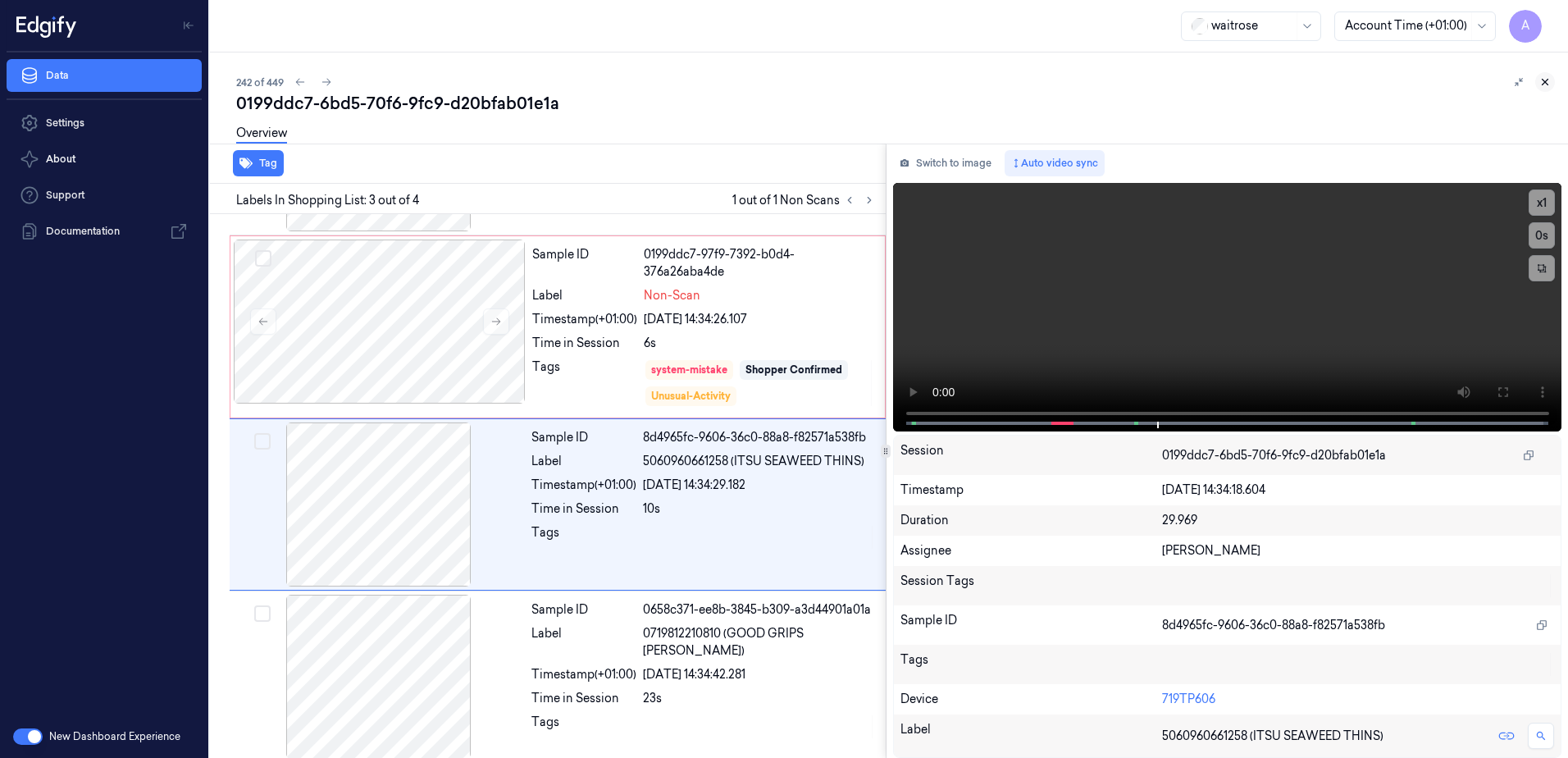
click at [1549, 80] on icon at bounding box center [1545, 82] width 12 height 12
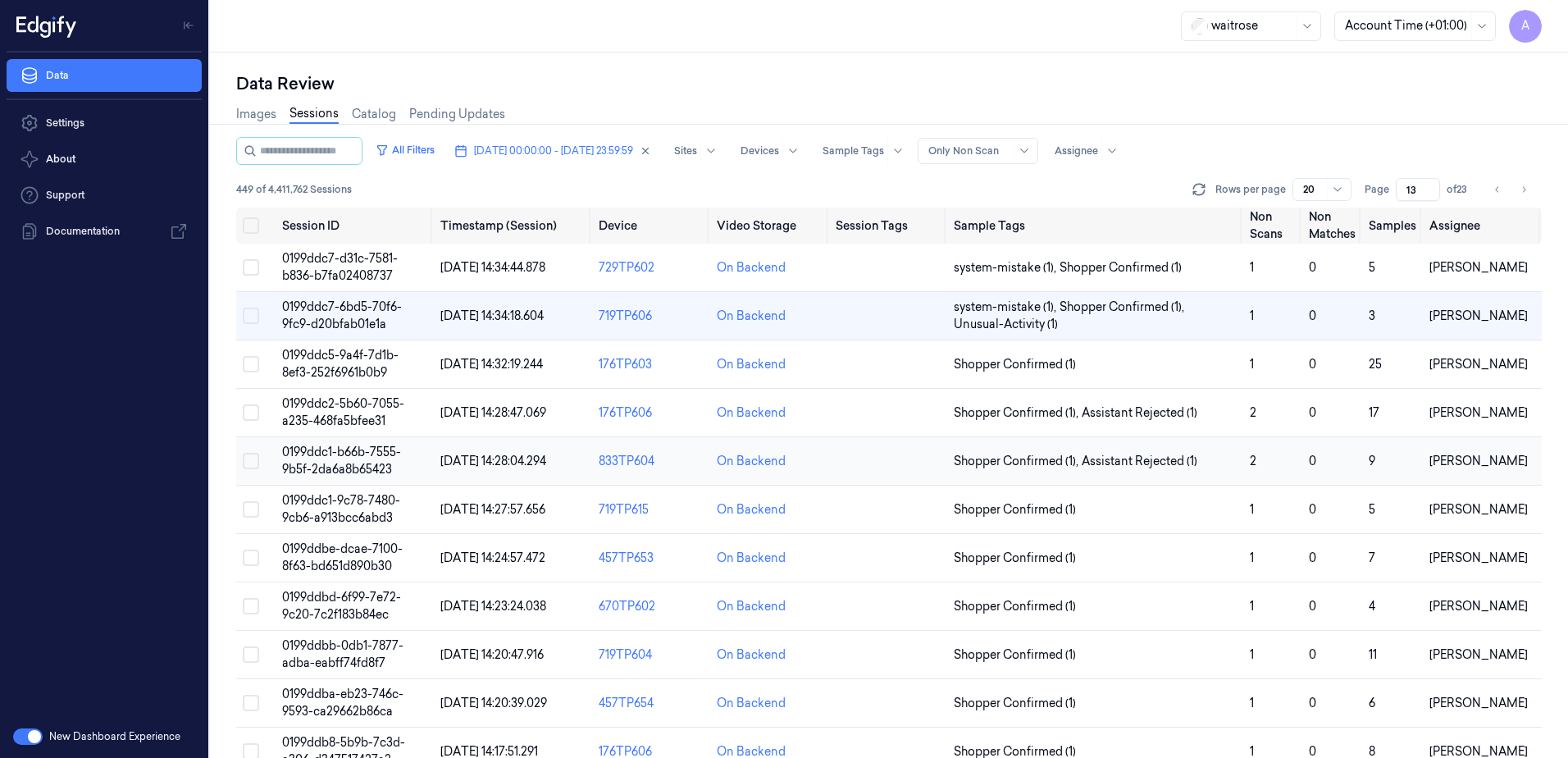
click at [331, 454] on span "0199ddc1-b66b-7555-9b5f-2da6a8b65423" at bounding box center [342, 461] width 119 height 32
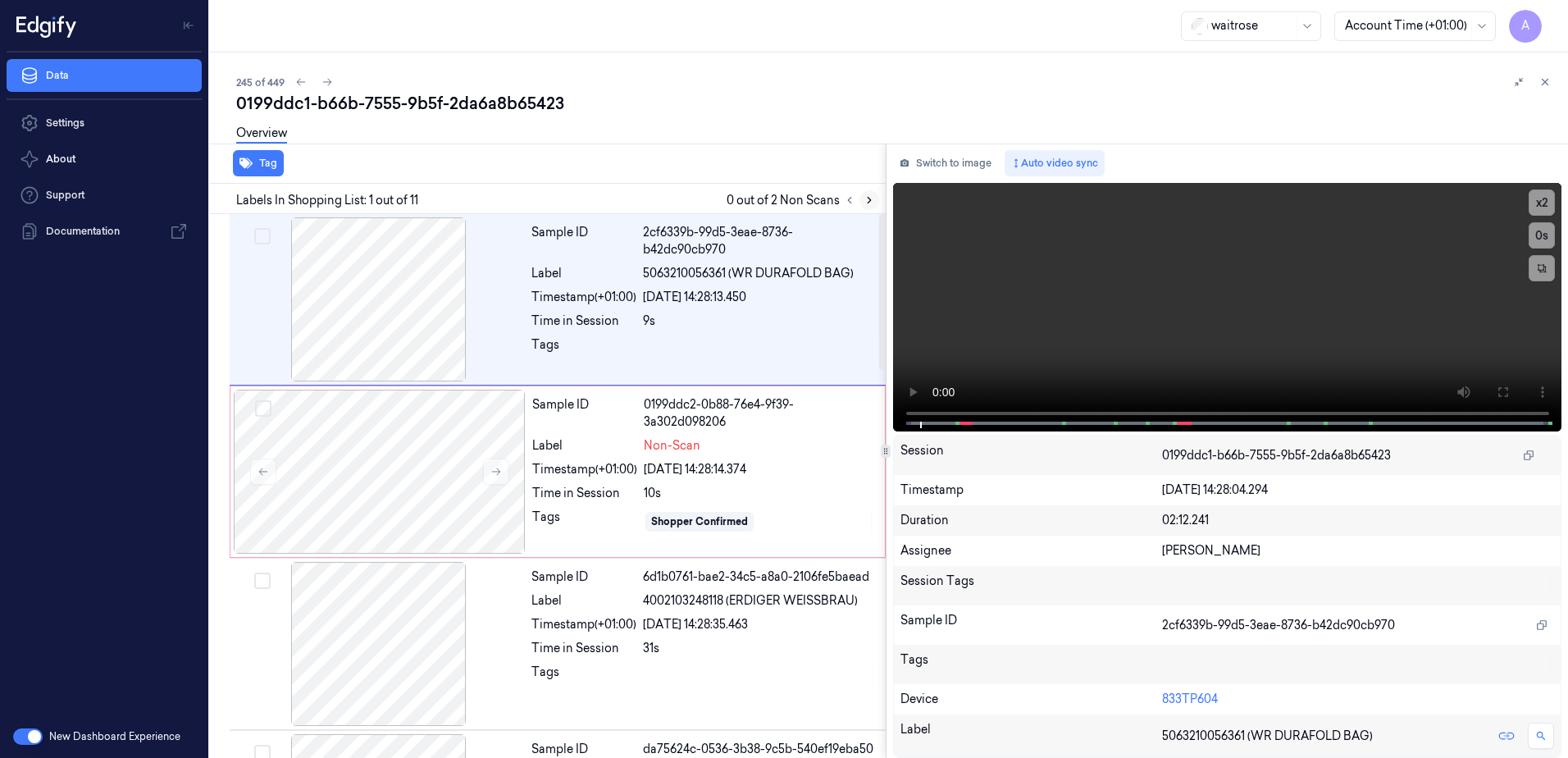
click at [864, 201] on icon at bounding box center [869, 200] width 12 height 12
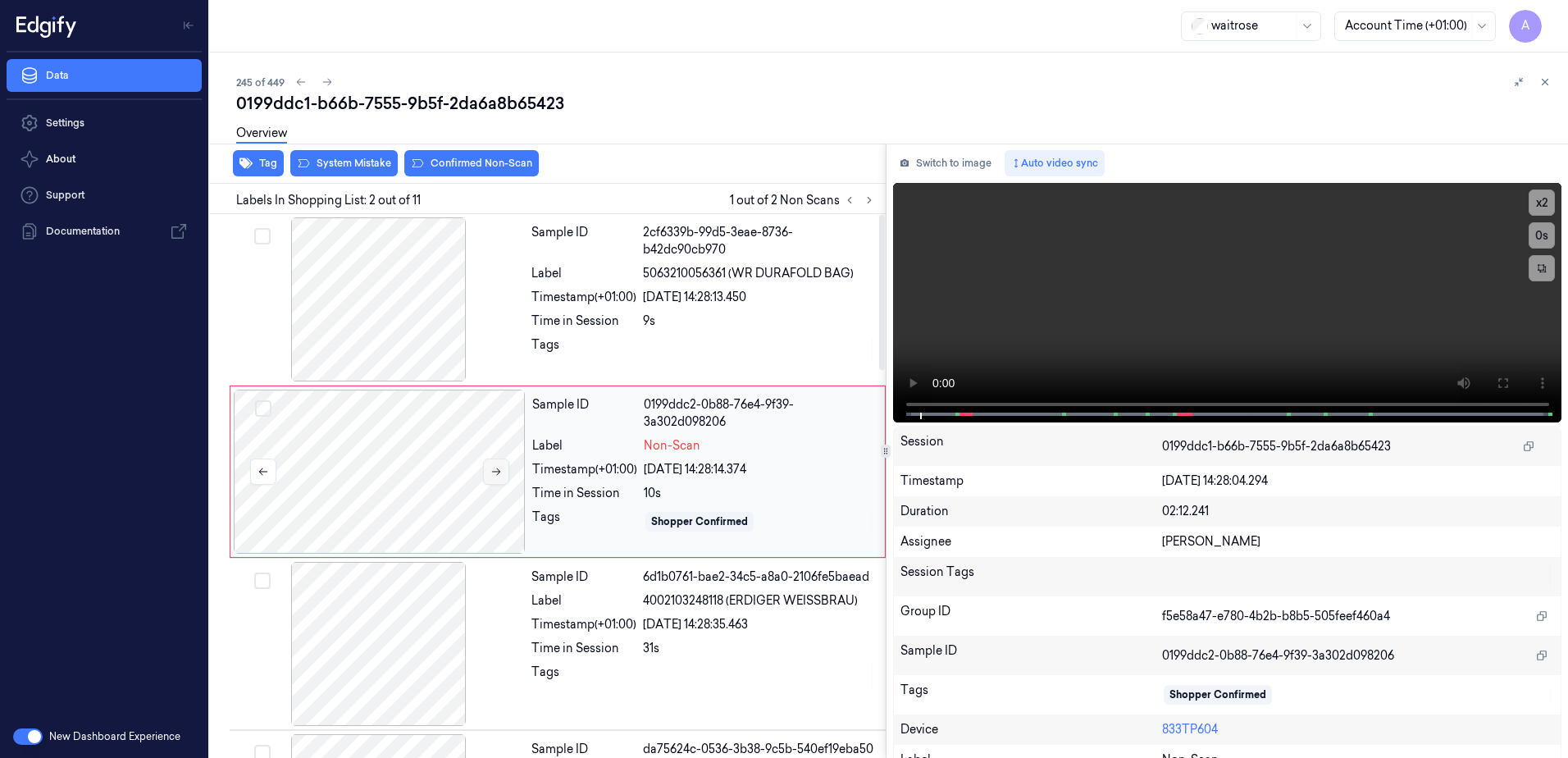
click at [506, 473] on button at bounding box center [496, 472] width 26 height 26
click at [506, 474] on button at bounding box center [496, 472] width 26 height 26
click at [499, 477] on icon at bounding box center [497, 472] width 12 height 12
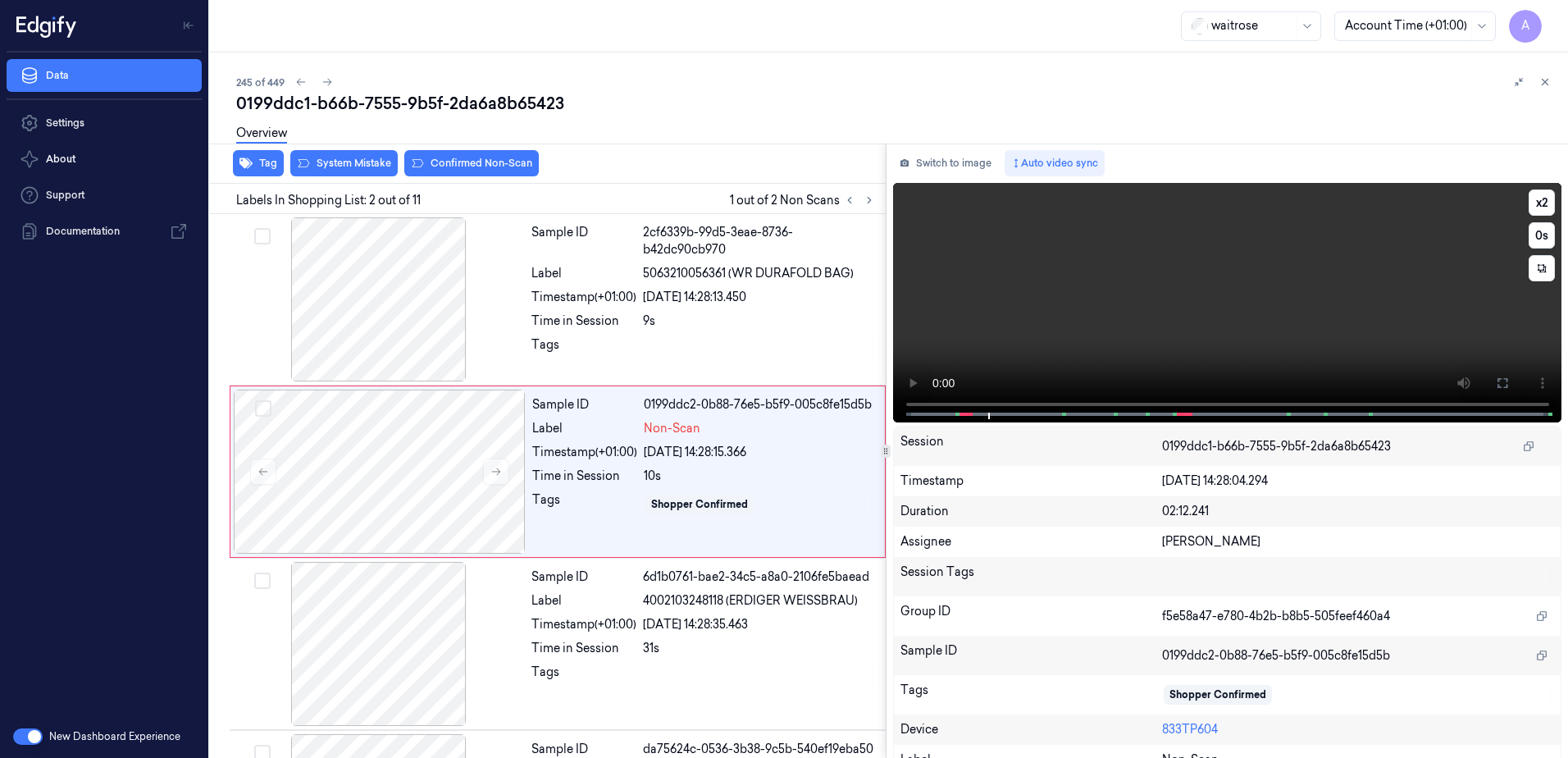
click at [1170, 291] on video at bounding box center [1227, 303] width 669 height 240
click at [1195, 308] on video at bounding box center [1227, 303] width 669 height 240
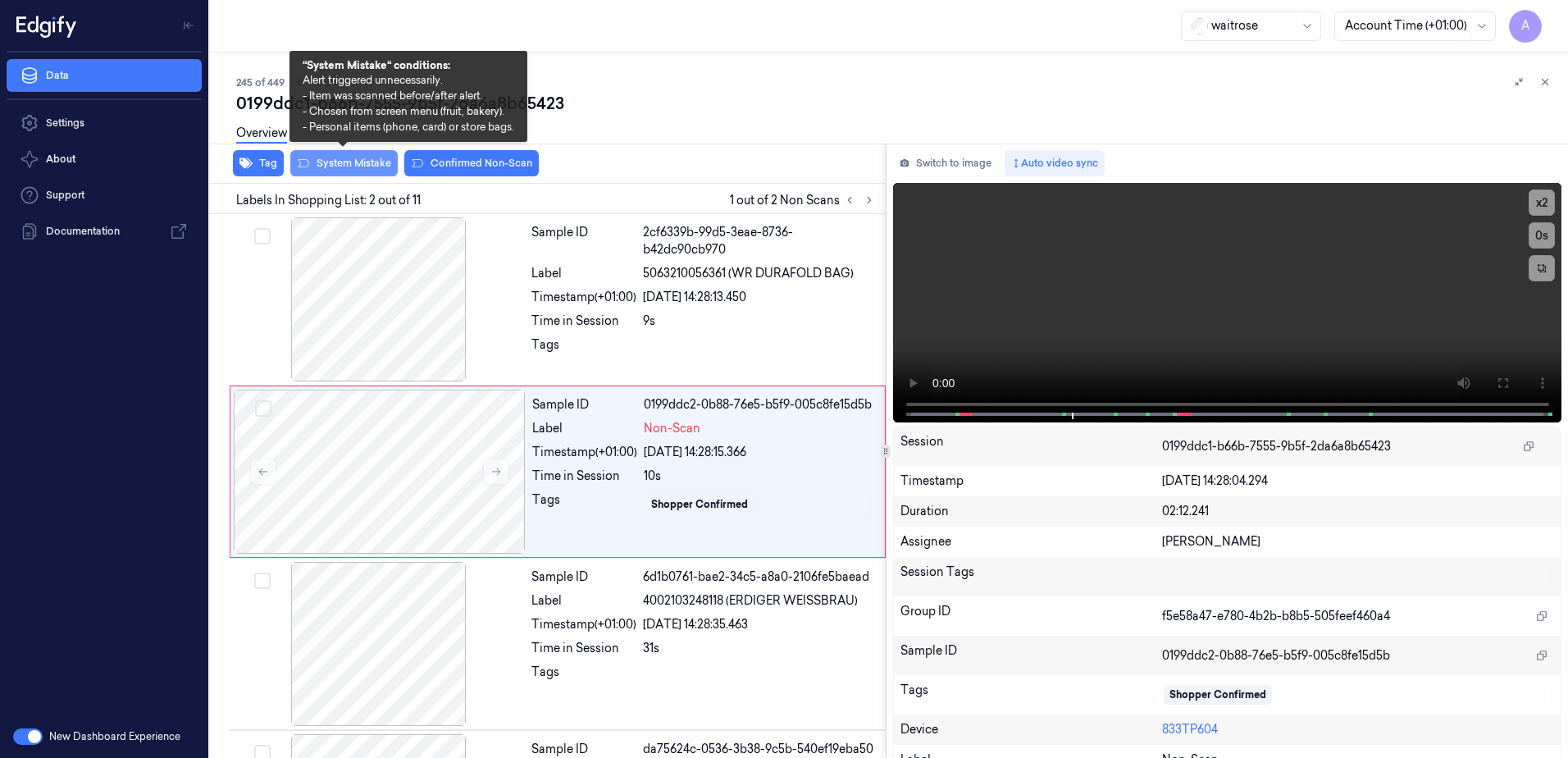
click at [336, 164] on button "System Mistake" at bounding box center [344, 162] width 107 height 26
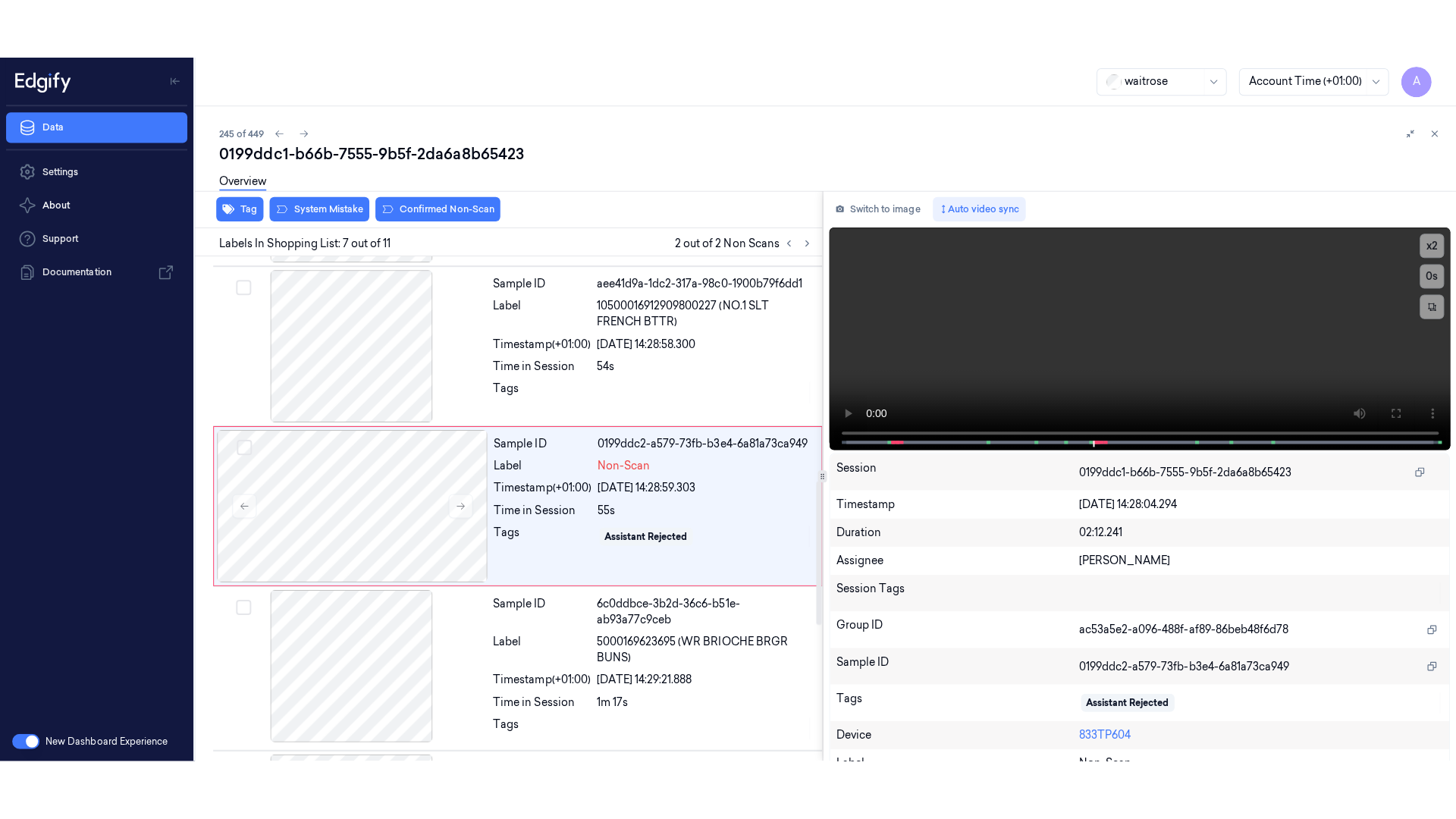
scroll to position [783, 0]
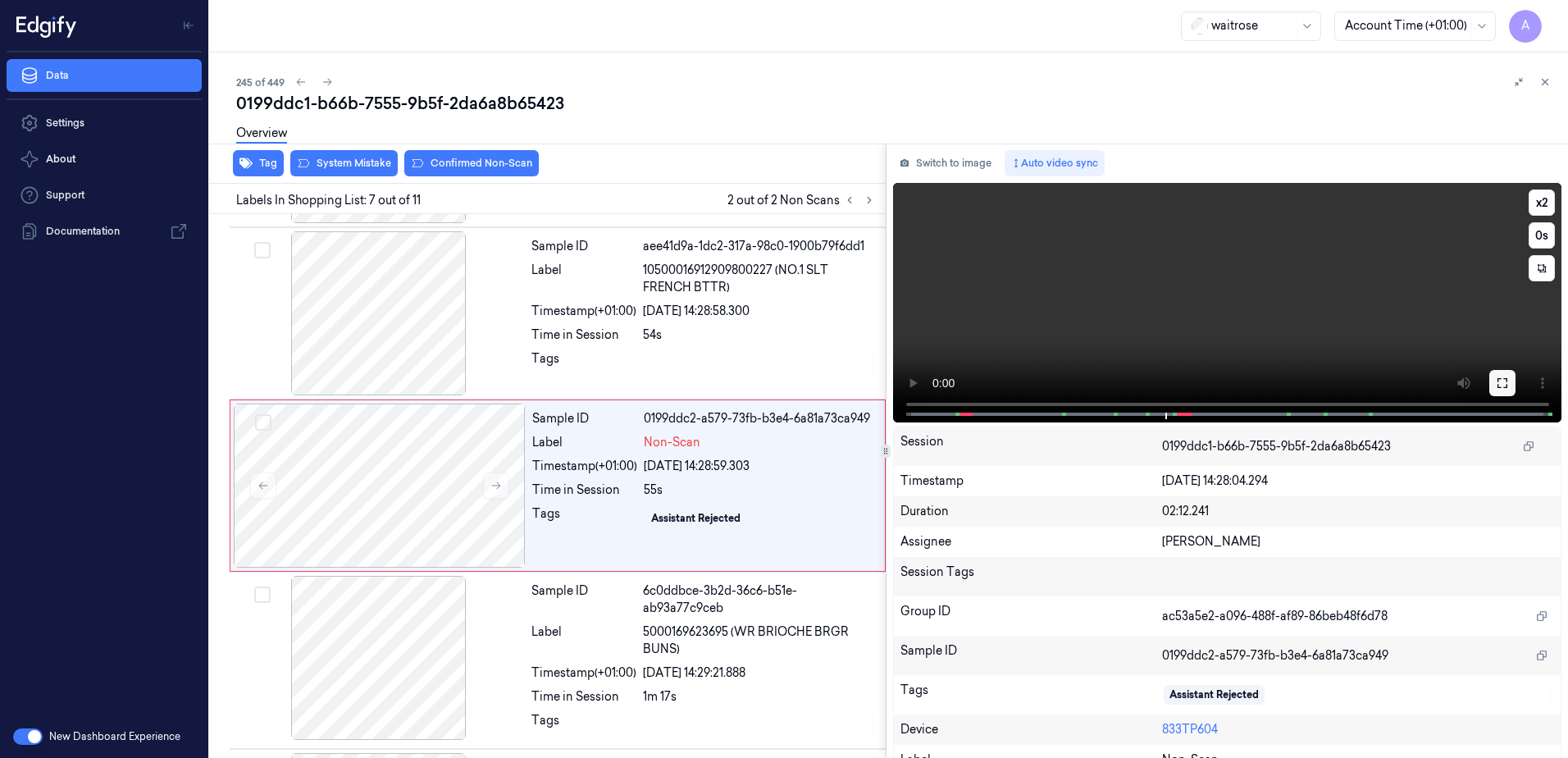
click at [1496, 382] on icon at bounding box center [1502, 382] width 13 height 13
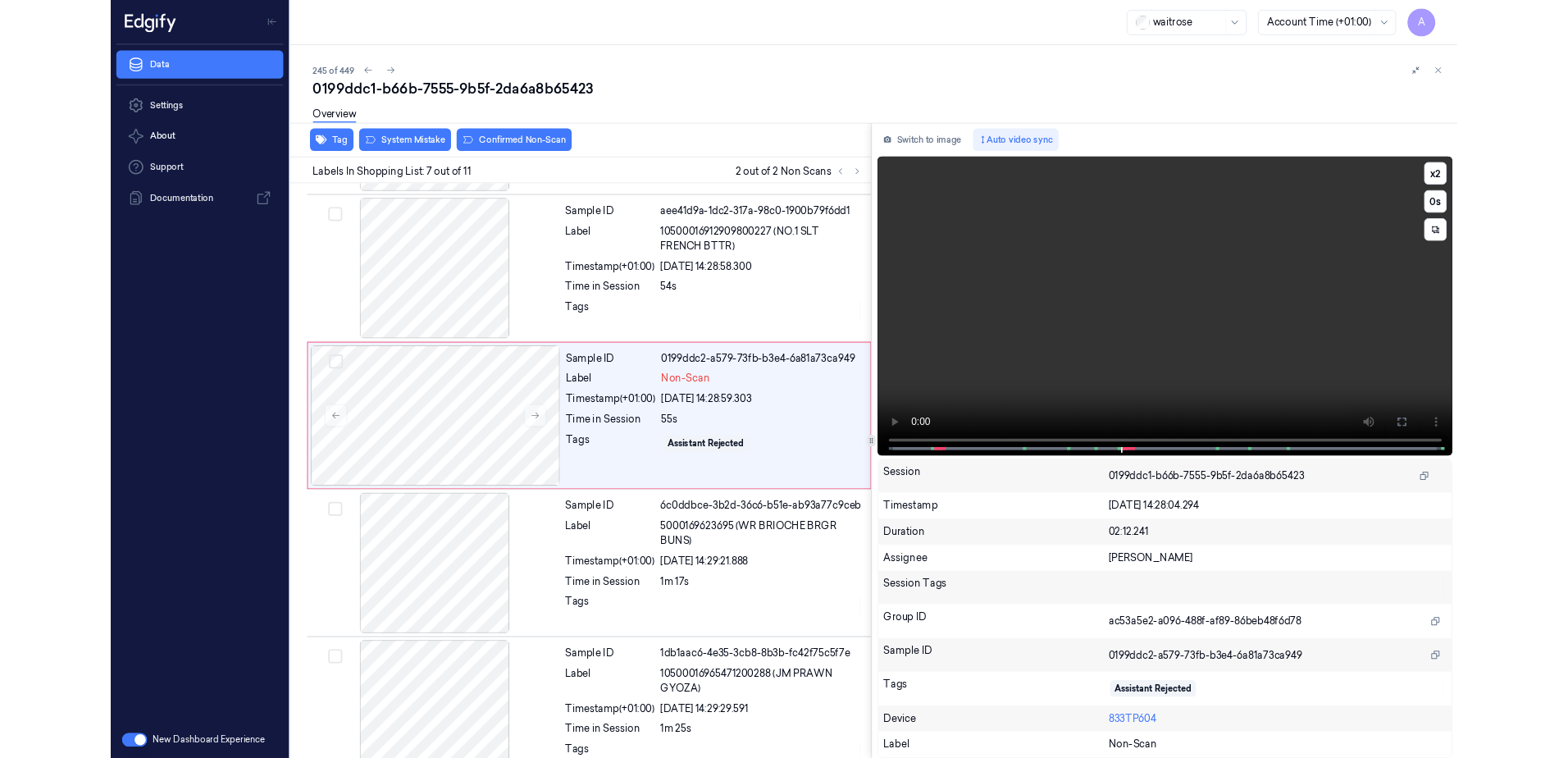
scroll to position [783, 0]
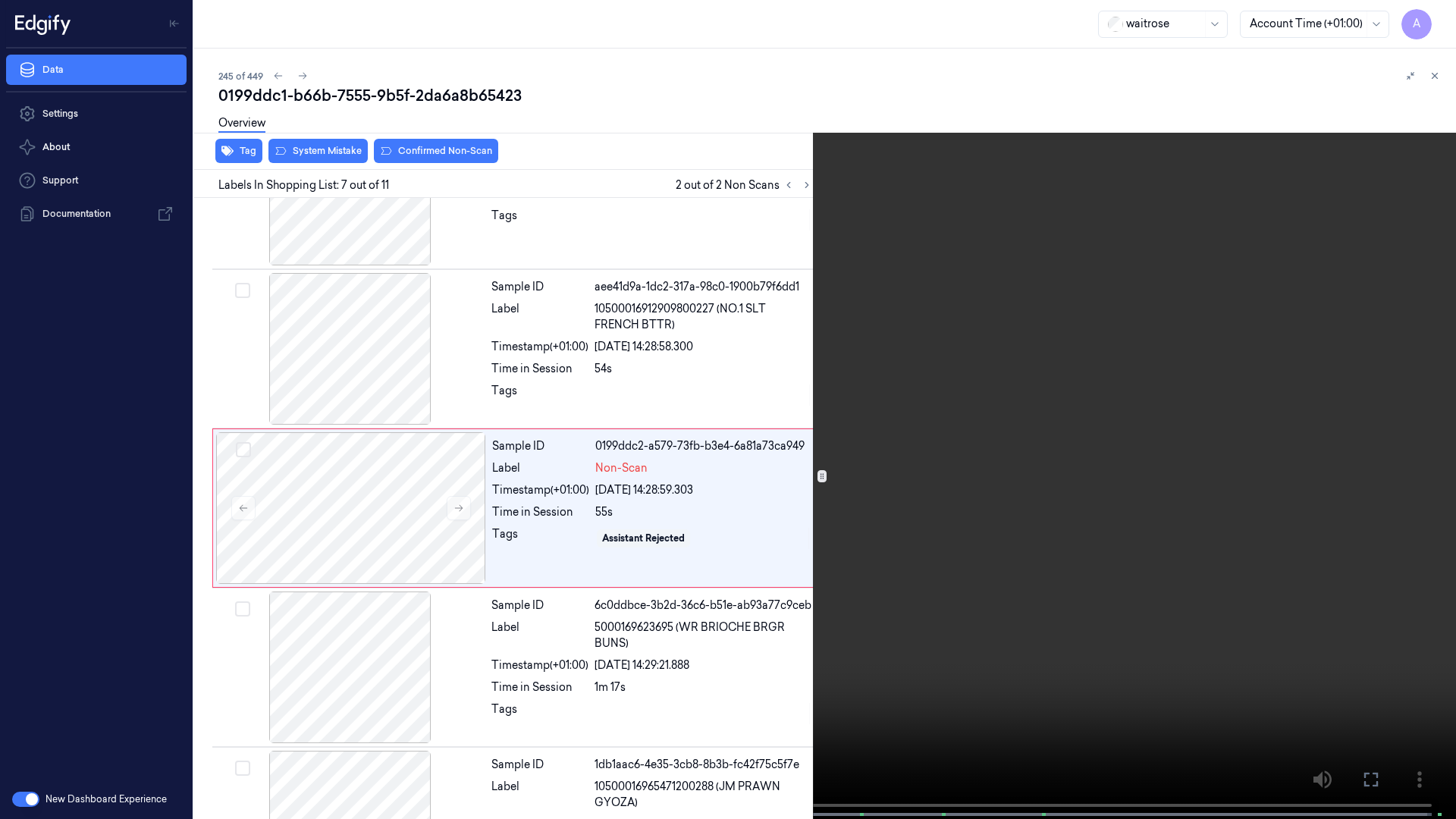
click at [0, 0] on icon at bounding box center [0, 0] width 0 height 0
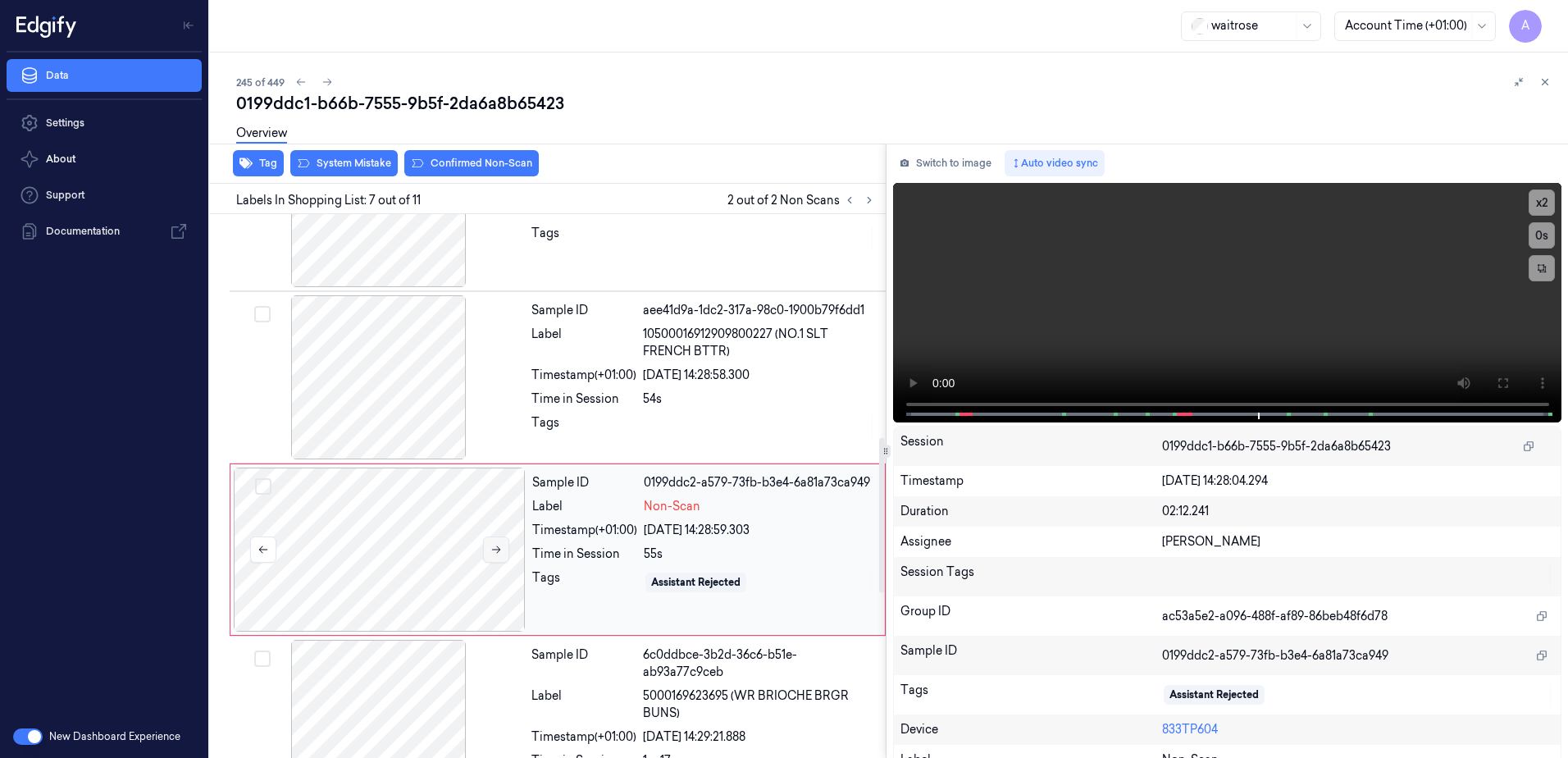
click at [501, 556] on button at bounding box center [496, 549] width 26 height 26
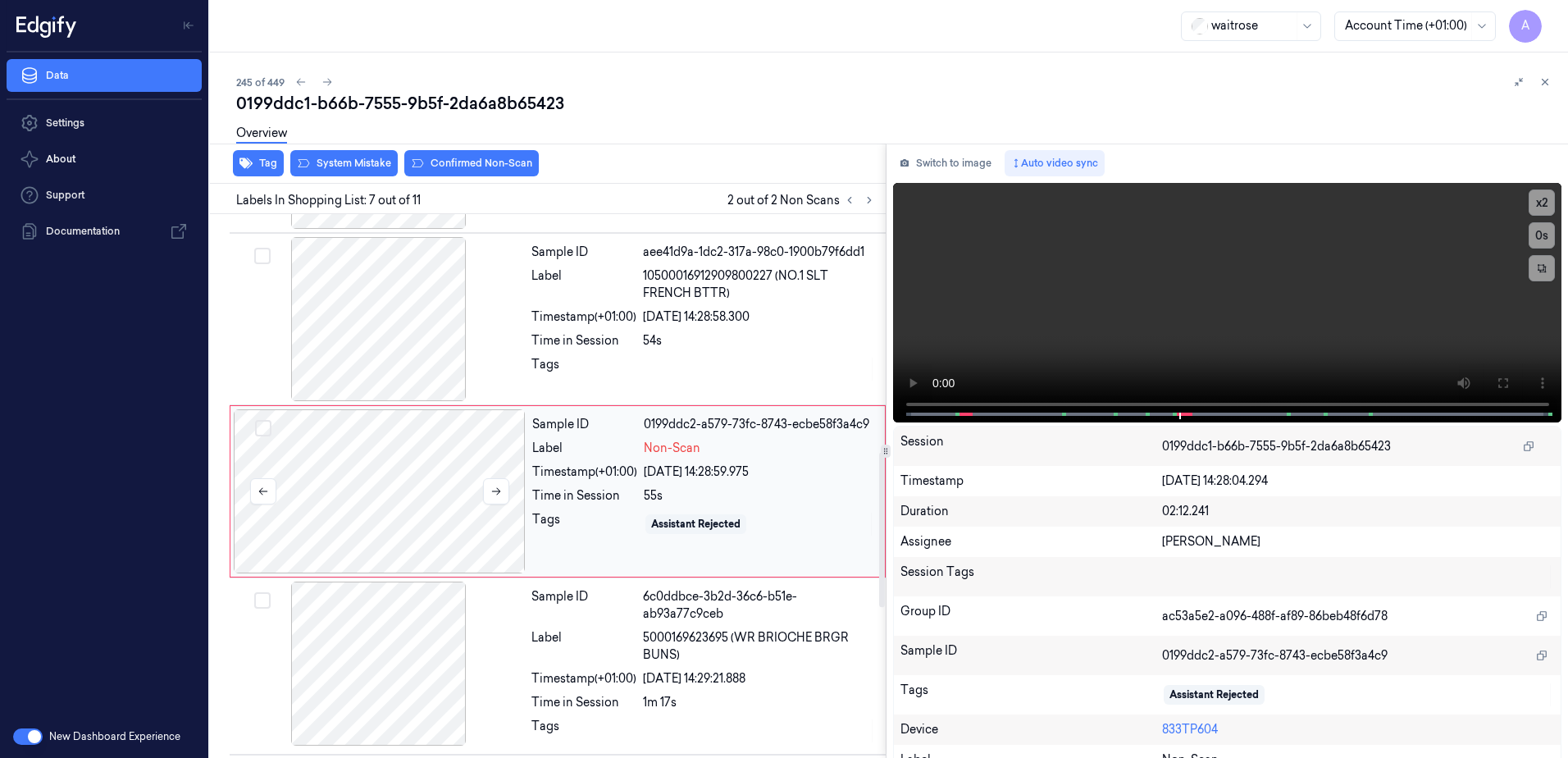
scroll to position [847, 0]
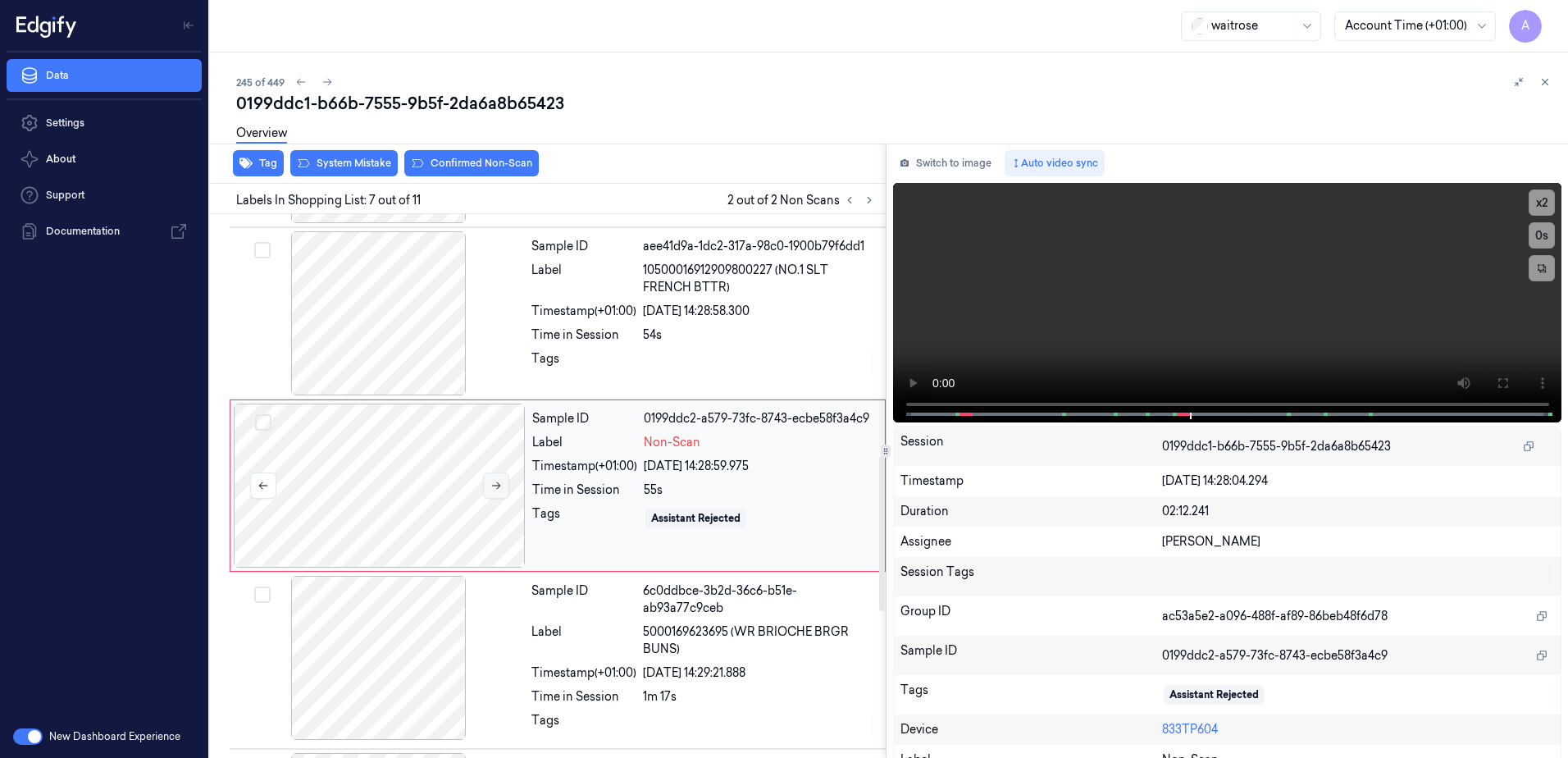
click at [497, 487] on icon at bounding box center [497, 486] width 12 height 12
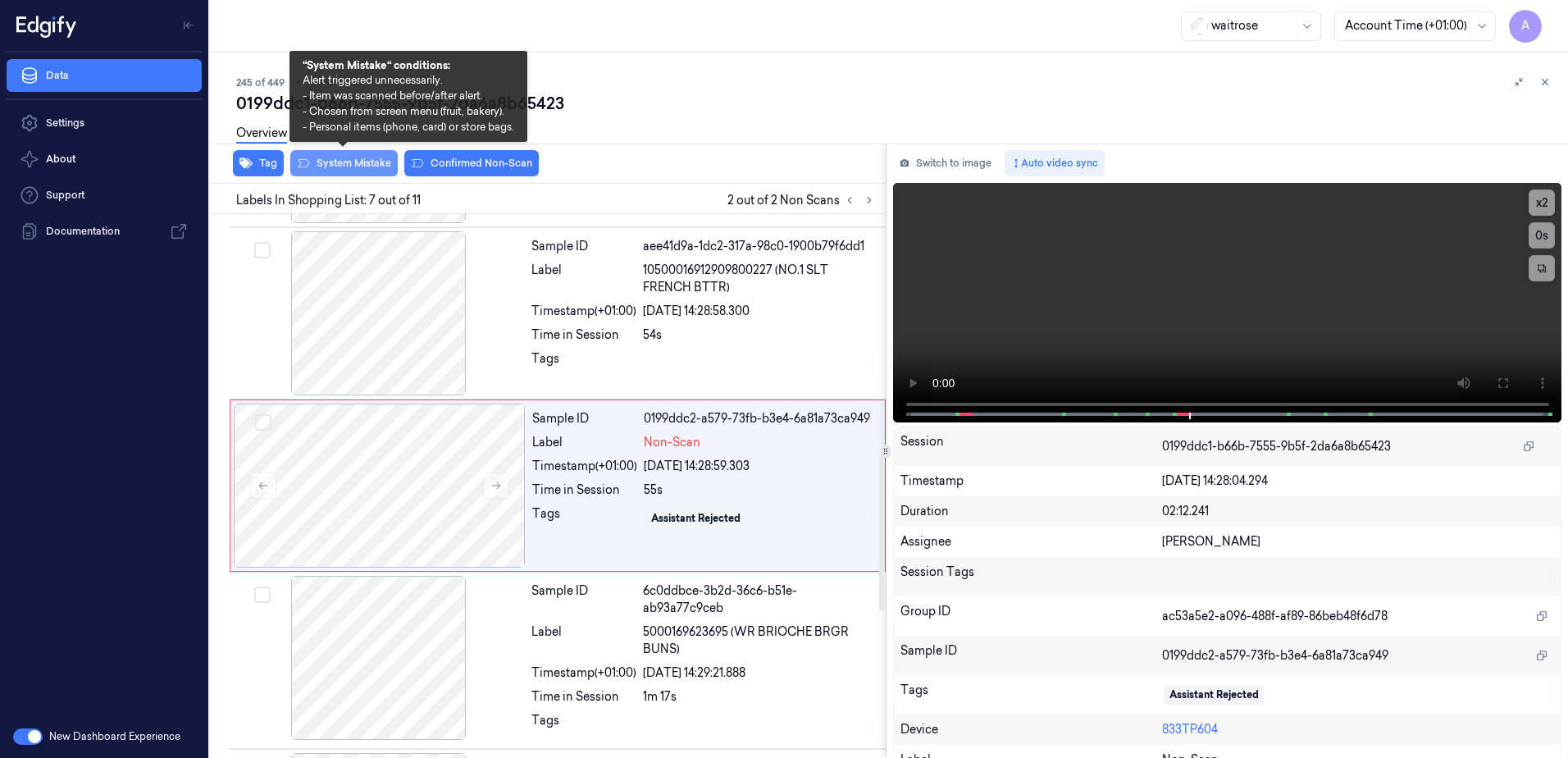
click at [358, 164] on button "System Mistake" at bounding box center [344, 162] width 107 height 26
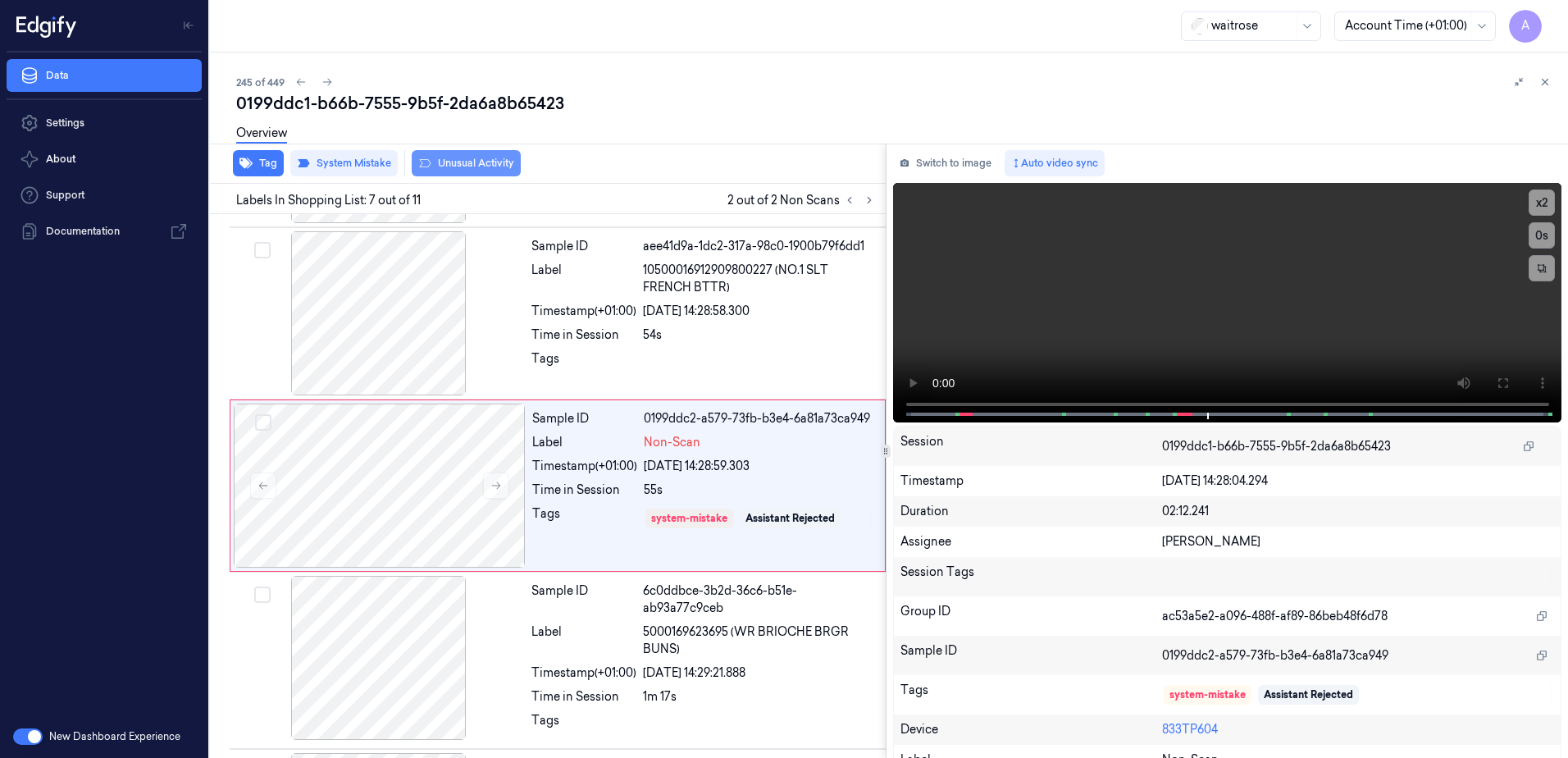
click at [473, 166] on button "Unusual Activity" at bounding box center [466, 162] width 109 height 26
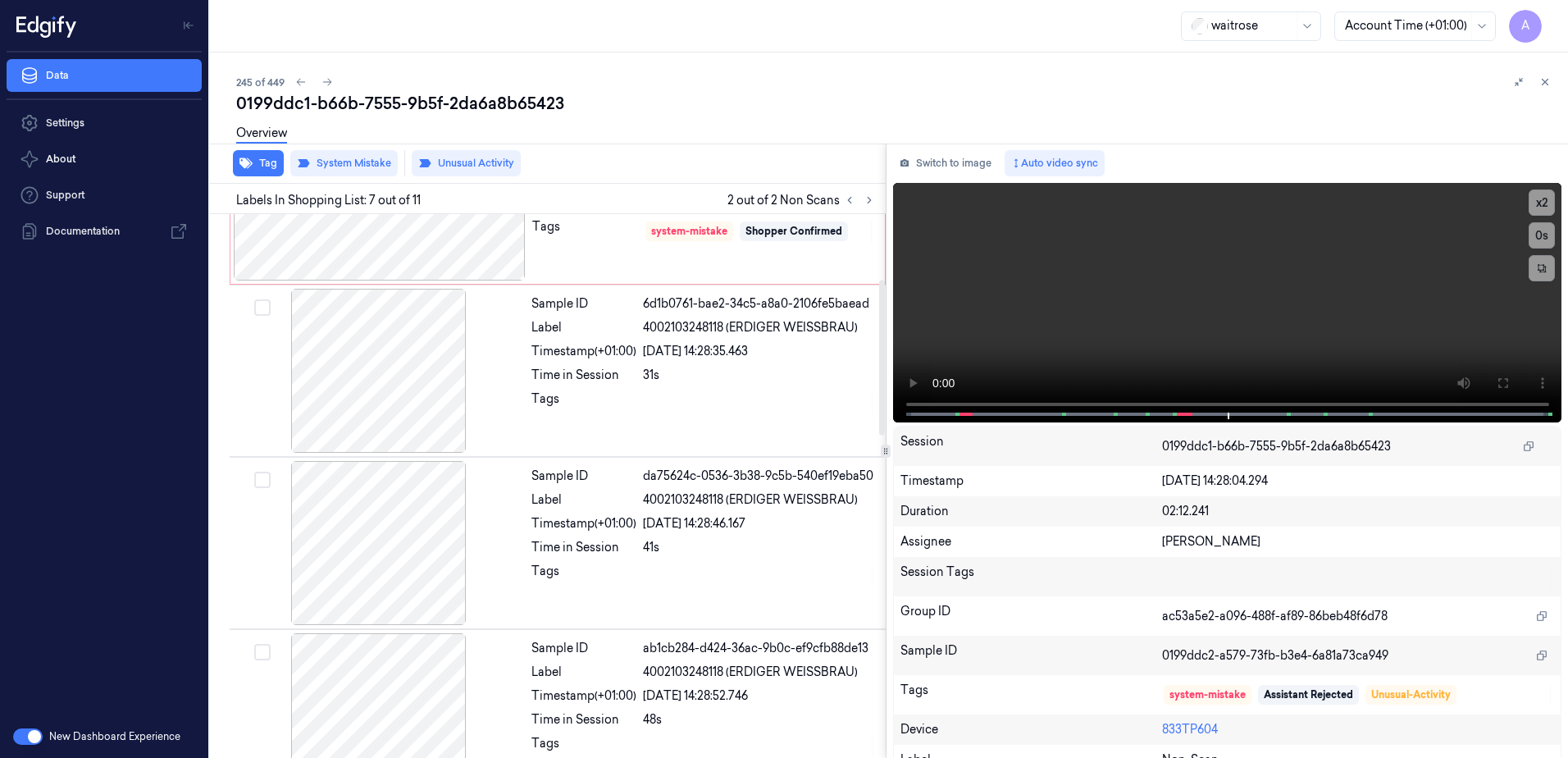
scroll to position [27, 0]
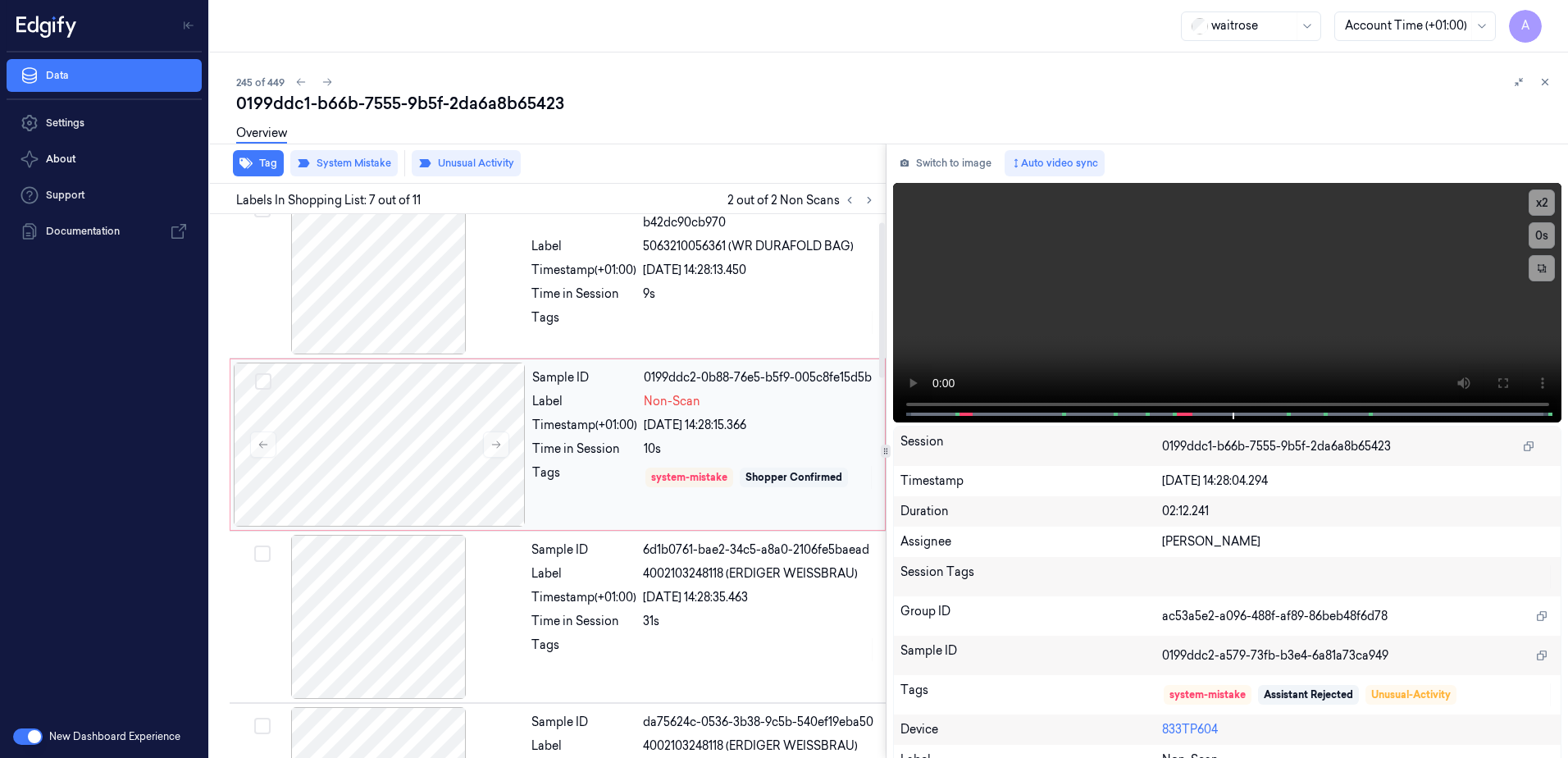
click at [616, 479] on div "Tags" at bounding box center [585, 477] width 105 height 26
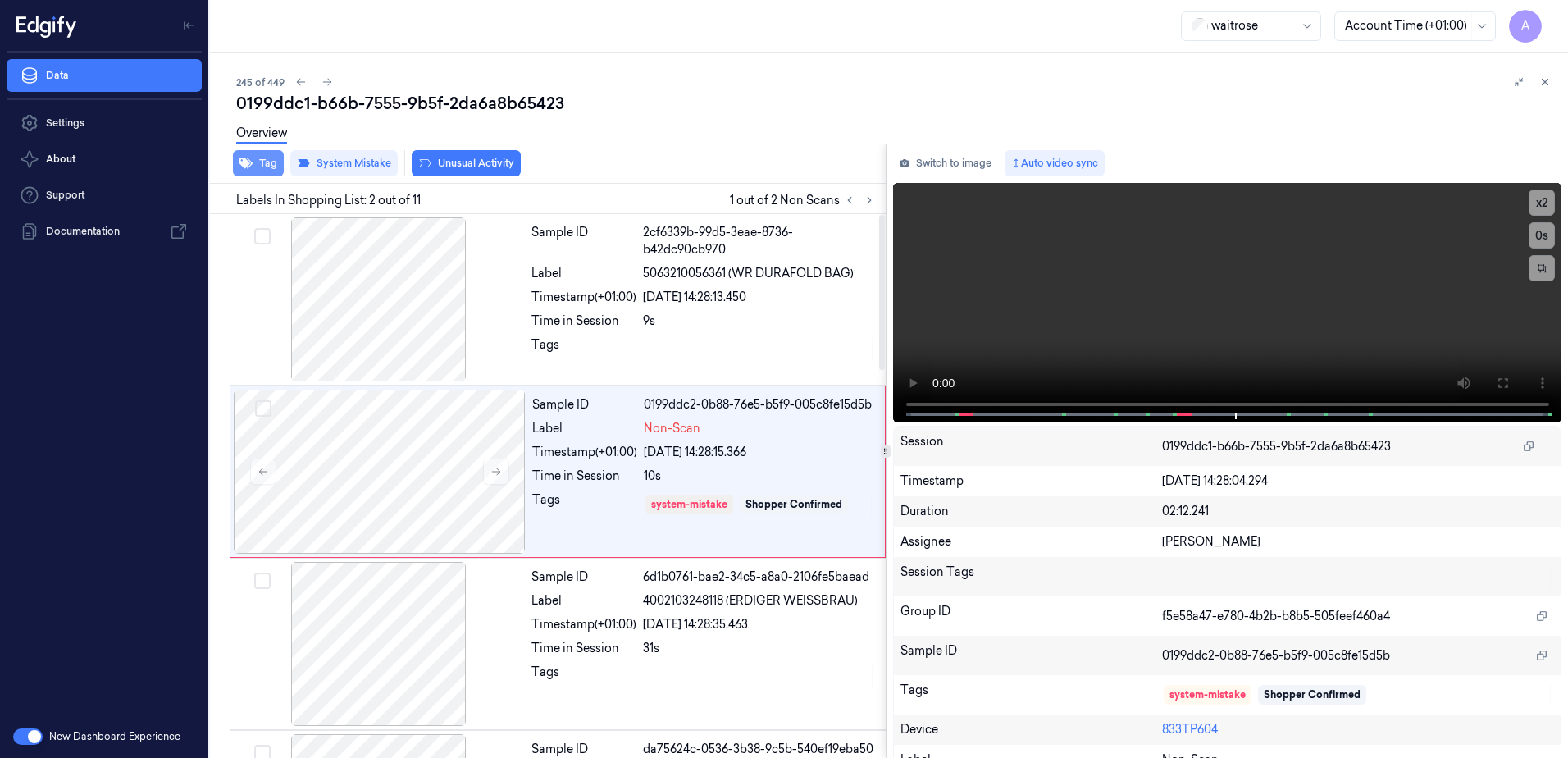
click at [260, 165] on button "Tag" at bounding box center [258, 162] width 51 height 26
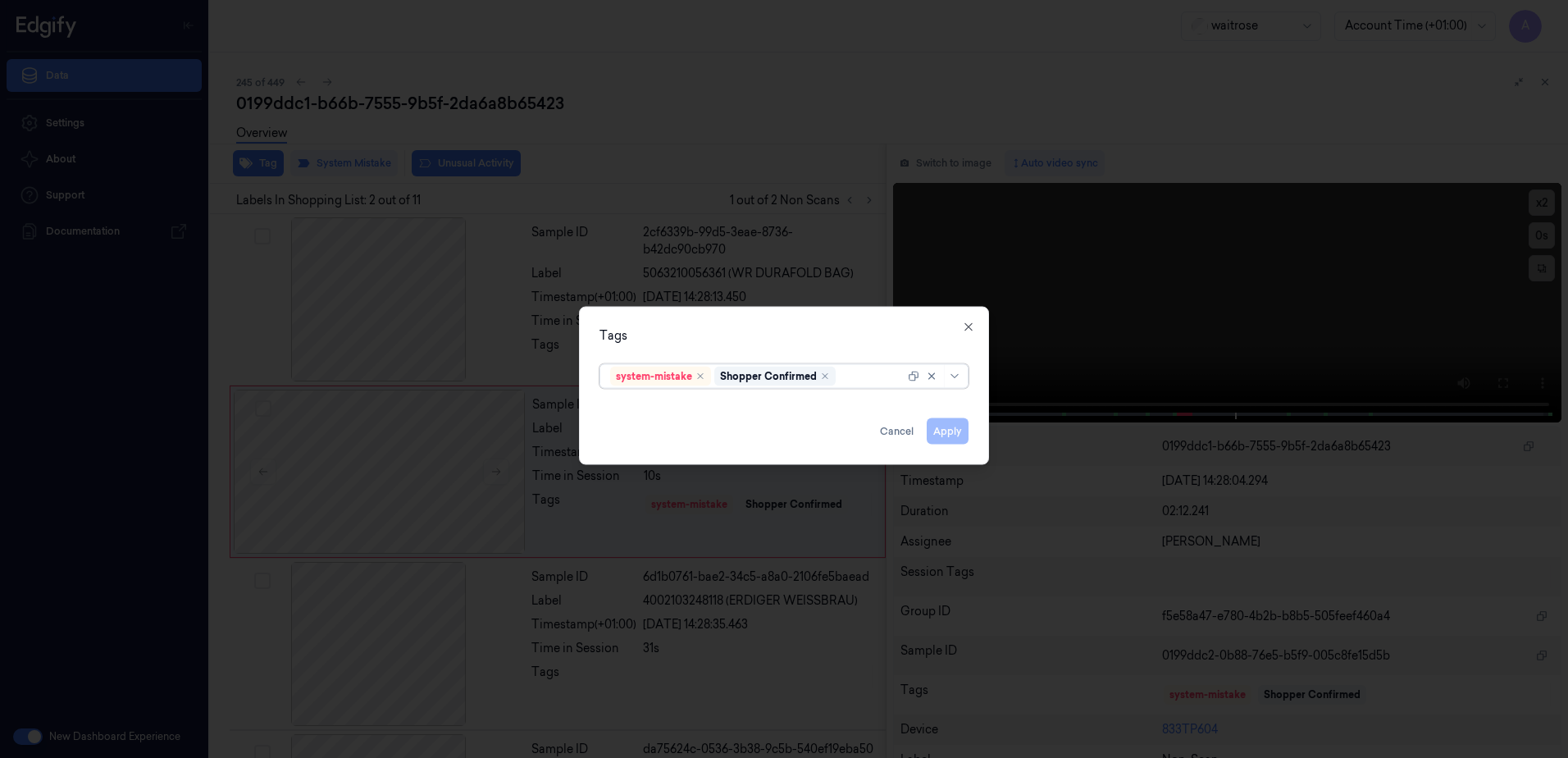
click at [872, 374] on div at bounding box center [872, 376] width 65 height 17
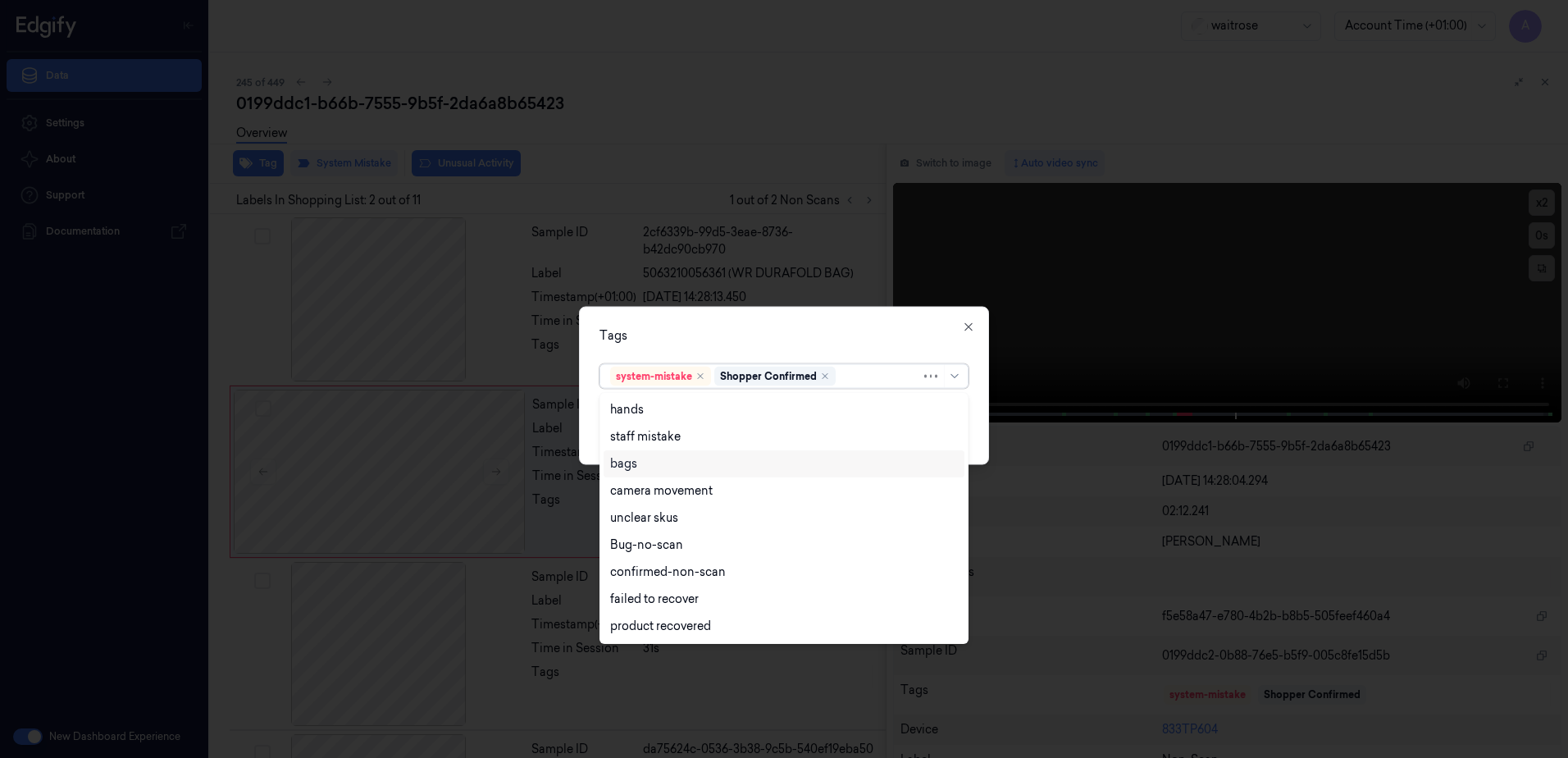
click at [666, 461] on div "bags" at bounding box center [784, 463] width 348 height 17
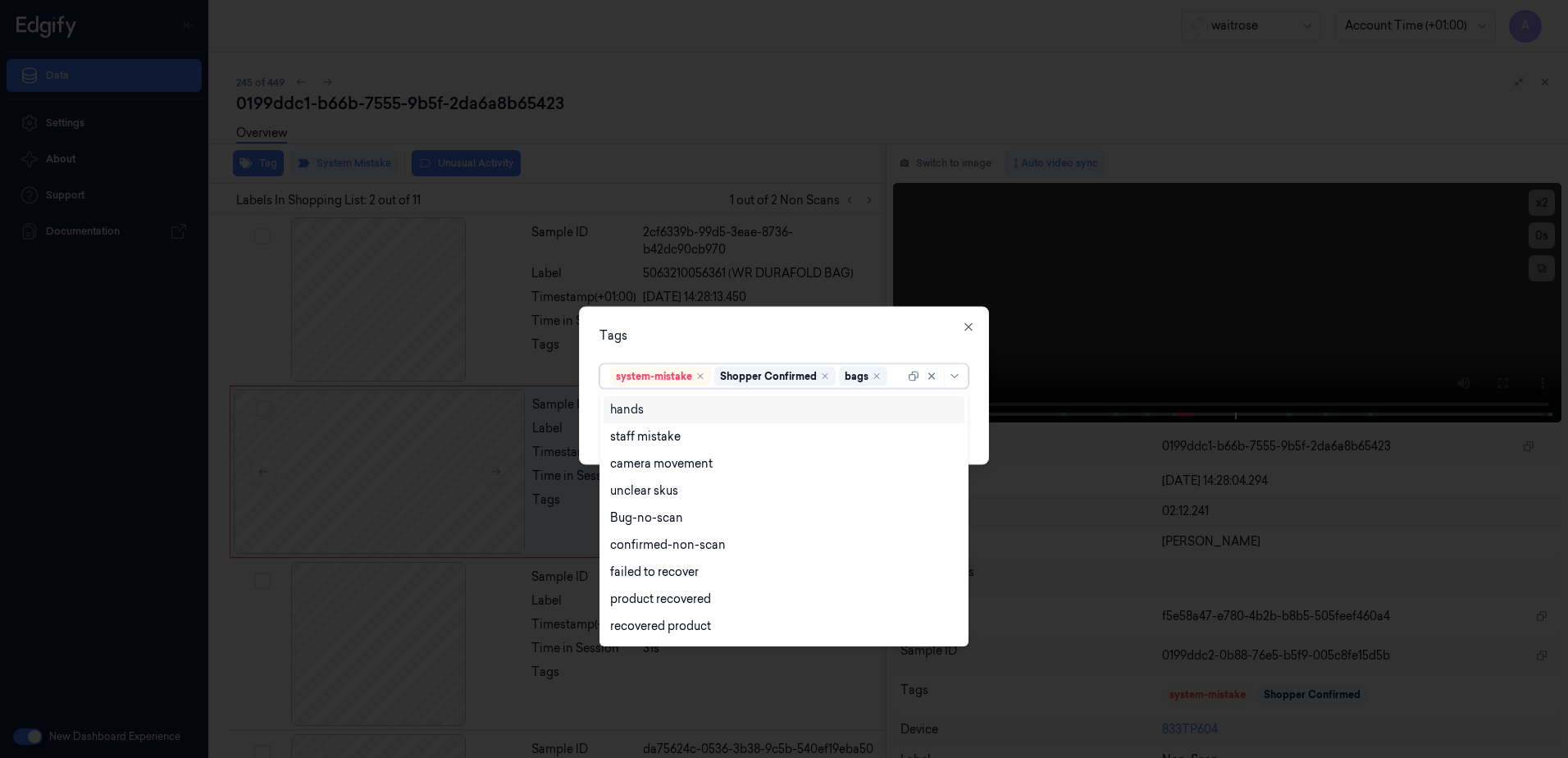
click at [775, 340] on div "Tags" at bounding box center [784, 335] width 369 height 17
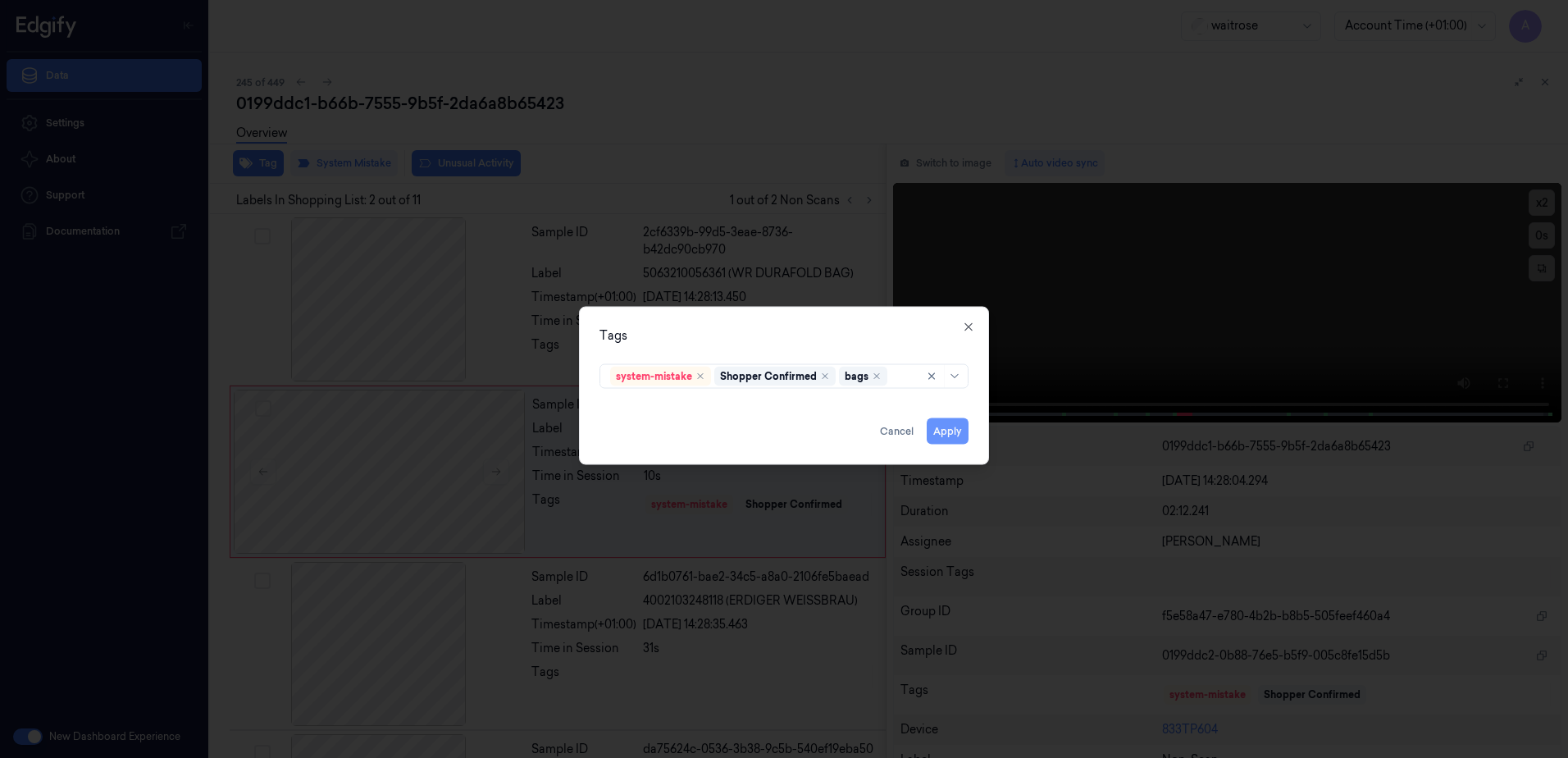
click at [947, 433] on button "Apply" at bounding box center [948, 431] width 42 height 26
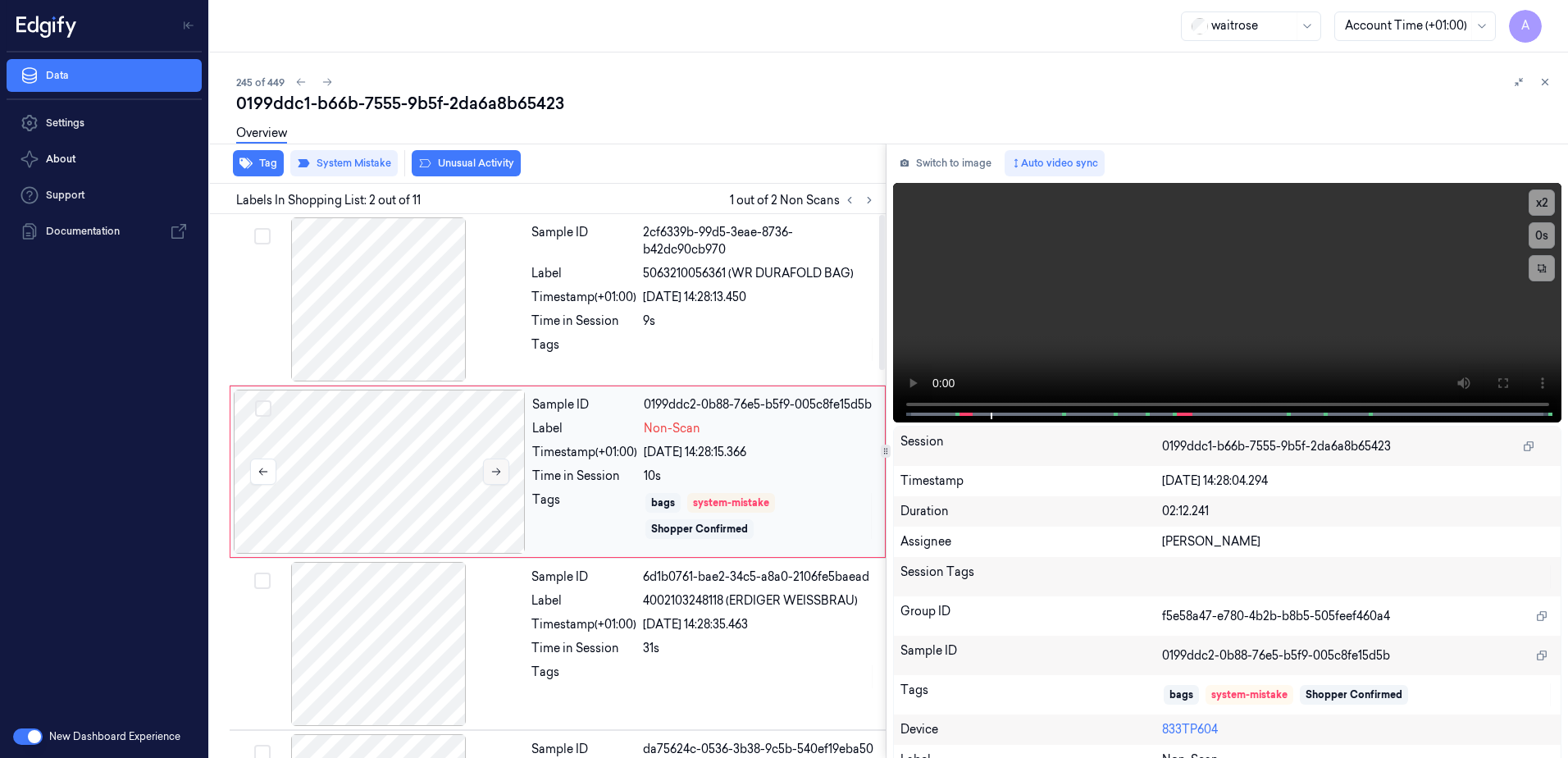
click at [494, 471] on icon at bounding box center [497, 472] width 12 height 12
click at [489, 468] on button at bounding box center [496, 472] width 26 height 26
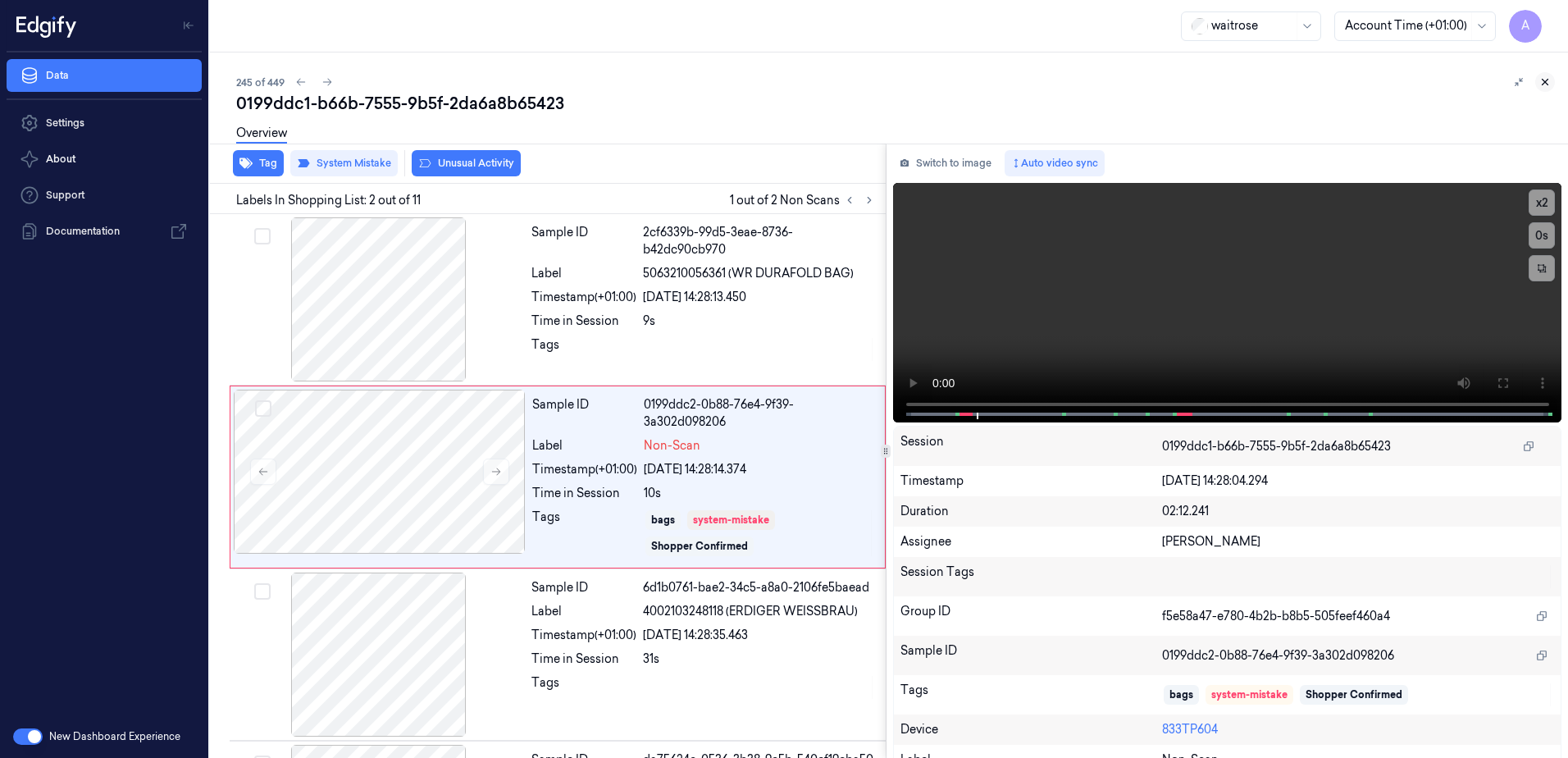
click at [1546, 85] on icon at bounding box center [1545, 82] width 12 height 12
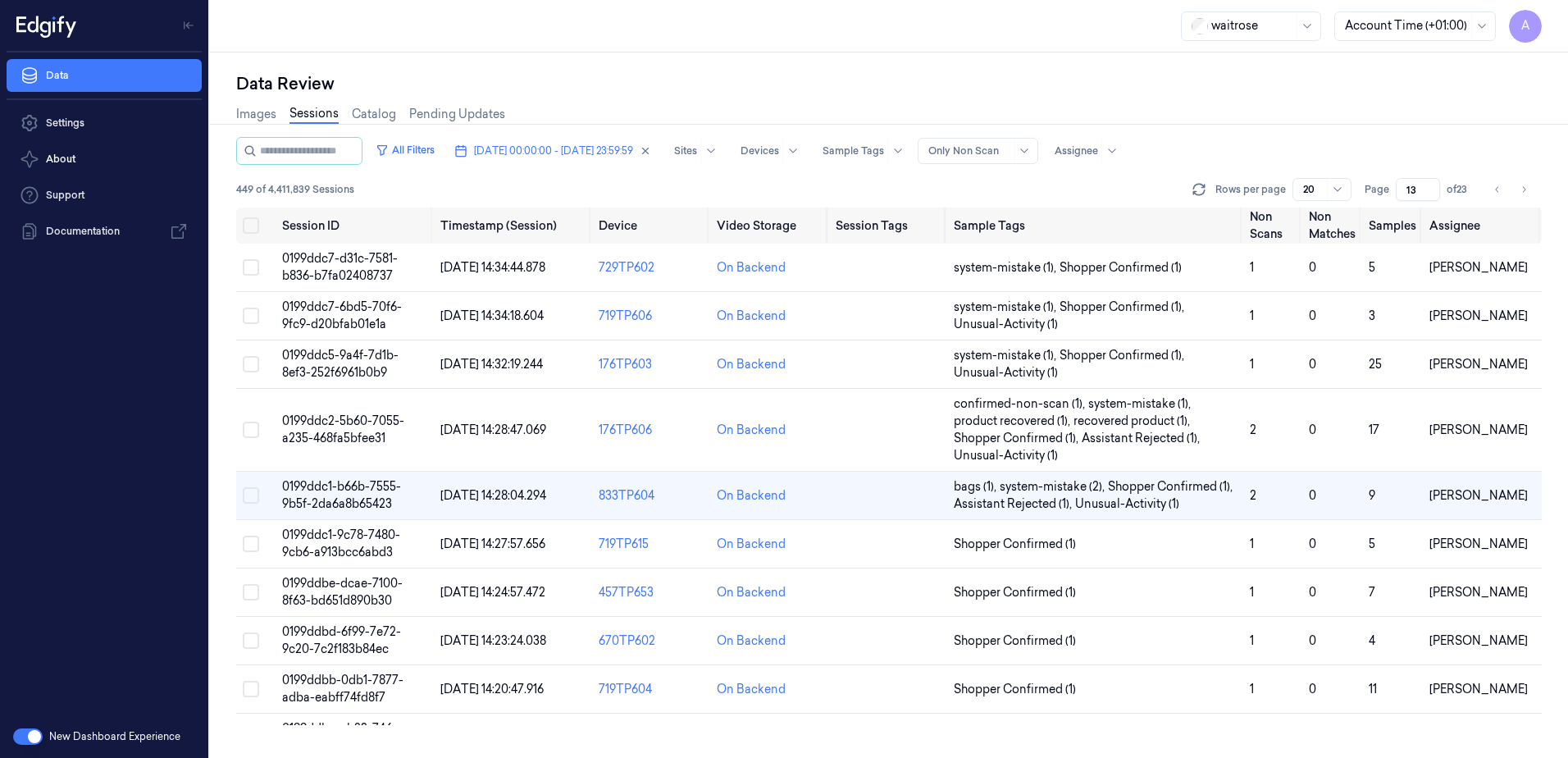
scroll to position [22, 0]
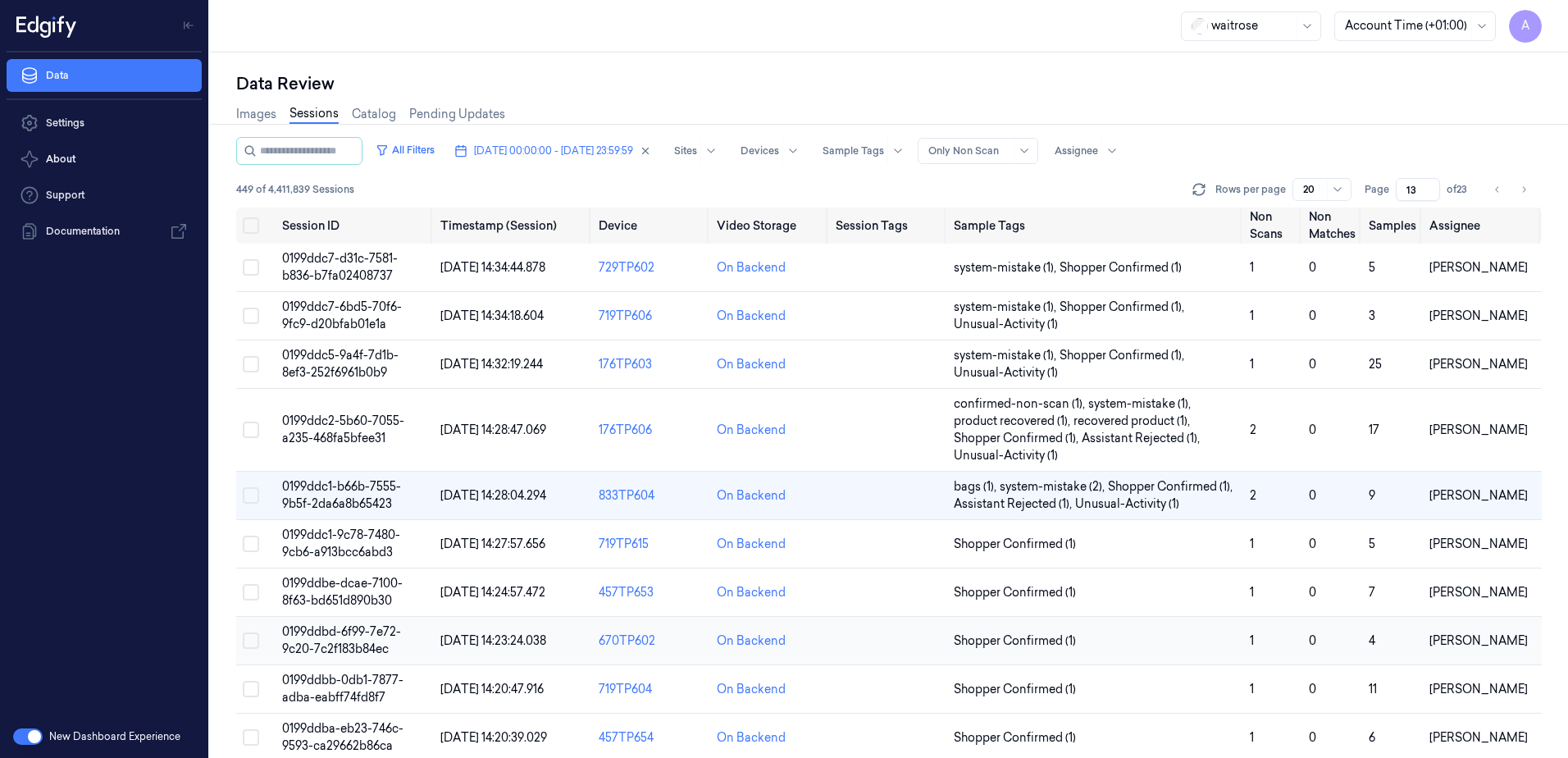
click at [355, 633] on span "0199ddbd-6f99-7e72-9c20-7c2f183b84ec" at bounding box center [342, 640] width 119 height 32
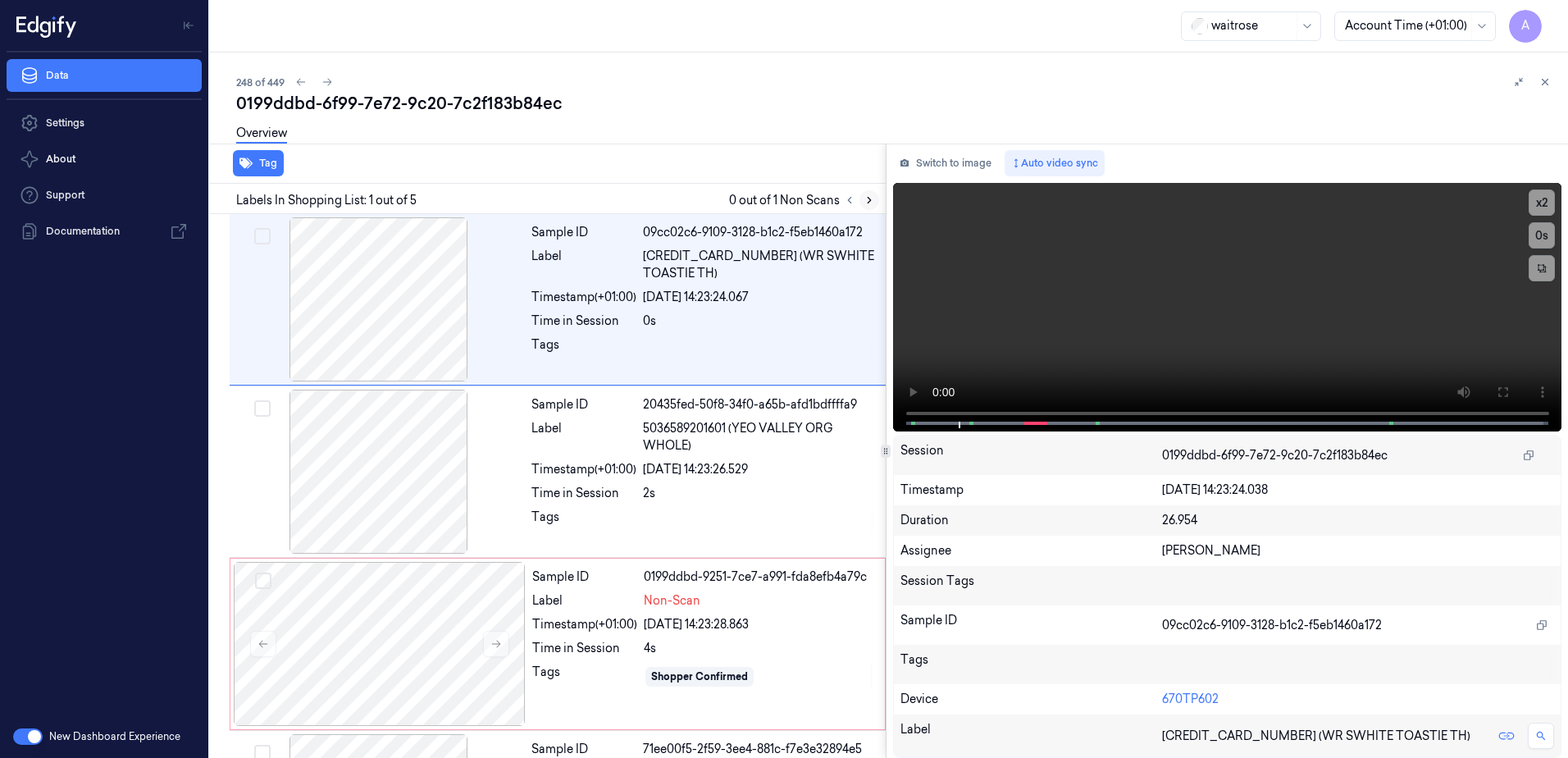
click at [871, 203] on icon at bounding box center [869, 200] width 12 height 12
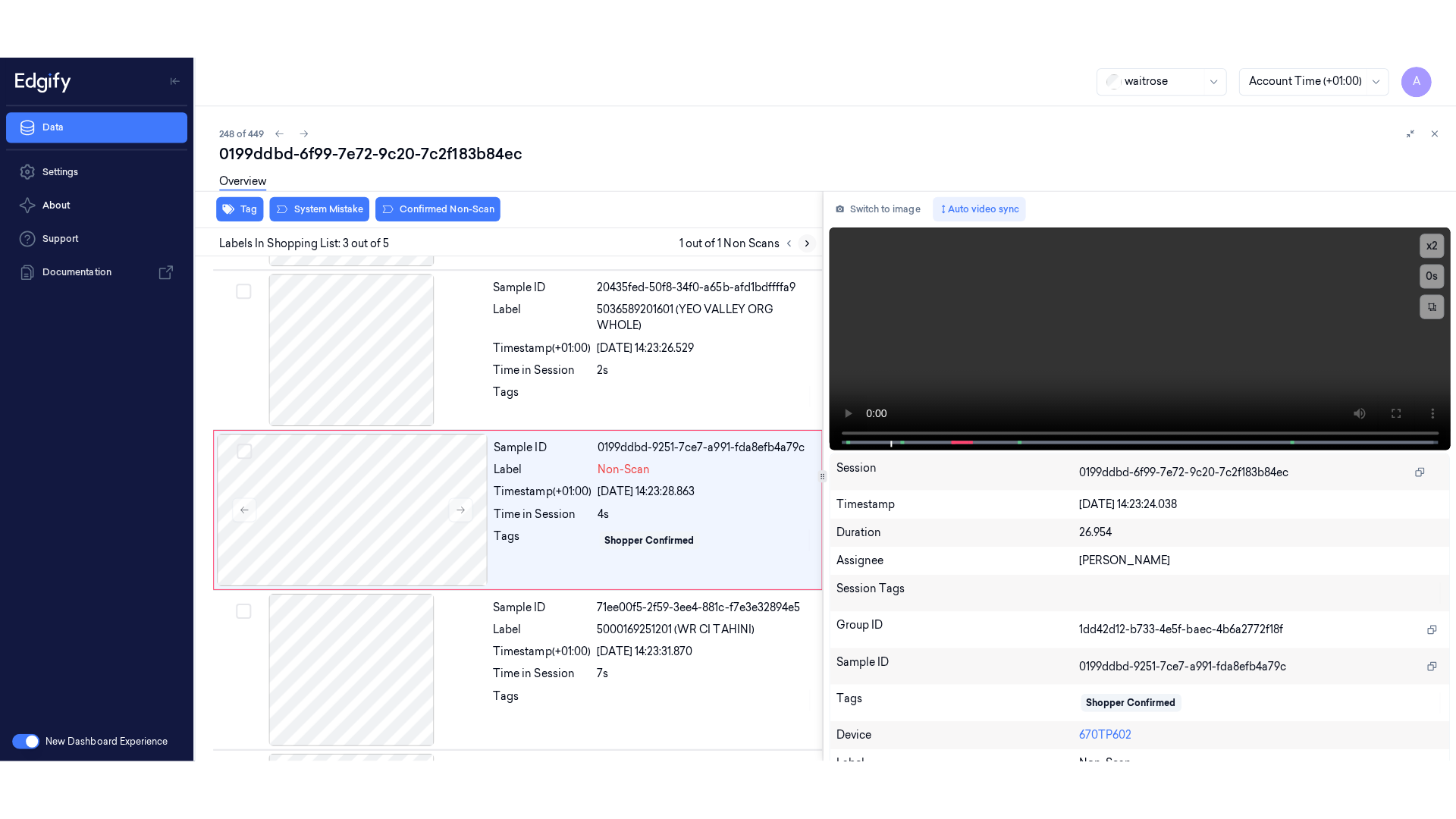
scroll to position [147, 0]
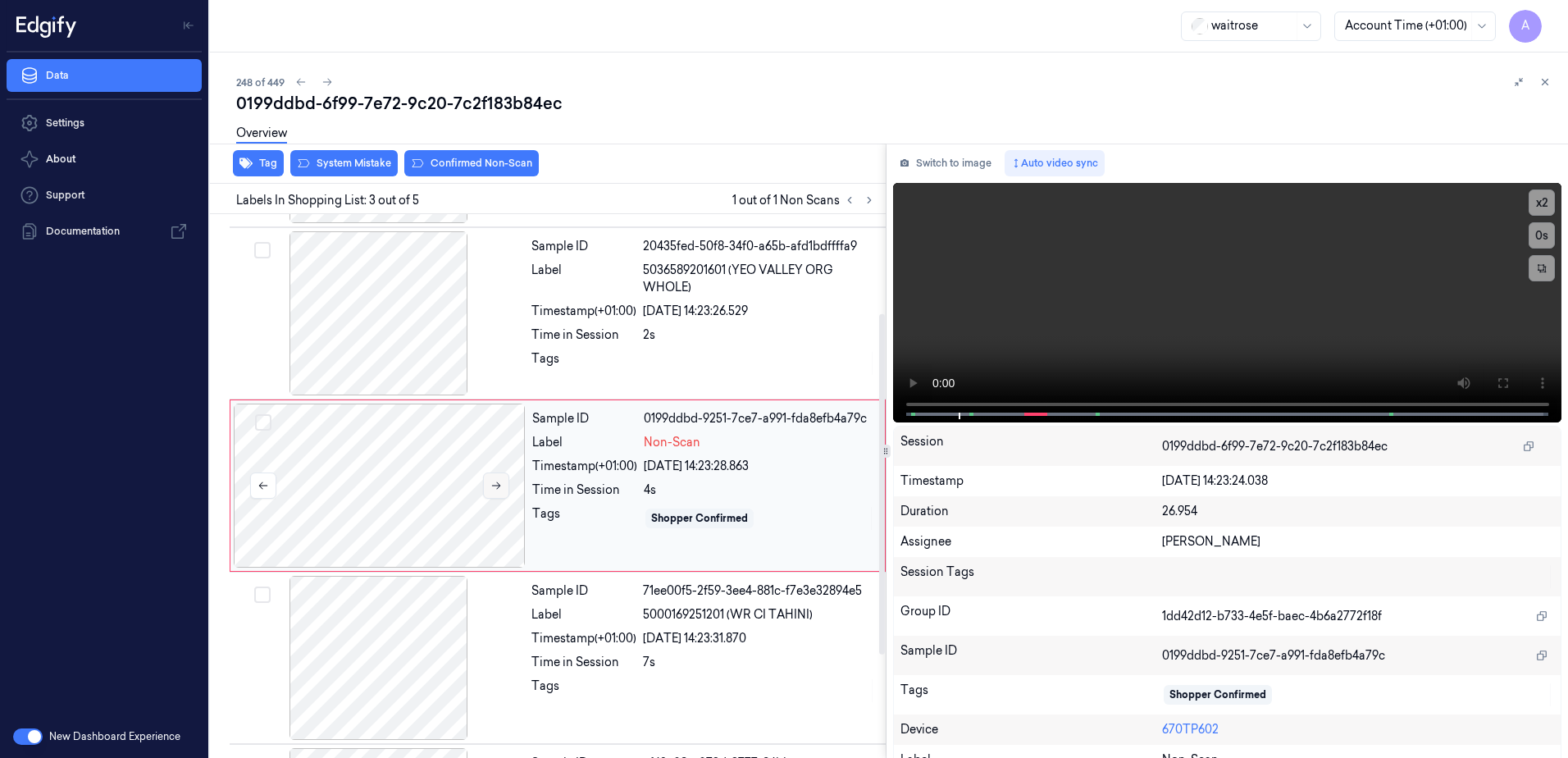
click at [501, 487] on icon at bounding box center [497, 486] width 12 height 12
click at [497, 487] on icon at bounding box center [497, 486] width 12 height 12
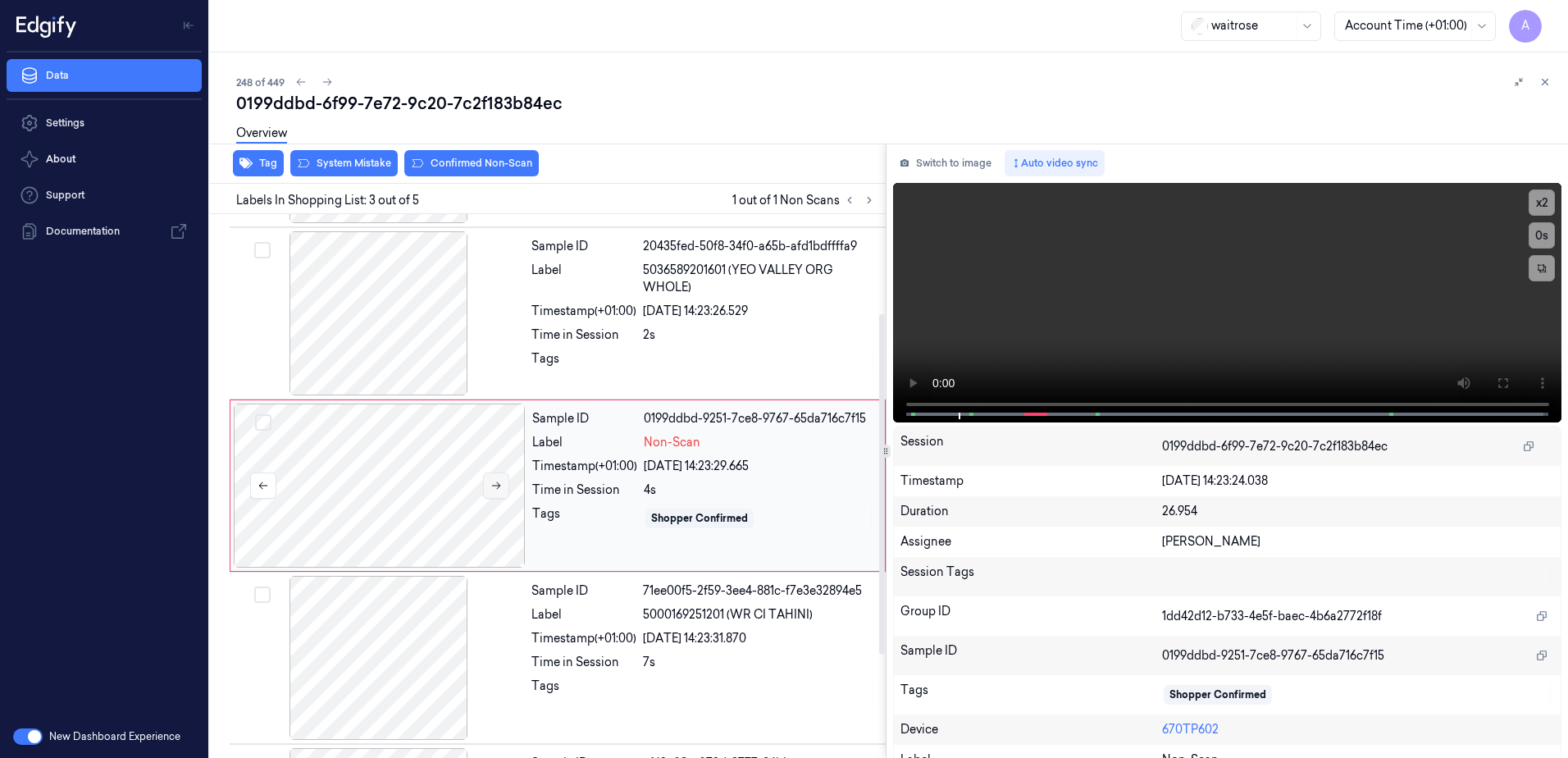
click at [497, 487] on icon at bounding box center [497, 486] width 12 height 12
click at [1491, 374] on button at bounding box center [1503, 382] width 26 height 26
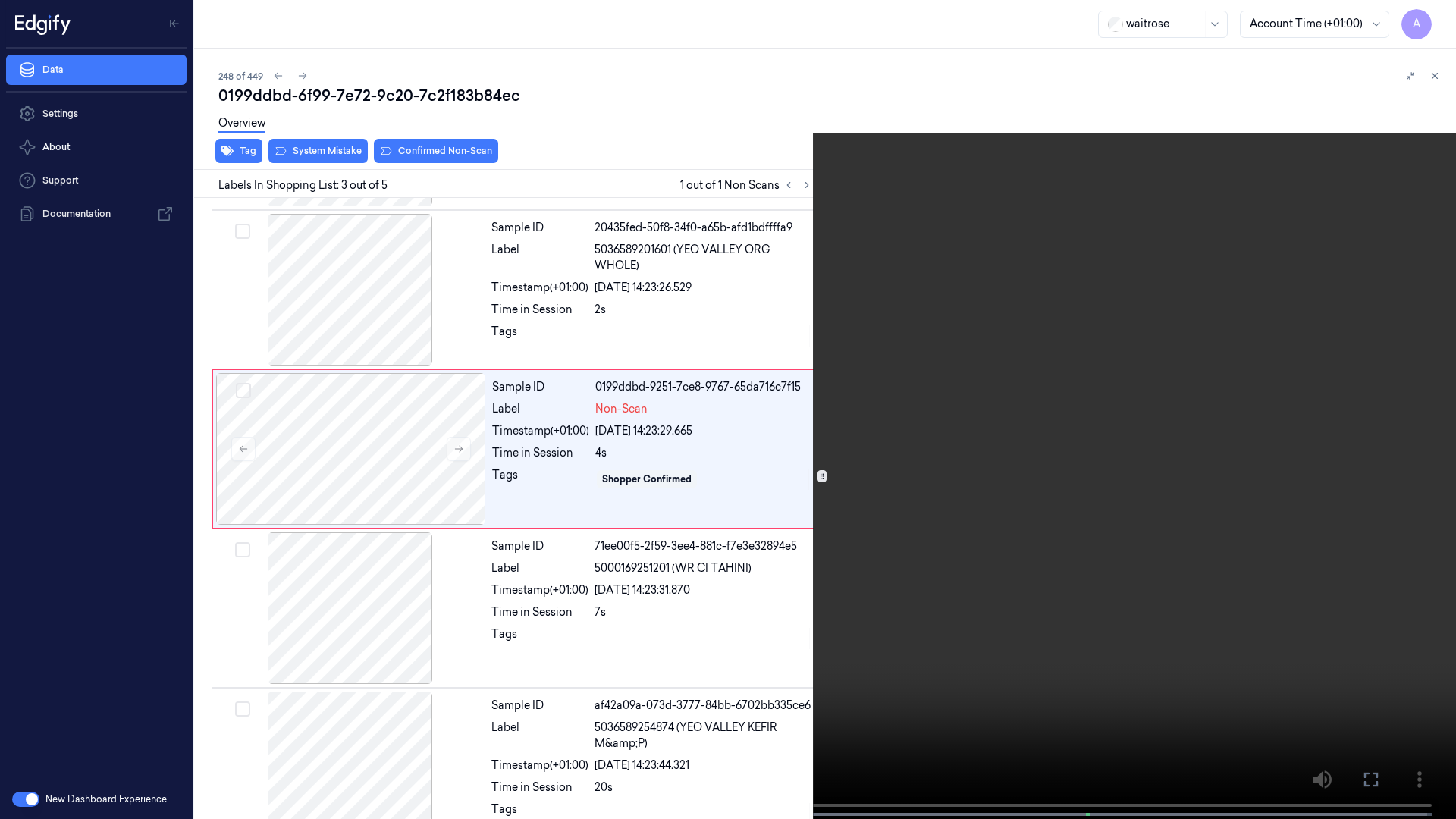
click at [930, 552] on video at bounding box center [728, 410] width 1456 height 822
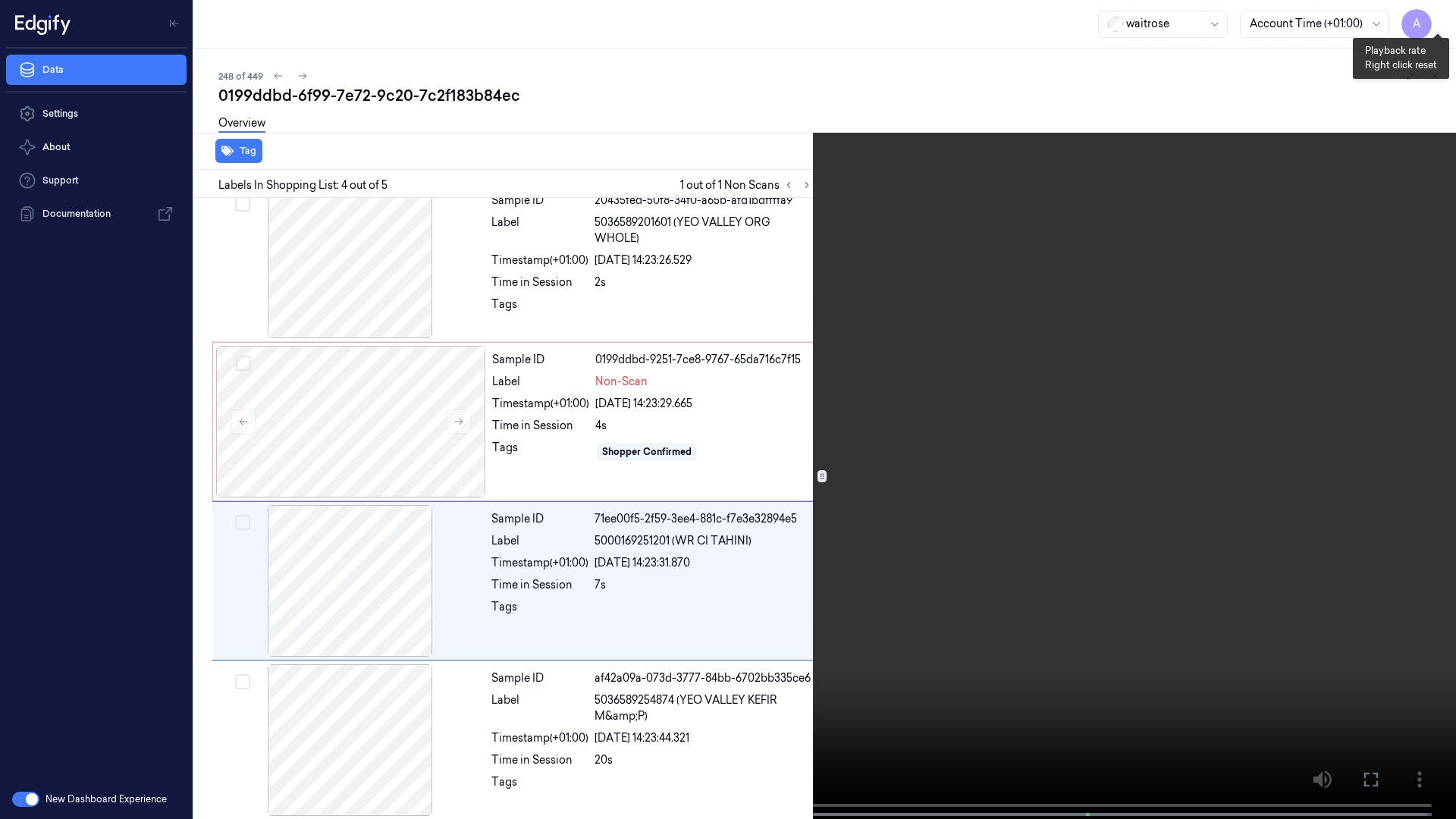
scroll to position [180, 0]
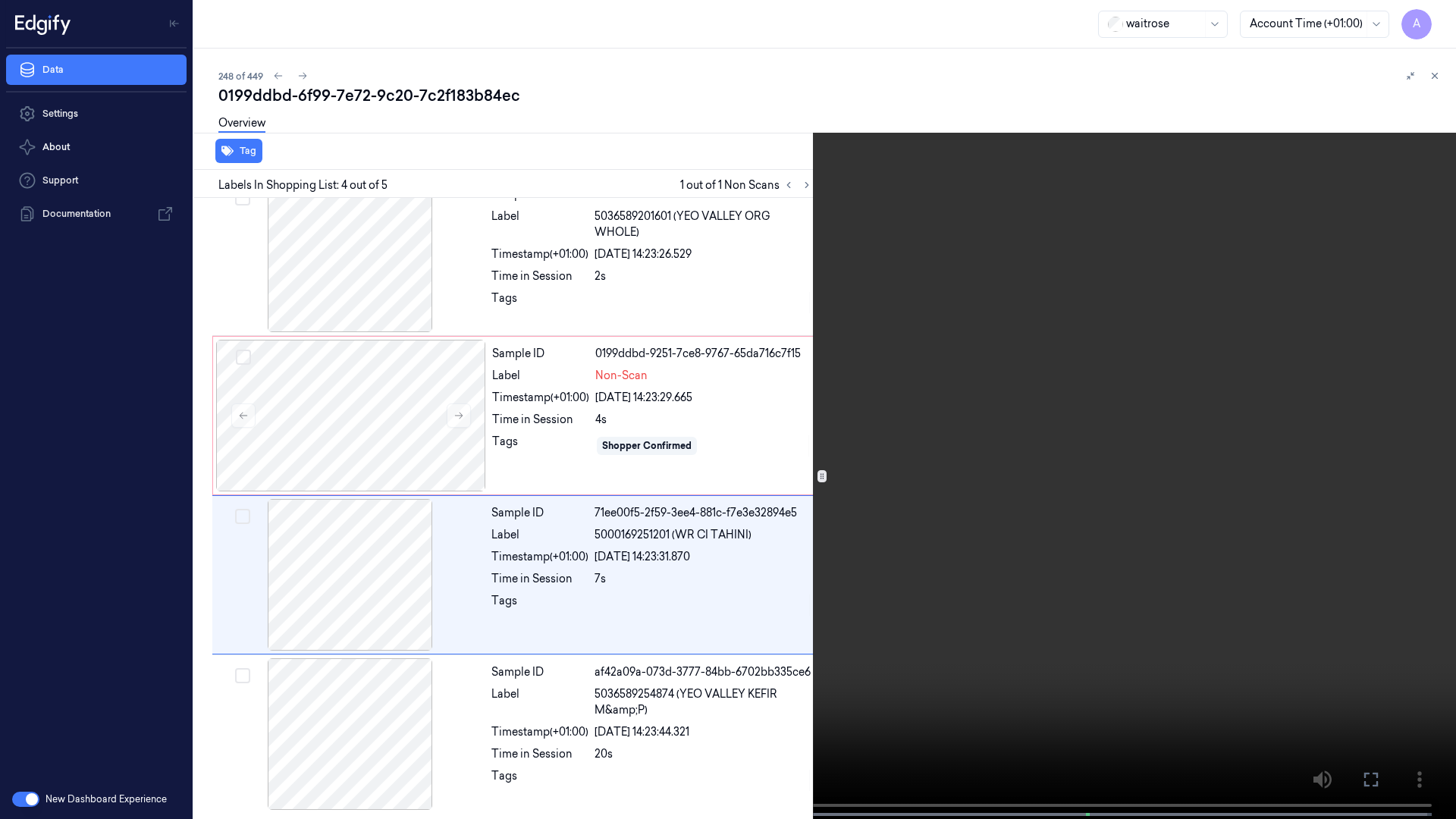
click at [997, 399] on video at bounding box center [728, 410] width 1456 height 822
click at [999, 394] on video at bounding box center [728, 410] width 1456 height 822
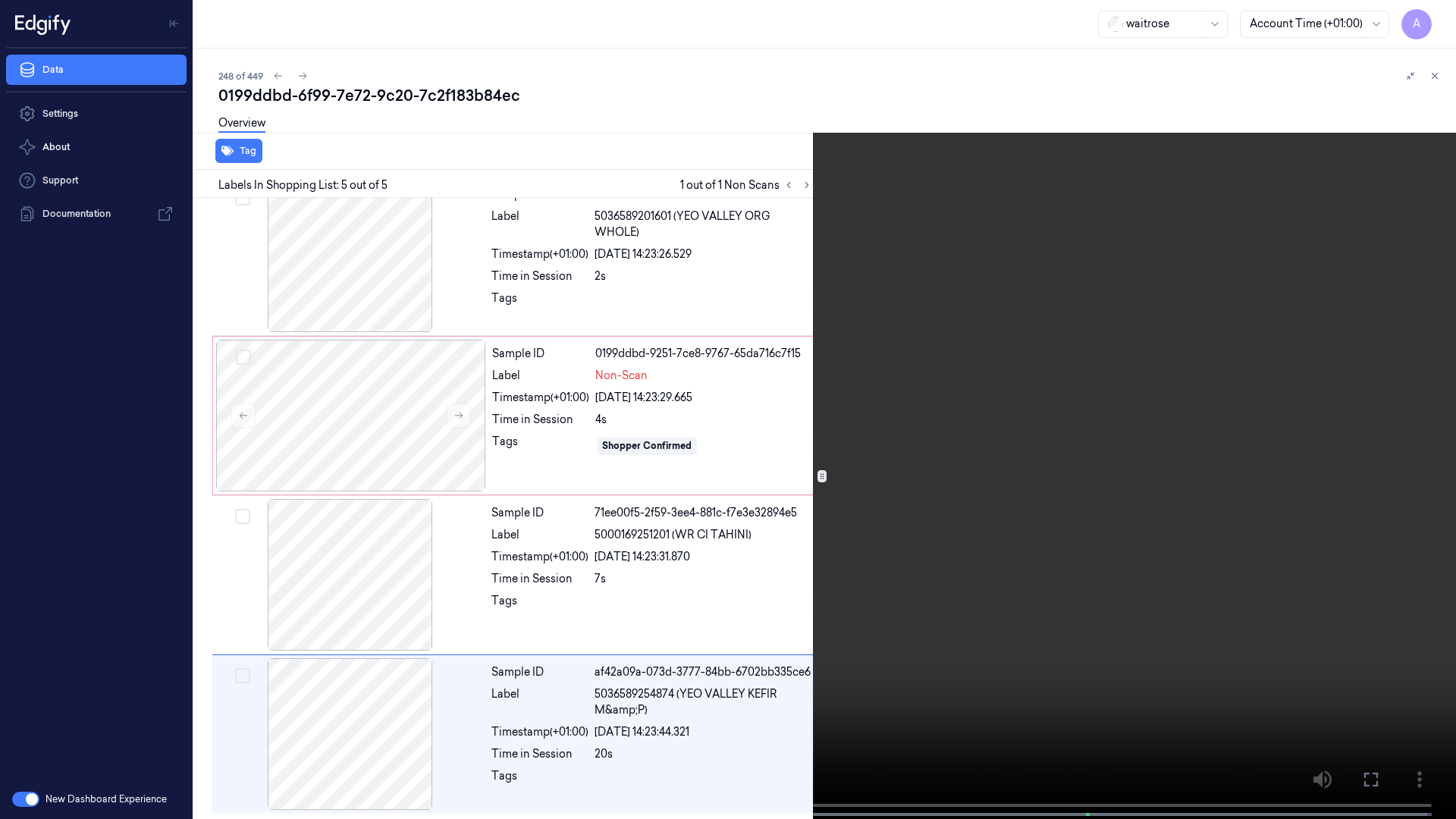
click at [943, 272] on video at bounding box center [728, 410] width 1456 height 822
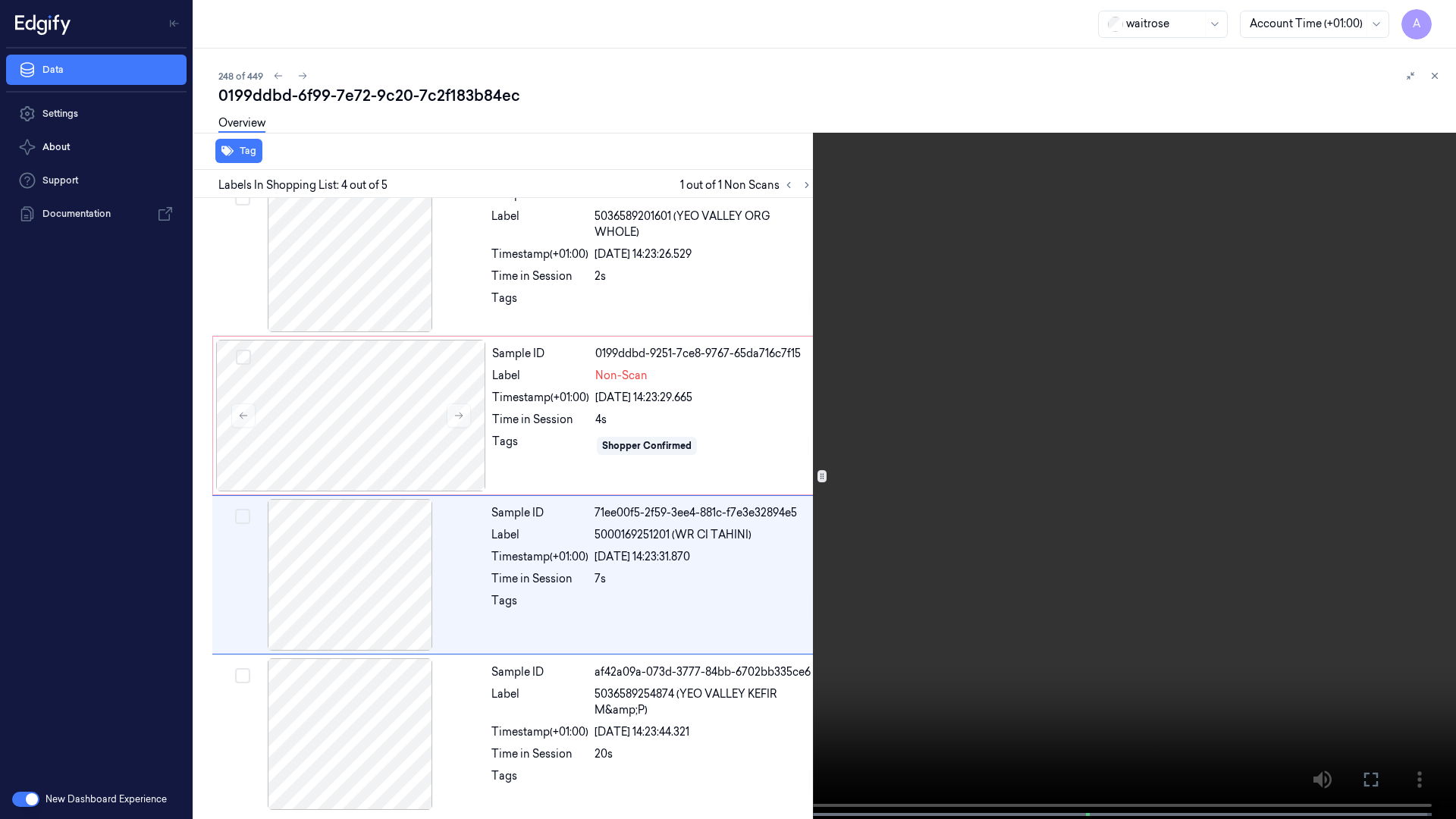
click at [0, 0] on icon at bounding box center [0, 0] width 0 height 0
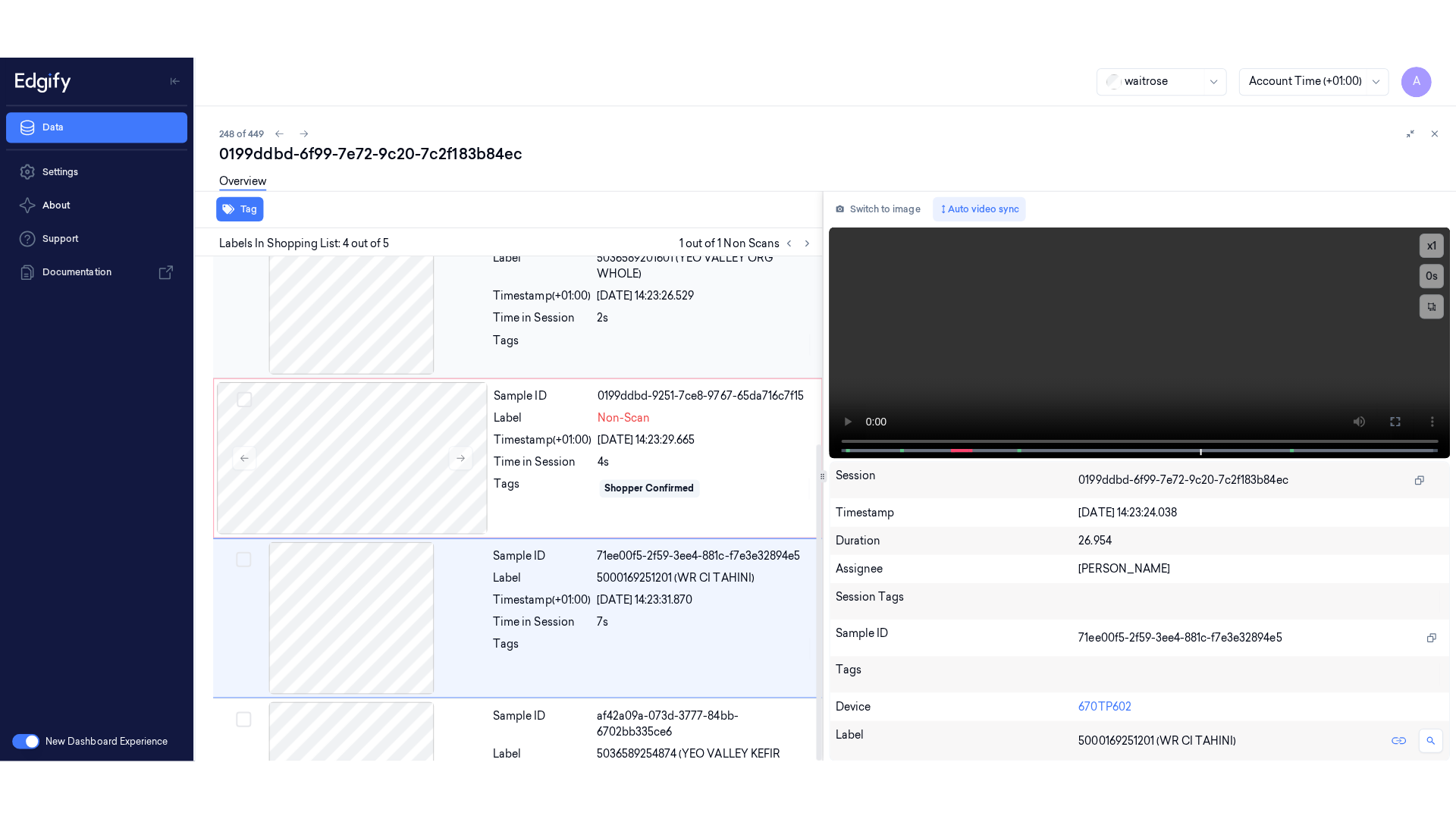
scroll to position [298, 0]
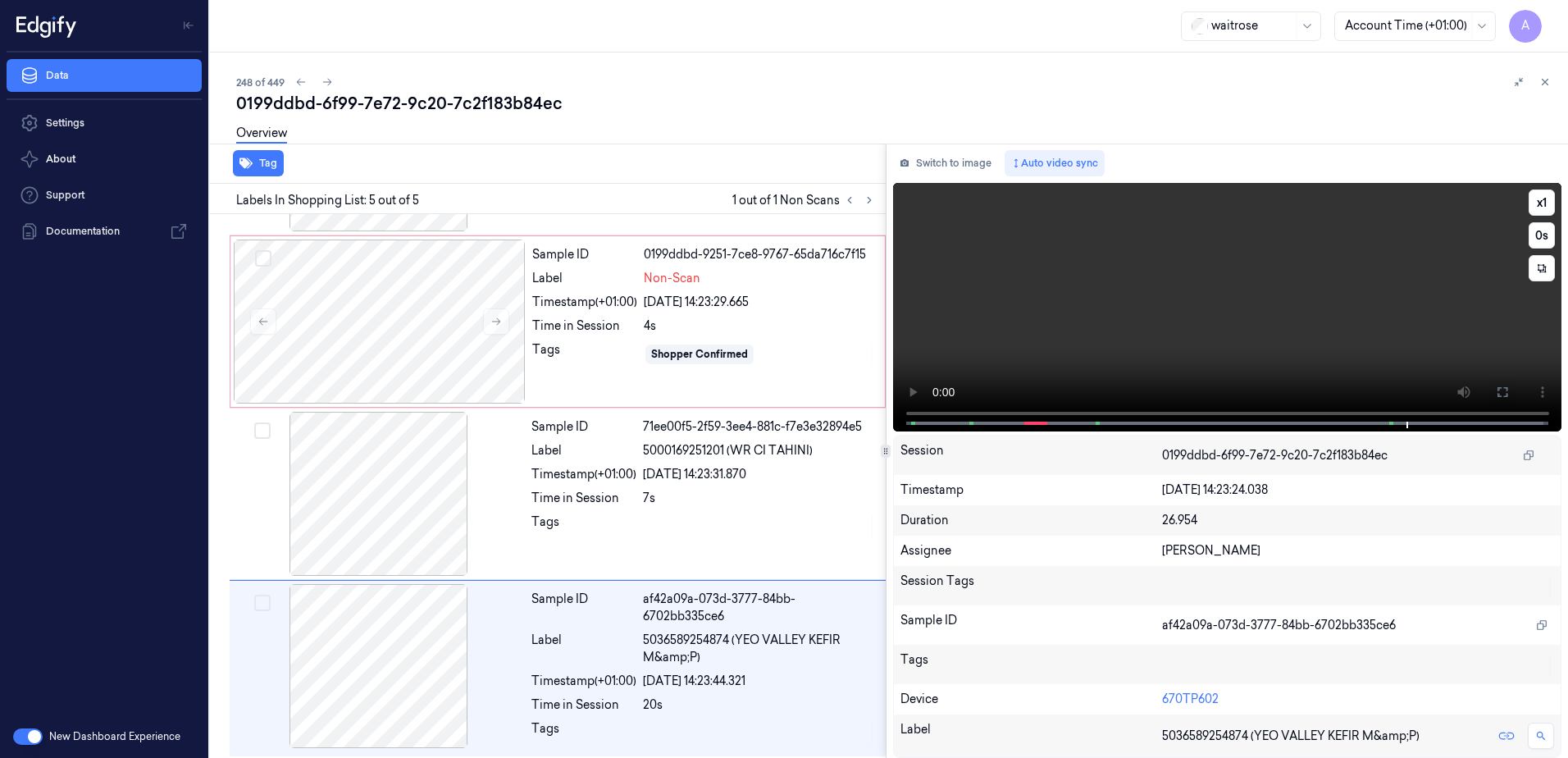
drag, startPoint x: 1496, startPoint y: 400, endPoint x: 1472, endPoint y: 487, distance: 90.2
click at [1496, 400] on button at bounding box center [1503, 391] width 26 height 26
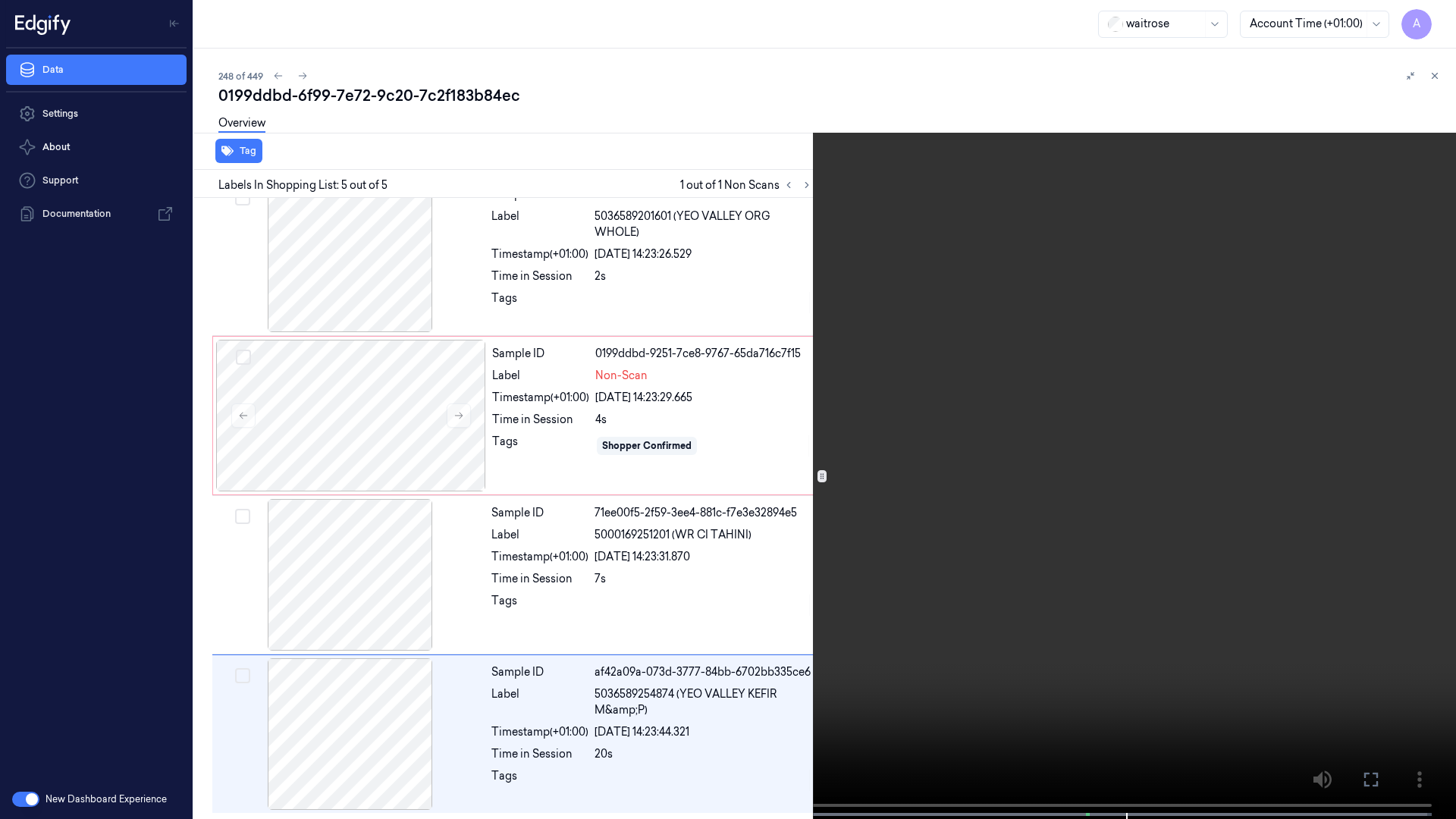
click at [1075, 468] on video at bounding box center [728, 410] width 1456 height 822
click at [0, 0] on icon at bounding box center [0, 0] width 0 height 0
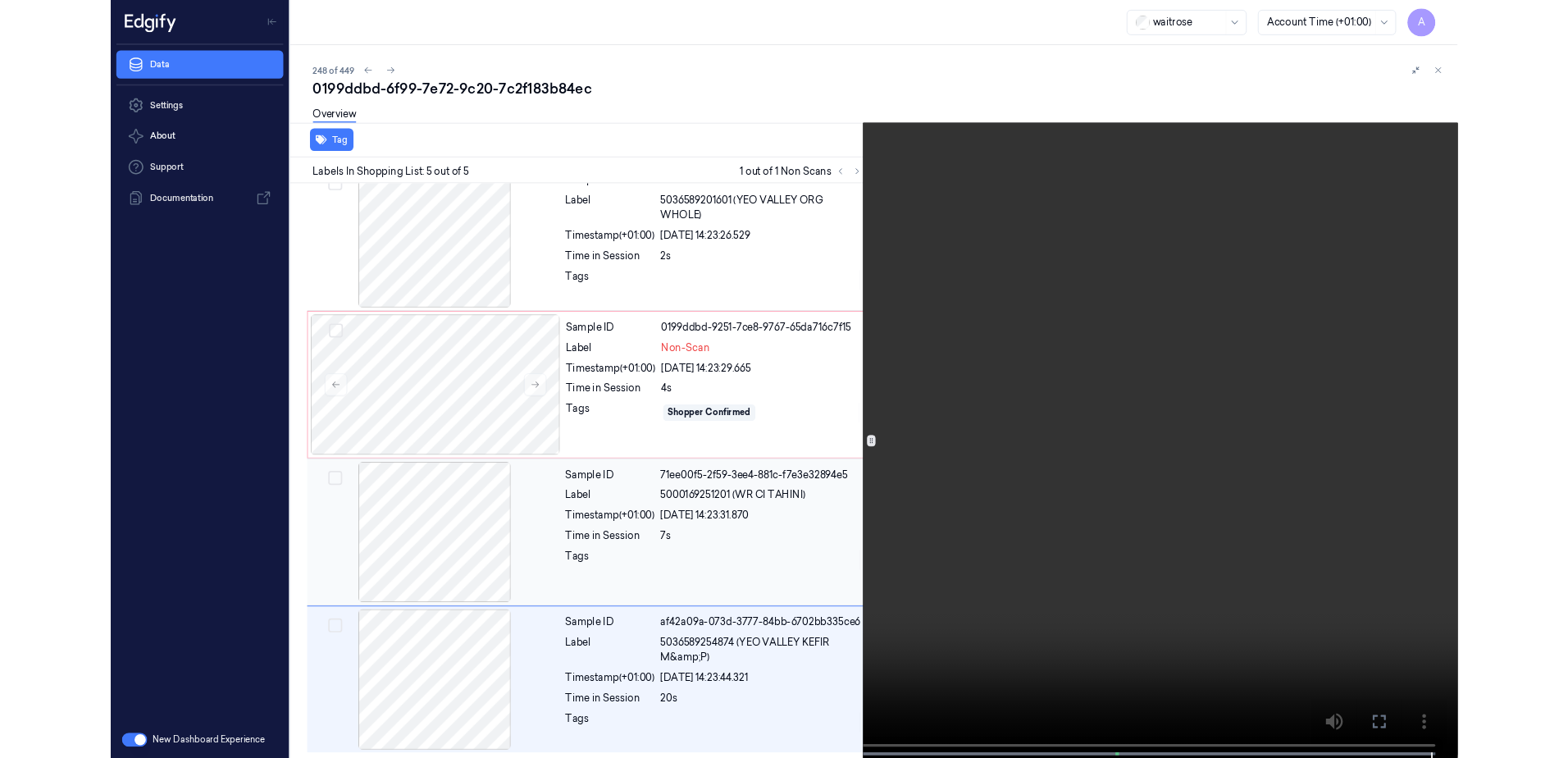
scroll to position [322, 0]
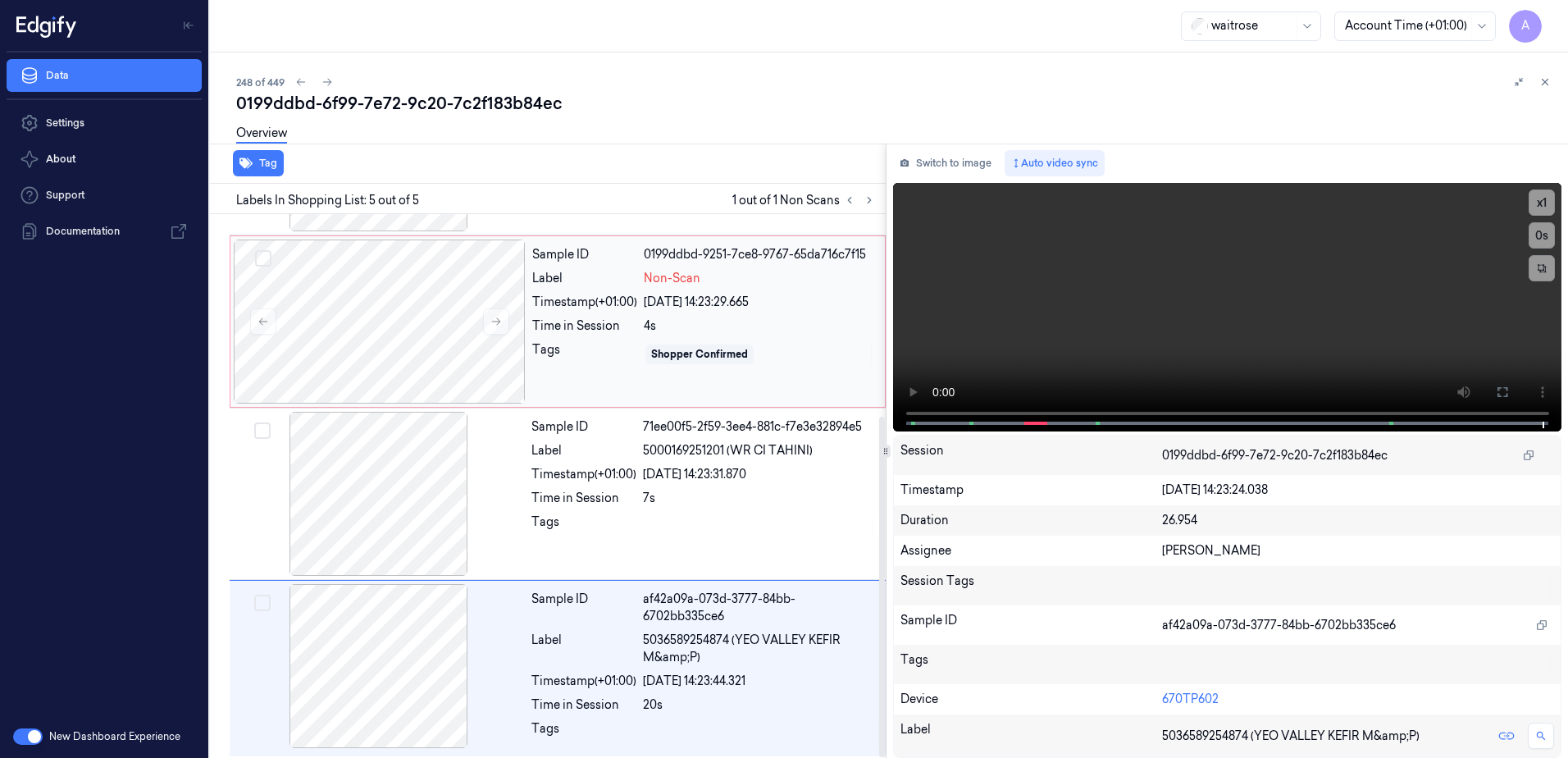
click at [639, 383] on div "Sample ID 0199ddbd-9251-7ce8-9767-65da716c7f15 Label Non-Scan Timestamp (+01:00…" at bounding box center [703, 322] width 356 height 164
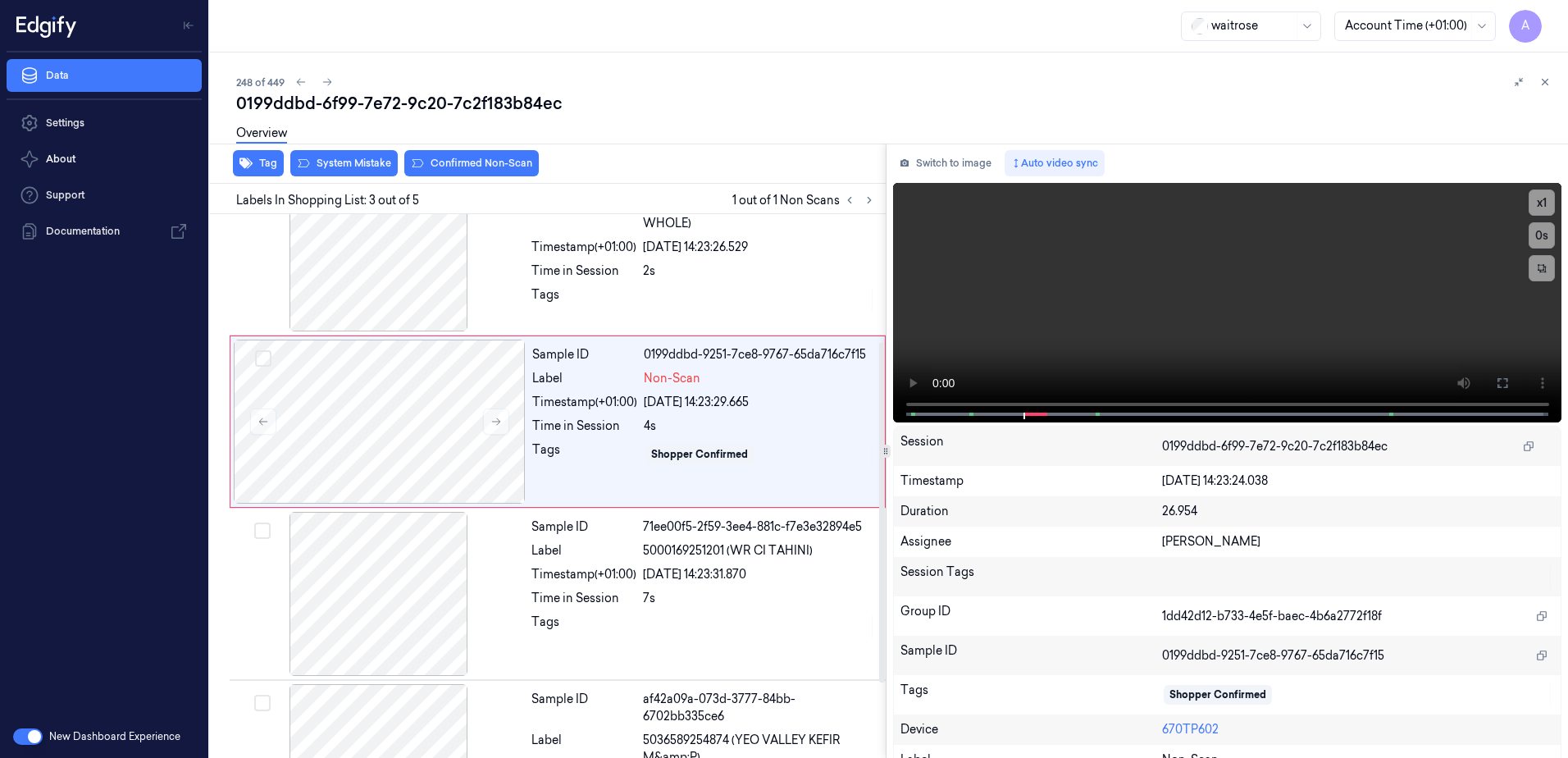
scroll to position [159, 0]
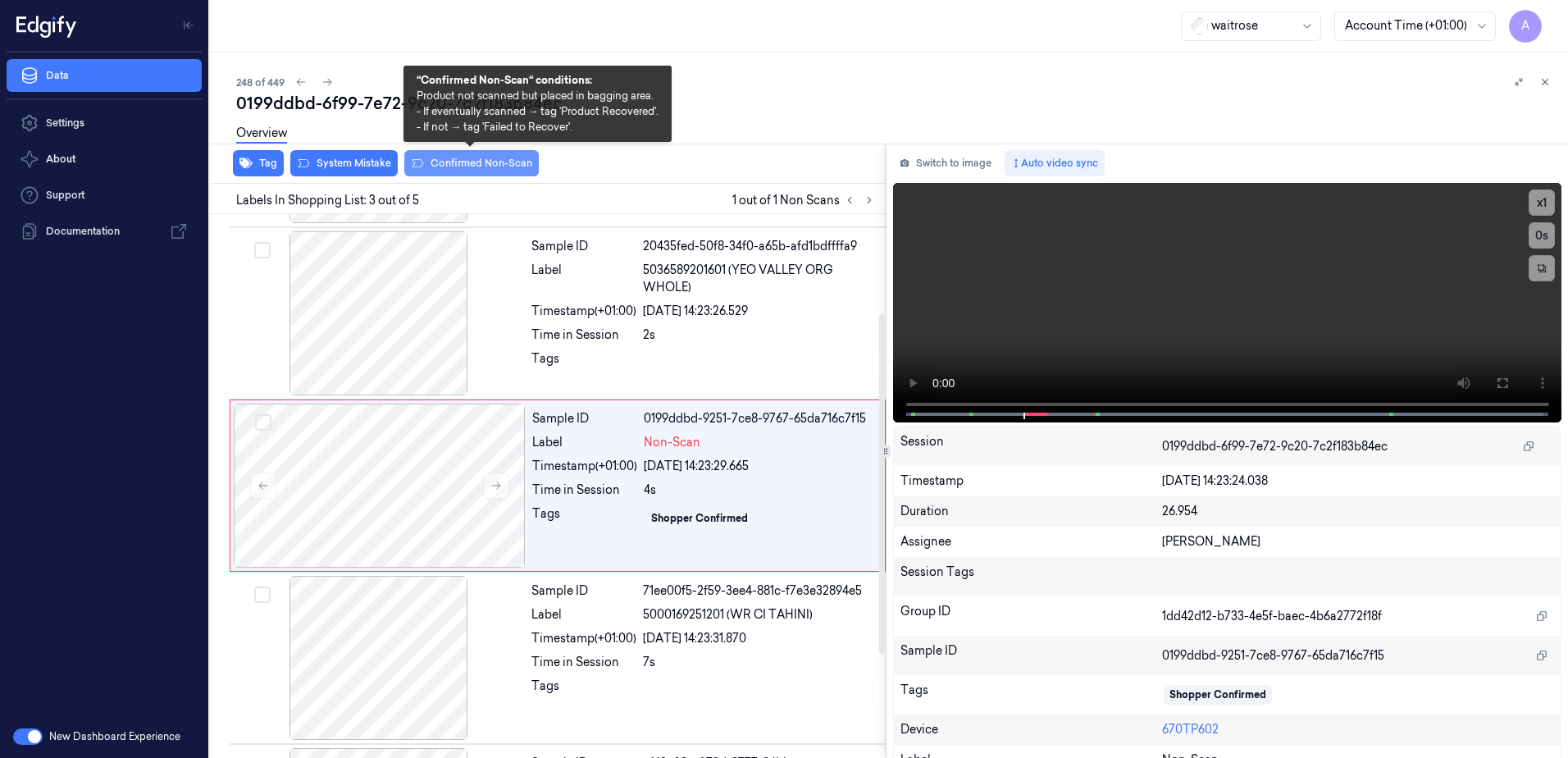
click at [454, 164] on button "Confirmed Non-Scan" at bounding box center [472, 162] width 135 height 26
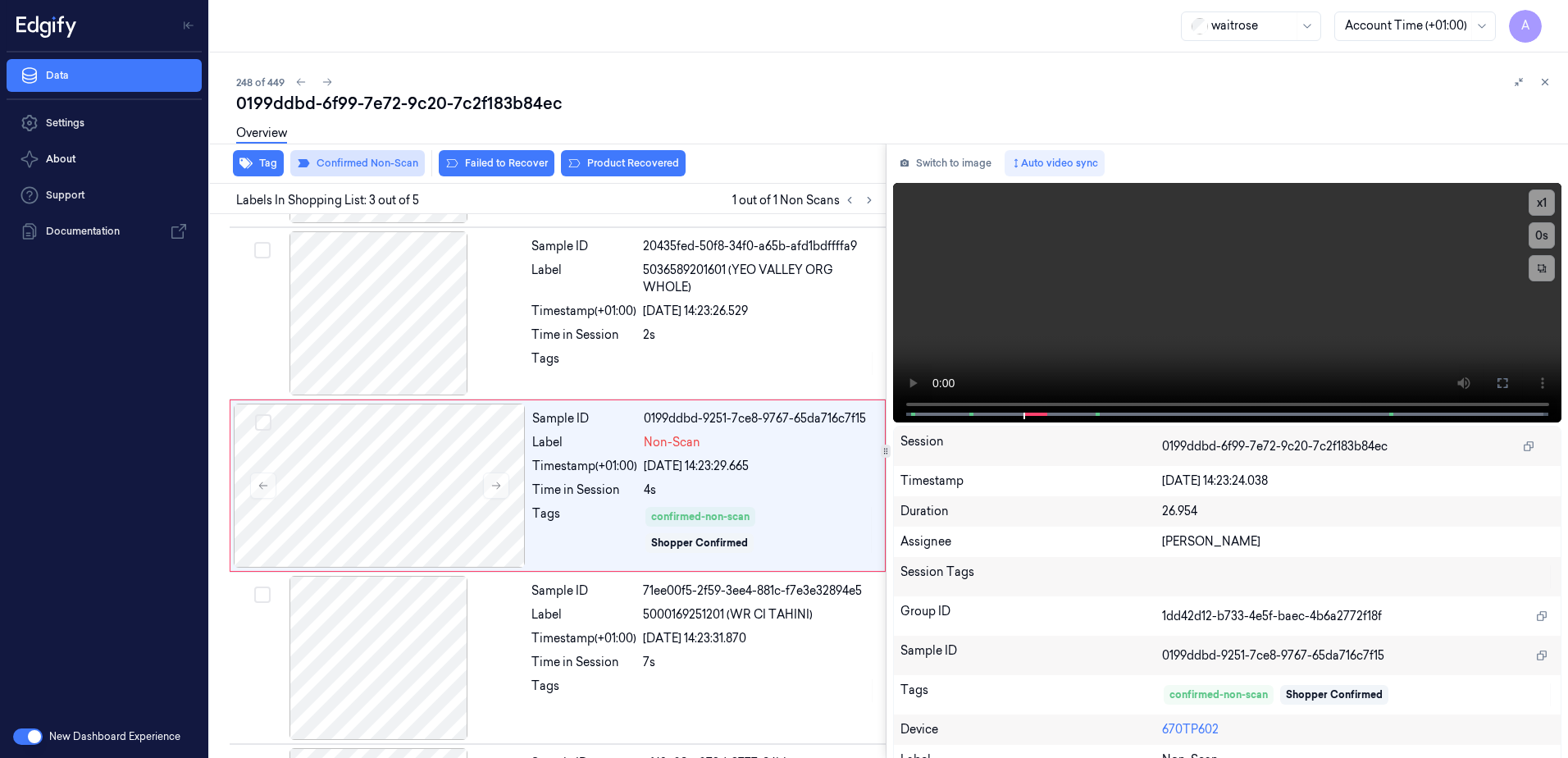
click at [513, 173] on button "Failed to Recover" at bounding box center [497, 162] width 116 height 26
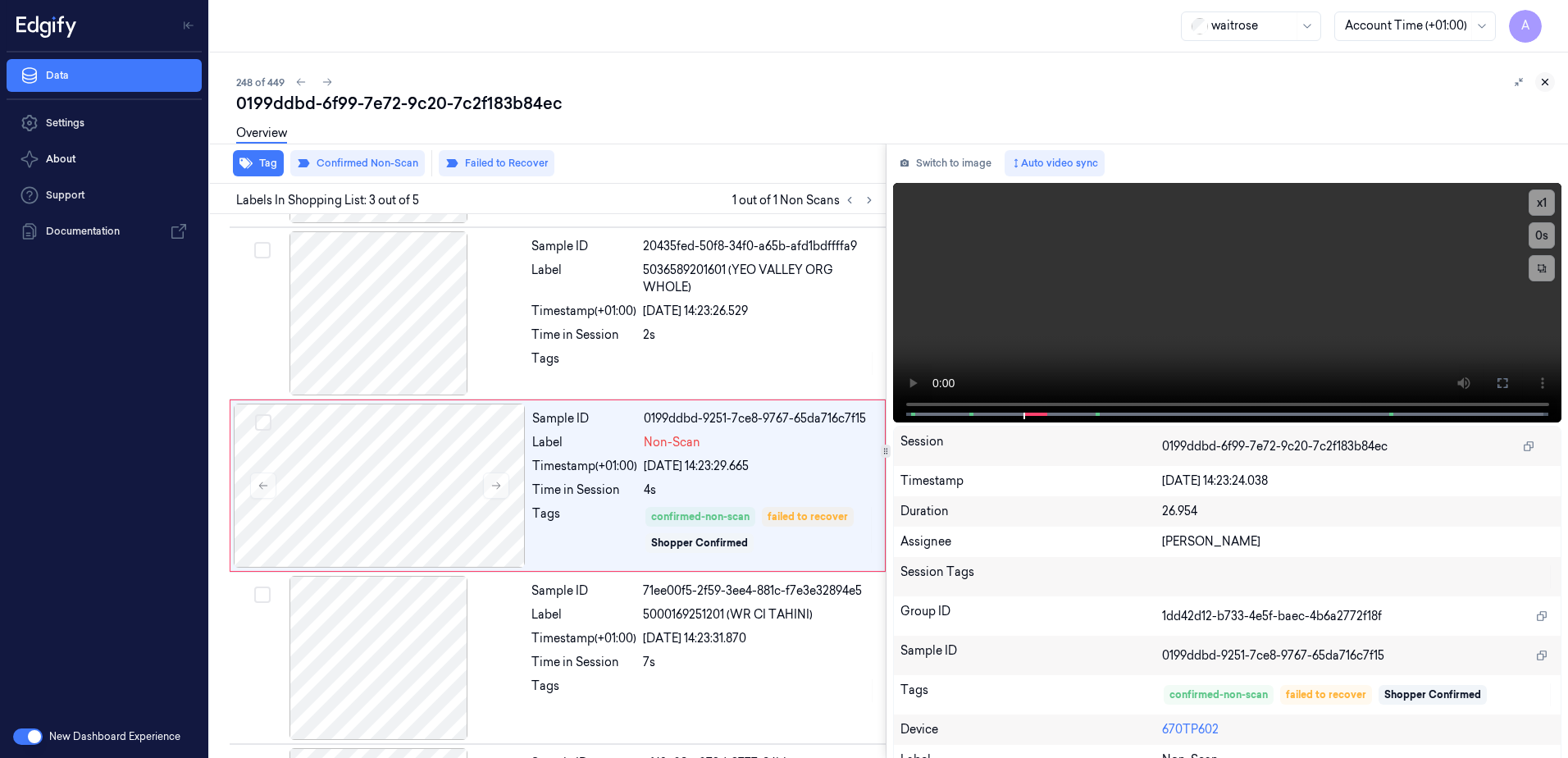
click at [1546, 83] on icon at bounding box center [1546, 82] width 6 height 6
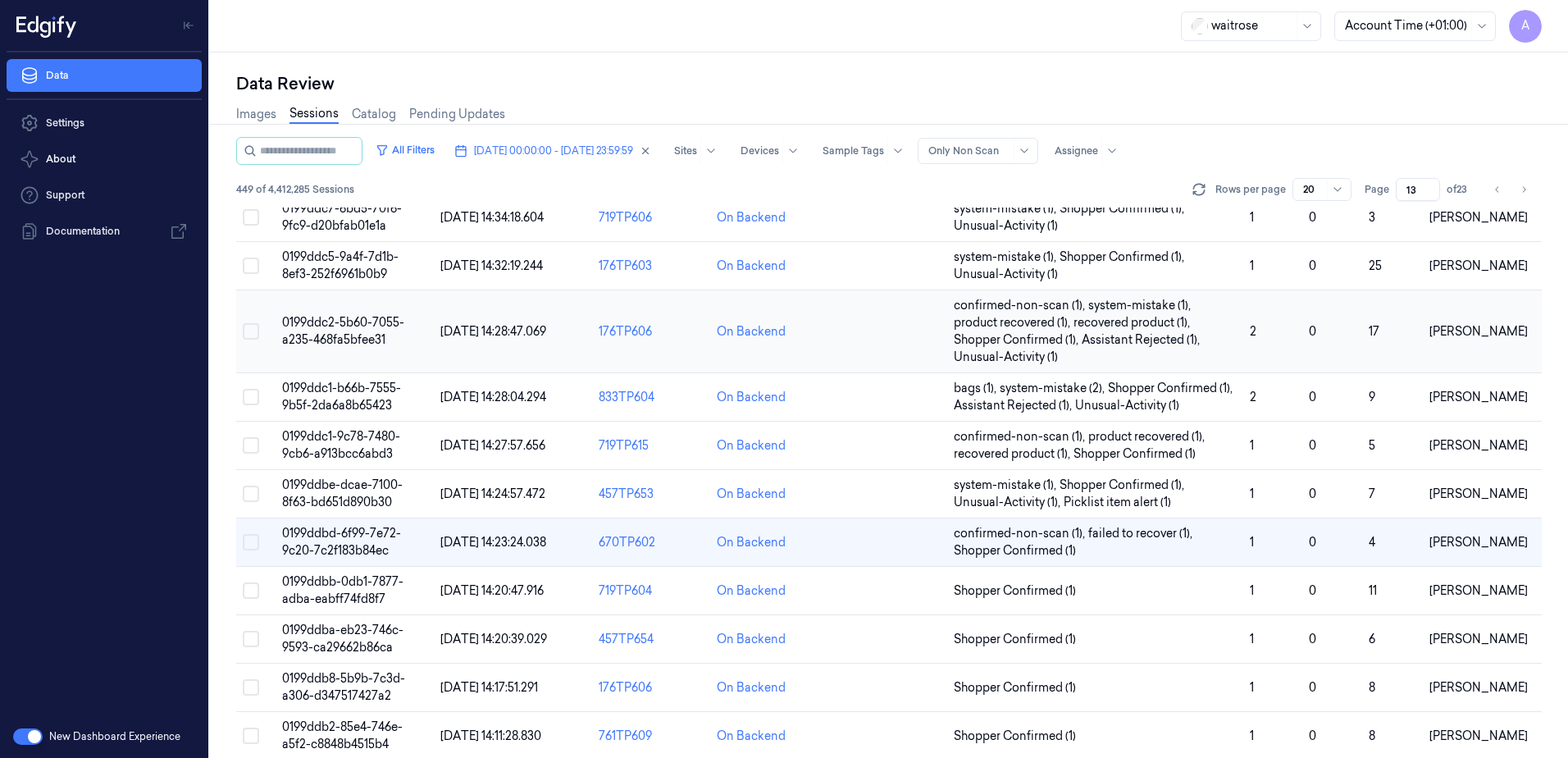
scroll to position [246, 0]
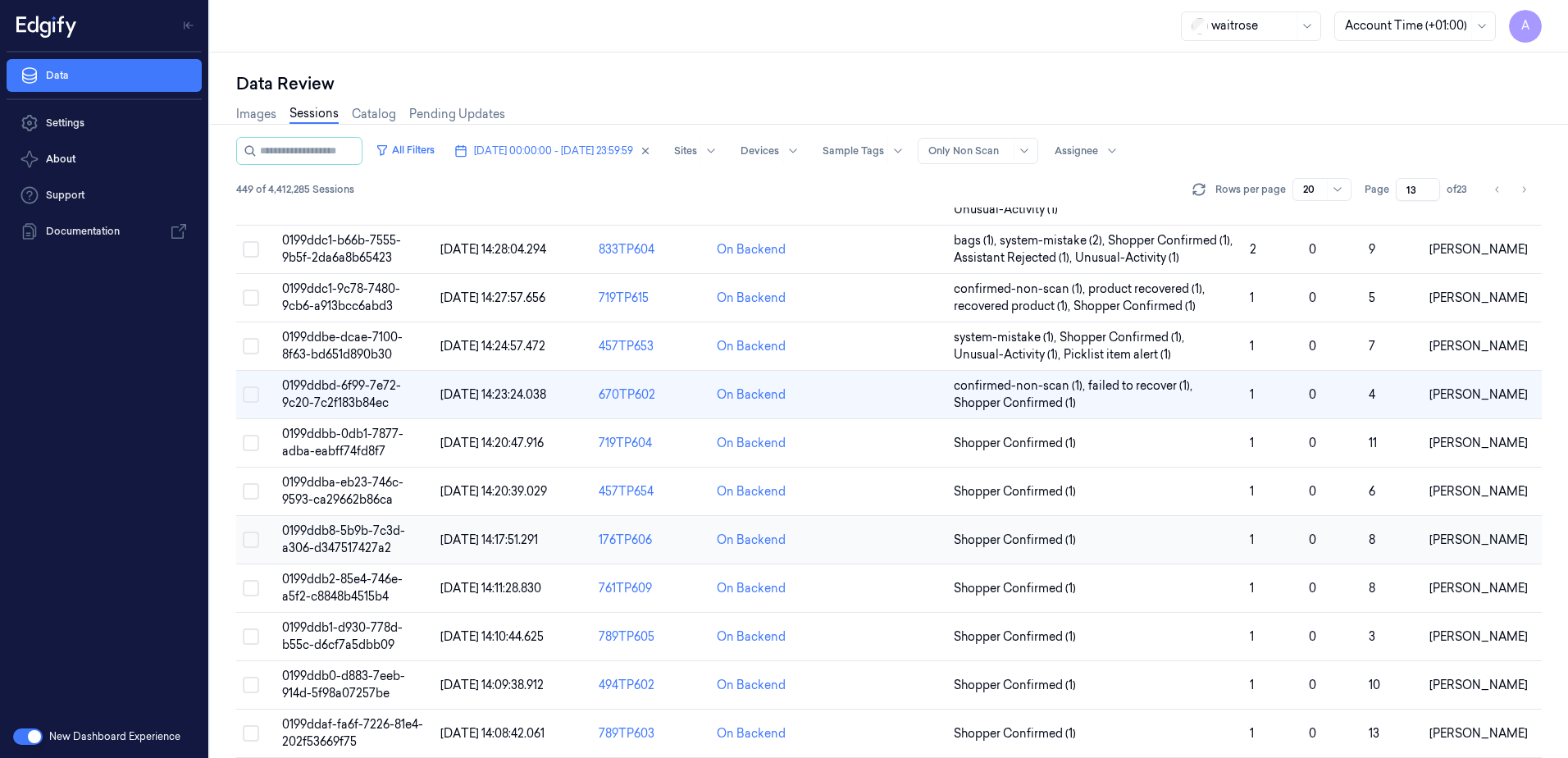
click at [336, 533] on span "0199ddb8-5b9b-7c3d-a306-d347517427a2" at bounding box center [344, 539] width 123 height 32
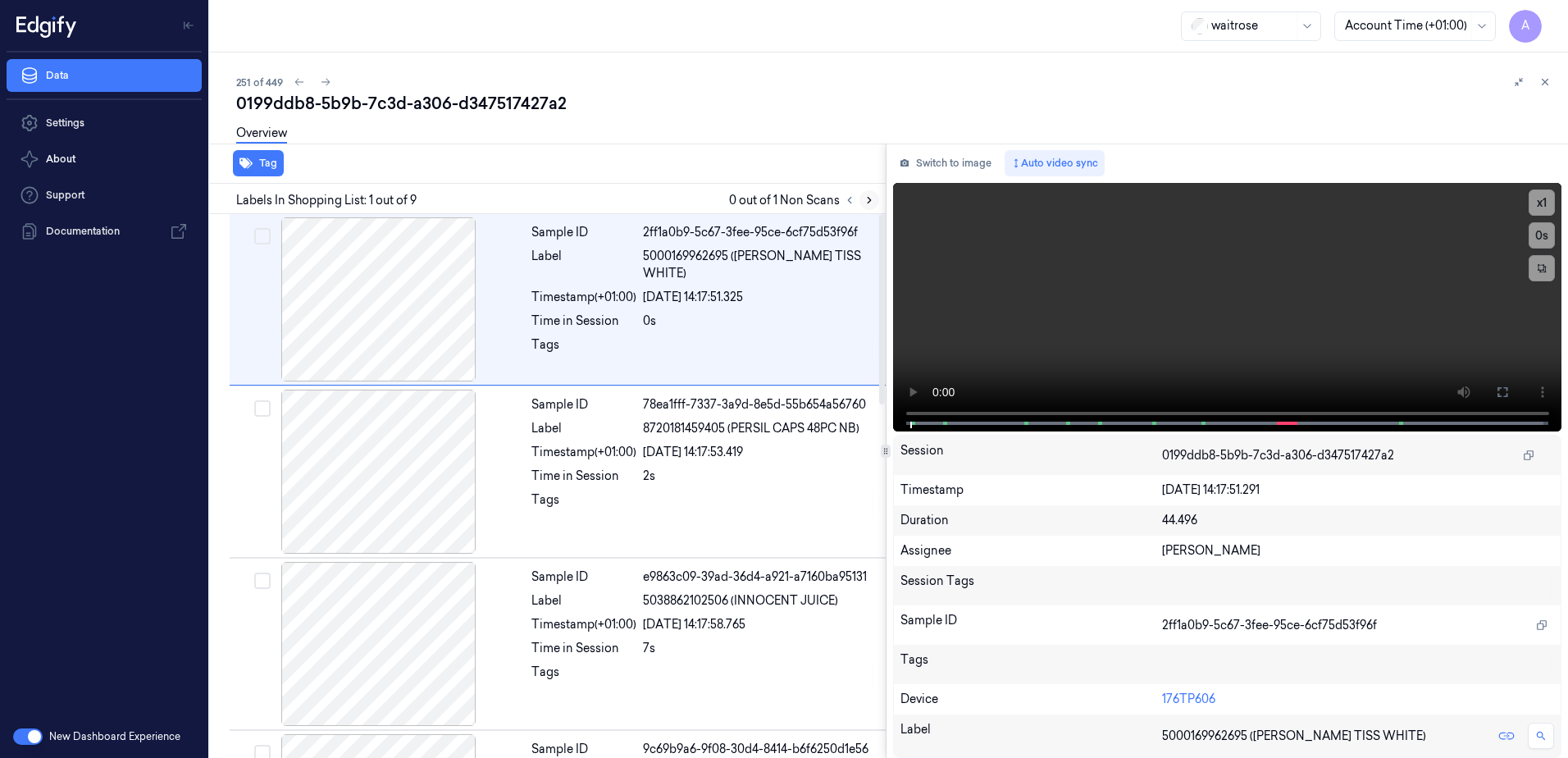
click at [872, 203] on icon at bounding box center [869, 200] width 12 height 12
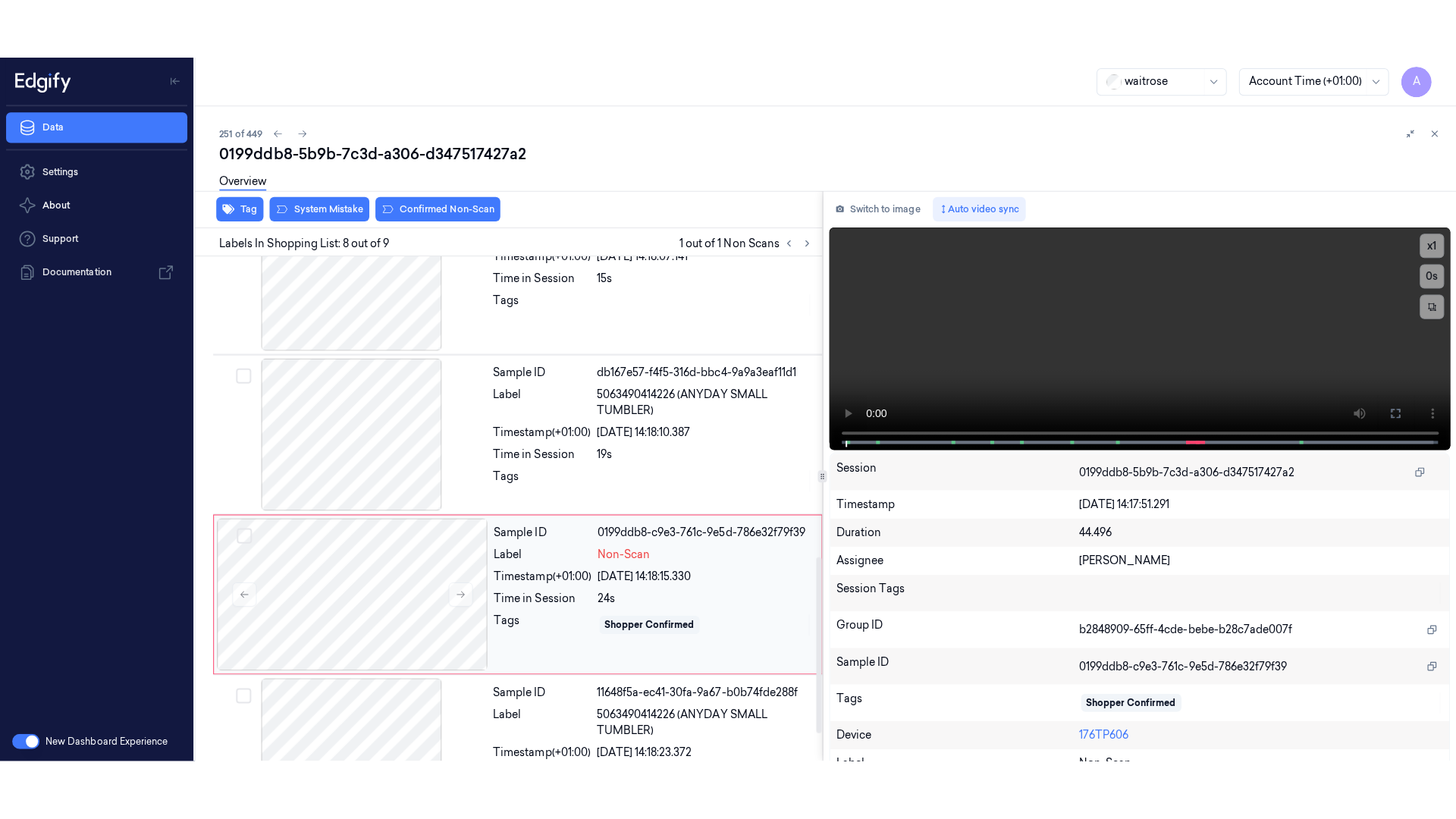
scroll to position [934, 0]
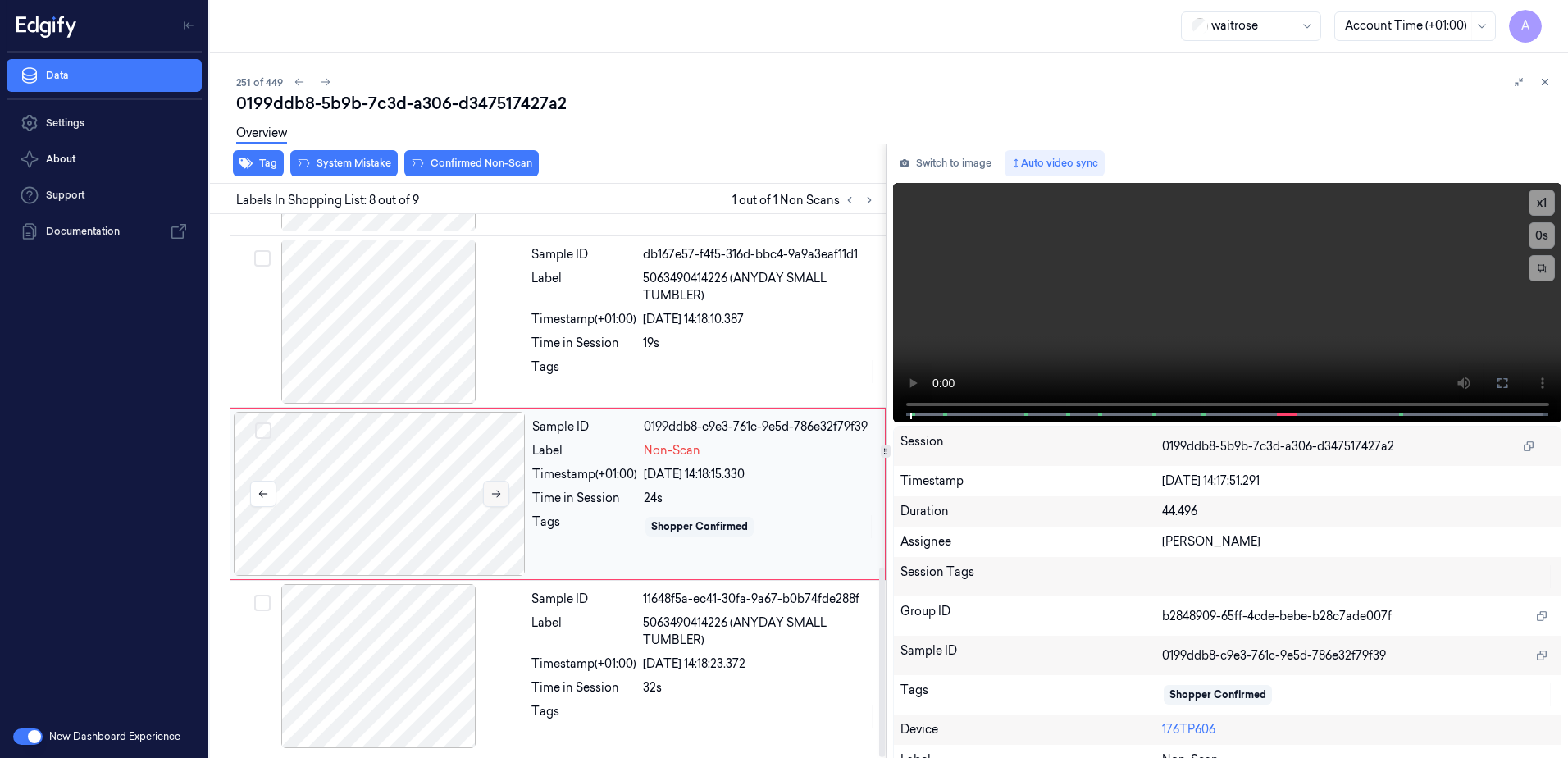
click at [490, 500] on button at bounding box center [496, 493] width 26 height 26
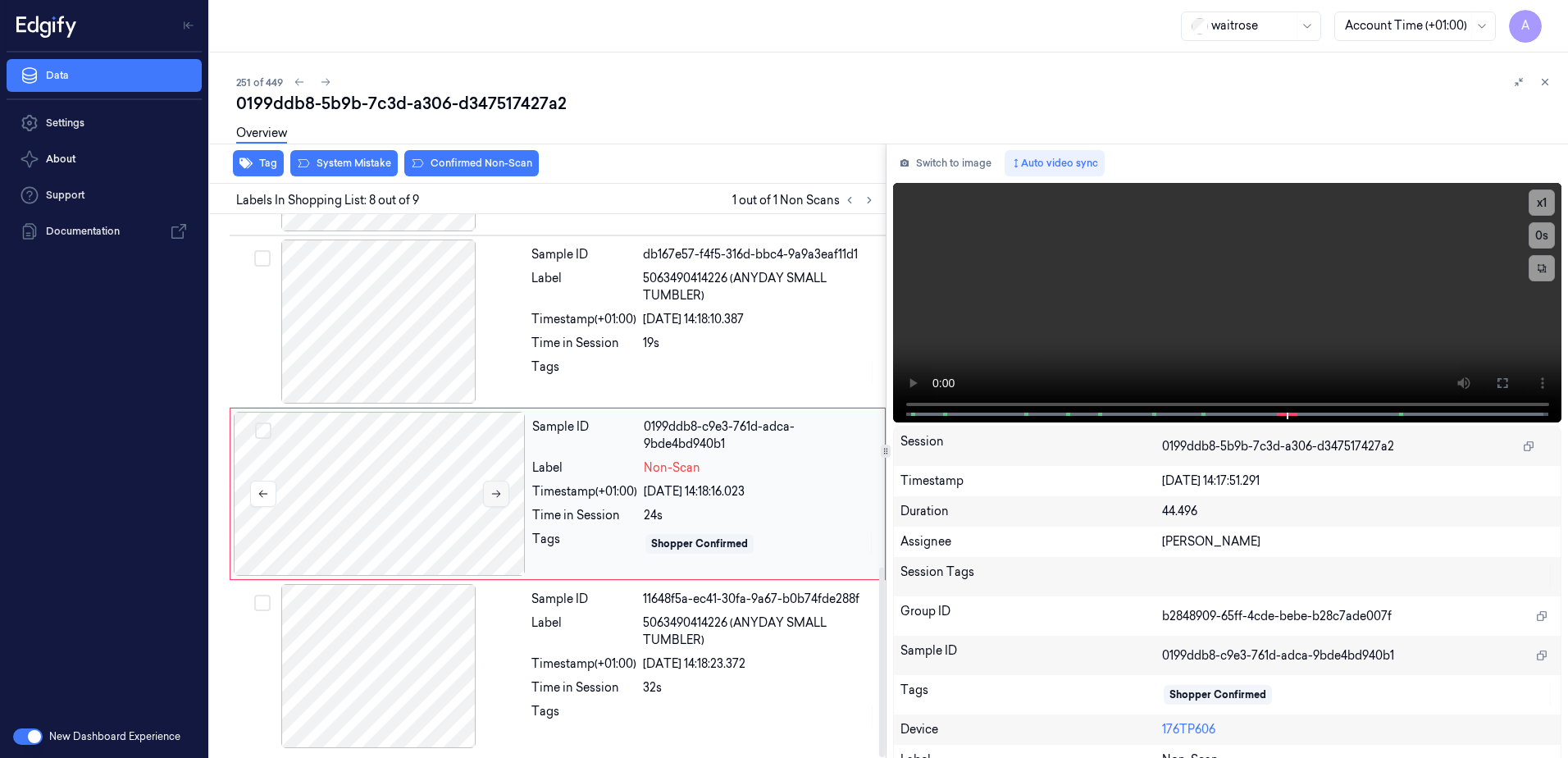
click at [499, 494] on icon at bounding box center [497, 493] width 12 height 12
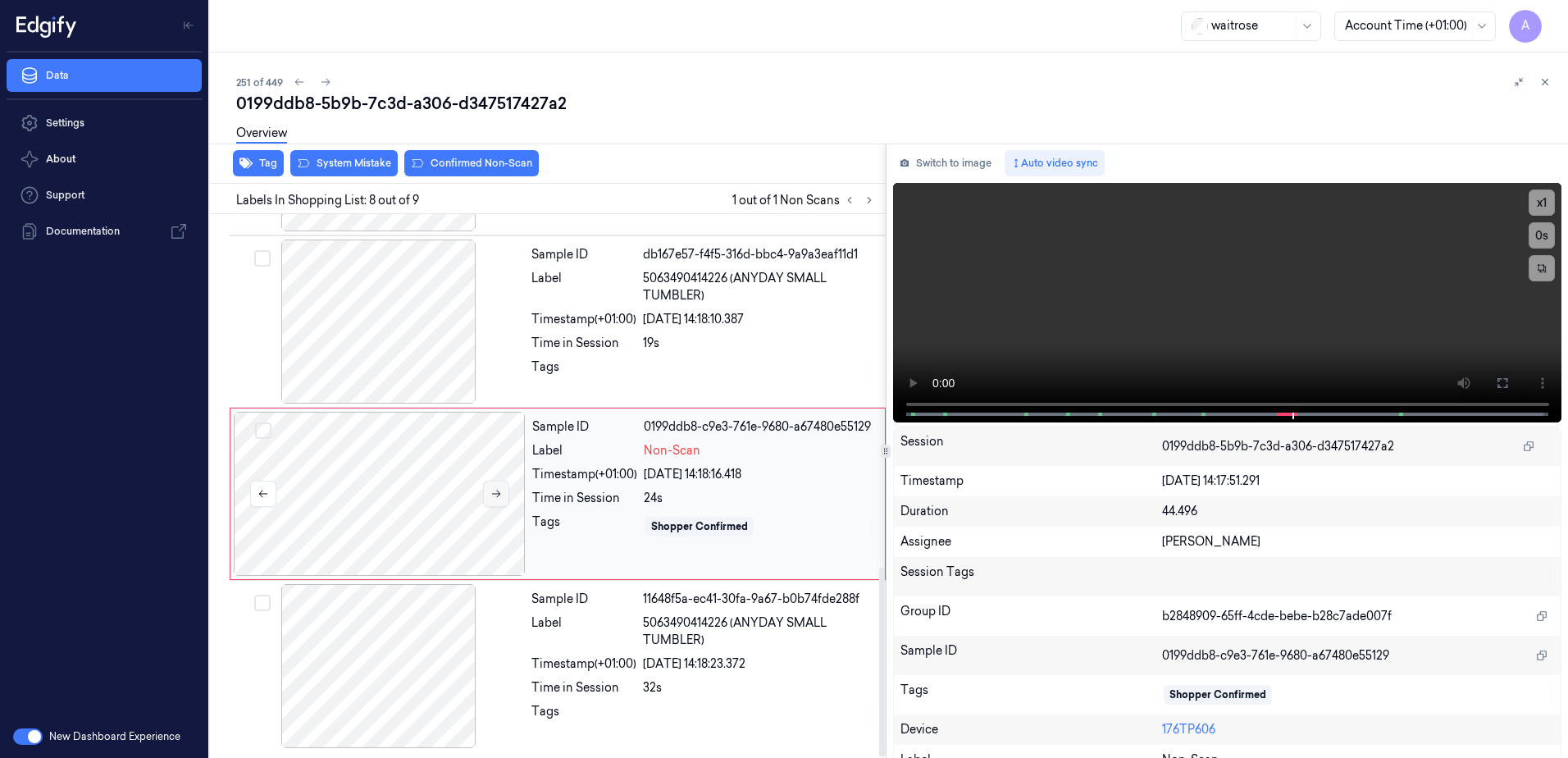
click at [500, 496] on icon at bounding box center [497, 493] width 12 height 12
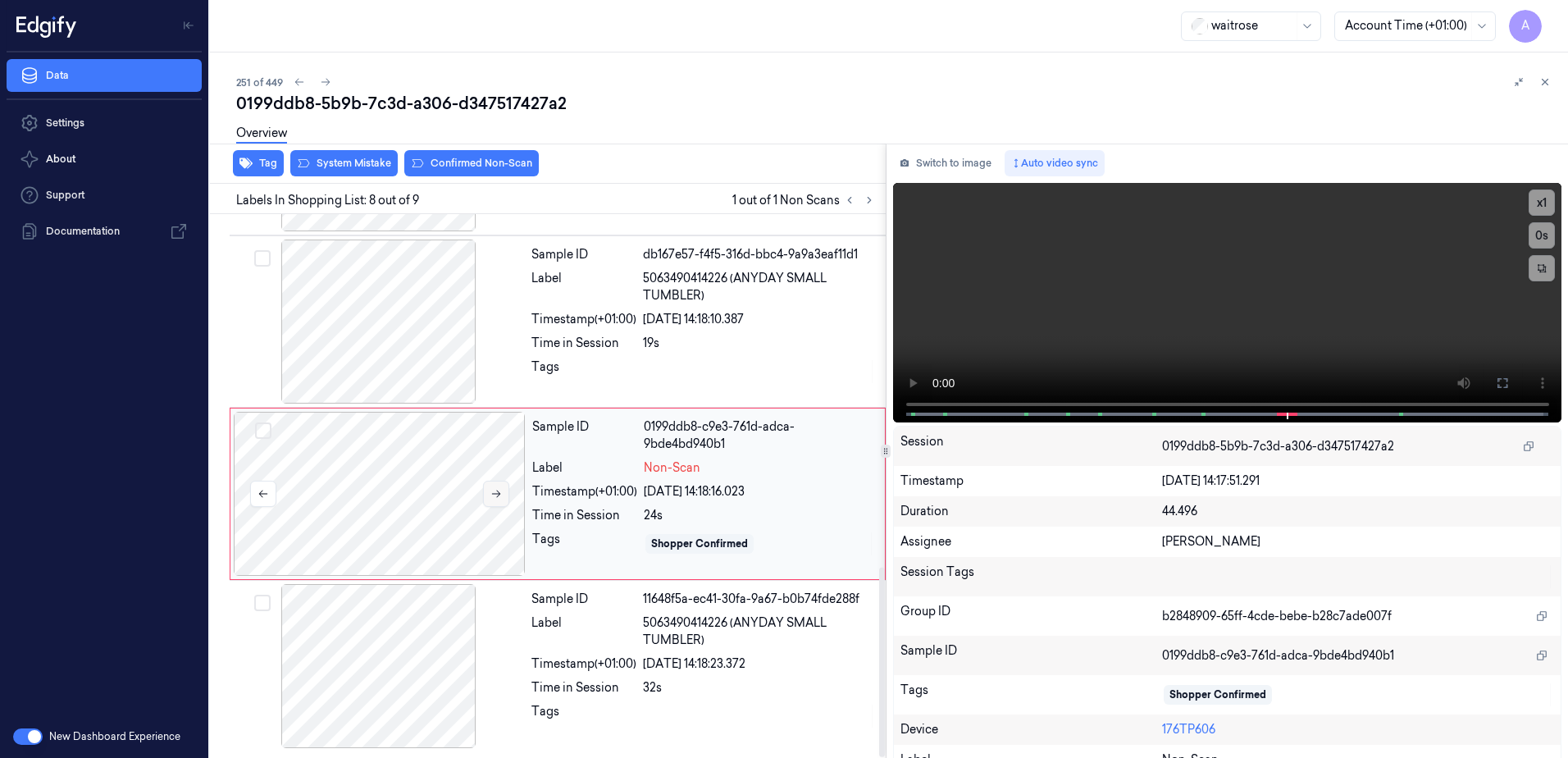
click at [500, 496] on icon at bounding box center [497, 493] width 12 height 12
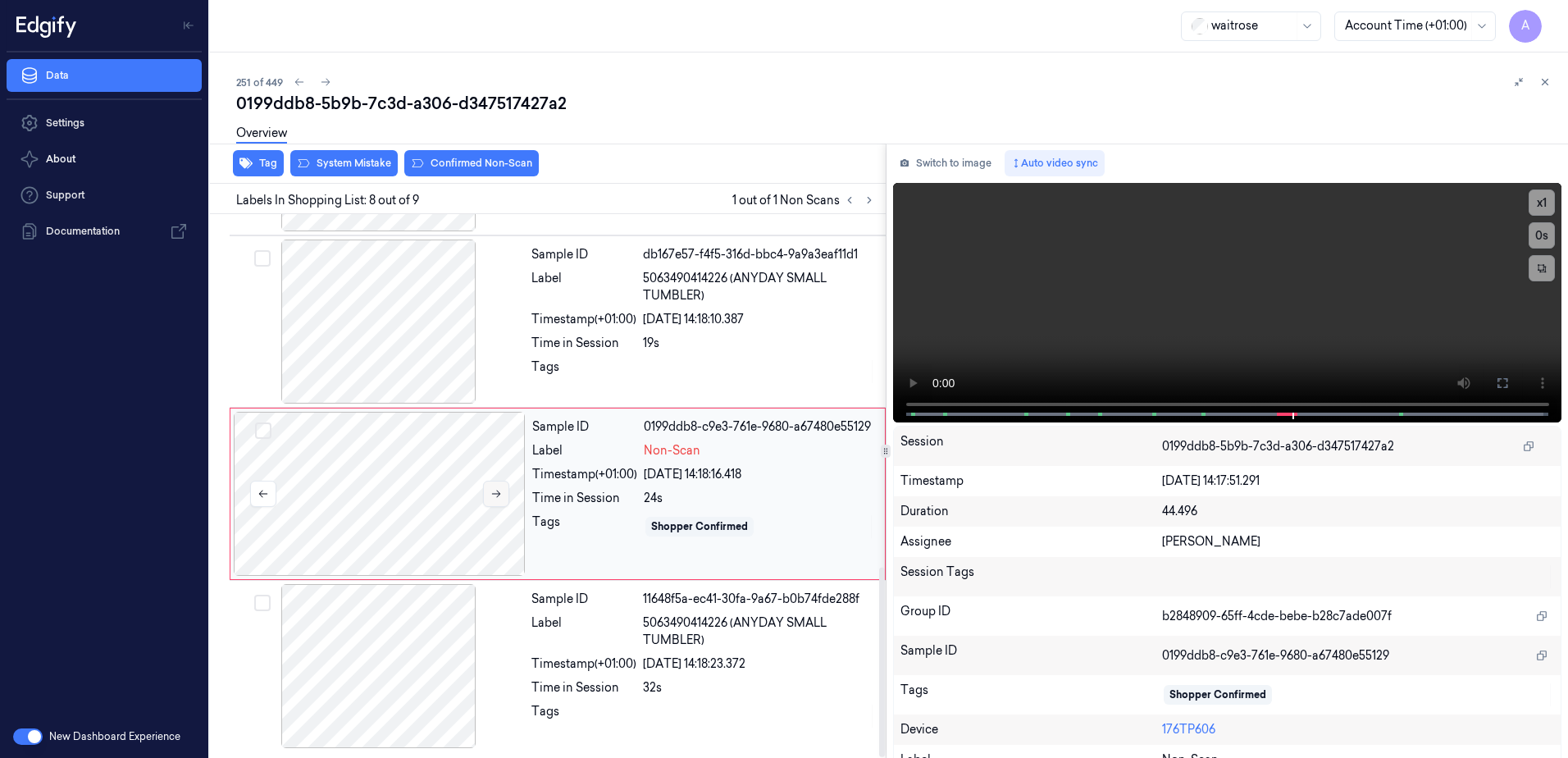
click at [500, 496] on icon at bounding box center [497, 493] width 12 height 12
click at [1498, 385] on icon at bounding box center [1503, 382] width 10 height 10
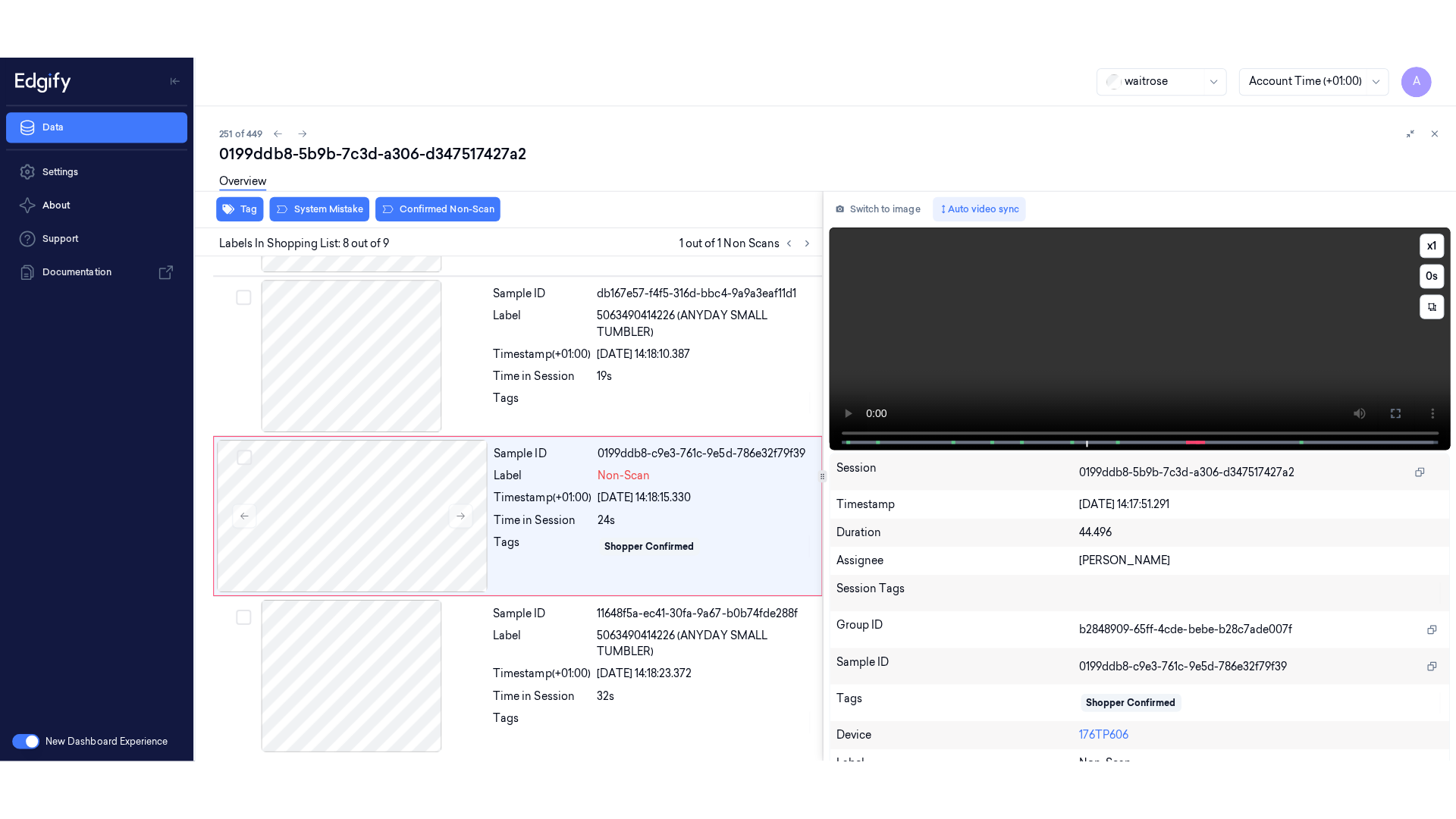
scroll to position [816, 0]
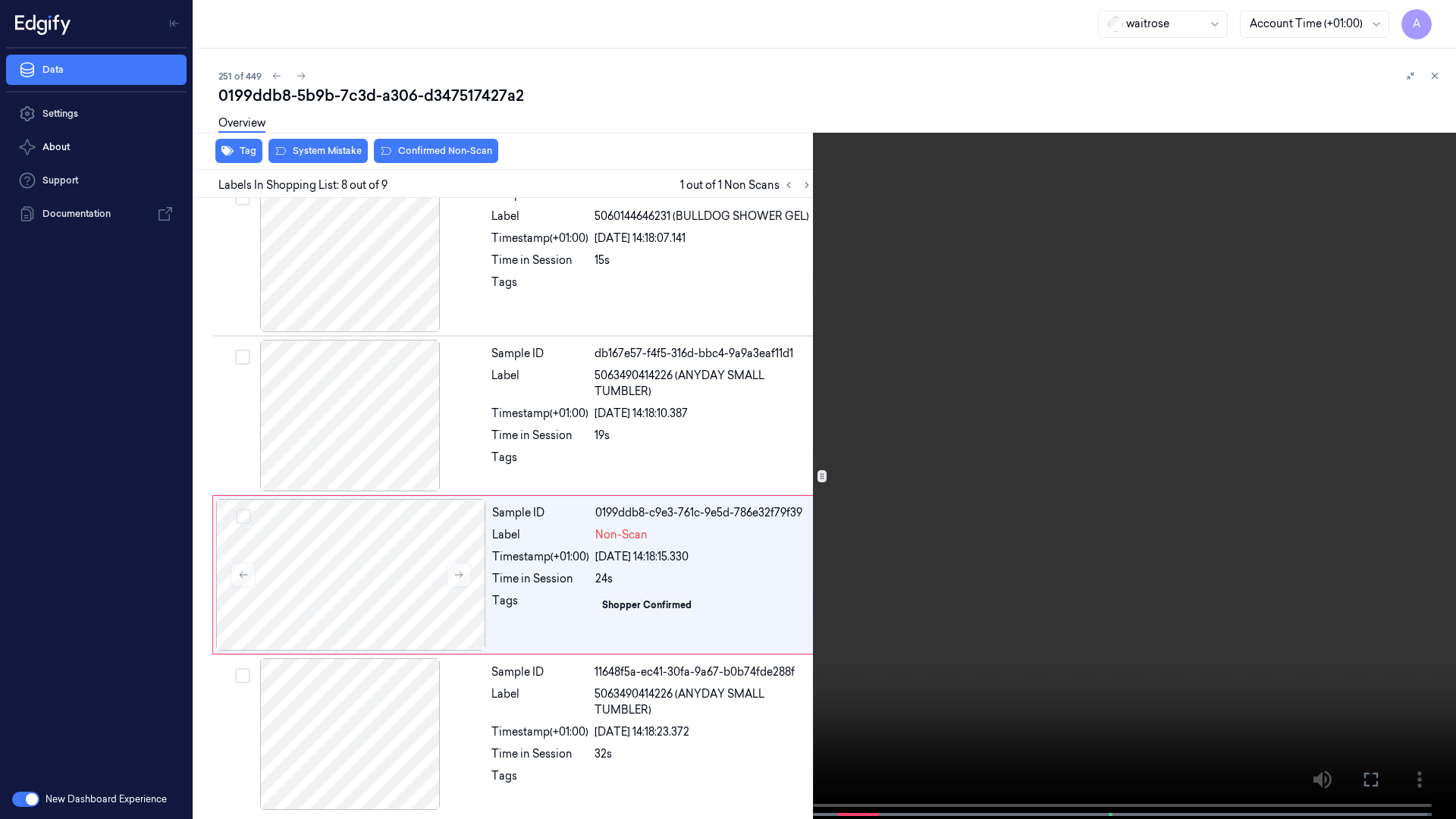
click at [1145, 485] on video at bounding box center [728, 410] width 1456 height 822
click at [0, 0] on button at bounding box center [0, 0] width 0 height 0
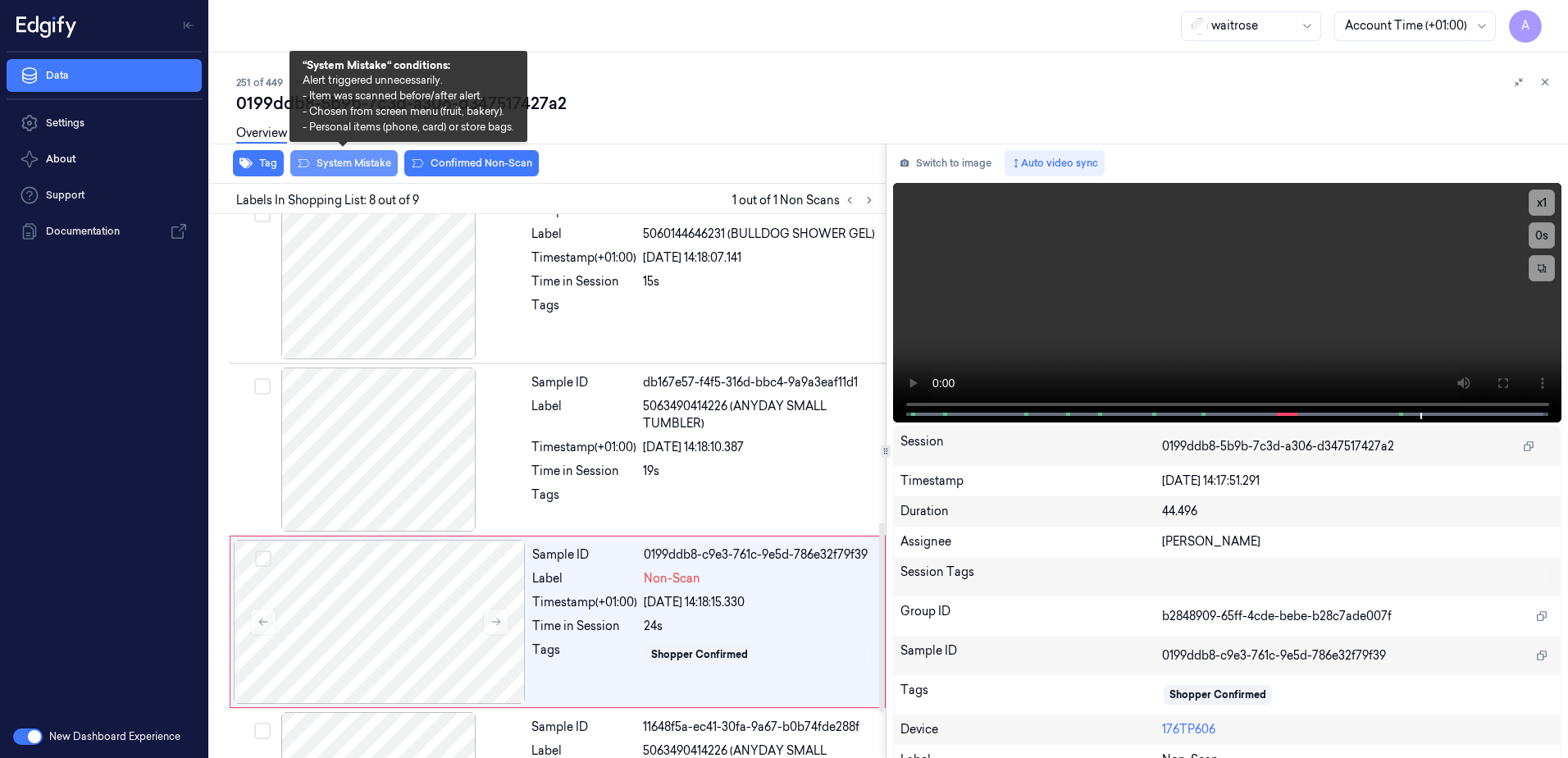
click at [333, 167] on button "System Mistake" at bounding box center [344, 162] width 107 height 26
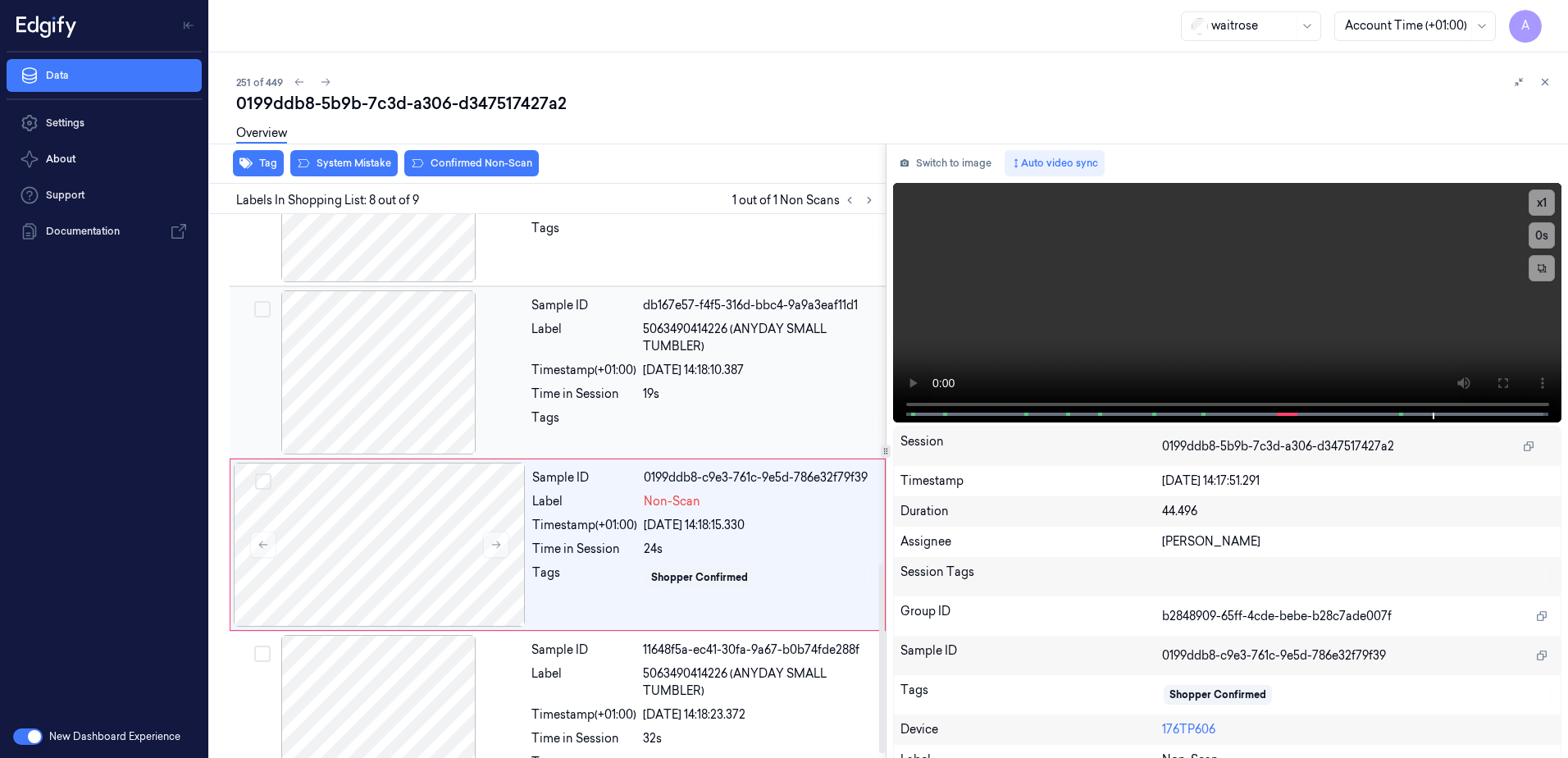
scroll to position [1011, 0]
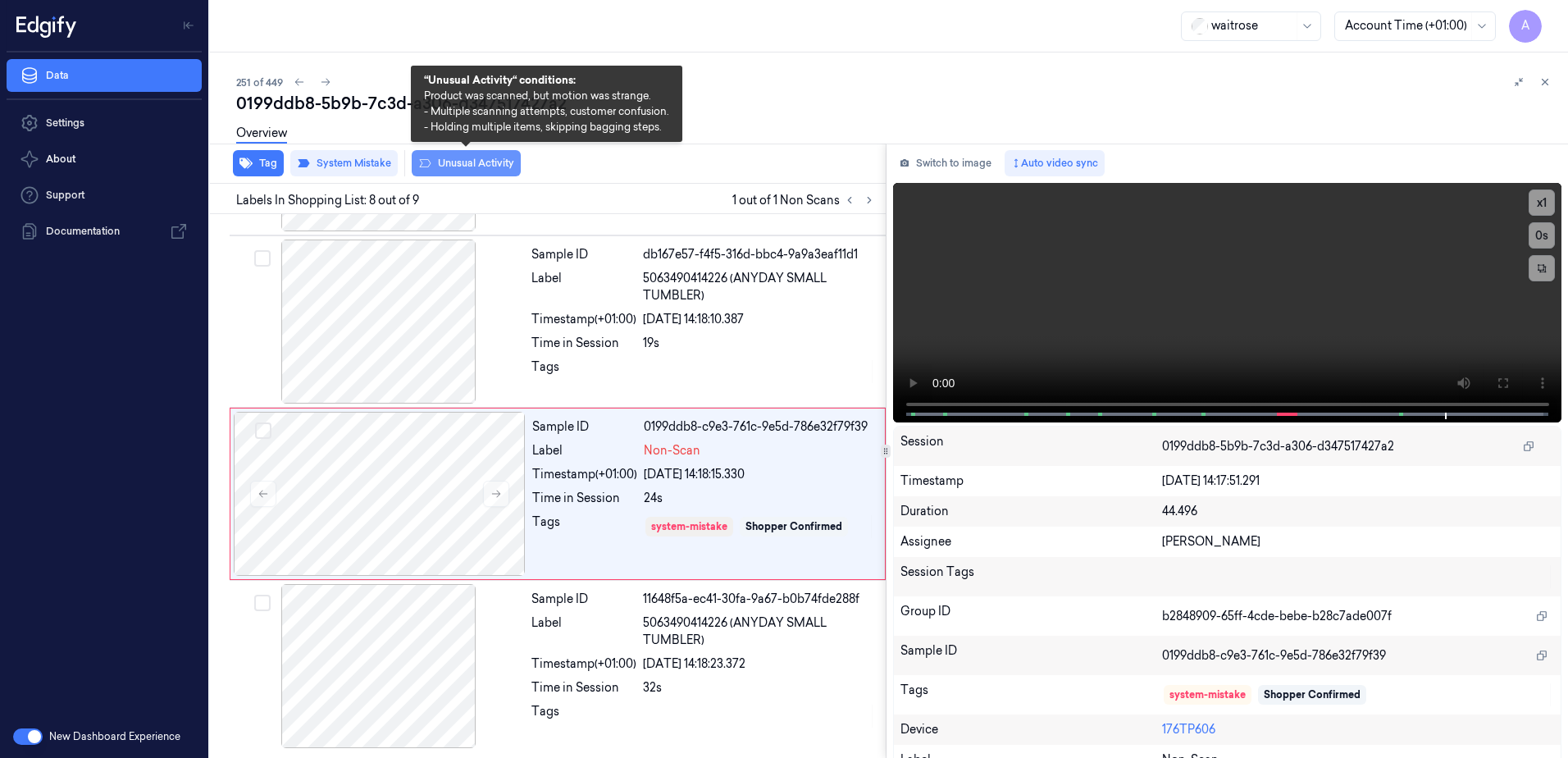
click at [458, 172] on button "Unusual Activity" at bounding box center [466, 162] width 109 height 26
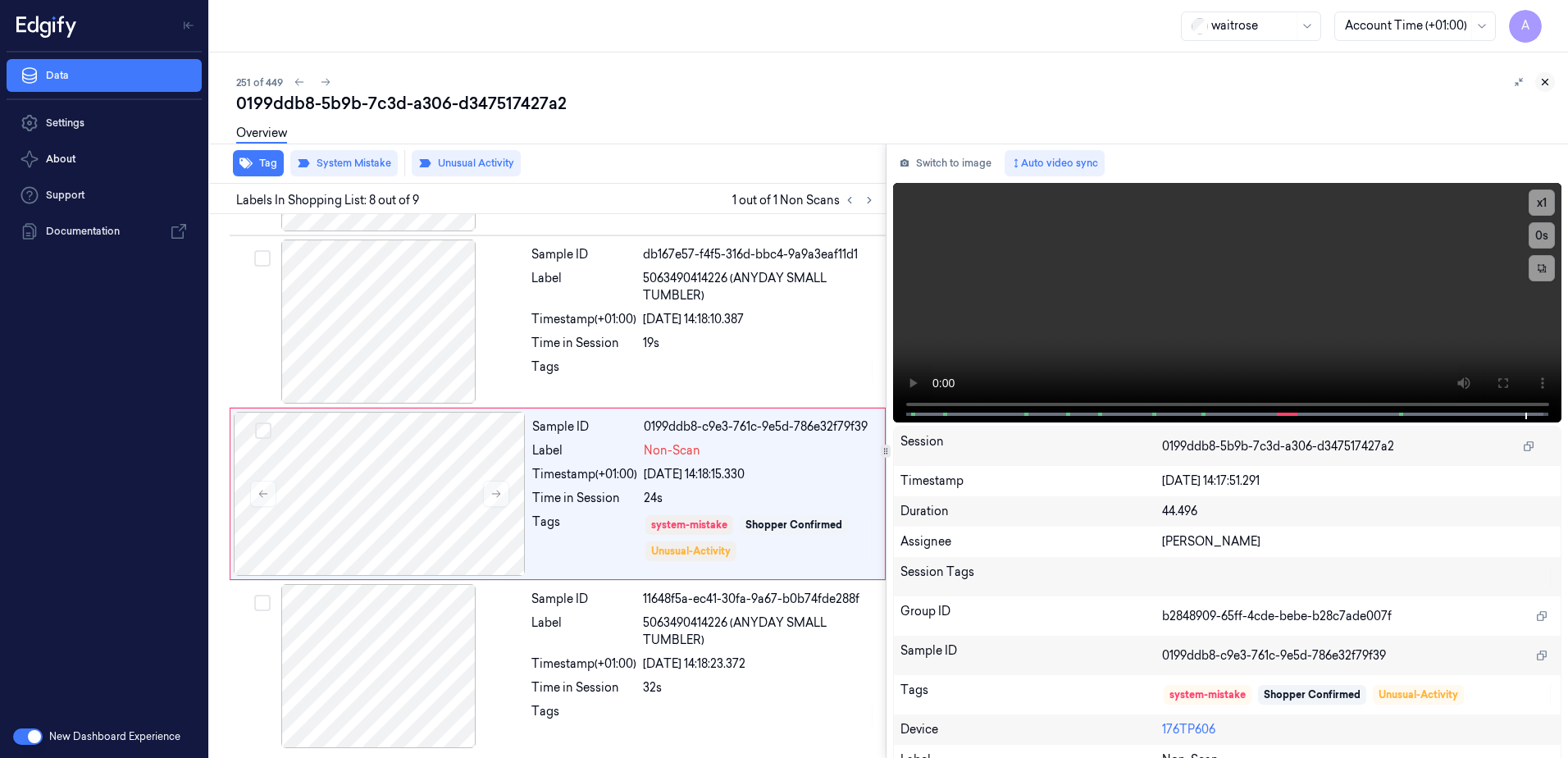
click at [1545, 78] on icon at bounding box center [1545, 82] width 12 height 12
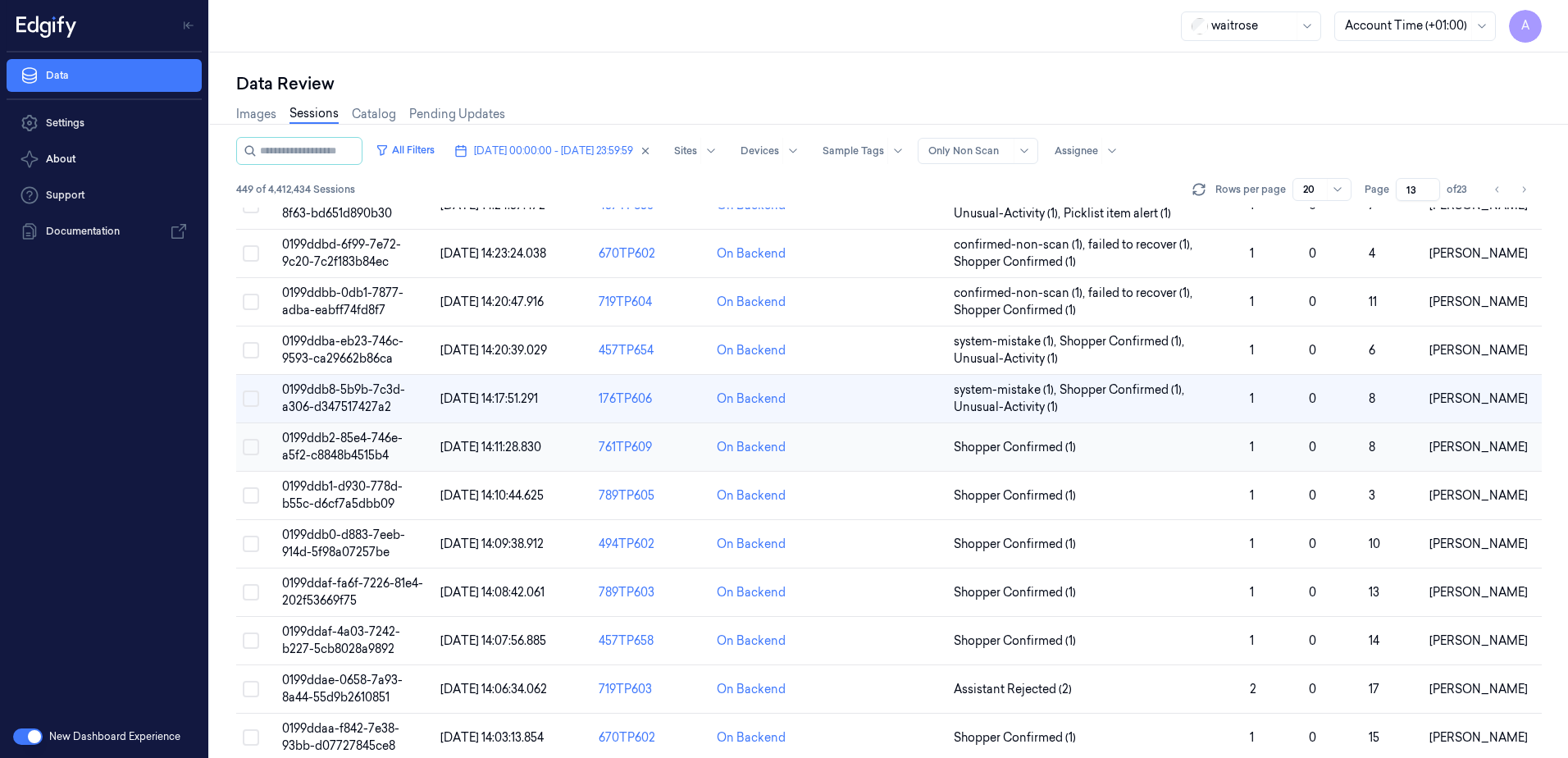
scroll to position [410, 0]
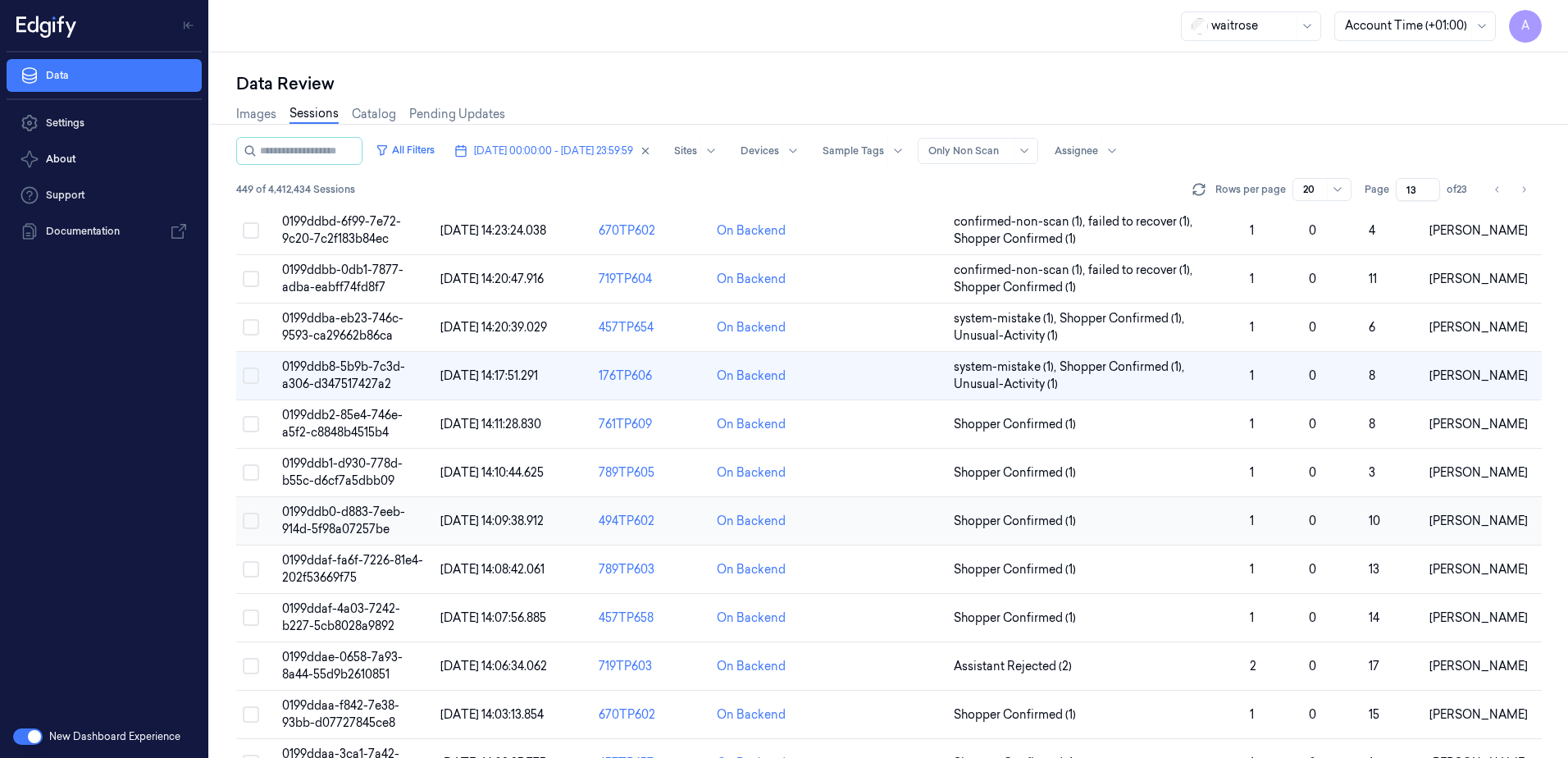
click at [337, 517] on span "0199ddb0-d883-7eeb-914d-5f98a07257be" at bounding box center [344, 520] width 123 height 32
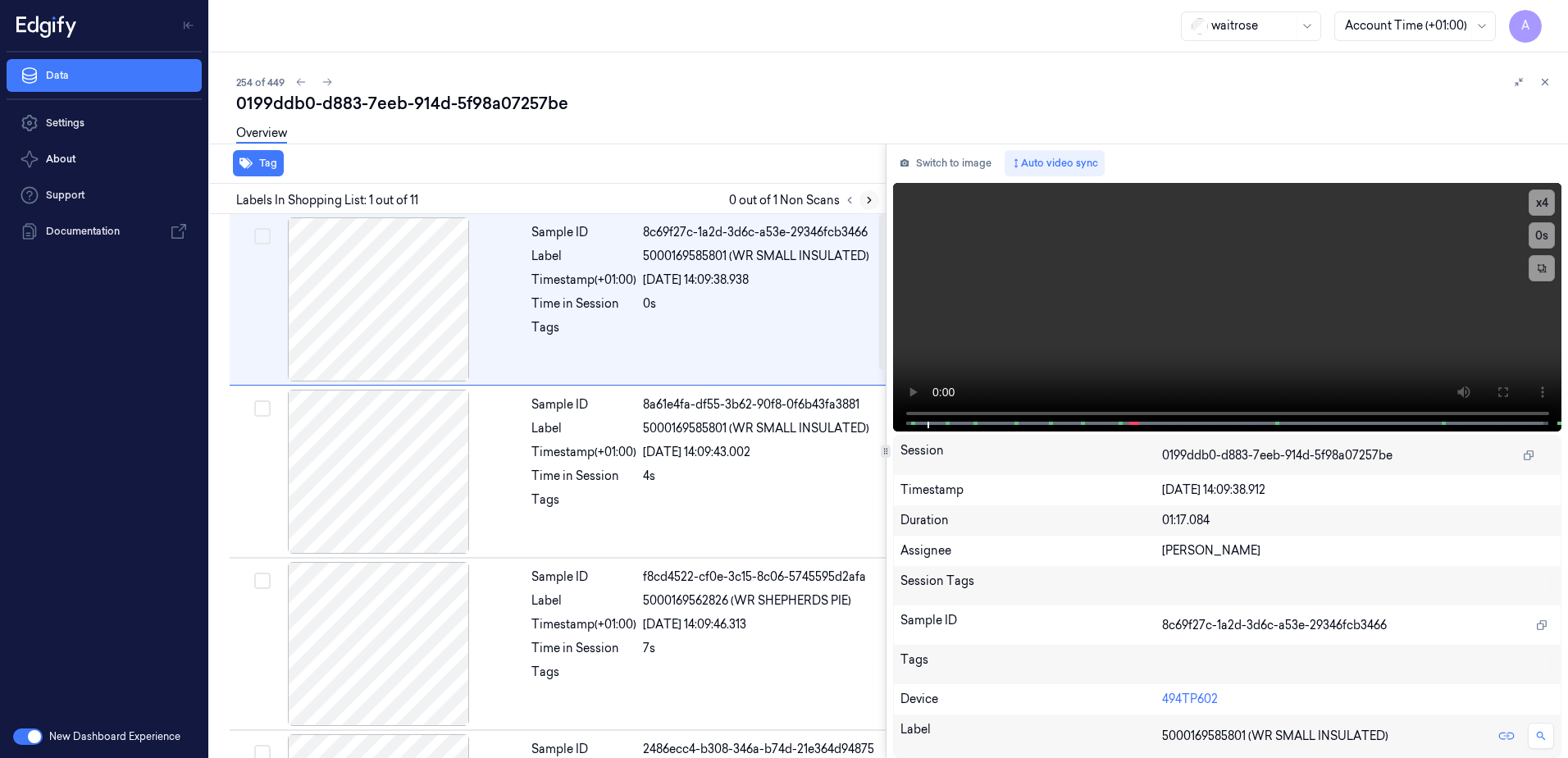
click at [868, 202] on icon at bounding box center [869, 200] width 3 height 6
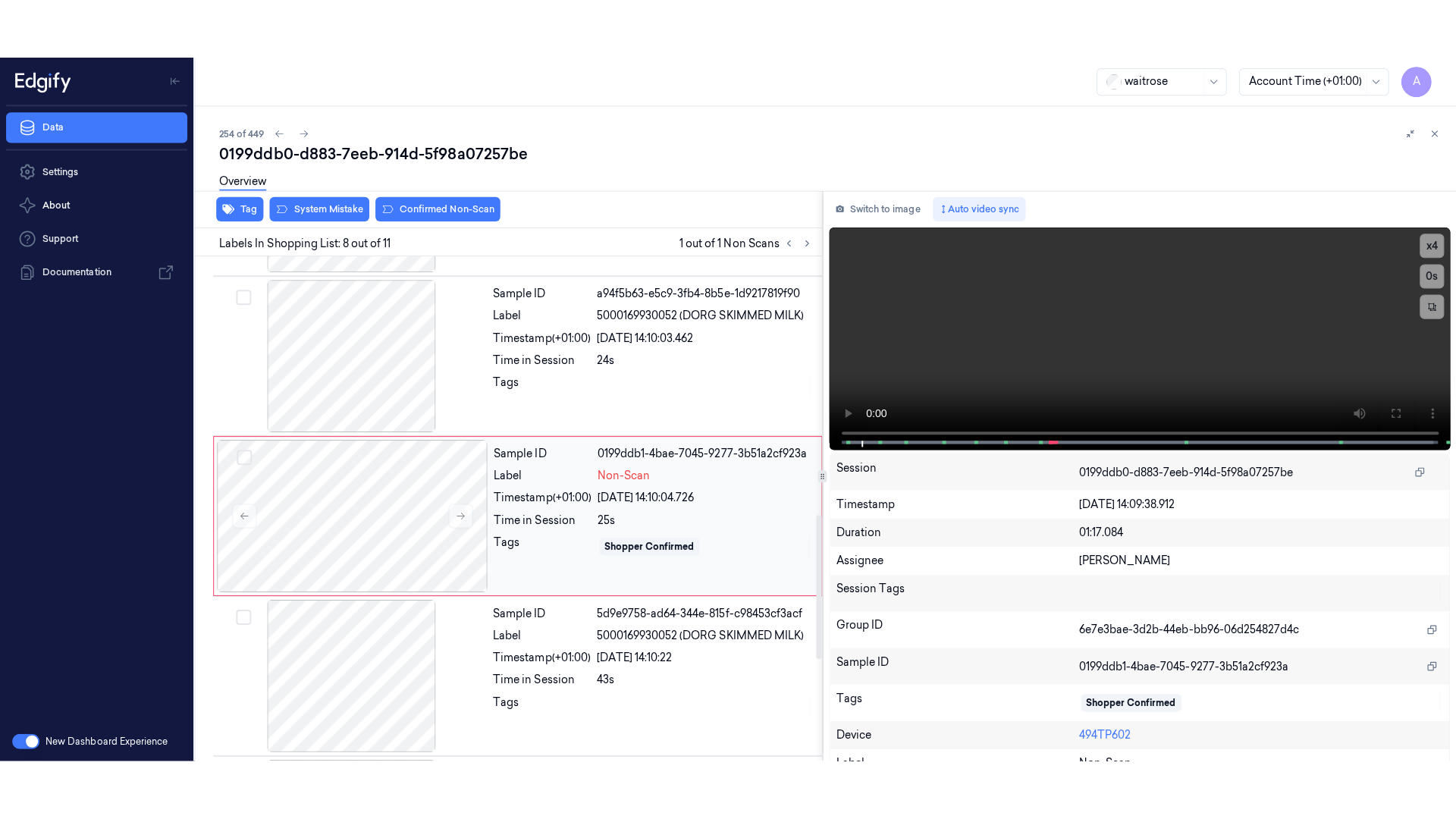
scroll to position [943, 0]
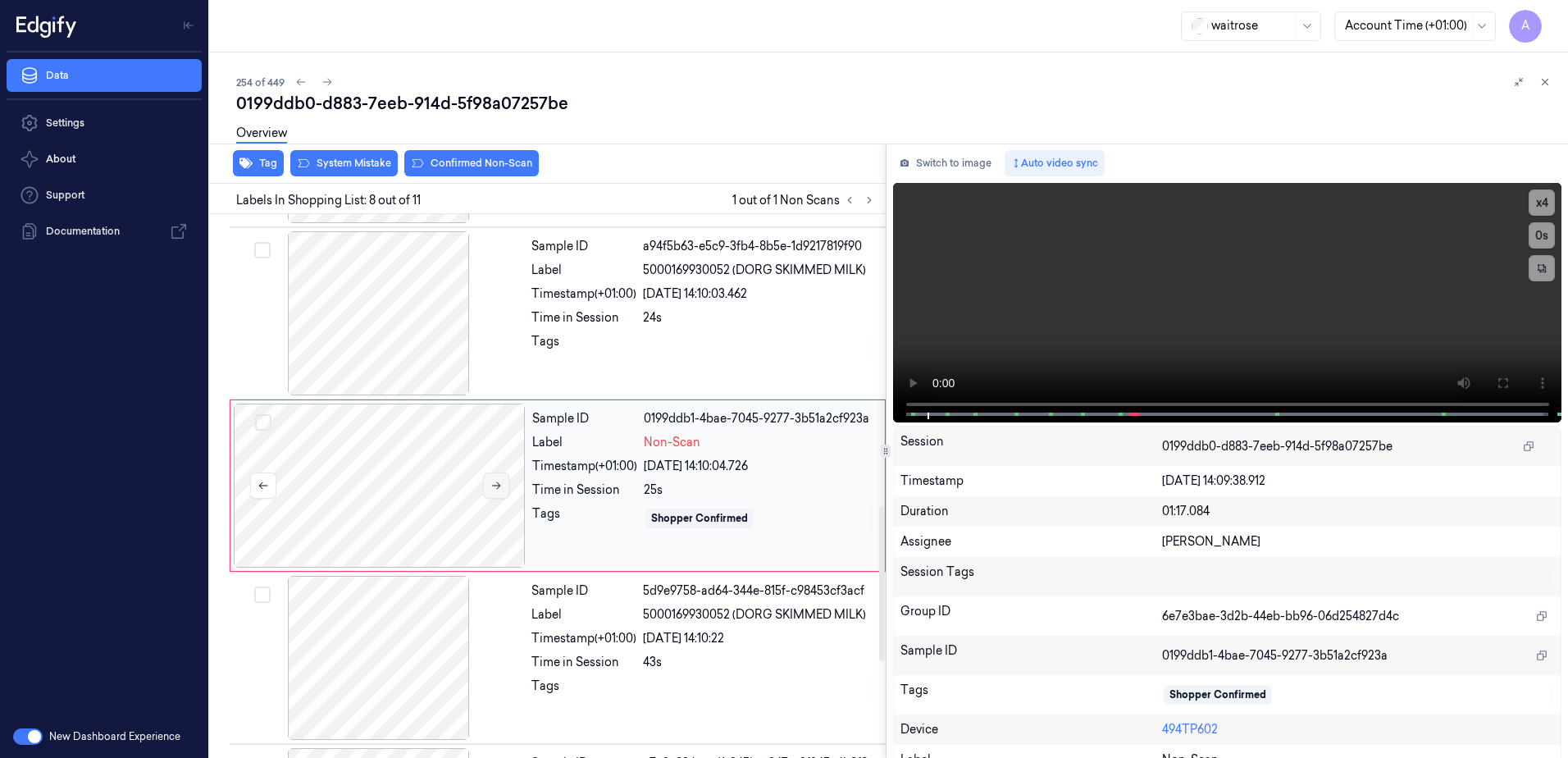
click at [502, 491] on button at bounding box center [496, 486] width 26 height 26
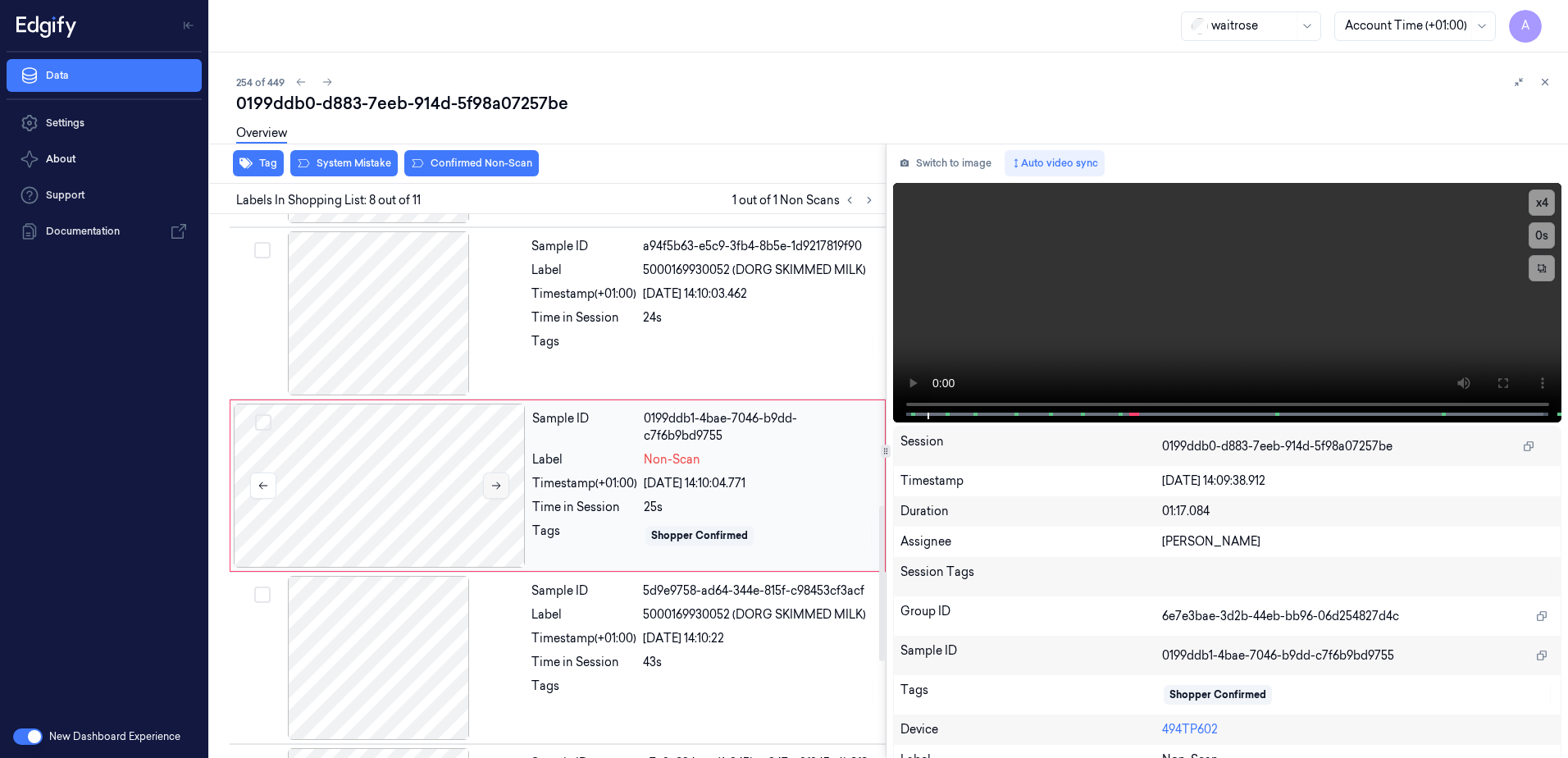
click at [500, 489] on icon at bounding box center [497, 486] width 12 height 12
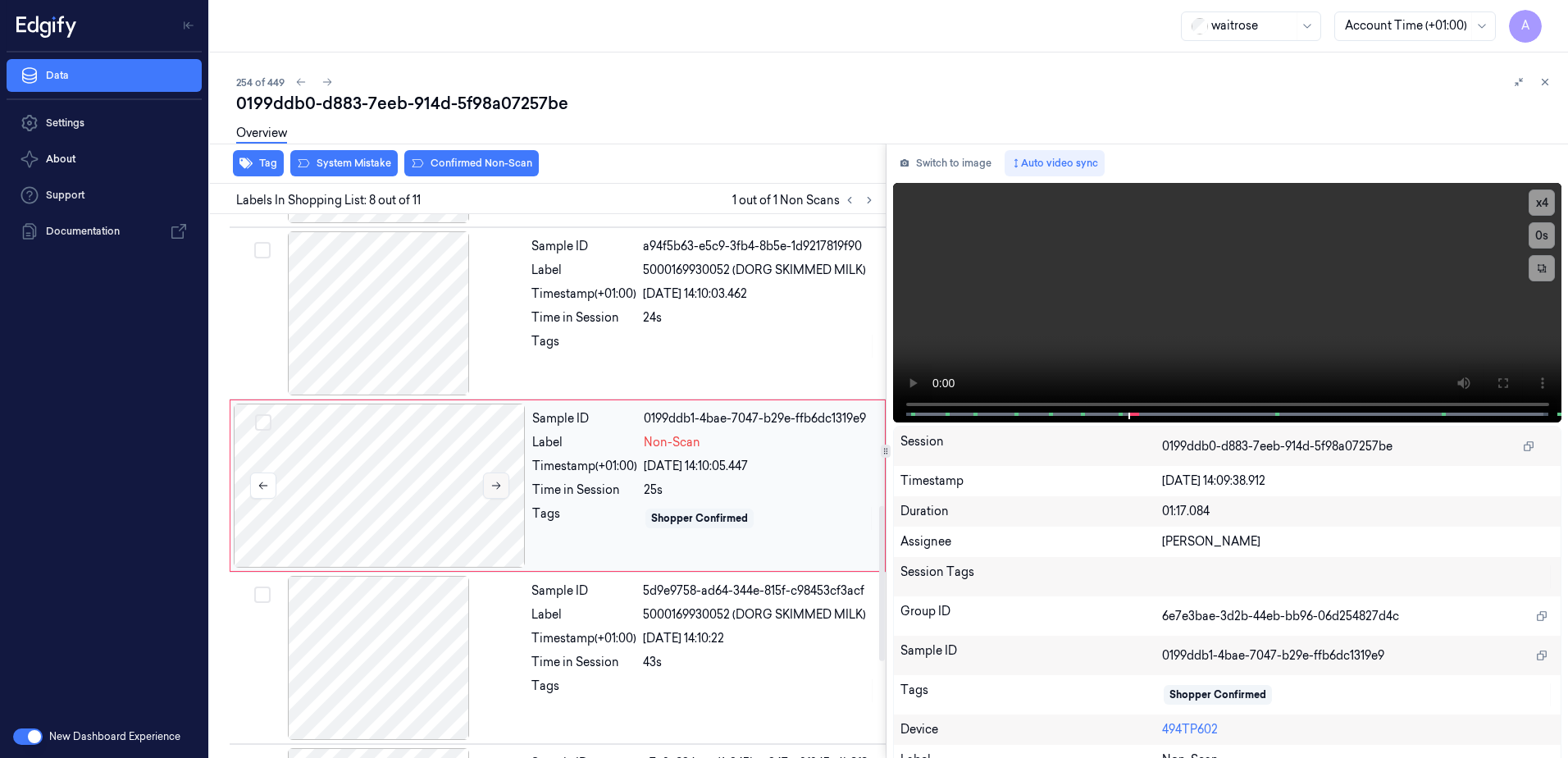
click at [500, 489] on icon at bounding box center [497, 486] width 12 height 12
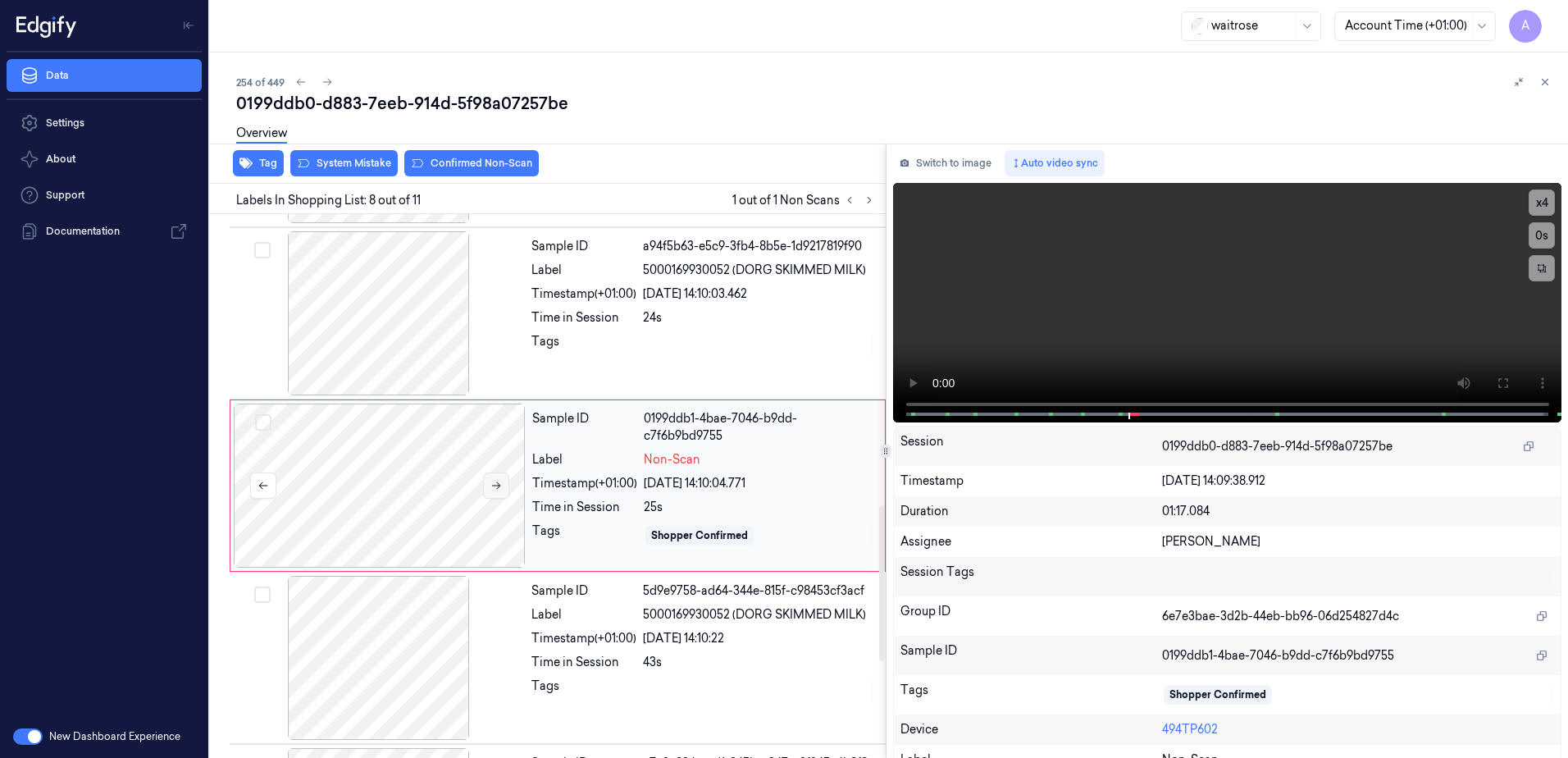
click at [500, 489] on icon at bounding box center [497, 486] width 12 height 12
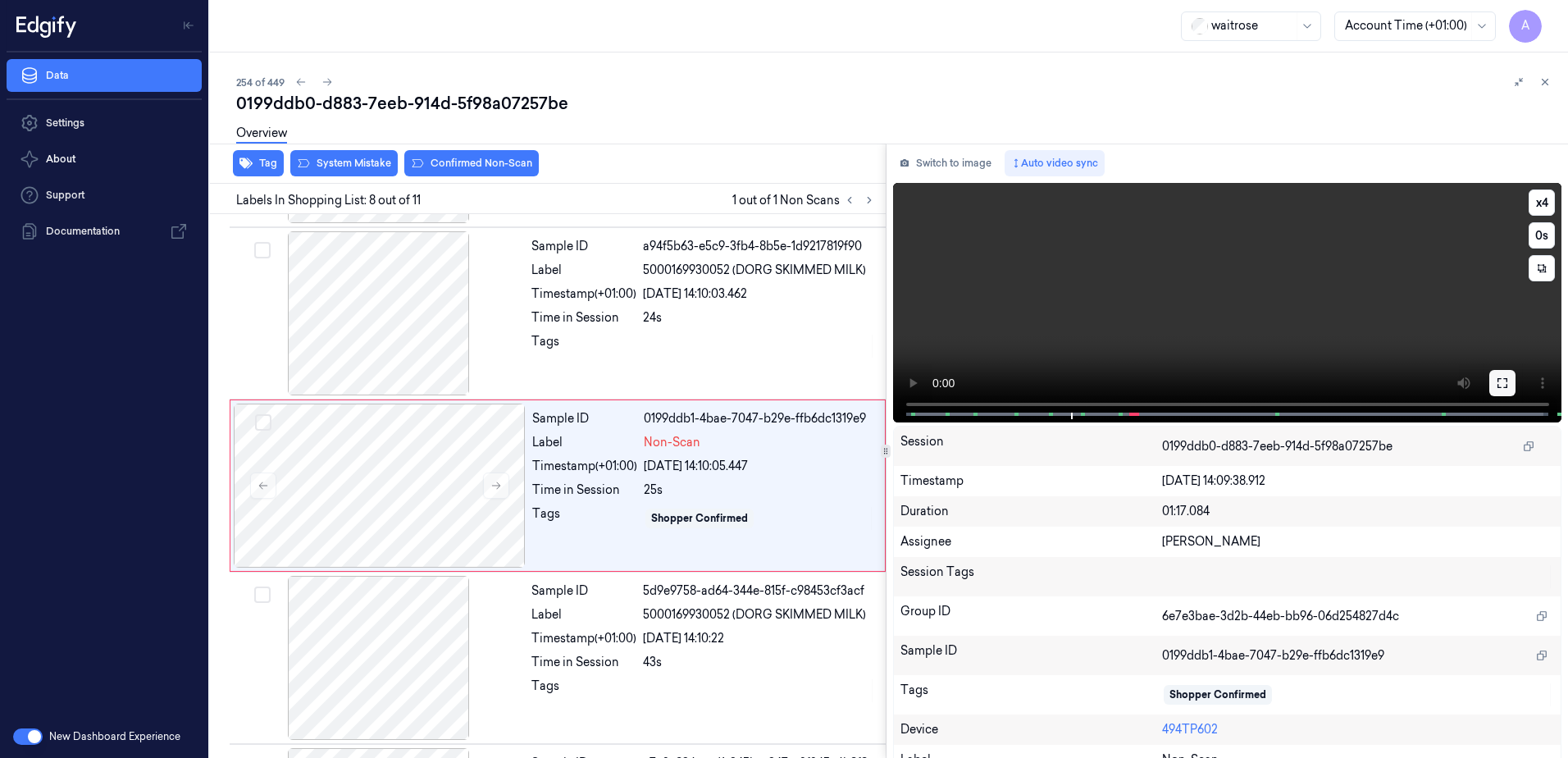
click at [1503, 382] on icon at bounding box center [1502, 382] width 13 height 13
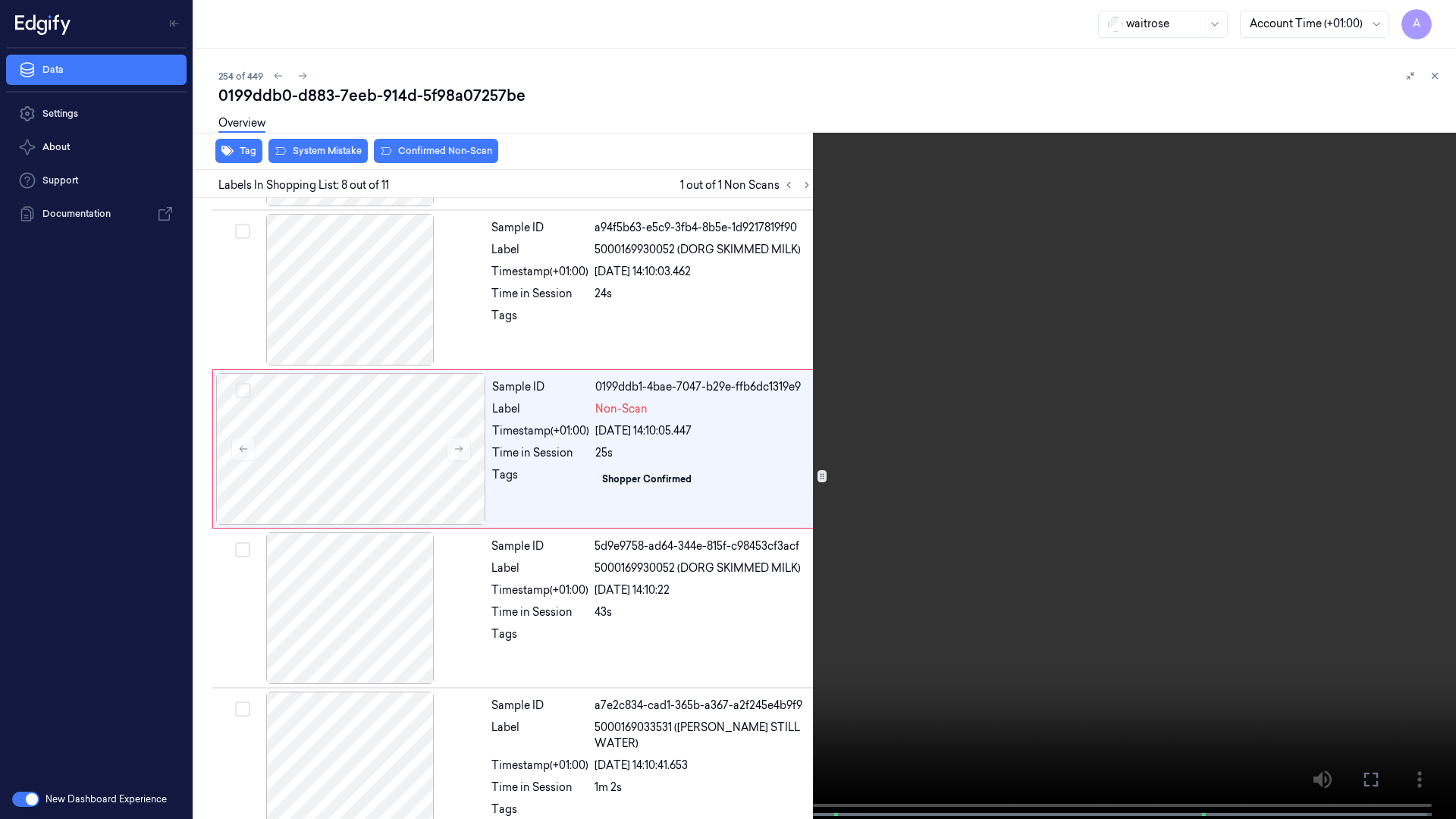
click at [925, 402] on video at bounding box center [728, 410] width 1456 height 822
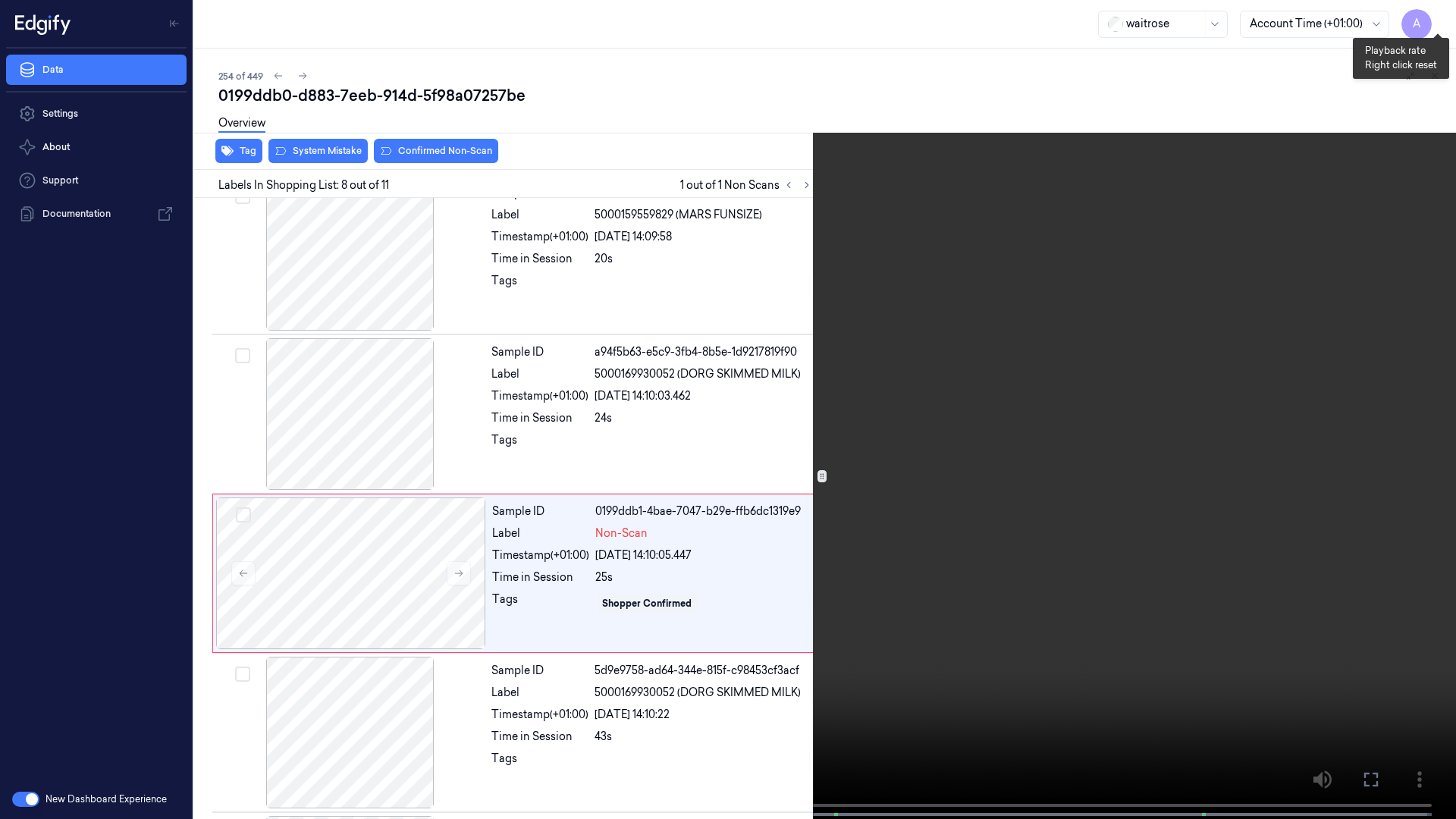
scroll to position [883, 0]
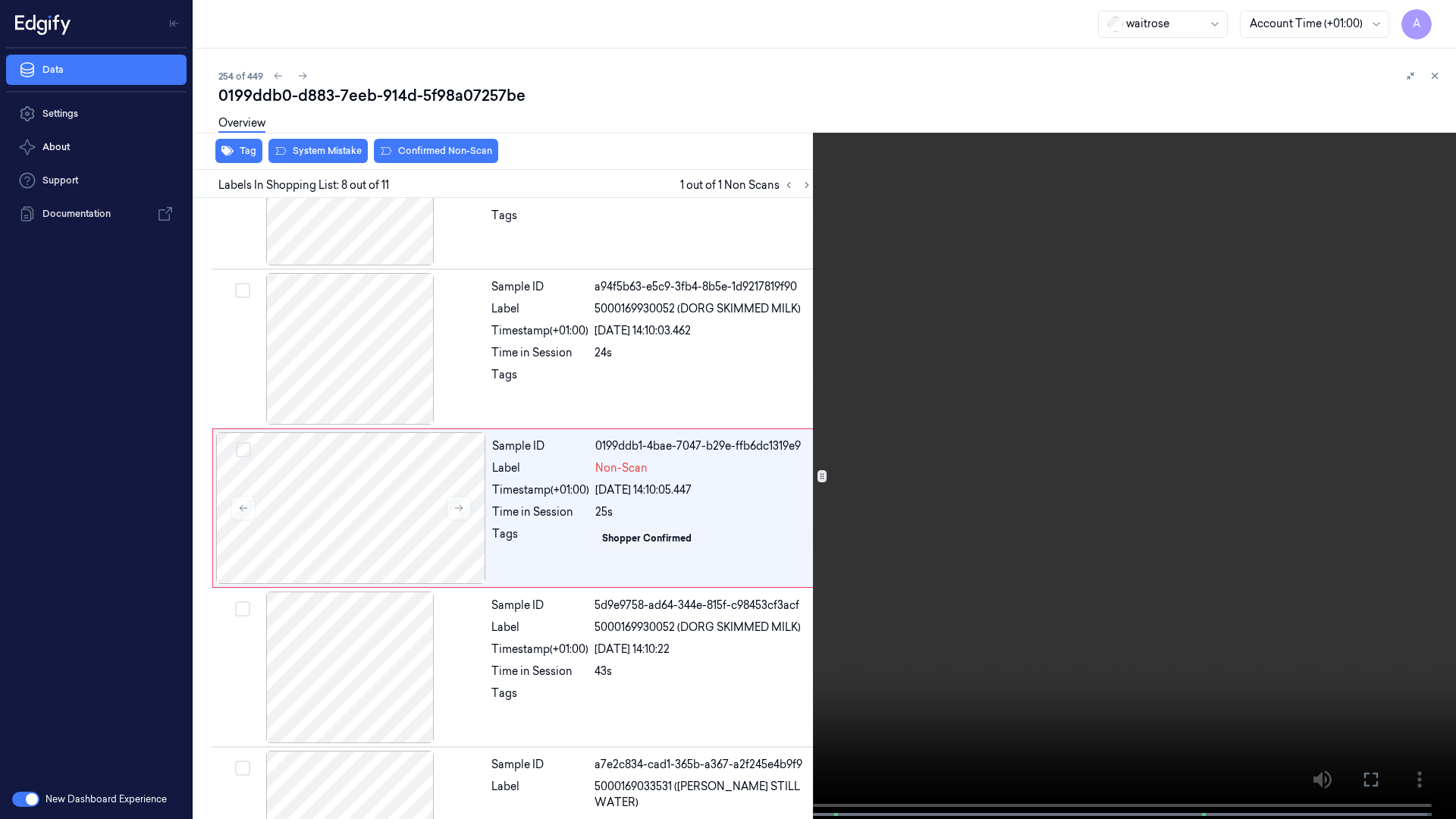
click at [684, 464] on video at bounding box center [728, 410] width 1456 height 822
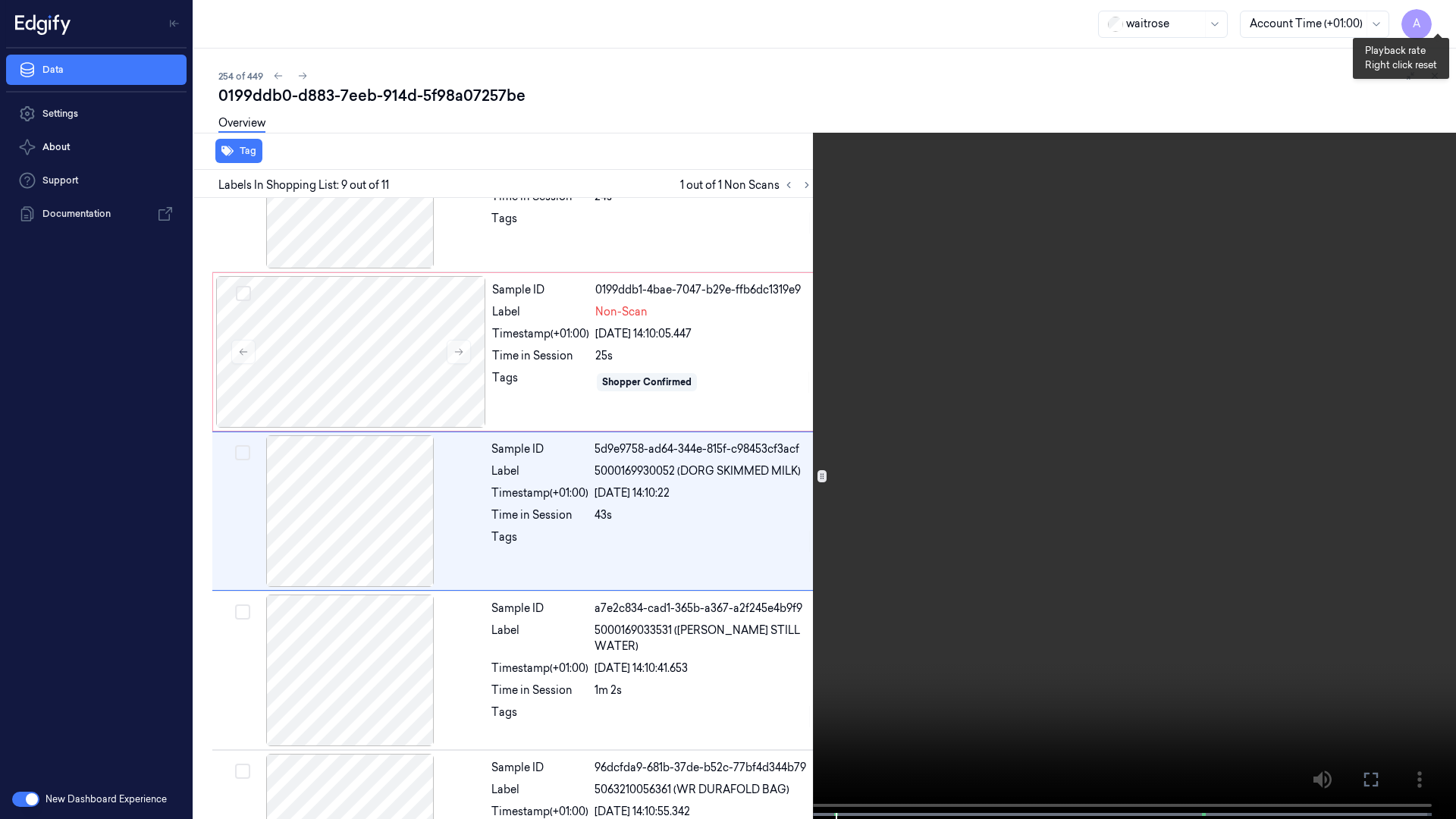
scroll to position [1043, 0]
click at [1055, 393] on video at bounding box center [728, 410] width 1456 height 822
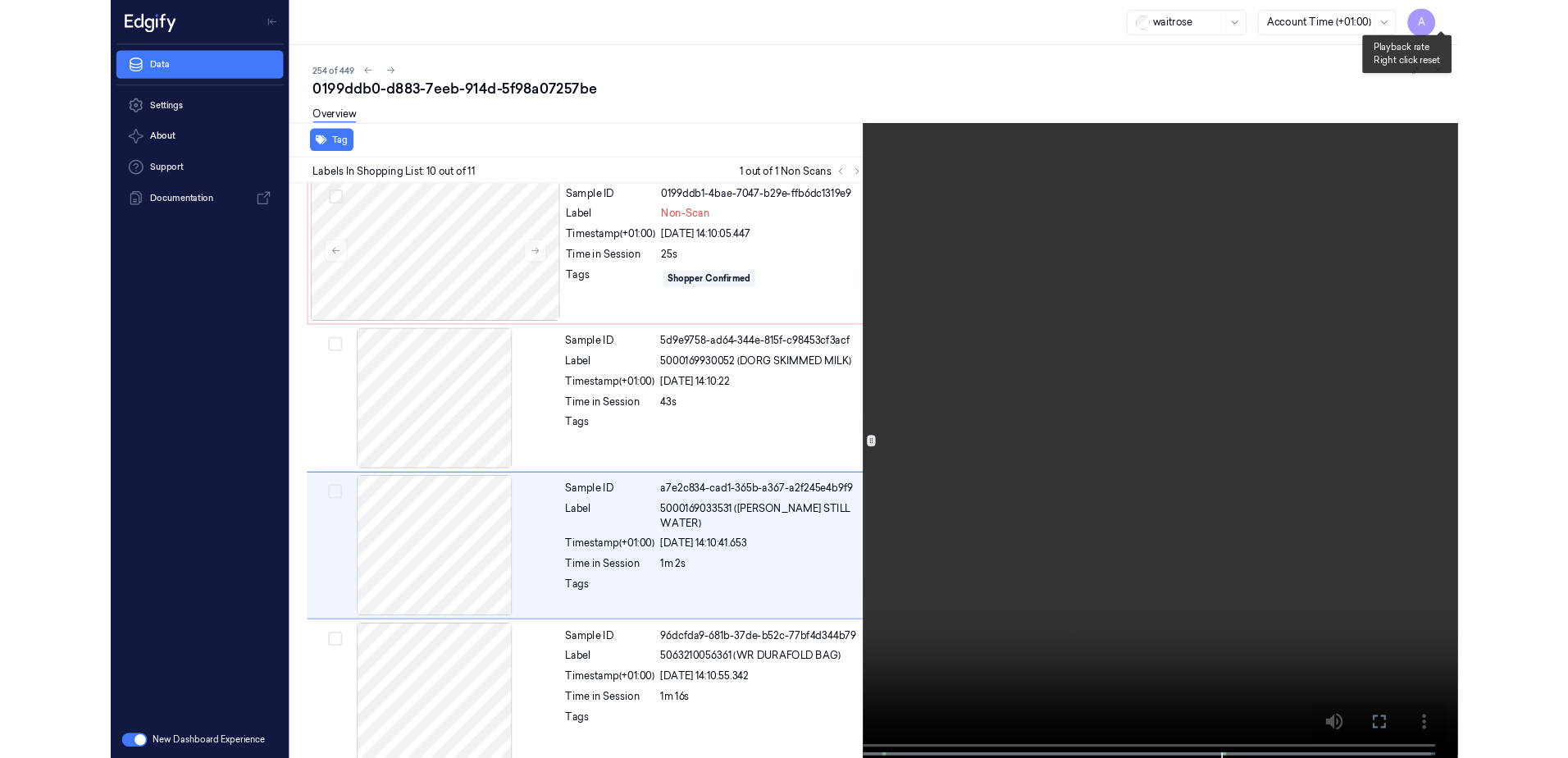
scroll to position [1228, 0]
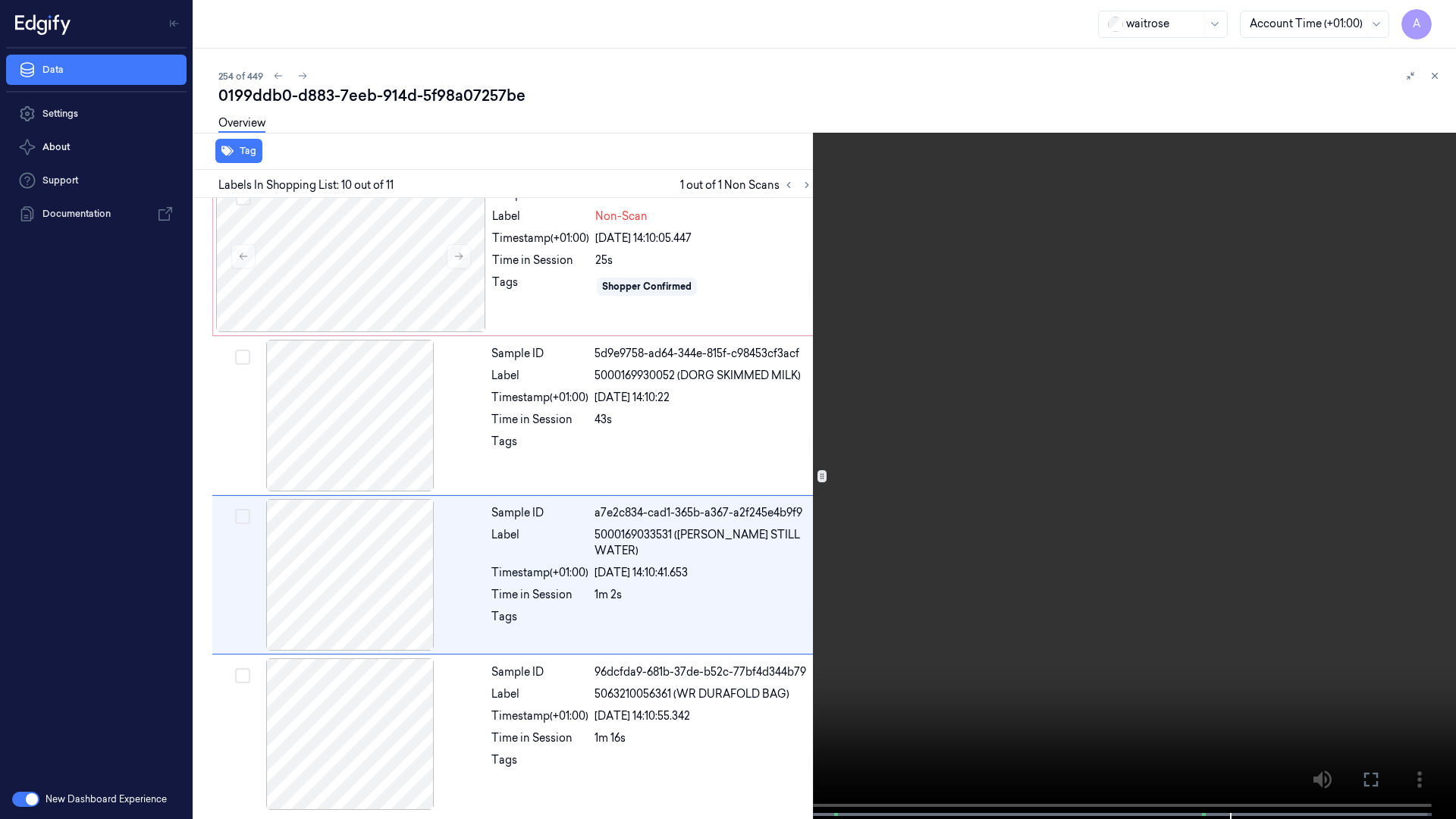
click at [0, 0] on icon at bounding box center [0, 0] width 0 height 0
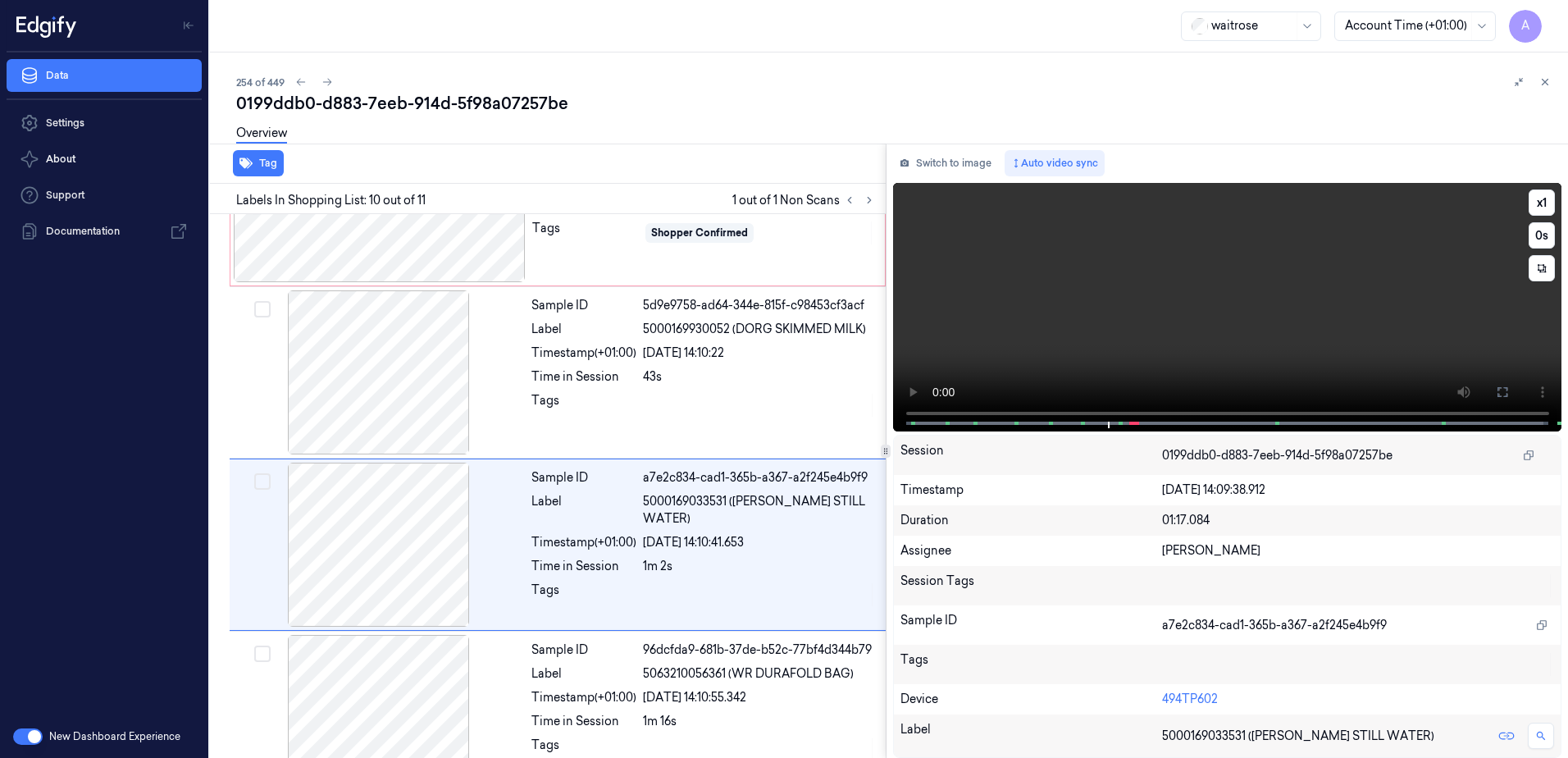
scroll to position [1355, 0]
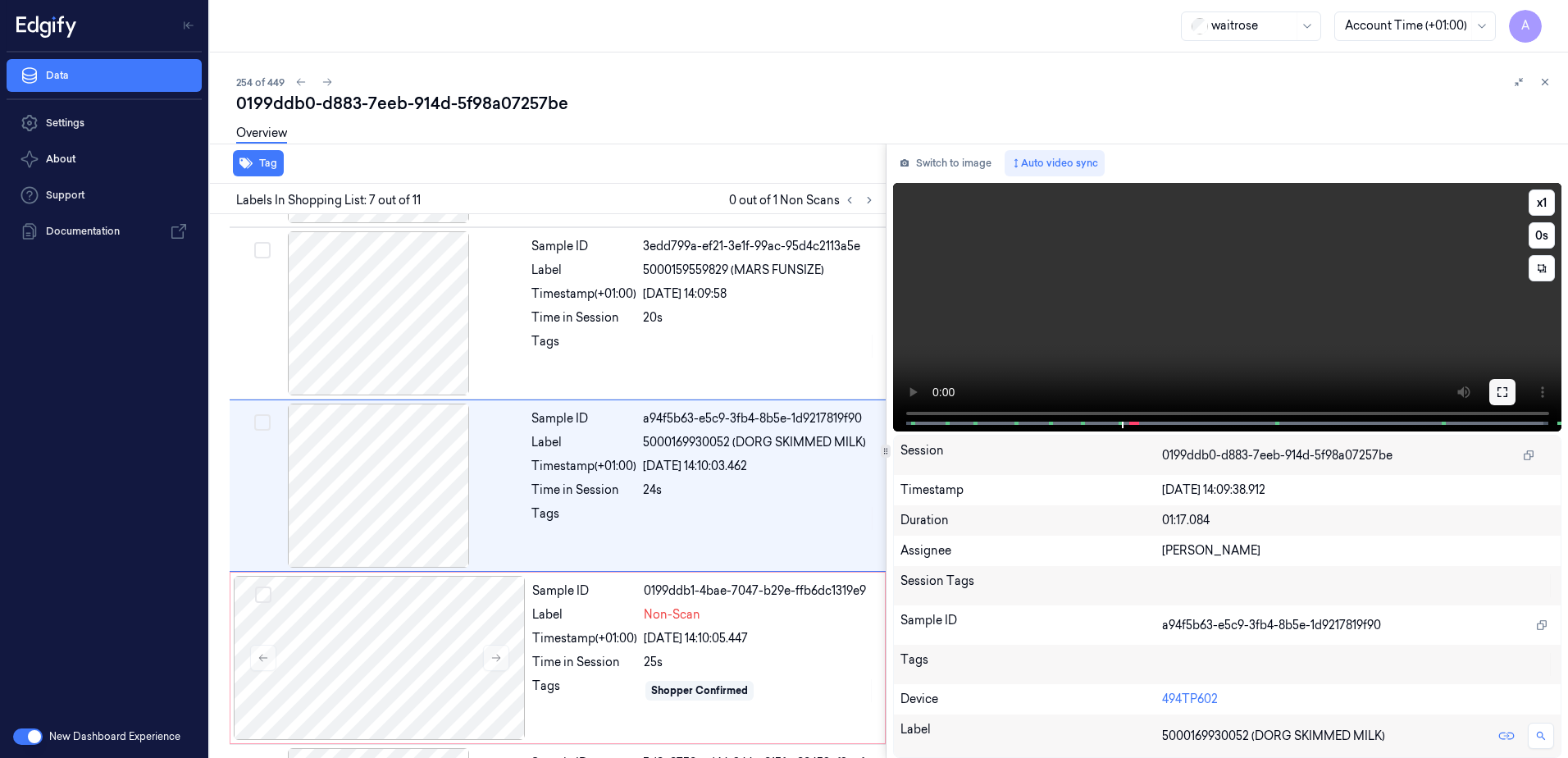
click at [1491, 392] on button at bounding box center [1503, 391] width 26 height 26
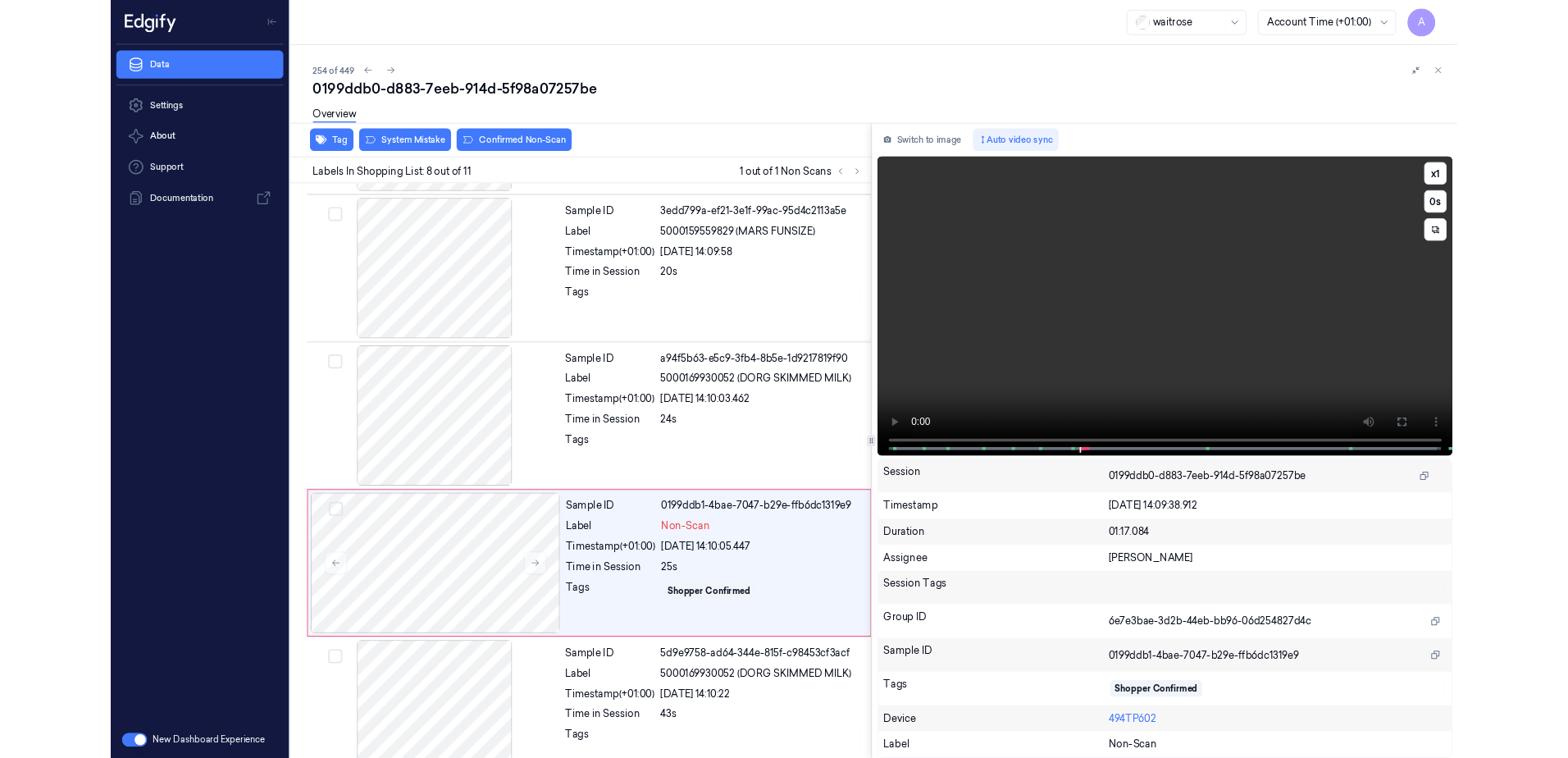
scroll to position [955, 0]
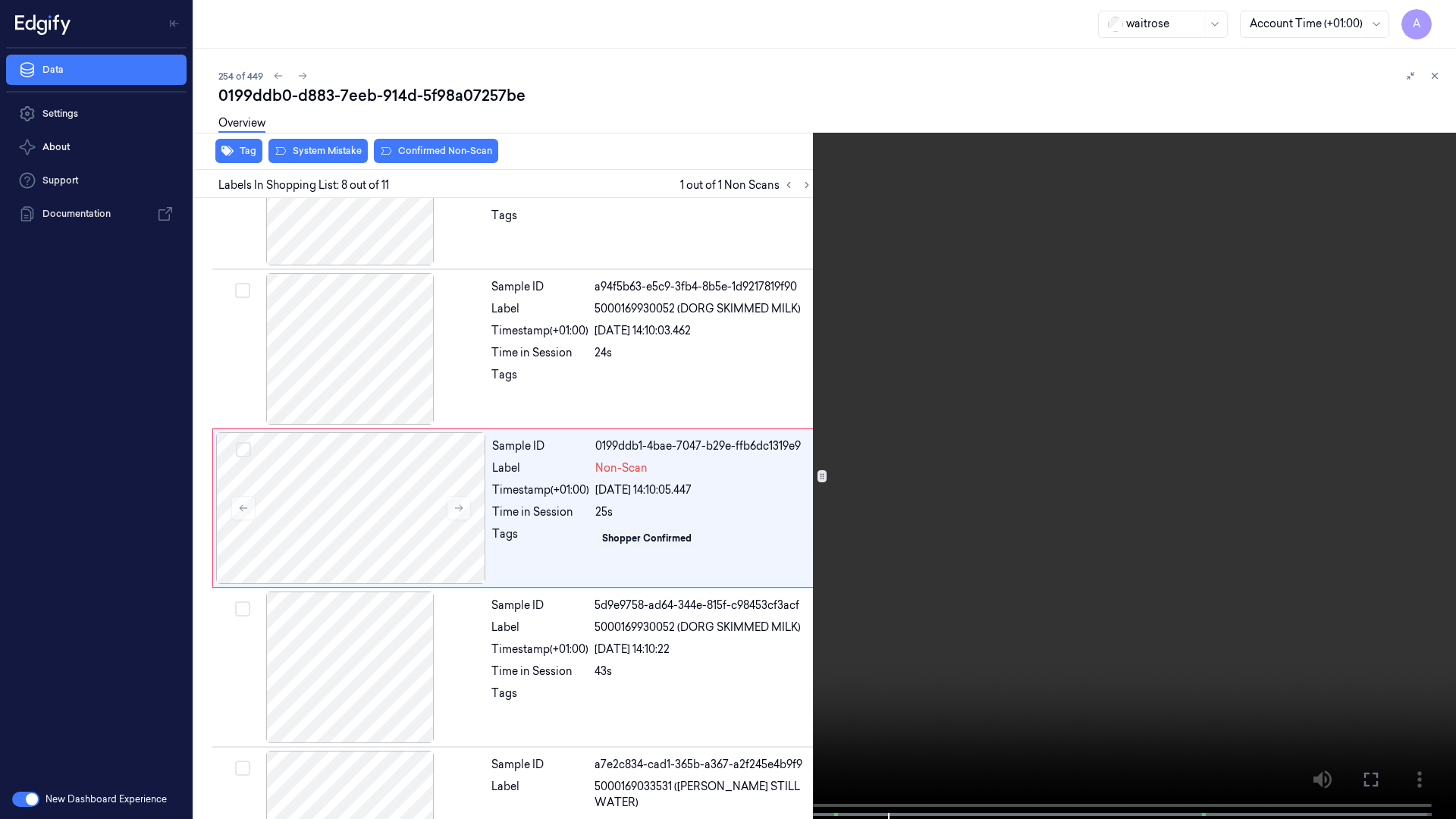
drag, startPoint x: 1377, startPoint y: 779, endPoint x: 1374, endPoint y: 700, distance: 79.1
click at [0, 0] on icon at bounding box center [0, 0] width 0 height 0
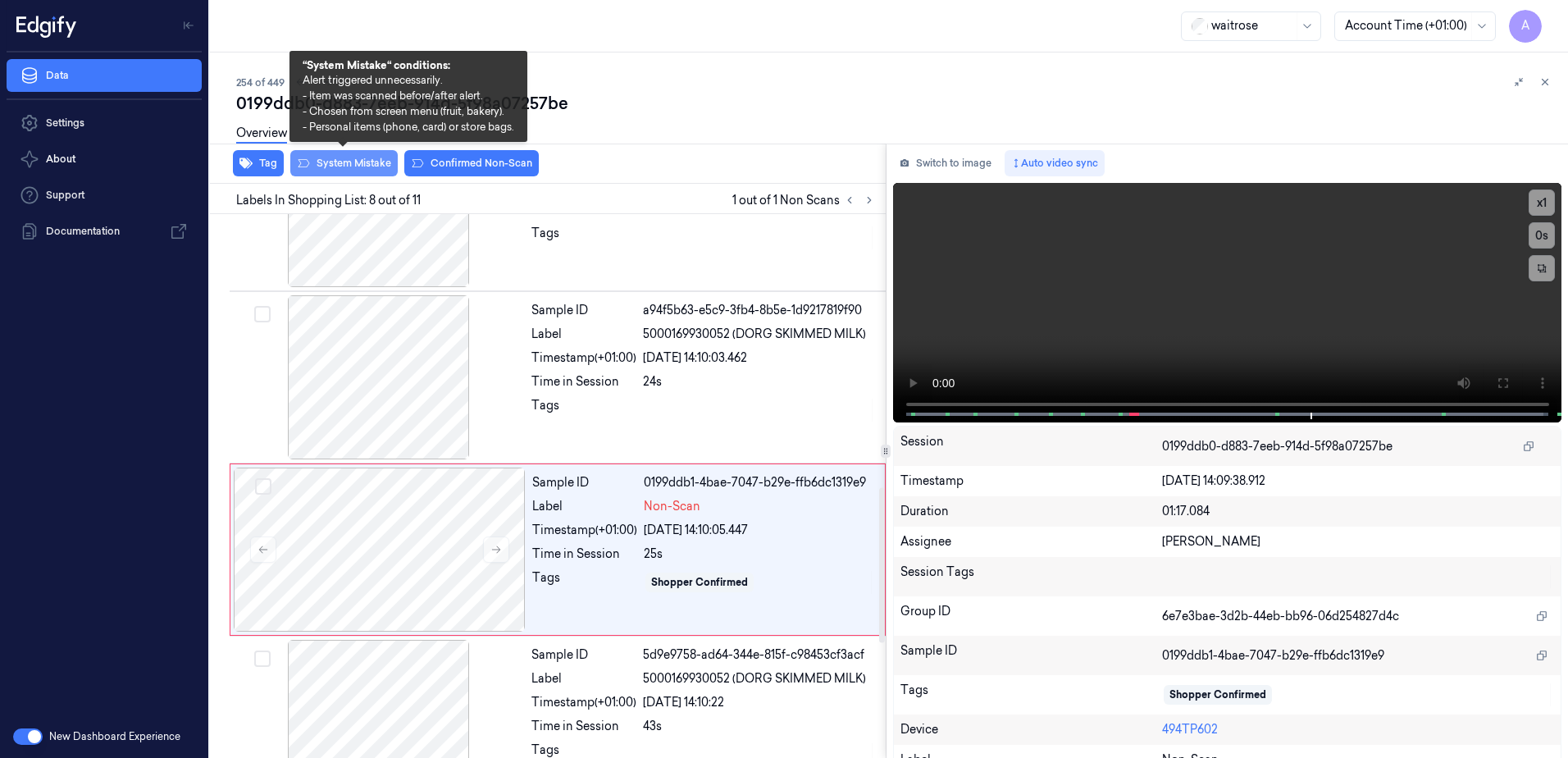
click at [348, 171] on button "System Mistake" at bounding box center [344, 162] width 107 height 26
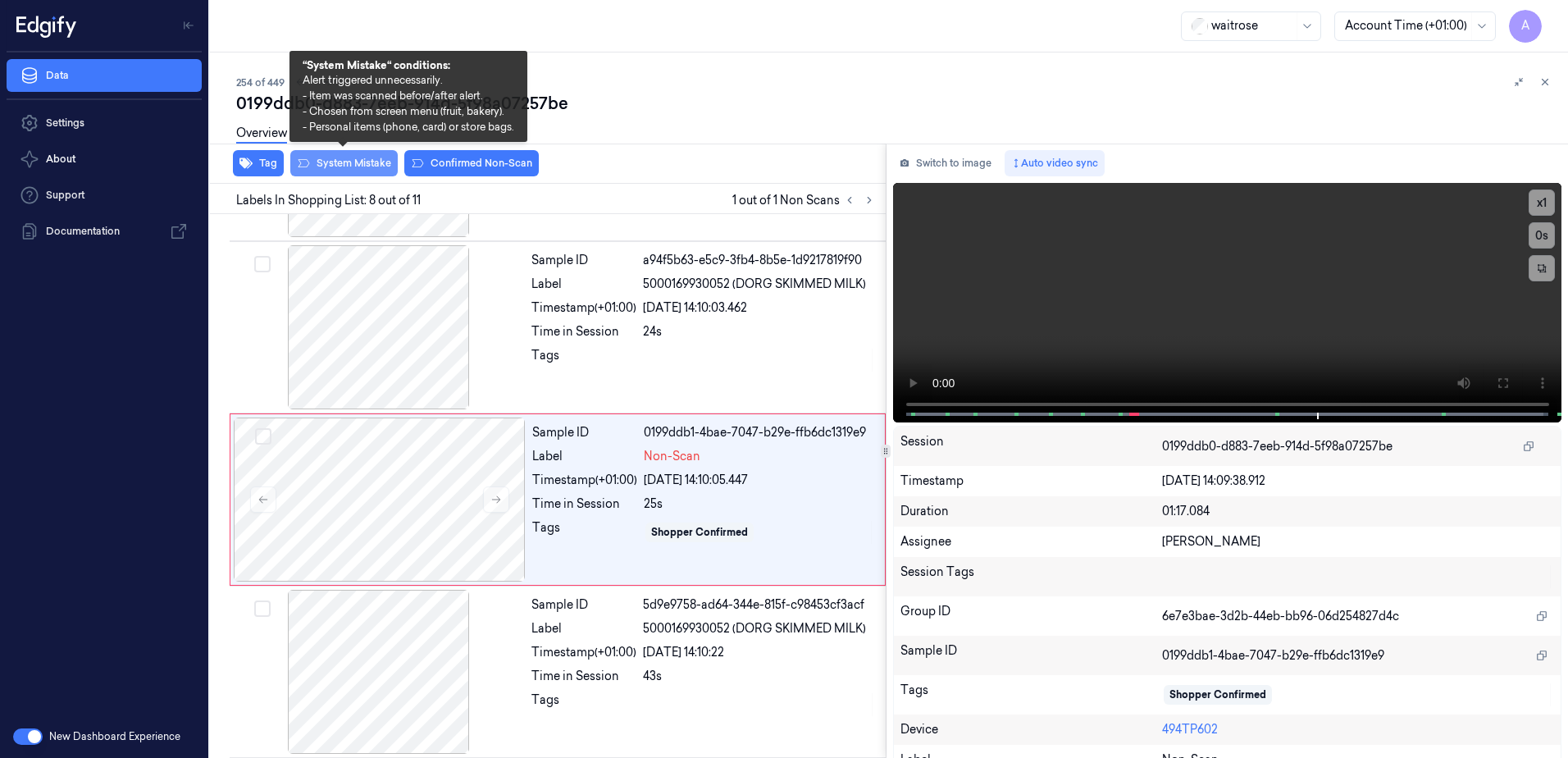
scroll to position [1020, 0]
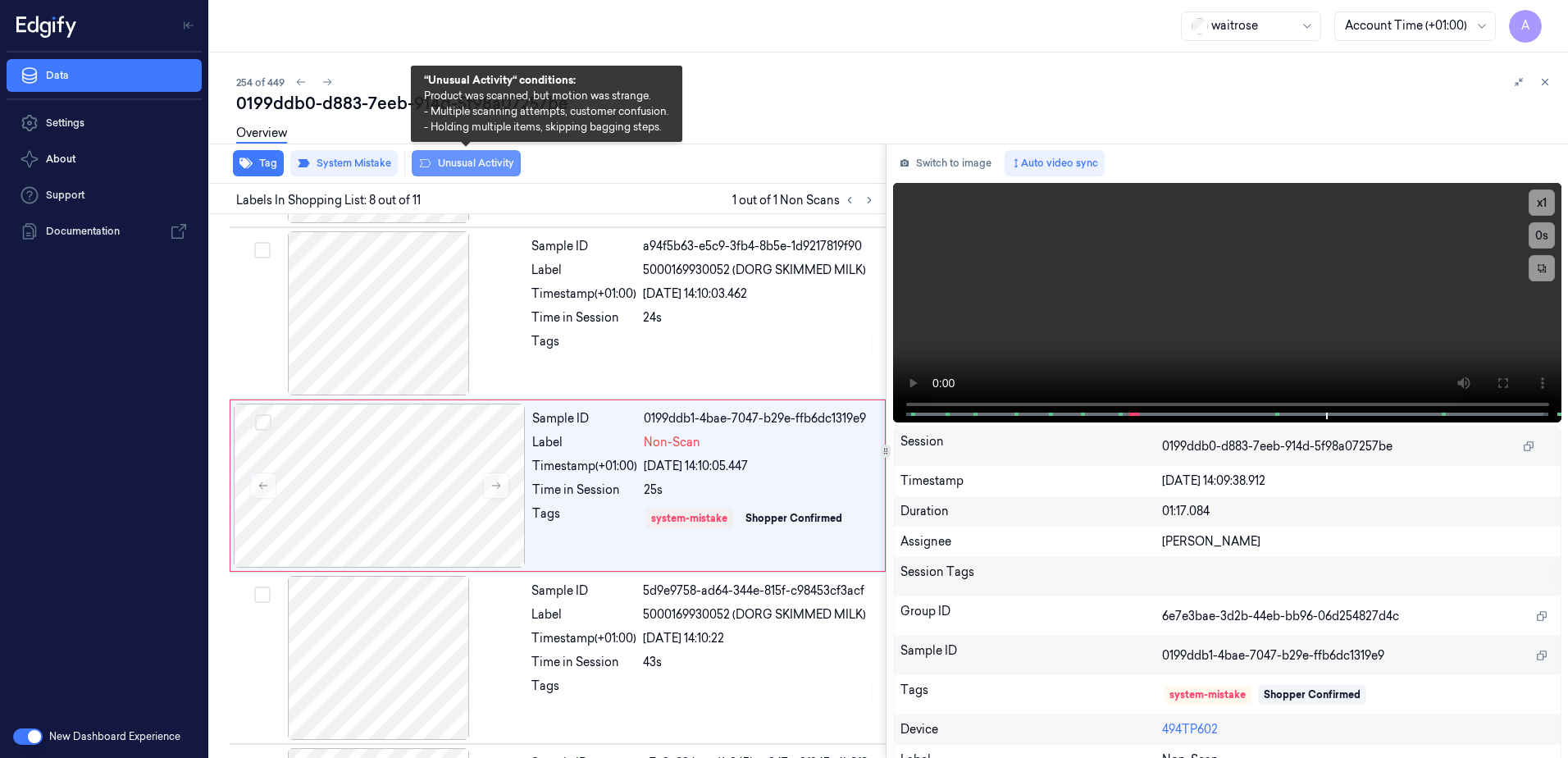
click at [473, 164] on button "Unusual Activity" at bounding box center [466, 162] width 109 height 26
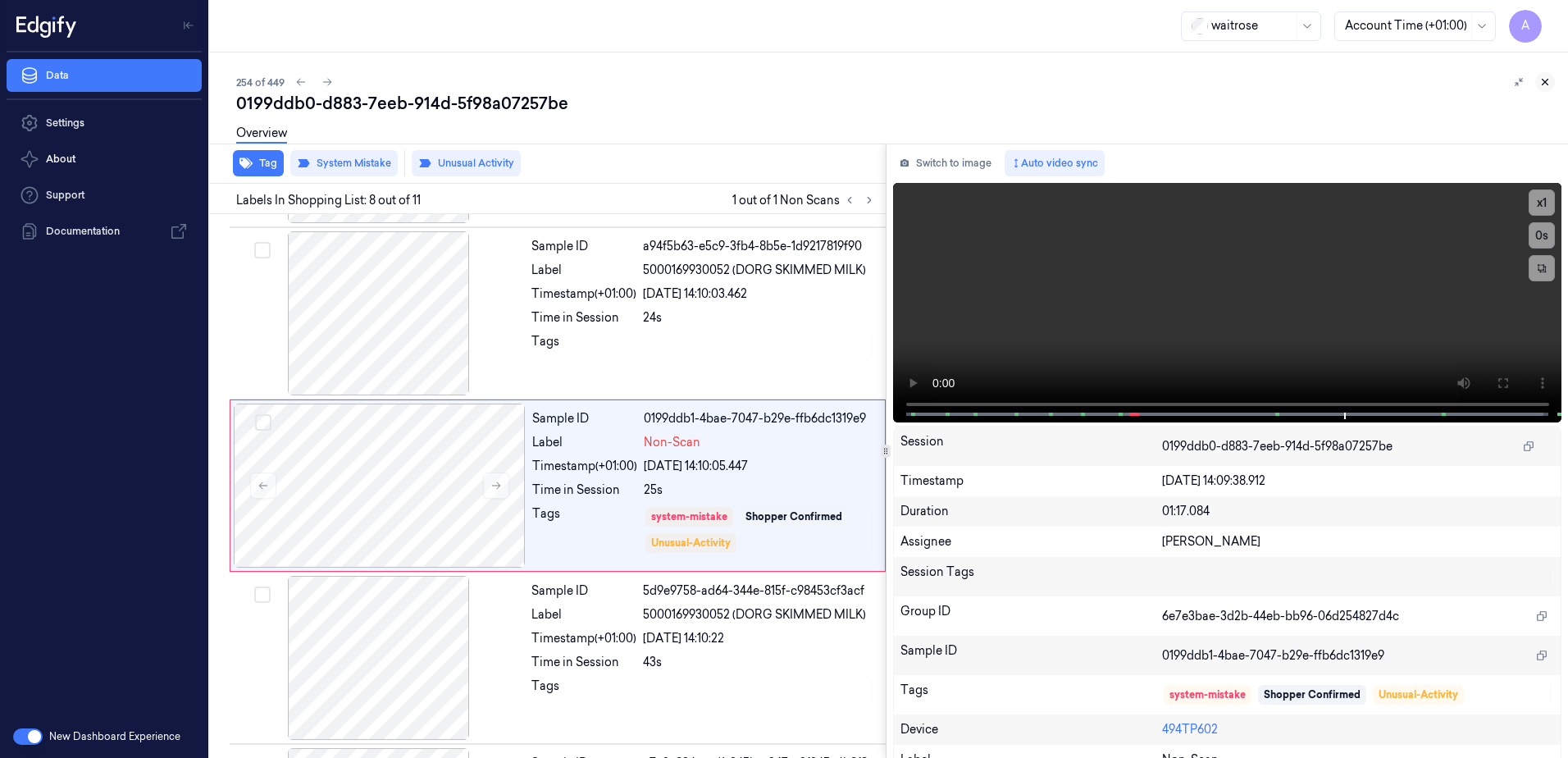
click at [1547, 78] on icon at bounding box center [1545, 82] width 12 height 12
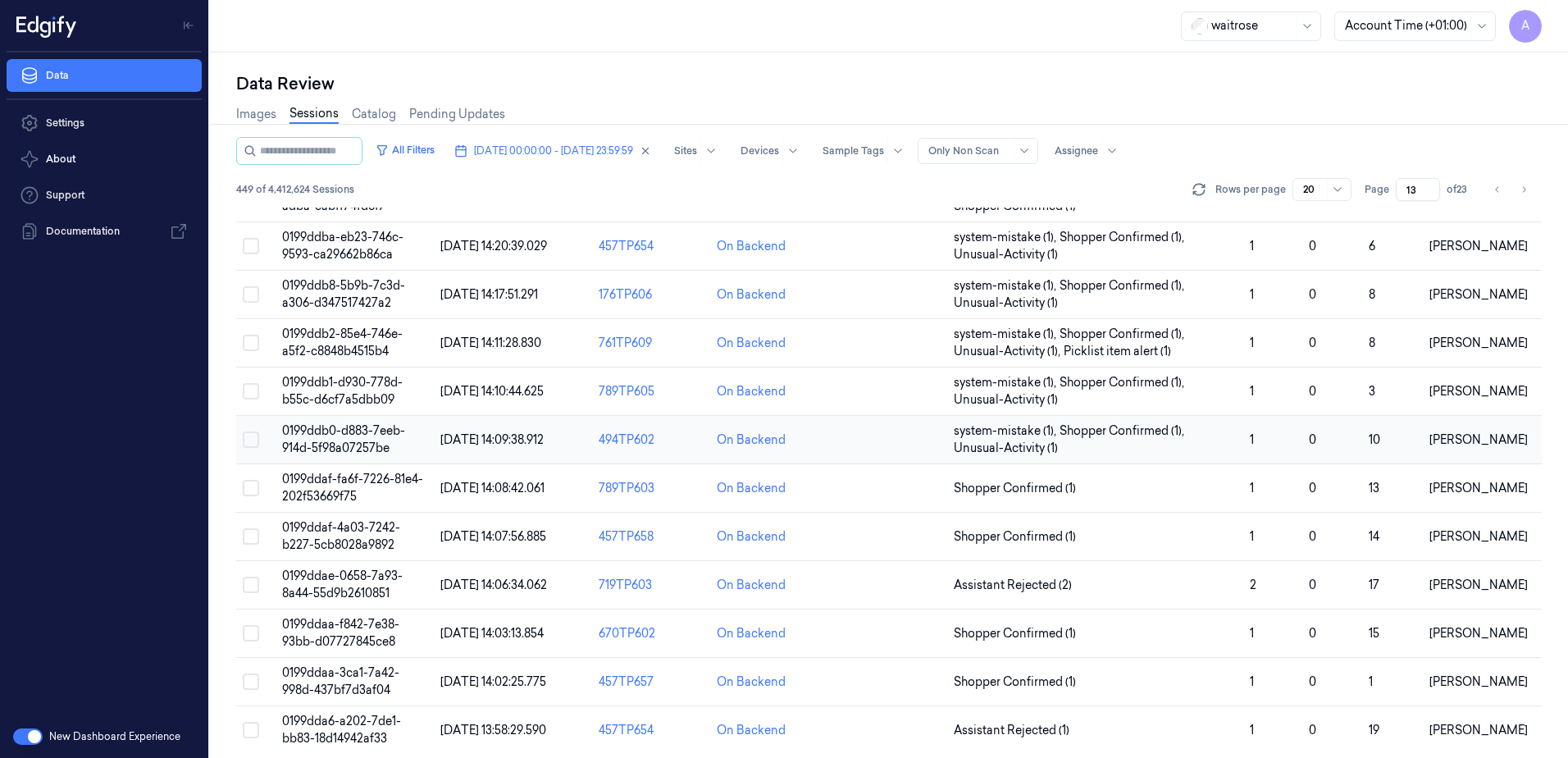
scroll to position [492, 0]
click at [320, 580] on span "0199ddae-0658-7a93-8a44-55d9b2610851" at bounding box center [343, 584] width 121 height 32
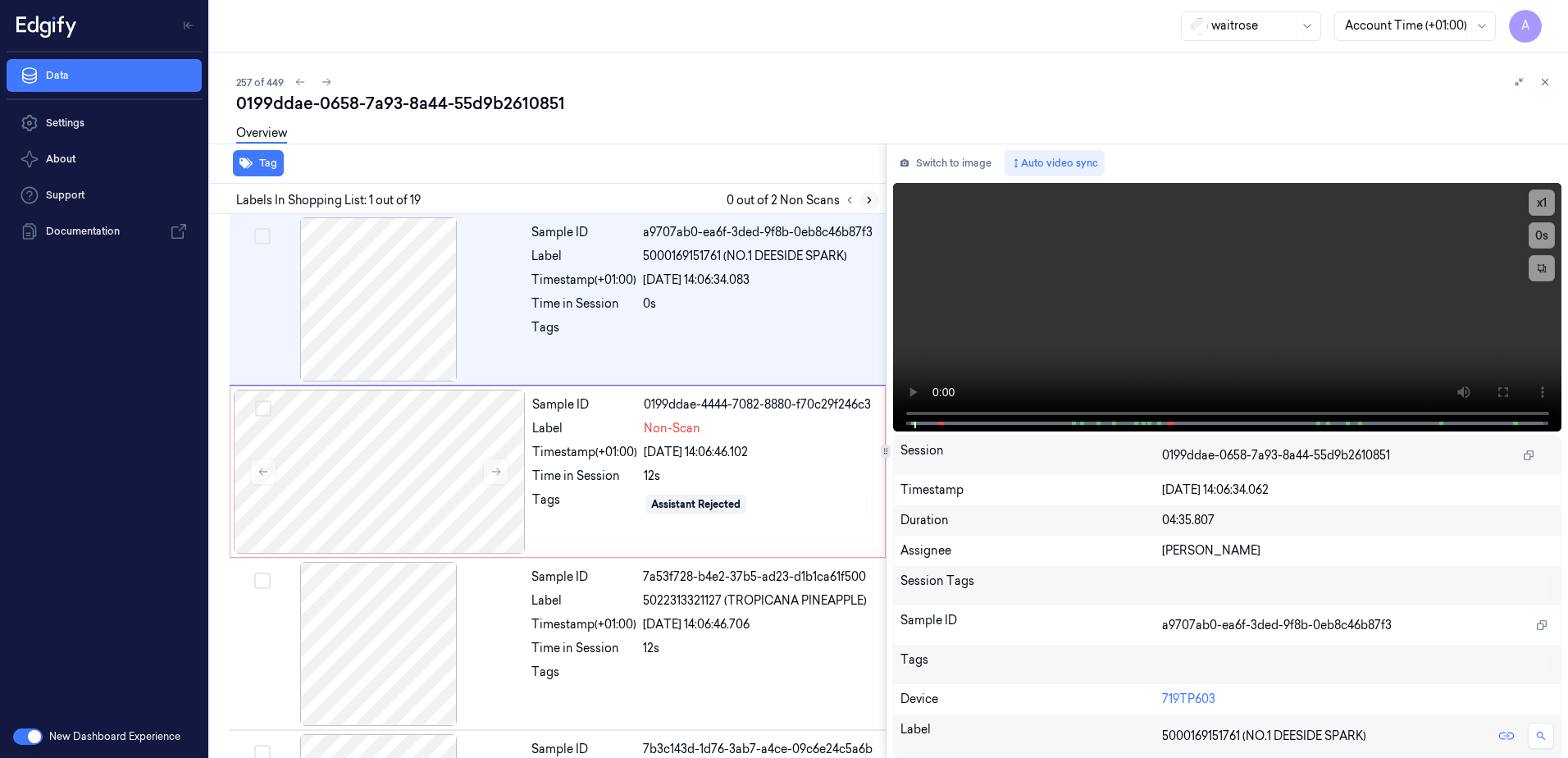
click at [874, 205] on icon at bounding box center [869, 200] width 12 height 12
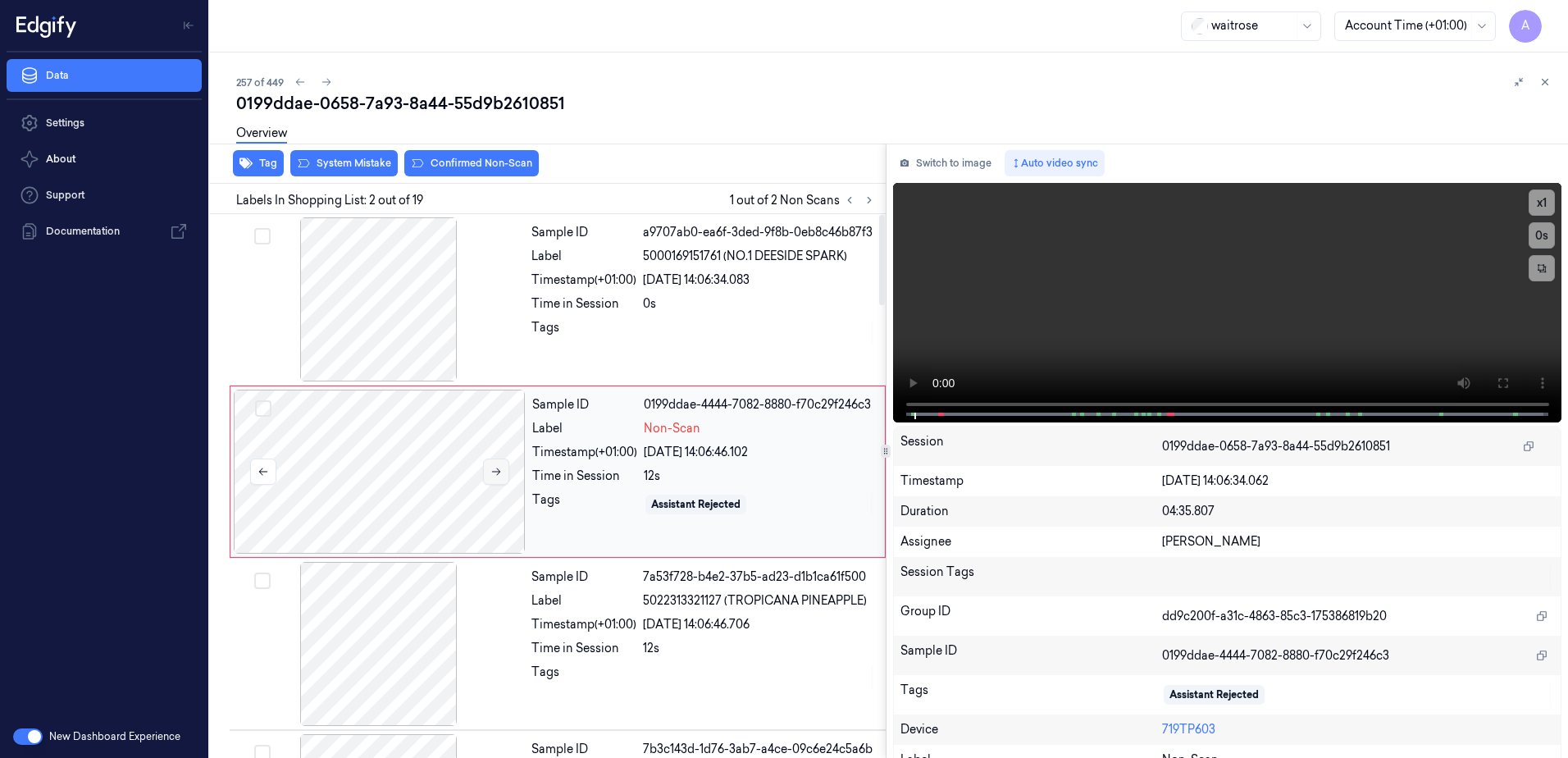
click at [491, 469] on icon at bounding box center [497, 472] width 12 height 12
click at [501, 471] on icon at bounding box center [497, 472] width 12 height 12
click at [507, 465] on button at bounding box center [496, 472] width 26 height 26
click at [493, 471] on icon at bounding box center [497, 472] width 12 height 12
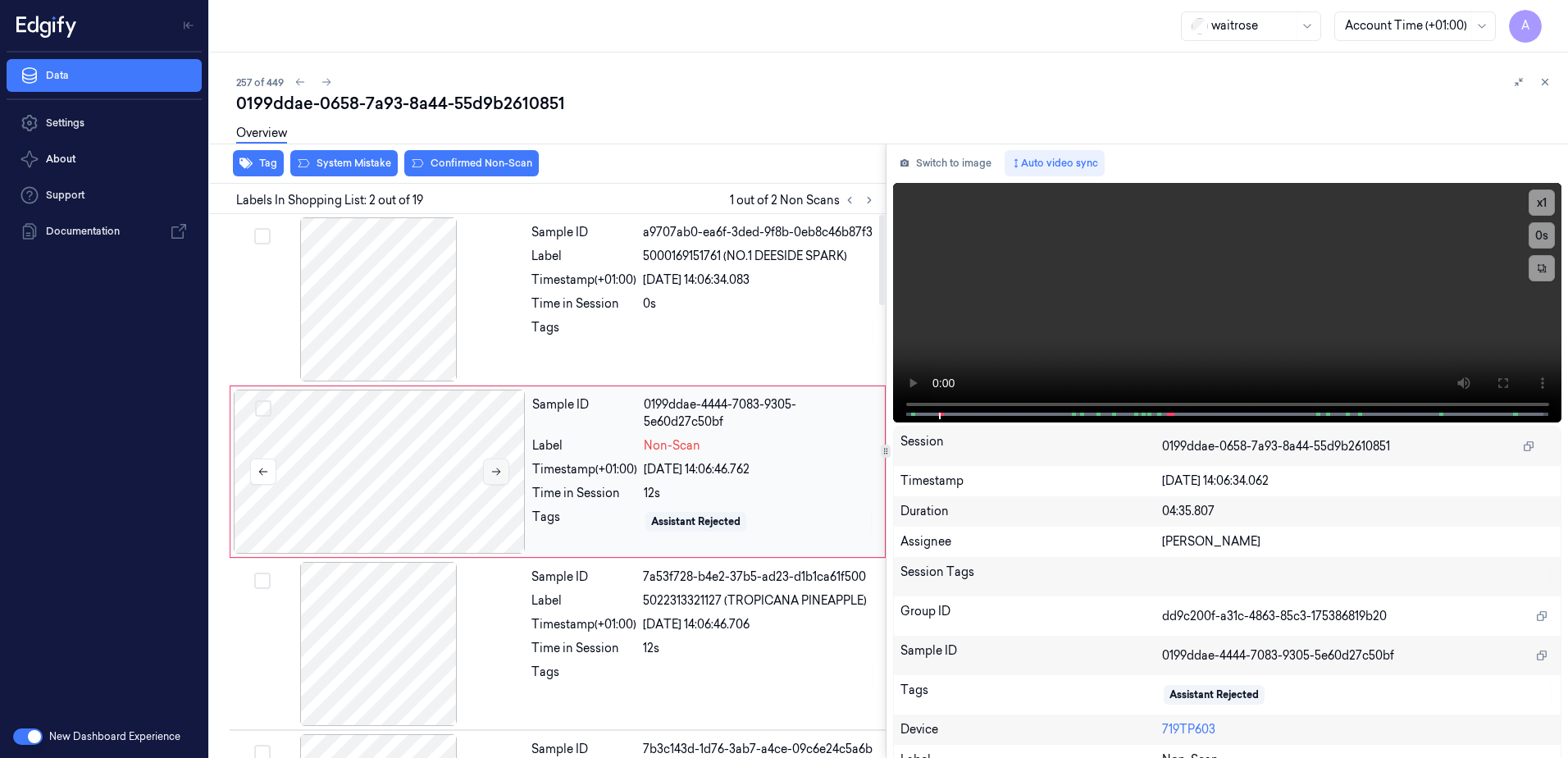
click at [493, 471] on icon at bounding box center [497, 472] width 12 height 12
click at [493, 472] on icon at bounding box center [497, 472] width 9 height 7
click at [494, 479] on button at bounding box center [496, 472] width 26 height 26
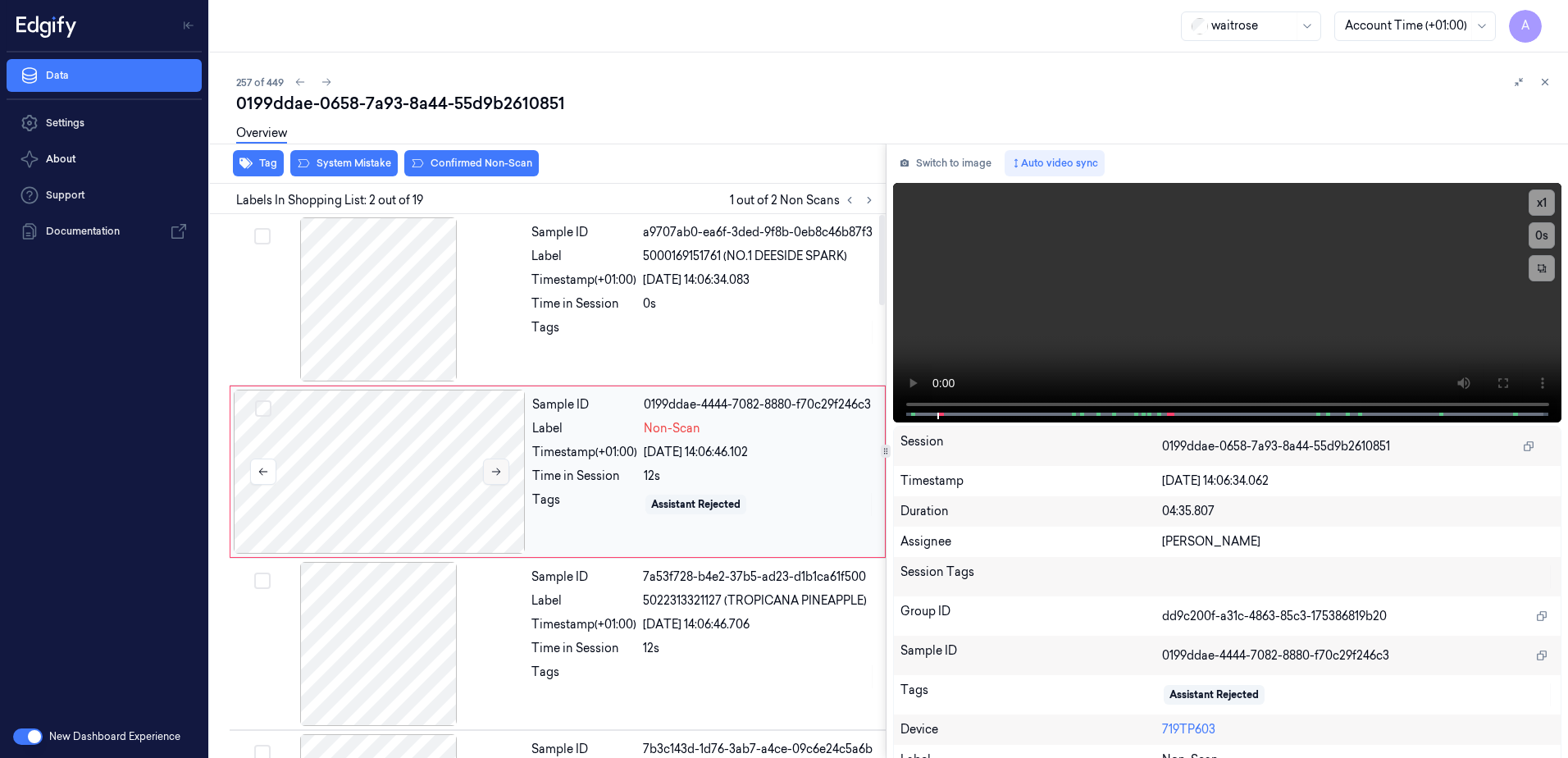
click at [494, 478] on button at bounding box center [496, 472] width 26 height 26
click at [1502, 382] on icon at bounding box center [1502, 382] width 13 height 13
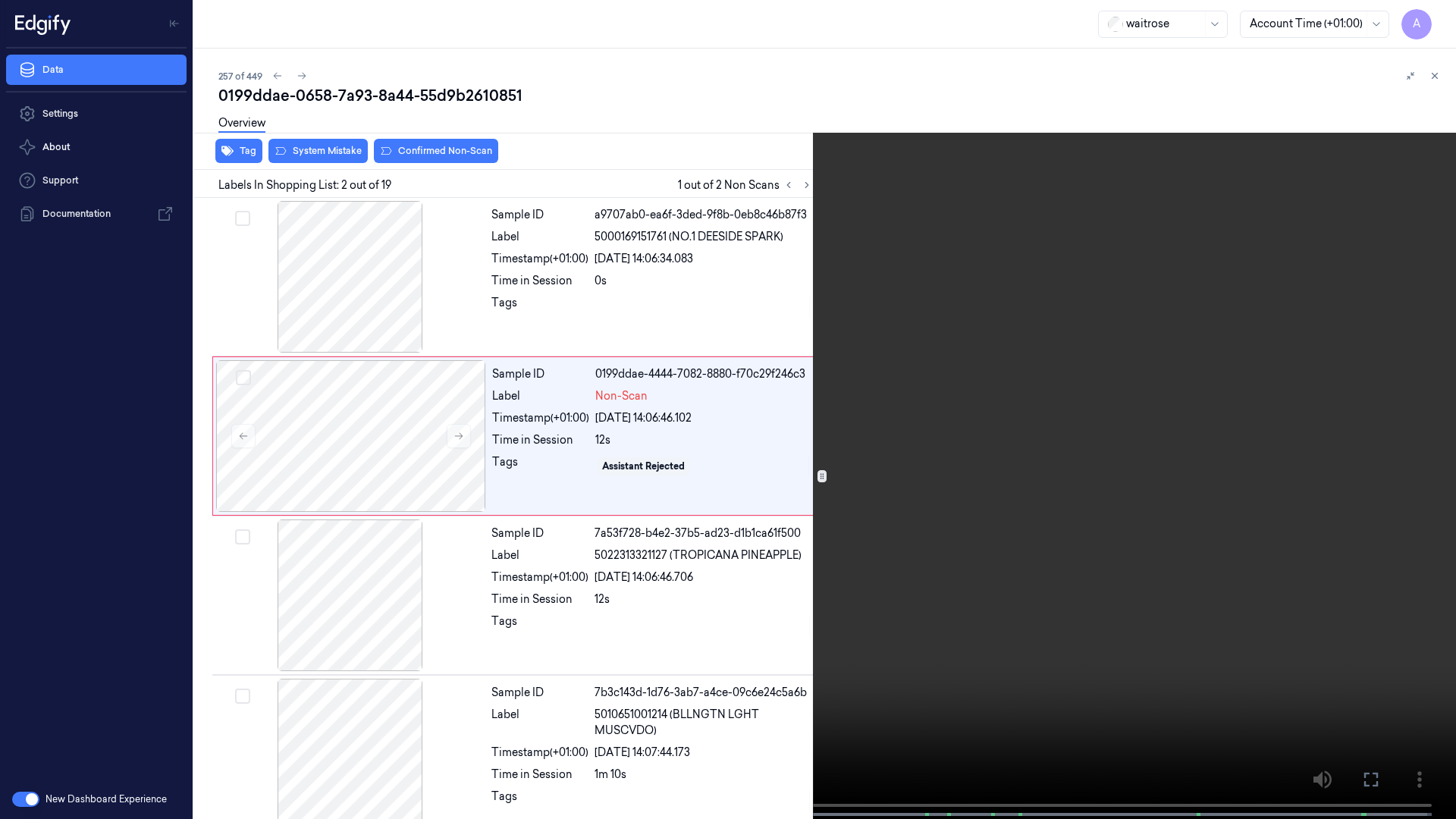
click at [990, 409] on video at bounding box center [728, 410] width 1456 height 822
click at [1074, 422] on video at bounding box center [728, 410] width 1456 height 822
click at [0, 0] on icon at bounding box center [0, 0] width 0 height 0
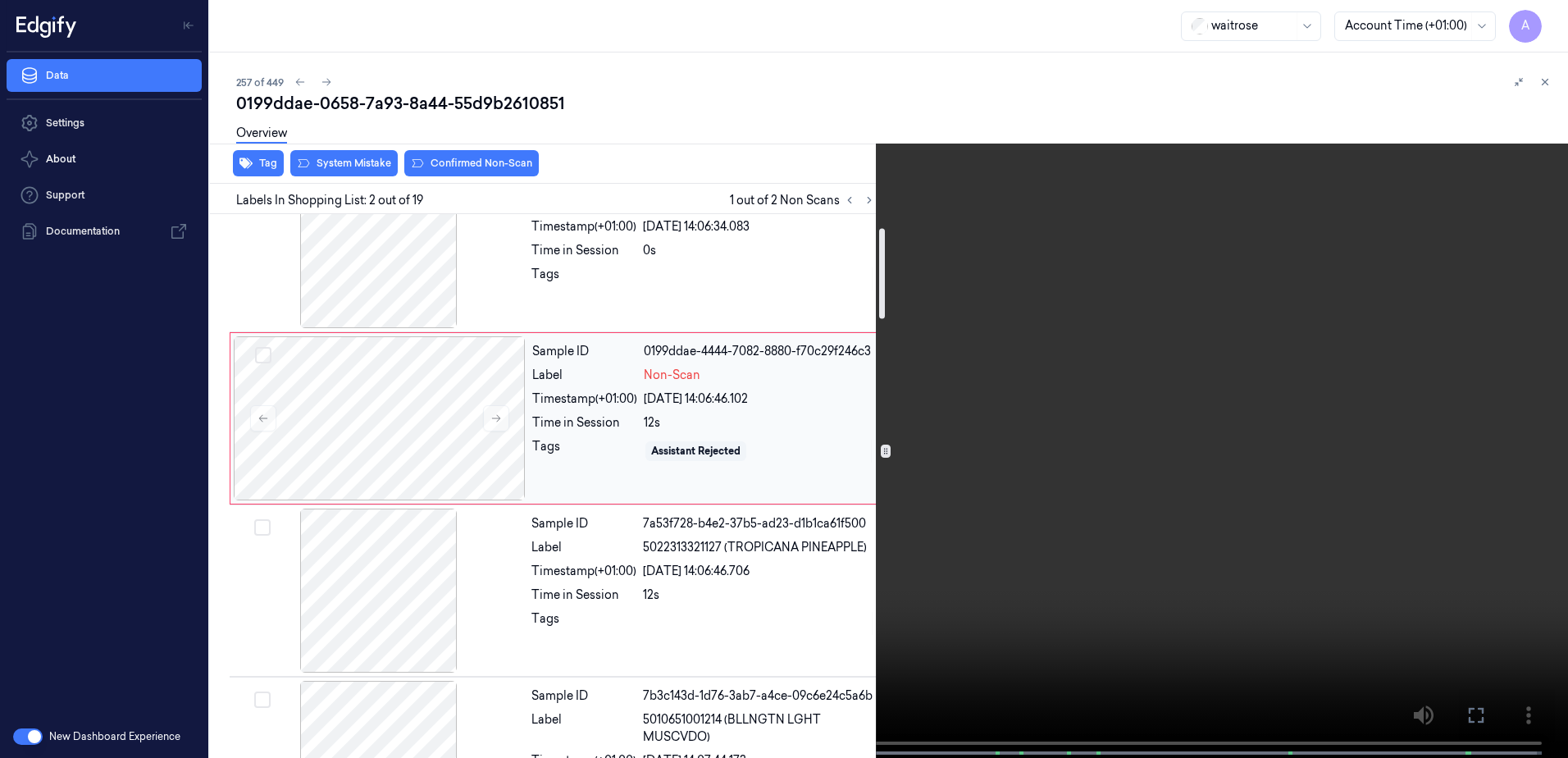
scroll to position [82, 0]
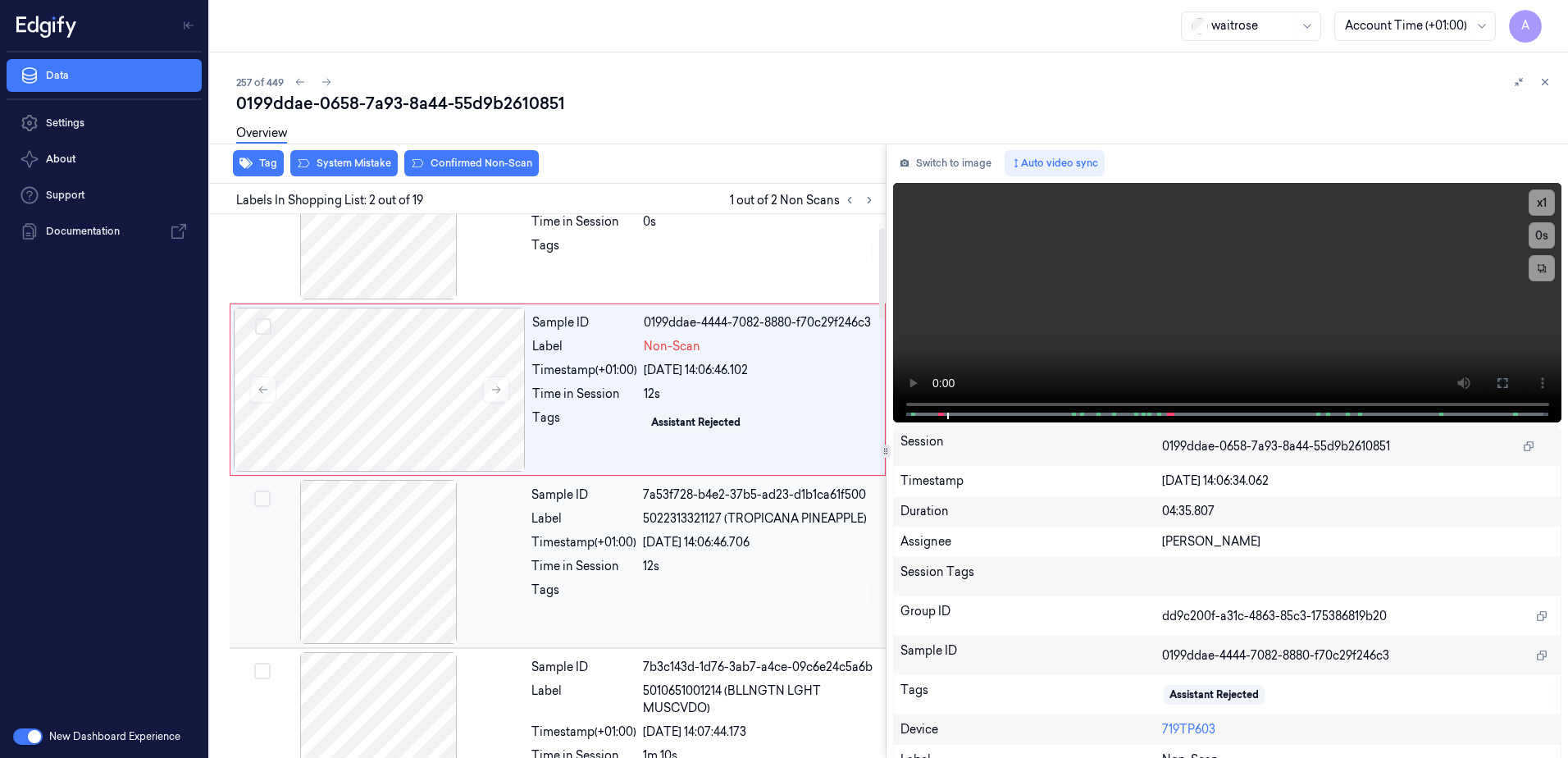
click at [687, 610] on div "Sample ID 7a53f728-b4e2-37b5-ad23-d1b1ca61f500 Label 5022313321127 (TROPICANA P…" at bounding box center [704, 562] width 358 height 164
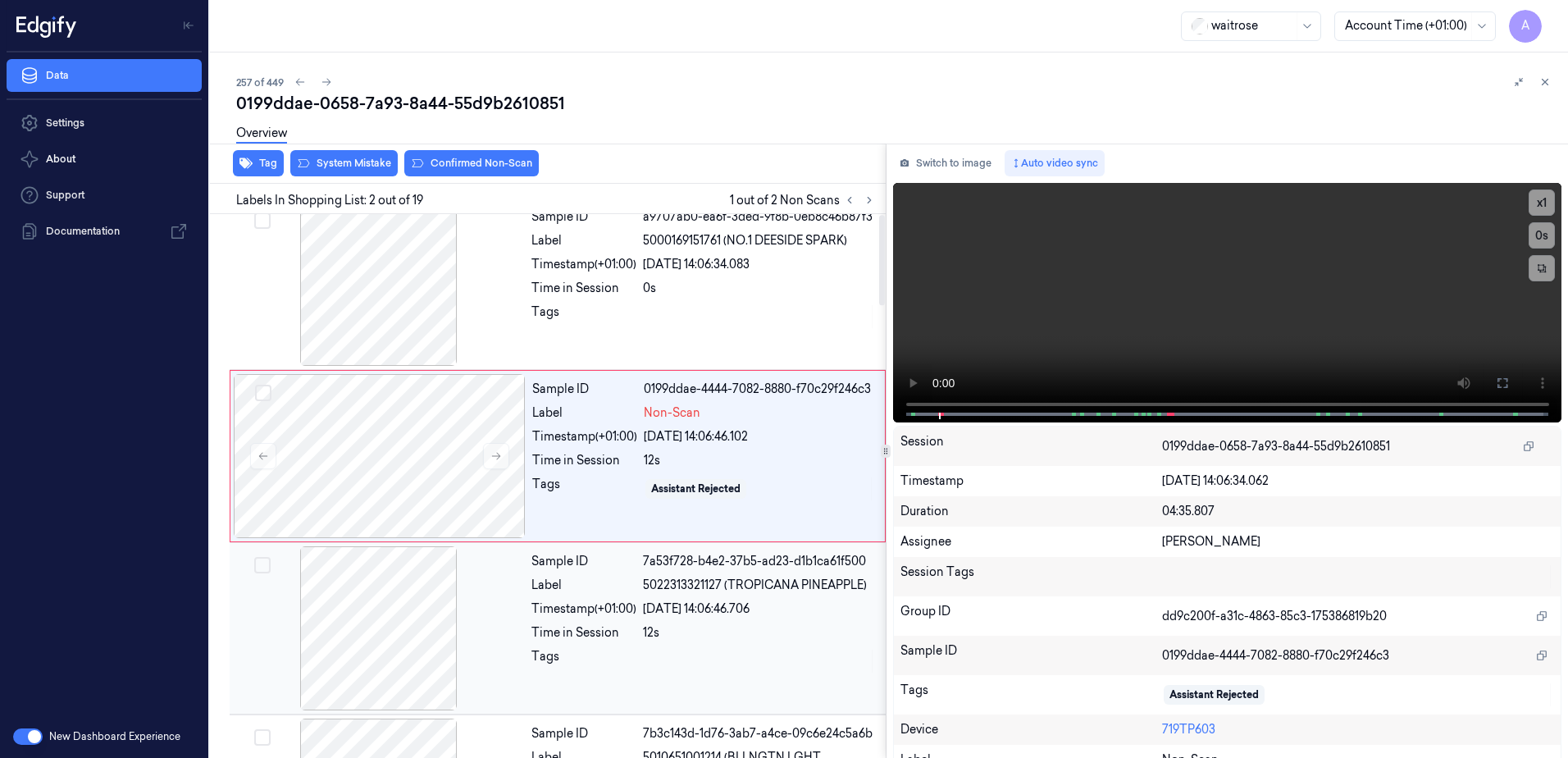
scroll to position [0, 0]
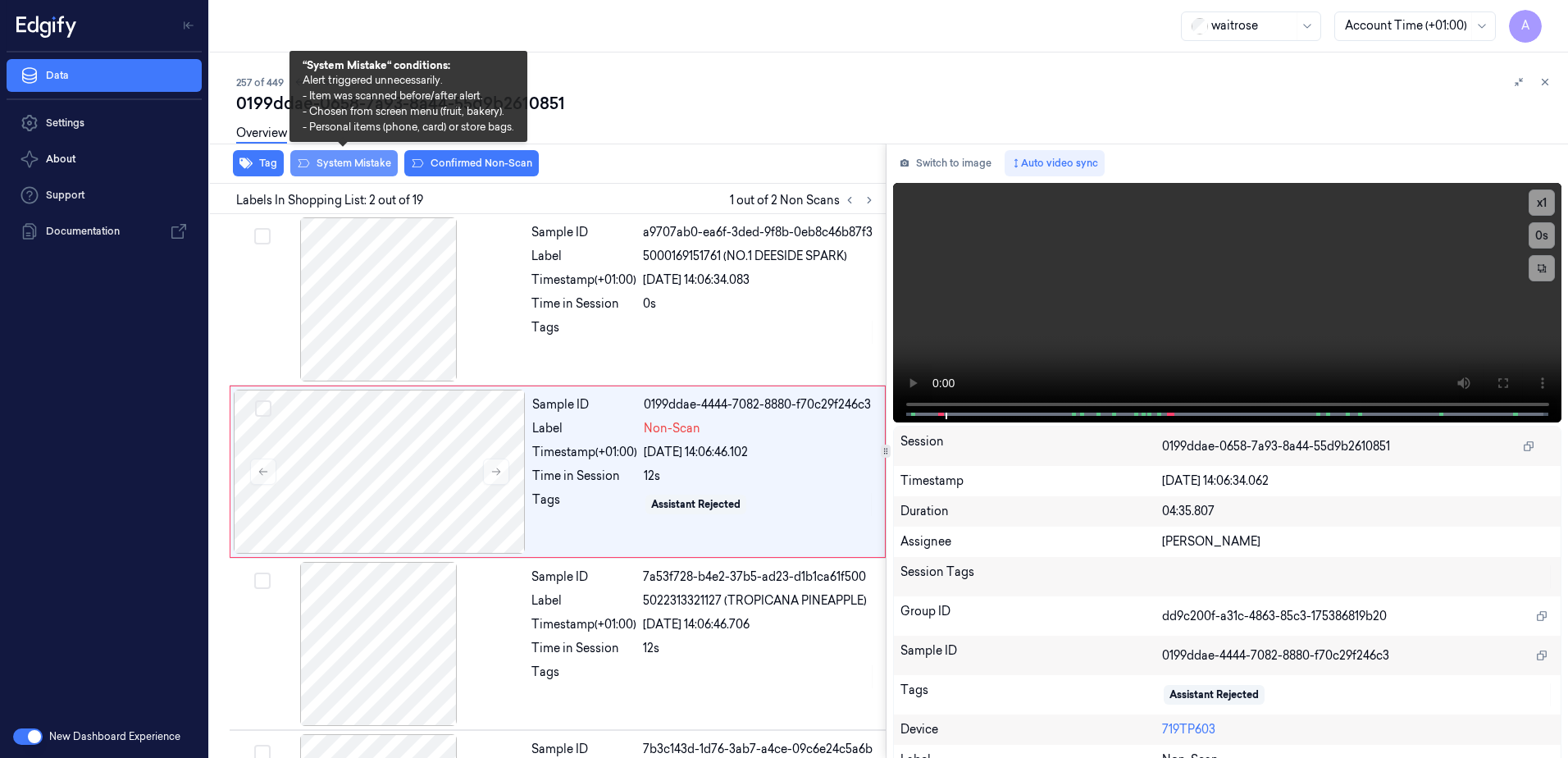
click at [344, 173] on button "System Mistake" at bounding box center [344, 162] width 107 height 26
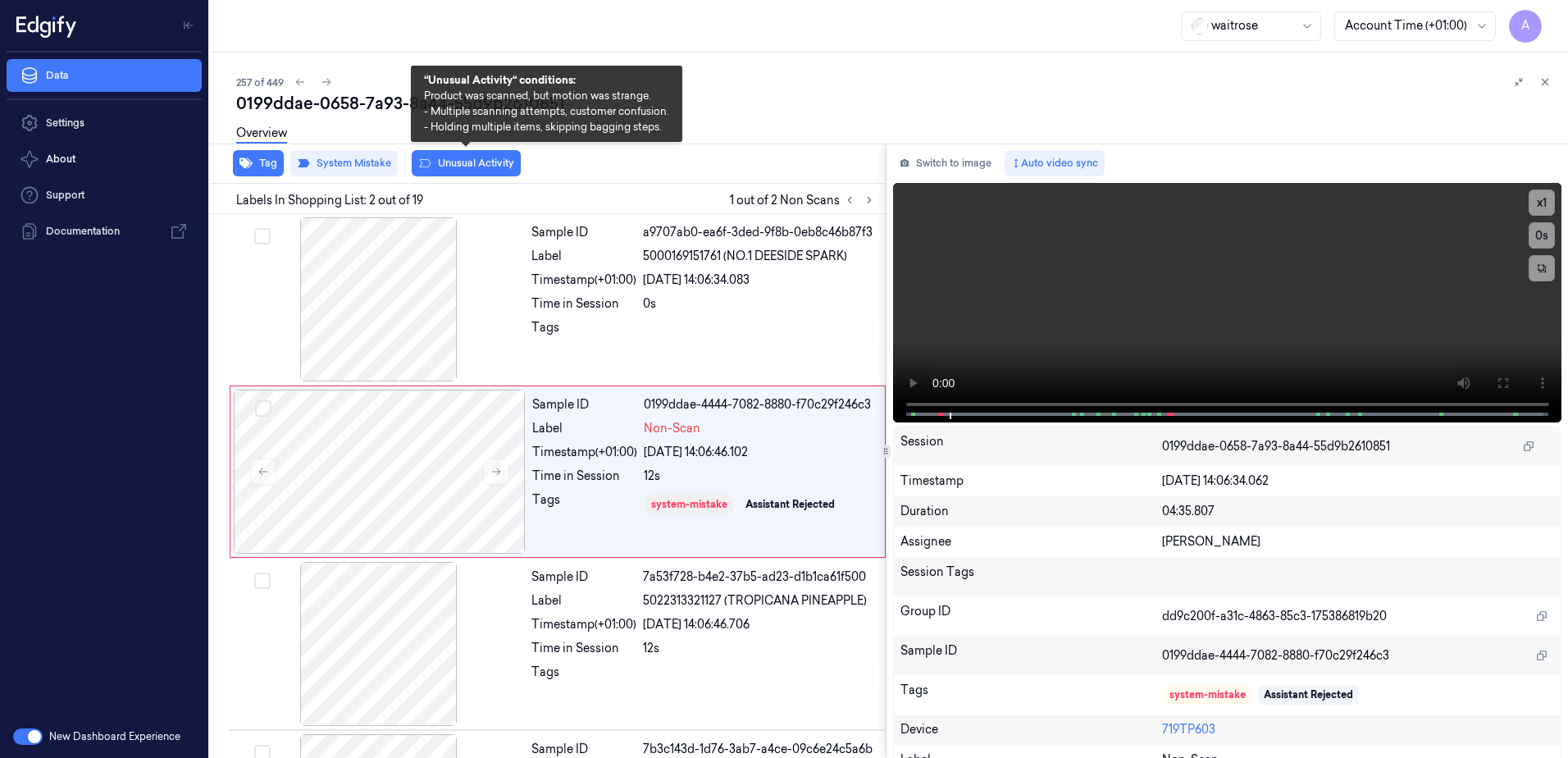
click at [478, 172] on button "Unusual Activity" at bounding box center [466, 162] width 109 height 26
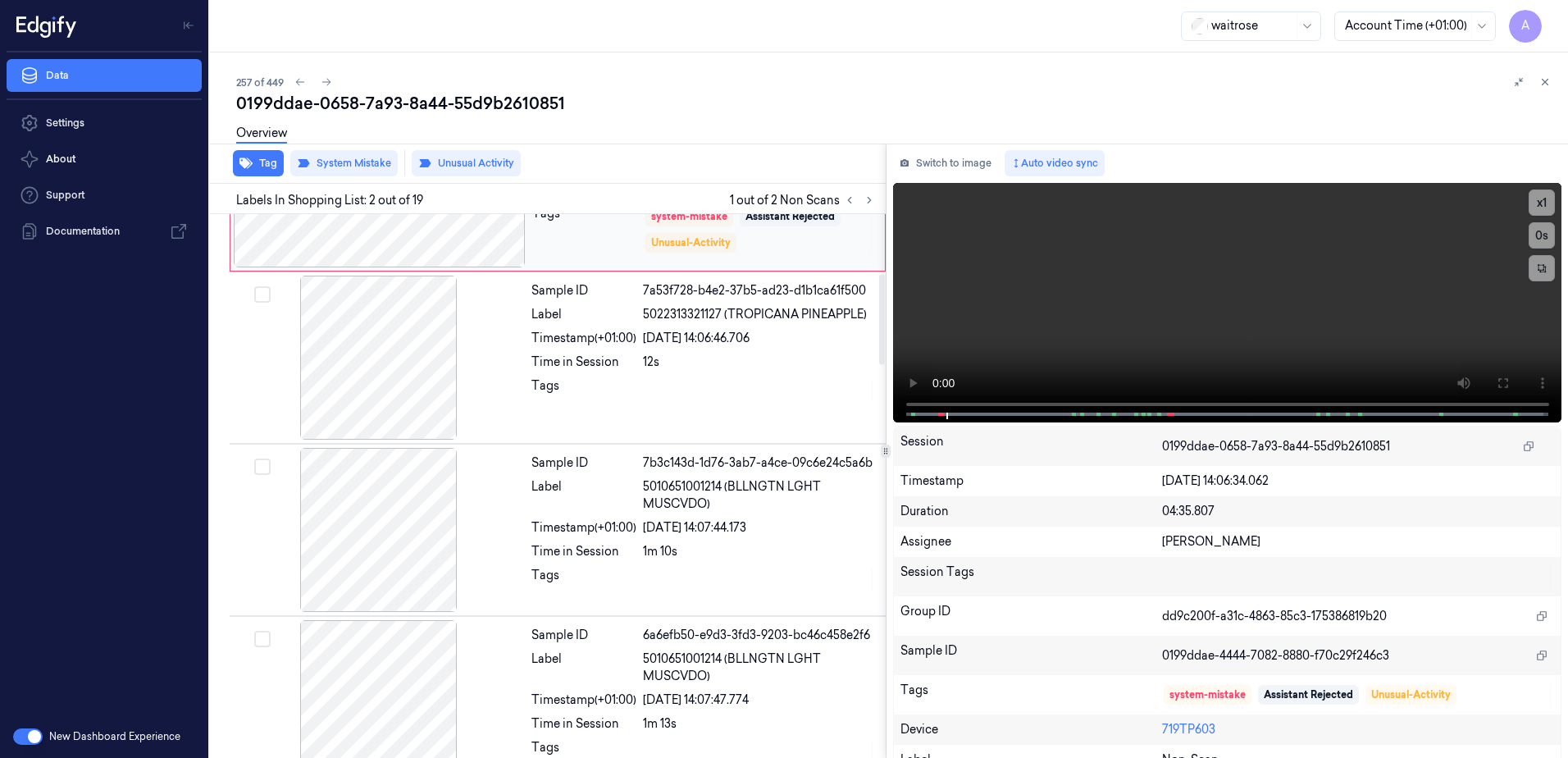
scroll to position [410, 0]
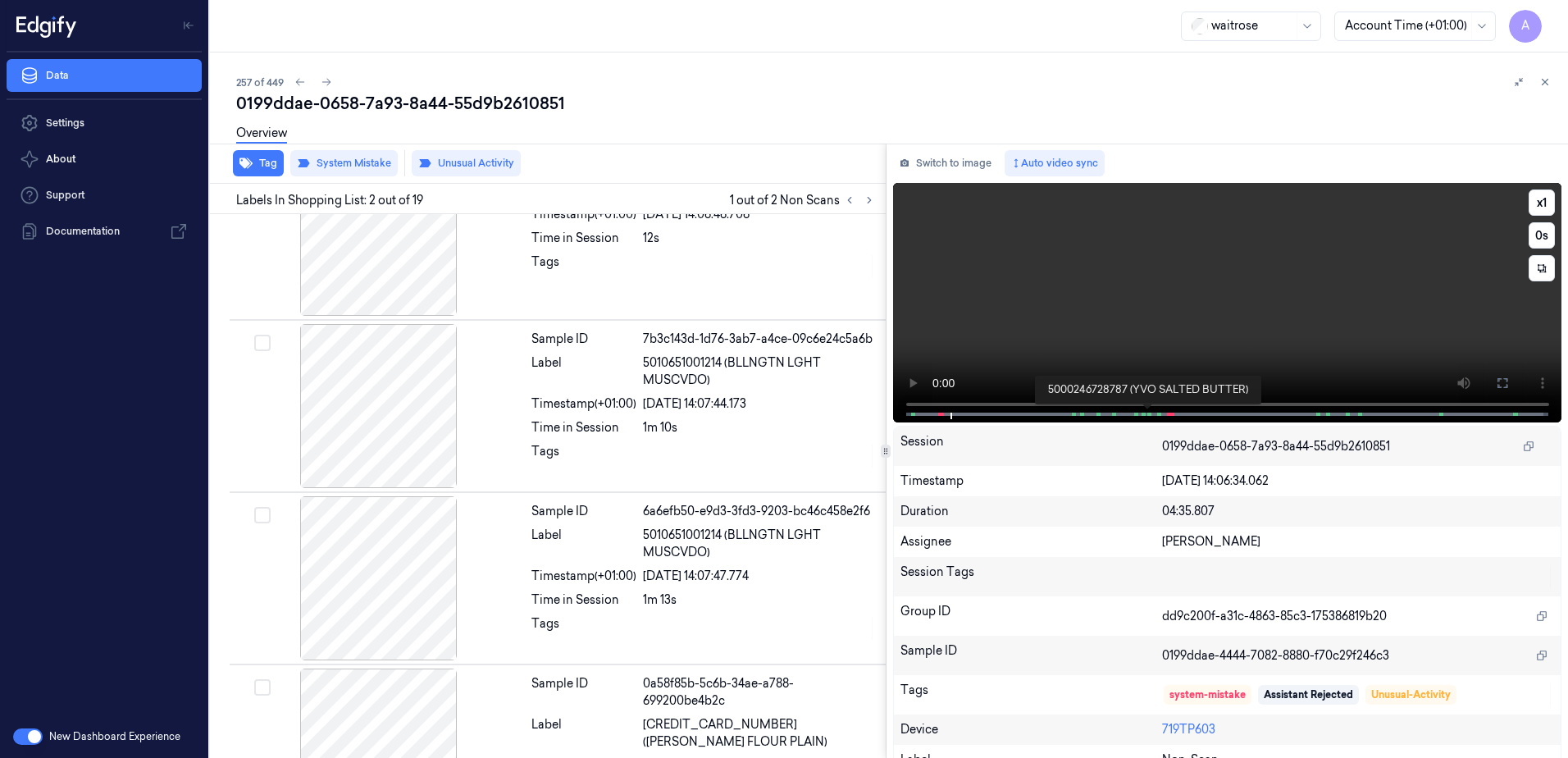
click at [1148, 411] on span at bounding box center [1149, 414] width 2 height 8
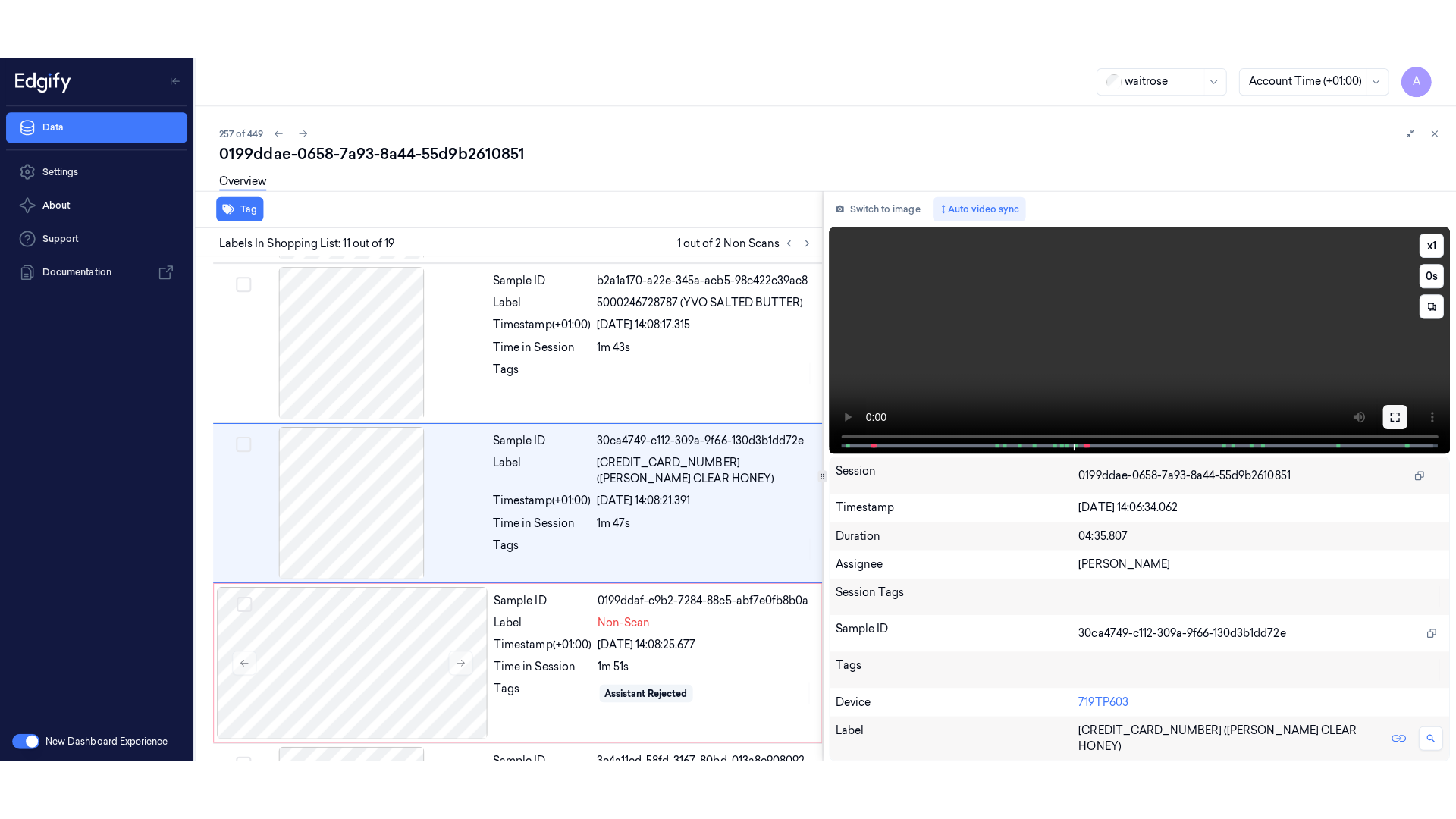
scroll to position [1420, 0]
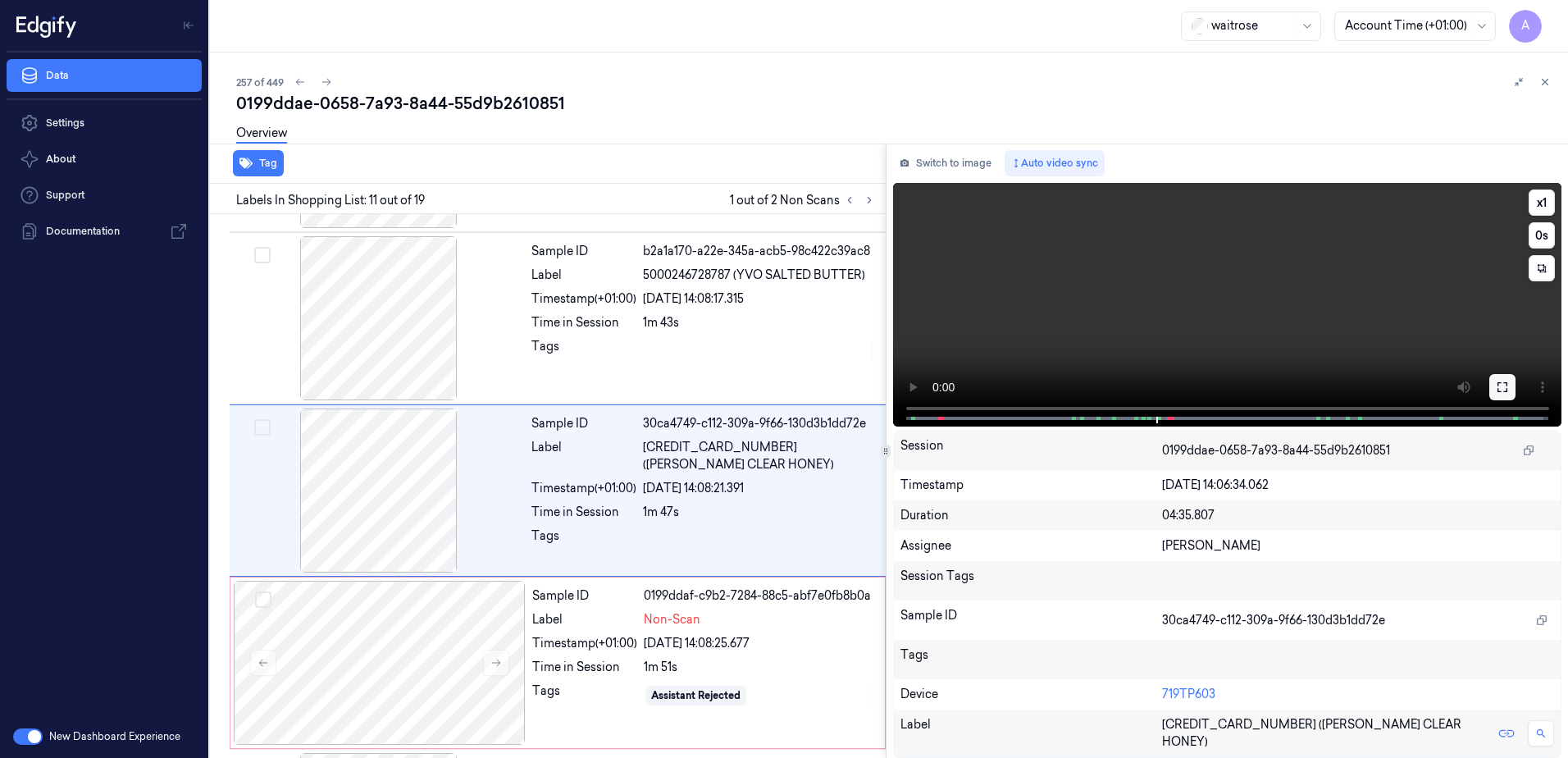
click at [1507, 392] on icon at bounding box center [1503, 387] width 10 height 10
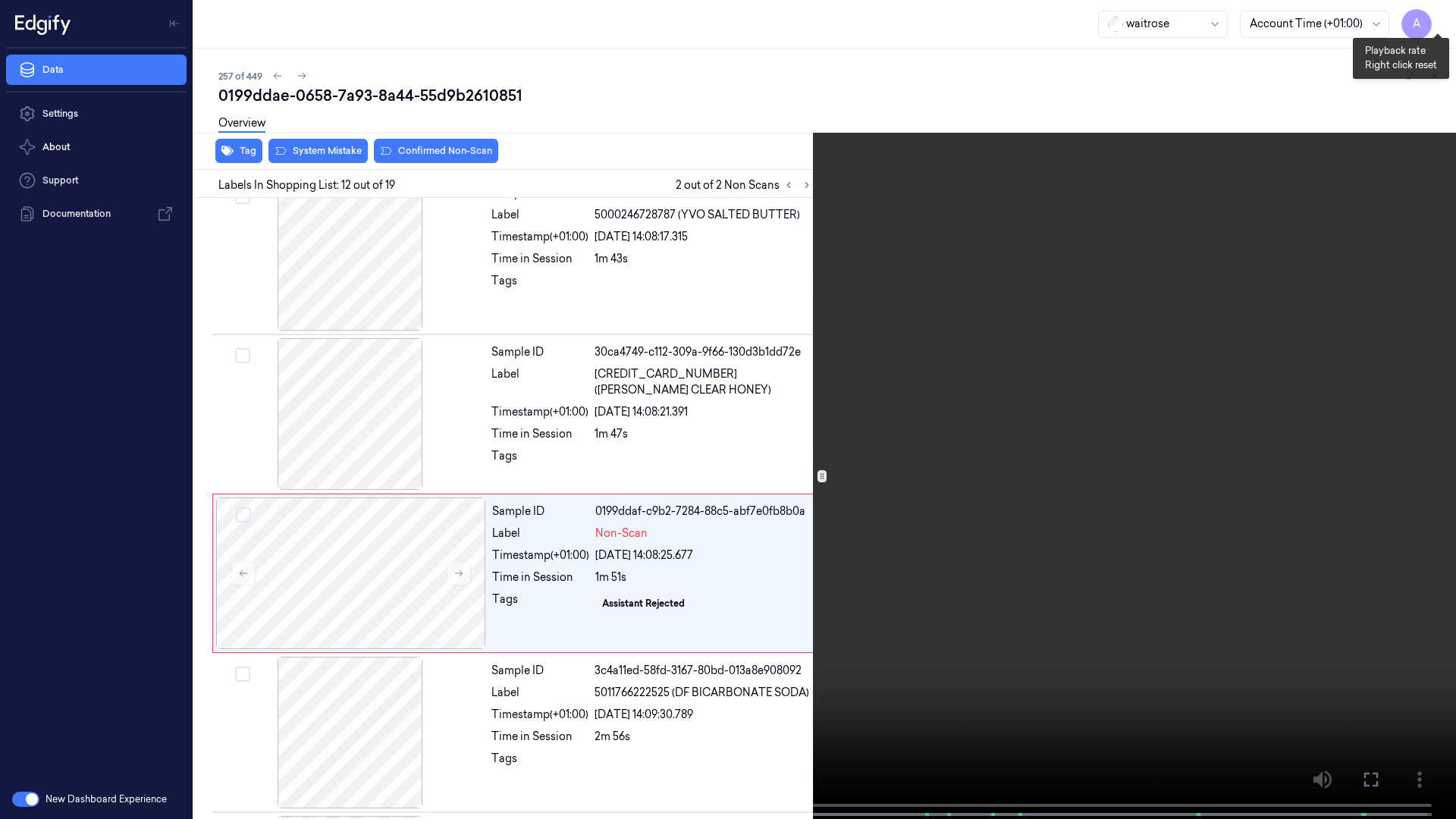
scroll to position [1520, 0]
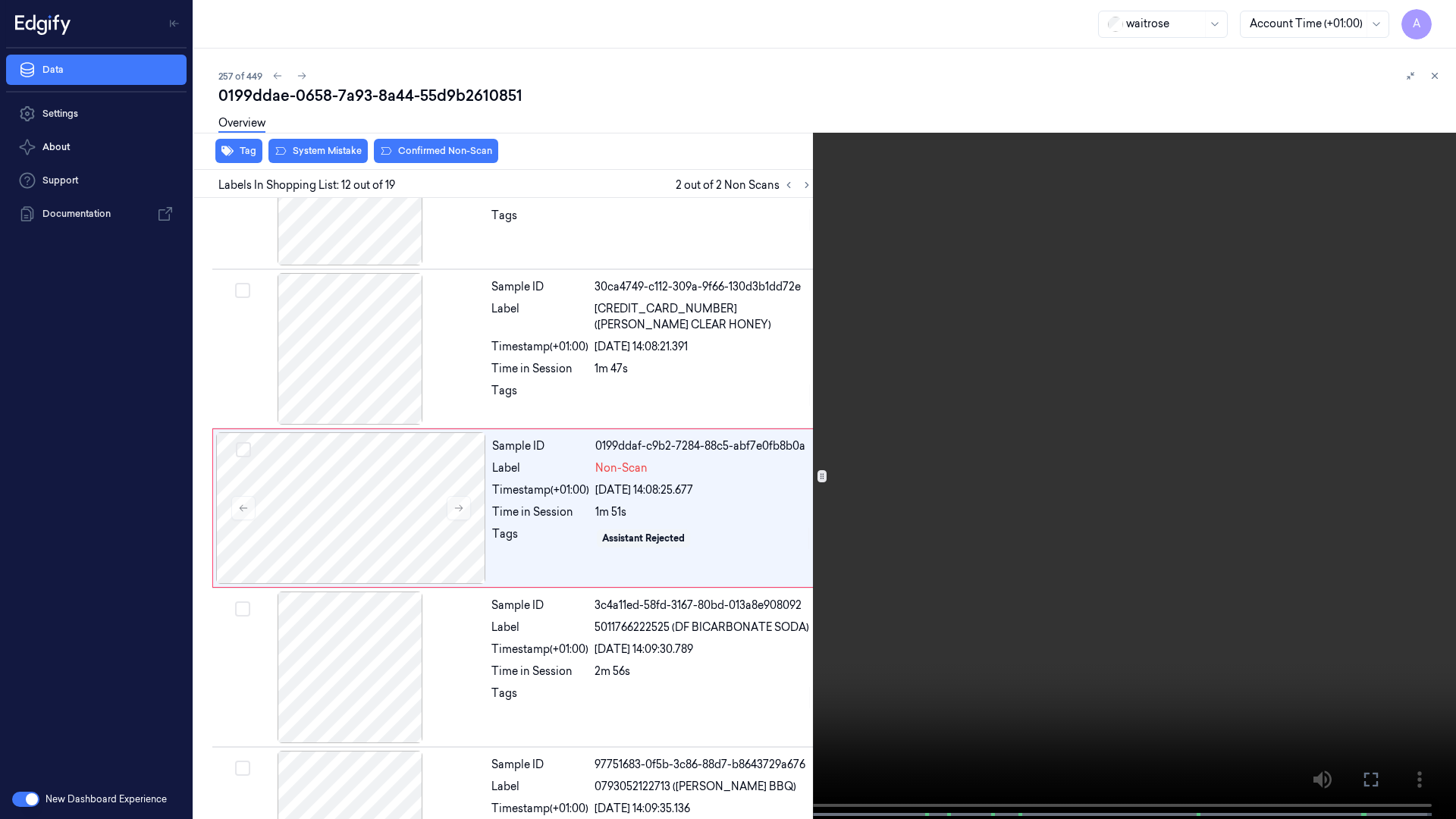
click at [1442, 23] on button "x 1" at bounding box center [1438, 18] width 24 height 24
click at [1442, 23] on button "x 2" at bounding box center [1438, 18] width 24 height 24
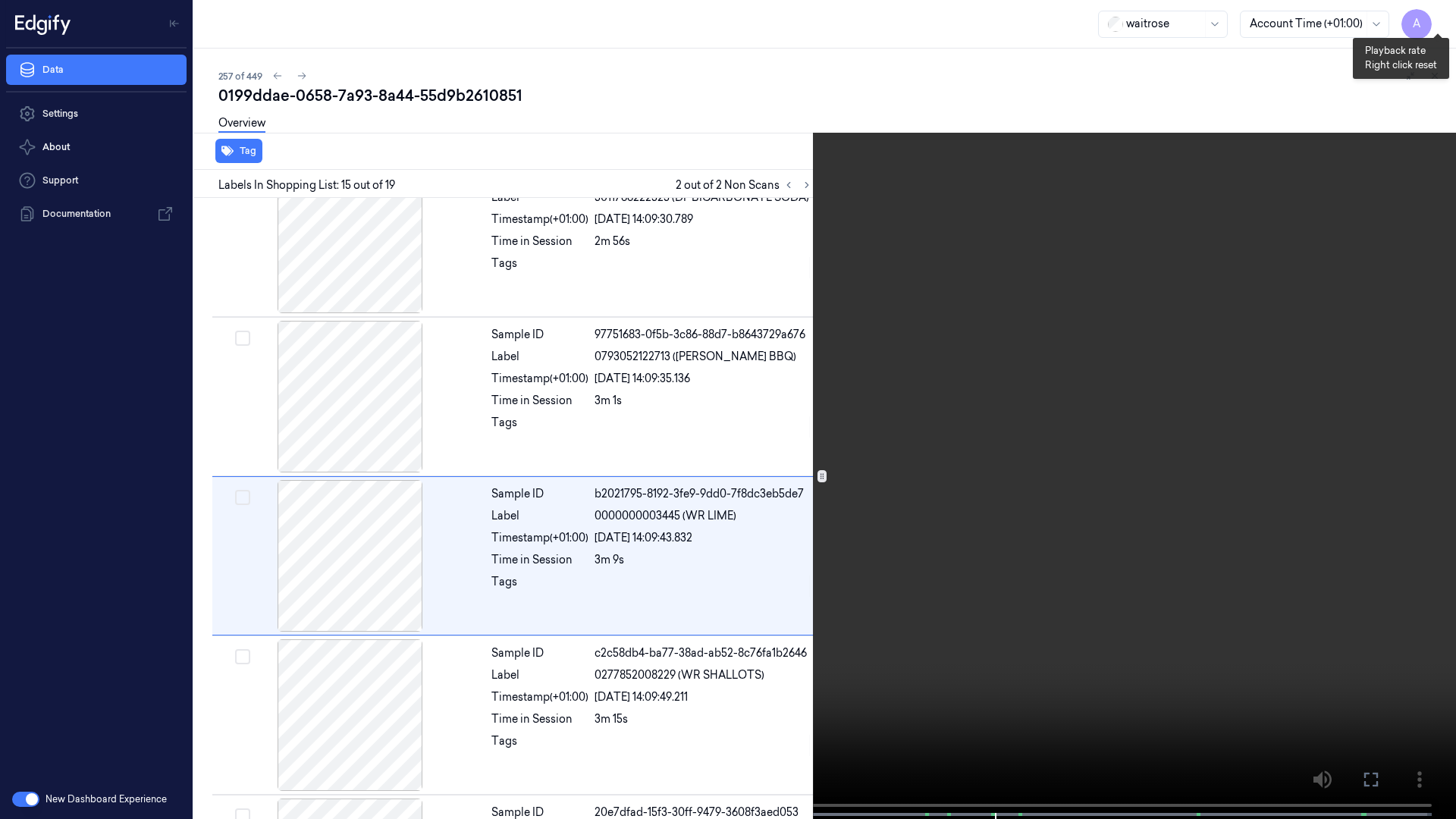
scroll to position [1997, 0]
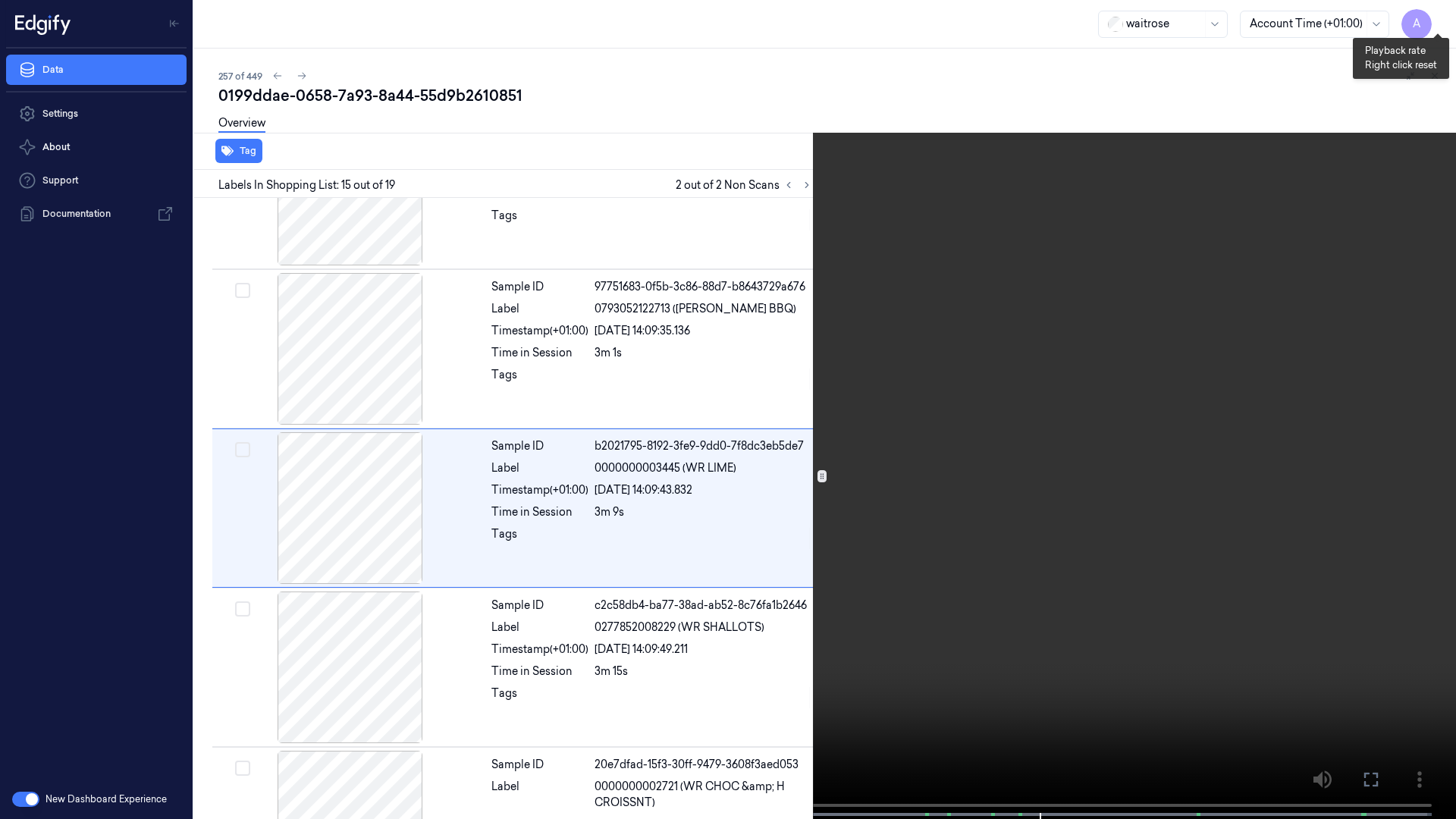
click at [1442, 23] on button "x 1" at bounding box center [1438, 18] width 24 height 24
click at [1442, 23] on button "x 2" at bounding box center [1438, 18] width 24 height 24
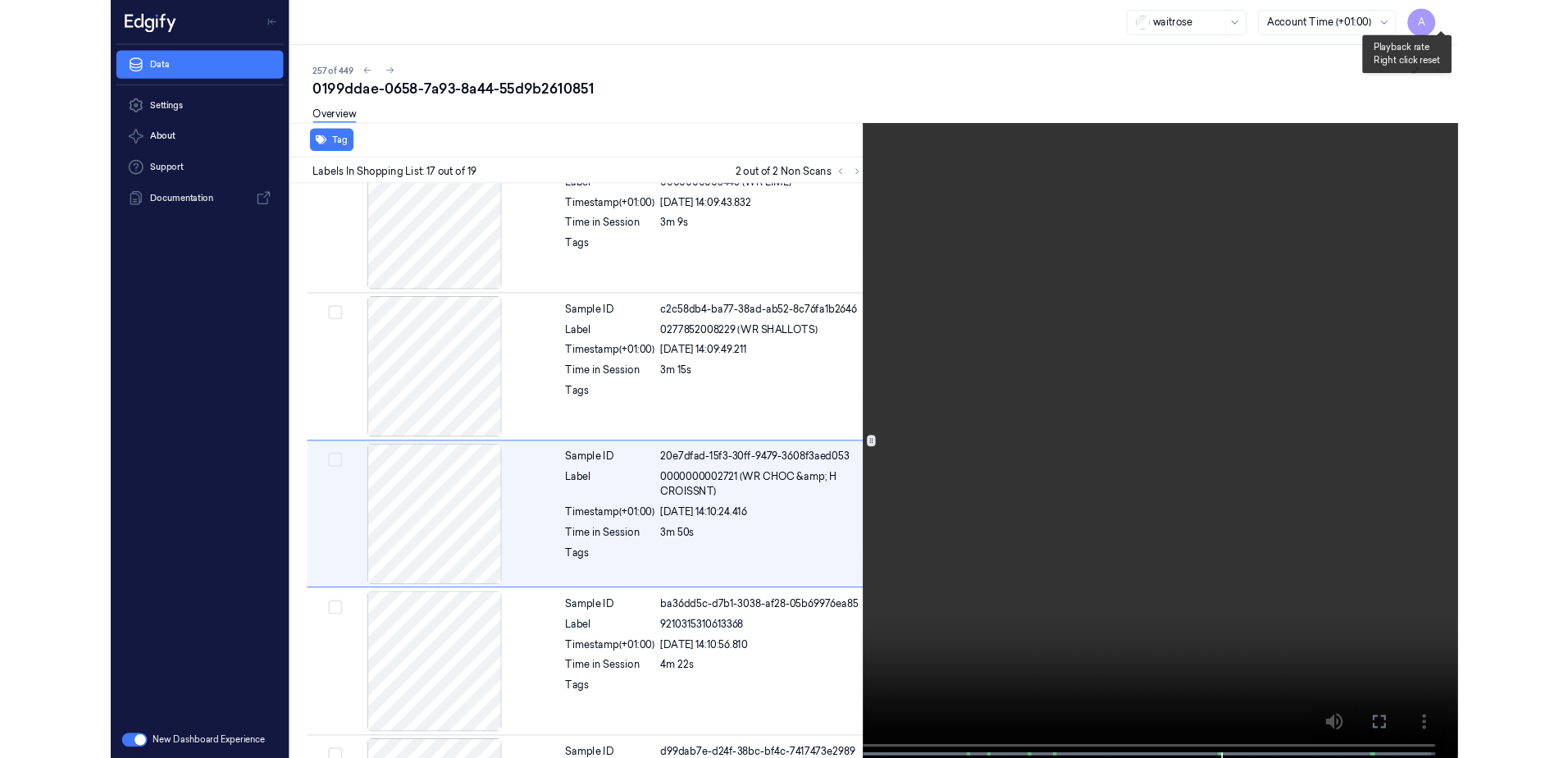
scroll to position [2505, 0]
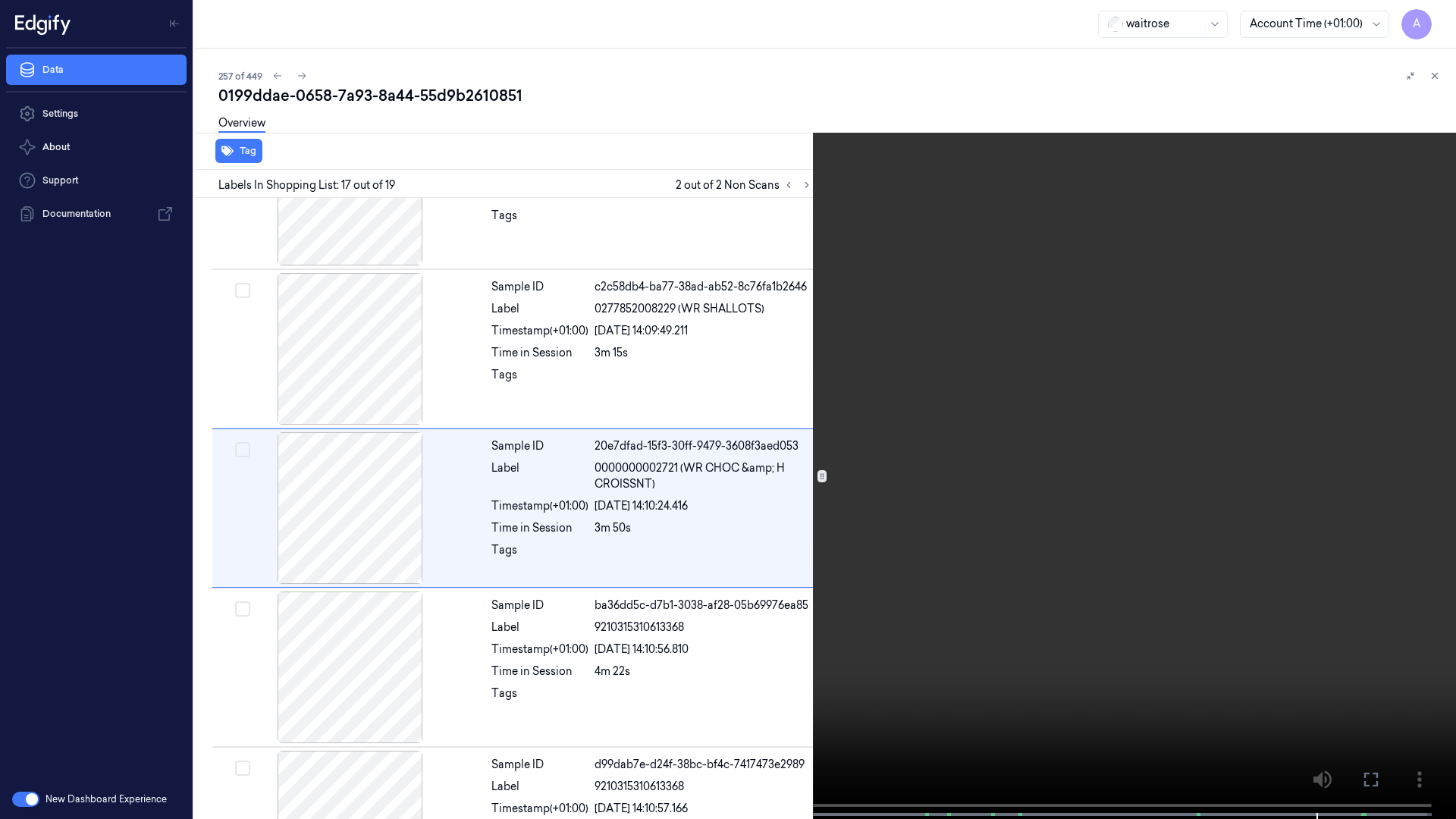
click at [0, 0] on icon at bounding box center [0, 0] width 0 height 0
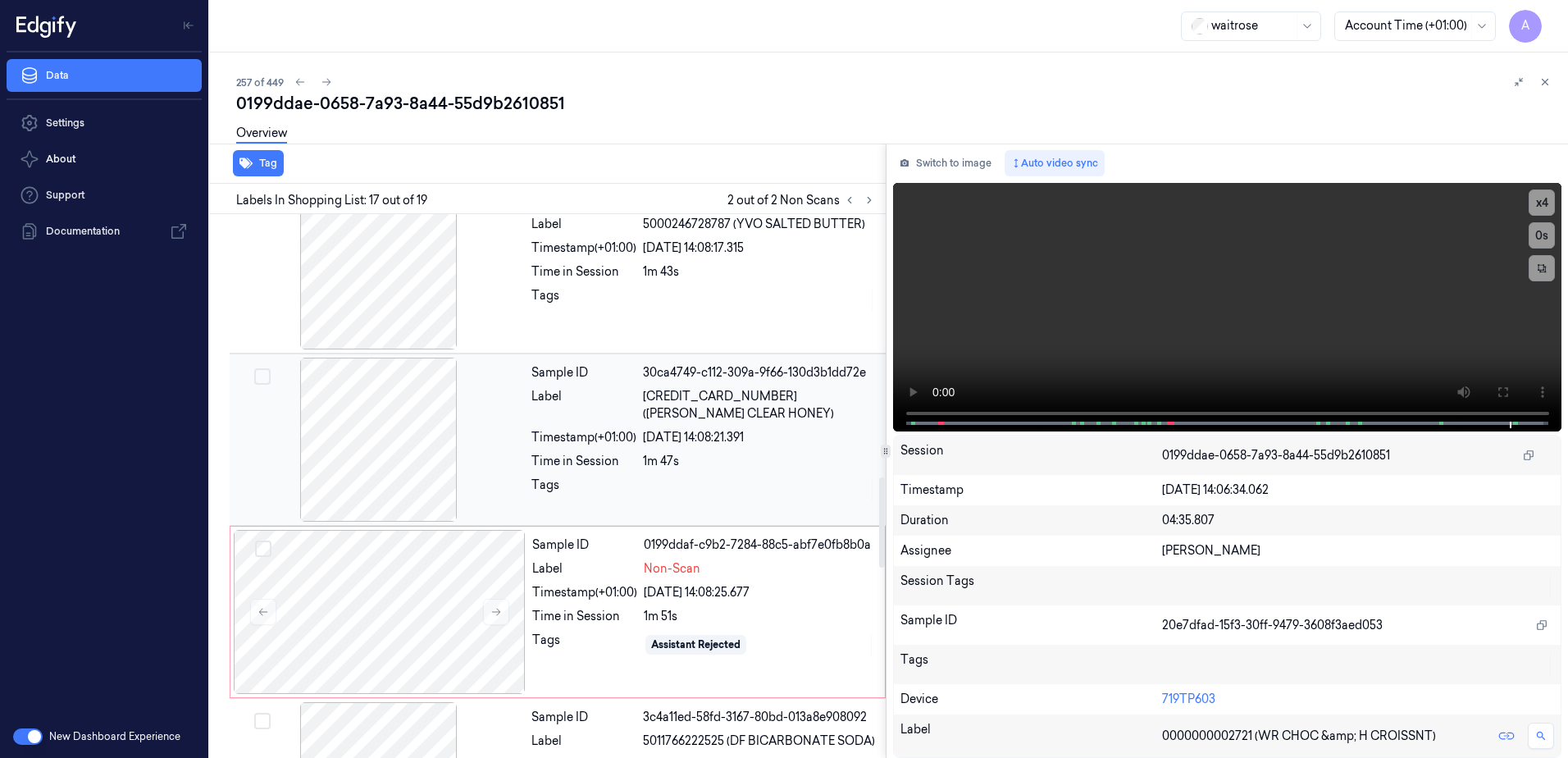
scroll to position [1749, 0]
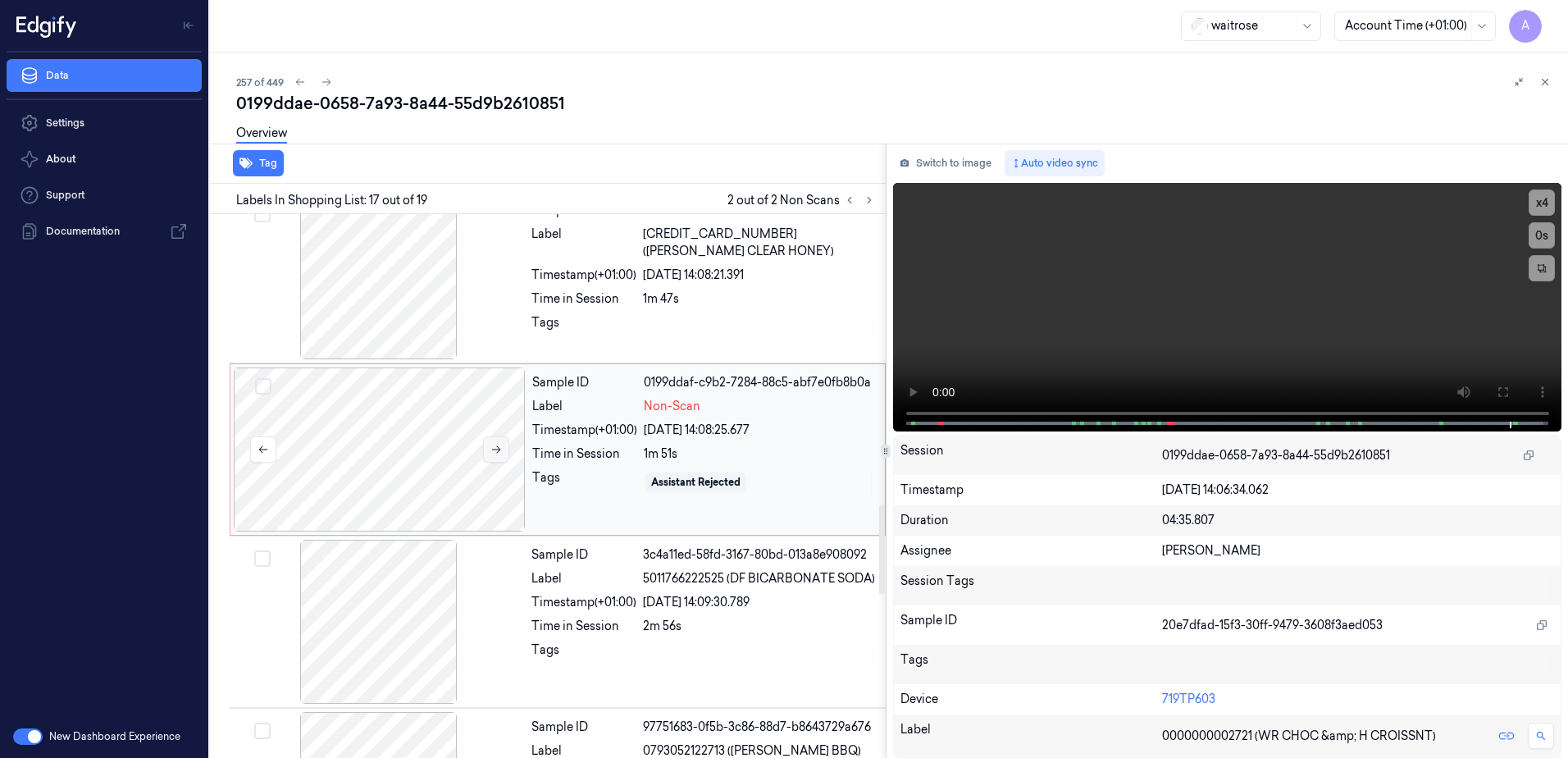
click at [493, 451] on button at bounding box center [496, 449] width 26 height 26
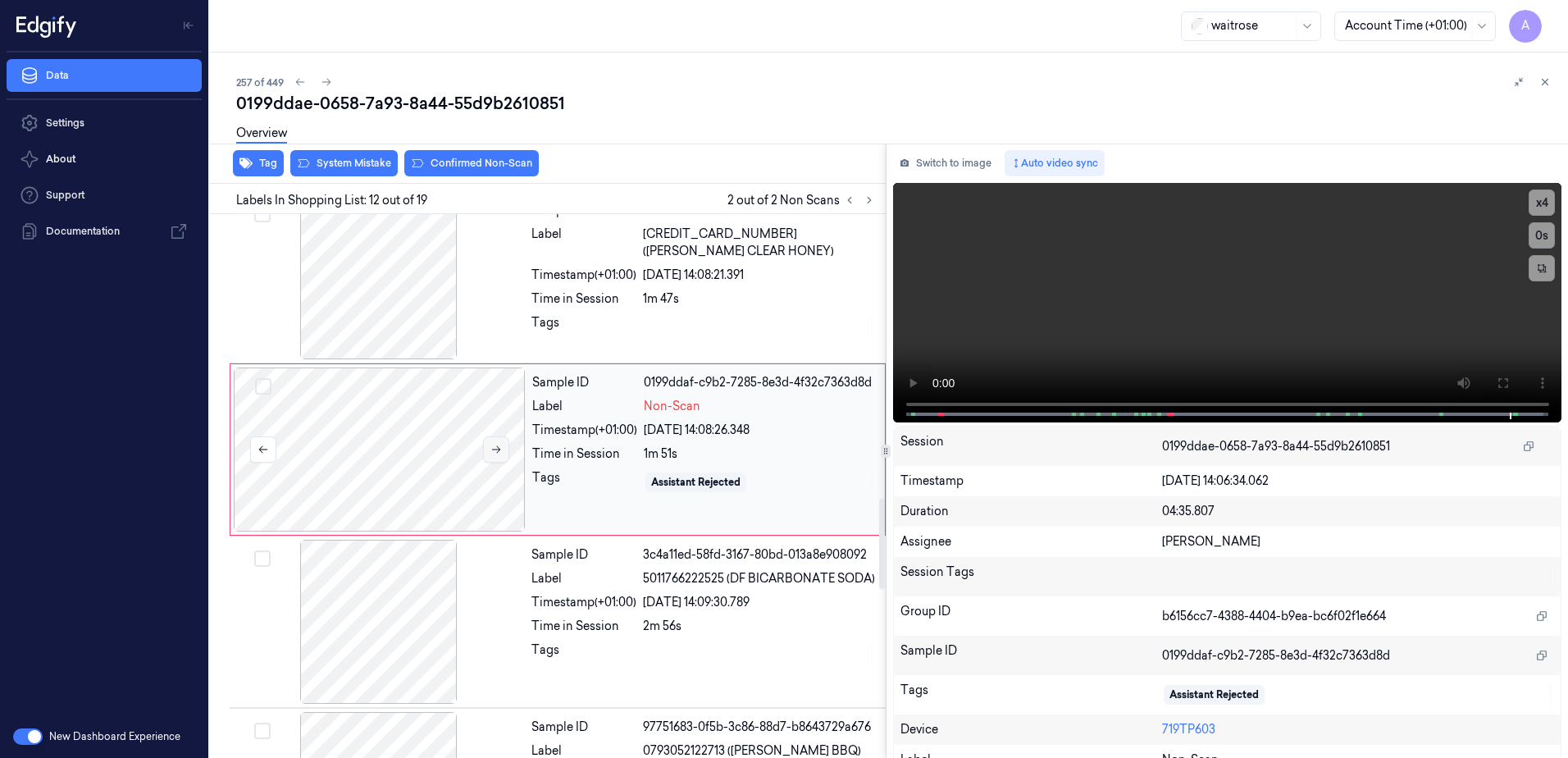
scroll to position [1708, 0]
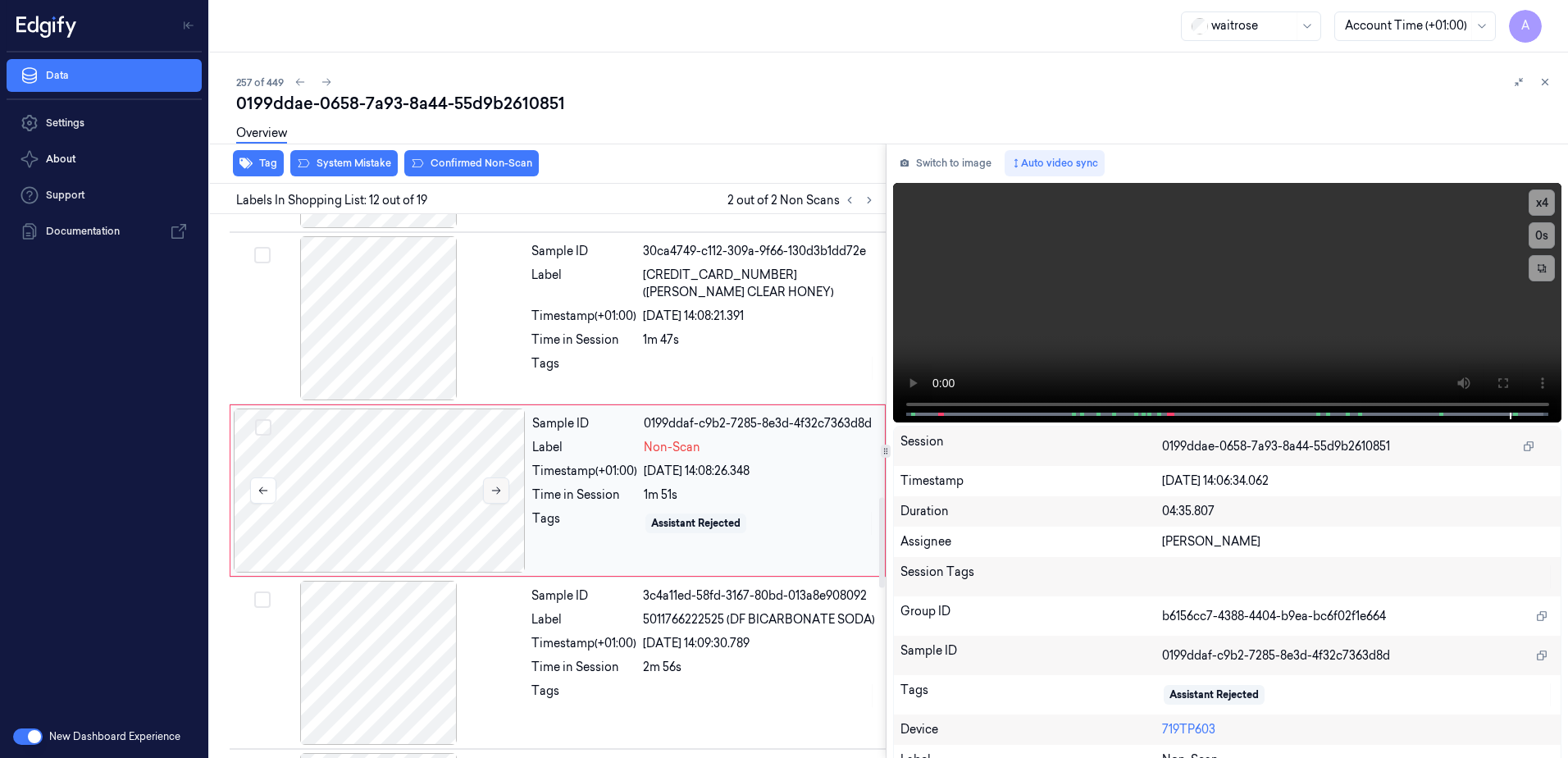
click at [489, 487] on button at bounding box center [496, 490] width 26 height 26
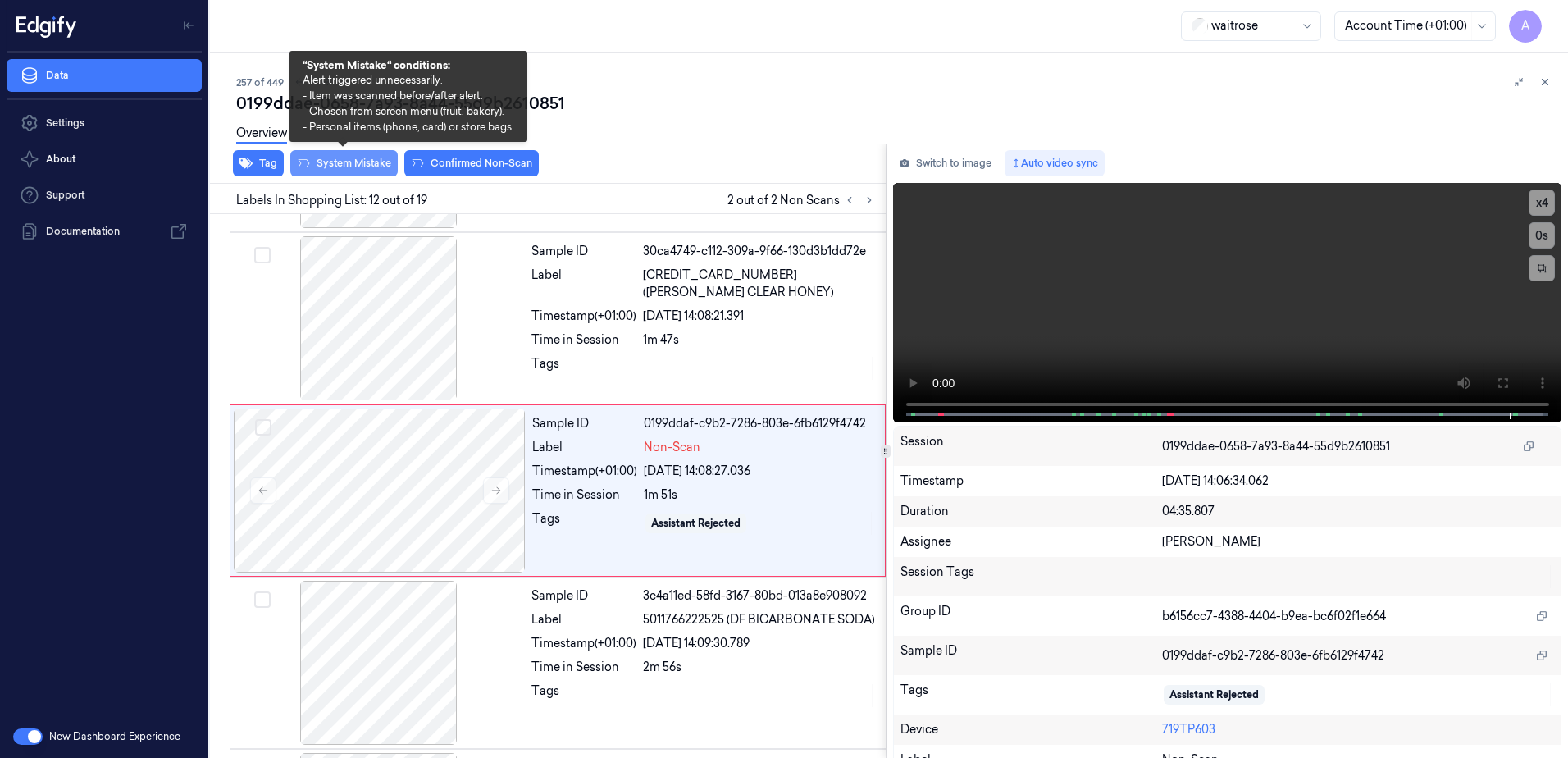
click at [372, 164] on button "System Mistake" at bounding box center [344, 162] width 107 height 26
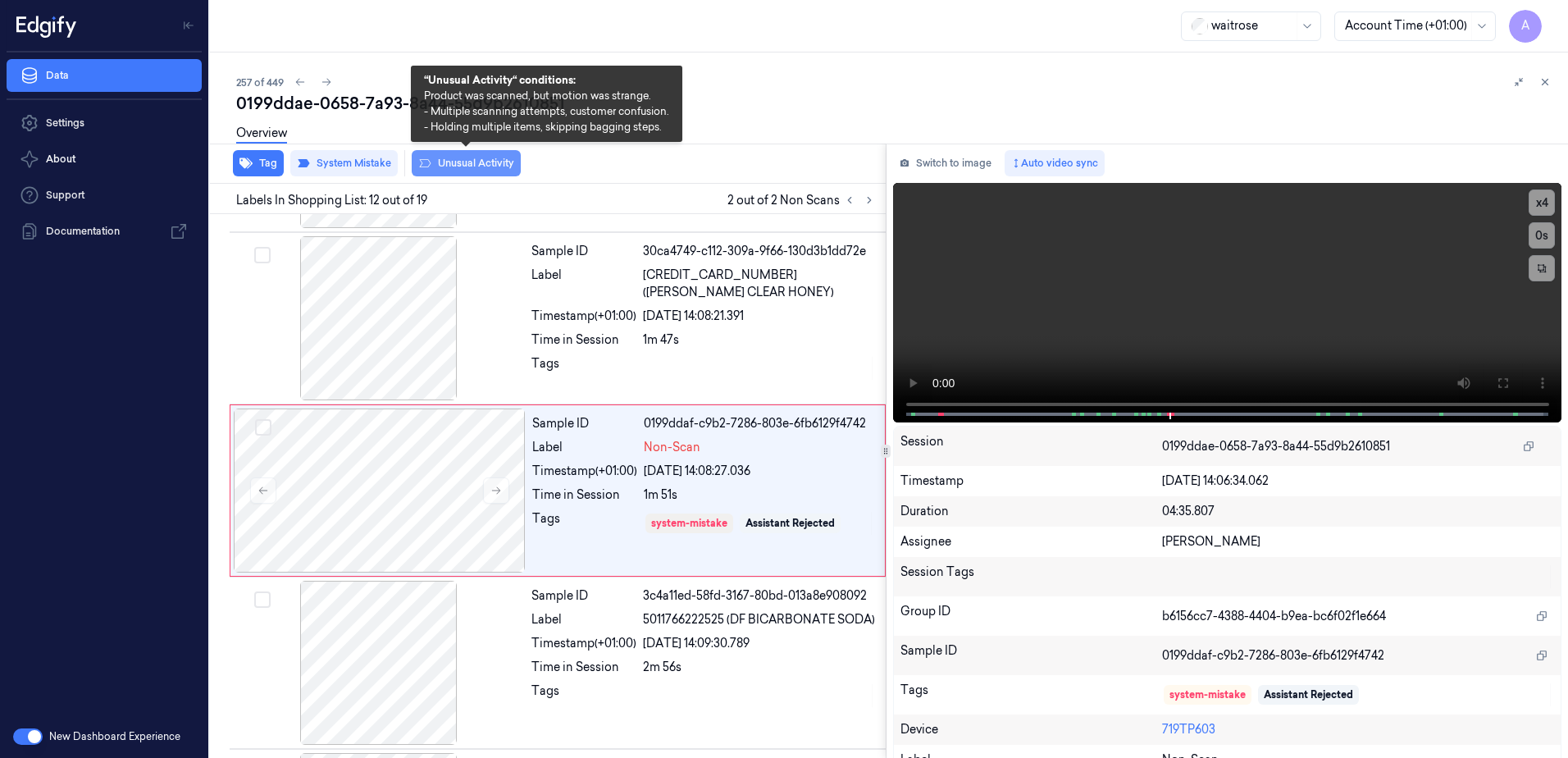
click at [463, 167] on button "Unusual Activity" at bounding box center [466, 162] width 109 height 26
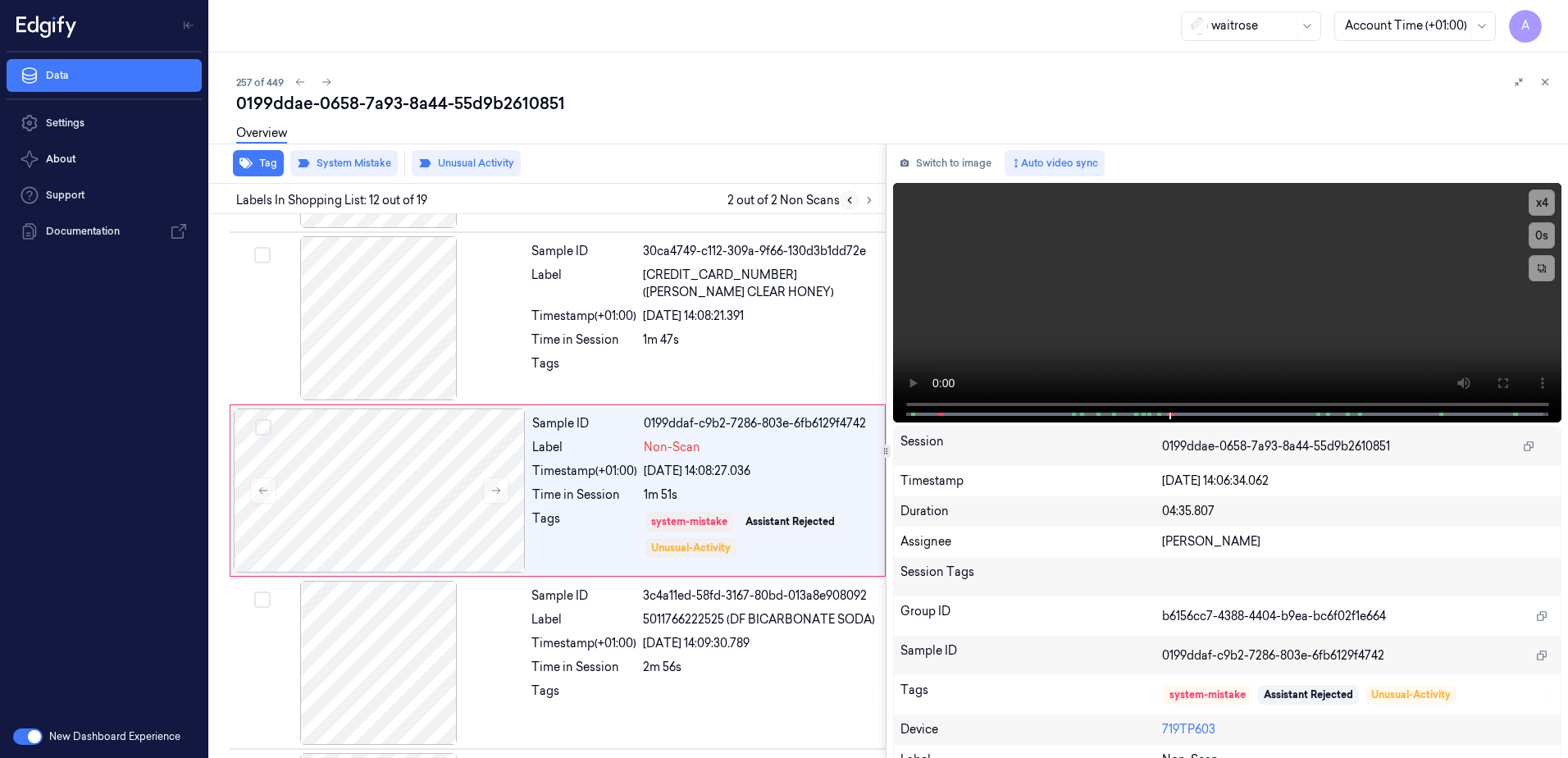
click at [848, 202] on icon at bounding box center [850, 200] width 12 height 12
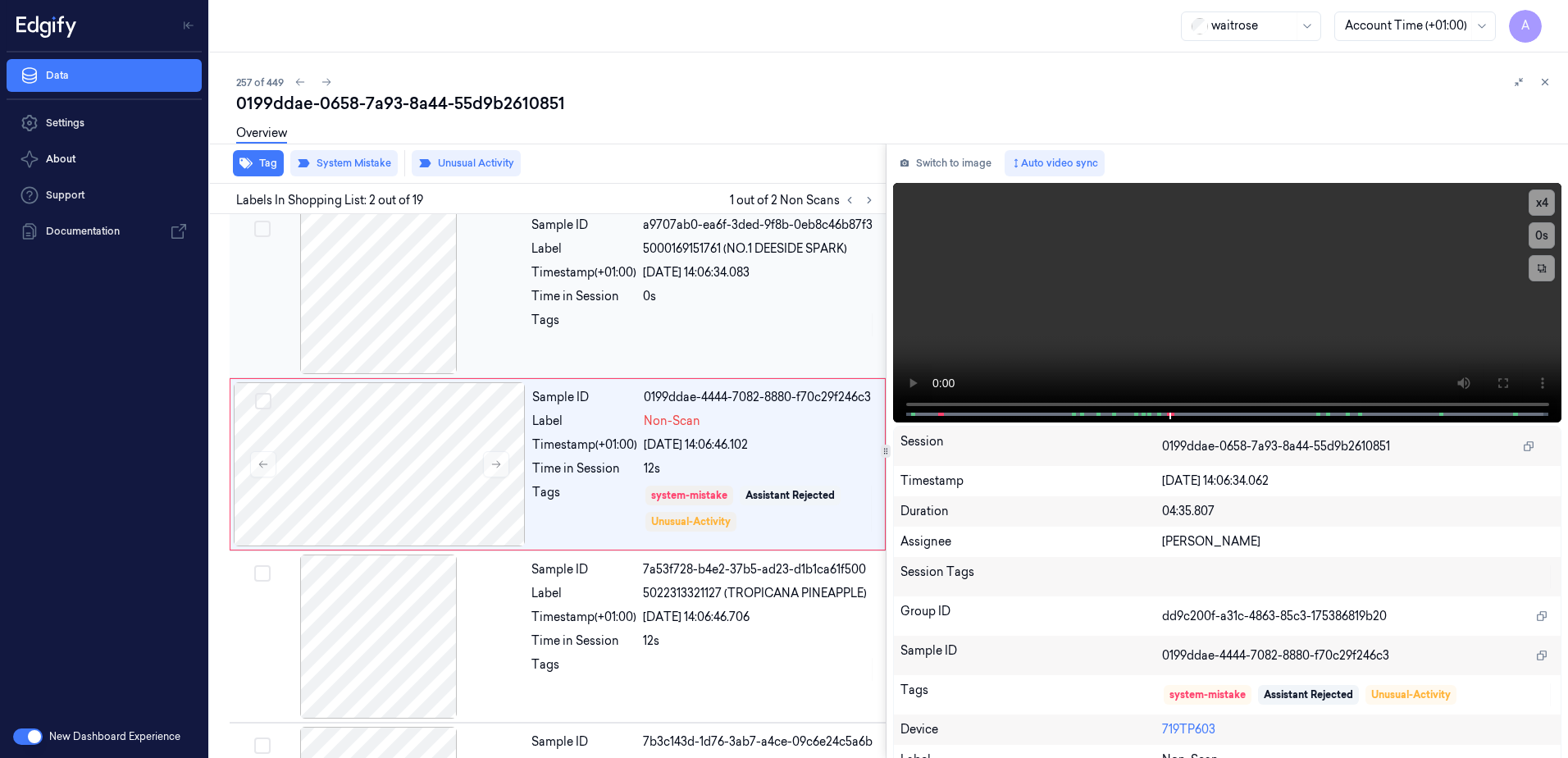
scroll to position [0, 0]
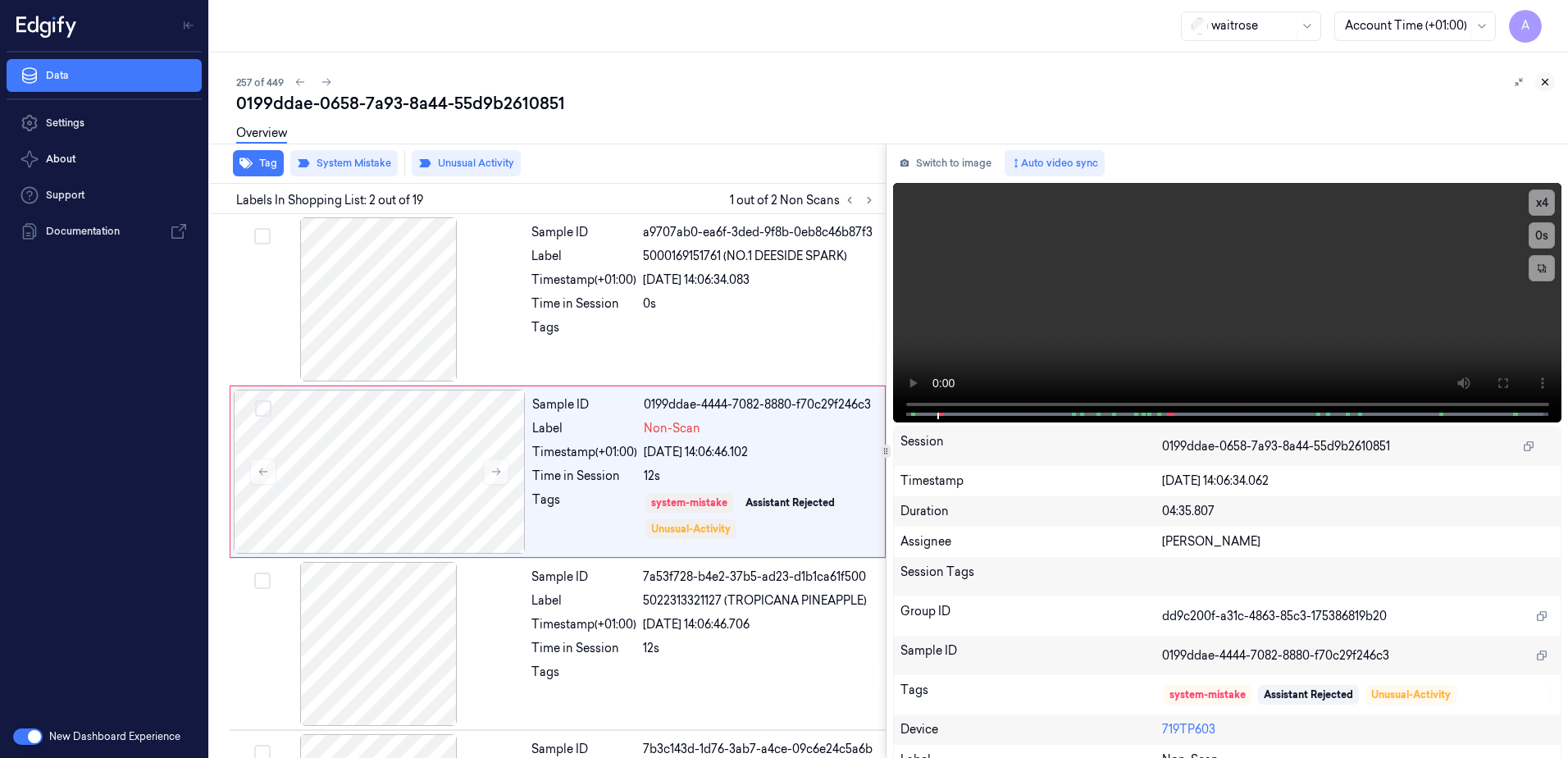
click at [1543, 86] on icon at bounding box center [1545, 82] width 12 height 12
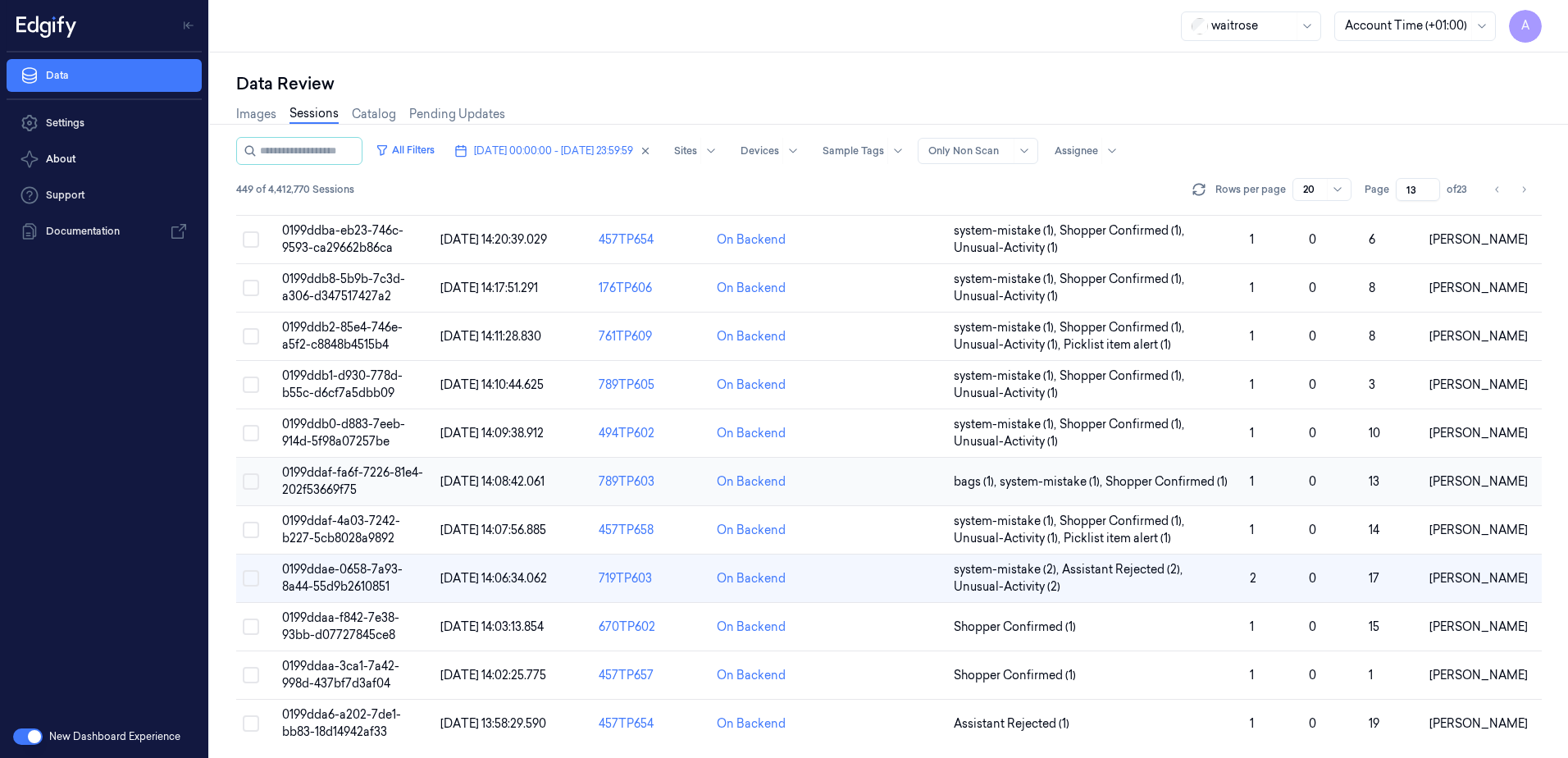
scroll to position [500, 0]
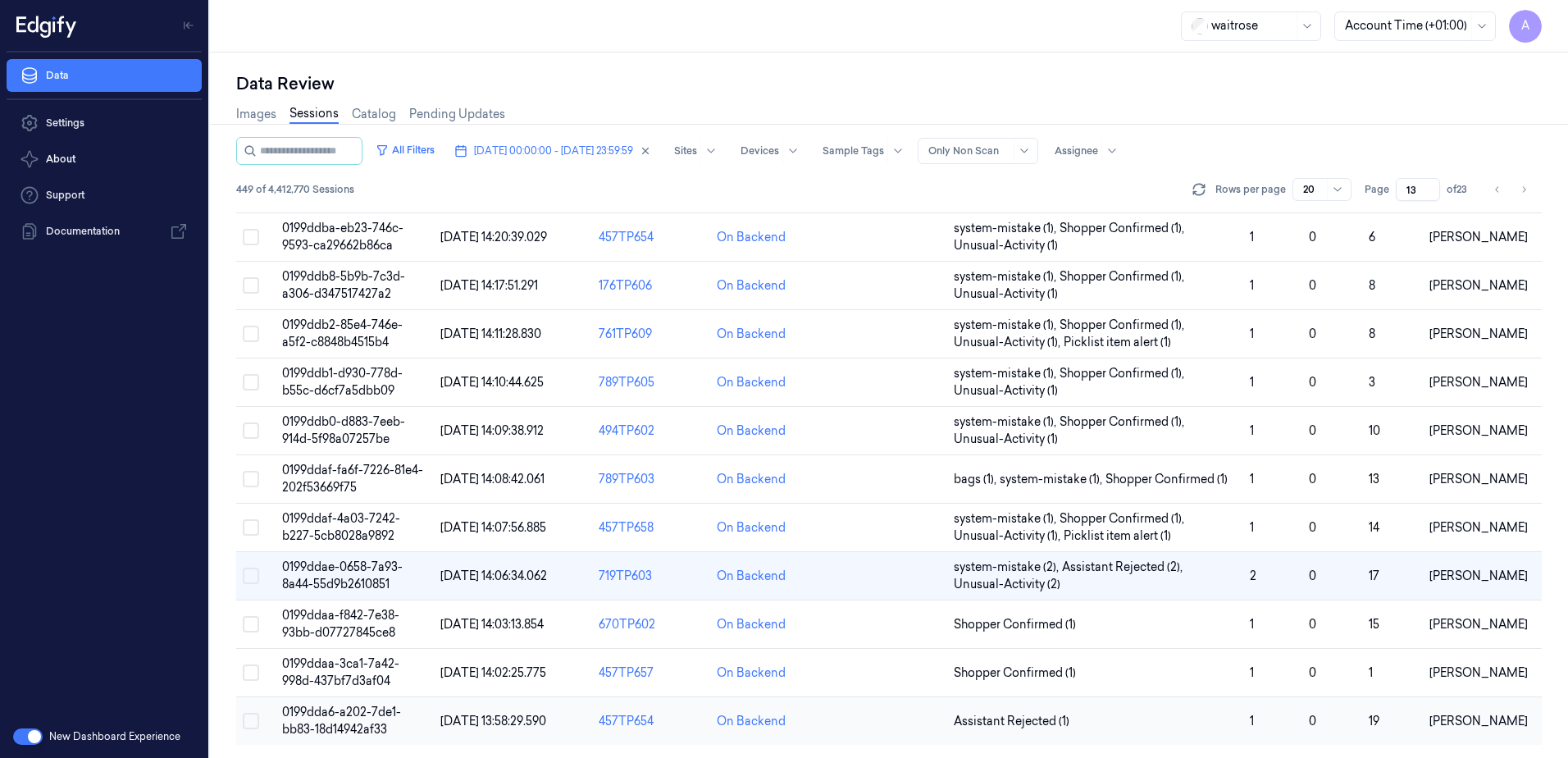
click at [330, 730] on span "0199dda6-a202-7de1-bb83-18d14942af33" at bounding box center [342, 720] width 119 height 32
